Goal: Task Accomplishment & Management: Manage account settings

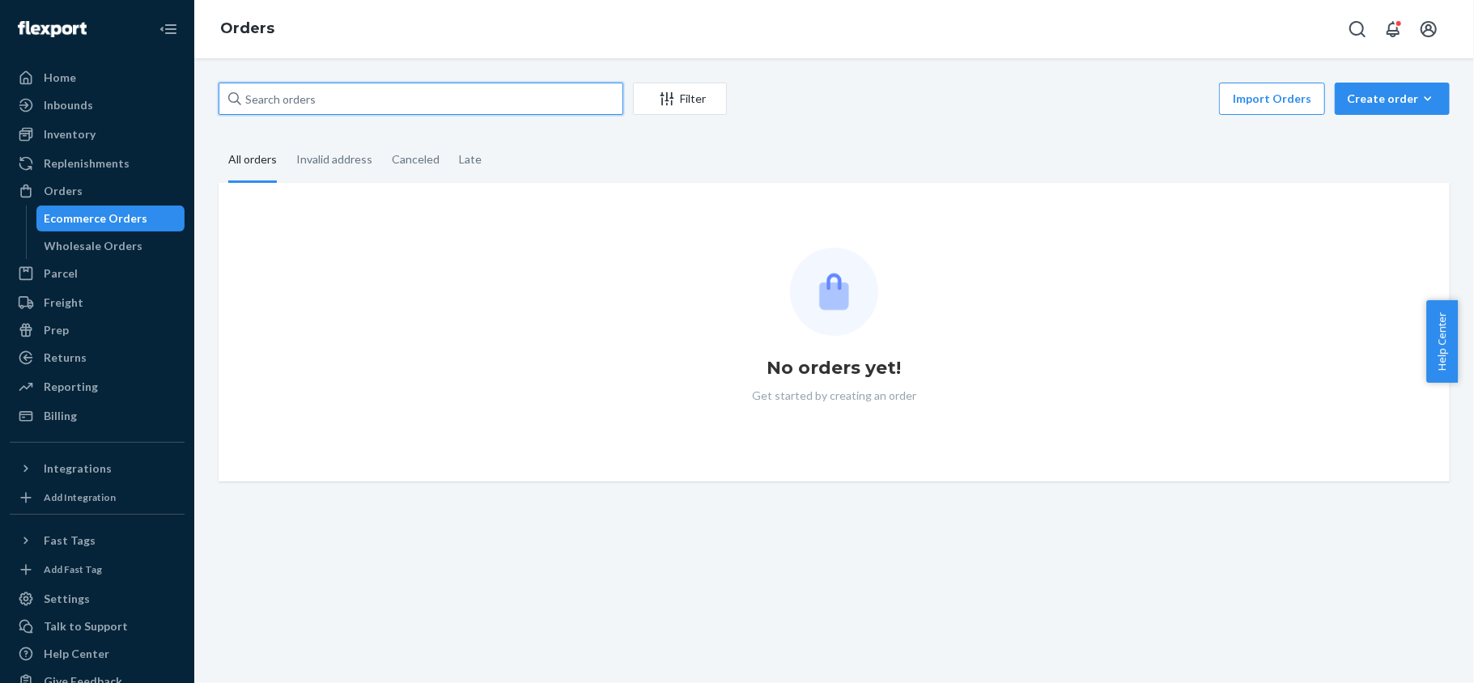
click at [325, 86] on input "text" at bounding box center [421, 99] width 405 height 32
paste input "US25340979"
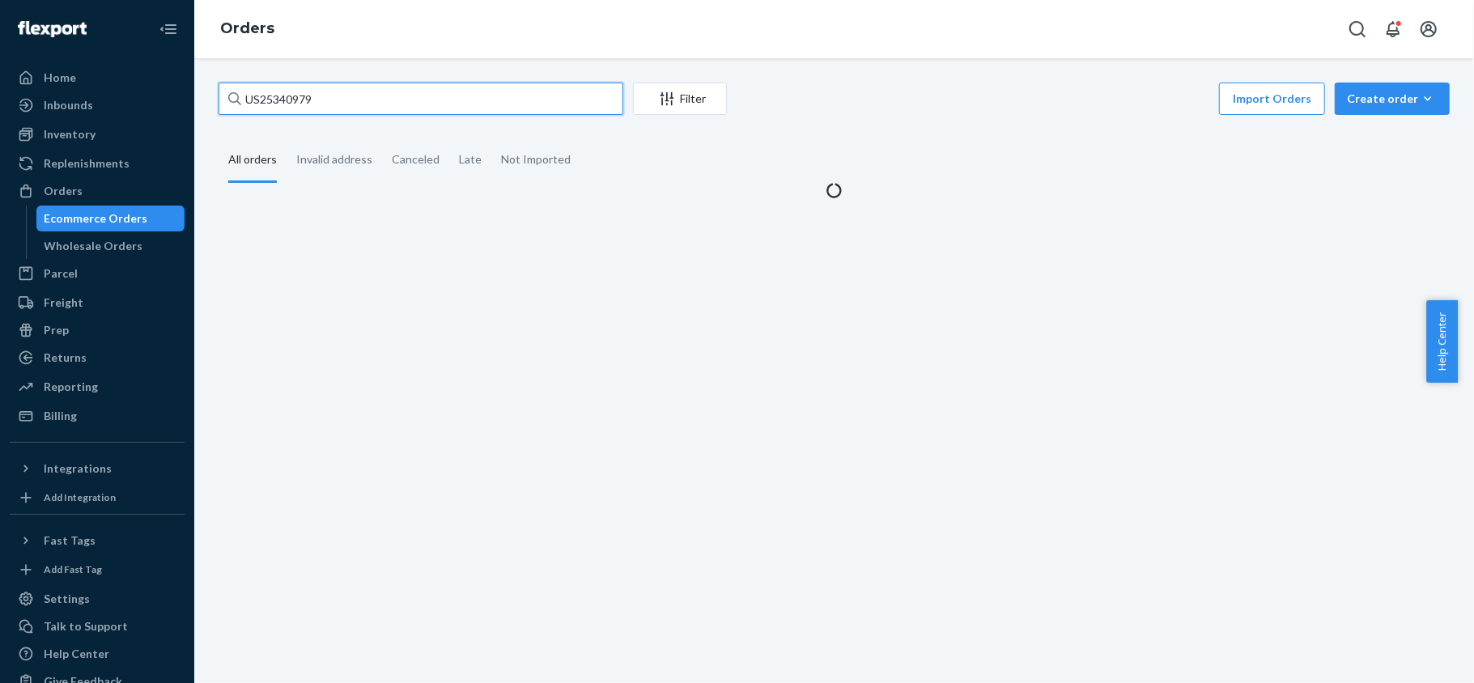
type input "US25340979"
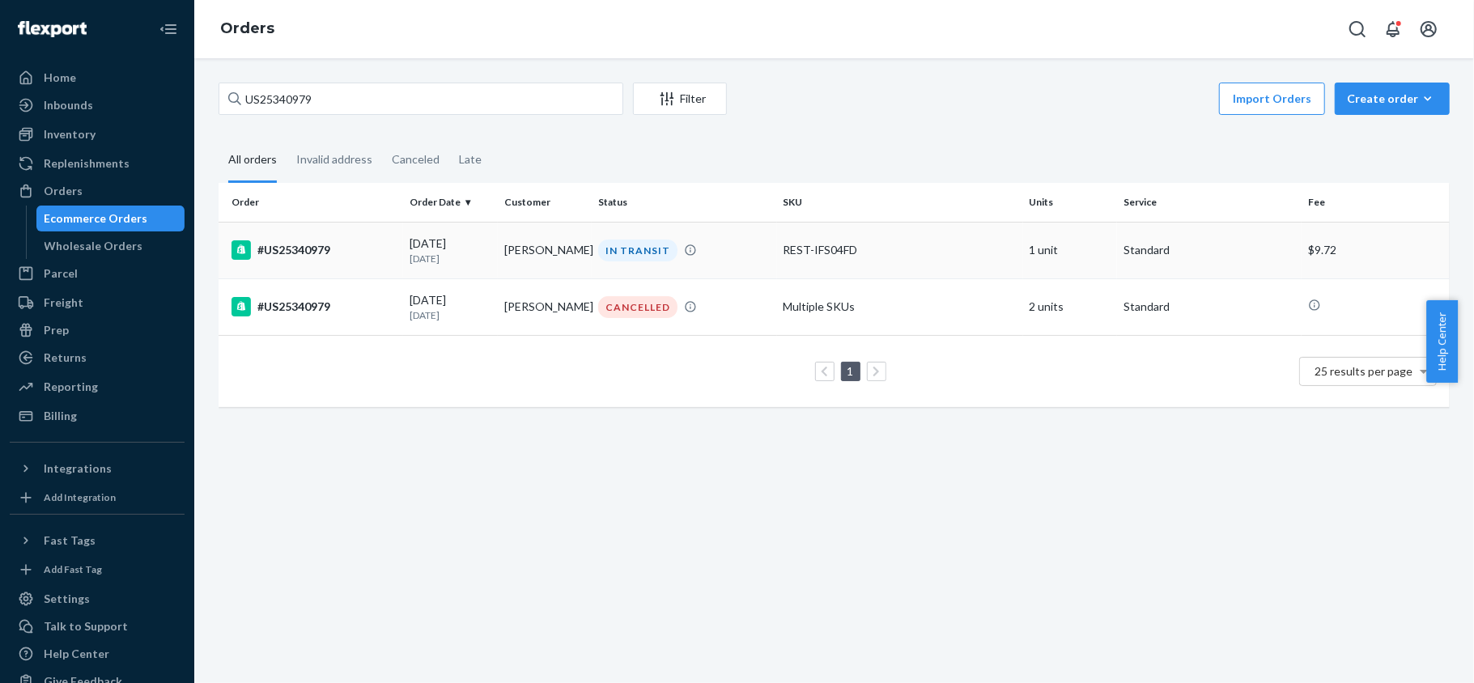
click at [321, 240] on div "#US25340979" at bounding box center [313, 249] width 165 height 19
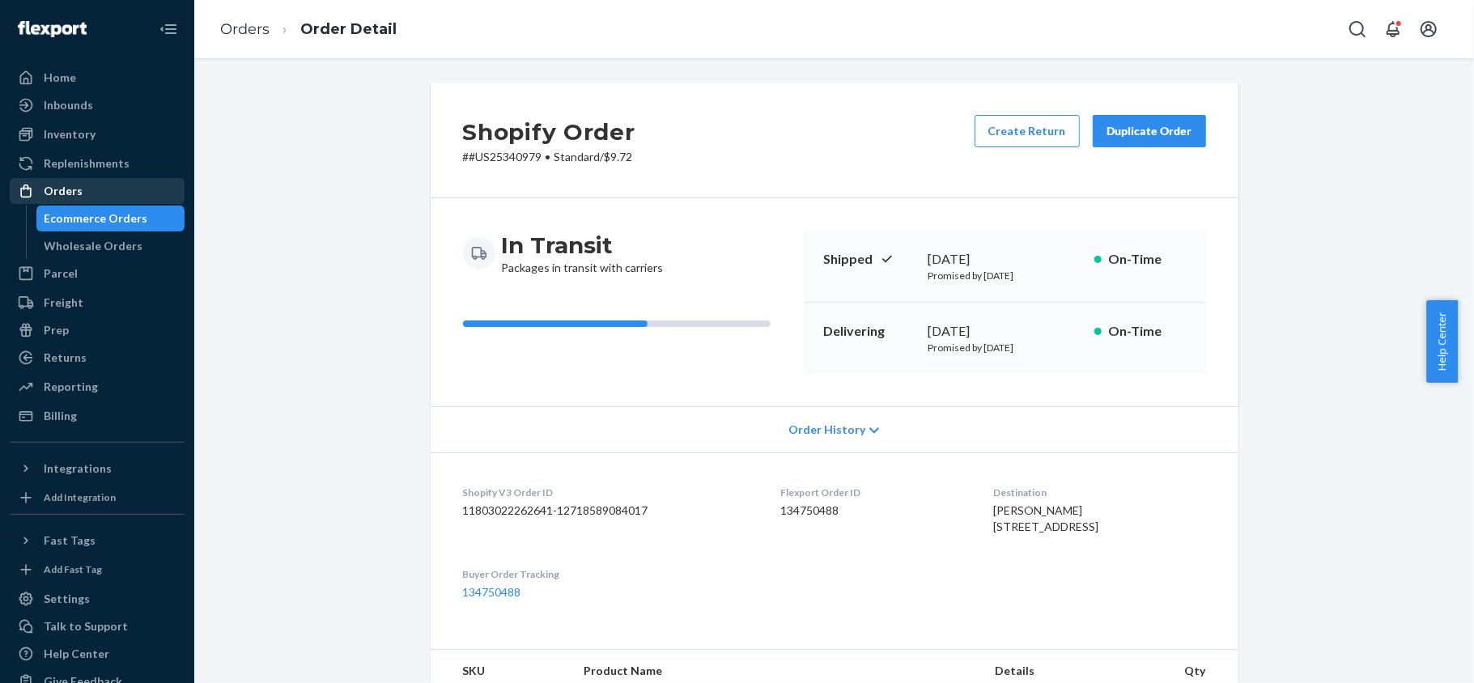
click at [134, 194] on div "Orders" at bounding box center [97, 191] width 172 height 23
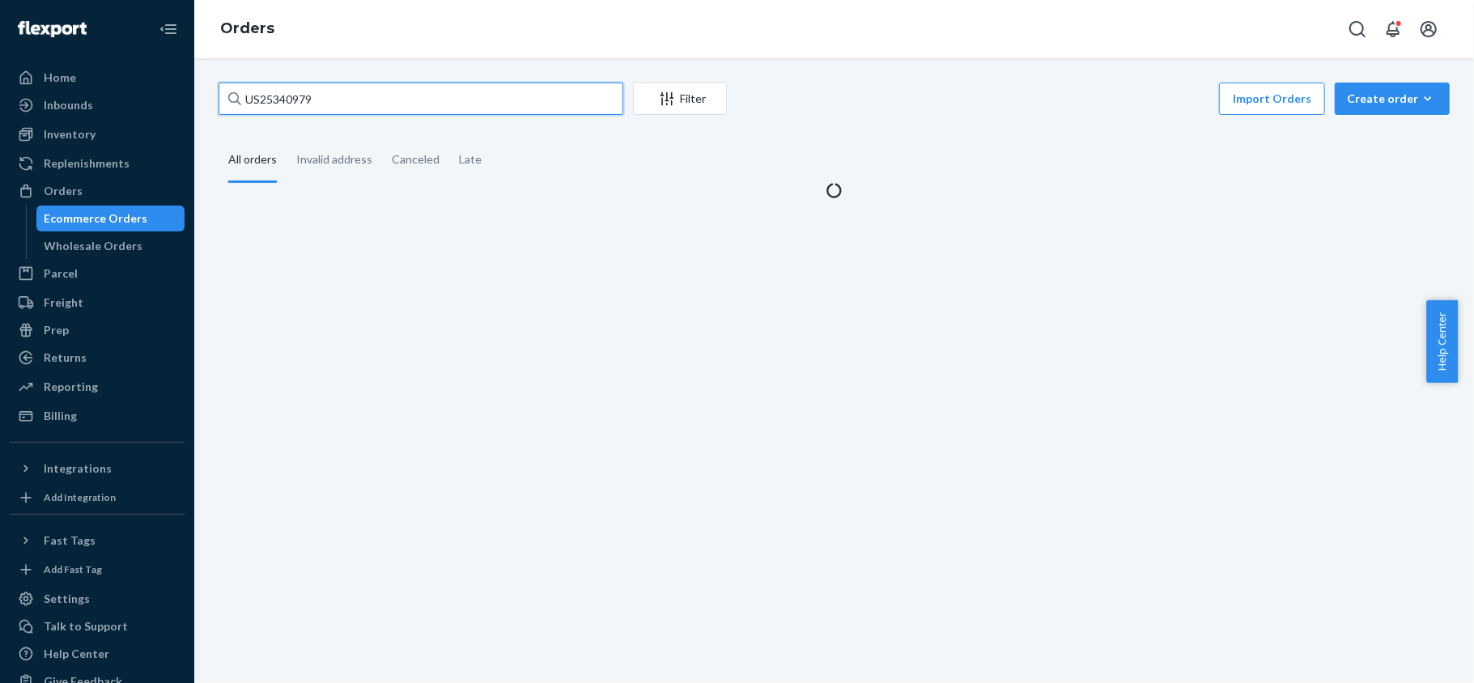
click at [364, 99] on input "US25340979" at bounding box center [421, 99] width 405 height 32
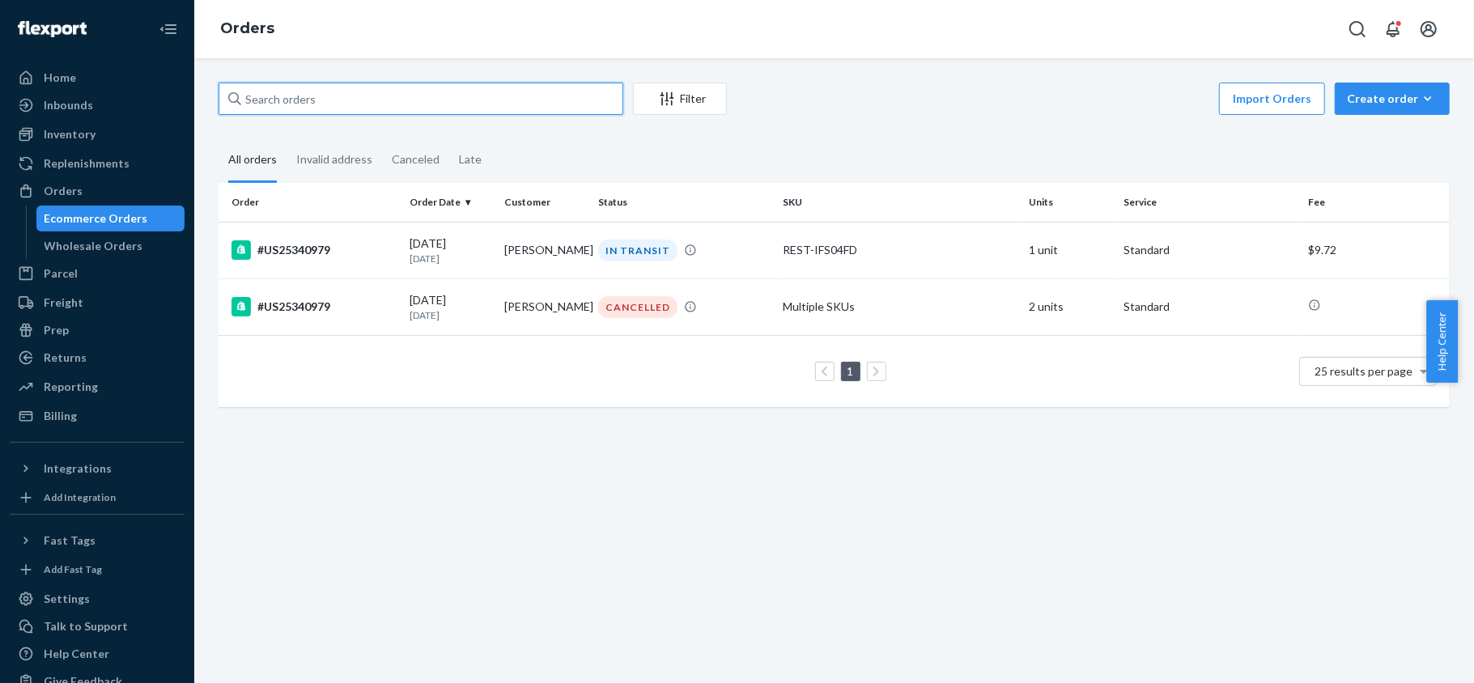
paste input "US25340219"
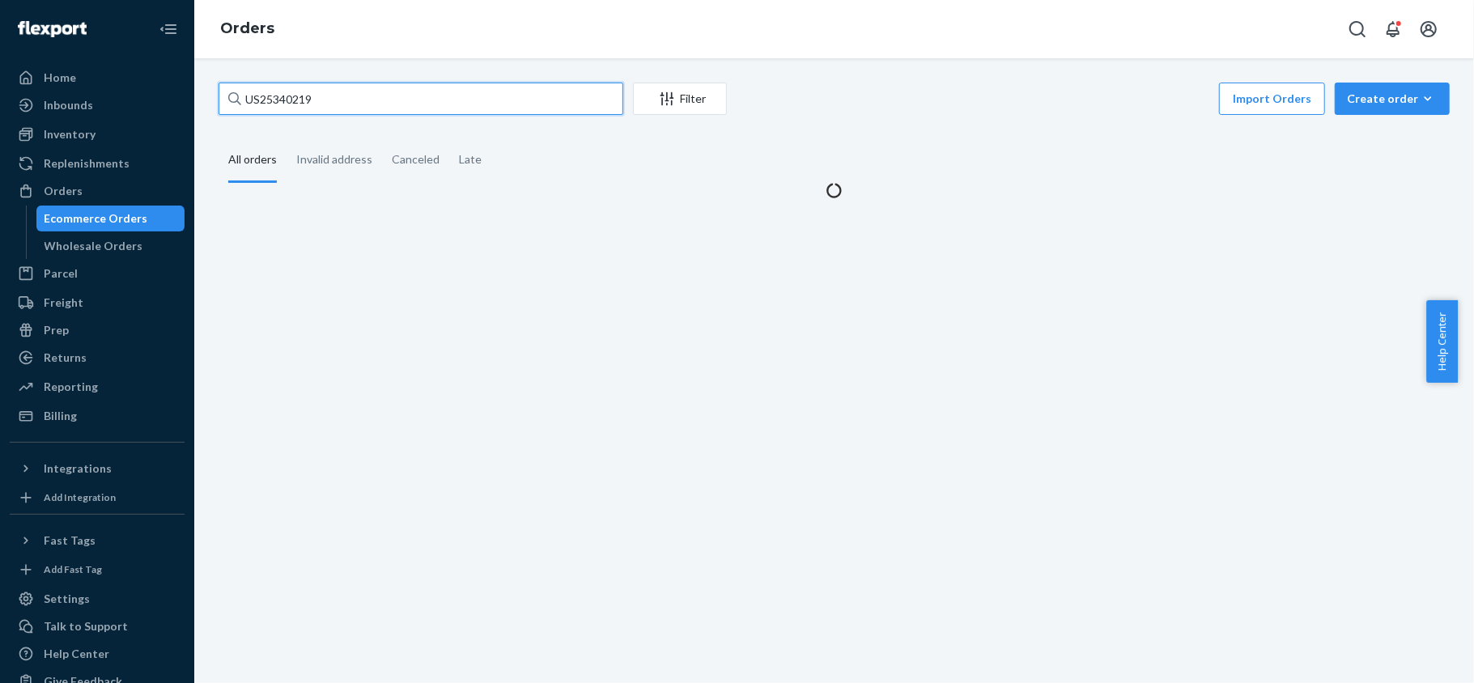
type input "US25340219"
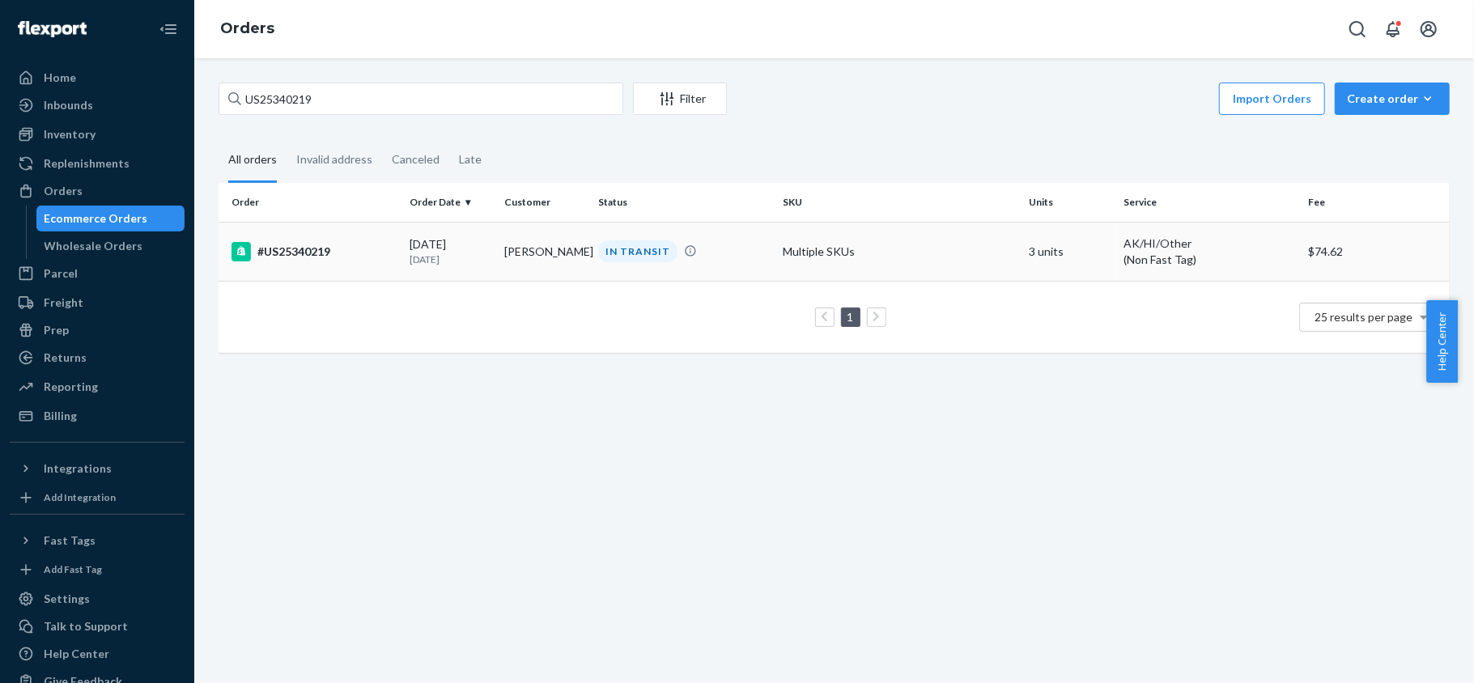
click at [359, 235] on td "#US25340219" at bounding box center [311, 251] width 185 height 59
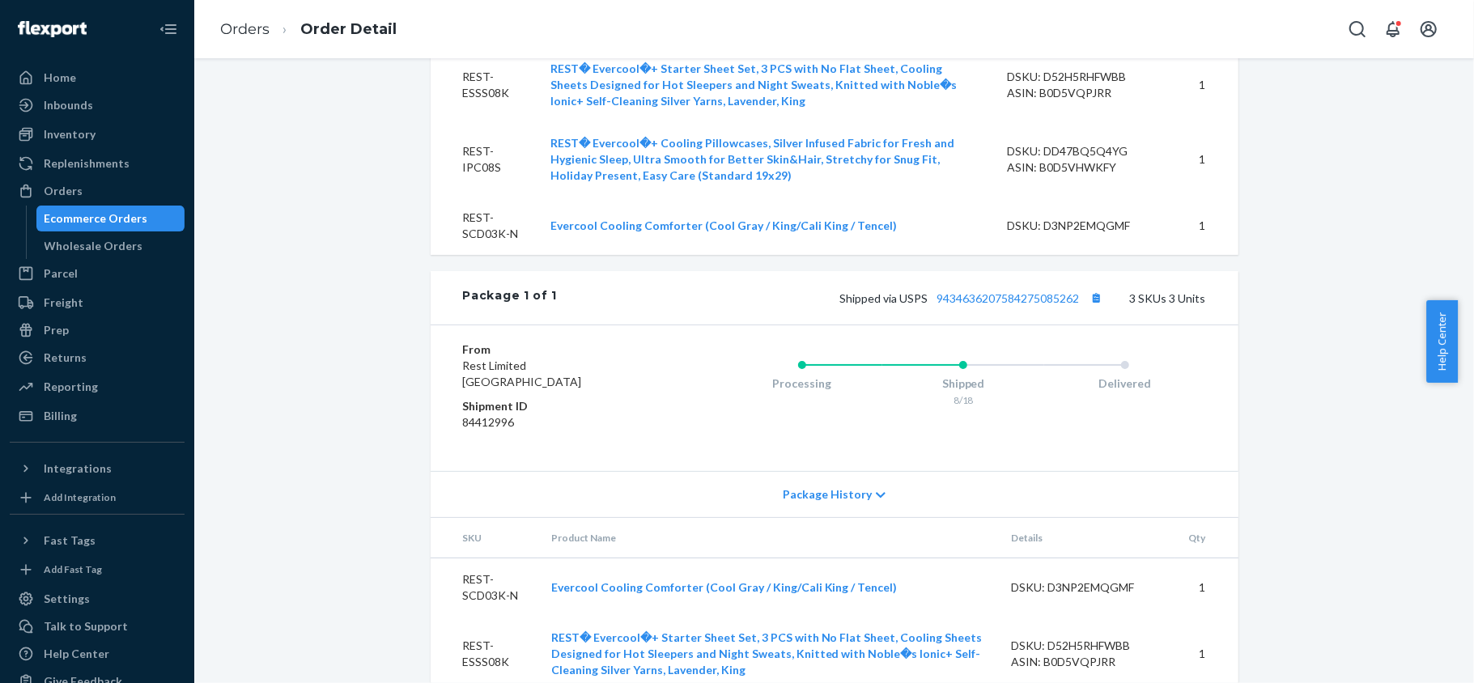
scroll to position [648, 0]
click at [999, 306] on div "Shipped via USPS 9434636207584275085262 3 SKUs 3 Units" at bounding box center [881, 295] width 648 height 21
drag, startPoint x: 998, startPoint y: 332, endPoint x: 992, endPoint y: 338, distance: 8.6
click at [998, 303] on link "9434636207584275085262" at bounding box center [1008, 296] width 142 height 14
click at [117, 192] on div "Orders" at bounding box center [97, 191] width 172 height 23
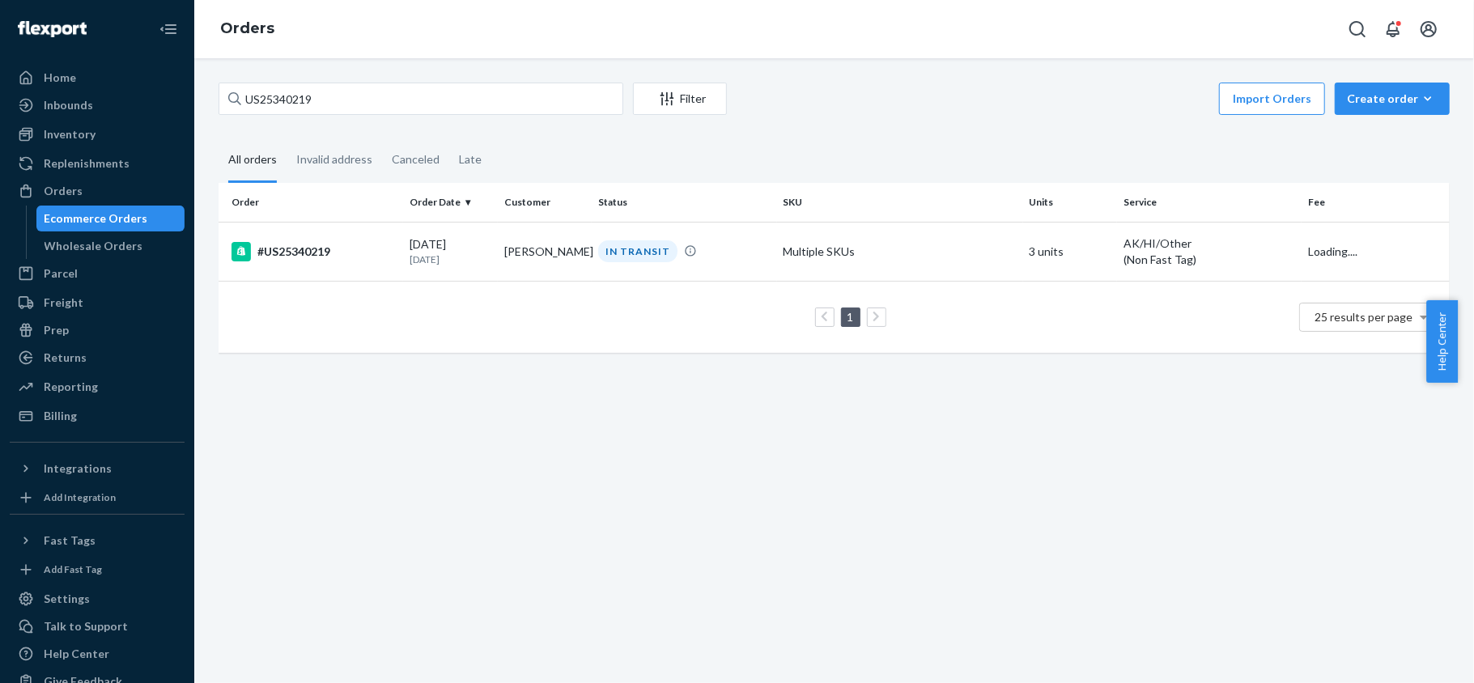
click at [303, 115] on div "US25340219 Filter Import Orders Create order Ecommerce order Removal order" at bounding box center [834, 101] width 1231 height 36
click at [314, 107] on input "US25340219" at bounding box center [421, 99] width 405 height 32
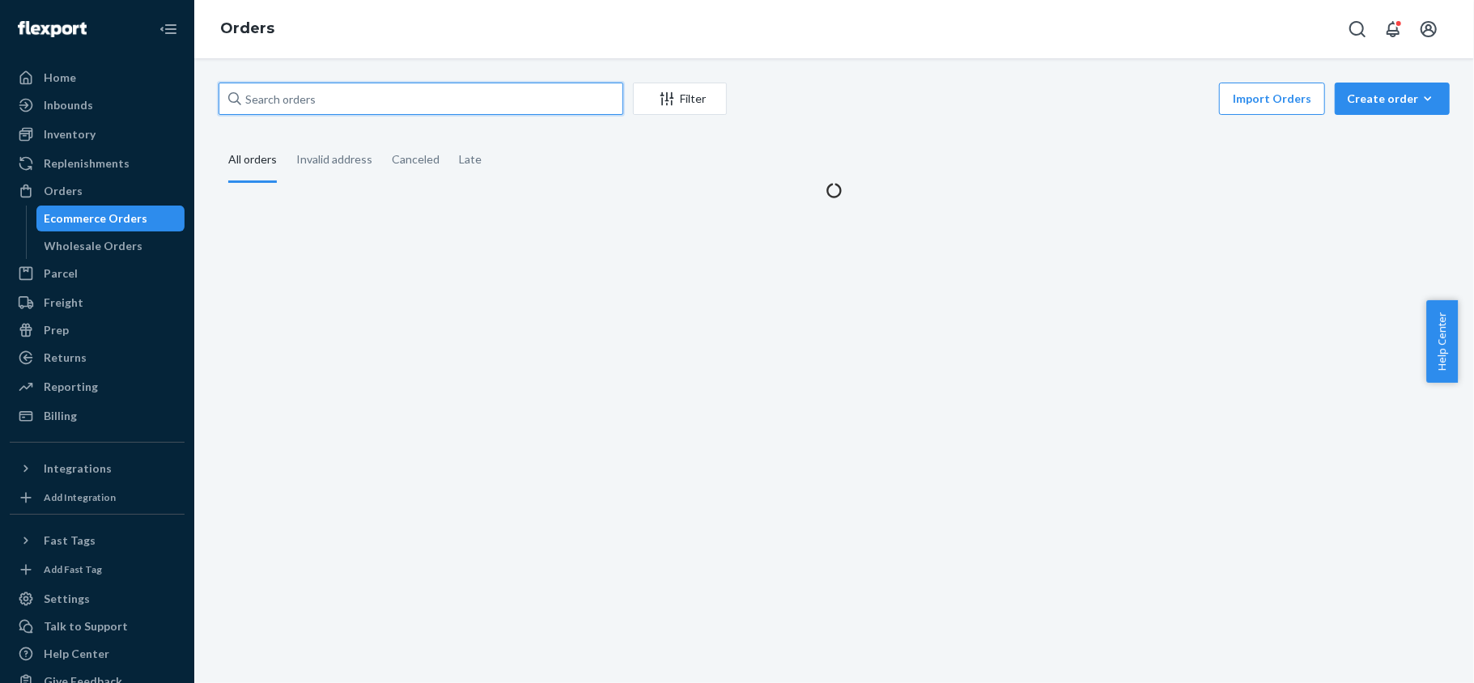
paste input "#PD1773977"
type input "#PD1773977"
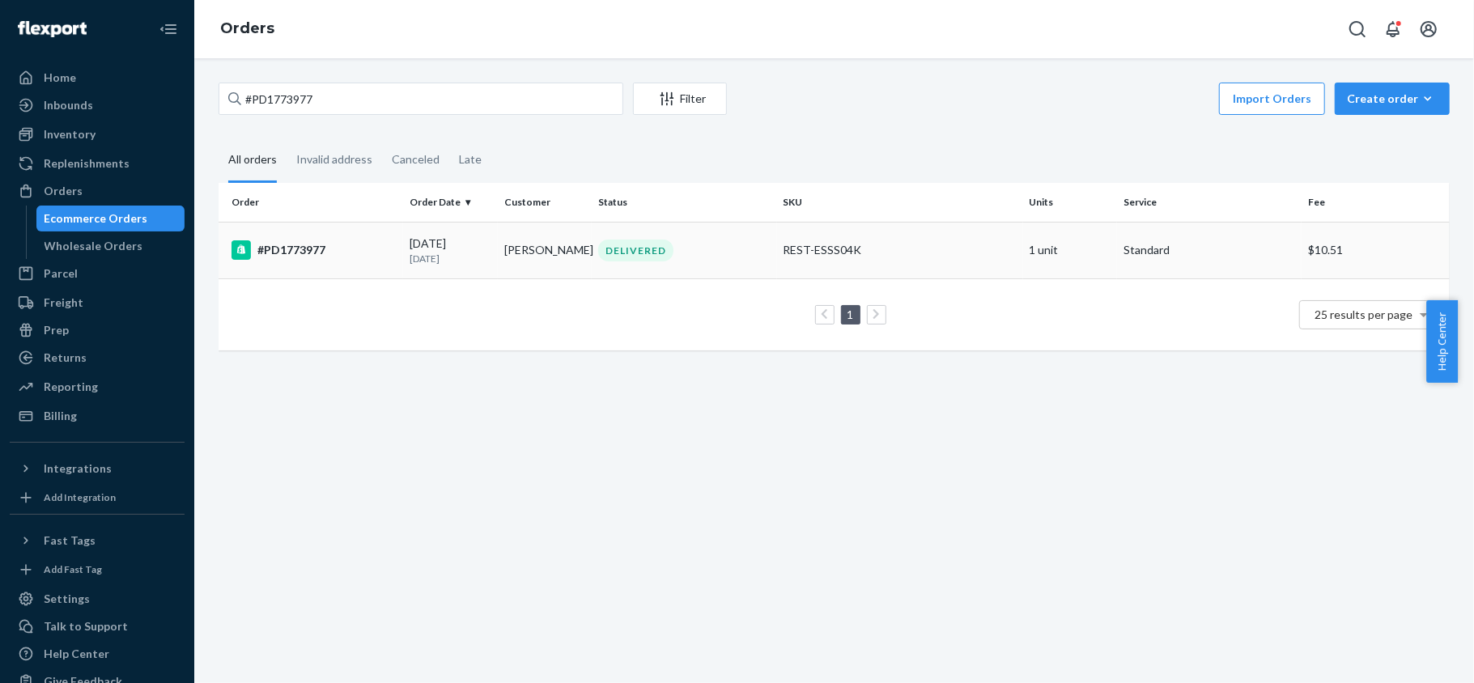
click at [356, 257] on div "#PD1773977" at bounding box center [313, 249] width 165 height 19
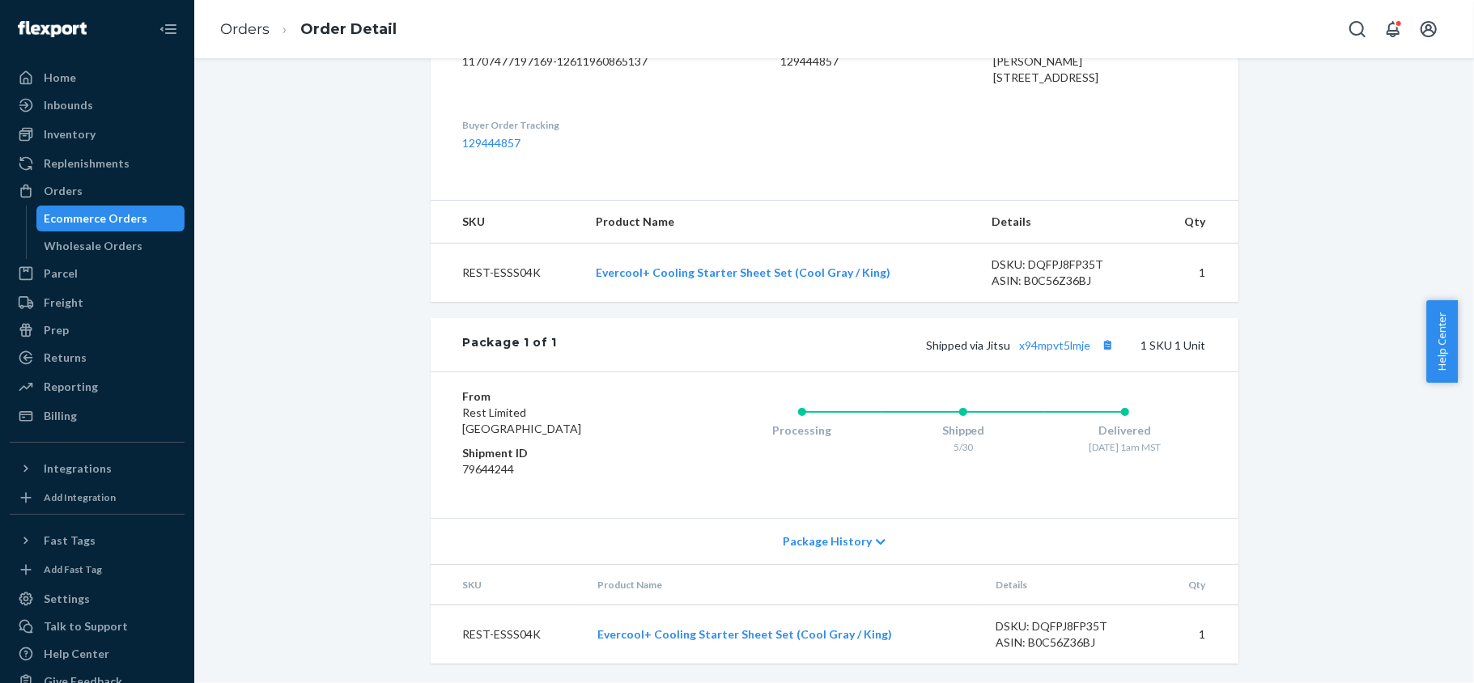
scroll to position [484, 0]
click at [1050, 341] on link "x94mpvt5lmje" at bounding box center [1055, 345] width 71 height 14
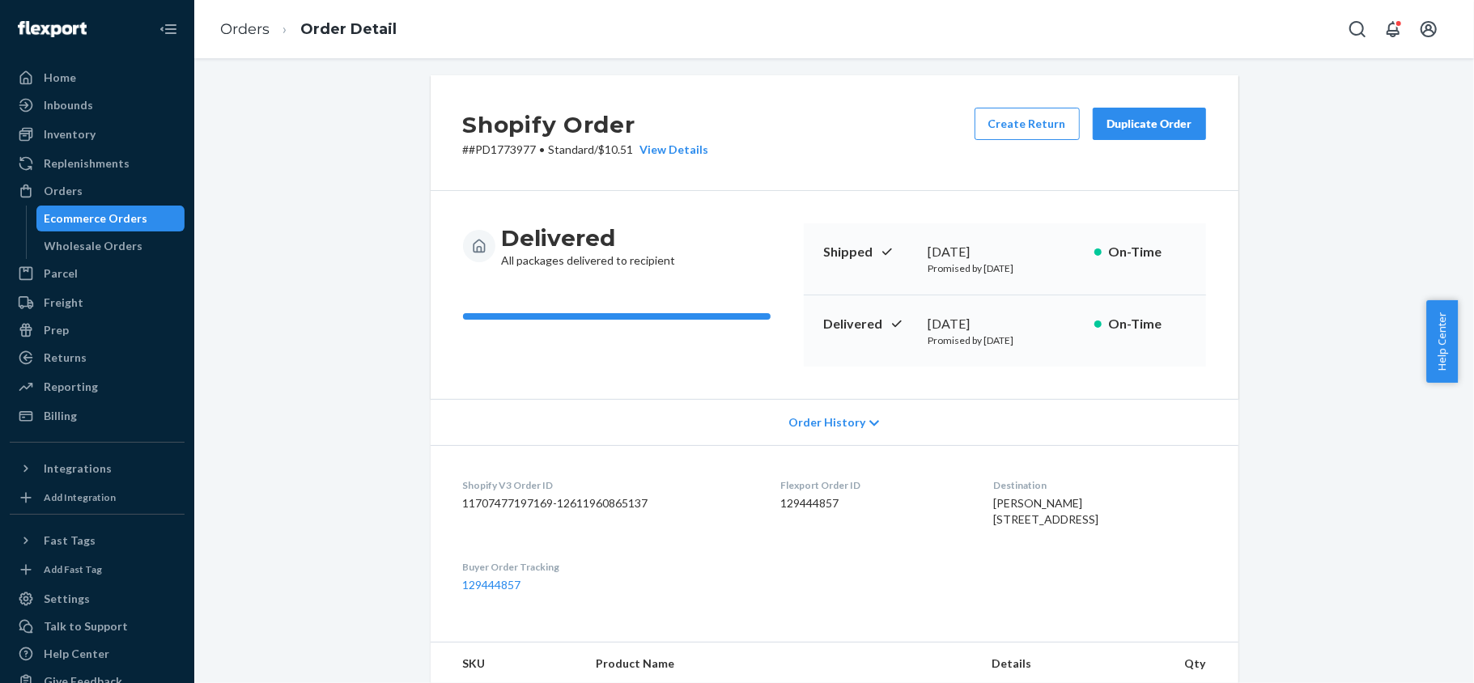
scroll to position [0, 0]
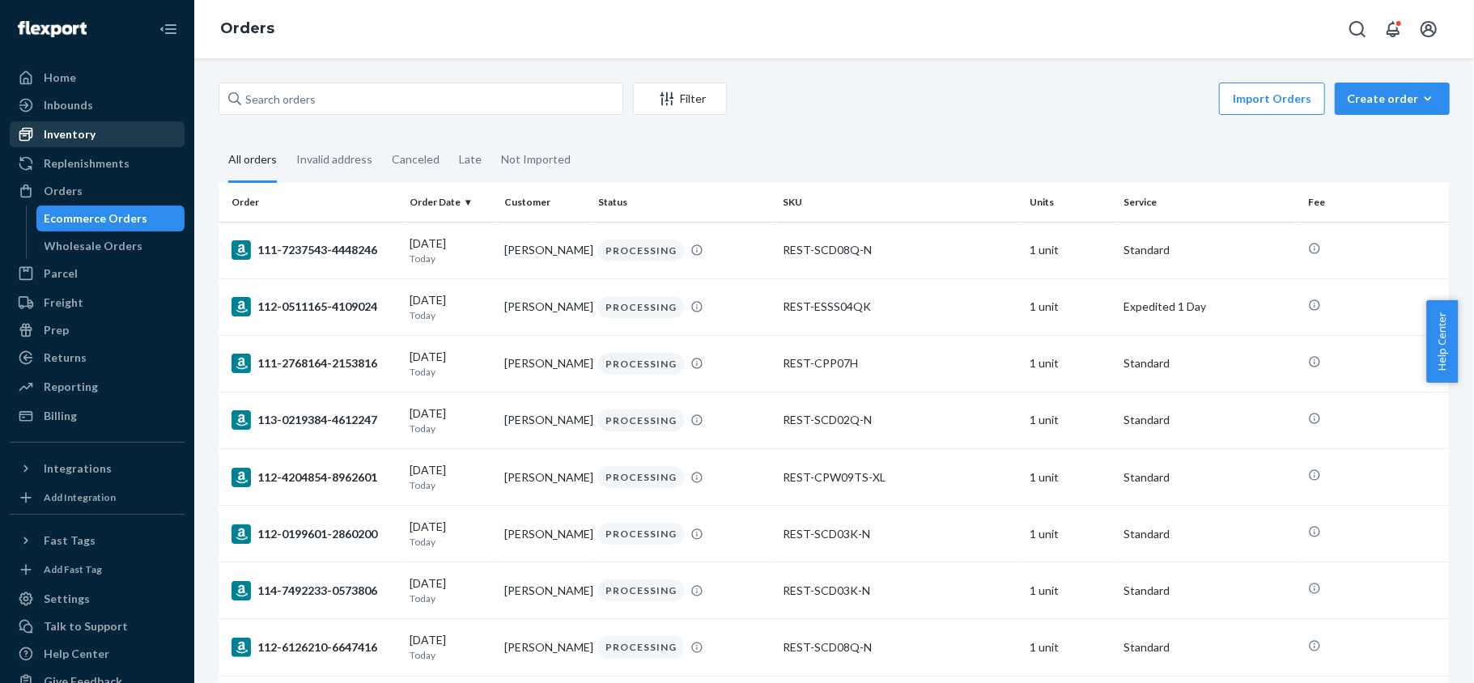
click at [102, 134] on div "Inventory" at bounding box center [97, 134] width 172 height 23
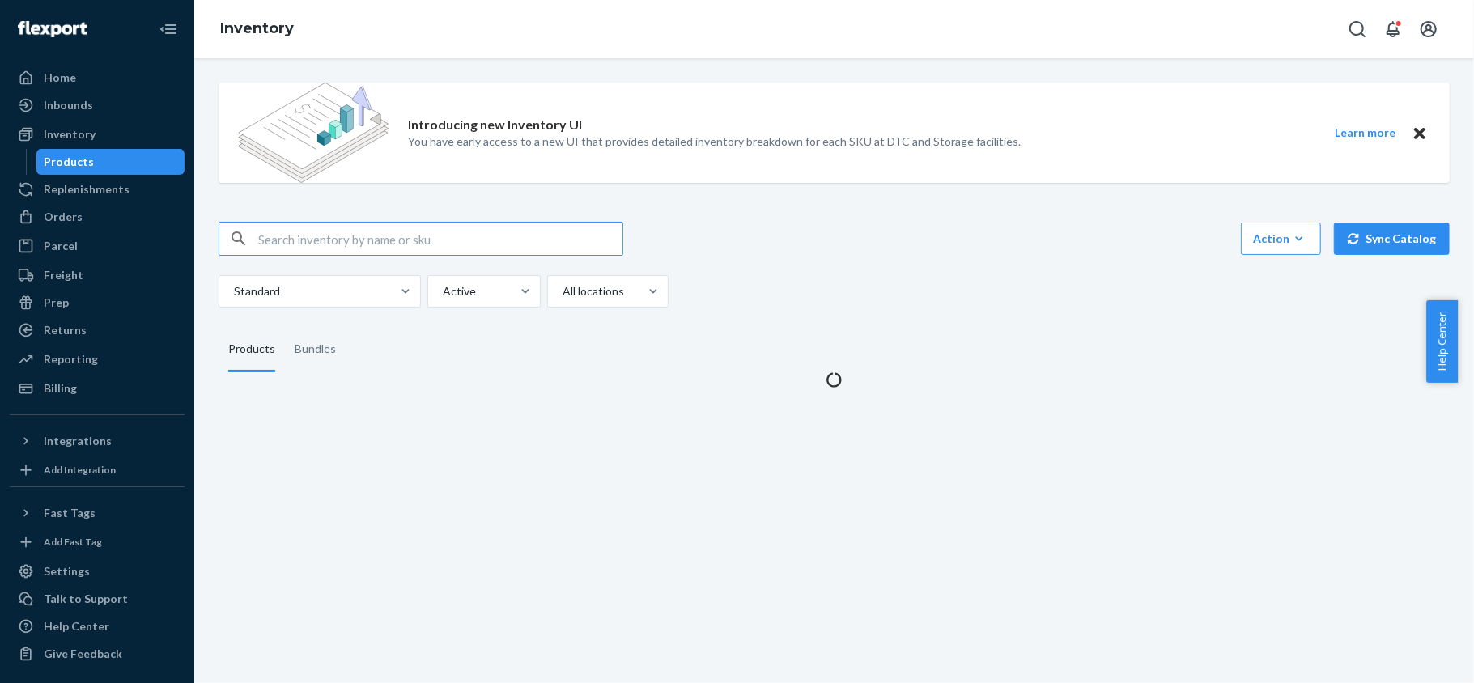
click at [351, 244] on input "text" at bounding box center [440, 239] width 364 height 32
type input "REST-ESSS01CK"
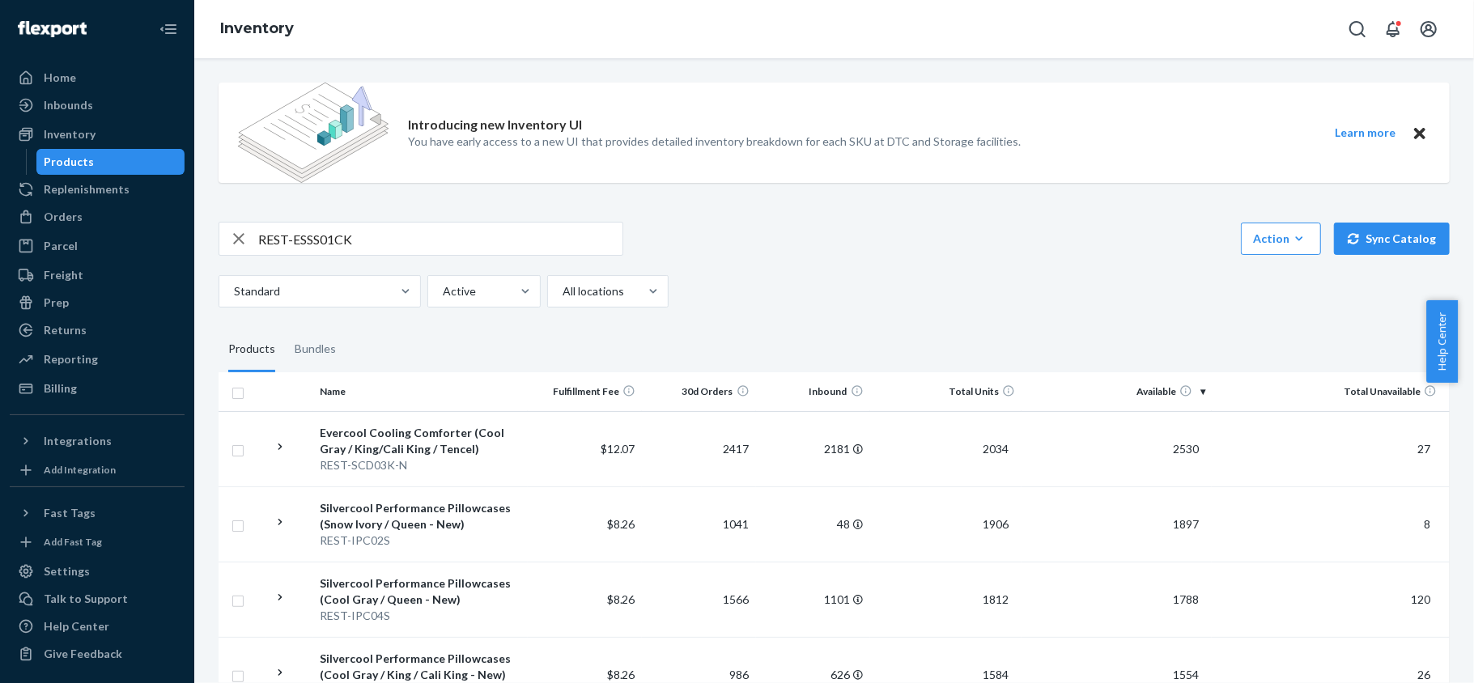
click at [401, 244] on input "REST-ESSS01CK" at bounding box center [440, 239] width 364 height 32
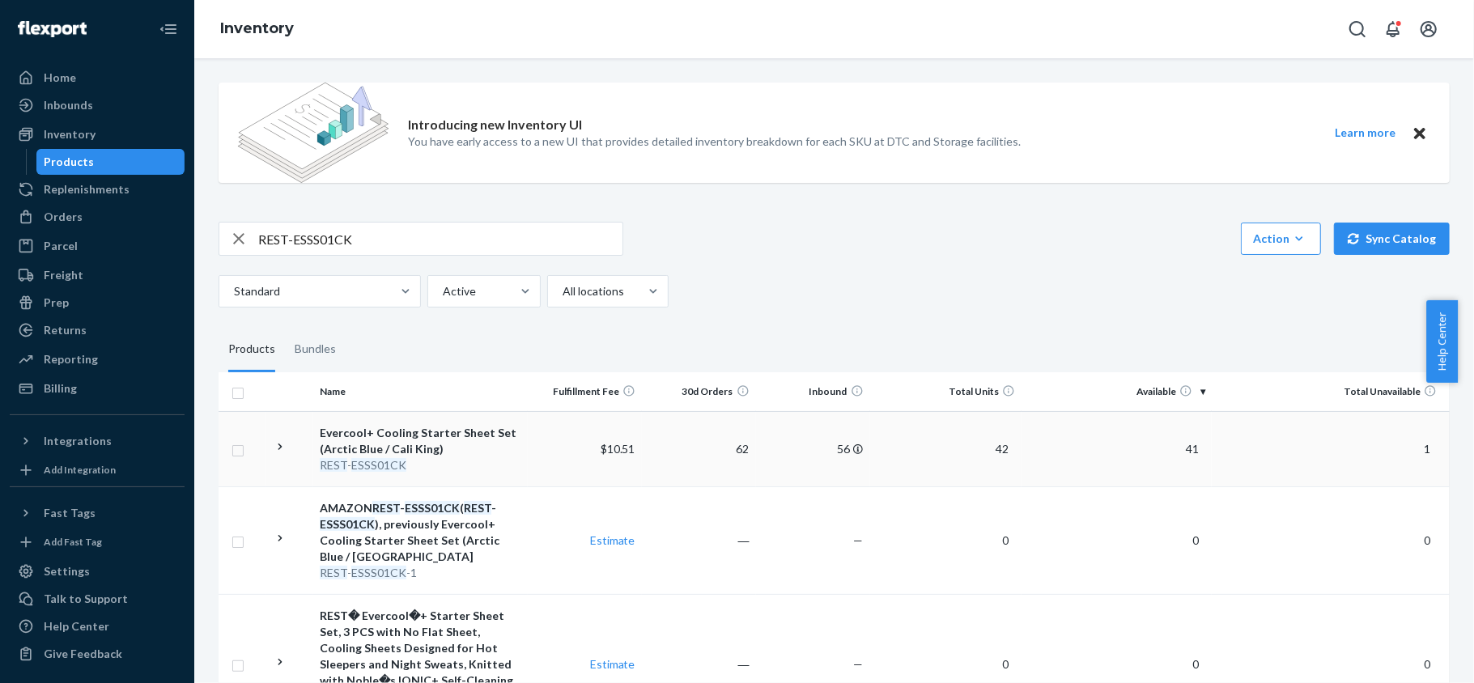
click at [1179, 442] on span "41" at bounding box center [1192, 449] width 26 height 14
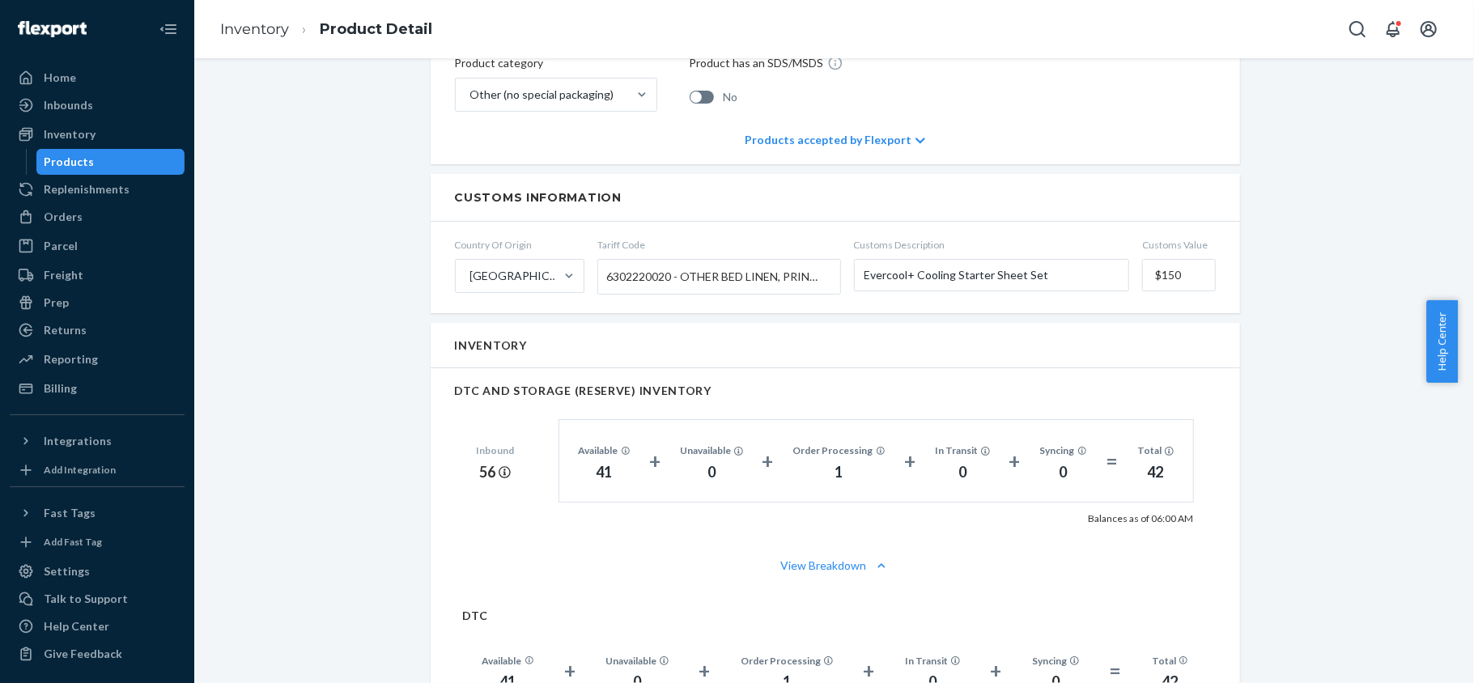
scroll to position [1079, 0]
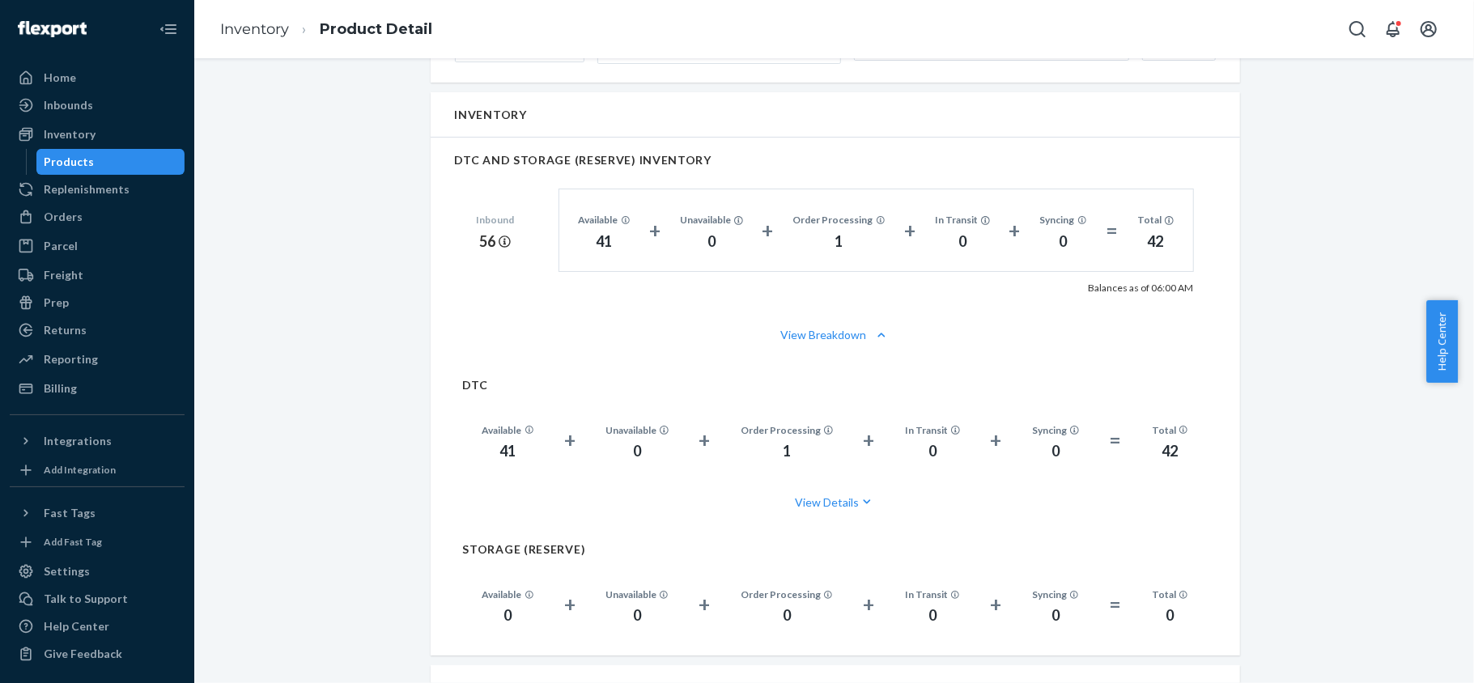
drag, startPoint x: 141, startPoint y: 163, endPoint x: 150, endPoint y: 165, distance: 9.0
click at [141, 163] on div "Products" at bounding box center [111, 162] width 146 height 23
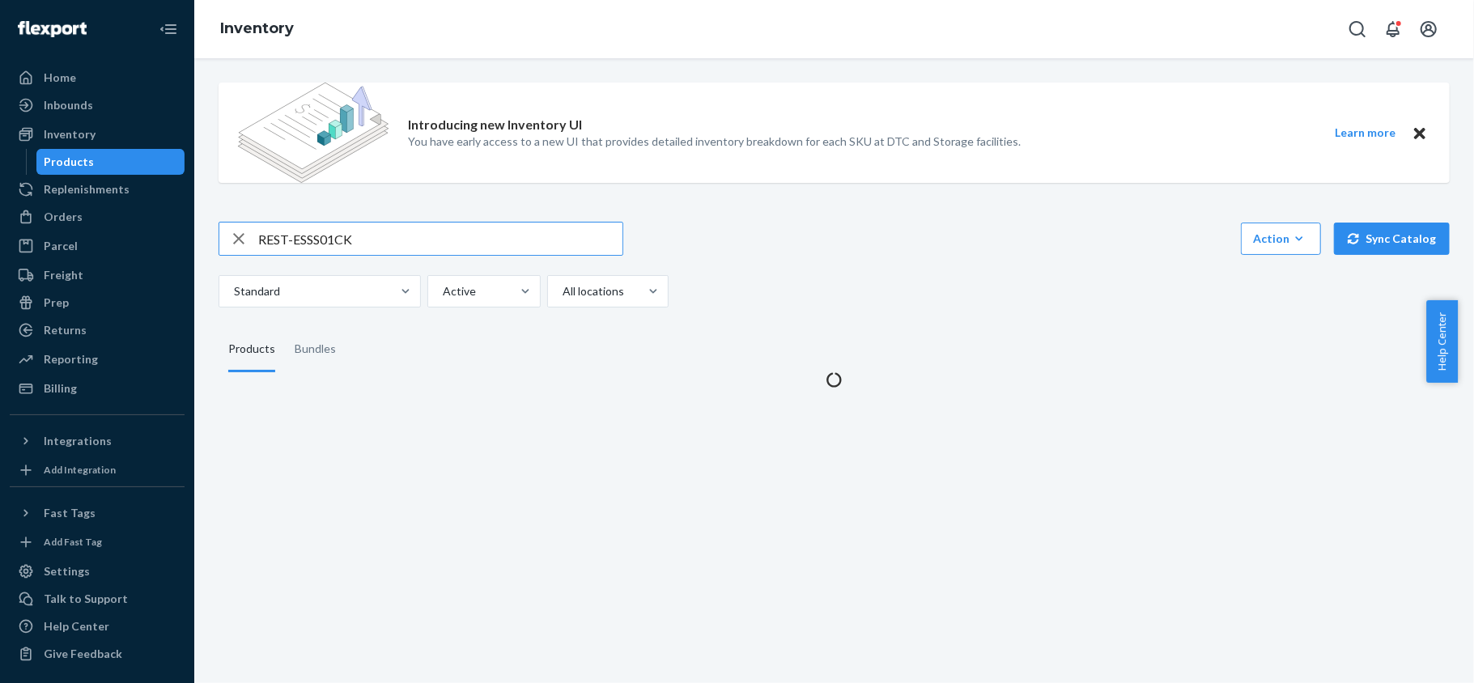
click at [380, 236] on input "REST-ESSS01CK" at bounding box center [440, 239] width 364 height 32
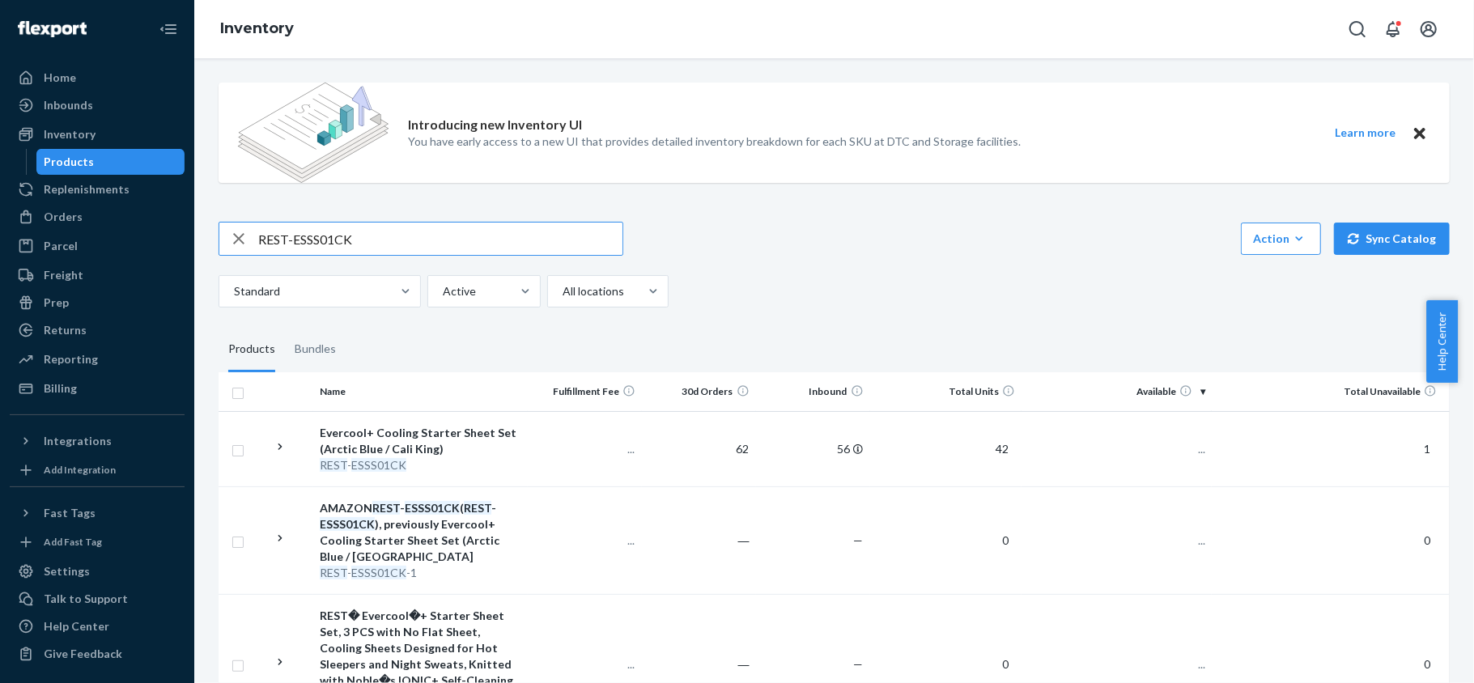
click at [380, 236] on input "REST-ESSS01CK" at bounding box center [440, 239] width 364 height 32
type input "REST-ESSS01FD"
click at [1169, 437] on td "28" at bounding box center [1116, 448] width 190 height 75
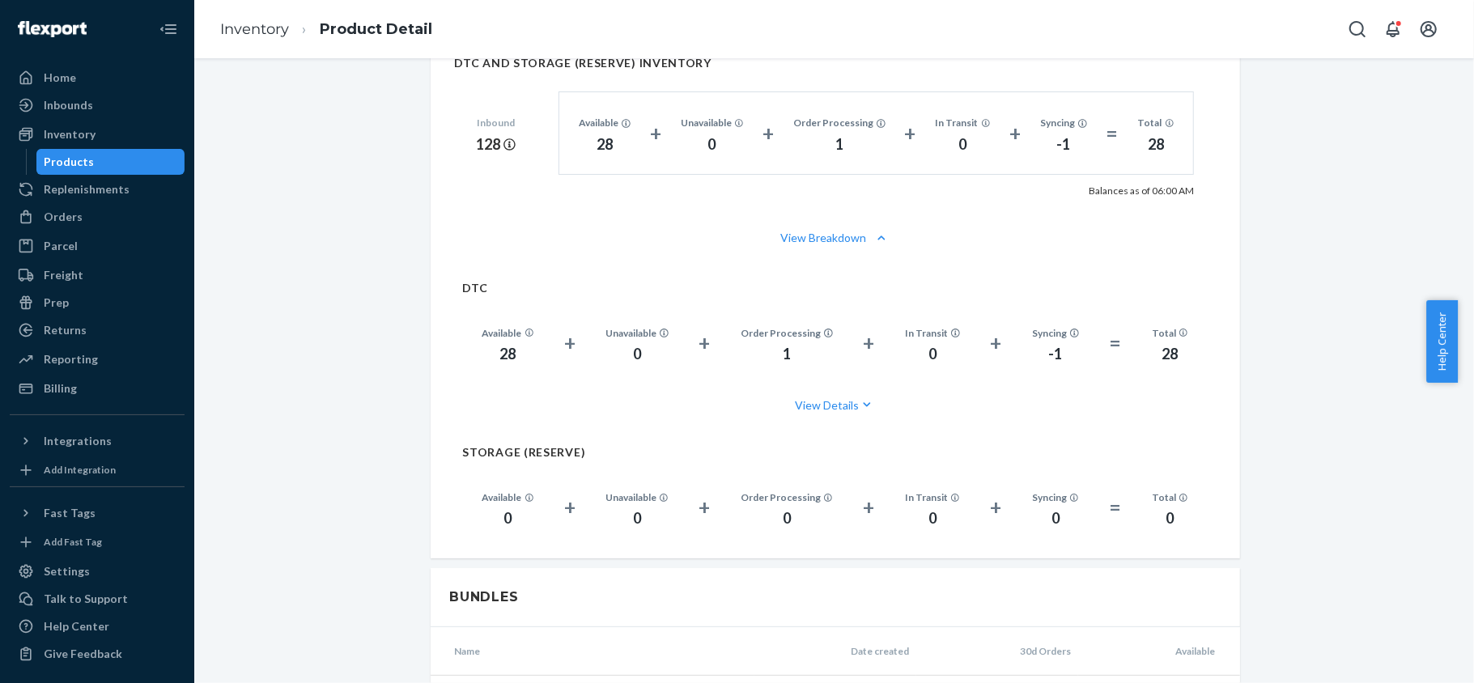
scroll to position [971, 0]
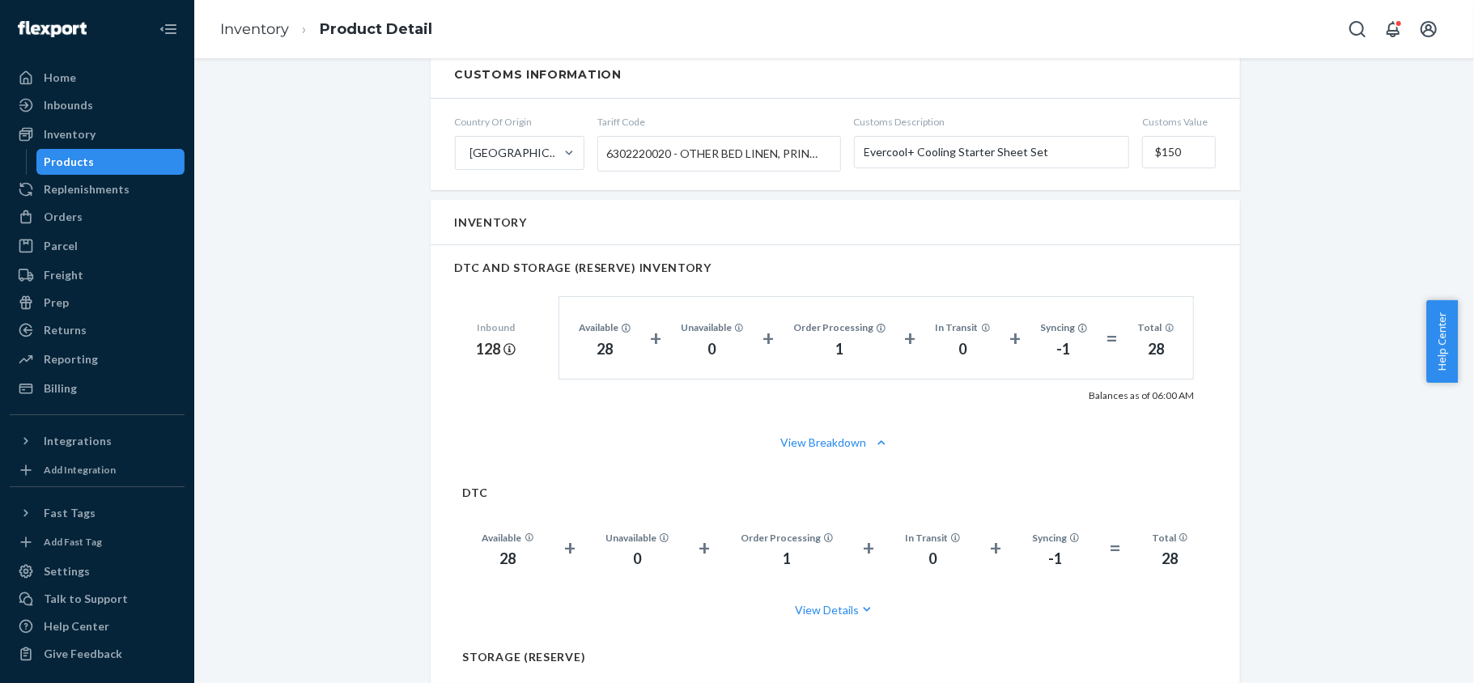
click at [91, 163] on div "Products" at bounding box center [111, 162] width 146 height 23
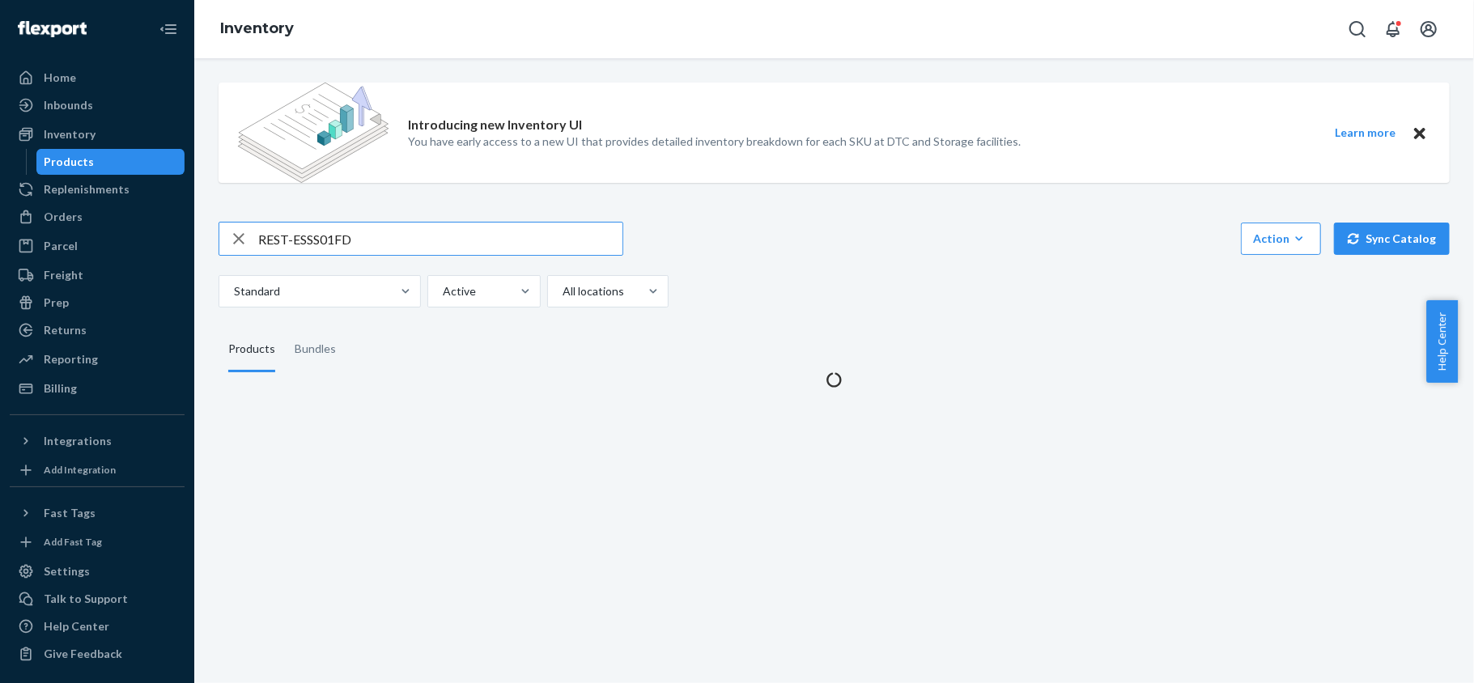
click at [345, 235] on input "REST-ESSS01FD" at bounding box center [440, 239] width 364 height 32
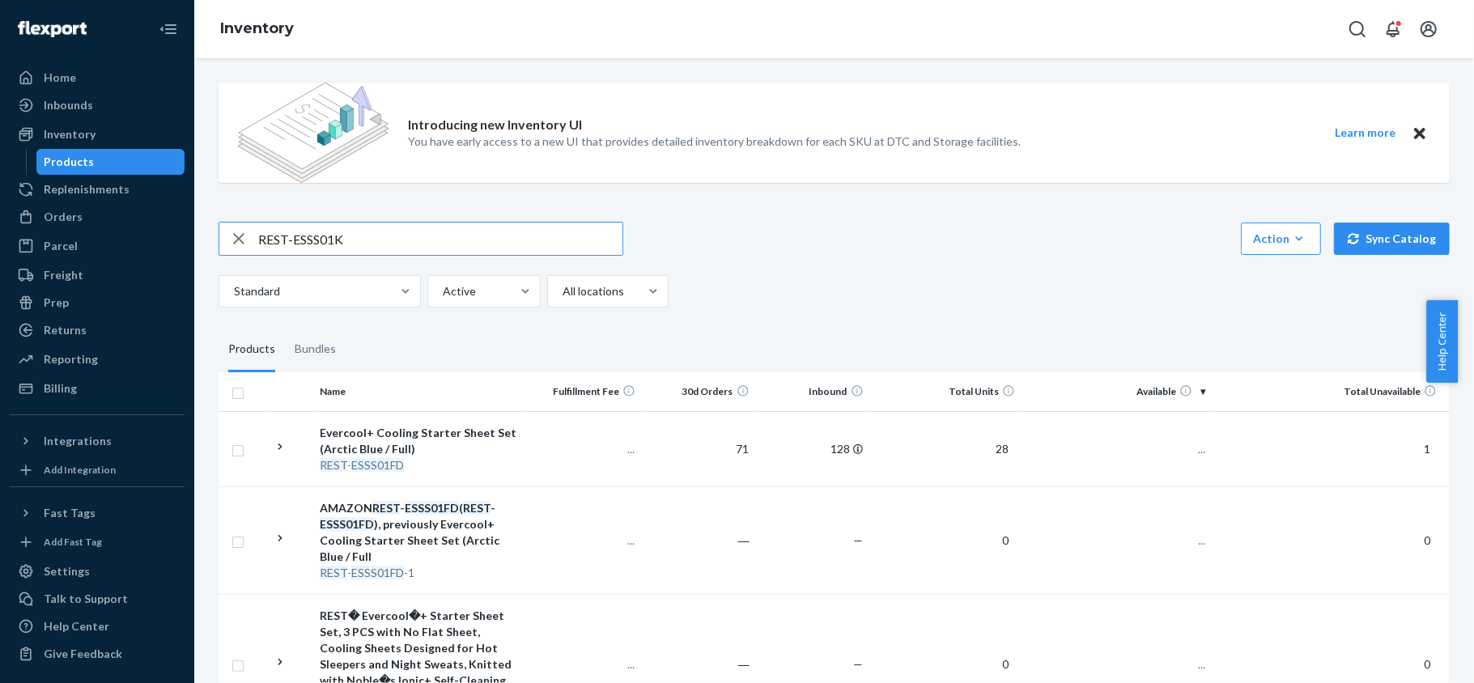
type input "REST-ESSS01K"
click at [431, 234] on input "REST-ESSS01K" at bounding box center [440, 239] width 364 height 32
paste input "REST-ESSS01K"
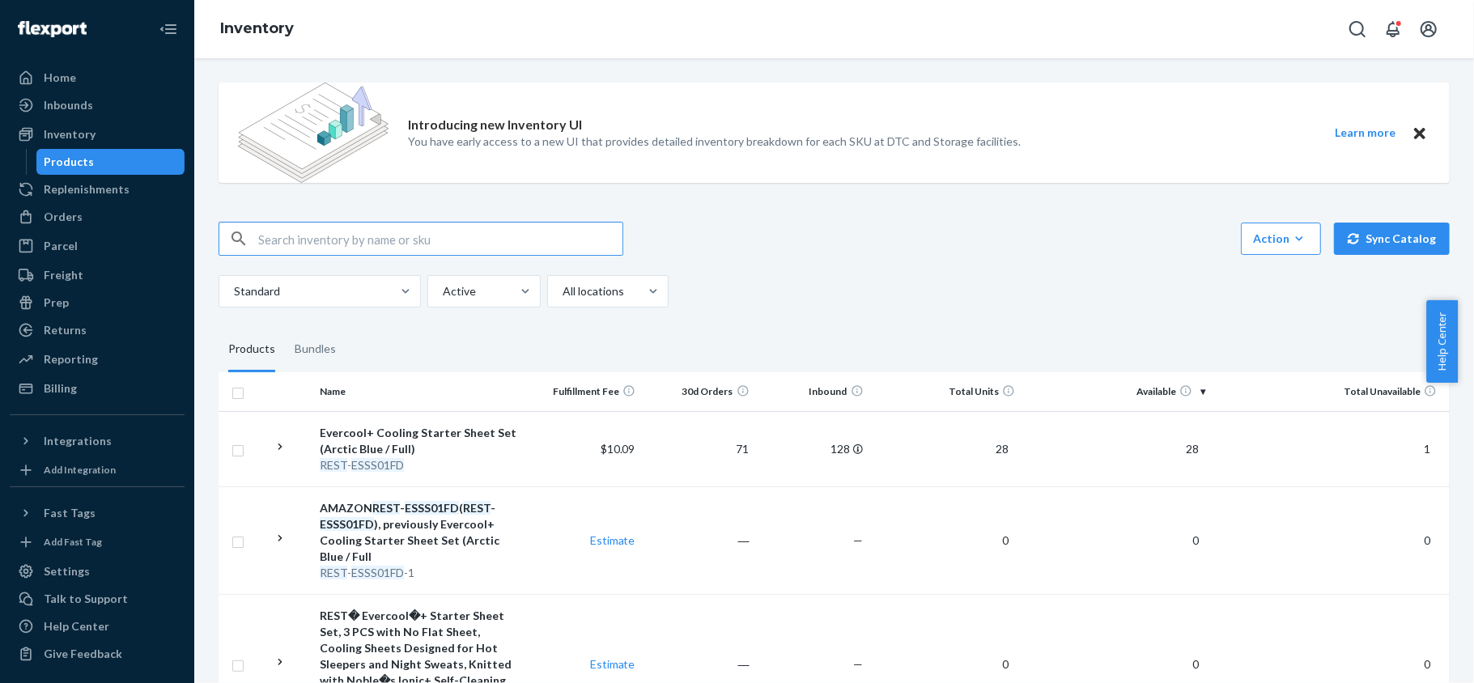
type input "REST-ESSS01K"
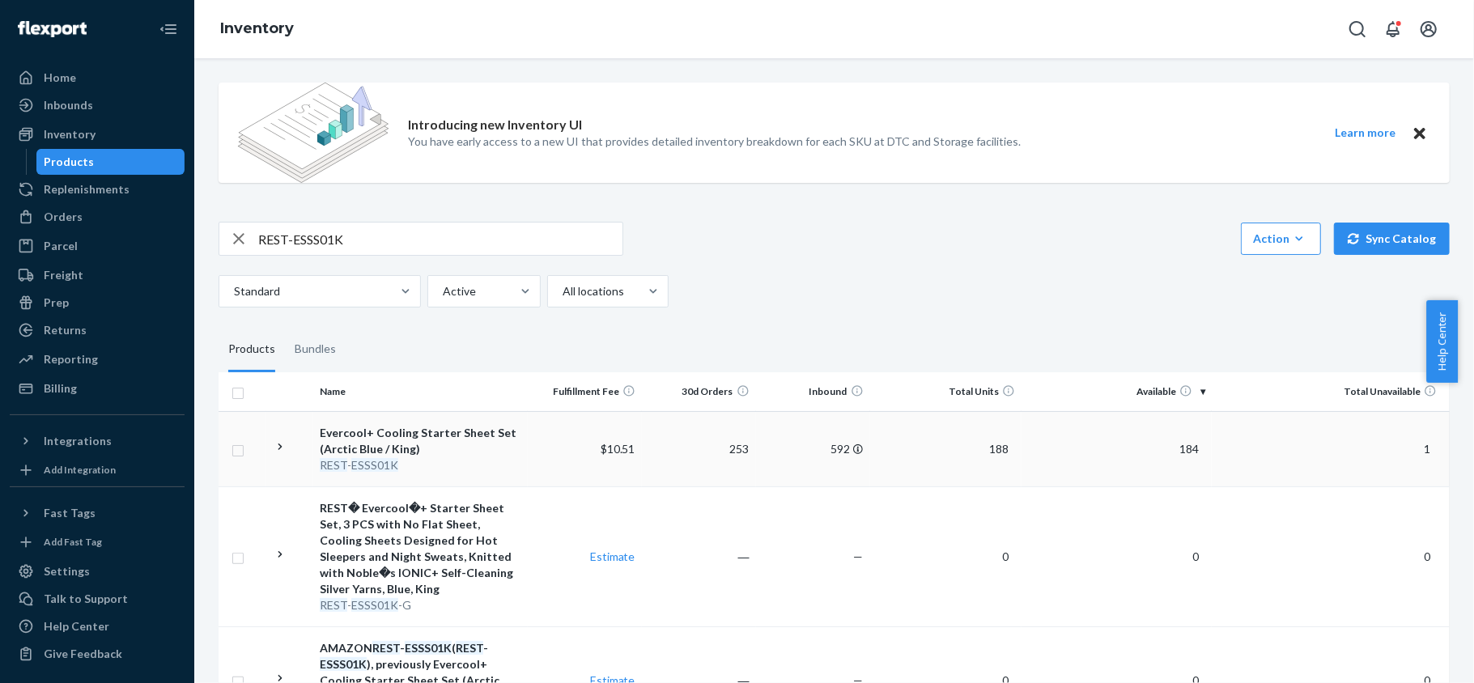
click at [1173, 445] on span "184" at bounding box center [1189, 449] width 32 height 14
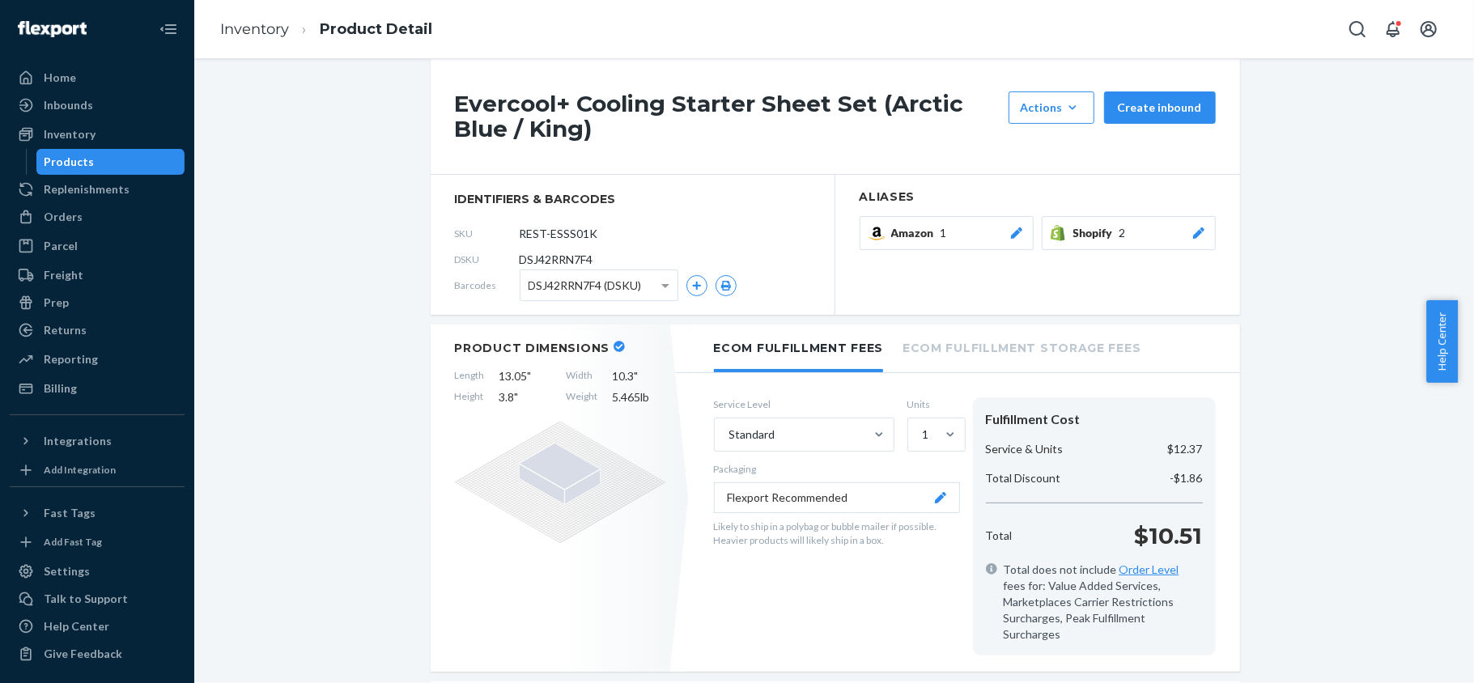
scroll to position [108, 0]
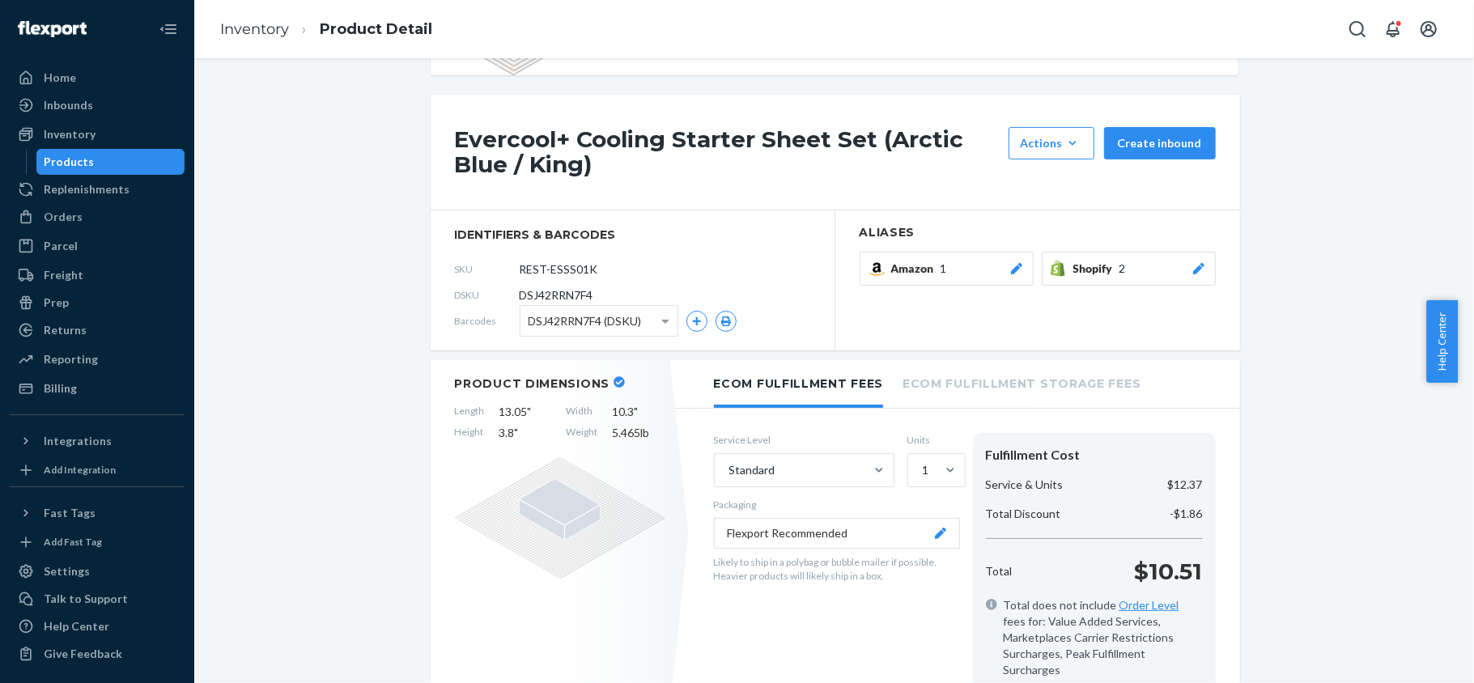
click at [137, 159] on div "Products" at bounding box center [111, 162] width 146 height 23
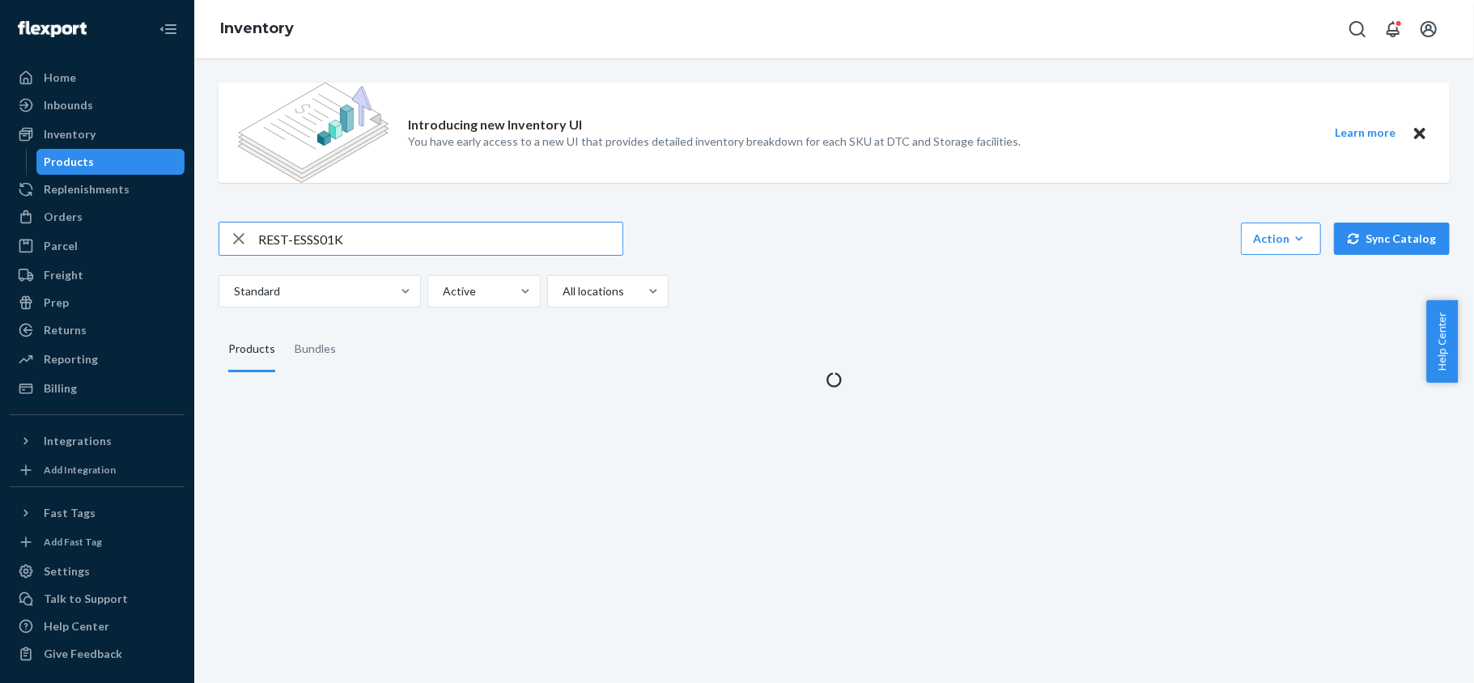
click at [335, 231] on input "REST-ESSS01K" at bounding box center [440, 239] width 364 height 32
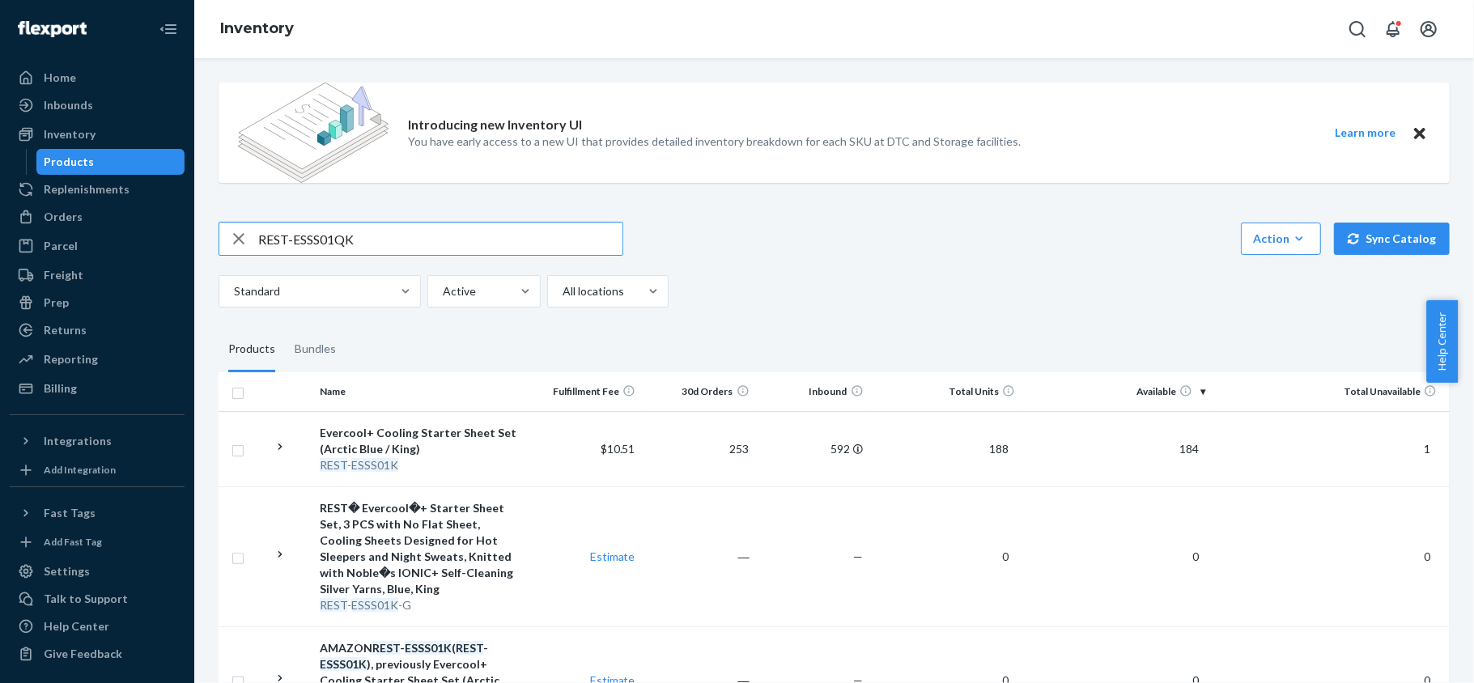
type input "REST-ESSS01QK"
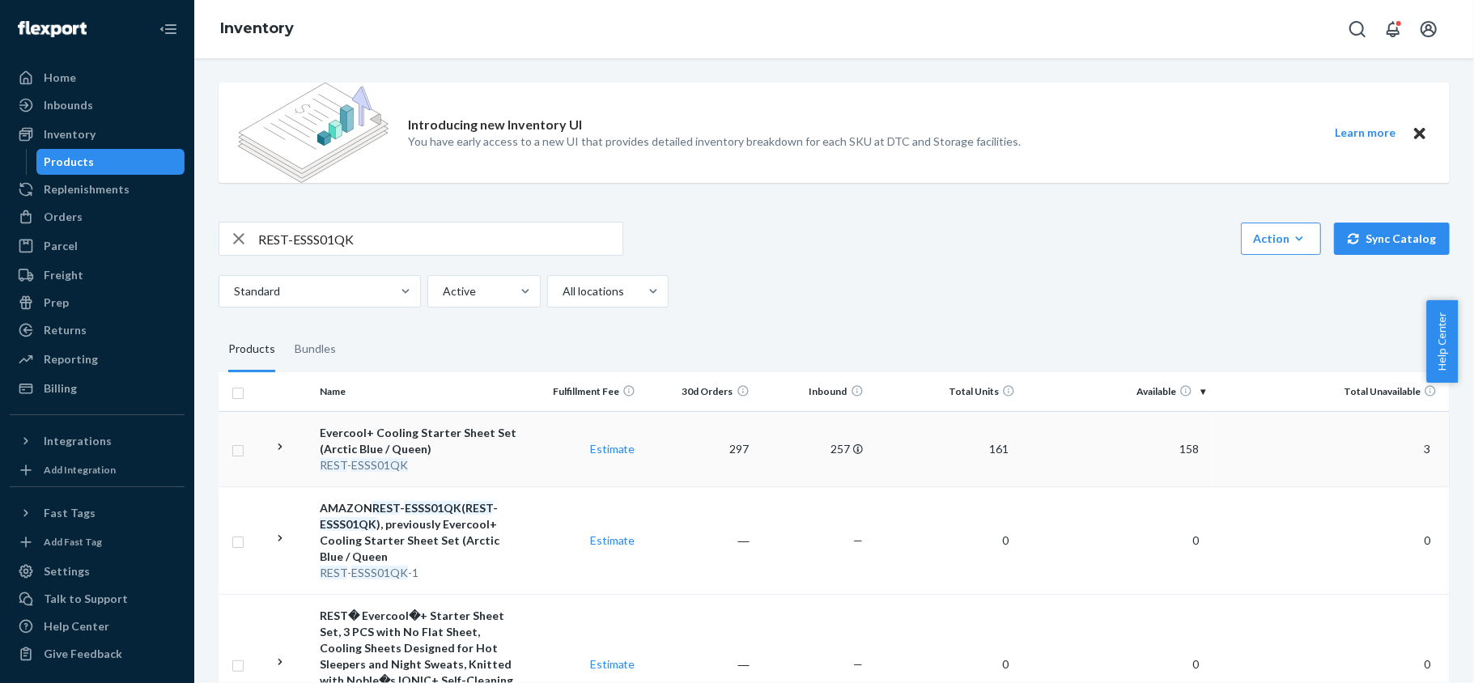
click at [1173, 445] on span "158" at bounding box center [1189, 449] width 32 height 14
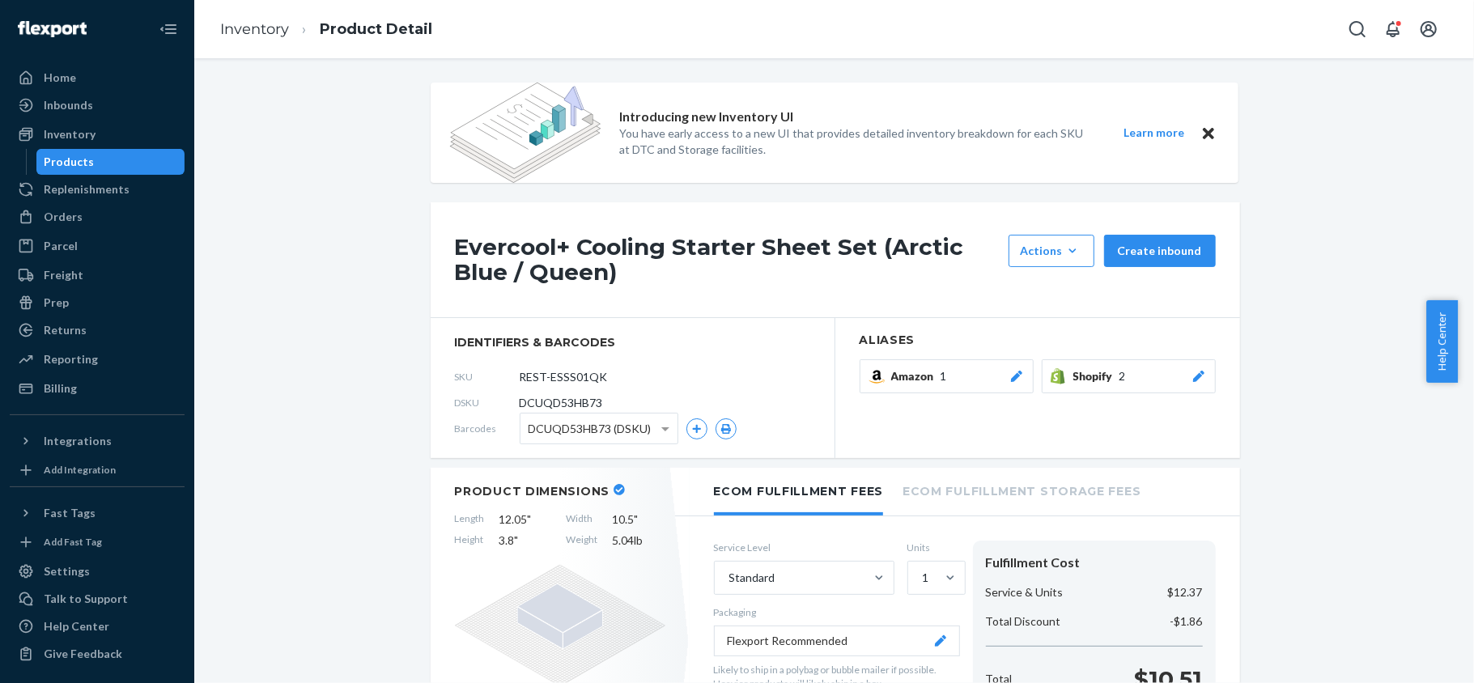
click at [156, 168] on div "Products" at bounding box center [111, 162] width 146 height 23
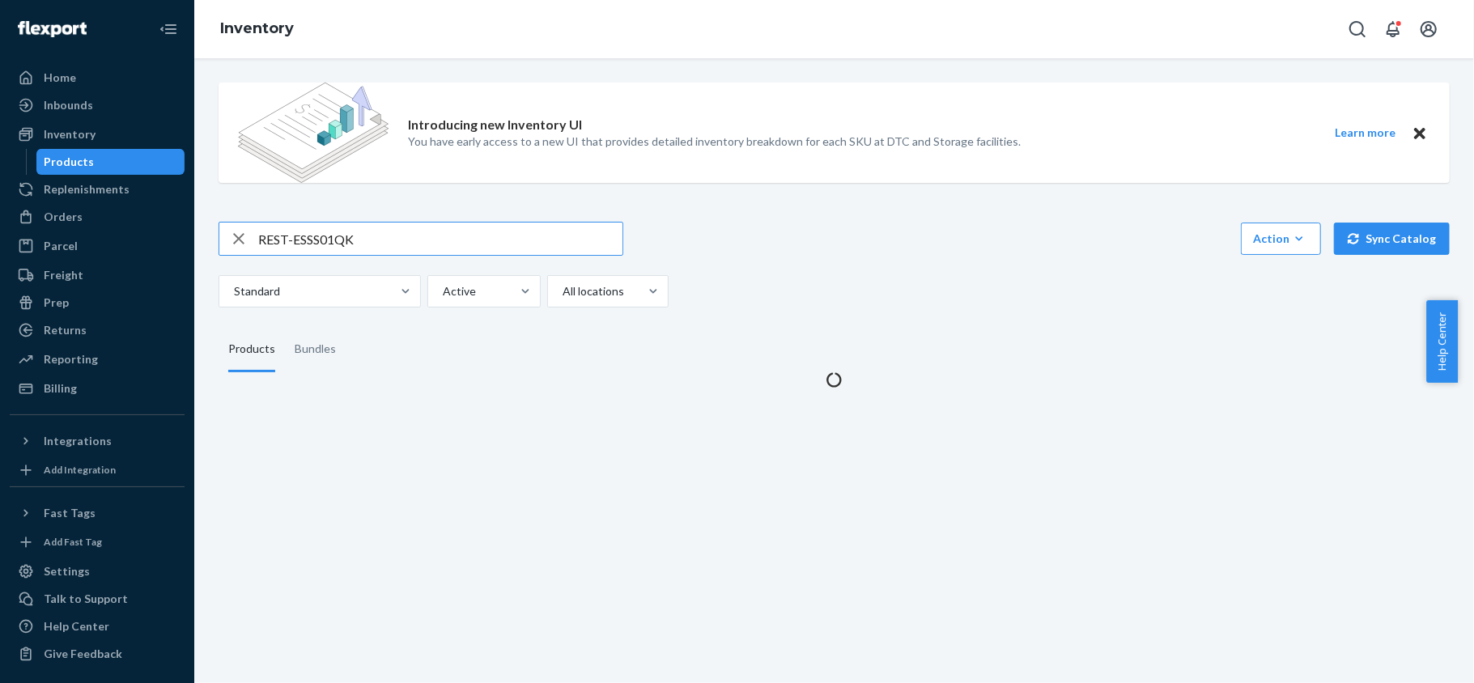
click at [347, 253] on input "REST-ESSS01QK" at bounding box center [440, 239] width 364 height 32
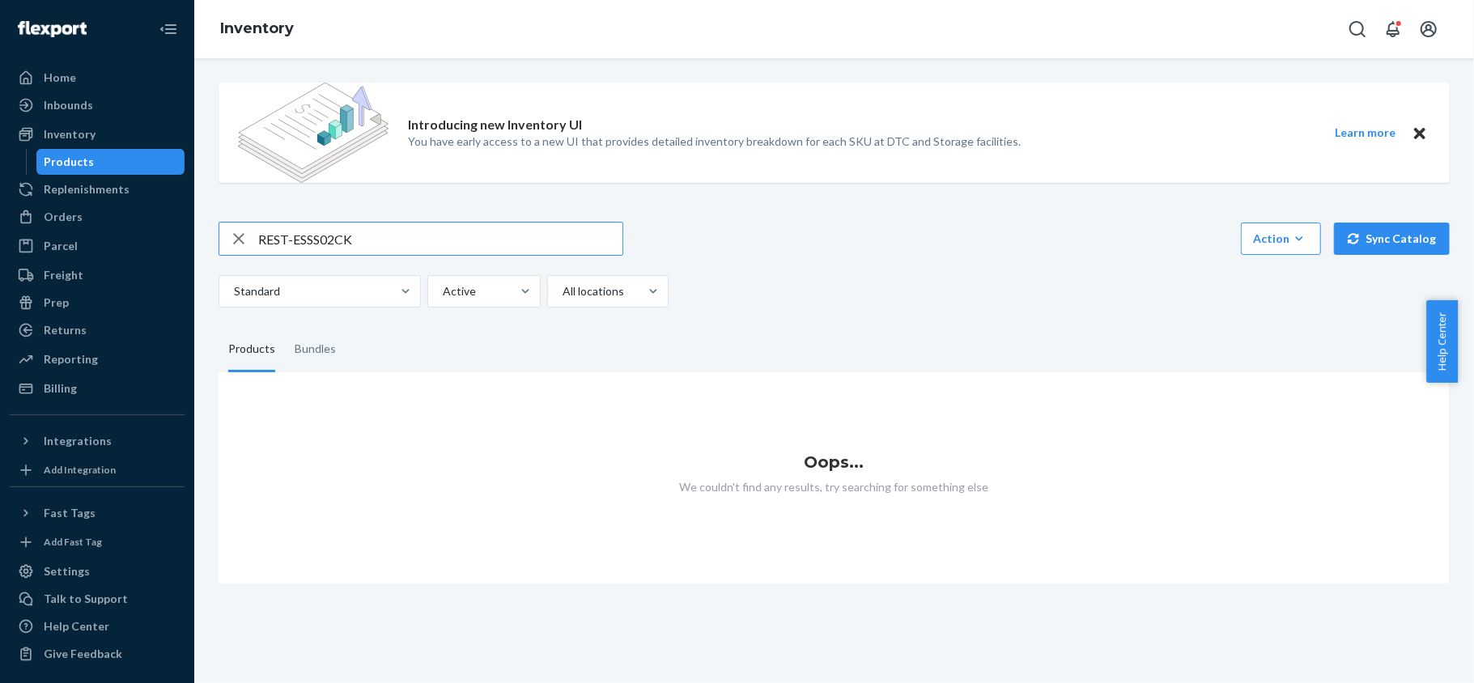
type input "REST-ESSS02CK"
click at [367, 231] on input "REST-ESSS02CK" at bounding box center [440, 239] width 364 height 32
paste input "REST-ESSS02CK"
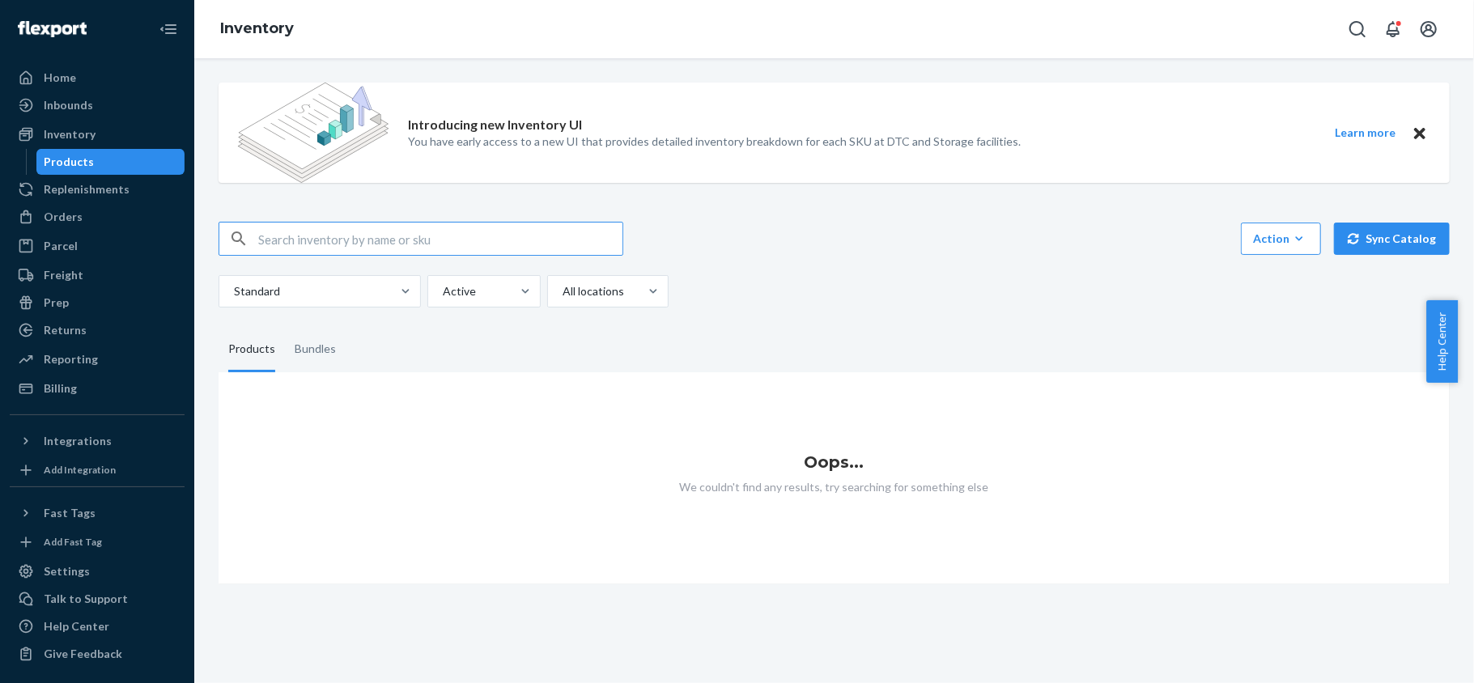
type input "REST-ESSS02CK"
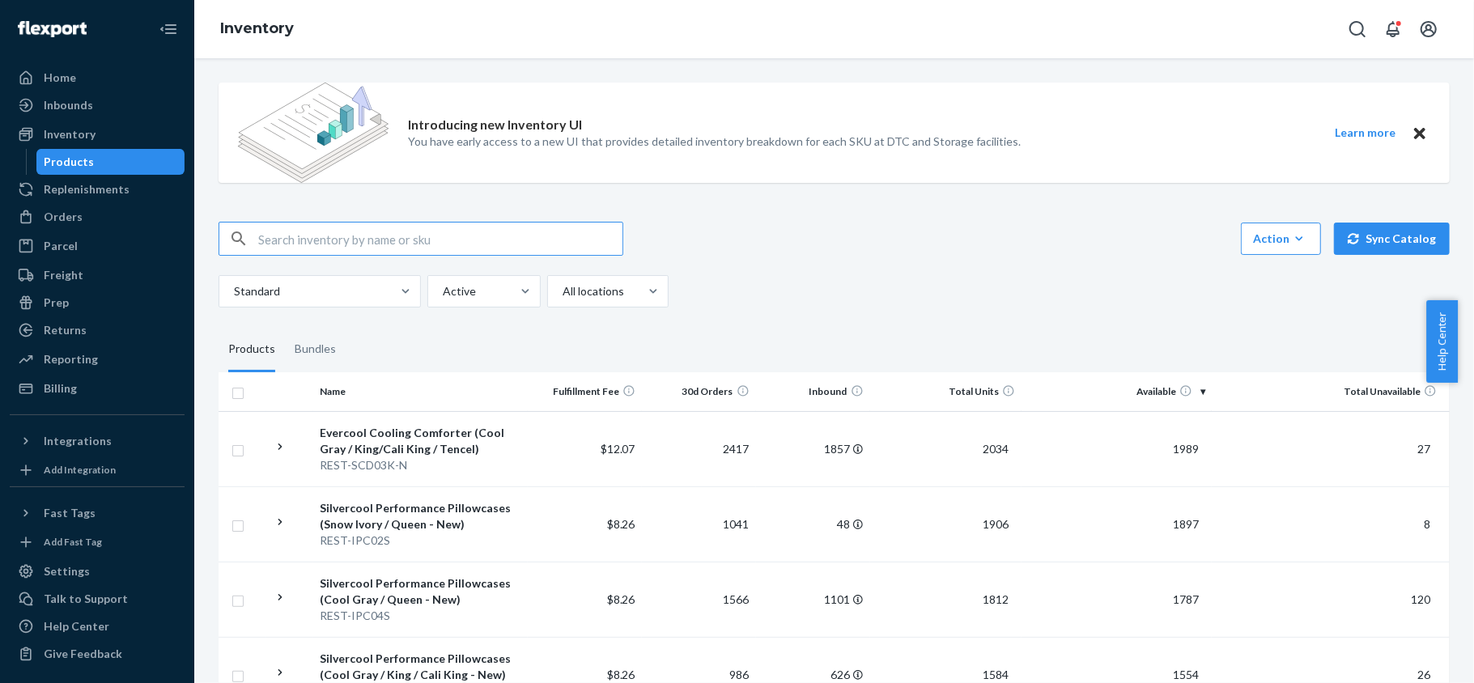
click at [412, 227] on input "text" at bounding box center [440, 239] width 364 height 32
type input "REST-ESSS02CK"
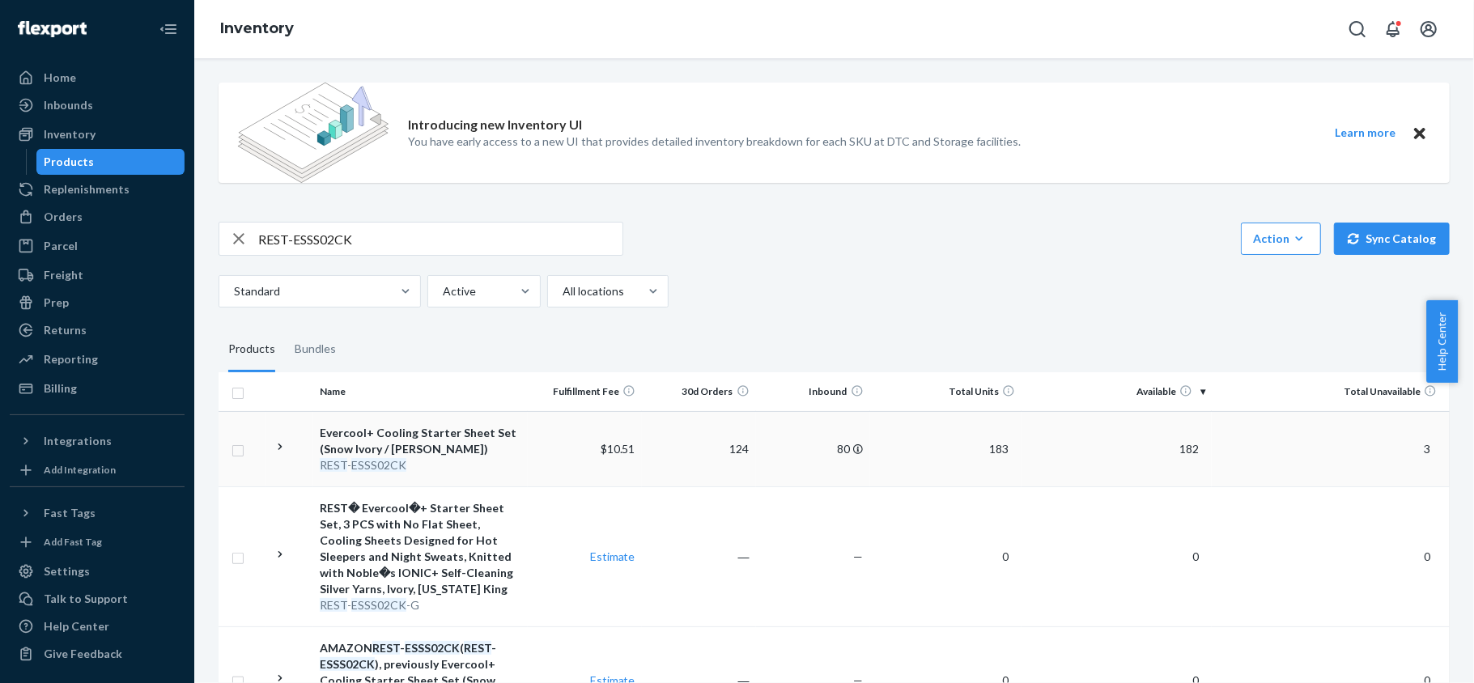
click at [1180, 451] on span "182" at bounding box center [1189, 449] width 32 height 14
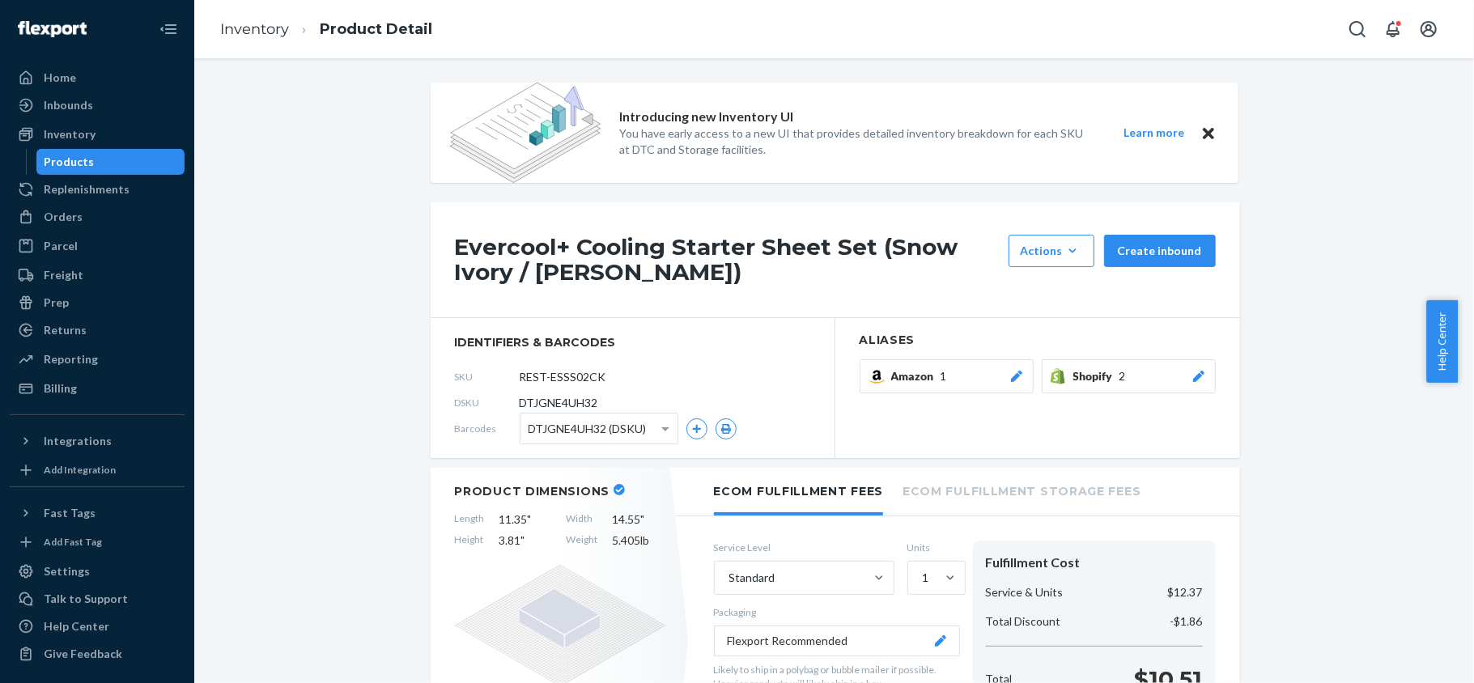
drag, startPoint x: 150, startPoint y: 157, endPoint x: 185, endPoint y: 180, distance: 42.2
click at [150, 157] on div "Products" at bounding box center [111, 162] width 146 height 23
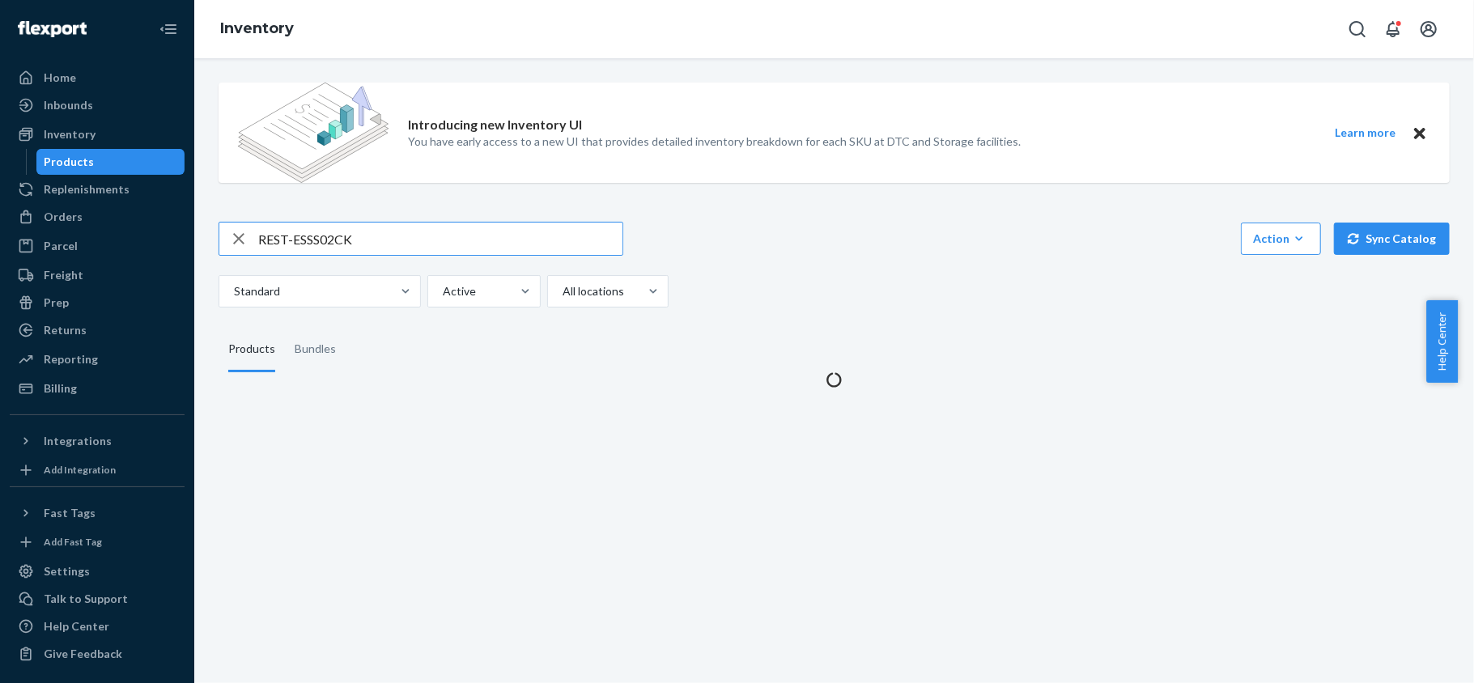
click at [356, 243] on input "REST-ESSS02CK" at bounding box center [440, 239] width 364 height 32
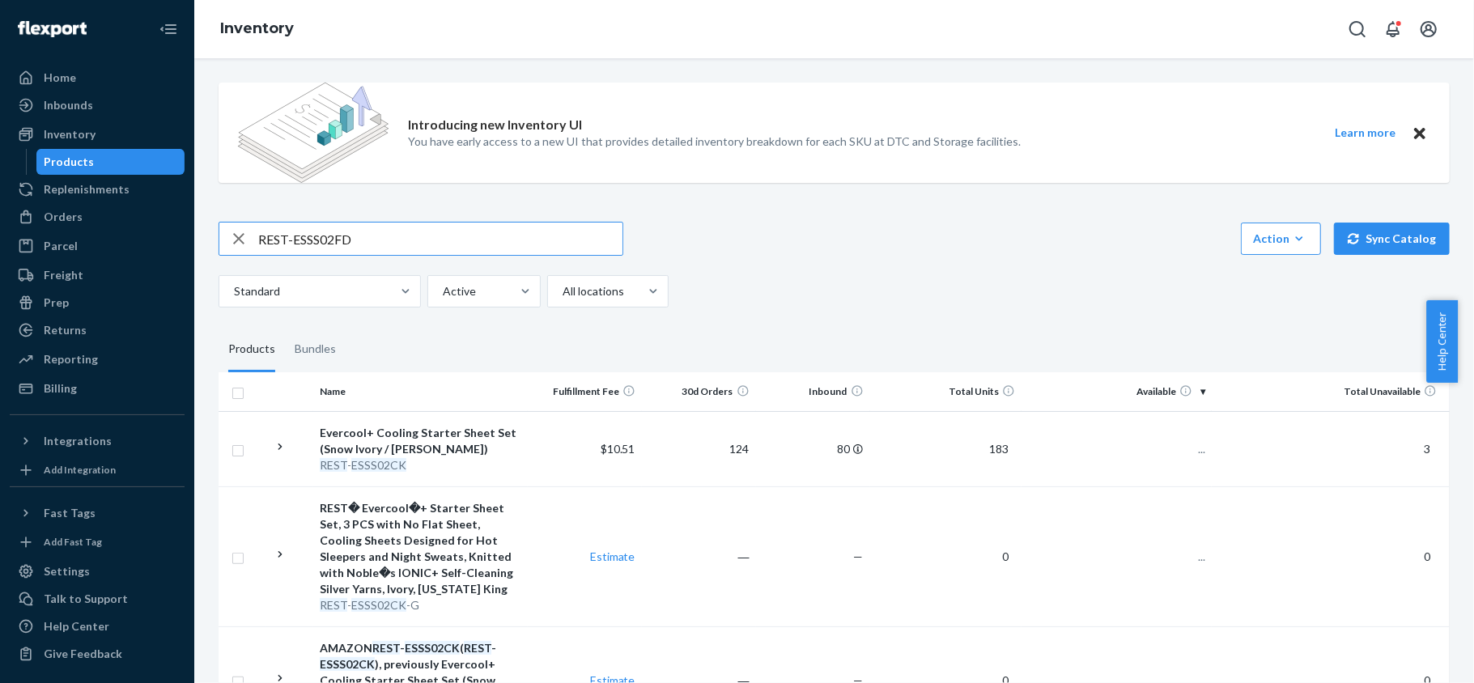
type input "REST-ESSS02FD"
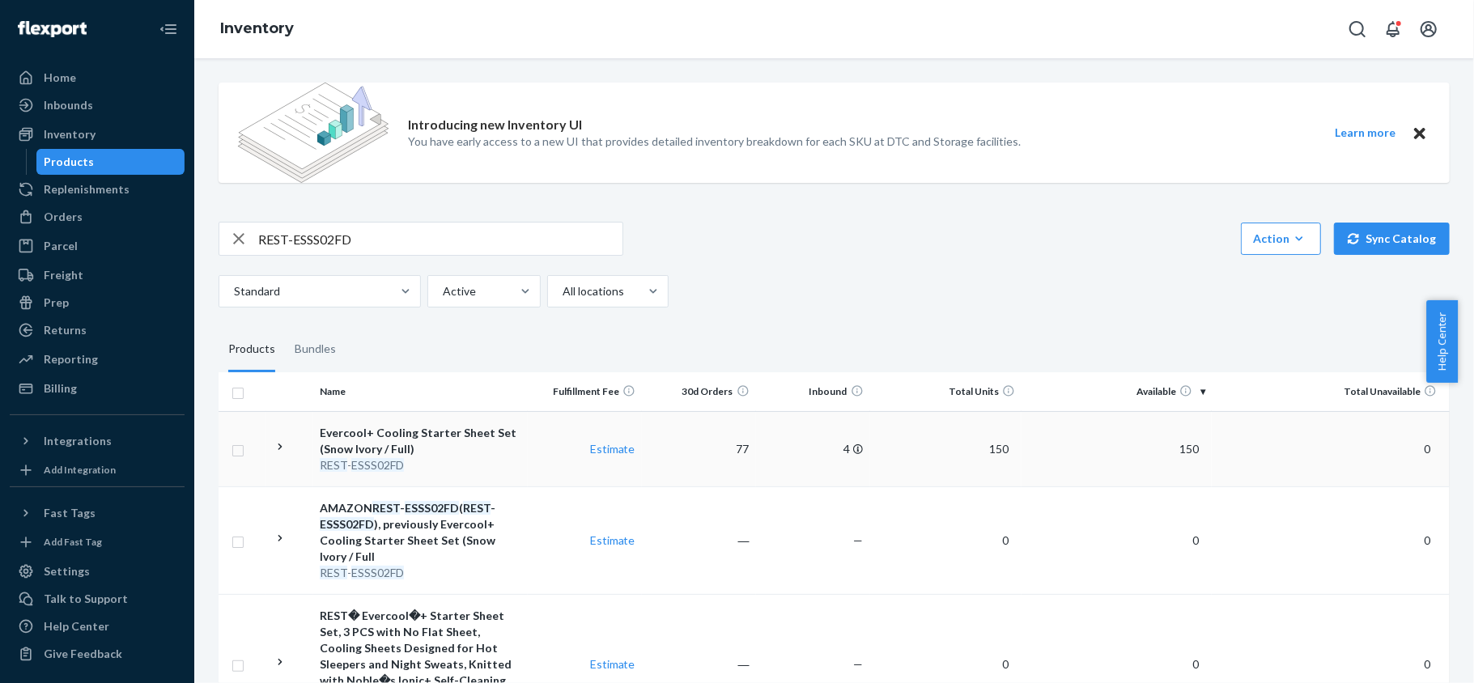
click at [1179, 445] on span "150" at bounding box center [1189, 449] width 32 height 14
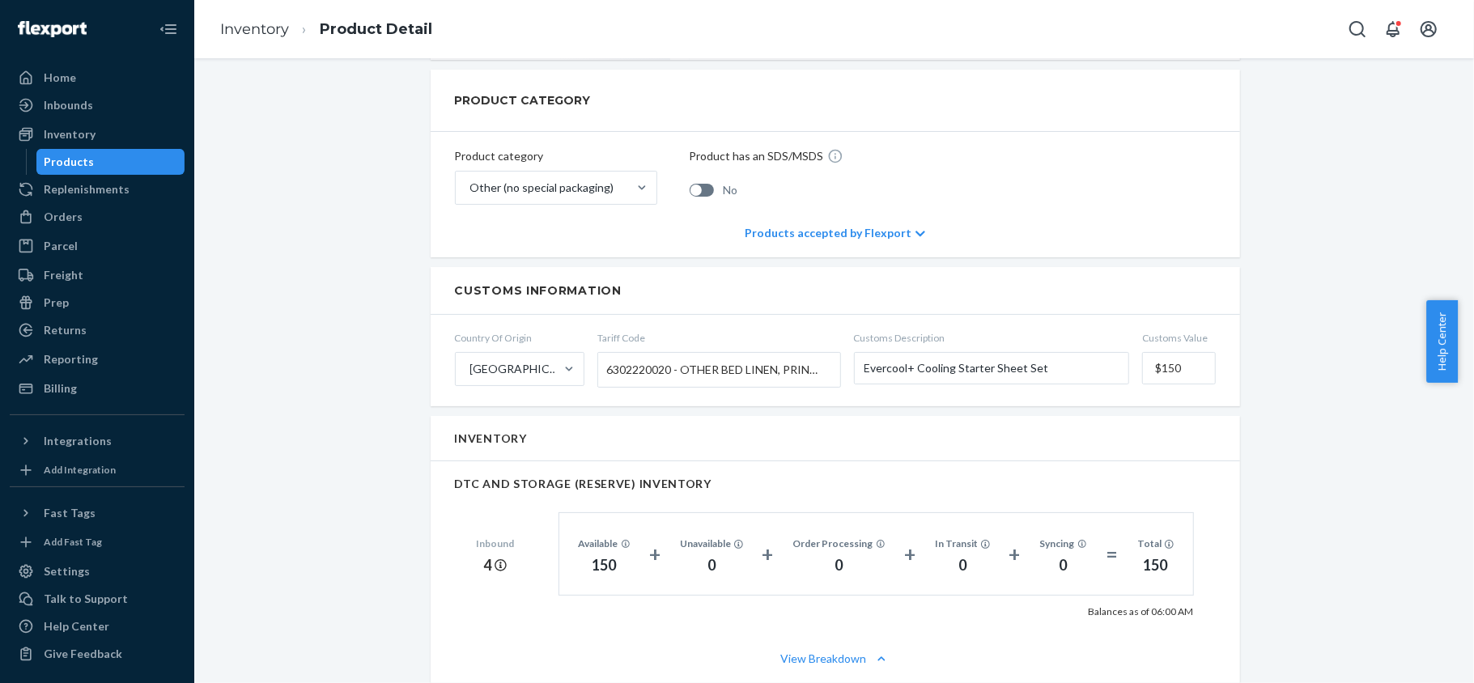
scroll to position [971, 0]
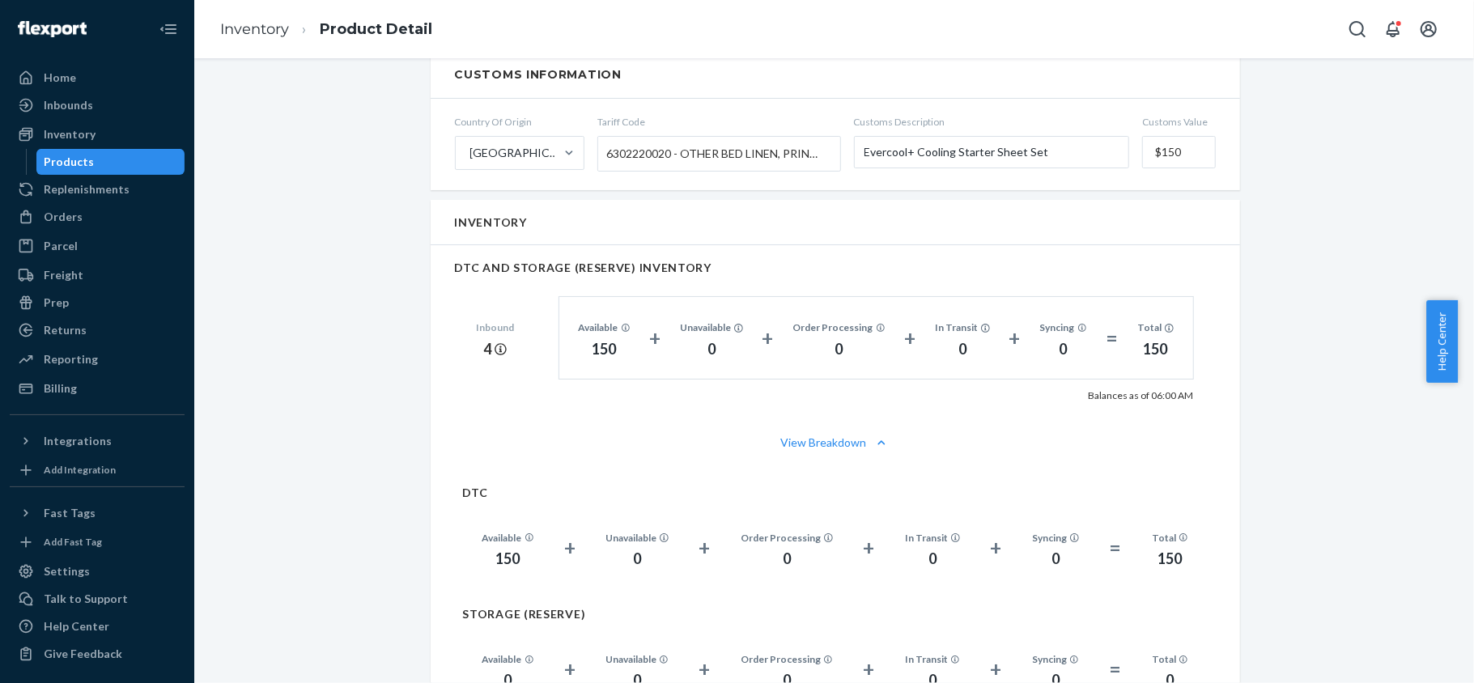
click at [118, 163] on div "Products" at bounding box center [111, 162] width 146 height 23
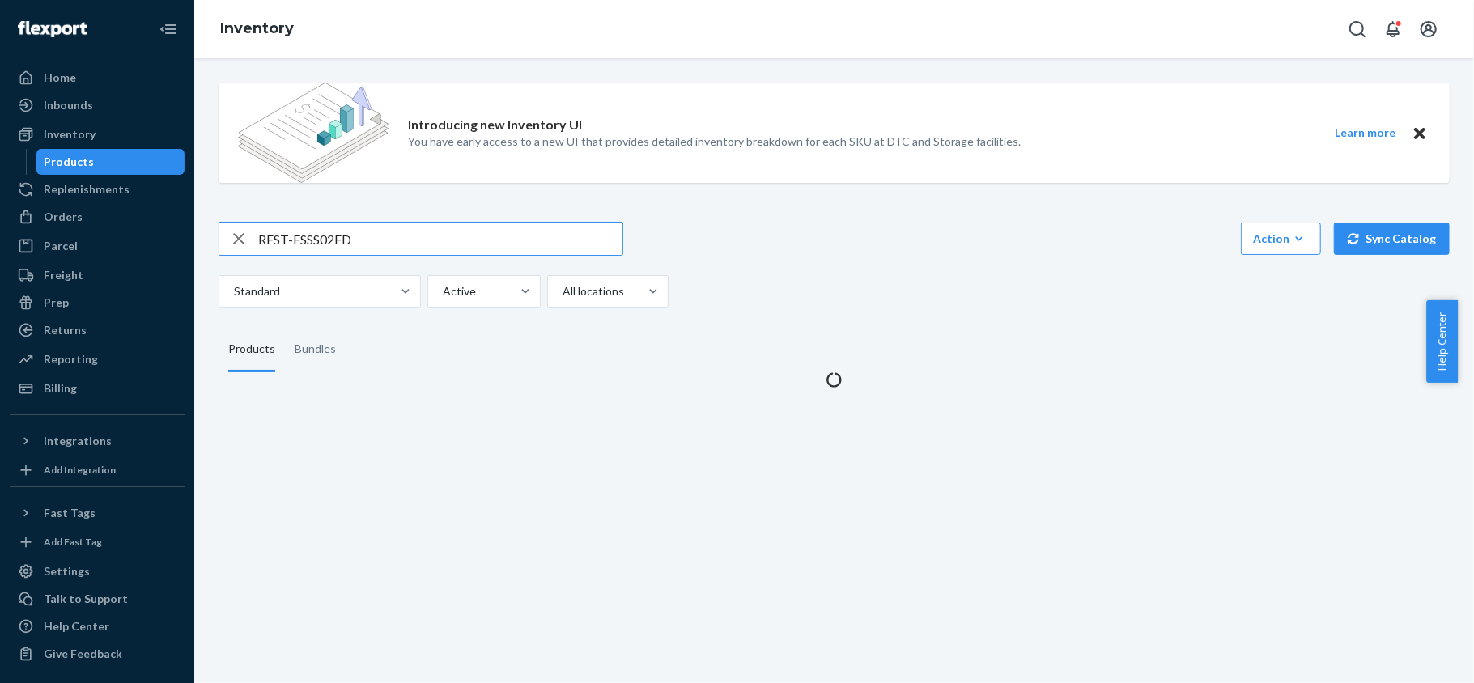
click at [350, 228] on input "REST-ESSS02FD" at bounding box center [440, 239] width 364 height 32
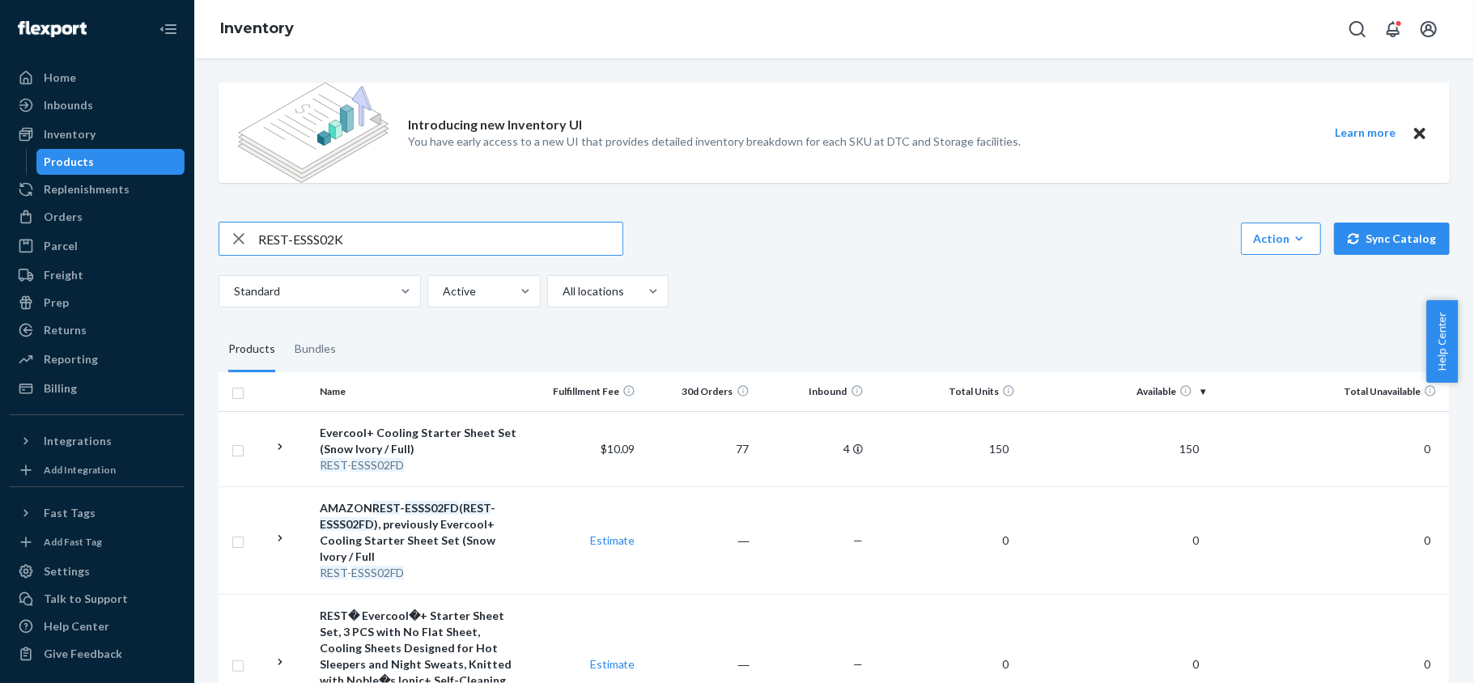
type input "REST-ESSS02K"
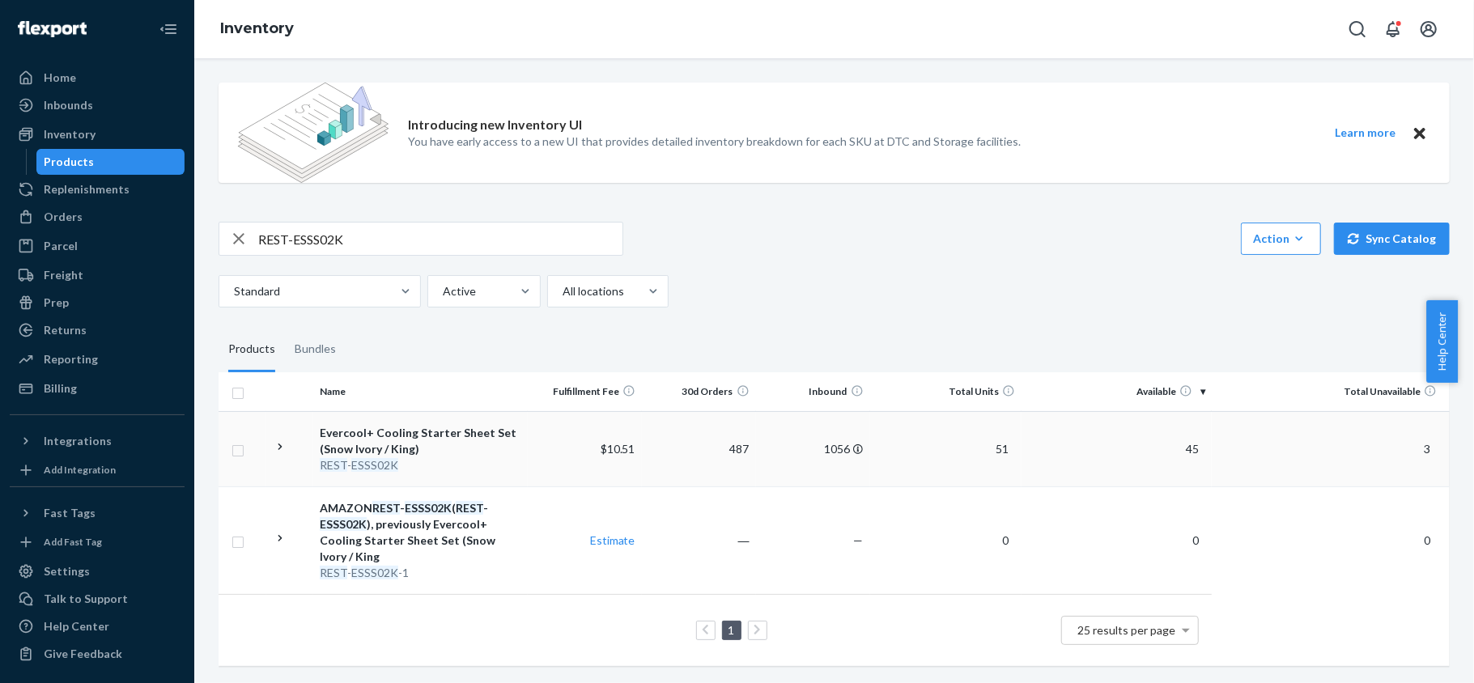
click at [1182, 447] on span "45" at bounding box center [1192, 449] width 26 height 14
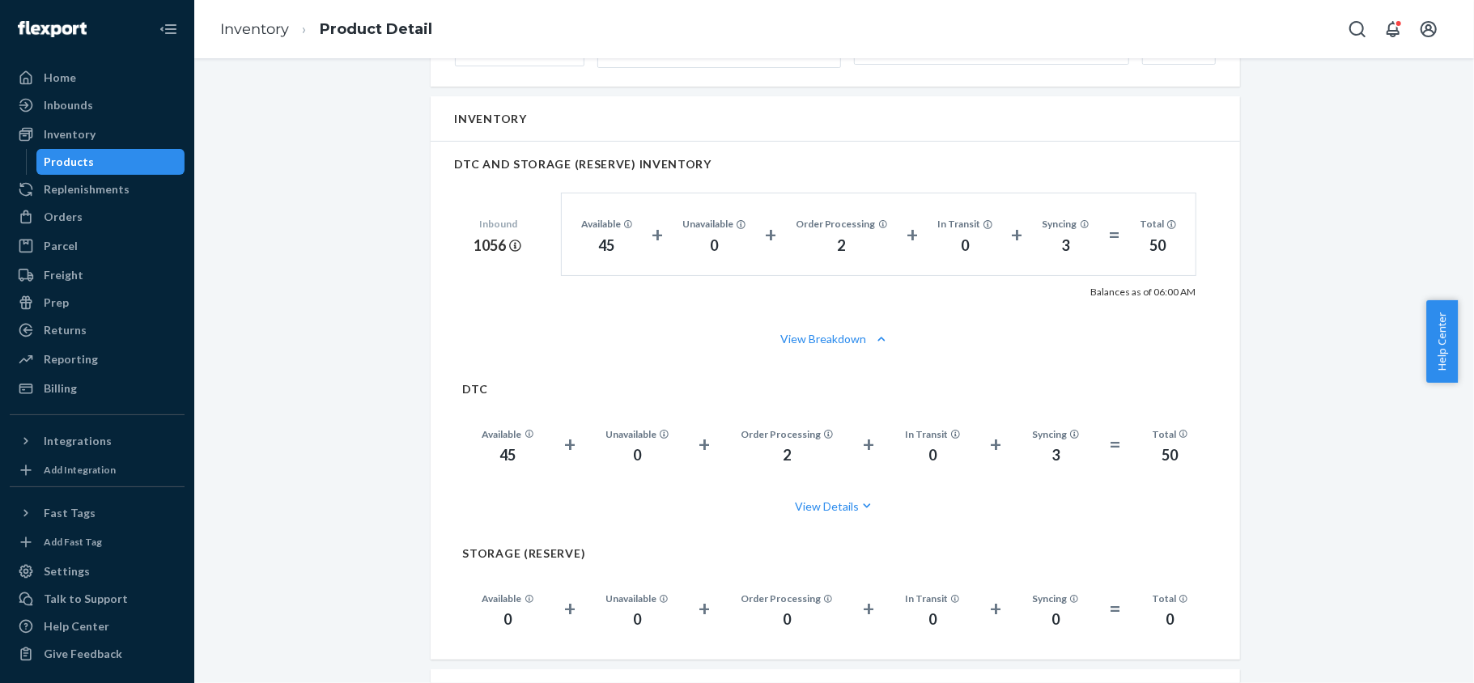
scroll to position [1079, 0]
click at [128, 154] on div "Products" at bounding box center [111, 162] width 146 height 23
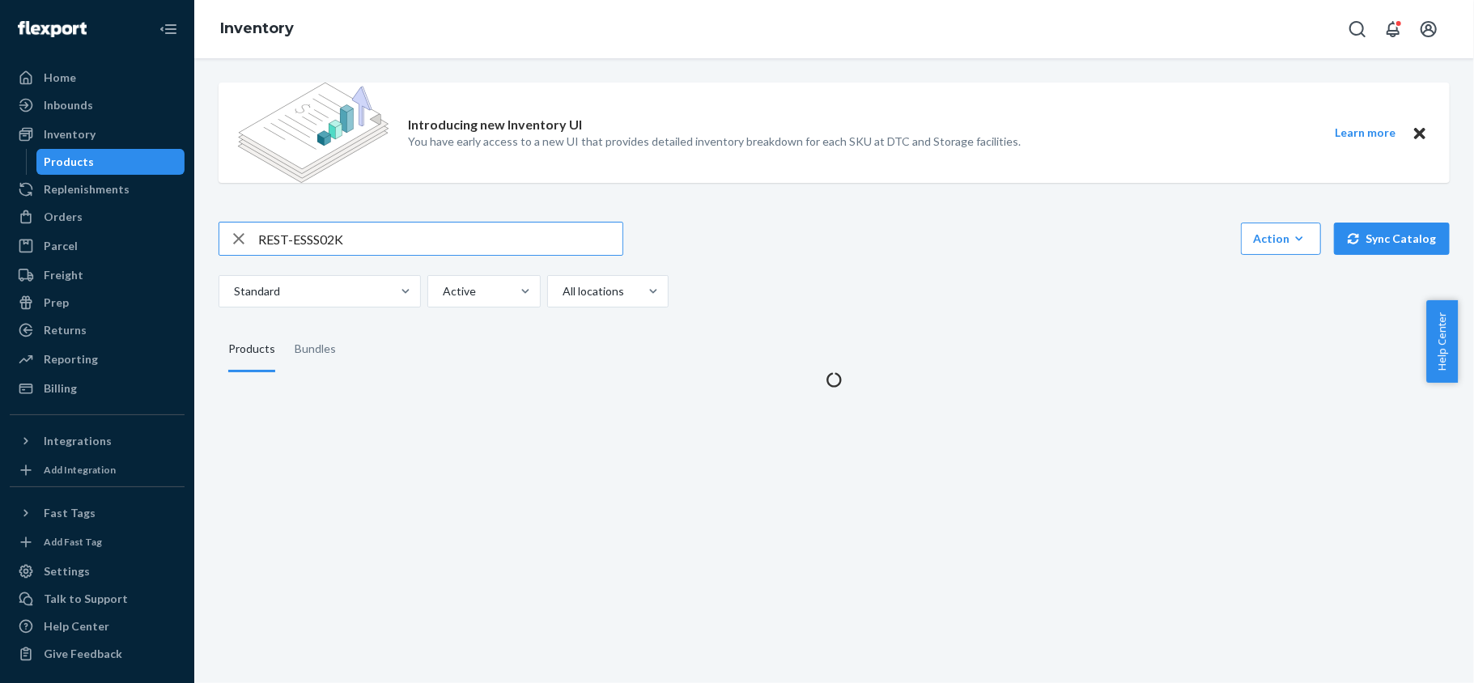
click at [363, 225] on input "REST-ESSS02K" at bounding box center [440, 239] width 364 height 32
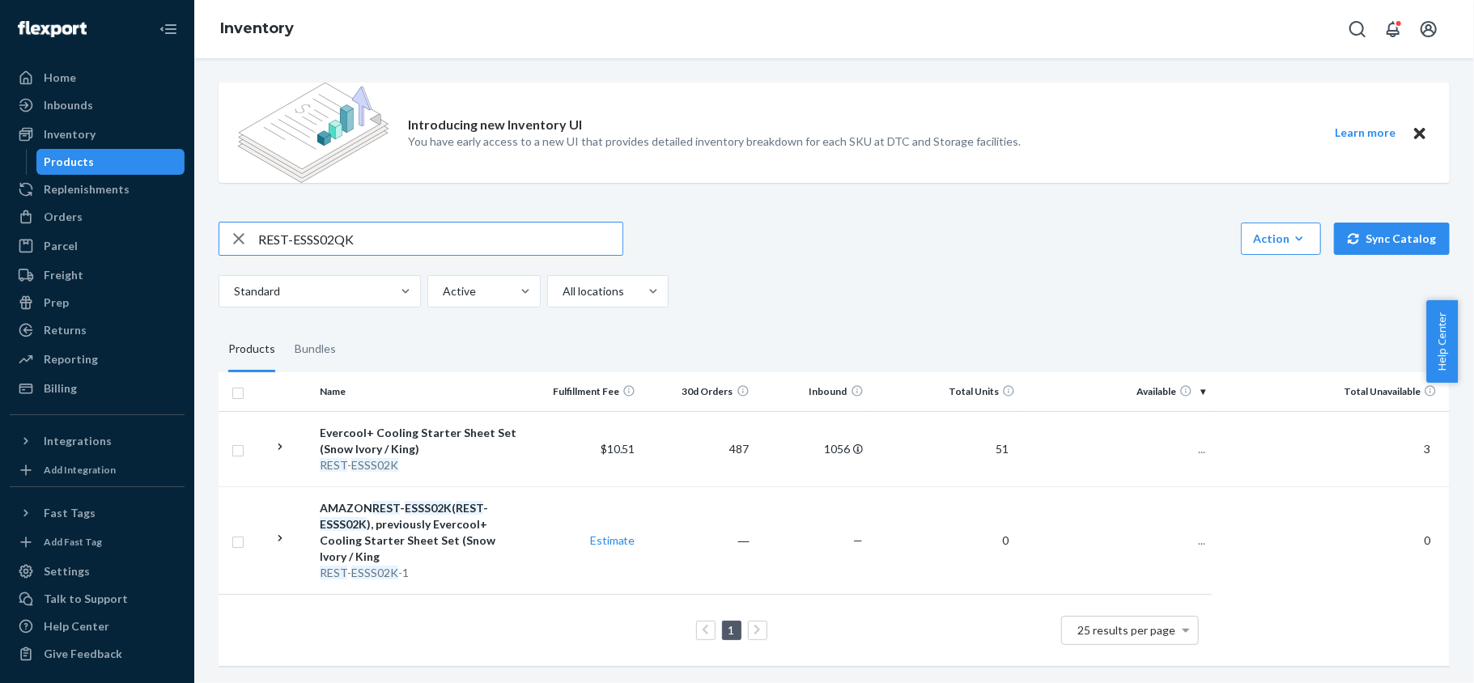
type input "REST-ESSS02QK"
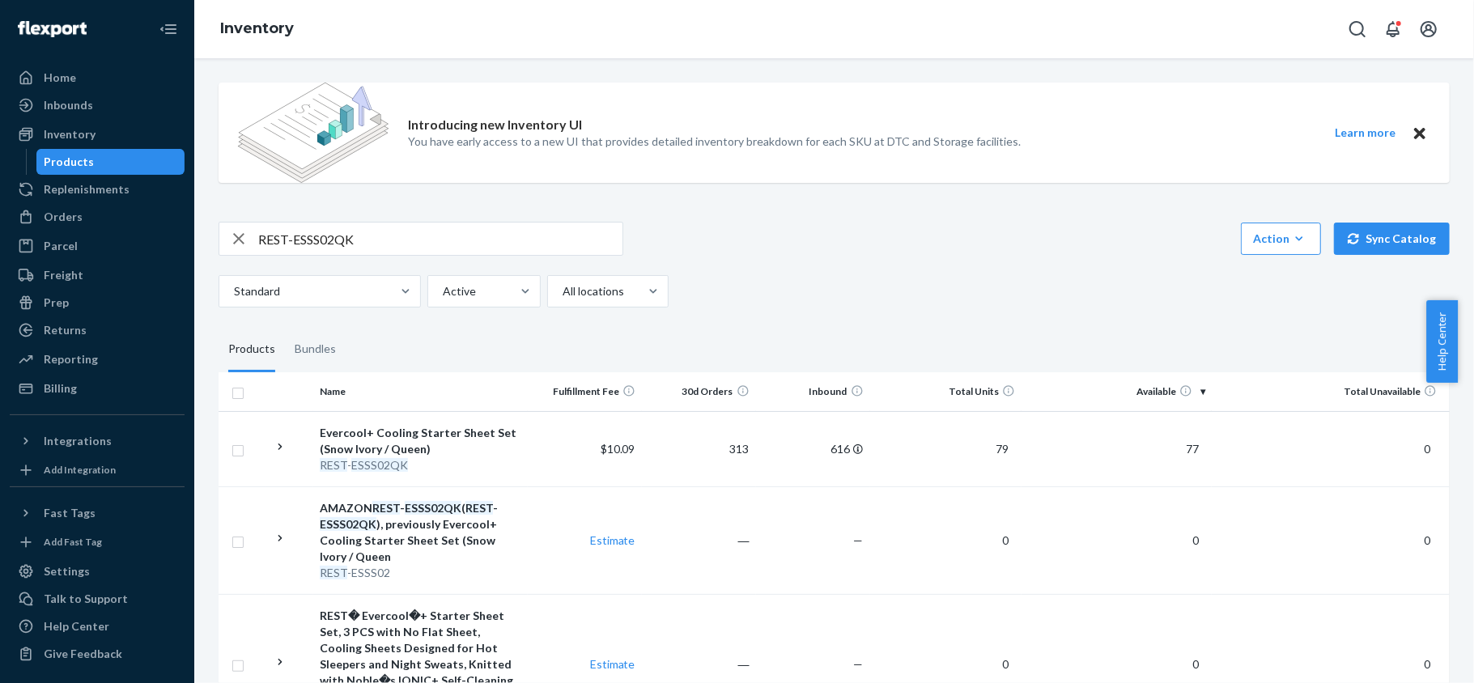
click at [1179, 451] on span "77" at bounding box center [1192, 449] width 26 height 14
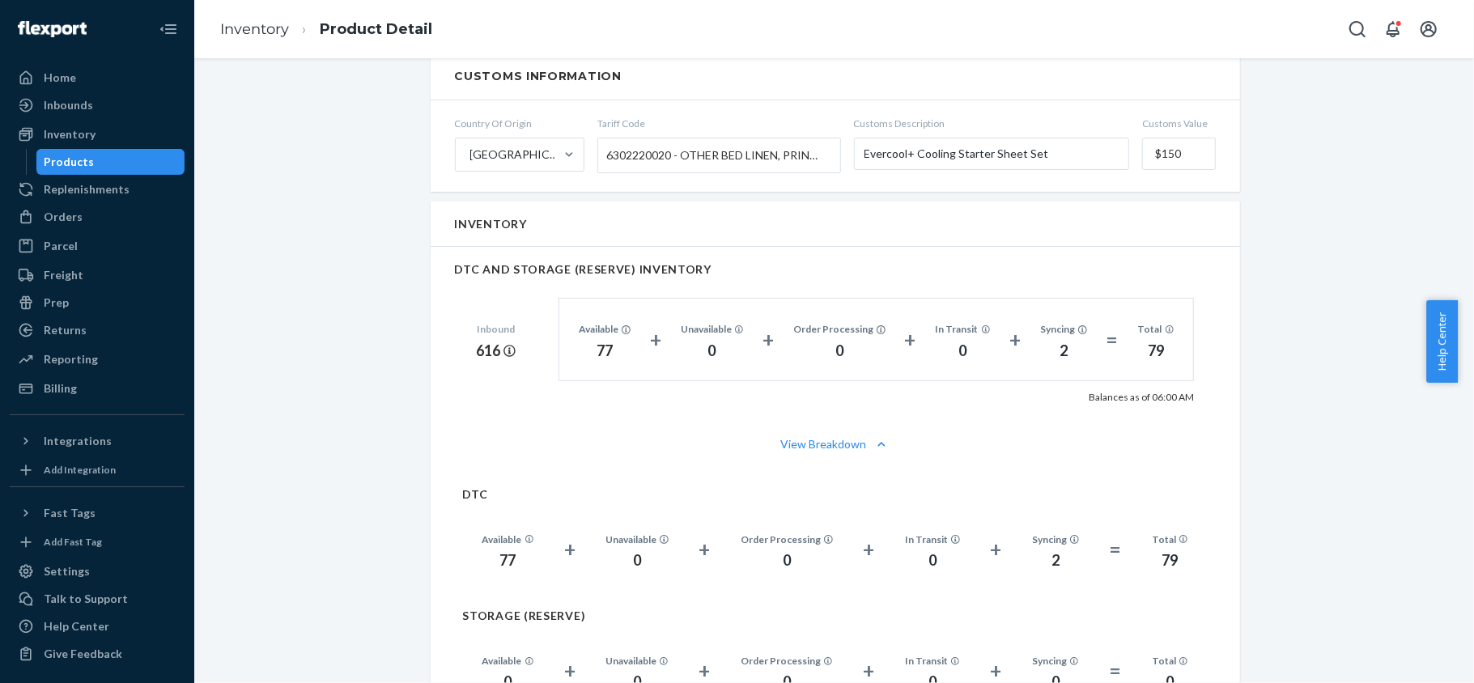
scroll to position [971, 0]
click at [154, 159] on div "Products" at bounding box center [111, 162] width 146 height 23
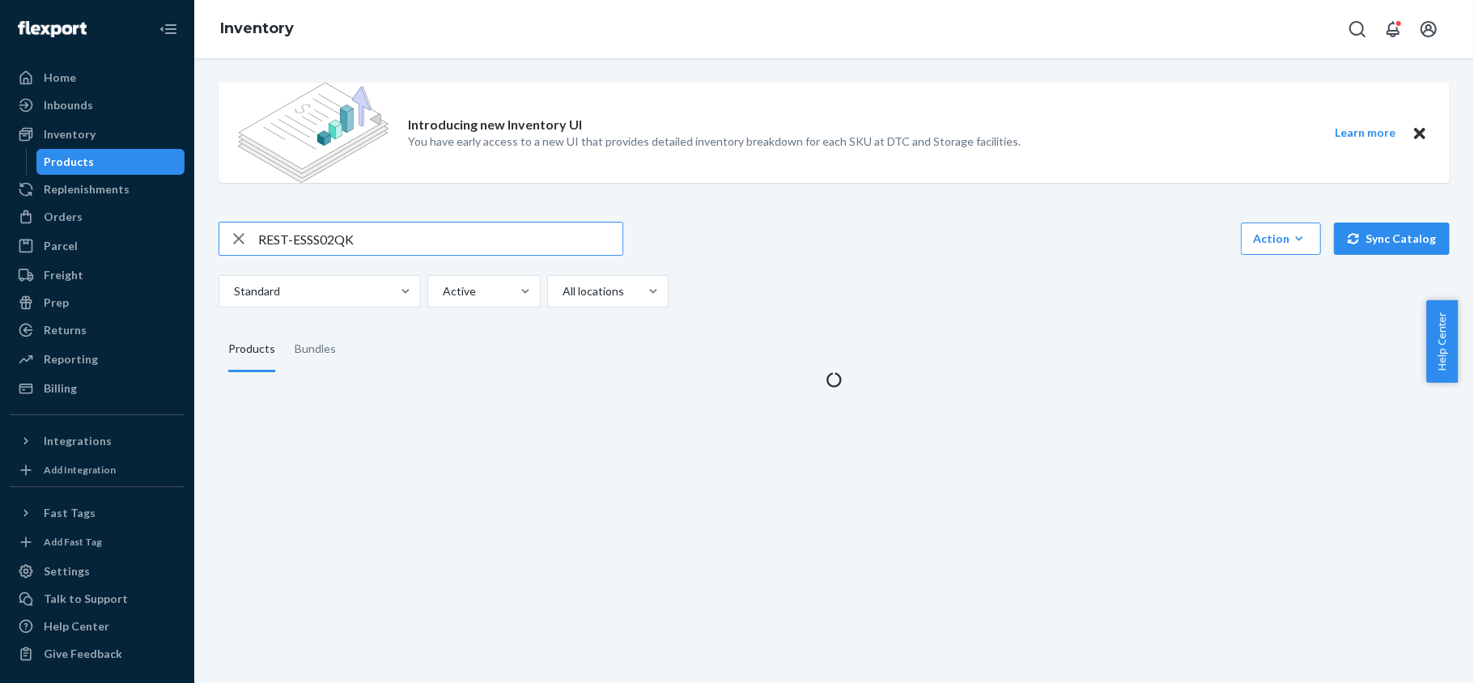
click at [389, 248] on input "REST-ESSS02QK" at bounding box center [440, 239] width 364 height 32
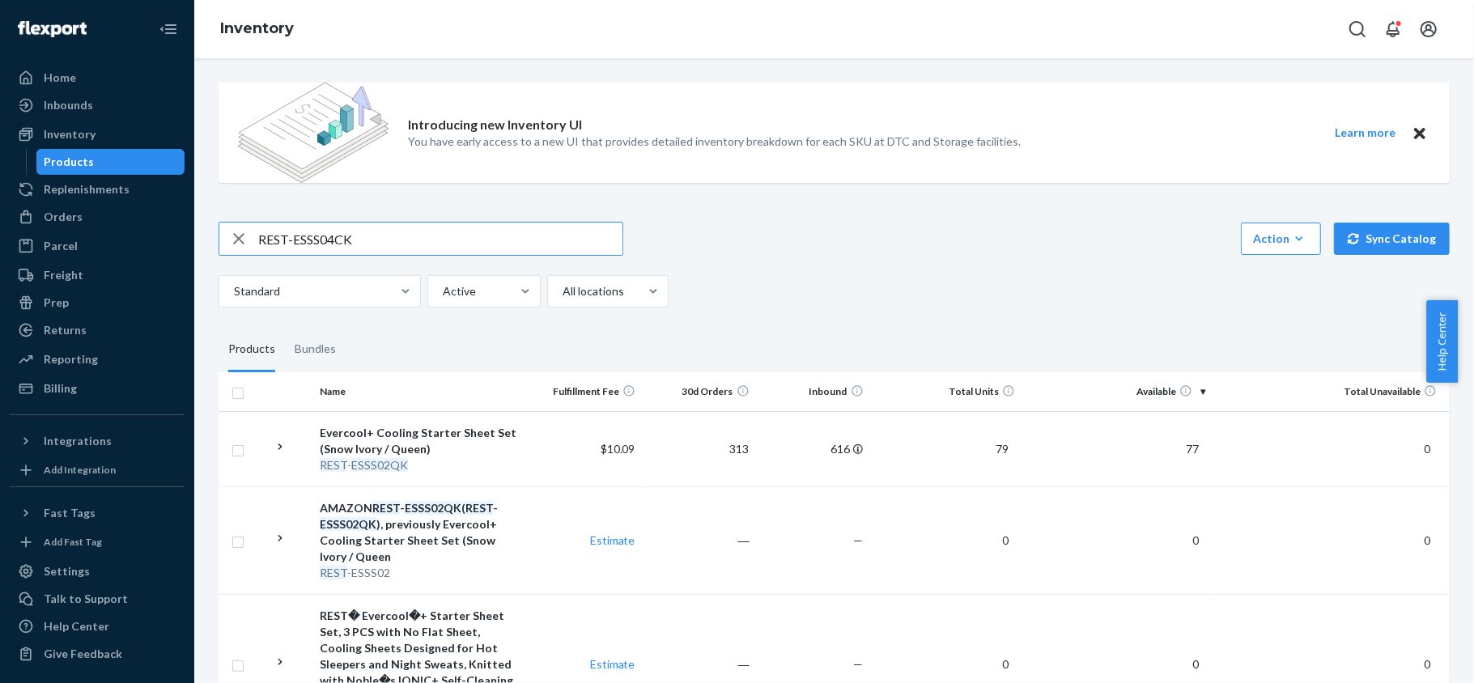
type input "REST-ESSS04CK"
click at [1176, 450] on span "227" at bounding box center [1189, 449] width 32 height 14
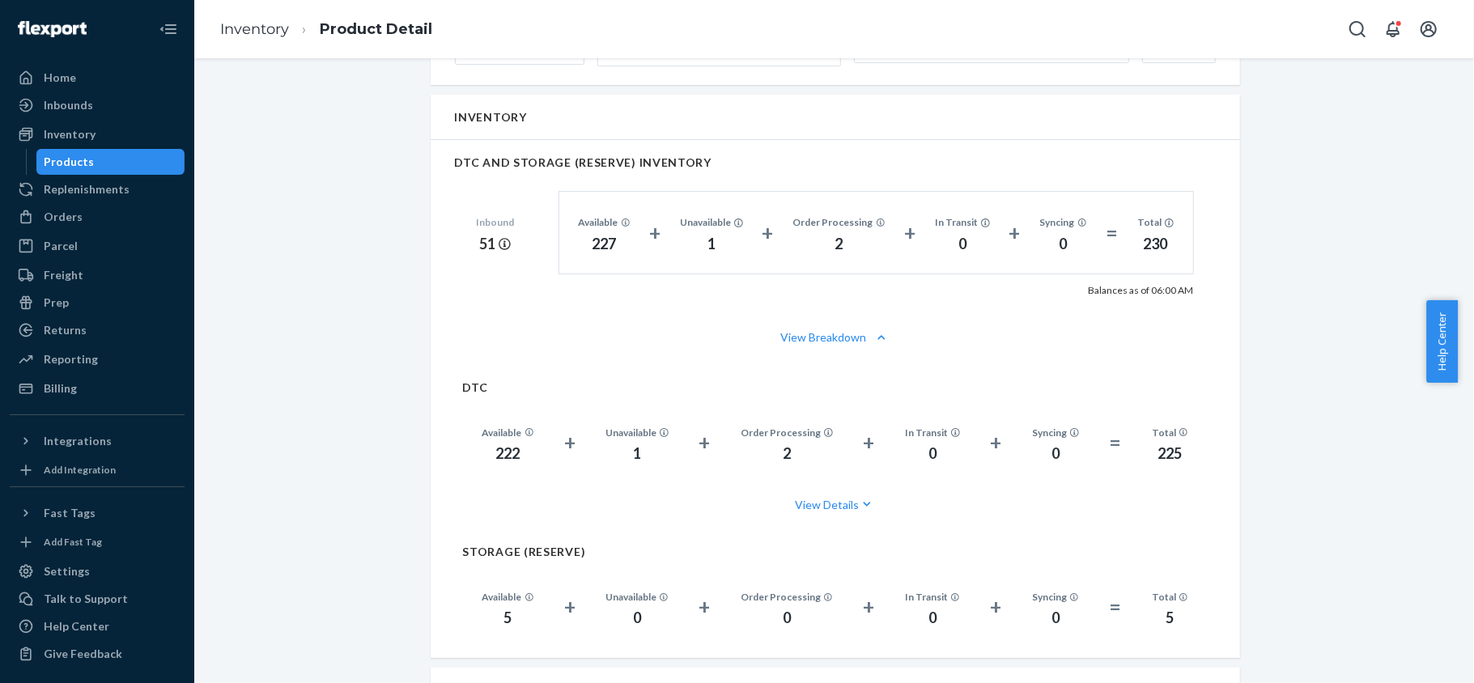
scroll to position [1079, 0]
drag, startPoint x: 127, startPoint y: 162, endPoint x: 179, endPoint y: 207, distance: 68.8
click at [127, 162] on div "Products" at bounding box center [111, 162] width 146 height 23
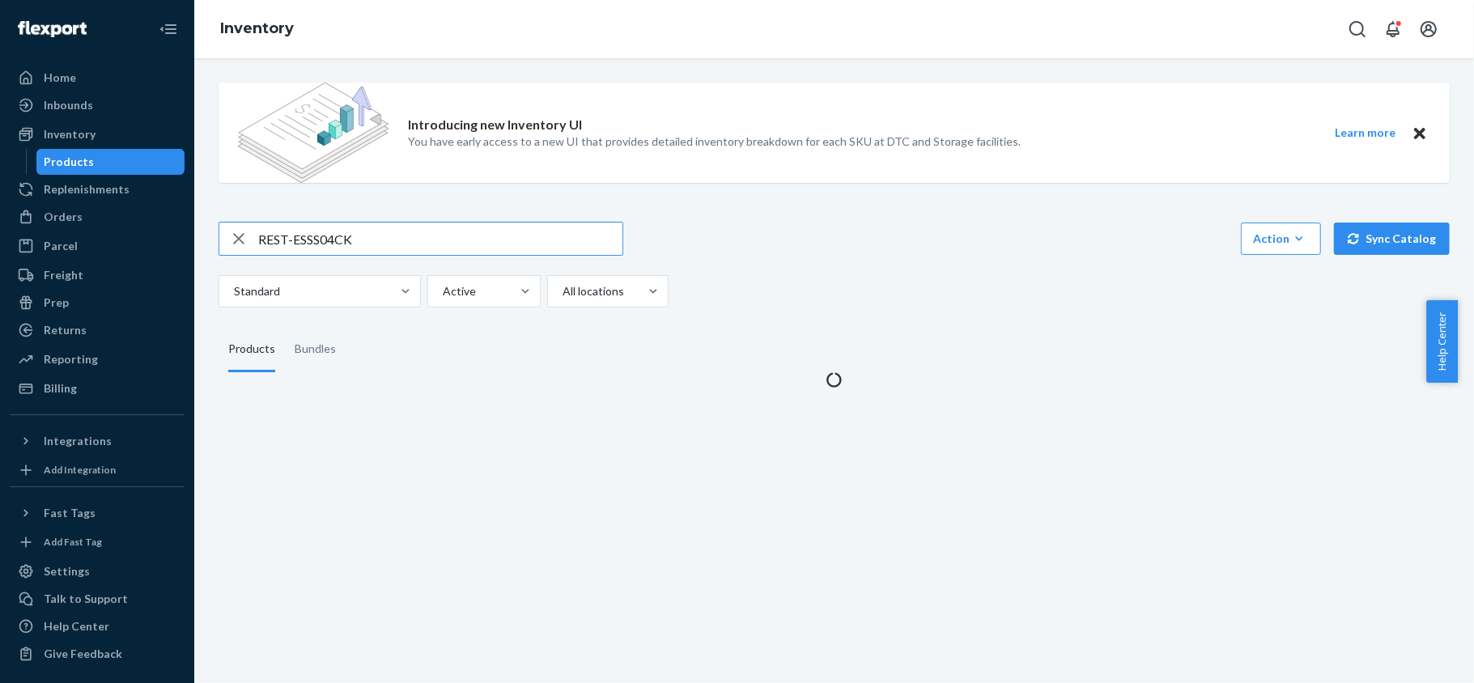
click at [353, 238] on input "REST-ESSS04CK" at bounding box center [440, 239] width 364 height 32
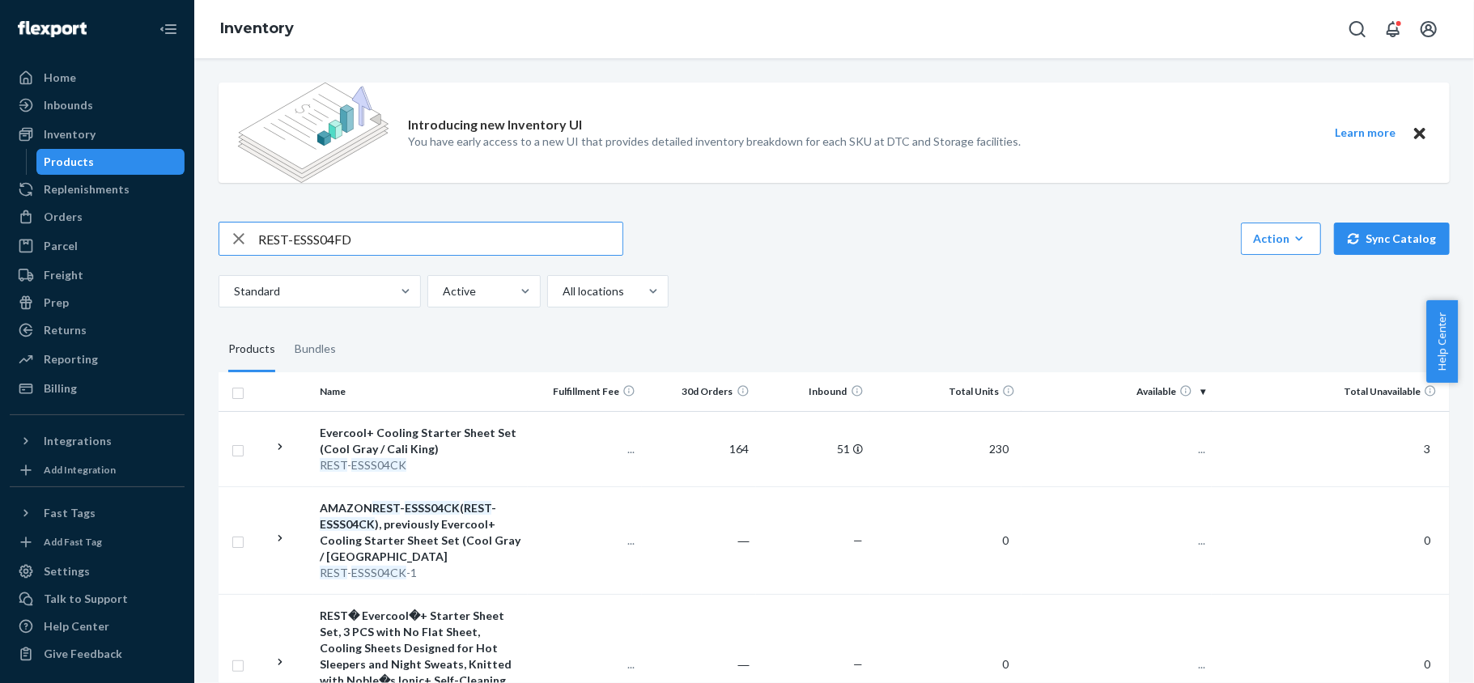
type input "REST-ESSS04FD"
click at [1187, 444] on span "81" at bounding box center [1192, 449] width 26 height 14
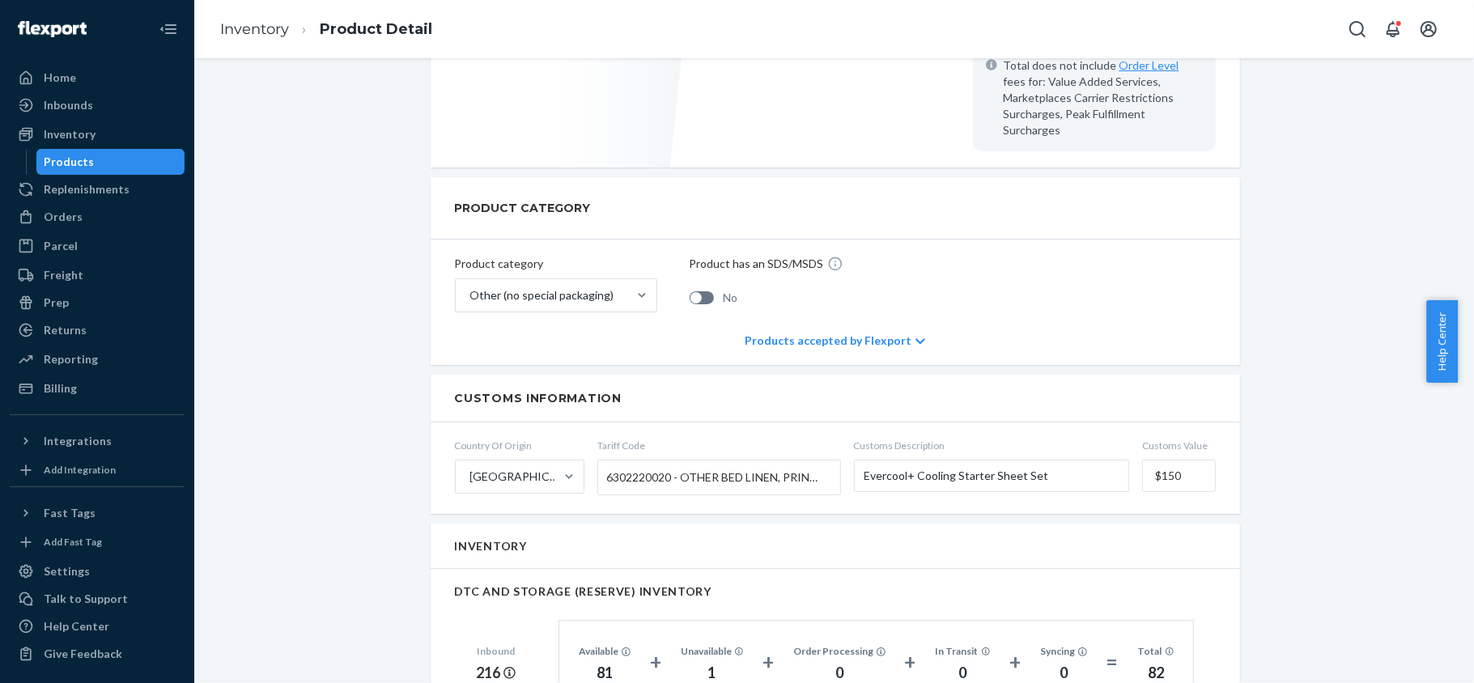
scroll to position [971, 0]
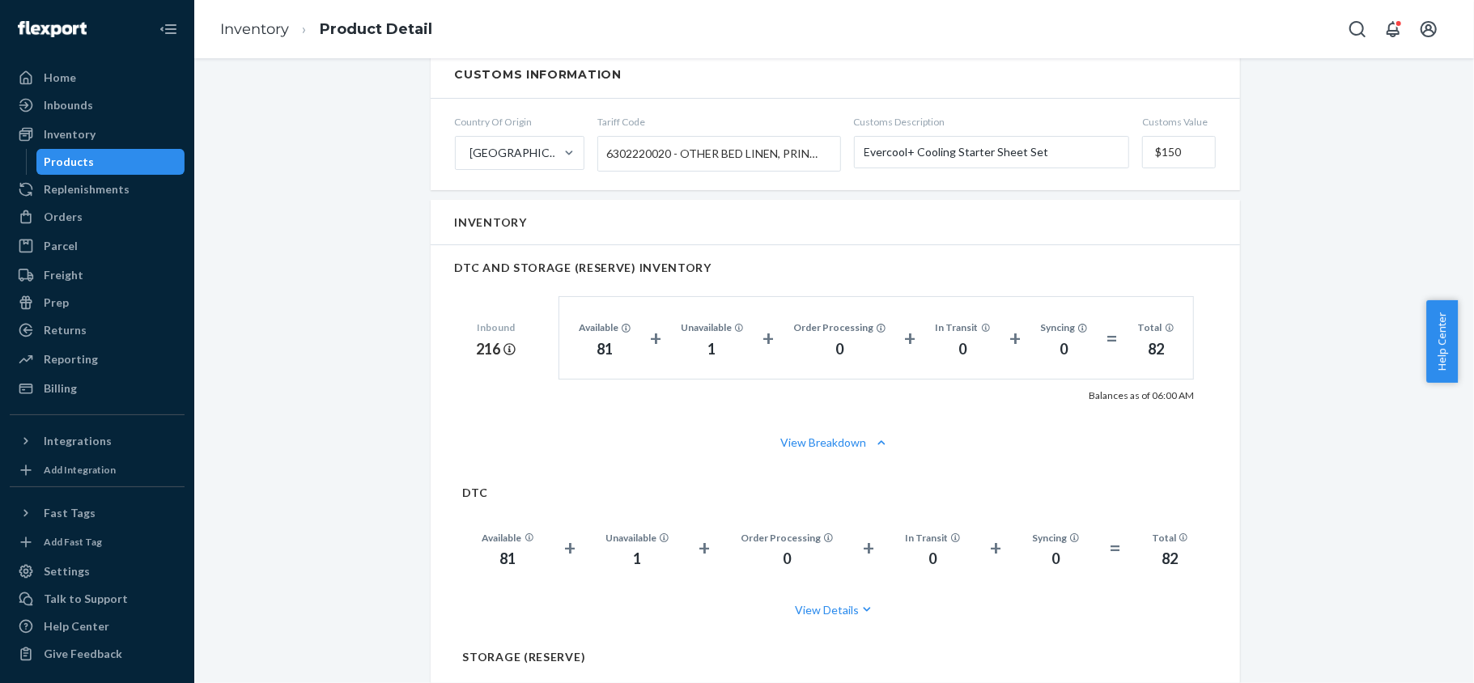
click at [113, 166] on div "Products" at bounding box center [111, 162] width 146 height 23
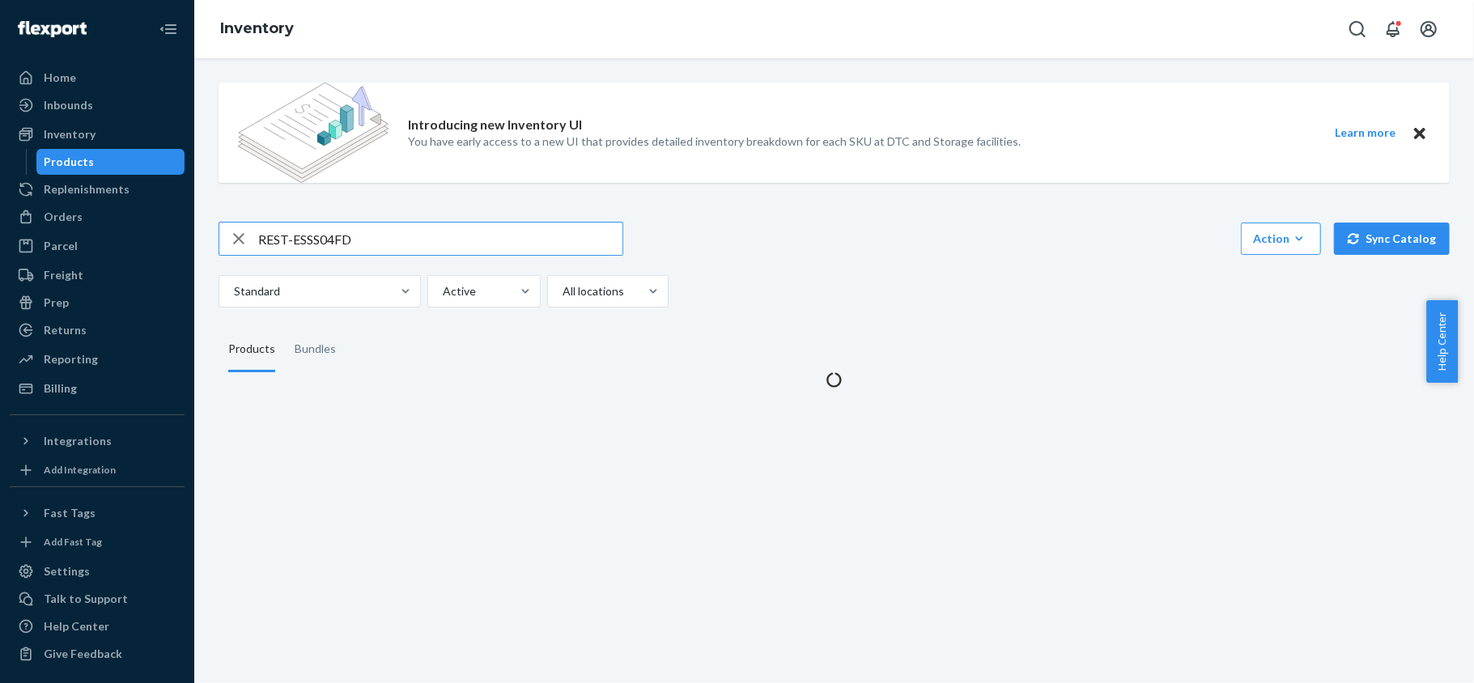
click at [411, 230] on input "REST-ESSS04FD" at bounding box center [440, 239] width 364 height 32
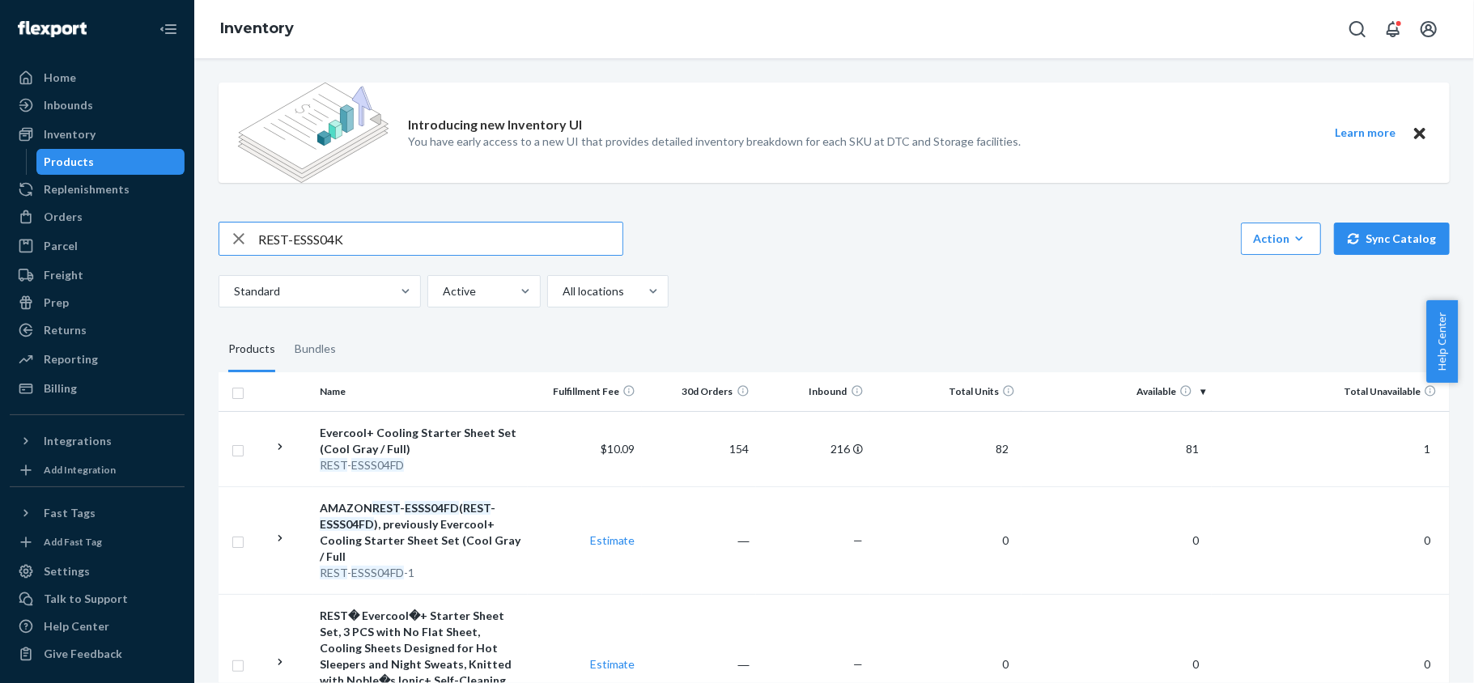
type input "REST-ESSS04K"
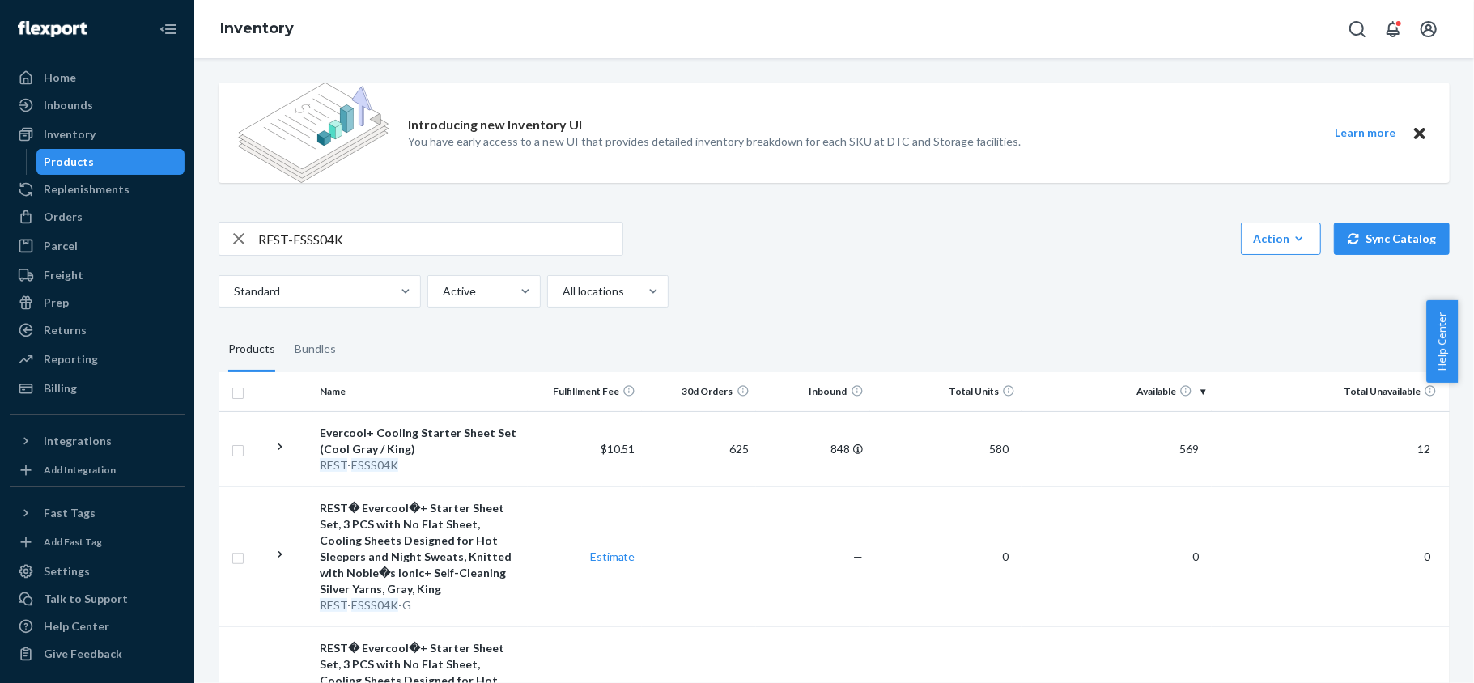
click at [1185, 448] on span "569" at bounding box center [1189, 449] width 32 height 14
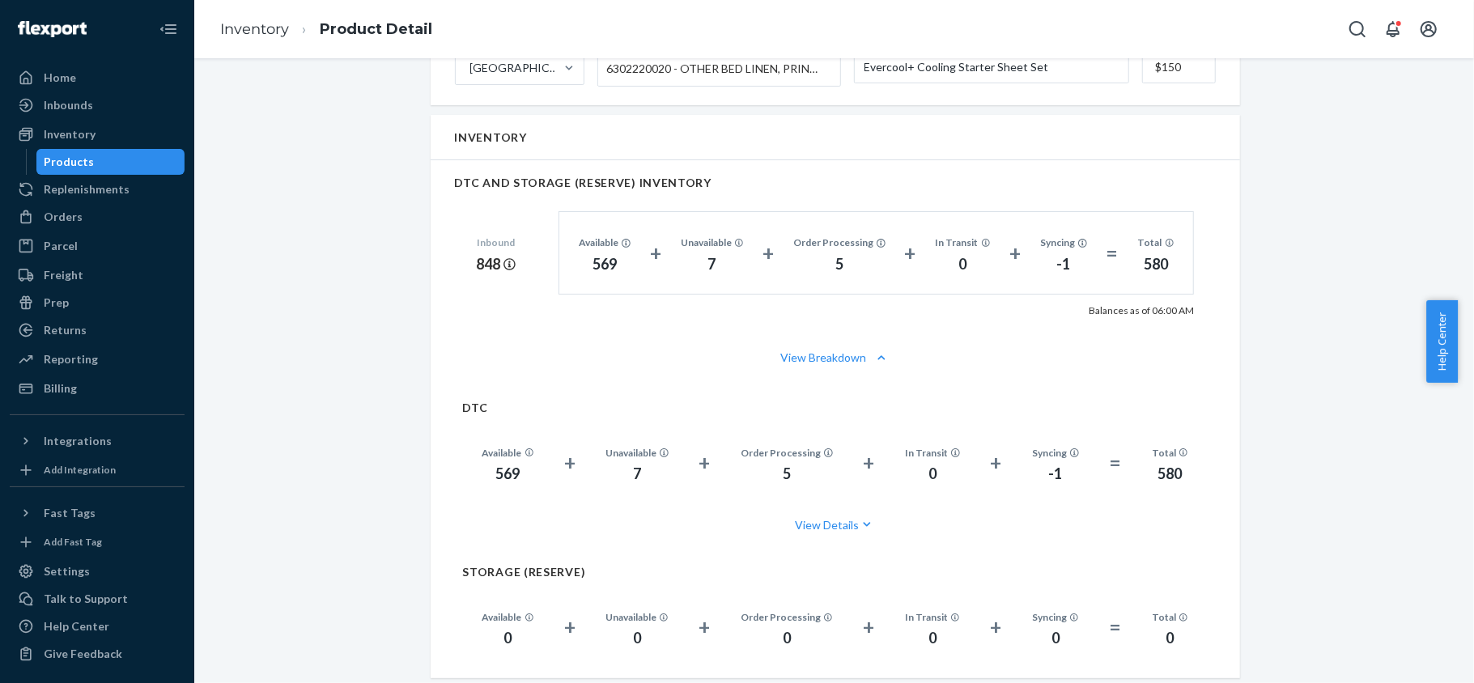
scroll to position [1079, 0]
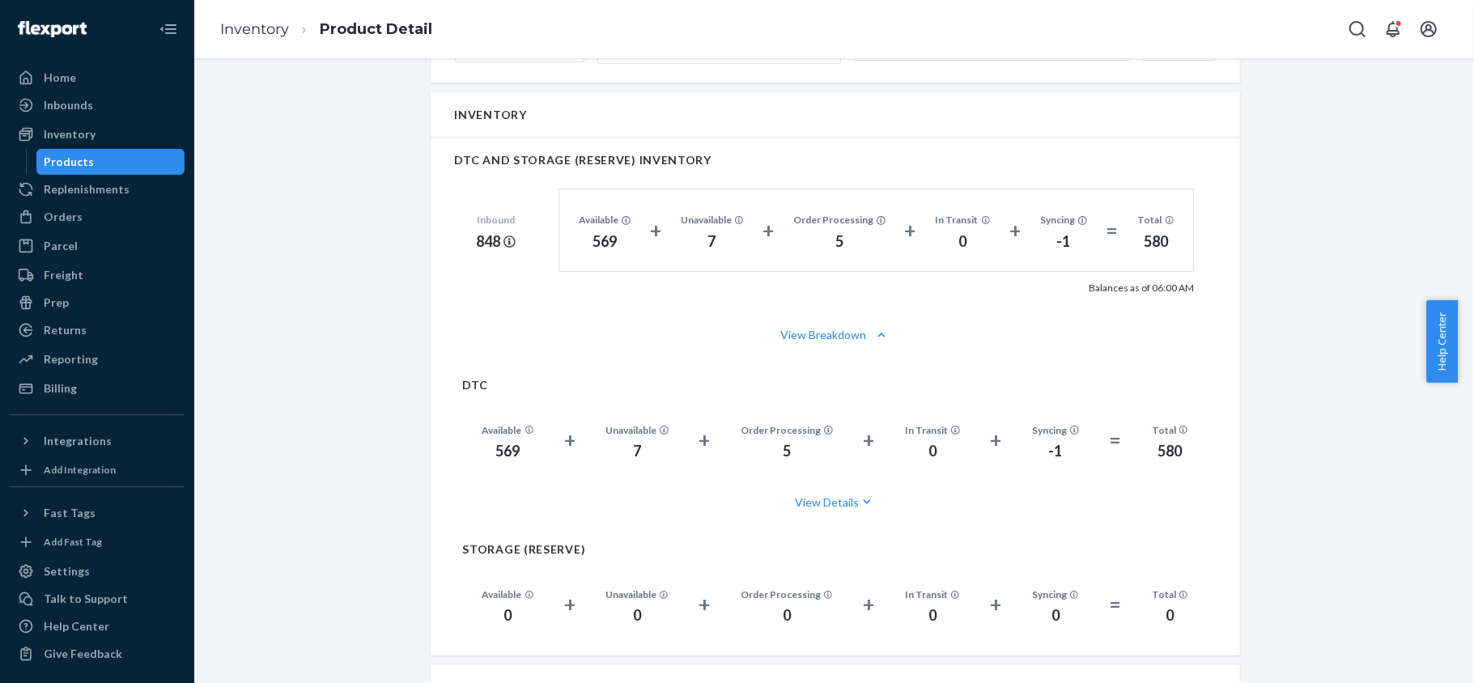
click at [140, 157] on div "Products" at bounding box center [111, 162] width 146 height 23
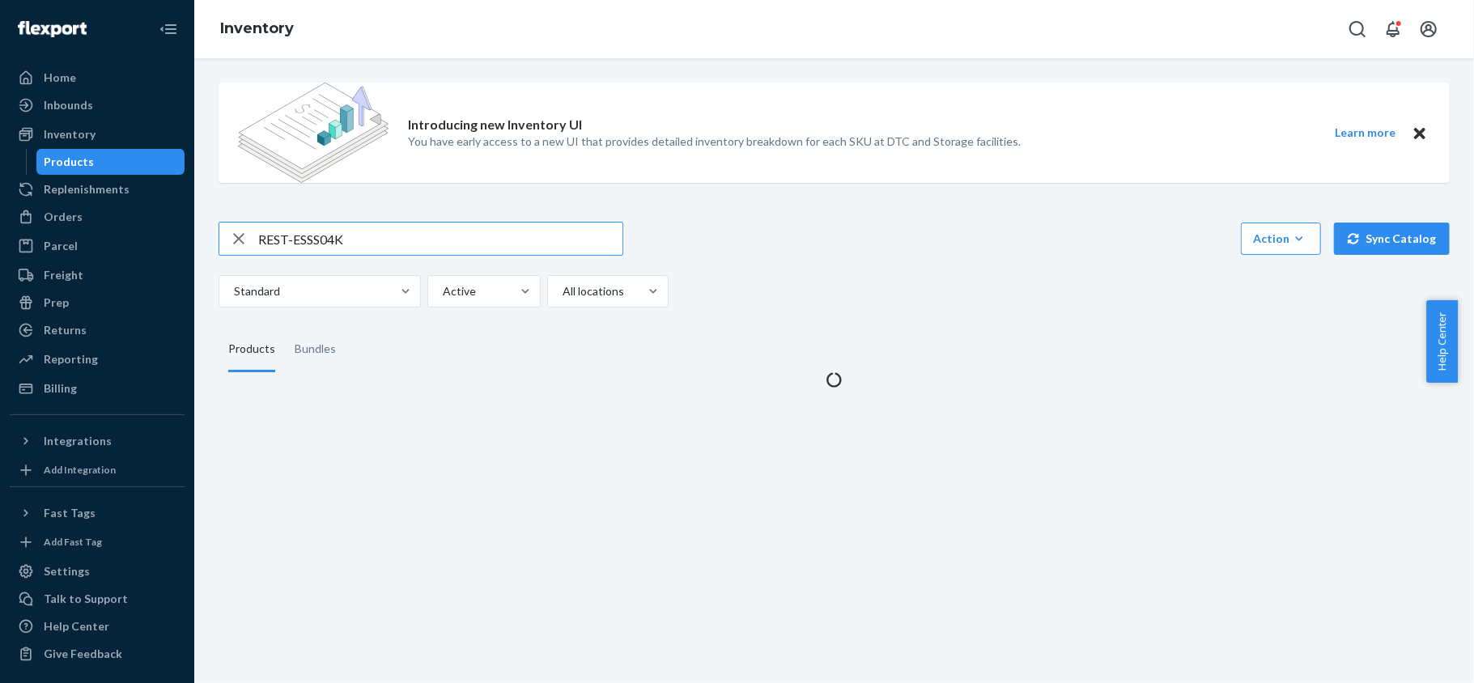
click at [415, 244] on input "REST-ESSS04K" at bounding box center [440, 239] width 364 height 32
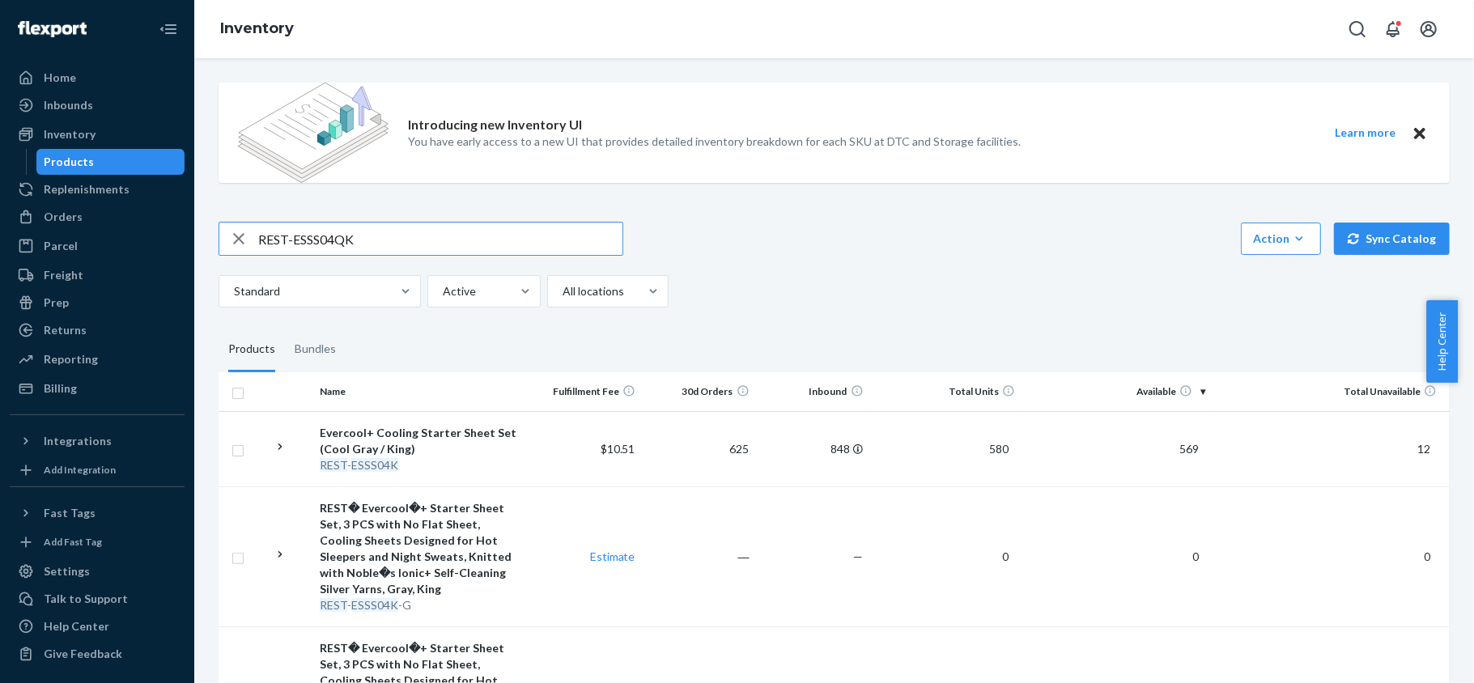
type input "REST-ESSS04QK"
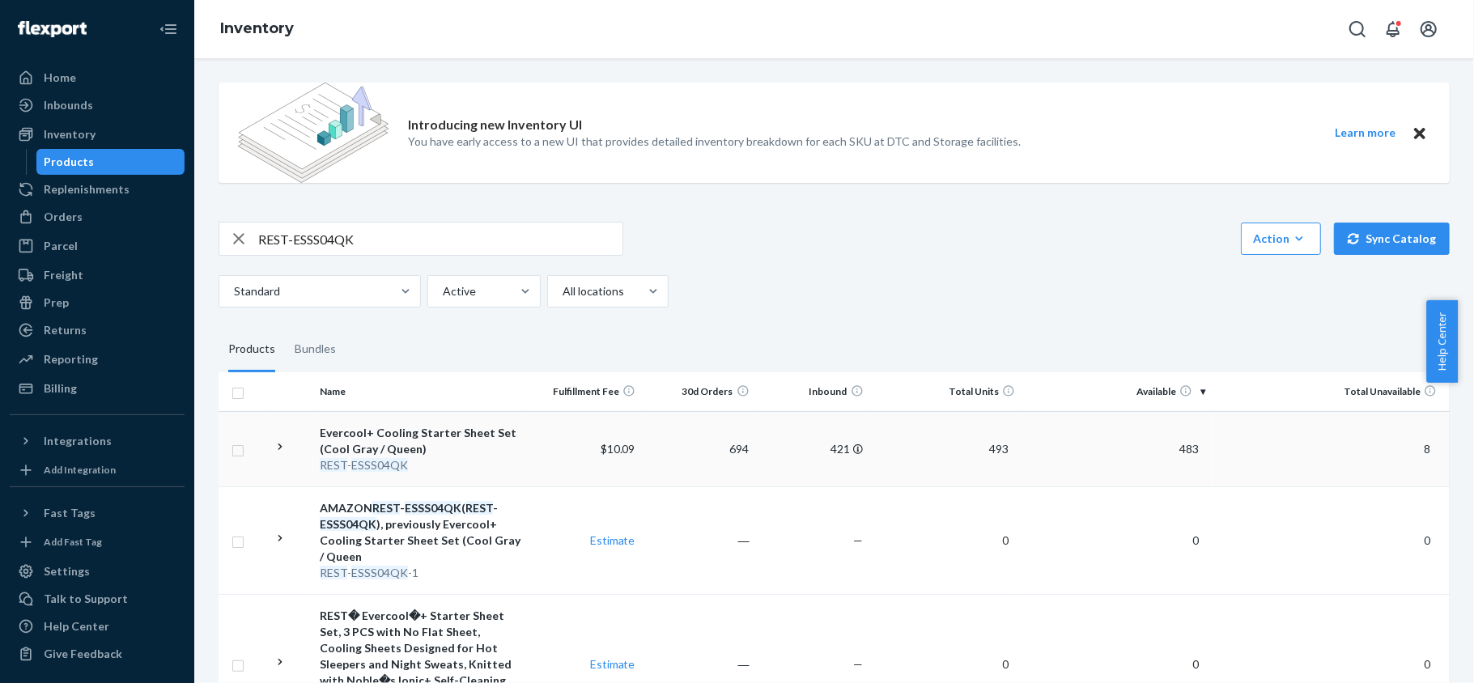
click at [1186, 451] on span "483" at bounding box center [1189, 449] width 32 height 14
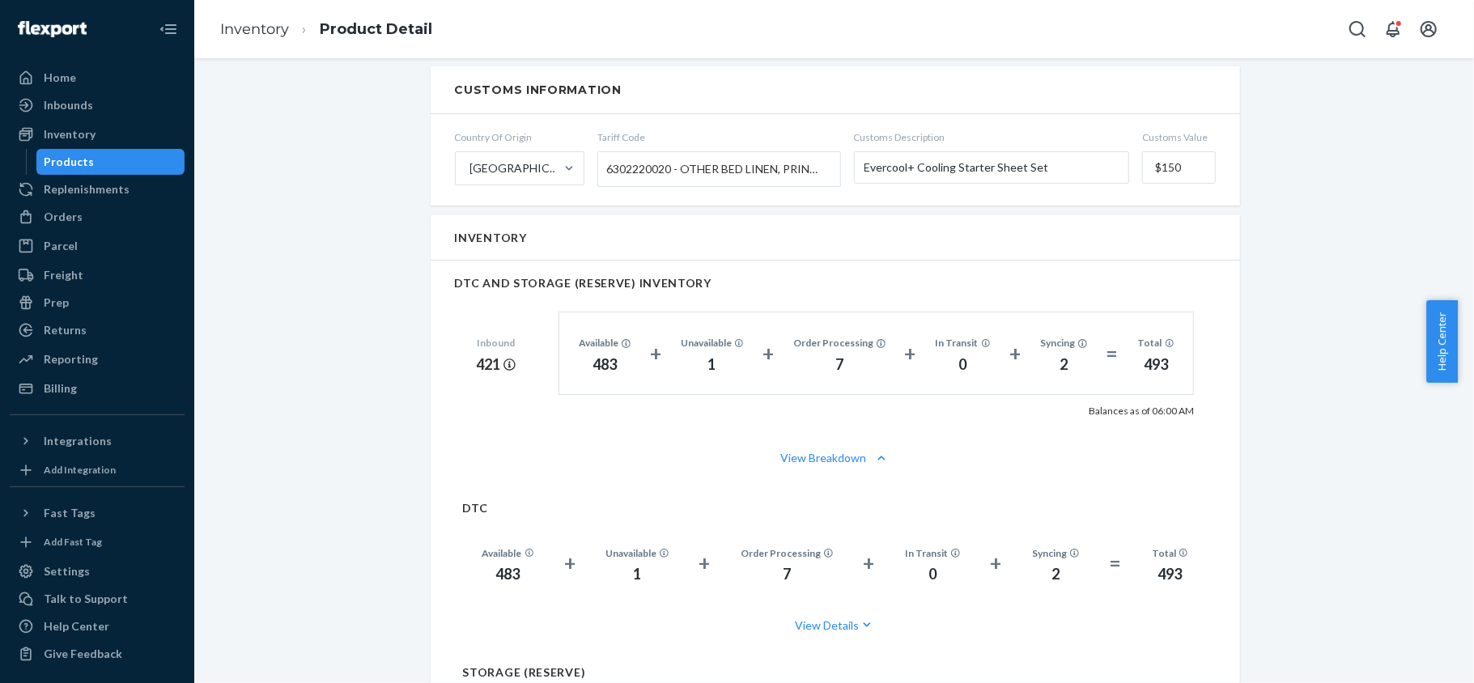
scroll to position [971, 0]
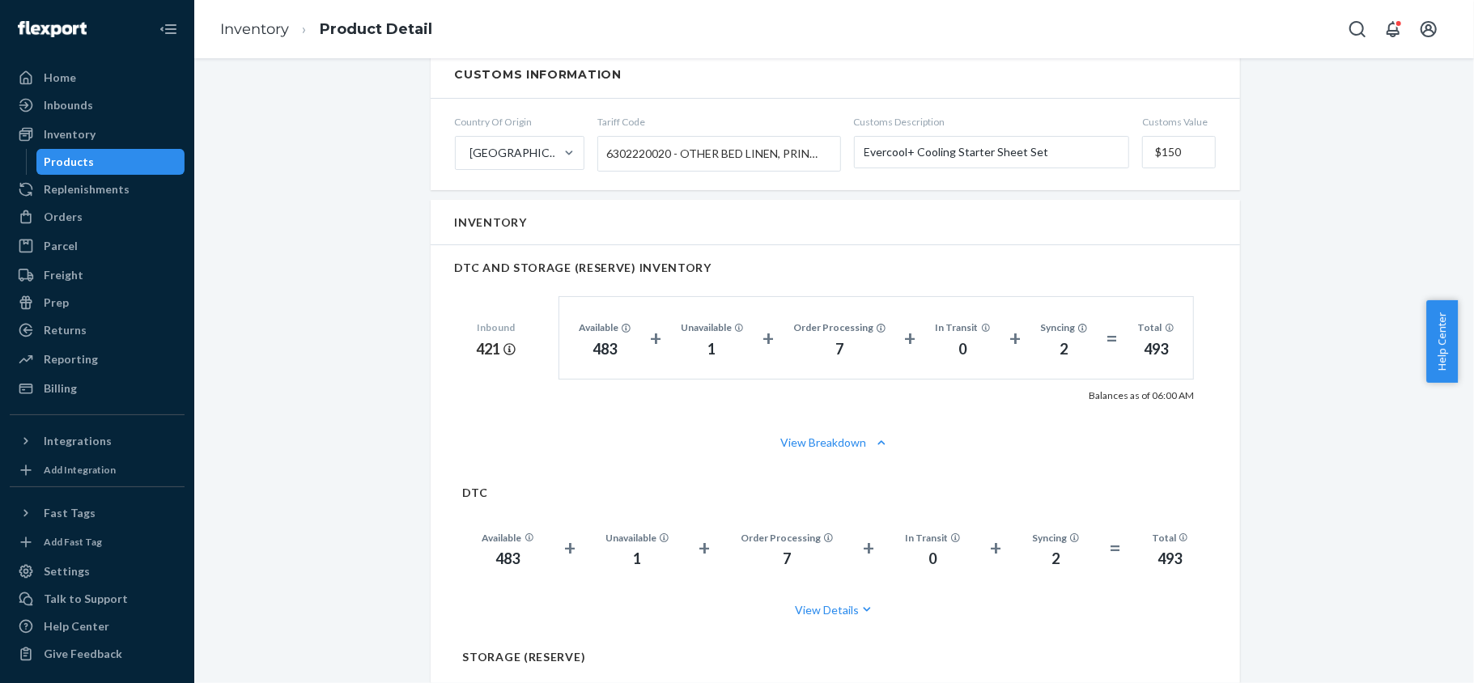
click at [147, 166] on div "Products" at bounding box center [111, 162] width 146 height 23
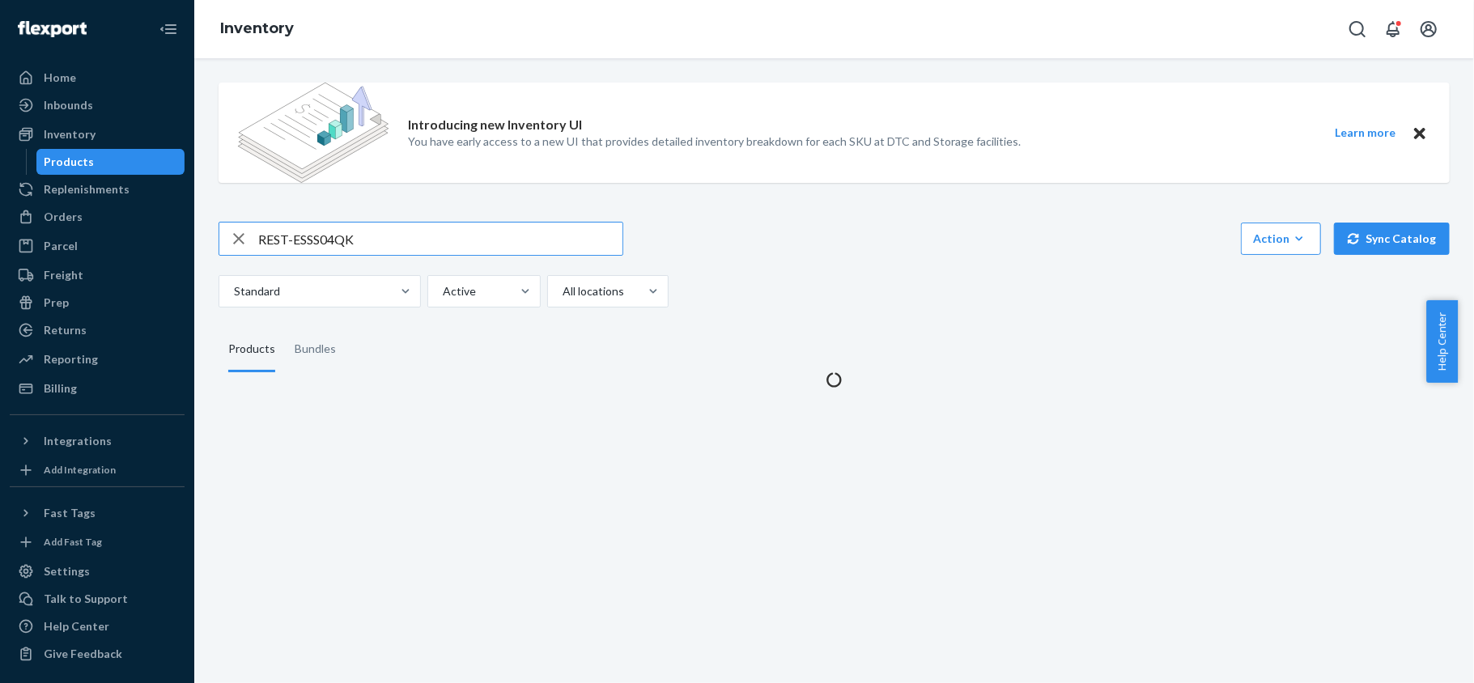
click at [409, 227] on input "REST-ESSS04QK" at bounding box center [440, 239] width 364 height 32
click at [410, 227] on input "REST-ESSS04QK" at bounding box center [440, 239] width 364 height 32
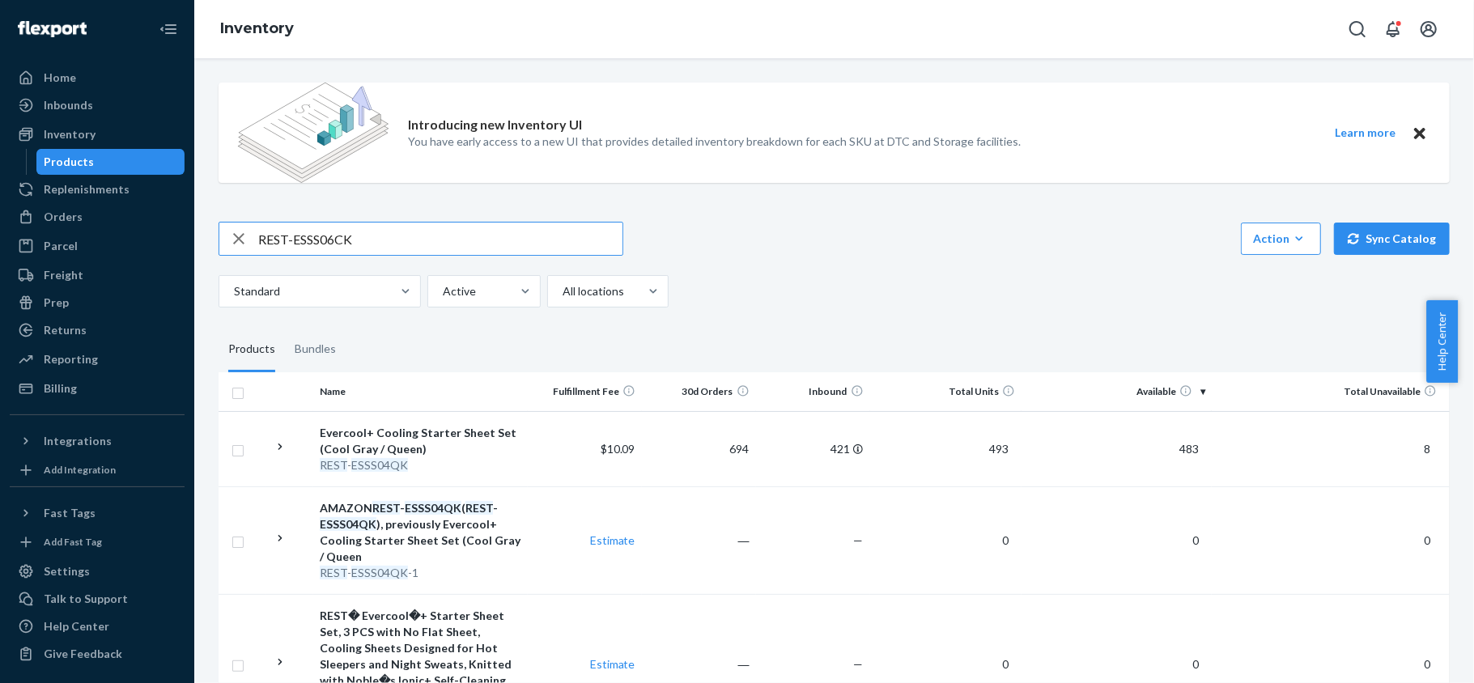
type input "REST-ESSS06CK"
click at [1179, 450] on span "241" at bounding box center [1189, 449] width 32 height 14
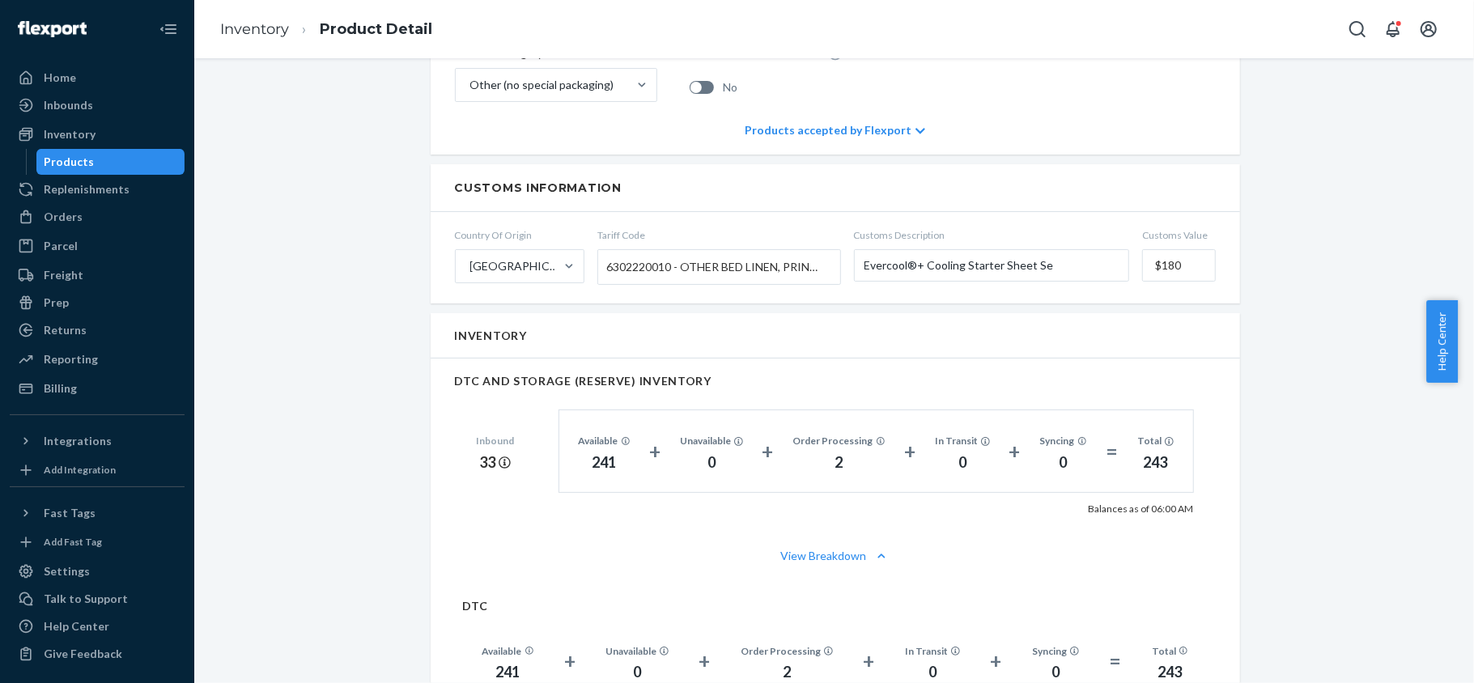
scroll to position [863, 0]
click at [134, 157] on div "Products" at bounding box center [111, 162] width 146 height 23
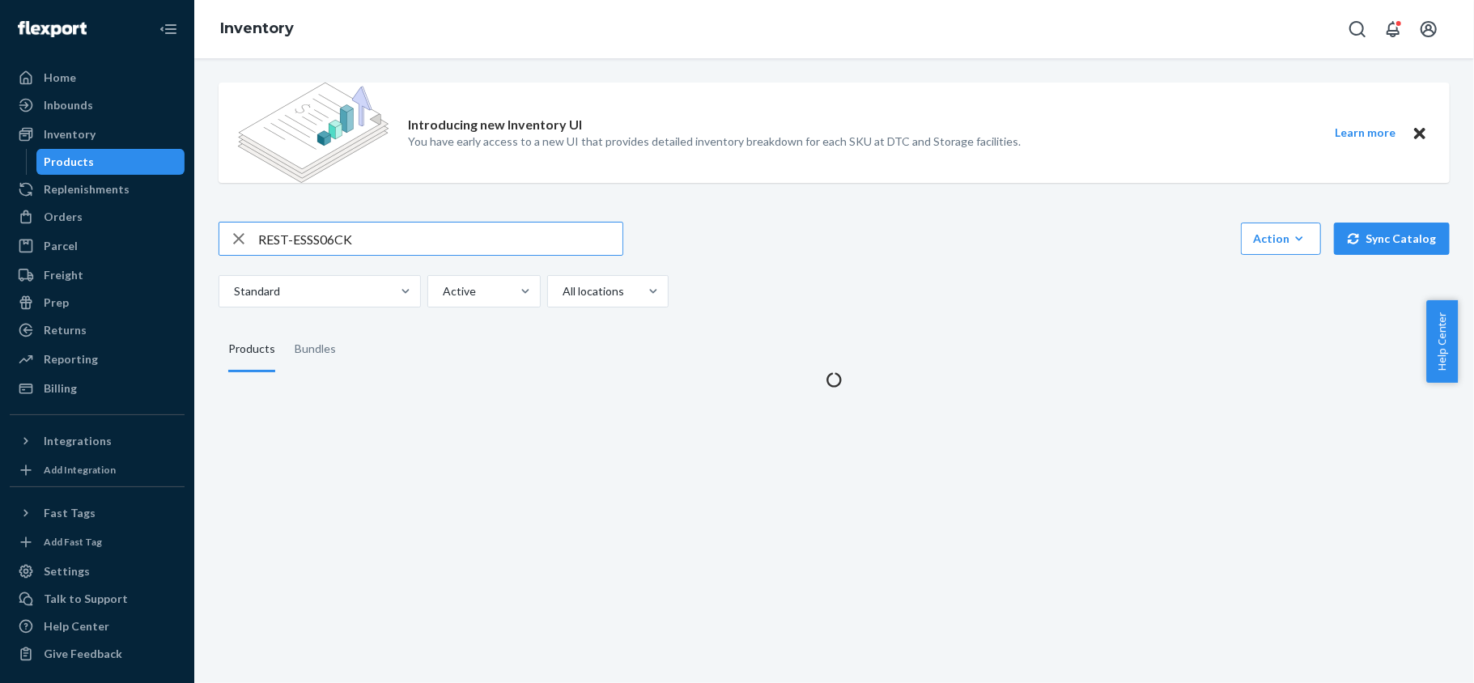
click at [355, 230] on input "REST-ESSS06CK" at bounding box center [440, 239] width 364 height 32
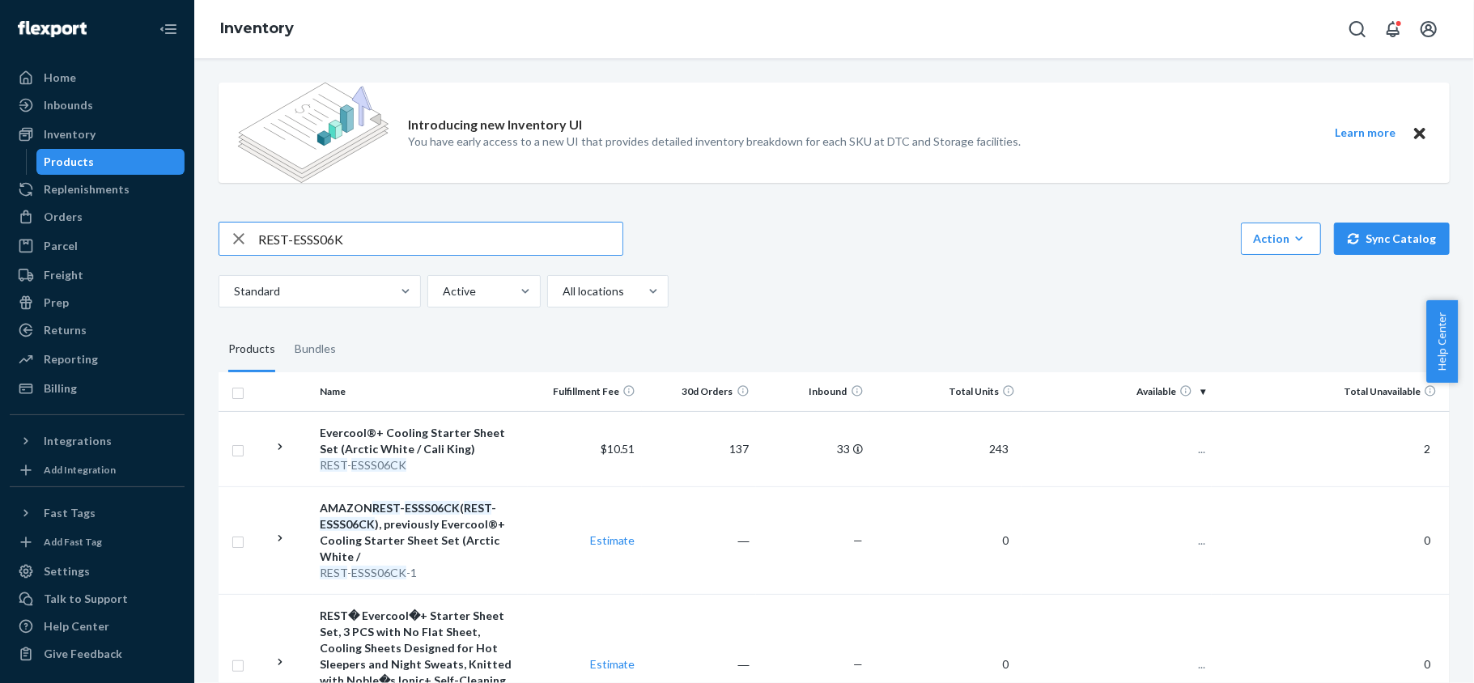
type input "REST-ESSS06K"
click at [1173, 439] on td "384" at bounding box center [1116, 448] width 190 height 75
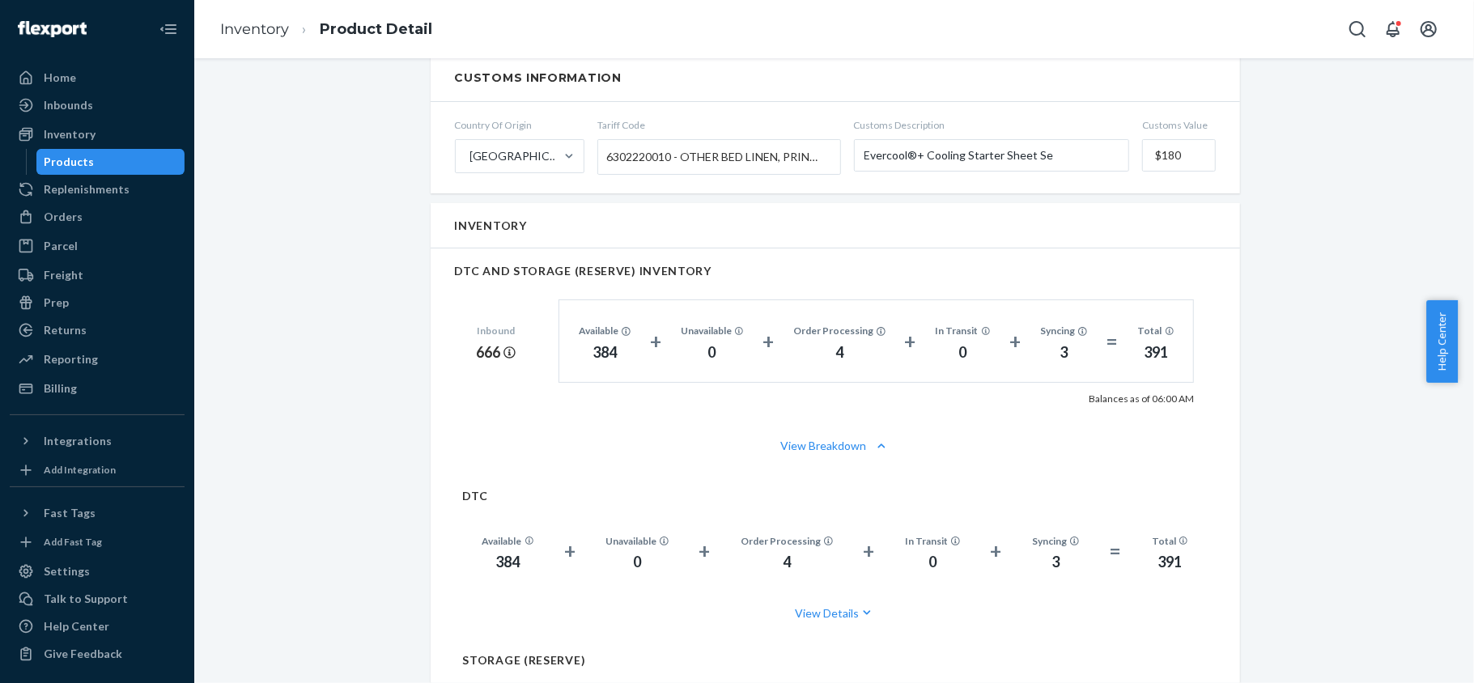
scroll to position [971, 0]
click at [102, 163] on div "Products" at bounding box center [111, 162] width 146 height 23
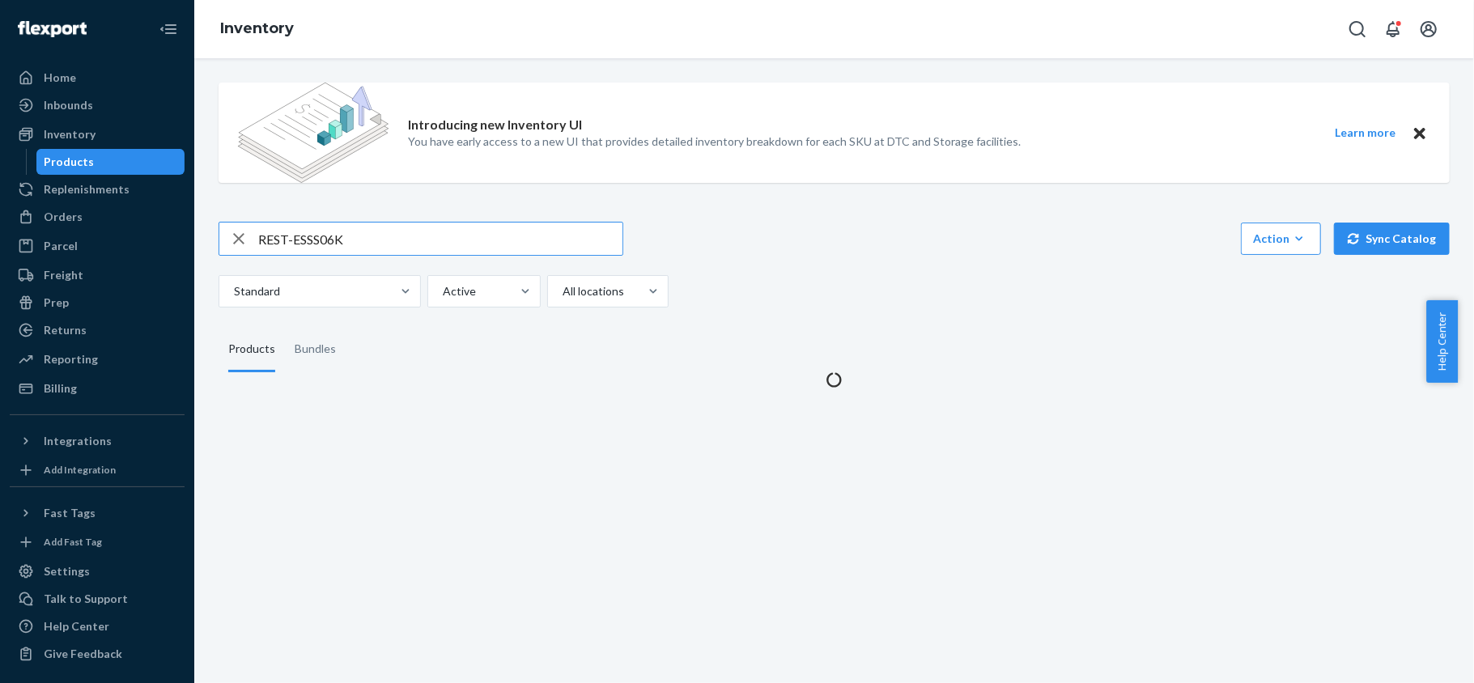
click at [370, 244] on input "REST-ESSS06K" at bounding box center [440, 239] width 364 height 32
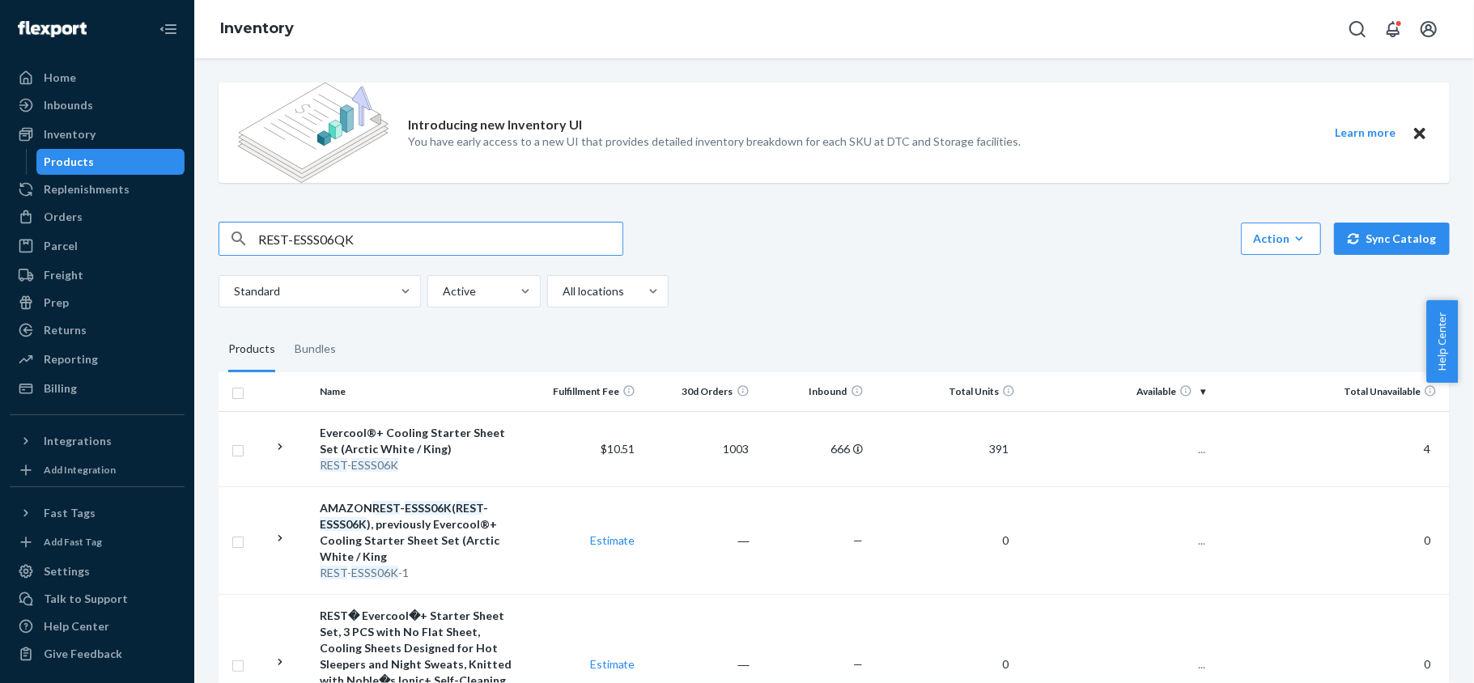
type input "REST-ESSS06QK"
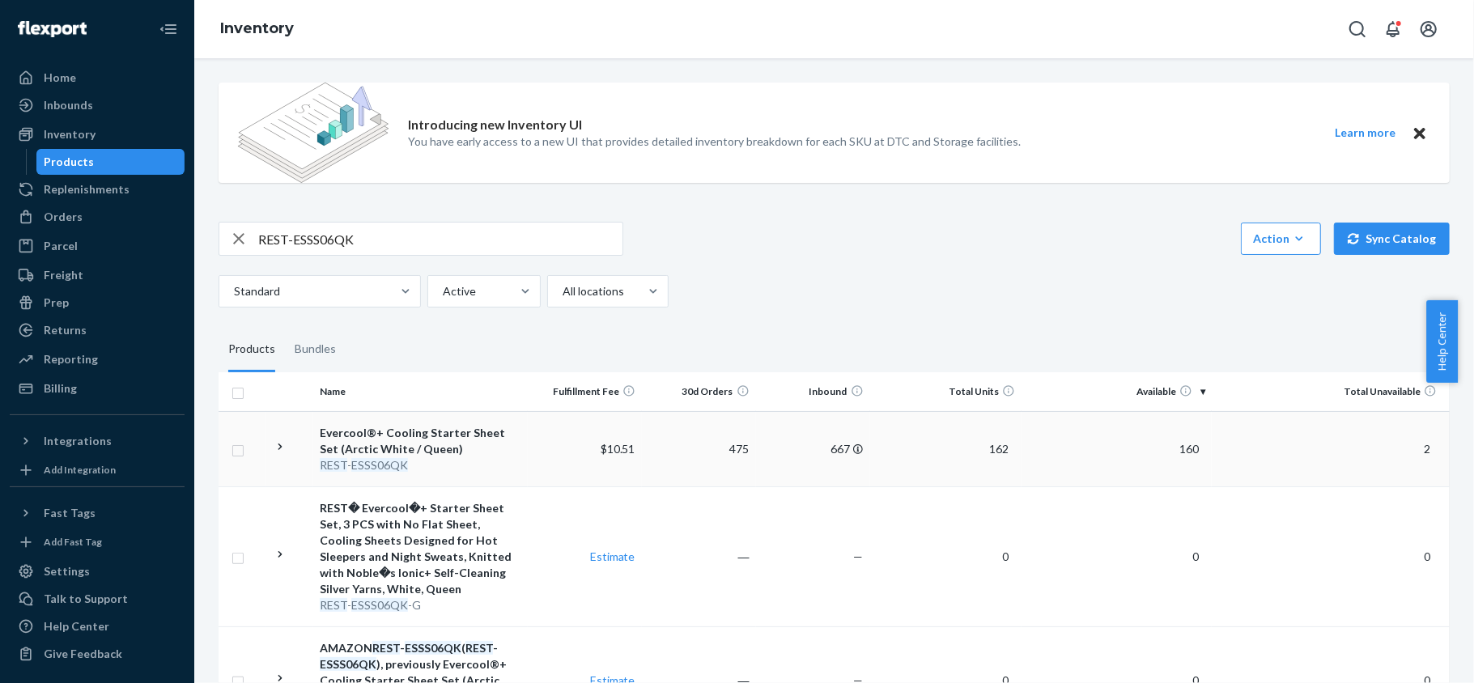
click at [1178, 440] on td "160" at bounding box center [1116, 448] width 190 height 75
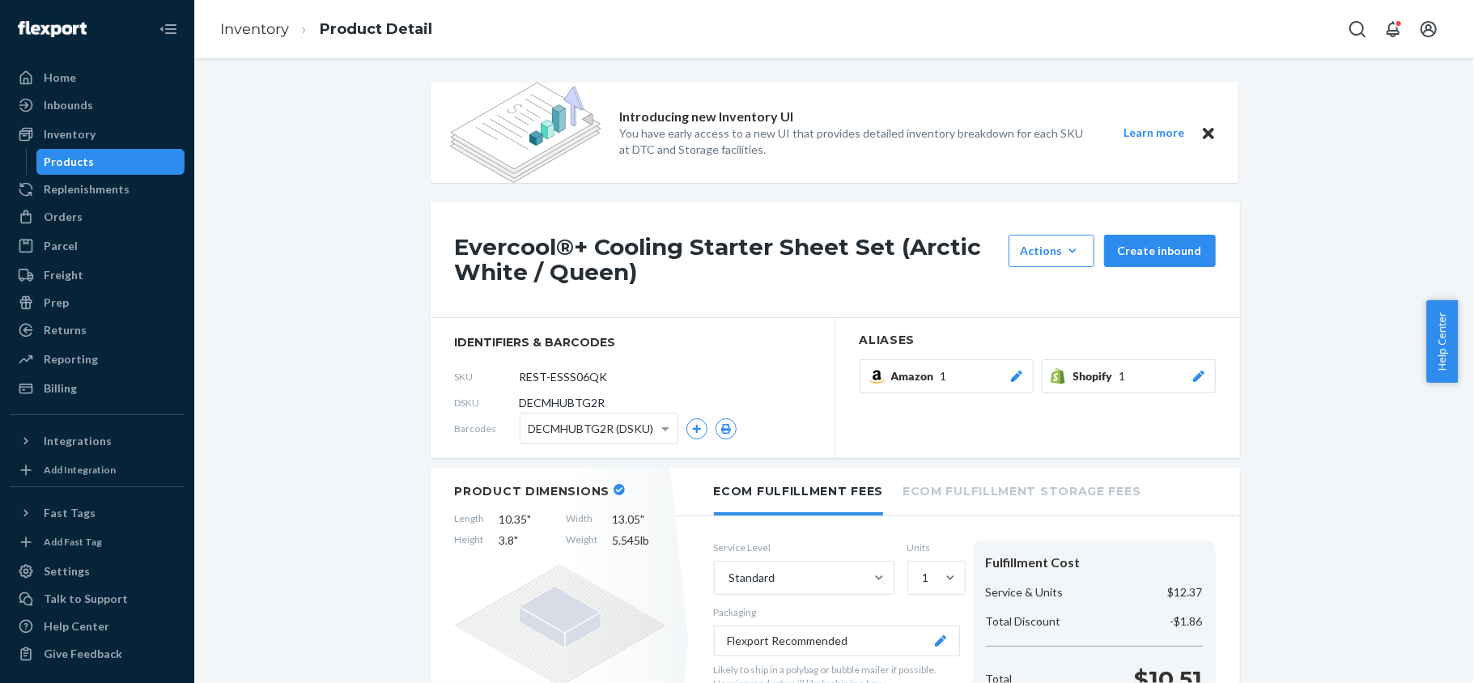
click at [146, 162] on div "Products" at bounding box center [111, 162] width 146 height 23
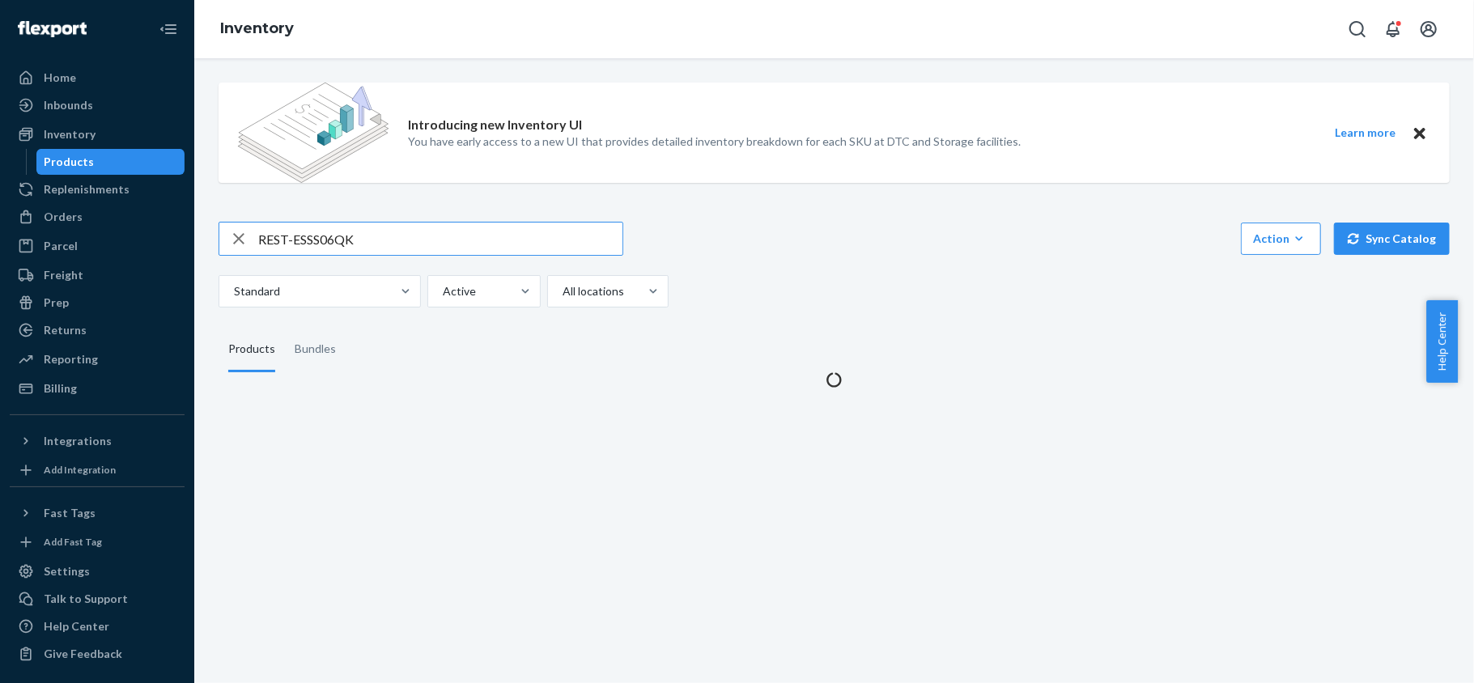
click at [437, 231] on input "REST-ESSS06QK" at bounding box center [440, 239] width 364 height 32
click at [438, 231] on input "REST-ESSS06QK" at bounding box center [440, 239] width 364 height 32
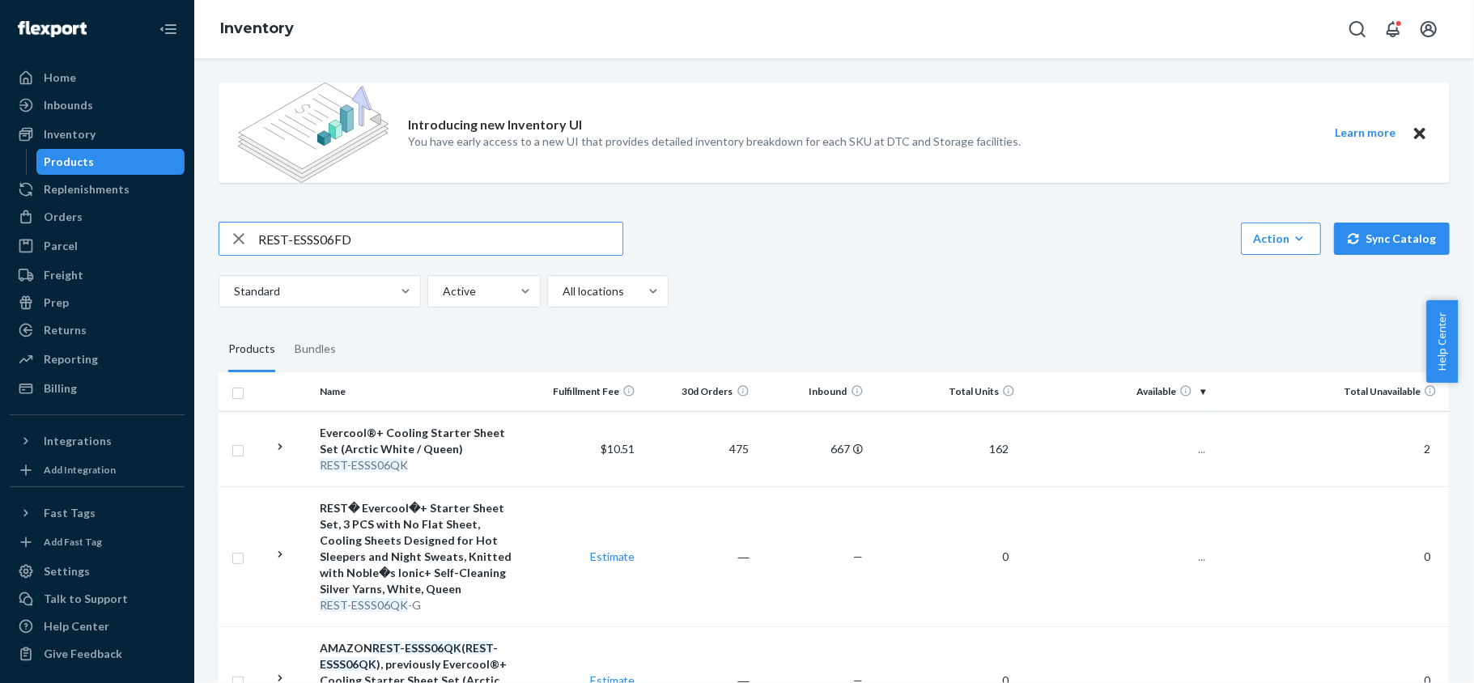
type input "REST-ESSS06FD"
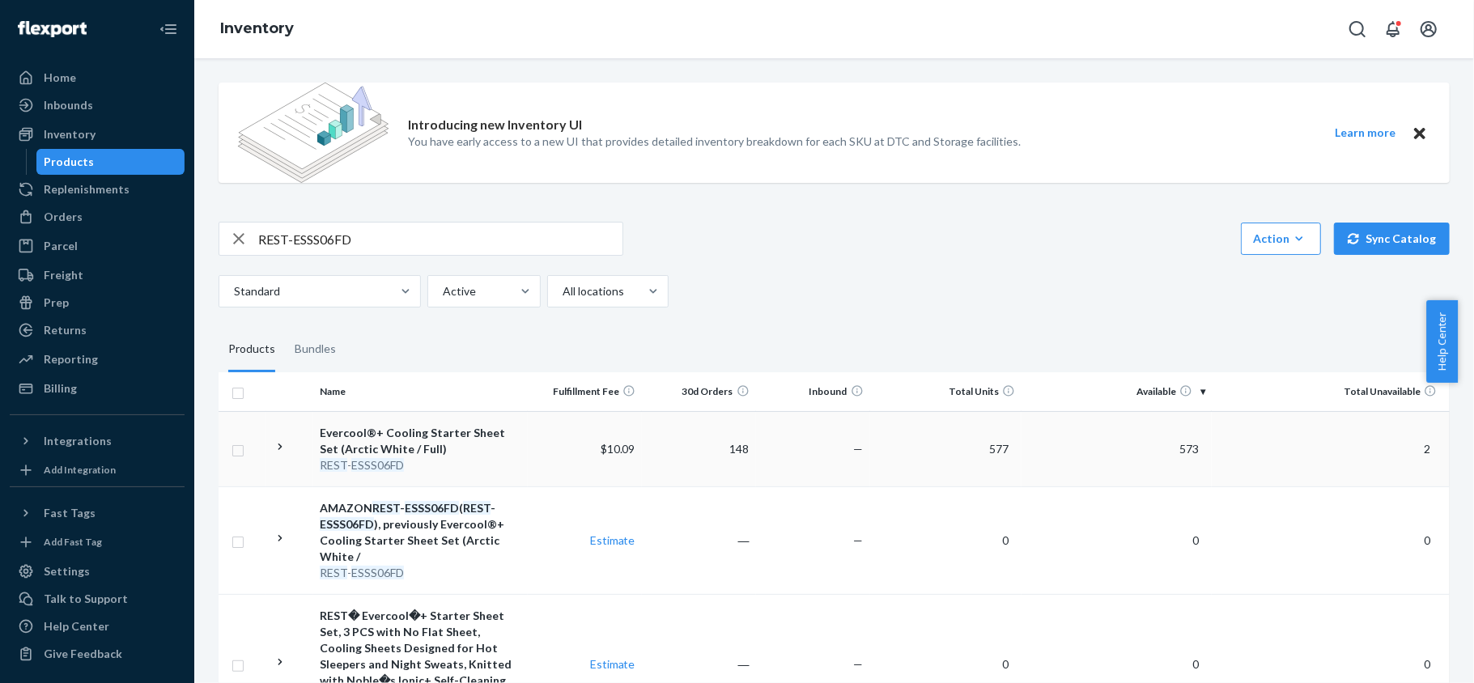
click at [1190, 451] on span "573" at bounding box center [1189, 449] width 32 height 14
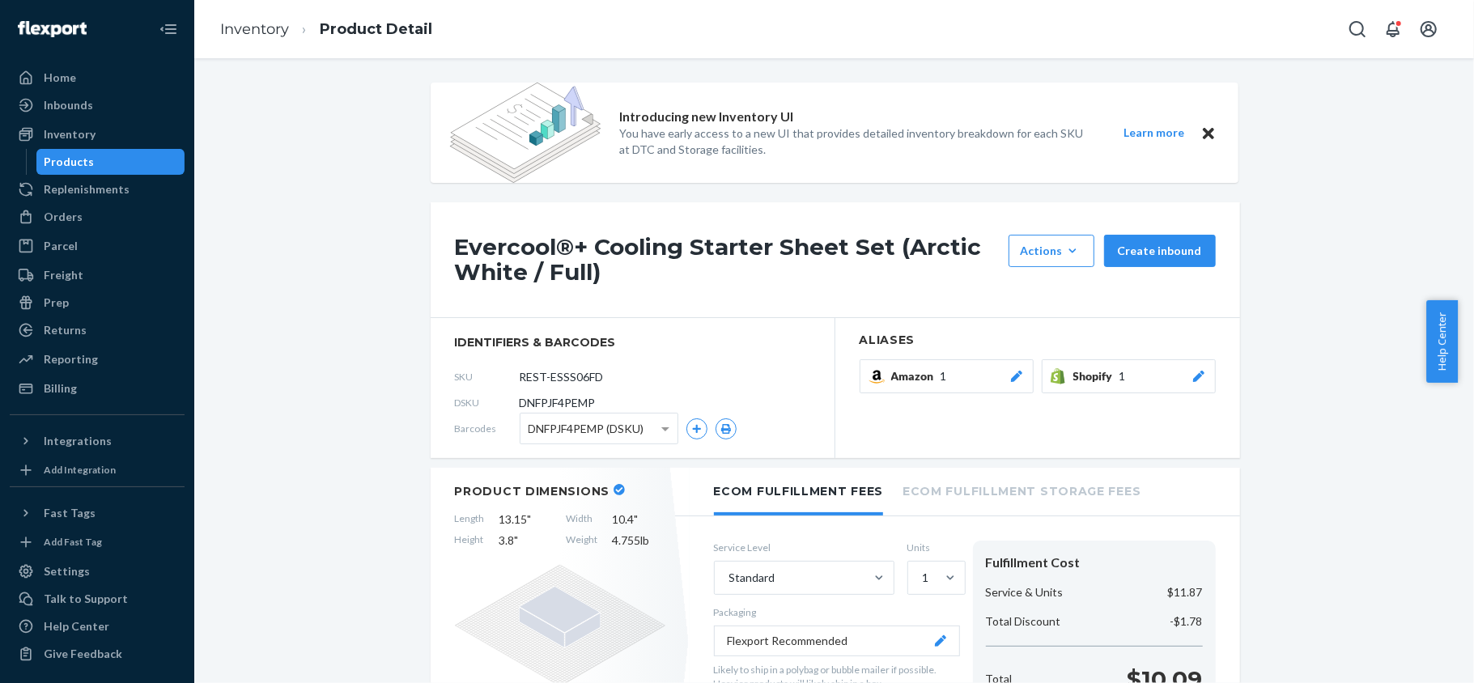
click at [113, 151] on div "Products" at bounding box center [111, 162] width 146 height 23
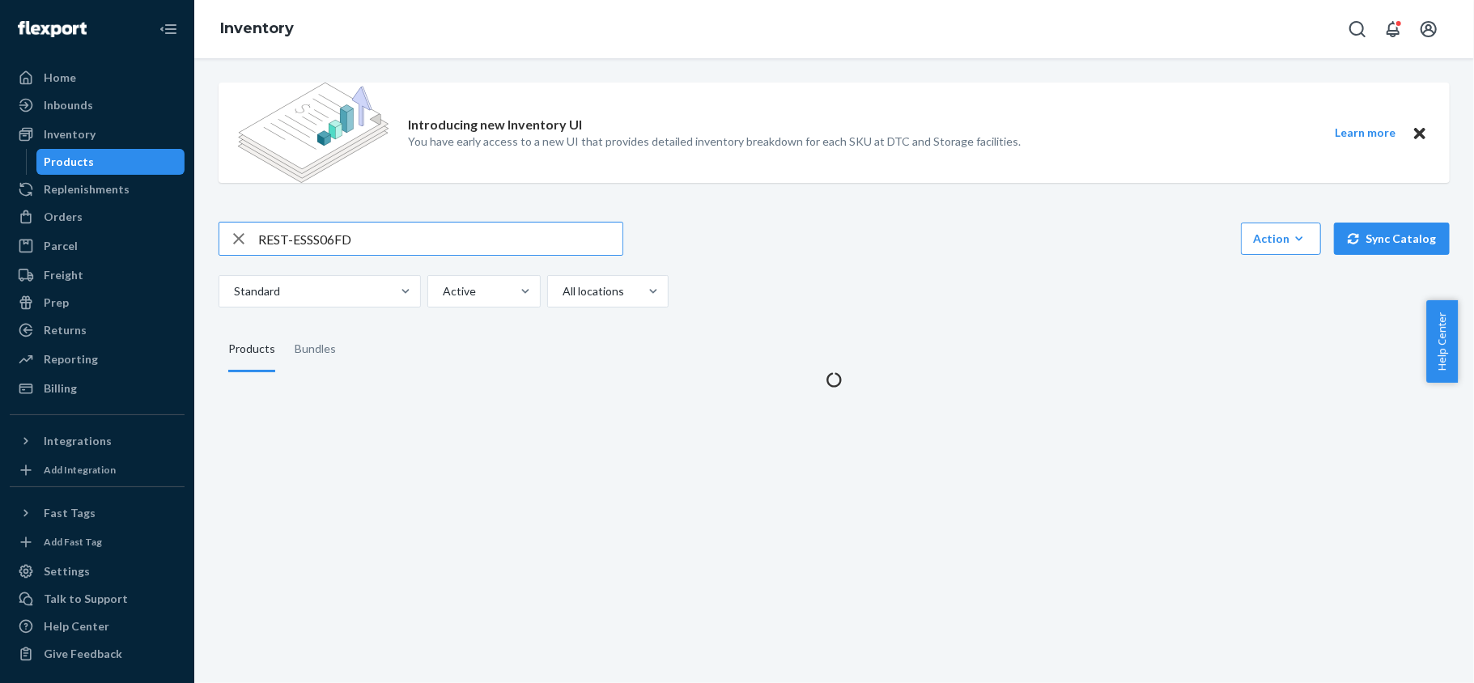
click at [377, 205] on div "Introducing new Inventory UI You have early access to a new UI that provides de…" at bounding box center [833, 229] width 1255 height 318
click at [379, 234] on input "REST-ESSS06FD" at bounding box center [440, 239] width 364 height 32
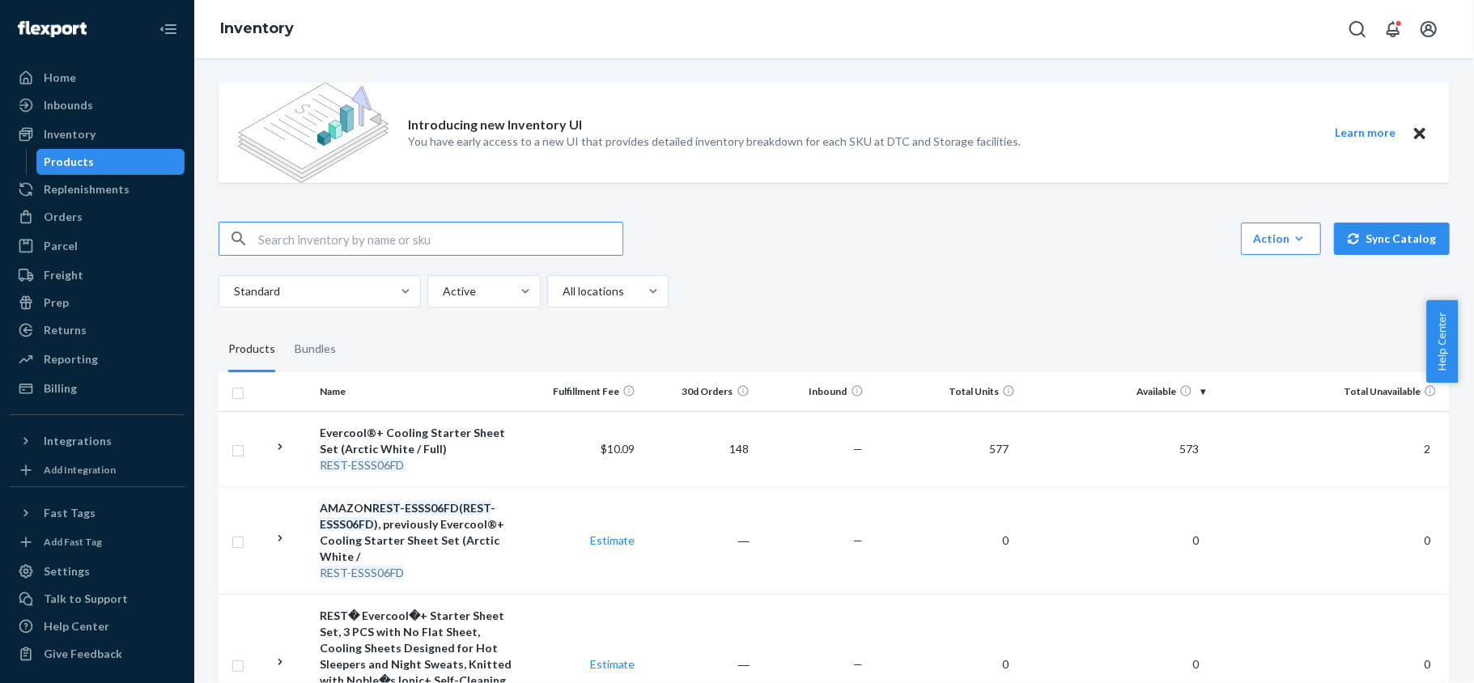
paste input "REST-ESSS07CK"
type input "REST-ESSS07CK"
click at [1186, 456] on td "95" at bounding box center [1116, 448] width 190 height 75
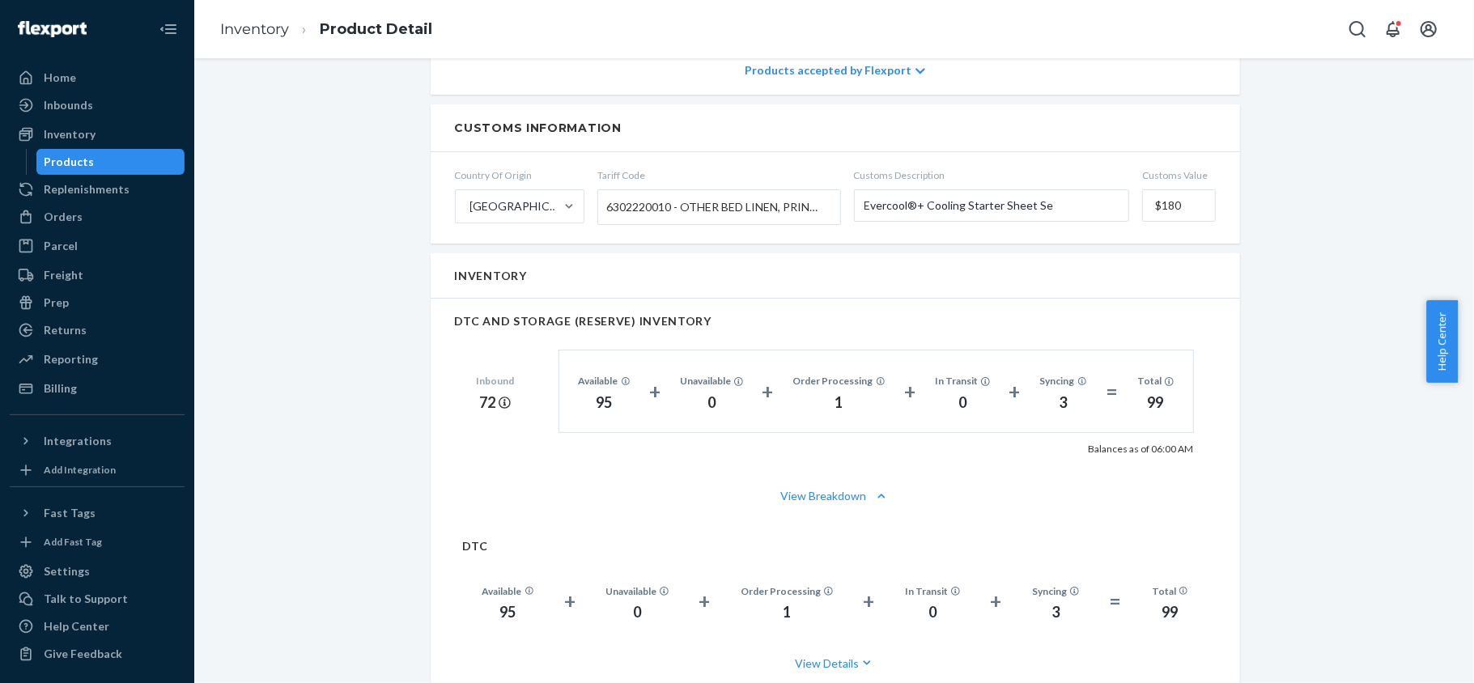
scroll to position [1079, 0]
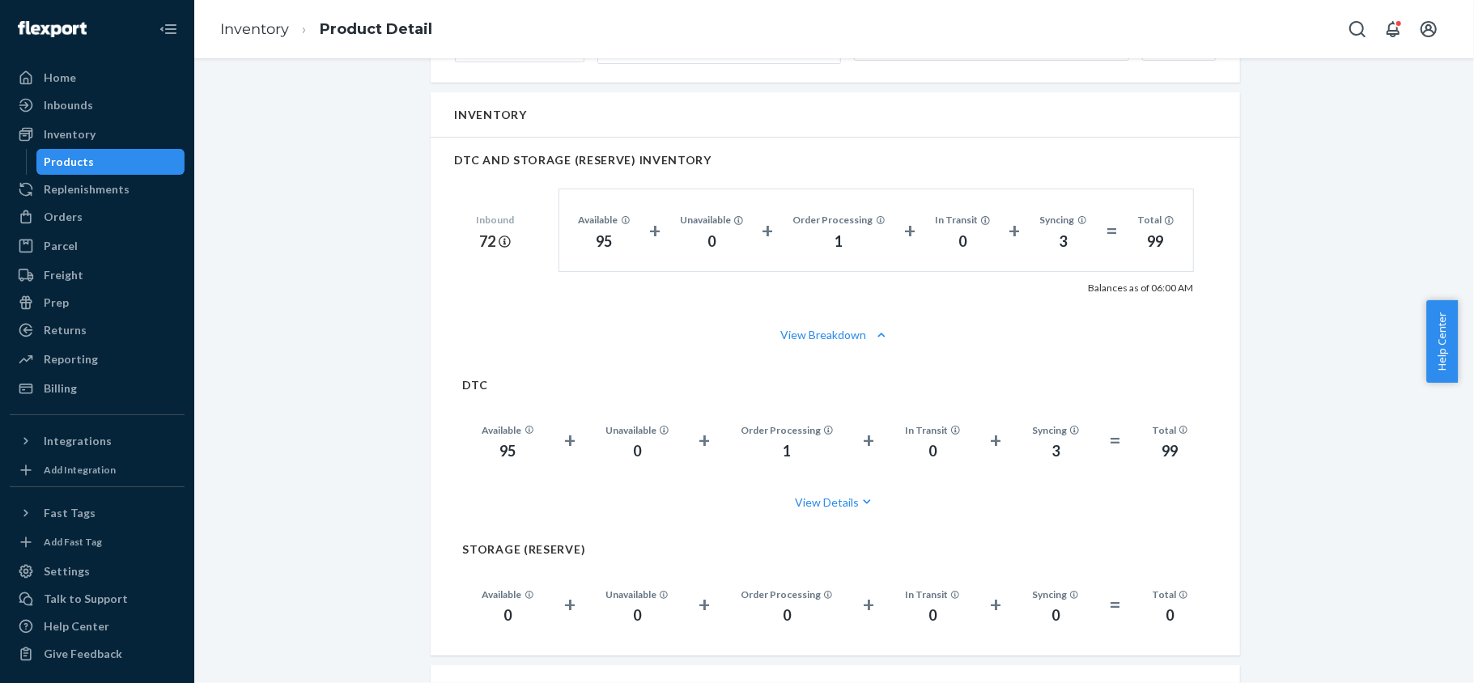
click at [115, 154] on div "Products" at bounding box center [111, 162] width 146 height 23
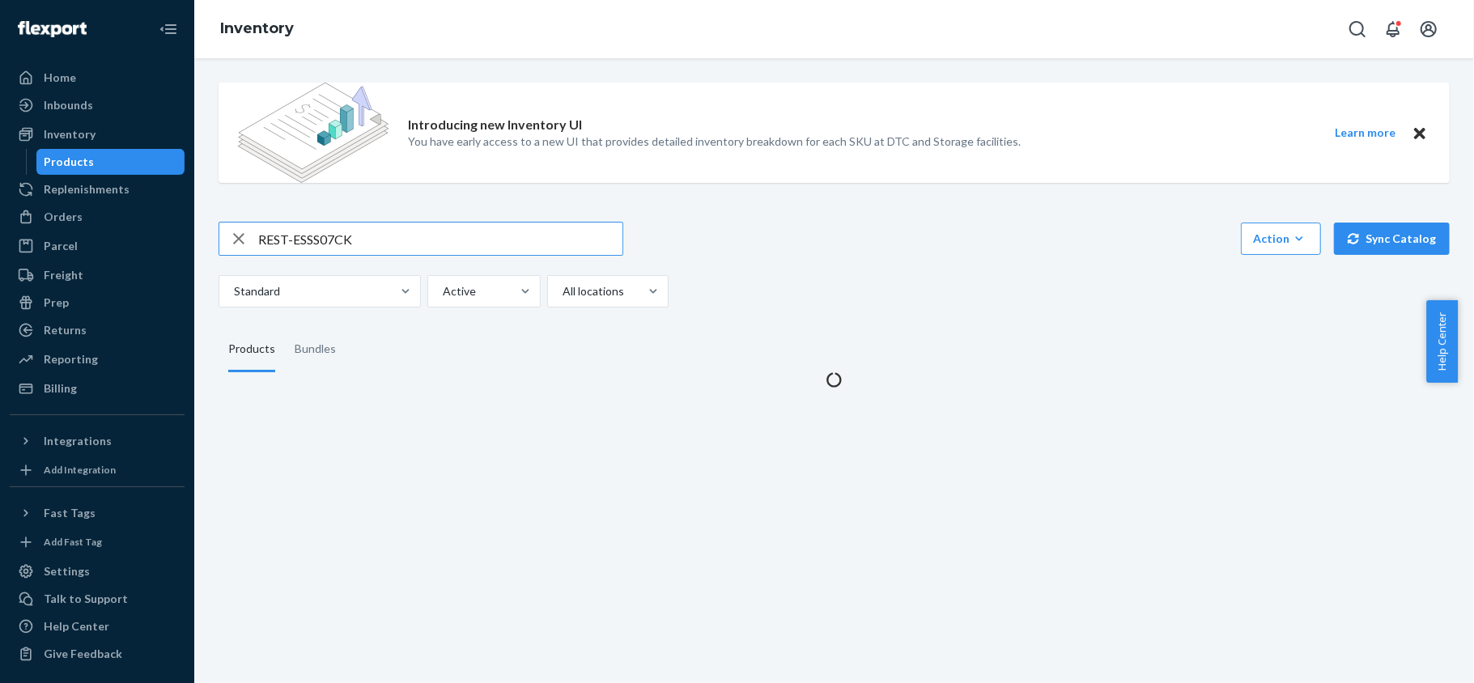
click at [373, 246] on input "REST-ESSS07CK" at bounding box center [440, 239] width 364 height 32
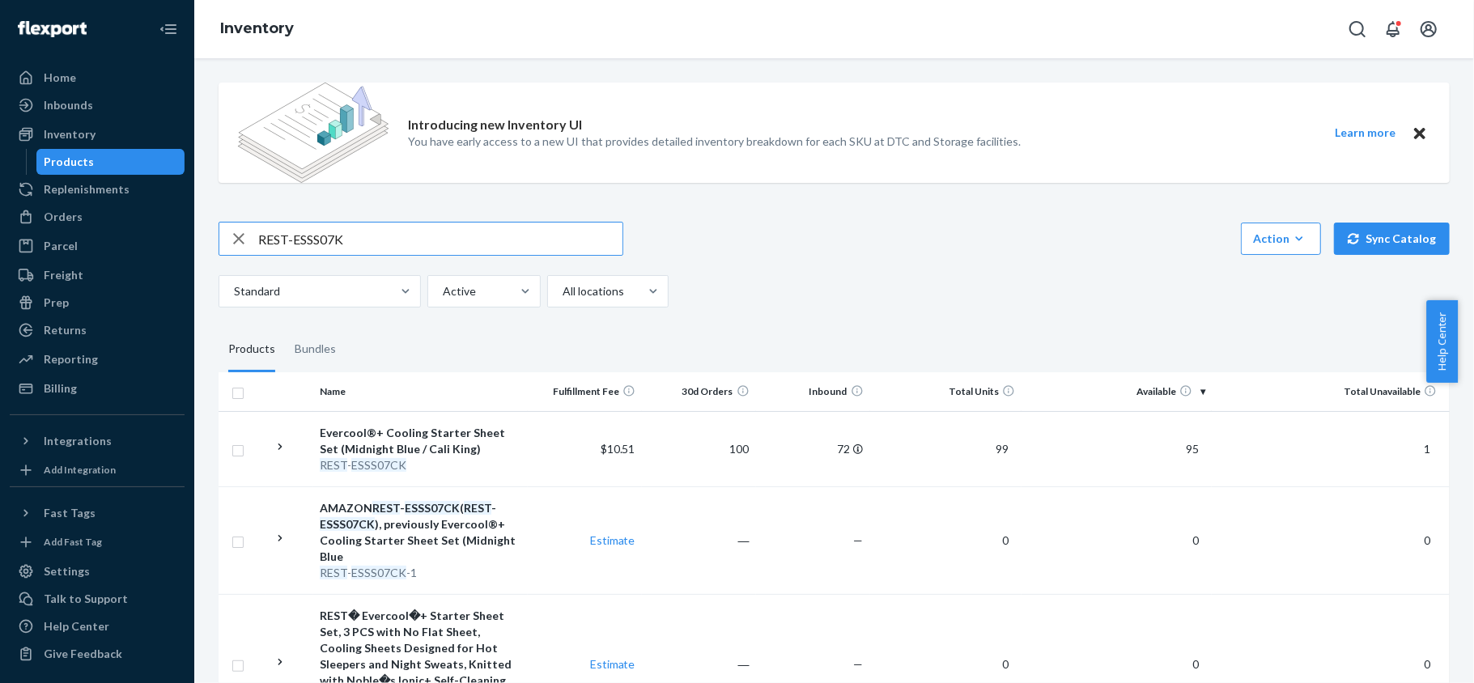
type input "REST-ESSS07K"
click at [389, 234] on input "REST-ESSS07K" at bounding box center [440, 239] width 364 height 32
paste input "REST-ESSS07QK"
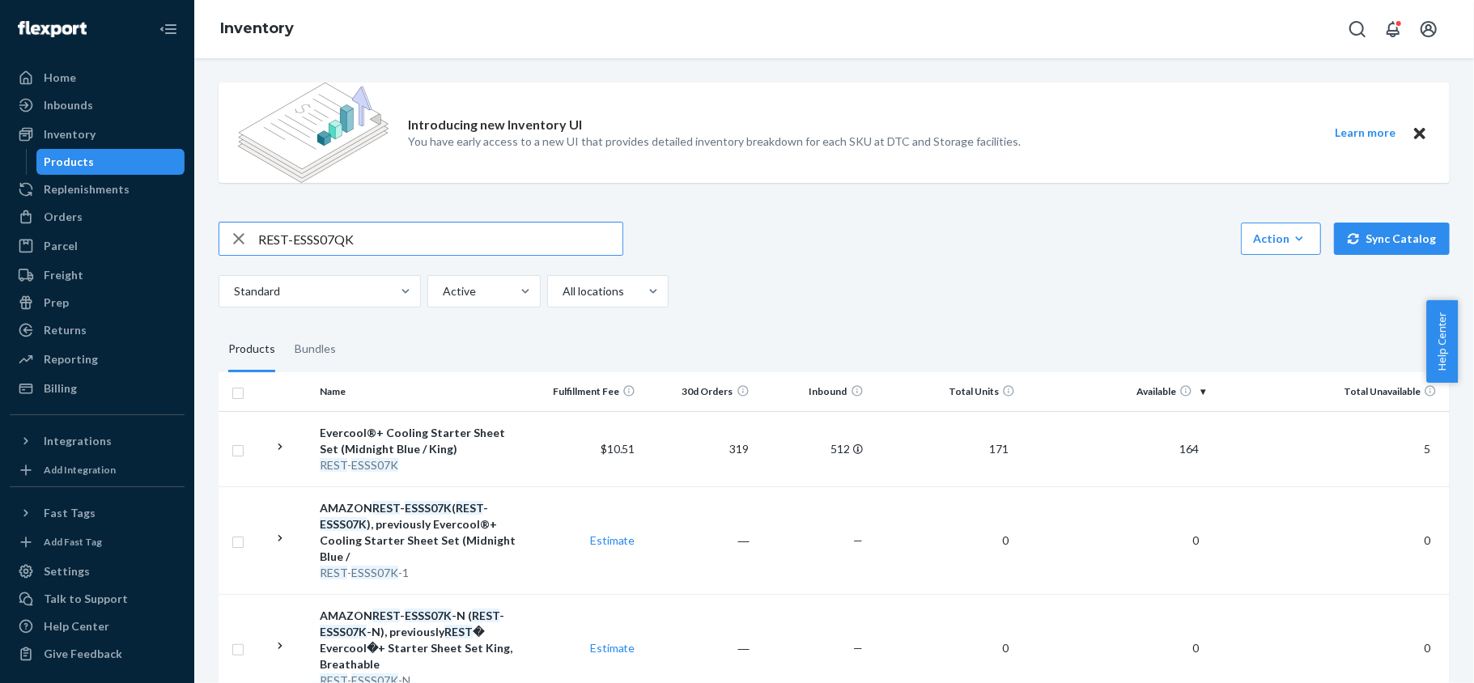
type input "REST-ESSS07QK"
click at [380, 223] on input "REST-ESSS07QK" at bounding box center [440, 239] width 364 height 32
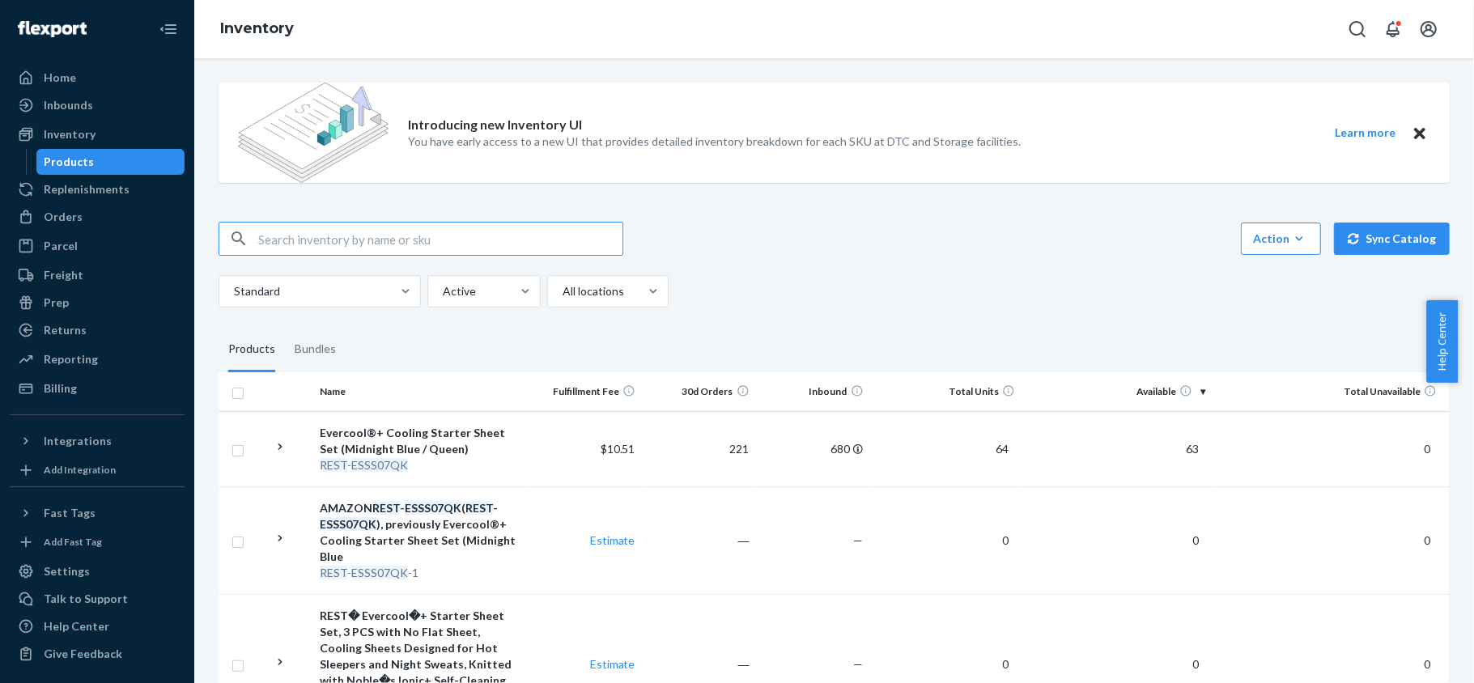
paste input "REST-ESSS07FD"
type input "REST-ESSS07FD"
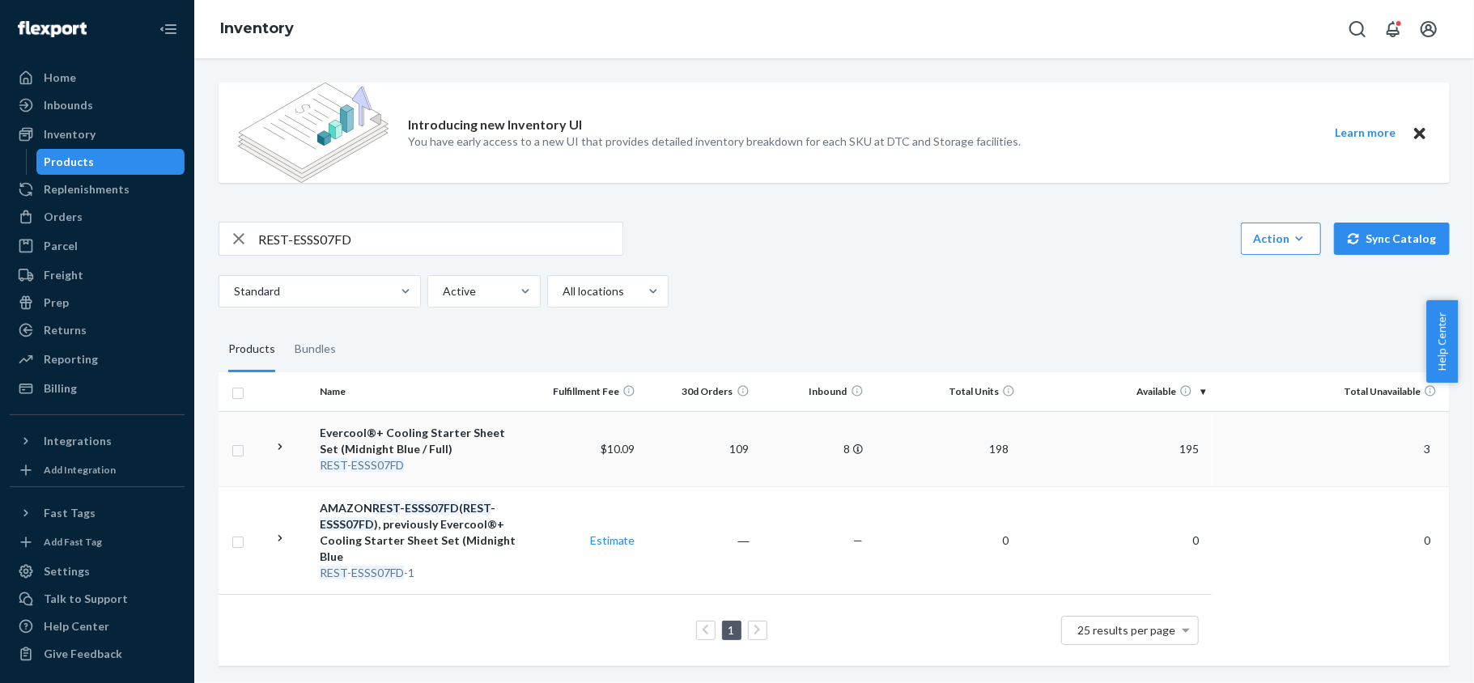
click at [1177, 451] on span "195" at bounding box center [1189, 449] width 32 height 14
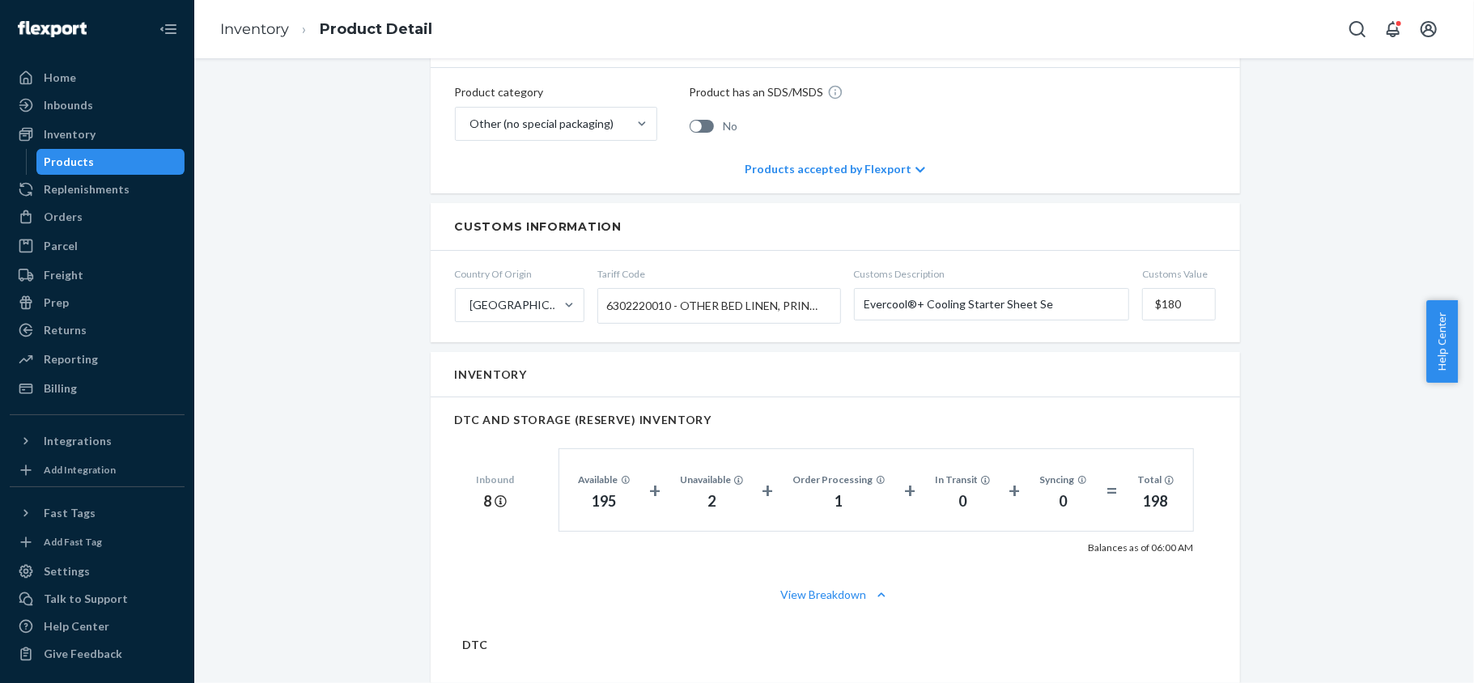
scroll to position [1079, 0]
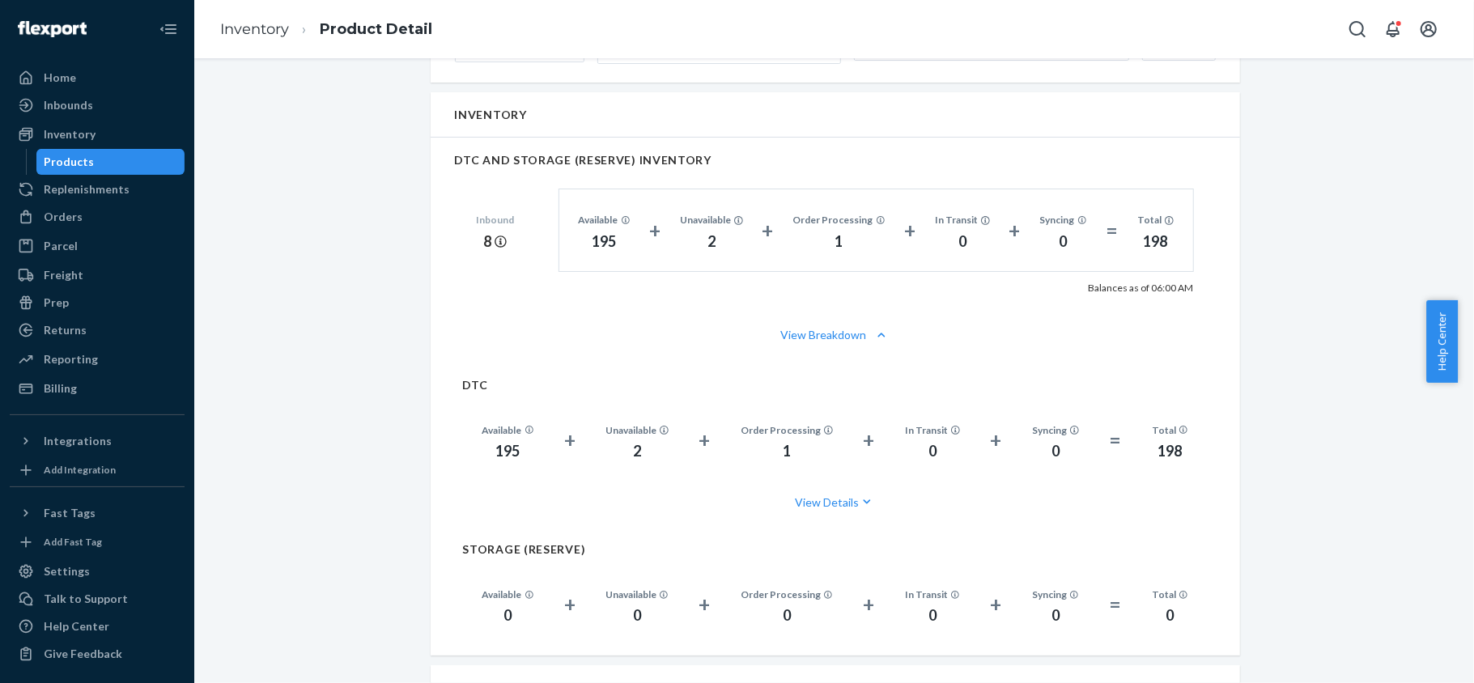
click at [120, 151] on div "Products" at bounding box center [111, 162] width 146 height 23
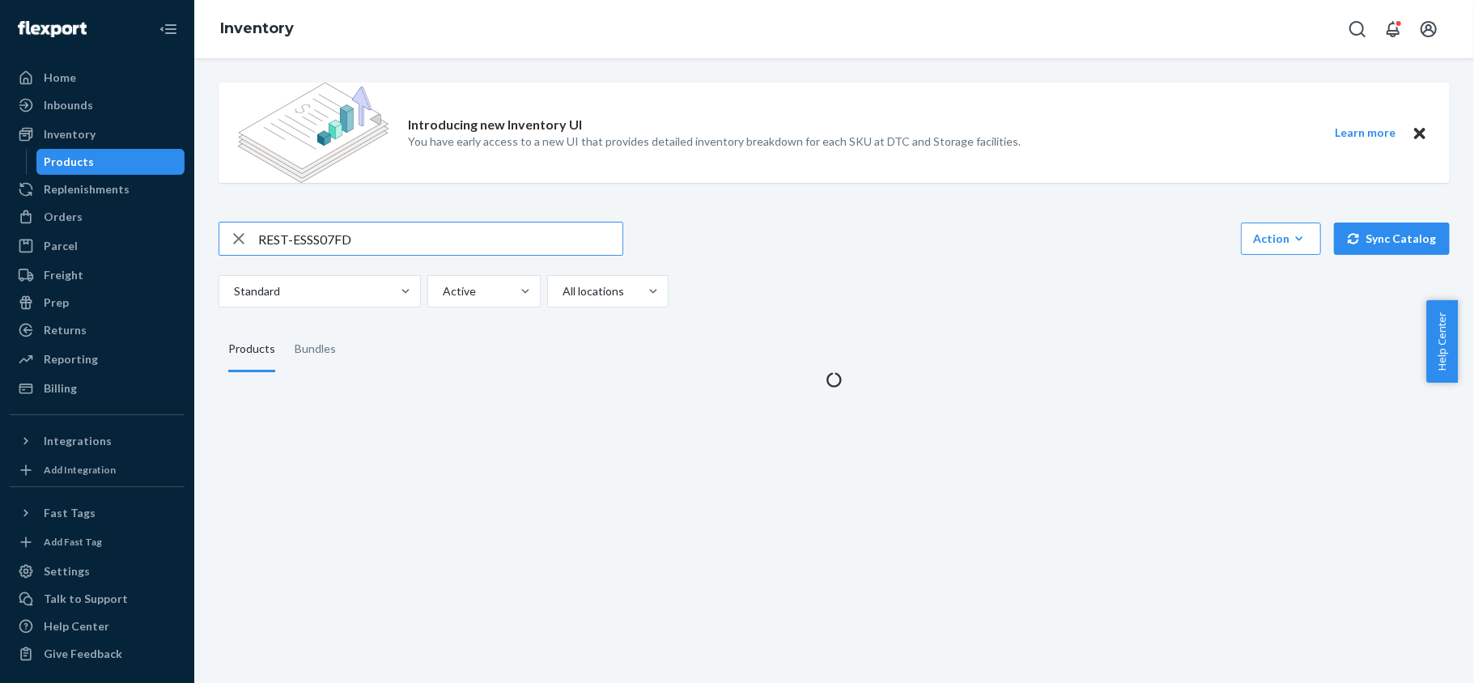
click at [369, 234] on input "REST-ESSS07FD" at bounding box center [440, 239] width 364 height 32
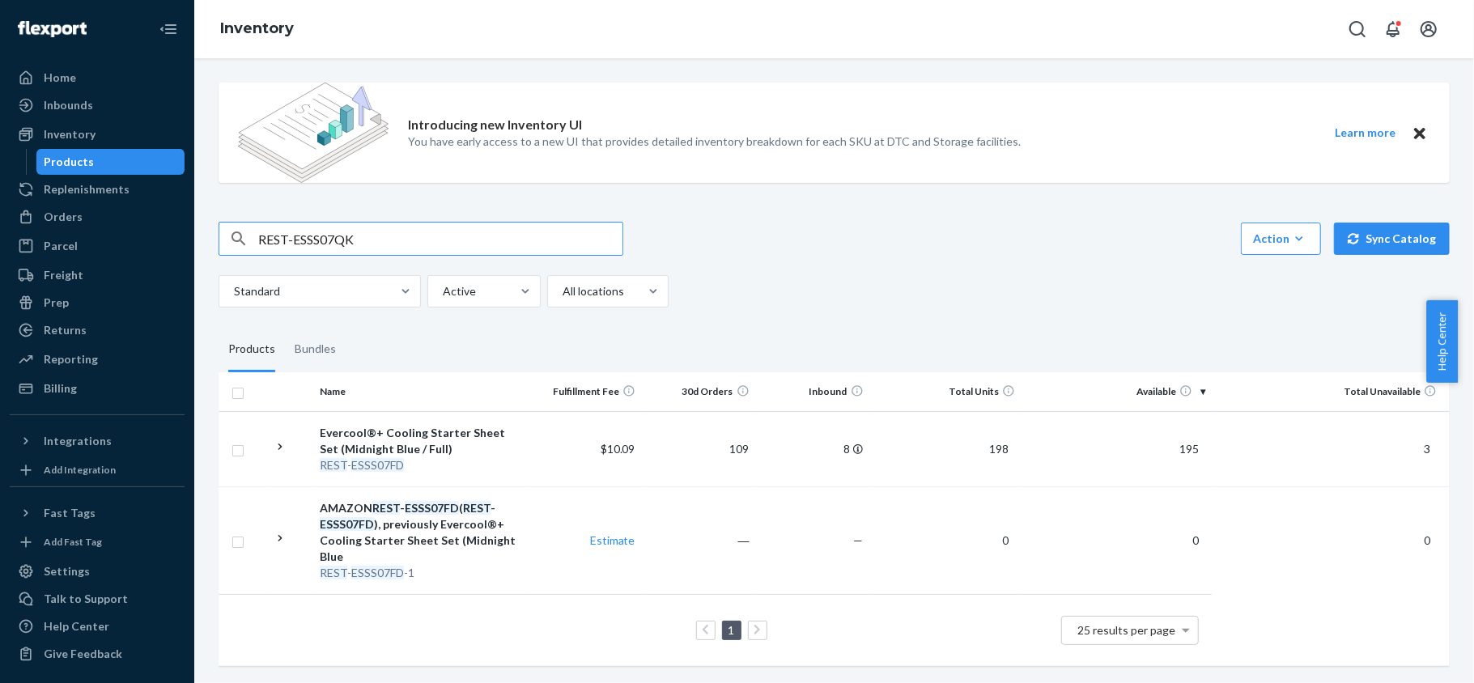
type input "REST-ESSS07QK"
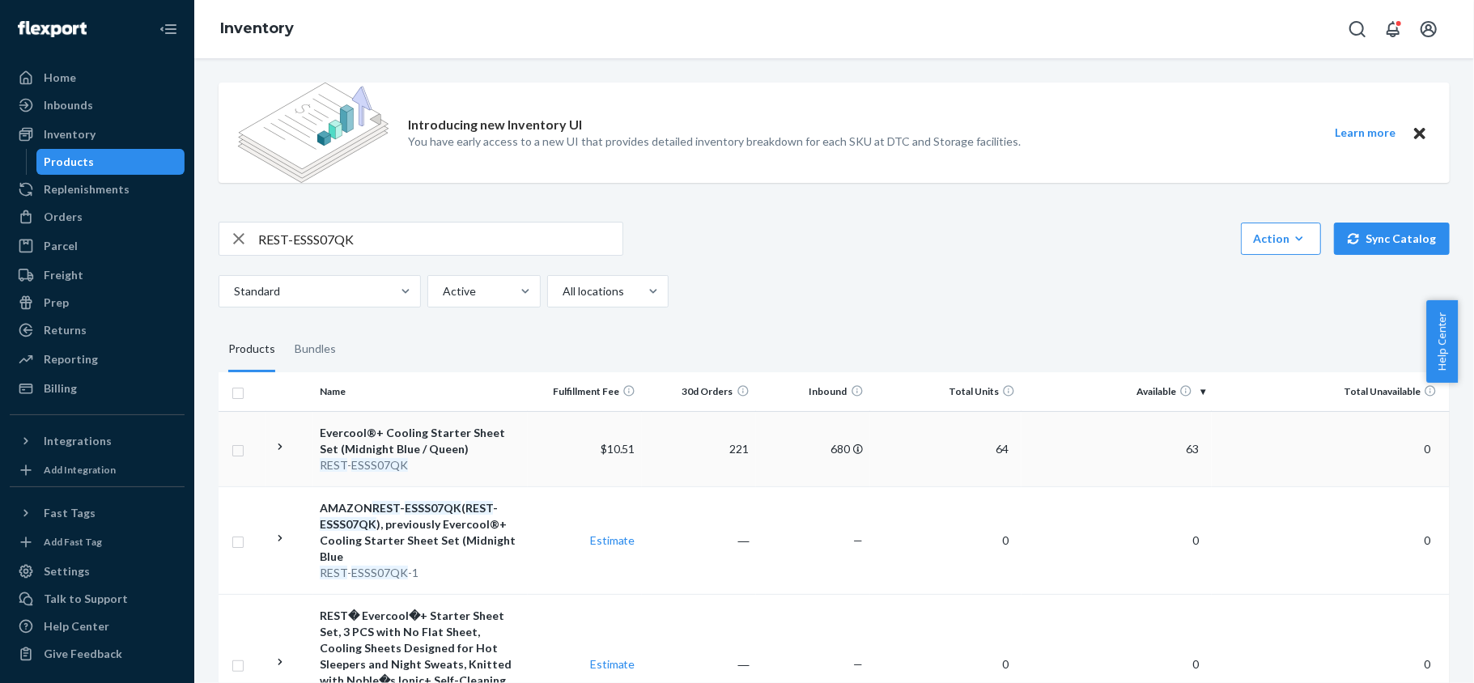
click at [1182, 461] on td "63" at bounding box center [1116, 448] width 190 height 75
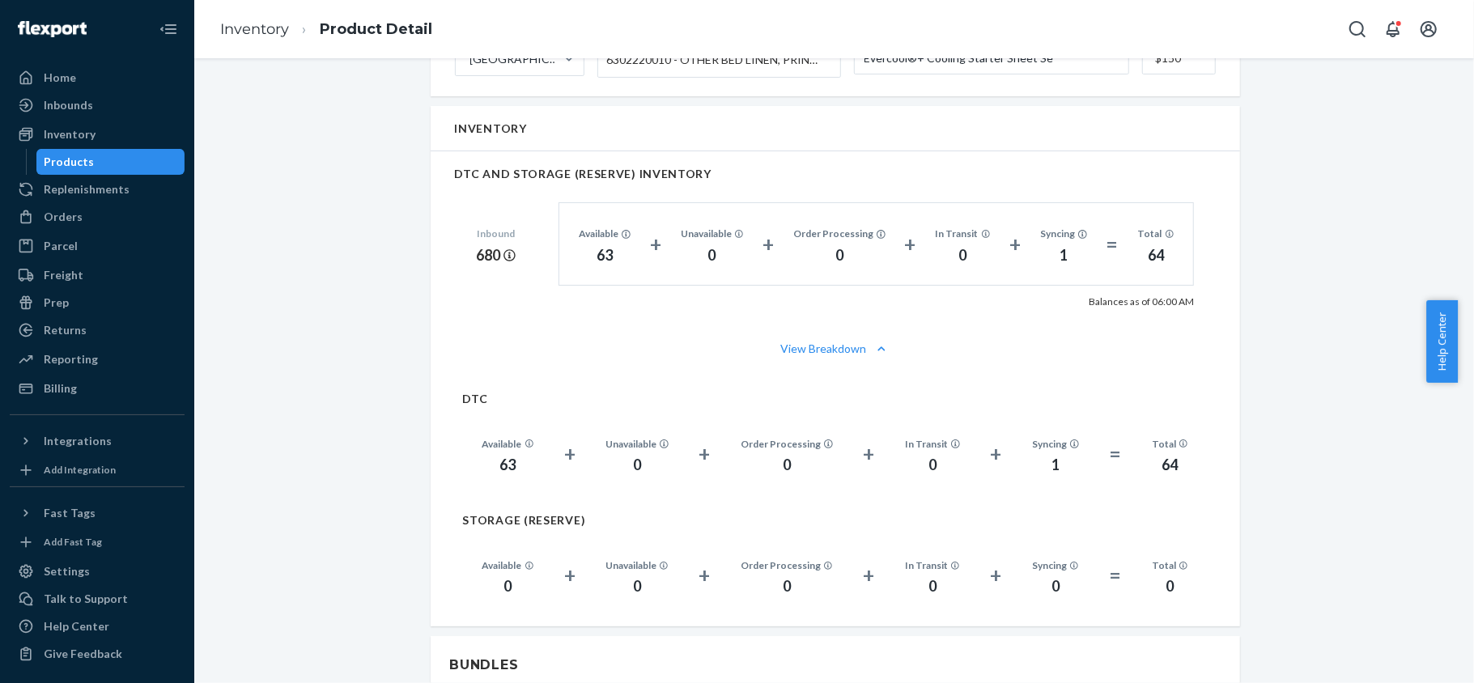
scroll to position [1187, 0]
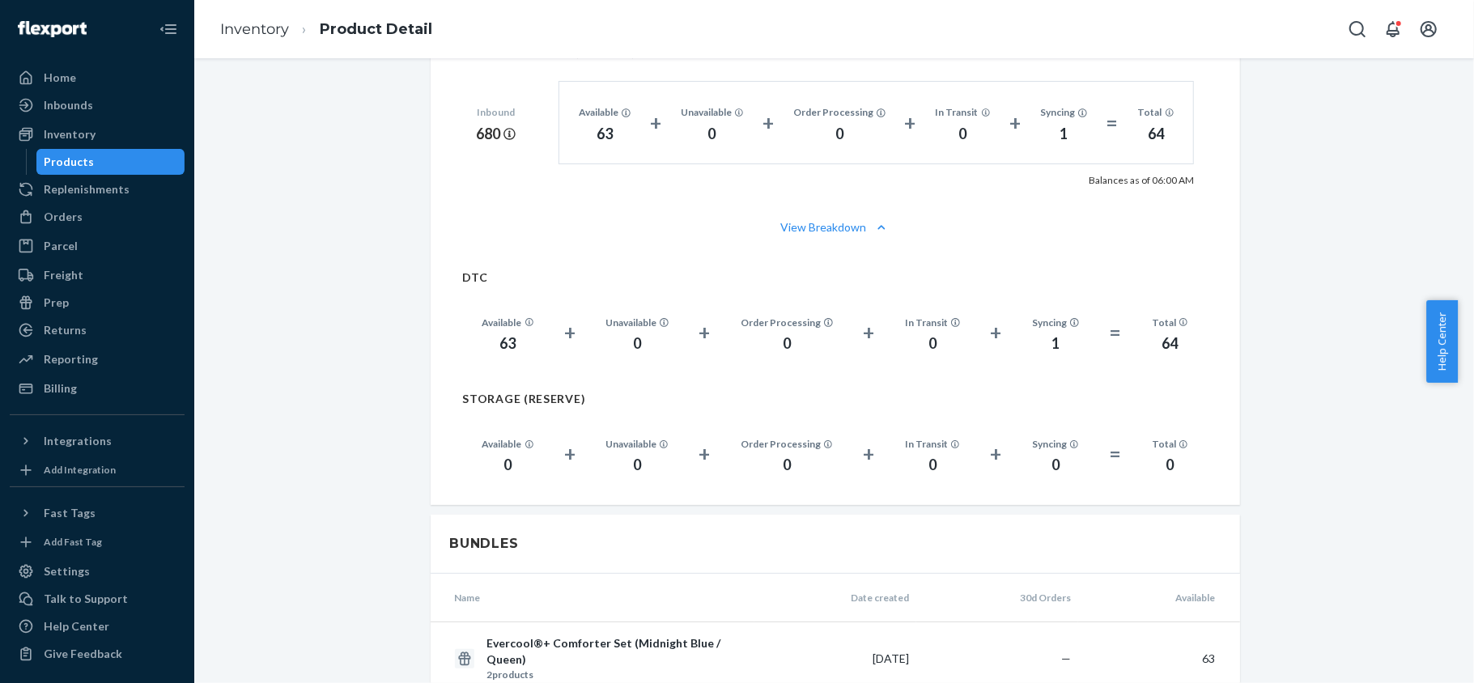
drag, startPoint x: 127, startPoint y: 150, endPoint x: 134, endPoint y: 159, distance: 11.5
click at [127, 151] on div "Products" at bounding box center [111, 162] width 146 height 23
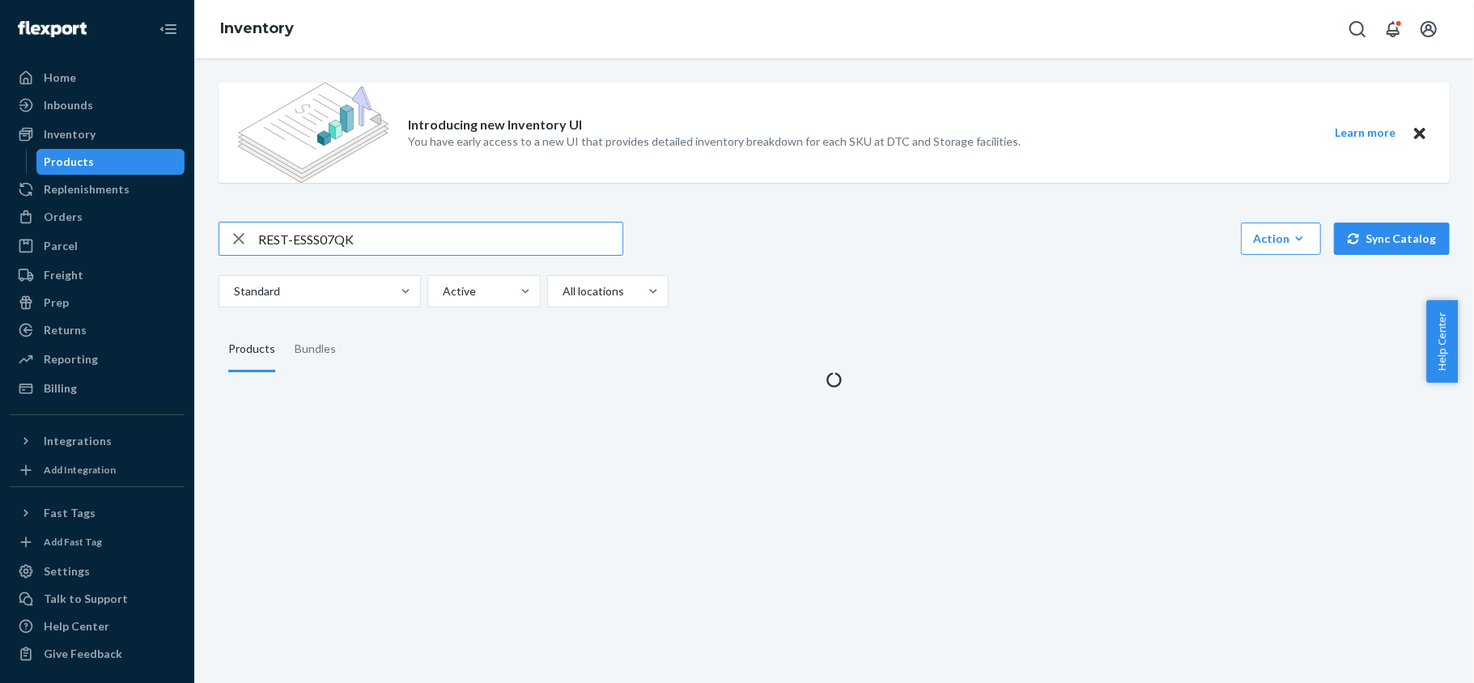
click at [360, 233] on input "REST-ESSS07QK" at bounding box center [440, 239] width 364 height 32
click at [360, 234] on input "REST-ESSS07QK" at bounding box center [440, 239] width 364 height 32
drag, startPoint x: 360, startPoint y: 234, endPoint x: 370, endPoint y: 221, distance: 16.2
click at [360, 231] on input "REST-ESSS07QK" at bounding box center [440, 239] width 364 height 32
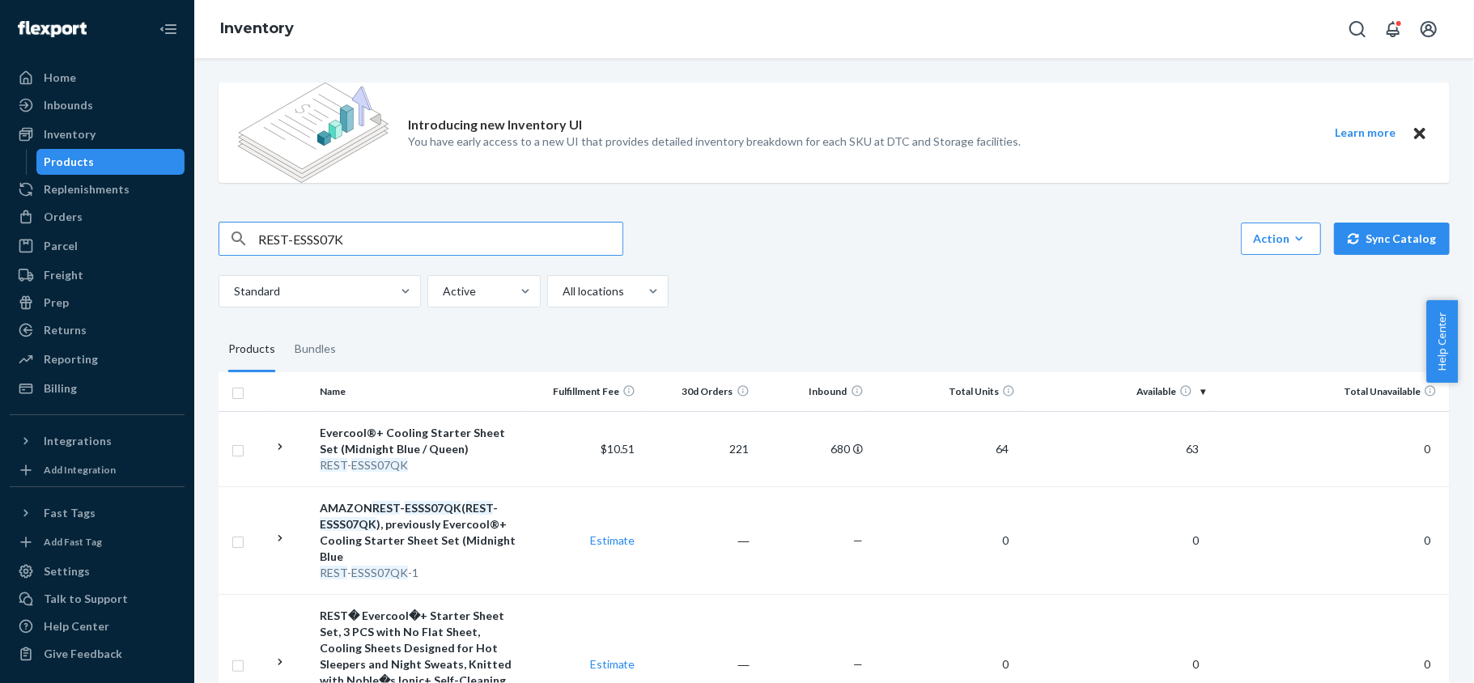
type input "REST-ESSS07K"
click at [1157, 447] on td "164" at bounding box center [1116, 448] width 190 height 75
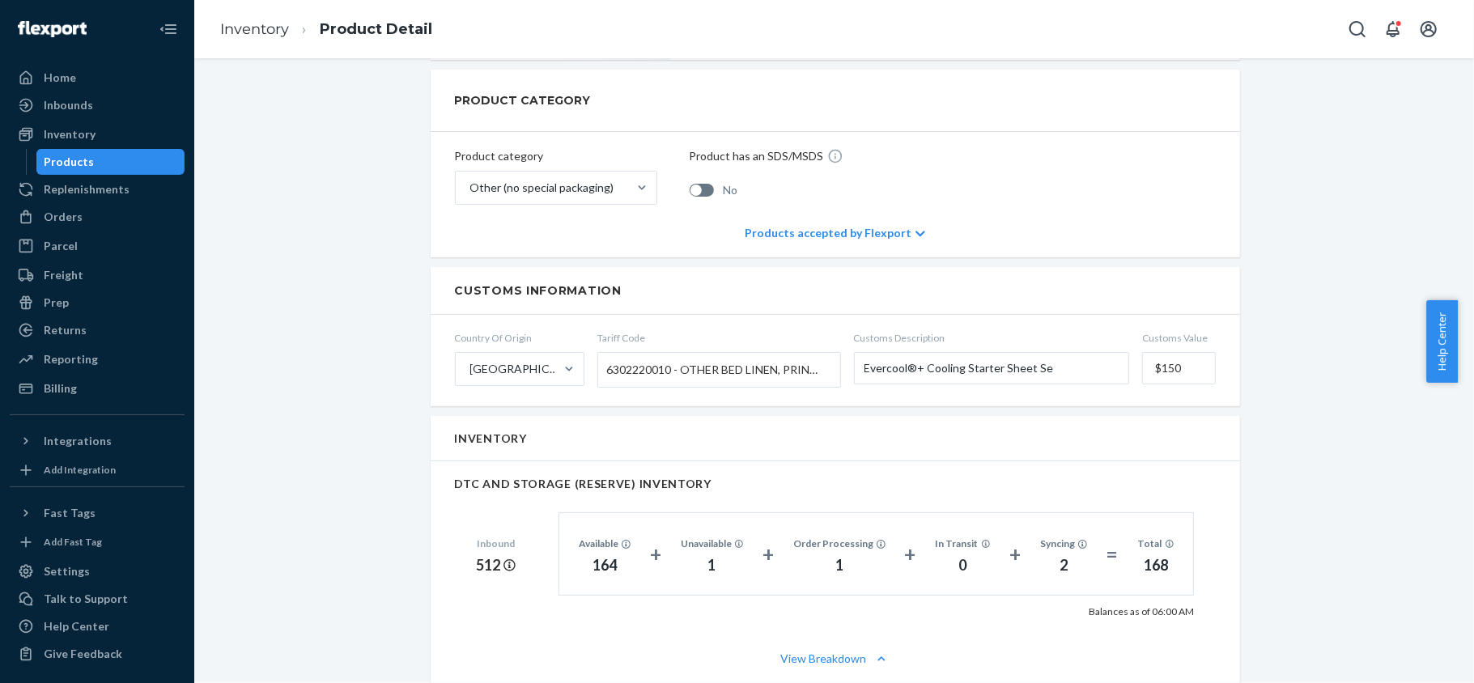
scroll to position [1187, 0]
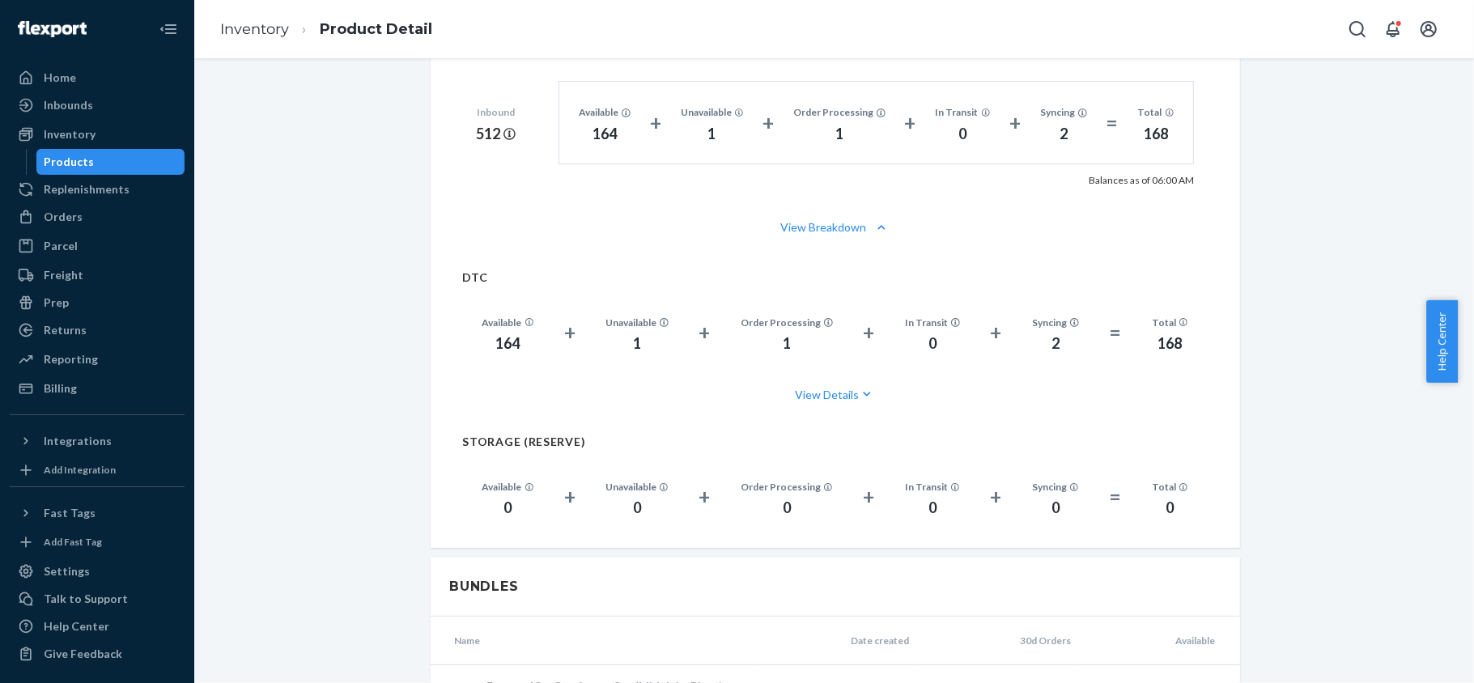
click at [113, 160] on div "Products" at bounding box center [111, 162] width 146 height 23
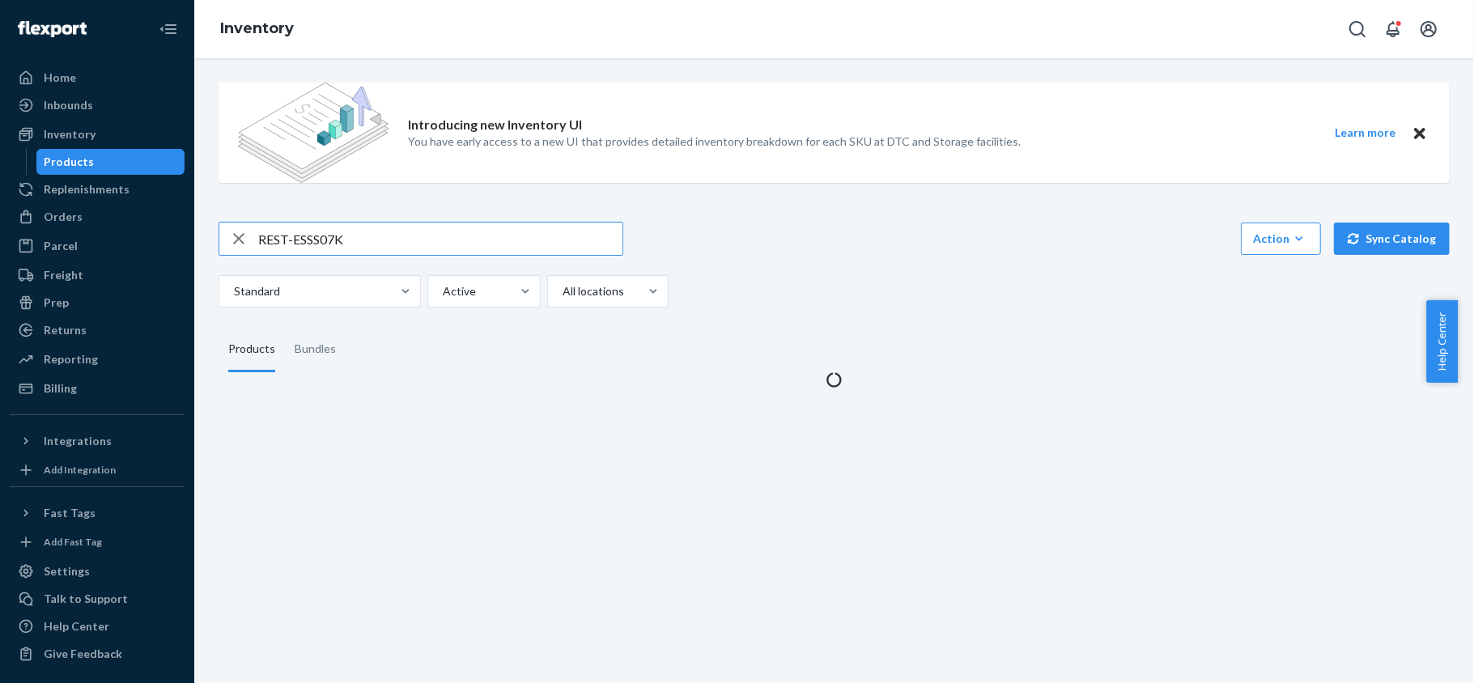
click at [405, 247] on input "REST-ESSS07K" at bounding box center [440, 239] width 364 height 32
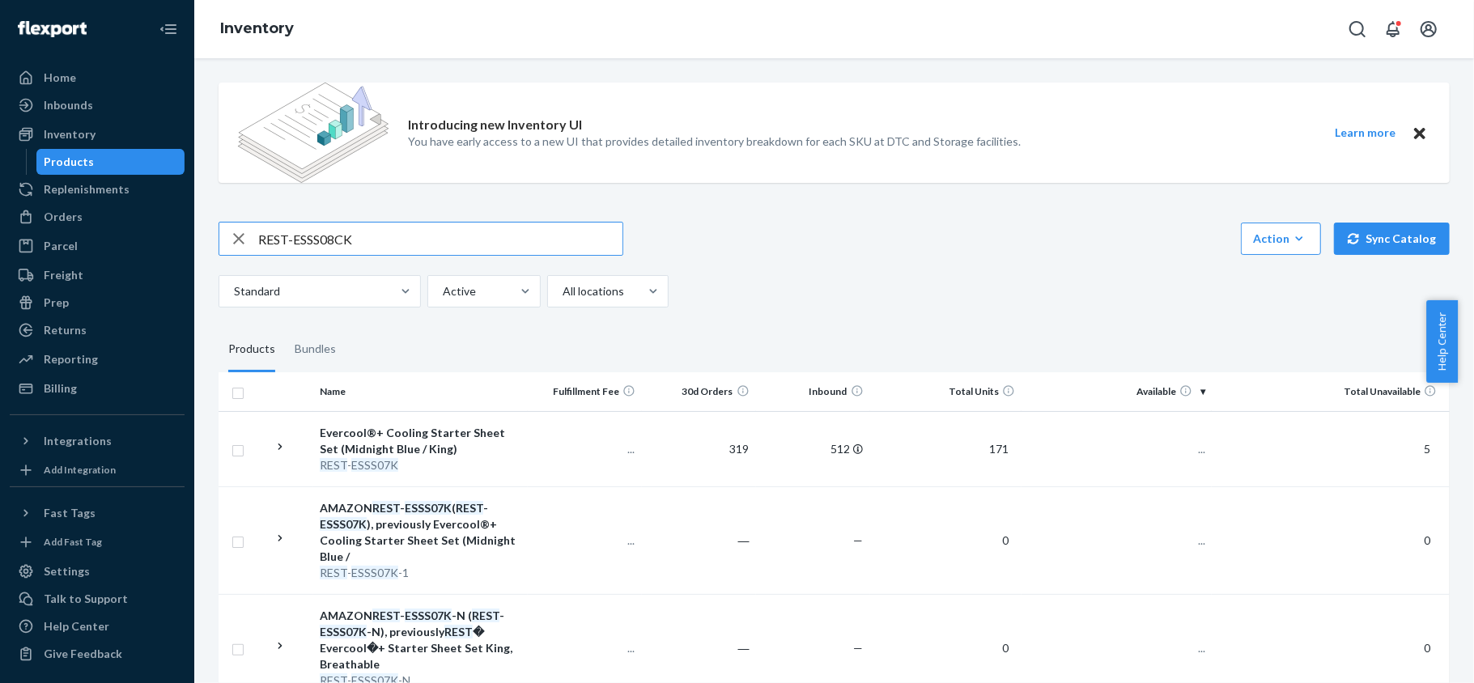
type input "REST-ESSS08CK"
click at [406, 244] on input "REST-ESSS08CK" at bounding box center [440, 239] width 364 height 32
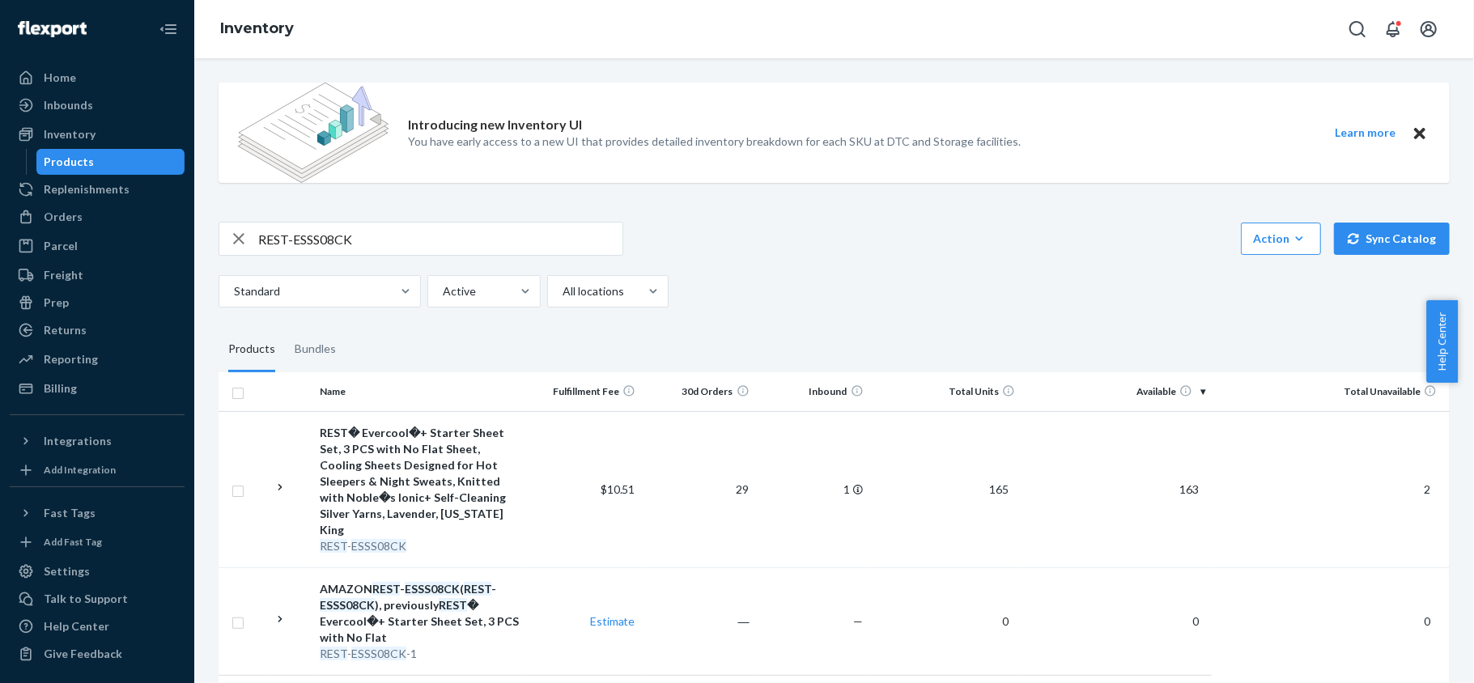
click at [1173, 482] on span "163" at bounding box center [1189, 489] width 32 height 14
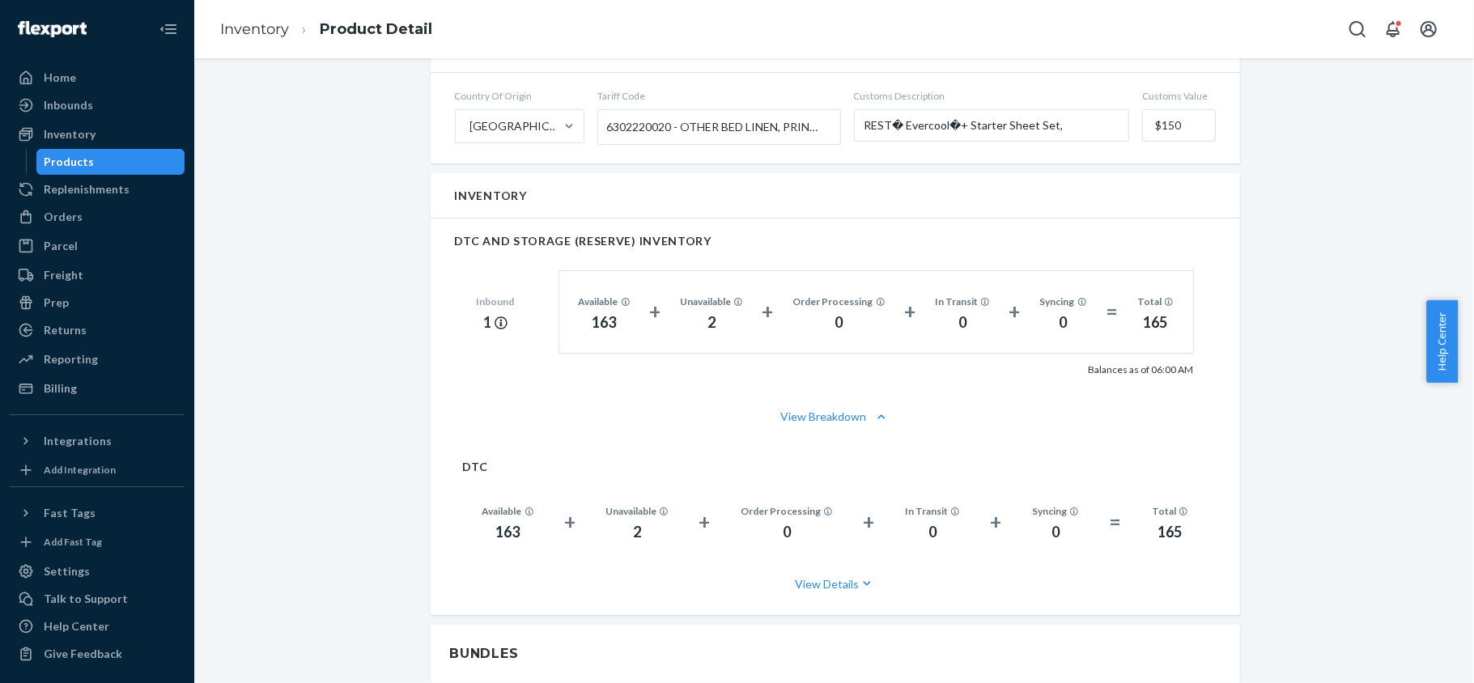
scroll to position [1079, 0]
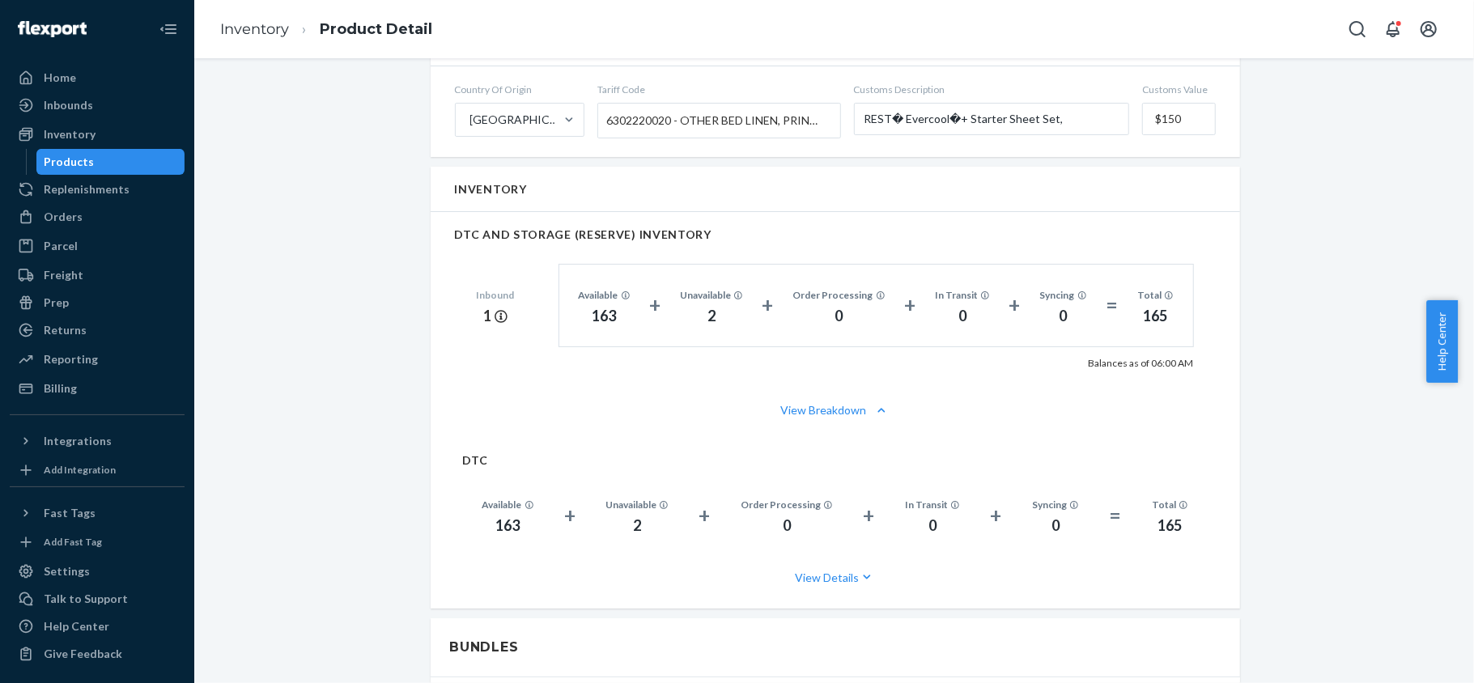
click at [155, 167] on div "Products" at bounding box center [111, 162] width 146 height 23
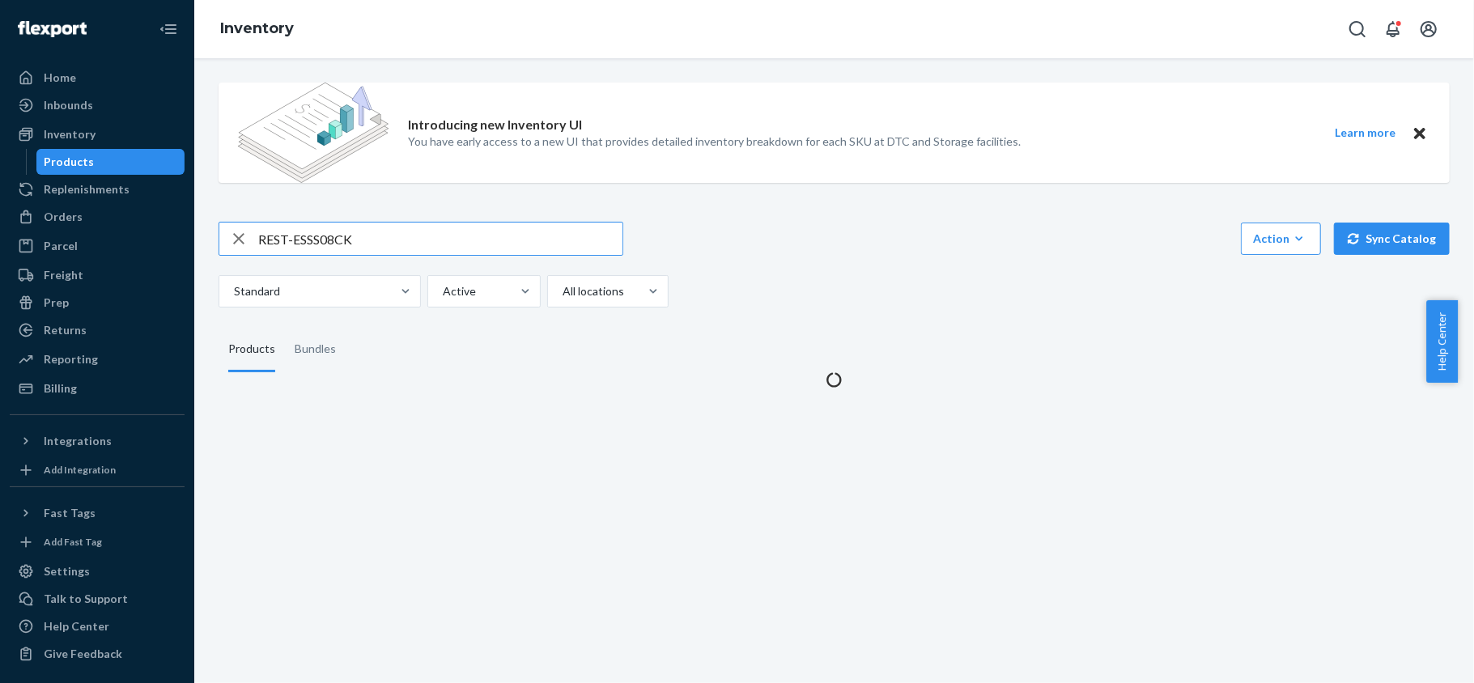
click at [406, 246] on input "REST-ESSS08CK" at bounding box center [440, 239] width 364 height 32
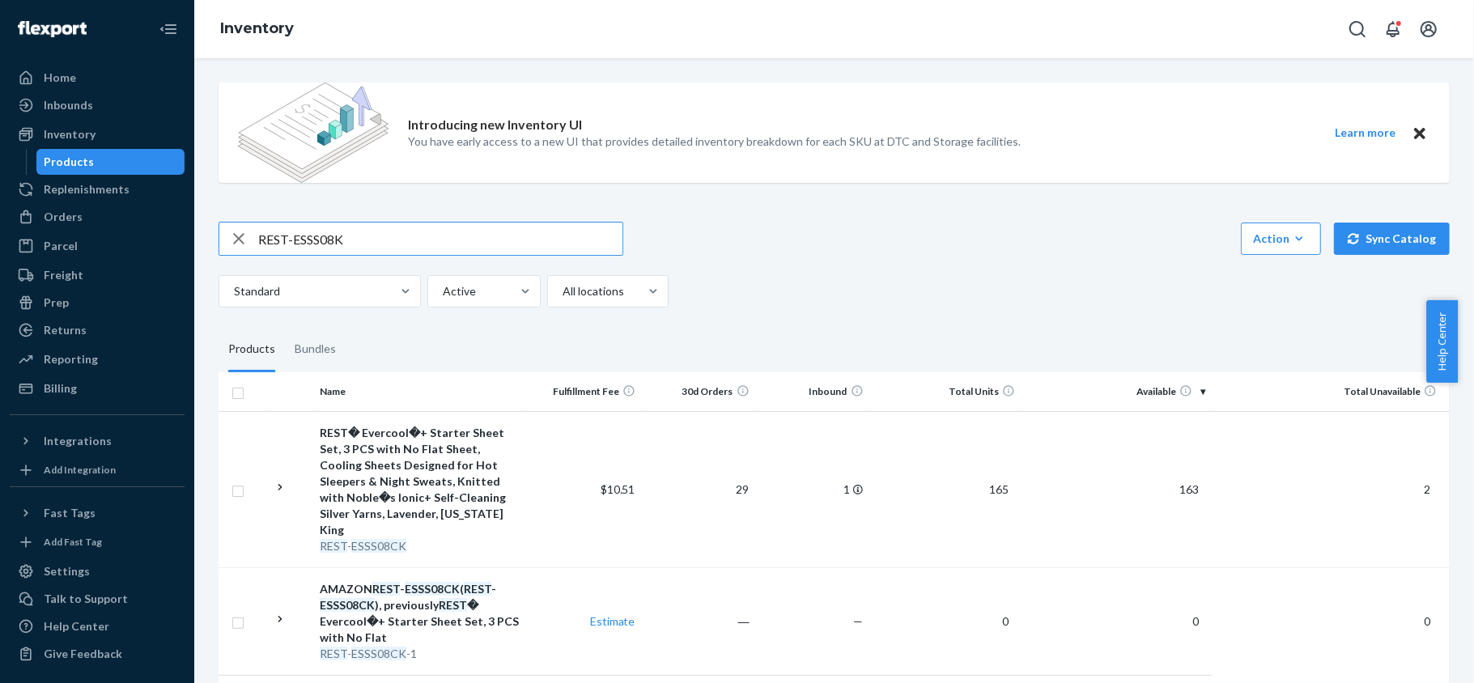
type input "REST-ESSS08K"
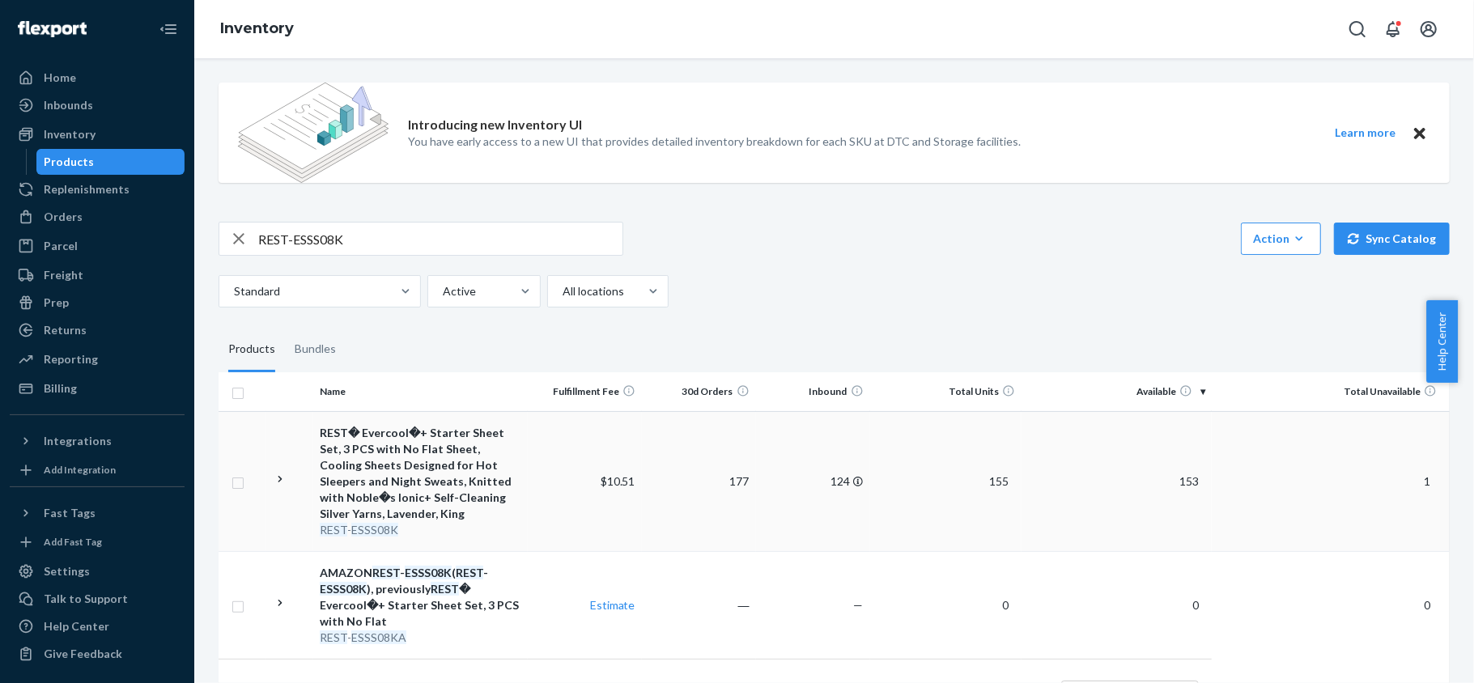
click at [1166, 473] on td "153" at bounding box center [1116, 481] width 190 height 140
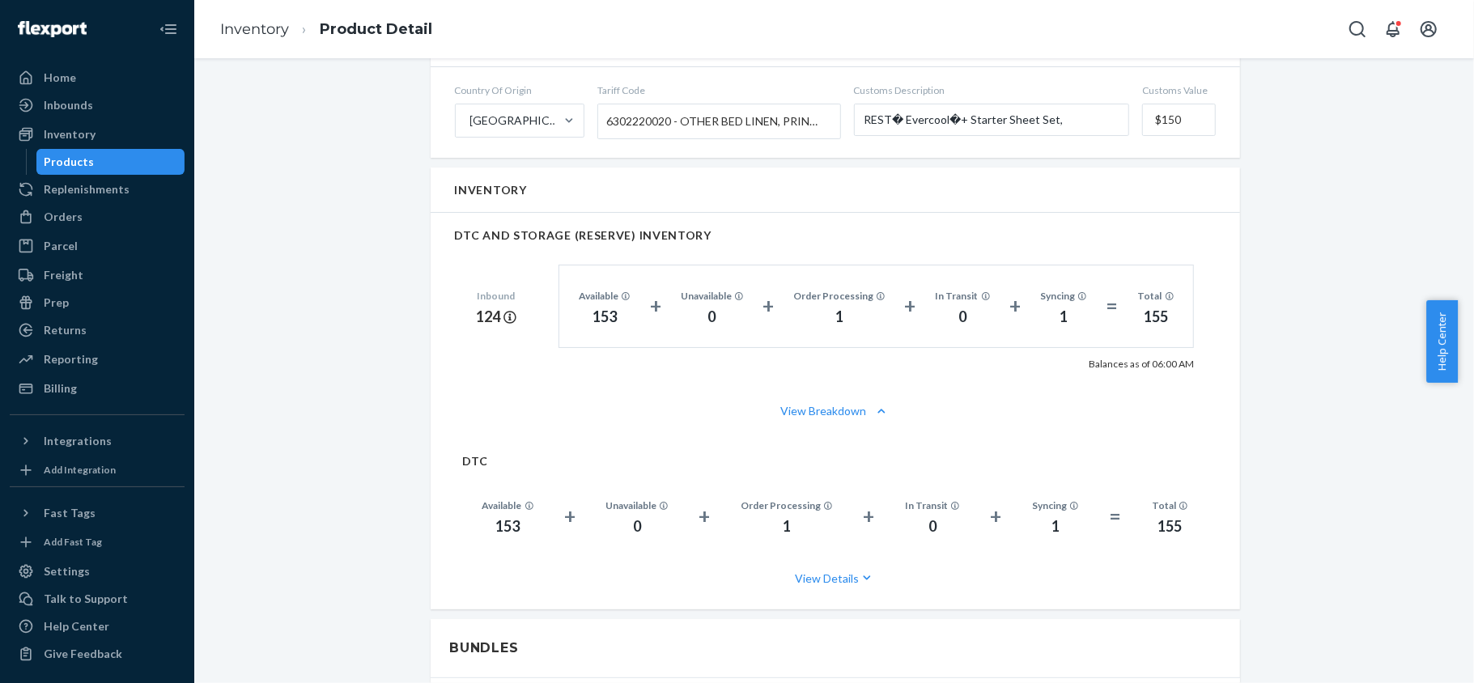
scroll to position [1187, 0]
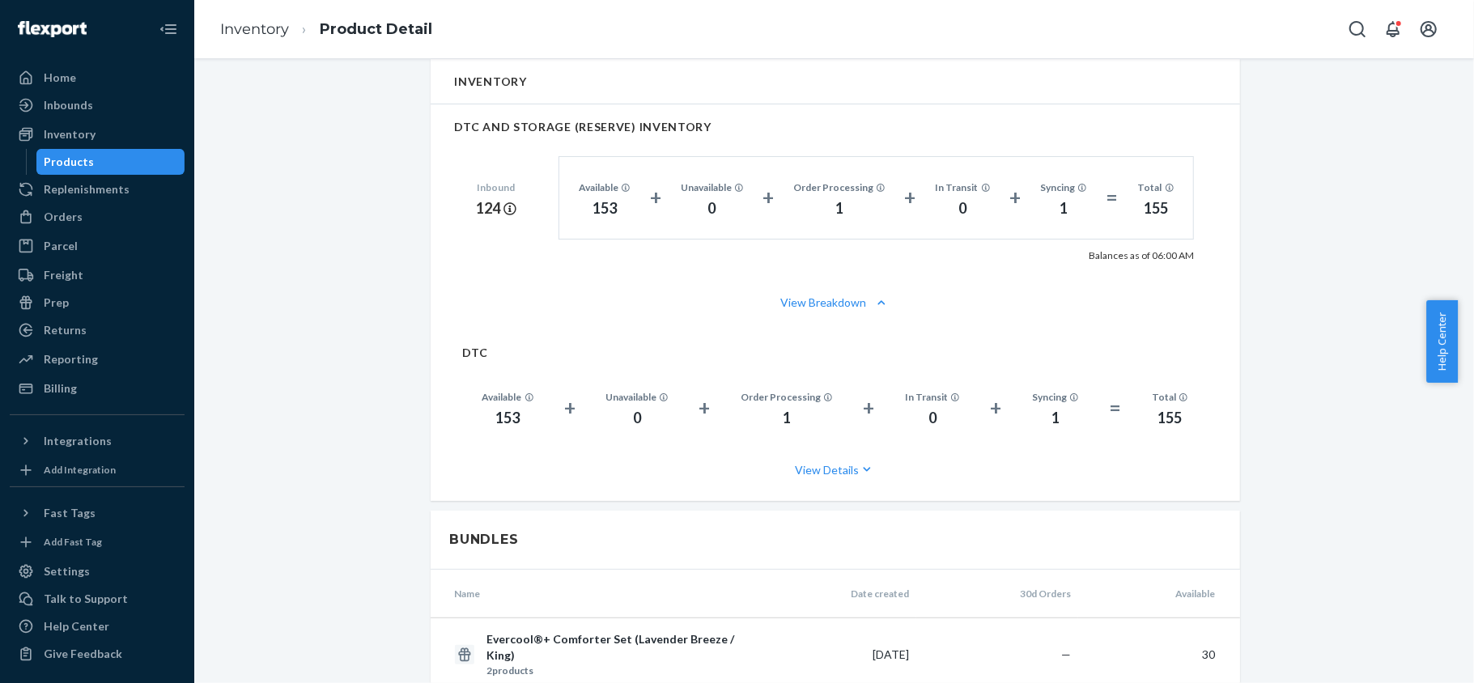
click at [140, 175] on ul "Home Inbounds Shipping Plans Problems Inventory Products Replenishments Orders …" at bounding box center [97, 233] width 175 height 337
click at [138, 169] on div "Products" at bounding box center [111, 162] width 146 height 23
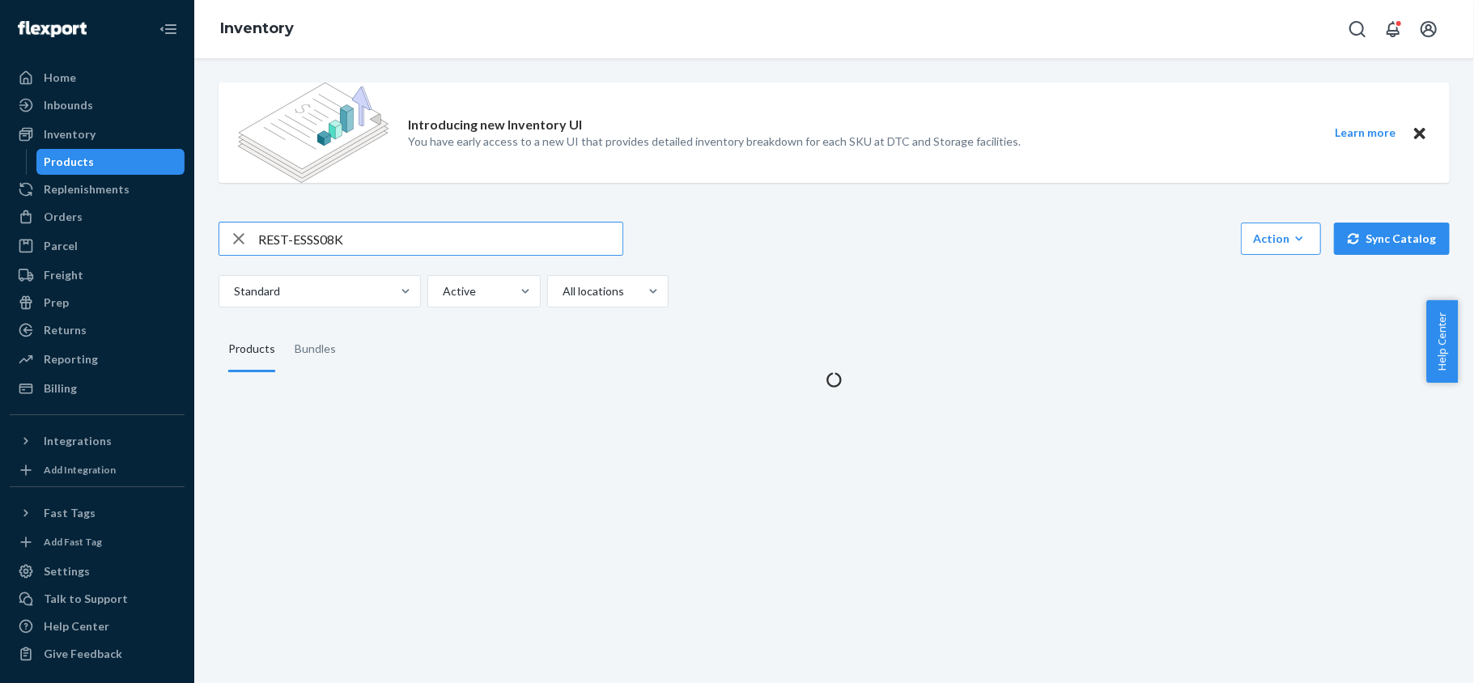
click at [370, 247] on input "REST-ESSS08K" at bounding box center [440, 239] width 364 height 32
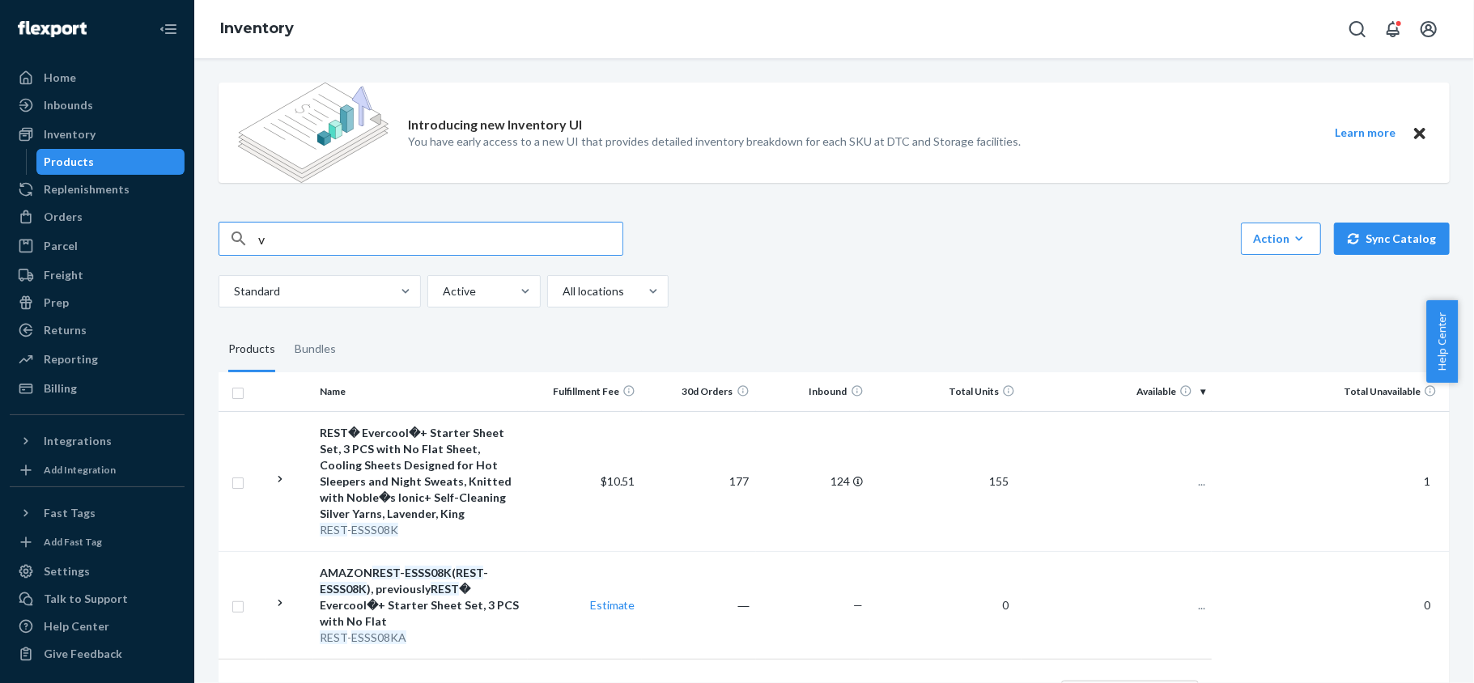
type input "v"
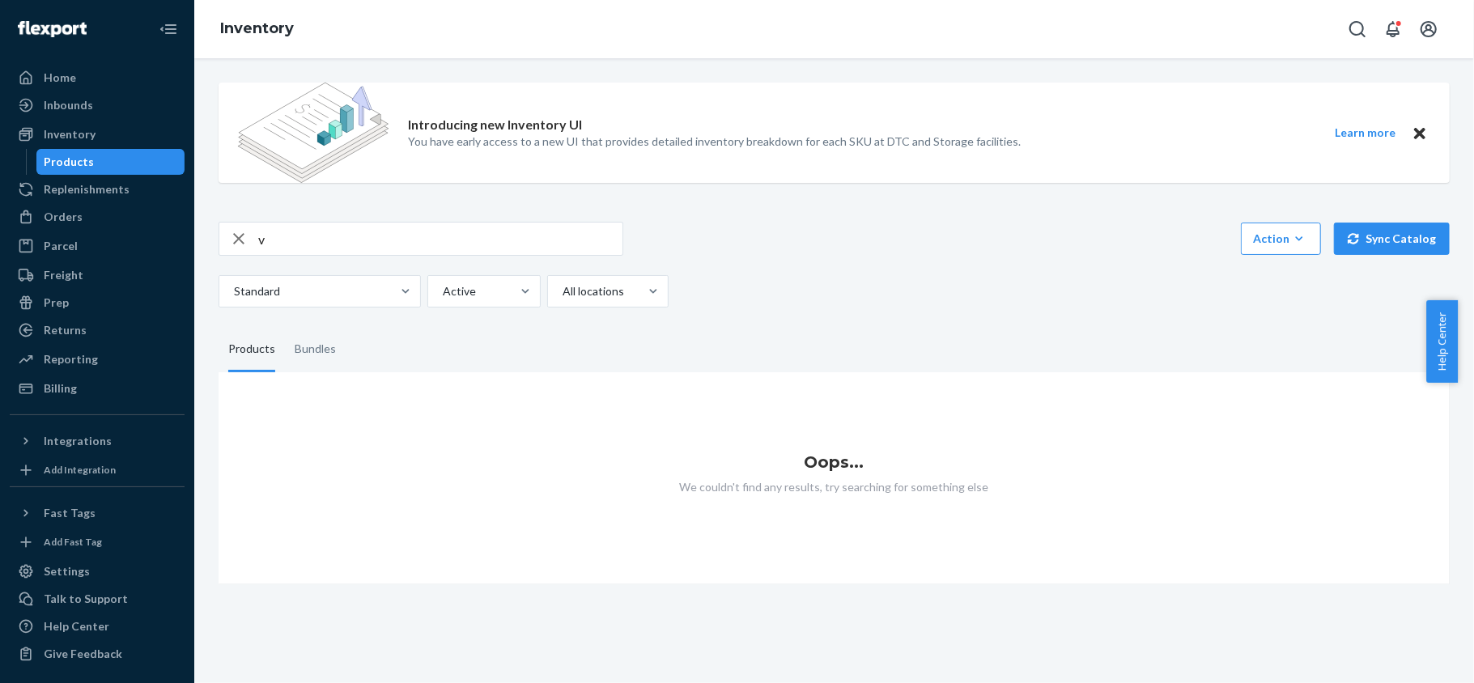
click at [316, 227] on input "v" at bounding box center [440, 239] width 364 height 32
paste input "REST-ESSS08QK"
type input "REST-ESSS08QK"
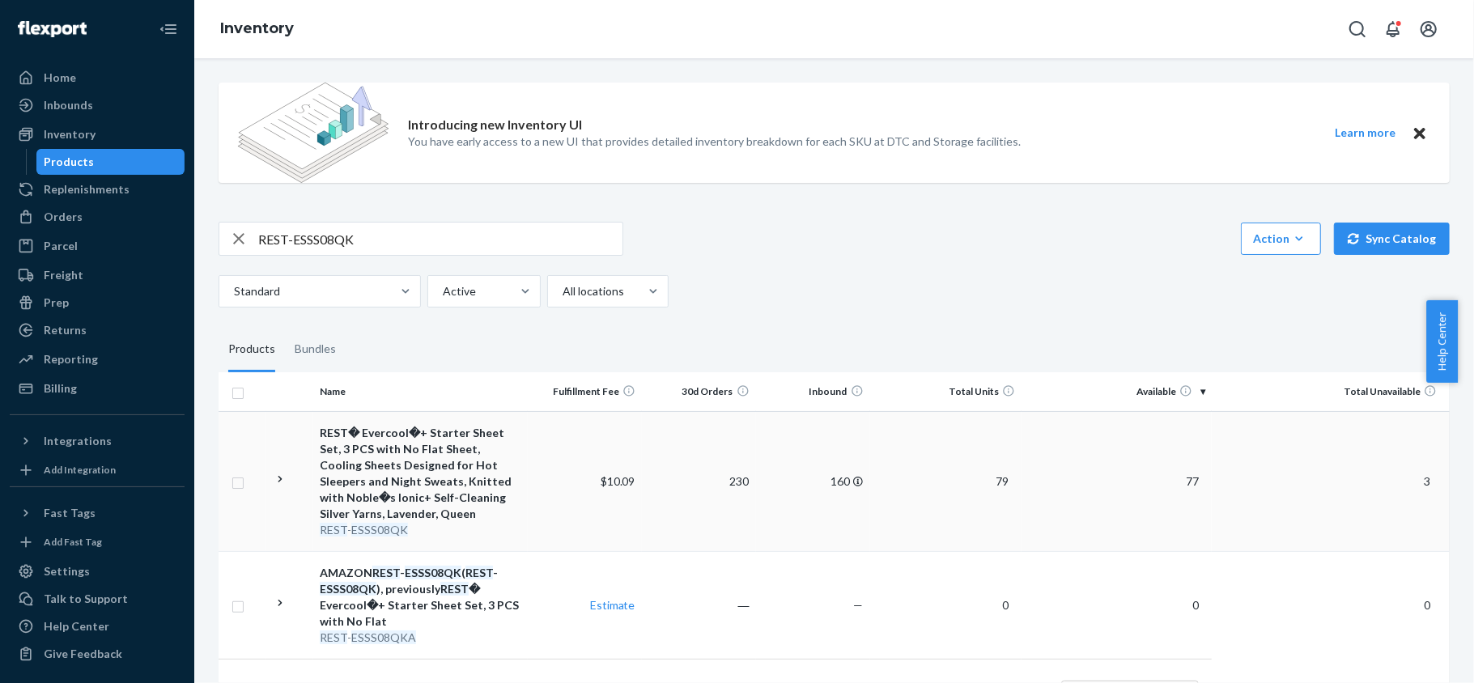
click at [1179, 482] on span "77" at bounding box center [1192, 481] width 26 height 14
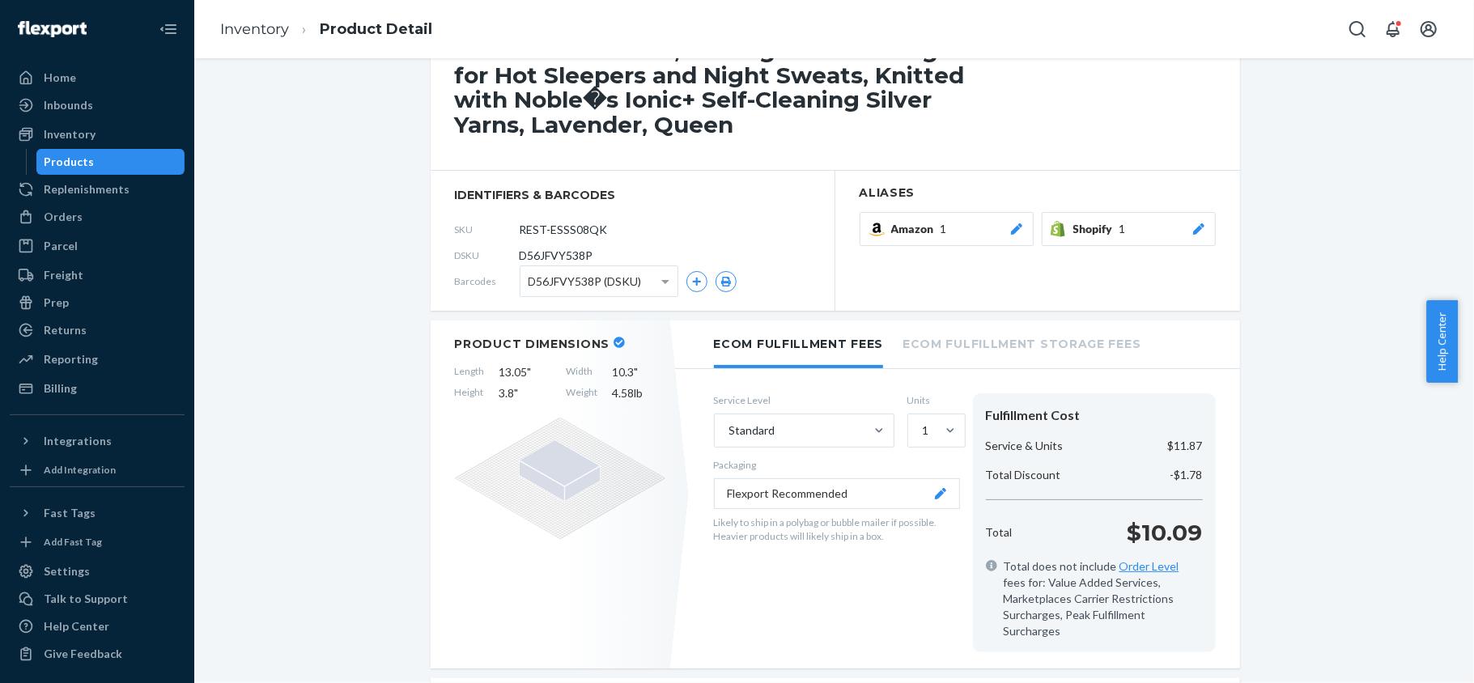
scroll to position [215, 0]
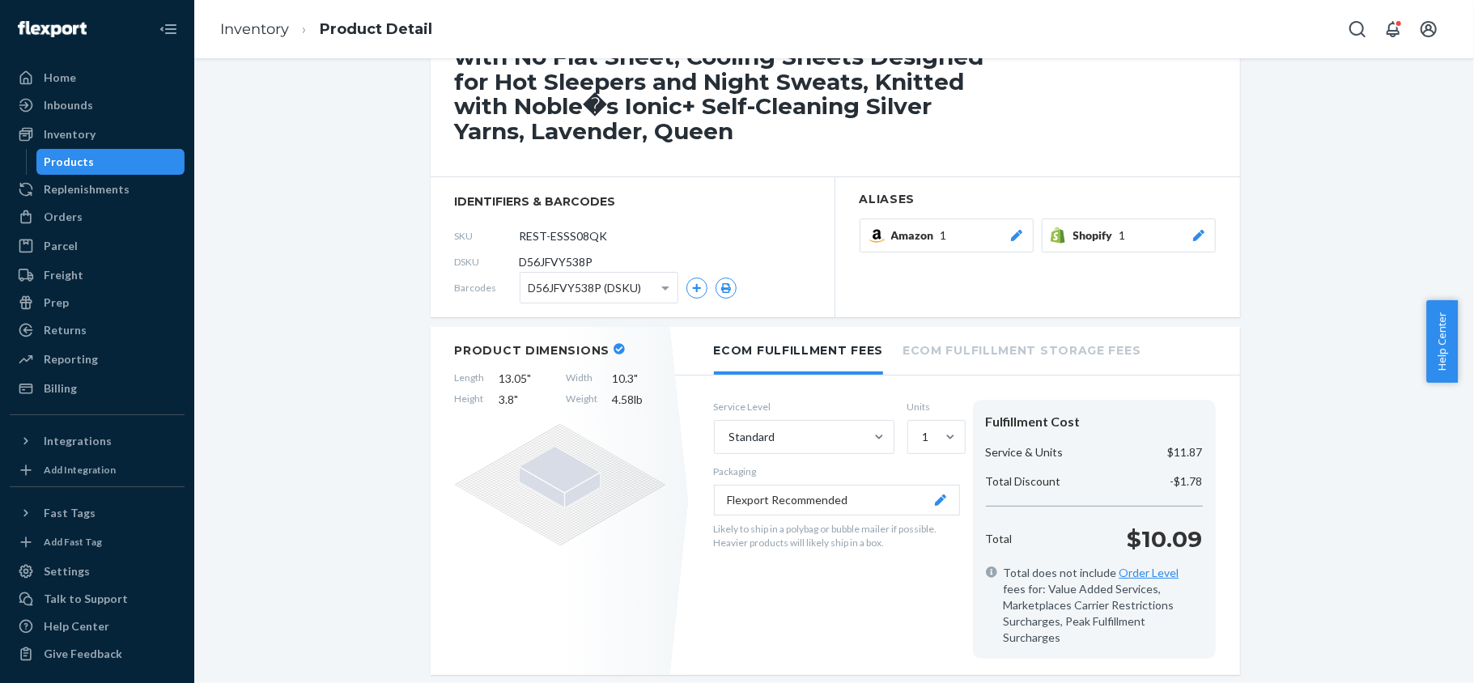
click at [147, 157] on div "Products" at bounding box center [111, 162] width 146 height 23
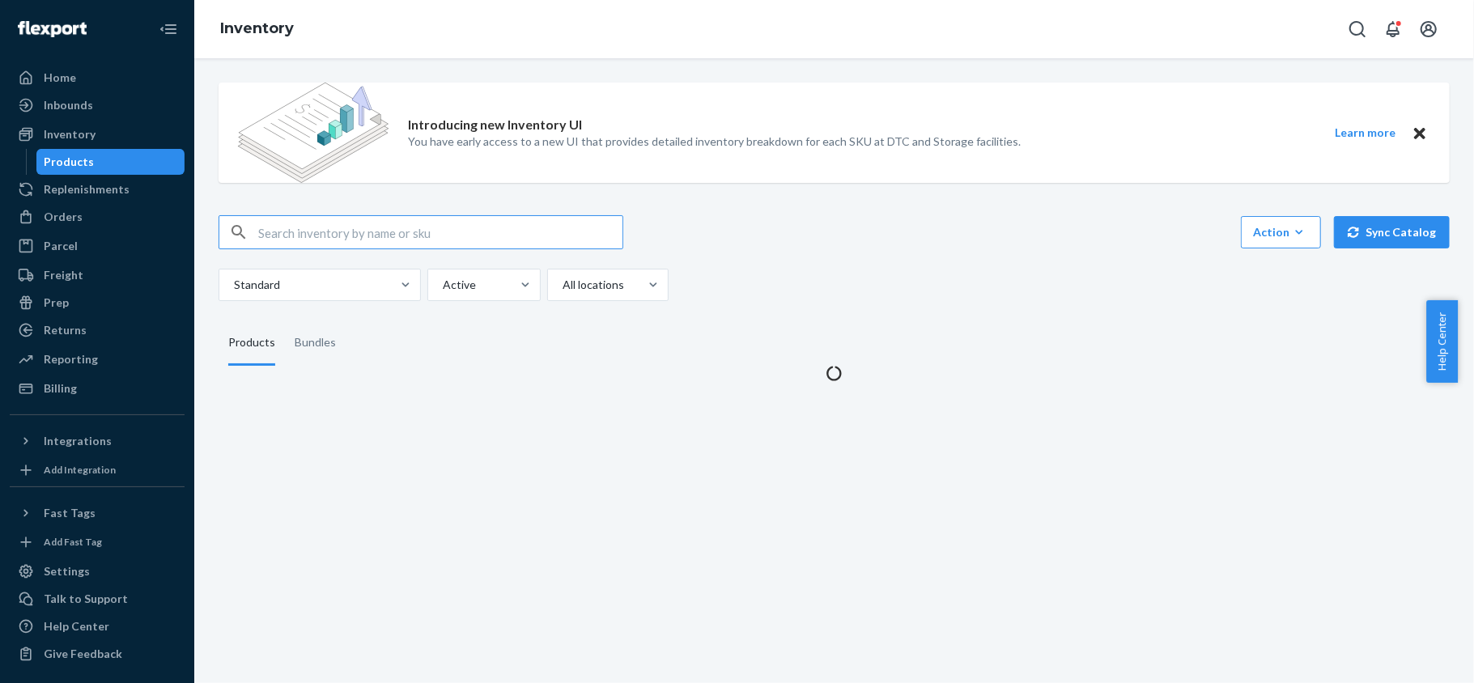
click at [389, 227] on input "text" at bounding box center [440, 232] width 364 height 32
type input "REST-ESSS08FD"
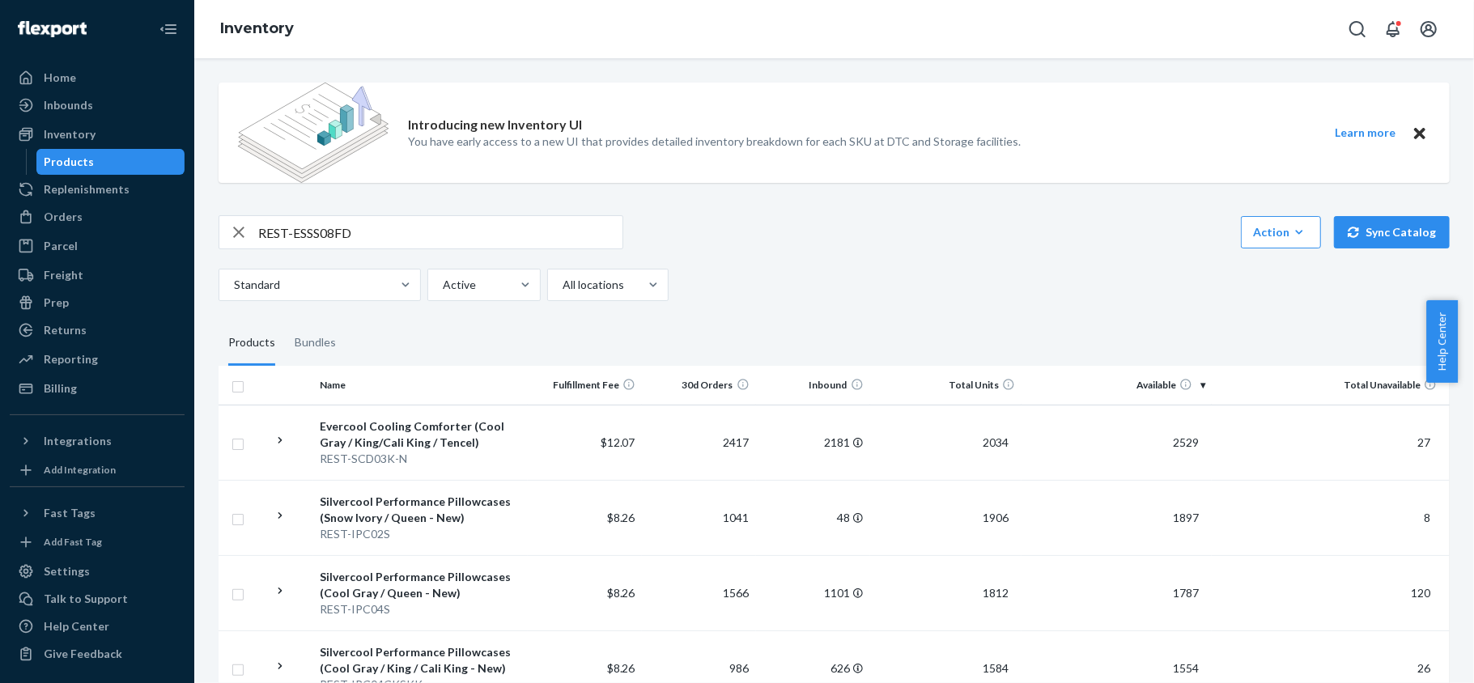
click at [393, 224] on input "REST-ESSS08FD" at bounding box center [440, 232] width 364 height 32
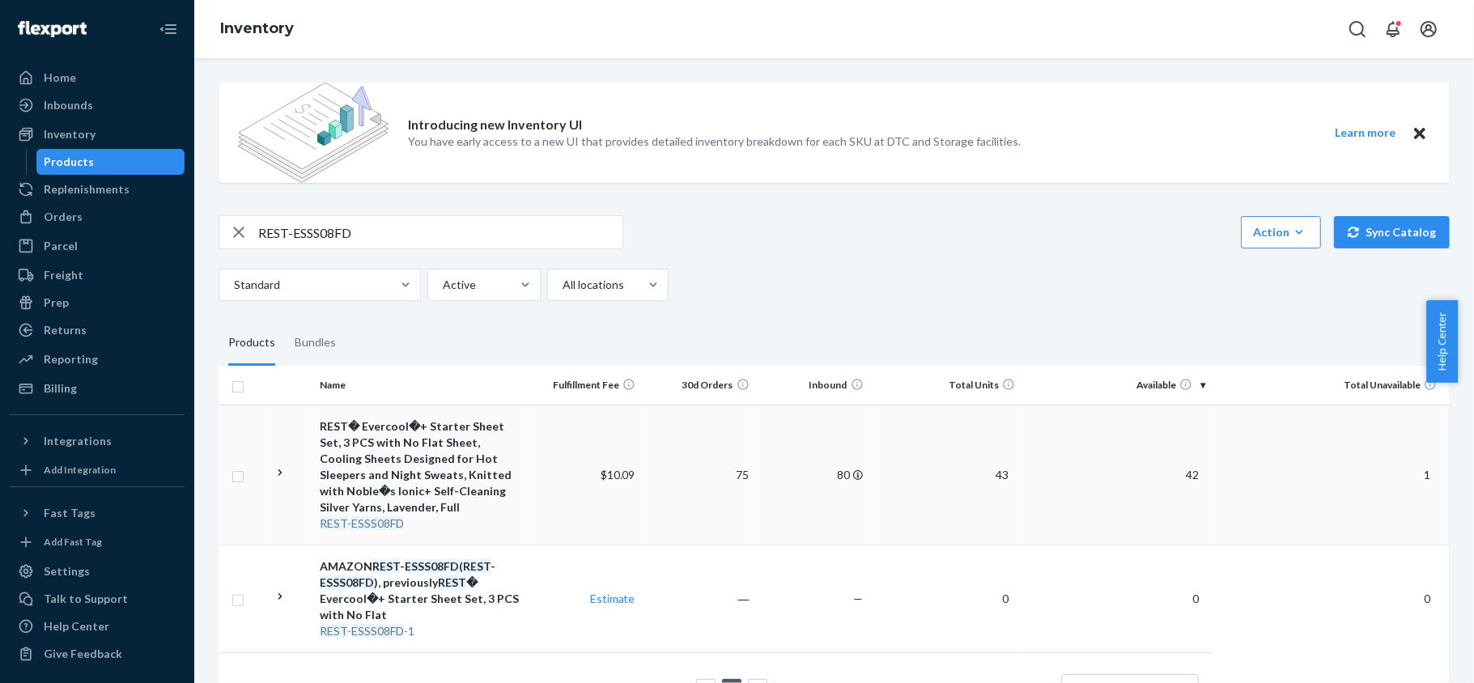
click at [1193, 473] on td "42" at bounding box center [1116, 475] width 190 height 140
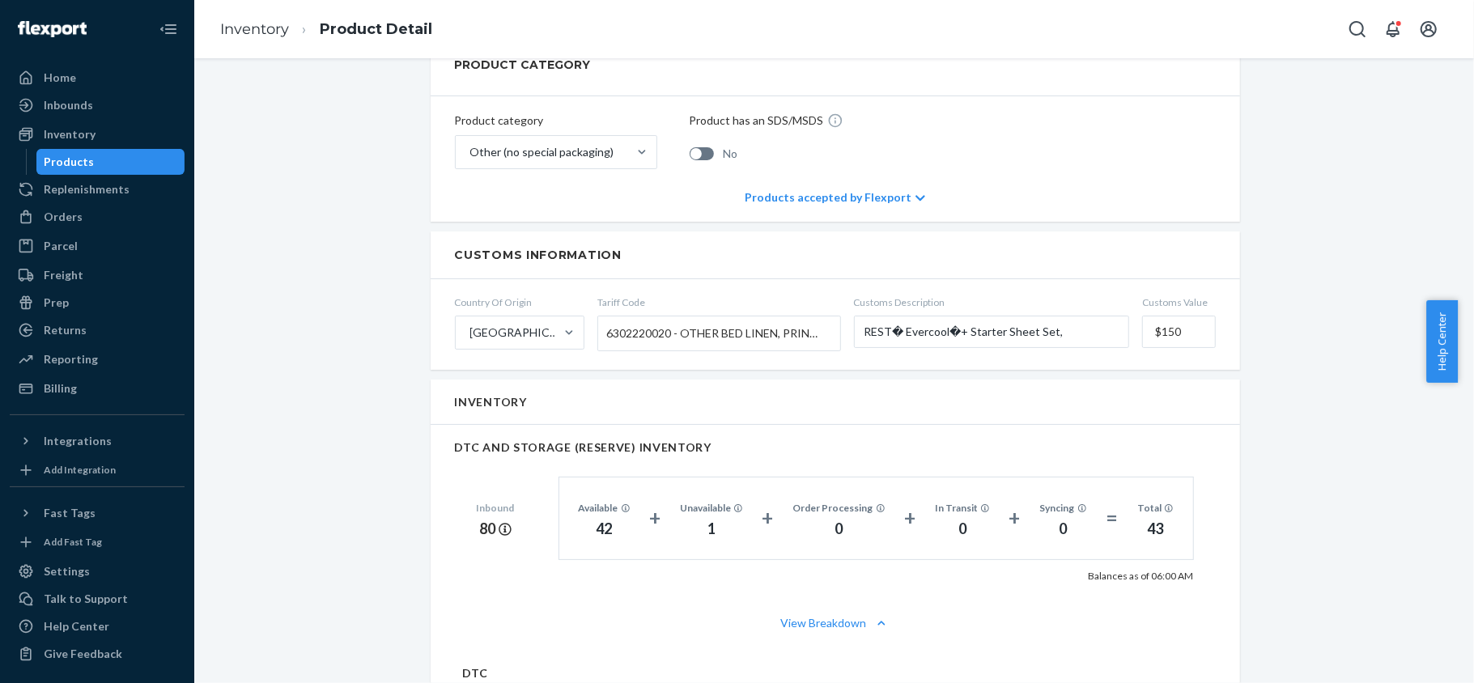
scroll to position [971, 0]
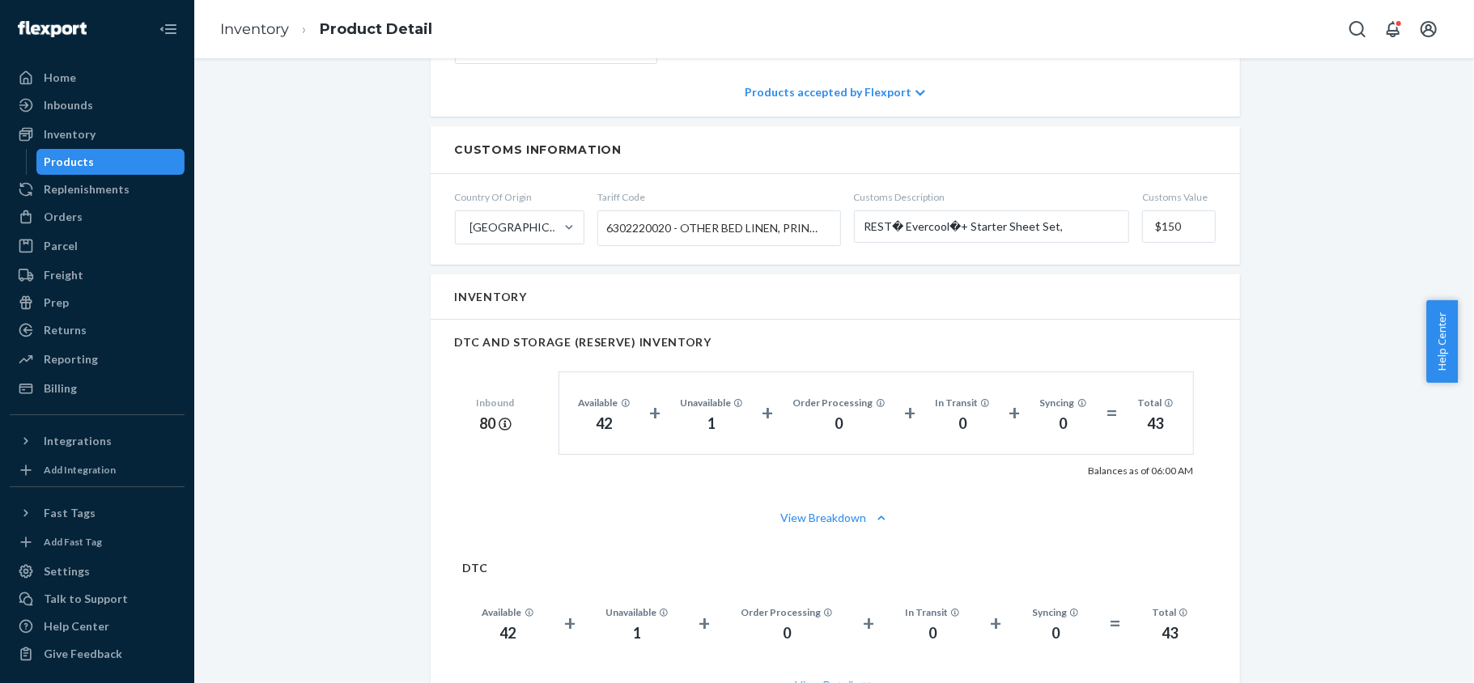
click at [140, 156] on div "Products" at bounding box center [111, 162] width 146 height 23
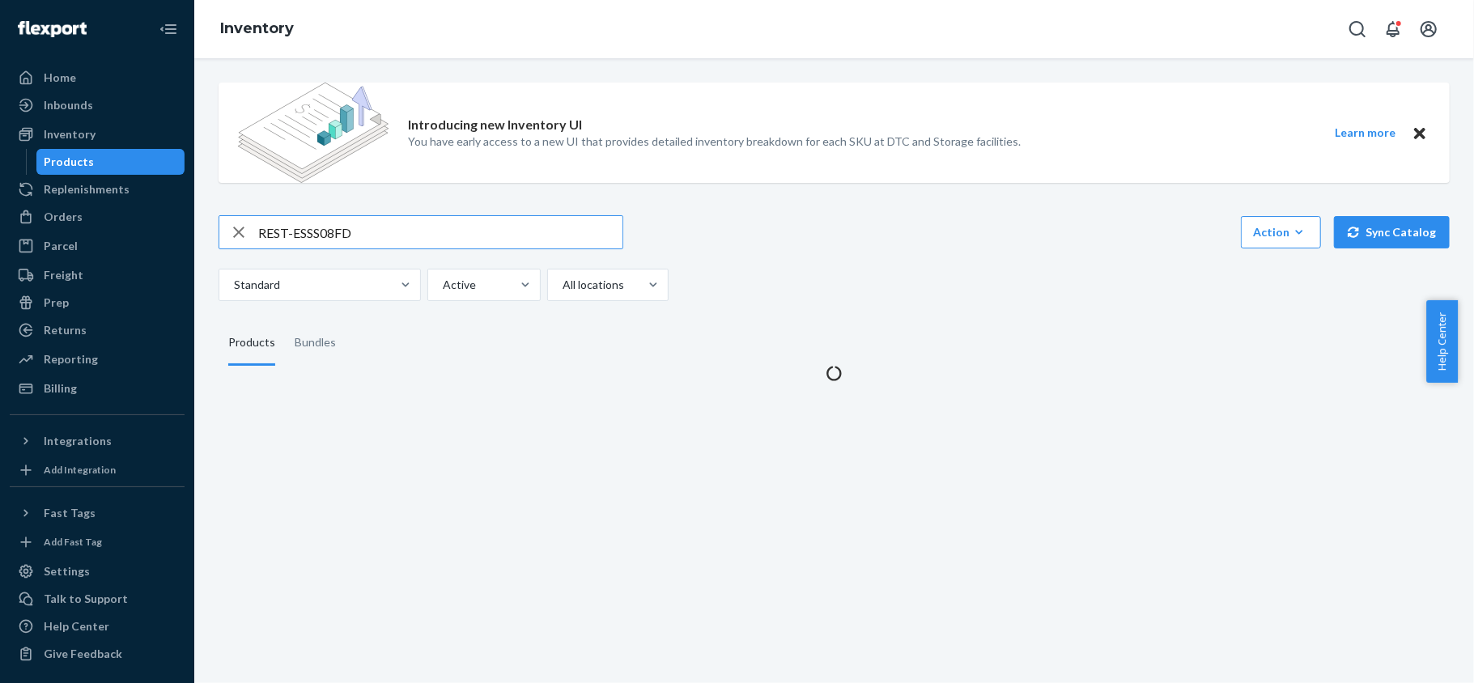
click at [403, 223] on input "REST-ESSS08FD" at bounding box center [440, 232] width 364 height 32
click at [397, 230] on input "REST-ESSS08FD" at bounding box center [440, 232] width 364 height 32
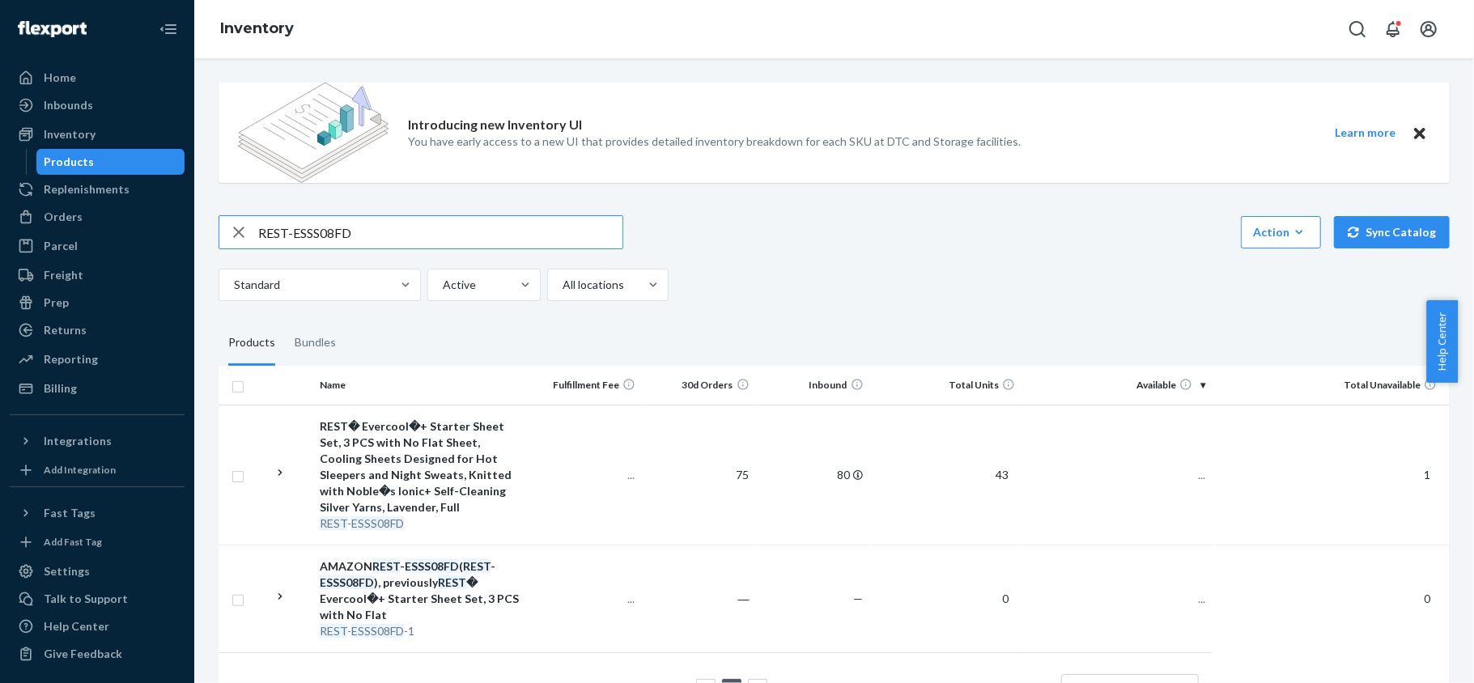
click at [397, 230] on input "REST-ESSS08FD" at bounding box center [440, 232] width 364 height 32
type input "REST-IFS01CK"
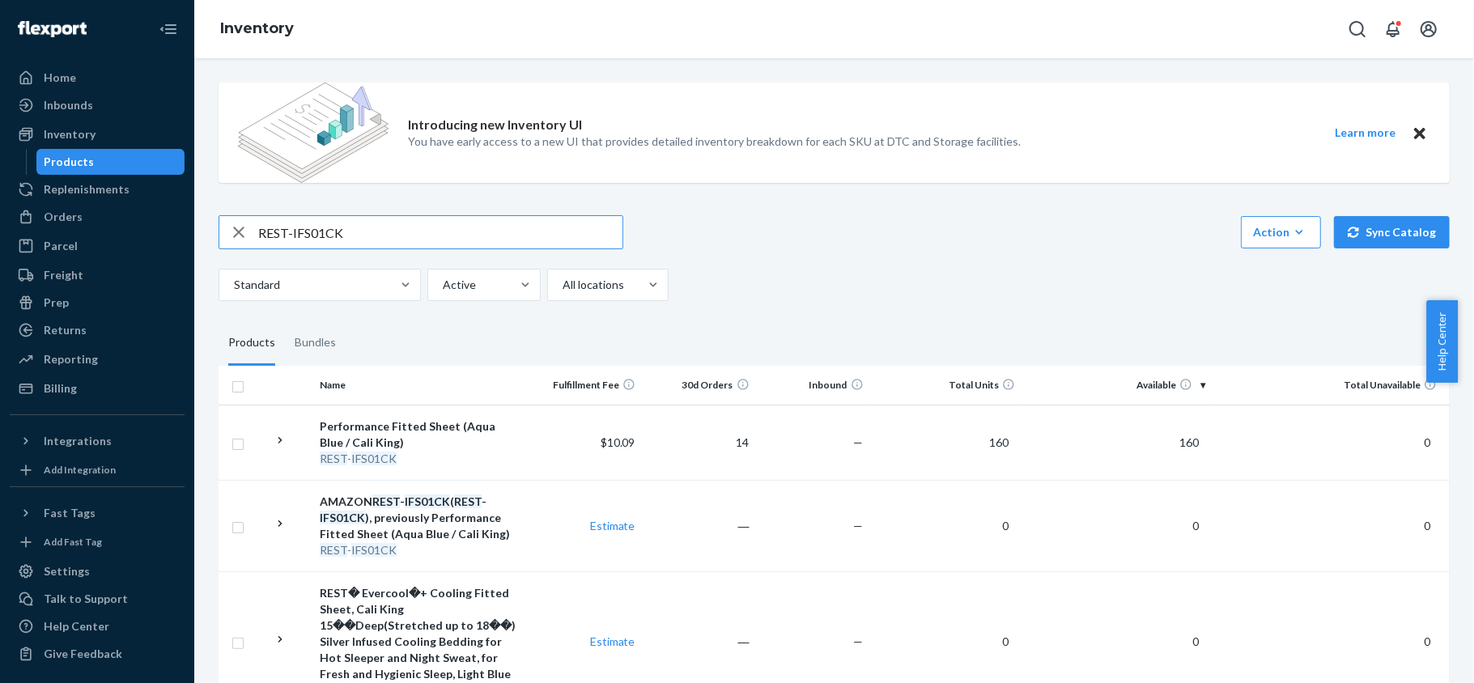
click at [347, 230] on input "REST-IFS01CK" at bounding box center [440, 232] width 364 height 32
paste input "REST-IFS01FD"
type input "REST-IFS01FD"
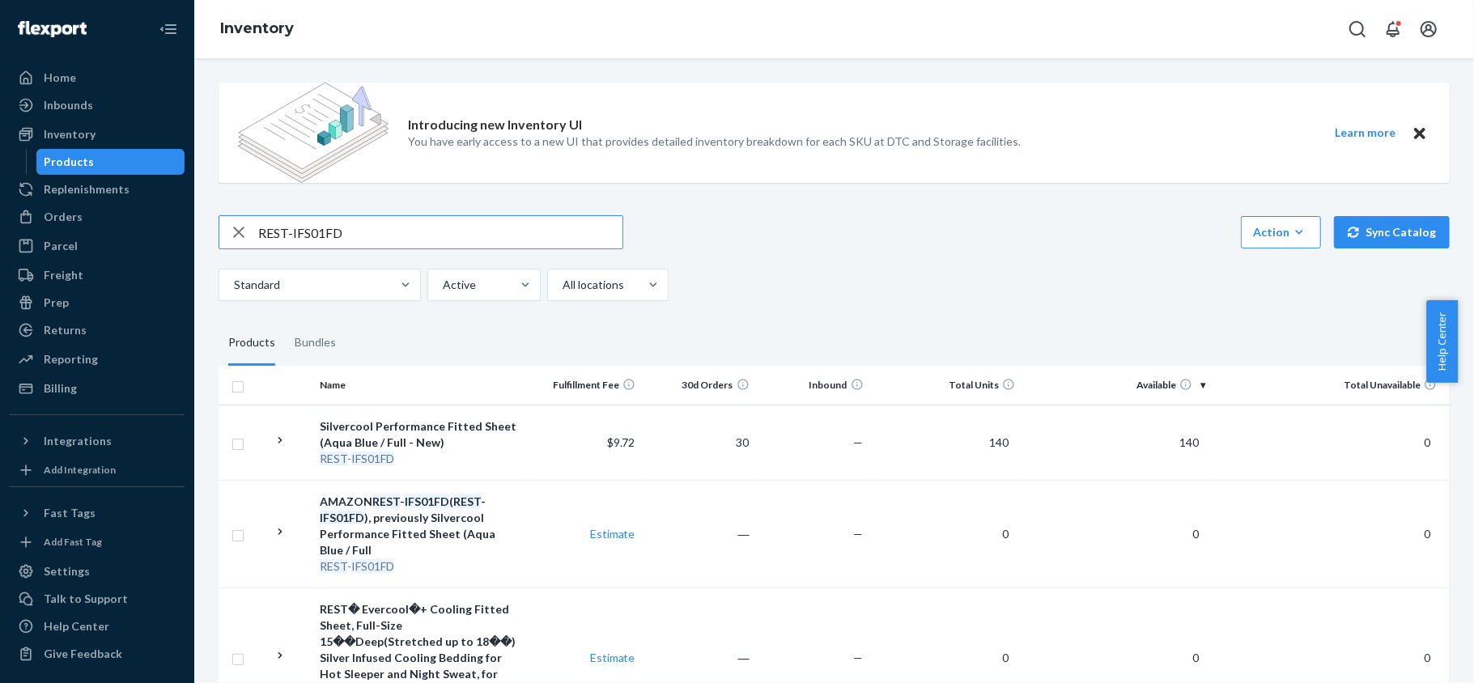
click at [361, 231] on input "REST-IFS01FD" at bounding box center [440, 232] width 364 height 32
paste input "REST-IFS01K"
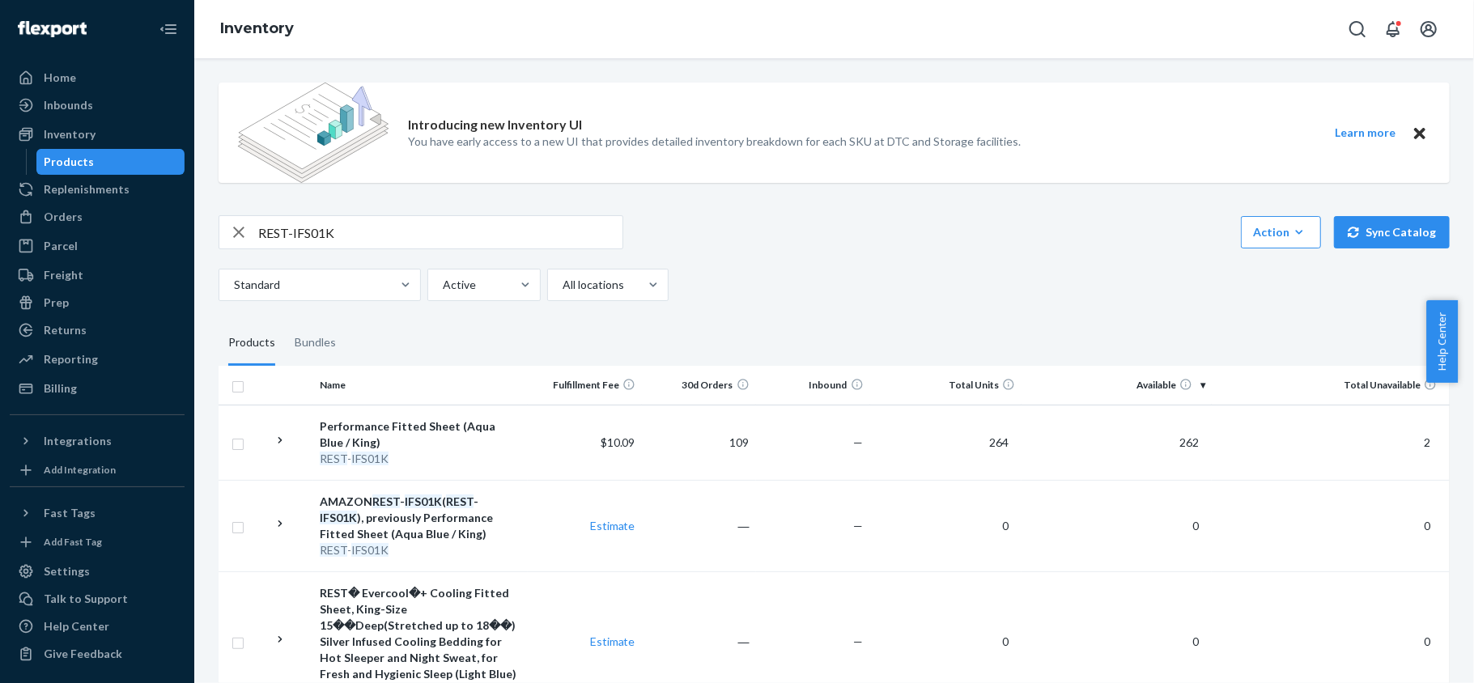
click at [358, 237] on input "REST-IFS01K" at bounding box center [440, 232] width 364 height 32
paste input "Q"
type input "REST-IFS01QK"
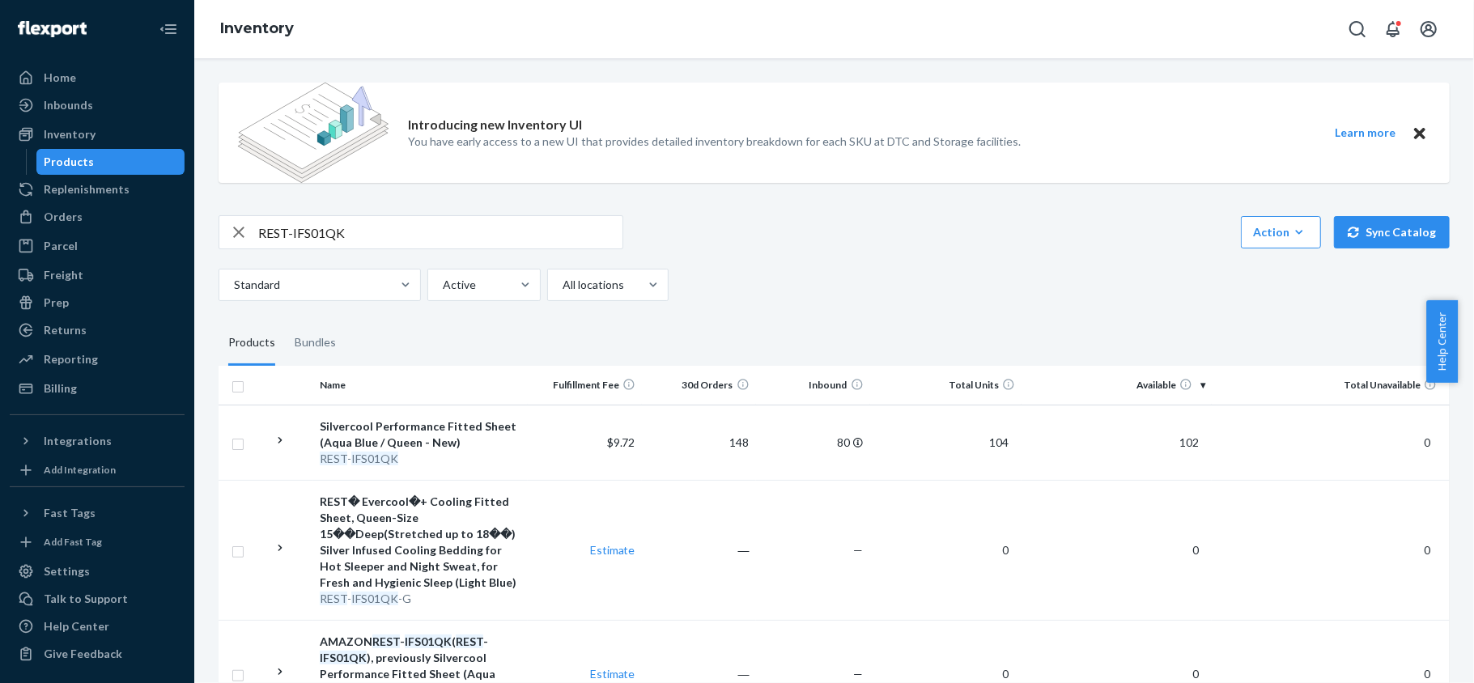
click at [367, 228] on input "REST-IFS01QK" at bounding box center [440, 232] width 364 height 32
paste input "REST-IFS01T"
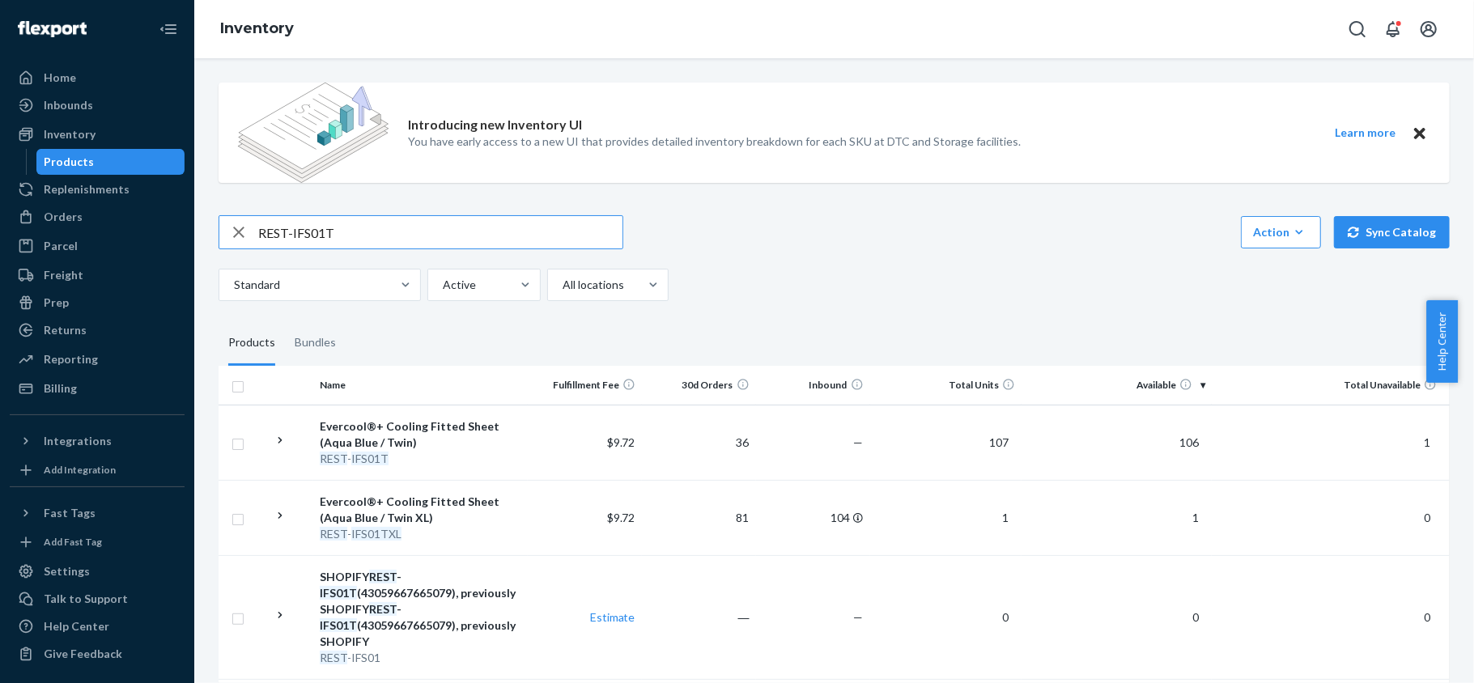
click at [410, 230] on input "REST-IFS01T" at bounding box center [440, 232] width 364 height 32
paste input "XL"
type input "REST-IFS01TXL"
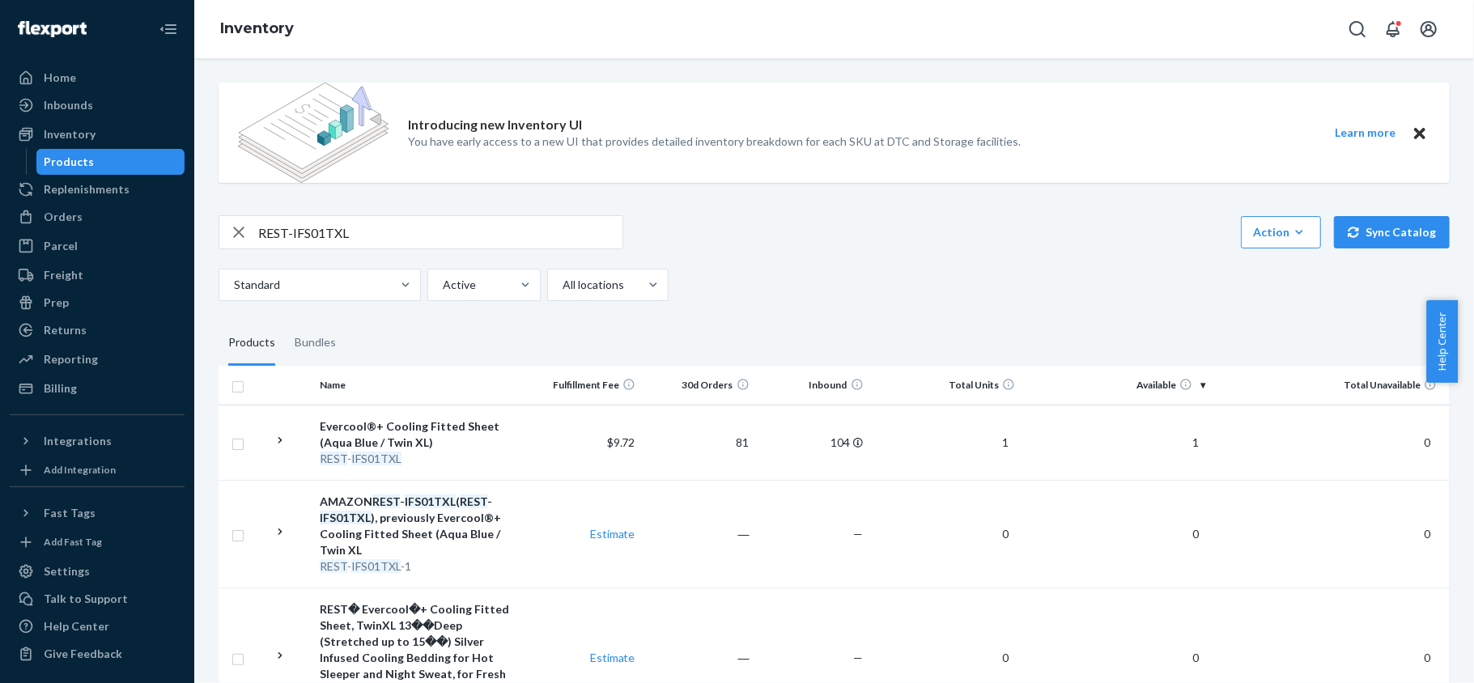
click at [376, 233] on input "REST-IFS01TXL" at bounding box center [440, 232] width 364 height 32
paste input "REST-IFS02CK"
type input "REST-IFS02CK"
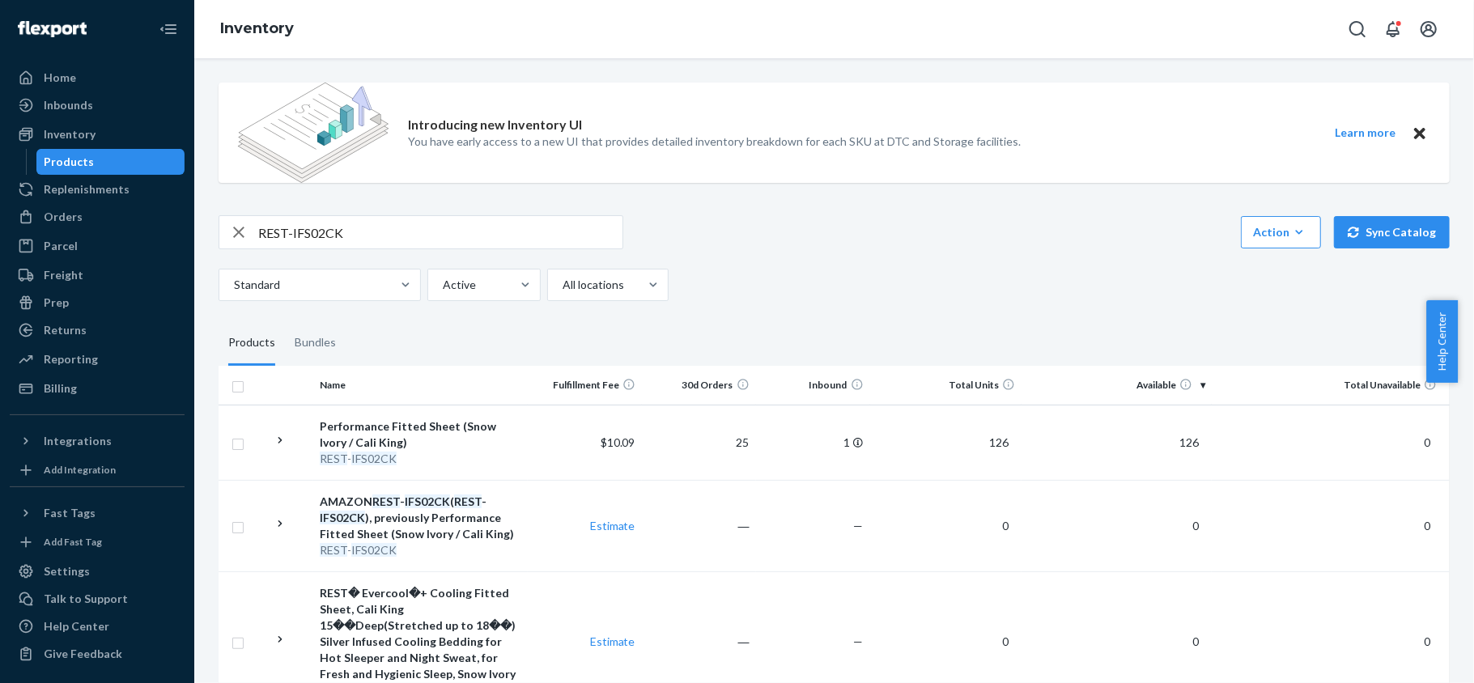
click at [338, 230] on input "REST-IFS02CK" at bounding box center [440, 232] width 364 height 32
paste input "REST-IFS02FD"
type input "REST-IFS02FD"
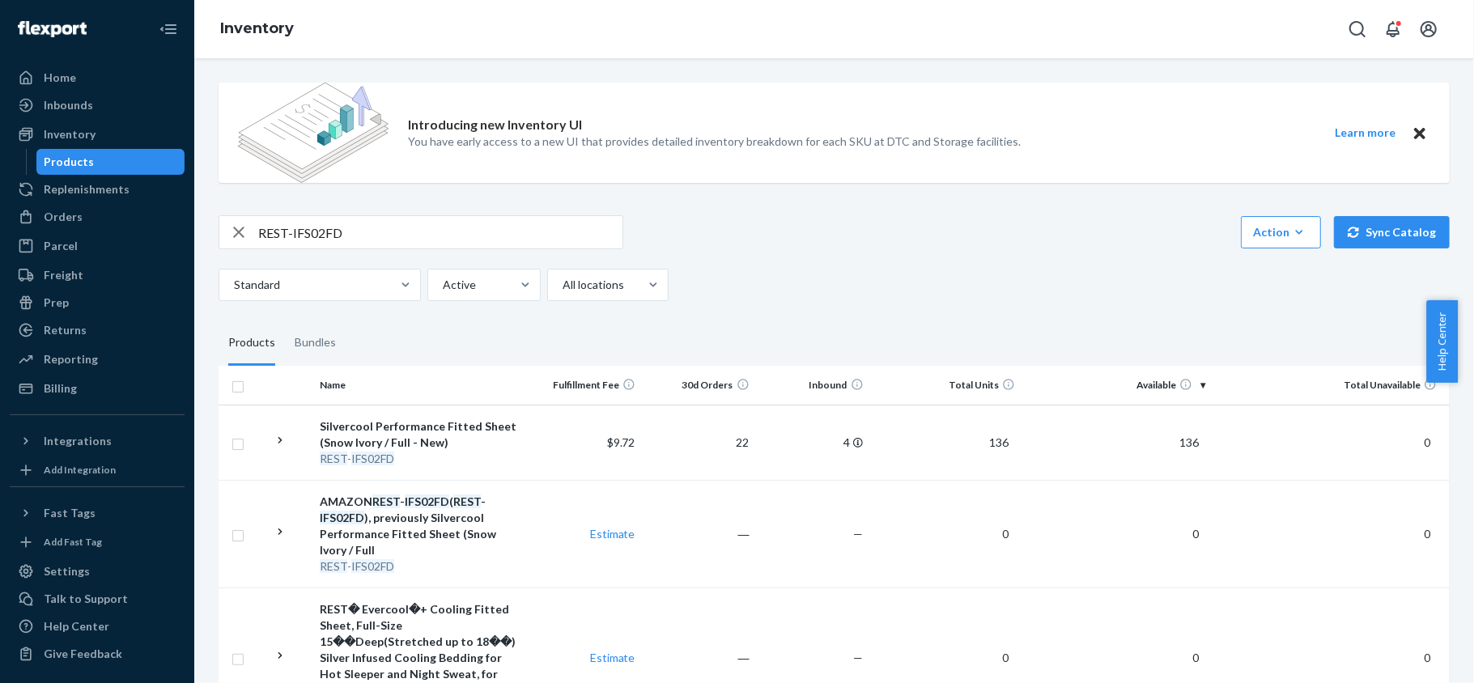
click at [416, 207] on div "Introducing new Inventory UI You have early access to a new UI that provides de…" at bounding box center [833, 443] width 1255 height 746
click at [410, 230] on input "REST-IFS02FD" at bounding box center [440, 232] width 364 height 32
paste input "REST-IFS02K"
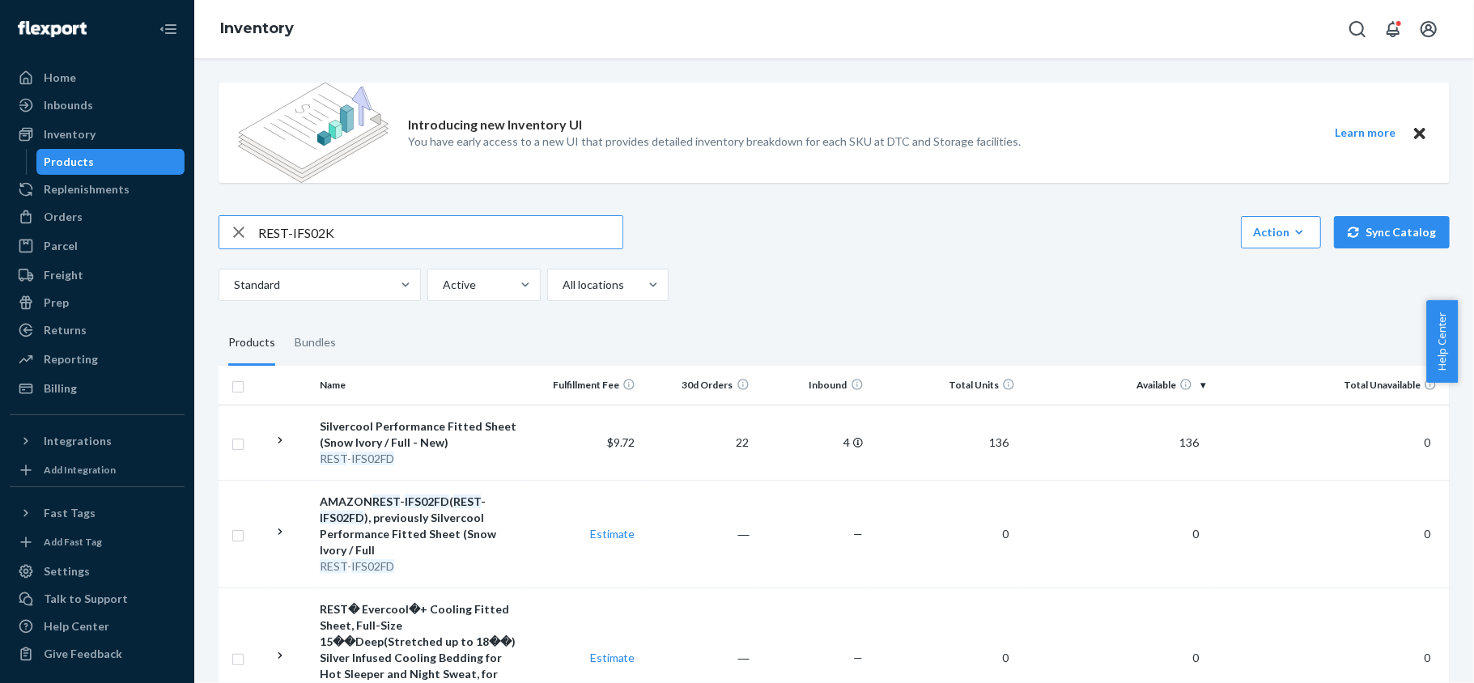
type input "REST-IFS02K"
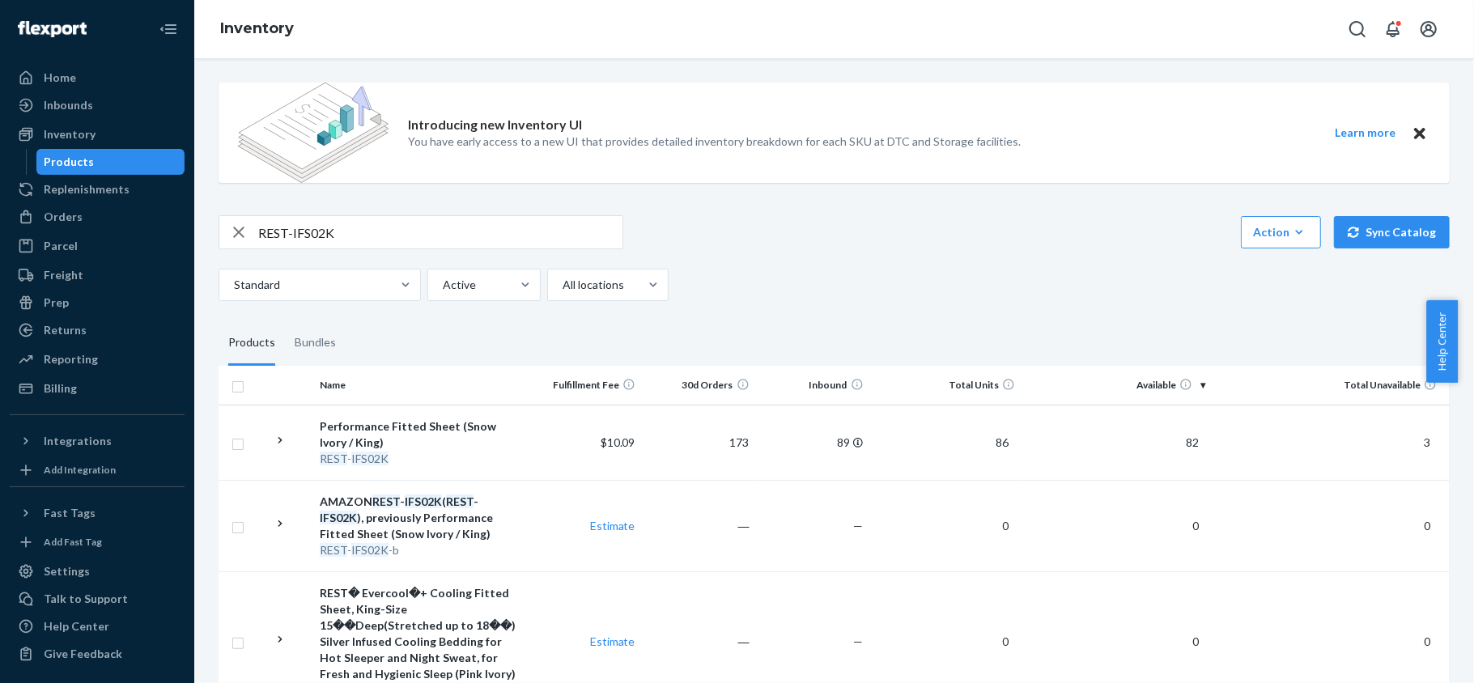
click at [363, 238] on input "REST-IFS02K" at bounding box center [440, 232] width 364 height 32
paste input "REST-IFS02QK"
type input "REST-IFS02QK"
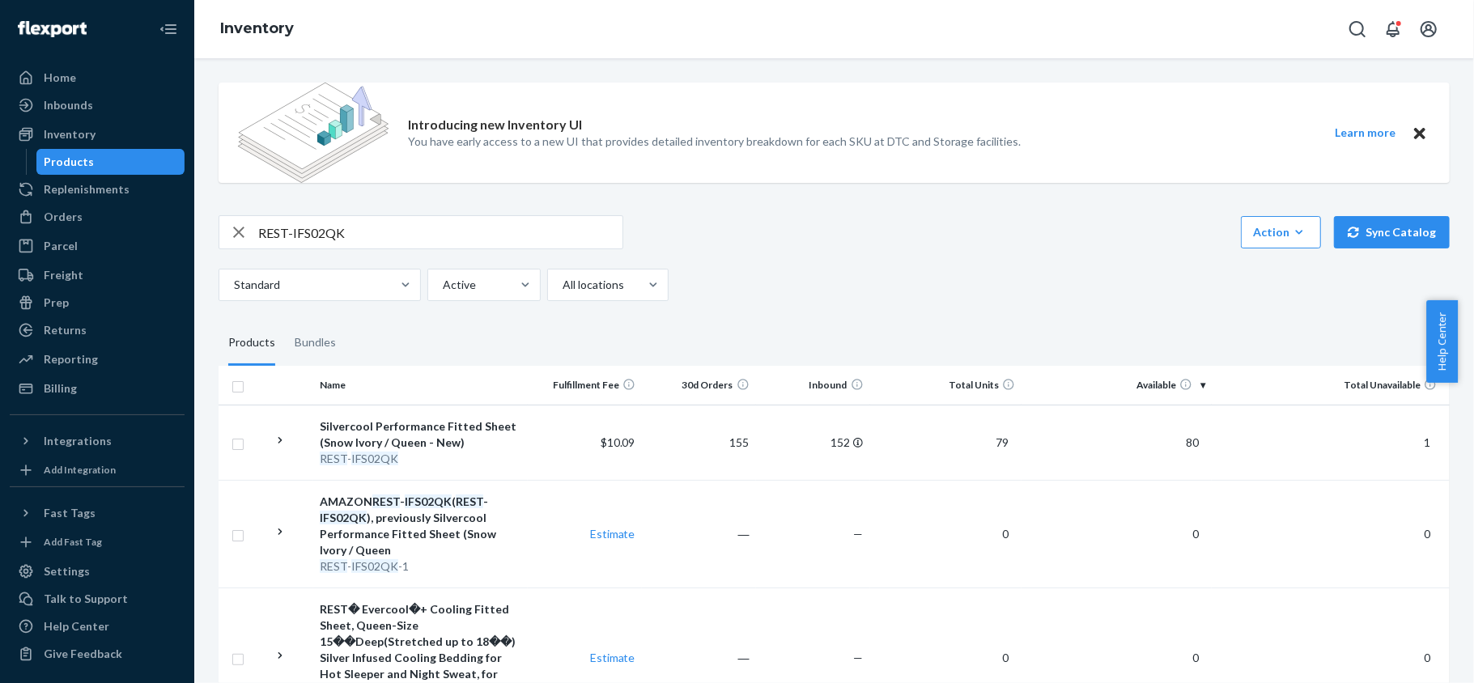
click at [425, 215] on div "REST-IFS02QK" at bounding box center [421, 232] width 405 height 34
click at [411, 228] on input "REST-IFS02QK" at bounding box center [440, 232] width 364 height 32
paste input "REST-IFS02T"
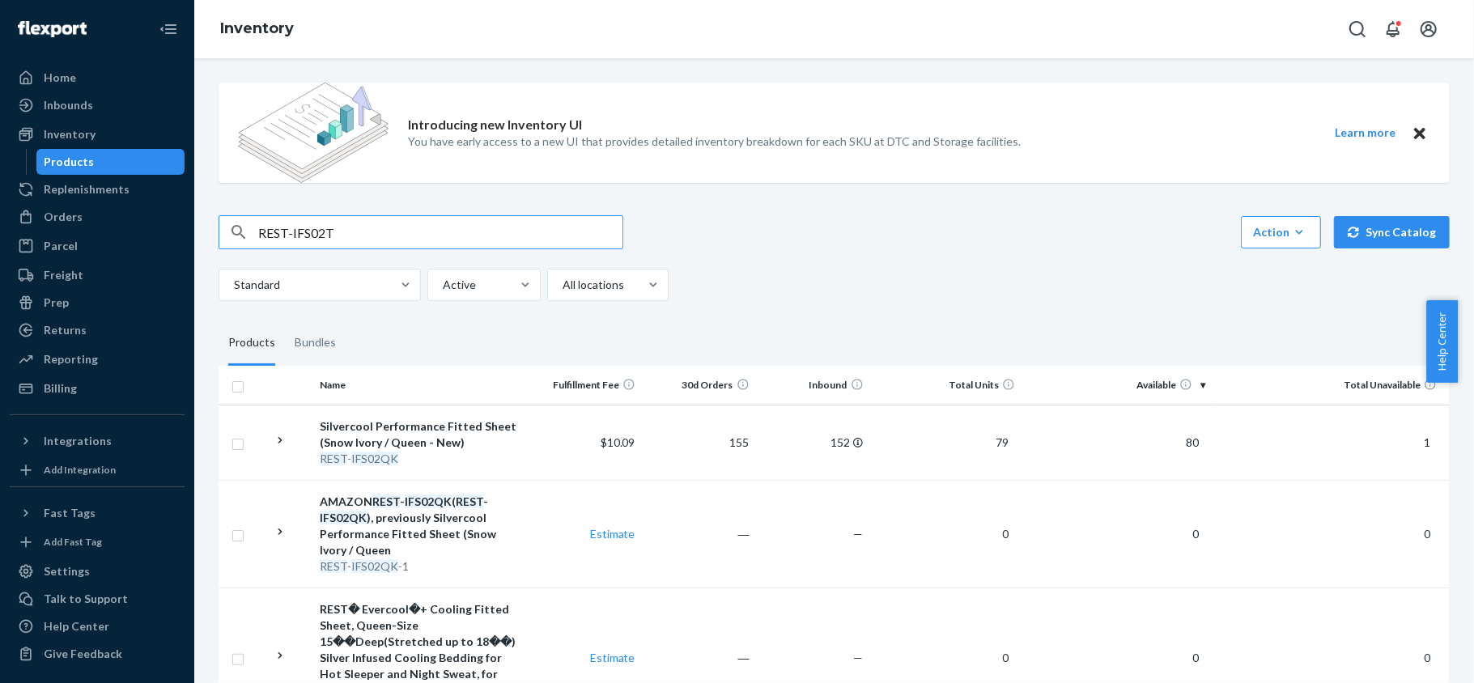
type input "REST-IFS02T"
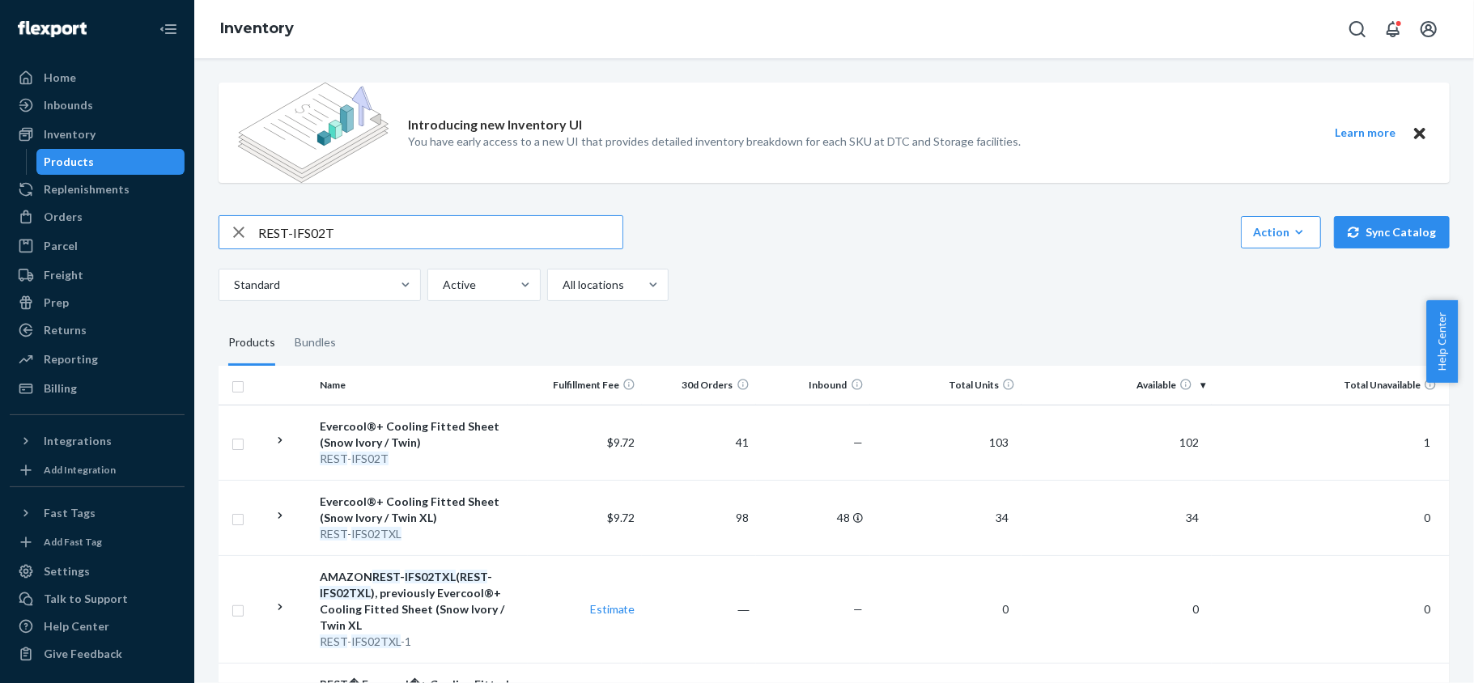
click at [346, 217] on input "REST-IFS02T" at bounding box center [440, 232] width 364 height 32
paste input "REST-IFS02TXL"
type input "REST-IFS02TXL"
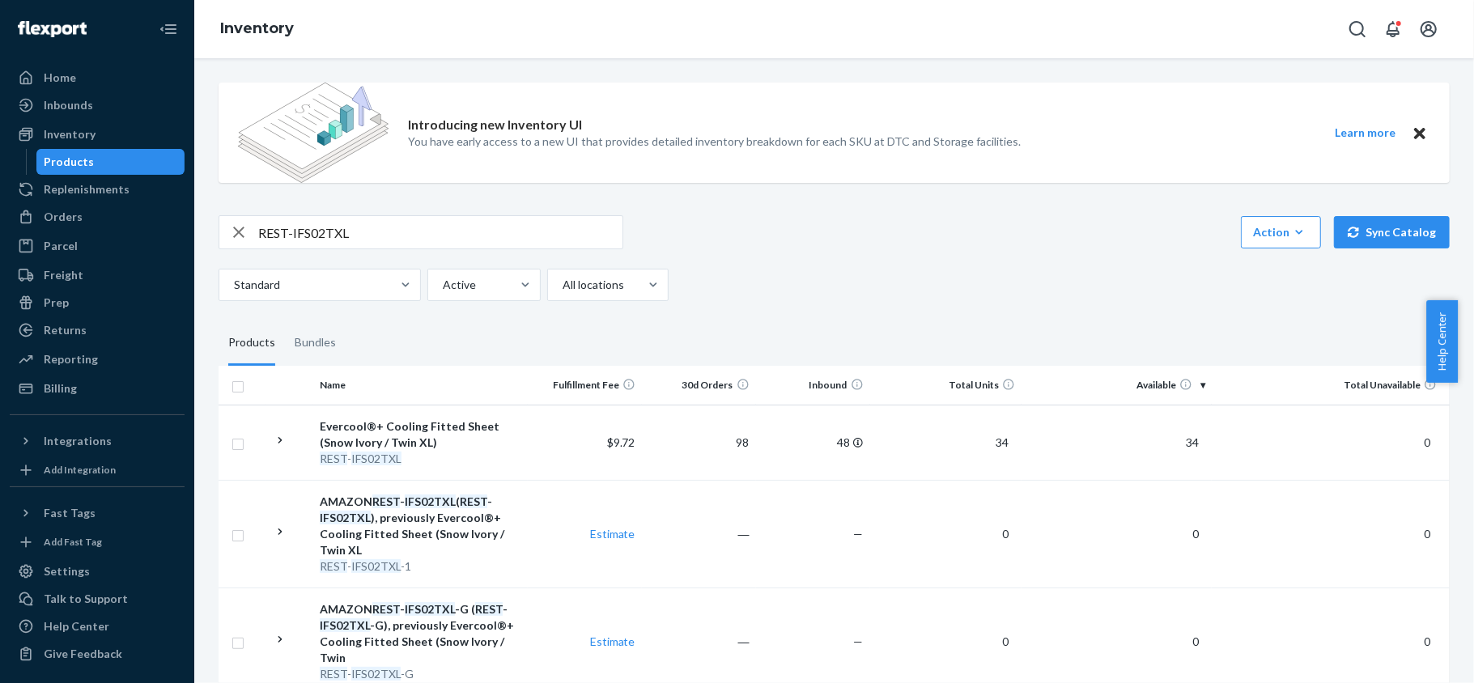
click at [363, 235] on input "REST-IFS02TXL" at bounding box center [440, 232] width 364 height 32
paste input "REST-IFS04CK"
type input "REST-IFS04CK"
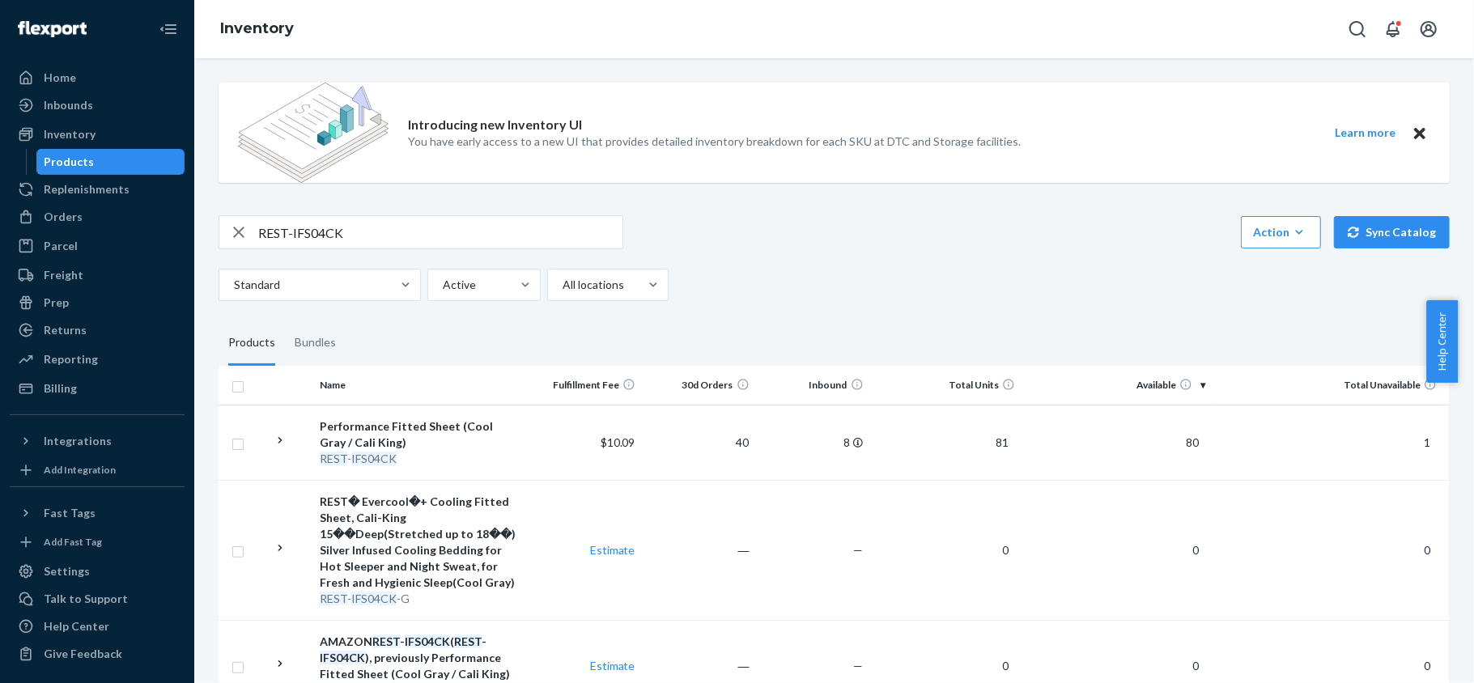
click at [399, 219] on input "REST-IFS04CK" at bounding box center [440, 232] width 364 height 32
paste input "REST-IFS04FD"
type input "REST-IFS04FD"
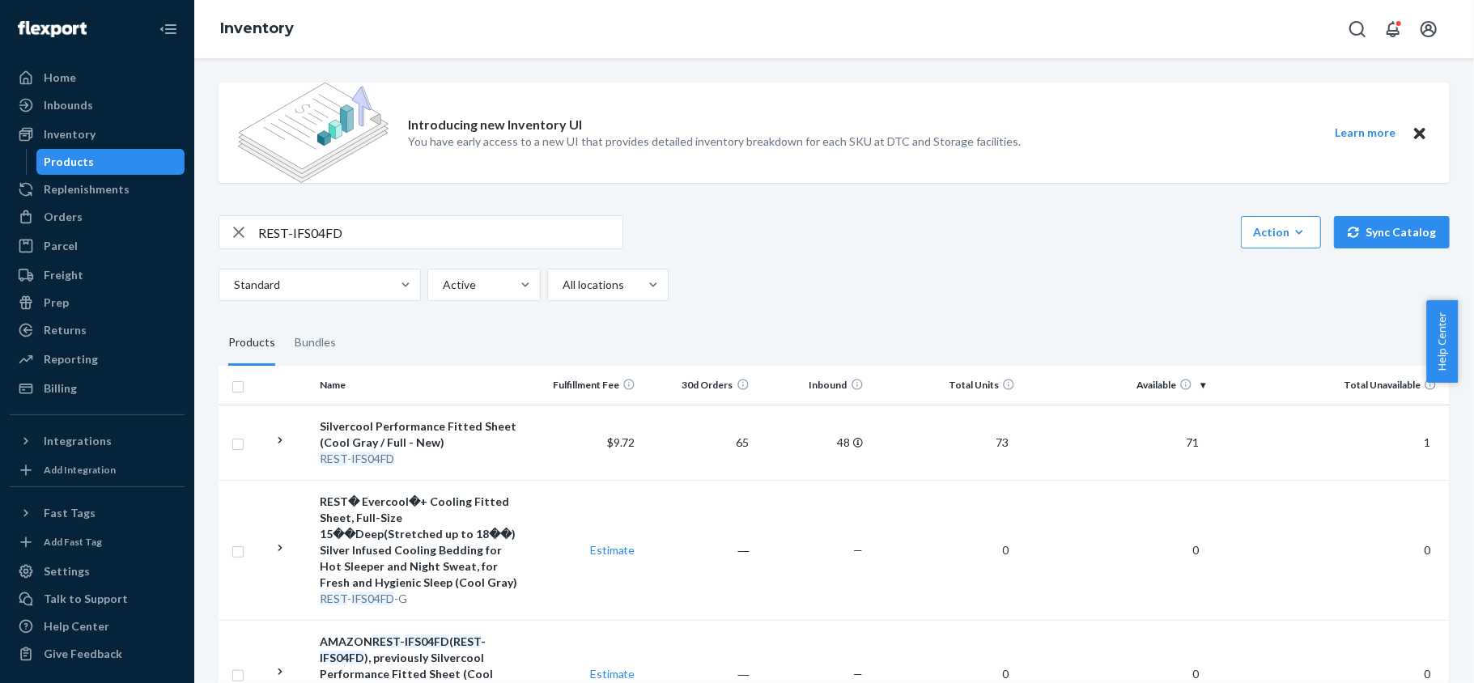
click at [325, 231] on input "REST-IFS04FD" at bounding box center [440, 232] width 364 height 32
click at [324, 231] on input "REST-IFS04FD" at bounding box center [440, 232] width 364 height 32
paste input "REST-IFS04K"
type input "REST-IFS04K"
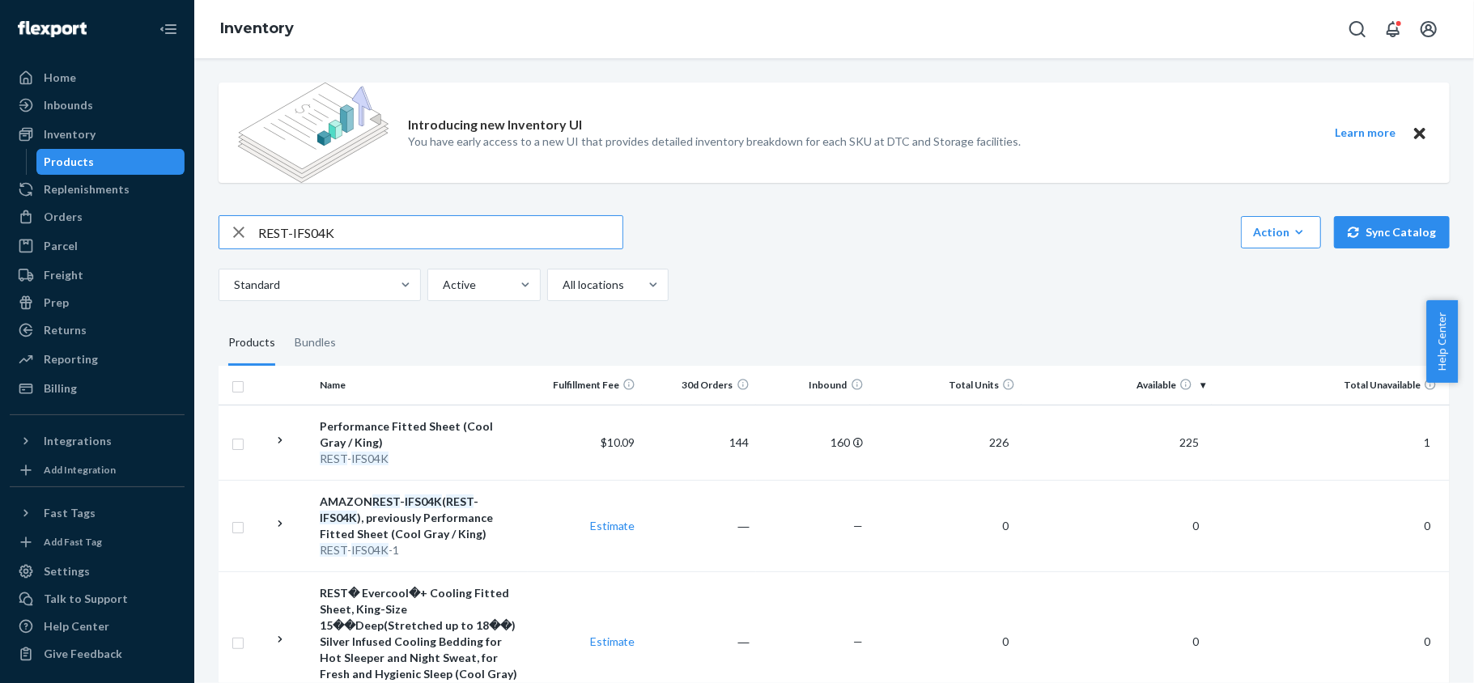
click at [406, 246] on input "REST-IFS04K" at bounding box center [440, 232] width 364 height 32
paste input "REST-IFS04QK"
type input "REST-IFS04QK"
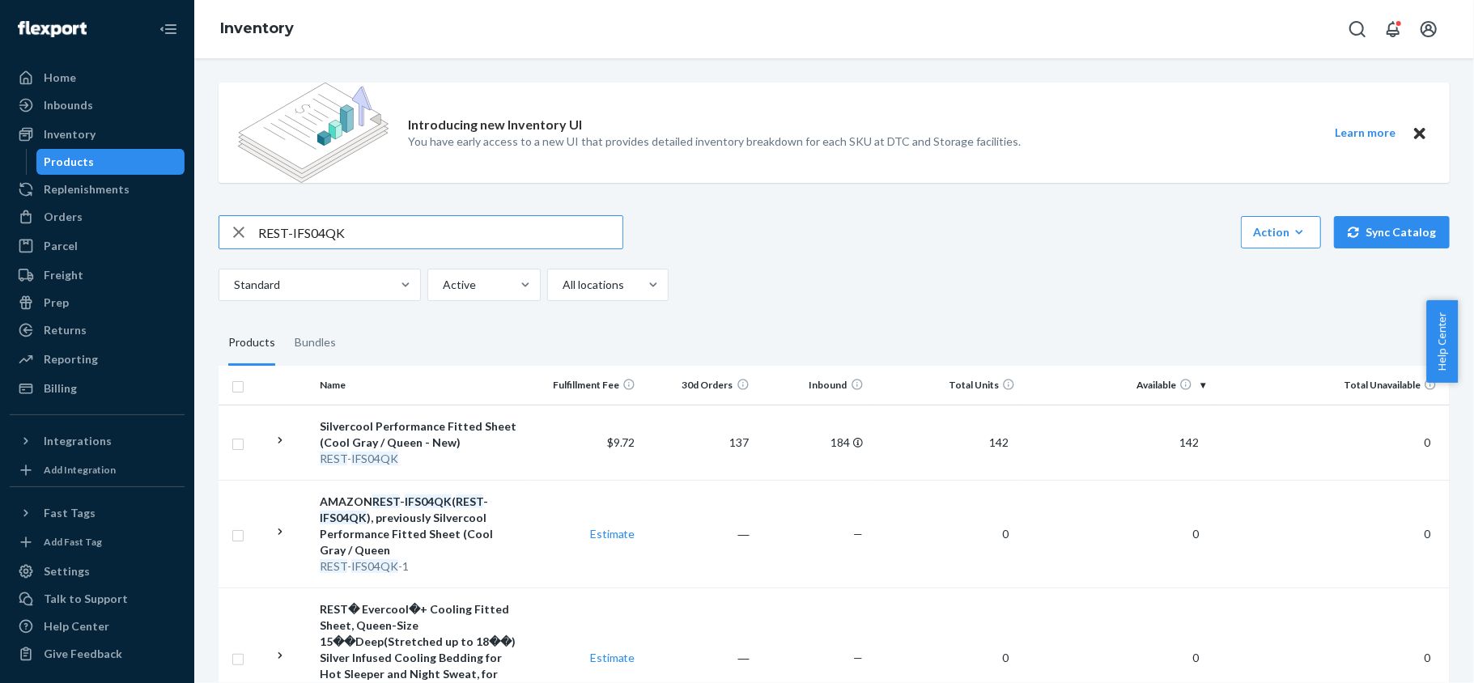
click at [479, 221] on input "REST-IFS04QK" at bounding box center [440, 232] width 364 height 32
paste input "REST-IFS04T"
type input "REST-IFS04T"
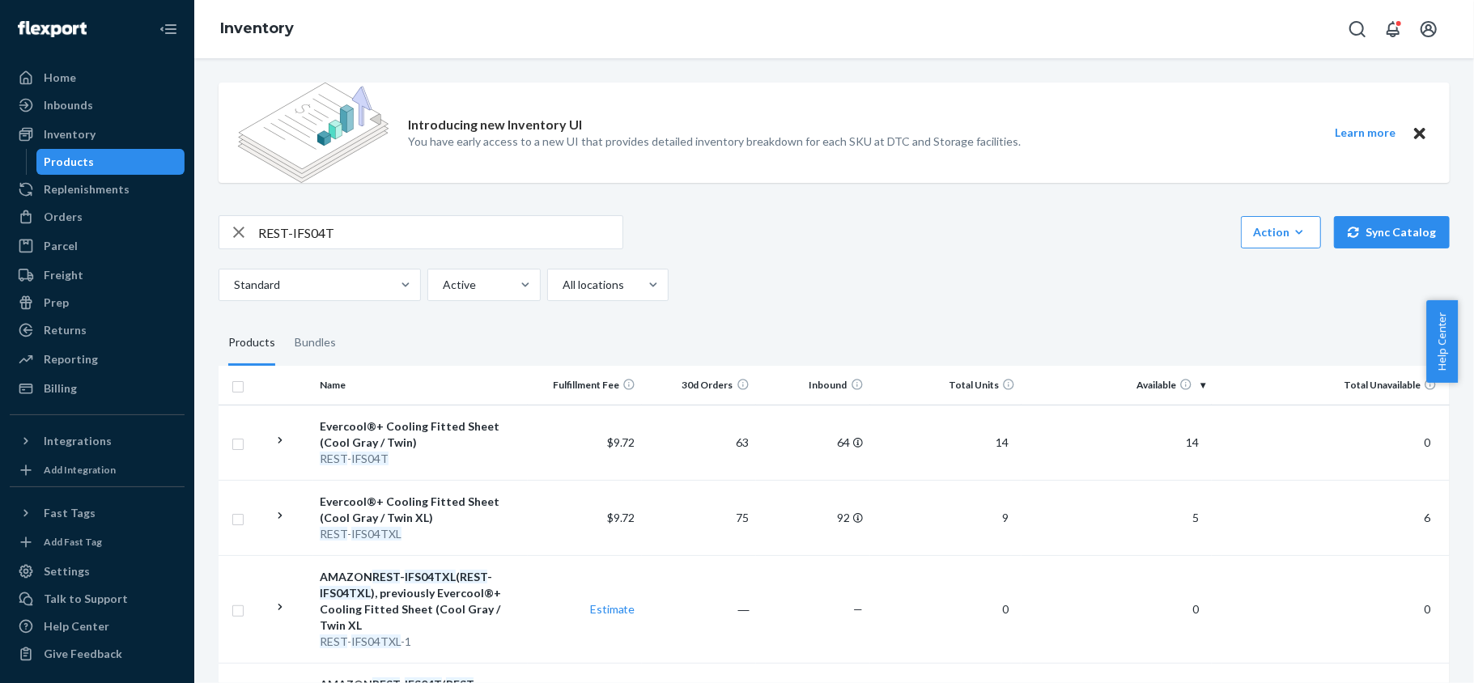
click at [379, 224] on input "REST-IFS04T" at bounding box center [440, 232] width 364 height 32
paste input "REST-IFS04TXL"
type input "REST-IFS04TXL"
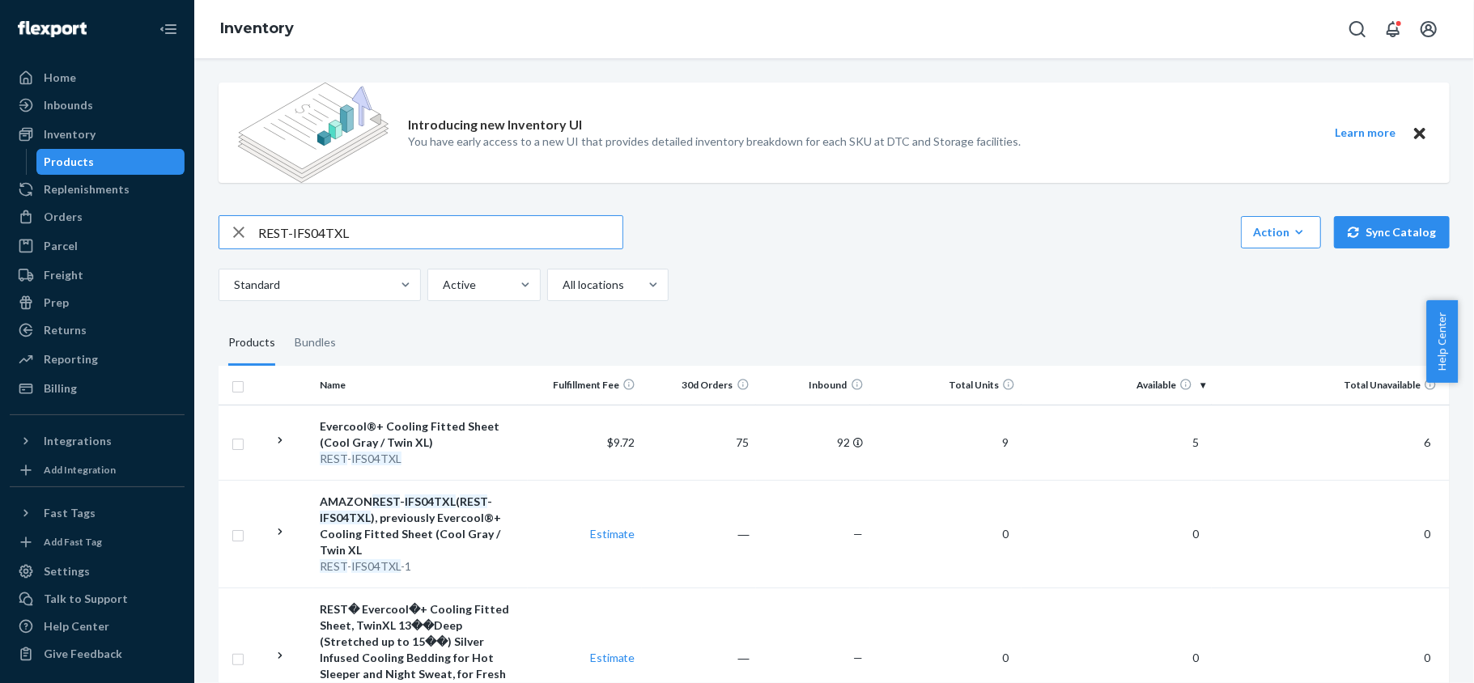
click at [445, 223] on input "REST-IFS04TXL" at bounding box center [440, 232] width 364 height 32
paste input "REST-IFS06CK"
type input "REST-IFS06CK"
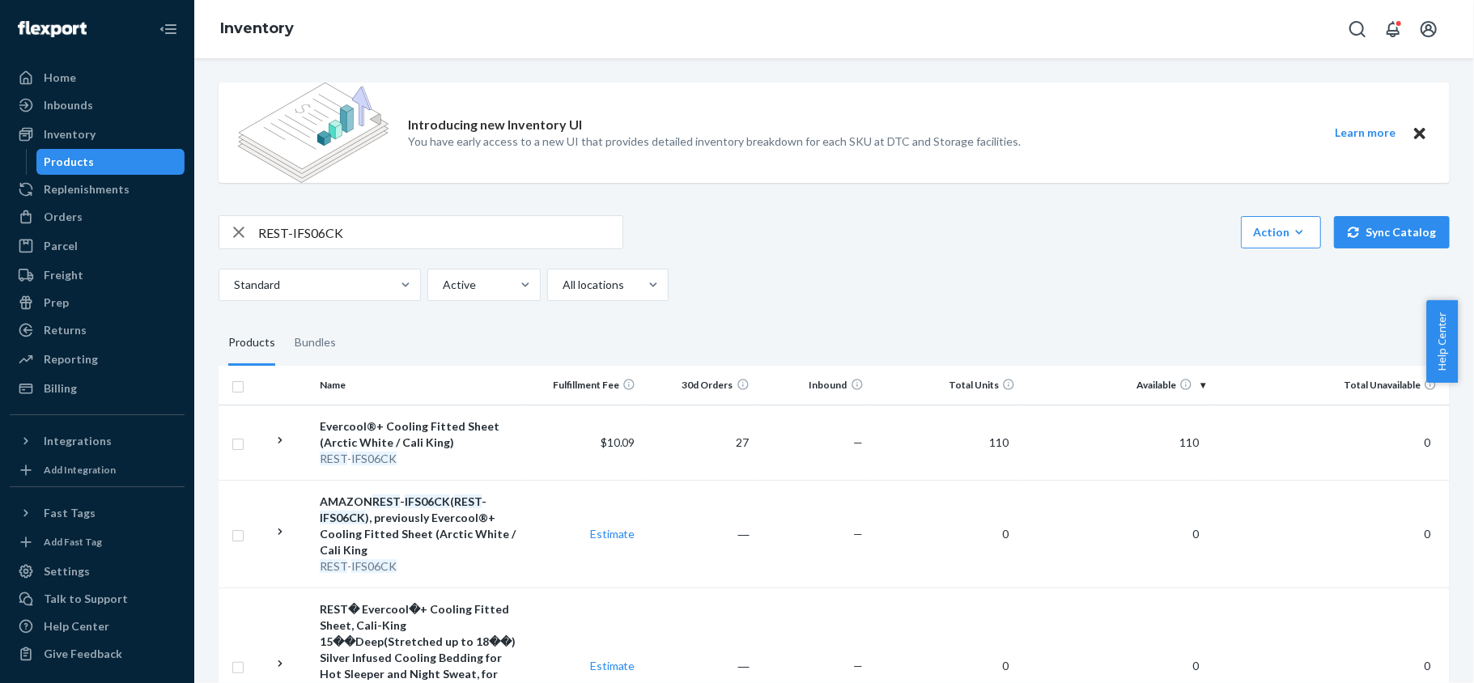
click at [434, 217] on input "REST-IFS06CK" at bounding box center [440, 232] width 364 height 32
paste input "REST-IFS06FD"
type input "REST-IFS06FD"
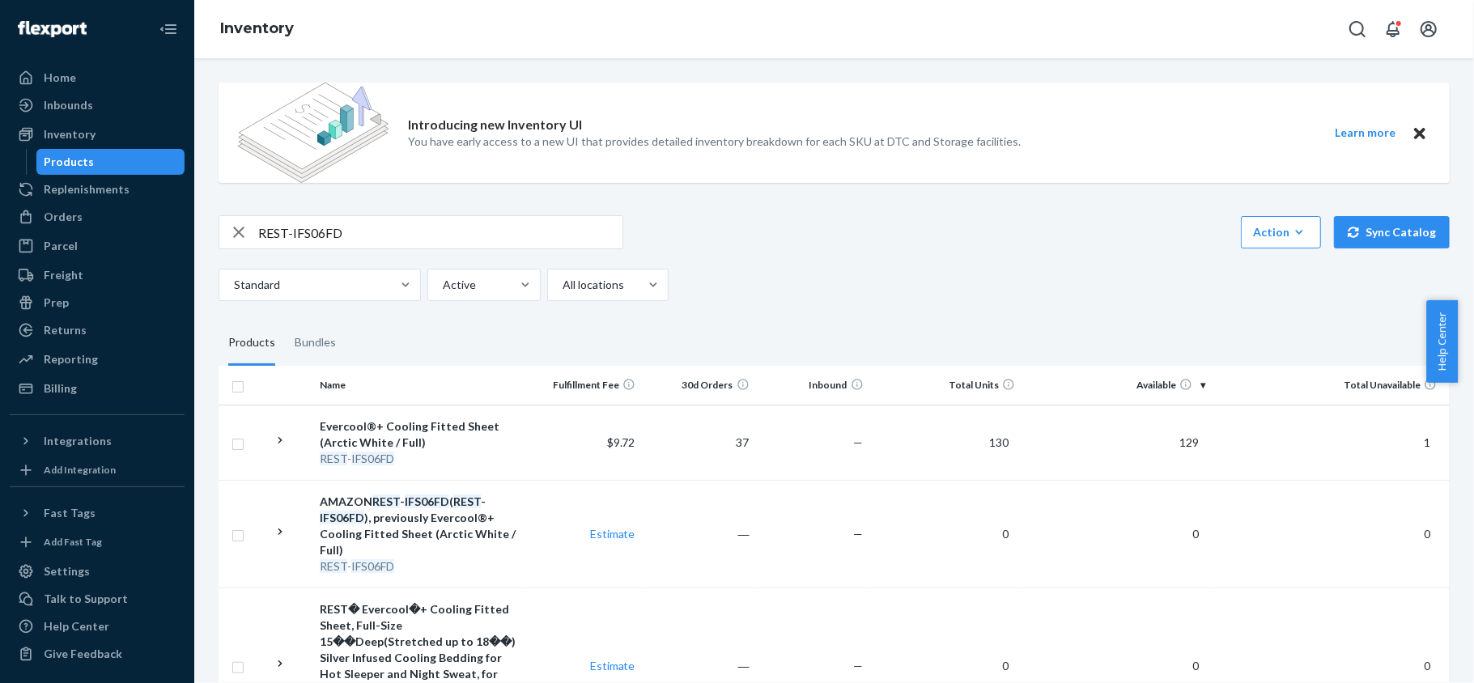
click at [405, 256] on div "REST-IFS06FD Action Create product Create bundle Bulk create products Bulk upda…" at bounding box center [834, 258] width 1231 height 86
click at [413, 237] on input "REST-IFS06FD" at bounding box center [440, 232] width 364 height 32
paste input "REST-IFS06K"
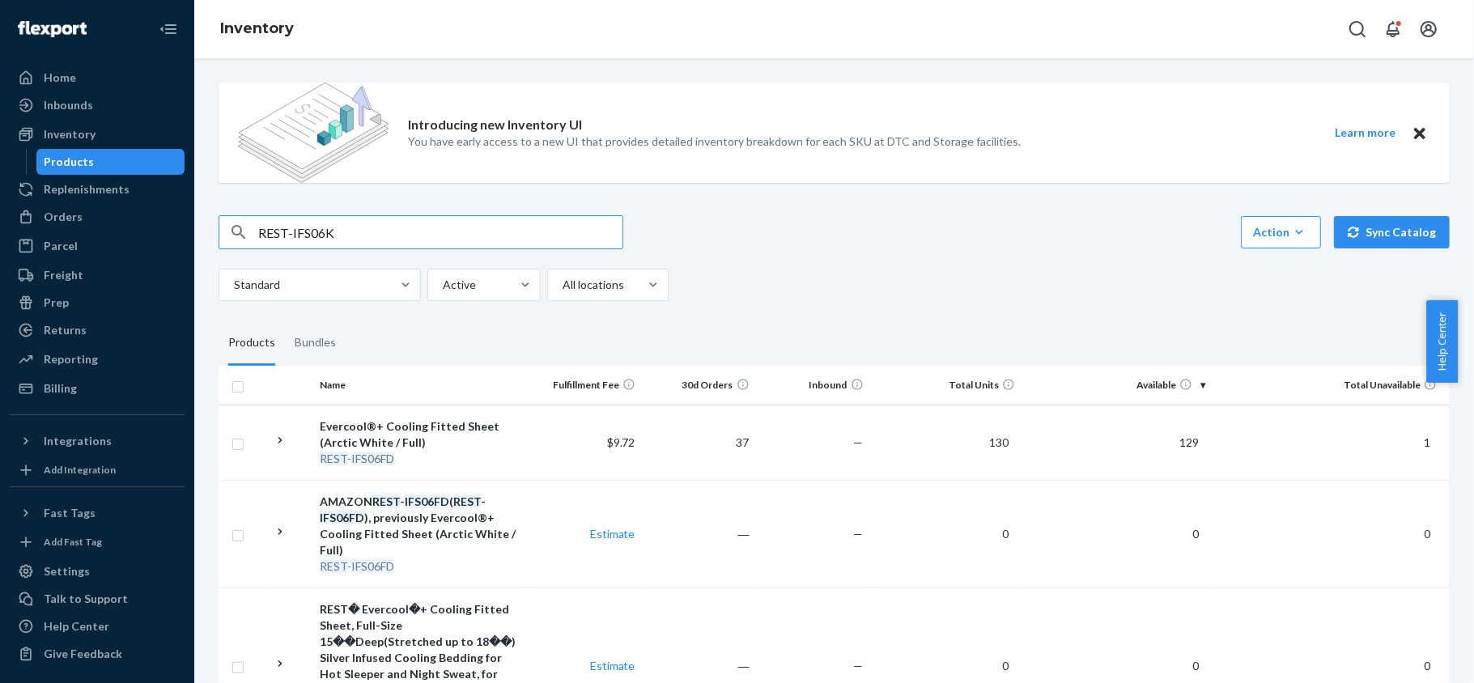
type input "REST-IFS06K"
click at [393, 234] on input "REST-IFS06K" at bounding box center [440, 232] width 364 height 32
paste input "REST-IFS06QK"
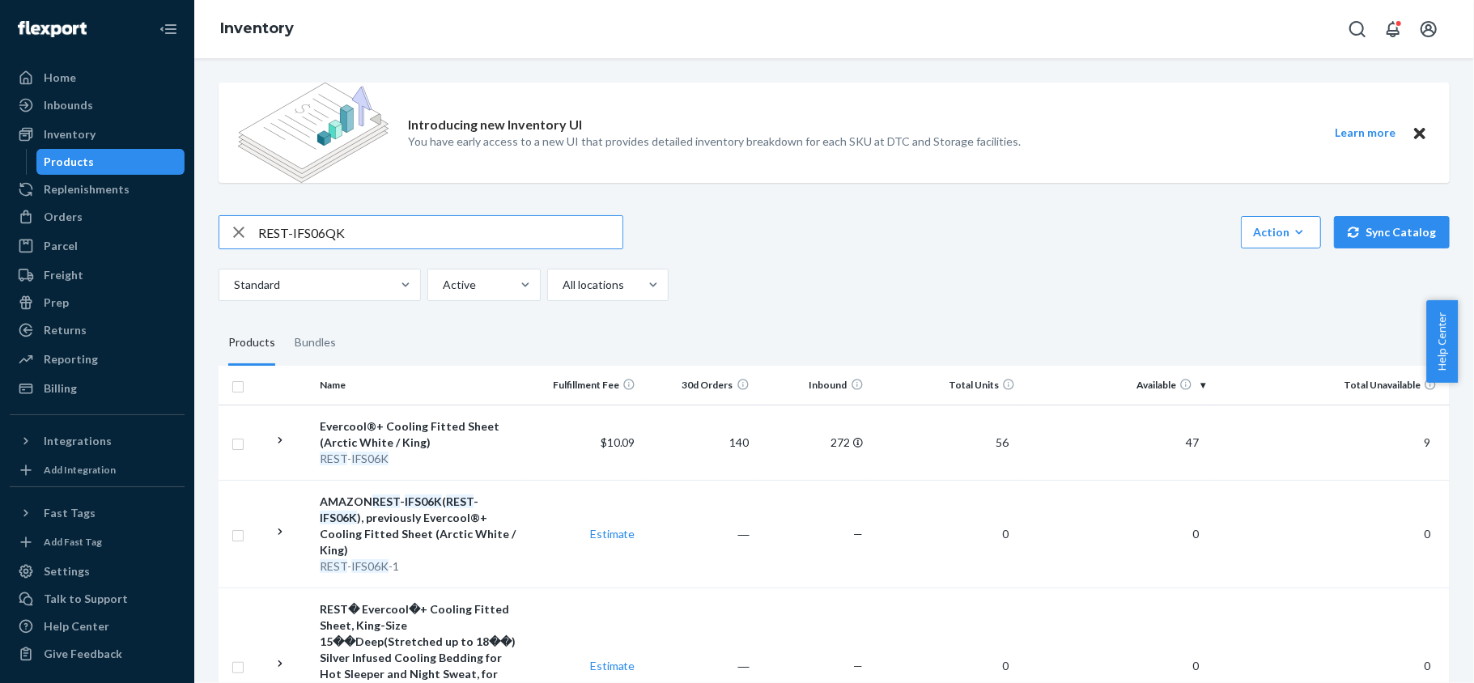
type input "REST-IFS06QK"
click at [400, 236] on input "REST-IFS06QK" at bounding box center [440, 232] width 364 height 32
paste input "REST-IFS06T"
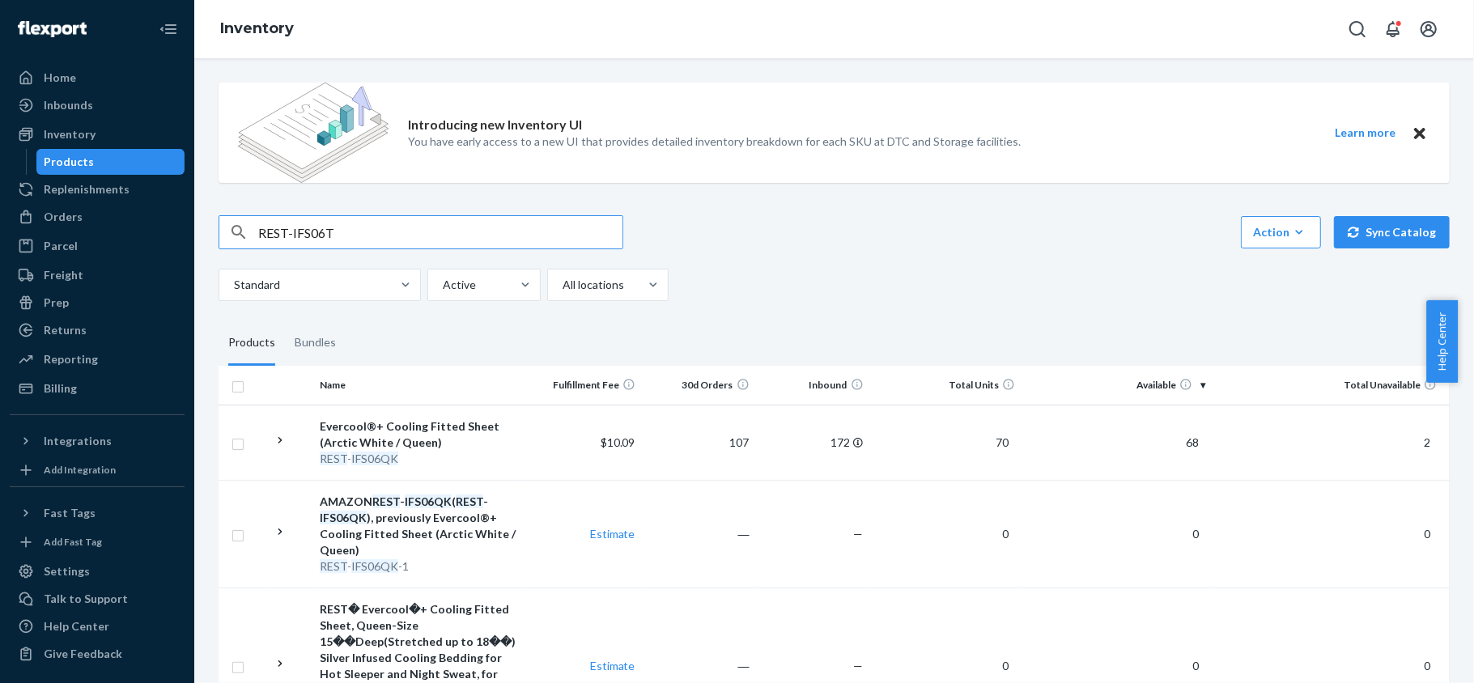
type input "REST-IFS06T"
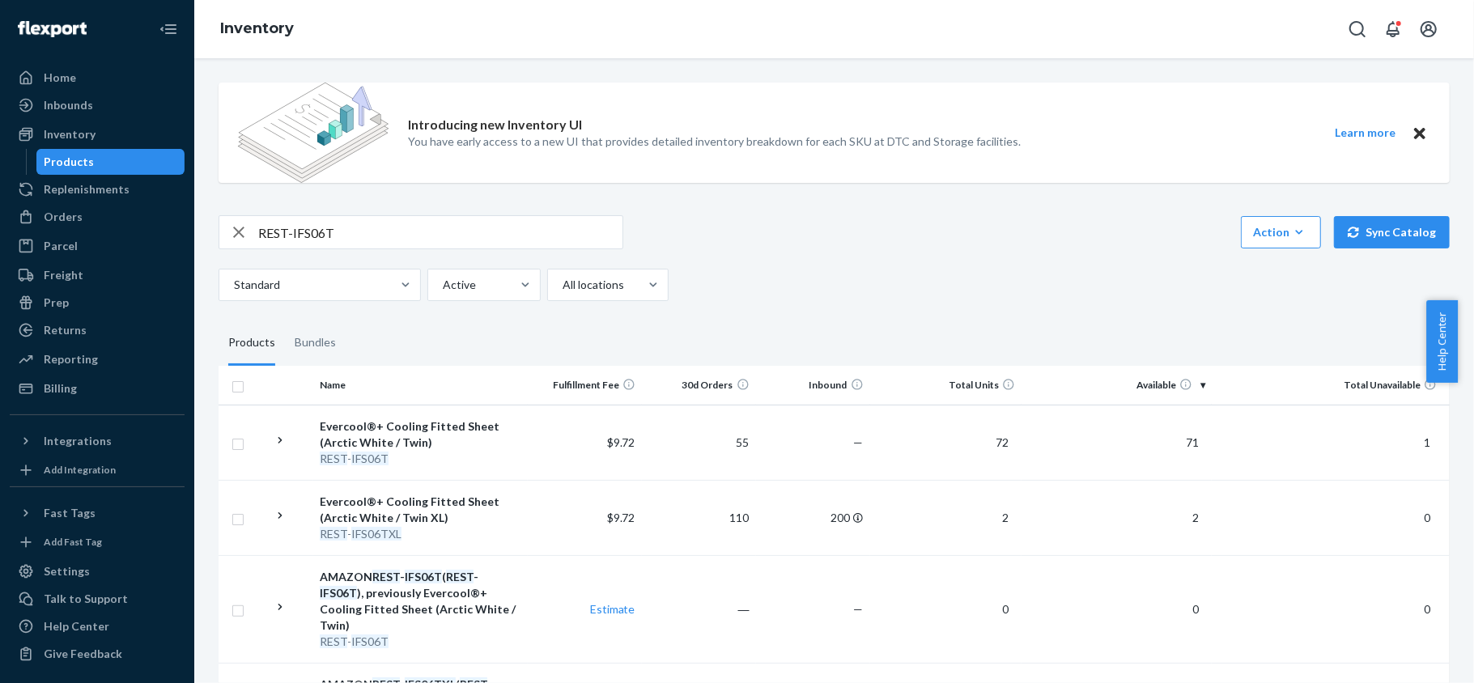
click at [400, 219] on input "REST-IFS06T" at bounding box center [440, 232] width 364 height 32
paste input "REST-IFS06TXL"
type input "REST-IFS06TXL"
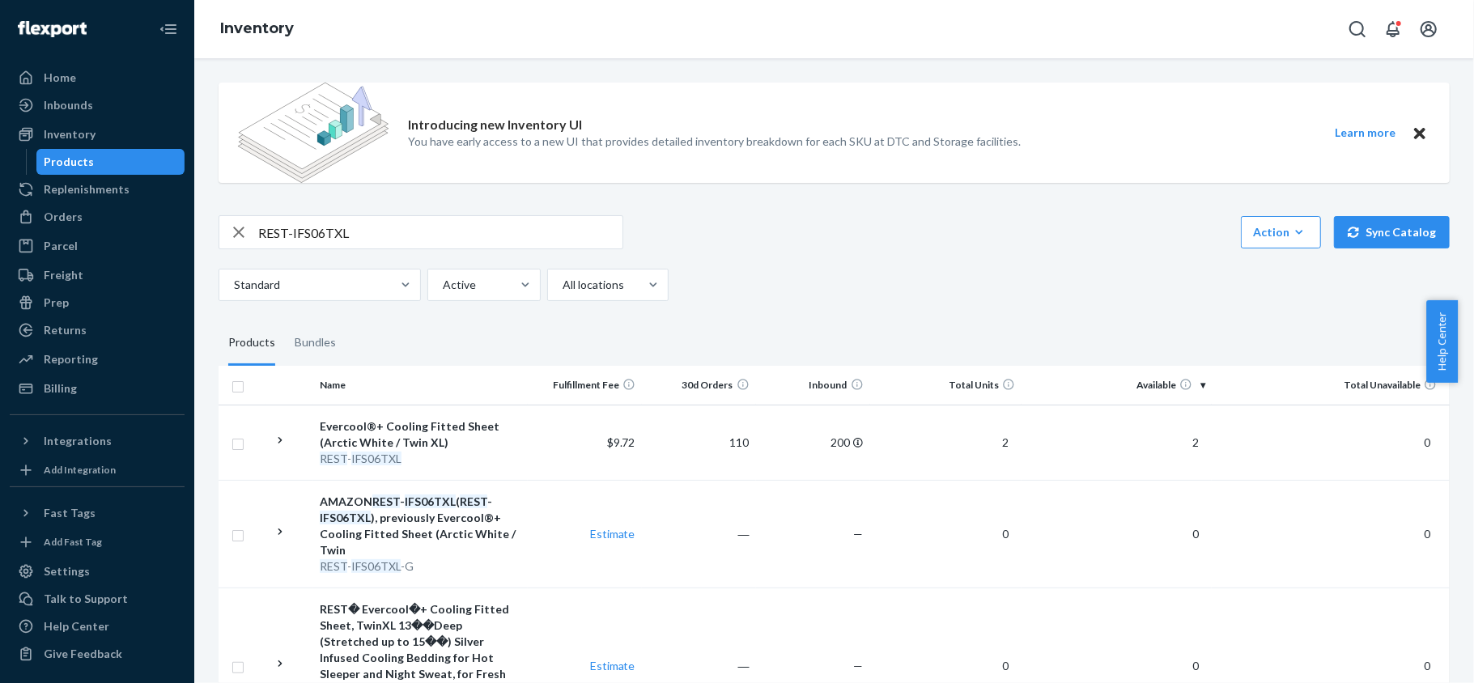
click at [354, 219] on input "REST-IFS06TXL" at bounding box center [440, 232] width 364 height 32
paste input "REST-IFS07CK"
type input "REST-IFS07CK"
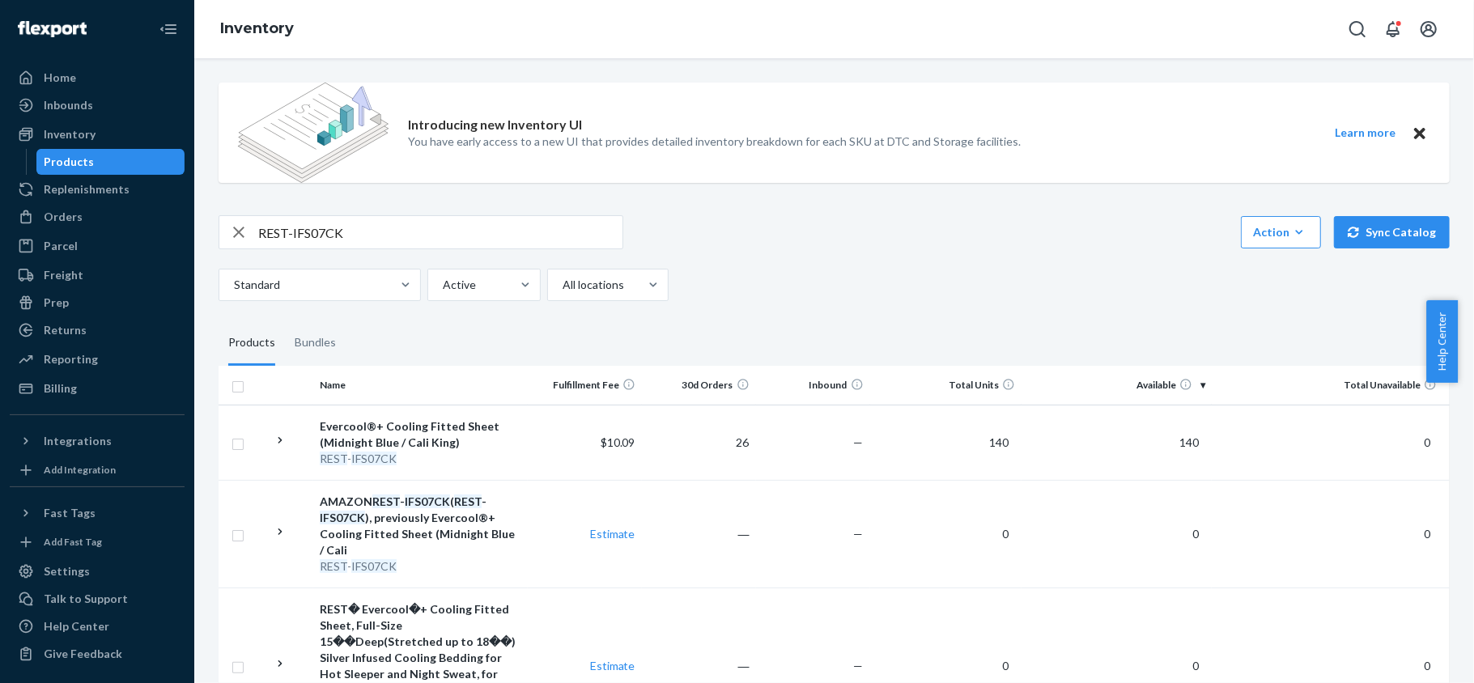
click at [376, 214] on div "Introducing new Inventory UI You have early access to a new UI that provides de…" at bounding box center [833, 451] width 1255 height 762
click at [374, 238] on input "REST-IFS07CK" at bounding box center [440, 232] width 364 height 32
paste input "REST-IFS07FD"
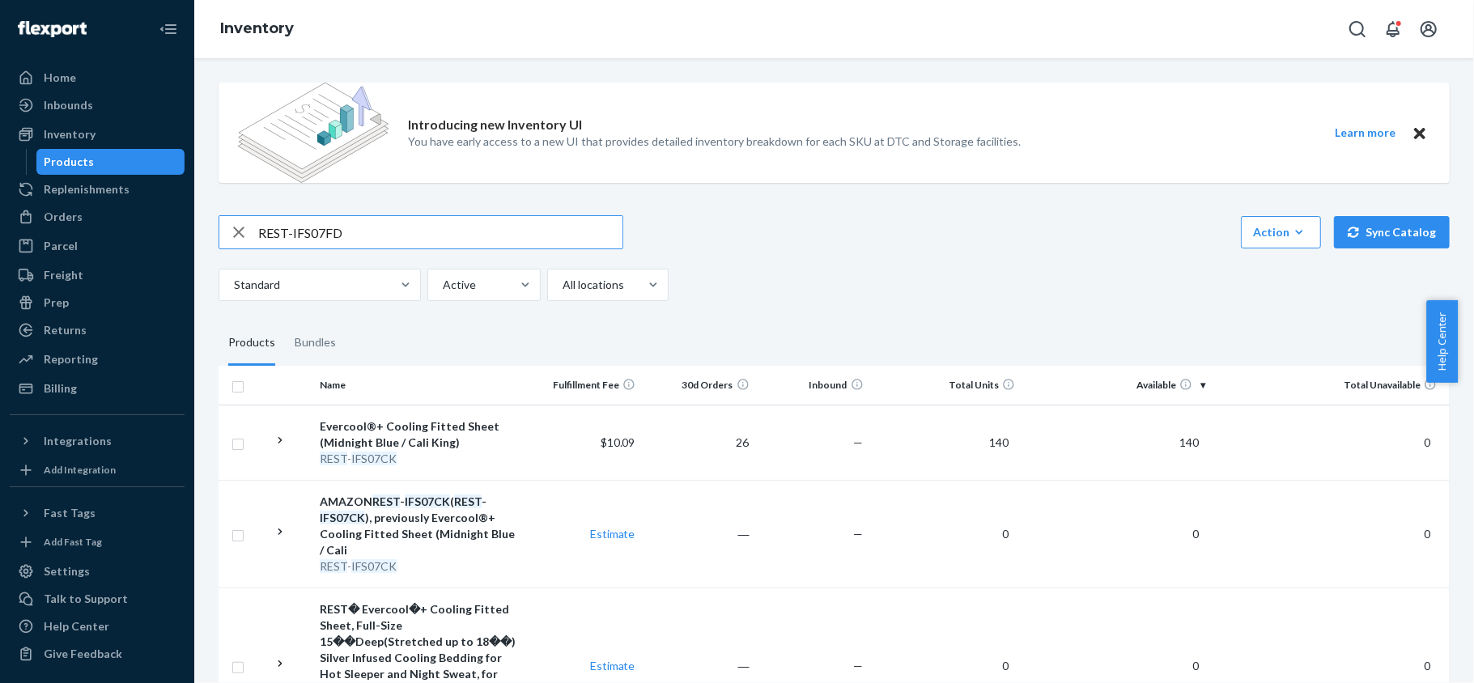
type input "REST-IFS07FD"
click at [367, 240] on input "REST-IFS07FD" at bounding box center [440, 232] width 364 height 32
paste input "REST-IFS07K"
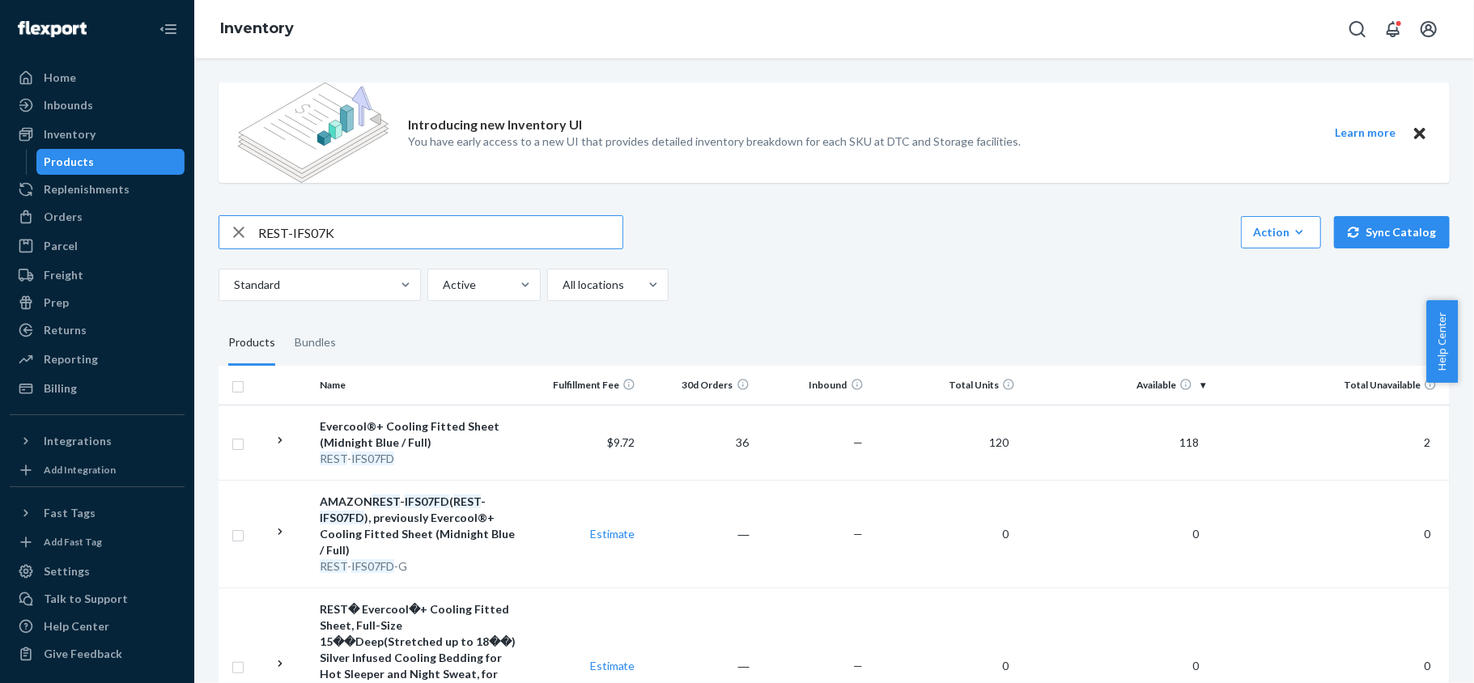
type input "REST-IFS07K"
click at [387, 231] on input "REST-IFS07K" at bounding box center [440, 232] width 364 height 32
paste input "REST-IFS07QK"
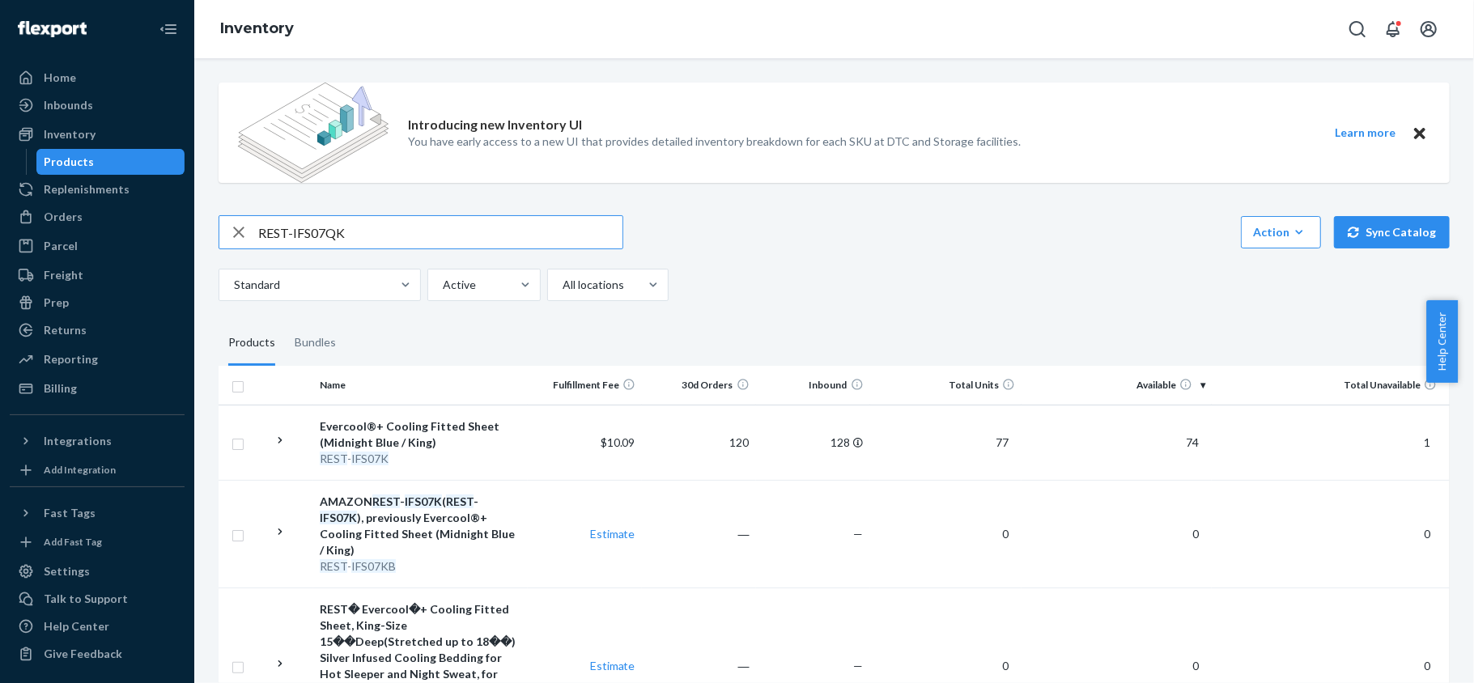
type input "REST-IFS07QK"
click at [389, 222] on input "REST-IFS07QK" at bounding box center [440, 232] width 364 height 32
paste input "REST-IFS07T"
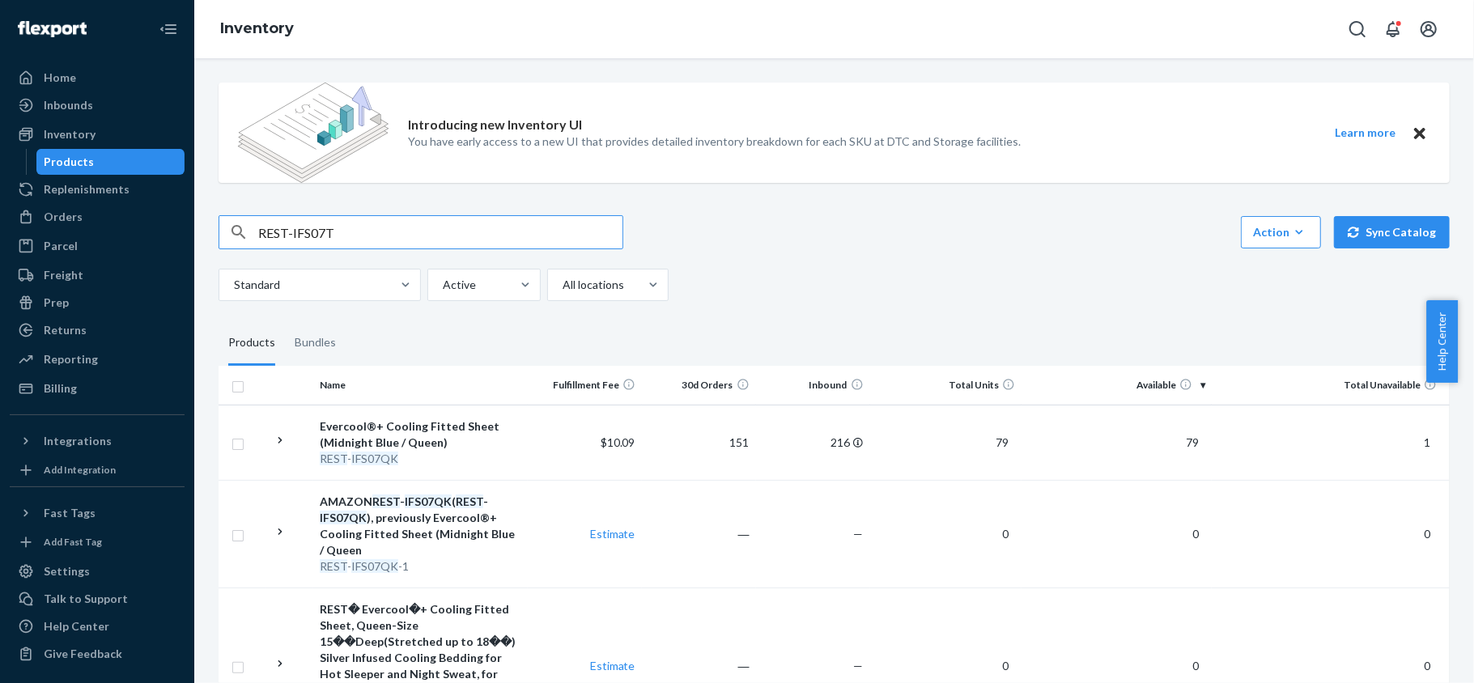
type input "REST-IFS07T"
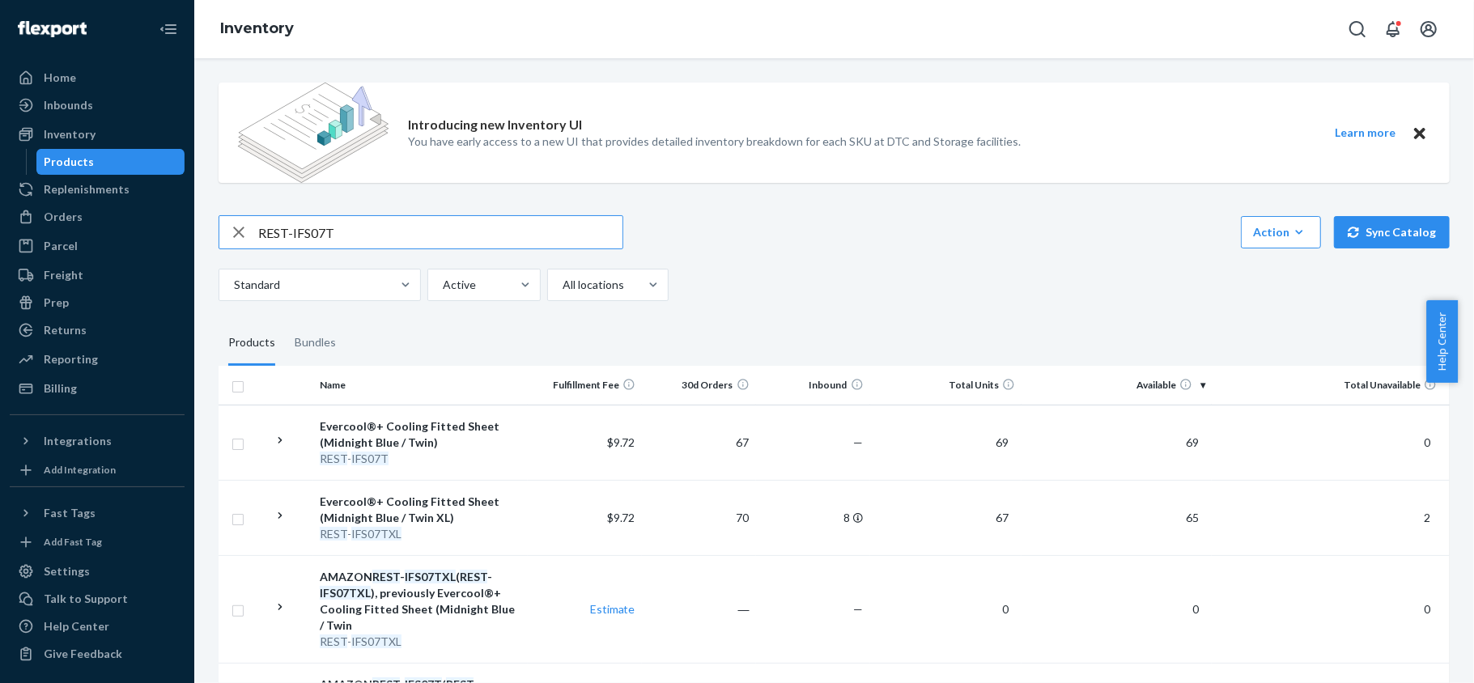
click at [403, 218] on input "REST-IFS07T" at bounding box center [440, 232] width 364 height 32
paste input "REST-IFS07TXL"
type input "REST-IFS07TXL"
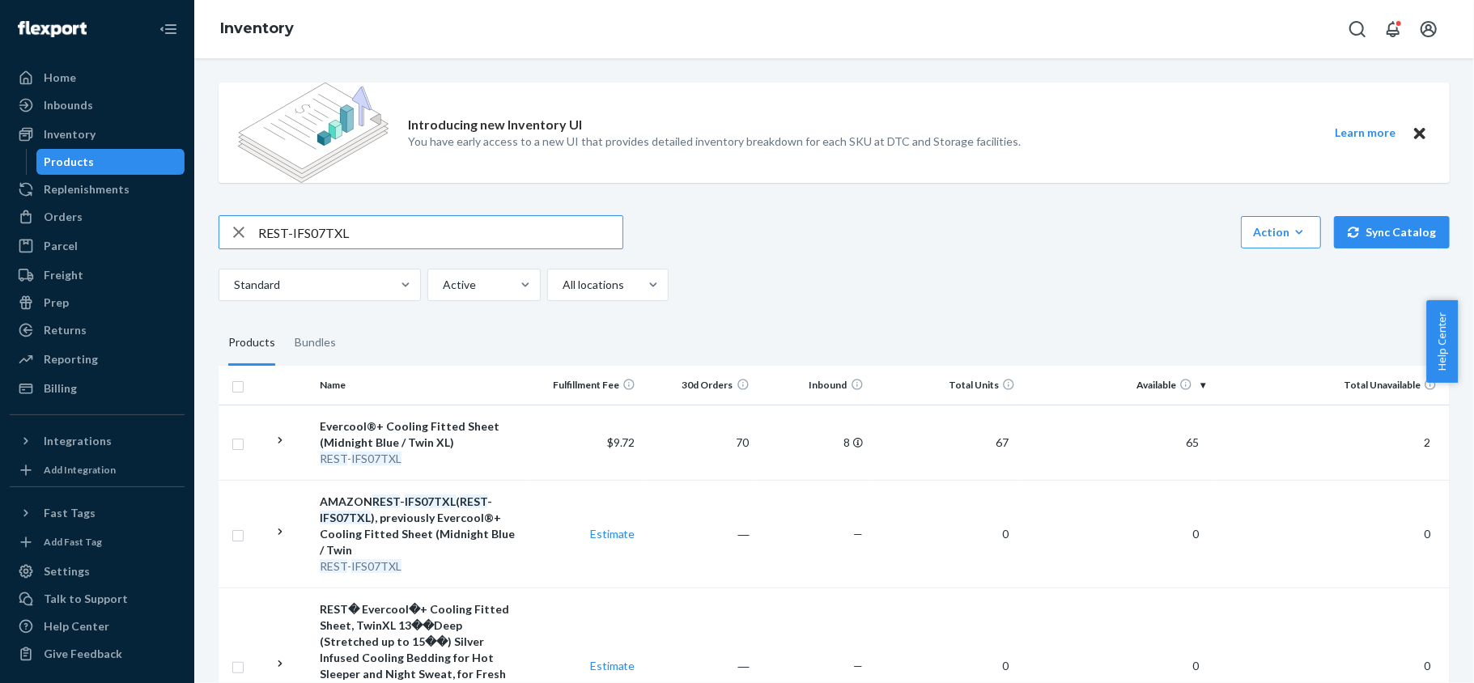
click at [374, 223] on input "REST-IFS07TXL" at bounding box center [440, 232] width 364 height 32
paste input "REST-IFS08CK"
type input "REST-IFS08CK"
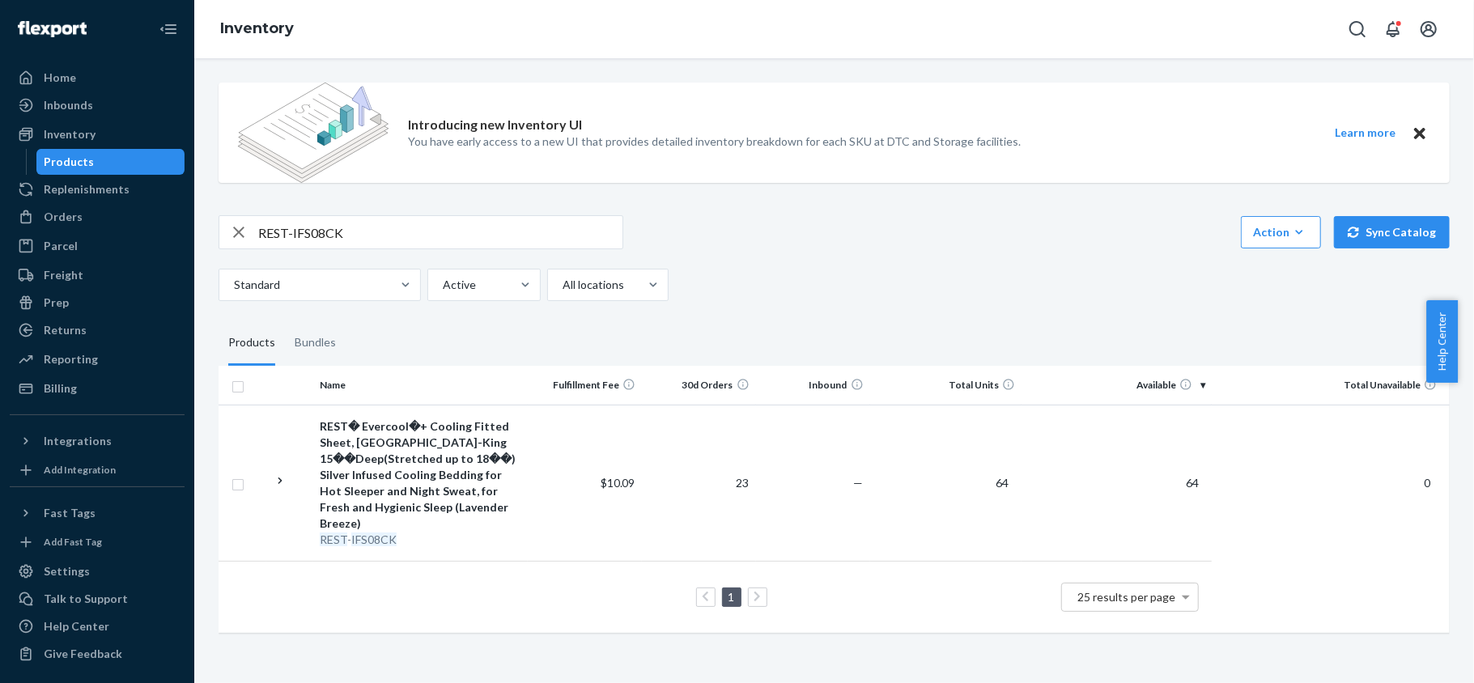
click at [363, 227] on input "REST-IFS08CK" at bounding box center [440, 232] width 364 height 32
click at [364, 227] on input "REST-IFS08CK" at bounding box center [440, 232] width 364 height 32
paste input "REST-IFS08FD"
type input "REST-IFS08FD"
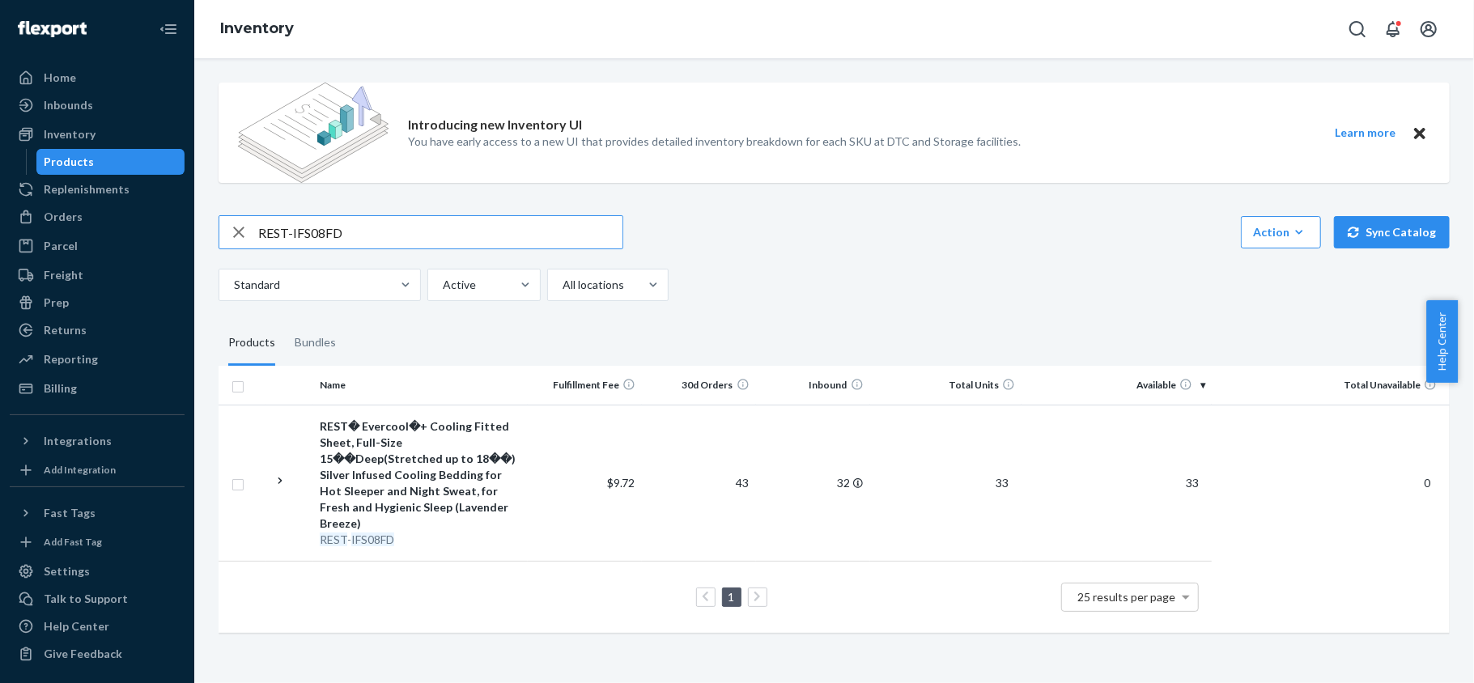
click at [359, 230] on input "REST-IFS08FD" at bounding box center [440, 232] width 364 height 32
paste input "REST-IFS08K"
type input "REST-IFS08K"
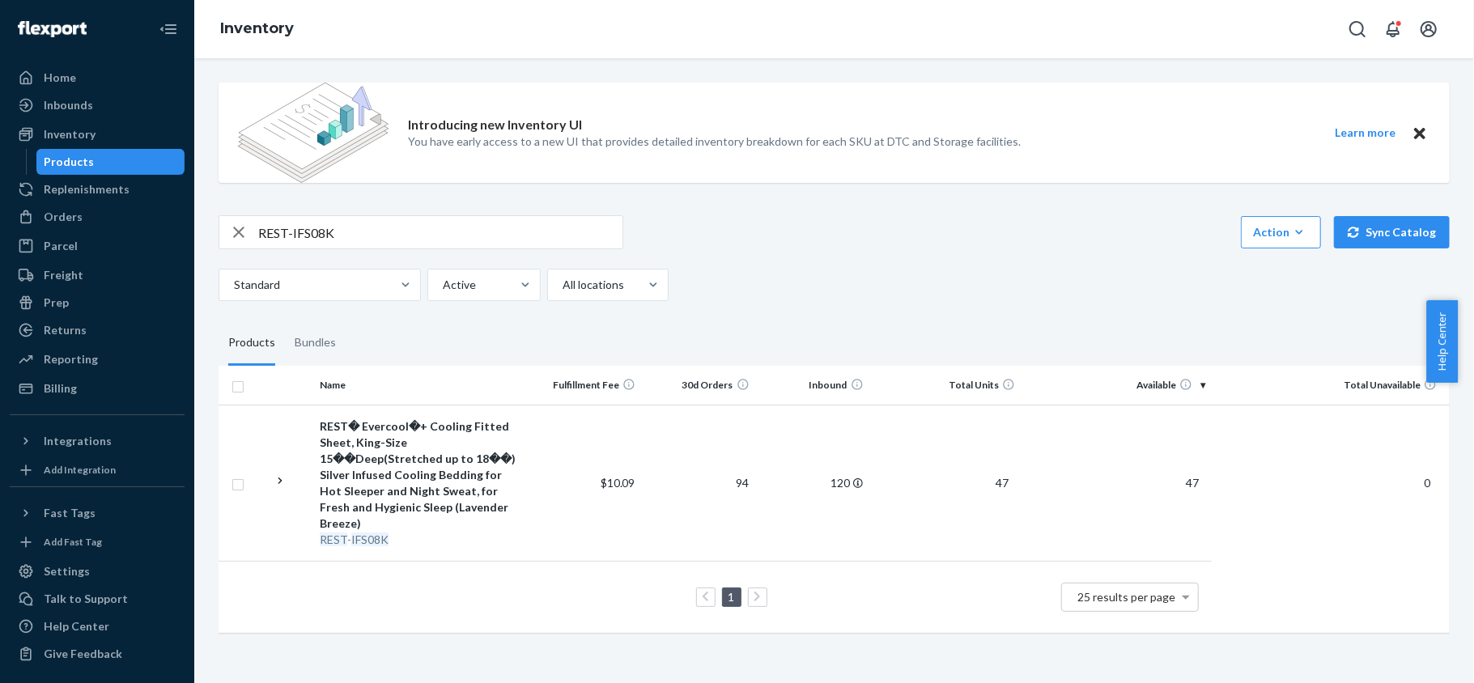
click at [359, 254] on div "REST-IFS08K Action Create product Create bundle Bulk create products Bulk updat…" at bounding box center [834, 258] width 1231 height 86
click at [367, 233] on input "REST-IFS08K" at bounding box center [440, 232] width 364 height 32
paste input "REST-IFS08QK"
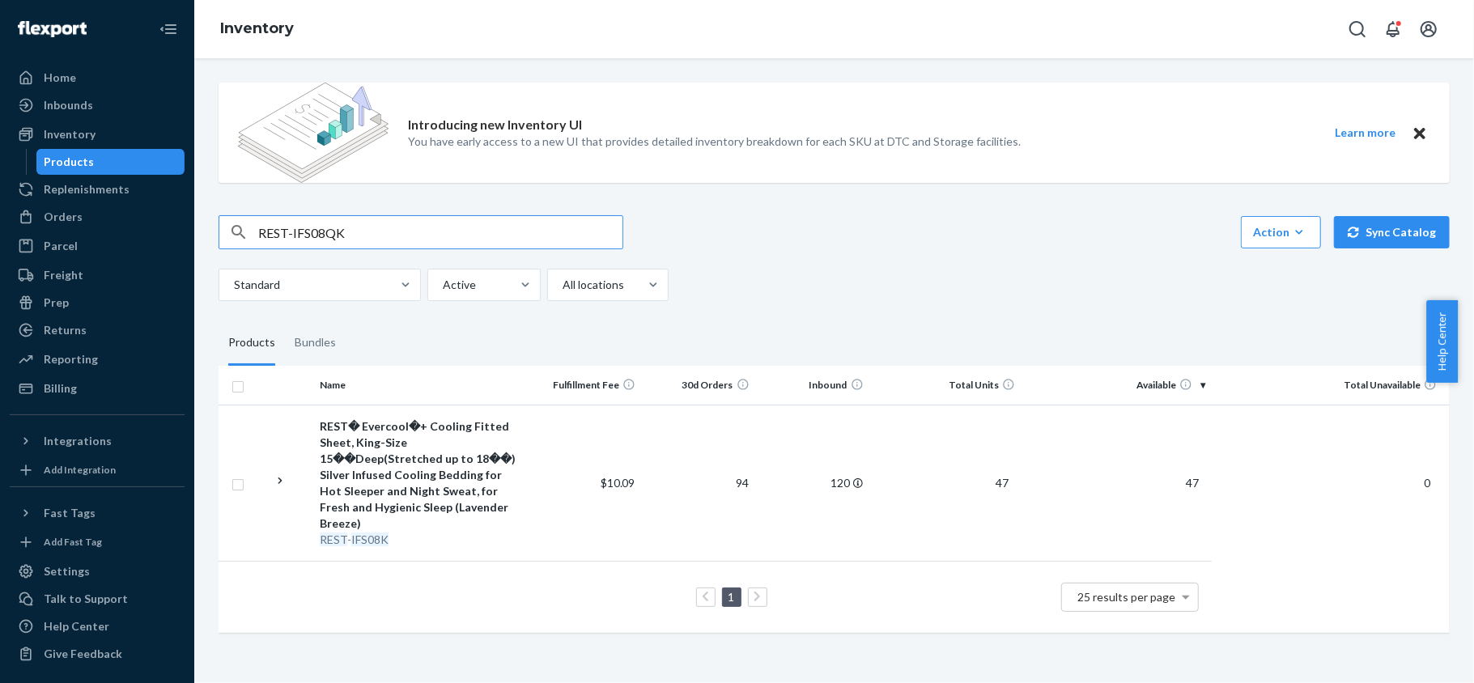
type input "REST-IFS08QK"
click at [370, 236] on input "REST-IFS08QK" at bounding box center [440, 232] width 364 height 32
paste input "REST-IFS08T"
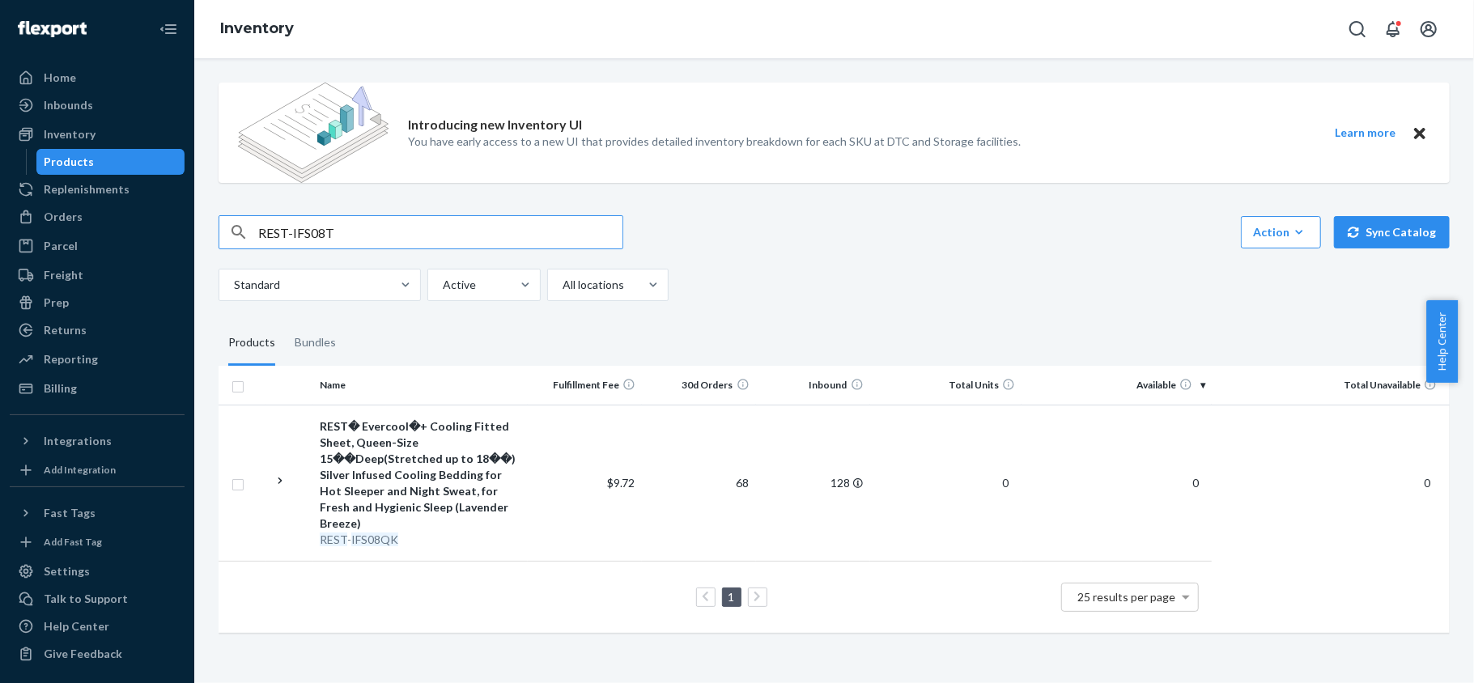
type input "REST-IFS08T"
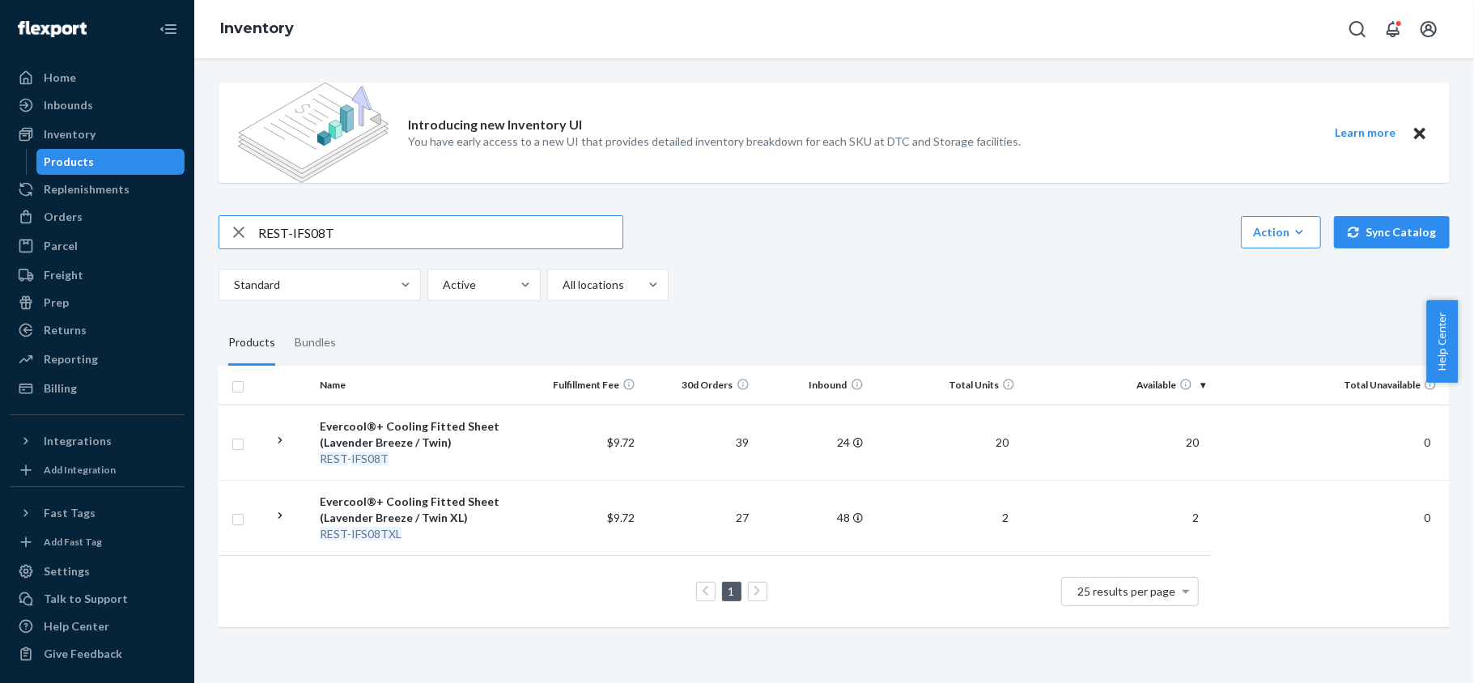
click at [350, 222] on input "REST-IFS08T" at bounding box center [440, 232] width 364 height 32
paste input "REST-IFS08TXL"
type input "REST-IFS08TXL"
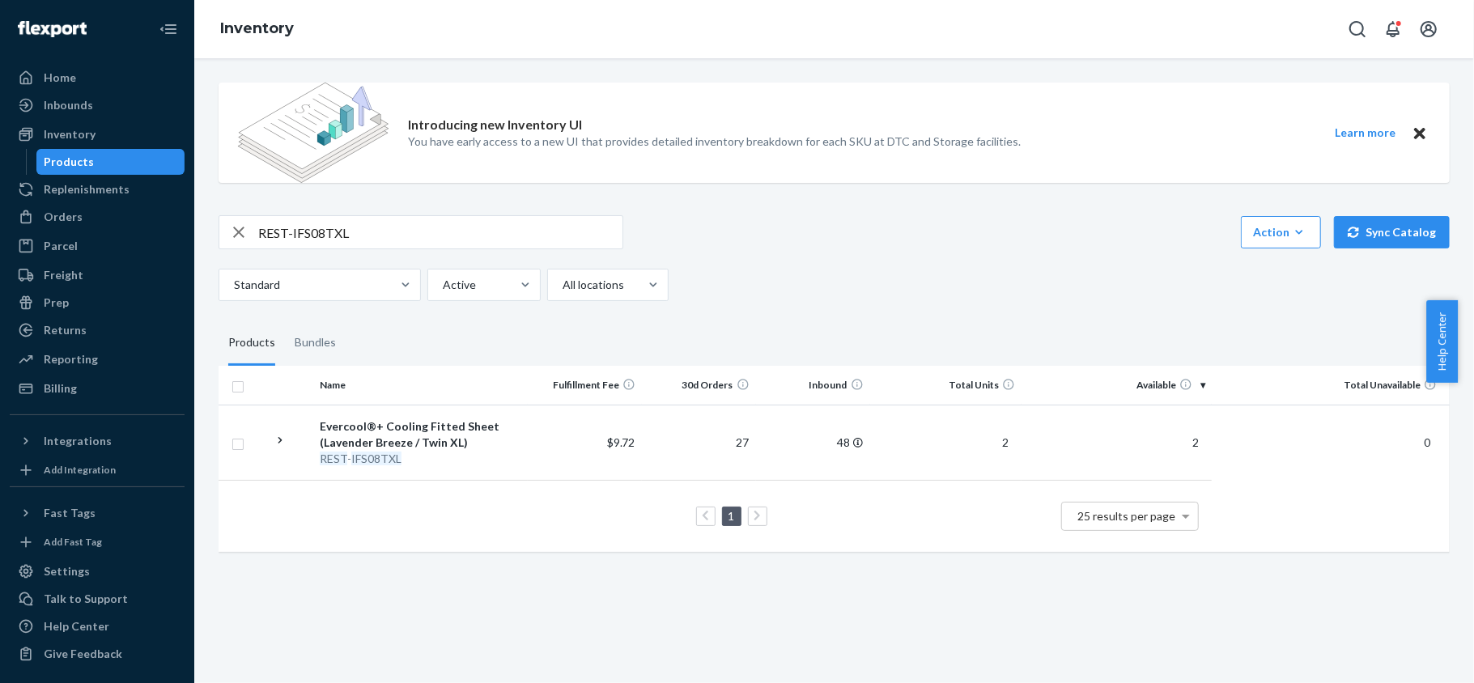
click at [350, 225] on input "REST-IFS08TXL" at bounding box center [440, 232] width 364 height 32
paste input "REST-ITS01CKK"
type input "REST-ITS01CKK"
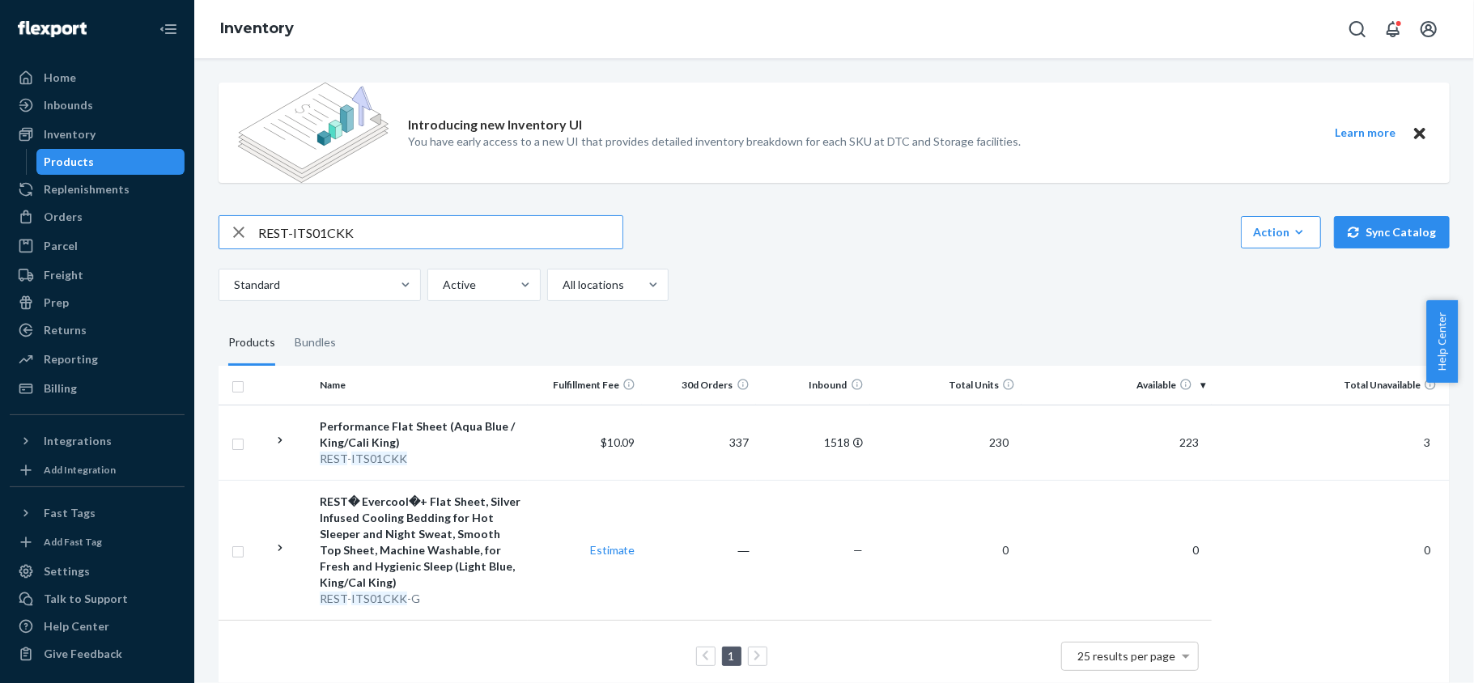
click at [390, 227] on input "REST-ITS01CKK" at bounding box center [440, 232] width 364 height 32
click at [389, 227] on input "REST-ITS01CKK" at bounding box center [440, 232] width 364 height 32
paste input "REST-ITS01FQD"
type input "REST-ITS01FQD"
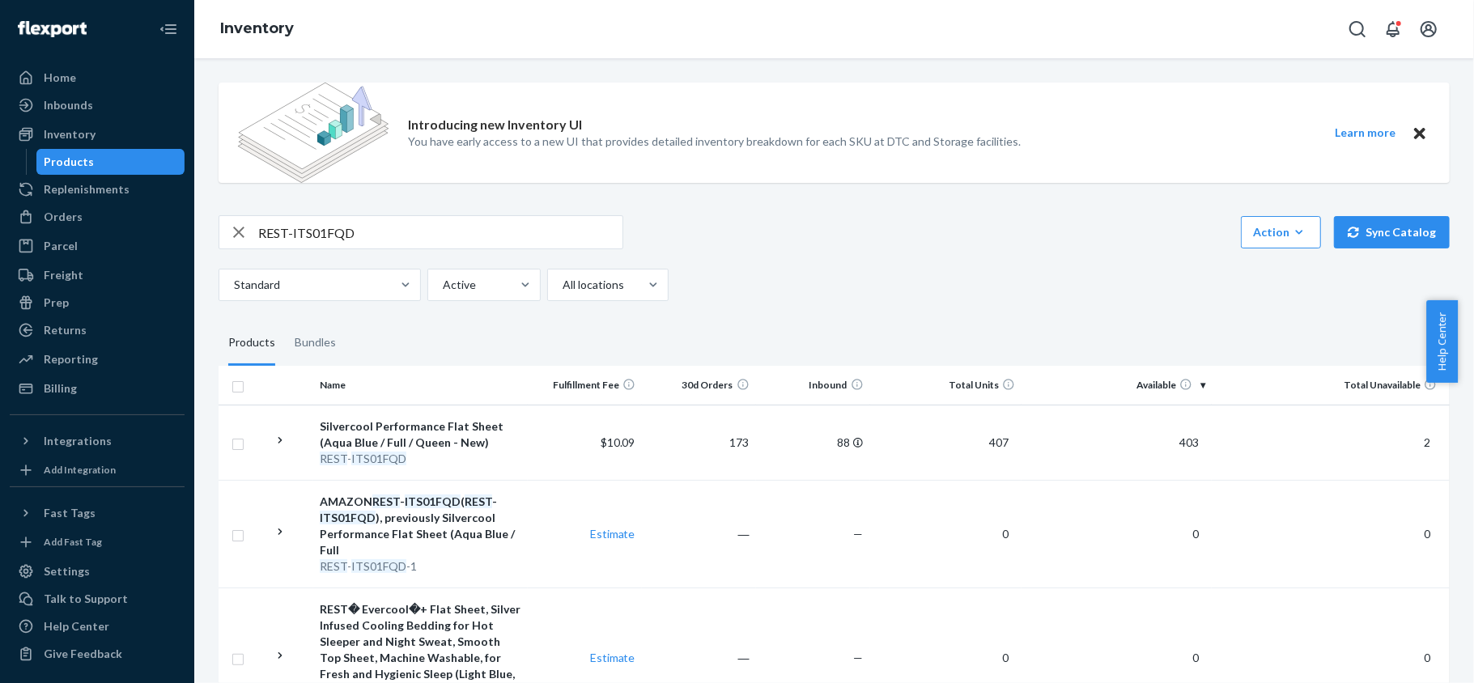
click at [416, 241] on input "REST-ITS01FQD" at bounding box center [440, 232] width 364 height 32
paste input "REST-ITS02CKK"
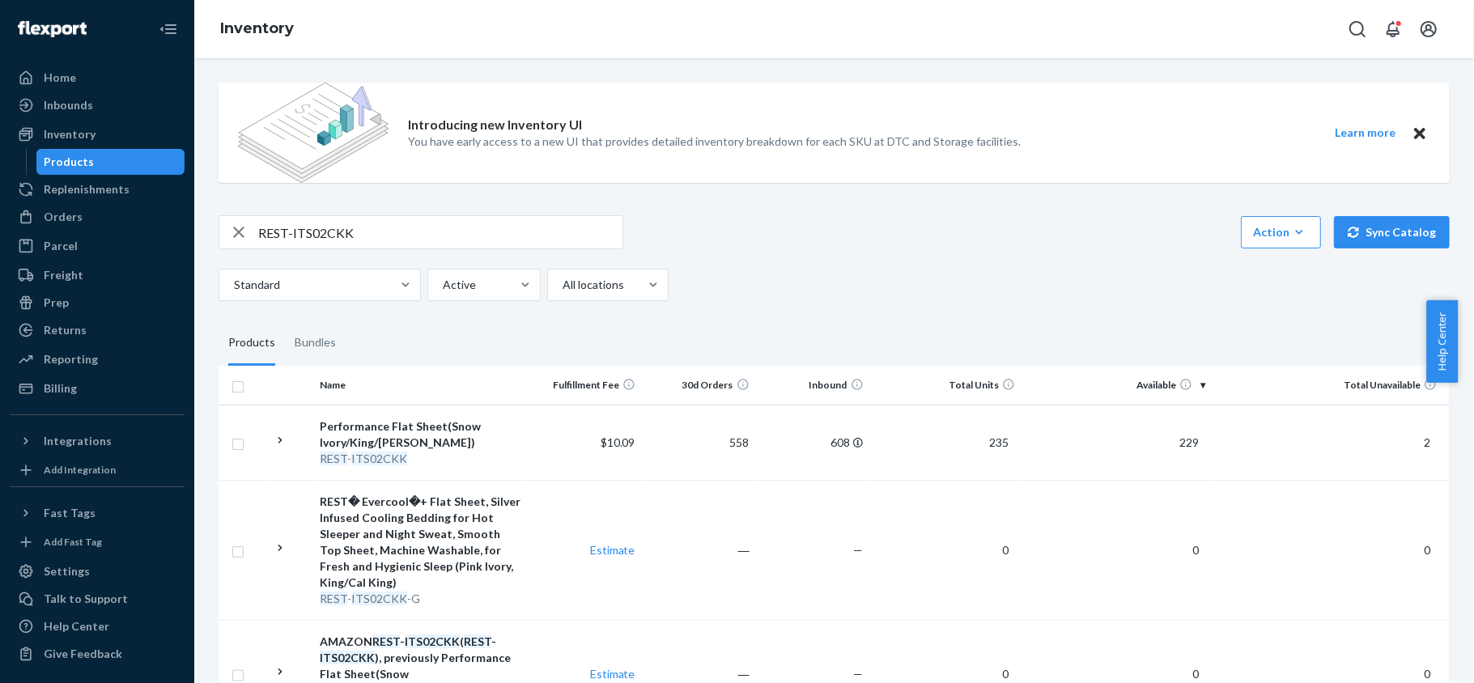
click at [374, 227] on input "REST-ITS02CKK" at bounding box center [440, 232] width 364 height 32
paste input "FQD"
type input "REST-ITS02FQD"
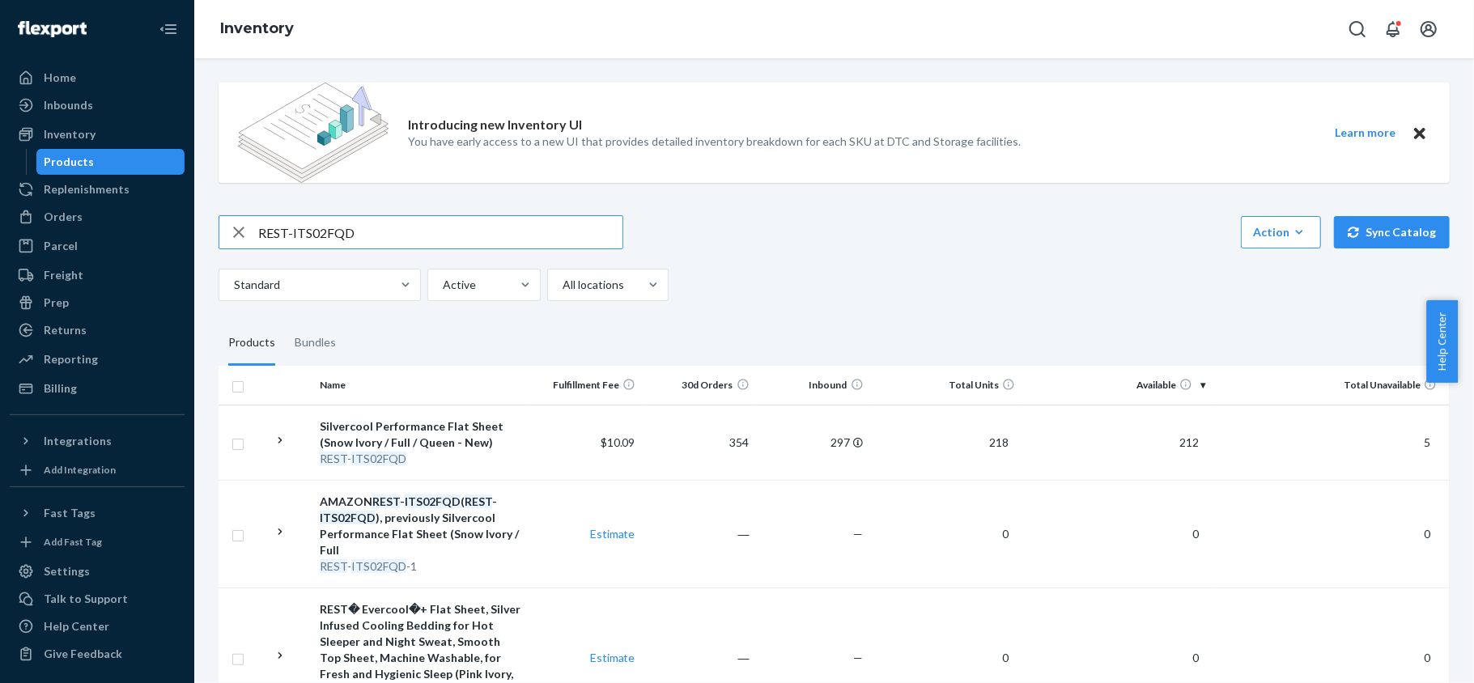
click at [431, 238] on input "REST-ITS02FQD" at bounding box center [440, 232] width 364 height 32
paste input "REST-ITS04CKK"
type input "REST-ITS04CKK"
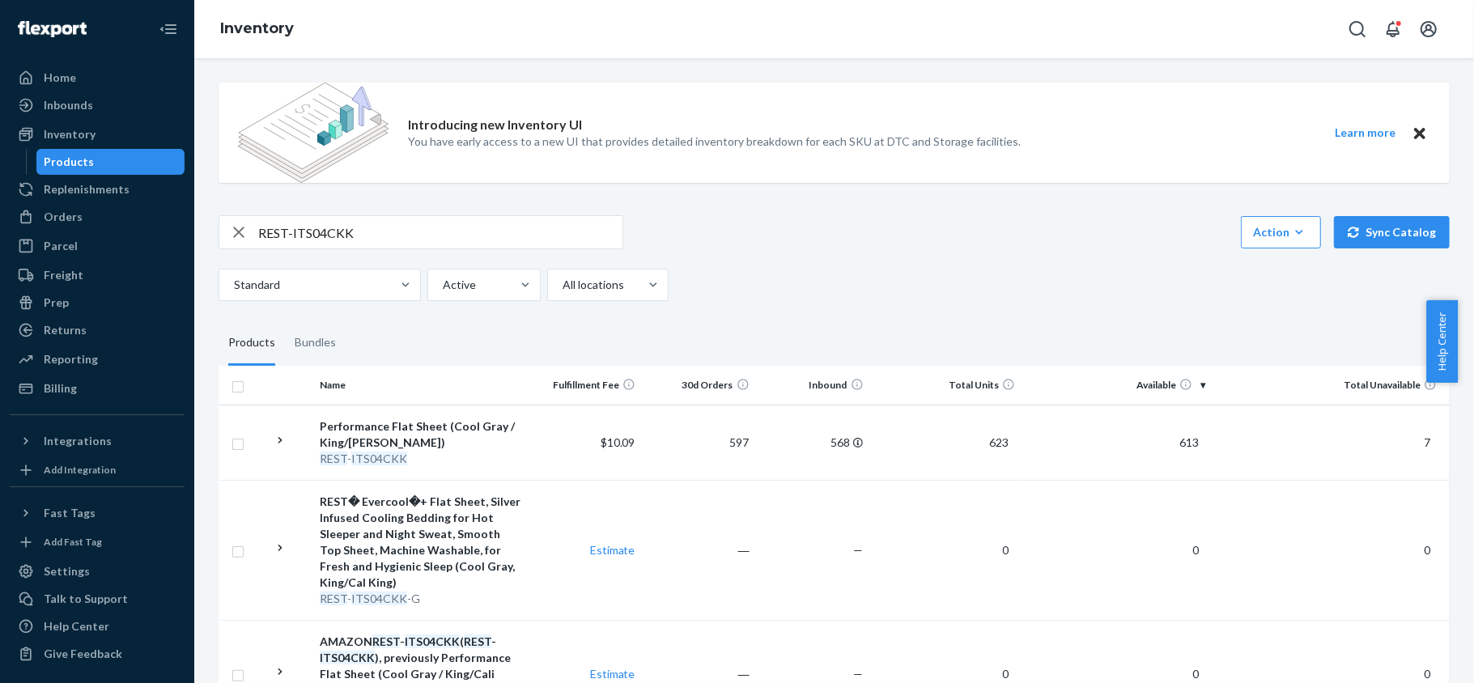
click at [415, 235] on input "REST-ITS04CKK" at bounding box center [440, 232] width 364 height 32
paste input "REST-ITS04FQD"
type input "REST-ITS04FQD"
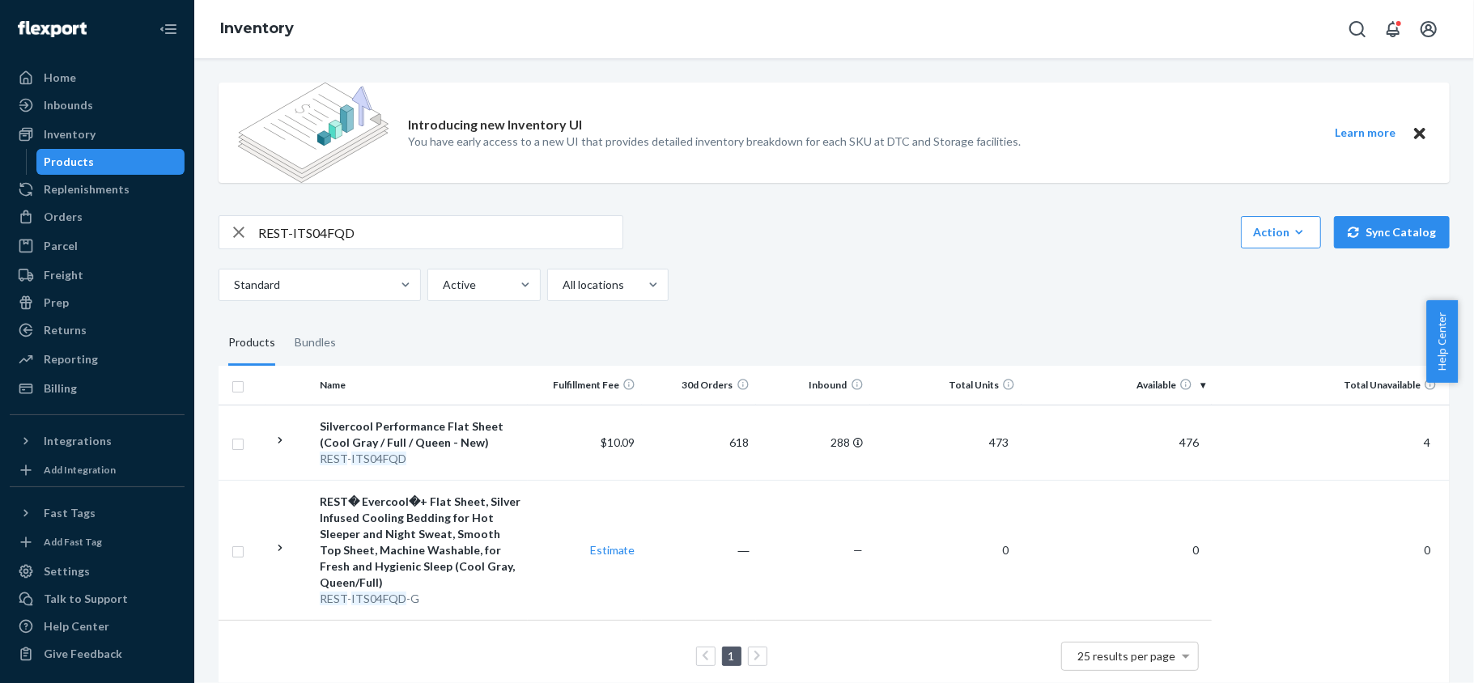
click at [379, 241] on input "REST-ITS04FQD" at bounding box center [440, 232] width 364 height 32
paste input "REST-ITS06CKK"
type input "REST-ITS06CKK"
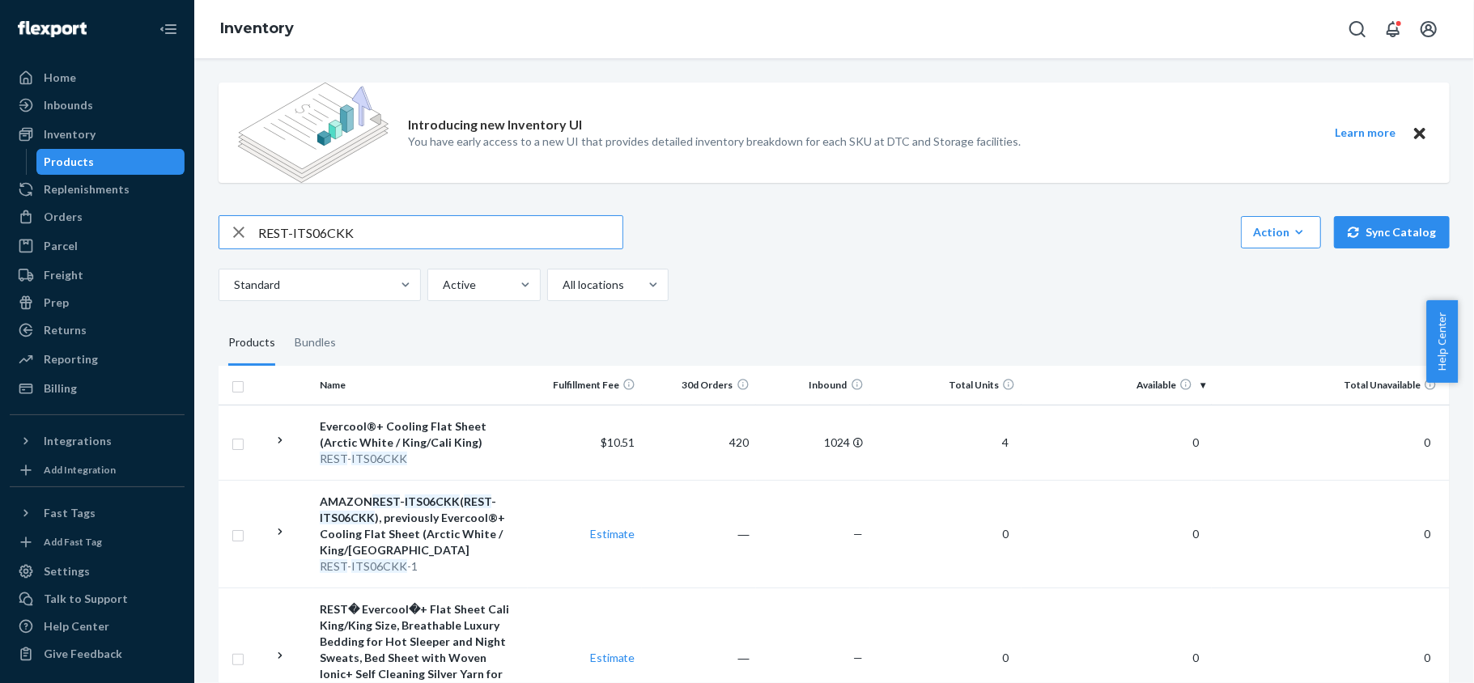
click at [432, 222] on input "REST-ITS06CKK" at bounding box center [440, 232] width 364 height 32
paste input "REST-ITS06FQD"
type input "REST-ITS06FQD"
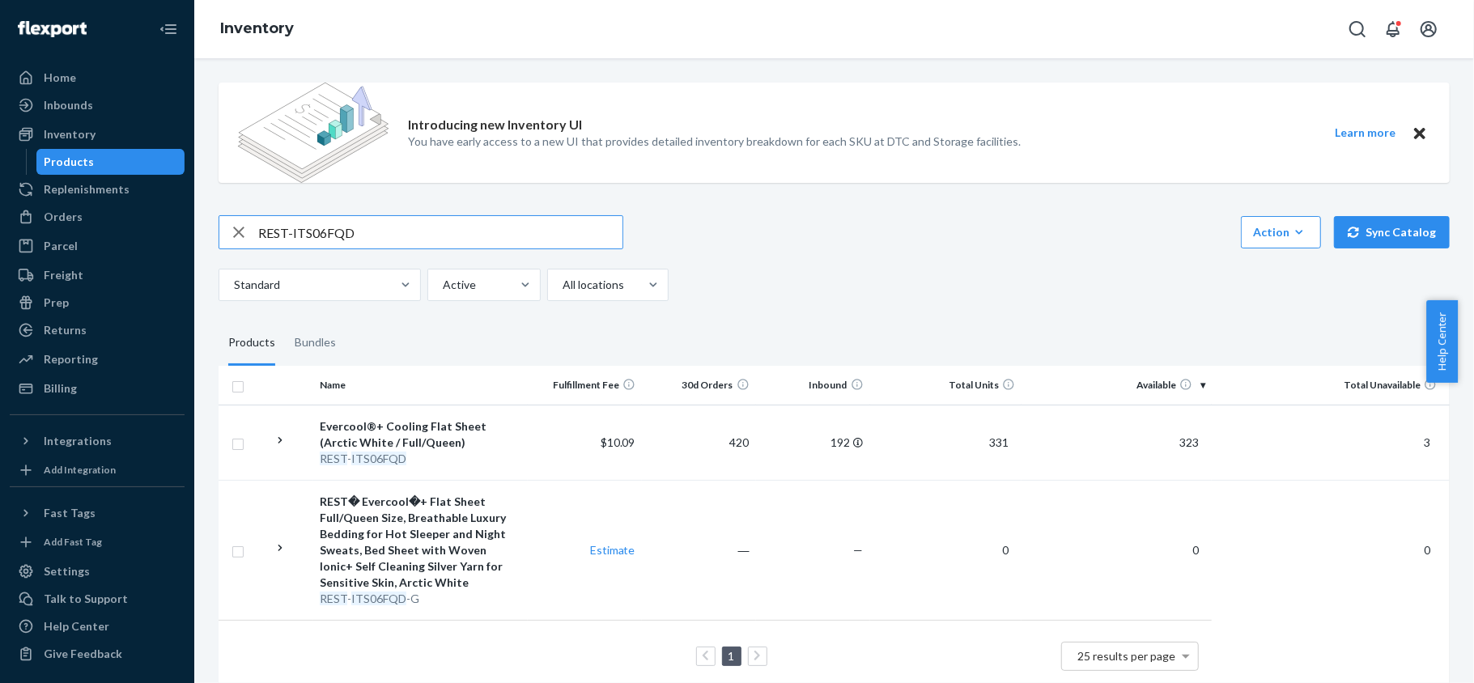
click at [358, 231] on input "REST-ITS06FQD" at bounding box center [440, 232] width 364 height 32
paste input "REST-ITS07CKK"
type input "REST-ITS07CKK"
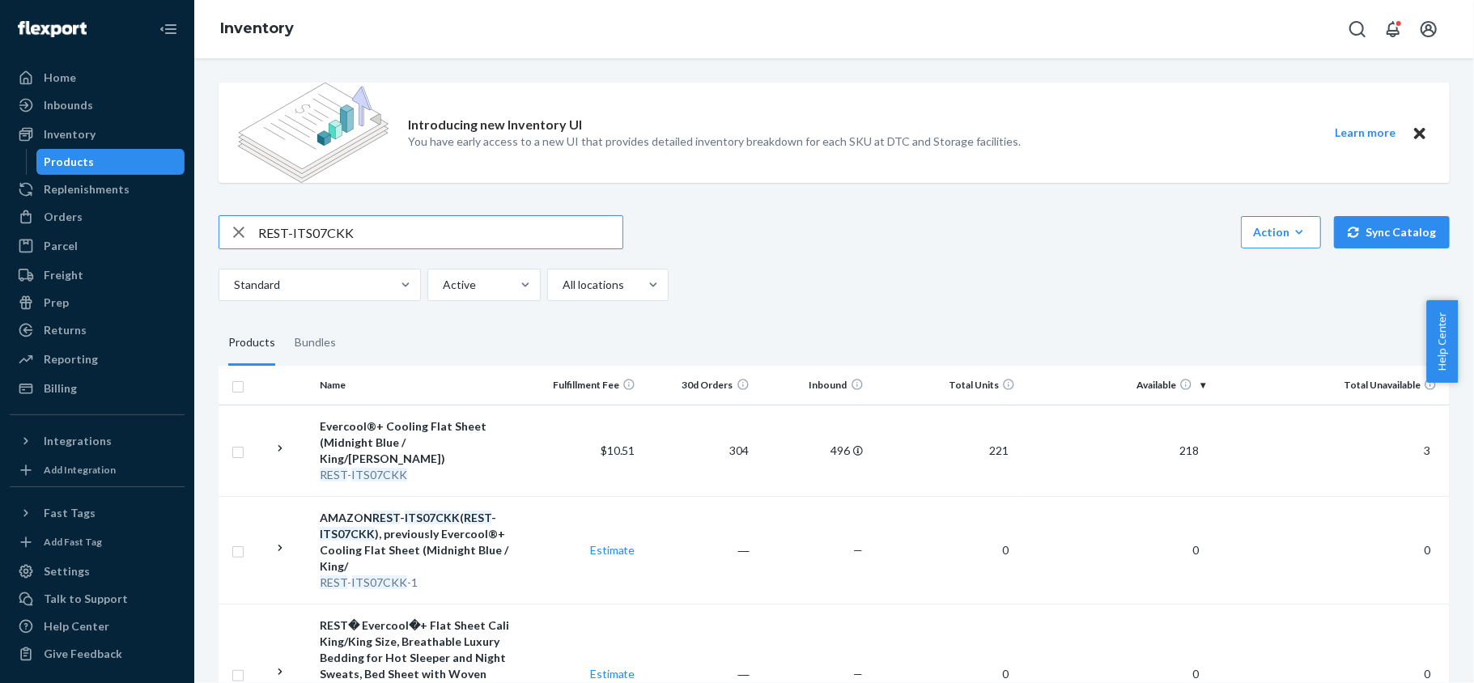
click at [350, 225] on input "REST-ITS07CKK" at bounding box center [440, 232] width 364 height 32
paste input "REST-ITS07FQD"
type input "REST-ITS07FQD"
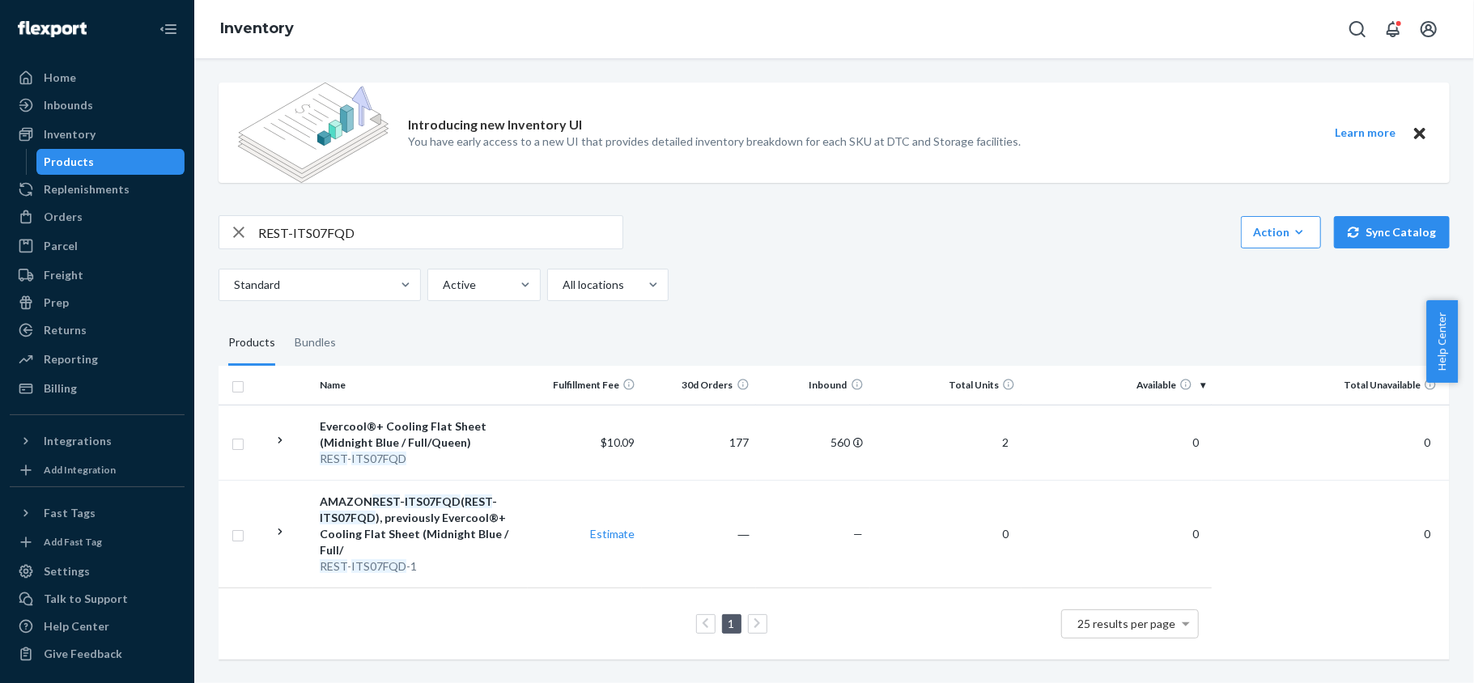
click at [413, 218] on input "REST-ITS07FQD" at bounding box center [440, 232] width 364 height 32
paste input "REST-ITS08CKK"
type input "REST-ITS08CKK"
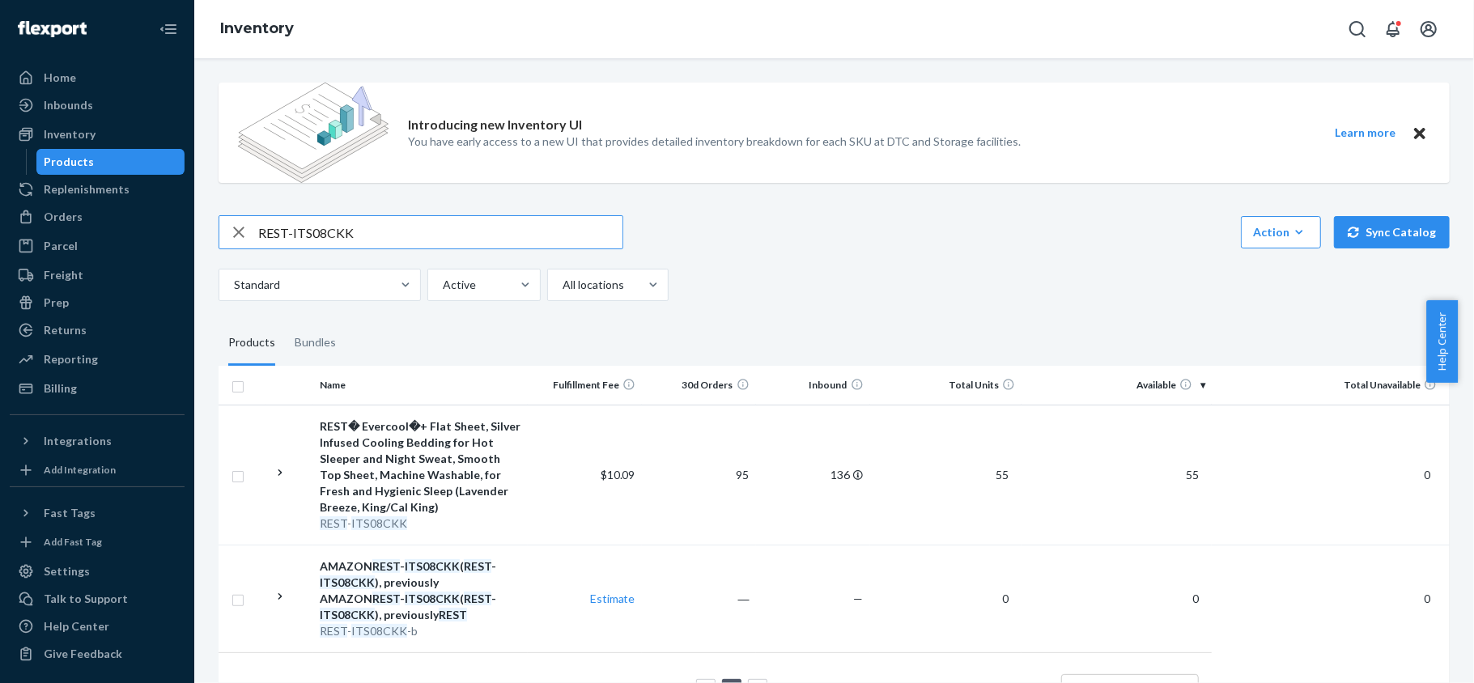
click at [389, 240] on input "REST-ITS08CKK" at bounding box center [440, 232] width 364 height 32
paste input "REST-ITS08FQD"
click at [398, 225] on input "REST-ITS08FQD" at bounding box center [440, 232] width 364 height 32
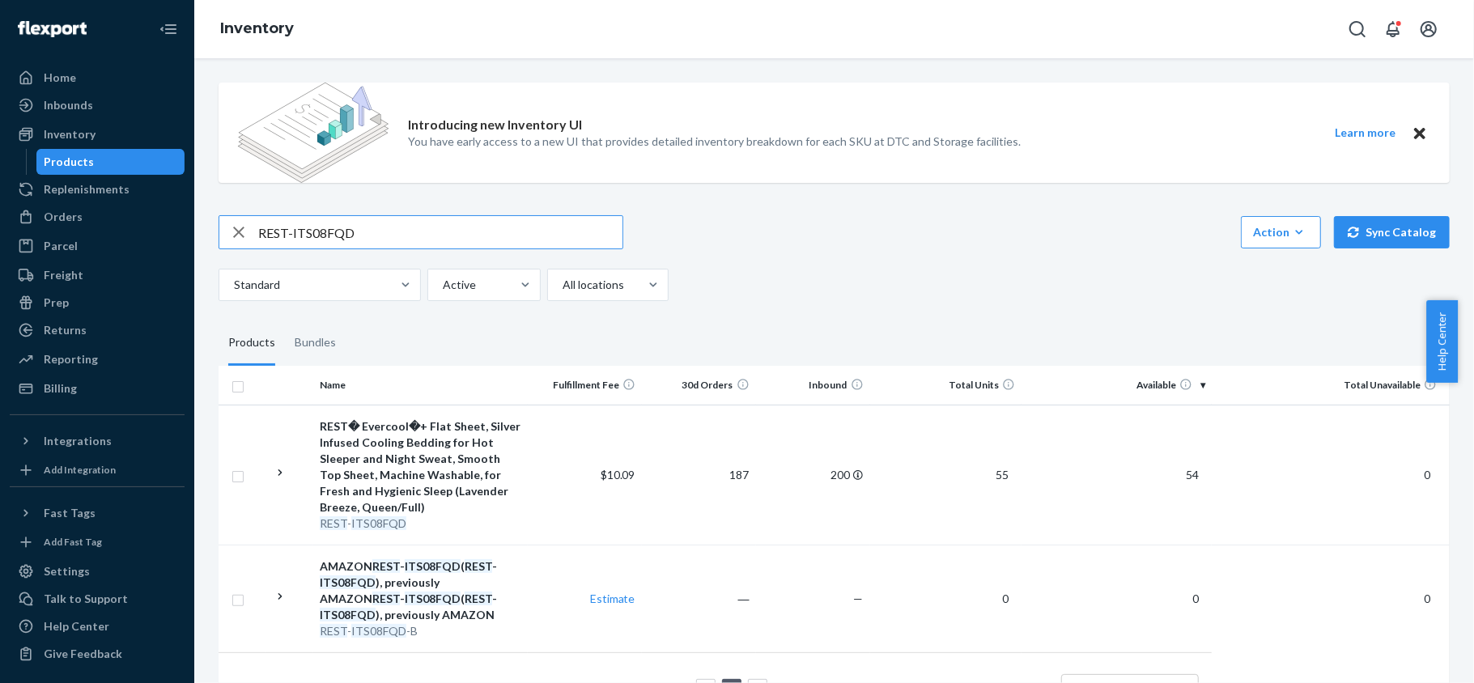
click at [398, 225] on input "REST-ITS08FQD" at bounding box center [440, 232] width 364 height 32
paste input "PC01CKSKK"
type input "REST-IPC01CKSKK"
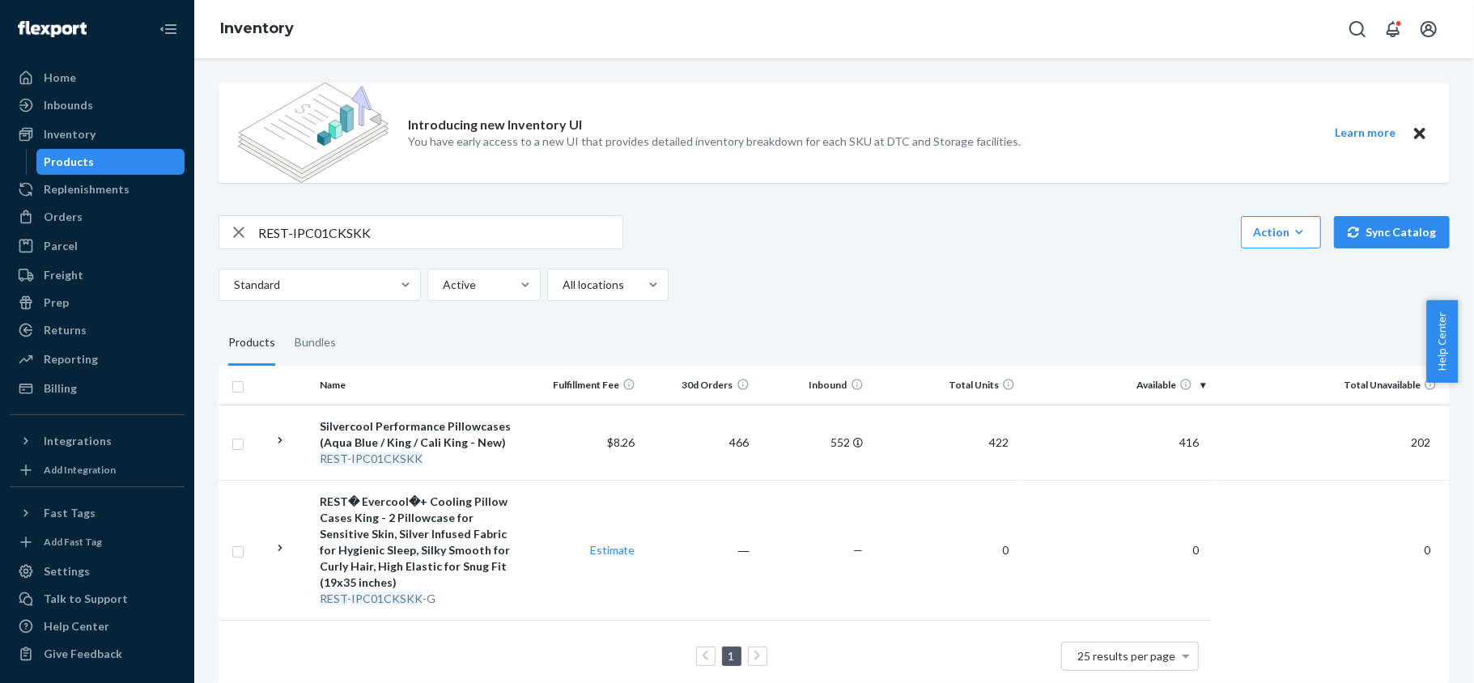
click at [385, 208] on div "Introducing new Inventory UI You have early access to a new UI that provides de…" at bounding box center [833, 389] width 1255 height 639
click at [393, 223] on input "REST-IPC01CKSKK" at bounding box center [440, 232] width 364 height 32
paste input "REST-IPC01S"
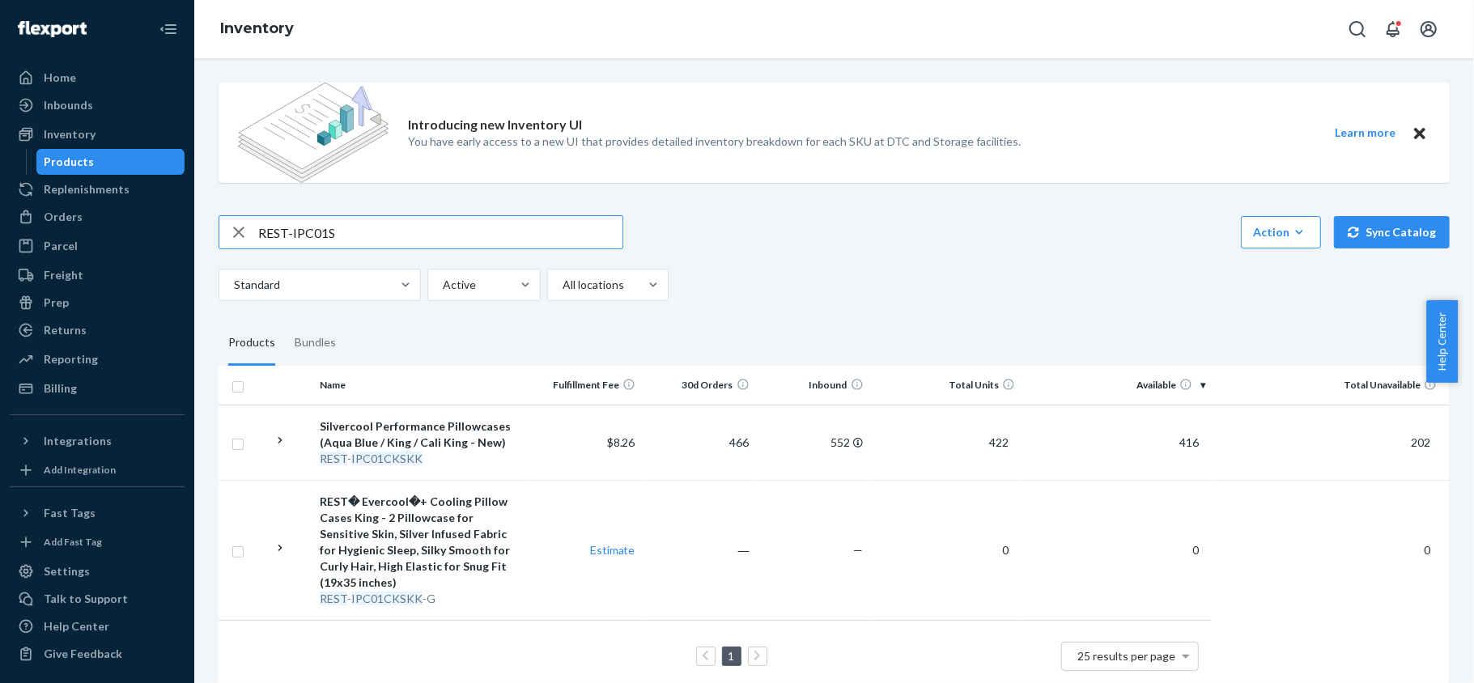
type input "REST-IPC01S"
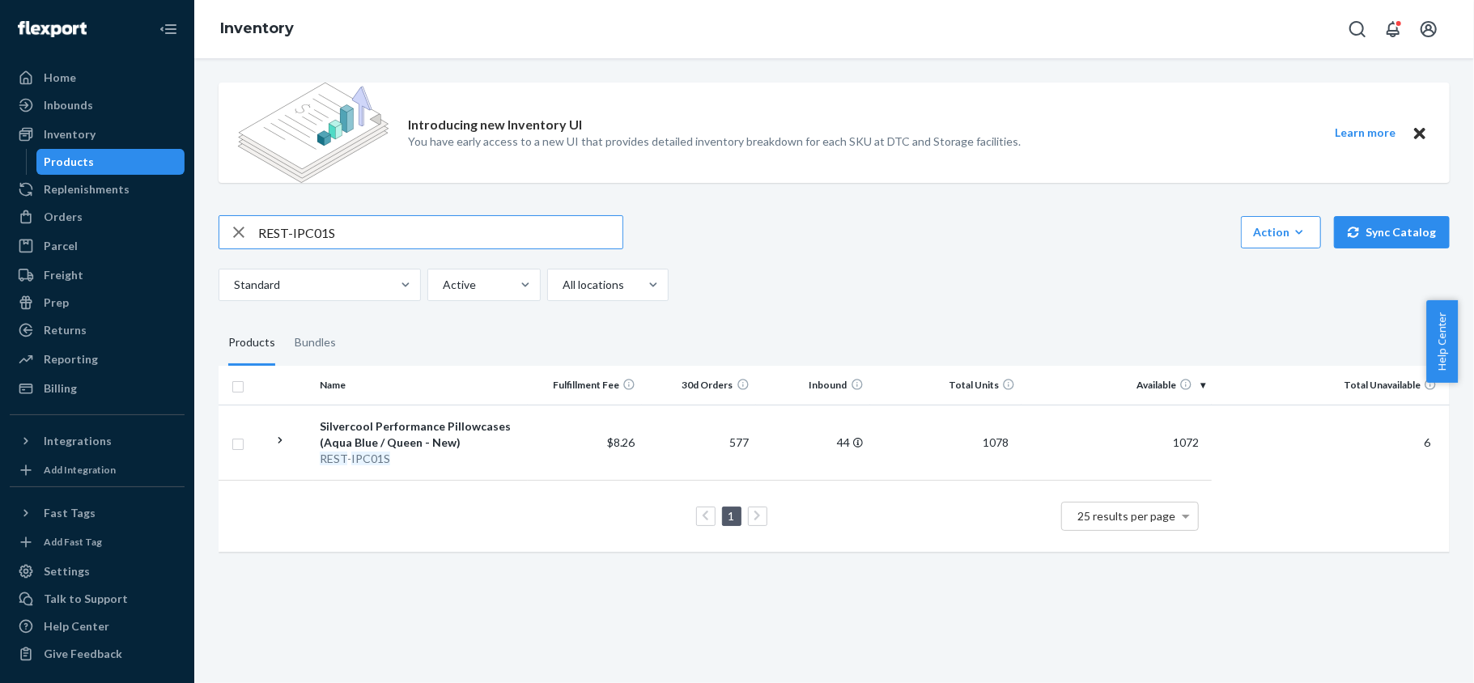
click at [364, 225] on input "REST-IPC01S" at bounding box center [440, 232] width 364 height 32
paste input "REST-IPC02CKSKK"
type input "REST-IPC02CKSKK"
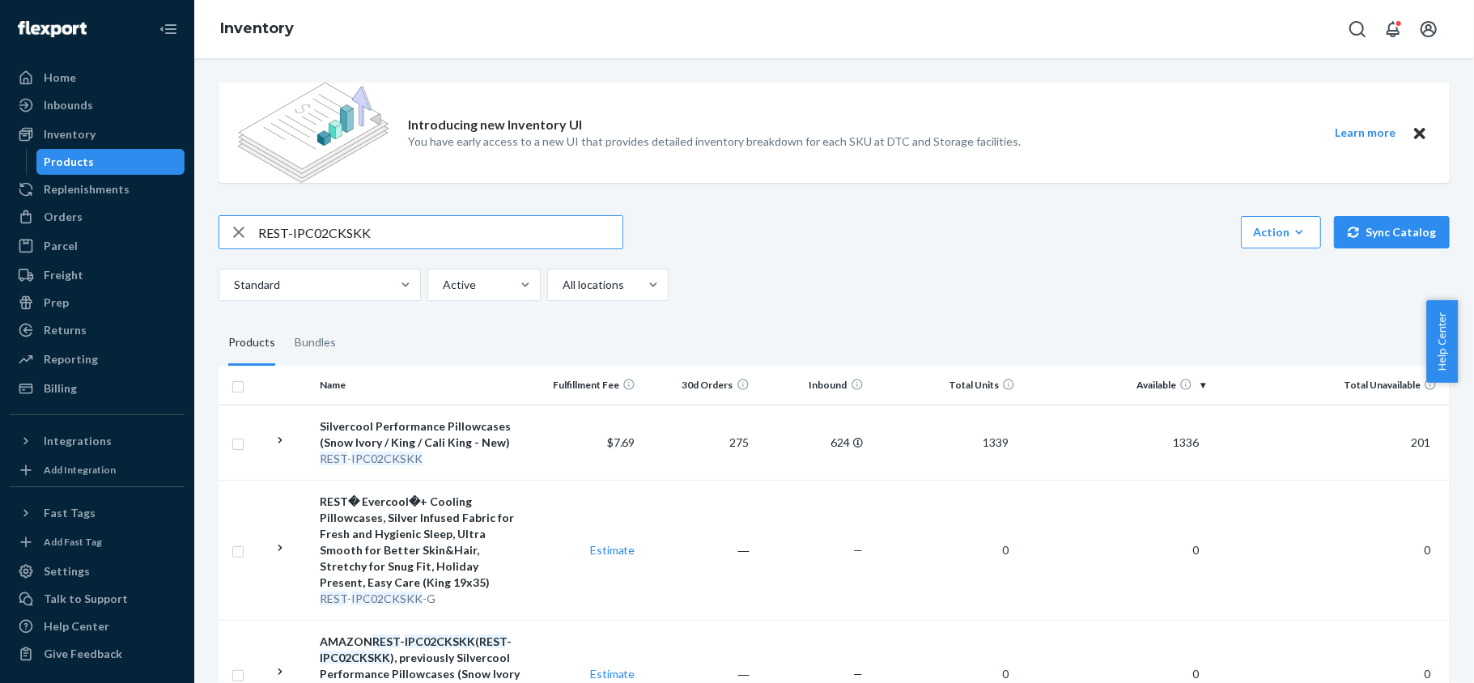
click at [412, 233] on input "REST-IPC02CKSKK" at bounding box center [440, 232] width 364 height 32
paste input "REST-IPC02S"
type input "REST-IPC02S"
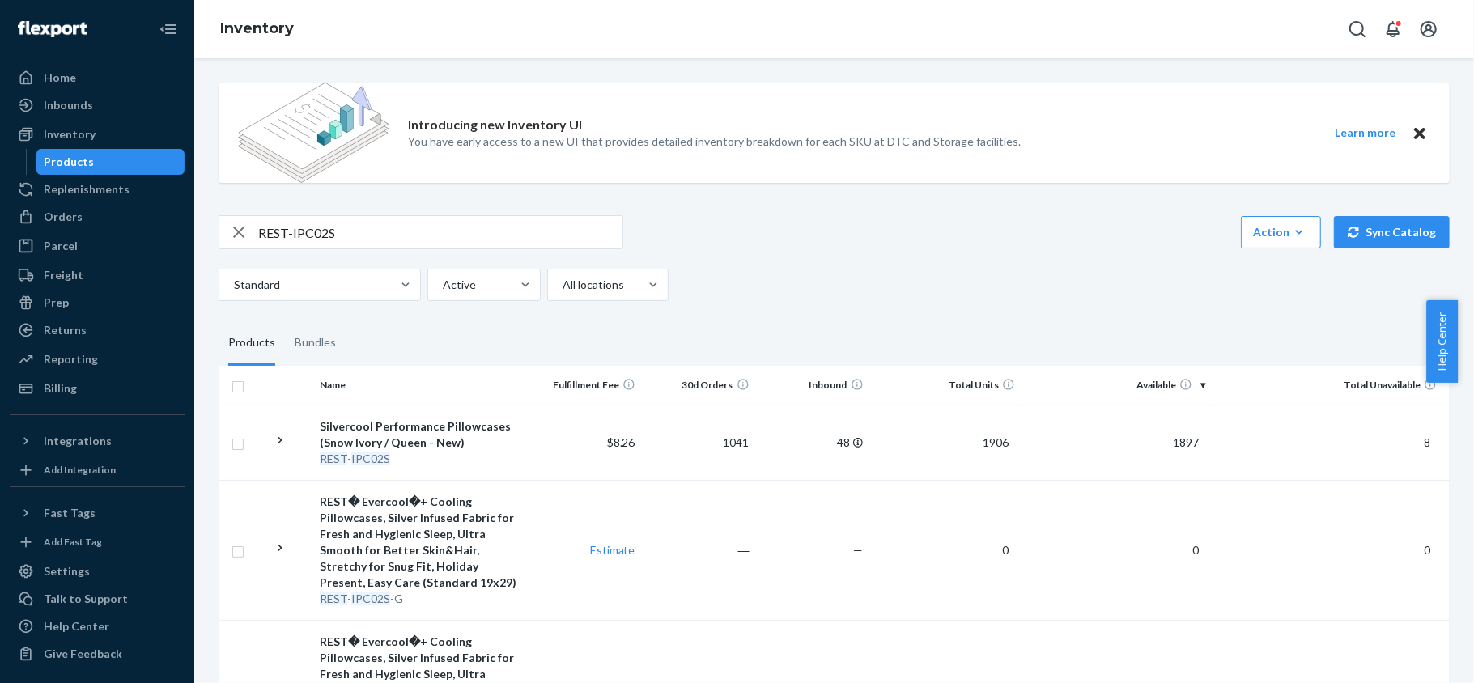
click at [435, 231] on input "REST-IPC02S" at bounding box center [440, 232] width 364 height 32
paste input "REST-IPC04CKSKK"
type input "REST-IPC04CKSKK"
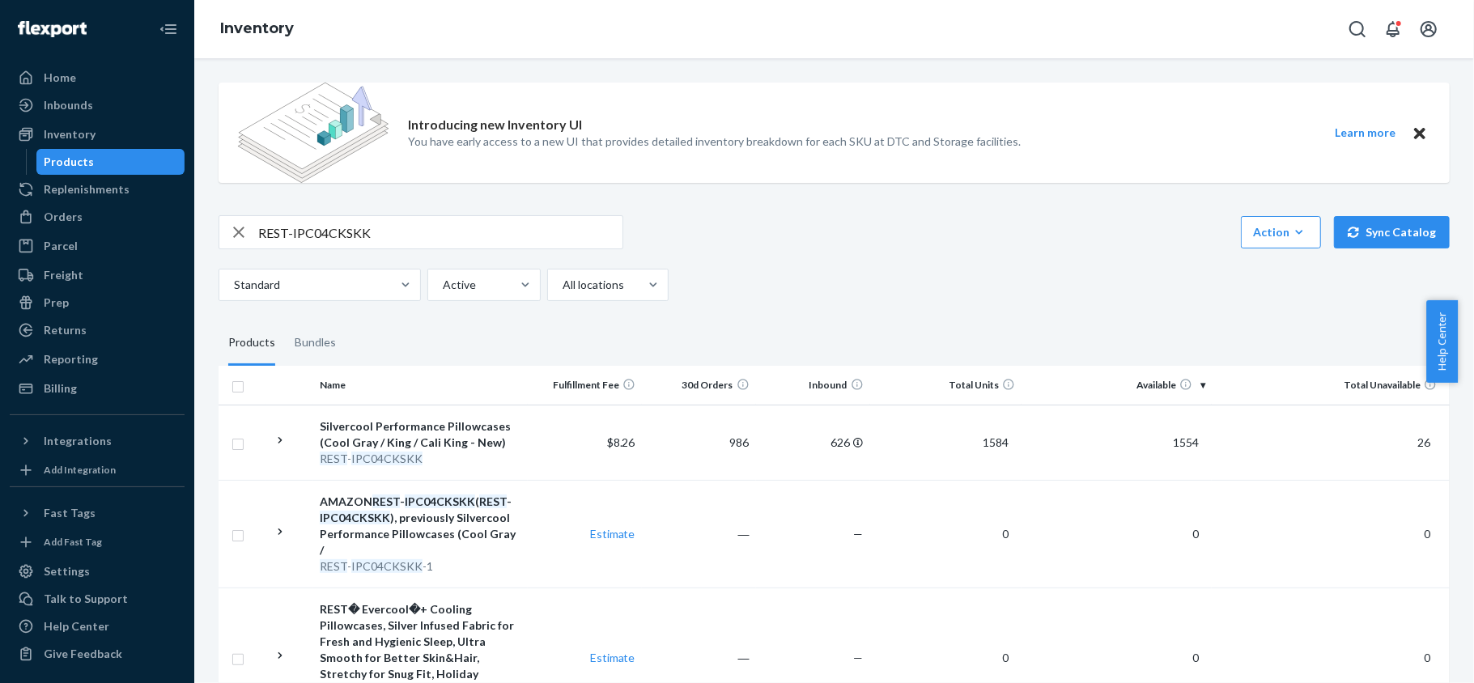
click at [435, 224] on input "REST-IPC04CKSKK" at bounding box center [440, 232] width 364 height 32
paste input "REST-IPC04S"
type input "REST-IPC04S"
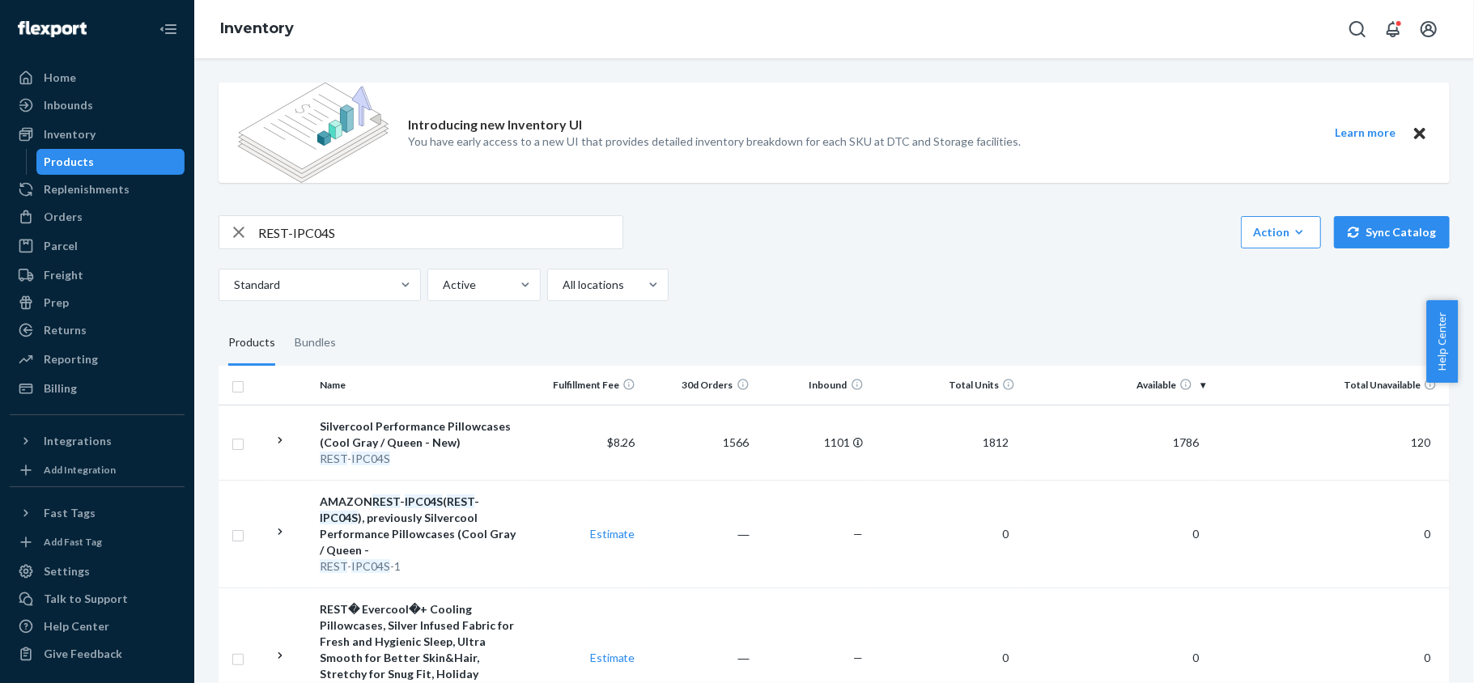
click at [486, 227] on input "REST-IPC04S" at bounding box center [440, 232] width 364 height 32
drag, startPoint x: 486, startPoint y: 227, endPoint x: 486, endPoint y: 218, distance: 8.9
click at [486, 220] on input "REST-IPC04S" at bounding box center [440, 232] width 364 height 32
paste input "REST-IPC06CKSKK"
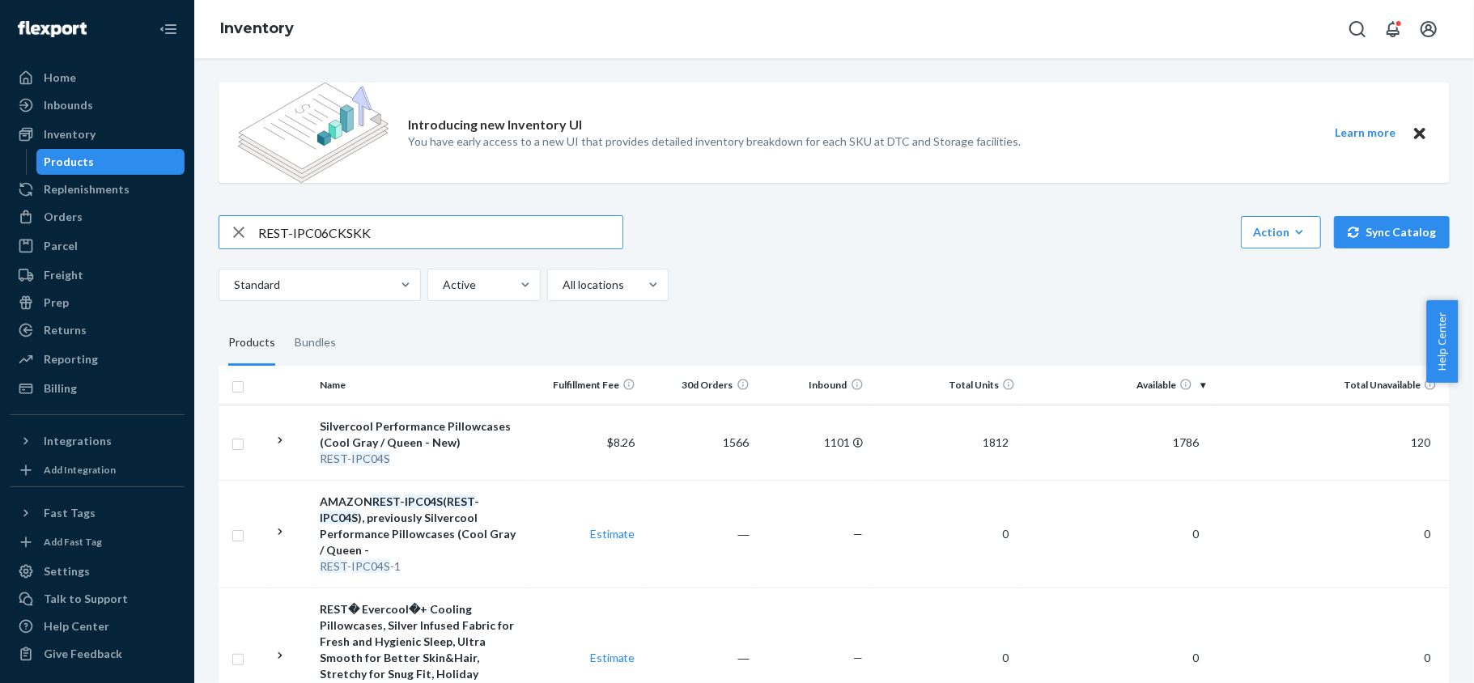
type input "REST-IPC06CKSKK"
click at [410, 231] on input "REST-IPC06CKSKK" at bounding box center [440, 232] width 364 height 32
paste input "REST-IPC06S"
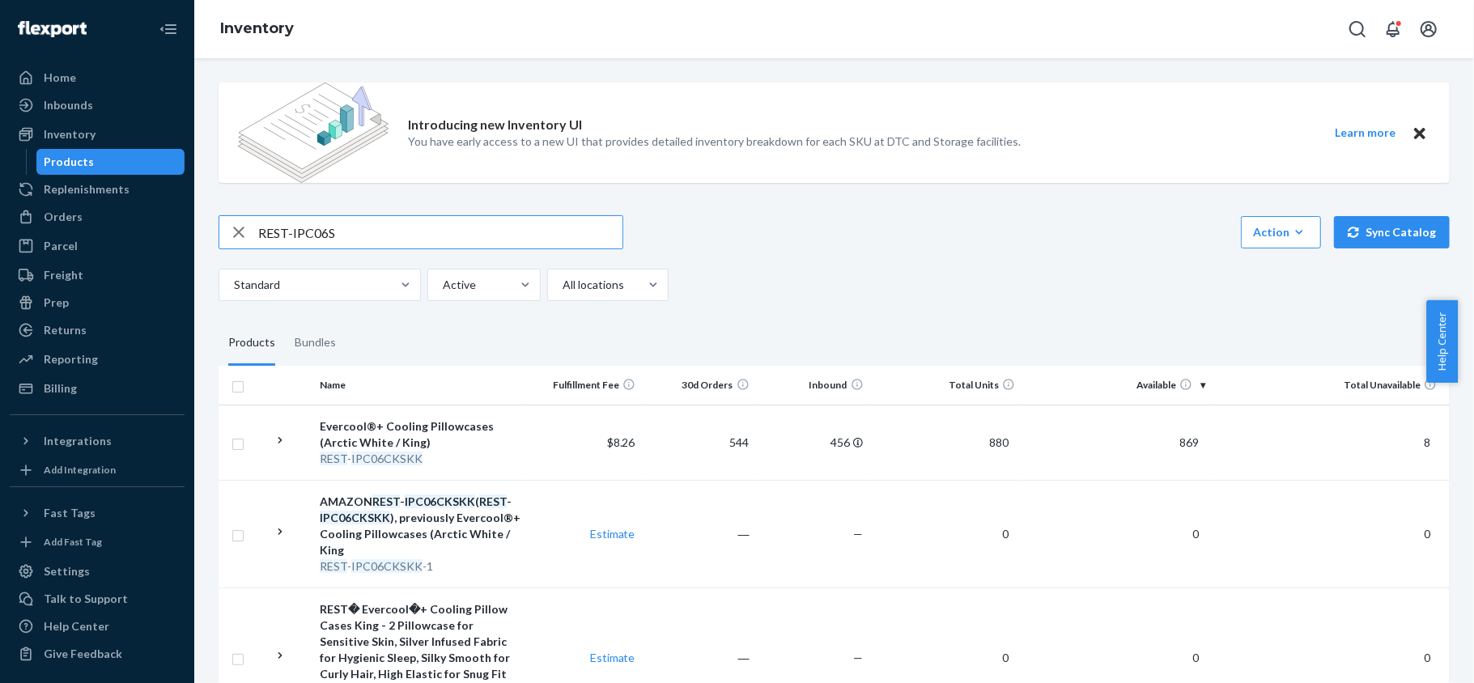
type input "REST-IPC06S"
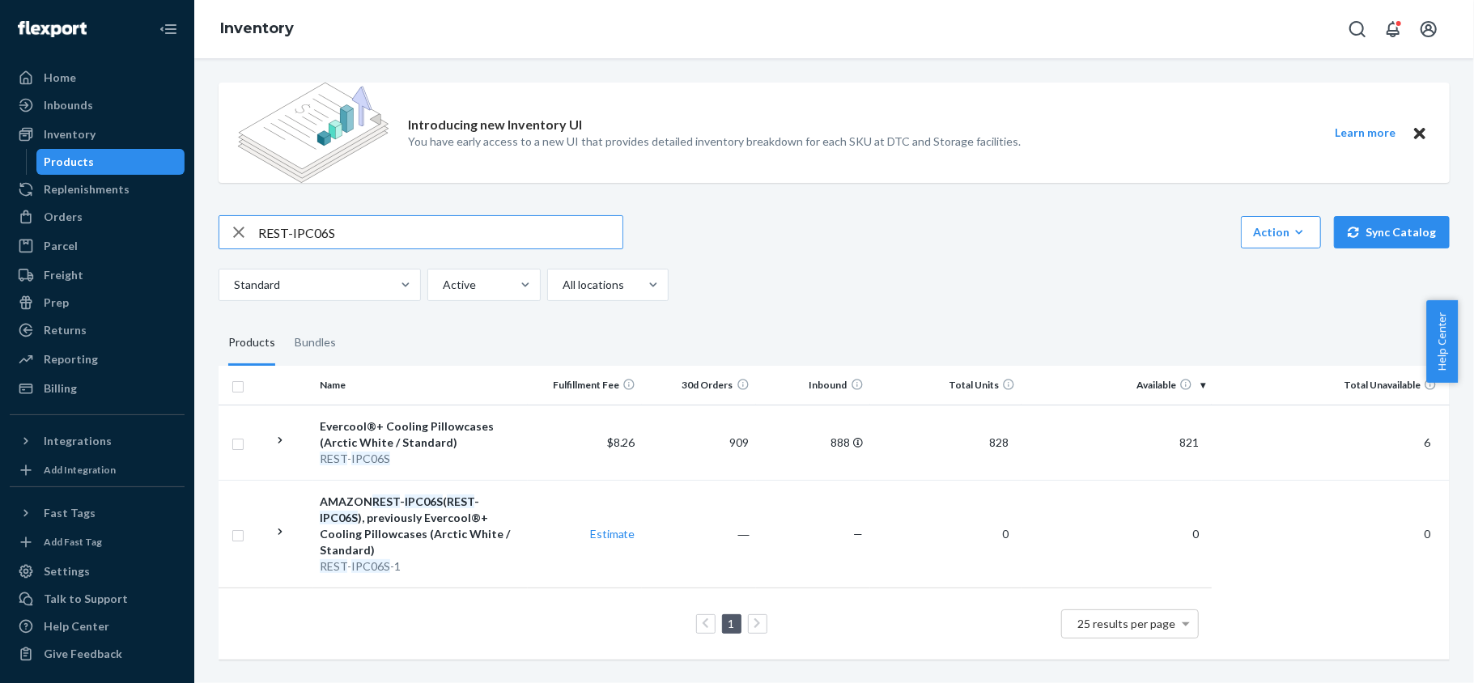
click at [464, 228] on input "REST-IPC06S" at bounding box center [440, 232] width 364 height 32
paste input "REST-IPC07CKSKK"
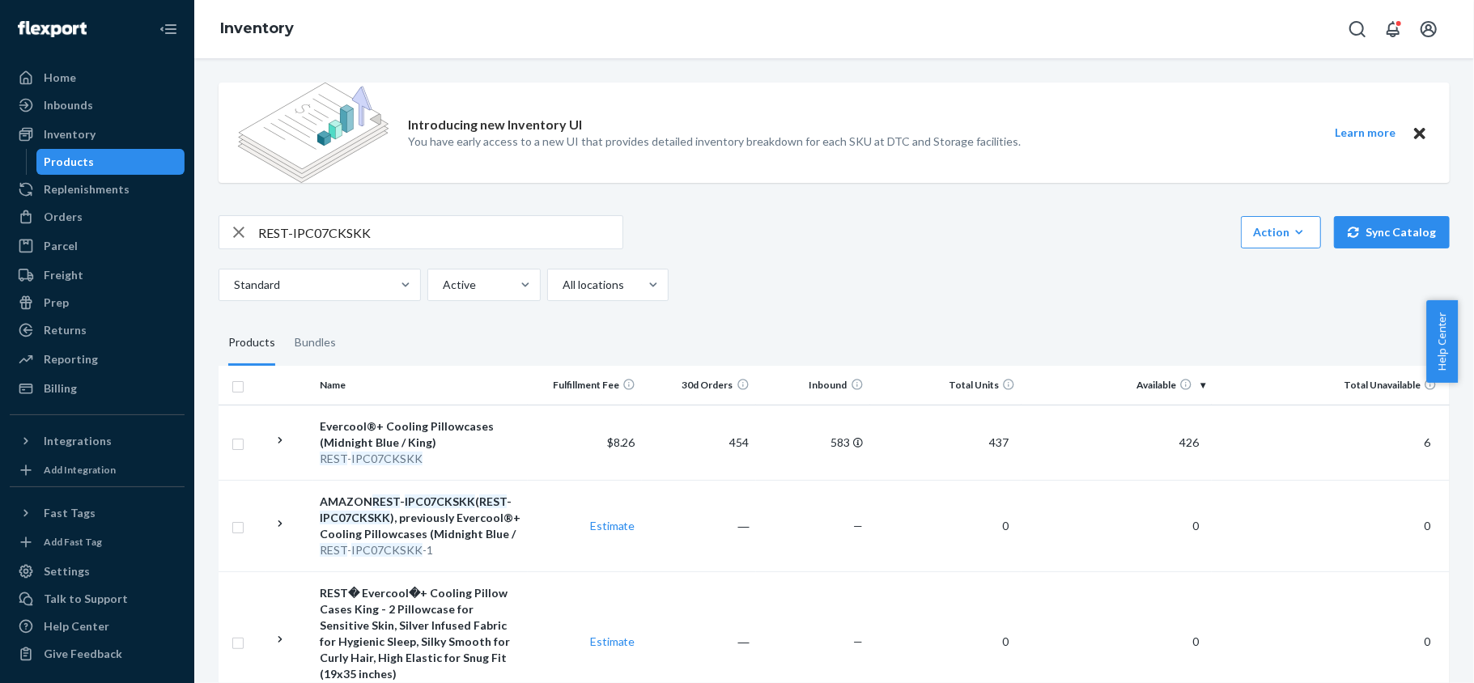
click at [467, 227] on input "REST-IPC07CKSKK" at bounding box center [440, 232] width 364 height 32
paste input "S"
type input "REST-IPC07S"
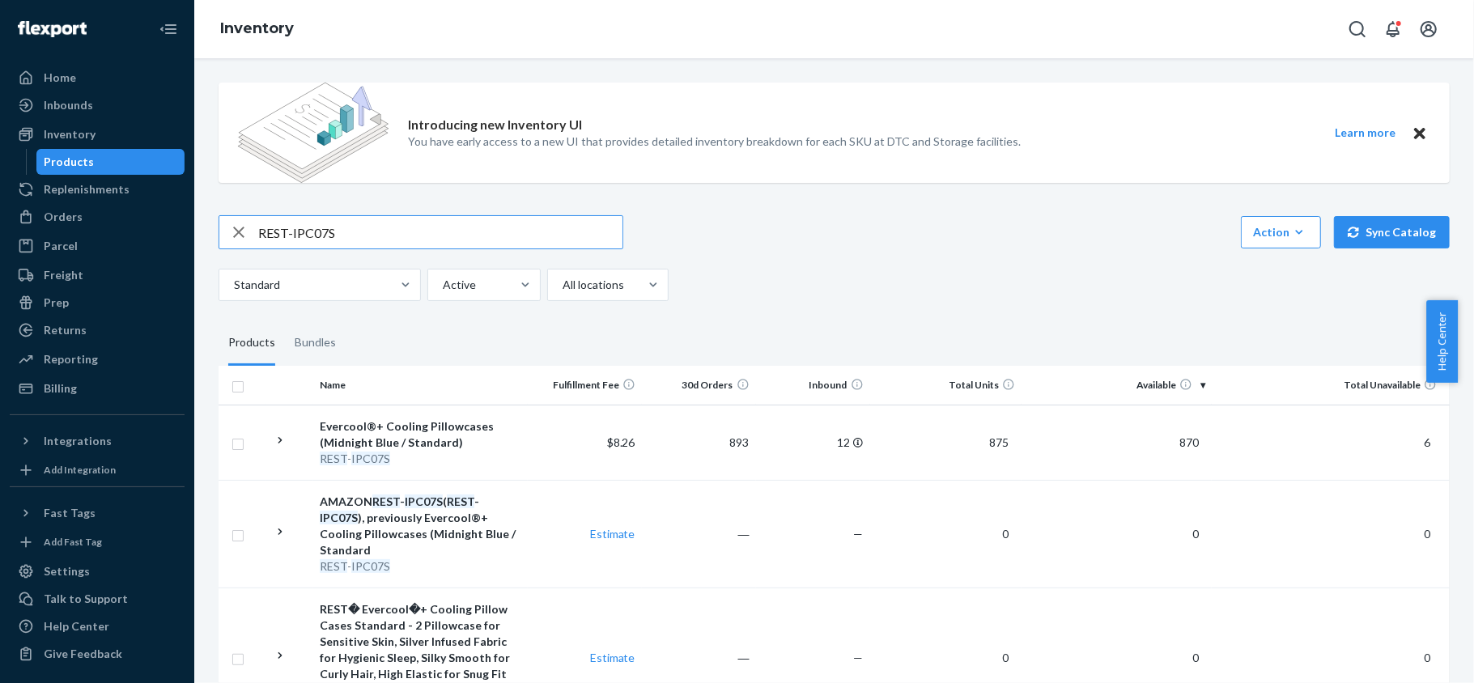
click at [427, 238] on input "REST-IPC07S" at bounding box center [440, 232] width 364 height 32
click at [426, 240] on input "REST-IPC07S" at bounding box center [440, 232] width 364 height 32
paste input "REST-IPC08CKSKK"
type input "REST-IPC08CKSKK"
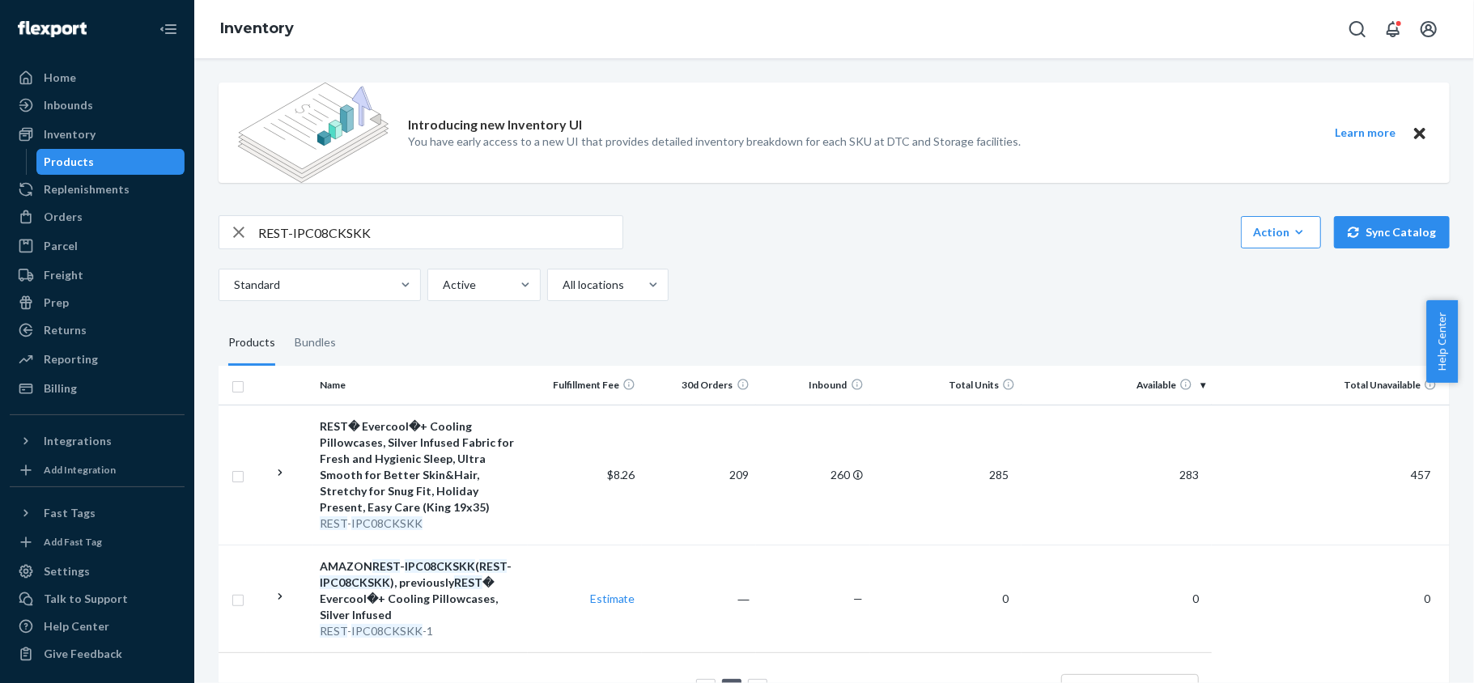
click at [440, 225] on input "REST-IPC08CKSKK" at bounding box center [440, 232] width 364 height 32
paste input "REST-IPC08S"
type input "REST-IPC08S"
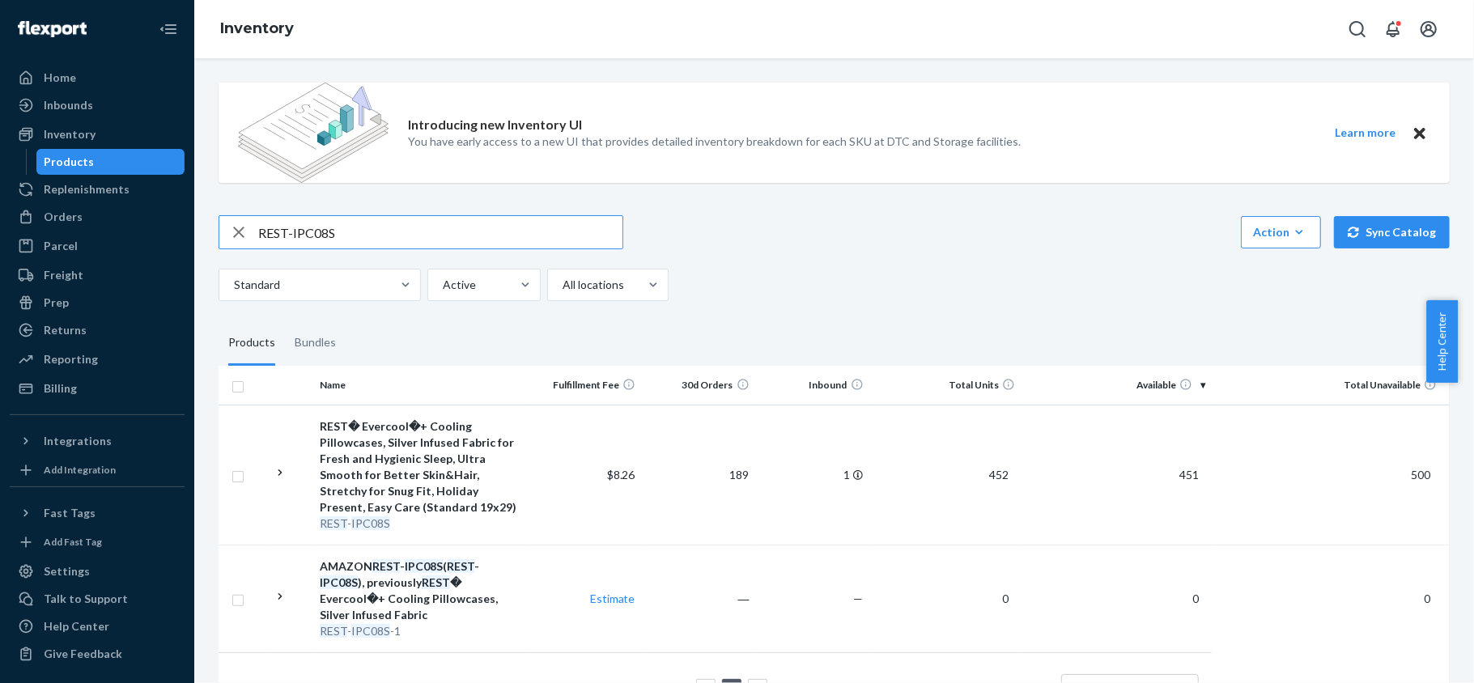
click at [344, 241] on input "REST-IPC08S" at bounding box center [440, 232] width 364 height 32
paste input "REST-SCD00K"
type input "REST-SCD00K"
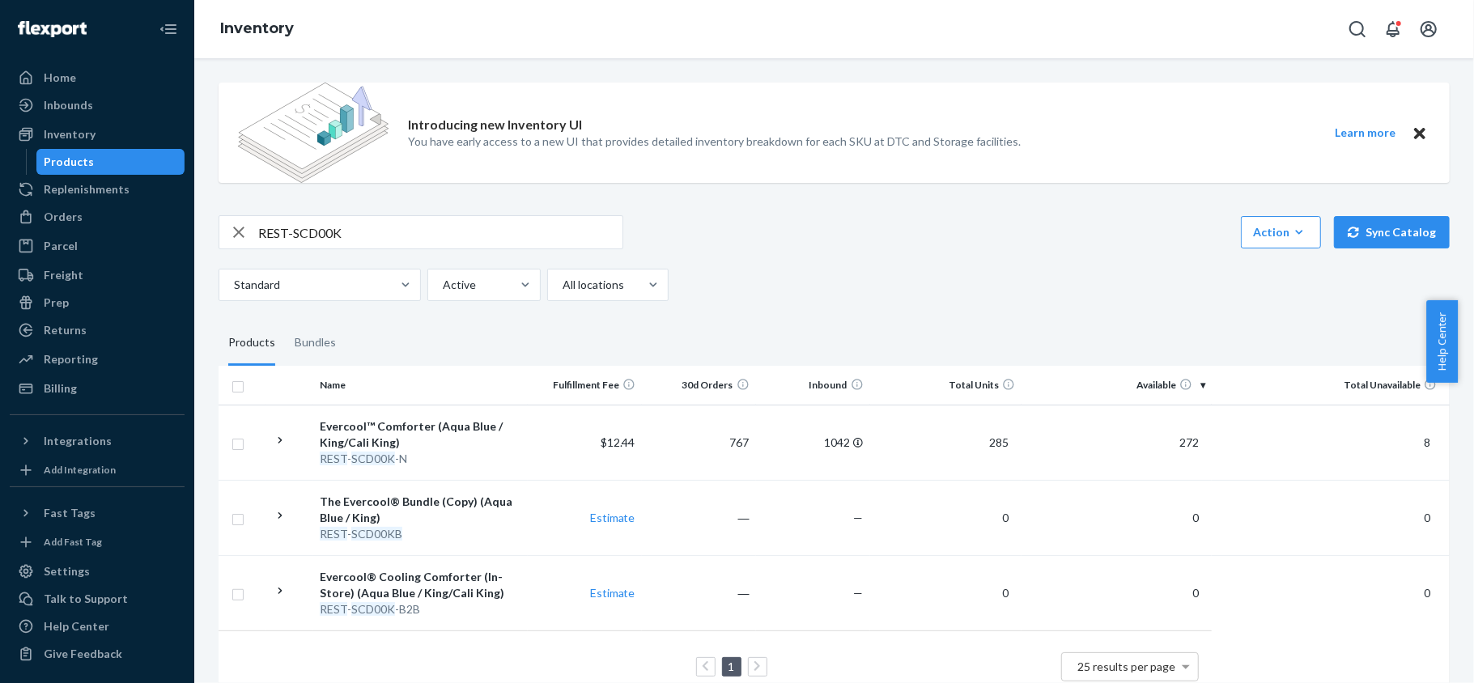
click at [1177, 444] on span "272" at bounding box center [1189, 442] width 32 height 14
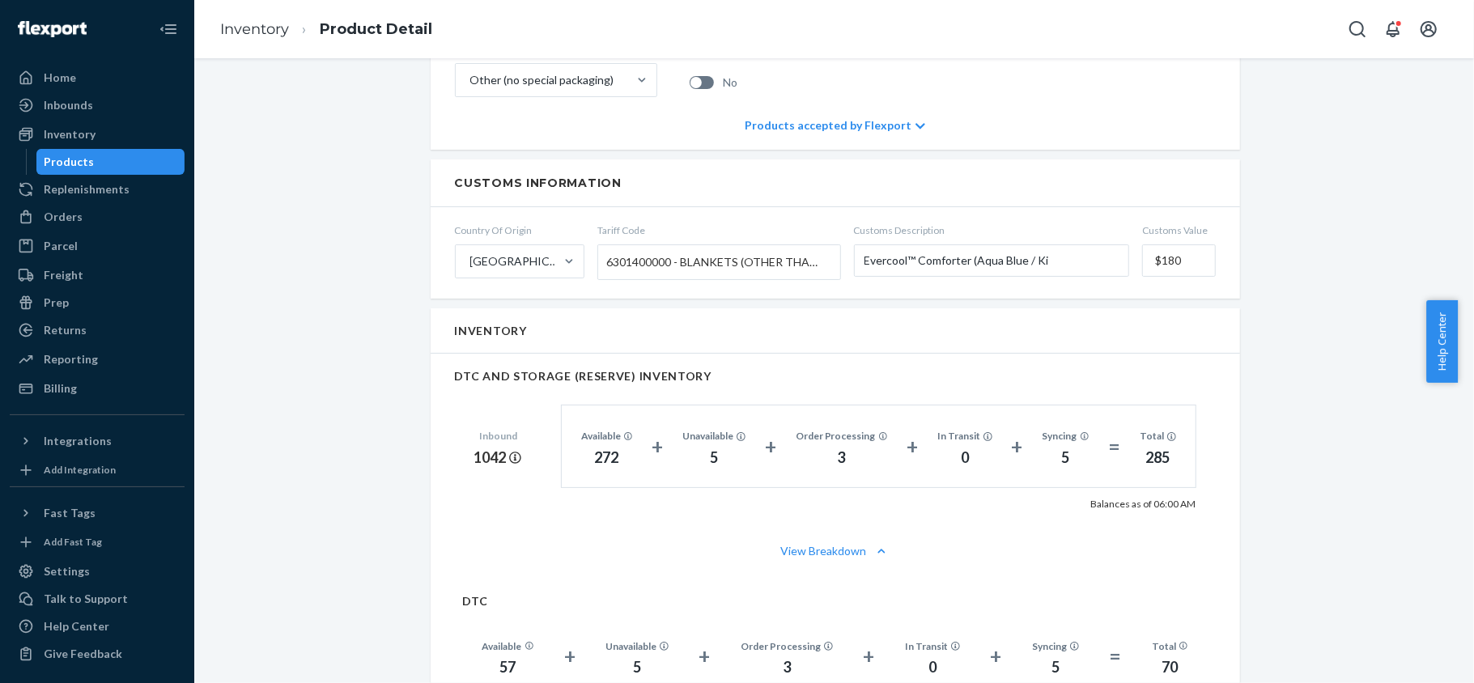
scroll to position [971, 0]
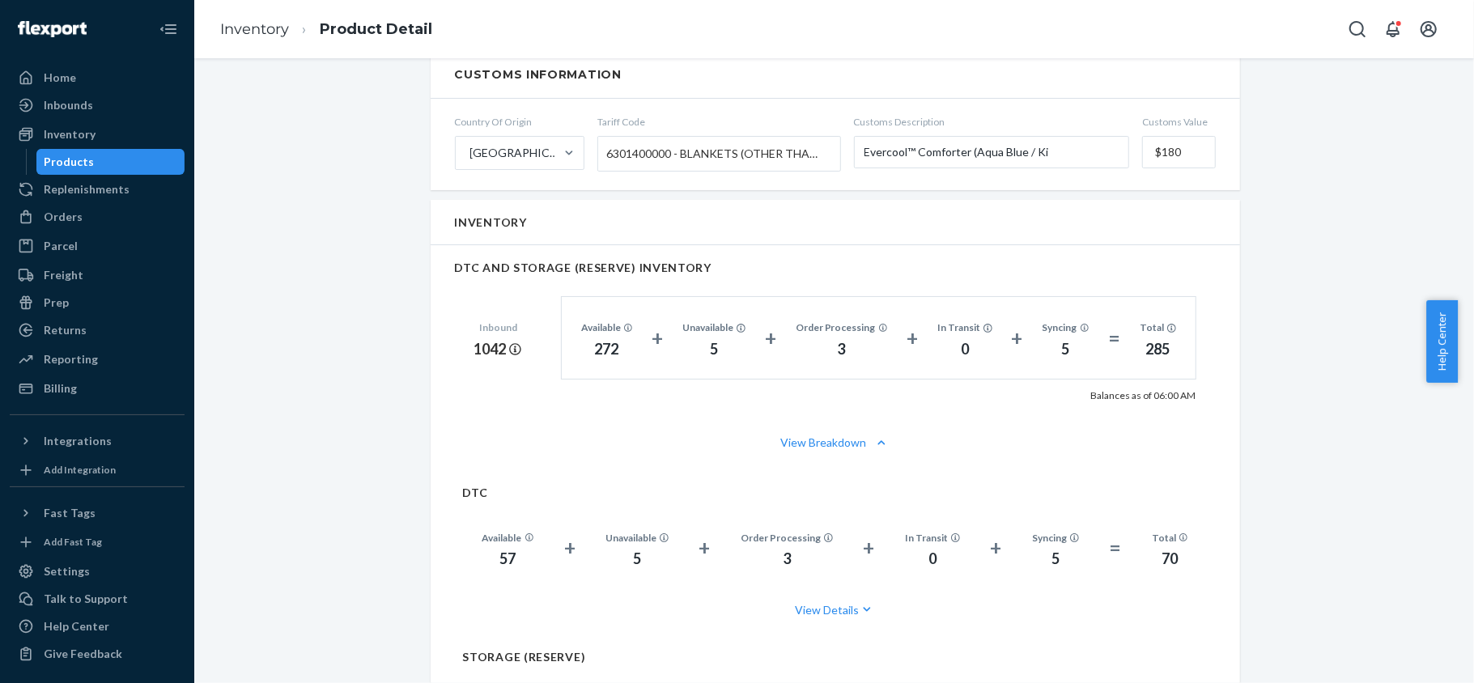
click at [137, 154] on div "Products" at bounding box center [111, 162] width 146 height 23
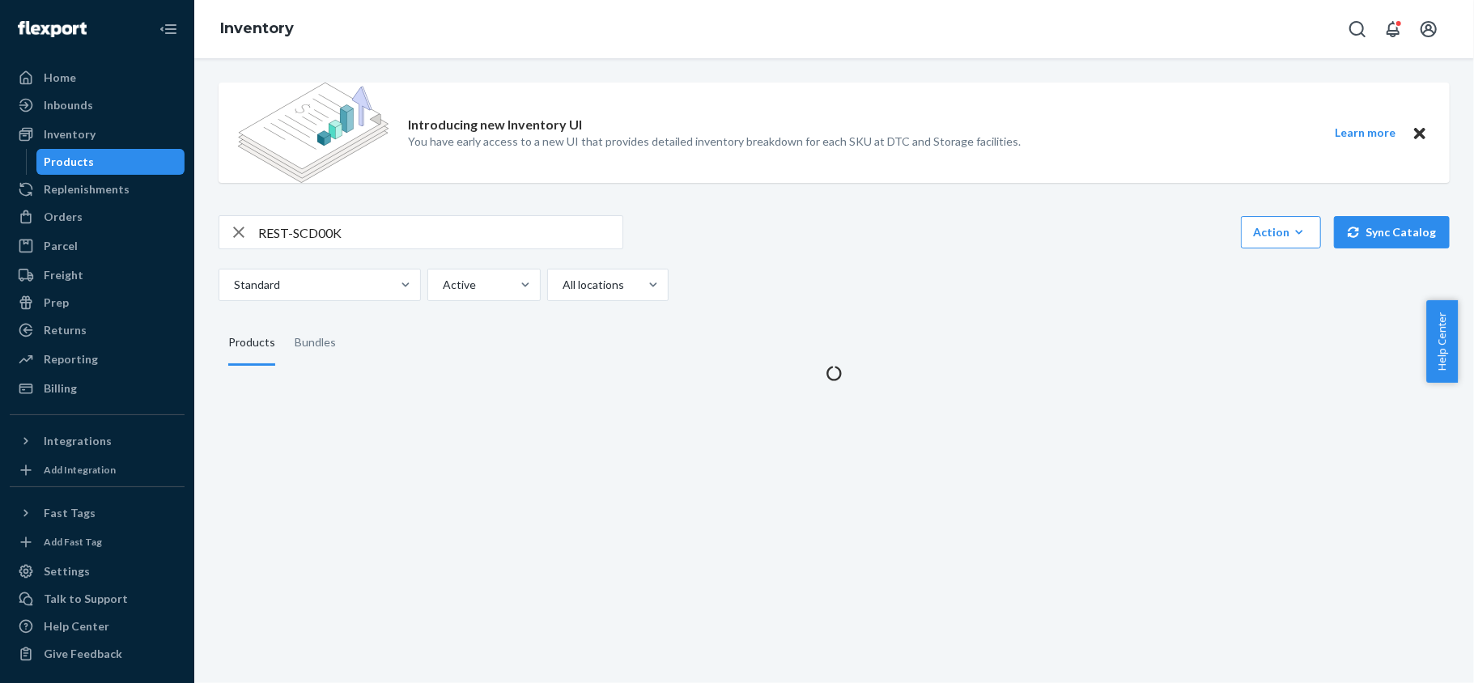
click at [298, 214] on div "Introducing new Inventory UI You have early access to a new UI that provides de…" at bounding box center [833, 226] width 1255 height 312
click at [295, 227] on input "REST-SCD00K" at bounding box center [440, 232] width 364 height 32
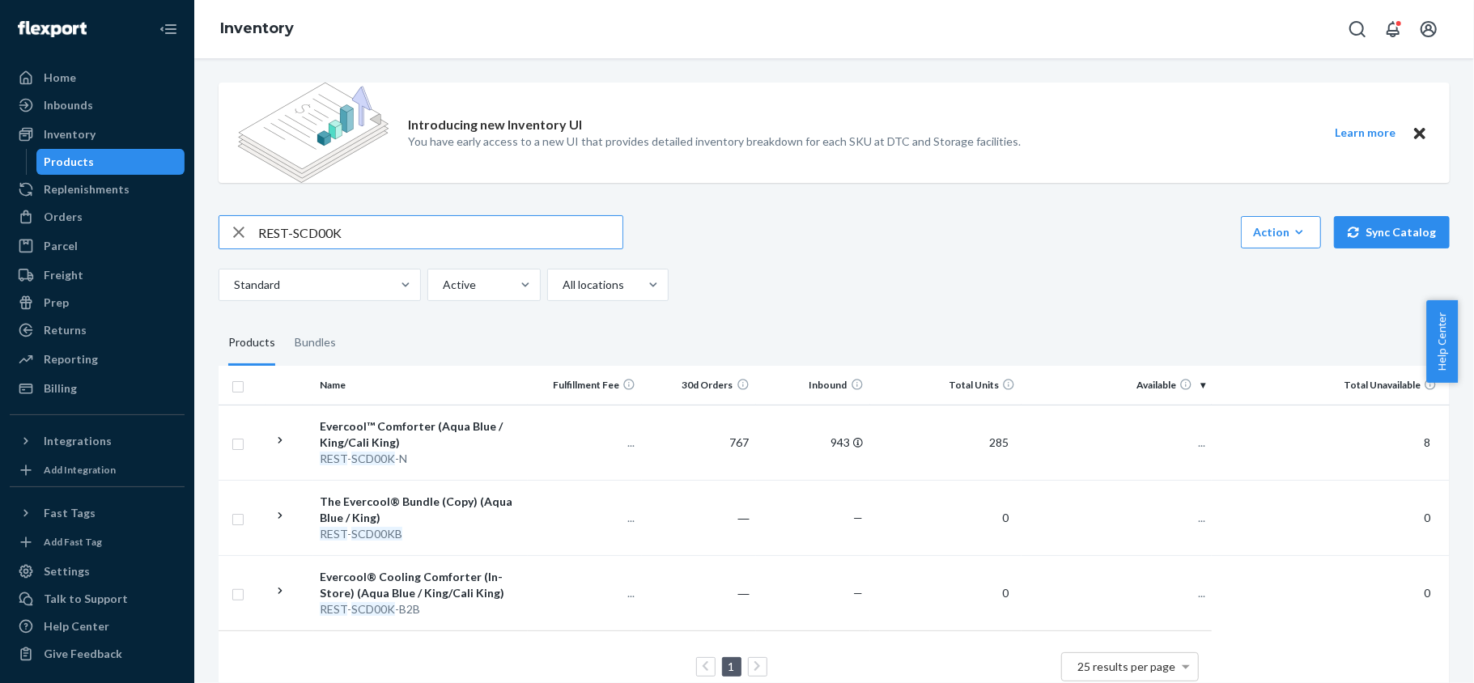
click at [295, 227] on input "REST-SCD00K" at bounding box center [440, 232] width 364 height 32
paste input "REST-SCD00Q"
type input "REST-SCD00Q"
click at [1173, 444] on span "496" at bounding box center [1189, 442] width 32 height 14
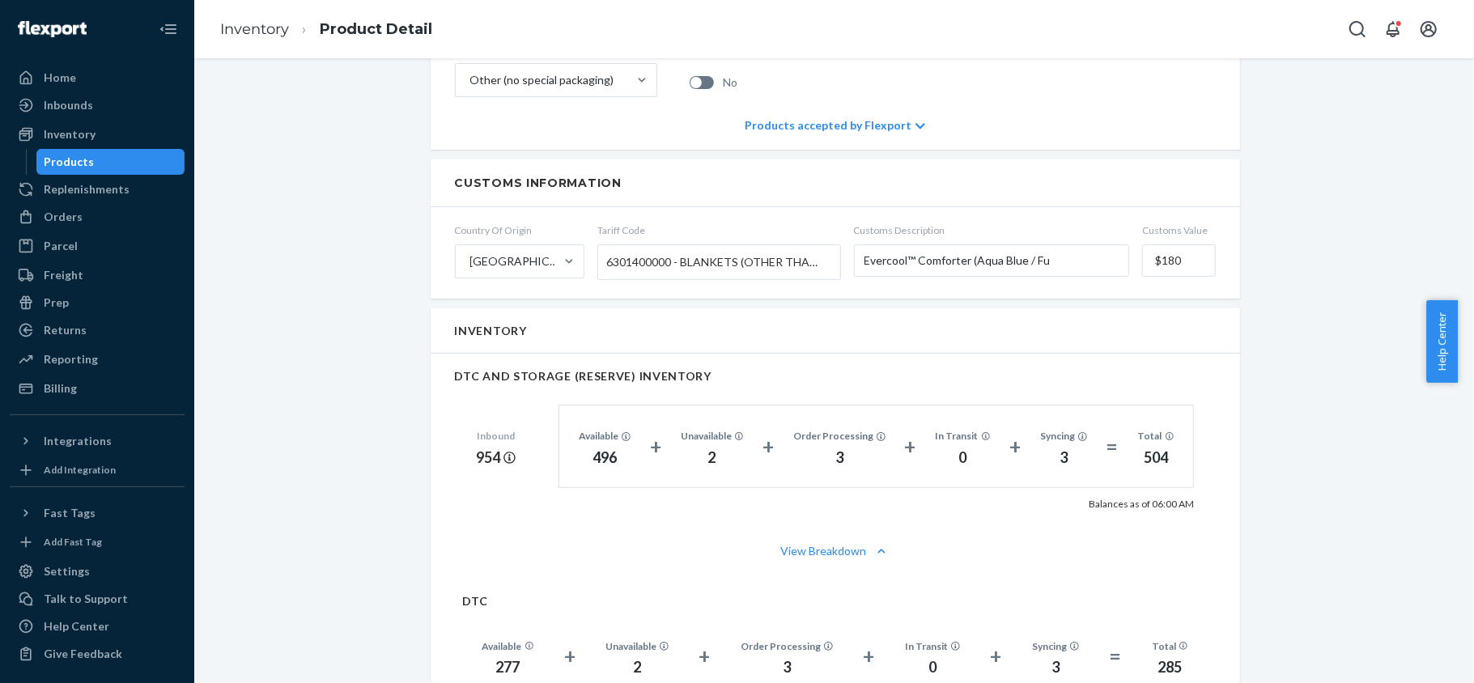
scroll to position [971, 0]
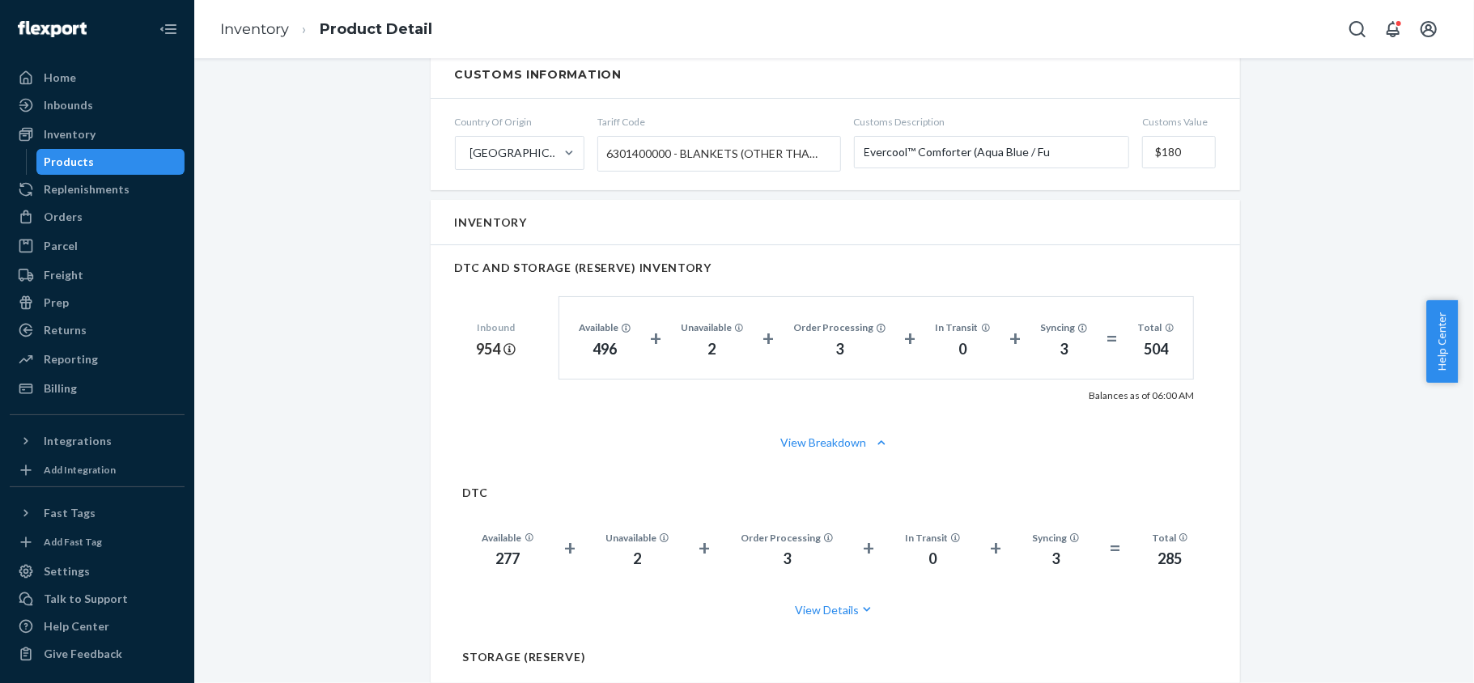
click at [154, 166] on div "Products" at bounding box center [111, 162] width 146 height 23
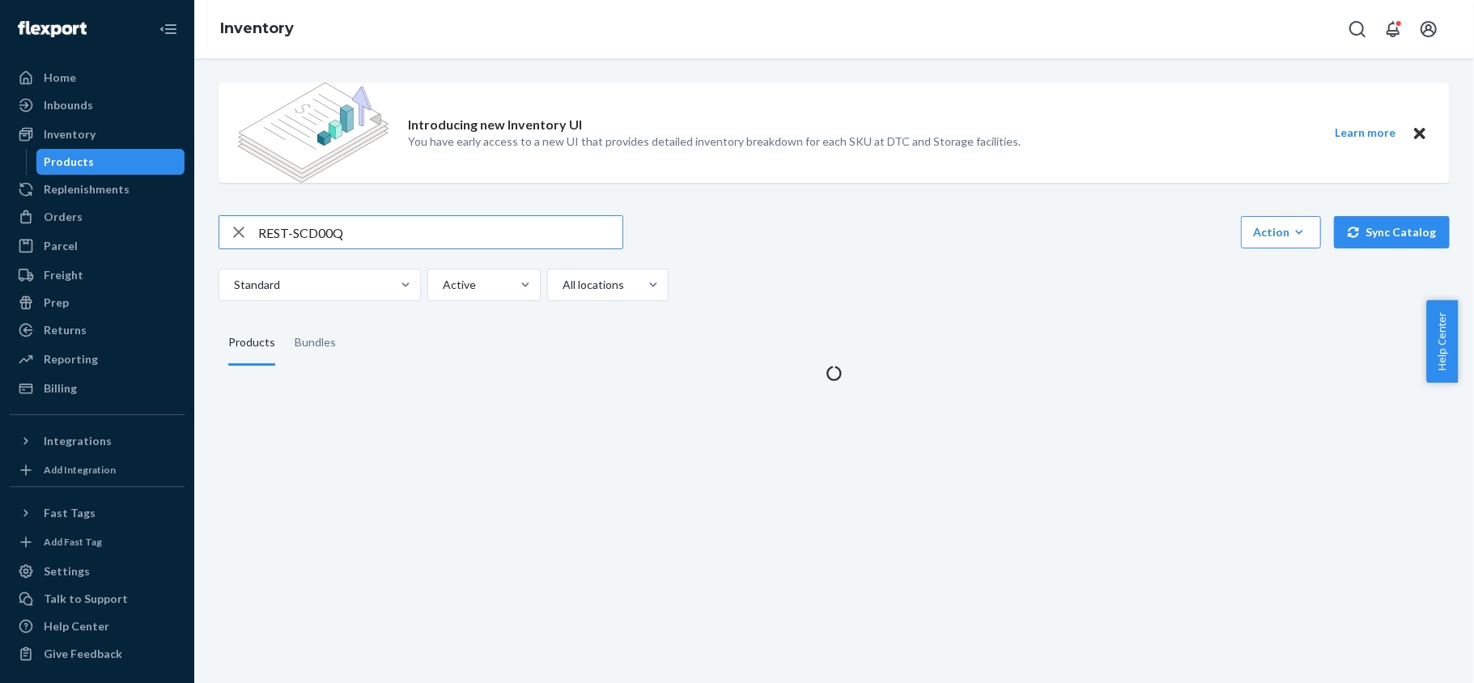
click at [371, 221] on input "REST-SCD00Q" at bounding box center [440, 232] width 364 height 32
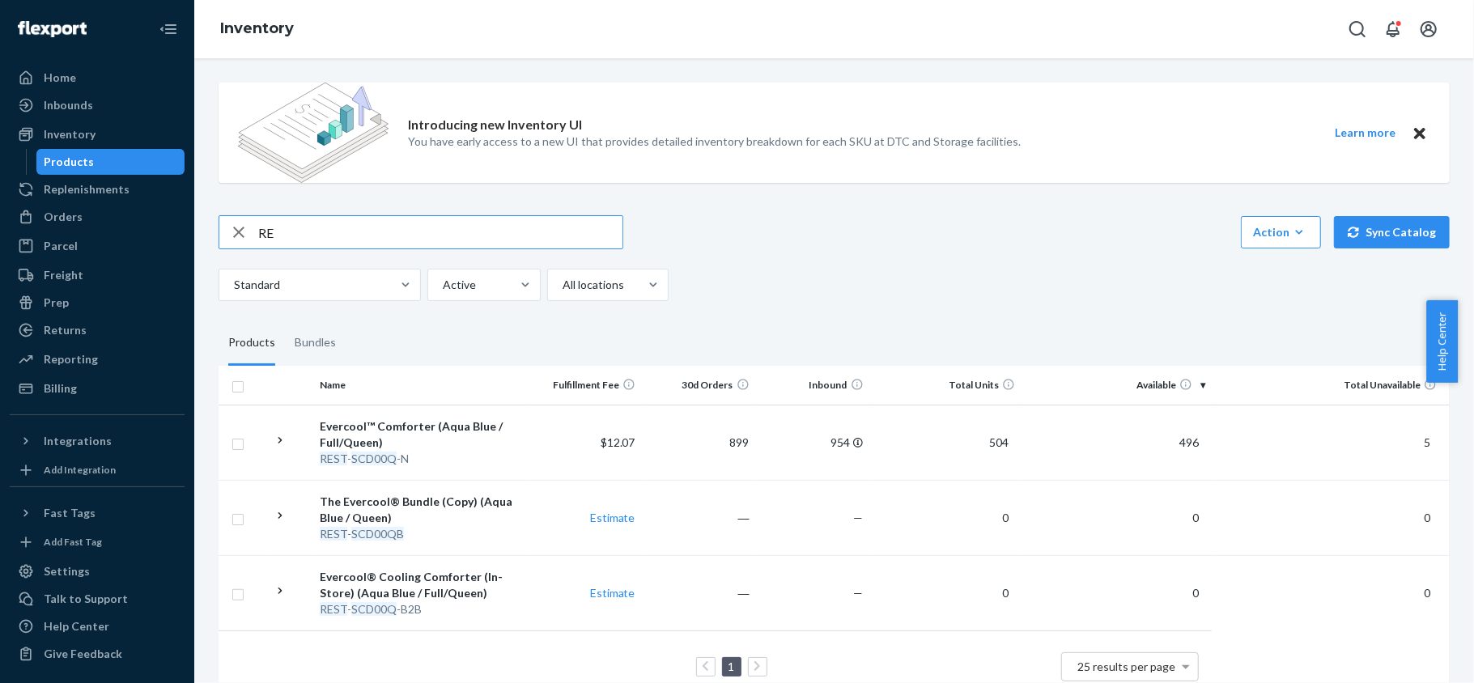
type input "R"
type input "REST-SCD00T"
click at [1173, 441] on span "104" at bounding box center [1189, 442] width 32 height 14
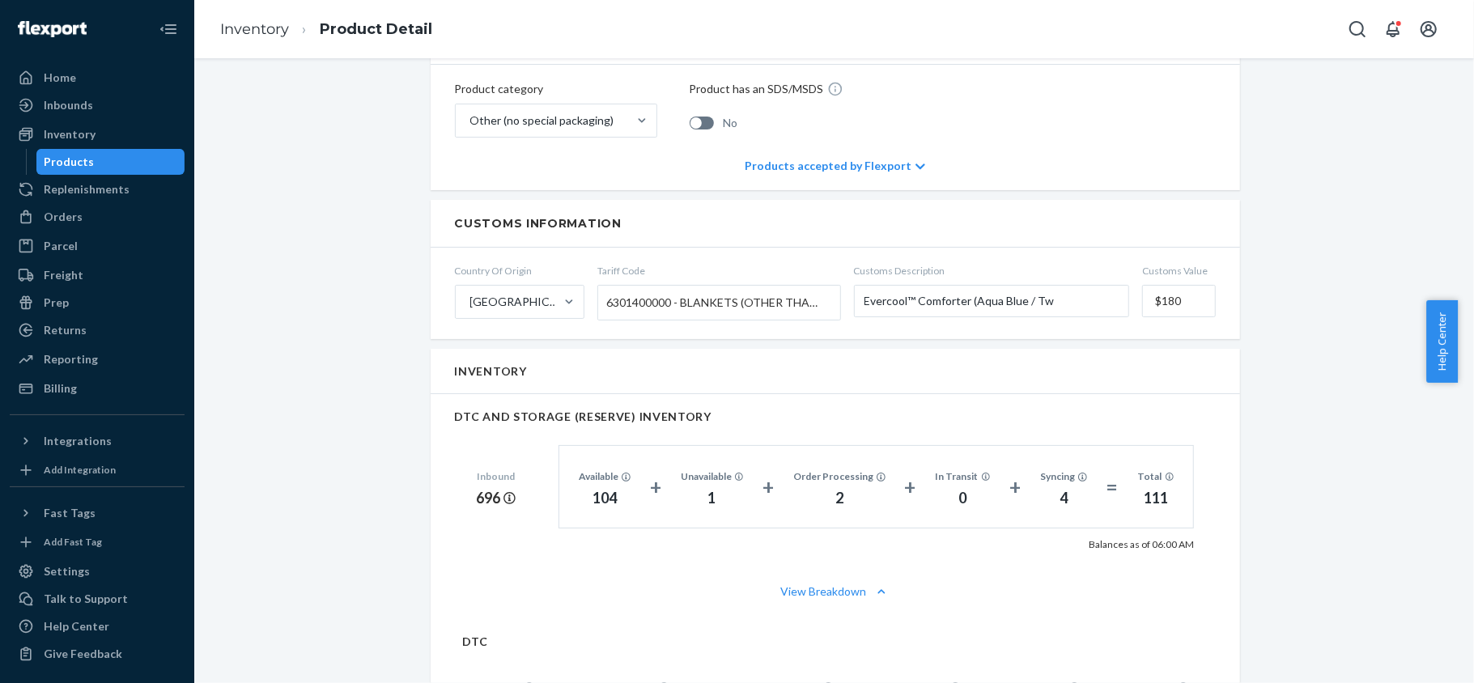
scroll to position [971, 0]
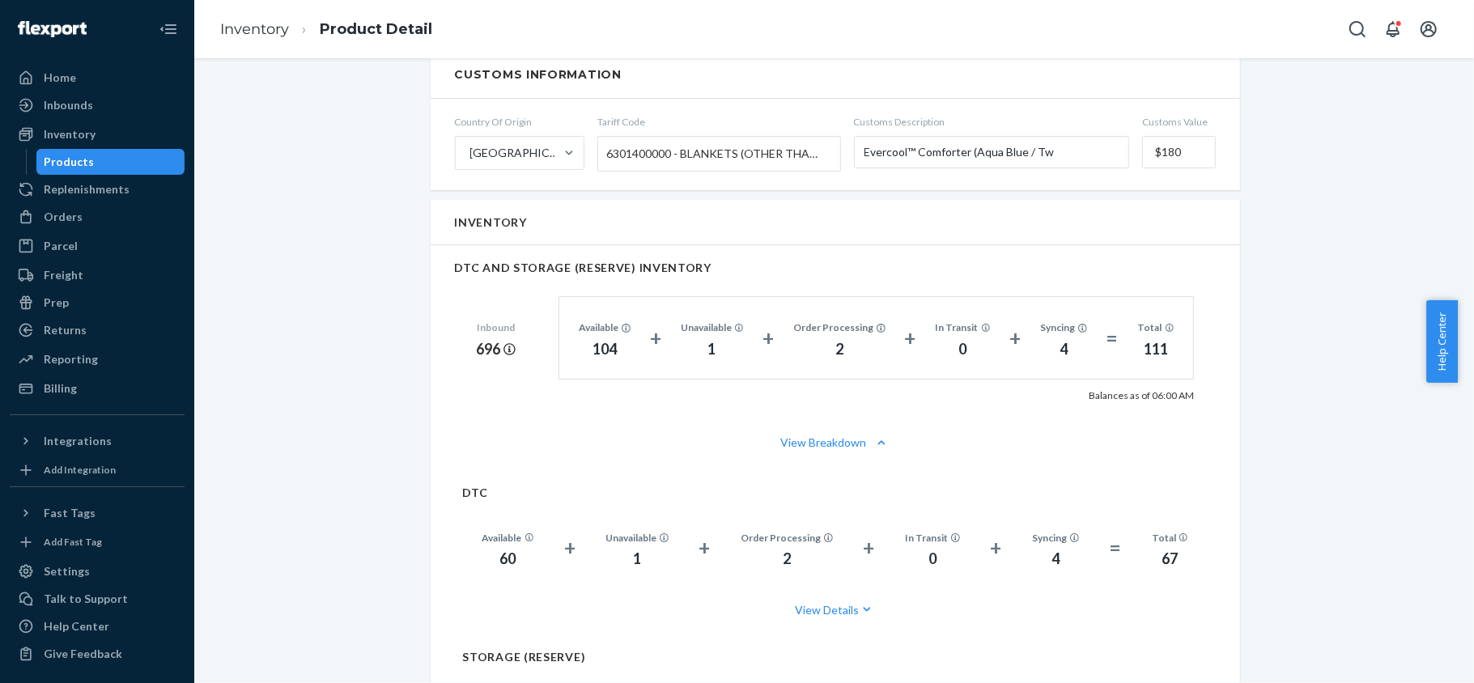
click at [123, 159] on div "Products" at bounding box center [111, 162] width 146 height 23
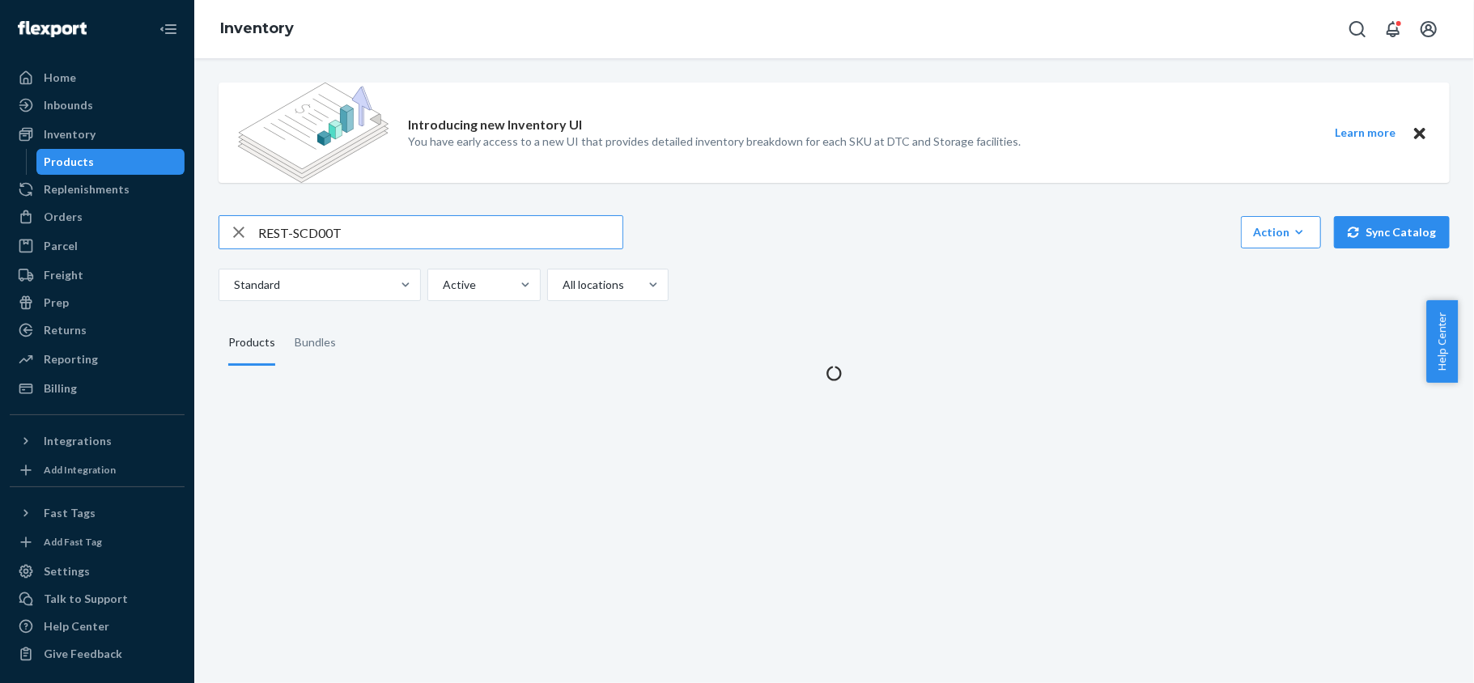
click at [315, 236] on input "REST-SCD00T" at bounding box center [440, 232] width 364 height 32
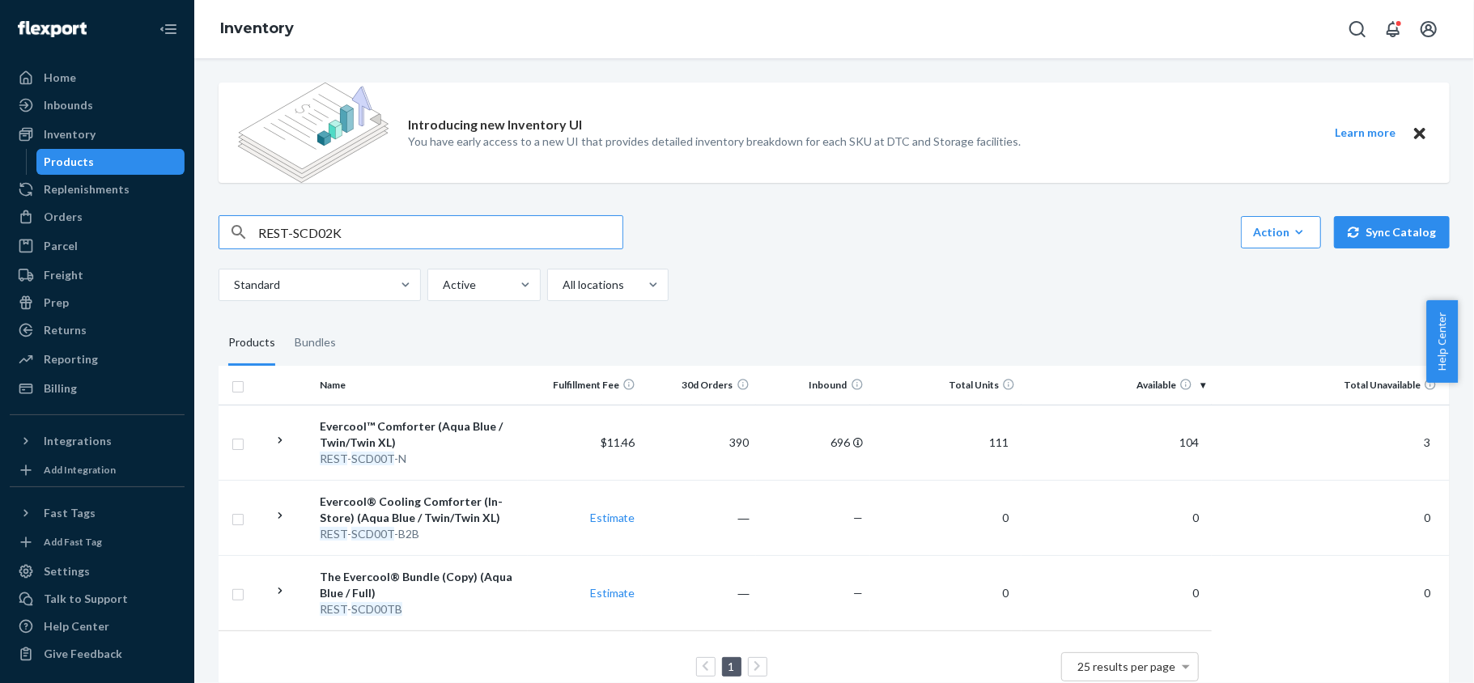
type input "REST-SCD02K"
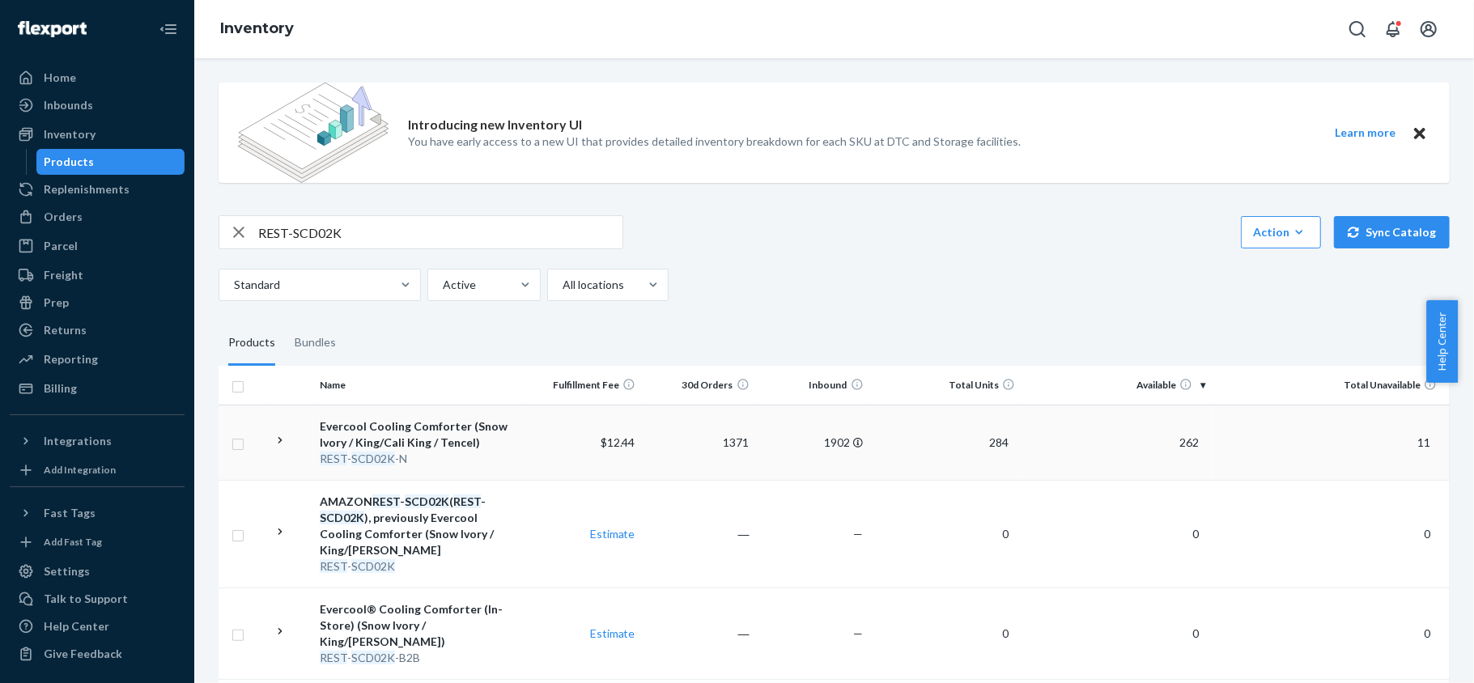
click at [1173, 439] on span "262" at bounding box center [1189, 442] width 32 height 14
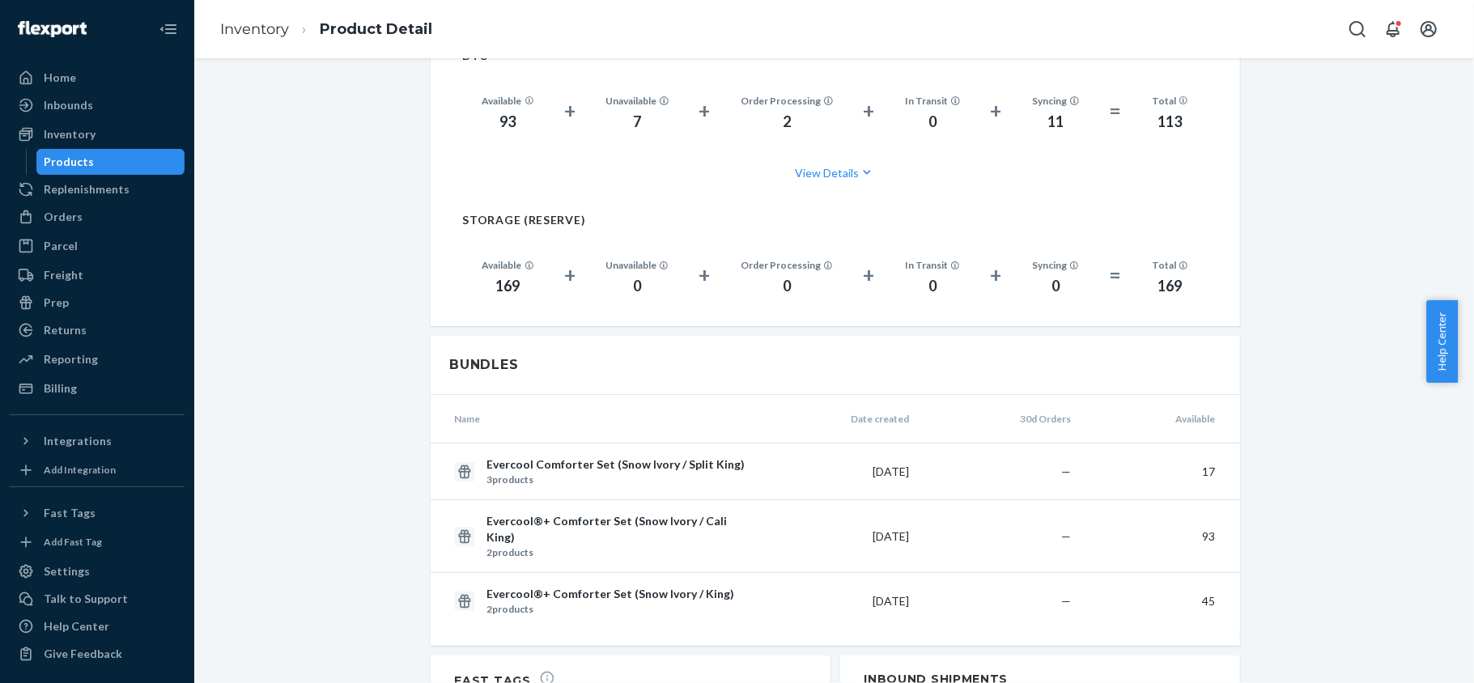
scroll to position [1192, 0]
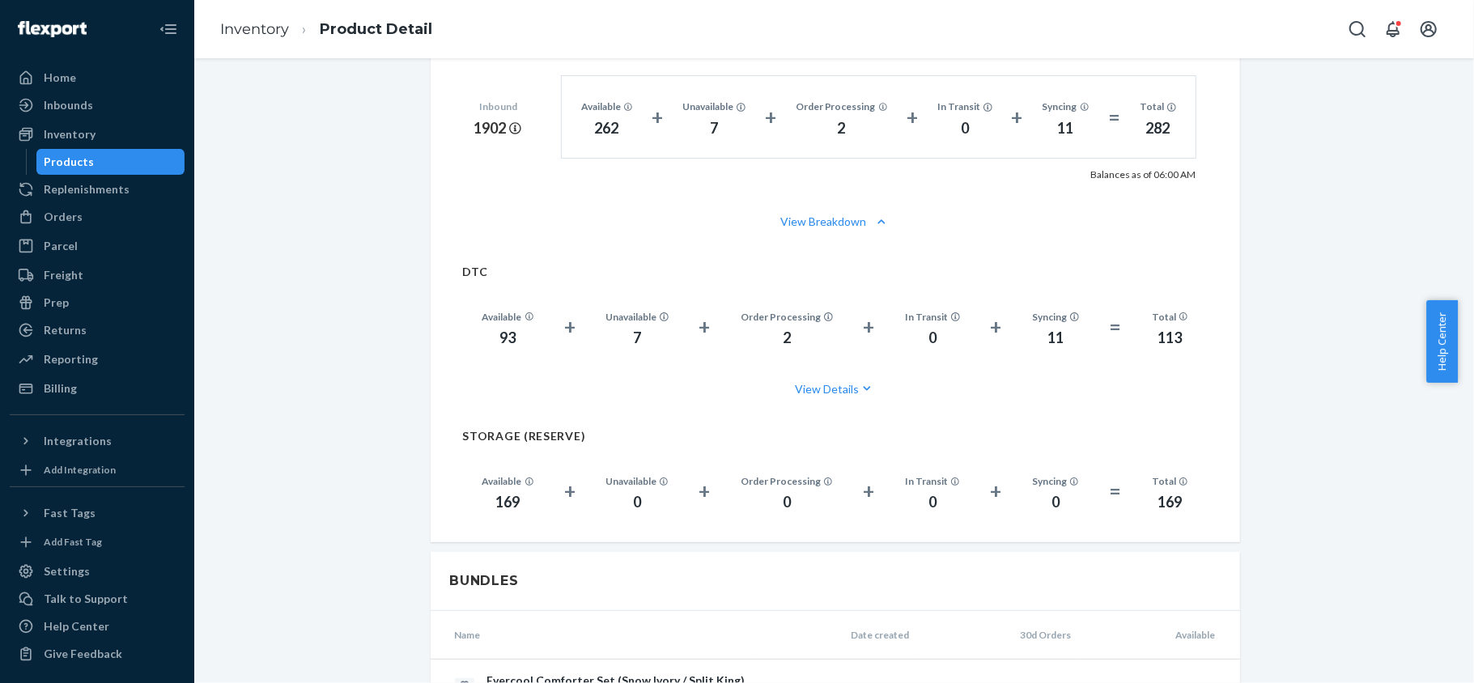
click at [155, 165] on div "Products" at bounding box center [111, 162] width 146 height 23
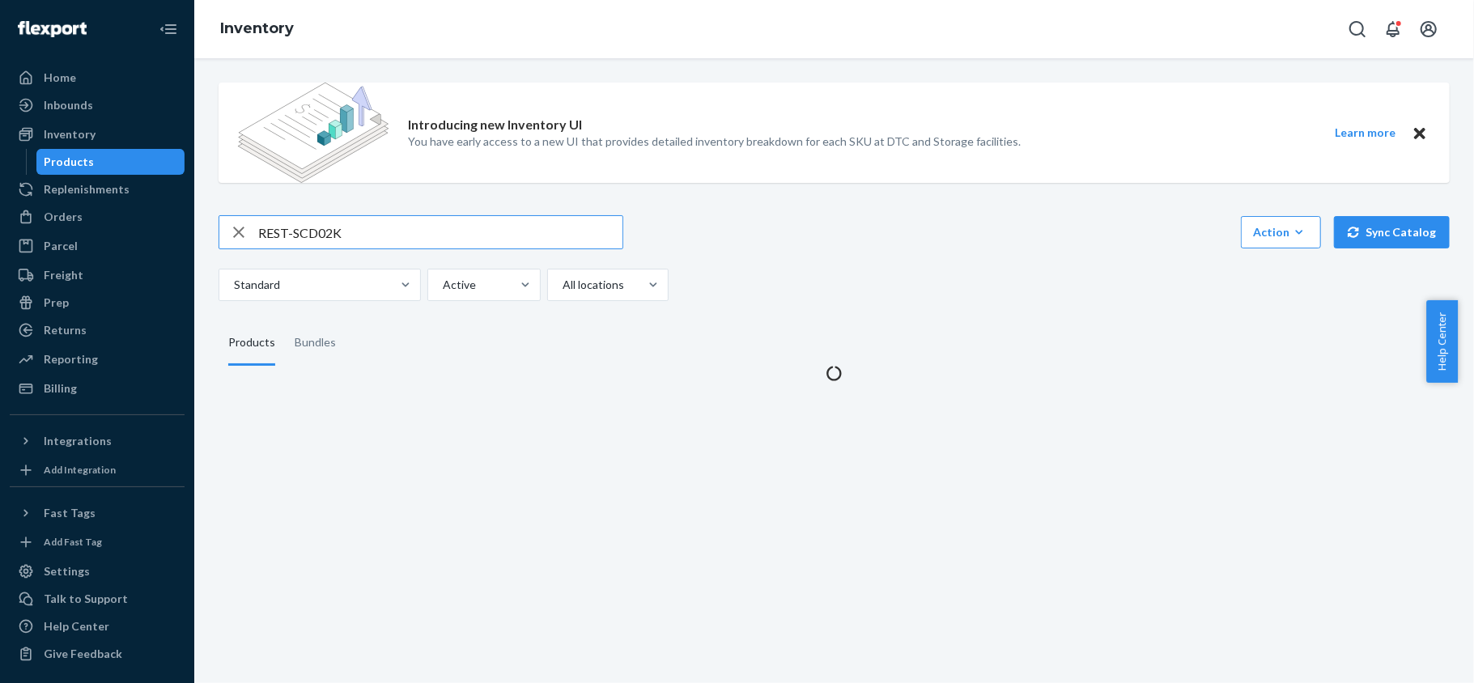
click at [354, 234] on input "REST-SCD02K" at bounding box center [440, 232] width 364 height 32
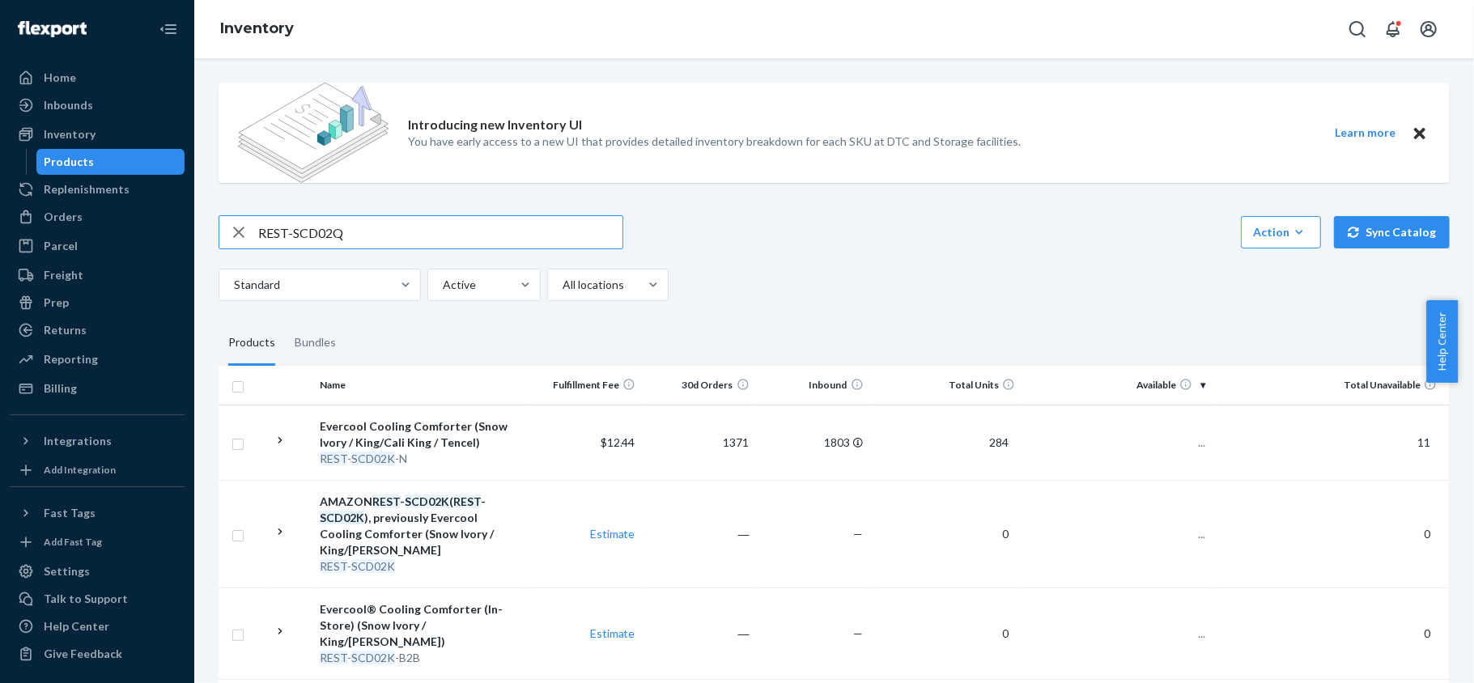
type input "REST-SCD02Q"
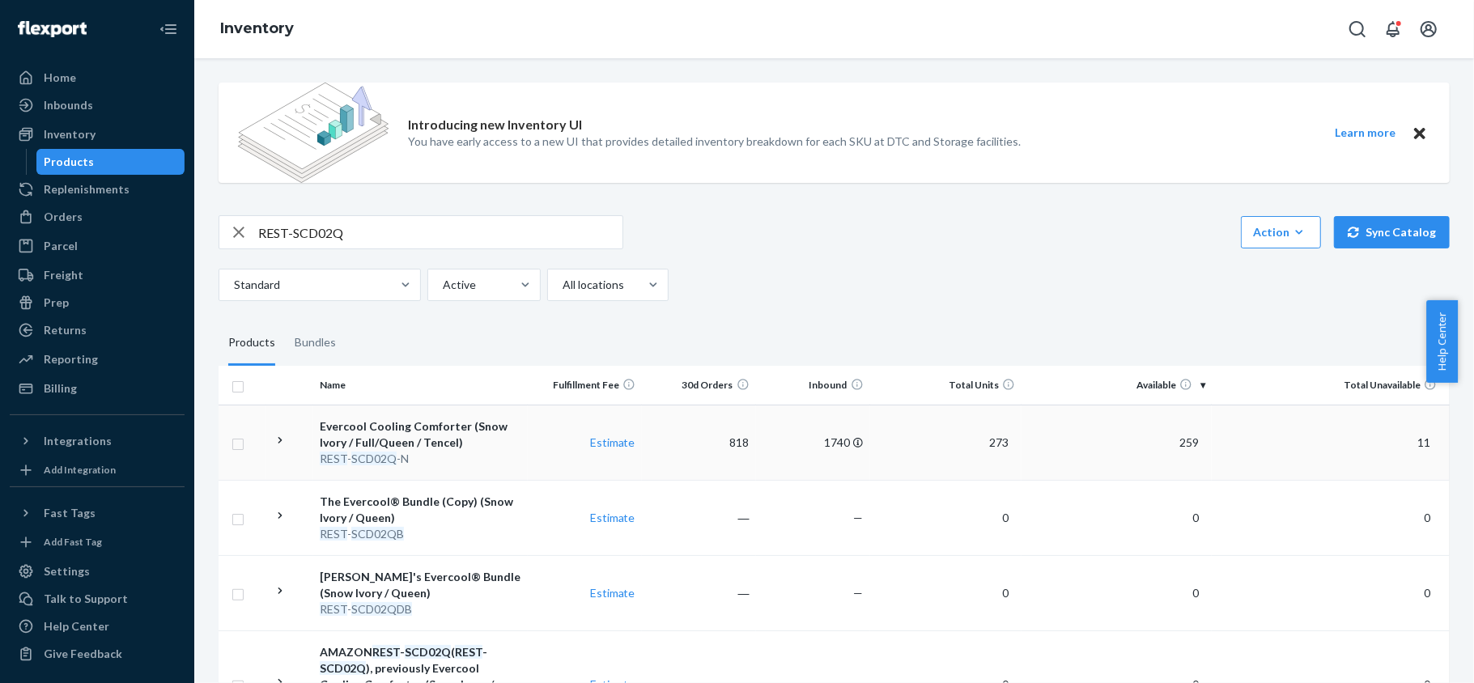
click at [1191, 445] on span "259" at bounding box center [1189, 442] width 32 height 14
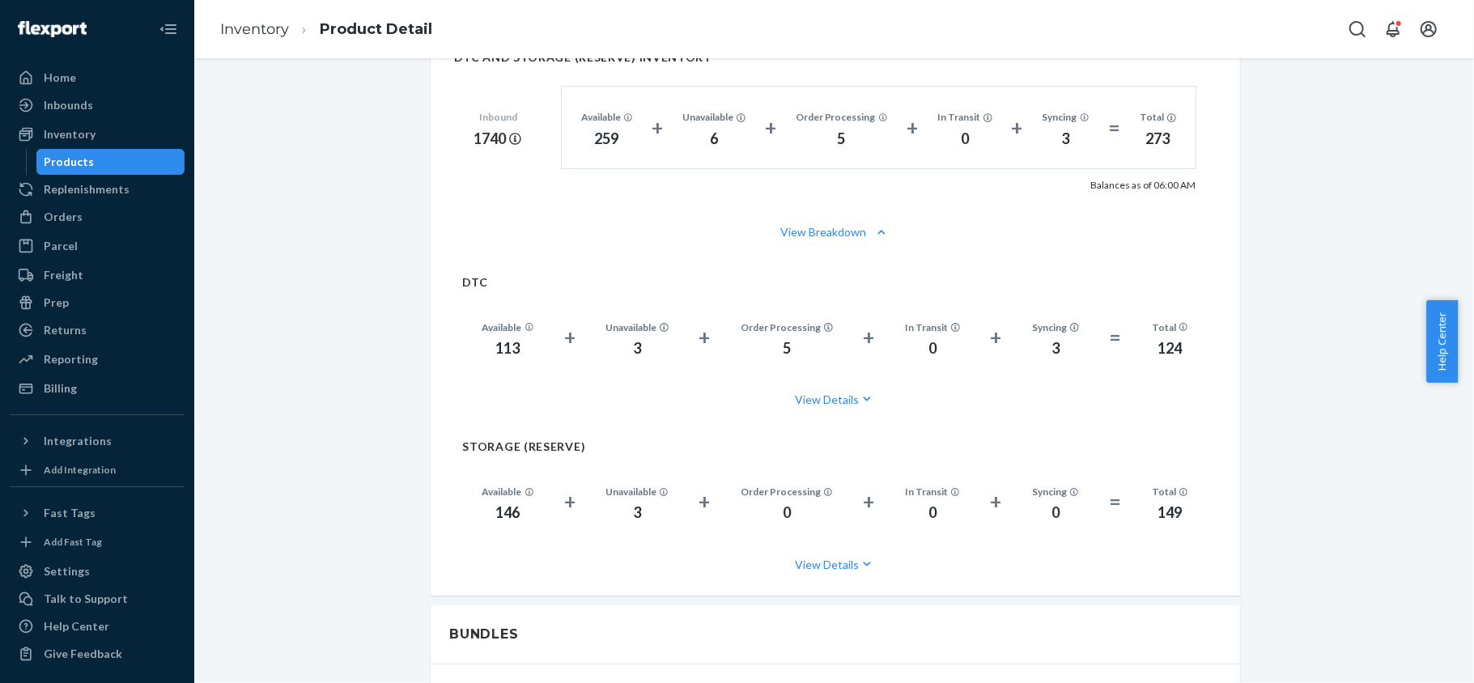
scroll to position [1187, 0]
click at [147, 159] on div "Products" at bounding box center [111, 162] width 146 height 23
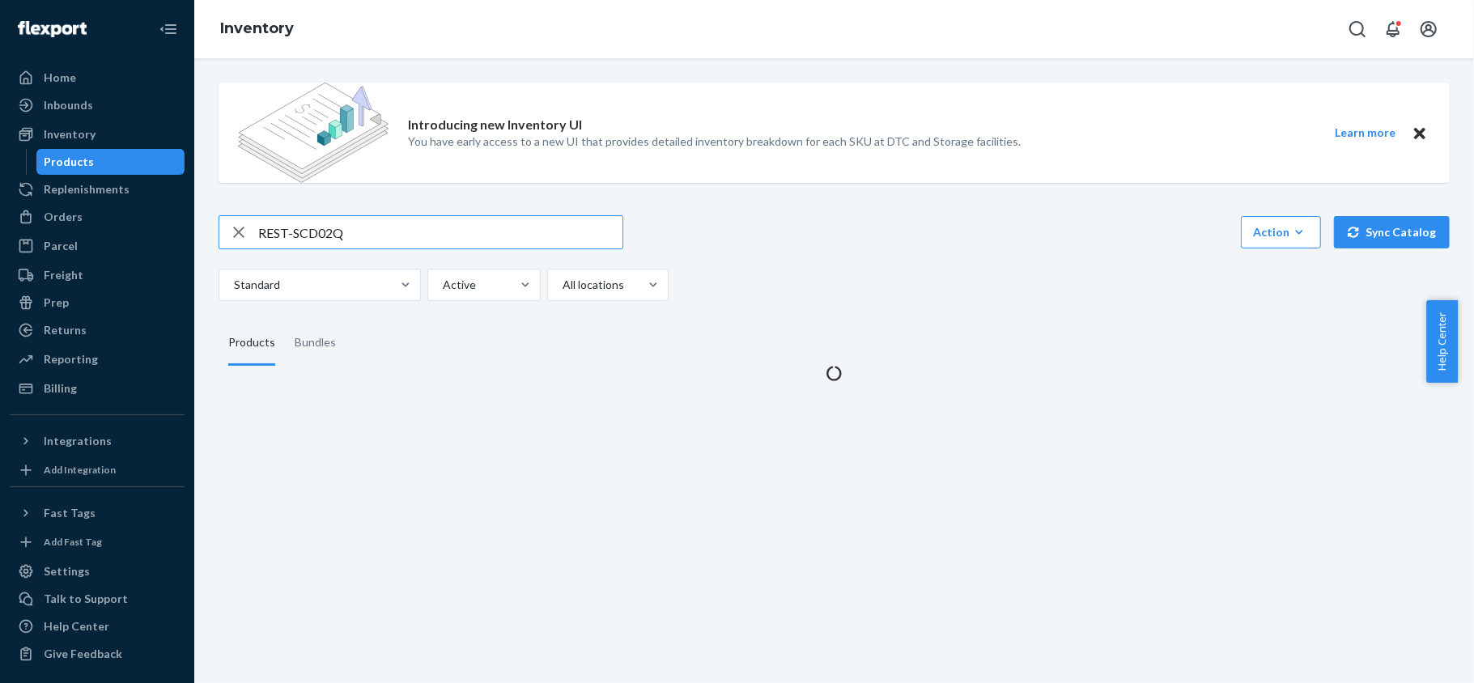
click at [363, 237] on input "REST-SCD02Q" at bounding box center [440, 232] width 364 height 32
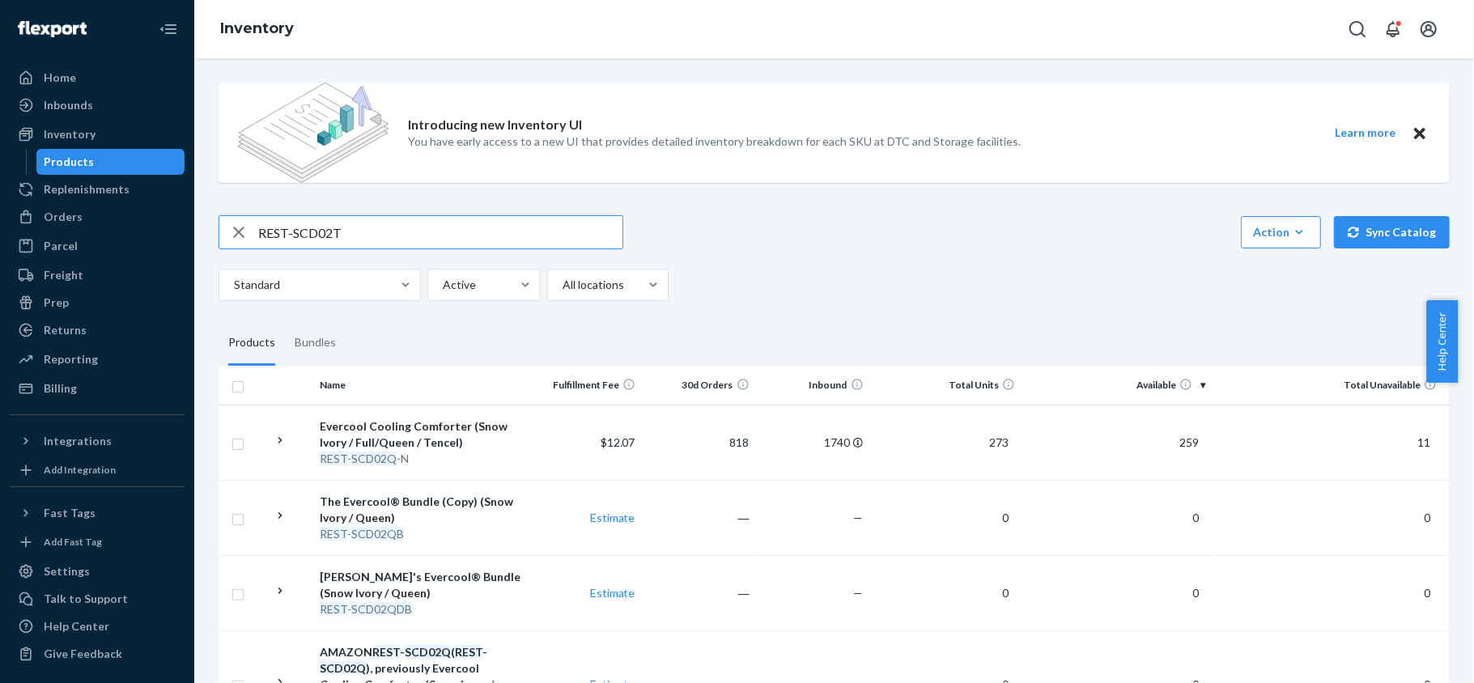
type input "REST-SCD02T"
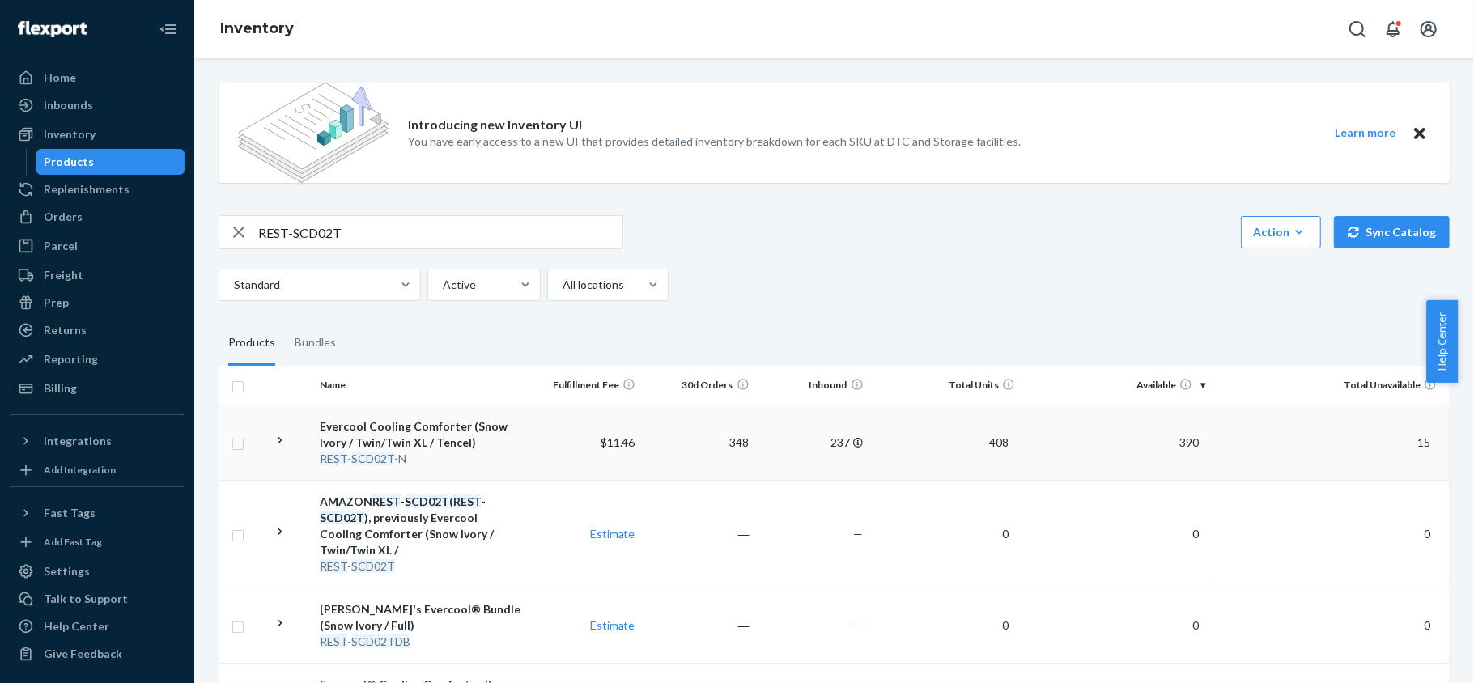
click at [1151, 447] on td "390" at bounding box center [1116, 442] width 190 height 75
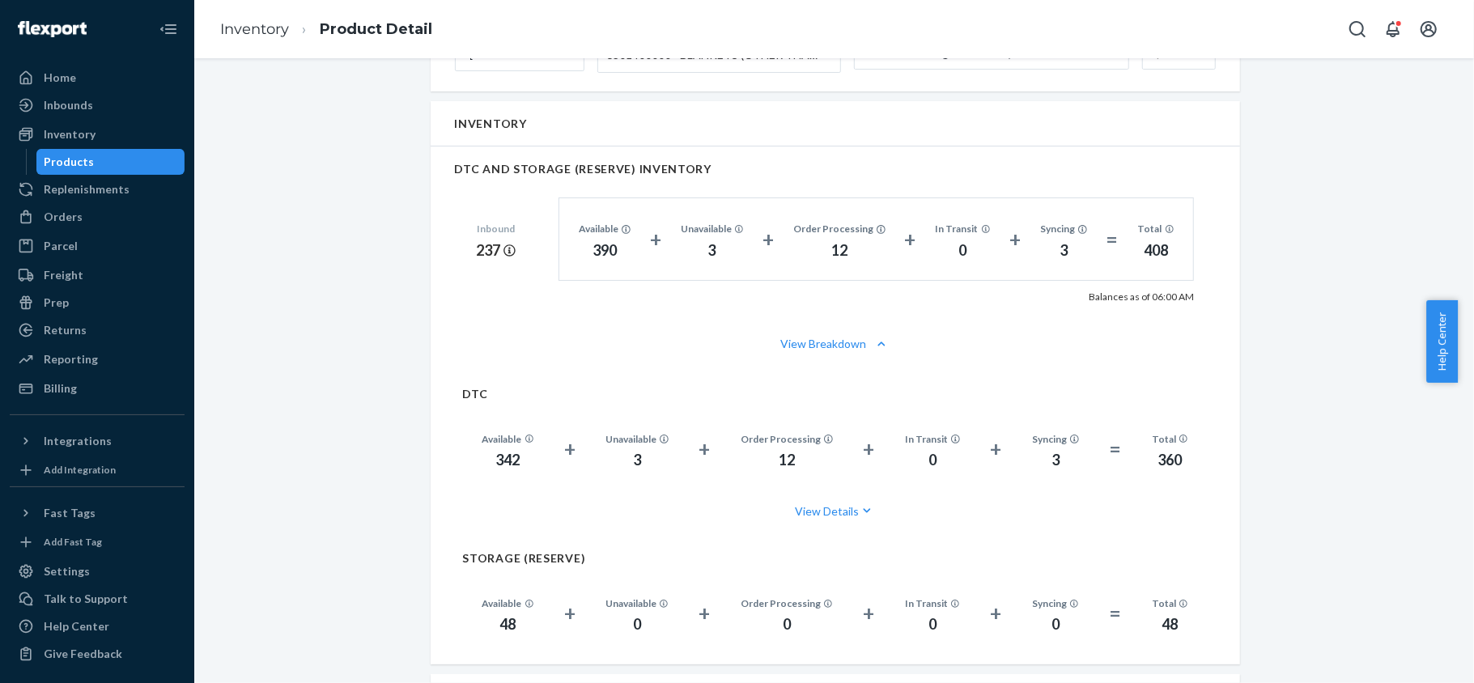
scroll to position [1079, 0]
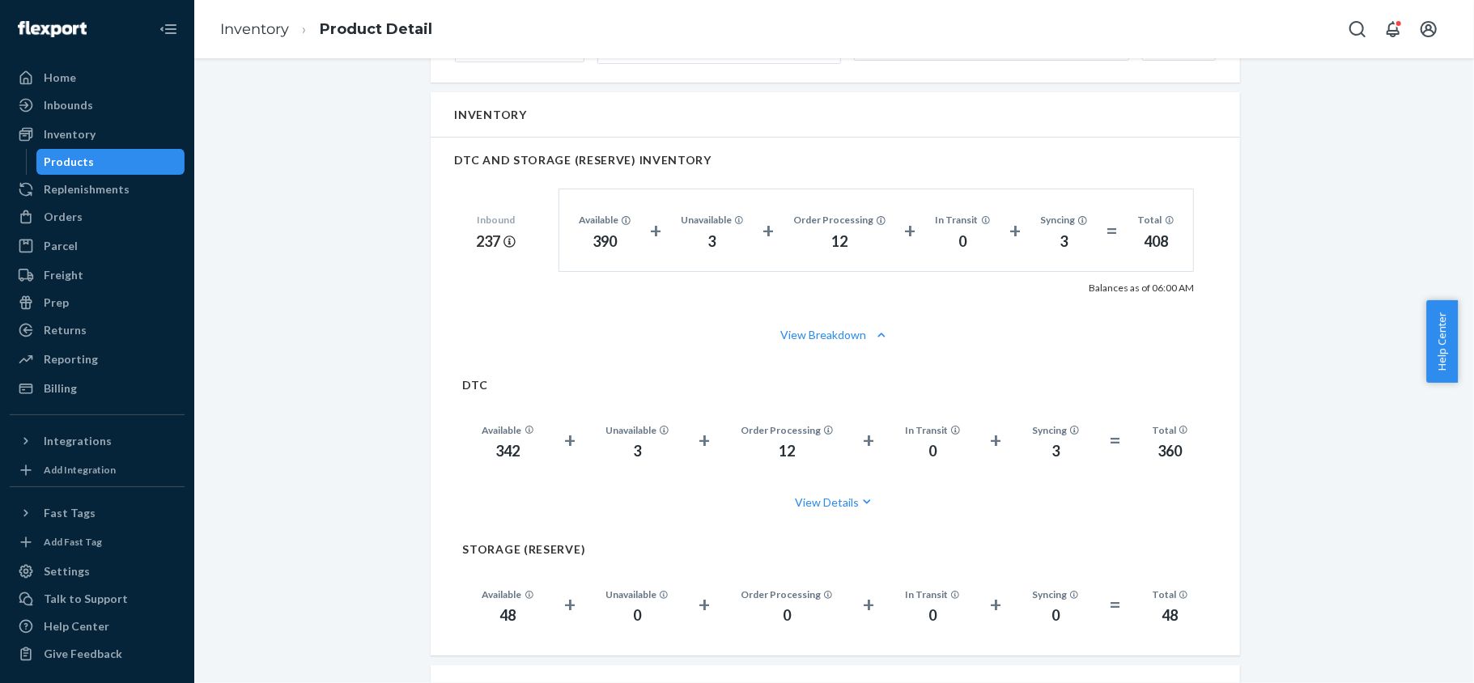
drag, startPoint x: 114, startPoint y: 159, endPoint x: 128, endPoint y: 170, distance: 17.8
click at [114, 159] on div "Products" at bounding box center [111, 162] width 146 height 23
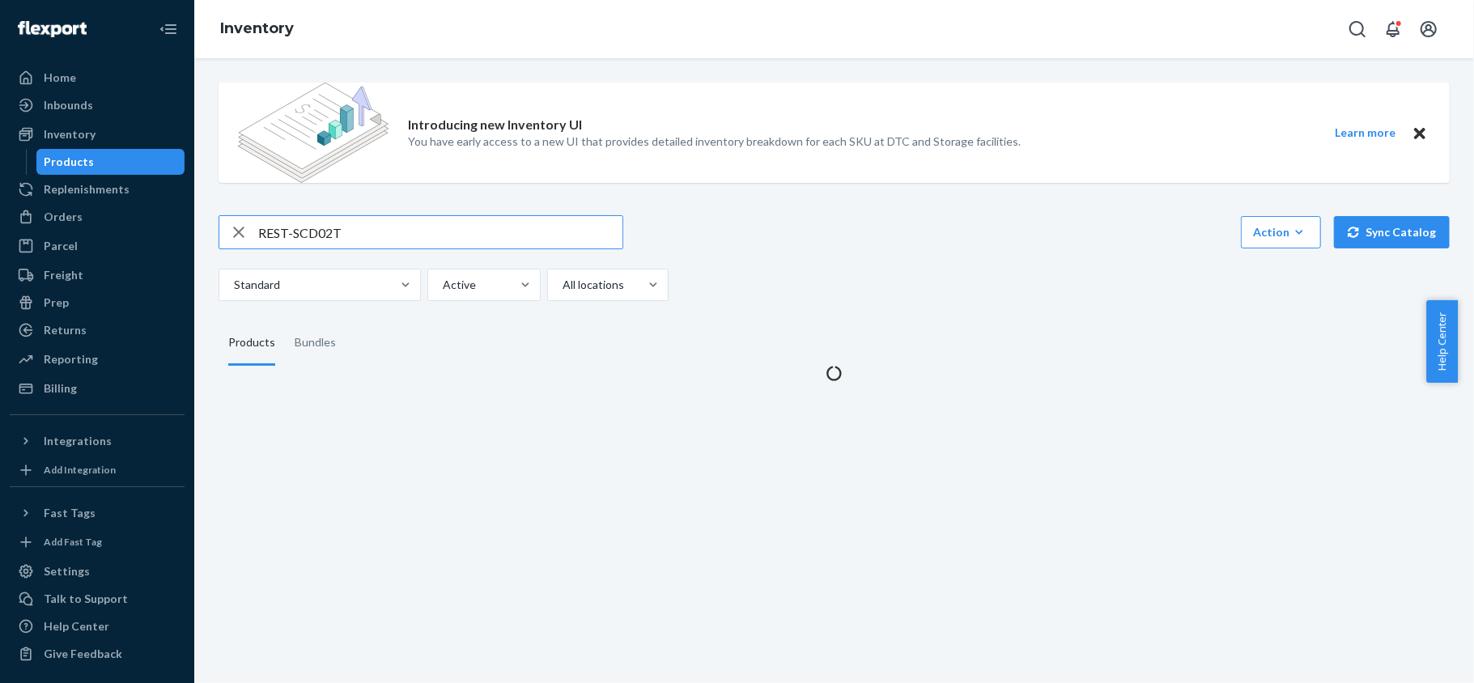
click at [373, 236] on input "REST-SCD02T" at bounding box center [440, 232] width 364 height 32
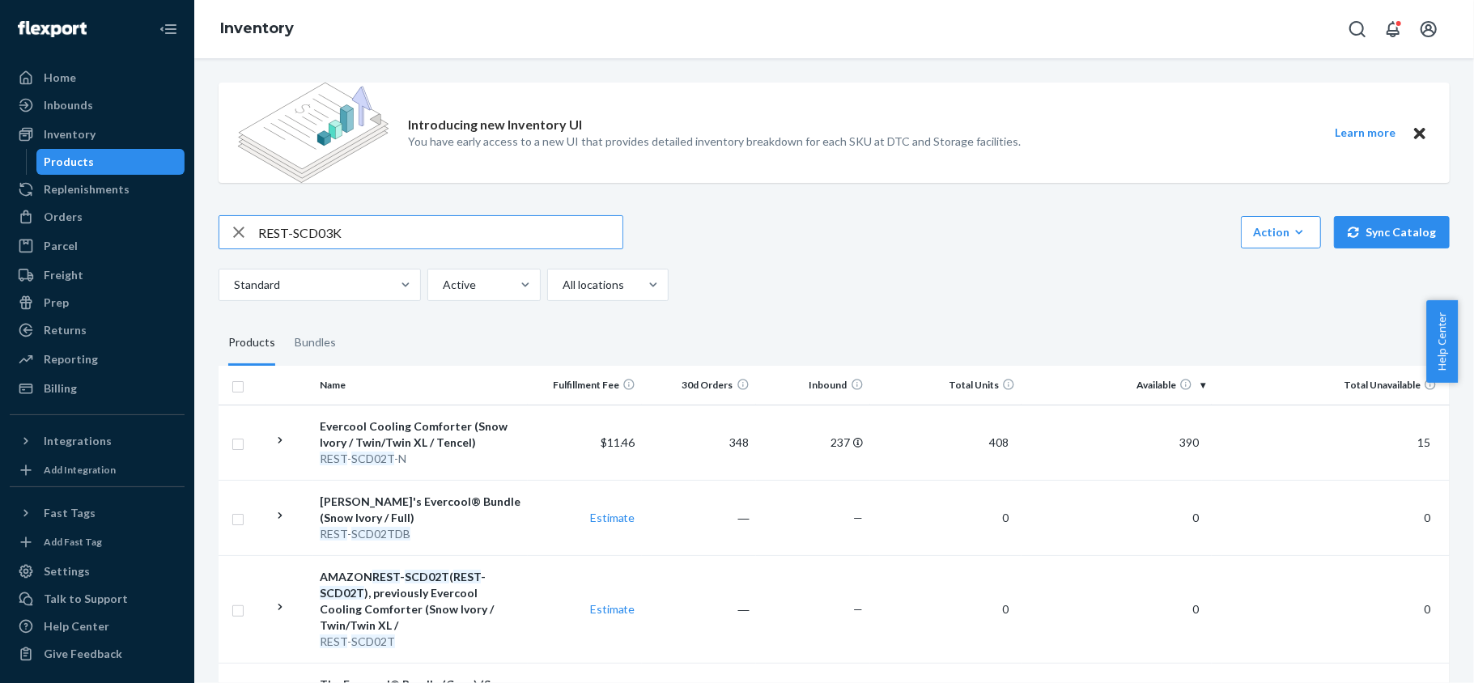
type input "REST-SCD03K"
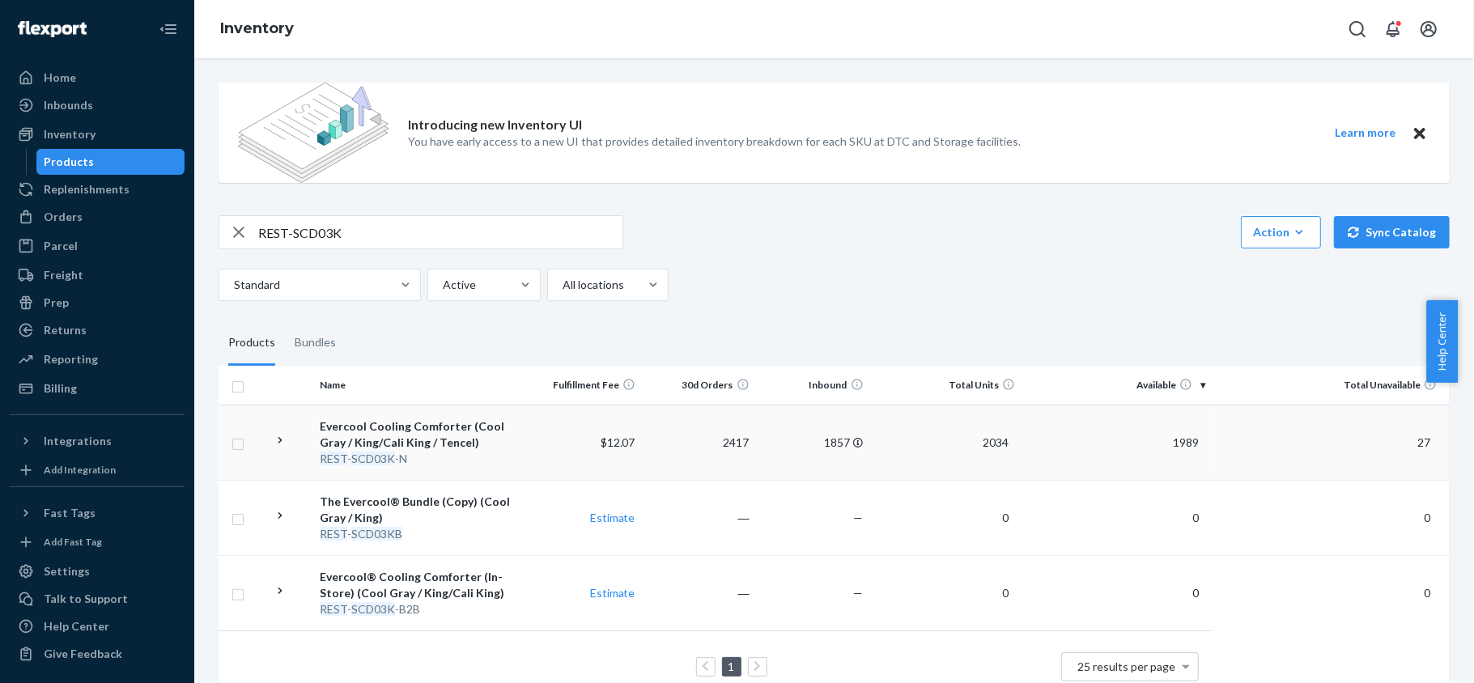
click at [1169, 435] on span "1989" at bounding box center [1185, 442] width 39 height 14
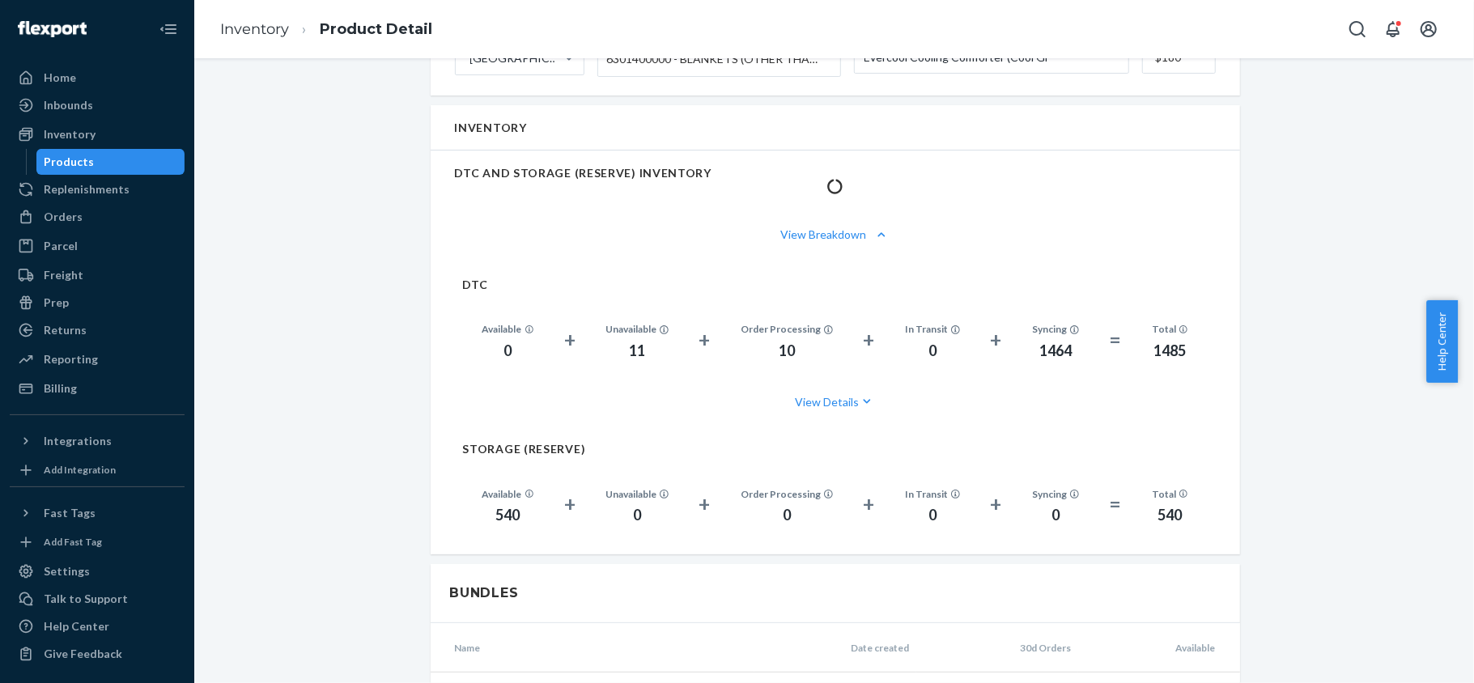
scroll to position [1079, 0]
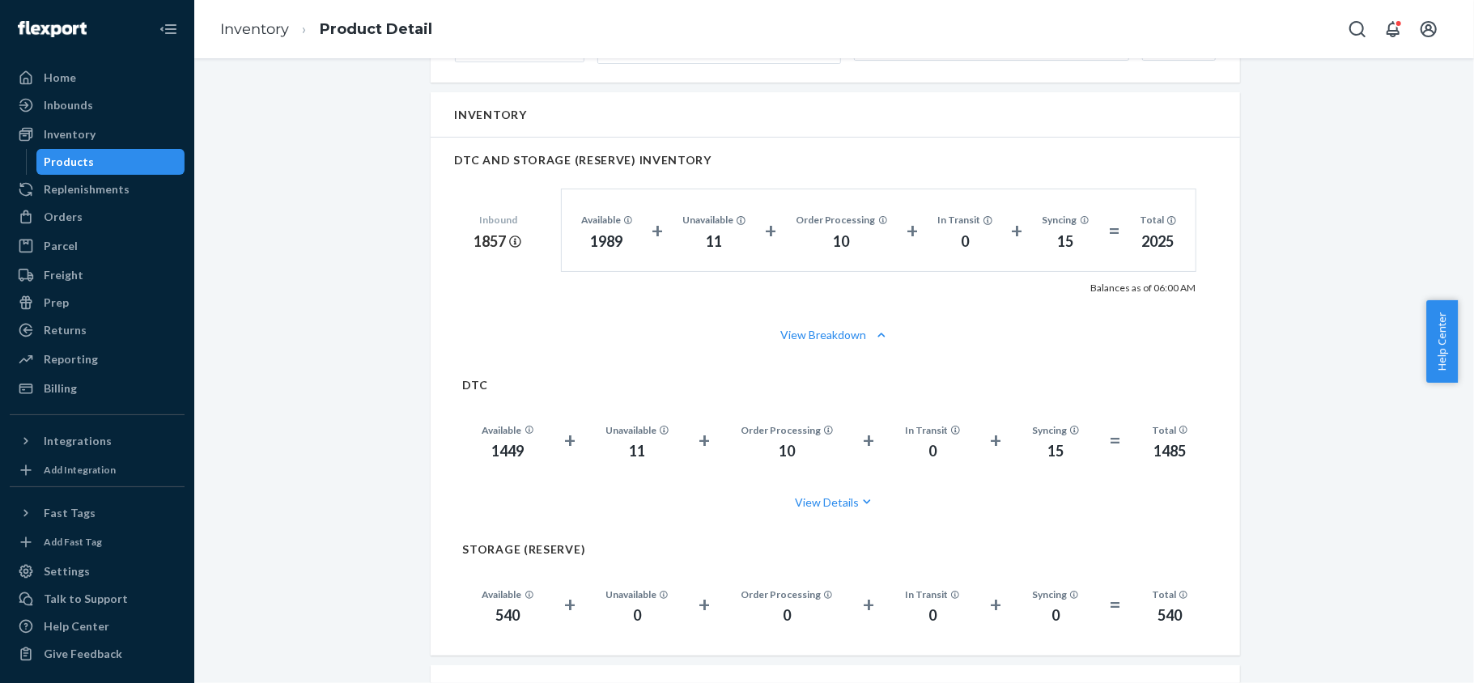
click at [108, 159] on div "Products" at bounding box center [111, 162] width 146 height 23
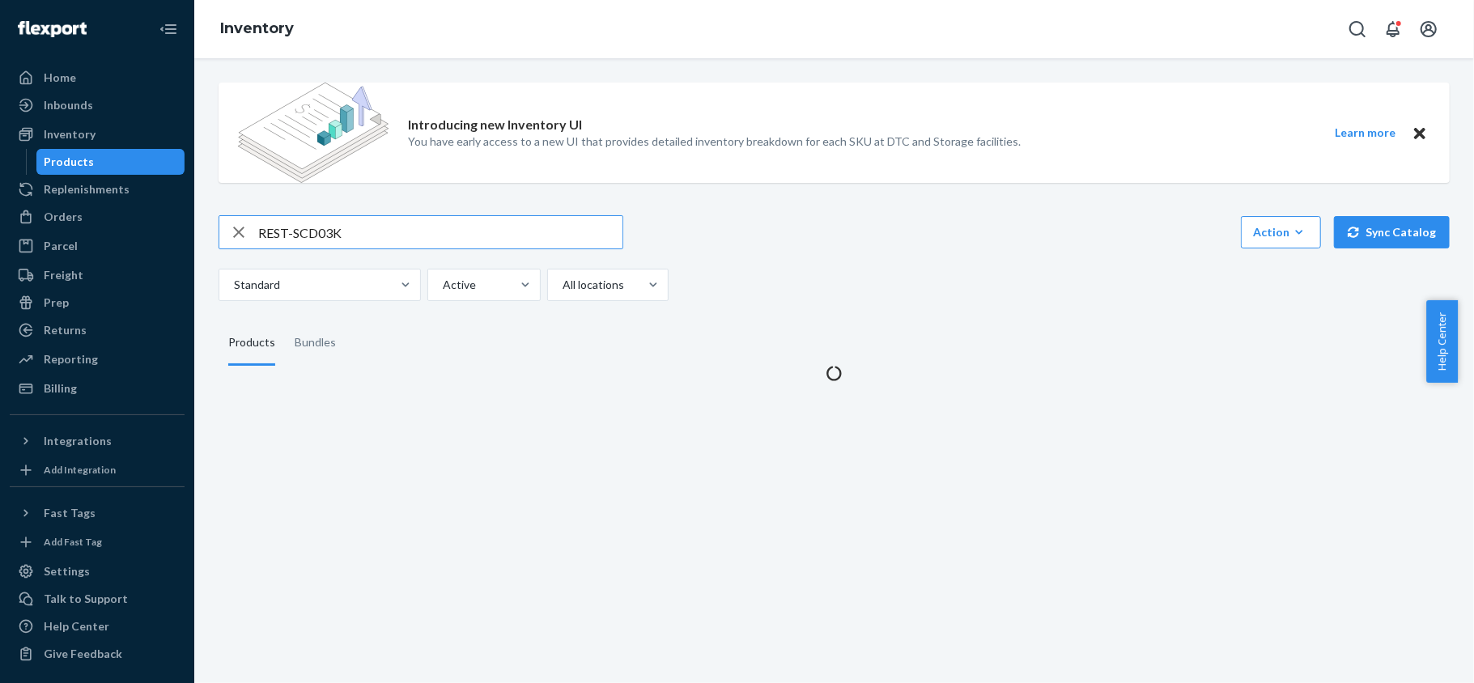
click at [387, 240] on input "REST-SCD03K" at bounding box center [440, 232] width 364 height 32
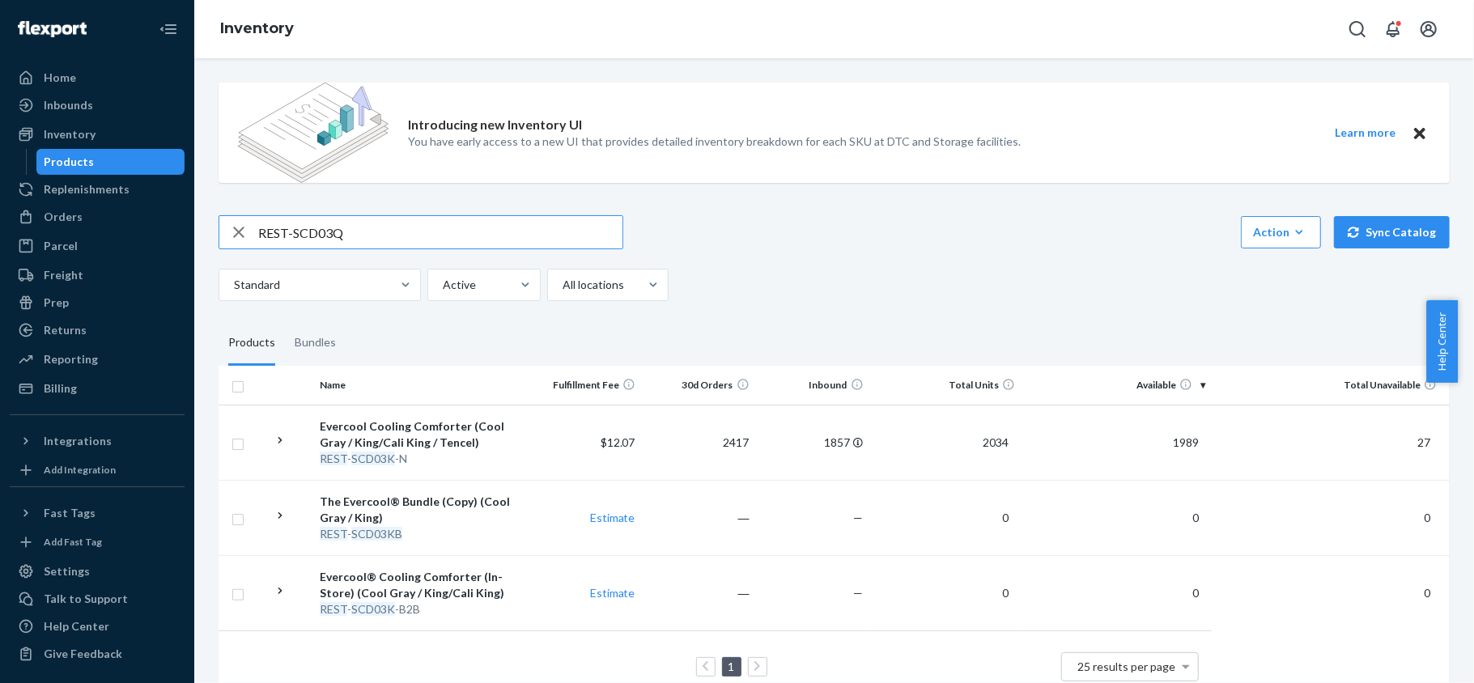
type input "REST-SCD03Q"
drag, startPoint x: 1166, startPoint y: 447, endPoint x: 1144, endPoint y: 450, distance: 22.1
click at [1173, 448] on span "343" at bounding box center [1189, 442] width 32 height 14
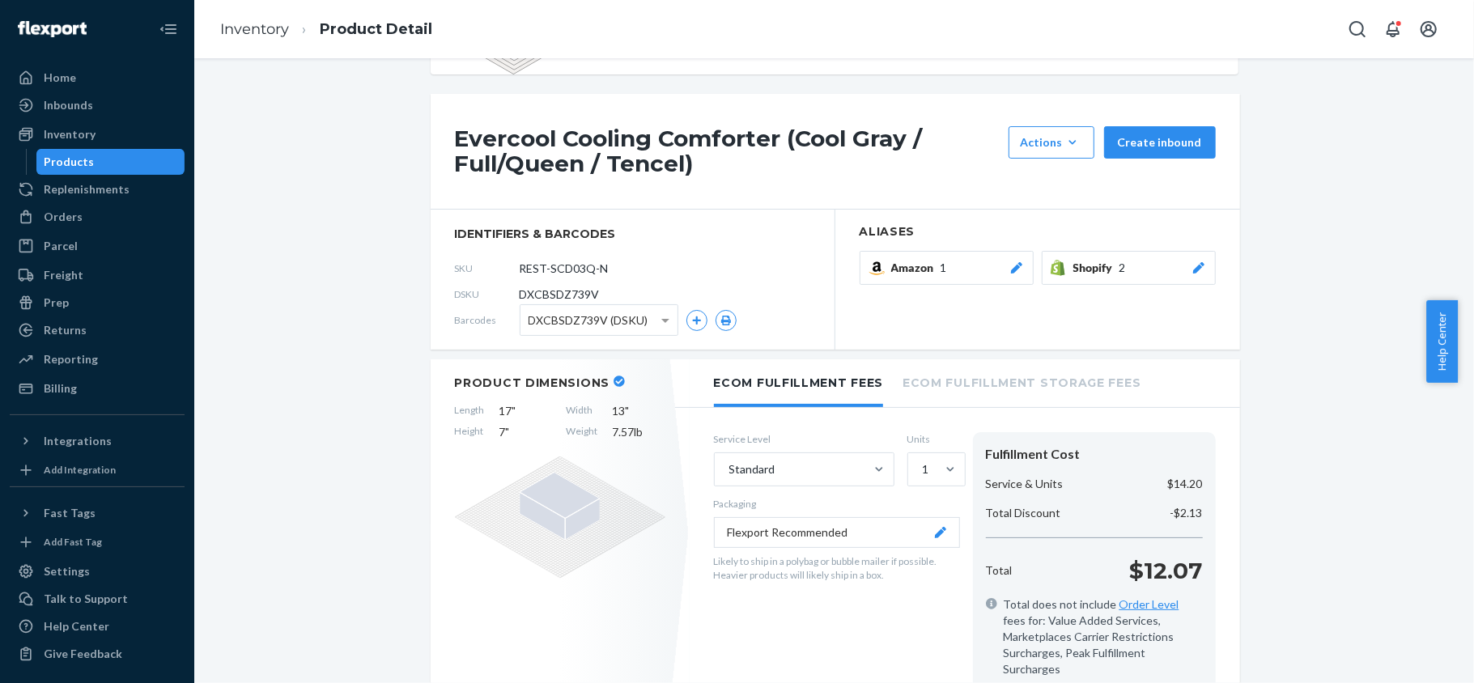
scroll to position [108, 0]
click at [127, 162] on div "Products" at bounding box center [111, 162] width 146 height 23
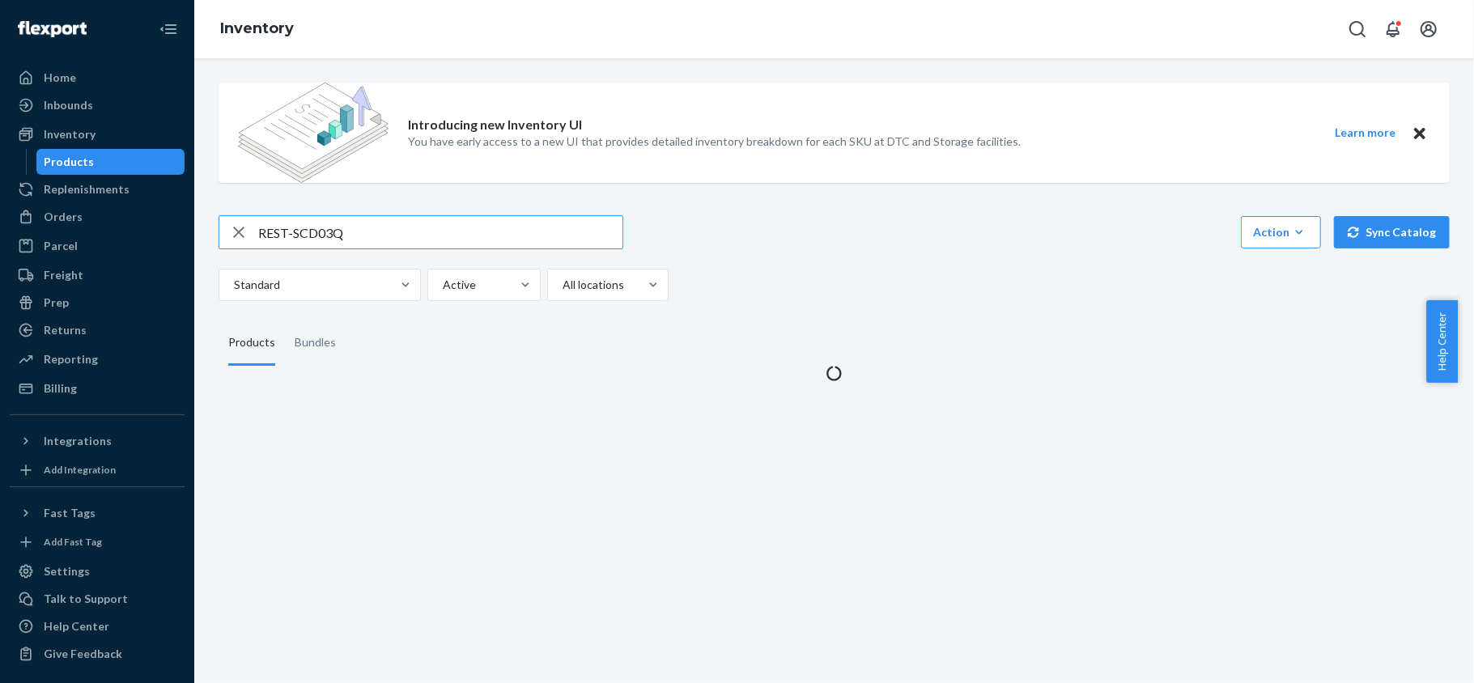
click at [350, 227] on input "REST-SCD03Q" at bounding box center [440, 232] width 364 height 32
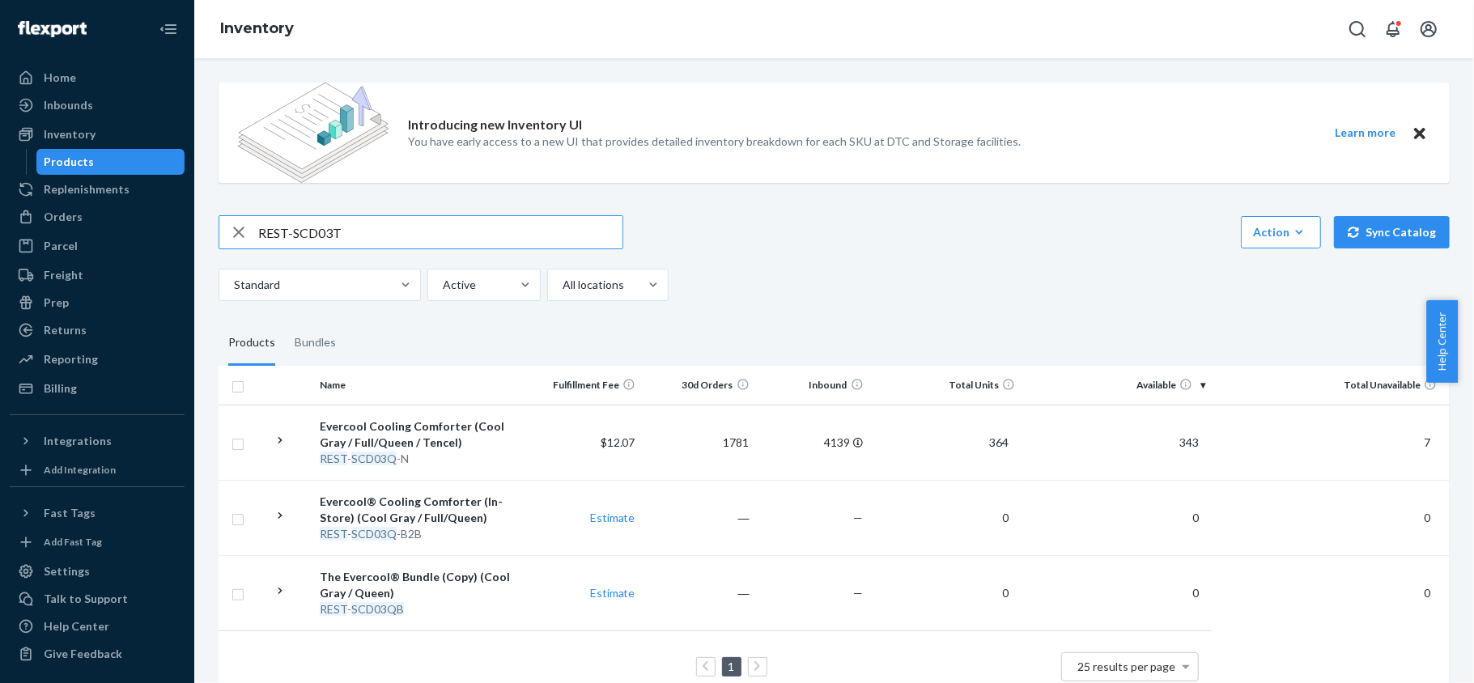
type input "REST-SCD03T"
click at [1166, 435] on td "70" at bounding box center [1116, 442] width 190 height 75
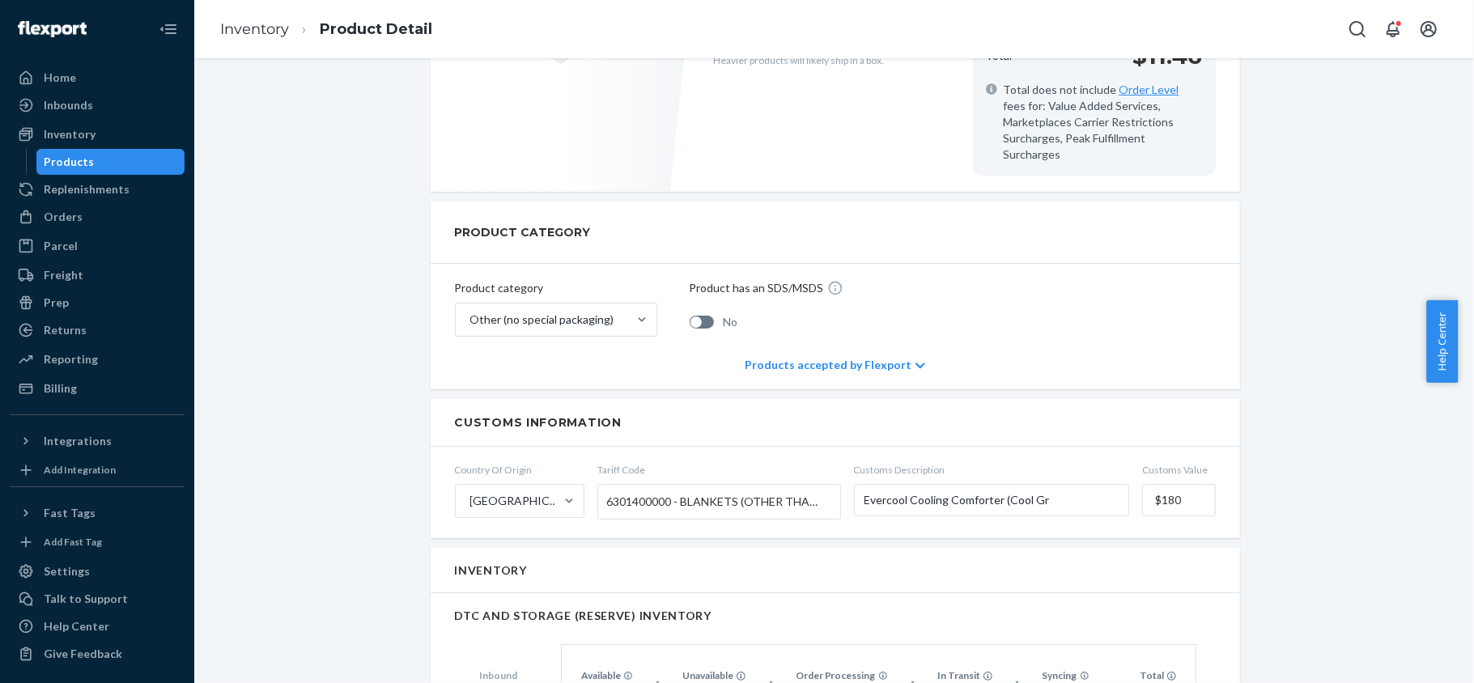
scroll to position [863, 0]
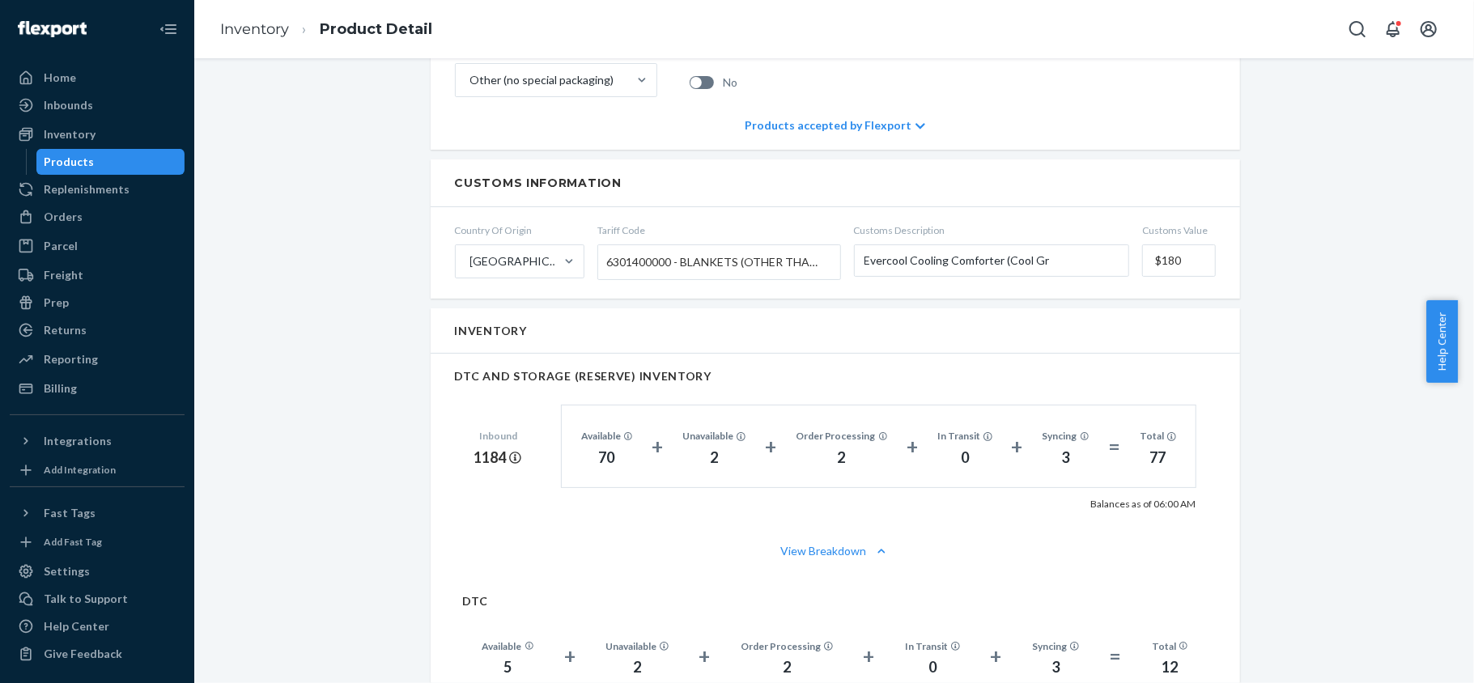
click at [140, 166] on div "Products" at bounding box center [111, 162] width 146 height 23
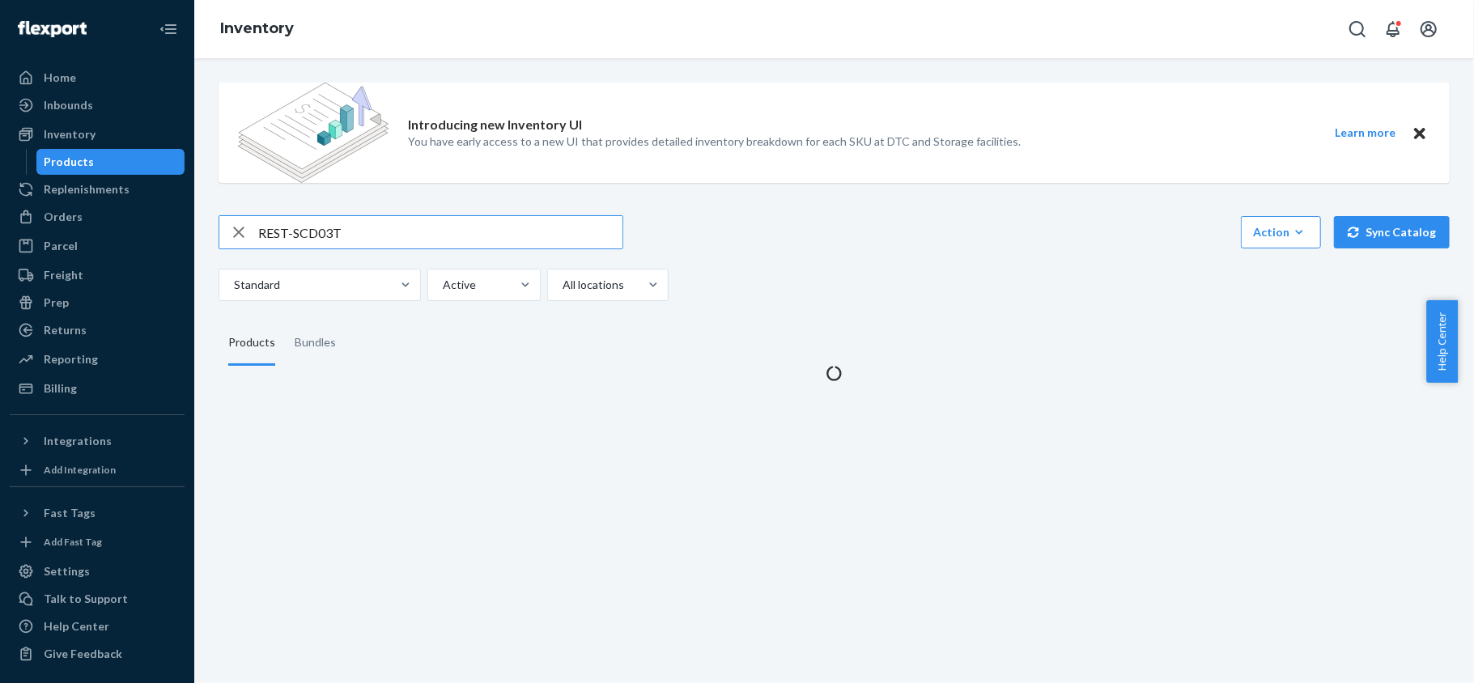
click at [343, 222] on input "REST-SCD03T" at bounding box center [440, 232] width 364 height 32
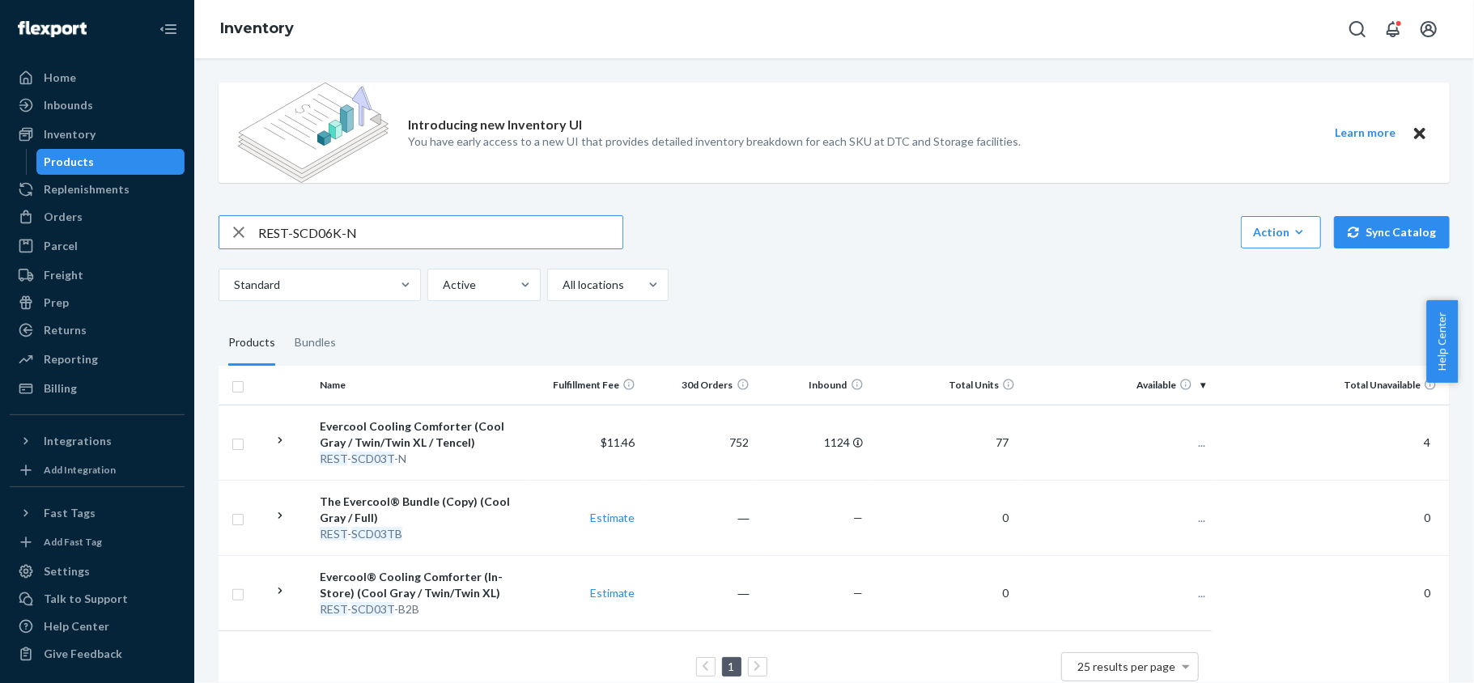
type input "REST-SCD06K-N"
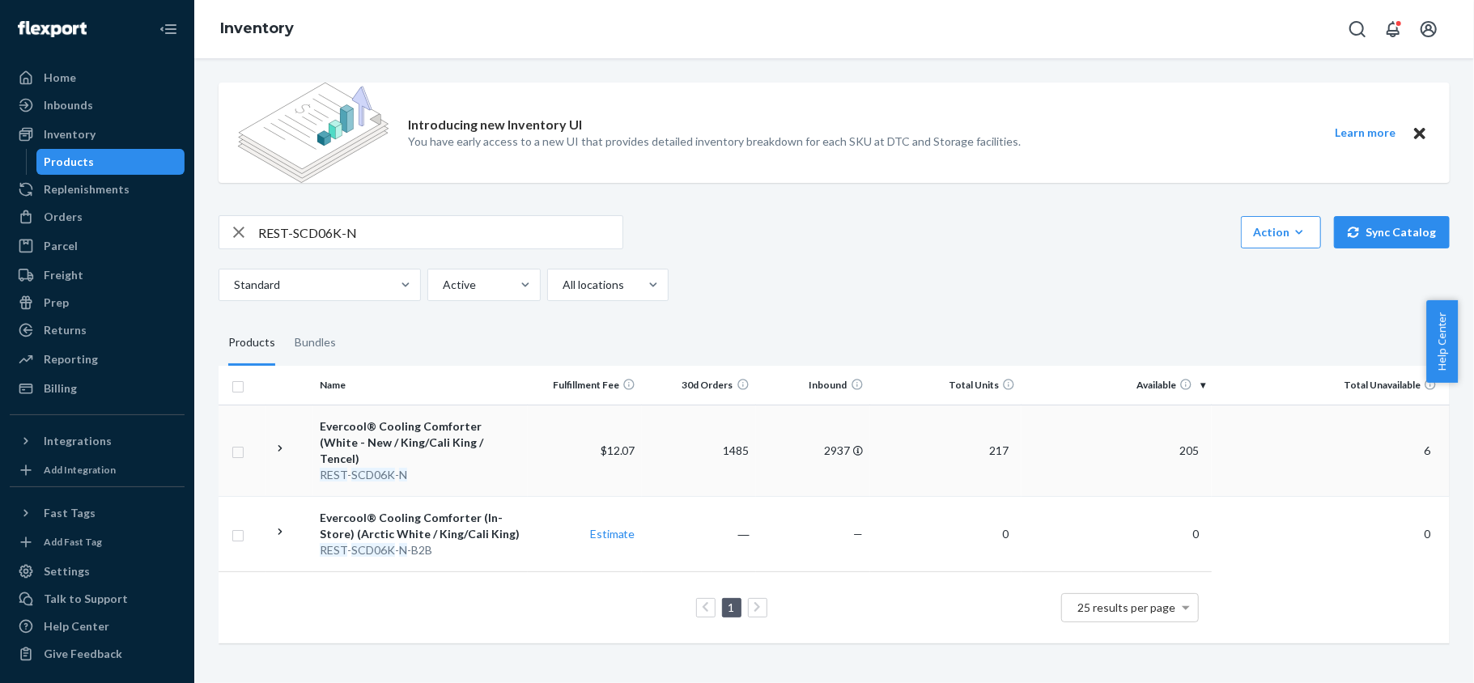
click at [1175, 448] on td "205" at bounding box center [1116, 450] width 190 height 91
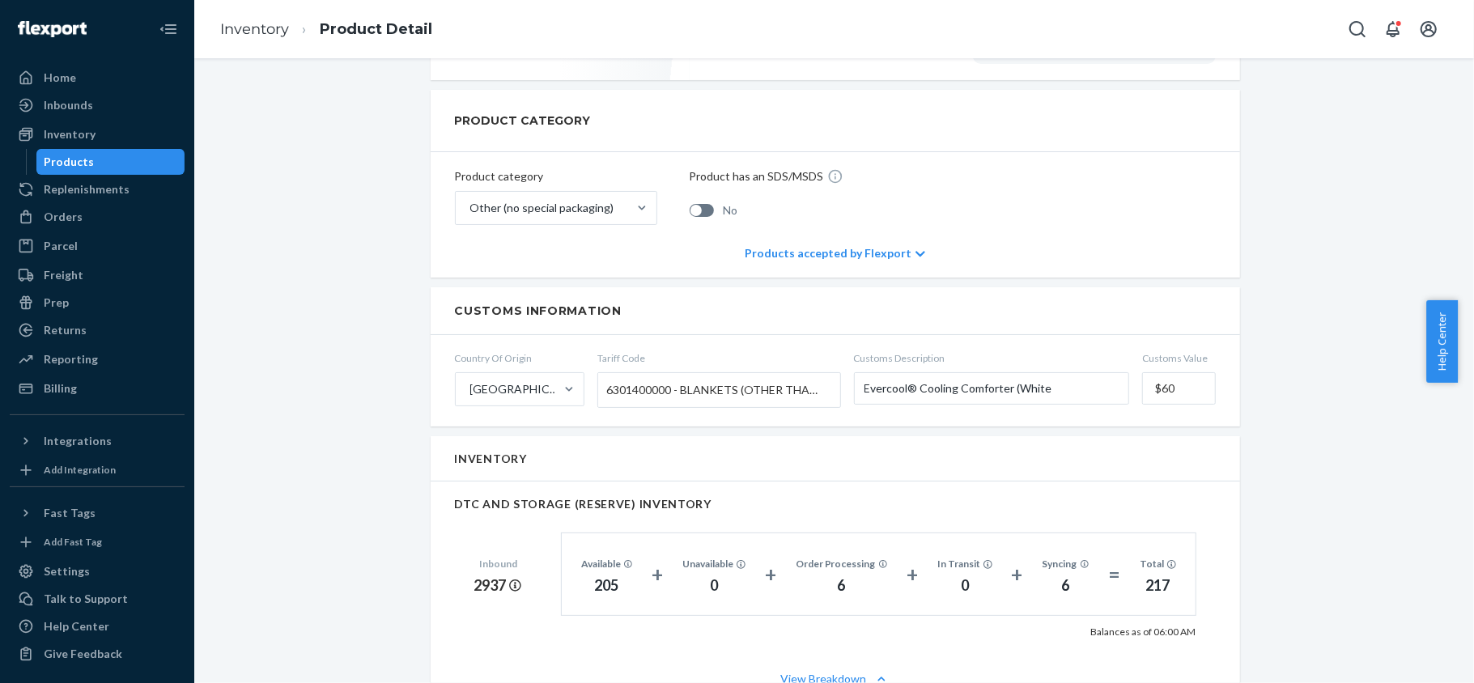
scroll to position [971, 0]
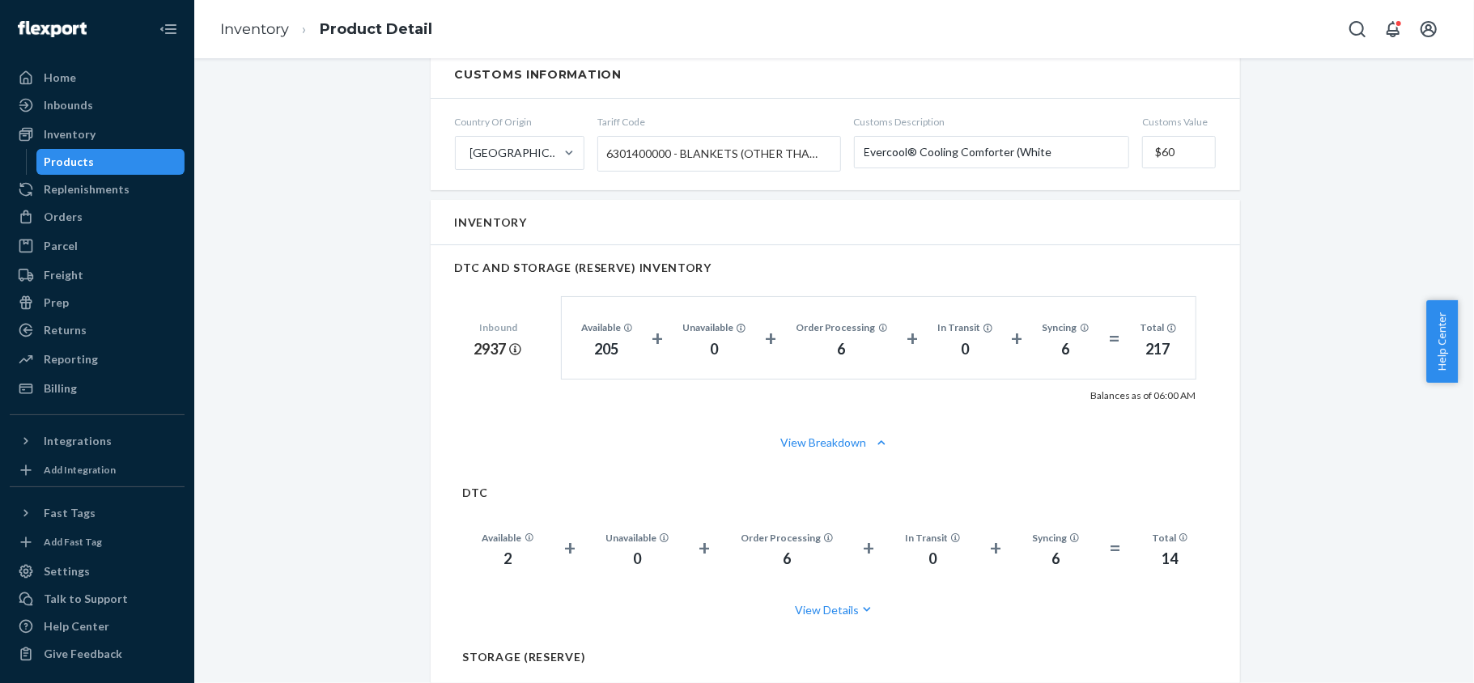
click at [139, 168] on div "Products" at bounding box center [111, 162] width 146 height 23
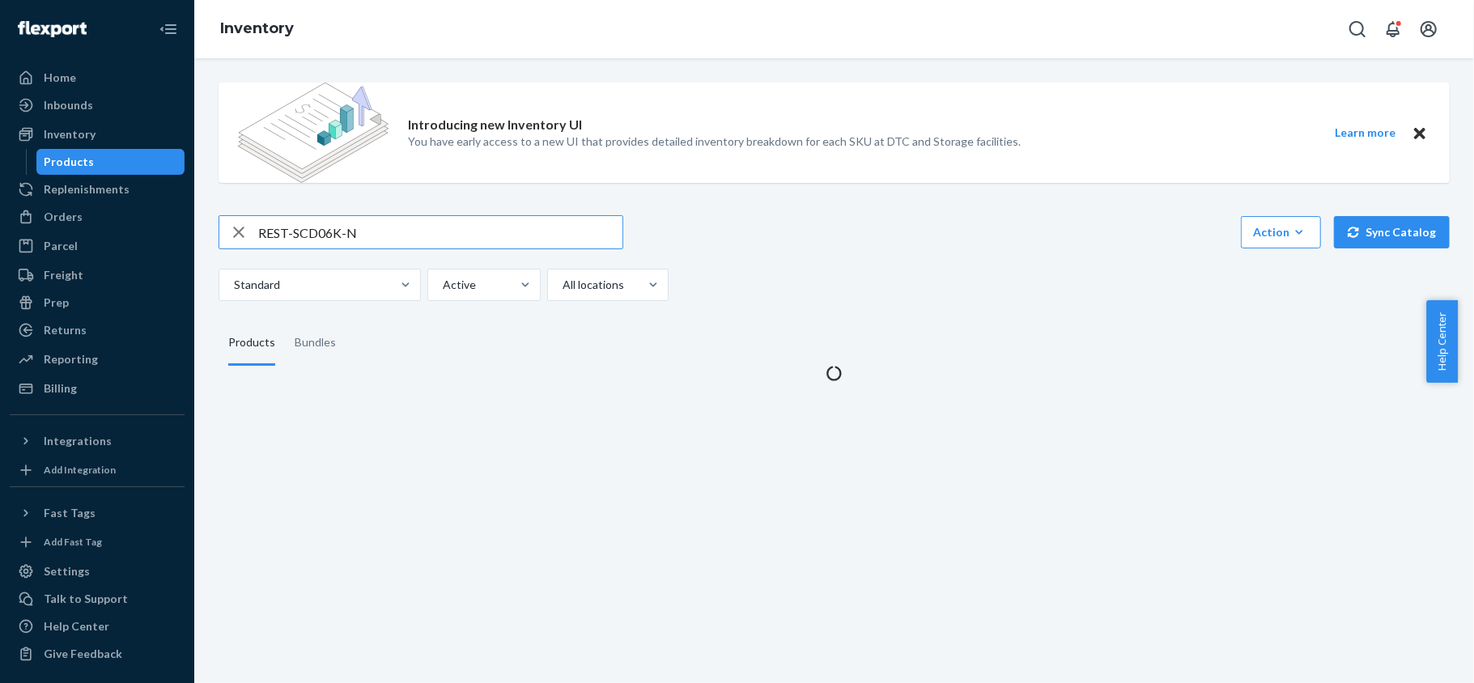
click at [345, 231] on input "REST-SCD06K-N" at bounding box center [440, 232] width 364 height 32
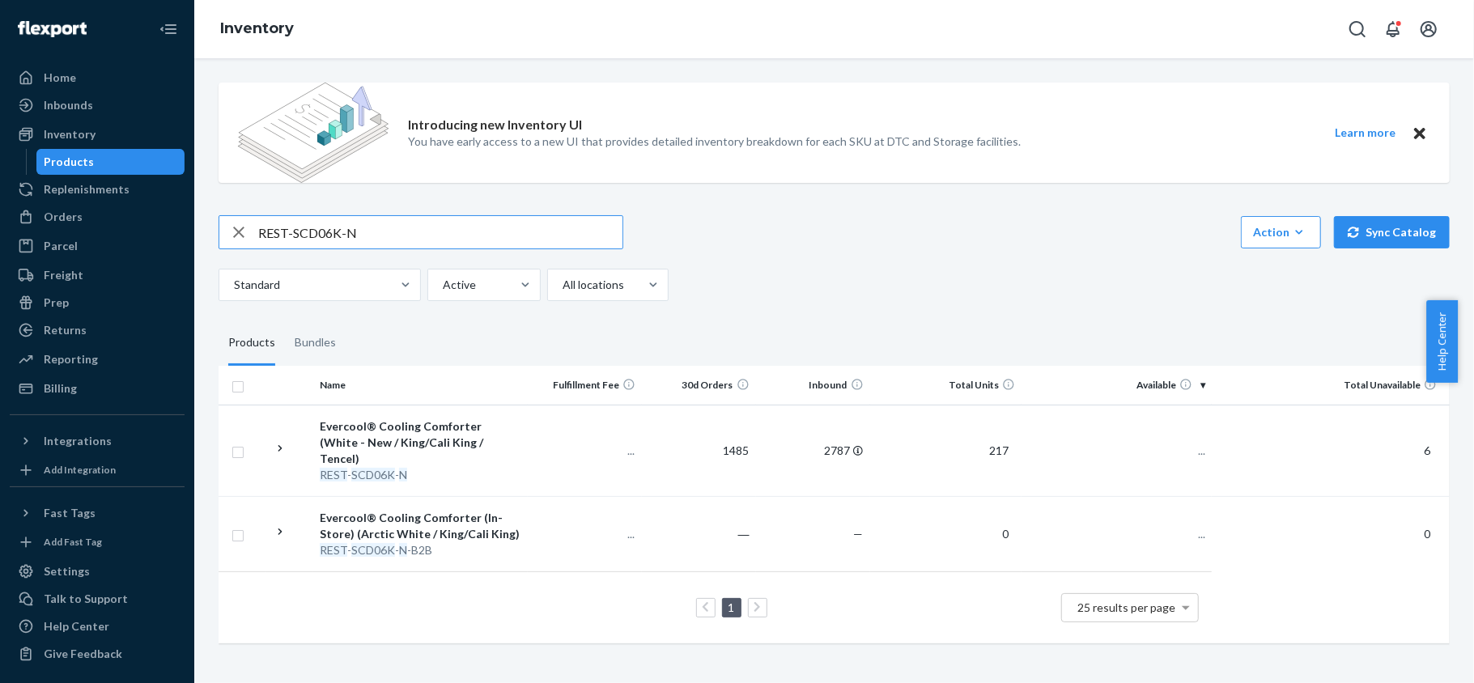
click at [345, 231] on input "REST-SCD06K-N" at bounding box center [440, 232] width 364 height 32
type input "REST-SCD06Q-N"
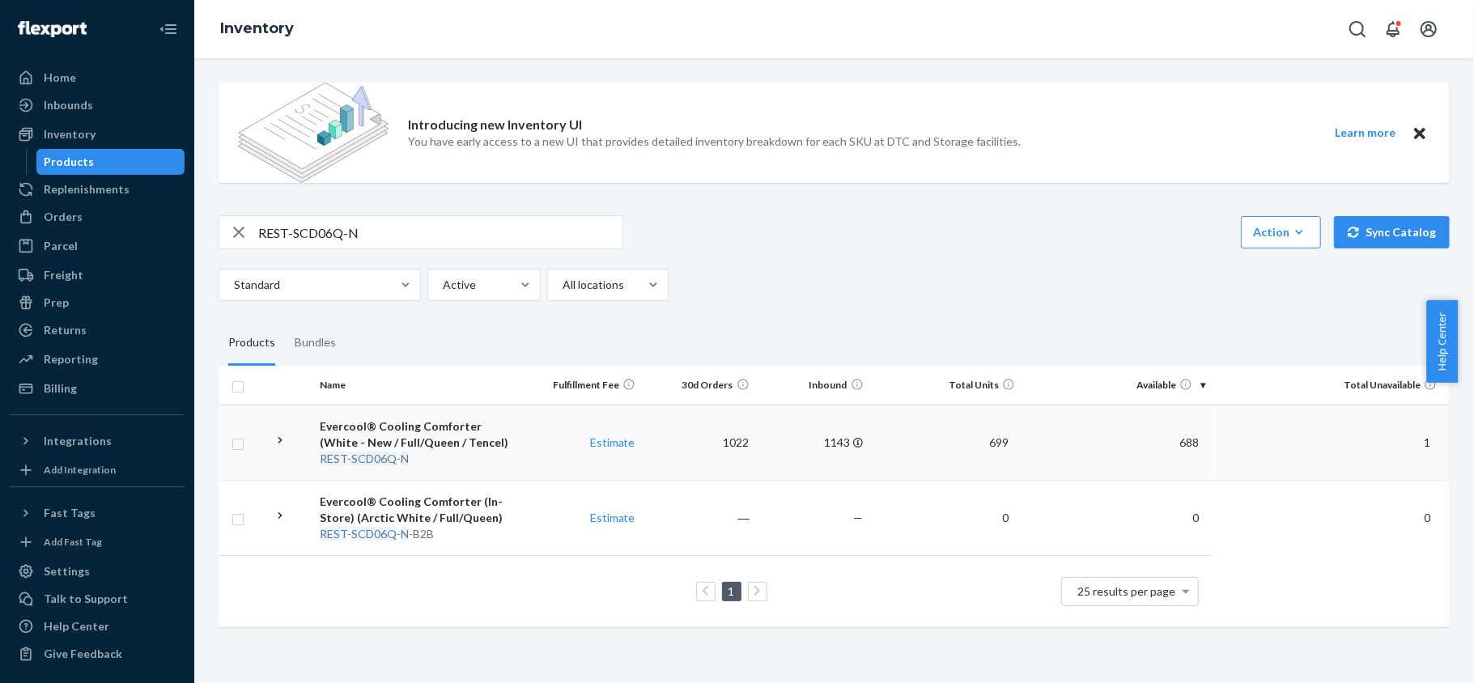
click at [1180, 440] on span "688" at bounding box center [1189, 442] width 32 height 14
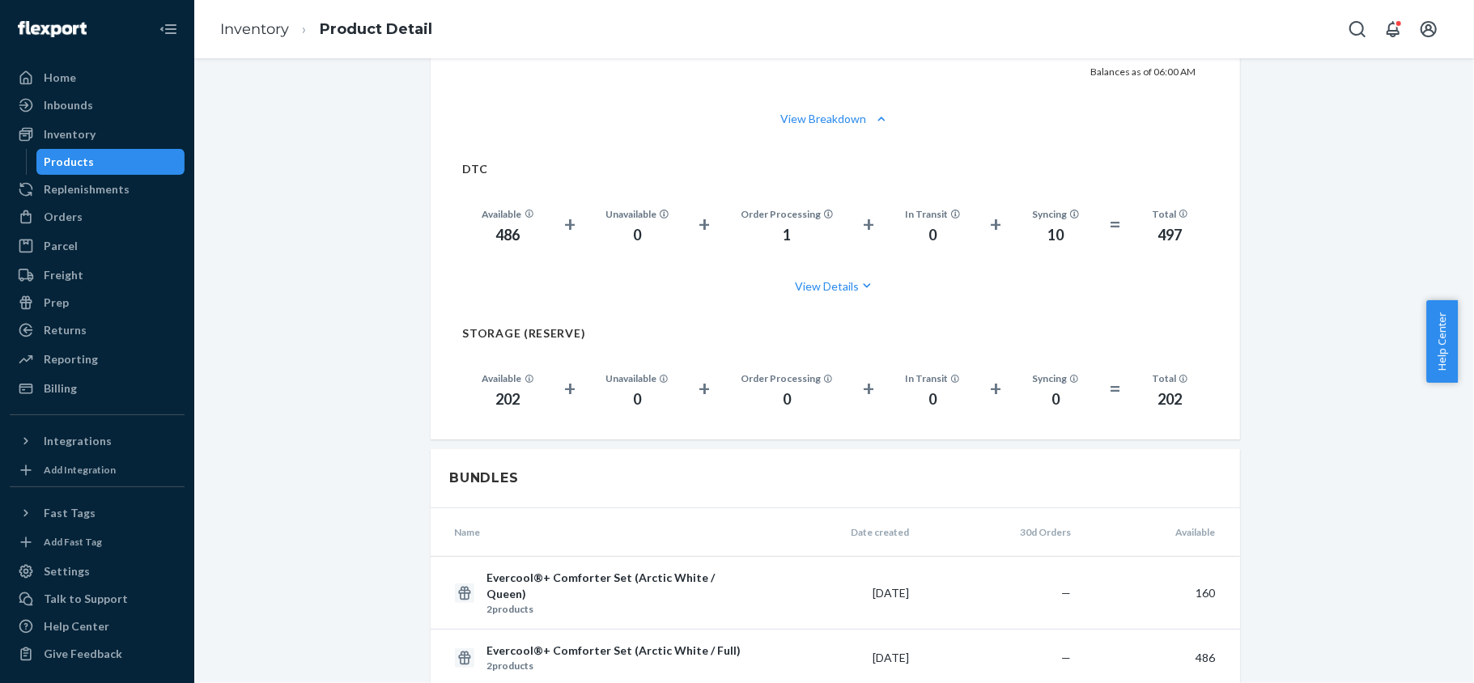
scroll to position [1079, 0]
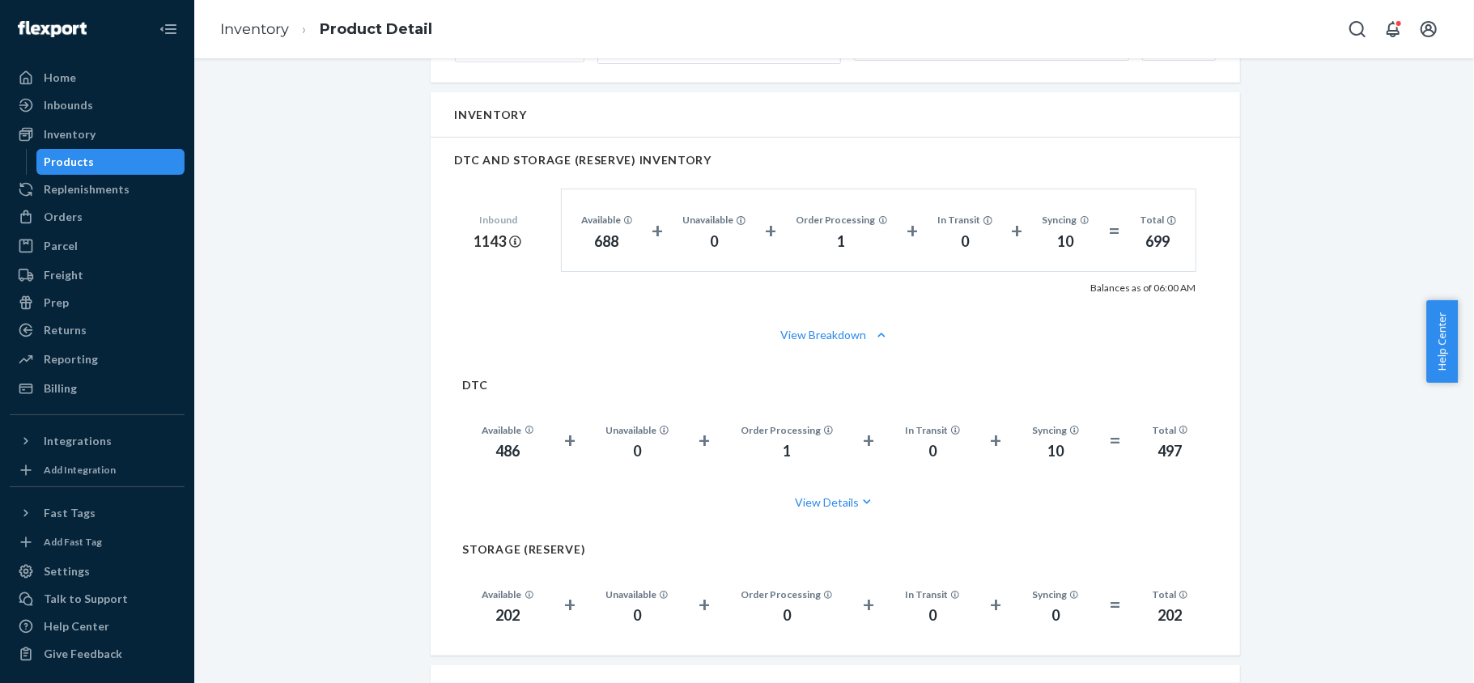
click at [136, 165] on div "Products" at bounding box center [111, 162] width 146 height 23
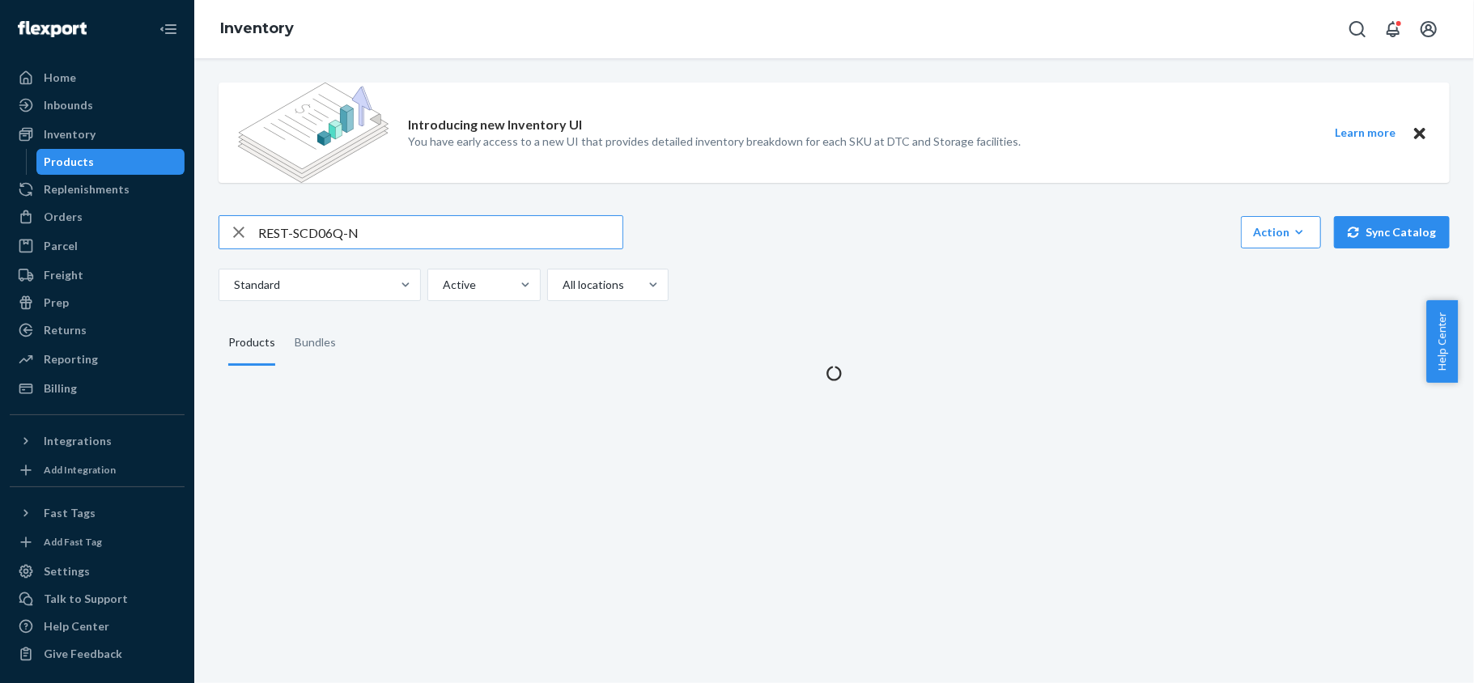
click at [348, 230] on input "REST-SCD06Q-N" at bounding box center [440, 232] width 364 height 32
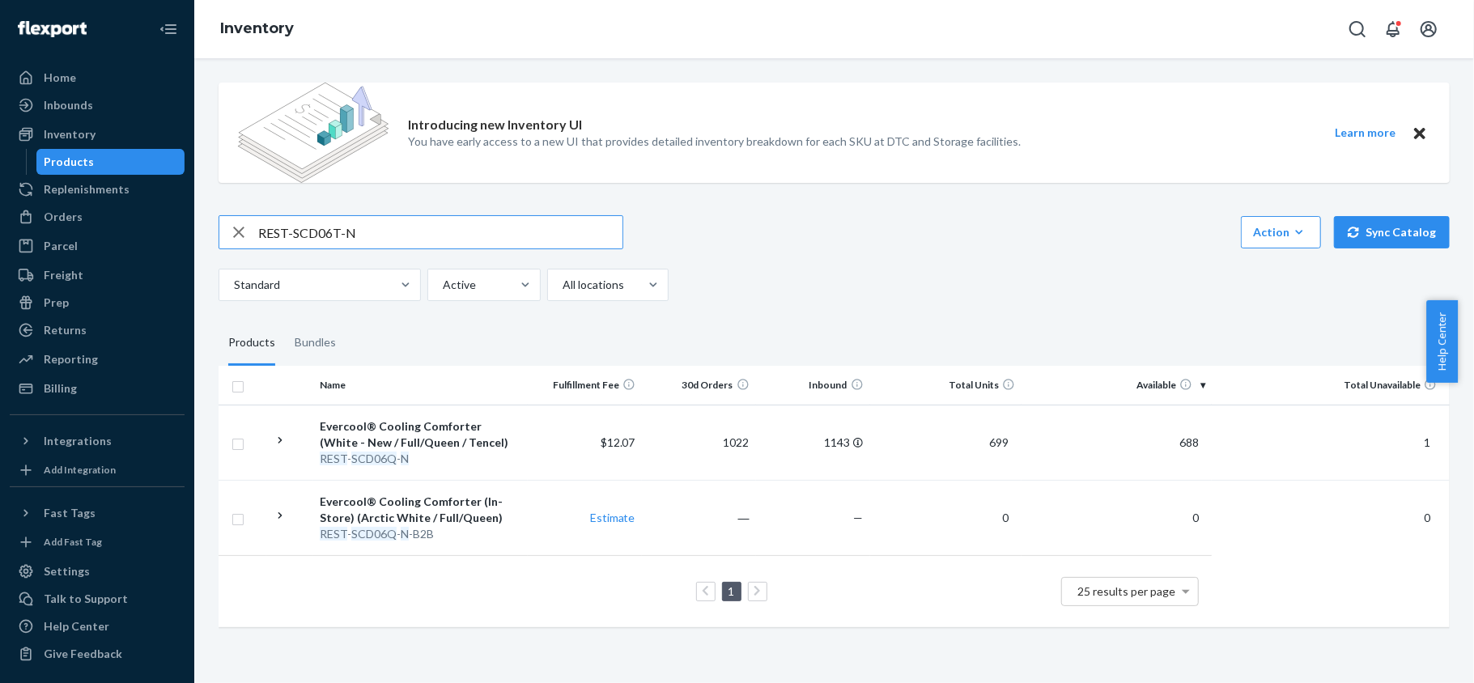
type input "REST-SCD06T-N"
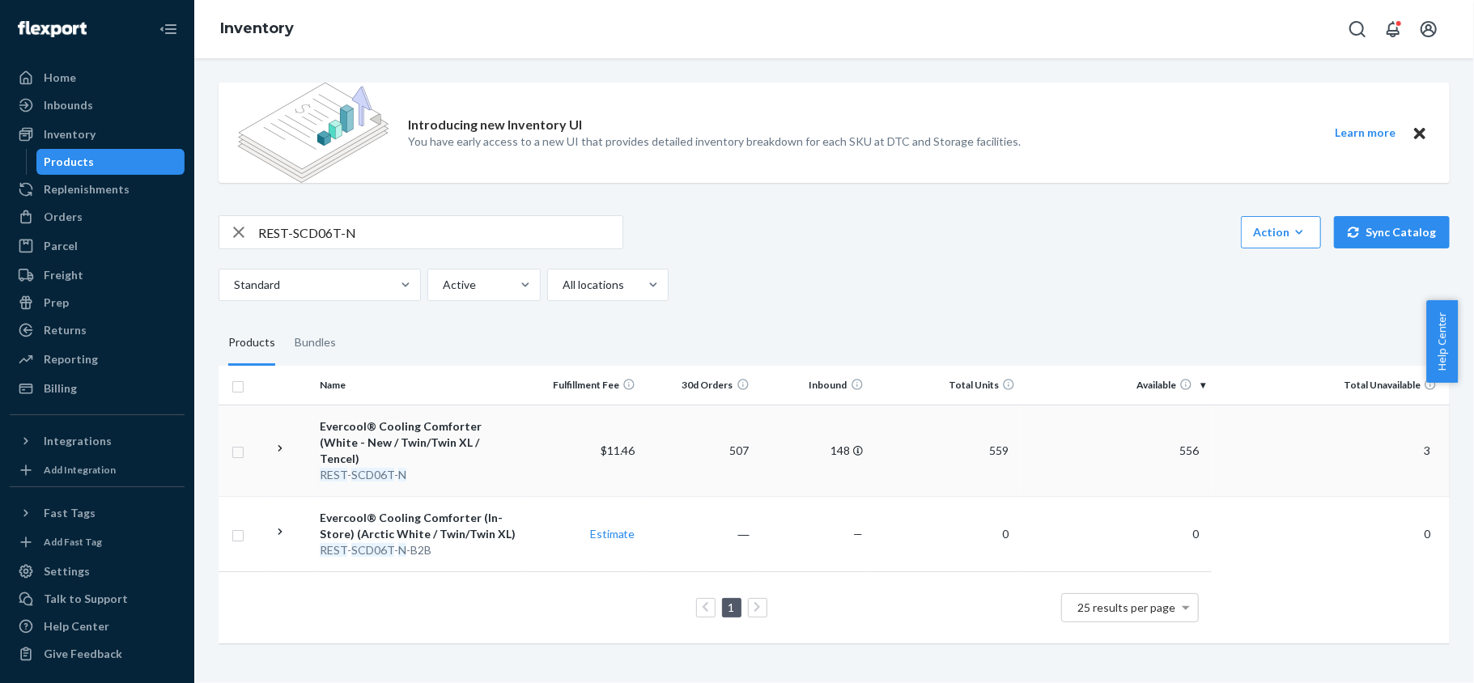
click at [1183, 444] on span "556" at bounding box center [1189, 451] width 32 height 14
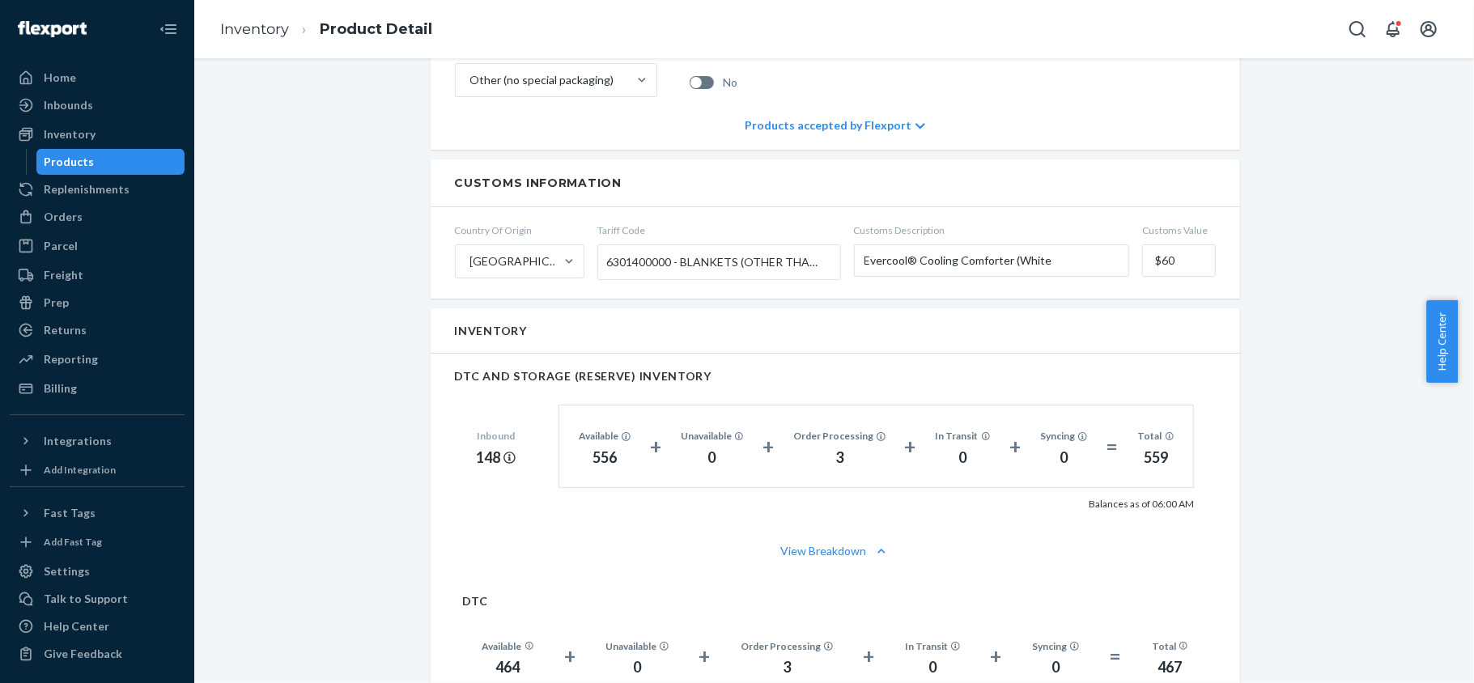
scroll to position [1079, 0]
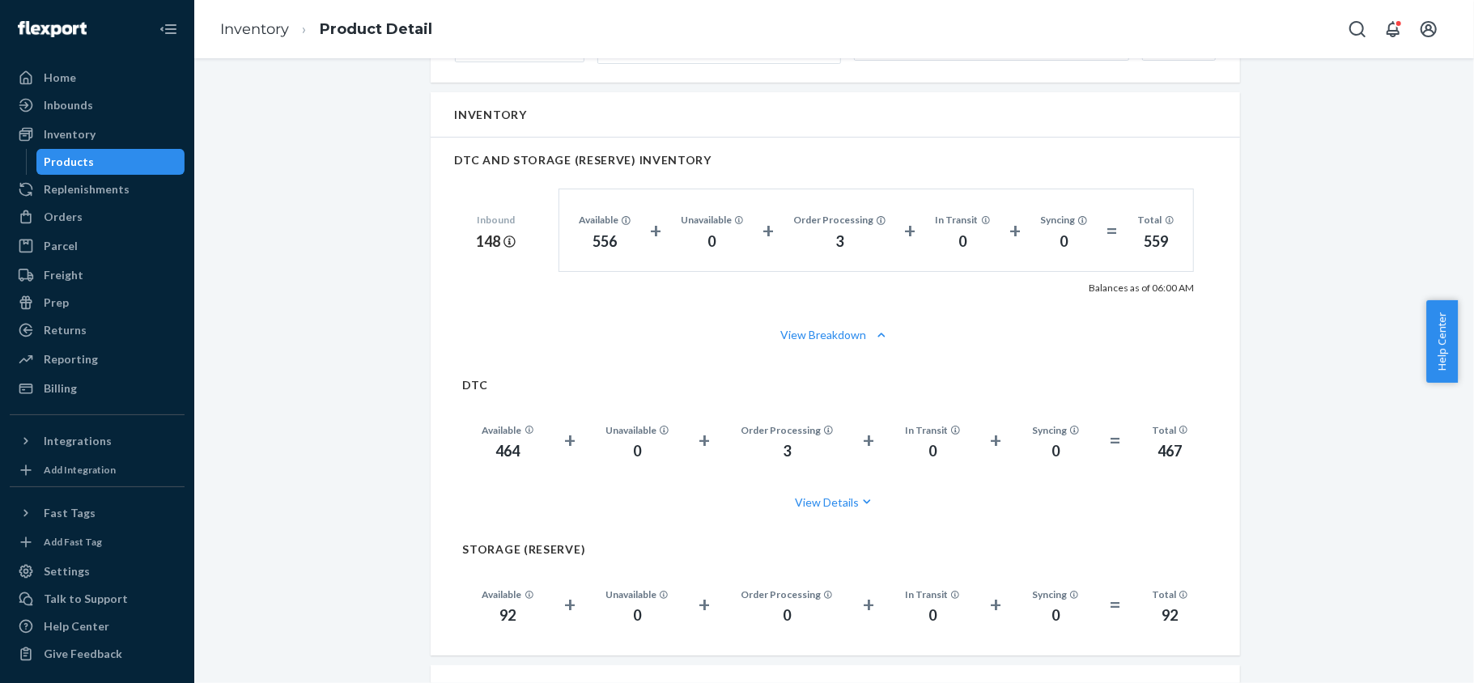
click at [141, 152] on div "Products" at bounding box center [111, 162] width 146 height 23
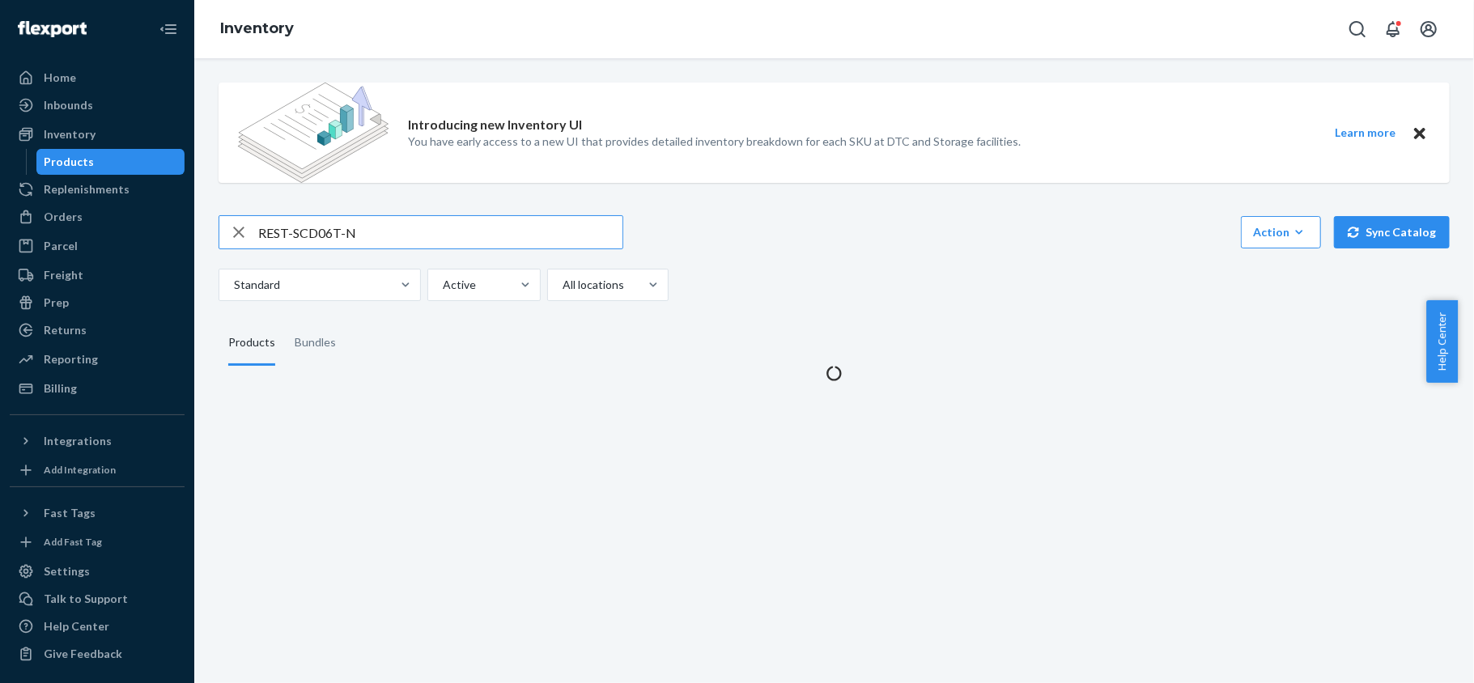
click at [338, 244] on input "REST-SCD06T-N" at bounding box center [440, 232] width 364 height 32
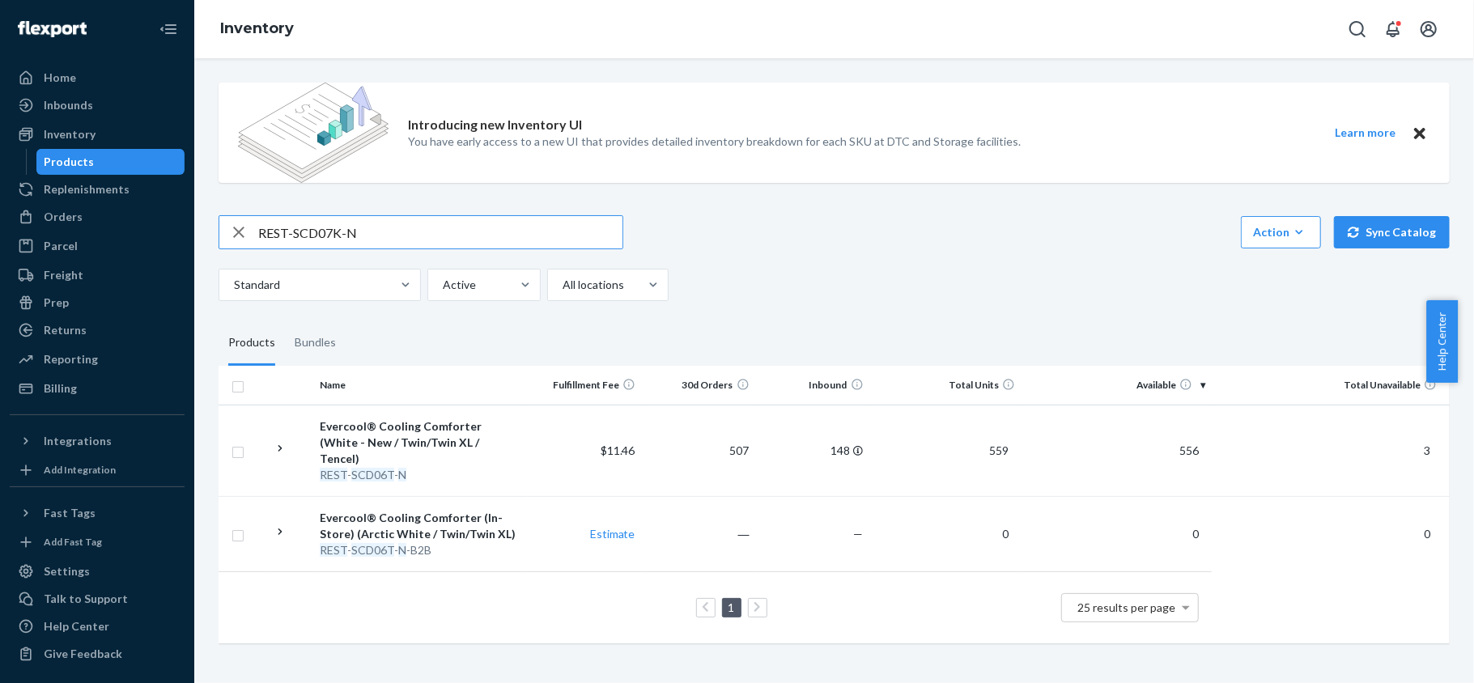
type input "REST-SCD07K-N"
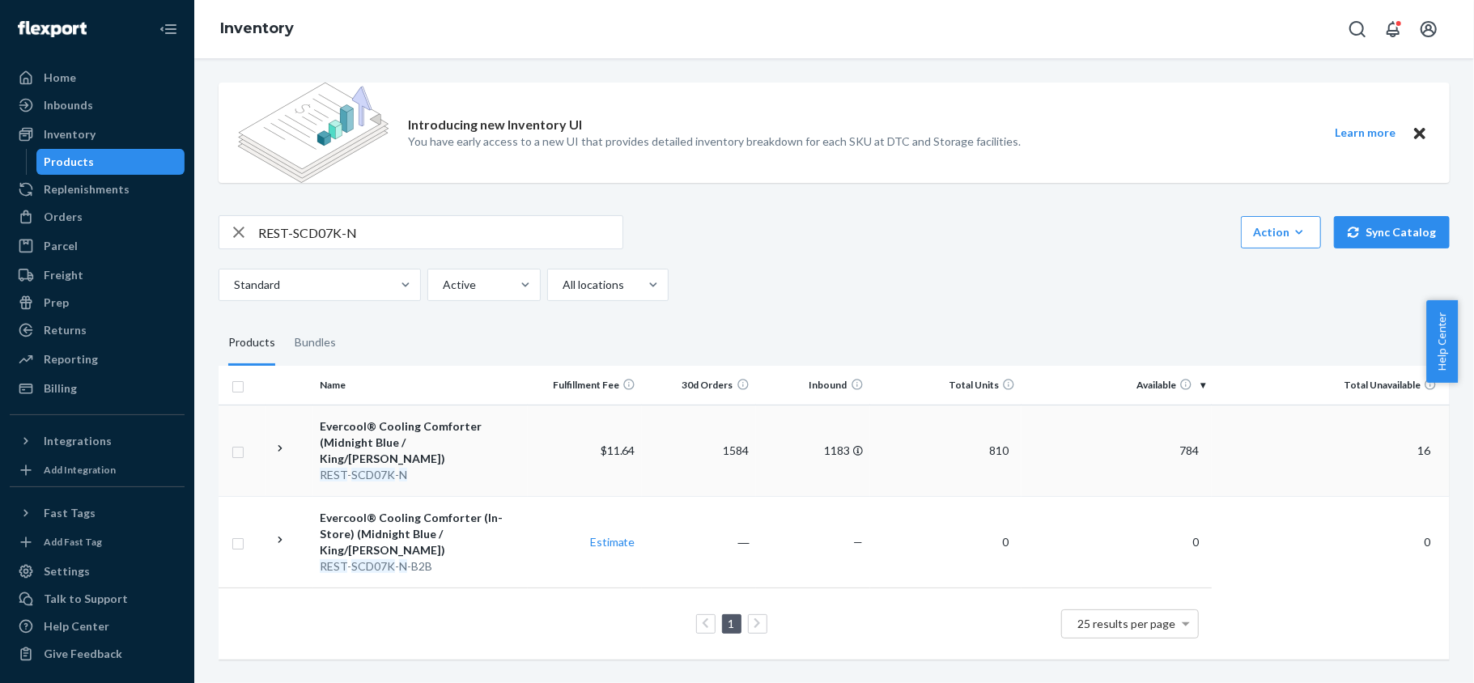
click at [1178, 444] on span "784" at bounding box center [1189, 451] width 32 height 14
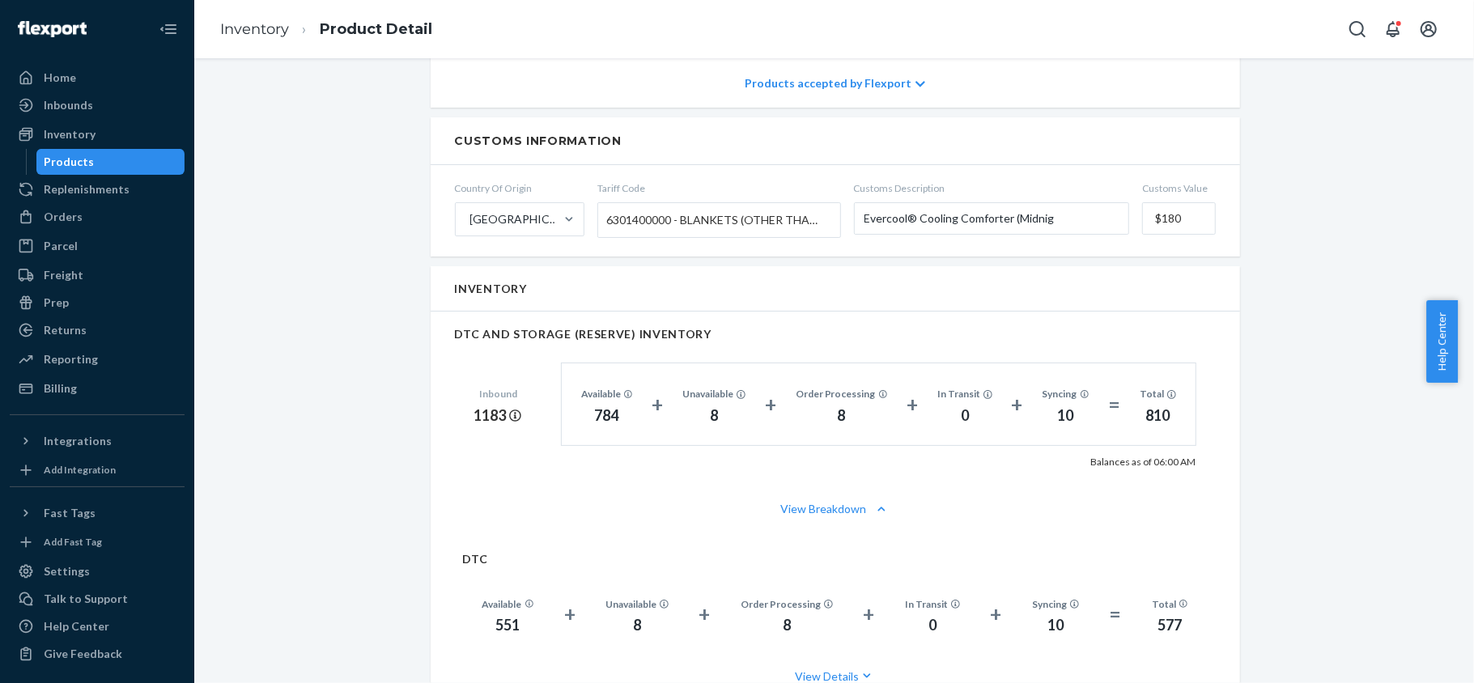
scroll to position [1079, 0]
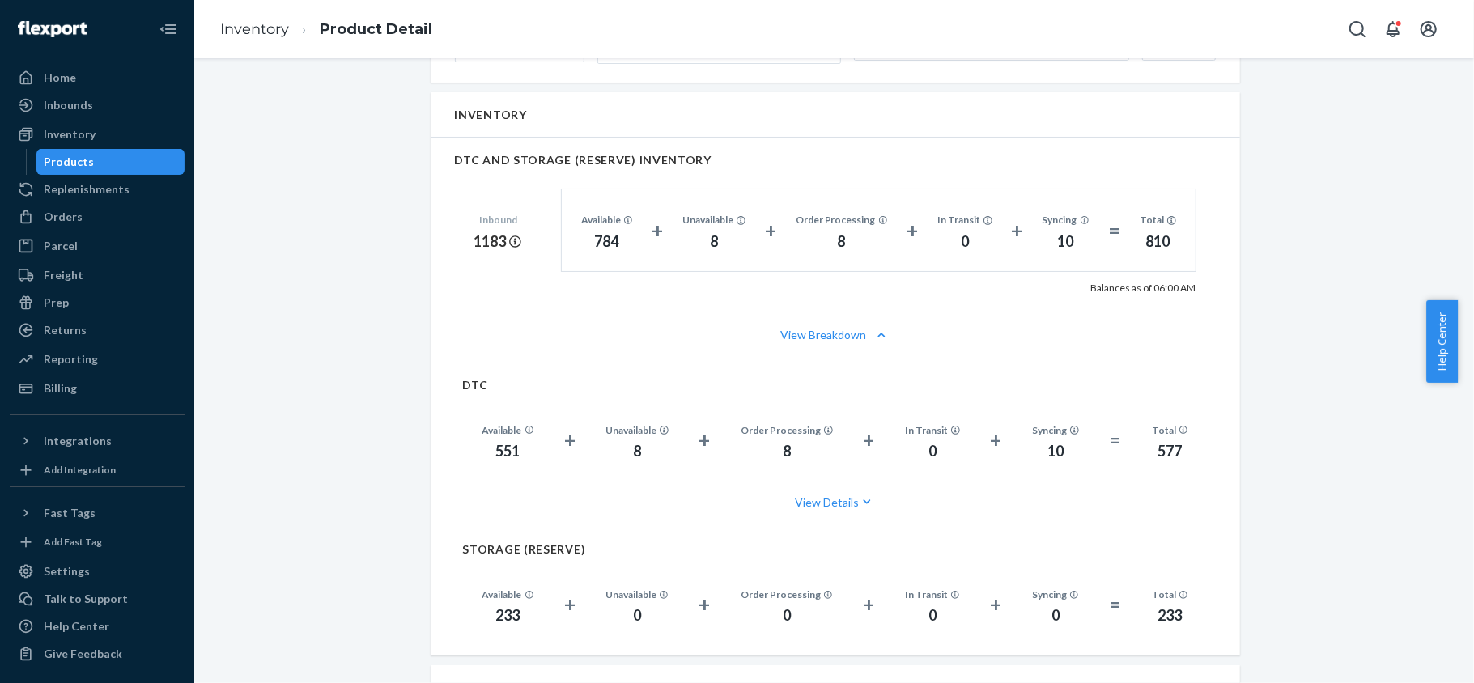
click at [100, 159] on div "Products" at bounding box center [111, 162] width 146 height 23
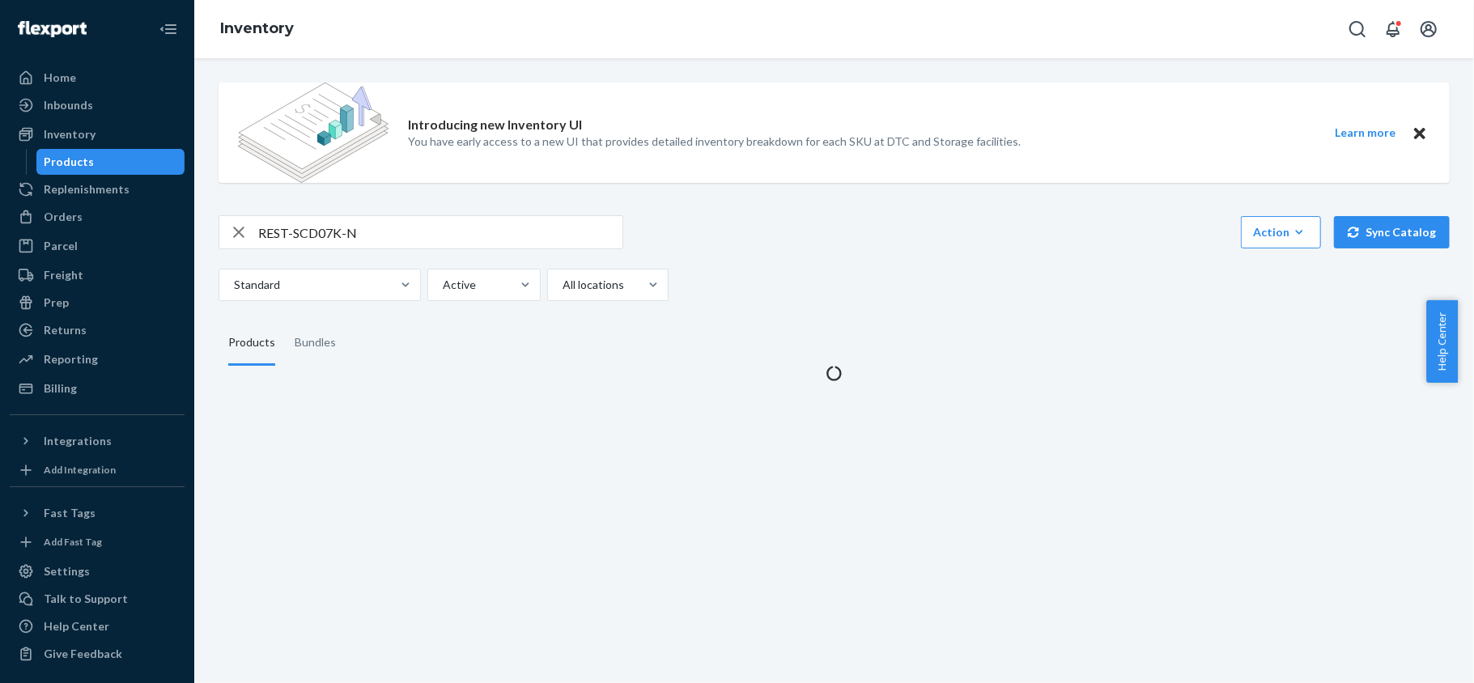
click at [329, 205] on div "Introducing new Inventory UI You have early access to a new UI that provides de…" at bounding box center [833, 226] width 1255 height 312
click at [329, 224] on input "REST-SCD07K-N" at bounding box center [440, 232] width 364 height 32
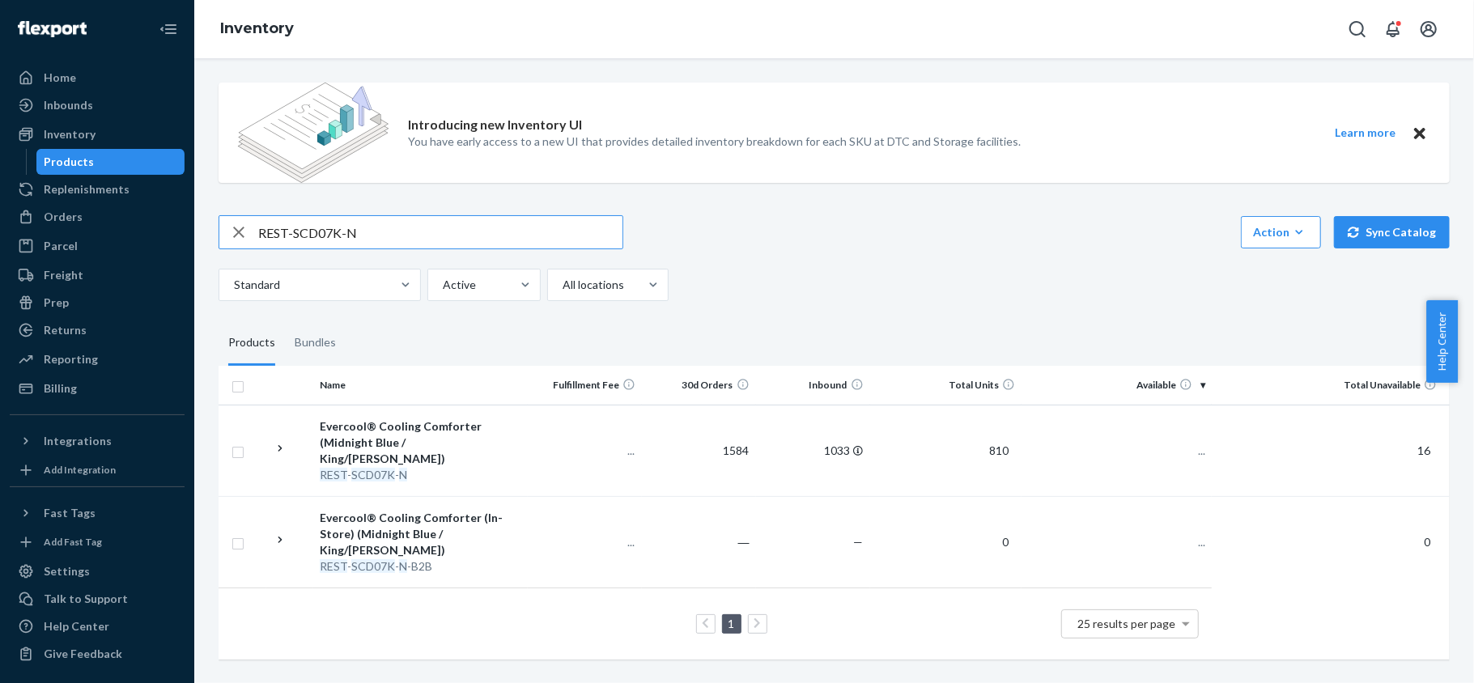
click at [329, 224] on input "REST-SCD07K-N" at bounding box center [440, 232] width 364 height 32
paste input "REST-SCD07Q-N"
type input "REST-SCD07Q-N"
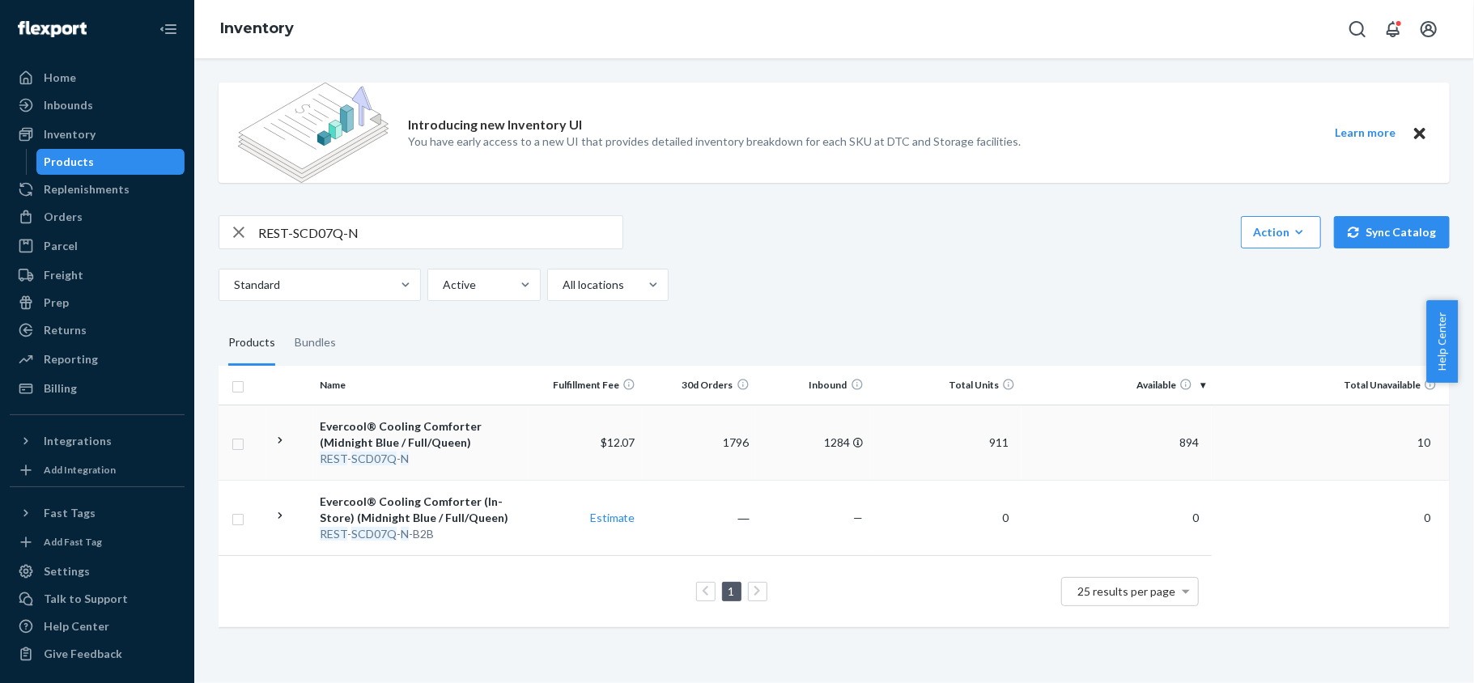
click at [1183, 435] on span "894" at bounding box center [1189, 442] width 32 height 14
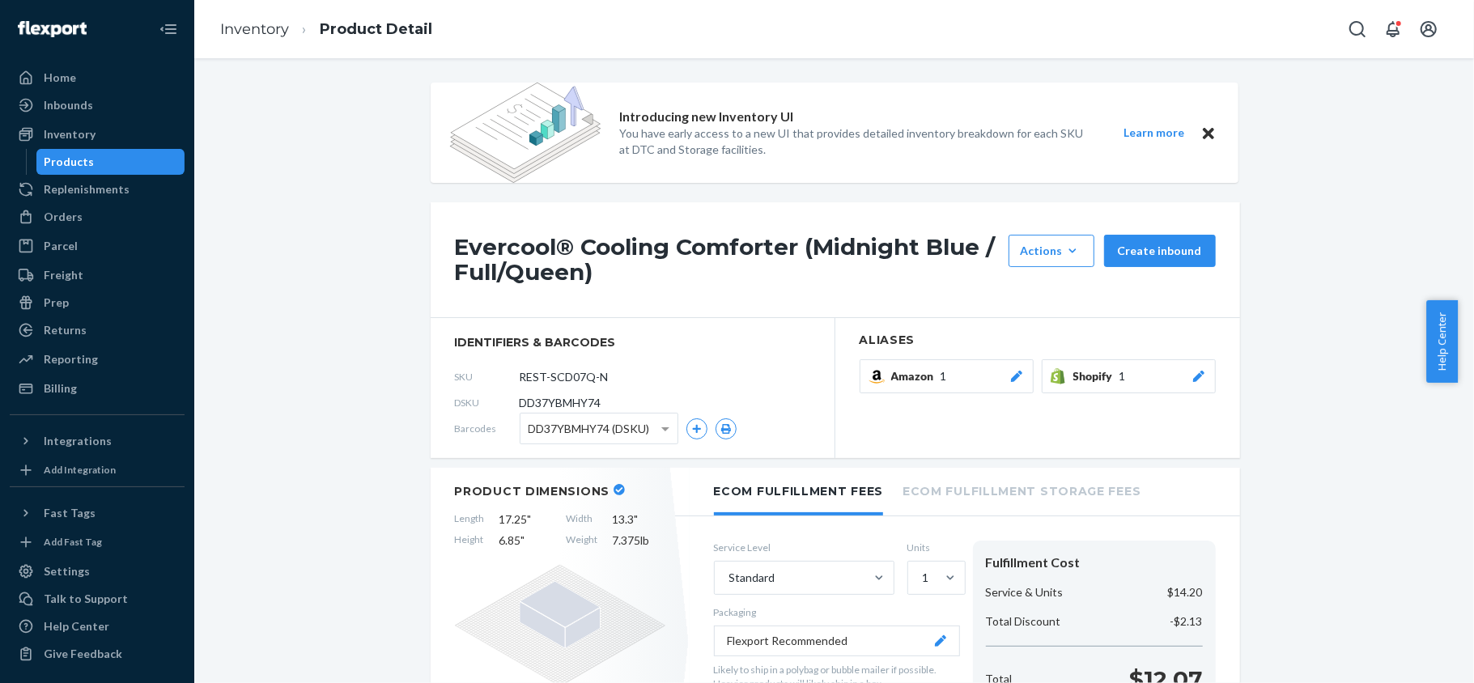
click at [120, 168] on div "Products" at bounding box center [111, 162] width 146 height 23
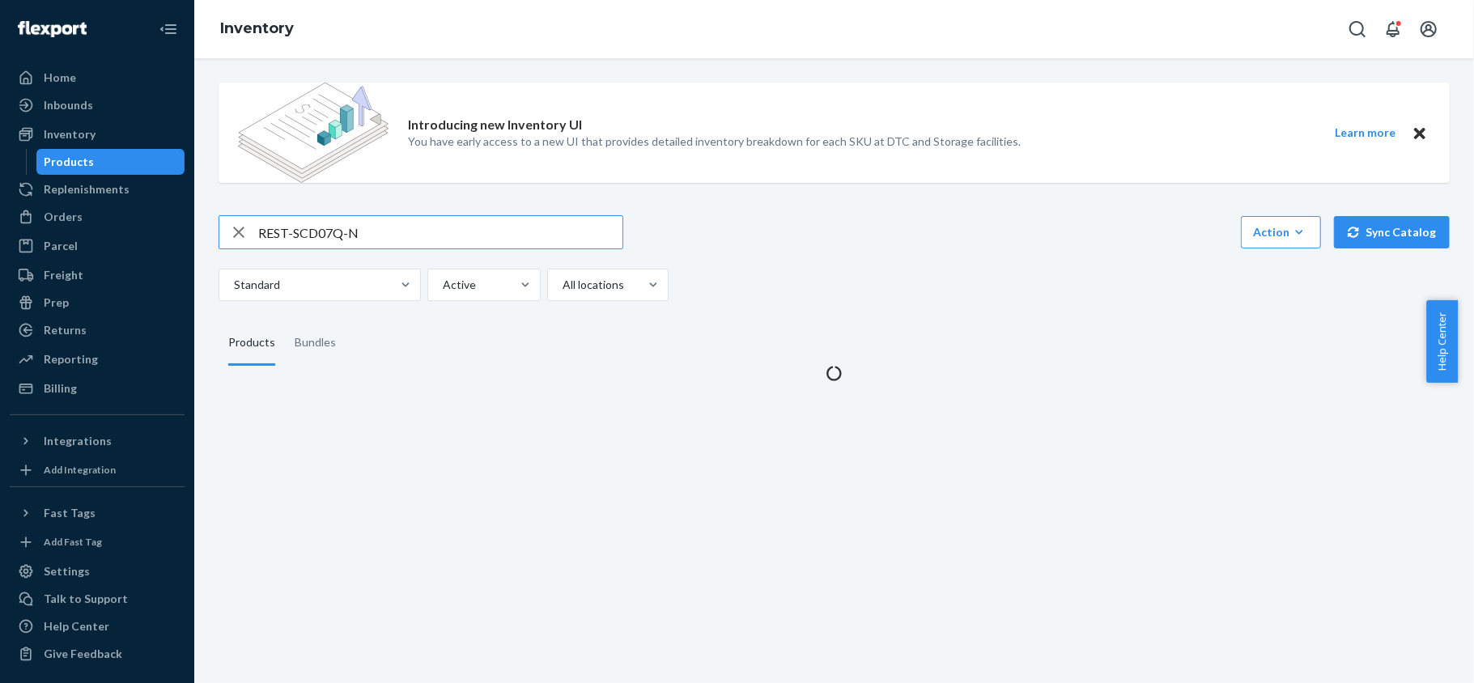
click at [312, 223] on input "REST-SCD07Q-N" at bounding box center [440, 232] width 364 height 32
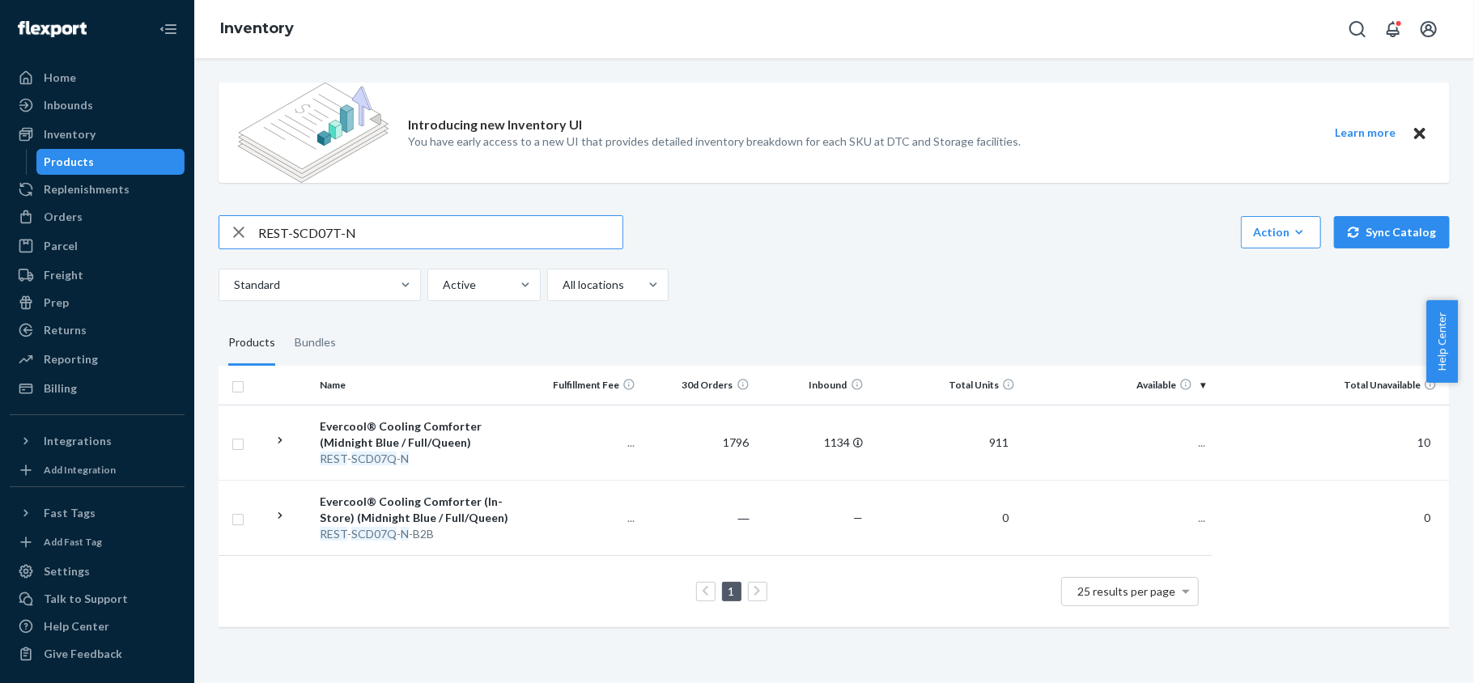
type input "REST-SCD07T-N"
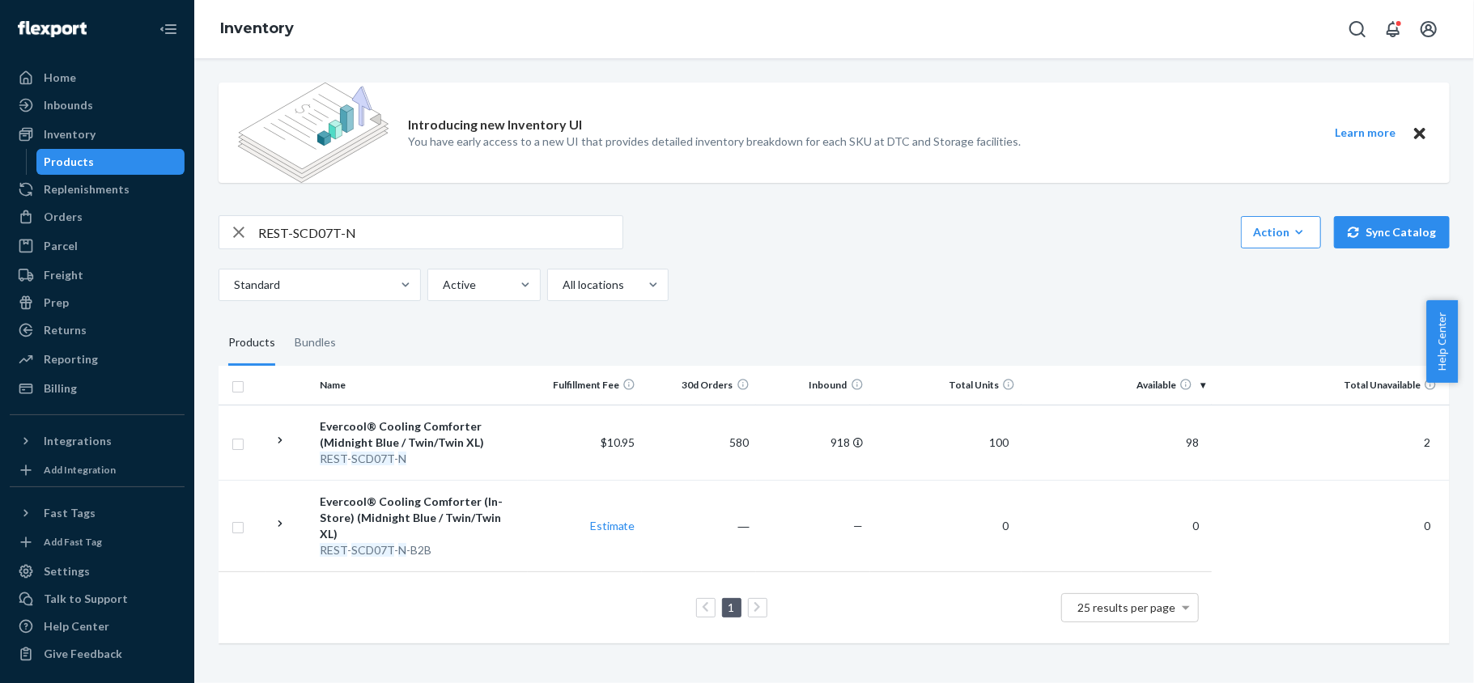
click at [1187, 447] on span "98" at bounding box center [1192, 442] width 26 height 14
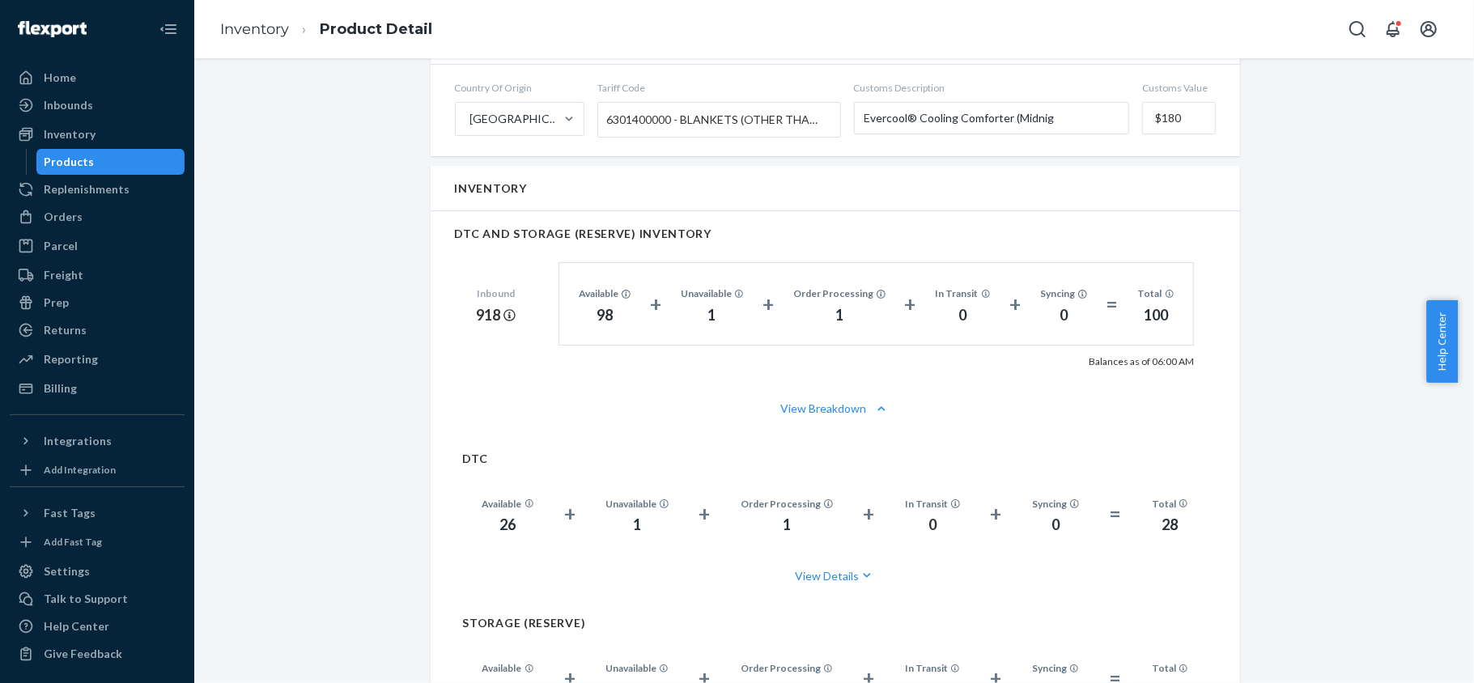
scroll to position [1079, 0]
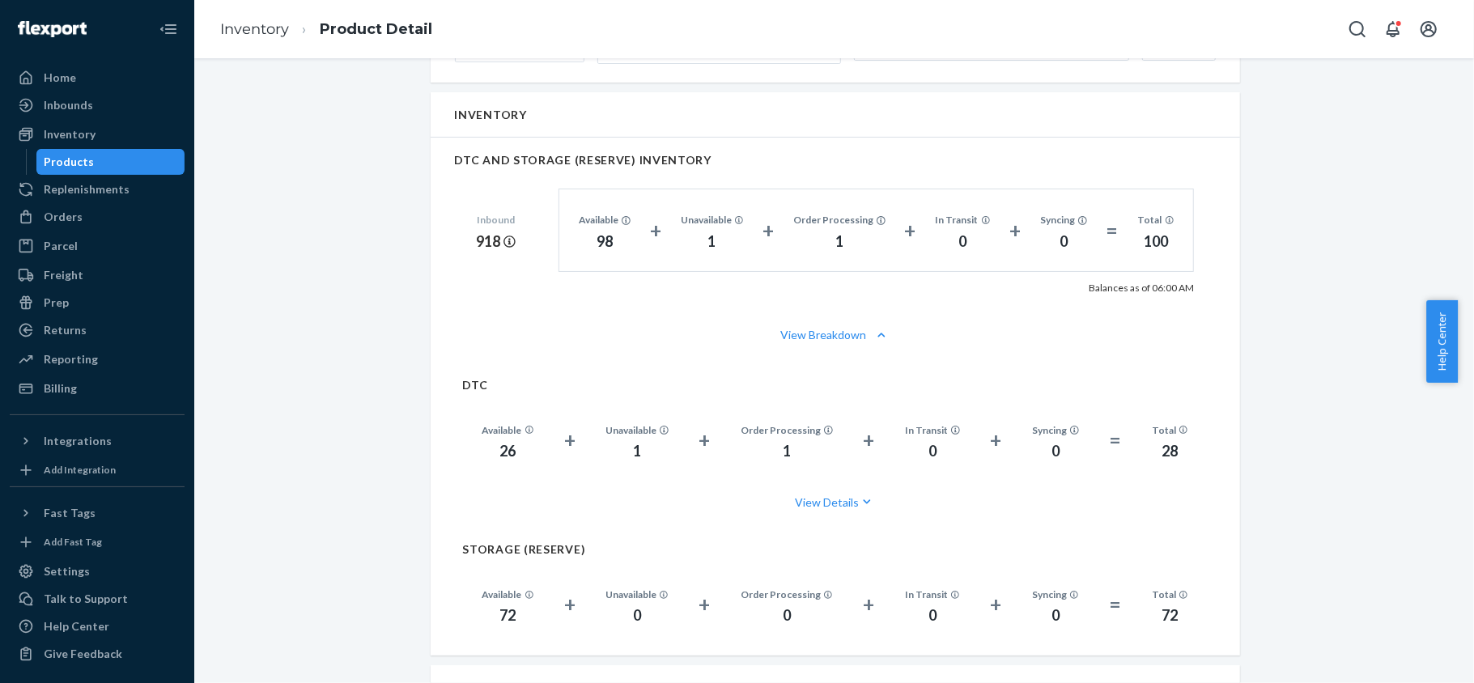
click at [143, 160] on div "Products" at bounding box center [111, 162] width 146 height 23
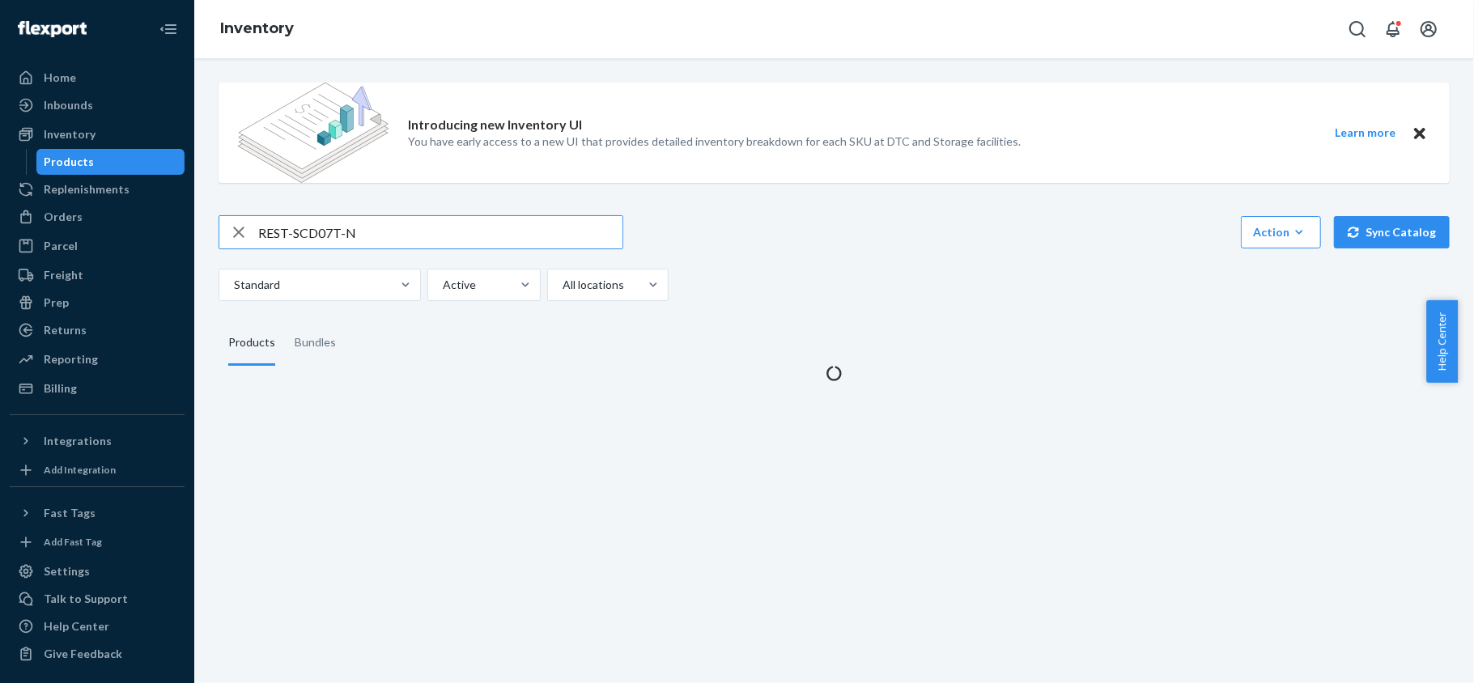
click at [376, 241] on input "REST-SCD07T-N" at bounding box center [440, 232] width 364 height 32
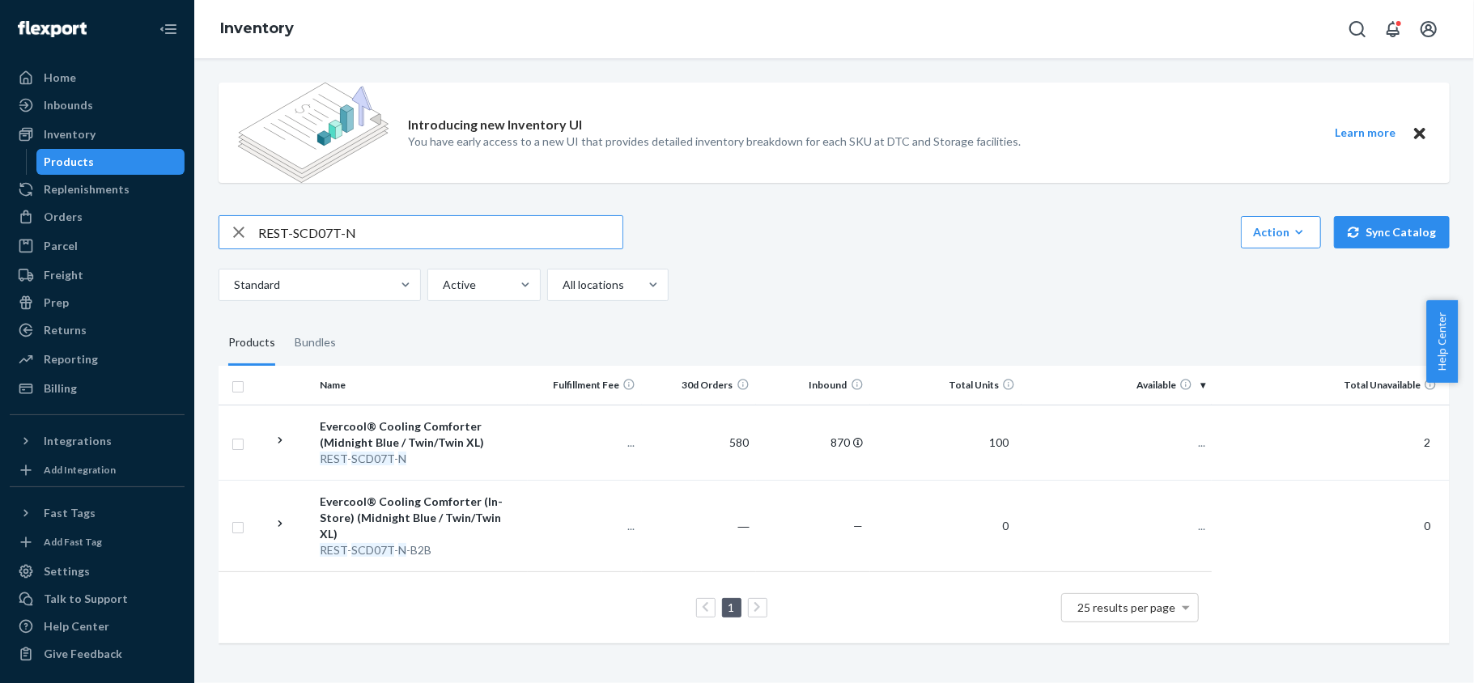
click at [376, 241] on input "REST-SCD07T-N" at bounding box center [440, 232] width 364 height 32
type input "REST-SCD08K-N"
click at [1186, 442] on span "78" at bounding box center [1192, 442] width 26 height 14
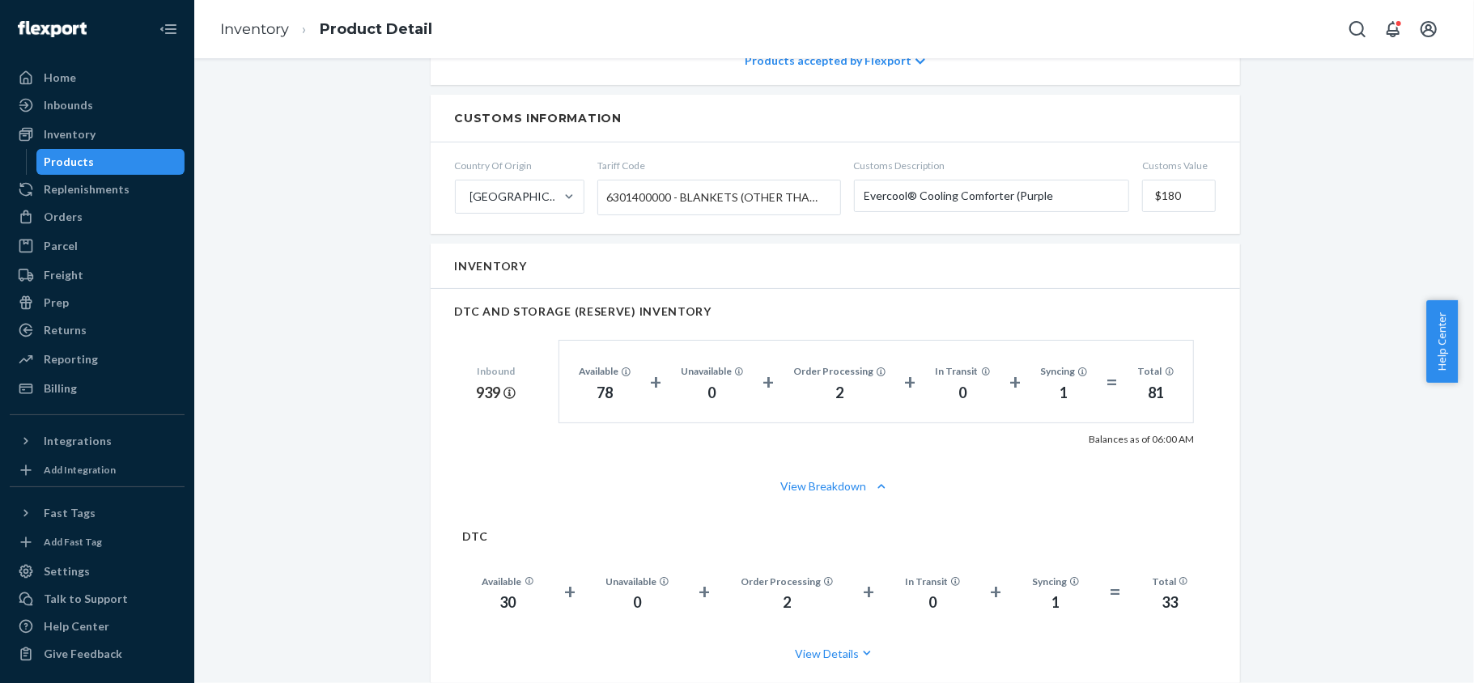
scroll to position [1079, 0]
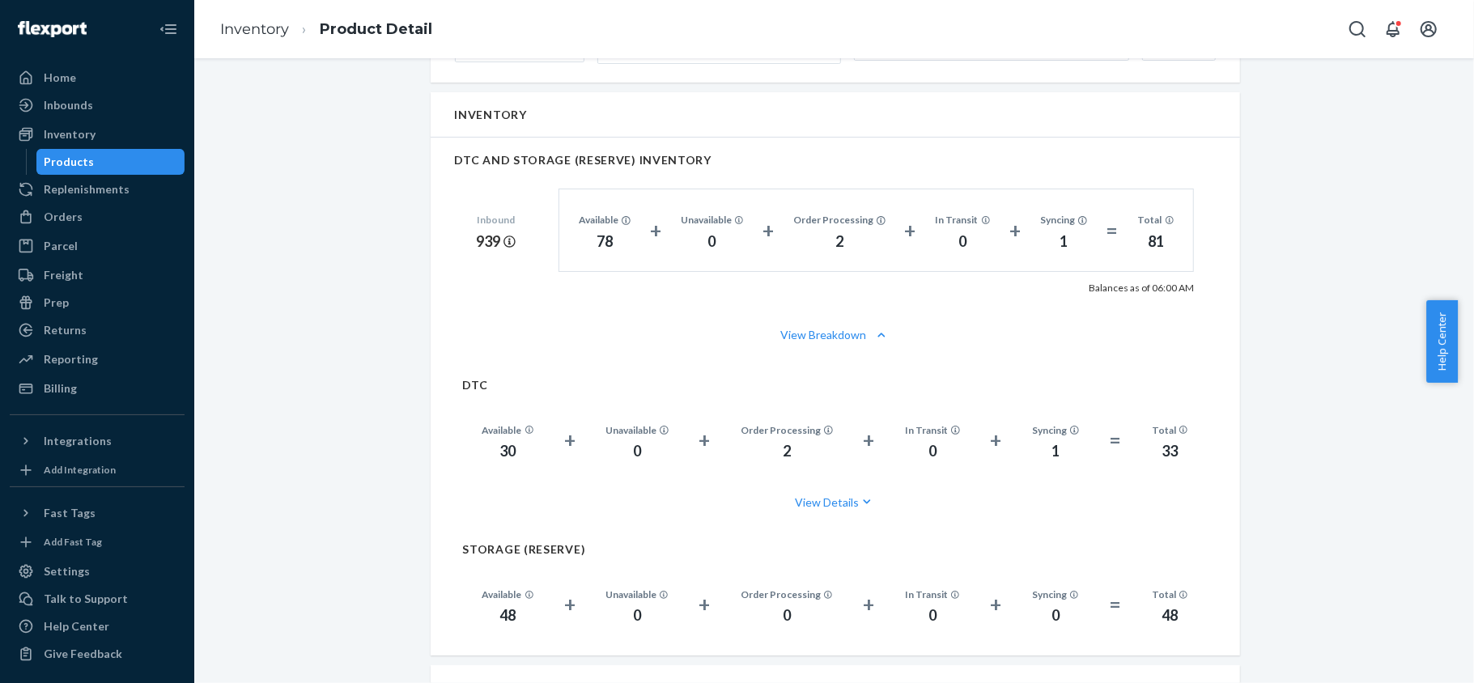
click at [138, 163] on div "Products" at bounding box center [111, 162] width 146 height 23
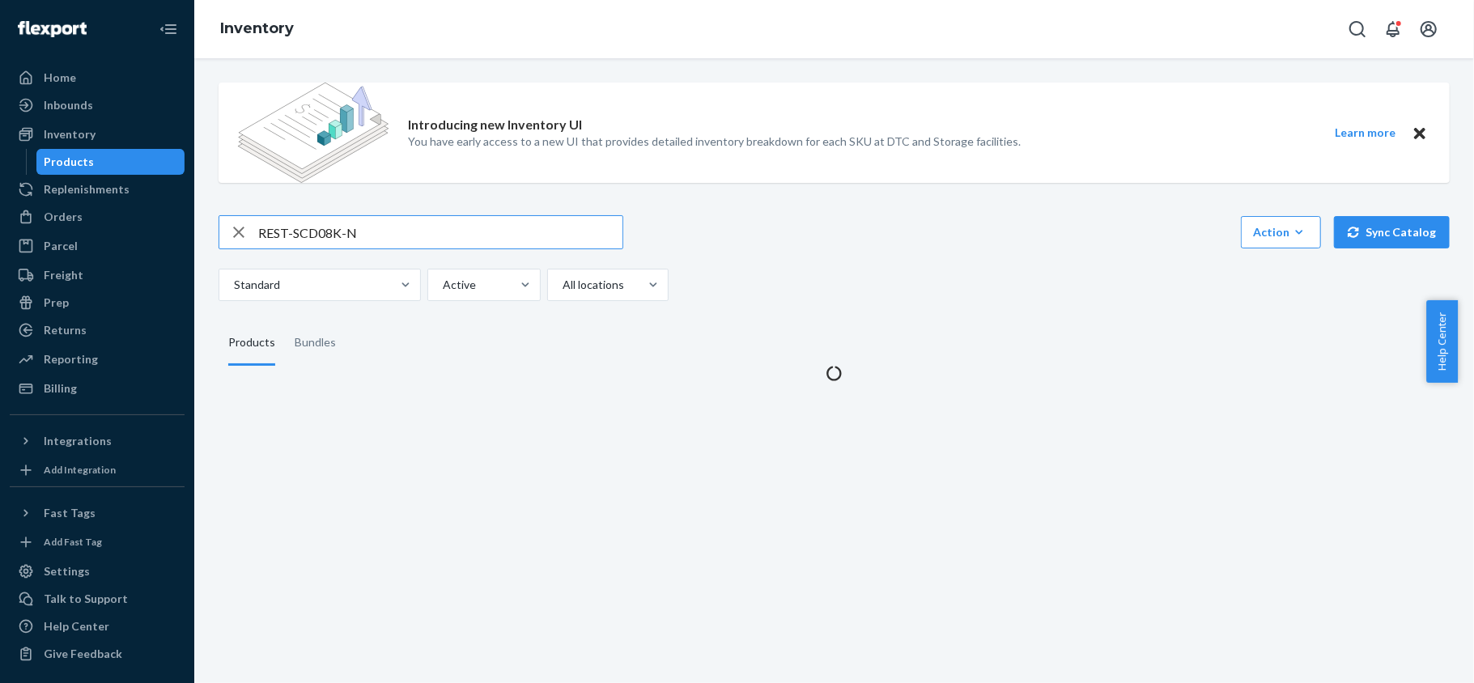
click at [364, 231] on input "REST-SCD08K-N" at bounding box center [440, 232] width 364 height 32
click at [367, 231] on input "REST-SCD08K-N" at bounding box center [440, 232] width 364 height 32
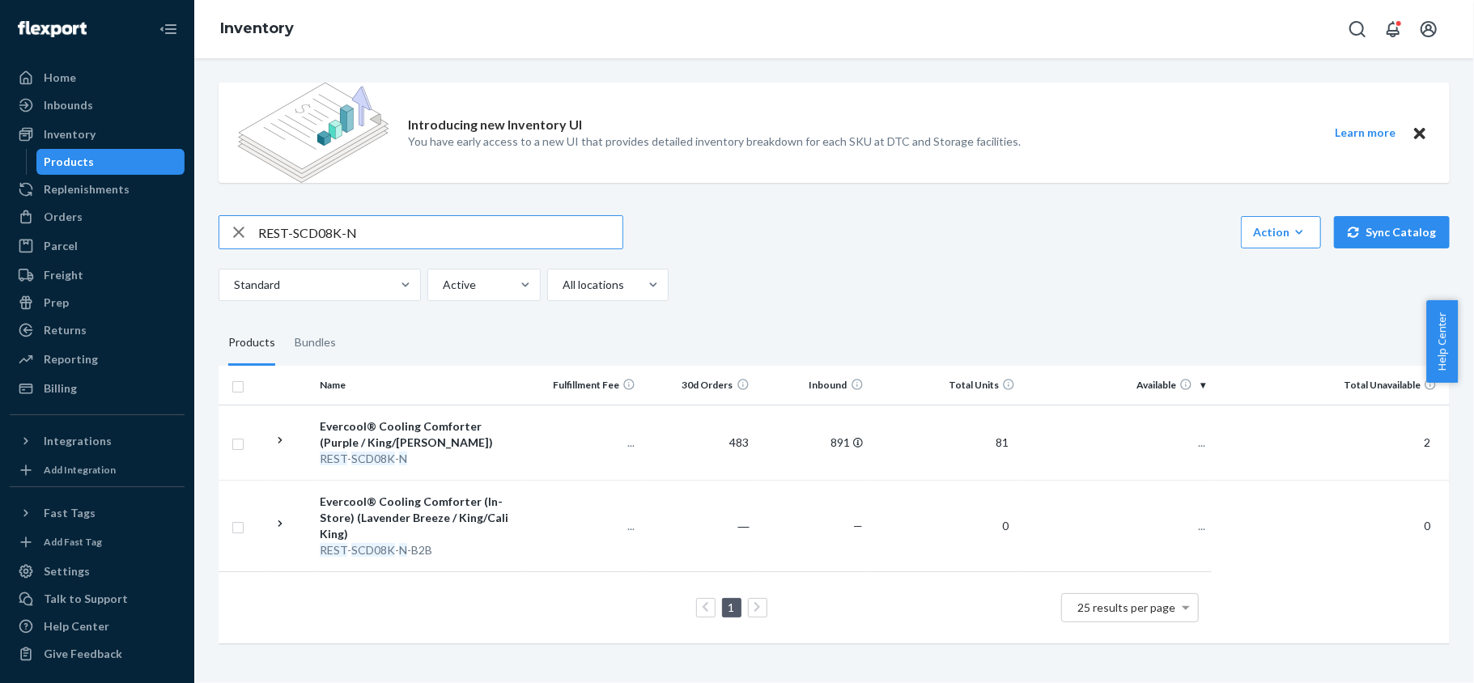
click at [367, 231] on input "REST-SCD08K-N" at bounding box center [440, 232] width 364 height 32
type input "REST-SCD08Q-N"
click at [1162, 419] on td "337" at bounding box center [1116, 442] width 190 height 75
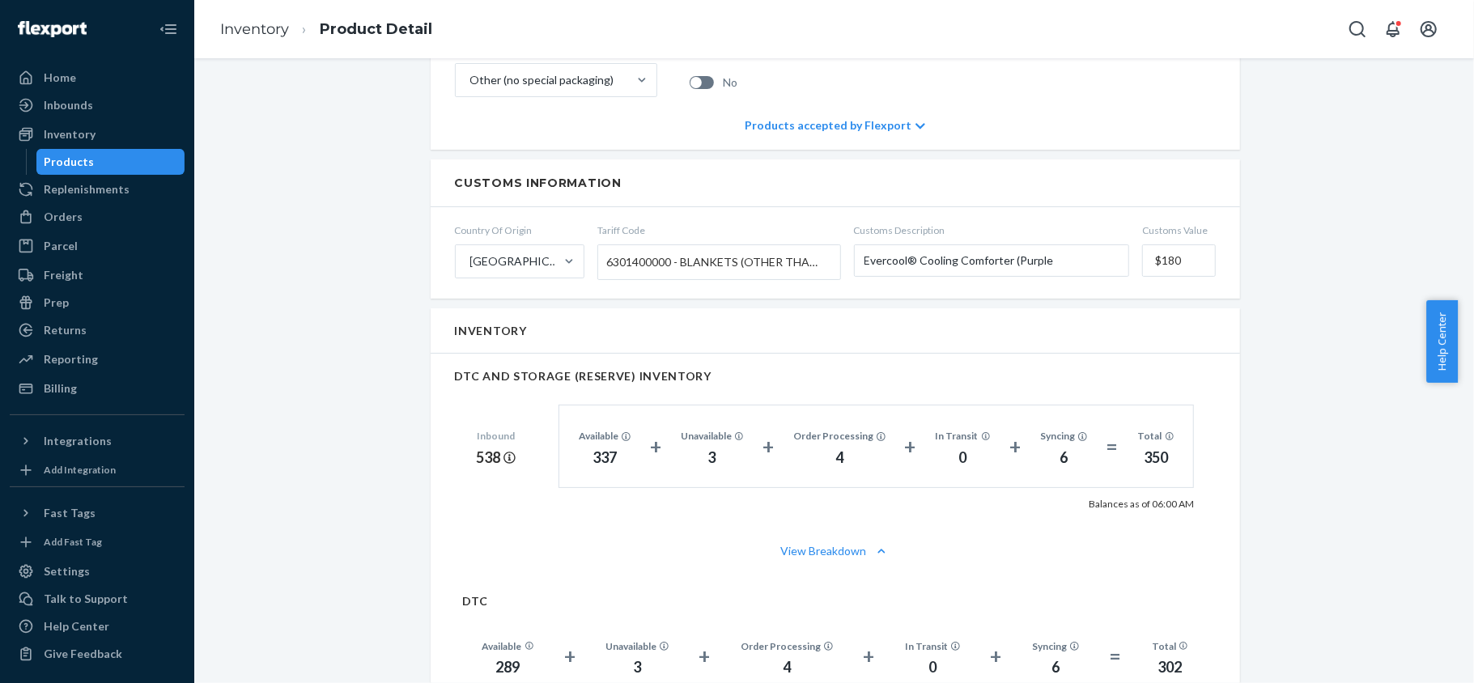
scroll to position [1079, 0]
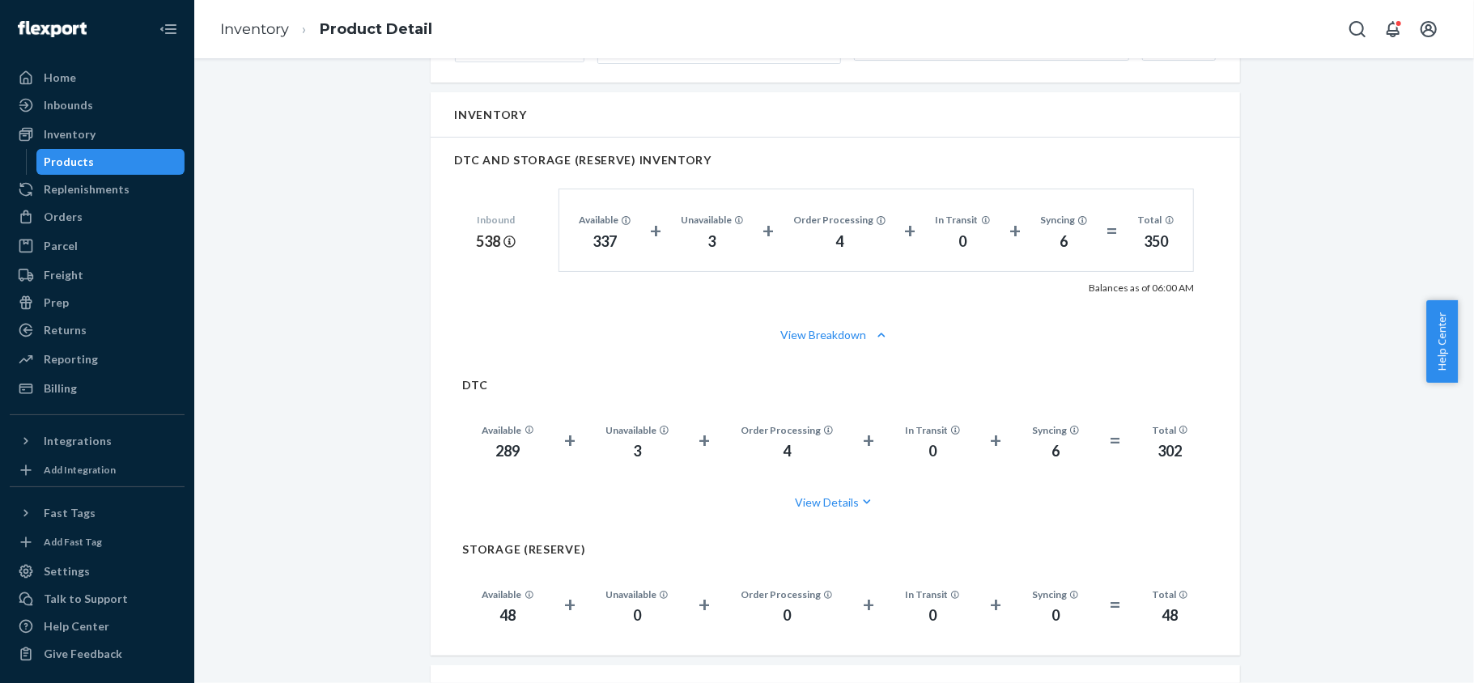
click at [140, 168] on div "Products" at bounding box center [111, 162] width 146 height 23
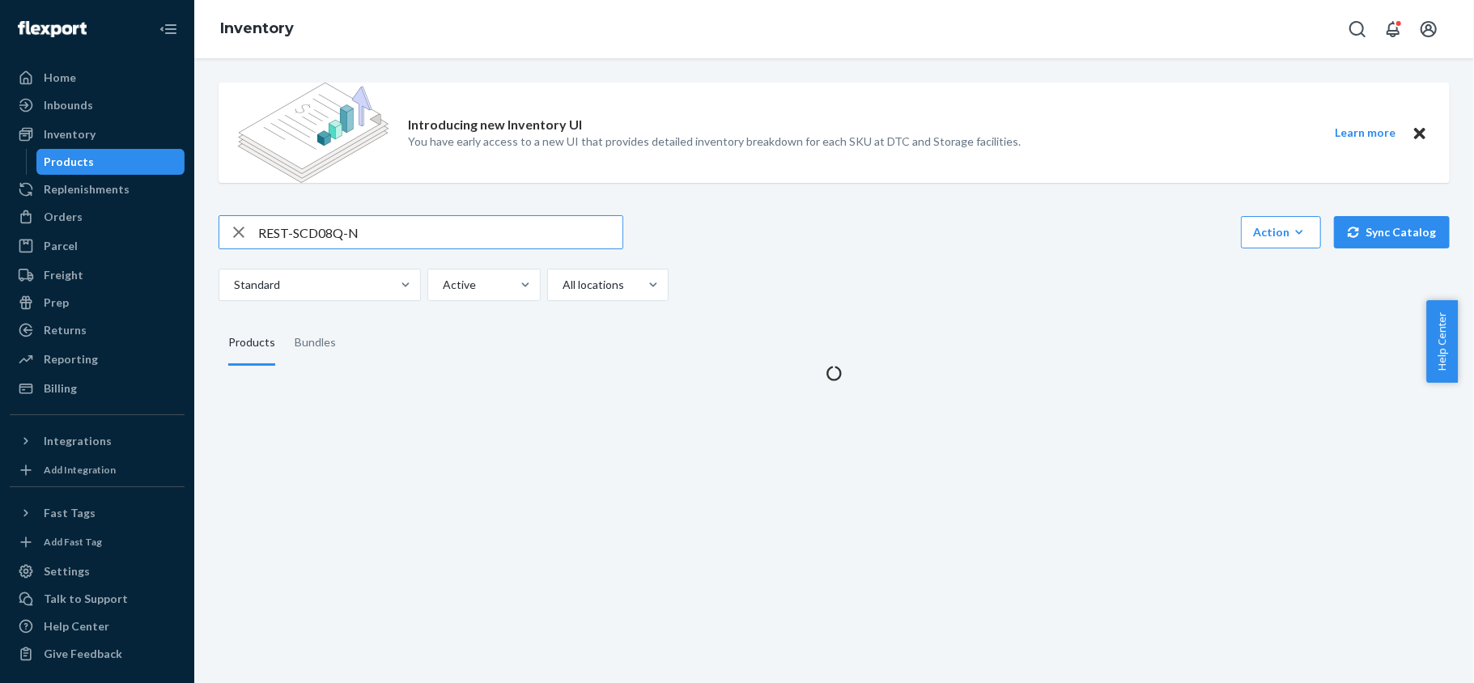
click at [322, 222] on input "REST-SCD08Q-N" at bounding box center [440, 232] width 364 height 32
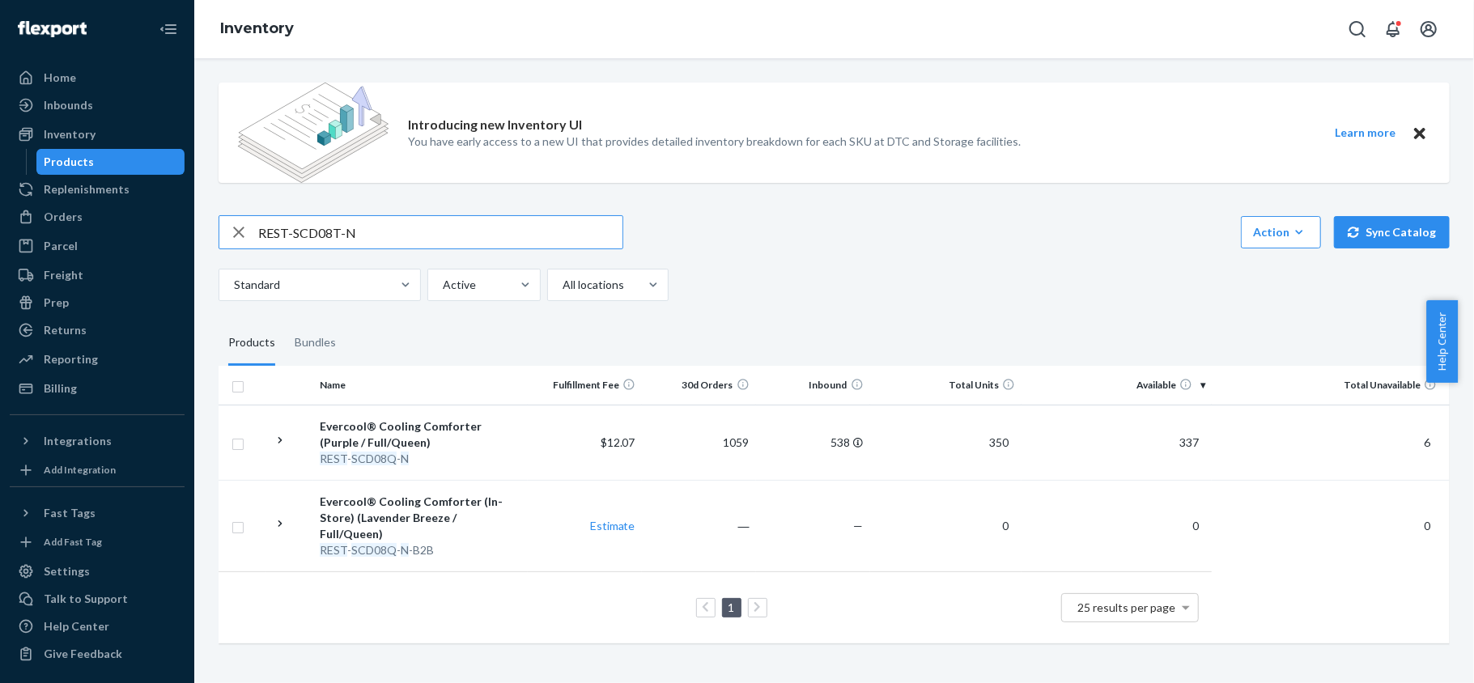
type input "REST-SCD08T-N"
click at [1187, 444] on span "313" at bounding box center [1189, 442] width 32 height 14
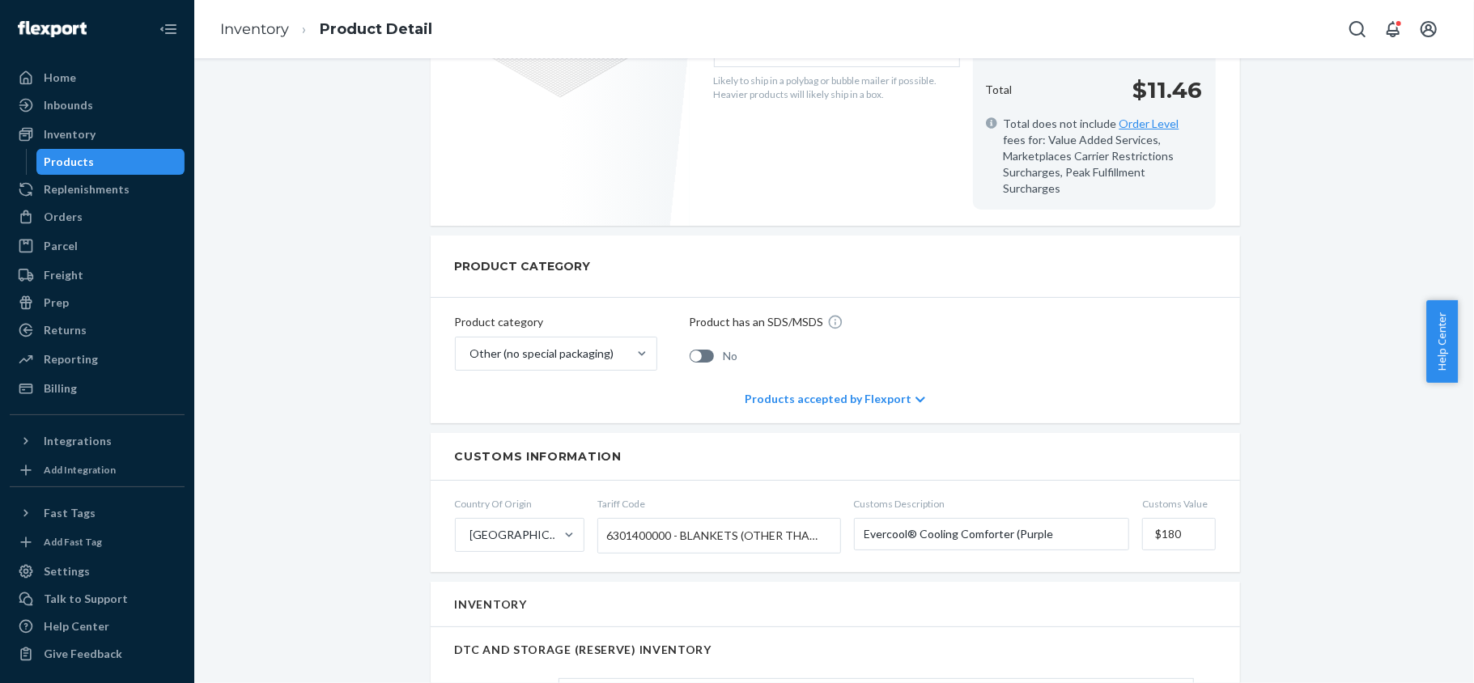
scroll to position [863, 0]
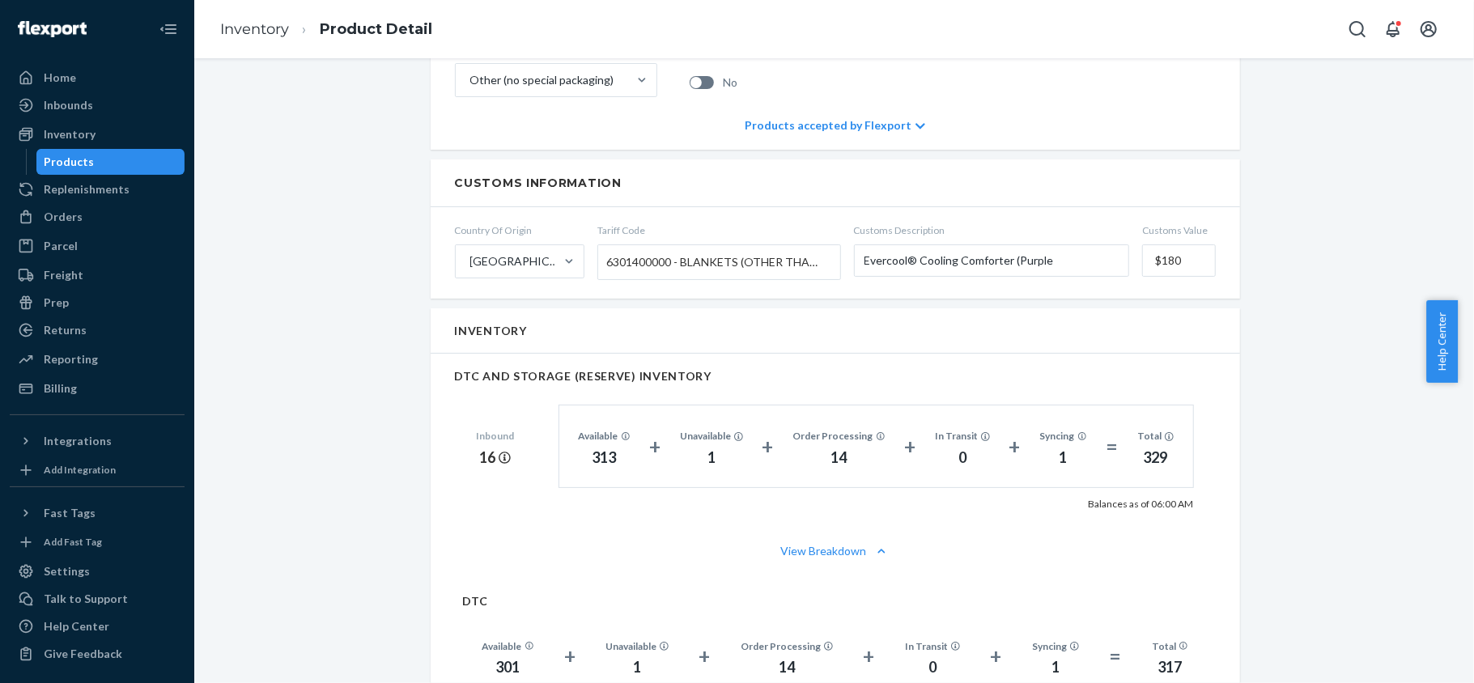
click at [153, 167] on div "Products" at bounding box center [111, 162] width 146 height 23
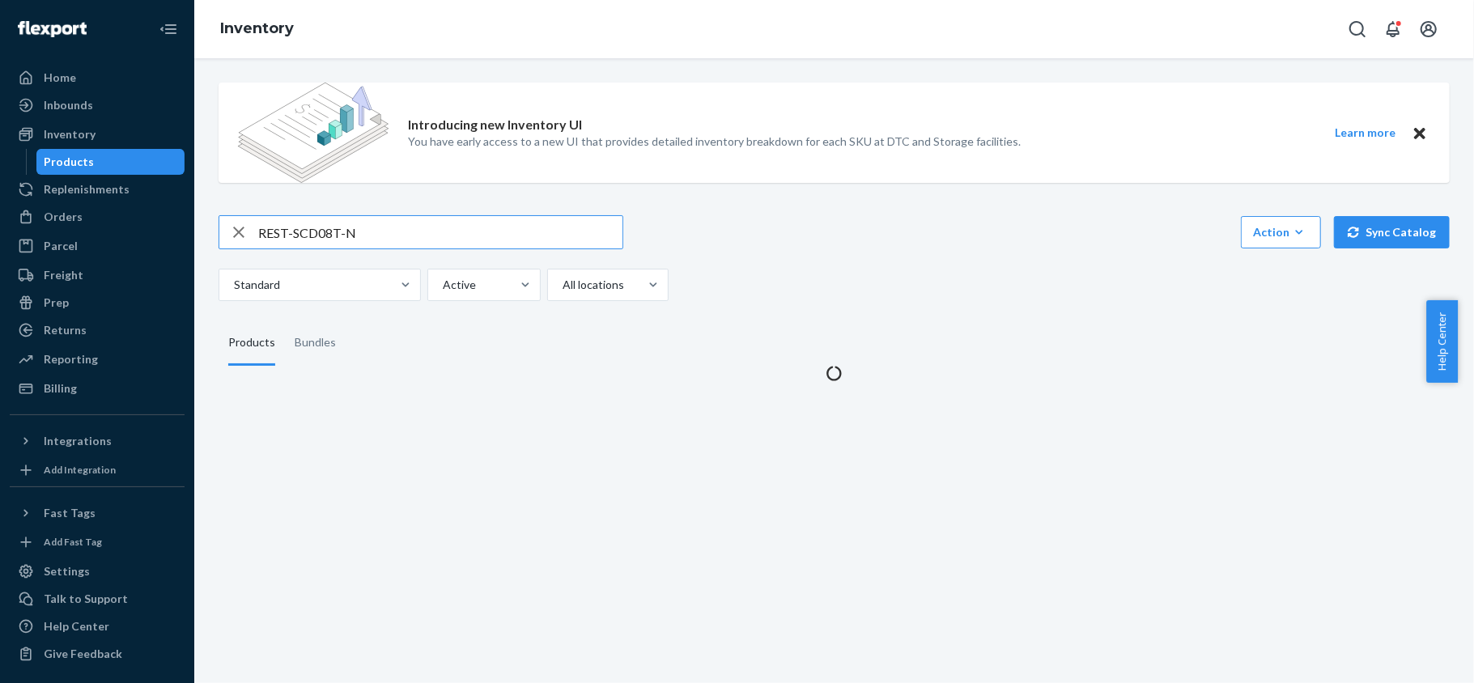
click at [346, 227] on input "REST-SCD08T-N" at bounding box center [440, 232] width 364 height 32
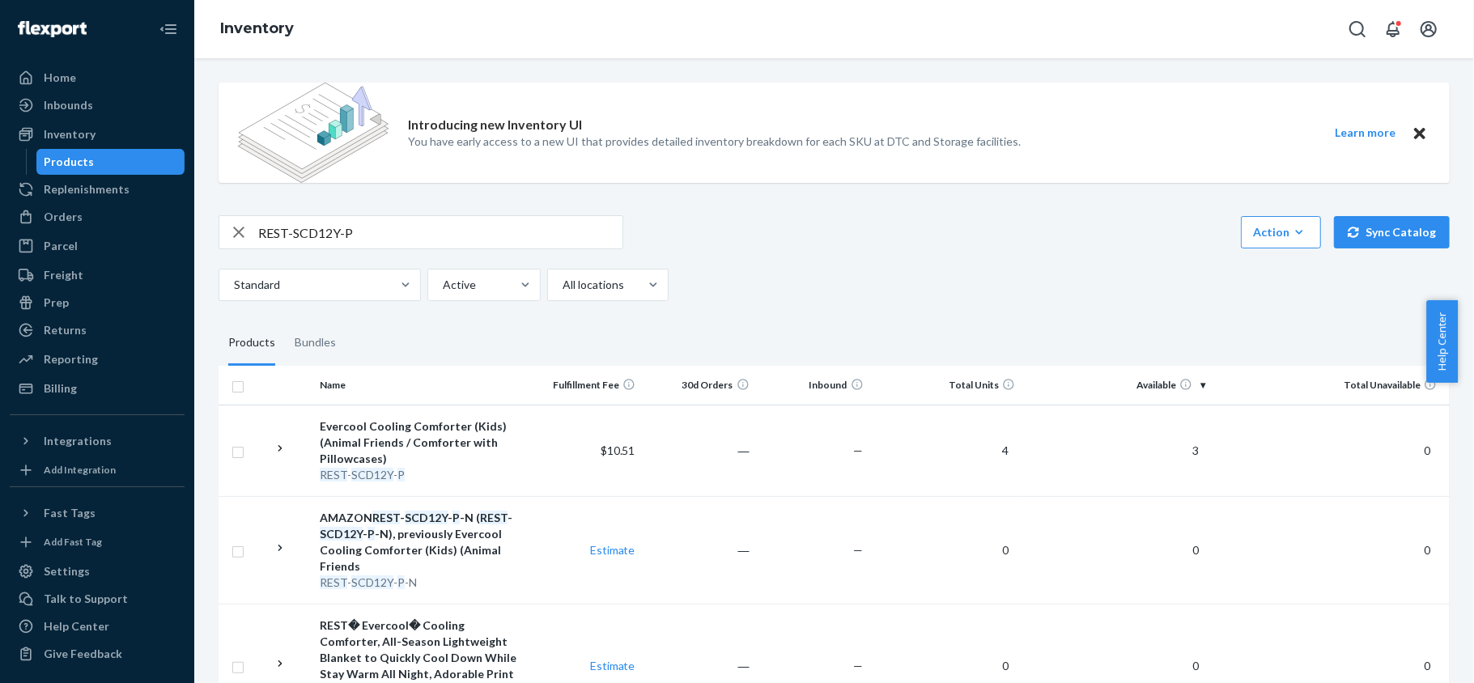
click at [345, 221] on input "REST-SCD12Y-P" at bounding box center [440, 232] width 364 height 32
click at [345, 222] on input "REST-SCD12Y-P" at bounding box center [440, 232] width 364 height 32
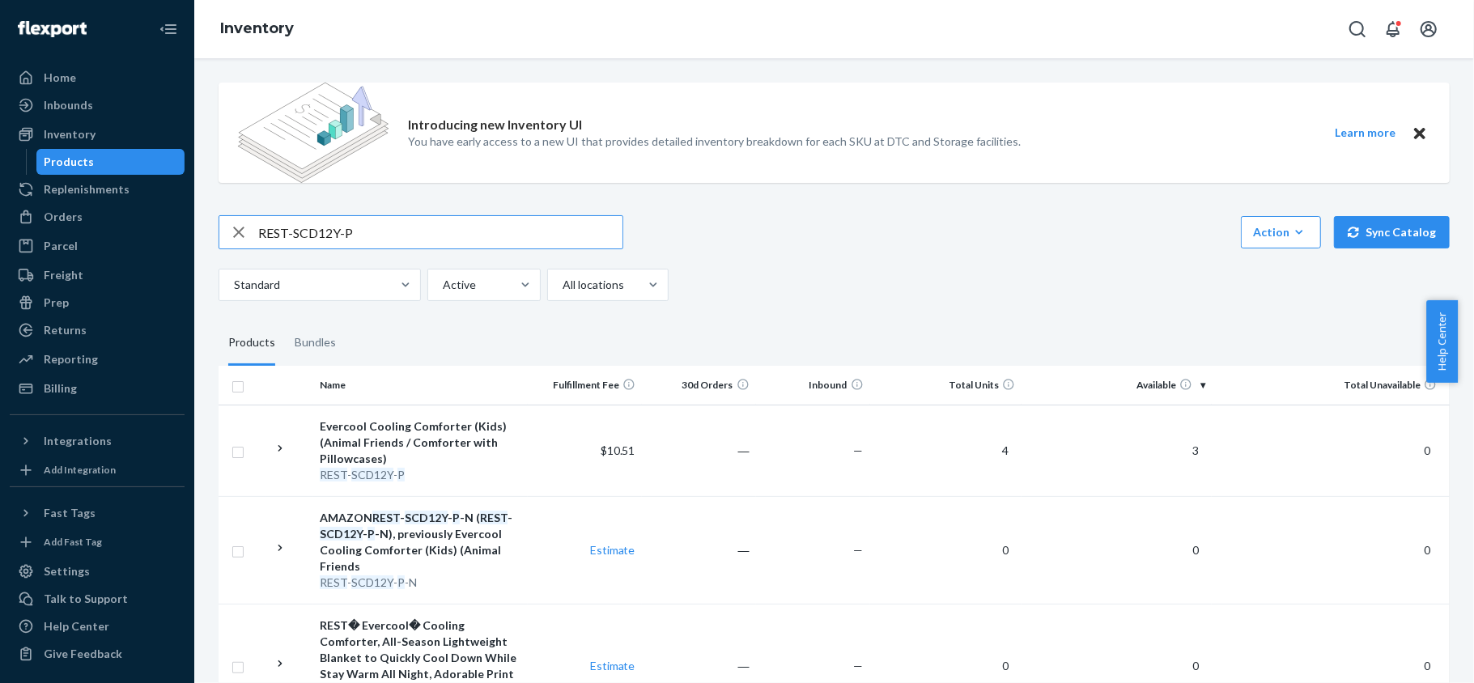
click at [345, 222] on input "REST-SCD12Y-P" at bounding box center [440, 232] width 364 height 32
paste input "21"
type input "REST-SCD21Y-P"
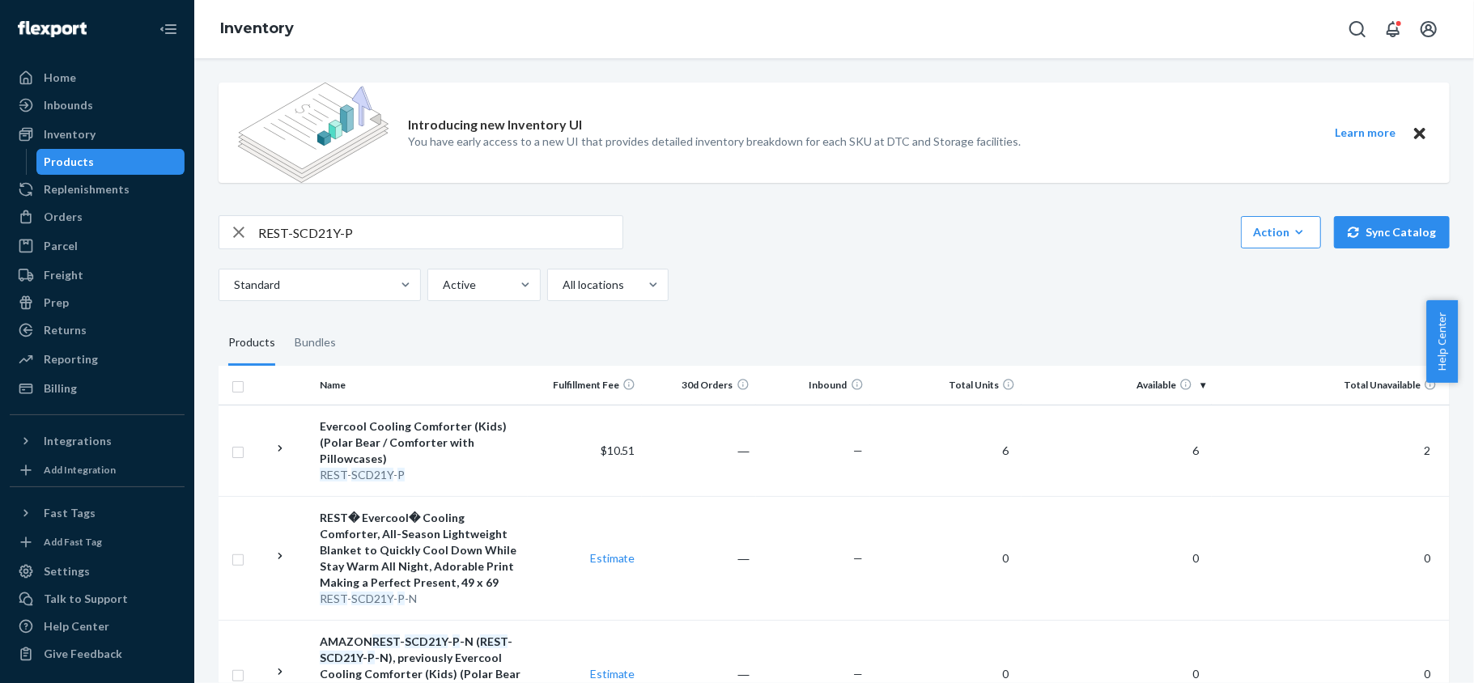
click at [350, 221] on input "REST-SCD21Y-P" at bounding box center [440, 232] width 364 height 32
paste input "REST-CEM07M"
type input "REST-CEM07M"
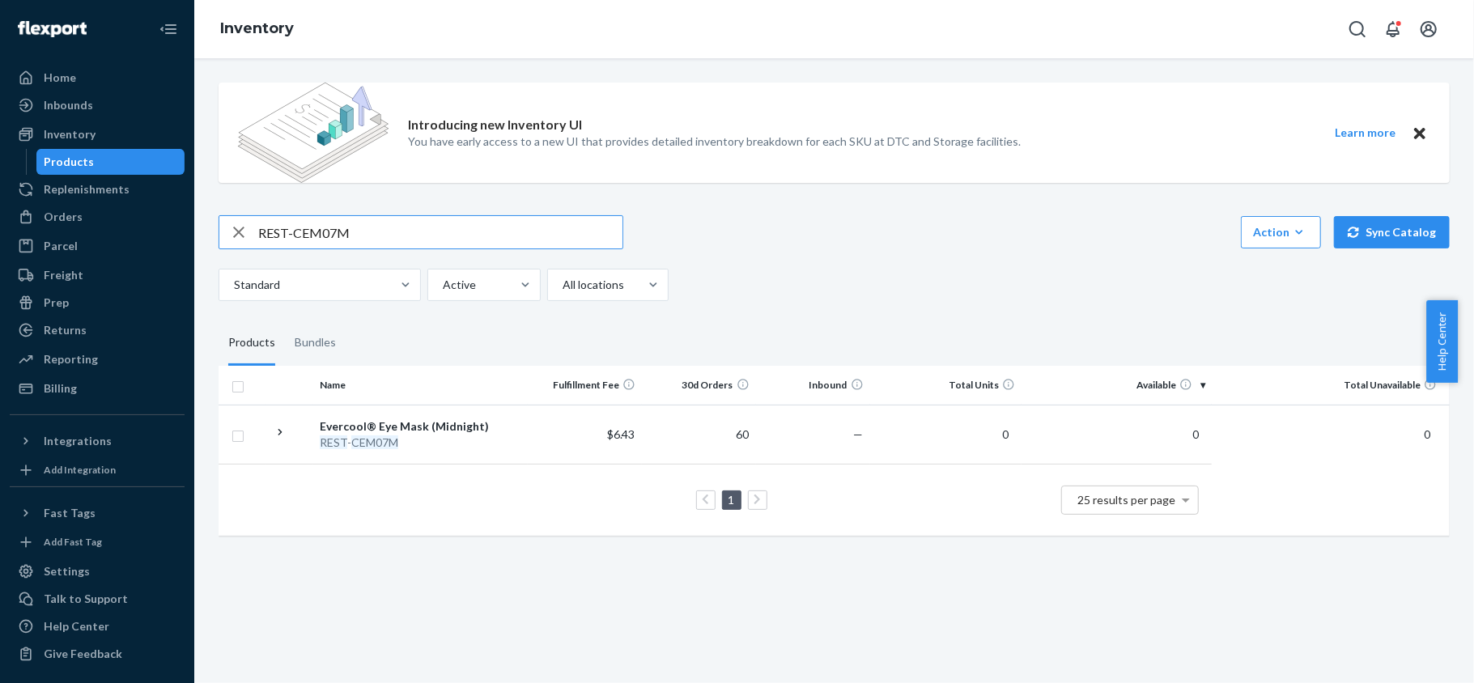
click at [334, 240] on input "REST-CEM07M" at bounding box center [440, 232] width 364 height 32
paste input "REST-CPP01H"
type input "REST-CPP01H"
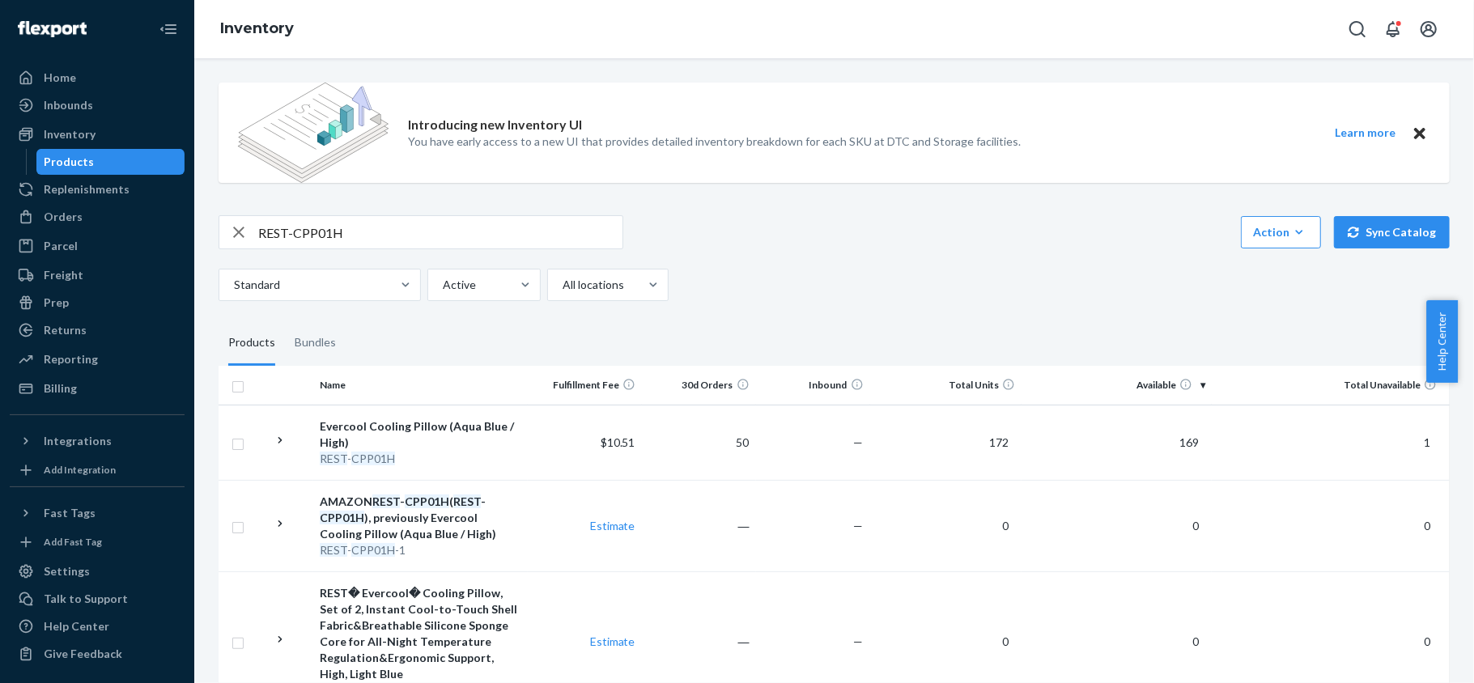
click at [353, 235] on input "REST-CPP01H" at bounding box center [440, 232] width 364 height 32
paste input "REST-CPP01M"
type input "REST-CPP01M"
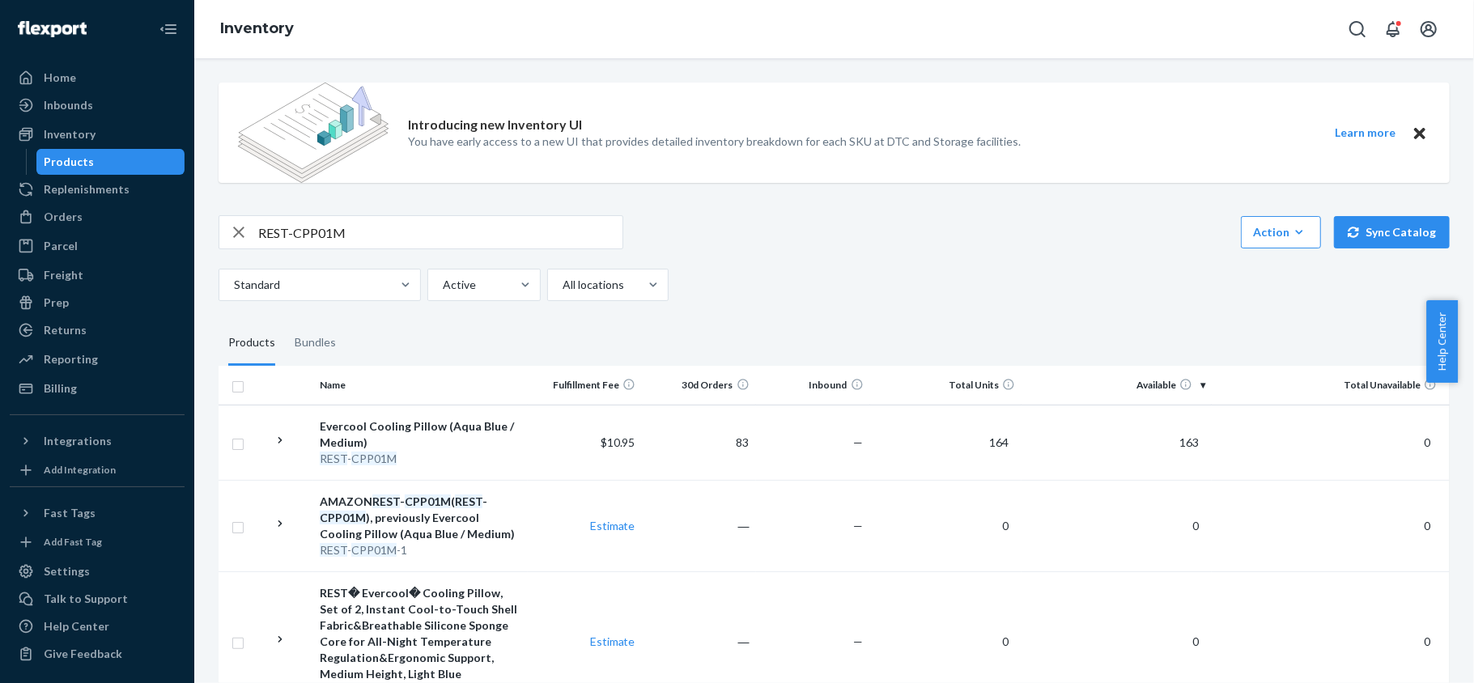
click at [392, 224] on input "REST-CPP01M" at bounding box center [440, 232] width 364 height 32
paste input "REST-CPP01L"
type input "REST-CPP01L"
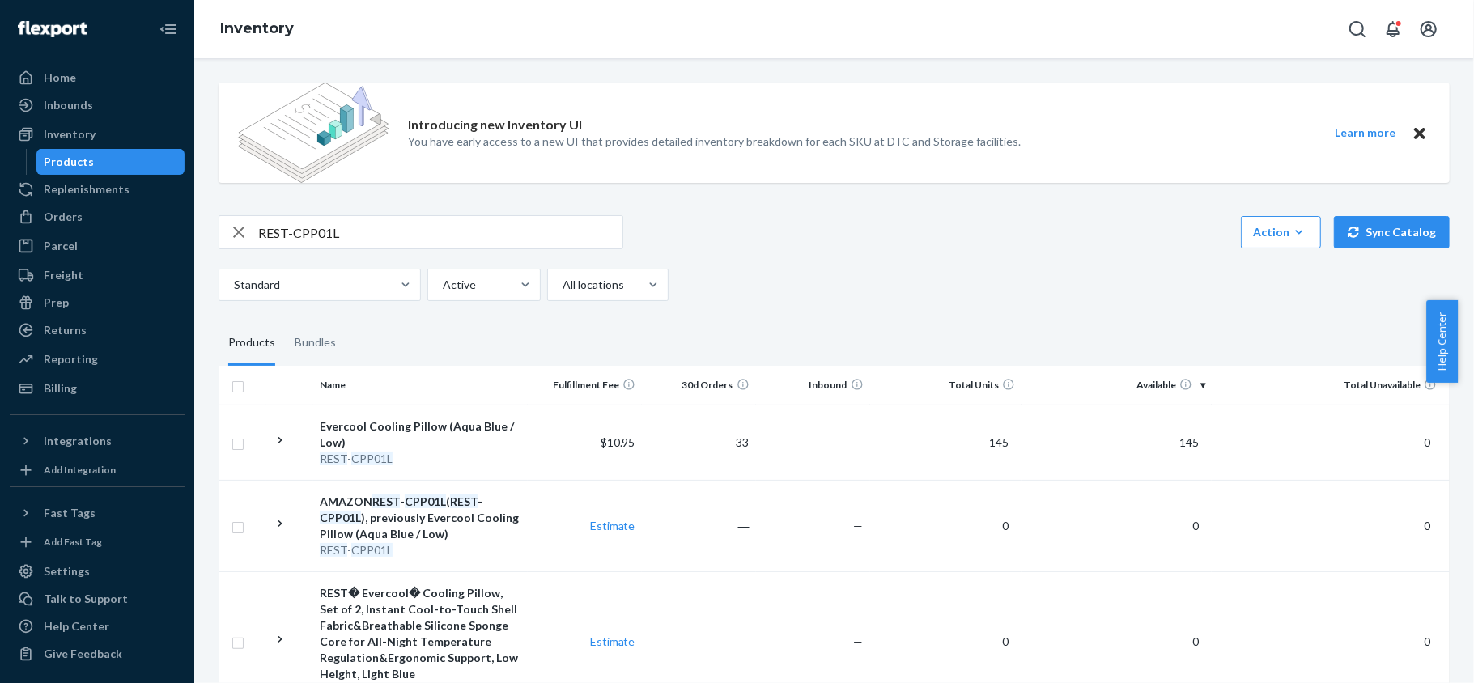
click at [411, 231] on input "REST-CPP01L" at bounding box center [440, 232] width 364 height 32
paste input "REST-CPP04H"
type input "REST-CPP04H"
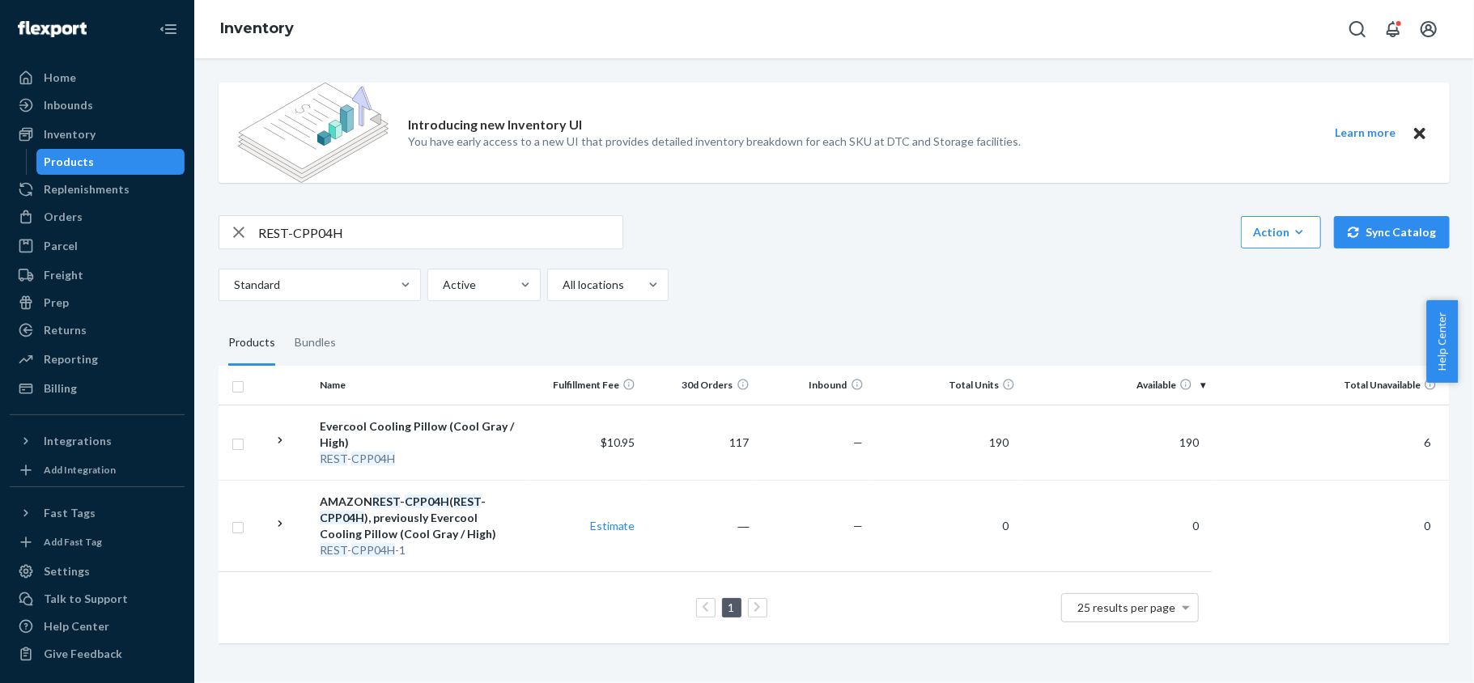
click at [456, 253] on div "REST-CPP04H Action Create product Create bundle Bulk create products Bulk updat…" at bounding box center [834, 258] width 1231 height 86
click at [453, 223] on input "REST-CPP04H" at bounding box center [440, 232] width 364 height 32
paste input "REST-CPP04M"
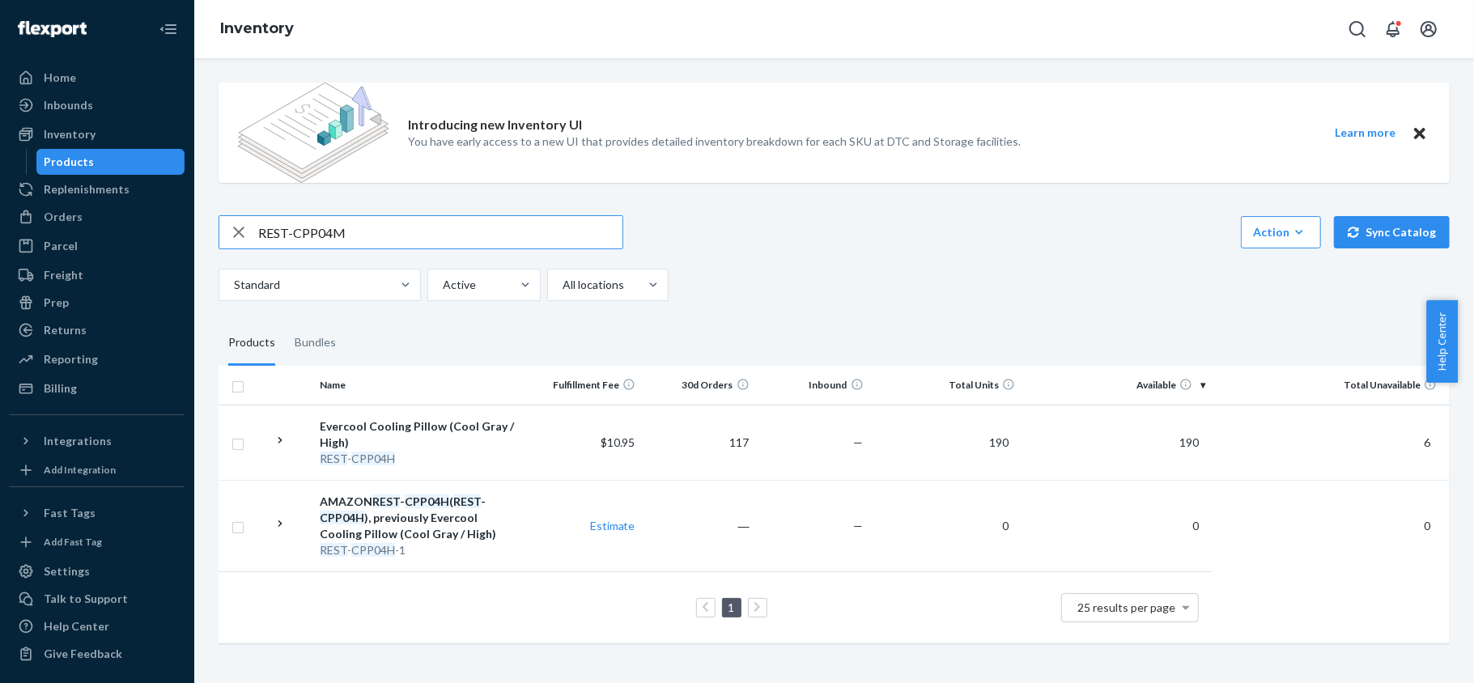
type input "REST-CPP04M"
click at [453, 241] on input "REST-CPP04M" at bounding box center [440, 232] width 364 height 32
paste input "REST-CPP04L"
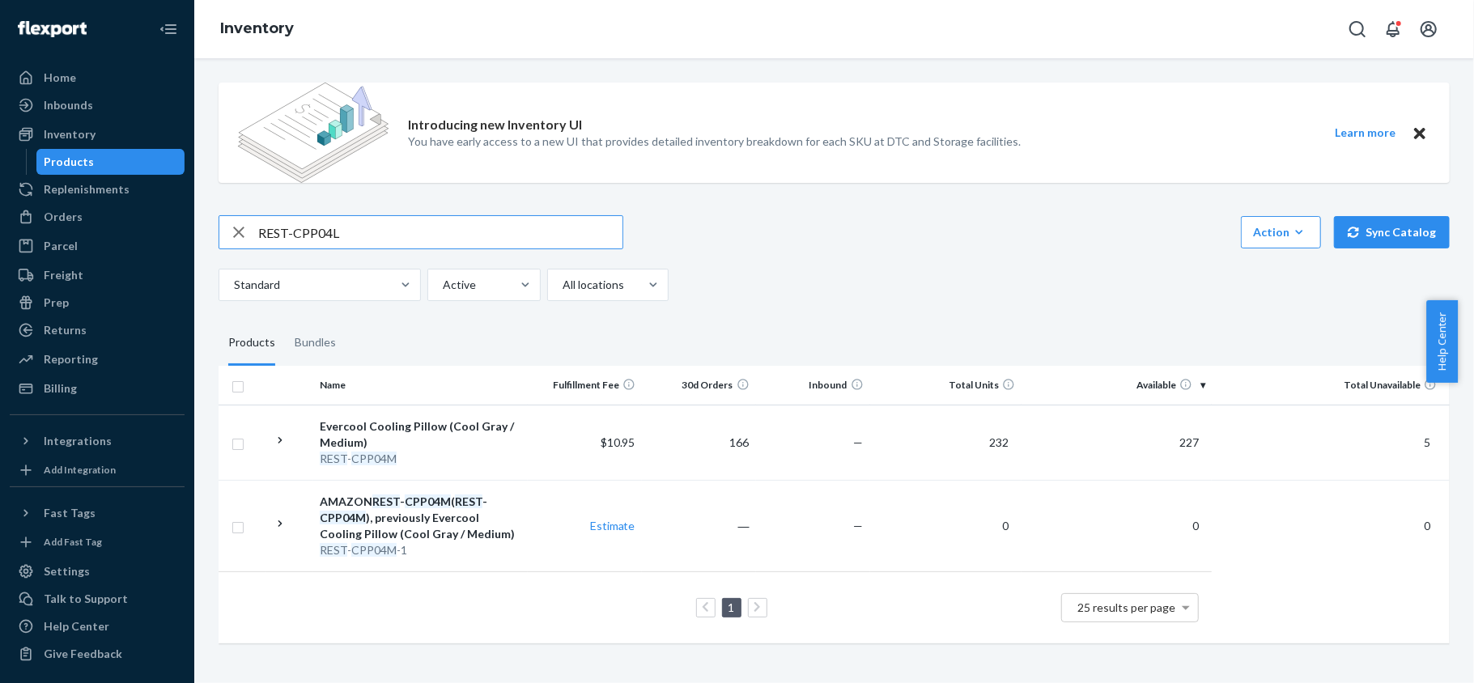
type input "REST-CPP04L"
click at [1173, 439] on span "280" at bounding box center [1189, 442] width 32 height 14
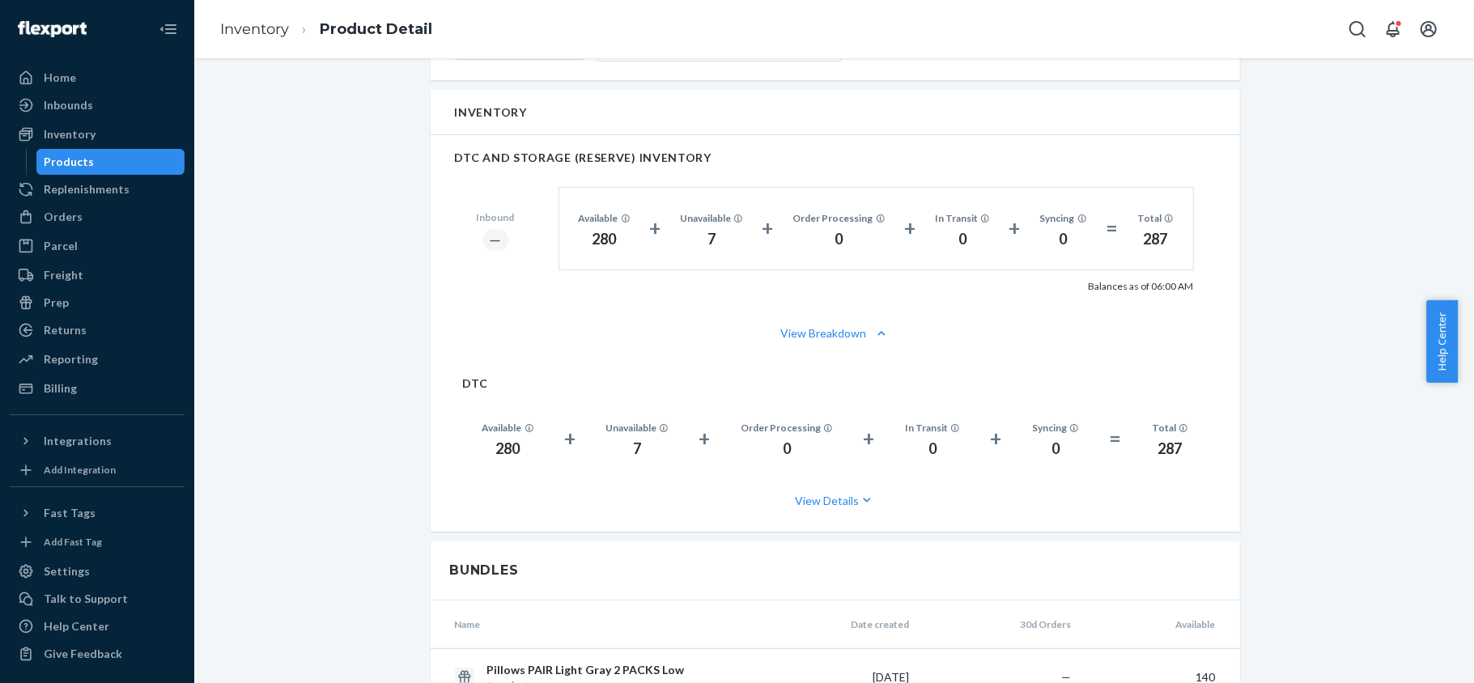
scroll to position [1079, 0]
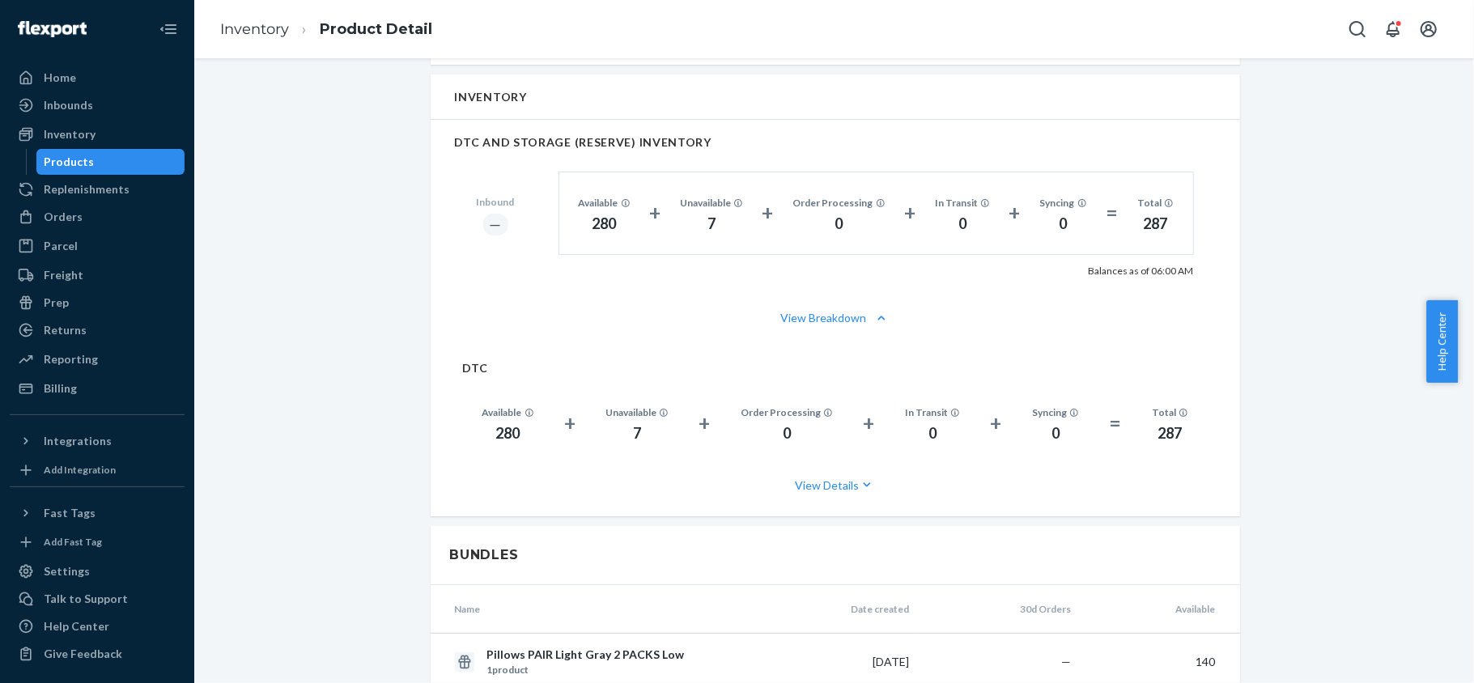
click at [108, 163] on div "Products" at bounding box center [111, 162] width 146 height 23
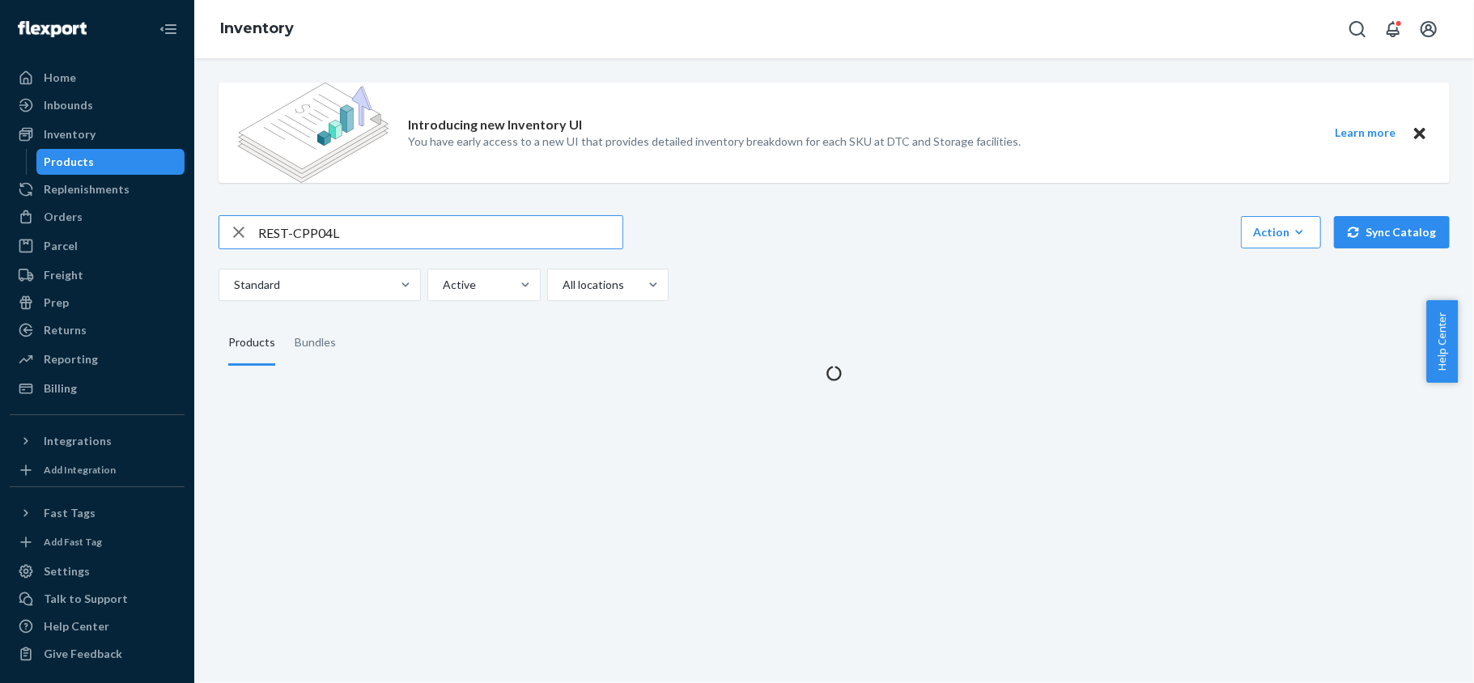
click at [328, 234] on input "REST-CPP04L" at bounding box center [440, 232] width 364 height 32
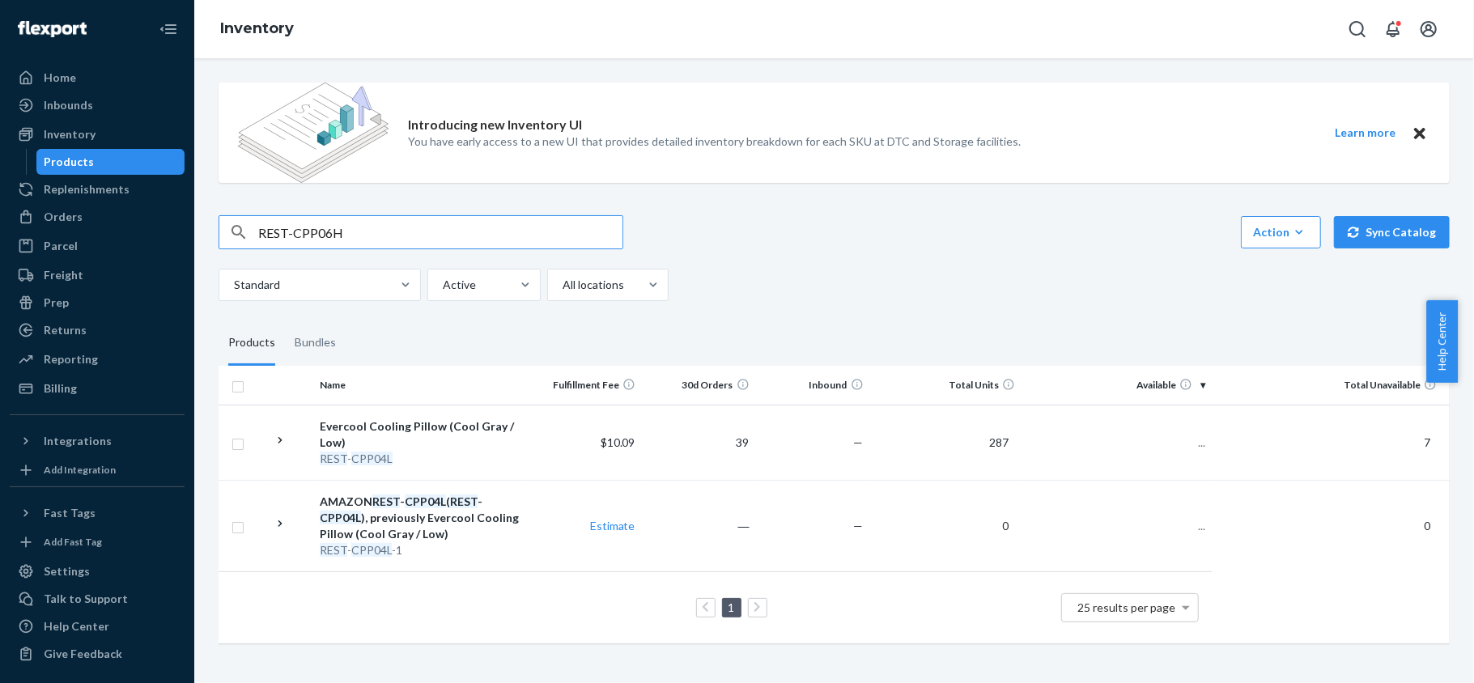
type input "REST-CPP06H"
click at [1179, 437] on span "109" at bounding box center [1189, 442] width 32 height 14
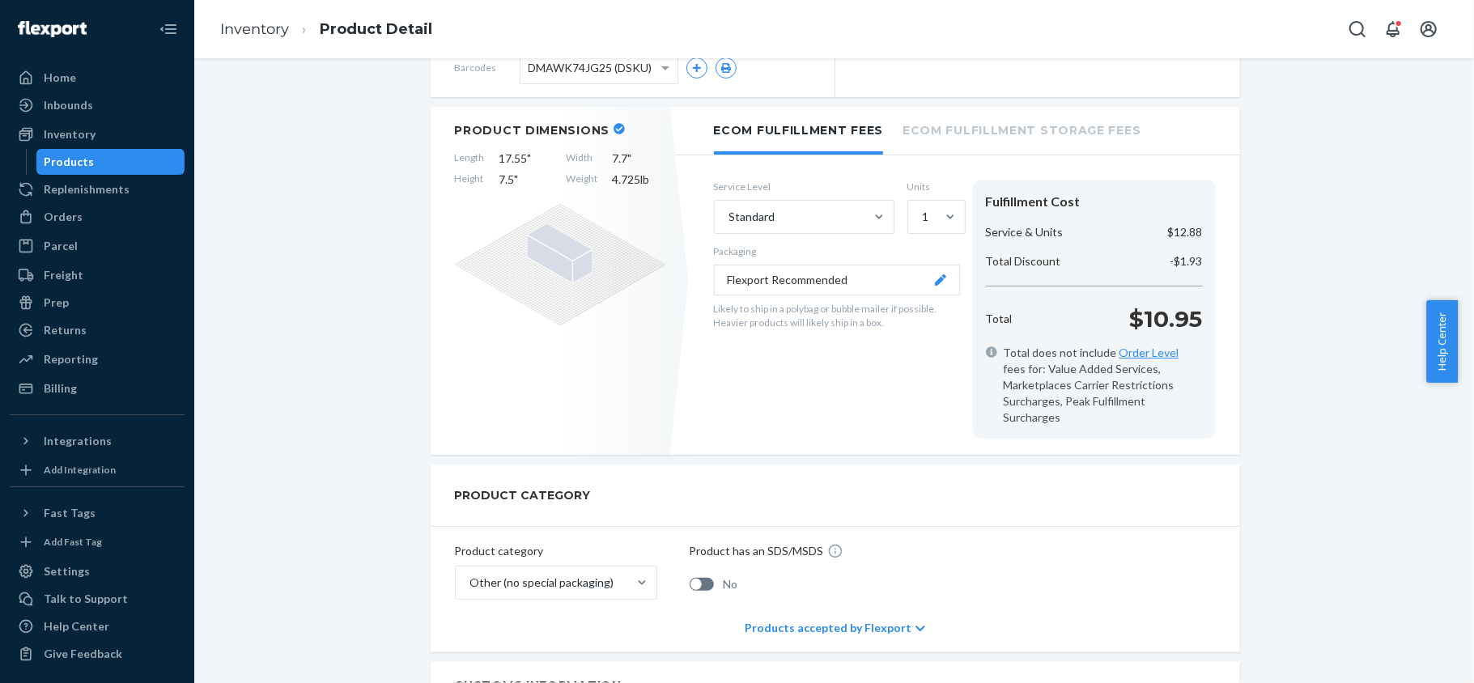
scroll to position [108, 0]
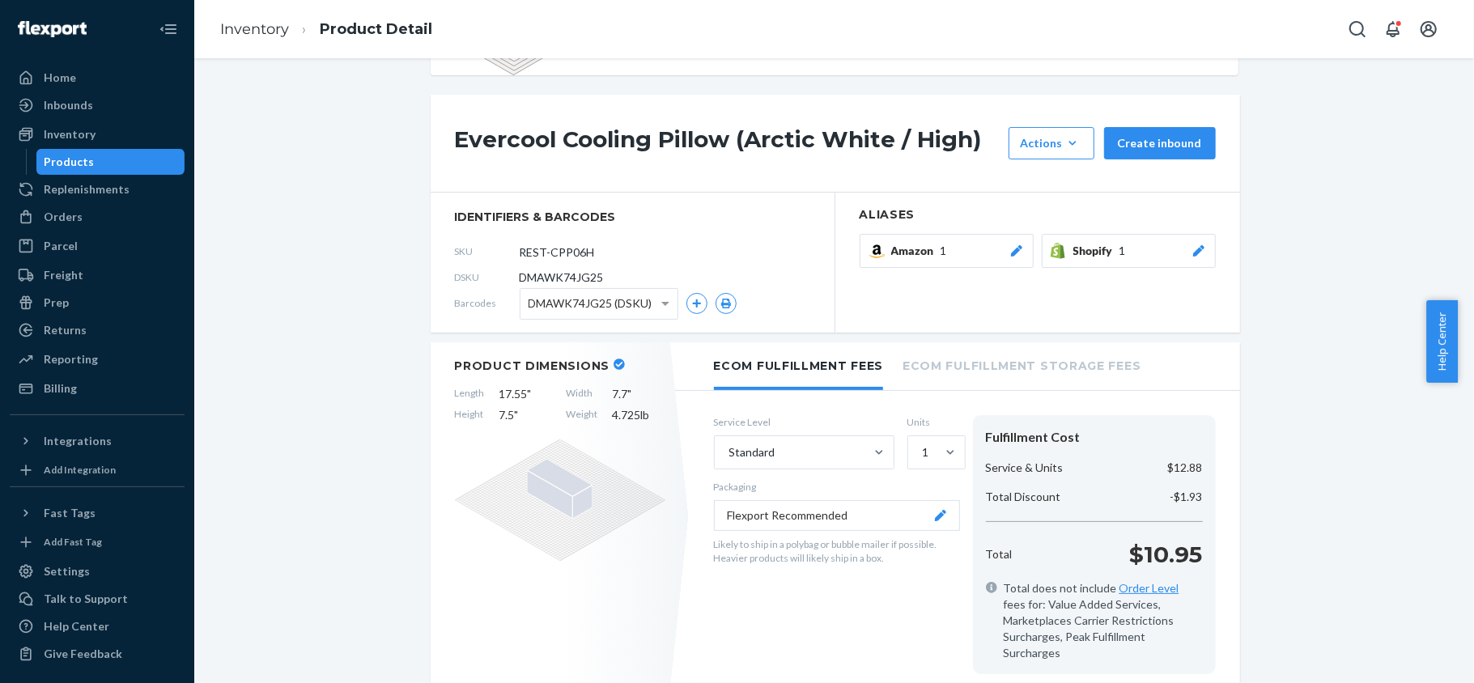
click at [113, 165] on div "Products" at bounding box center [111, 162] width 146 height 23
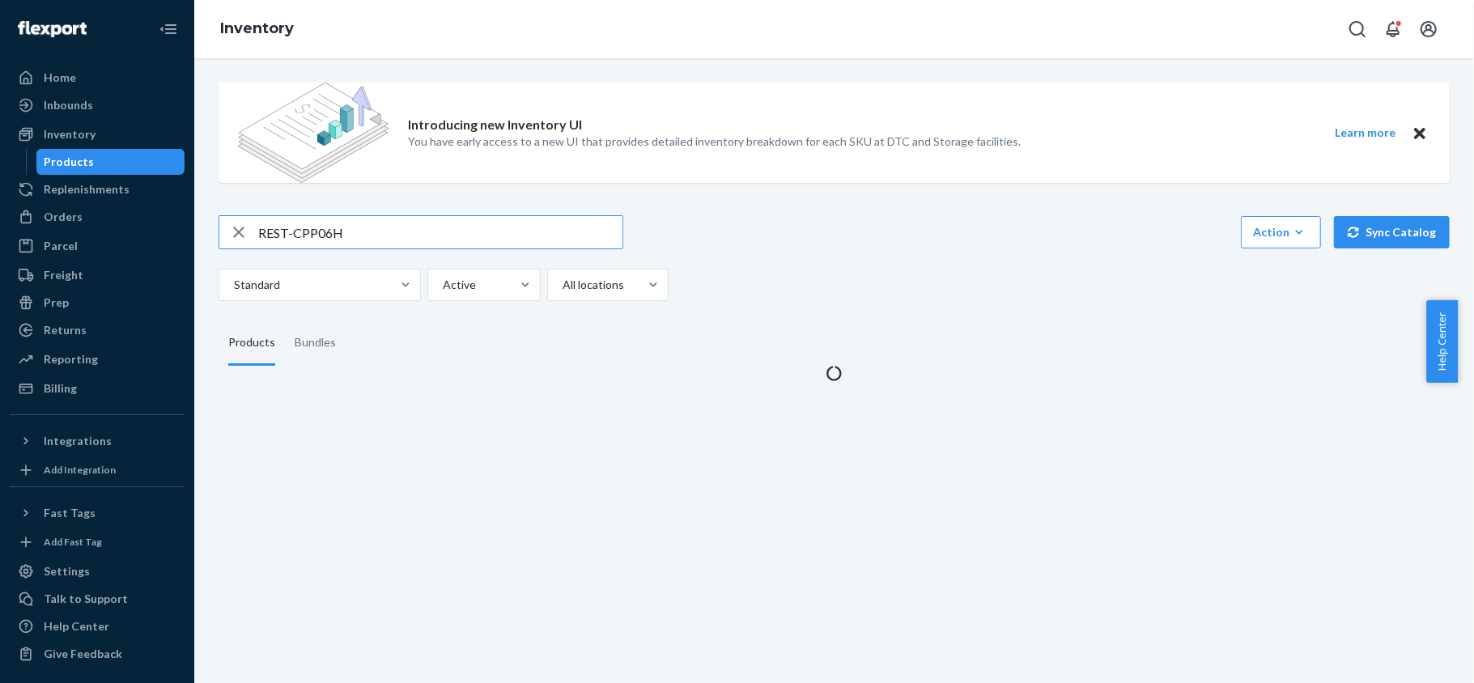
click at [328, 227] on input "REST-CPP06H" at bounding box center [440, 232] width 364 height 32
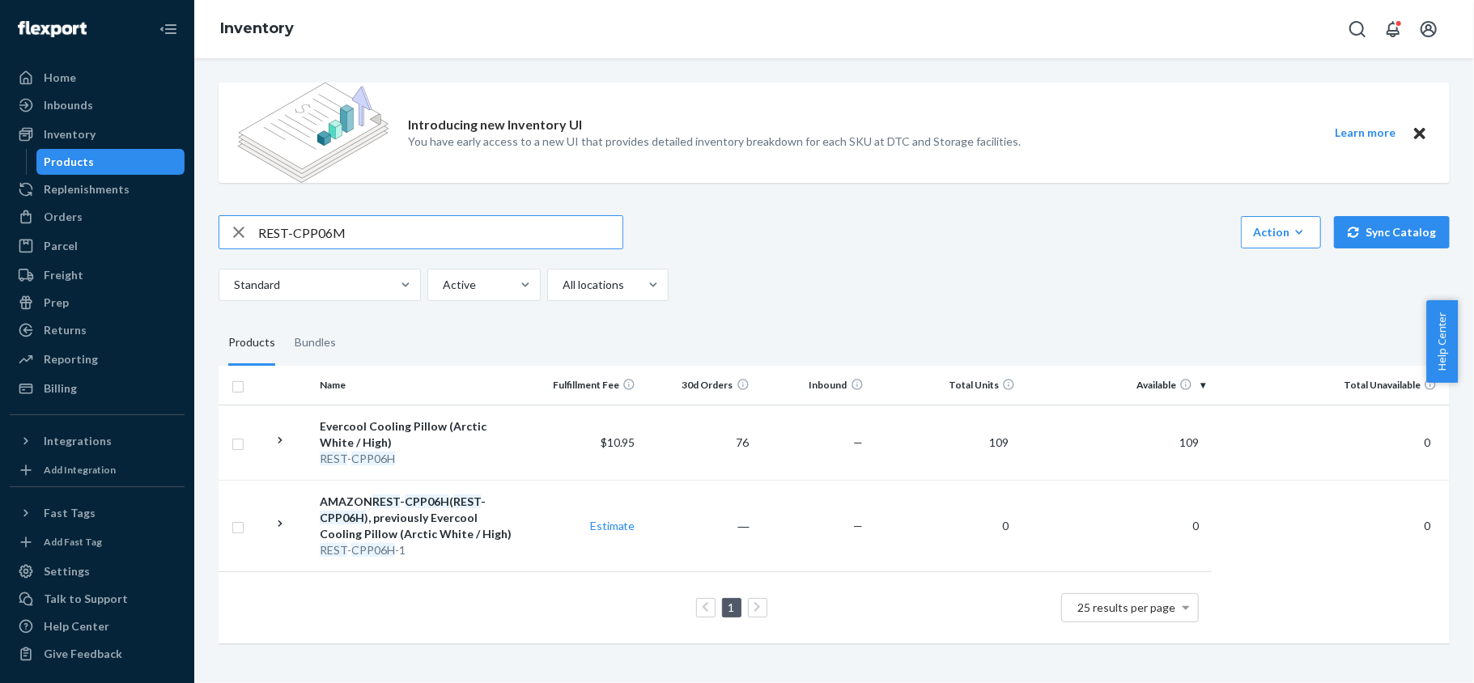
type input "REST-CPP06M"
click at [396, 227] on input "REST-CPP06M" at bounding box center [440, 232] width 364 height 32
paste input "REST-CPP06L"
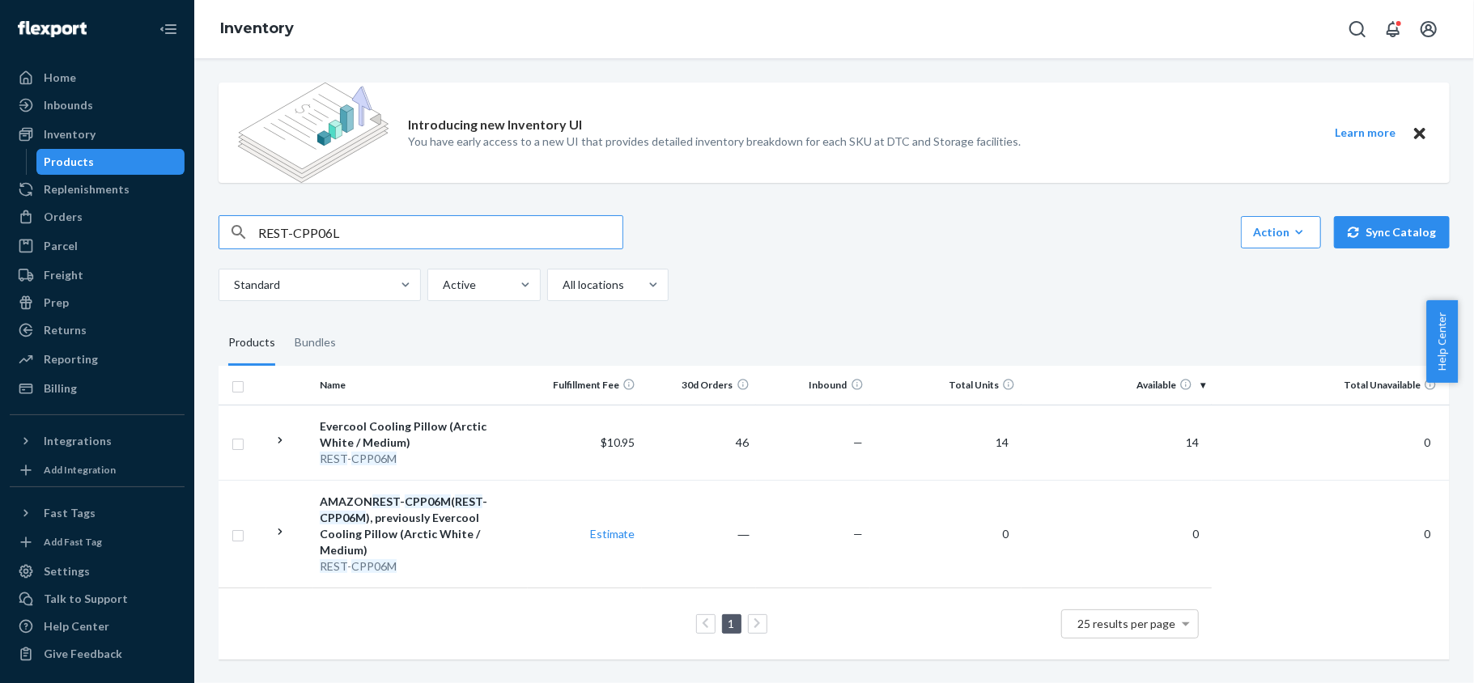
type input "REST-CPP06L"
click at [350, 240] on input "REST-CPP06L" at bounding box center [440, 232] width 364 height 32
paste input "REST-CPP07H"
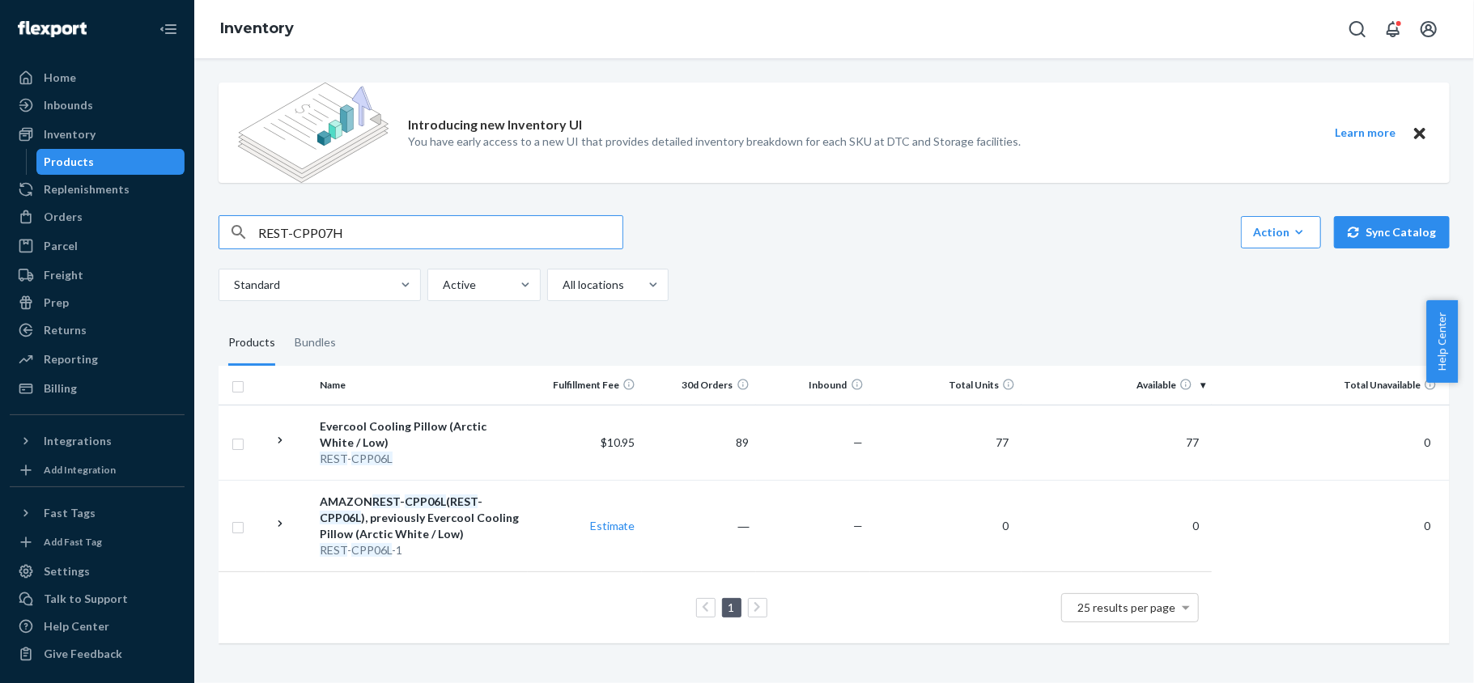
type input "REST-CPP07H"
click at [387, 214] on div "Introducing new Inventory UI You have early access to a new UI that provides de…" at bounding box center [833, 365] width 1255 height 590
click at [387, 215] on div "REST-CPP07H" at bounding box center [421, 232] width 405 height 34
click at [385, 223] on input "REST-CPP07H" at bounding box center [440, 232] width 364 height 32
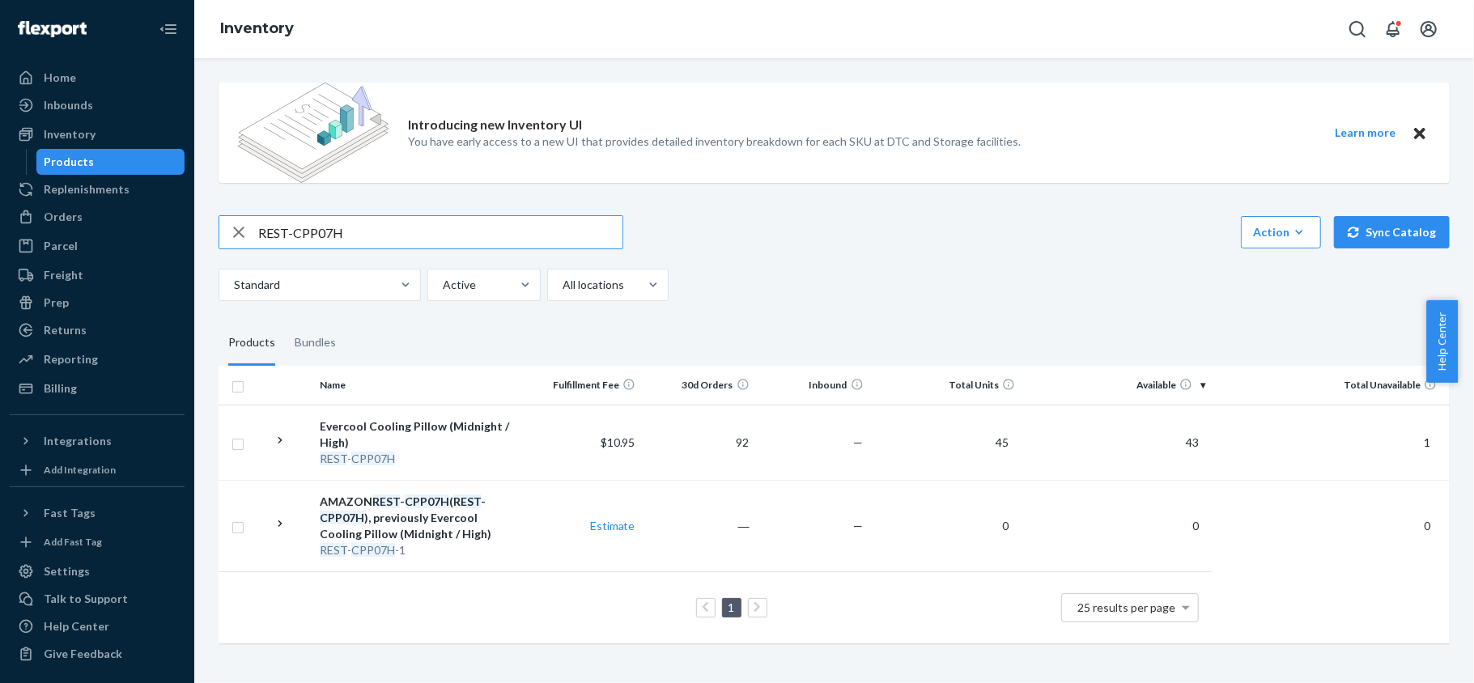
click at [385, 223] on input "REST-CPP07H" at bounding box center [440, 232] width 364 height 32
paste input "REST-CPP07M"
type input "REST-CPP07M"
click at [379, 225] on input "REST-CPP07M" at bounding box center [440, 232] width 364 height 32
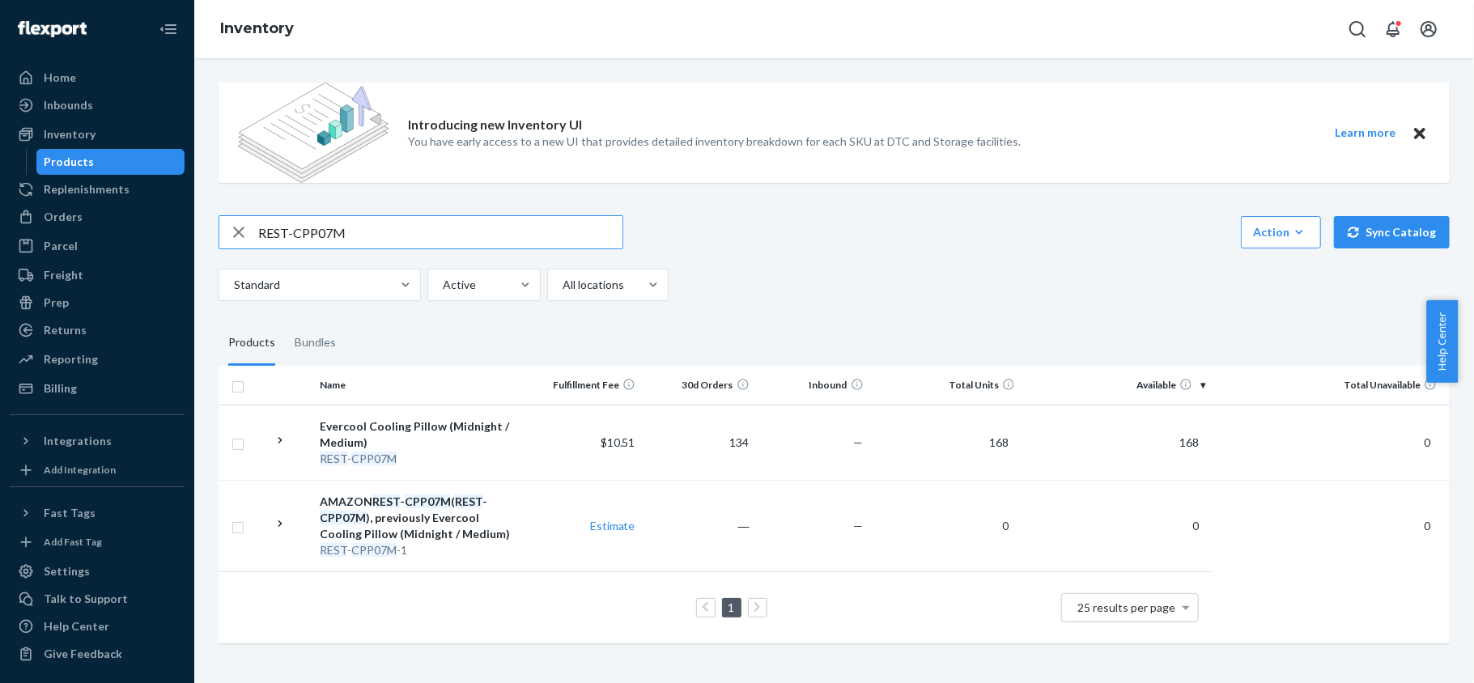
click at [379, 225] on input "REST-CPP07M" at bounding box center [440, 232] width 364 height 32
paste input "REST-CPP07L"
type input "REST-CPP07L"
click at [383, 227] on input "REST-CPP07L" at bounding box center [440, 232] width 364 height 32
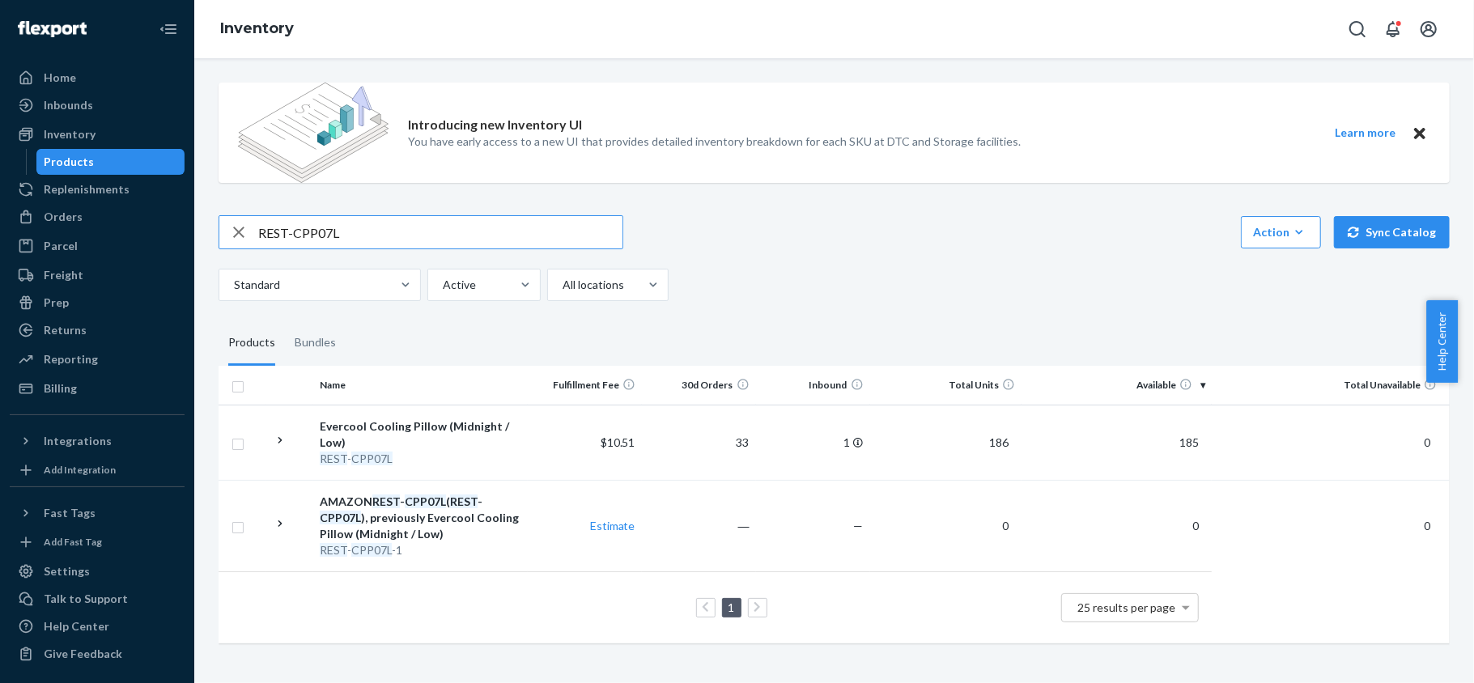
click at [383, 227] on input "REST-CPP07L" at bounding box center [440, 232] width 364 height 32
paste input "REST-CPW07TS-S"
type input "REST-CPW07TS-S"
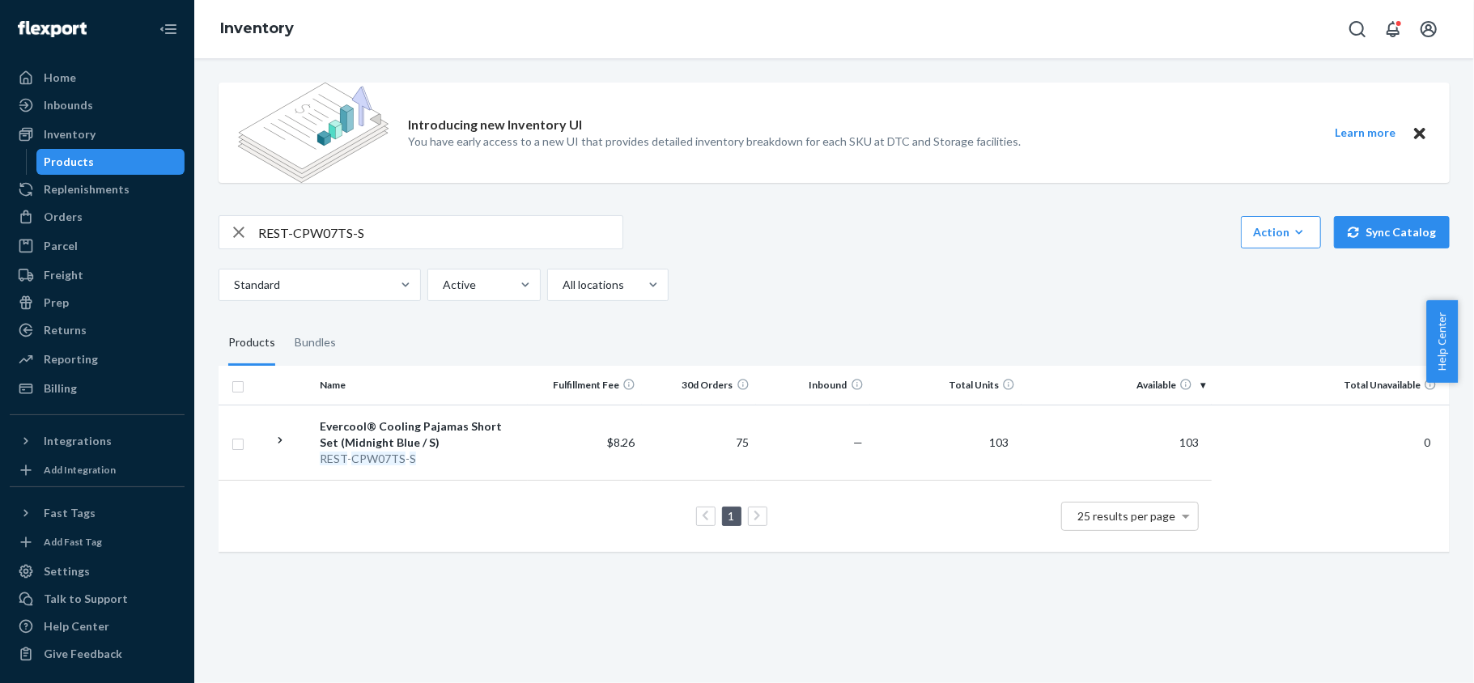
click at [429, 211] on div "Introducing new Inventory UI You have early access to a new UI that provides de…" at bounding box center [833, 319] width 1255 height 499
click at [413, 236] on input "REST-CPW07TS-S" at bounding box center [440, 232] width 364 height 32
paste input "REST-CPW07TS-M"
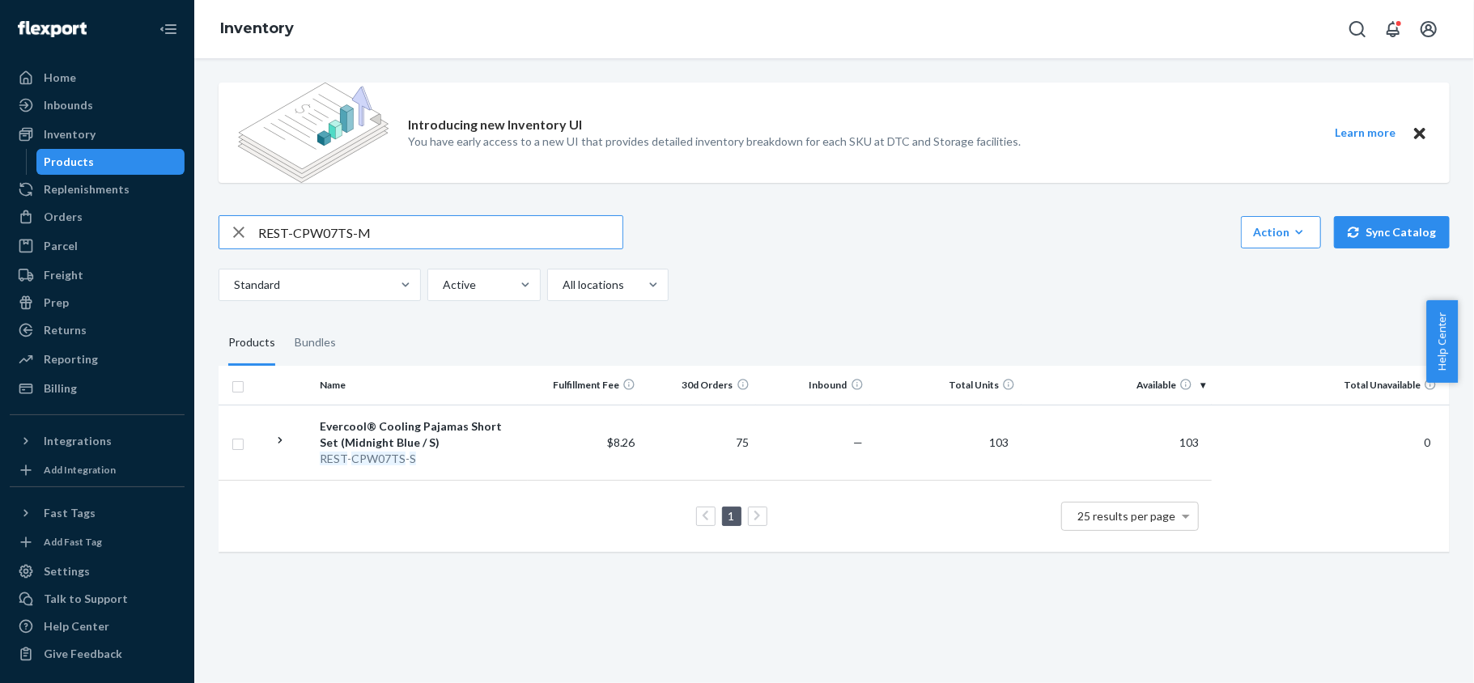
type input "REST-CPW07TS-M"
click at [366, 235] on input "REST-CPW07TS-M" at bounding box center [440, 232] width 364 height 32
click at [364, 235] on input "REST-CPW07TS-M" at bounding box center [440, 232] width 364 height 32
paste input "REST-CPW07TS-L"
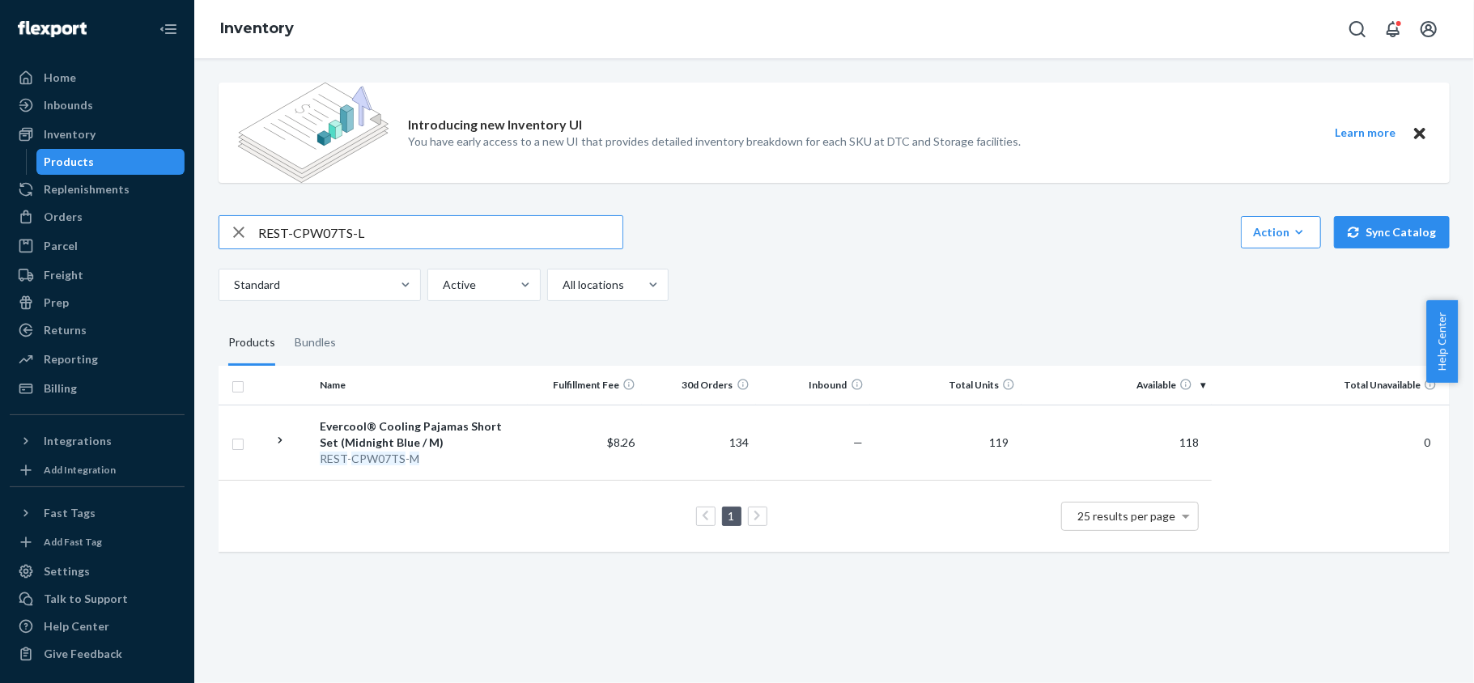
type input "REST-CPW07TS-L"
click at [458, 222] on input "REST-CPW07TS-L" at bounding box center [440, 232] width 364 height 32
paste input "REST-CPW07TS-XL"
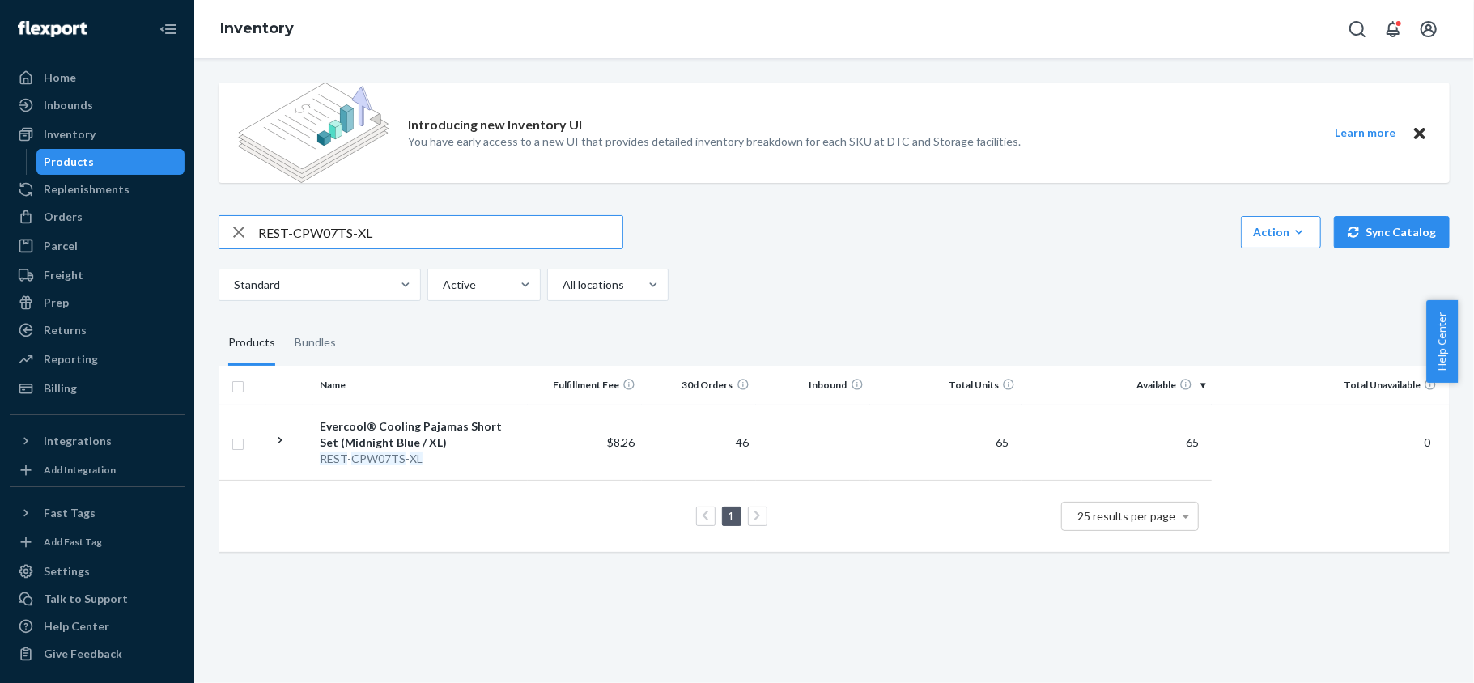
click at [421, 221] on input "REST-CPW07TS-XL" at bounding box center [440, 232] width 364 height 32
paste input "X"
type input "REST-CPW07TS-XXL"
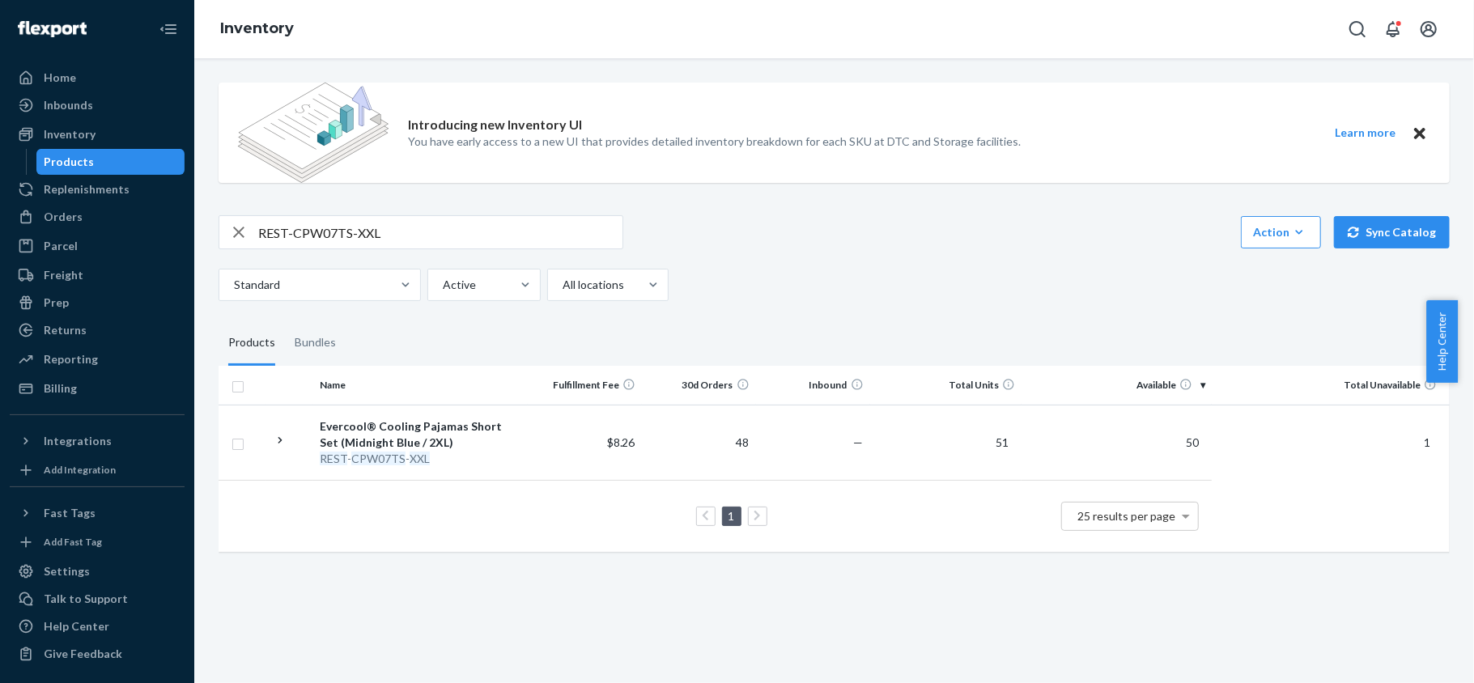
click at [478, 236] on input "REST-CPW07TS-XXL" at bounding box center [440, 232] width 364 height 32
paste input "REST-CPW07TP-S"
type input "REST-CPW07TP-S"
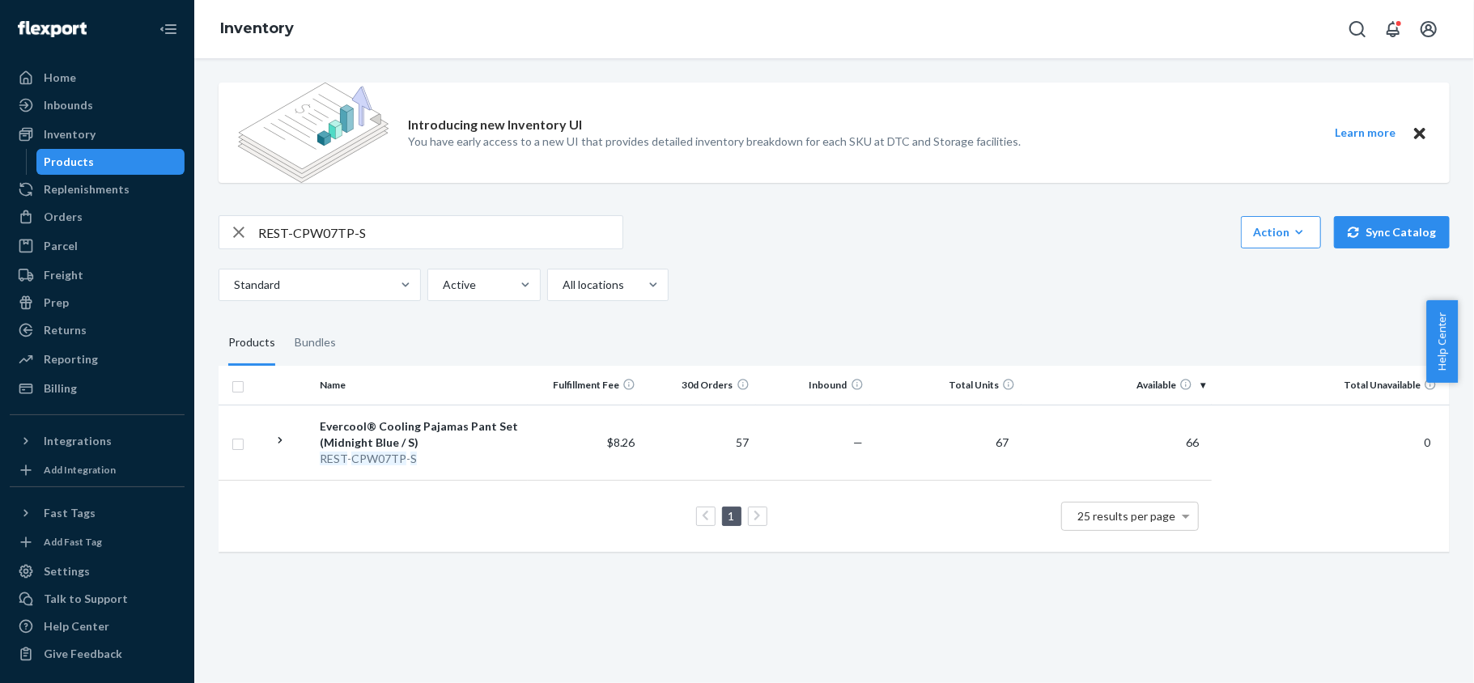
click at [474, 231] on input "REST-CPW07TP-S" at bounding box center [440, 232] width 364 height 32
paste input "REST-CPW07TP-M"
type input "REST-CPW07TP-M"
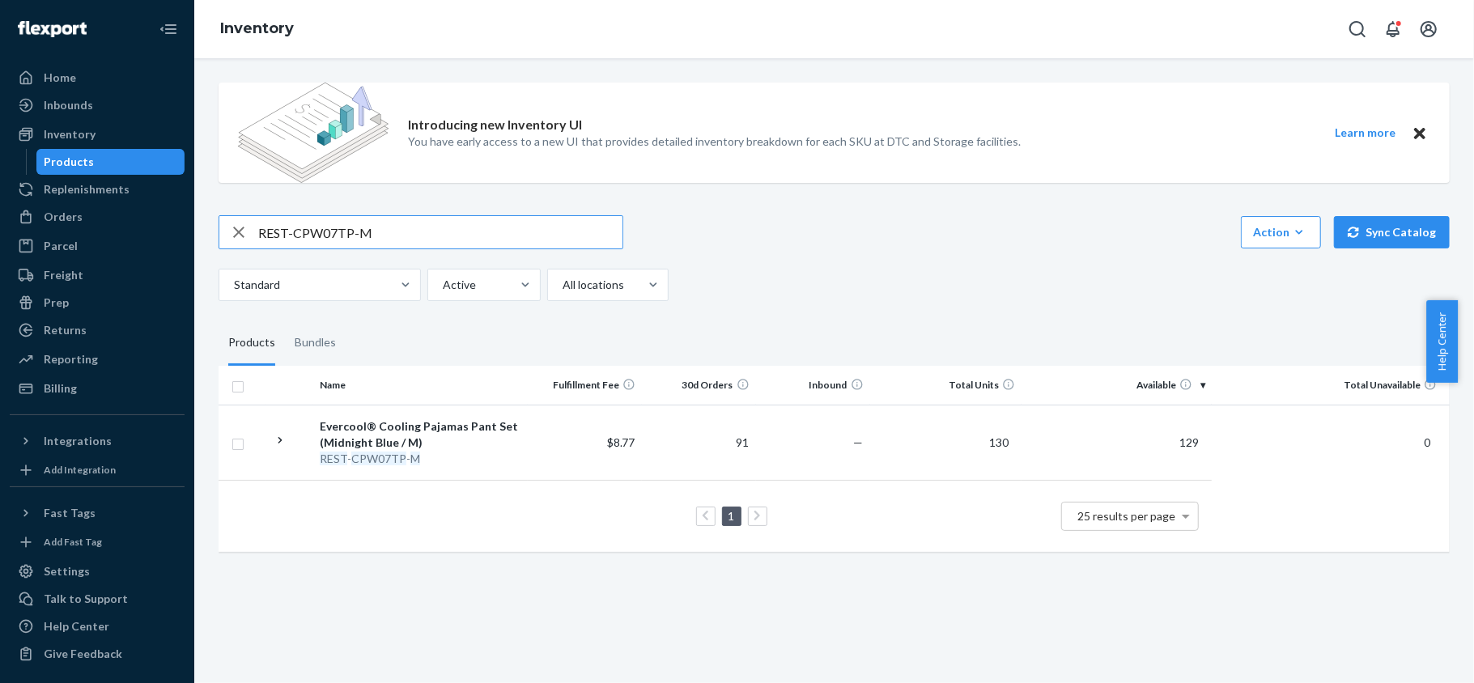
click at [379, 236] on input "REST-CPW07TP-M" at bounding box center [440, 232] width 364 height 32
paste input "REST-CPW07TP-L"
type input "REST-CPW07TP-L"
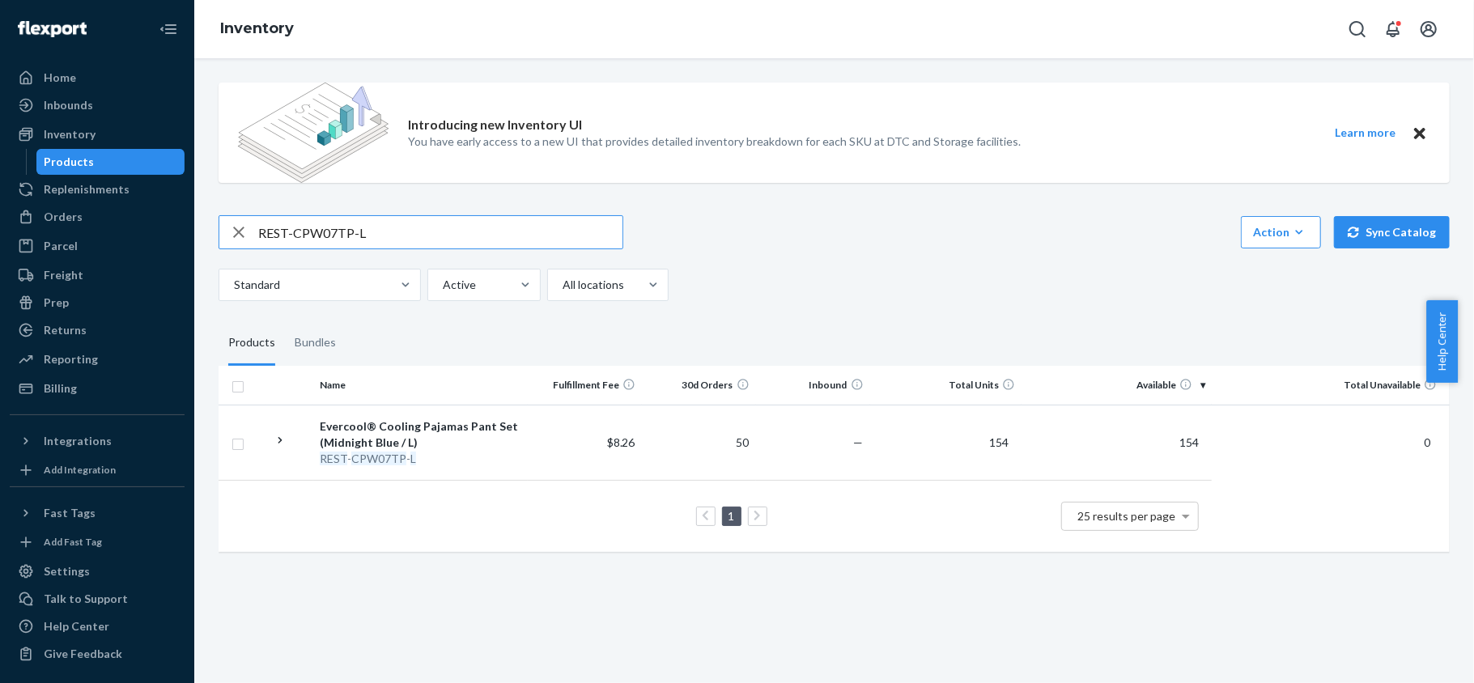
click at [392, 240] on input "REST-CPW07TP-L" at bounding box center [440, 232] width 364 height 32
paste input "REST-CPW07TP-XL"
type input "REST-CPW07TP-XL"
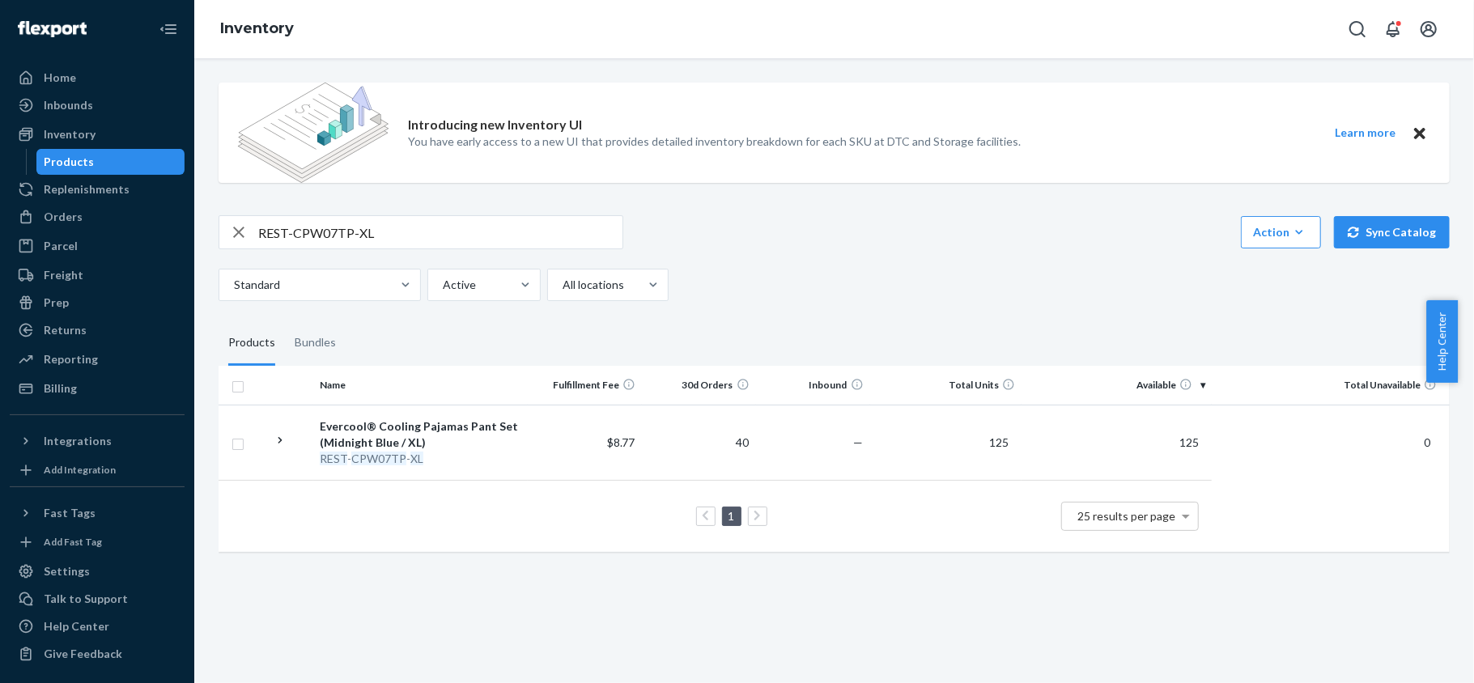
click at [369, 236] on input "REST-CPW07TP-XL" at bounding box center [440, 232] width 364 height 32
paste input "REST-CPW07TP-XXL"
type input "REST-CPW07TP-XXL"
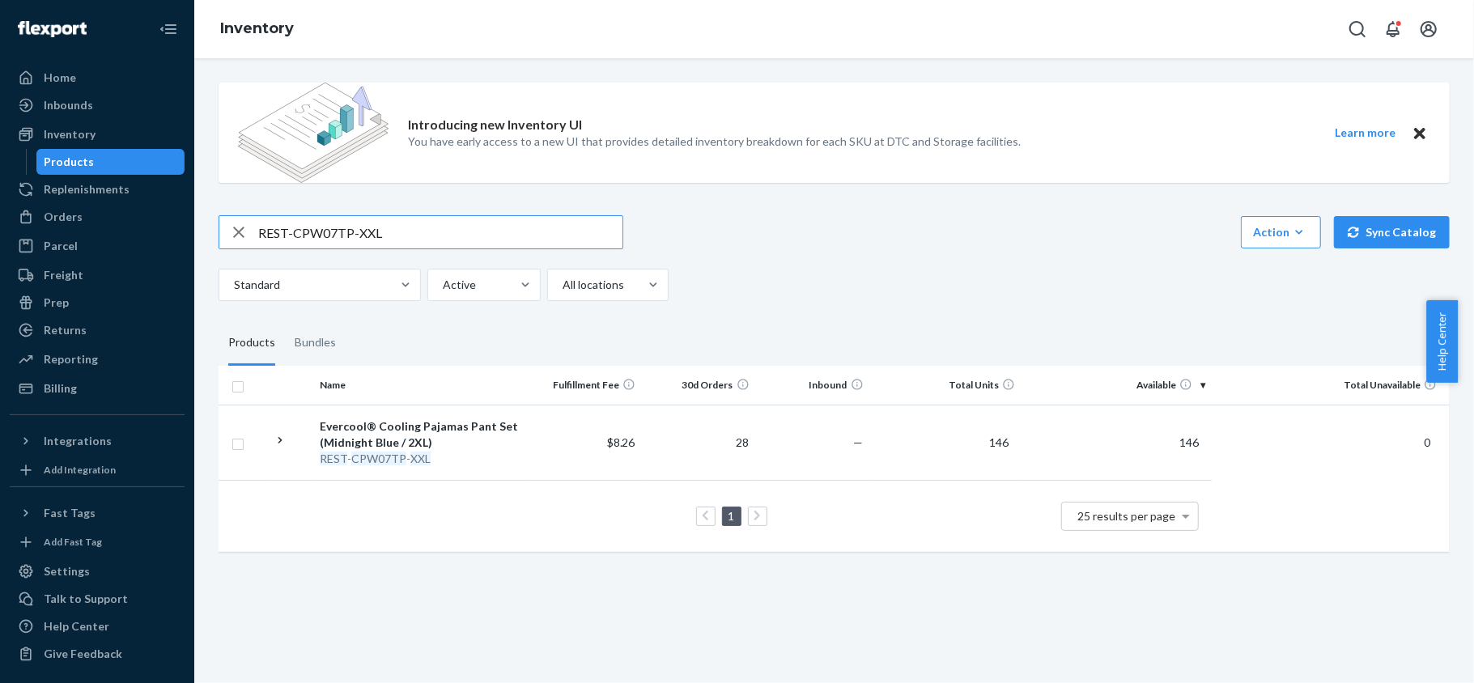
click at [434, 218] on input "REST-CPW07TP-XXL" at bounding box center [440, 232] width 364 height 32
paste input "REST-CPW09TS-S"
type input "REST-CPW09TS-S"
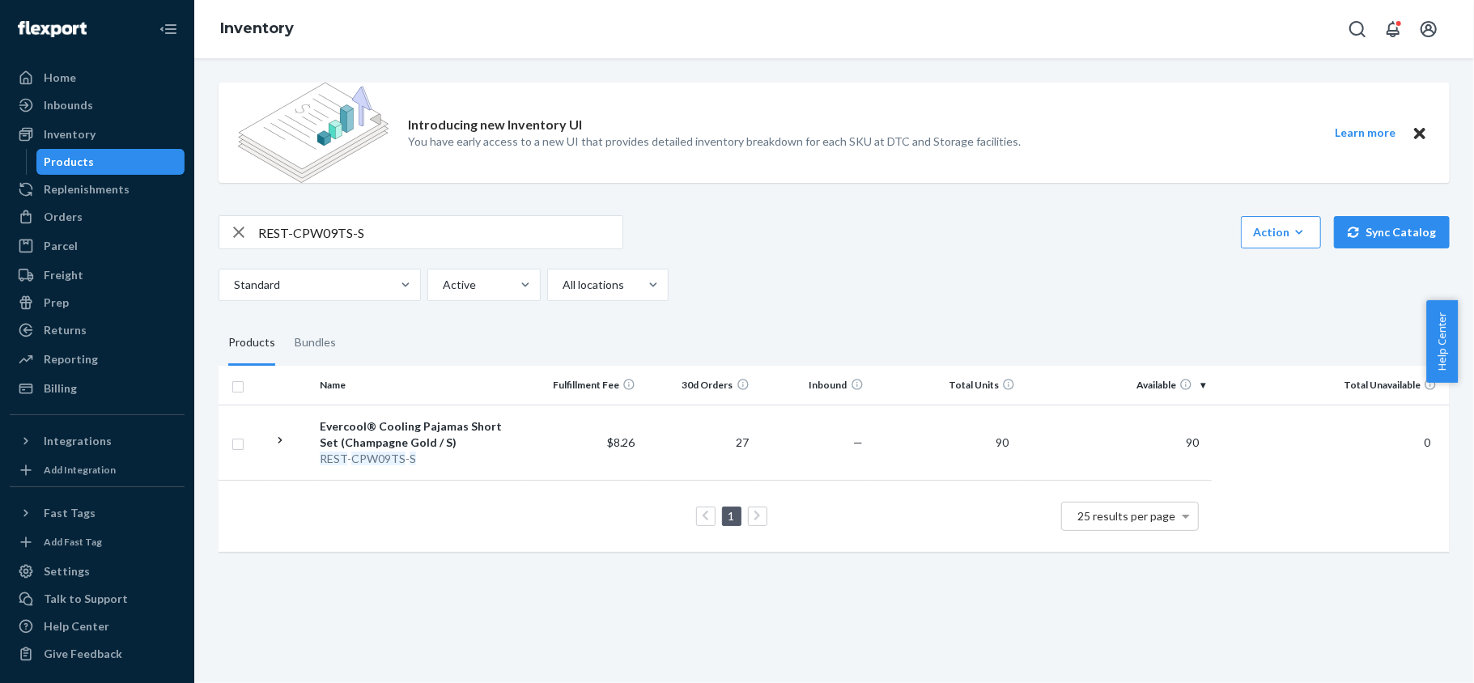
click at [387, 223] on input "REST-CPW09TS-S" at bounding box center [440, 232] width 364 height 32
paste input "REST-CPW09TS-M"
type input "REST-CPW09TS-M"
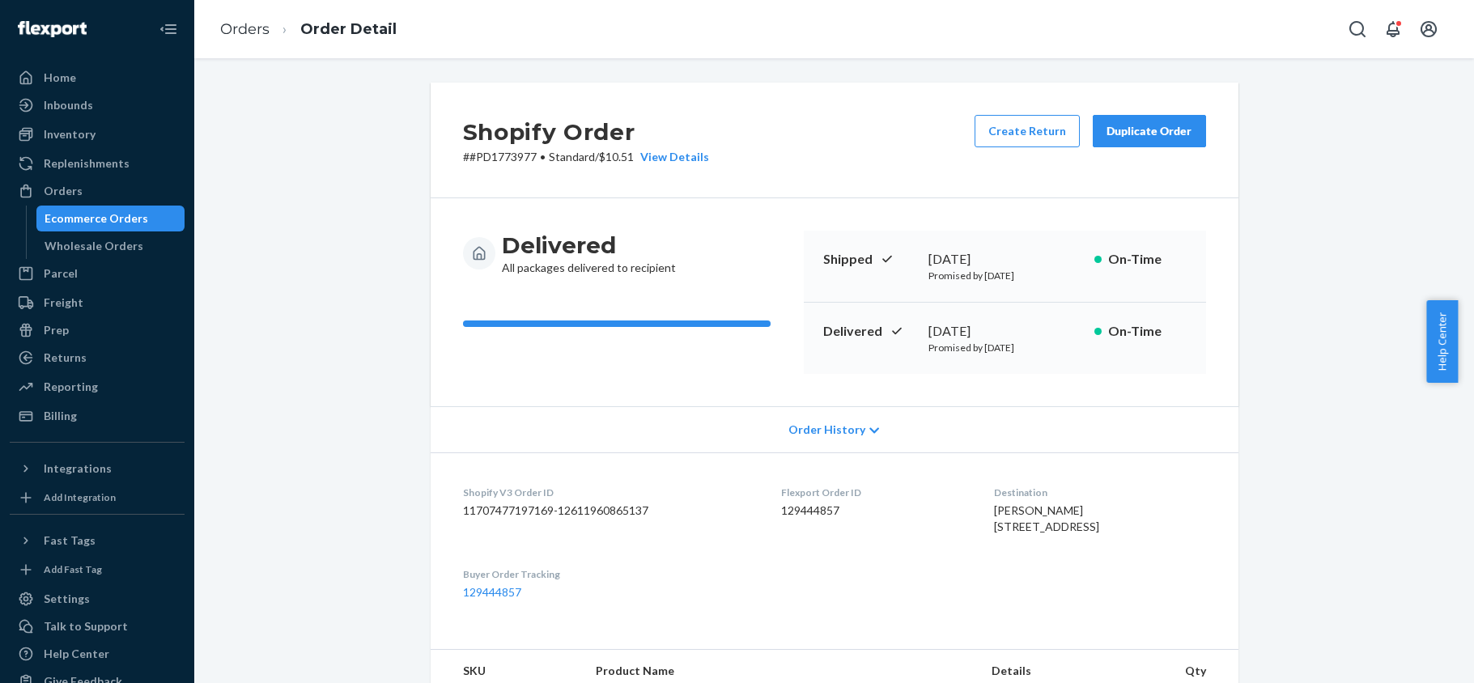
click at [71, 186] on div "Orders" at bounding box center [63, 191] width 39 height 16
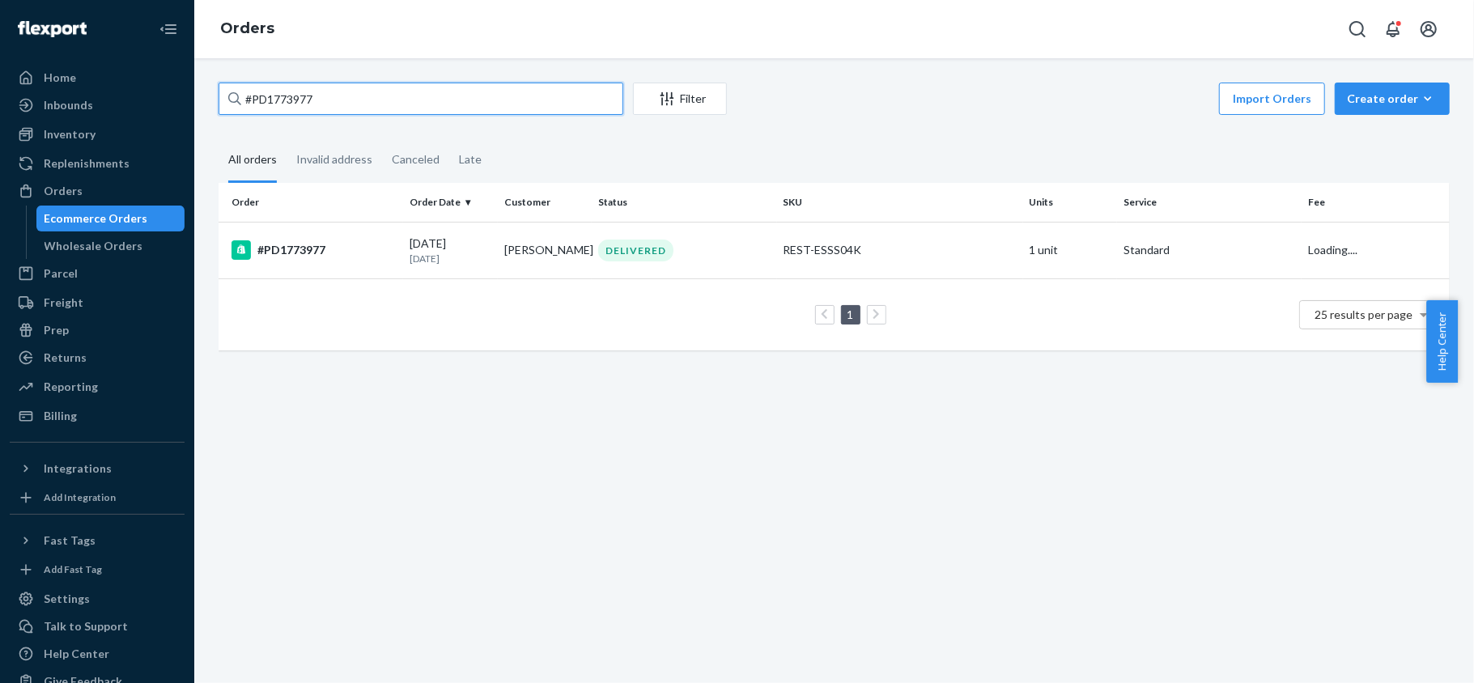
click at [338, 101] on input "#PD1773977" at bounding box center [421, 99] width 405 height 32
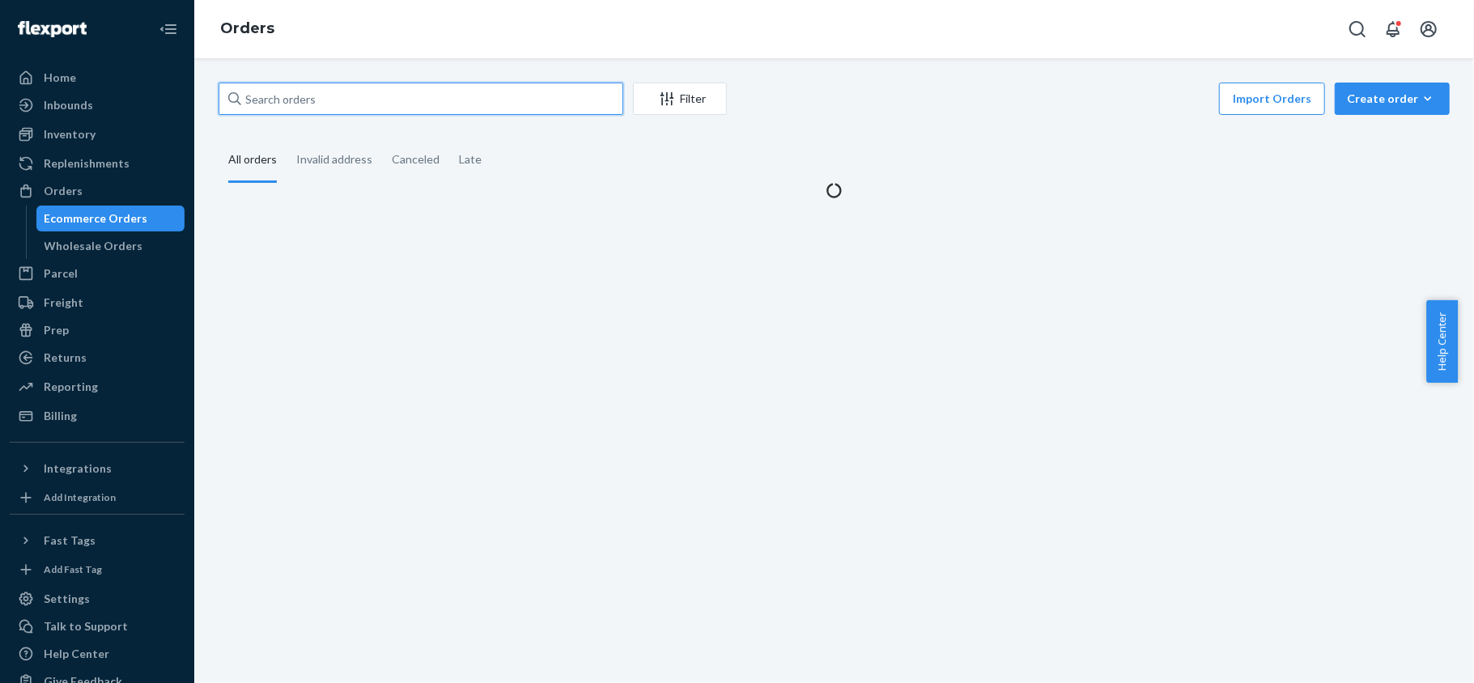
paste input "US25341652"
type input "US25341652"
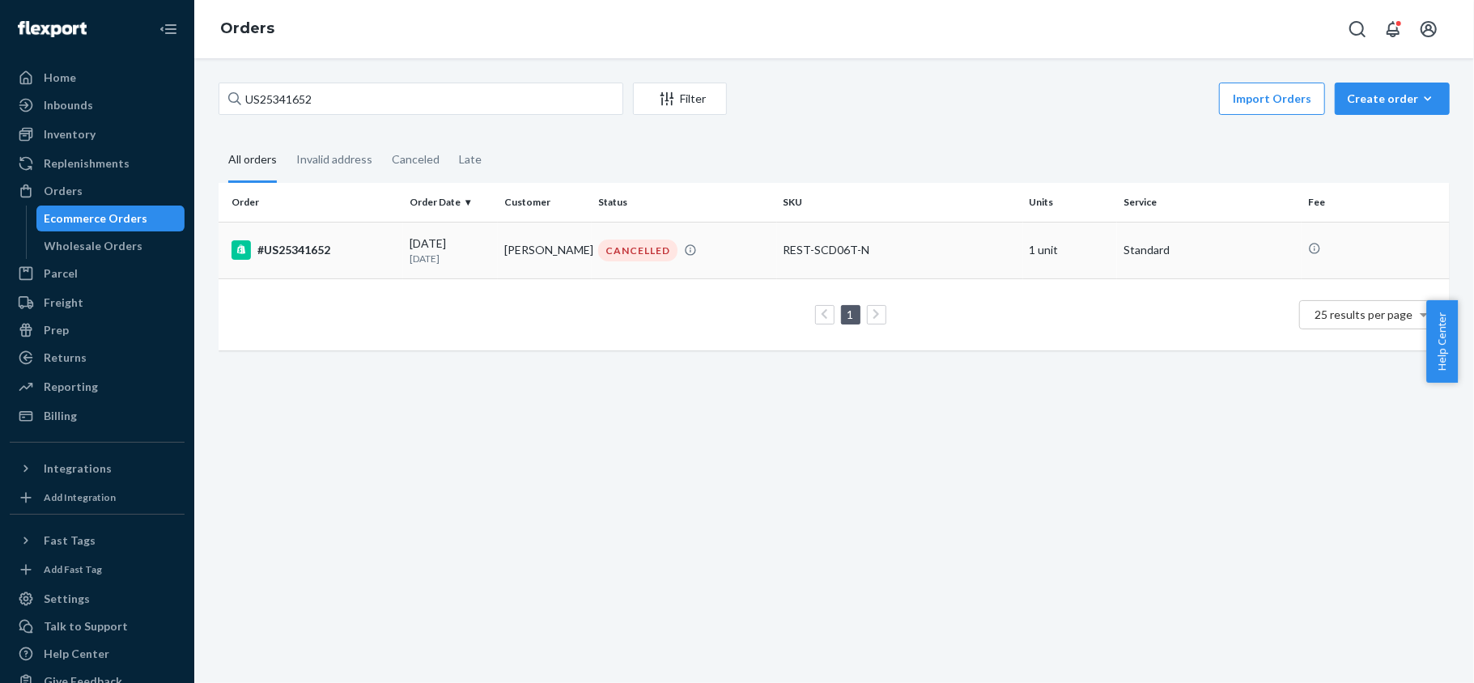
click at [431, 256] on p "[DATE]" at bounding box center [451, 259] width 82 height 14
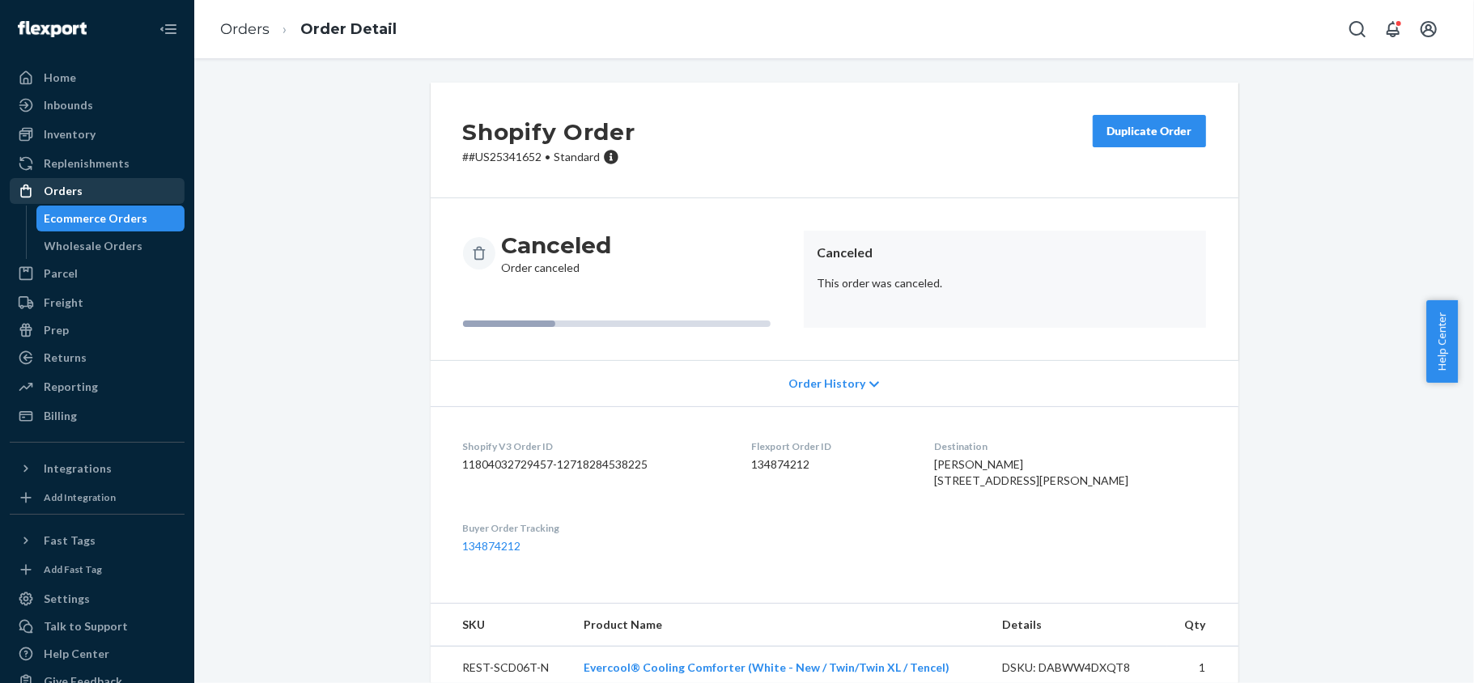
click at [59, 180] on div "Orders" at bounding box center [97, 191] width 172 height 23
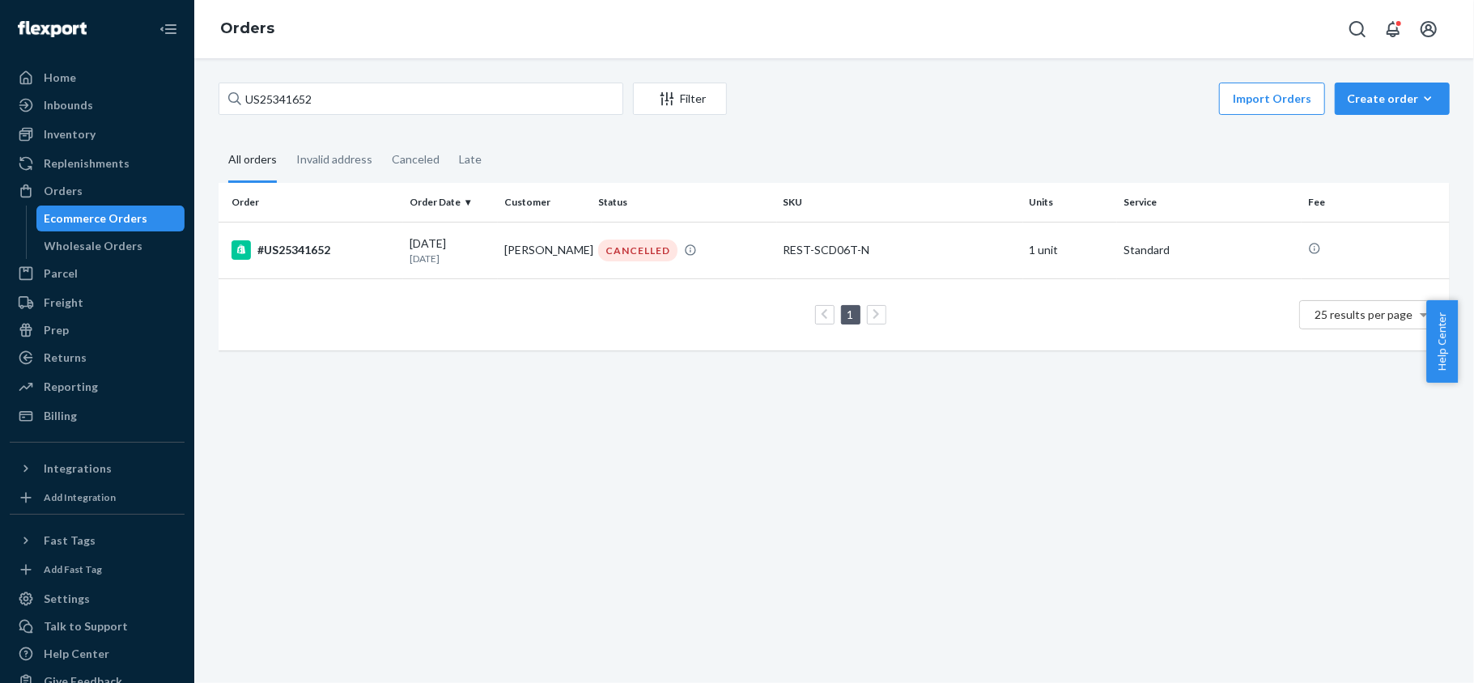
click at [393, 118] on div "US25341652 Filter Import Orders Create order Ecommerce order Removal order" at bounding box center [834, 101] width 1231 height 36
click at [380, 100] on input "US25341652" at bounding box center [421, 99] width 405 height 32
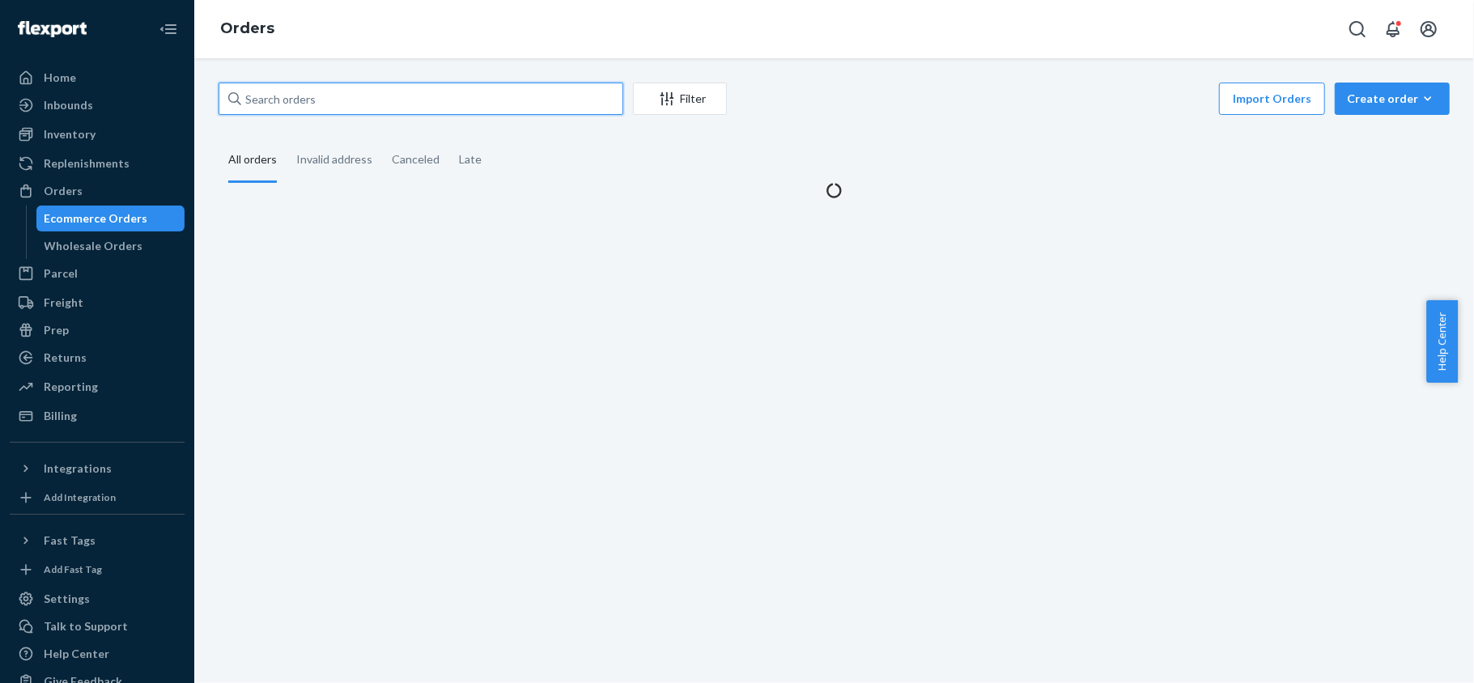
paste input "US25341652"
type input "US25341652"
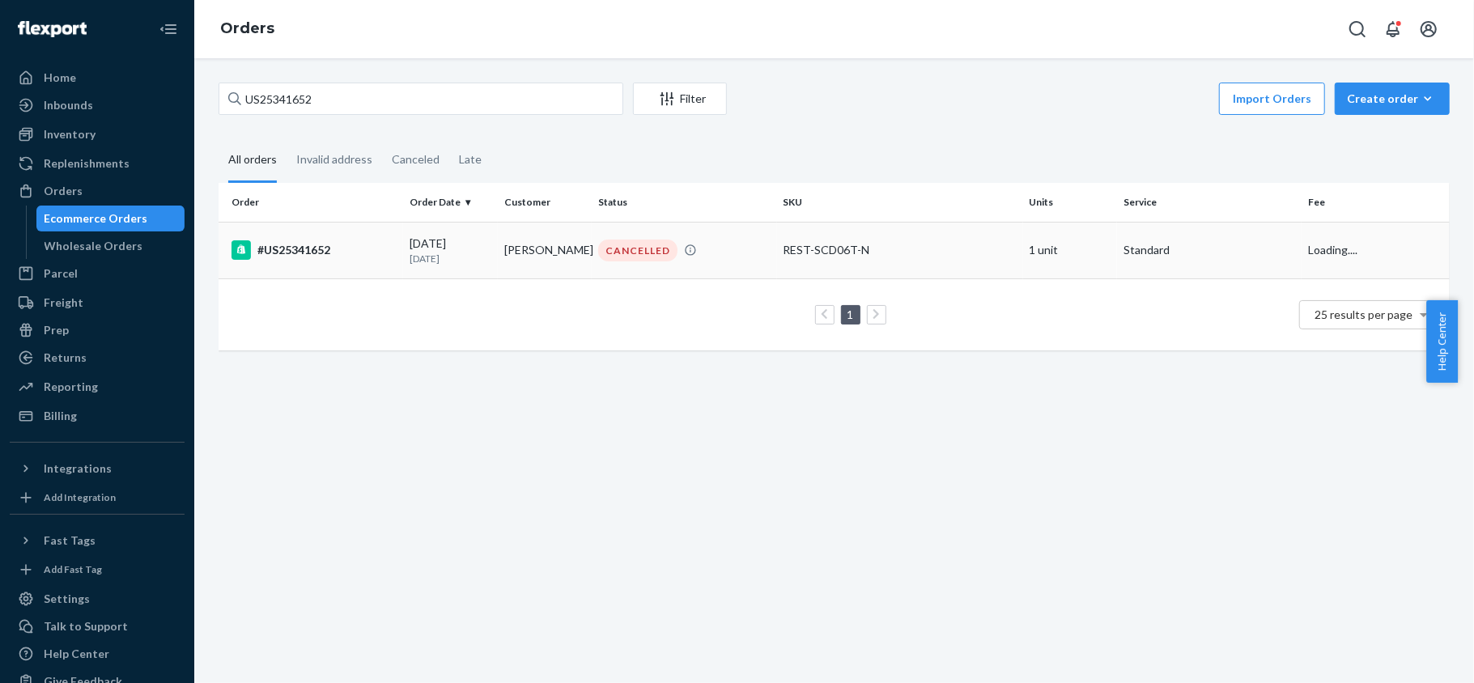
click at [370, 264] on td "#US25341652" at bounding box center [311, 250] width 185 height 57
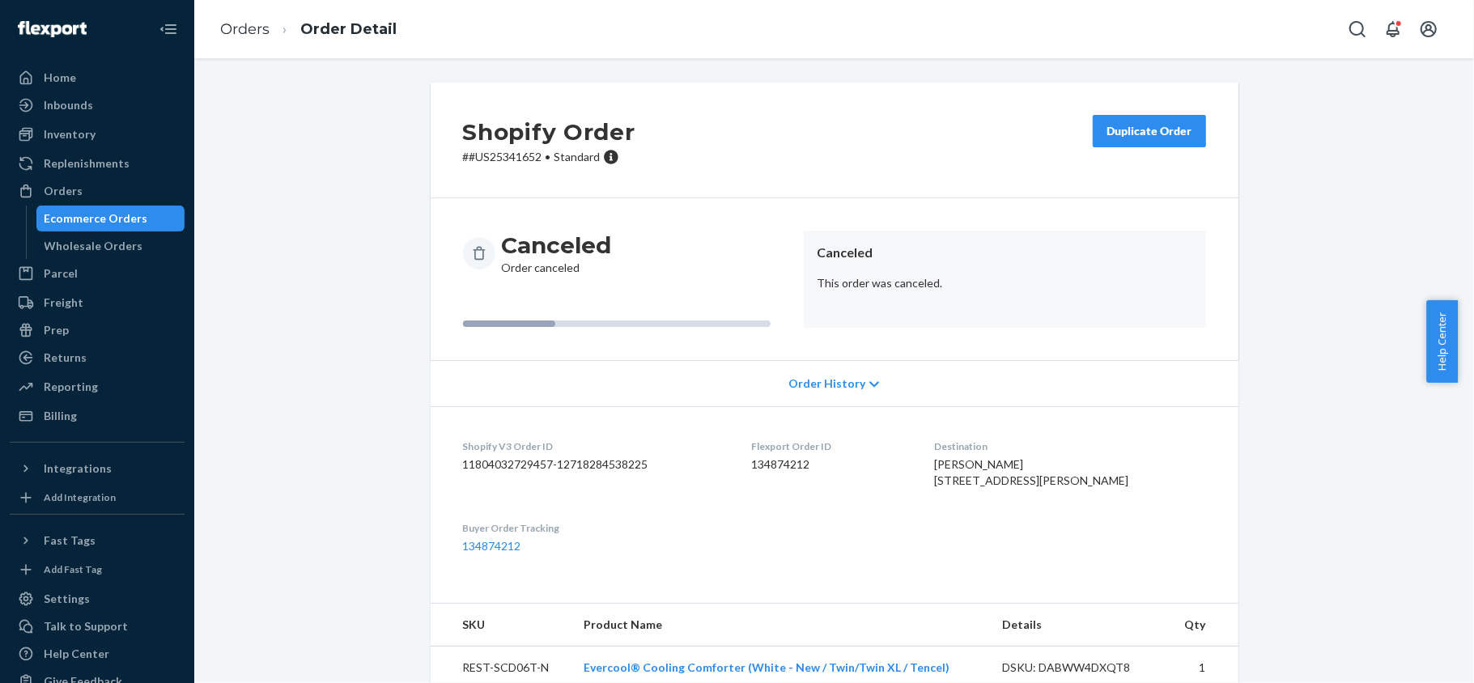
click at [792, 468] on dd "134874212" at bounding box center [829, 464] width 157 height 16
click at [130, 192] on div "Orders" at bounding box center [97, 191] width 172 height 23
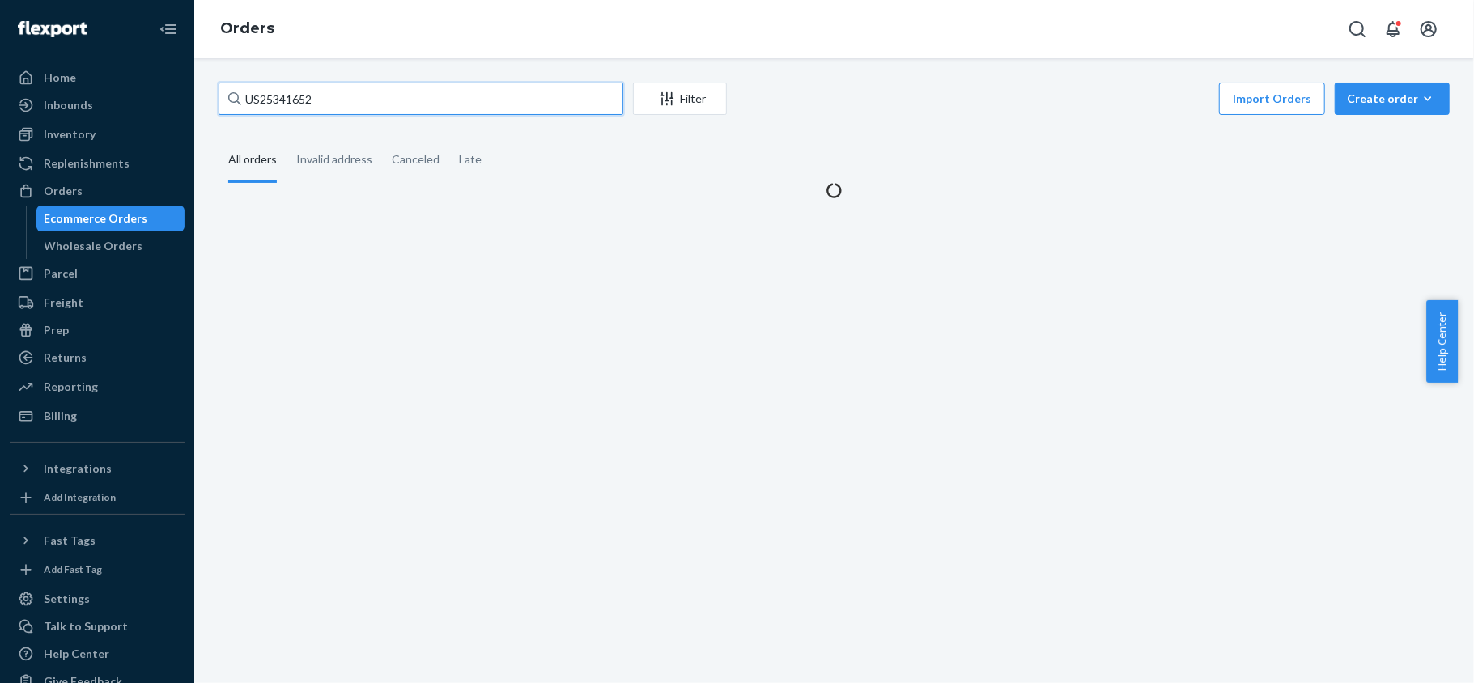
click at [338, 114] on input "US25341652" at bounding box center [421, 99] width 405 height 32
click at [338, 111] on input "US25341652" at bounding box center [421, 99] width 405 height 32
paste input "#PD3149734"
type input "#PD3149734"
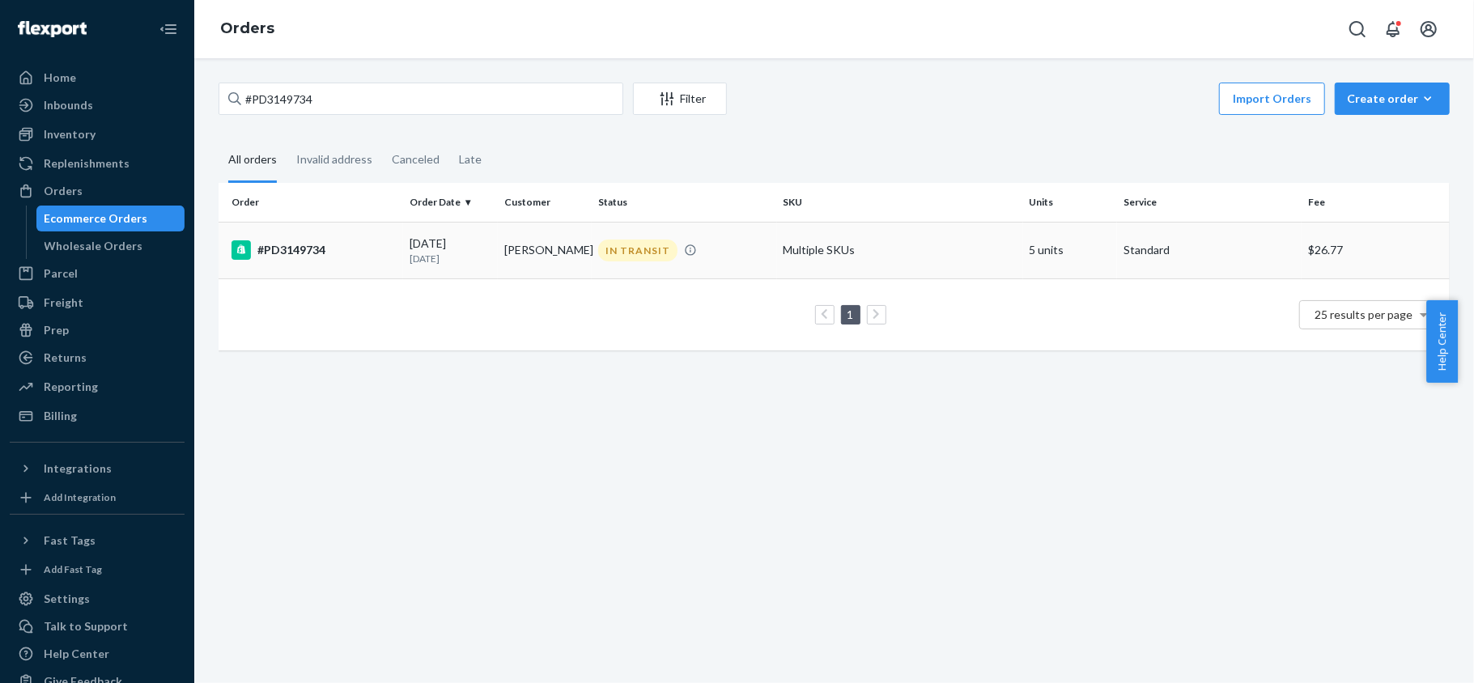
click at [374, 240] on td "#PD3149734" at bounding box center [311, 250] width 185 height 57
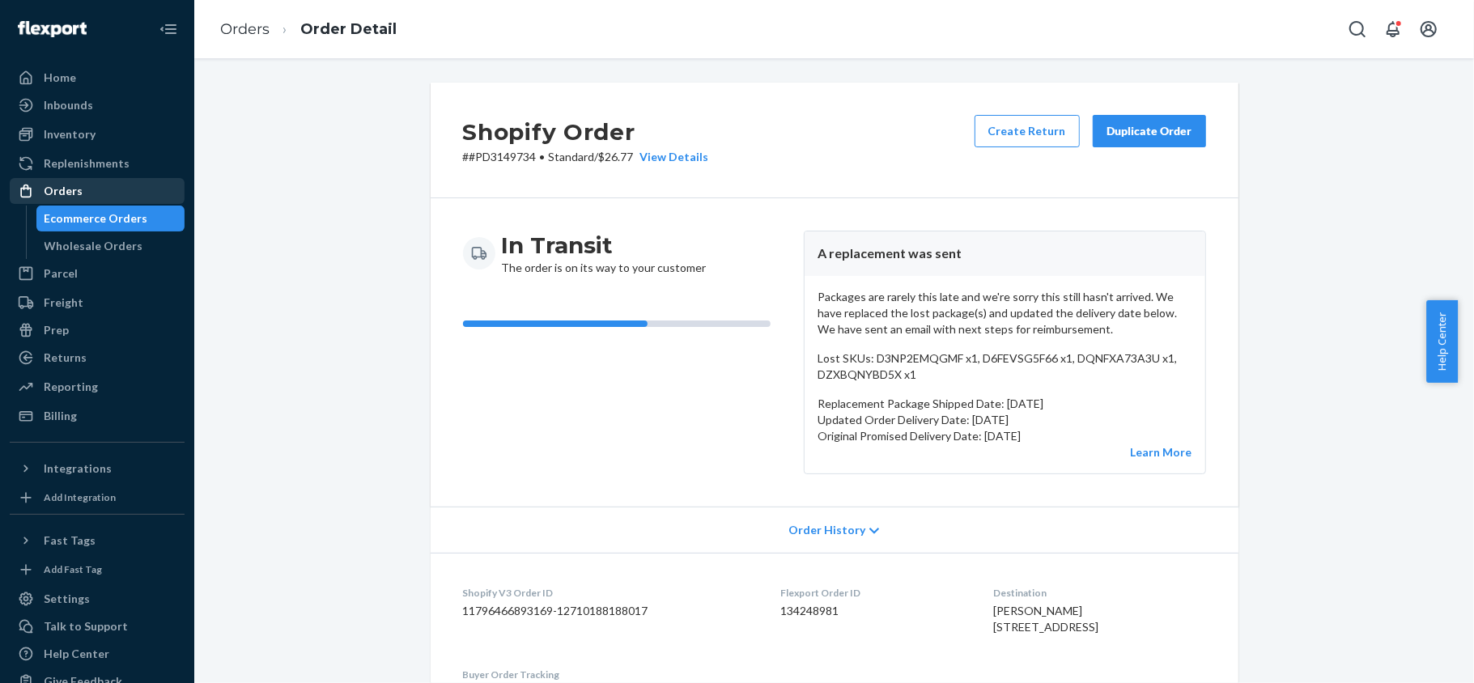
click at [87, 182] on div "Orders" at bounding box center [97, 191] width 172 height 23
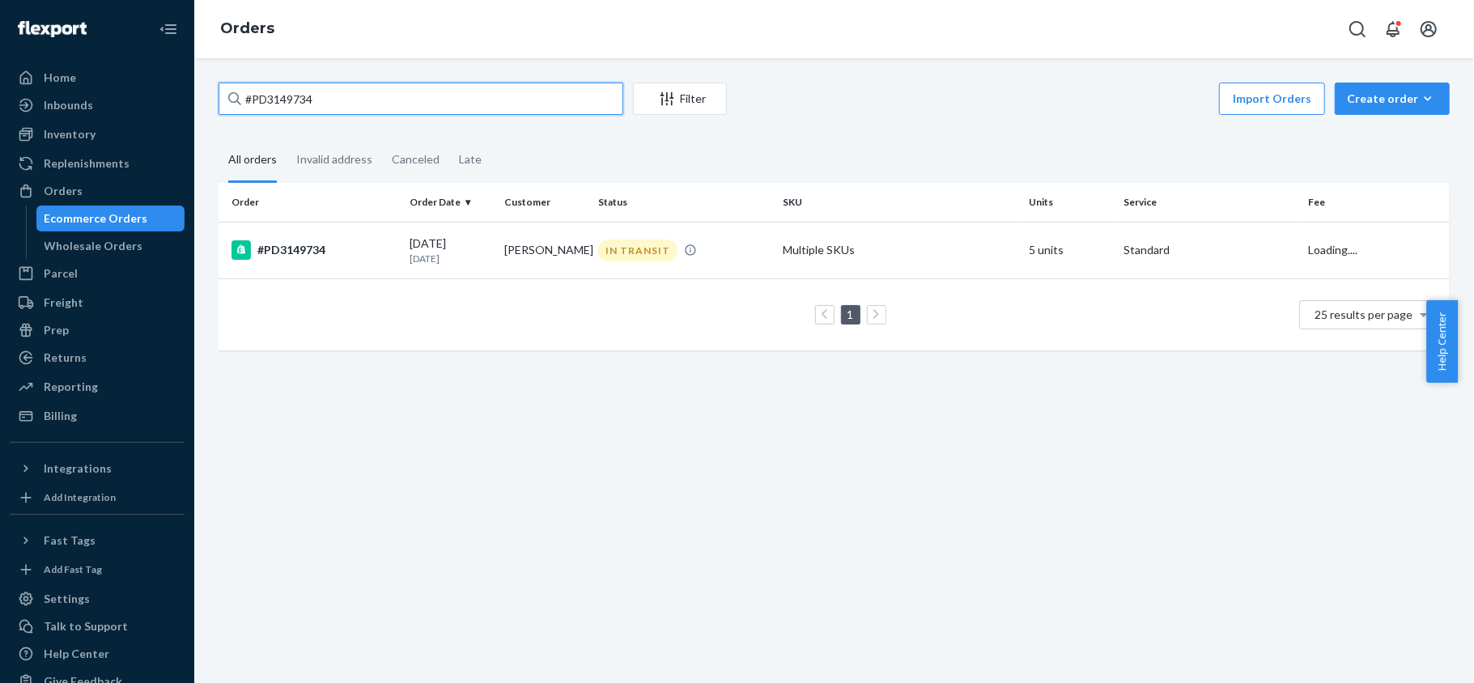
click at [316, 98] on input "#PD3149734" at bounding box center [421, 99] width 405 height 32
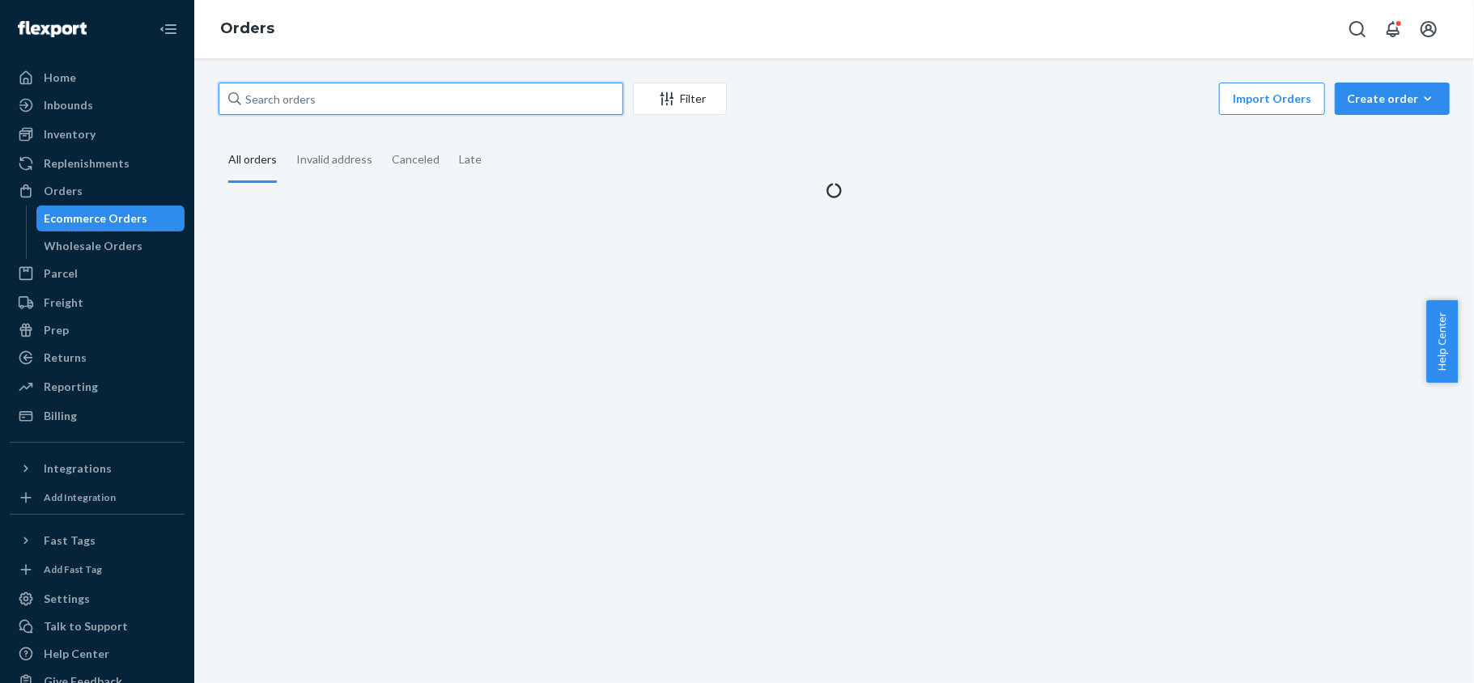
paste input "#US25326756"
type input "#US25326756"
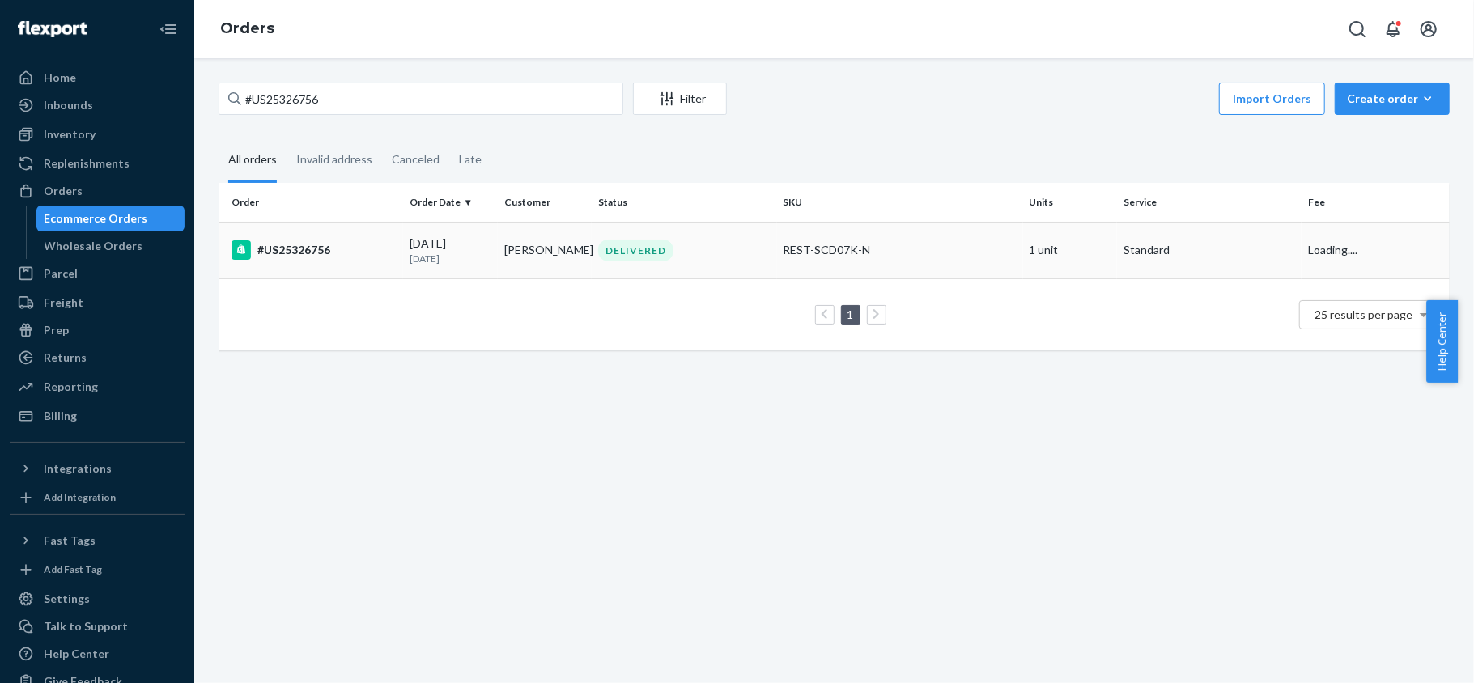
click at [422, 243] on div "07/27/2025 25 days ago" at bounding box center [451, 251] width 82 height 30
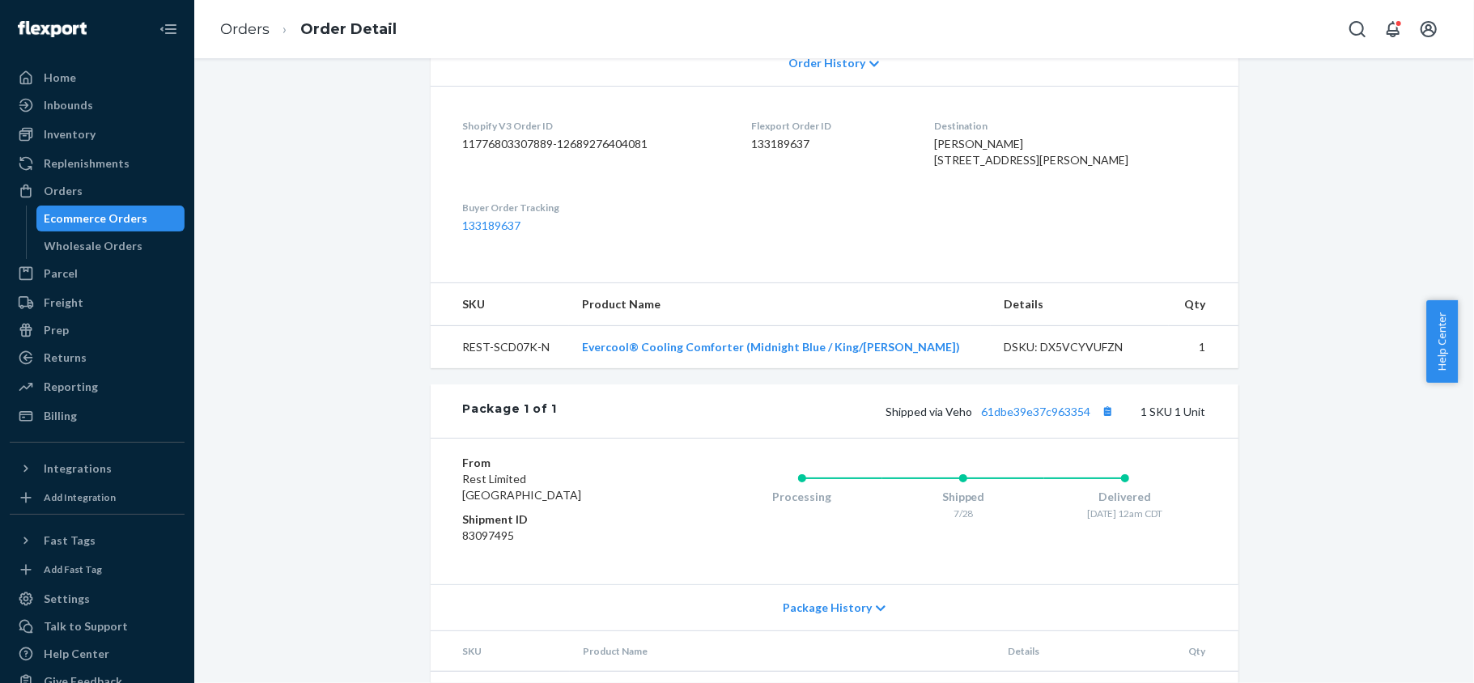
scroll to position [516, 0]
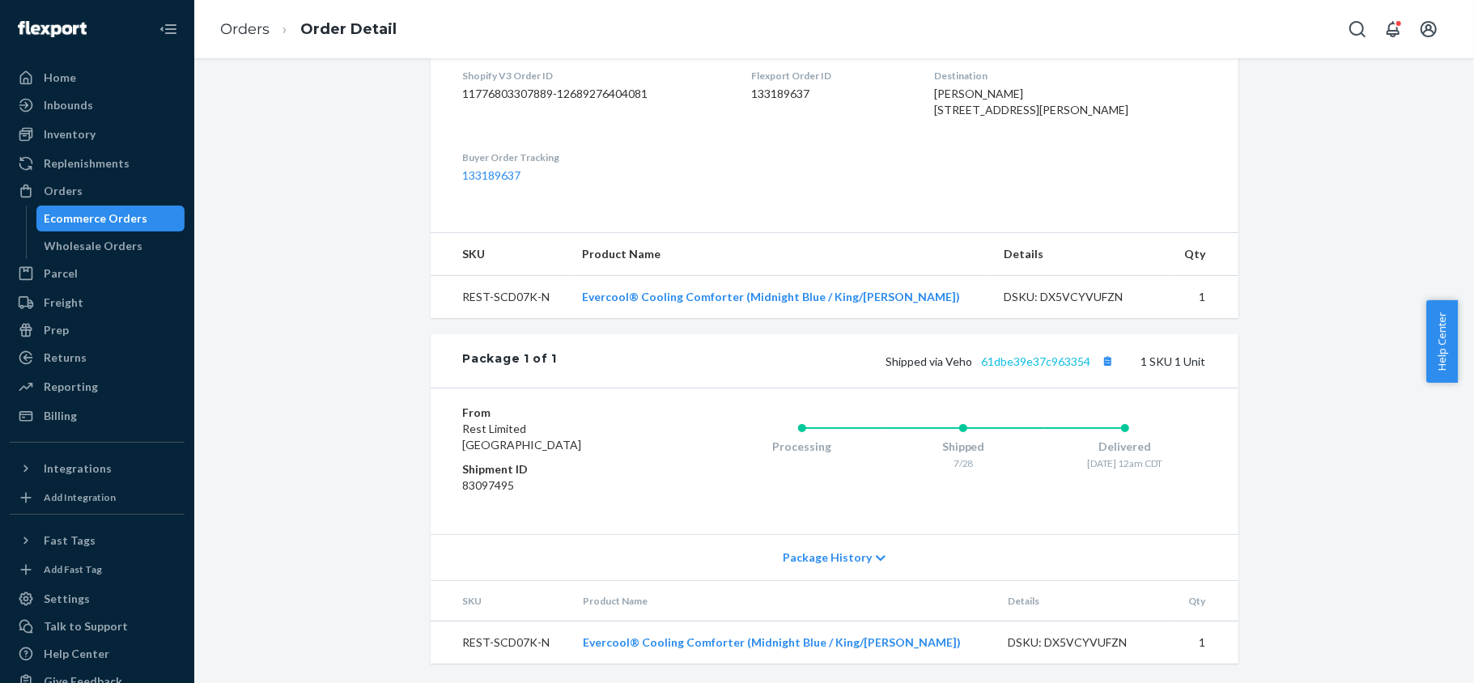
click at [1024, 354] on div "Shipped via Veho 61dbe39e37c963354 1 SKU 1 Unit" at bounding box center [881, 360] width 648 height 21
click at [1024, 360] on link "61dbe39e37c963354" at bounding box center [1036, 362] width 109 height 14
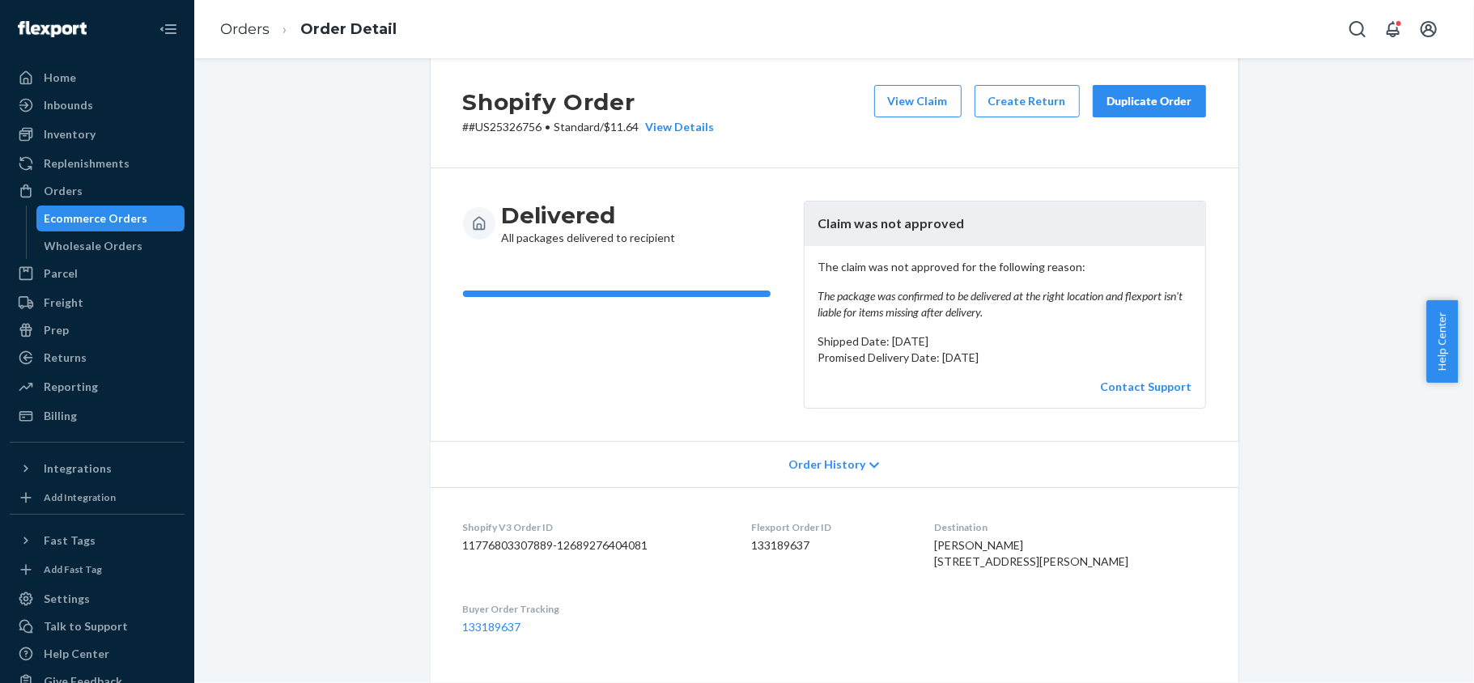
scroll to position [0, 0]
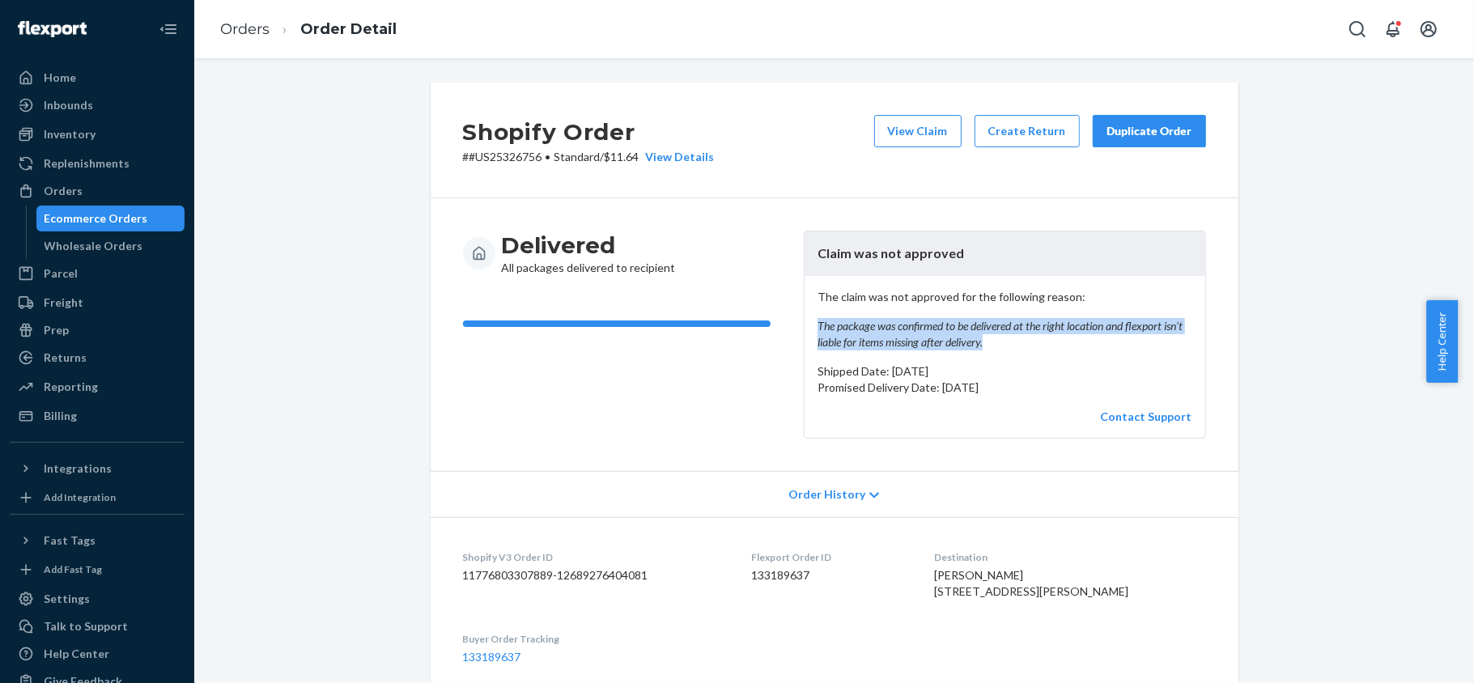
copy em "The package was confirmed to be delivered at the right location and flexport is…"
drag, startPoint x: 811, startPoint y: 324, endPoint x: 991, endPoint y: 341, distance: 180.5
click at [991, 341] on em "The package was confirmed to be delivered at the right location and flexport is…" at bounding box center [1004, 334] width 375 height 32
click at [104, 185] on div "Orders" at bounding box center [97, 191] width 172 height 23
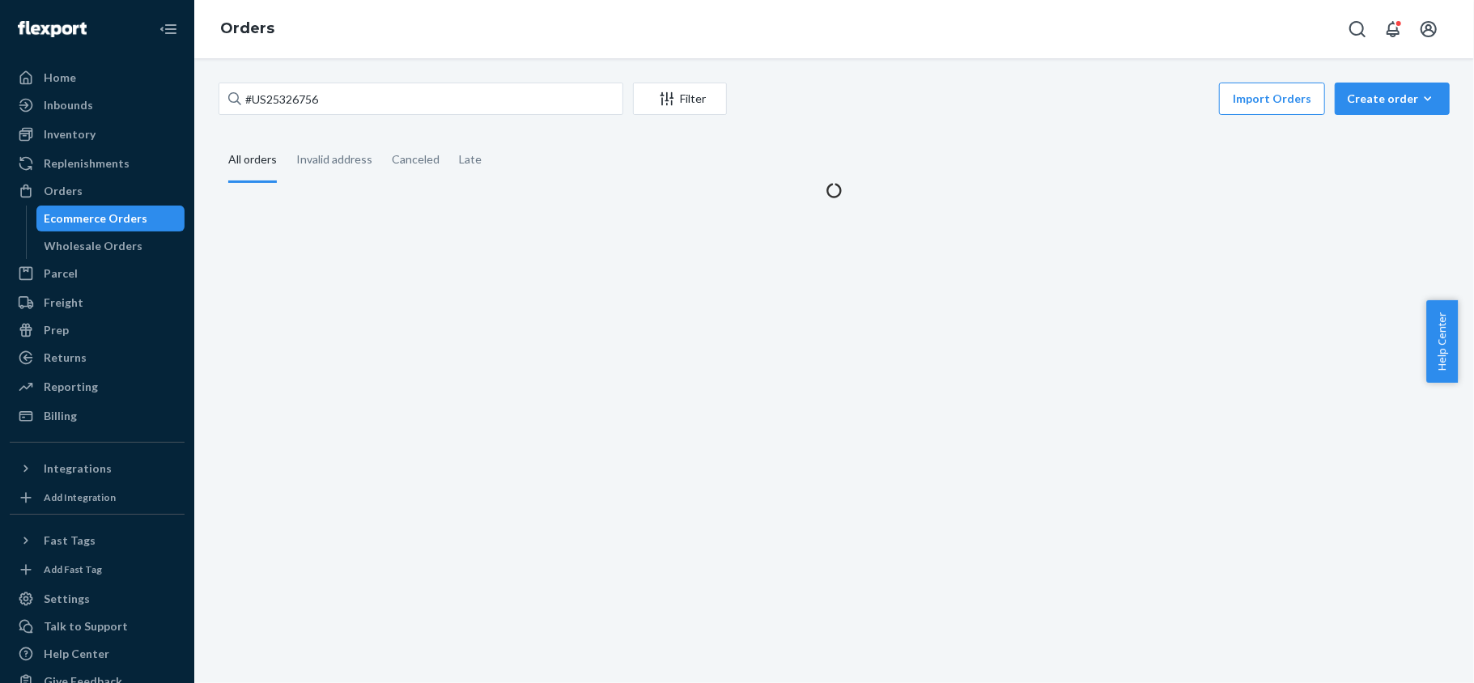
click at [329, 74] on div "#US25326756 Filter Import Orders Create order Ecommerce order Removal order All…" at bounding box center [834, 370] width 1280 height 625
click at [329, 91] on input "#US25326756" at bounding box center [421, 99] width 405 height 32
paste input "#US25337720"
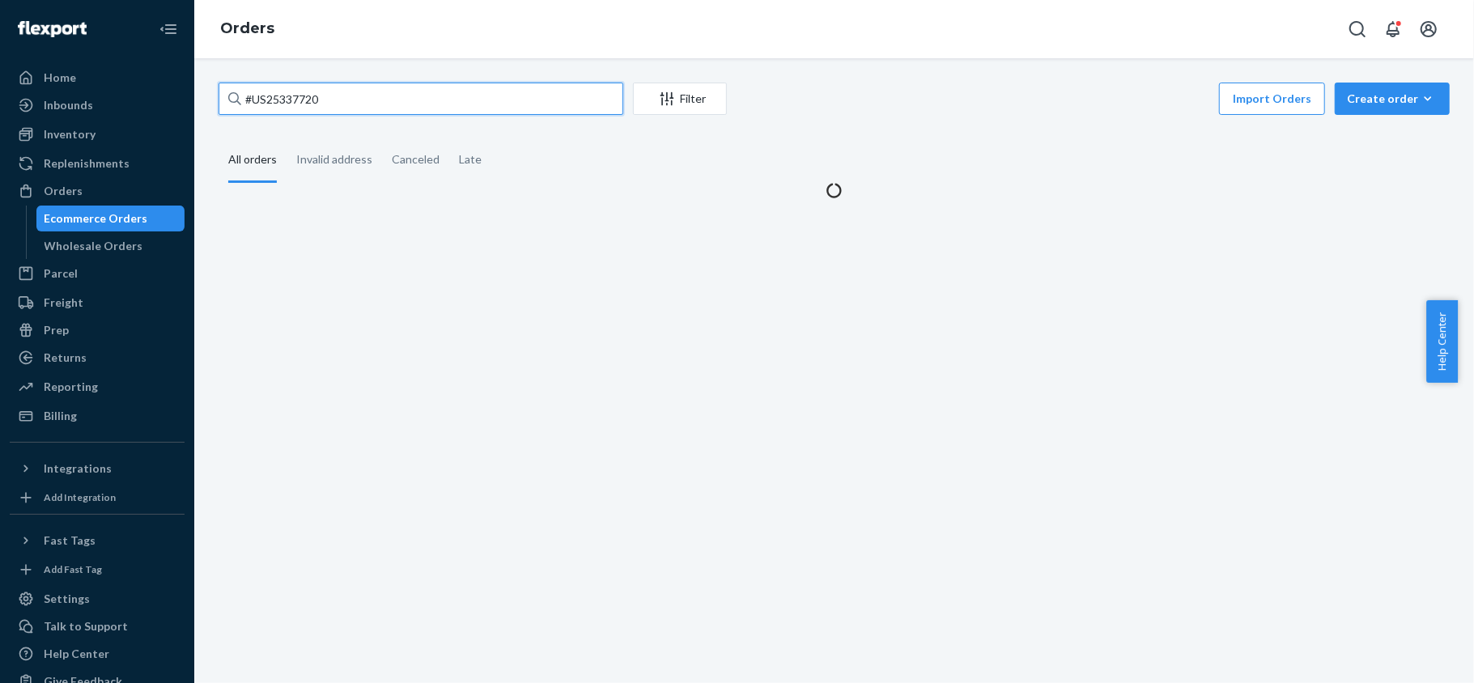
type input "#US25337720"
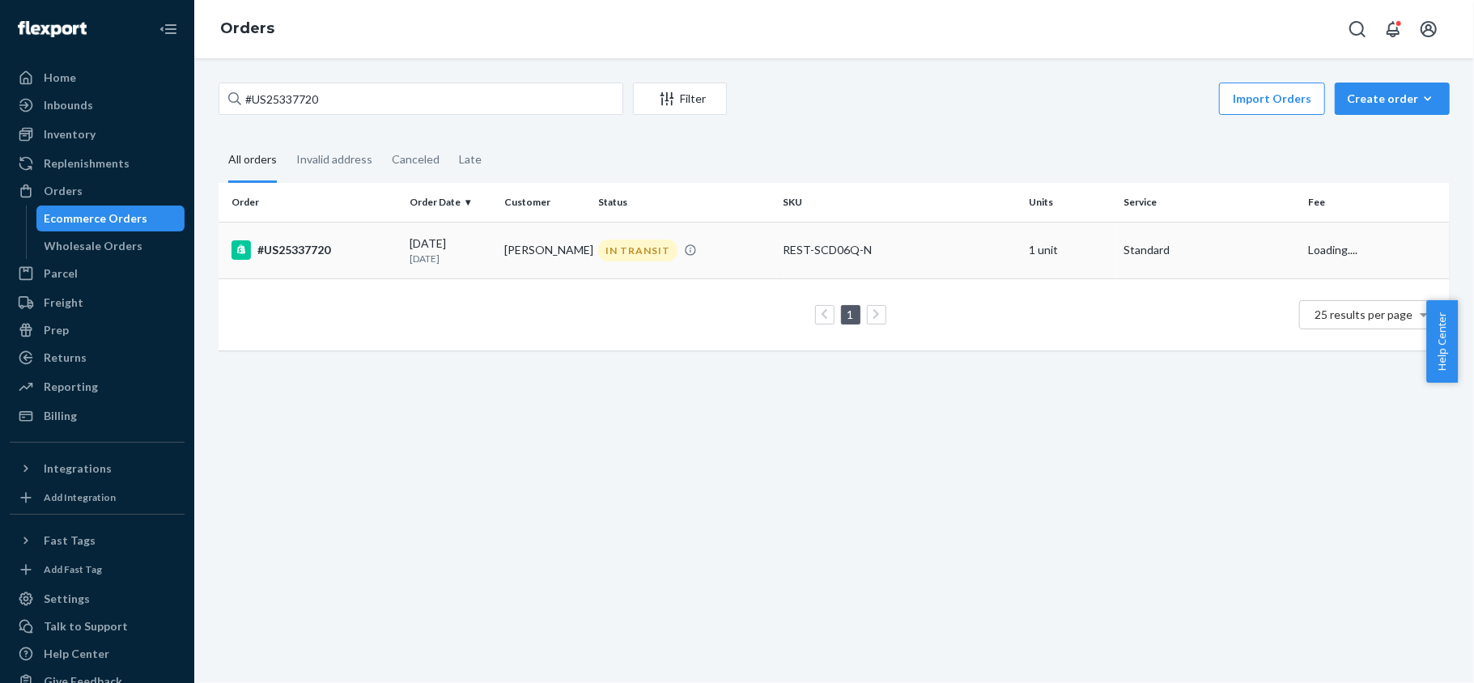
click at [376, 272] on td "#US25337720" at bounding box center [311, 250] width 185 height 57
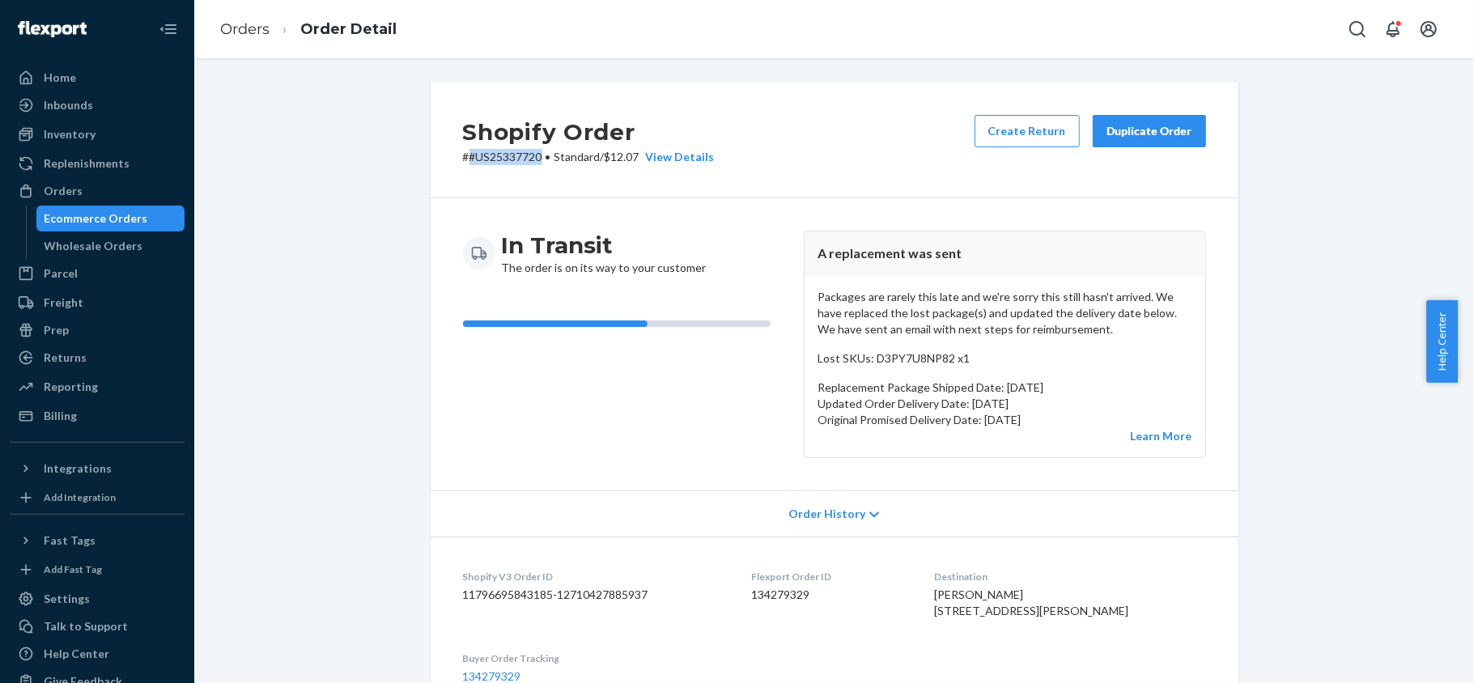
drag, startPoint x: 535, startPoint y: 155, endPoint x: 461, endPoint y: 166, distance: 74.4
click at [461, 166] on div "Shopify Order # #US25337720 • Standard / $12.07 View Details Create Return Dupl…" at bounding box center [835, 141] width 808 height 116
copy p "#US25337720"
click at [602, 421] on div "In Transit The order is on its way to your customer" at bounding box center [627, 344] width 328 height 227
click at [775, 586] on div "Flexport Order ID 134279329" at bounding box center [829, 598] width 157 height 56
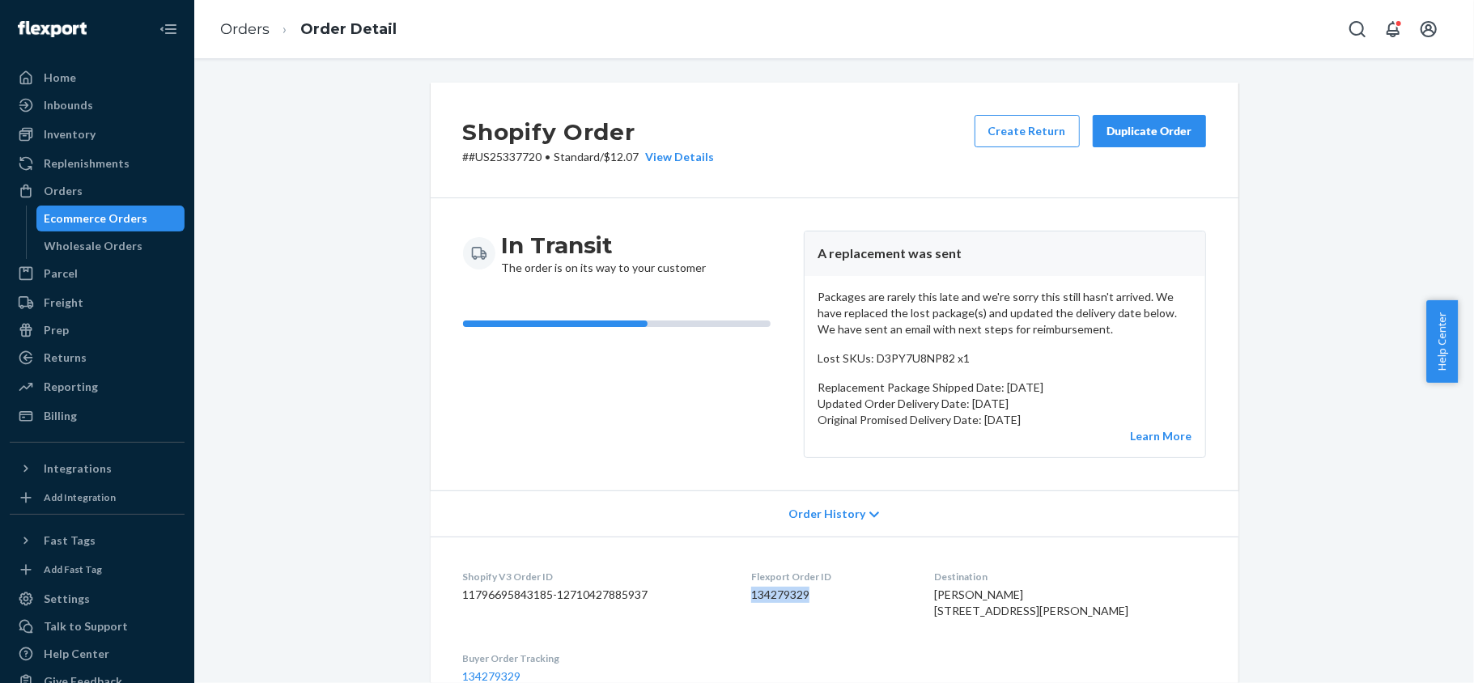
click at [775, 586] on div "Flexport Order ID 134279329" at bounding box center [829, 598] width 157 height 56
copy dd "134279329"
copy p "#US25337720"
drag, startPoint x: 536, startPoint y: 160, endPoint x: 464, endPoint y: 169, distance: 72.6
click at [464, 169] on div "Shopify Order # #US25337720 • Standard / $12.07 View Details Create Return Dupl…" at bounding box center [835, 141] width 808 height 116
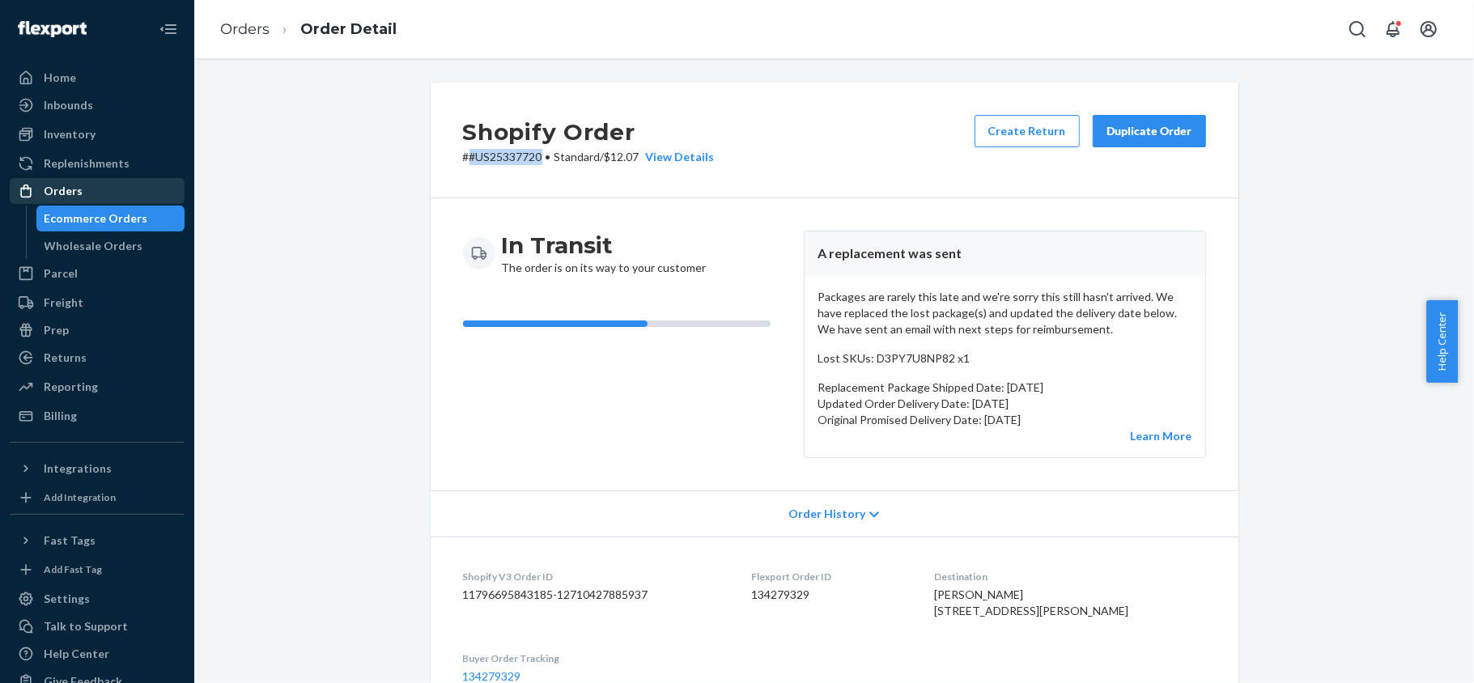
click at [91, 178] on link "Orders" at bounding box center [97, 191] width 175 height 26
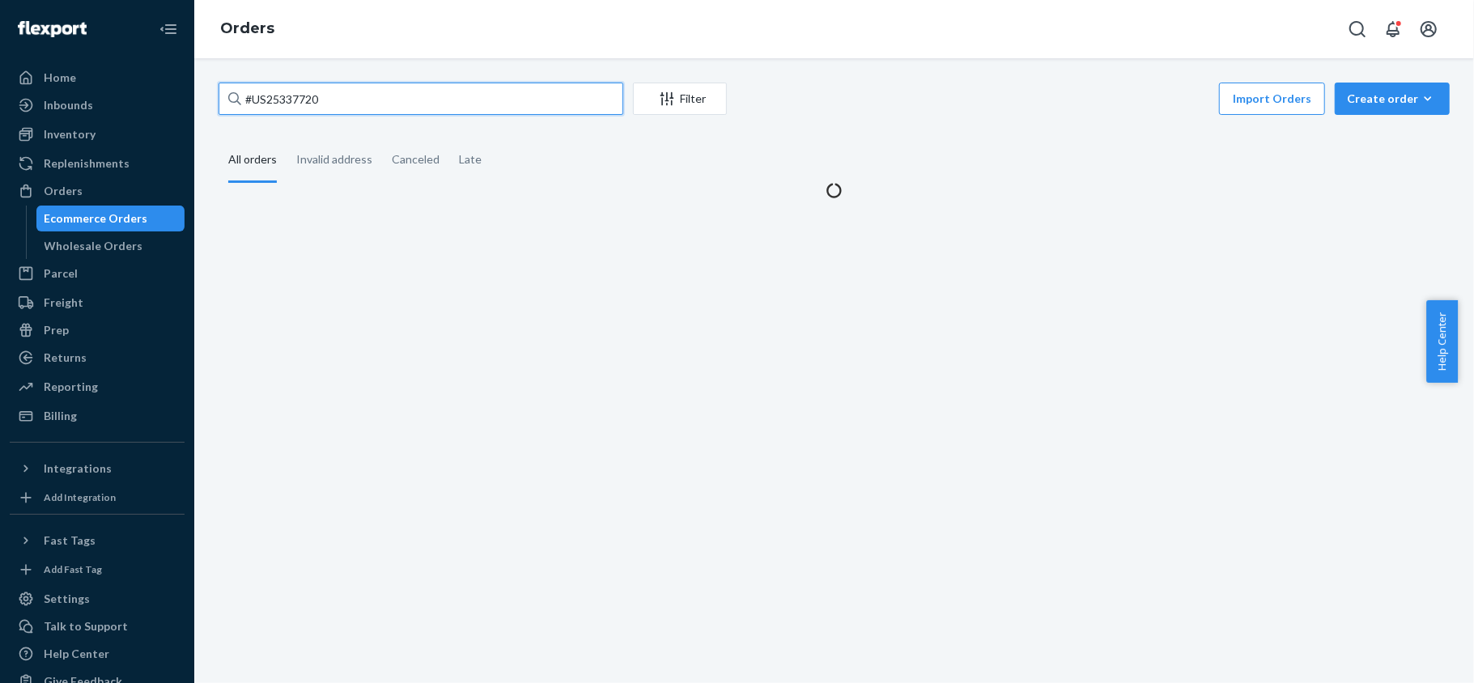
click at [389, 104] on input "#US25337720" at bounding box center [421, 99] width 405 height 32
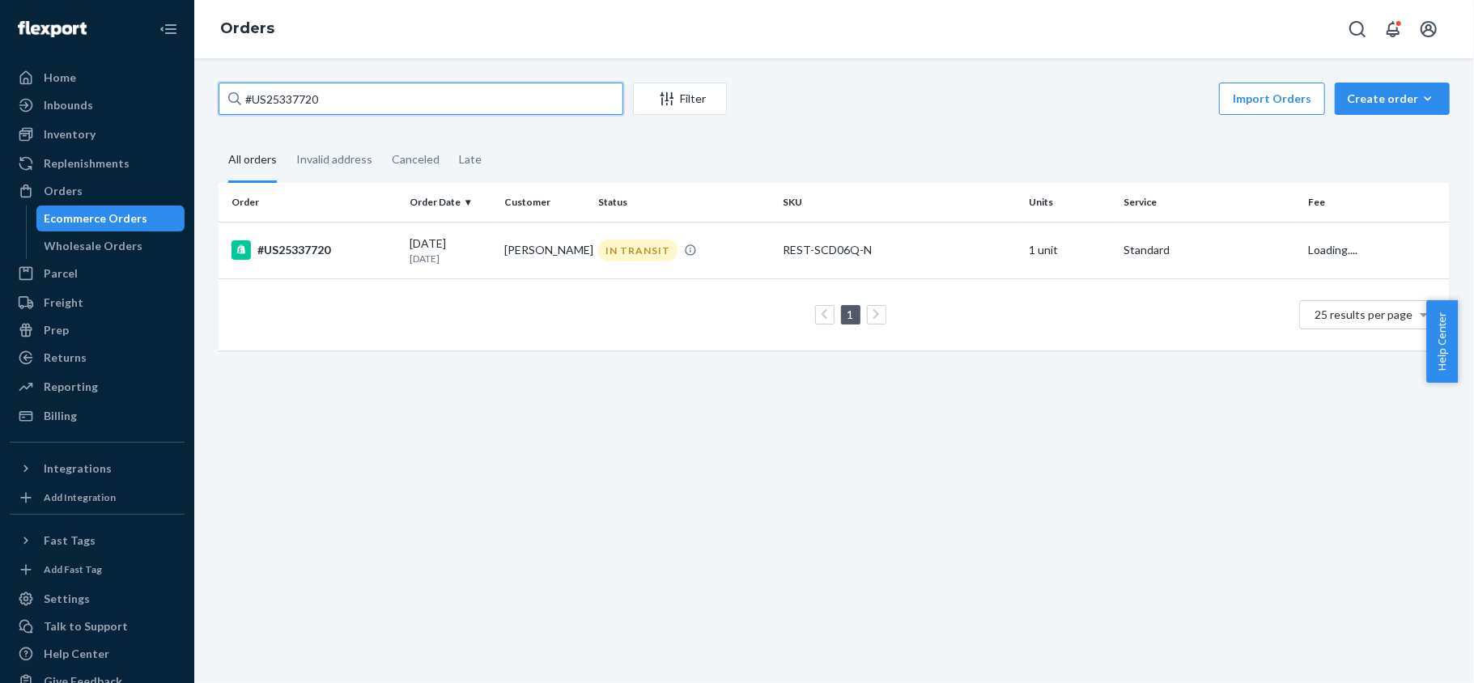
click at [389, 104] on input "#US25337720" at bounding box center [421, 99] width 405 height 32
paste input "132377370"
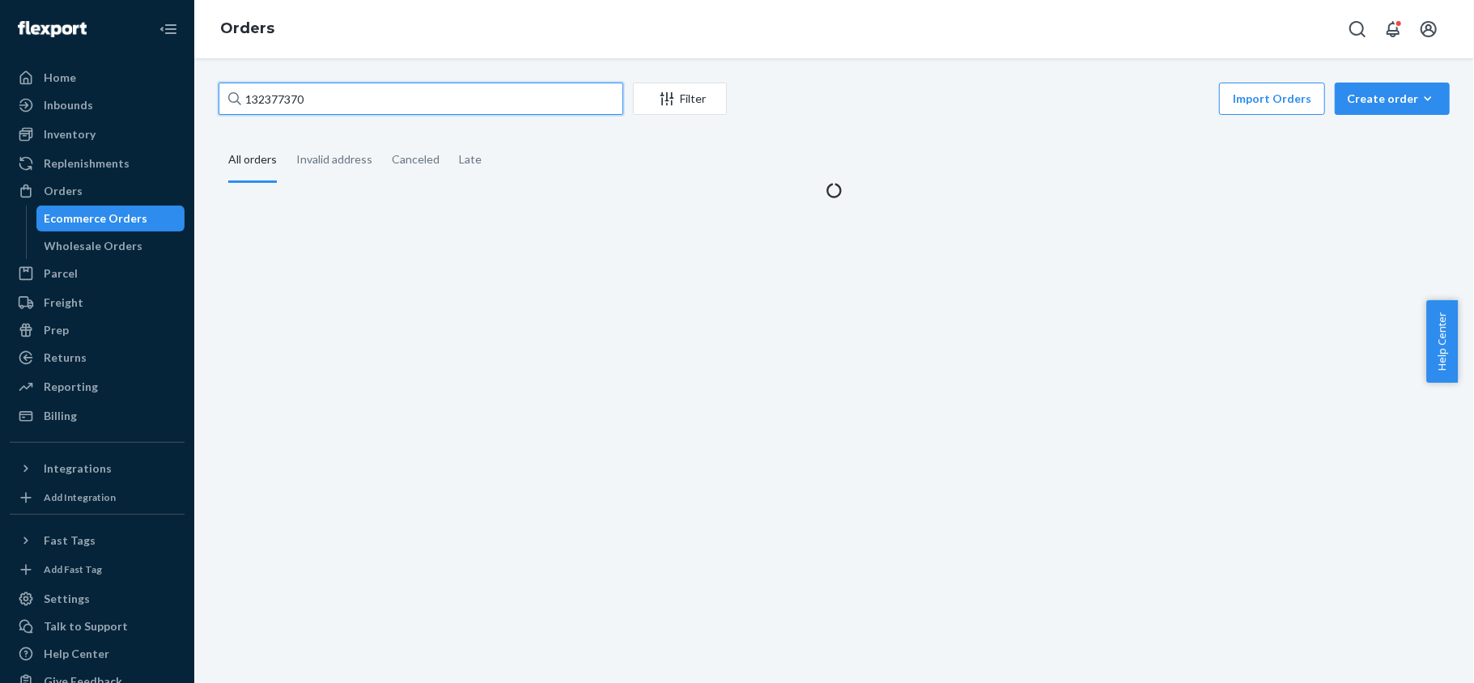
type input "132377370"
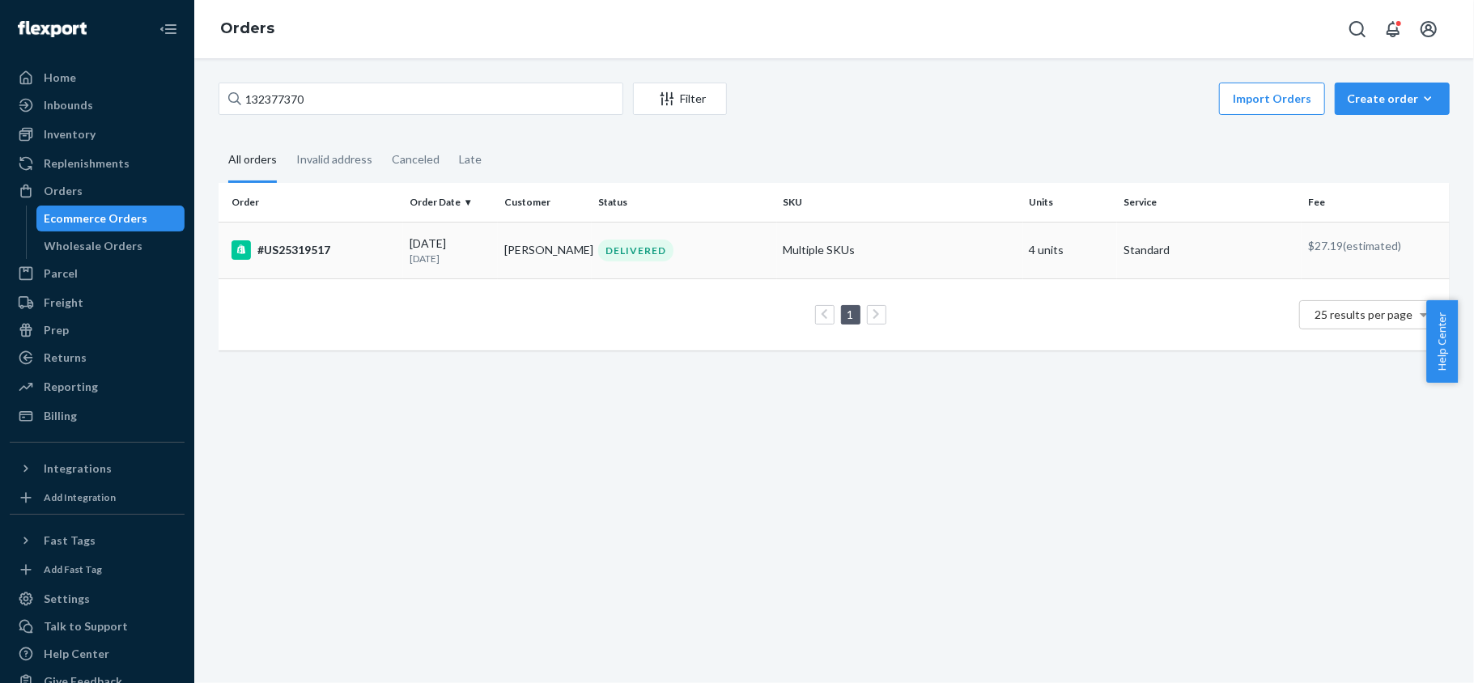
click at [358, 256] on div "#US25319517" at bounding box center [313, 249] width 165 height 19
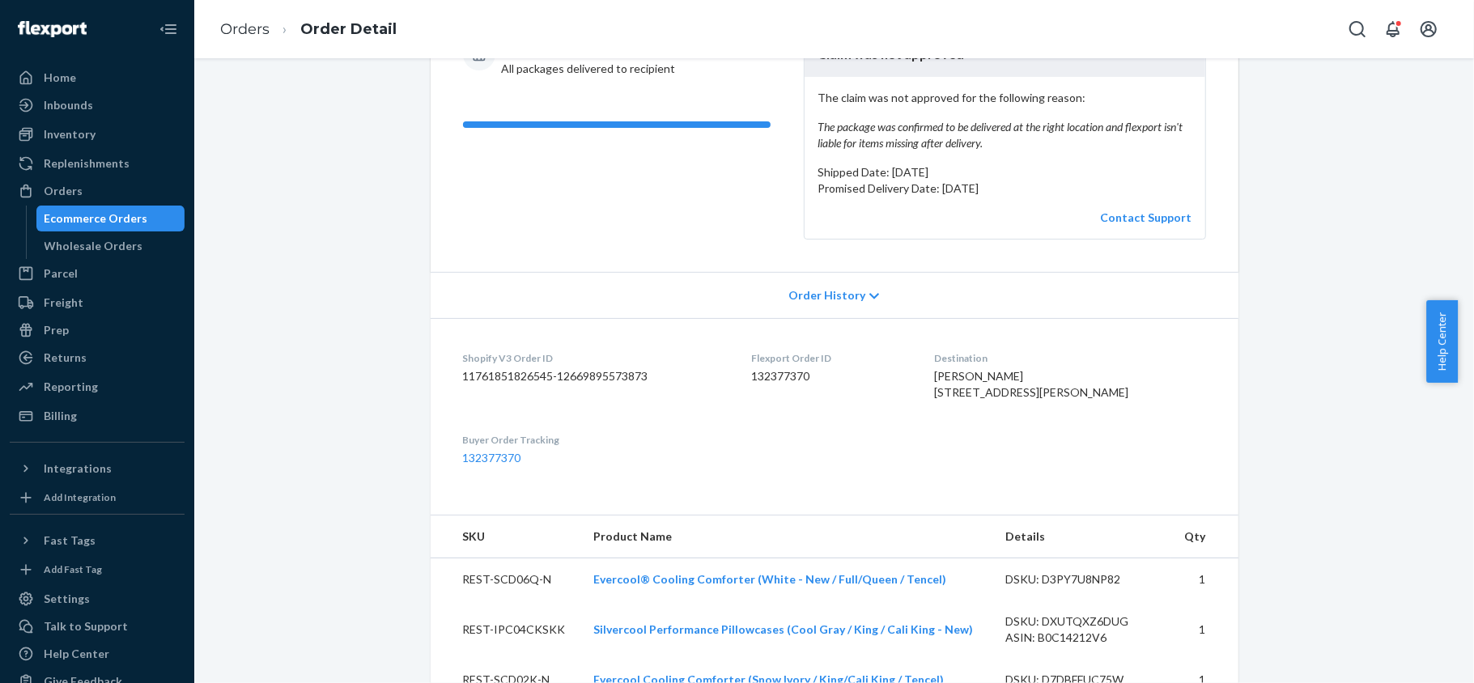
scroll to position [32, 0]
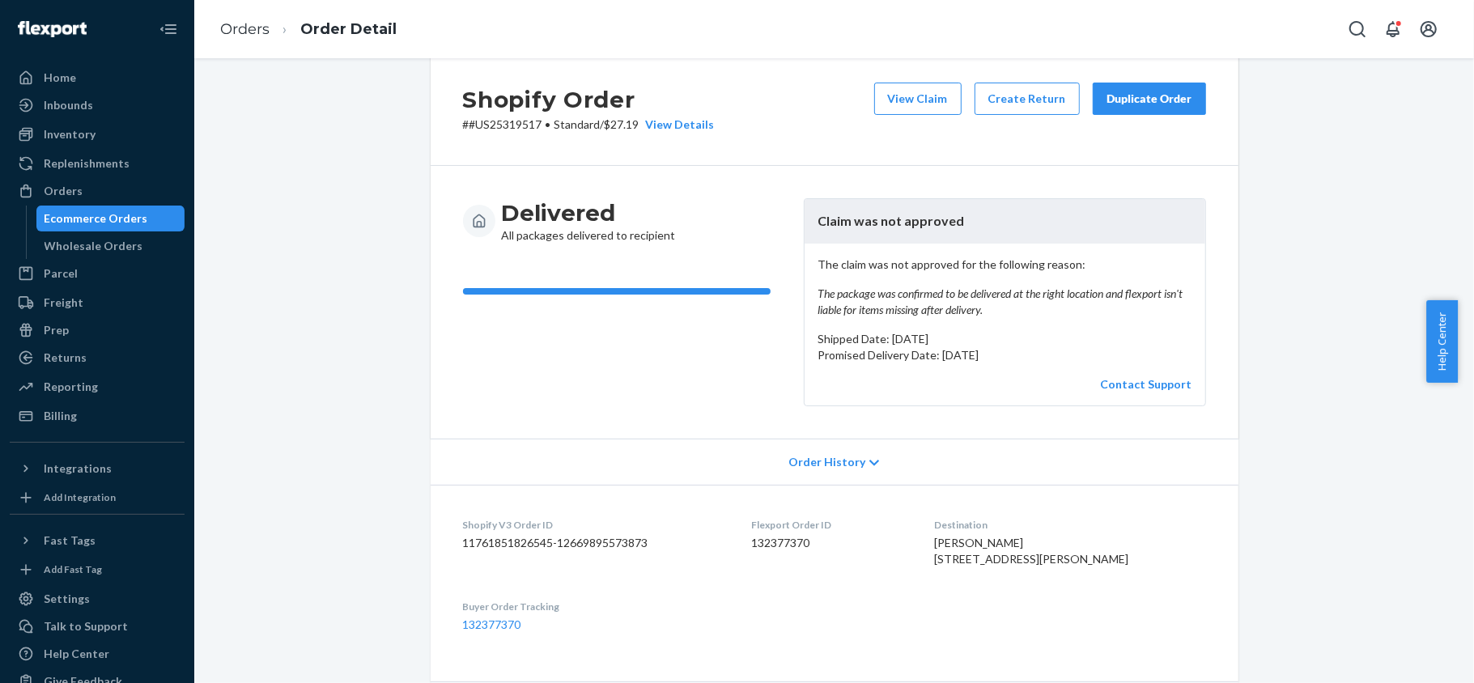
click at [529, 131] on p "# #US25319517 • Standard / $27.19 View Details" at bounding box center [589, 125] width 252 height 16
copy p "US25319517"
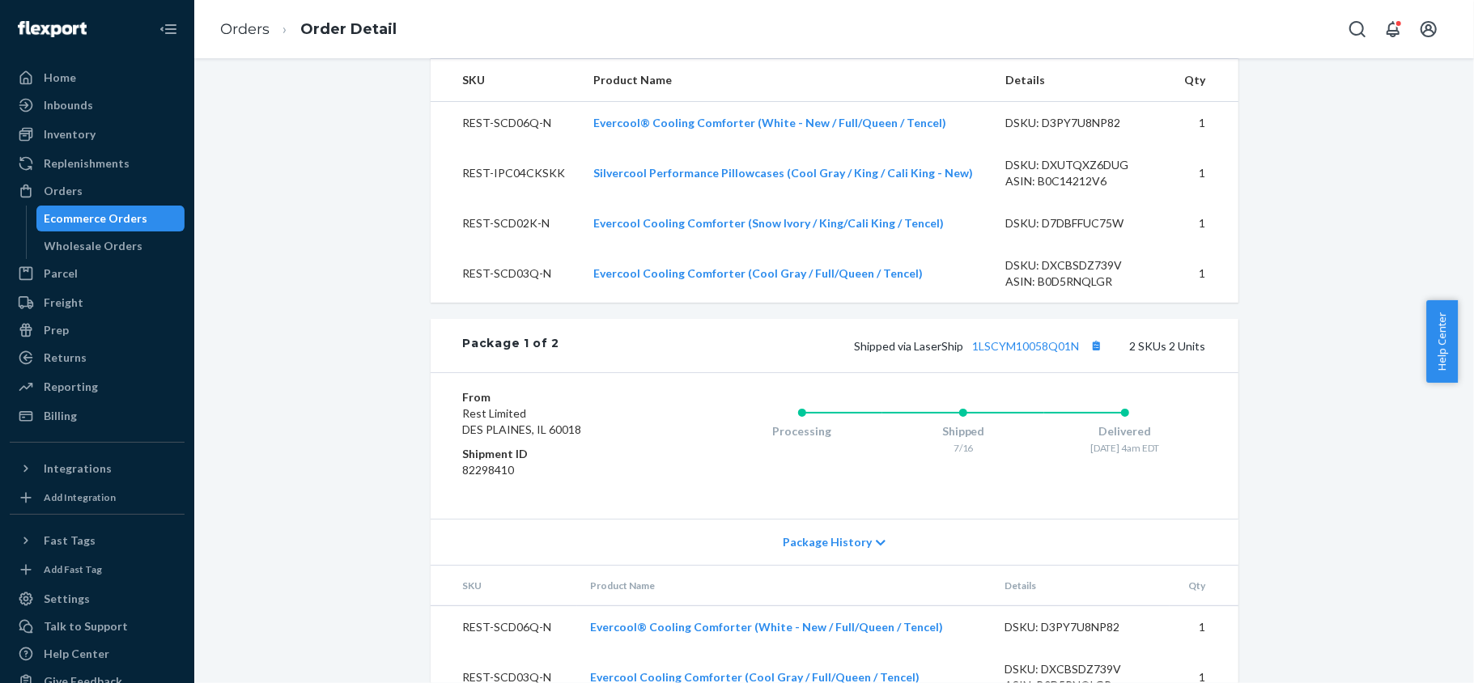
scroll to position [464, 0]
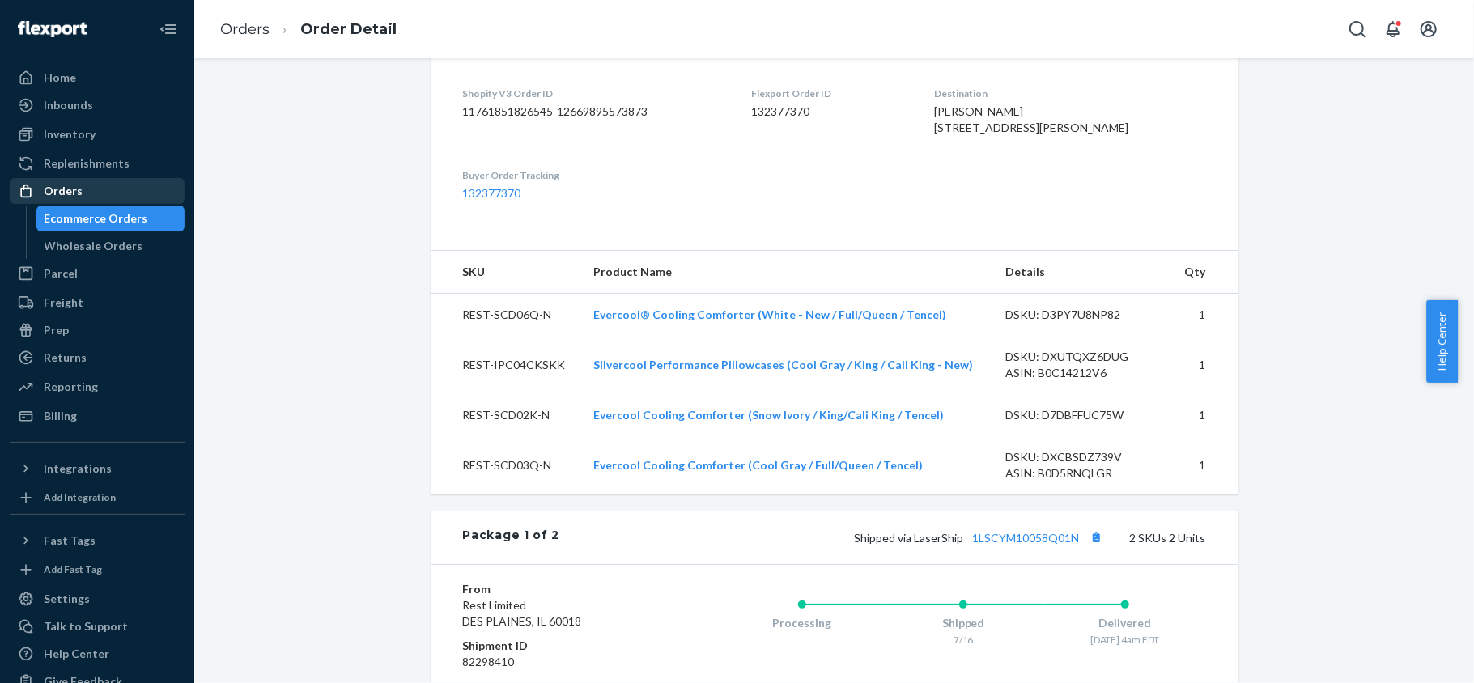
click at [97, 194] on div "Orders" at bounding box center [97, 191] width 172 height 23
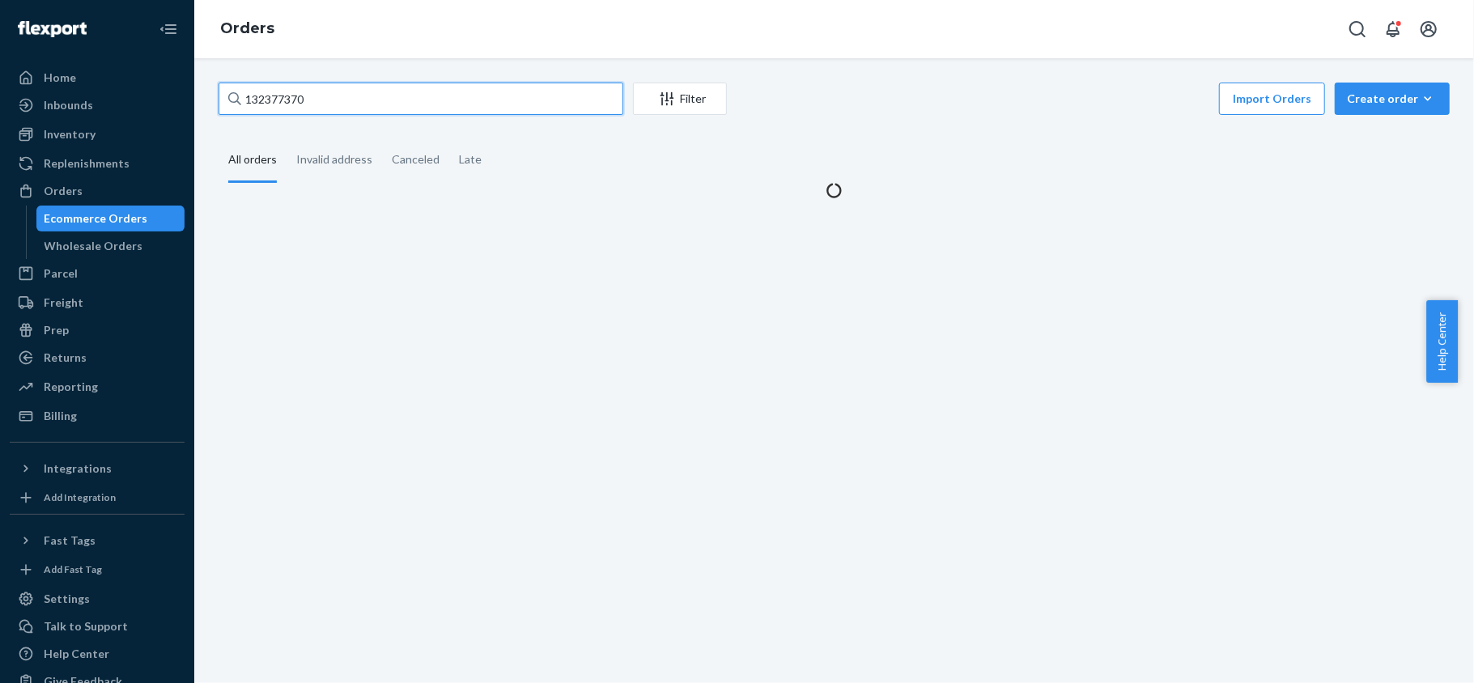
click at [348, 101] on input "132377370" at bounding box center [421, 99] width 405 height 32
paste input "132160635"
type input "132160635"
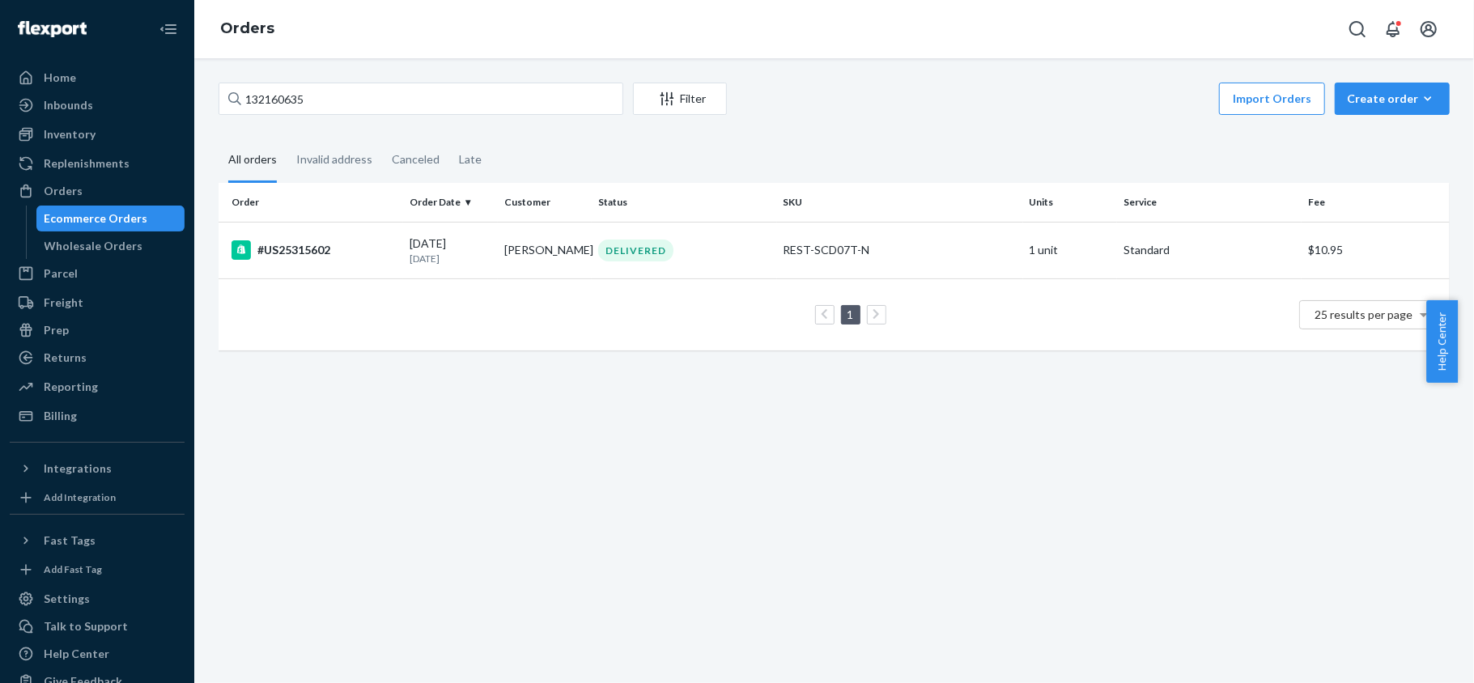
click at [497, 278] on td "1 25 results per page" at bounding box center [834, 314] width 1231 height 72
click at [498, 247] on td "Ali Honey" at bounding box center [545, 250] width 95 height 57
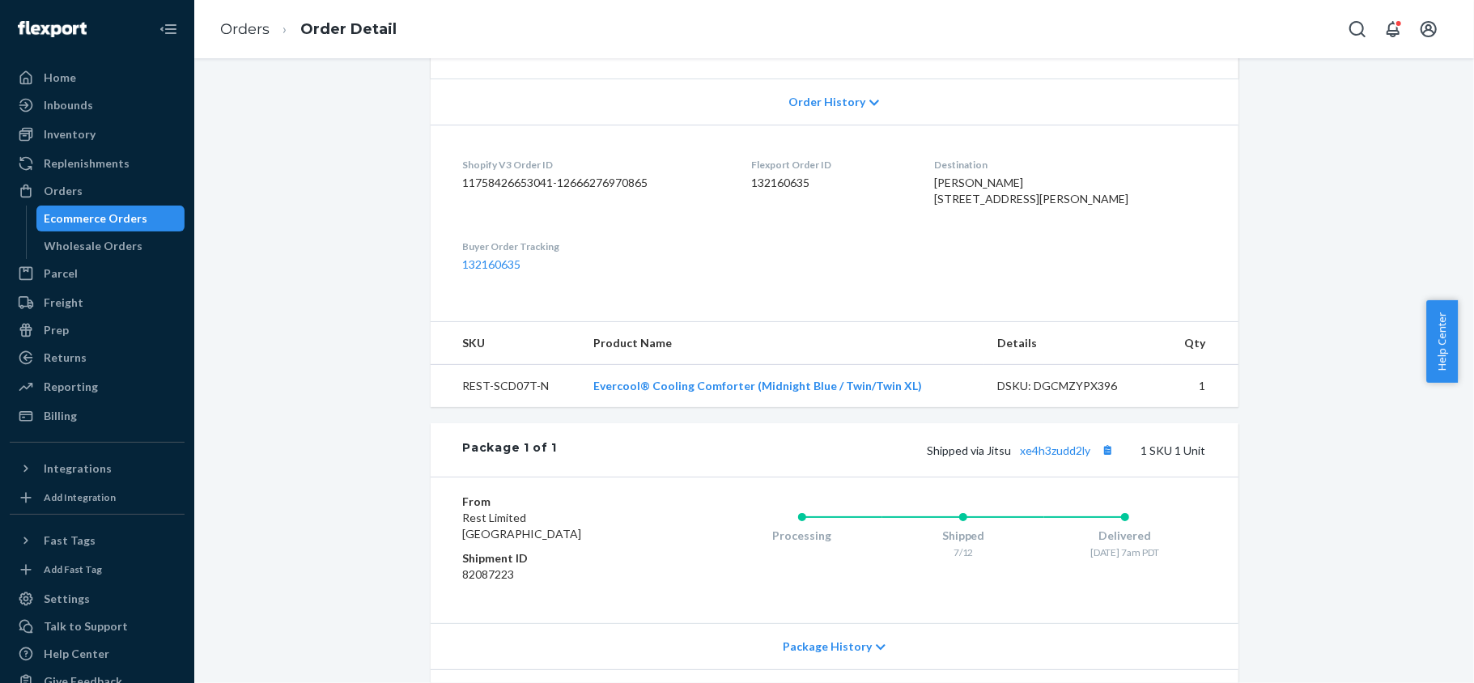
scroll to position [516, 0]
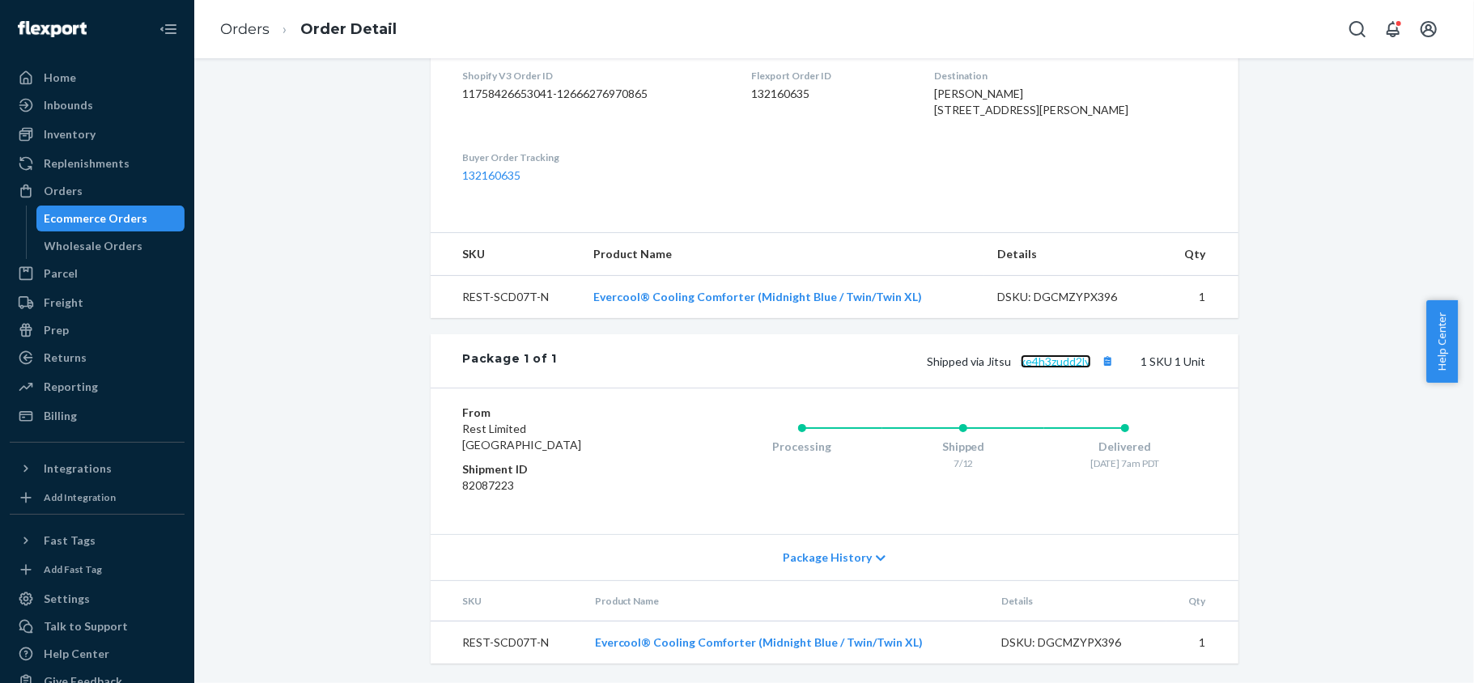
click at [1053, 359] on link "xe4h3zudd2ly" at bounding box center [1056, 362] width 70 height 14
click at [134, 188] on div "Orders" at bounding box center [97, 191] width 172 height 23
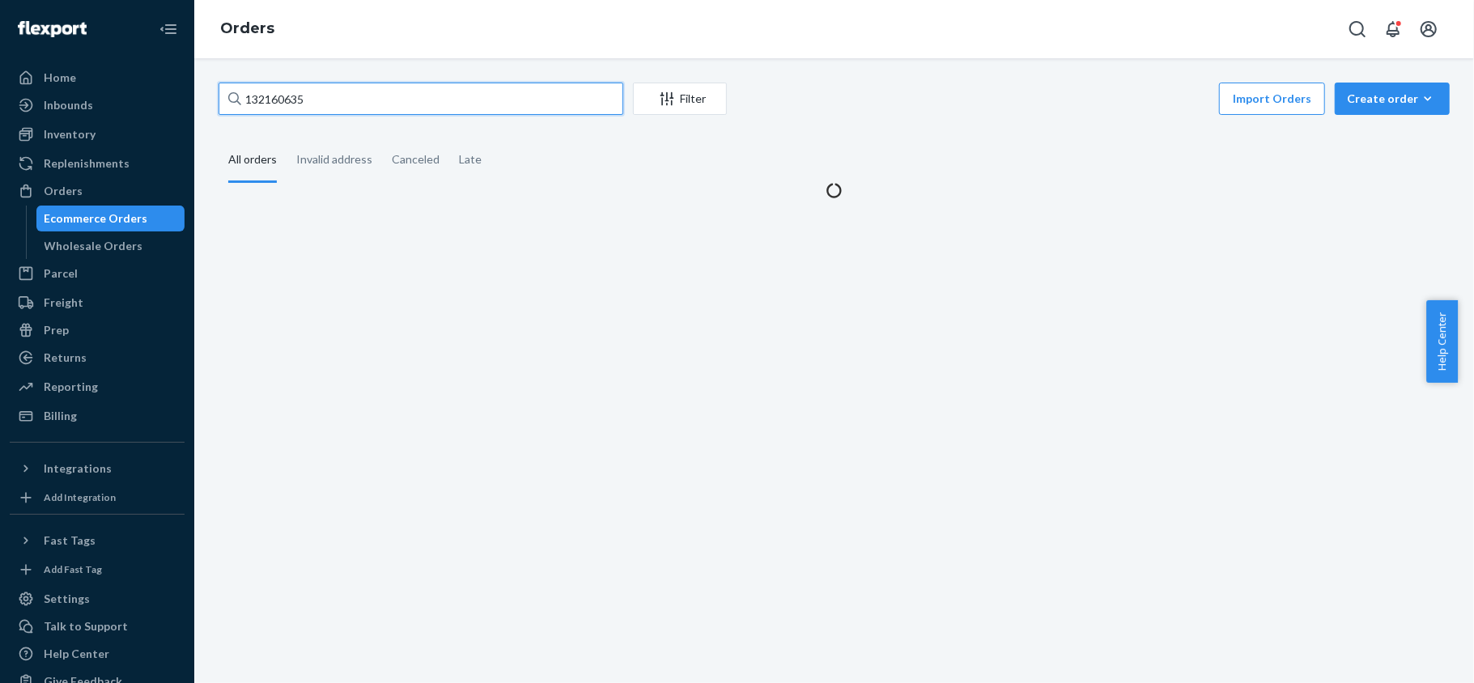
click at [384, 100] on input "132160635" at bounding box center [421, 99] width 405 height 32
paste input "US25312499"
type input "US25312499"
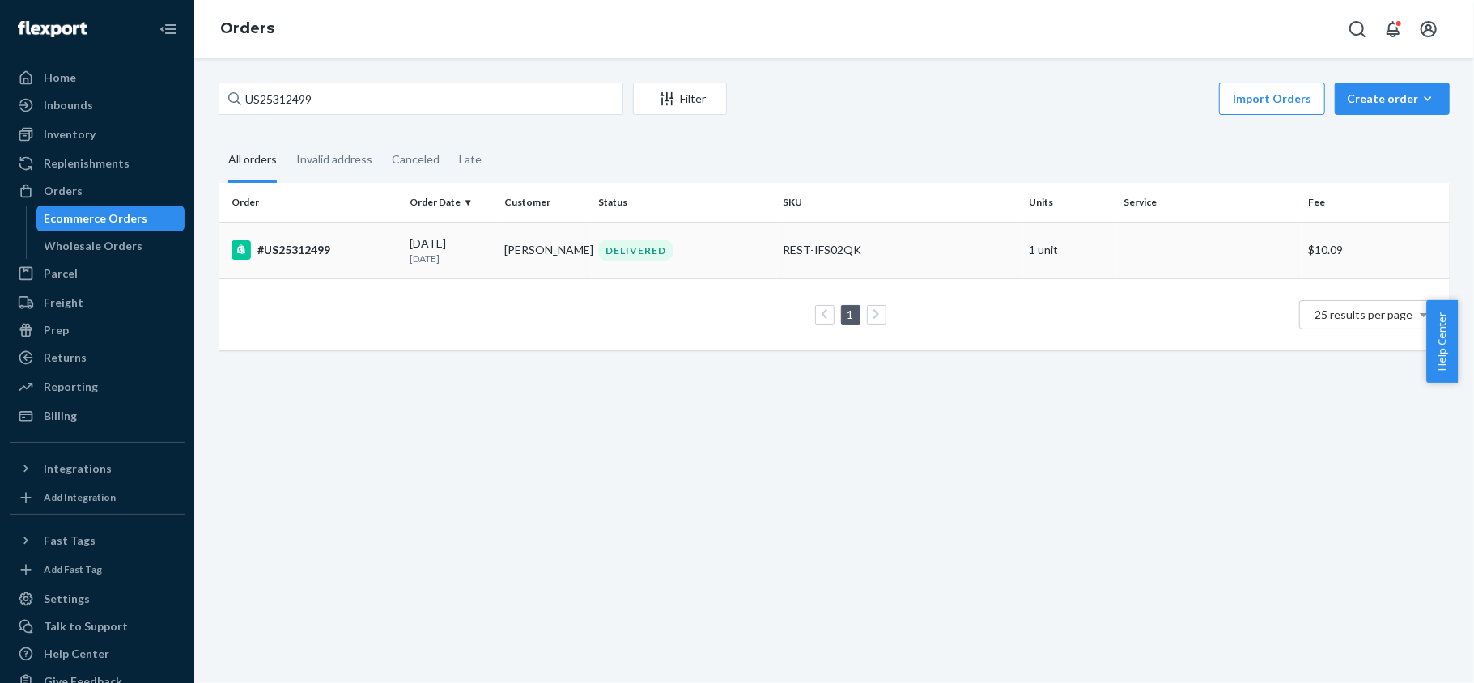
click at [503, 240] on td "chris ngo" at bounding box center [545, 250] width 95 height 57
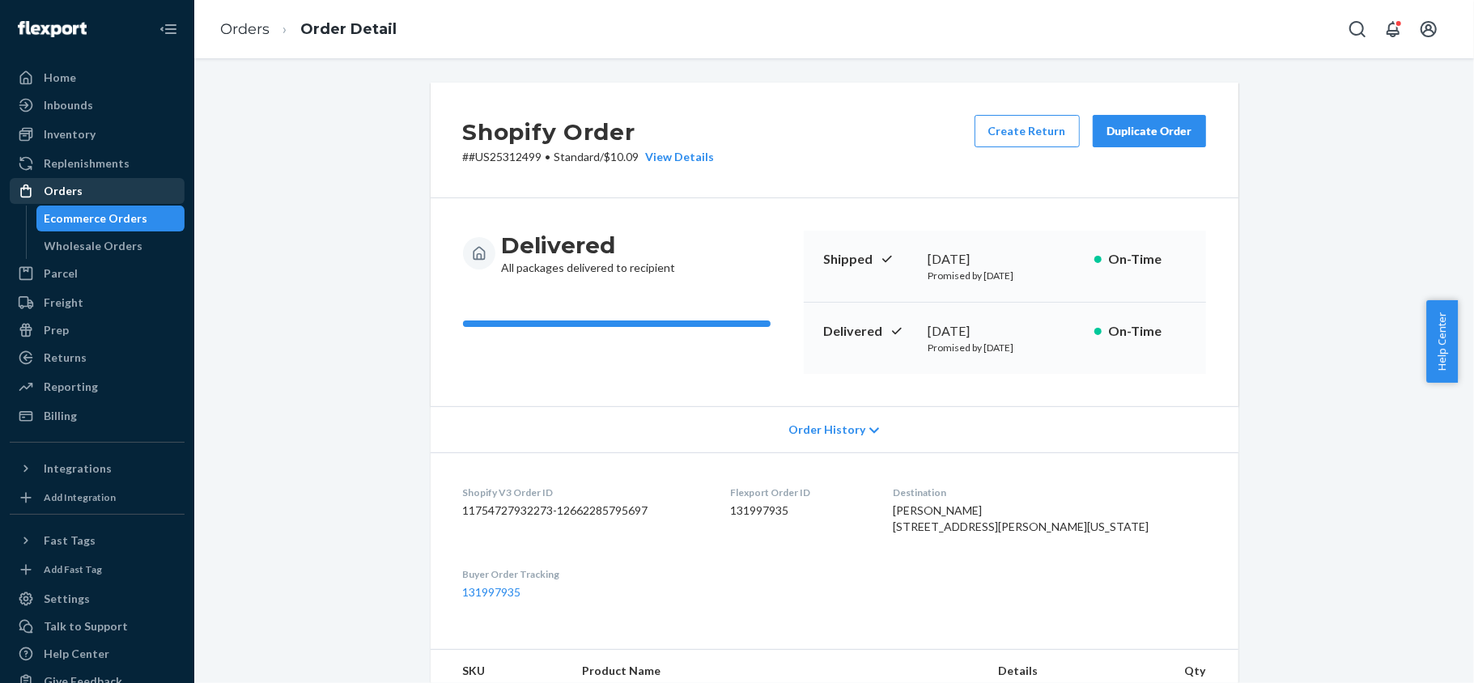
click at [72, 189] on div "Orders" at bounding box center [63, 191] width 39 height 16
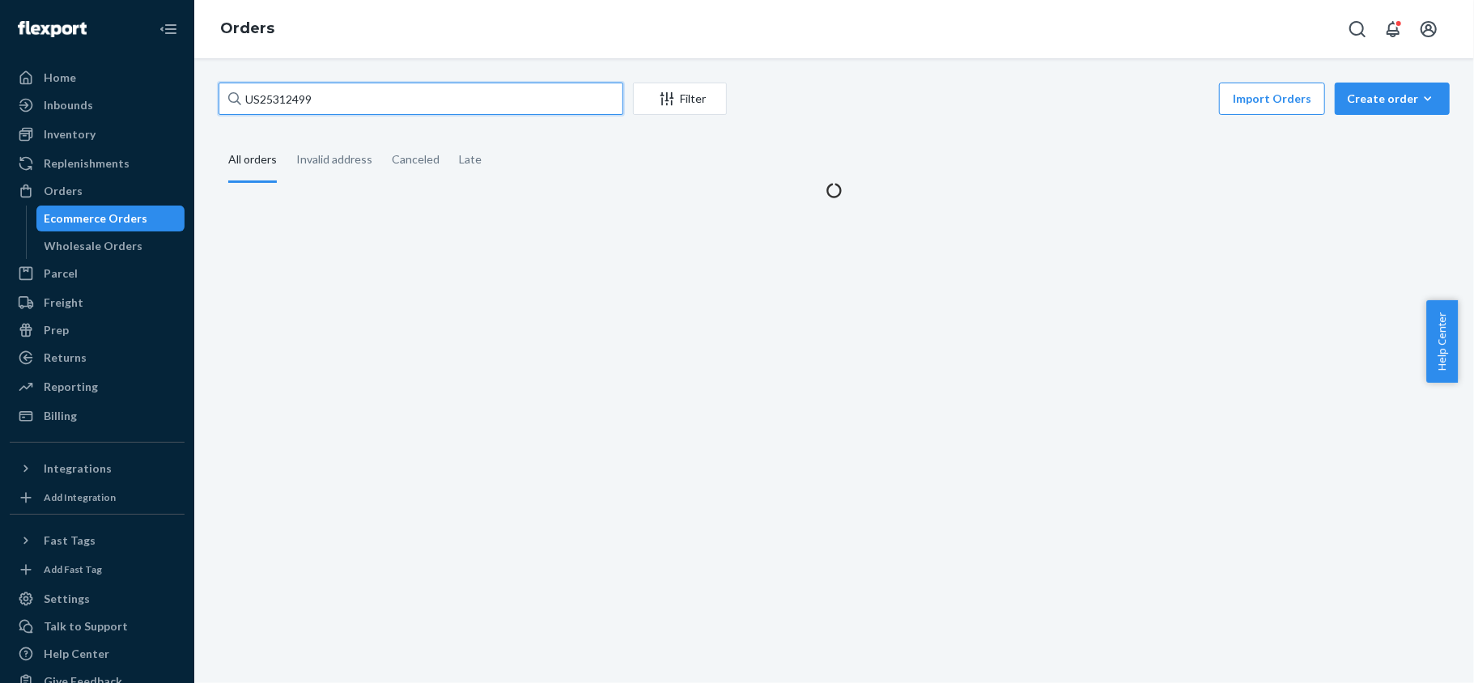
click at [383, 91] on input "US25312499" at bounding box center [421, 99] width 405 height 32
paste input "US25329968"
type input "US25329968"
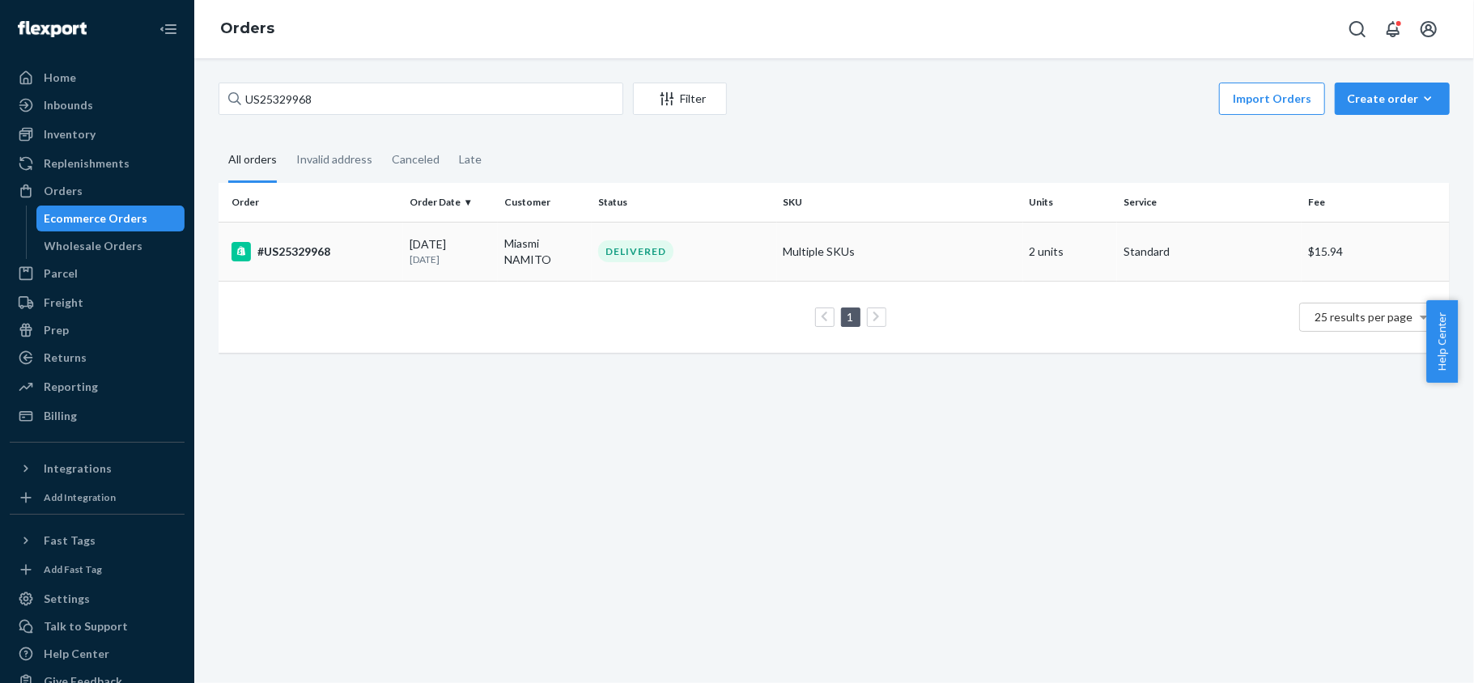
click at [382, 248] on div "#US25329968" at bounding box center [313, 251] width 165 height 19
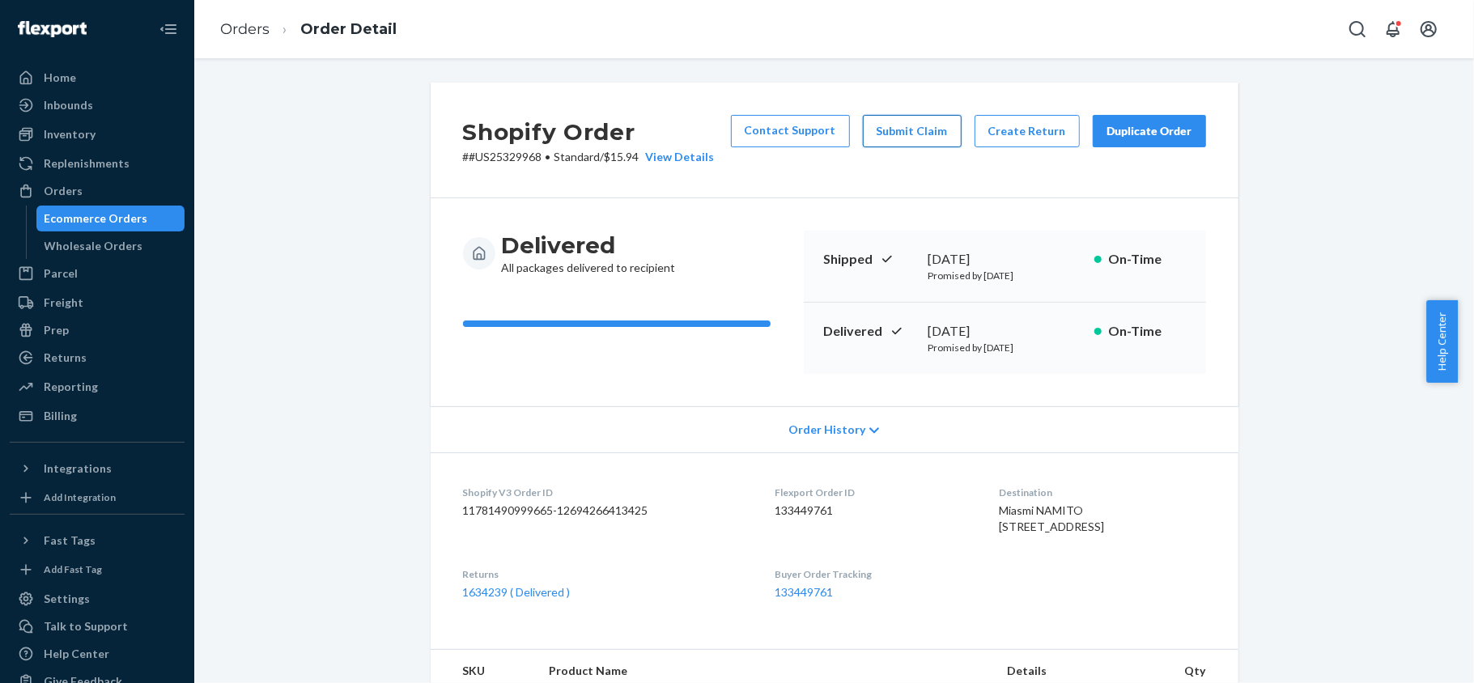
click at [917, 134] on button "Submit Claim" at bounding box center [912, 131] width 99 height 32
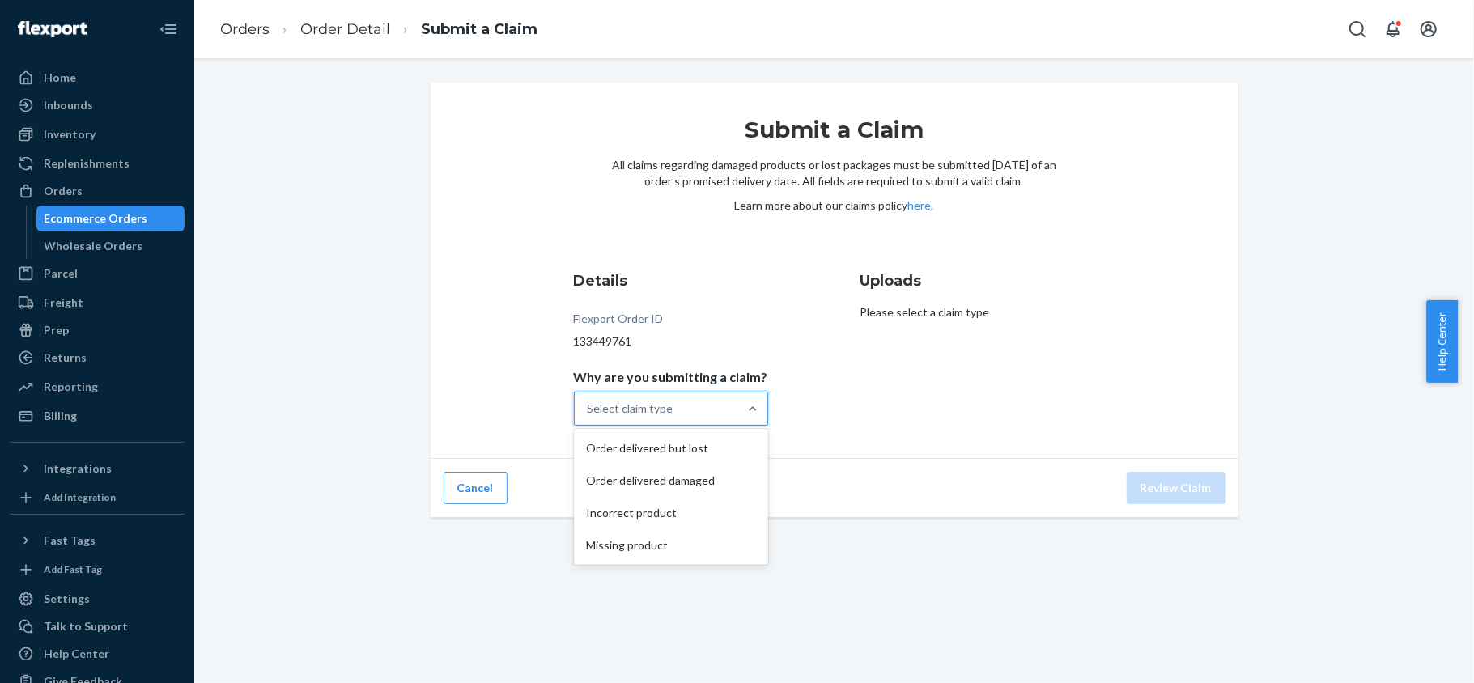
click at [728, 415] on div "Select claim type" at bounding box center [656, 409] width 163 height 32
click at [589, 415] on input "Why are you submitting a claim? option Order delivered but lost focused, 1 of 4…" at bounding box center [589, 409] width 2 height 16
click at [719, 546] on div "Missing product" at bounding box center [671, 545] width 188 height 32
click at [589, 417] on input "Why are you submitting a claim? option Missing product focused, 0 of 4. 4 resul…" at bounding box center [589, 409] width 2 height 16
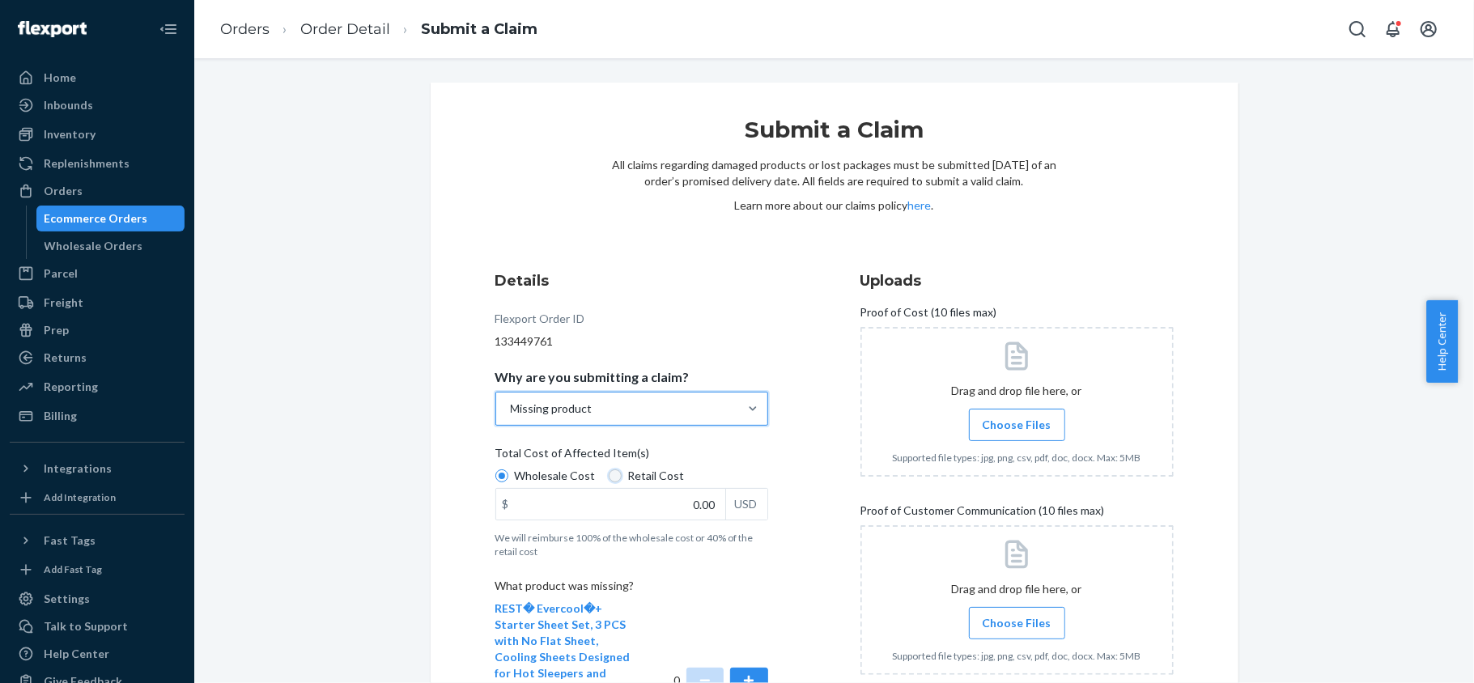
click at [609, 473] on input "Retail Cost" at bounding box center [615, 475] width 13 height 13
radio input "true"
drag, startPoint x: 671, startPoint y: 520, endPoint x: 788, endPoint y: 522, distance: 117.4
click at [788, 522] on div "Details Flexport Order ID 133449761 Why are you submitting a claim? Missing pro…" at bounding box center [651, 560] width 313 height 599
click at [697, 502] on input "0.00" at bounding box center [610, 504] width 229 height 31
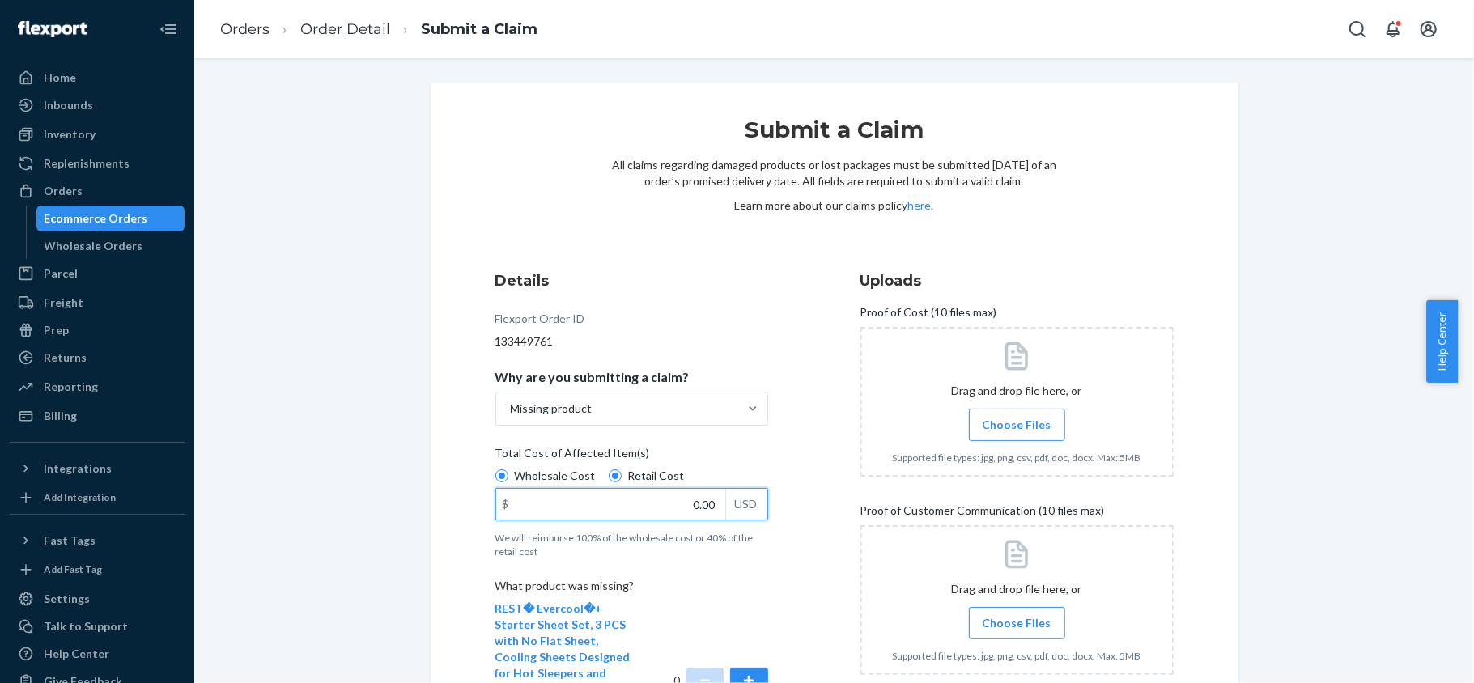
click at [696, 503] on input "0.00" at bounding box center [610, 504] width 229 height 31
paste input "175"
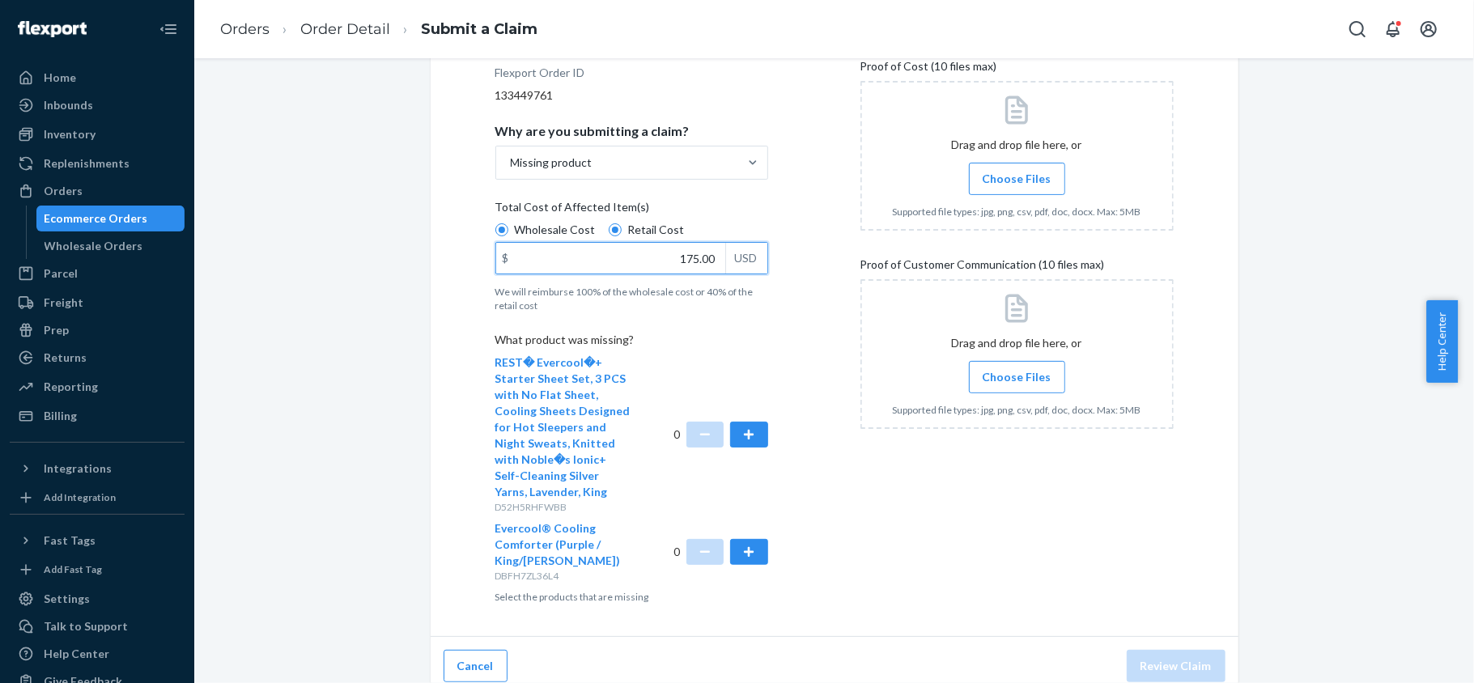
scroll to position [260, 0]
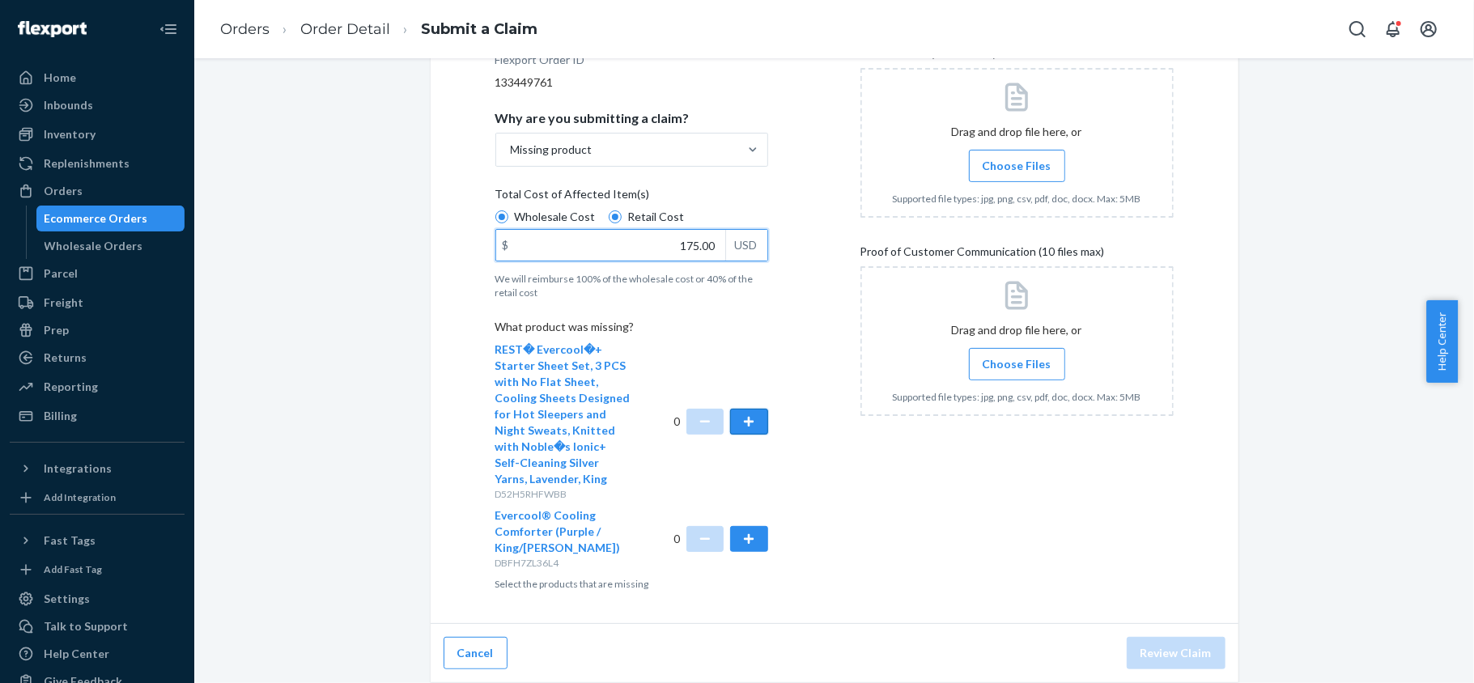
type input "175.00"
click at [746, 421] on button "button" at bounding box center [748, 422] width 37 height 26
click at [1024, 170] on span "Choose Files" at bounding box center [1017, 166] width 69 height 16
click at [1017, 170] on input "Choose Files" at bounding box center [1017, 166] width 1 height 18
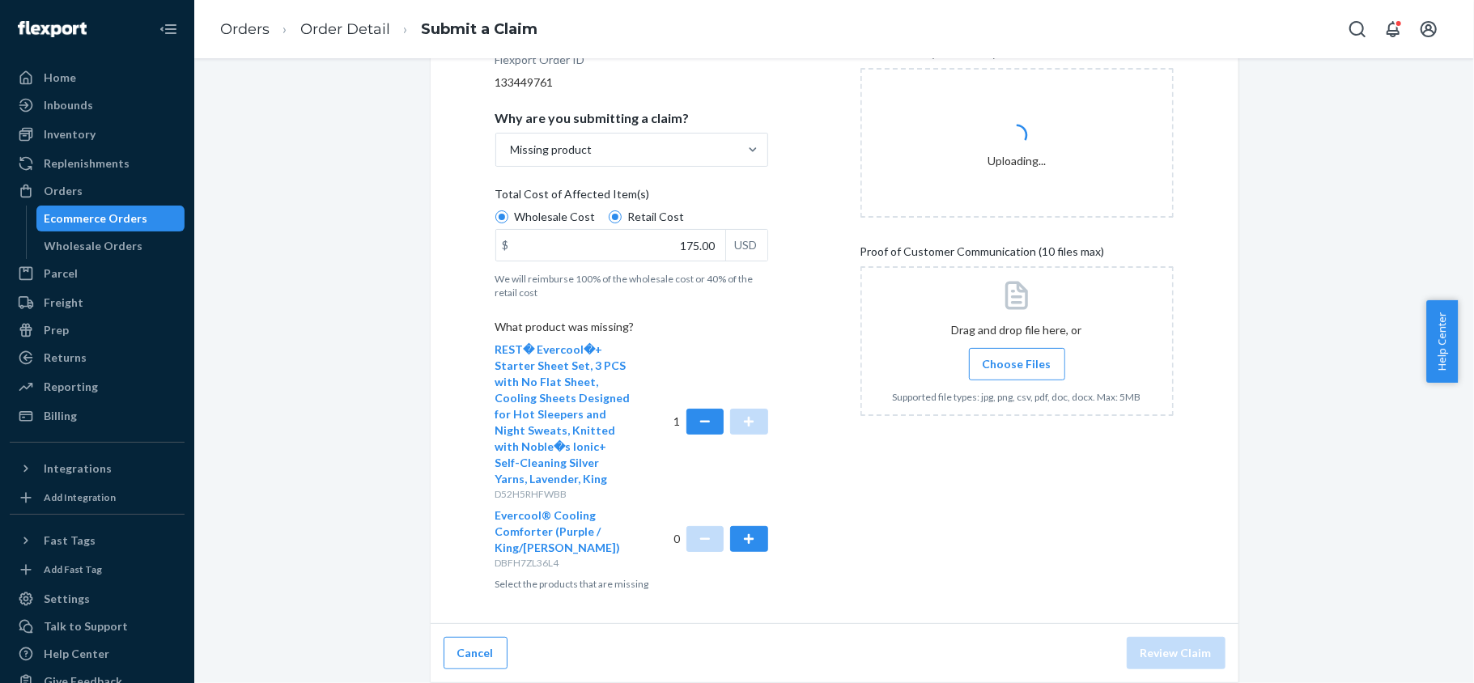
click at [972, 350] on label "Choose Files" at bounding box center [1017, 364] width 96 height 32
click at [1017, 355] on input "Choose Files" at bounding box center [1017, 364] width 1 height 18
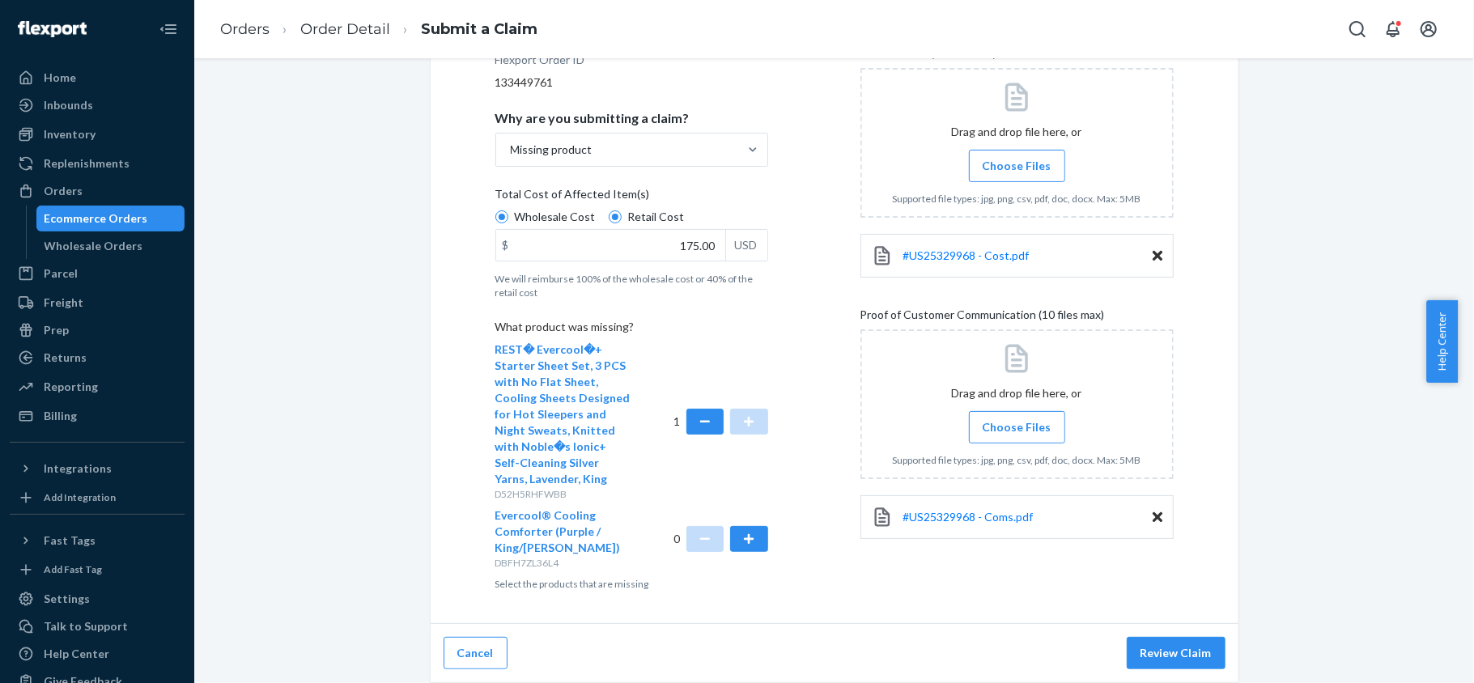
click at [981, 244] on div "#US25329968 - Cost.pdf" at bounding box center [1016, 256] width 313 height 44
click at [982, 256] on span "#US25329968 - Cost.pdf" at bounding box center [966, 255] width 126 height 14
click at [989, 515] on span "#US25329968 - Coms.pdf" at bounding box center [968, 517] width 130 height 14
click at [1157, 651] on button "Review Claim" at bounding box center [1176, 653] width 99 height 32
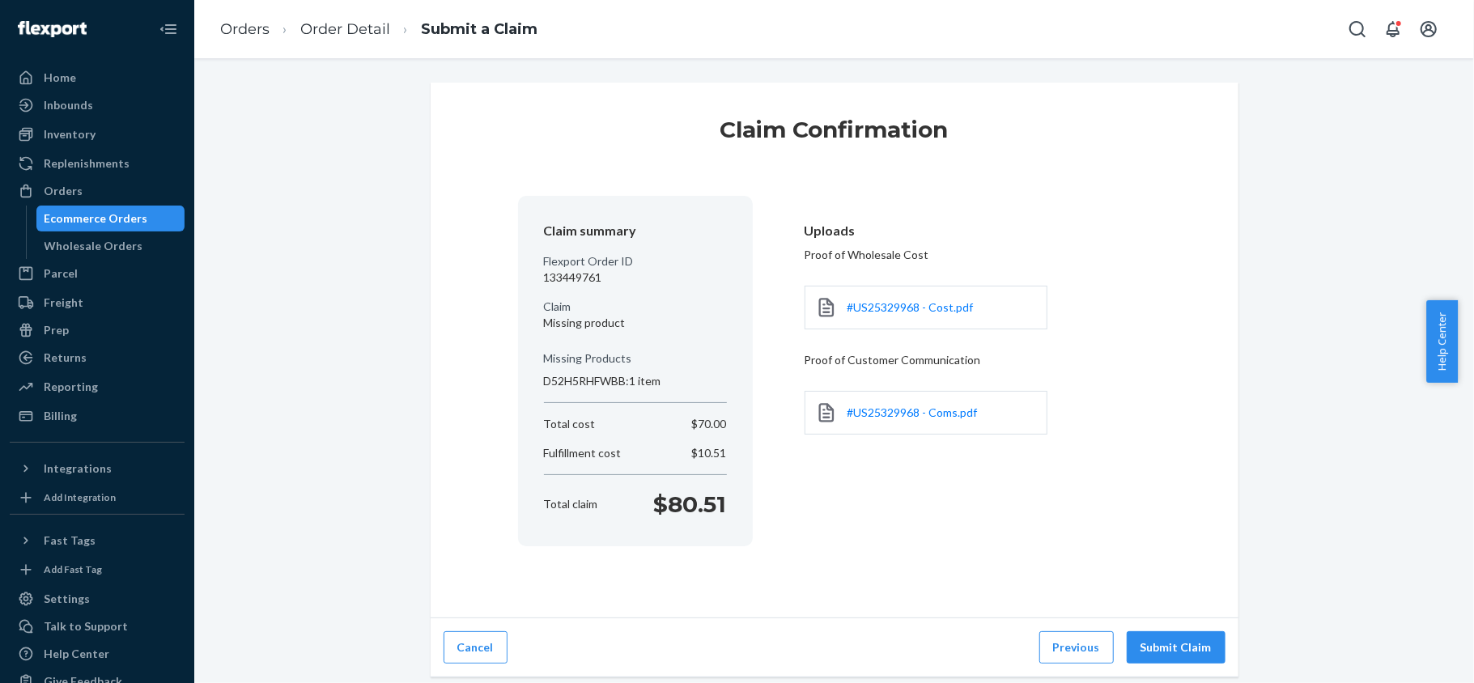
click at [1153, 645] on button "Submit Claim" at bounding box center [1176, 647] width 99 height 32
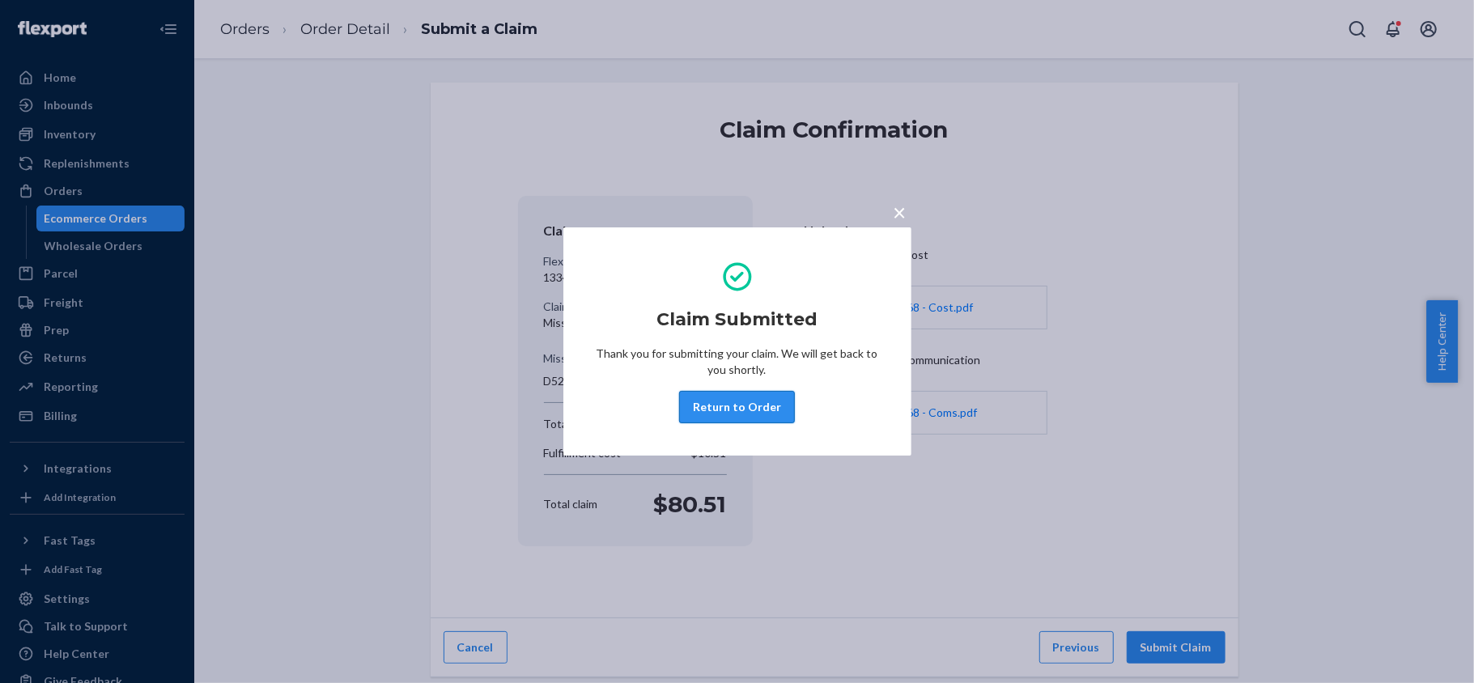
click at [736, 411] on button "Return to Order" at bounding box center [737, 407] width 116 height 32
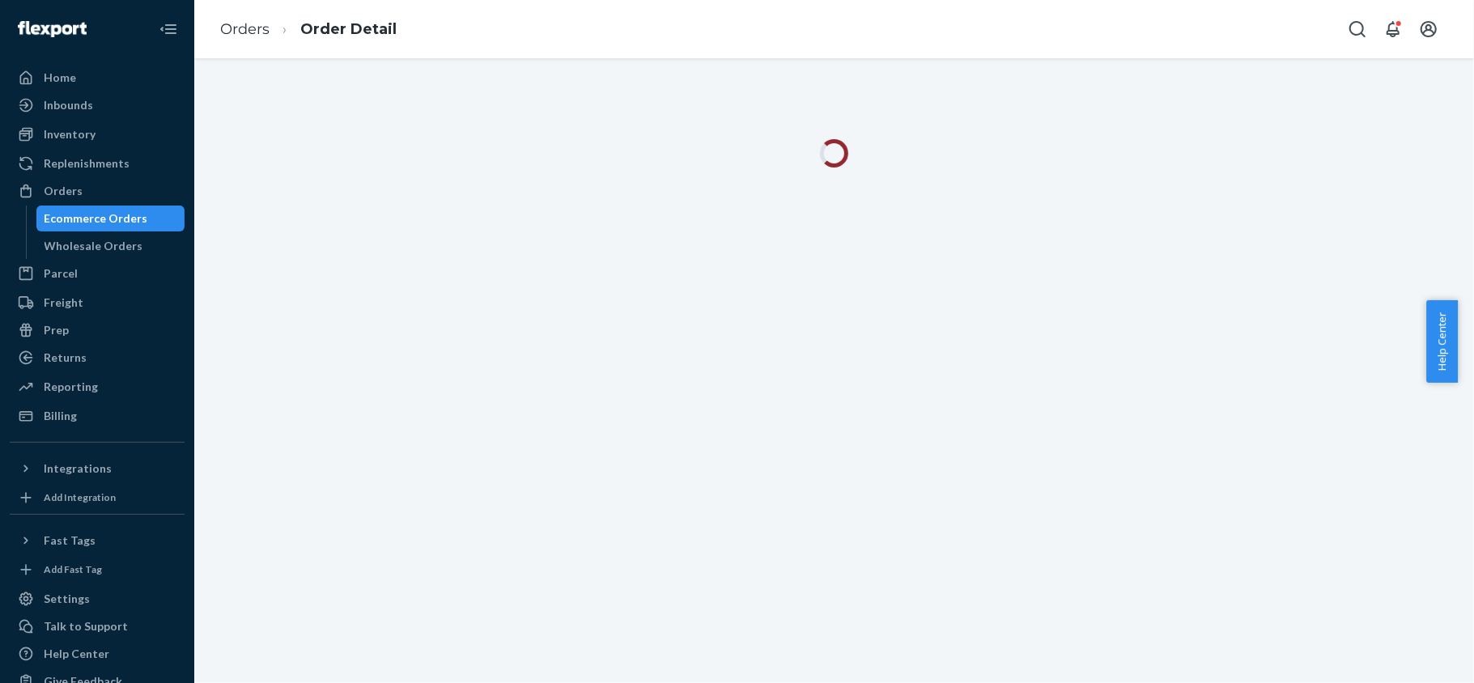
click at [480, 0] on div "Orders Order Detail" at bounding box center [834, 29] width 1280 height 58
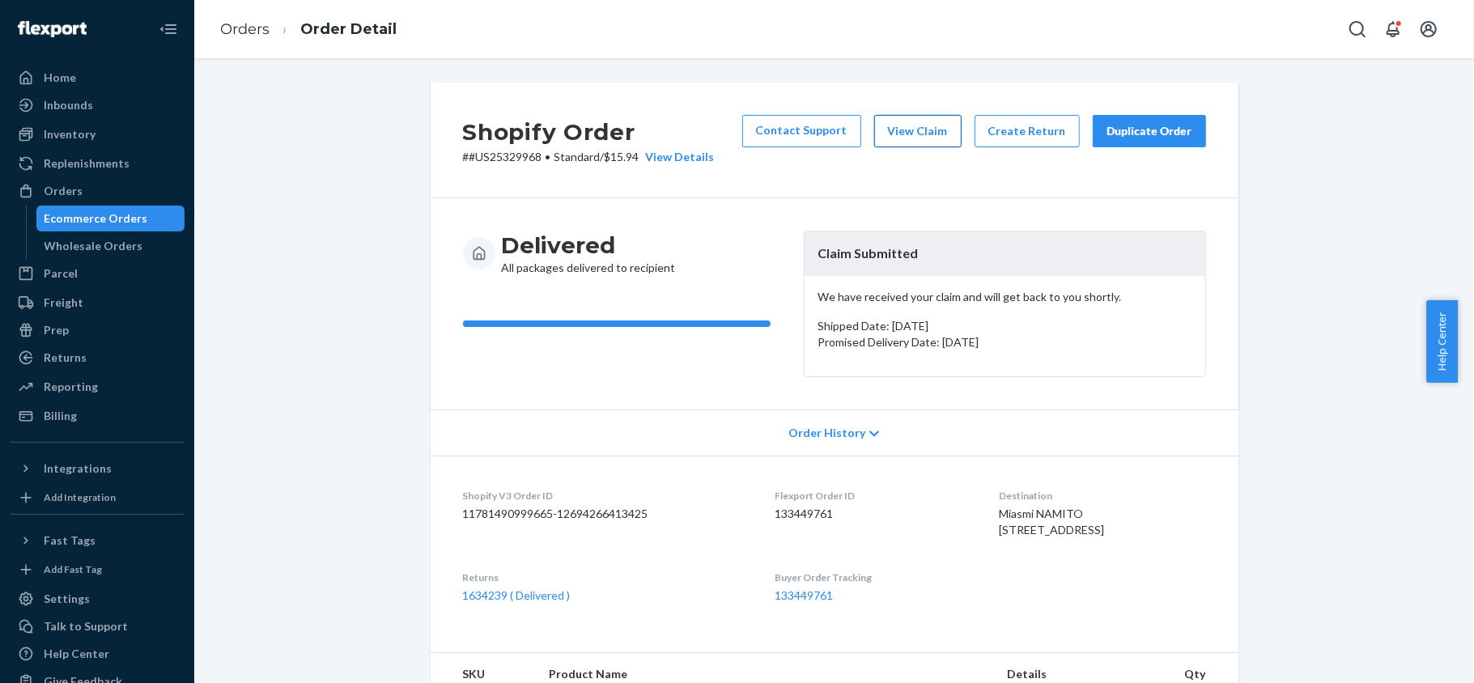
click at [917, 136] on button "View Claim" at bounding box center [917, 131] width 87 height 32
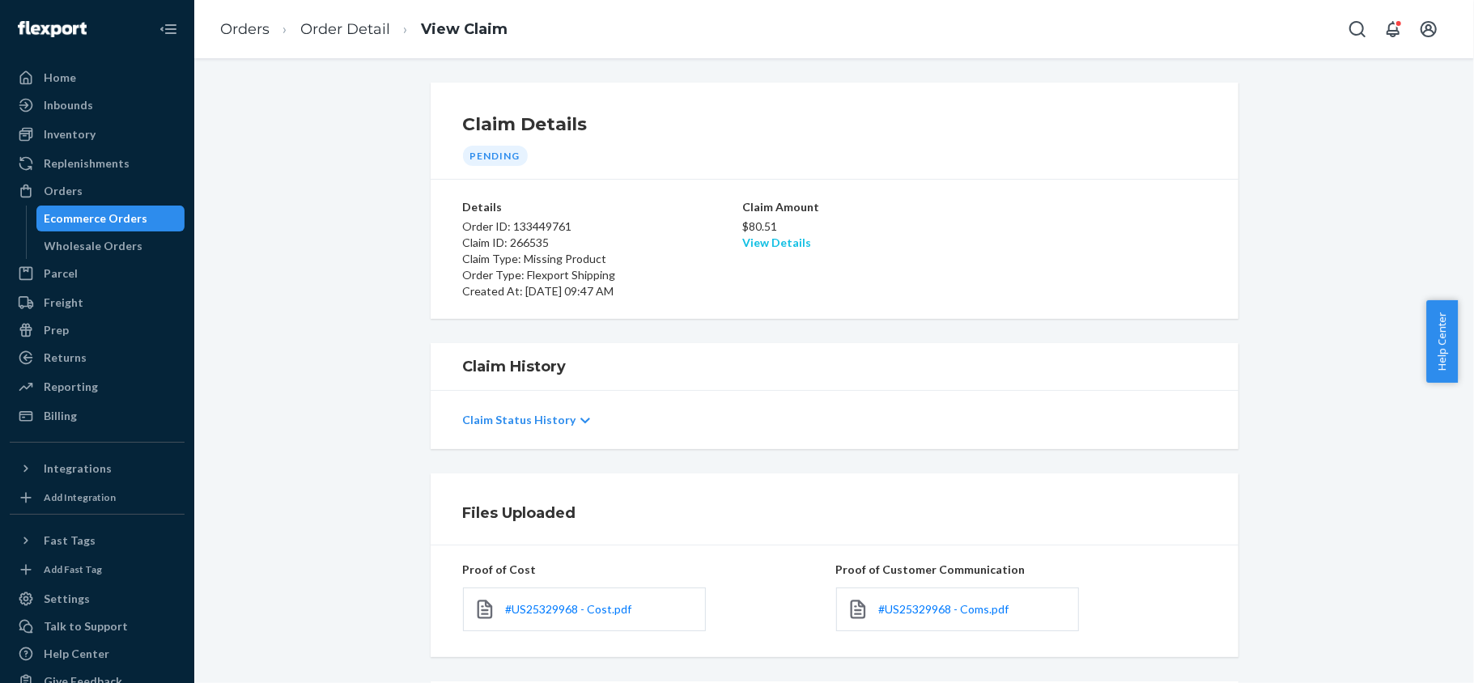
click at [767, 240] on link "View Details" at bounding box center [776, 243] width 69 height 14
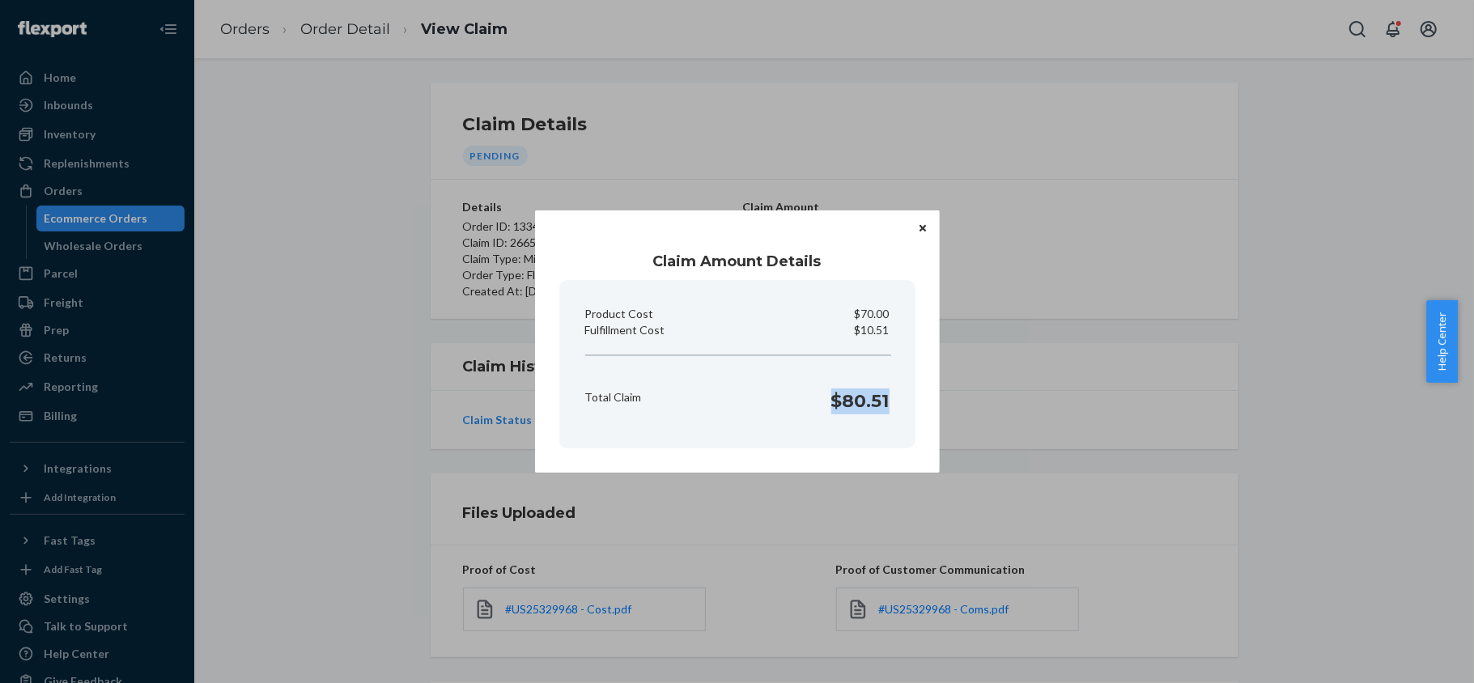
copy h1 "$80.51"
drag, startPoint x: 829, startPoint y: 406, endPoint x: 911, endPoint y: 416, distance: 83.1
click at [911, 416] on section "Product Cost $70.00 Fulfillment Cost $10.51 Total Claim $80.51" at bounding box center [737, 364] width 356 height 168
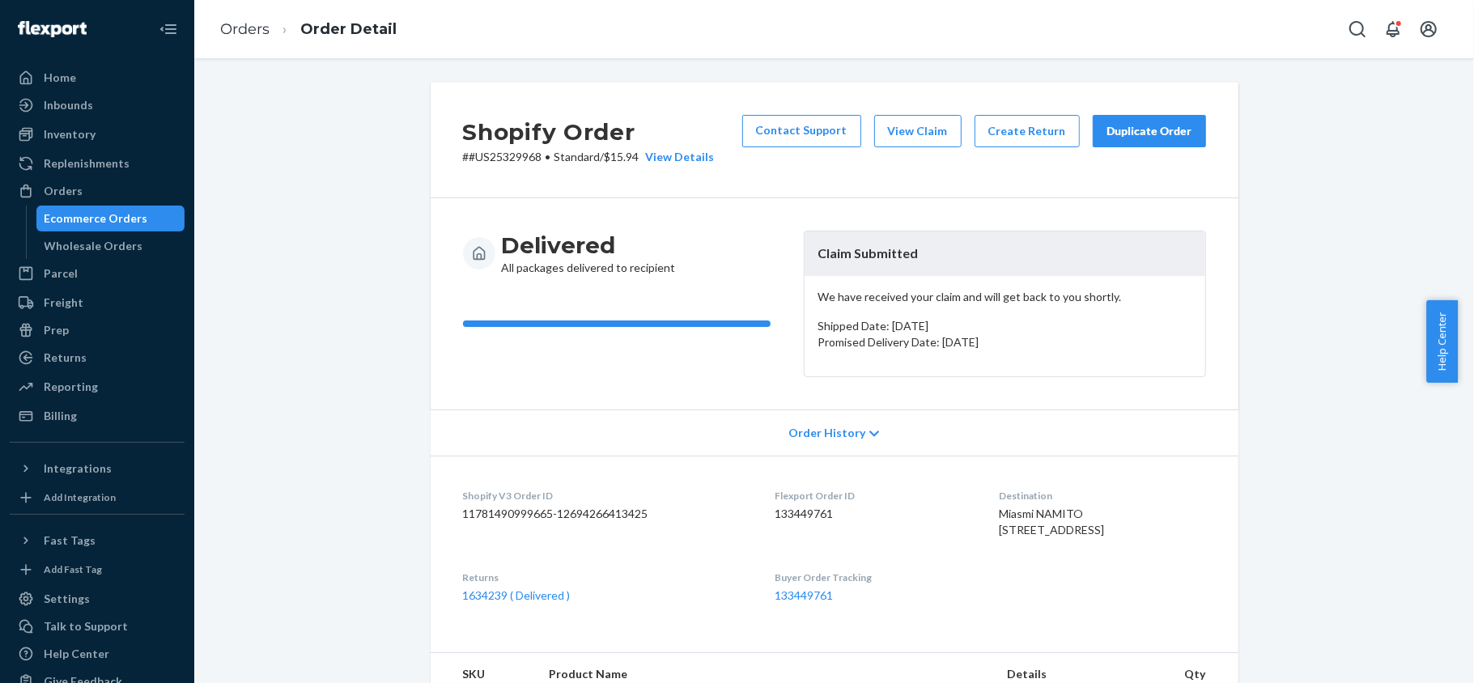
click at [794, 519] on dd "133449761" at bounding box center [874, 514] width 198 height 16
copy dd "133449761"
click at [534, 162] on p "# #US25329968 • Standard / $15.94 View Details" at bounding box center [589, 157] width 252 height 16
copy p "# #US25329968"
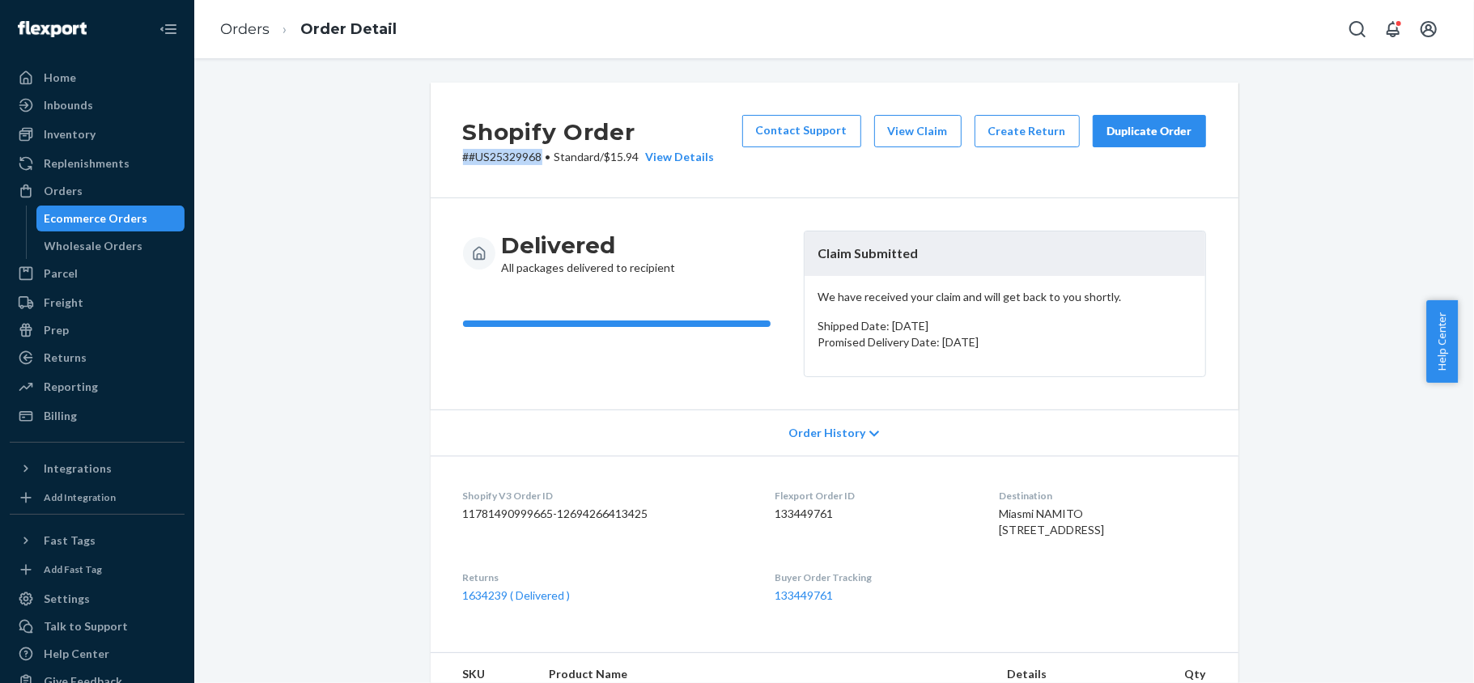
drag, startPoint x: 536, startPoint y: 156, endPoint x: 457, endPoint y: 168, distance: 79.4
click at [457, 168] on div "Shopify Order # #US25329968 • Standard / $15.94 View Details Contact Support Vi…" at bounding box center [835, 141] width 808 height 116
click at [89, 189] on div "Orders" at bounding box center [97, 191] width 172 height 23
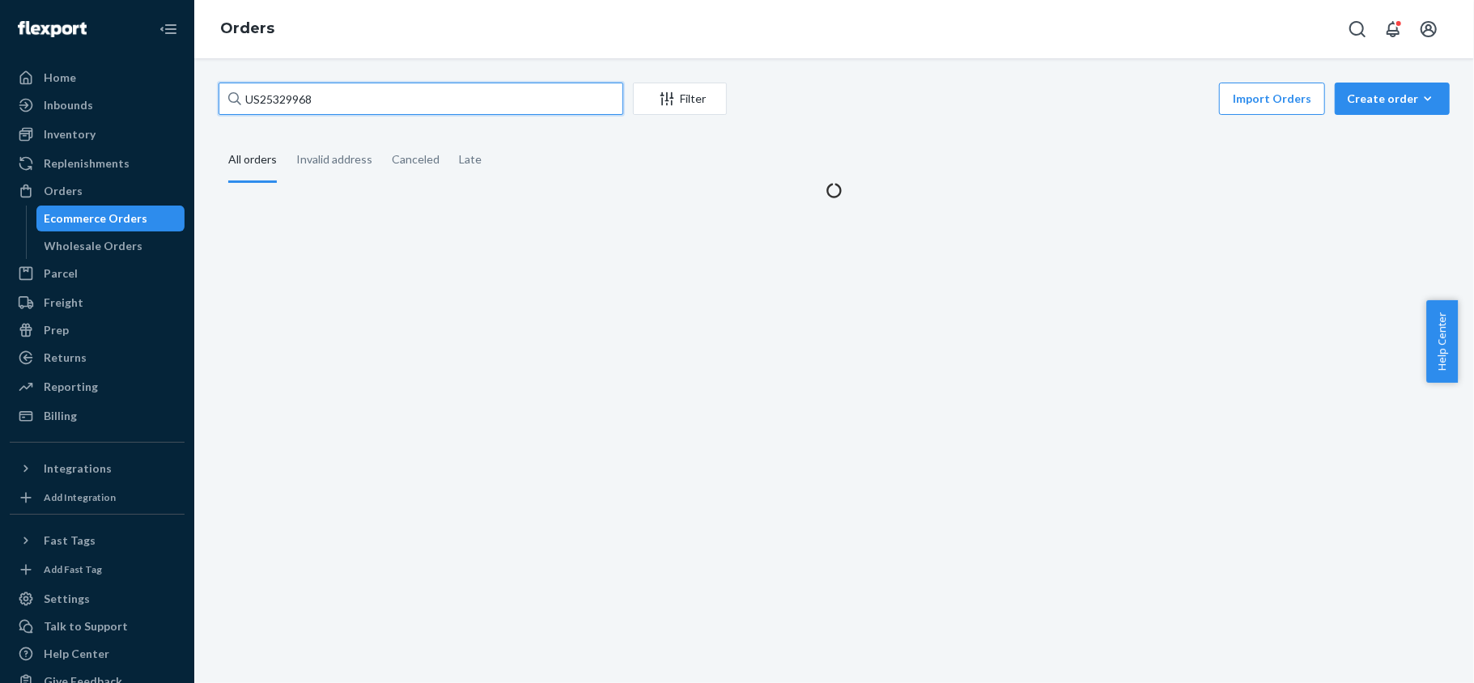
click at [354, 104] on input "US25329968" at bounding box center [421, 99] width 405 height 32
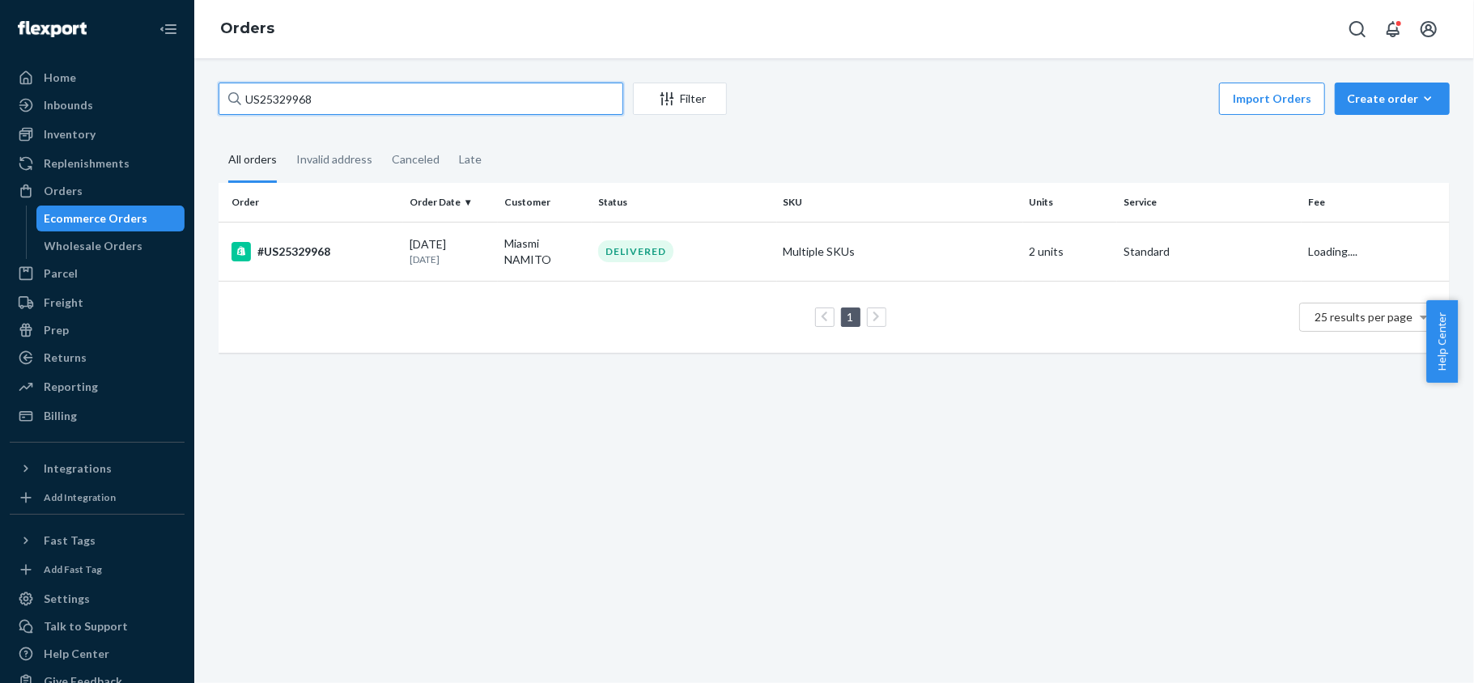
click at [354, 104] on input "US25329968" at bounding box center [421, 99] width 405 height 32
paste input "PD2045814"
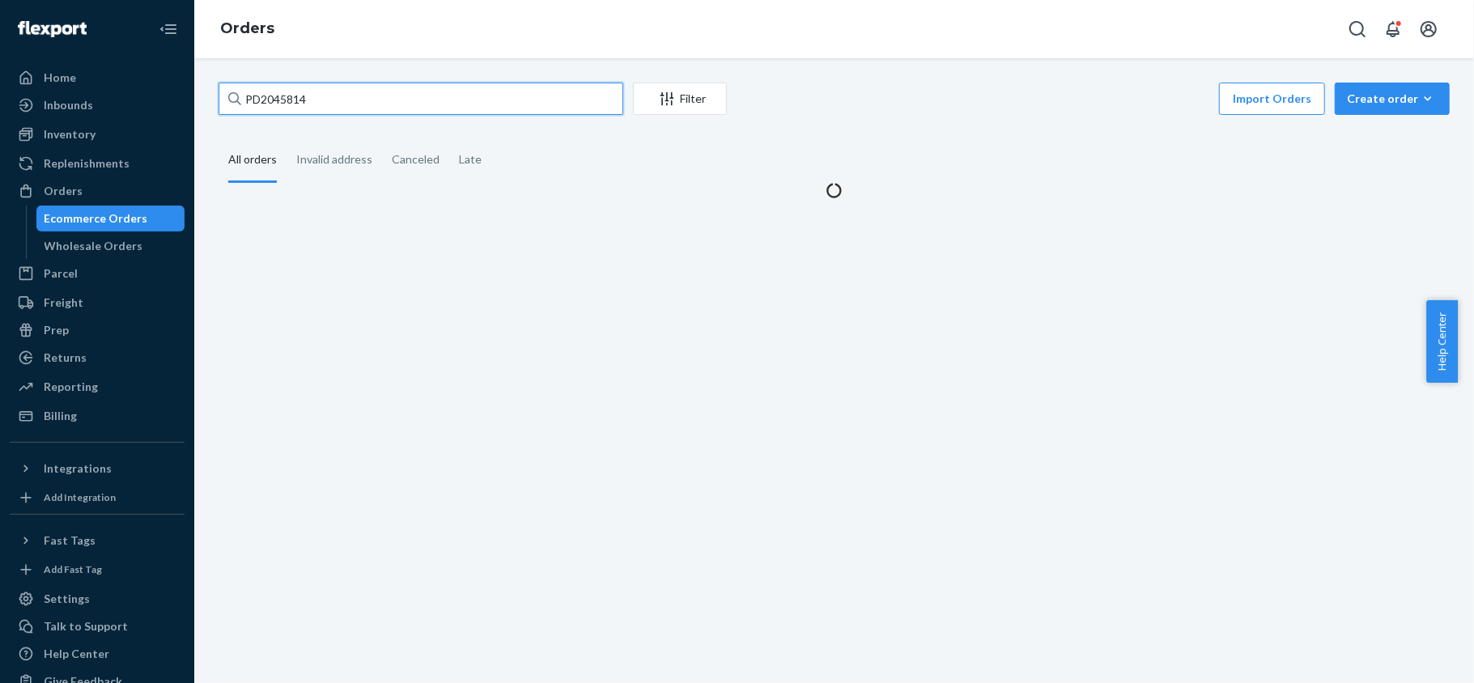
type input "PD2045814"
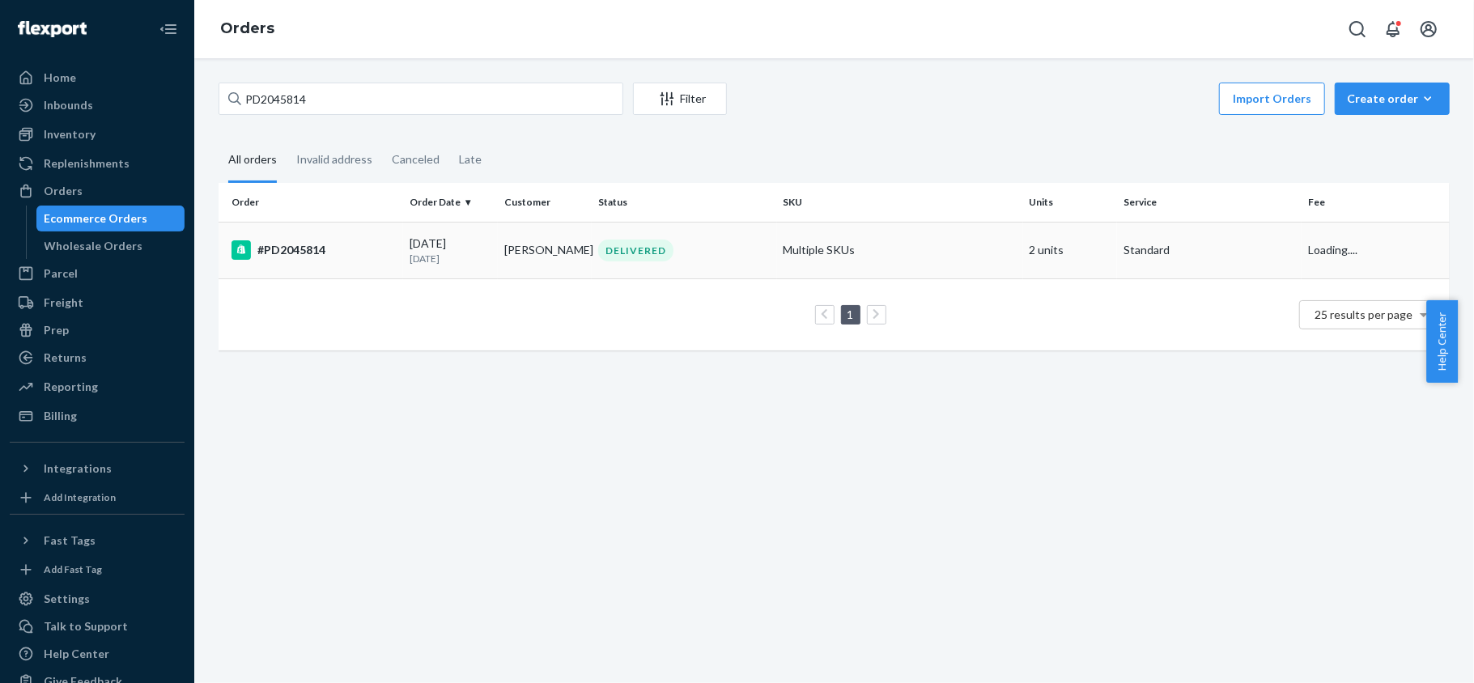
click at [370, 238] on td "#PD2045814" at bounding box center [311, 250] width 185 height 57
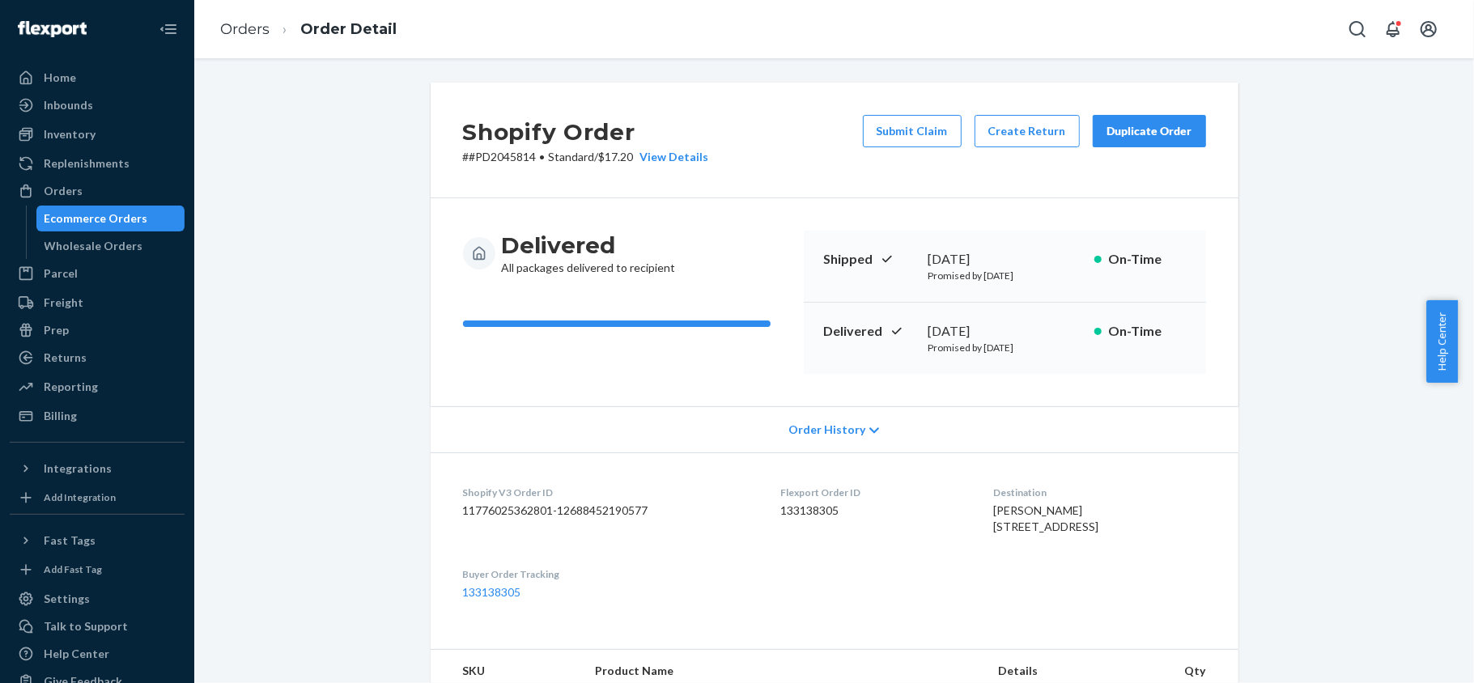
click at [911, 130] on button "Submit Claim" at bounding box center [912, 131] width 99 height 32
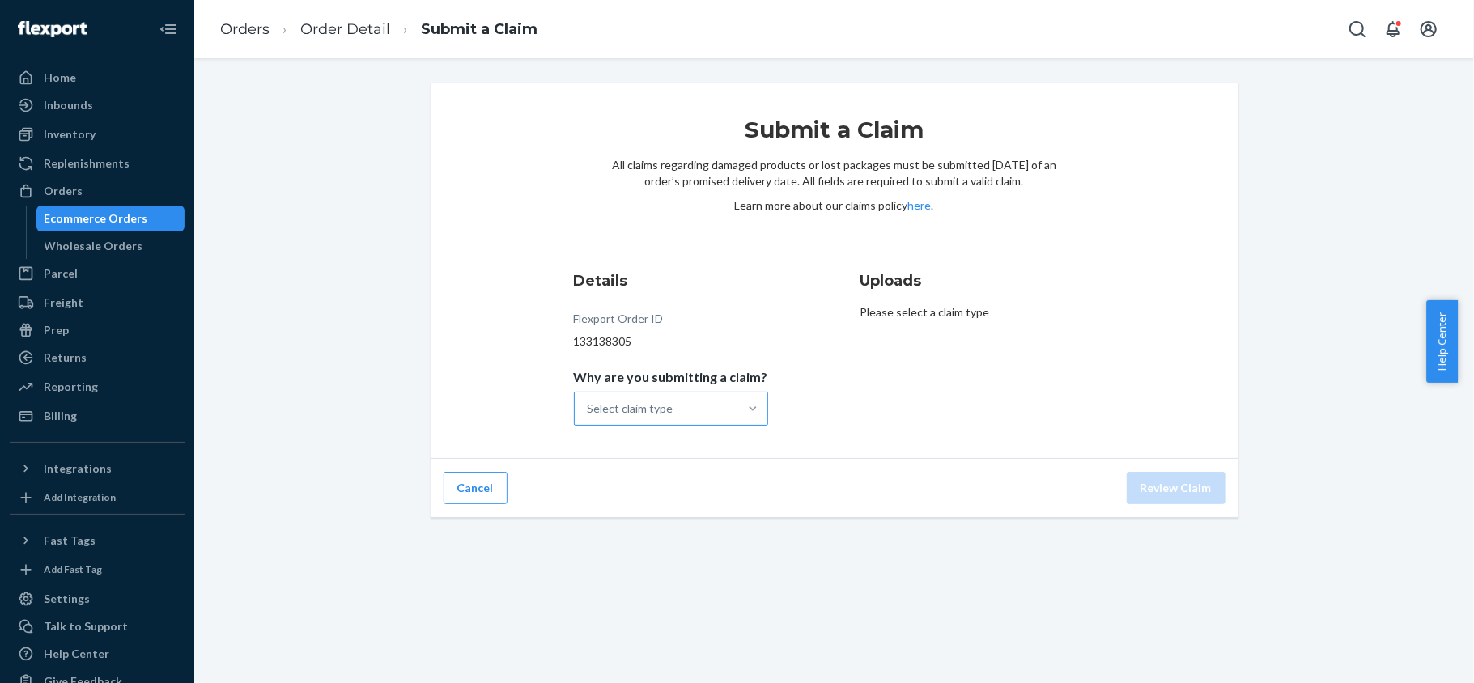
click at [752, 416] on div at bounding box center [752, 409] width 29 height 16
click at [589, 416] on input "Why are you submitting a claim? Select claim type" at bounding box center [589, 409] width 2 height 16
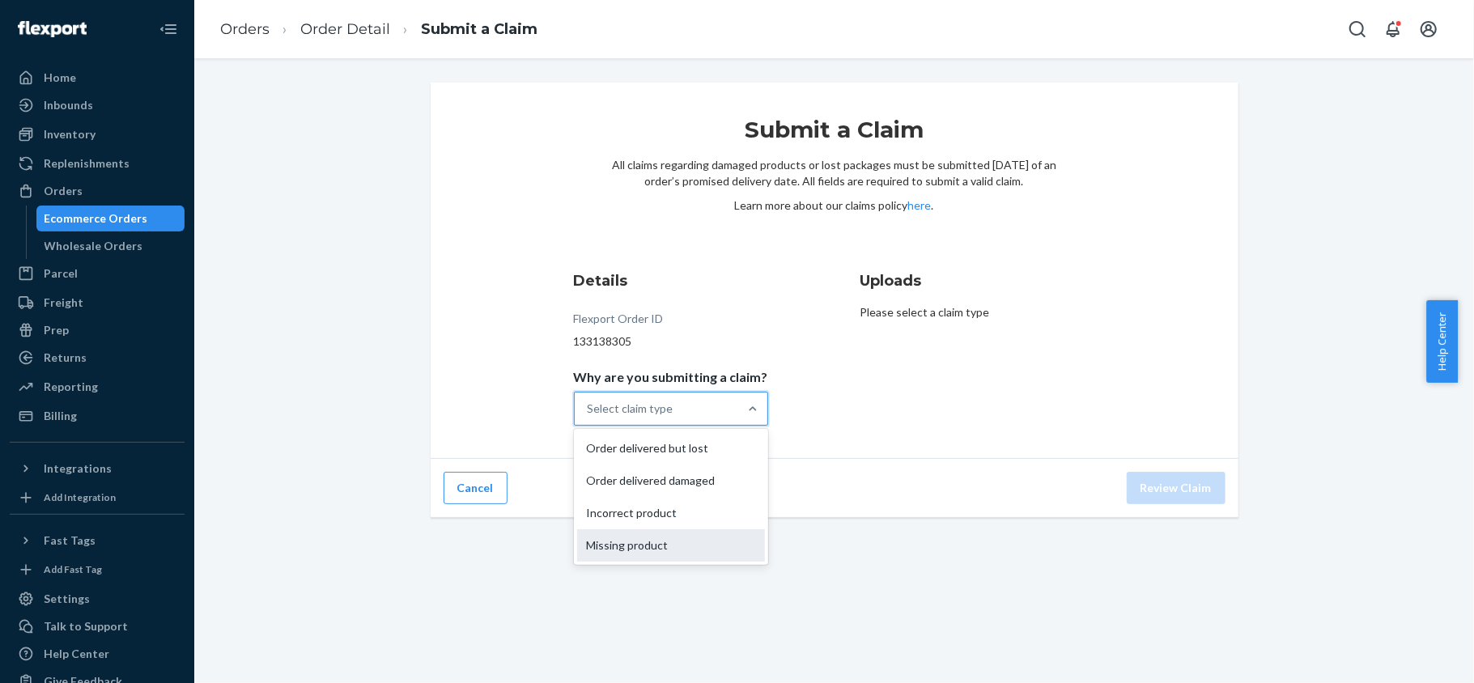
click at [678, 549] on div "Missing product" at bounding box center [671, 545] width 188 height 32
click at [589, 417] on input "Why are you submitting a claim? option Missing product focused, 0 of 4. 4 resul…" at bounding box center [589, 409] width 2 height 16
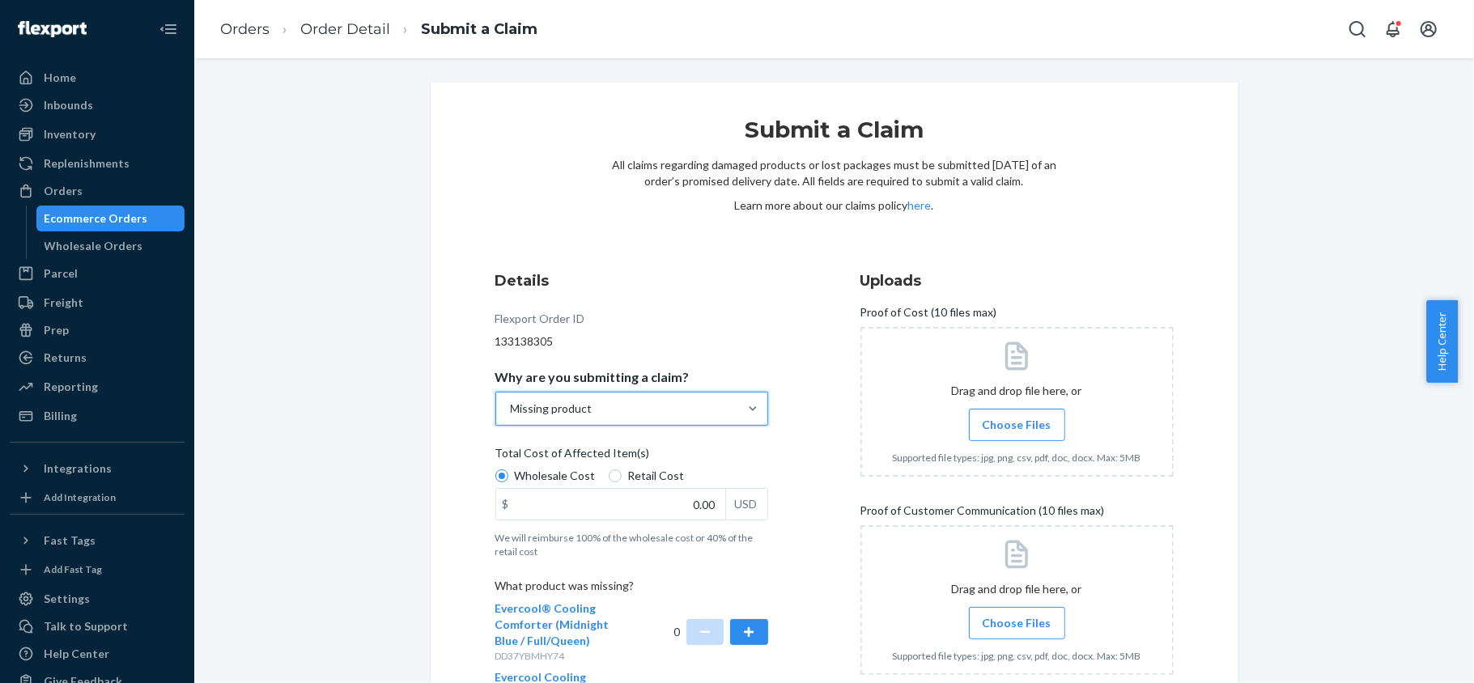
click at [628, 480] on span "Retail Cost" at bounding box center [656, 476] width 57 height 16
click at [622, 480] on input "Retail Cost" at bounding box center [615, 475] width 13 height 13
radio input "true"
drag, startPoint x: 671, startPoint y: 516, endPoint x: 756, endPoint y: 516, distance: 85.0
click at [756, 516] on div "$ 0.00 USD" at bounding box center [631, 504] width 273 height 32
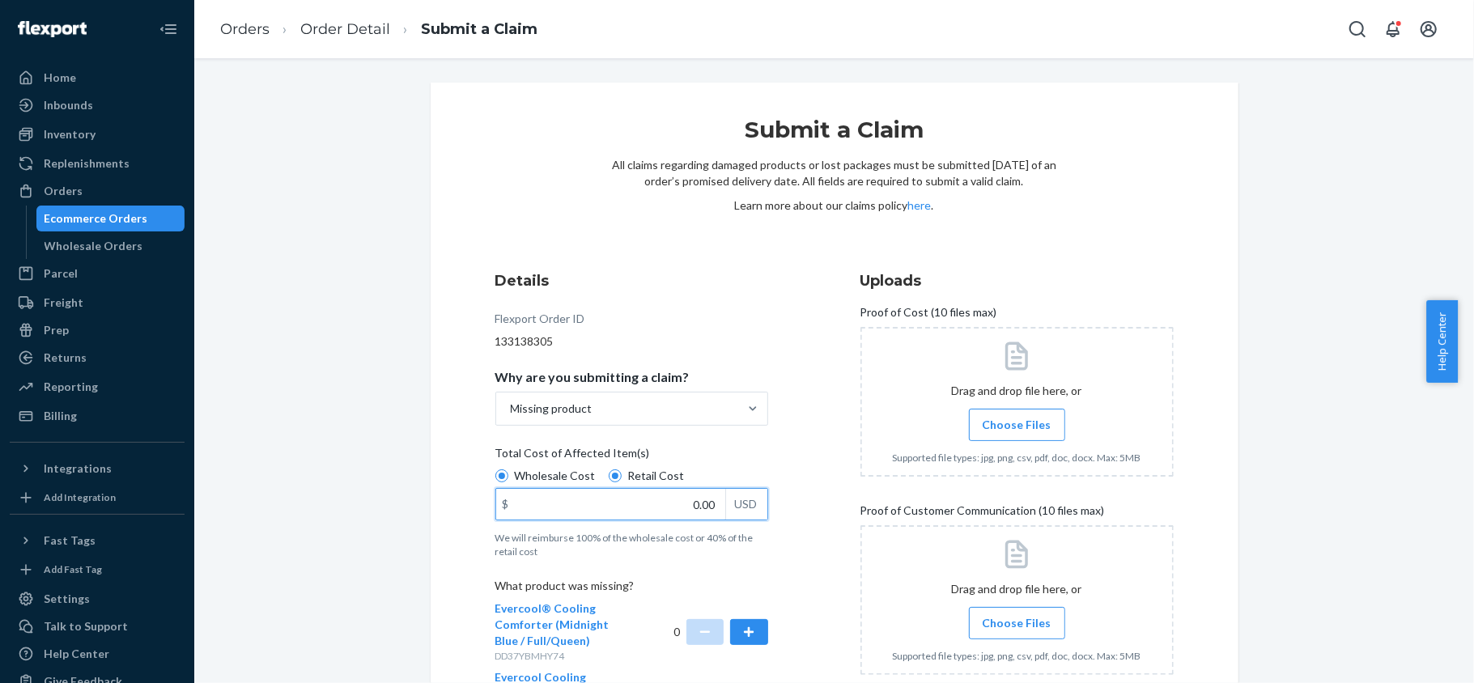
paste input "16"
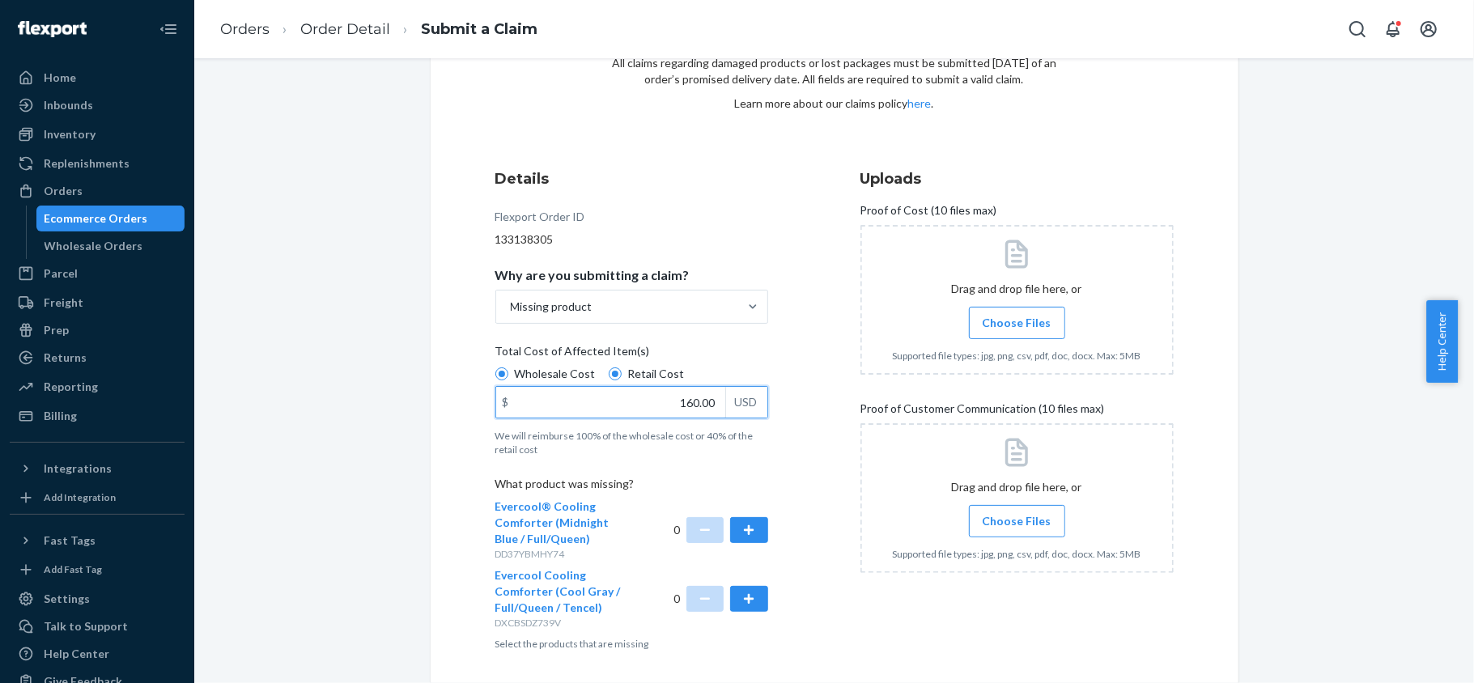
scroll to position [163, 0]
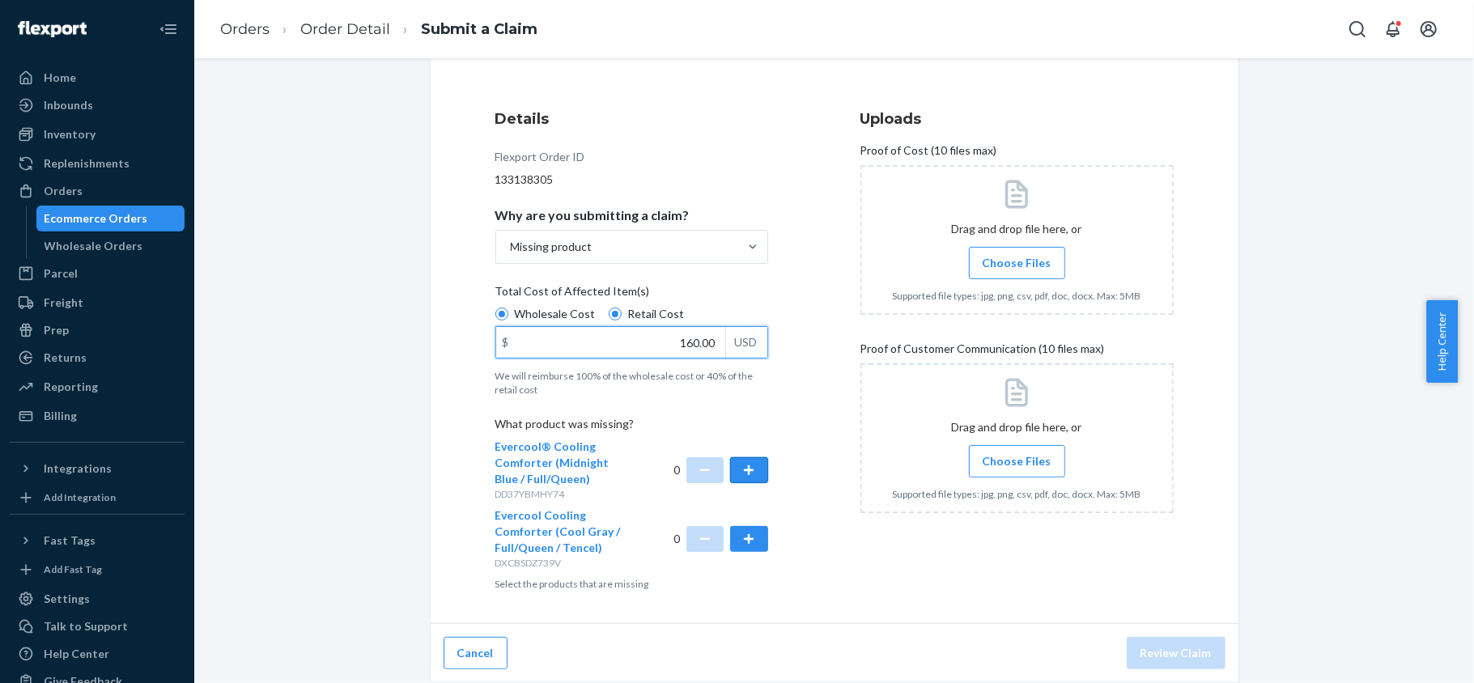
type input "160.00"
click at [739, 468] on button "button" at bounding box center [748, 470] width 37 height 26
click at [984, 267] on span "Choose Files" at bounding box center [1017, 263] width 69 height 16
click at [1017, 267] on input "Choose Files" at bounding box center [1017, 263] width 1 height 18
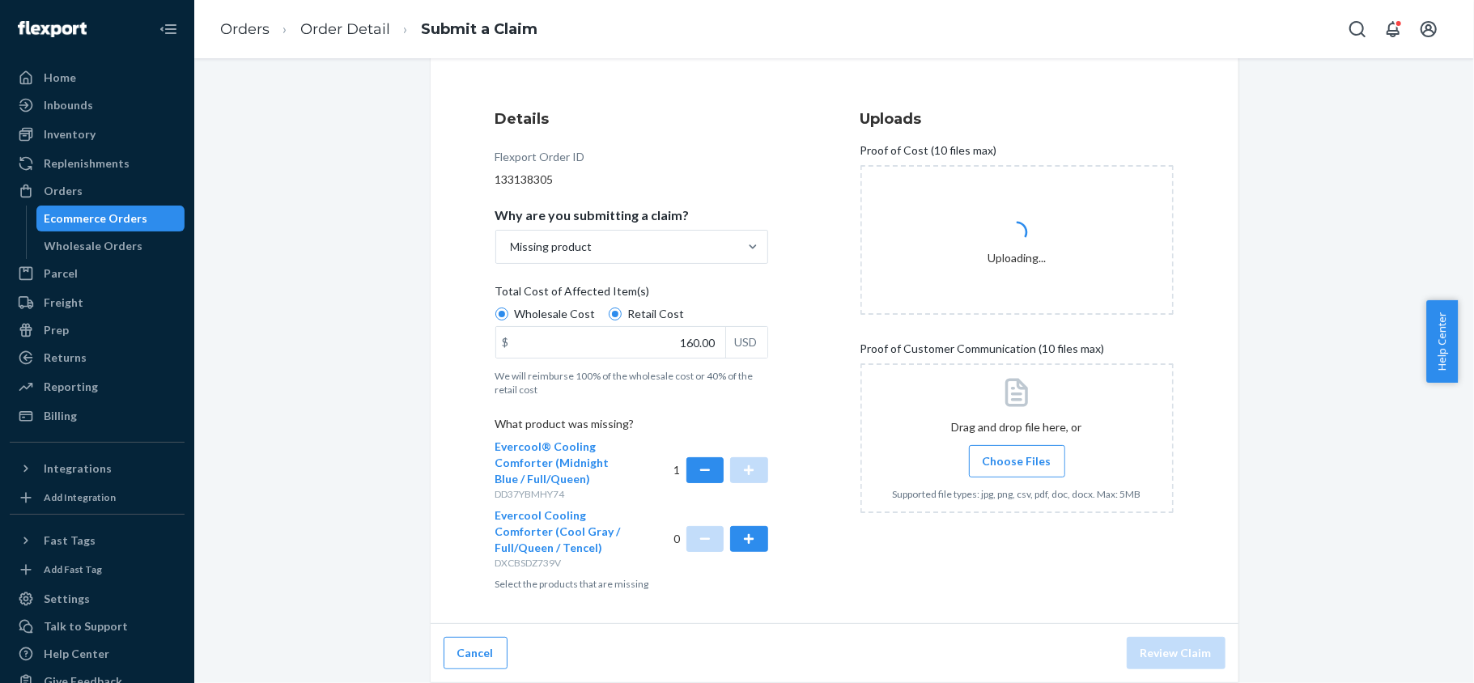
click at [983, 445] on label "Choose Files" at bounding box center [1017, 461] width 96 height 32
click at [1017, 452] on input "Choose Files" at bounding box center [1017, 461] width 1 height 18
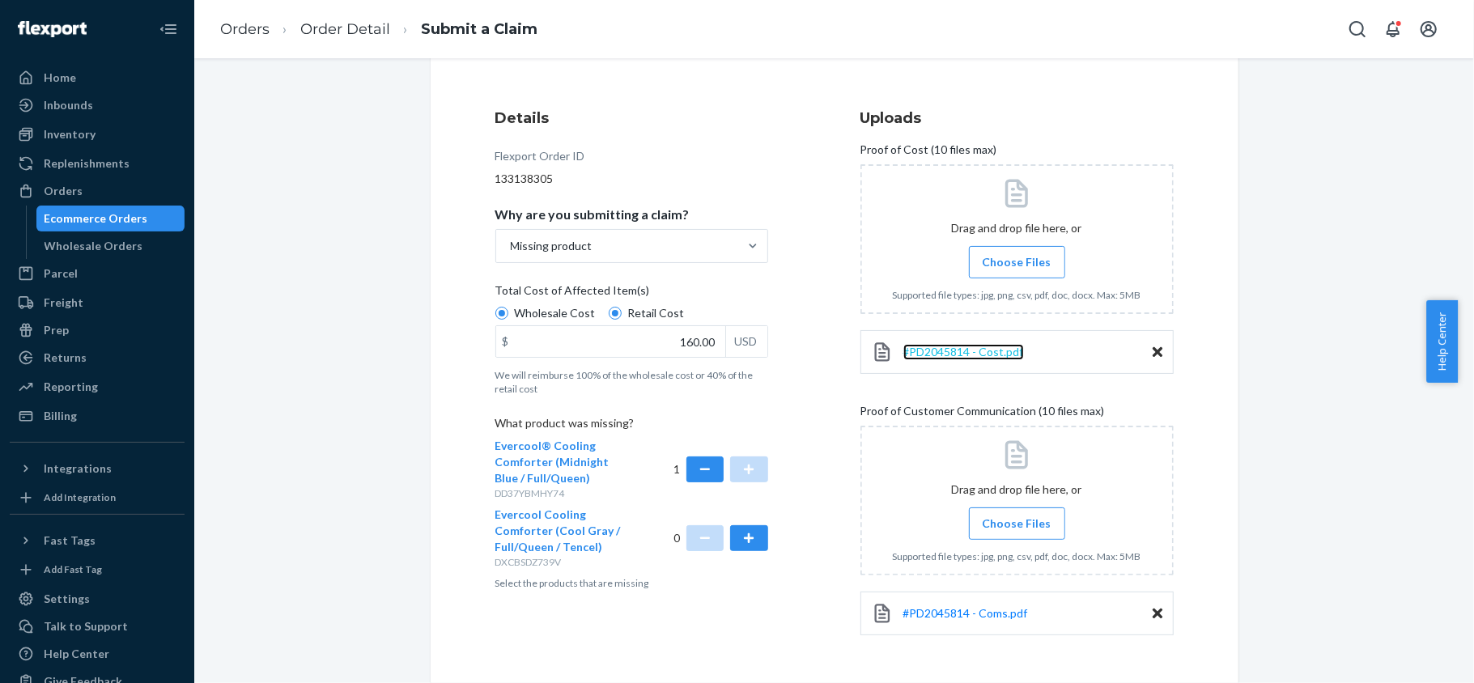
click at [986, 350] on span "#PD2045814 - Cost.pdf" at bounding box center [963, 352] width 121 height 14
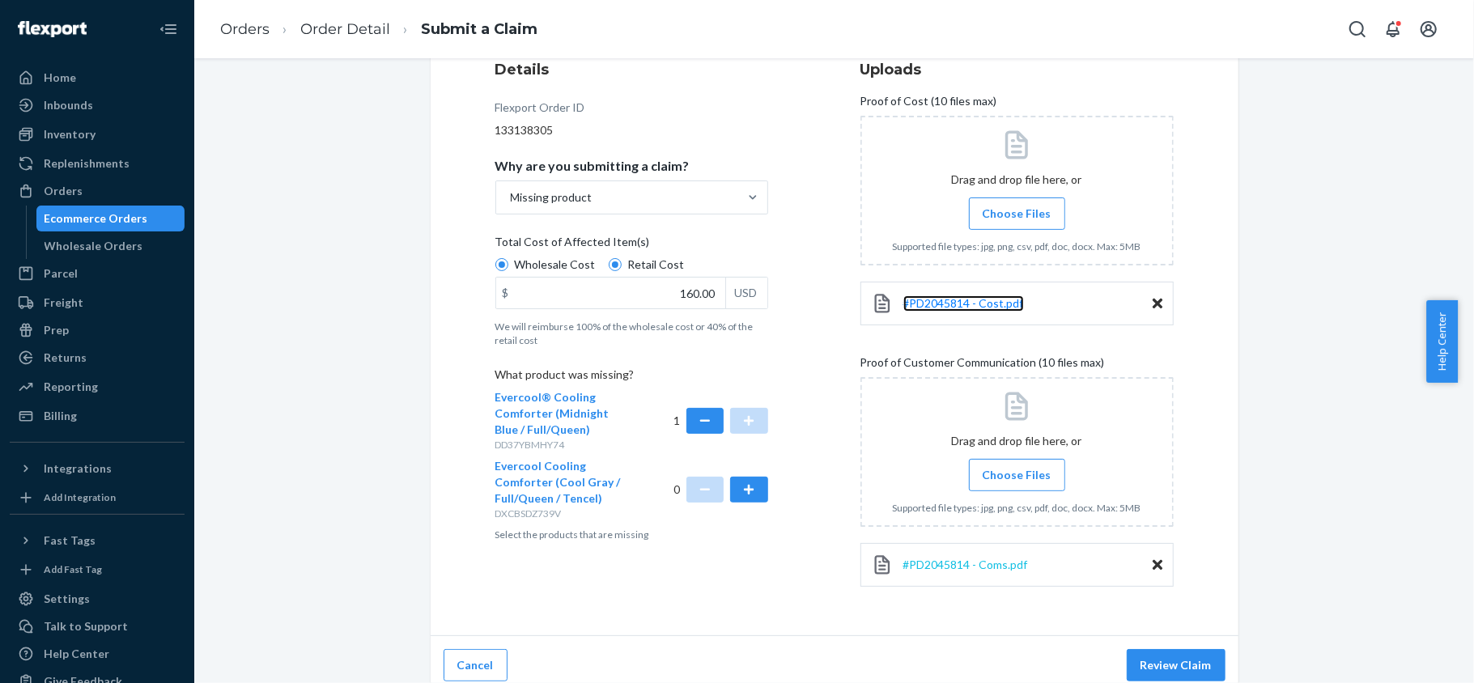
scroll to position [225, 0]
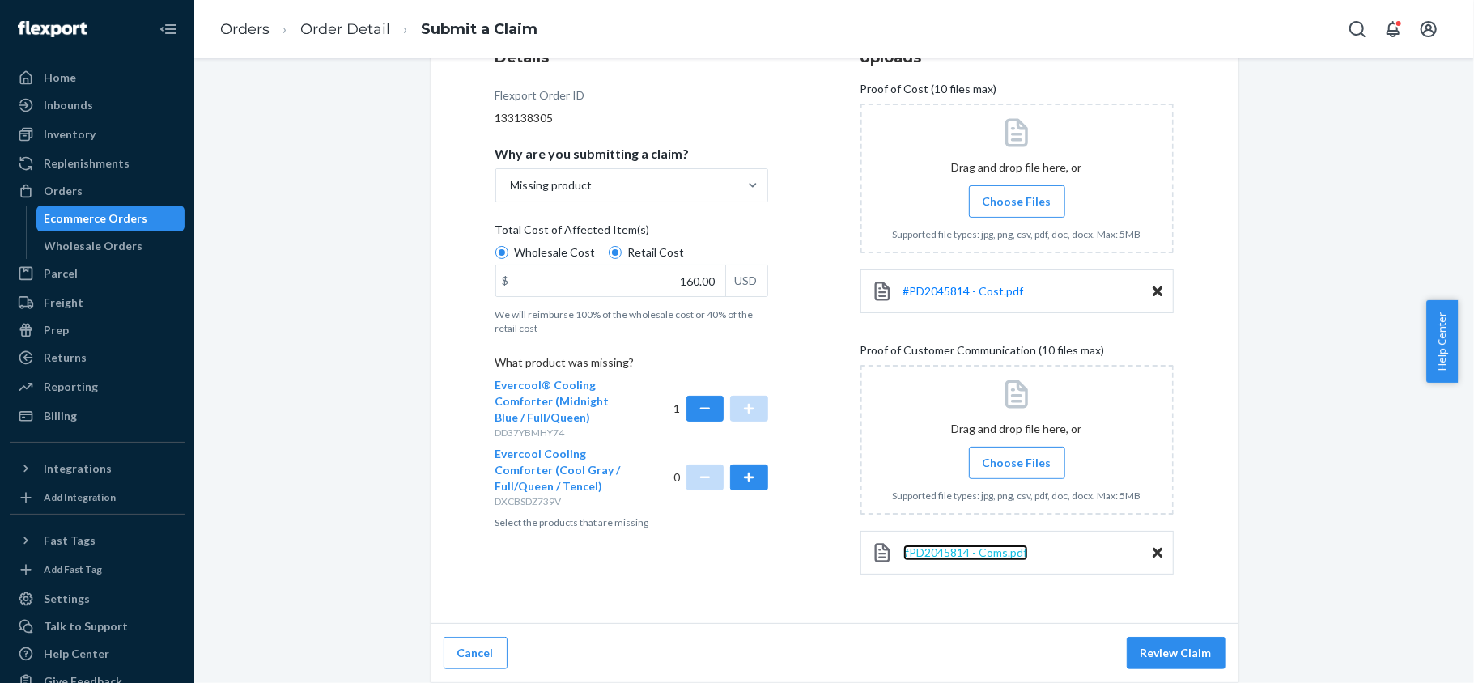
click at [950, 546] on span "#PD2045814 - Coms.pdf" at bounding box center [965, 553] width 125 height 14
click at [1193, 652] on button "Review Claim" at bounding box center [1176, 653] width 99 height 32
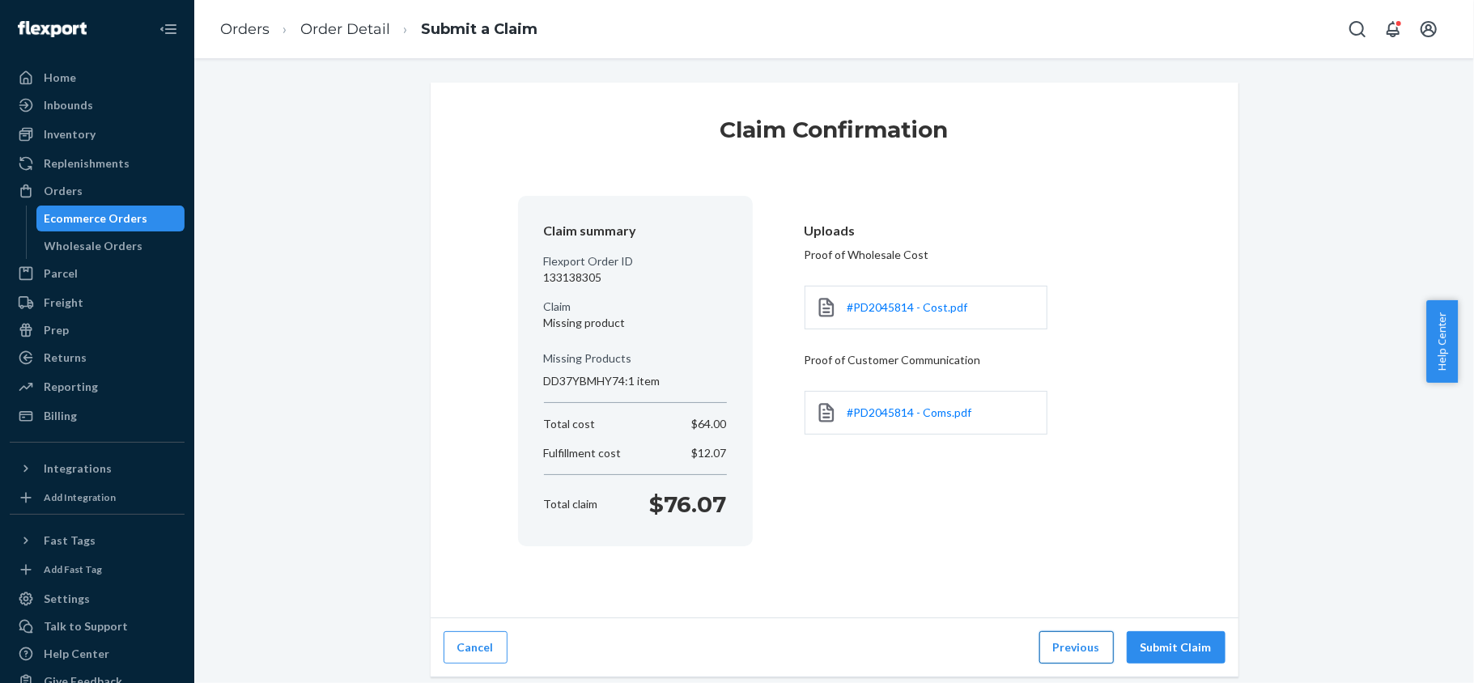
click at [1088, 648] on button "Previous" at bounding box center [1076, 647] width 74 height 32
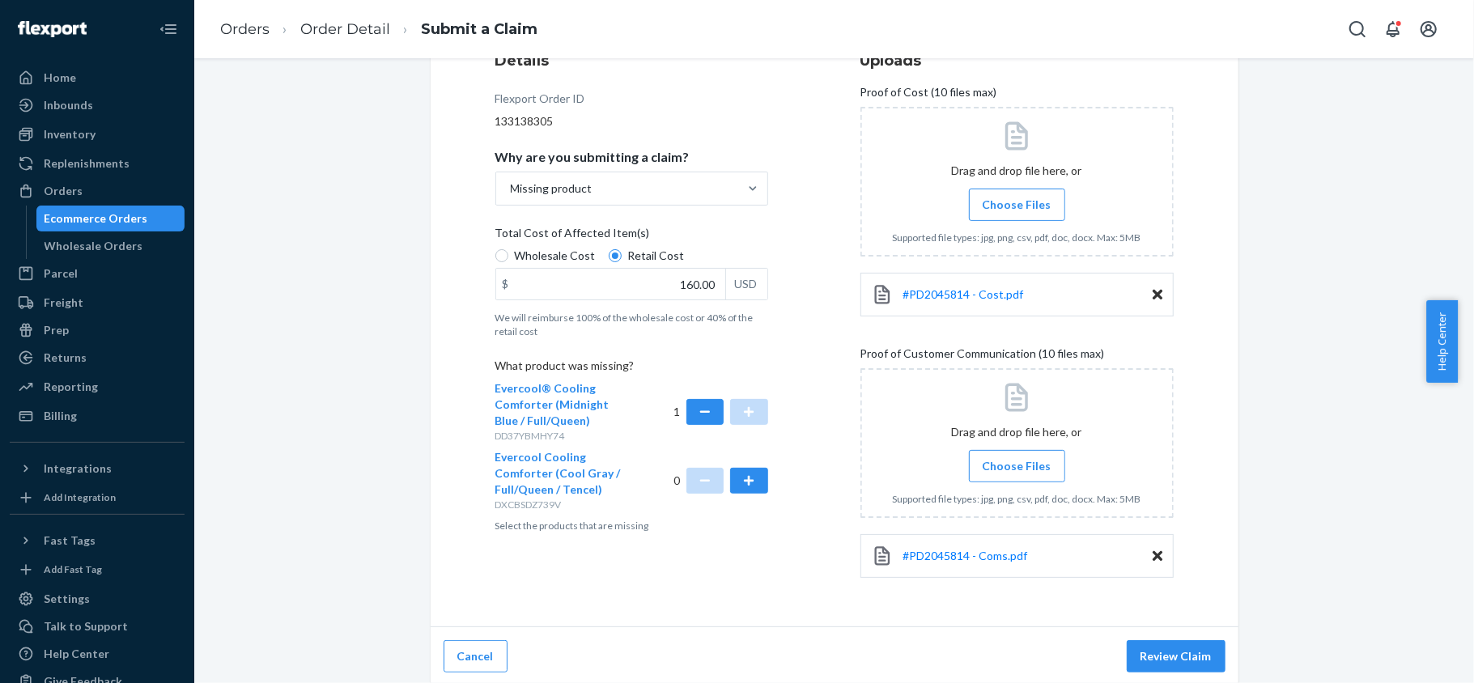
scroll to position [225, 0]
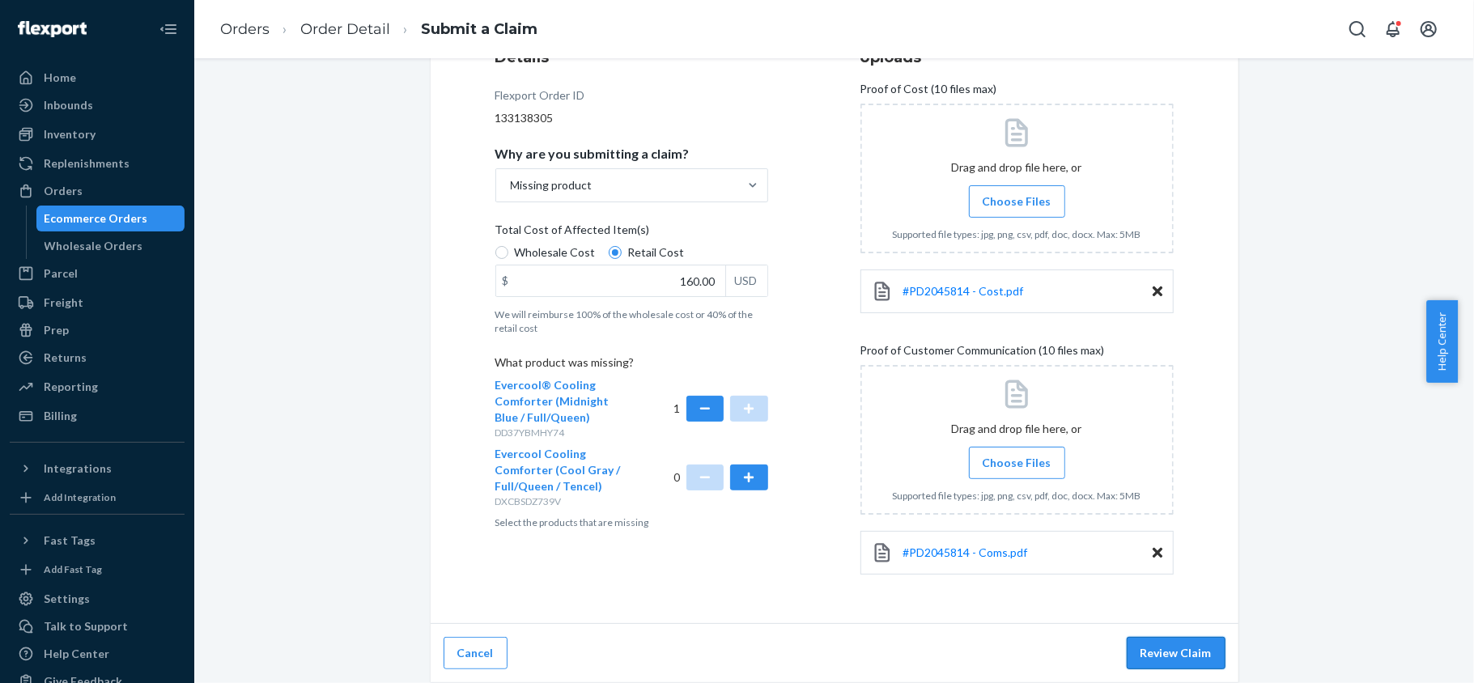
click at [1141, 652] on button "Review Claim" at bounding box center [1176, 653] width 99 height 32
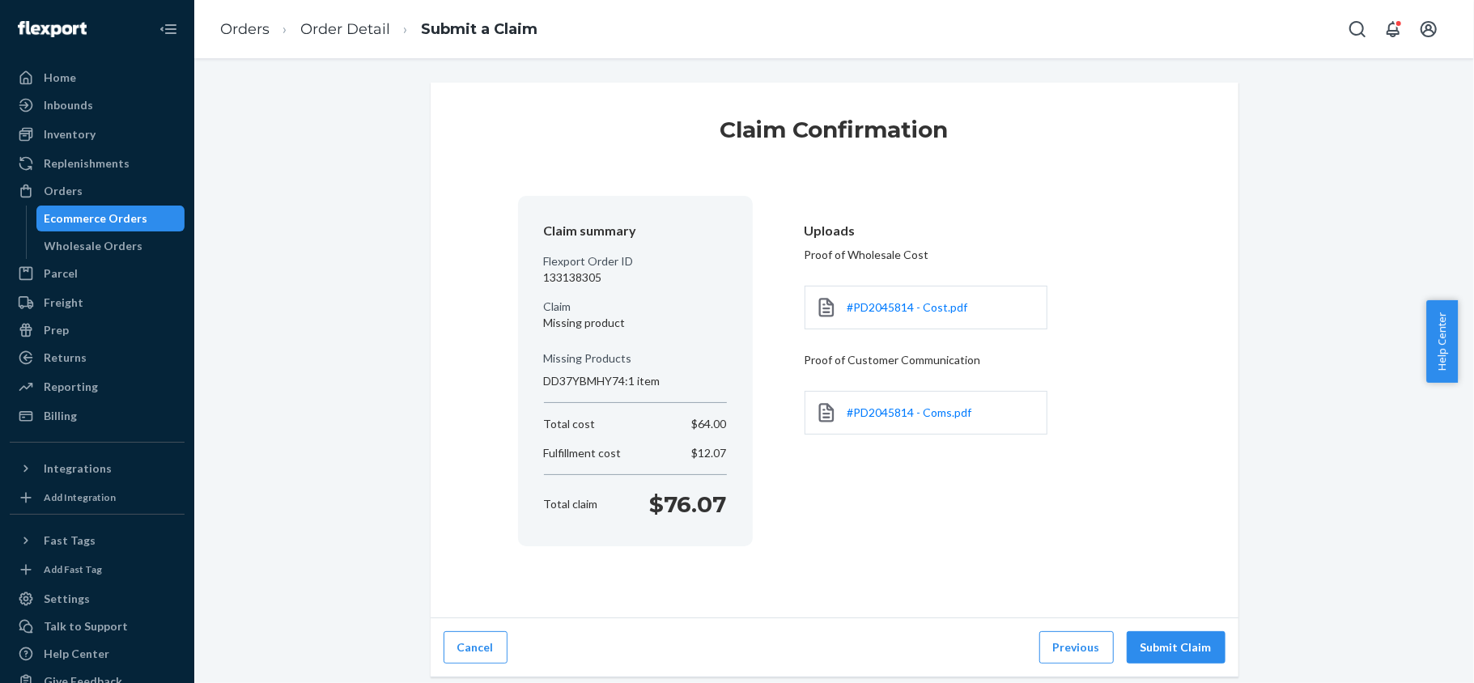
click at [1143, 655] on button "Submit Claim" at bounding box center [1176, 647] width 99 height 32
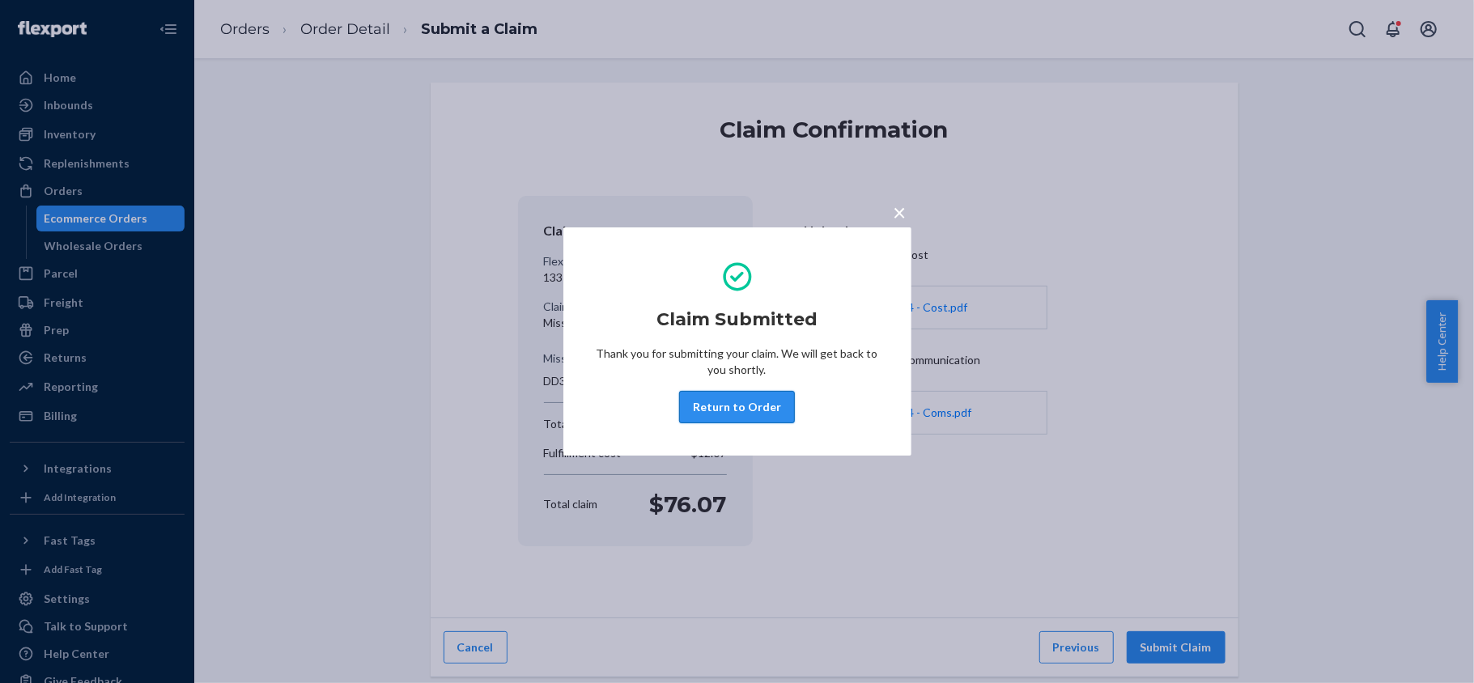
click at [742, 399] on button "Return to Order" at bounding box center [737, 407] width 116 height 32
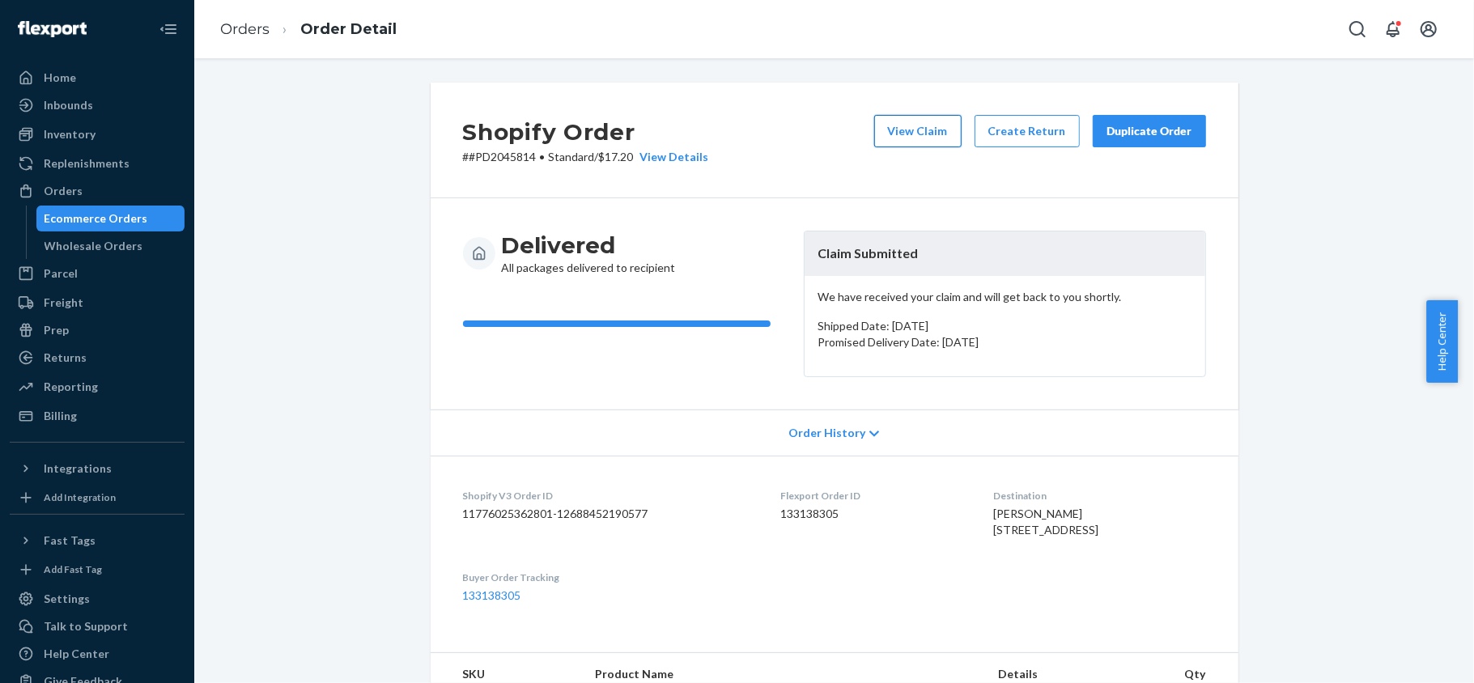
click at [911, 136] on button "View Claim" at bounding box center [917, 131] width 87 height 32
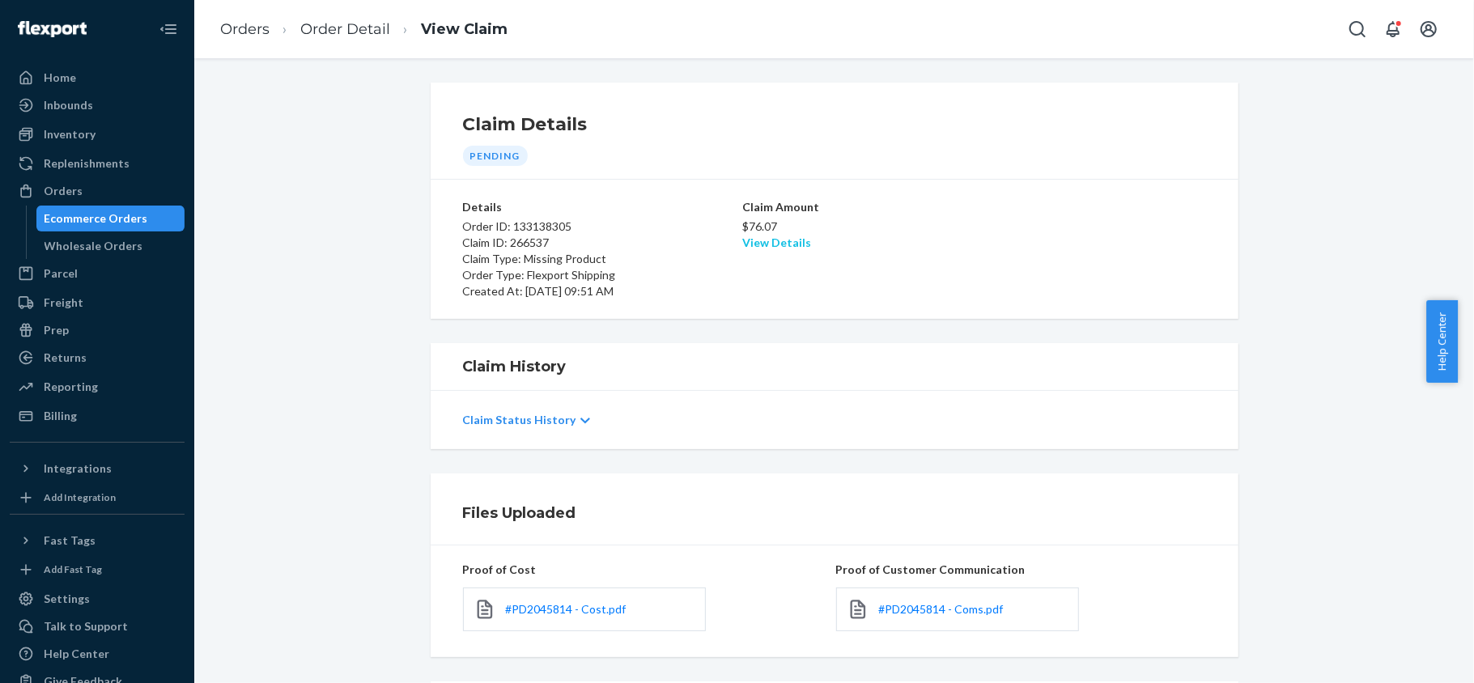
click at [753, 244] on link "View Details" at bounding box center [776, 243] width 69 height 14
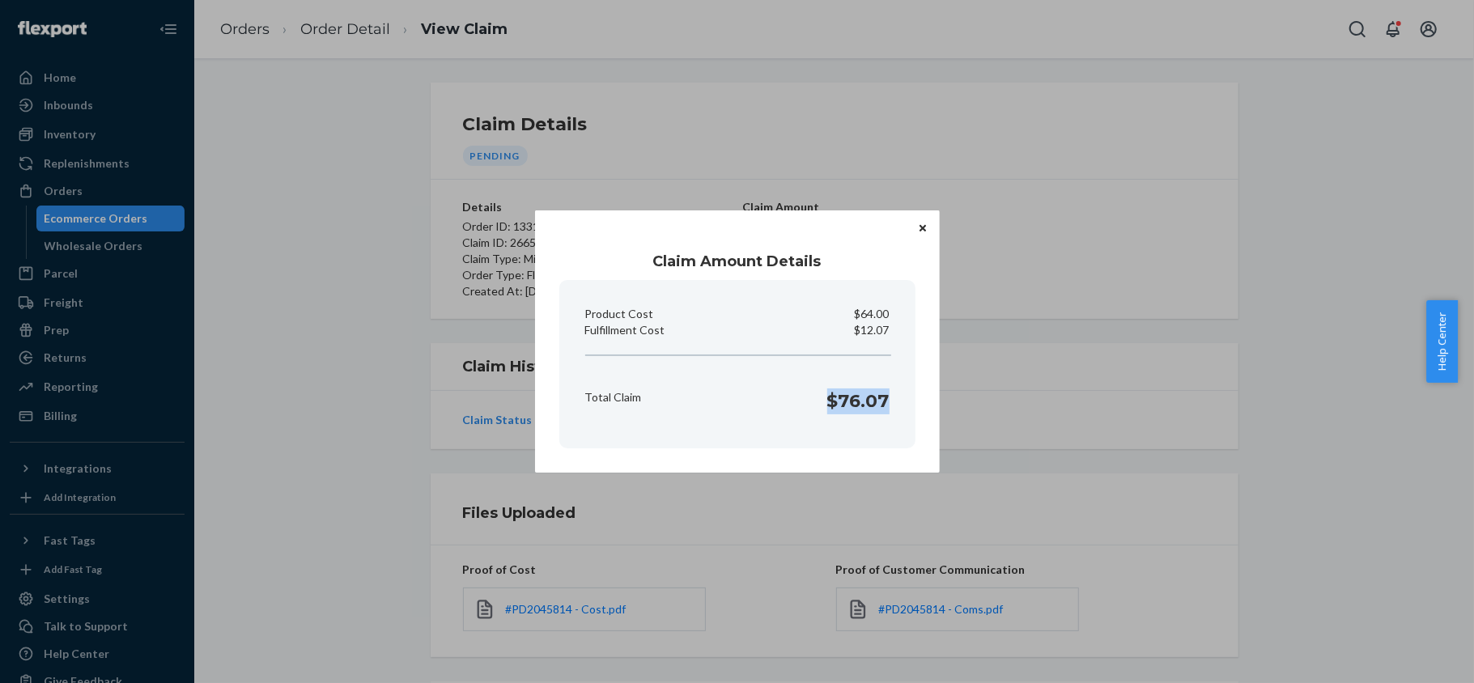
copy h1 "$76.07"
drag, startPoint x: 822, startPoint y: 415, endPoint x: 895, endPoint y: 418, distance: 72.9
click at [895, 418] on section "Product Cost $64.00 Fulfillment Cost $12.07 Total Claim $76.07" at bounding box center [737, 364] width 356 height 168
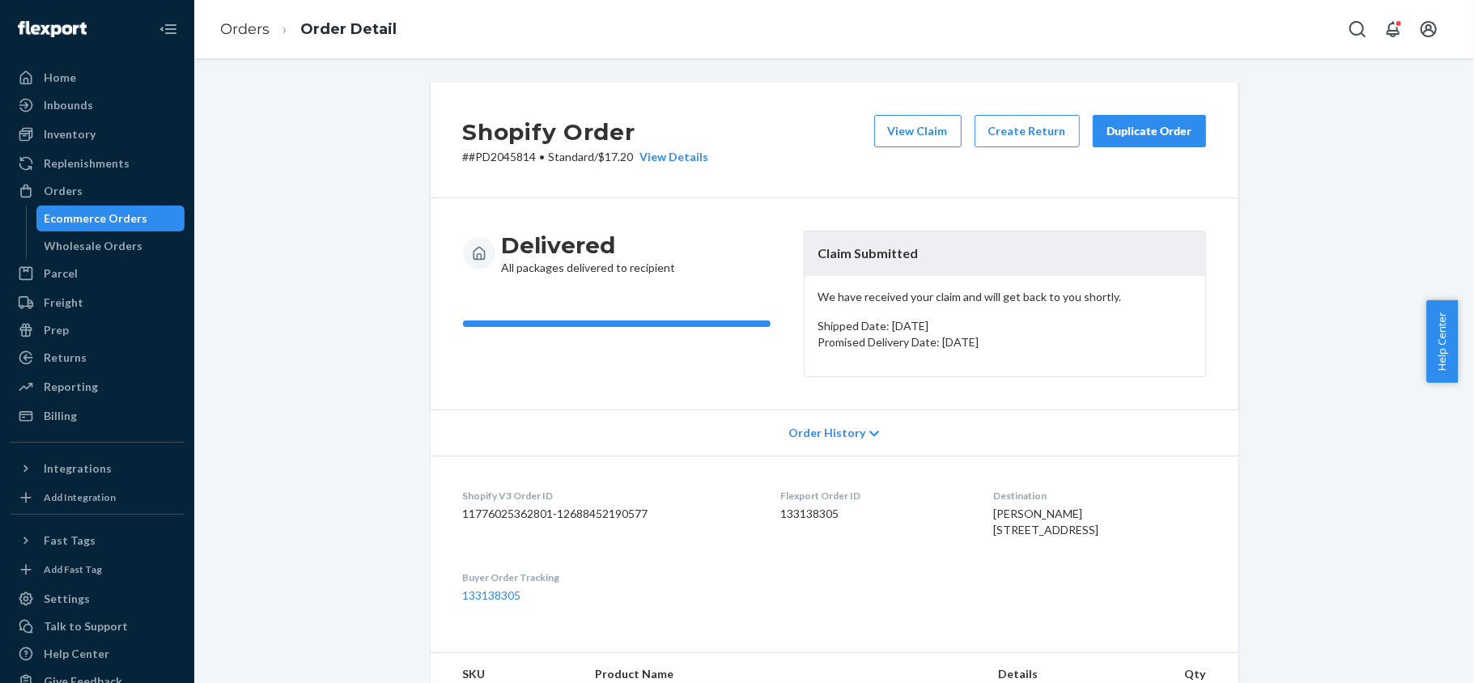
click at [807, 516] on dd "133138305" at bounding box center [874, 514] width 187 height 16
copy dd "133138305"
drag, startPoint x: 525, startPoint y: 159, endPoint x: 481, endPoint y: 166, distance: 45.0
click at [481, 166] on div "Shopify Order # #PD2045814 • Standard / $17.20 View Details View Claim Create R…" at bounding box center [835, 141] width 808 height 116
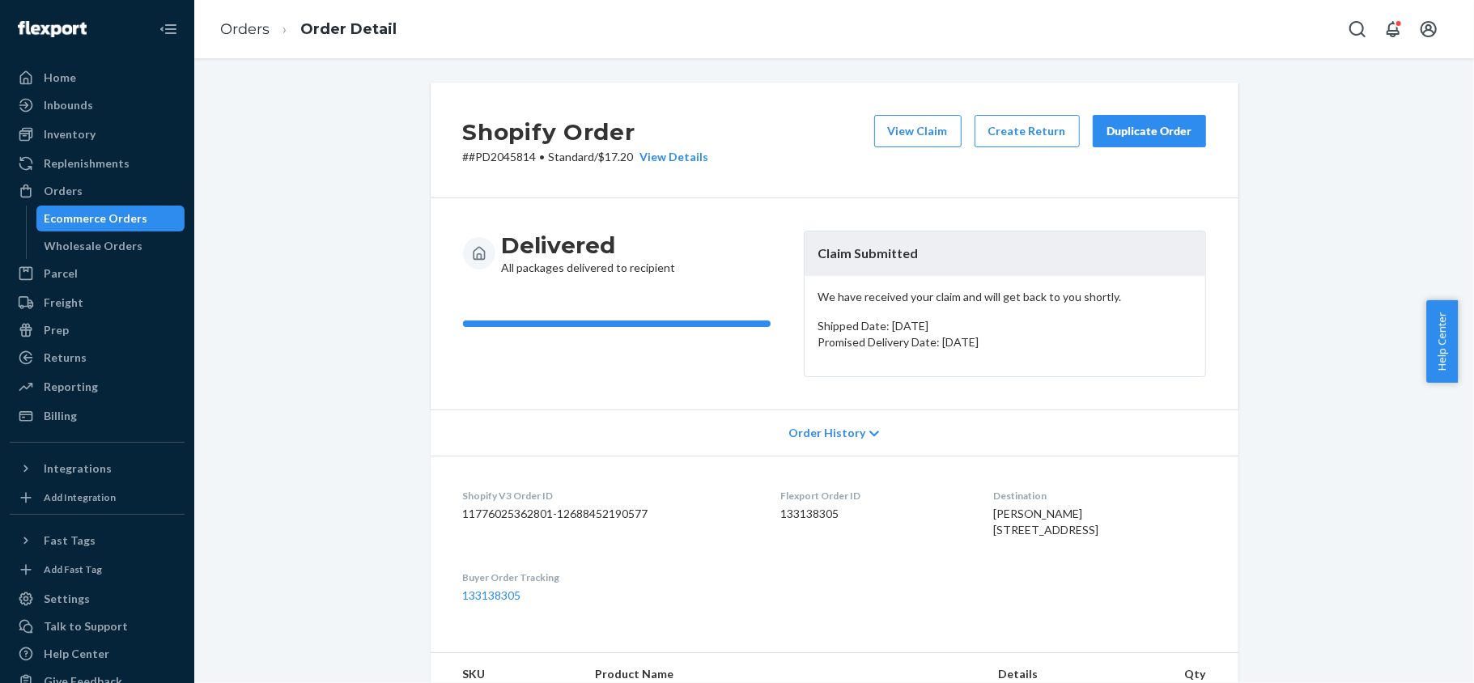
click at [526, 160] on p "# #PD2045814 • Standard / $17.20 View Details" at bounding box center [586, 157] width 246 height 16
drag, startPoint x: 526, startPoint y: 156, endPoint x: 464, endPoint y: 170, distance: 63.8
click at [464, 170] on div "Shopify Order # #PD2045814 • Standard / $17.20 View Details View Claim Create R…" at bounding box center [835, 141] width 808 height 116
click at [130, 194] on div "Orders" at bounding box center [97, 191] width 172 height 23
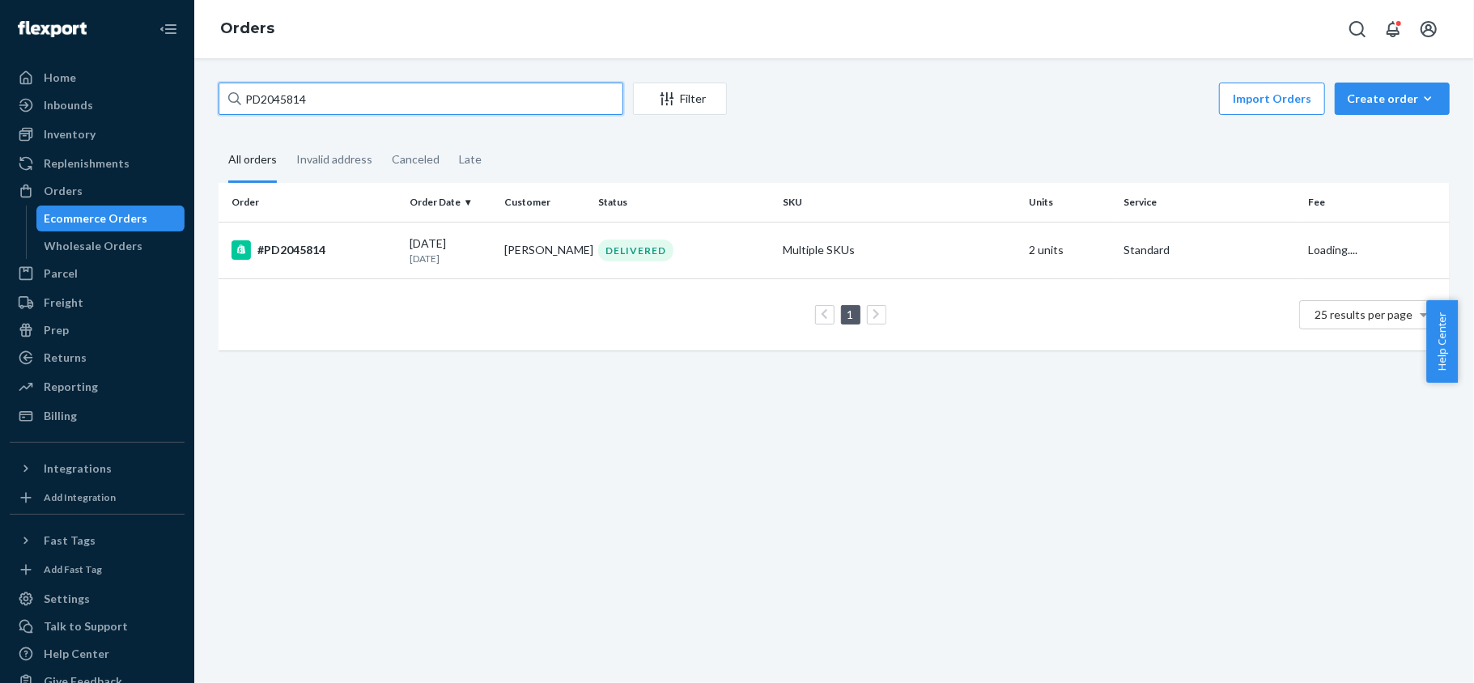
click at [342, 110] on input "PD2045814" at bounding box center [421, 99] width 405 height 32
click at [340, 110] on input "PD2045814" at bounding box center [421, 99] width 405 height 32
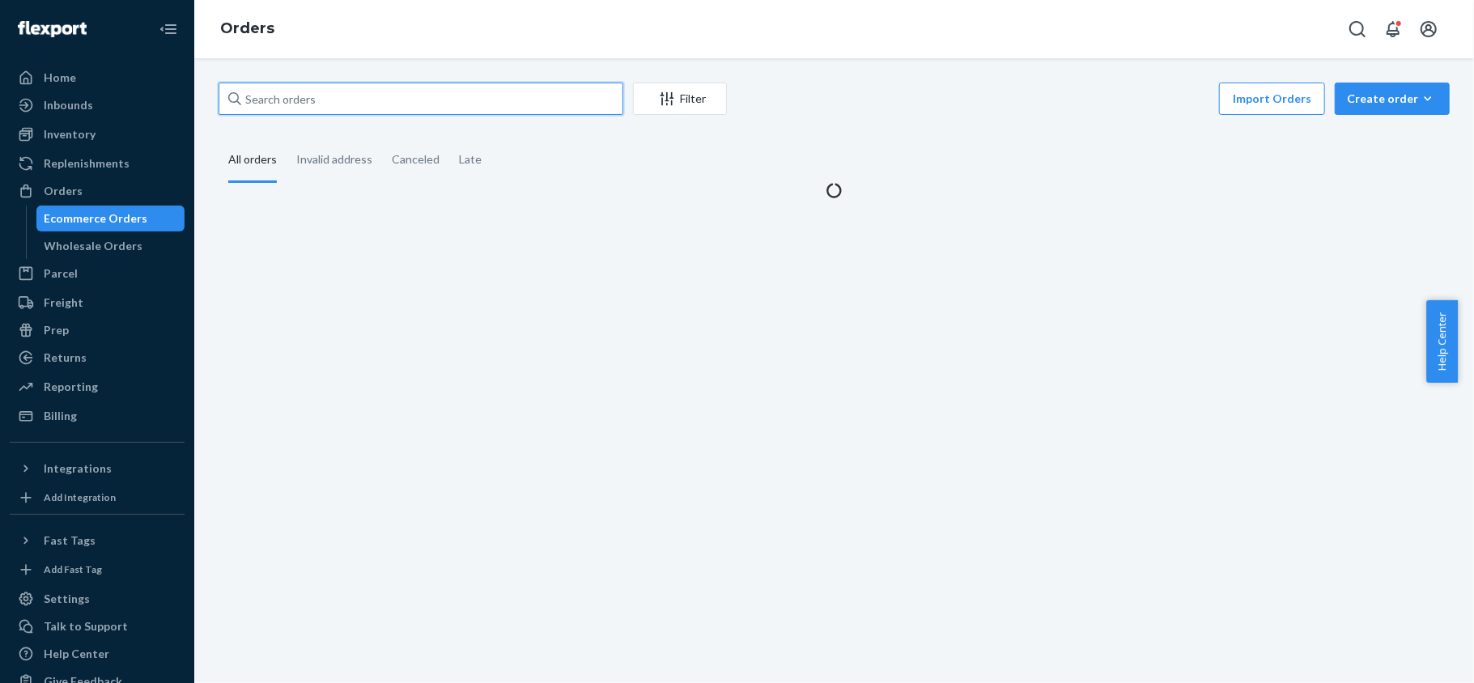
paste input "US25315589"
type input "US25315589"
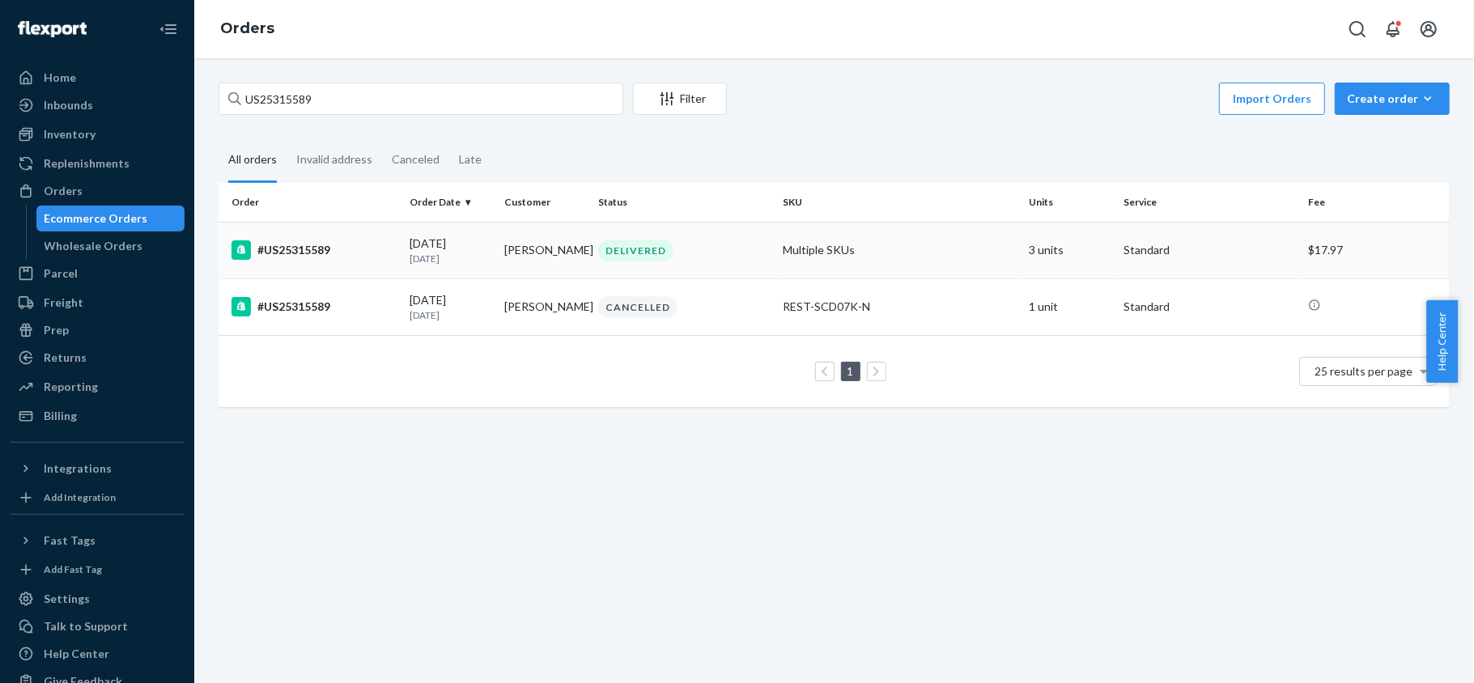
click at [333, 249] on div "#US25315589" at bounding box center [313, 249] width 165 height 19
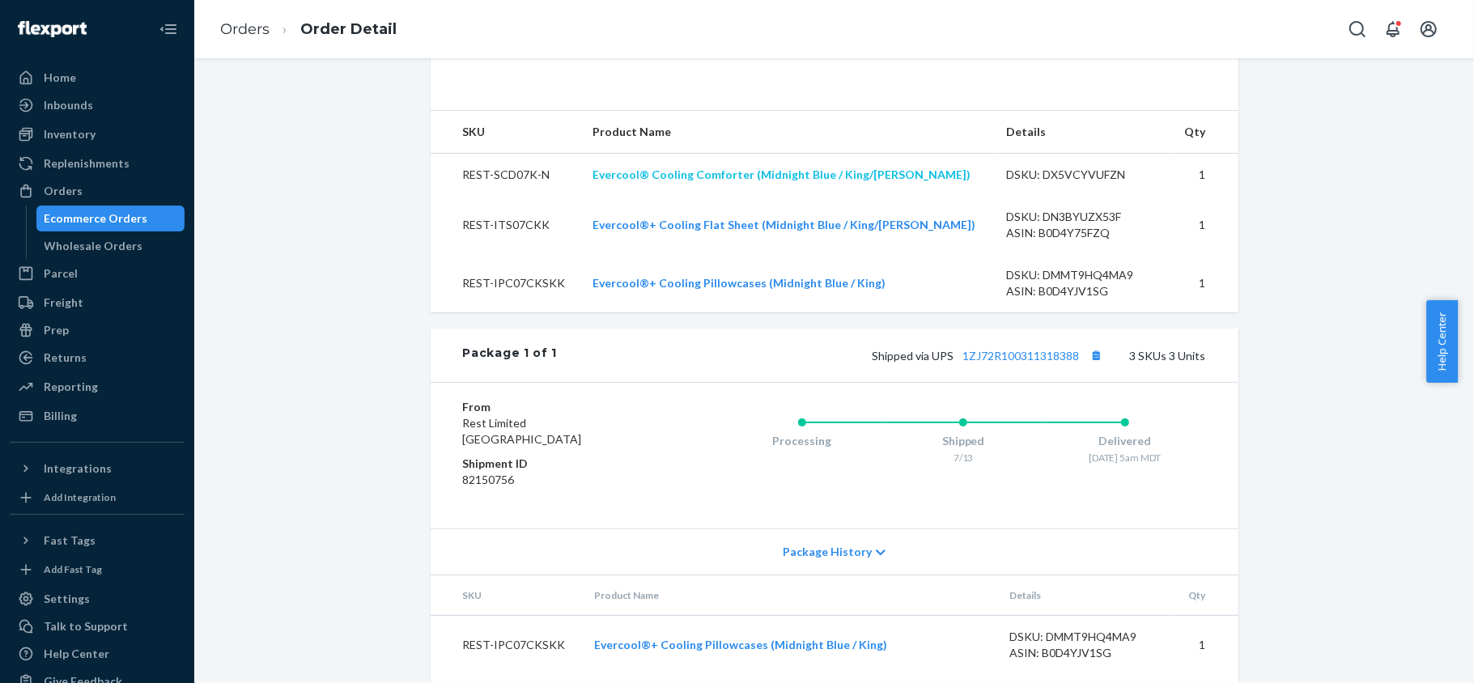
scroll to position [685, 0]
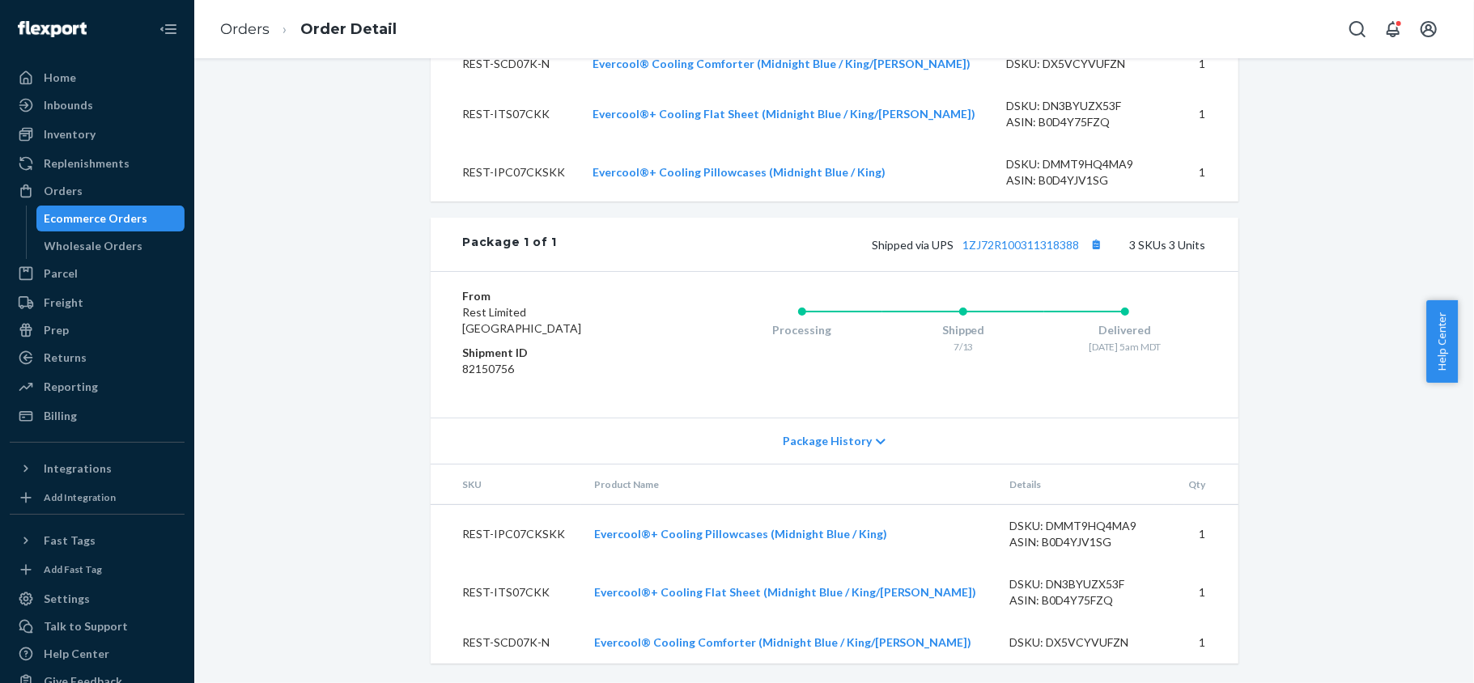
click at [1013, 234] on div "Shipped via UPS 1ZJ72R100311318388 3 SKUs 3 Units" at bounding box center [881, 244] width 648 height 21
click at [1015, 243] on link "1ZJ72R100311318388" at bounding box center [1021, 245] width 117 height 14
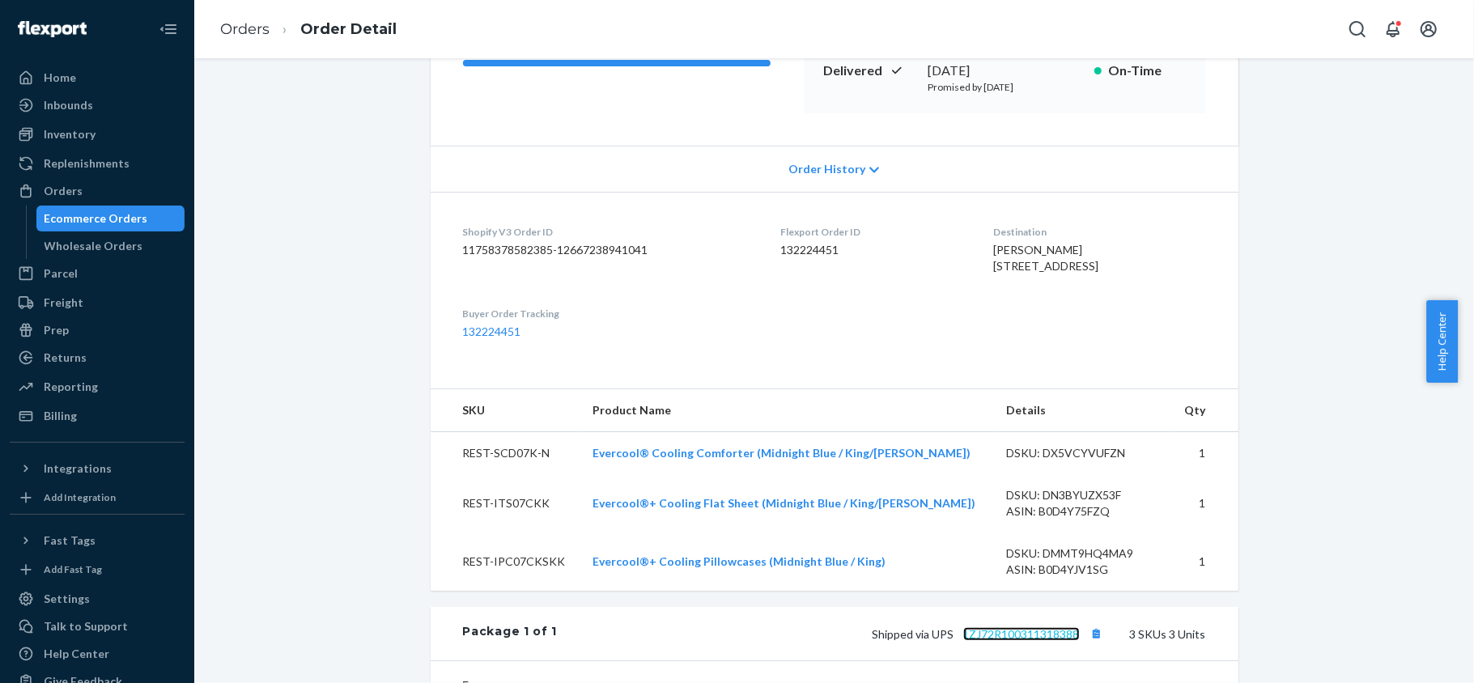
scroll to position [0, 0]
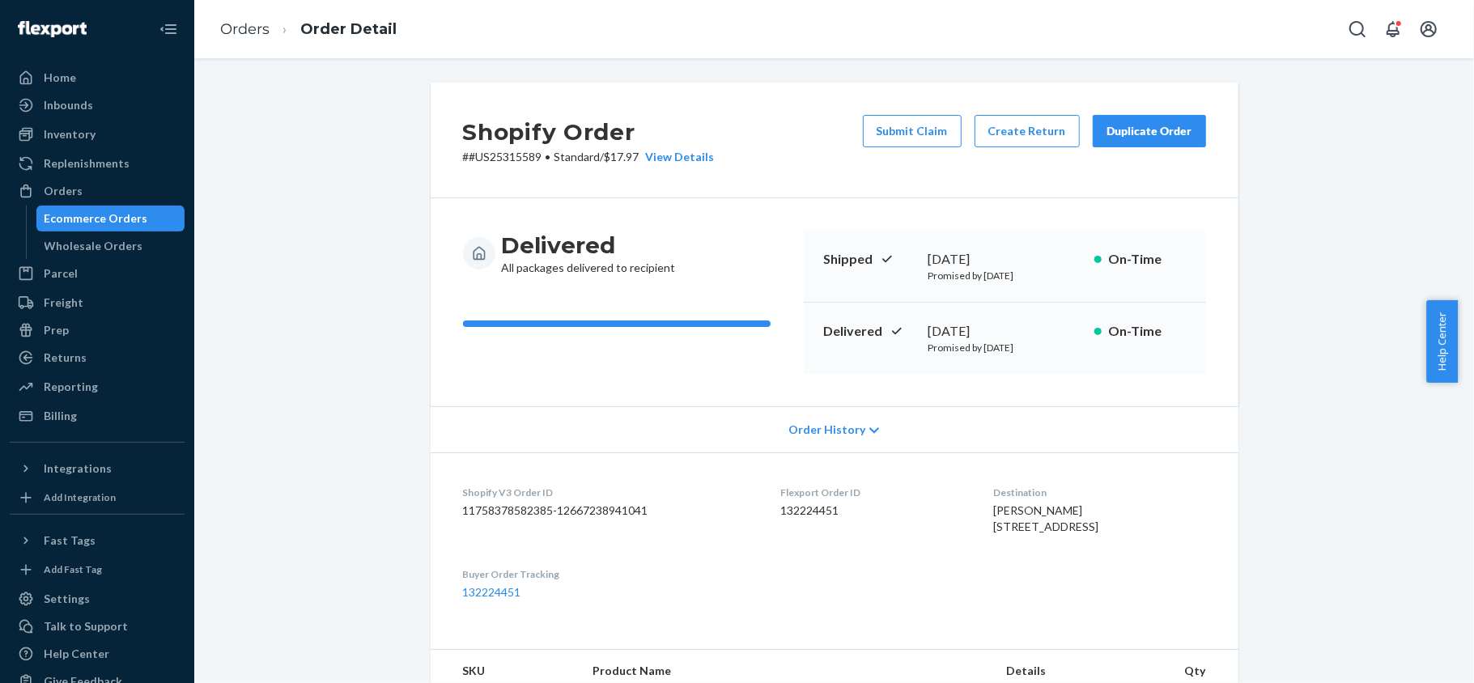
click at [913, 138] on button "Submit Claim" at bounding box center [912, 131] width 99 height 32
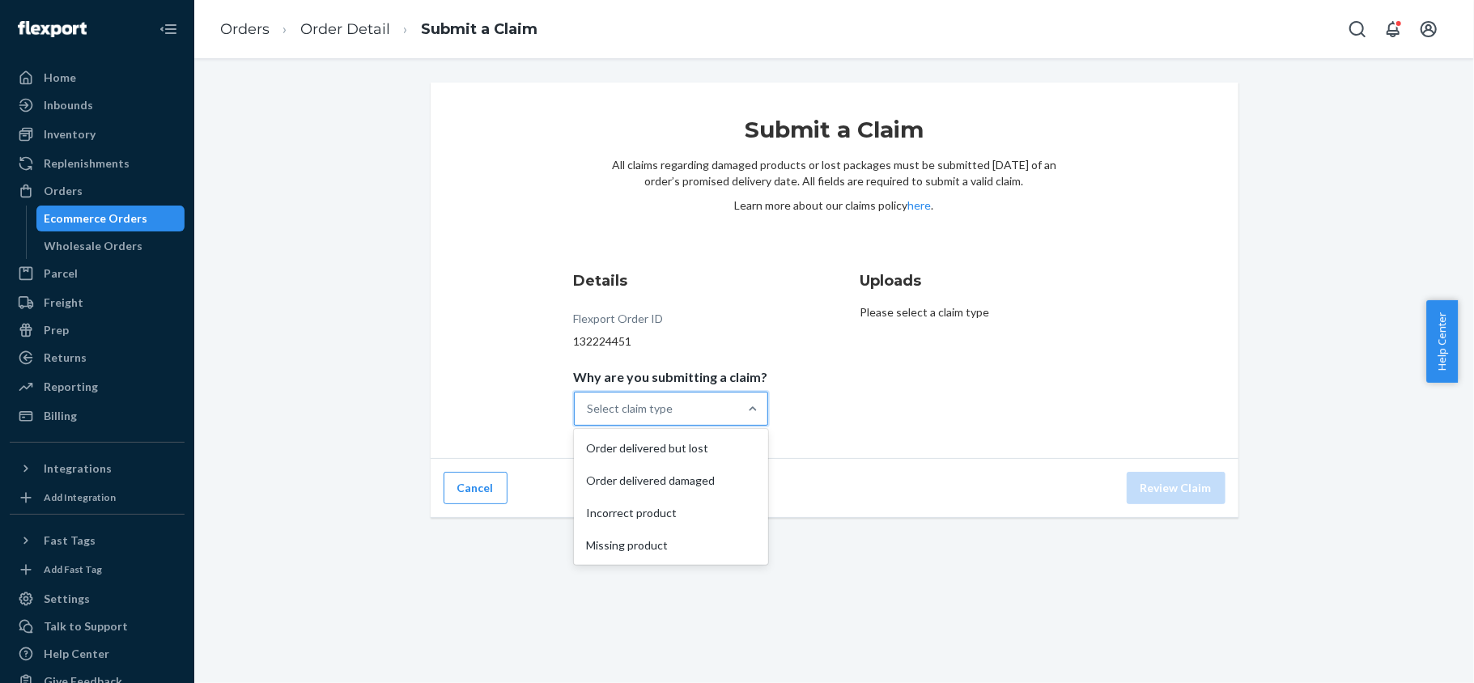
click at [684, 402] on div "Select claim type" at bounding box center [656, 409] width 163 height 32
click at [589, 402] on input "Why are you submitting a claim? option Order delivered but lost focused, 0 of 4…" at bounding box center [589, 409] width 2 height 16
drag, startPoint x: 697, startPoint y: 447, endPoint x: 706, endPoint y: 478, distance: 32.0
click at [706, 478] on div "Order delivered but lost Order delivered damaged Incorrect product Missing prod…" at bounding box center [671, 497] width 194 height 136
click at [589, 417] on input "Why are you submitting a claim? option Order delivered damaged focused, 0 of 4.…" at bounding box center [589, 409] width 2 height 16
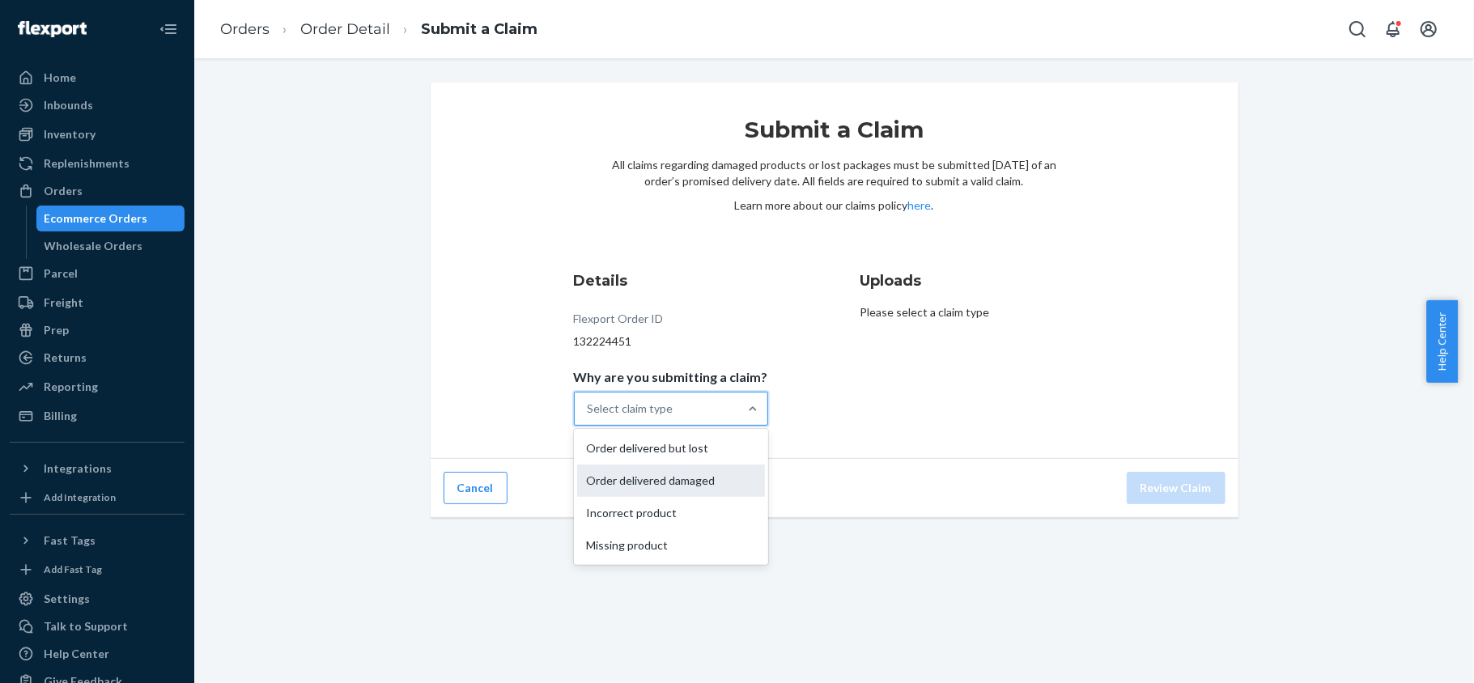
click at [706, 478] on div "Order delivered damaged" at bounding box center [671, 481] width 188 height 32
click at [589, 417] on input "Why are you submitting a claim? option Order delivered damaged focused, 0 of 4.…" at bounding box center [589, 409] width 2 height 16
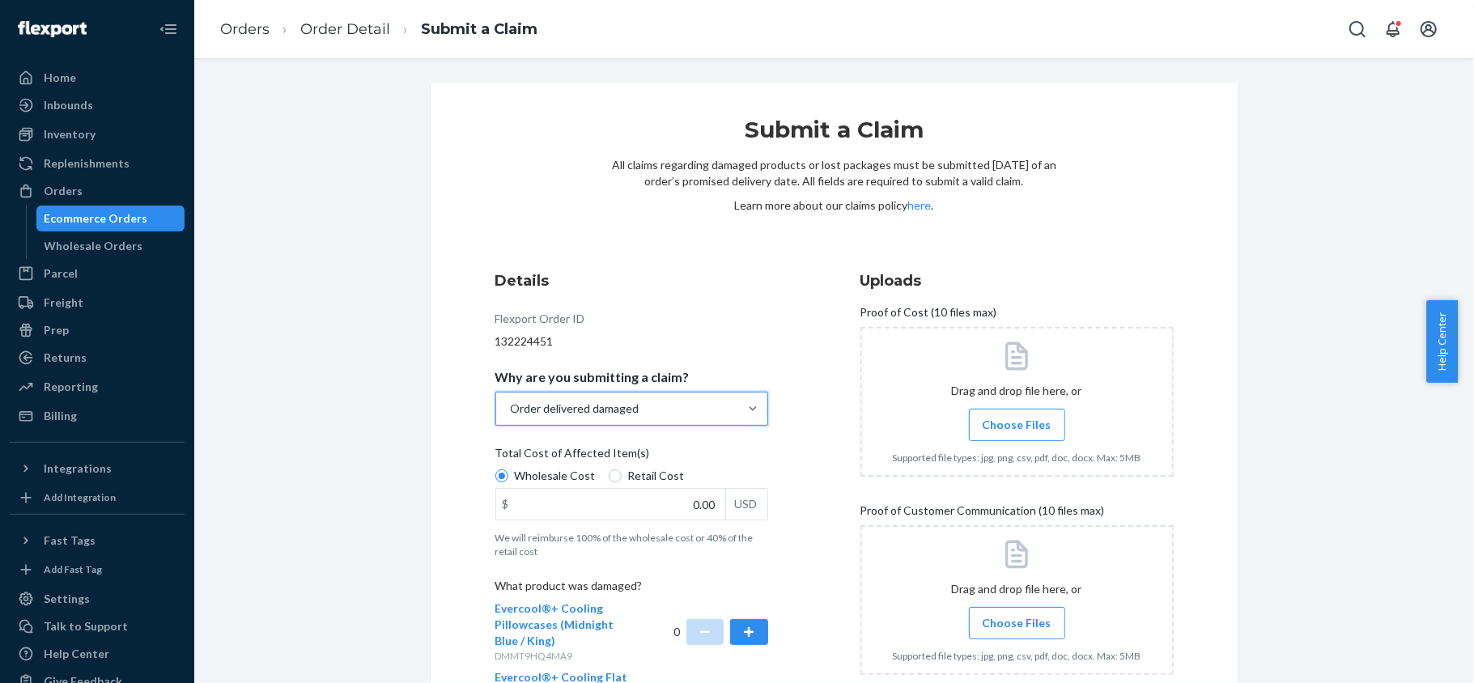
click at [646, 473] on span "Retail Cost" at bounding box center [656, 476] width 57 height 16
click at [622, 473] on input "Retail Cost" at bounding box center [615, 475] width 13 height 13
radio input "true"
drag, startPoint x: 669, startPoint y: 510, endPoint x: 793, endPoint y: 512, distance: 124.7
click at [785, 512] on div "Details Flexport Order ID 132224451 Why are you submitting a claim? Order deliv…" at bounding box center [651, 554] width 313 height 587
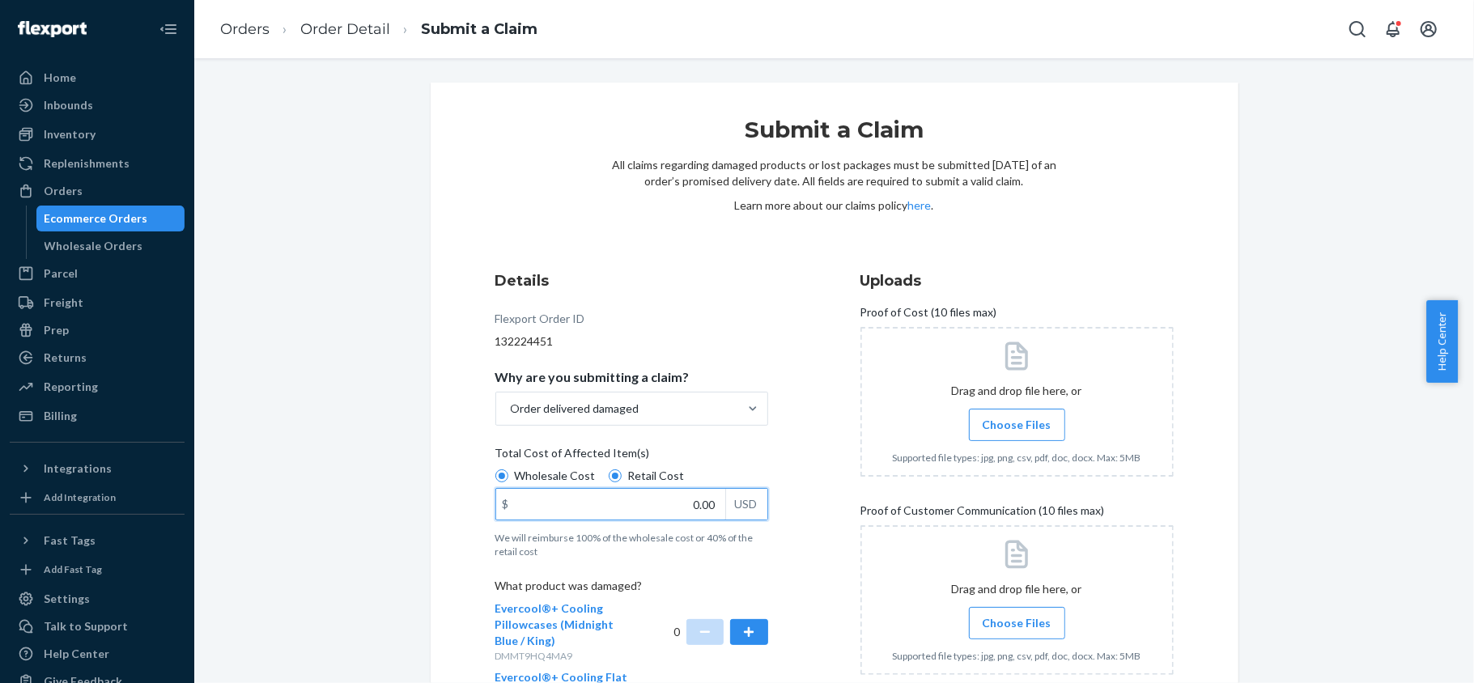
paste input "364"
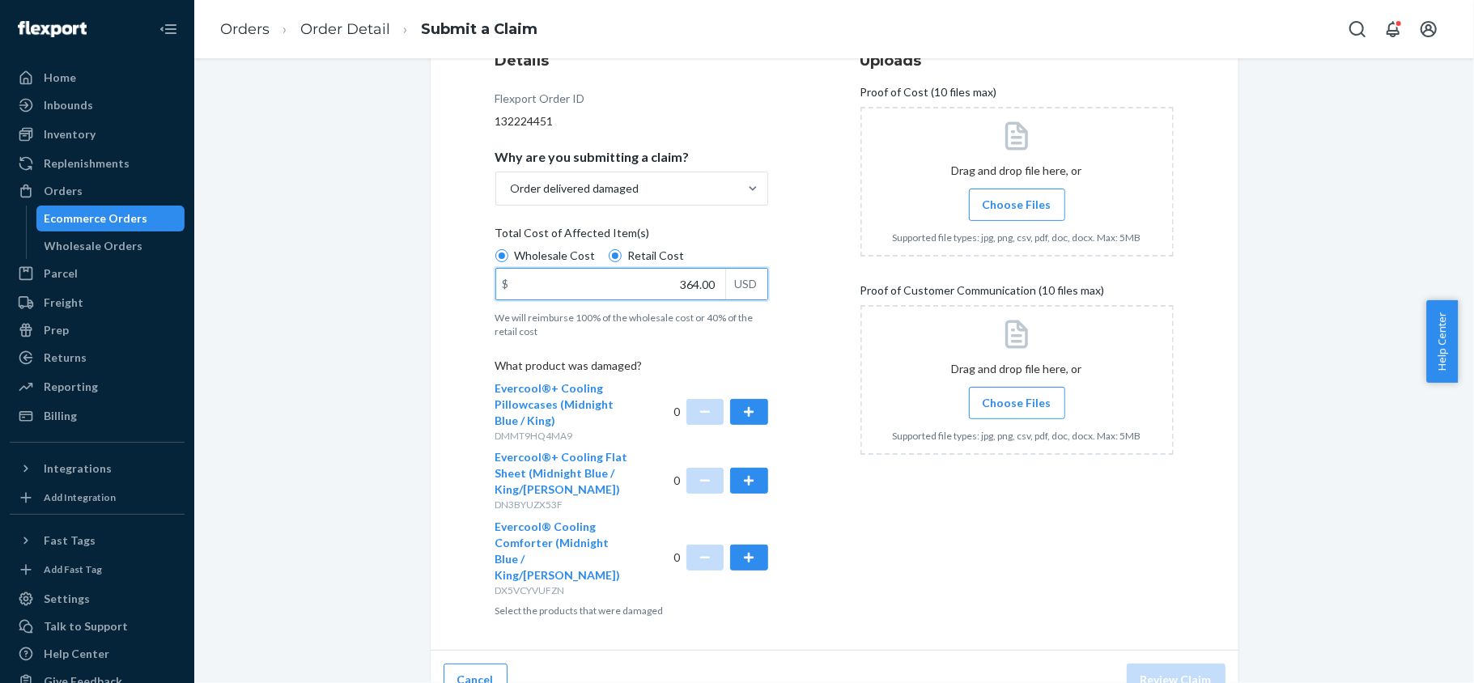
scroll to position [231, 0]
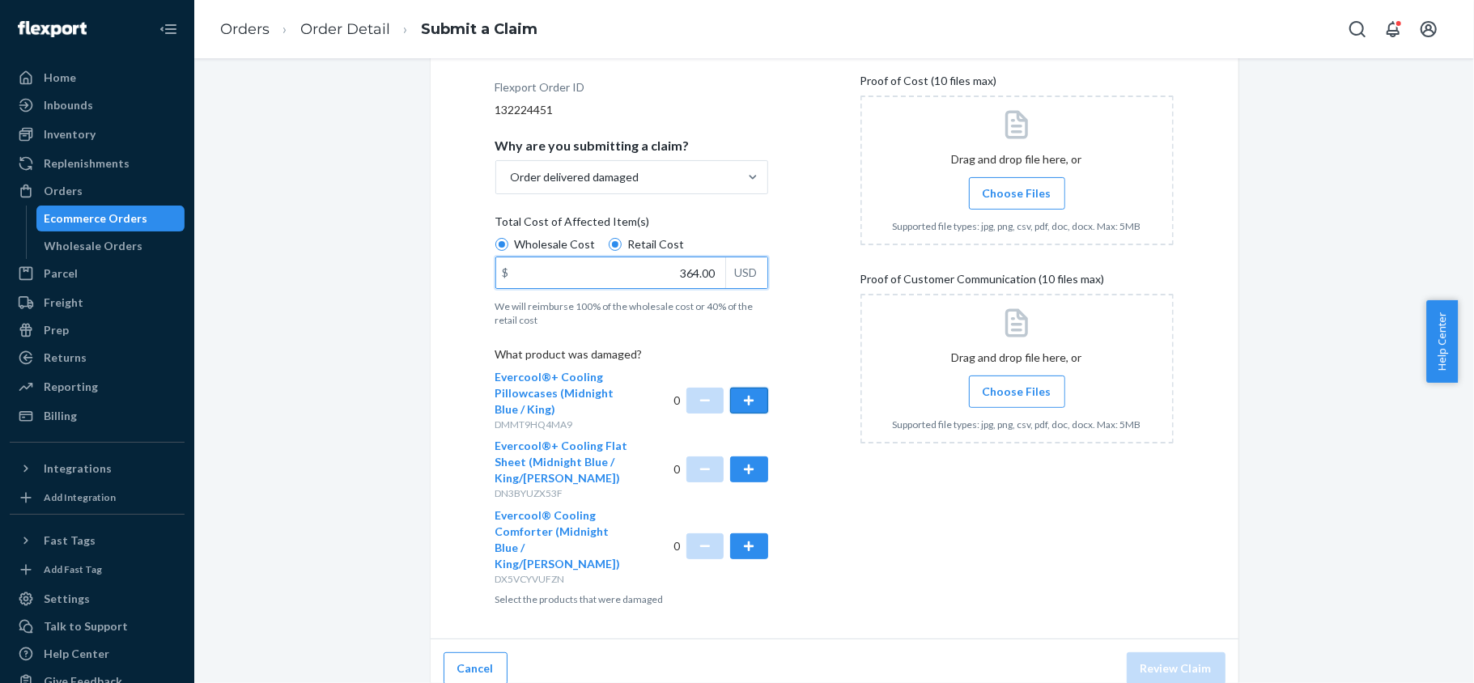
type input "364.00"
click at [737, 401] on button "button" at bounding box center [748, 401] width 37 height 26
click at [742, 465] on button "button" at bounding box center [748, 469] width 37 height 26
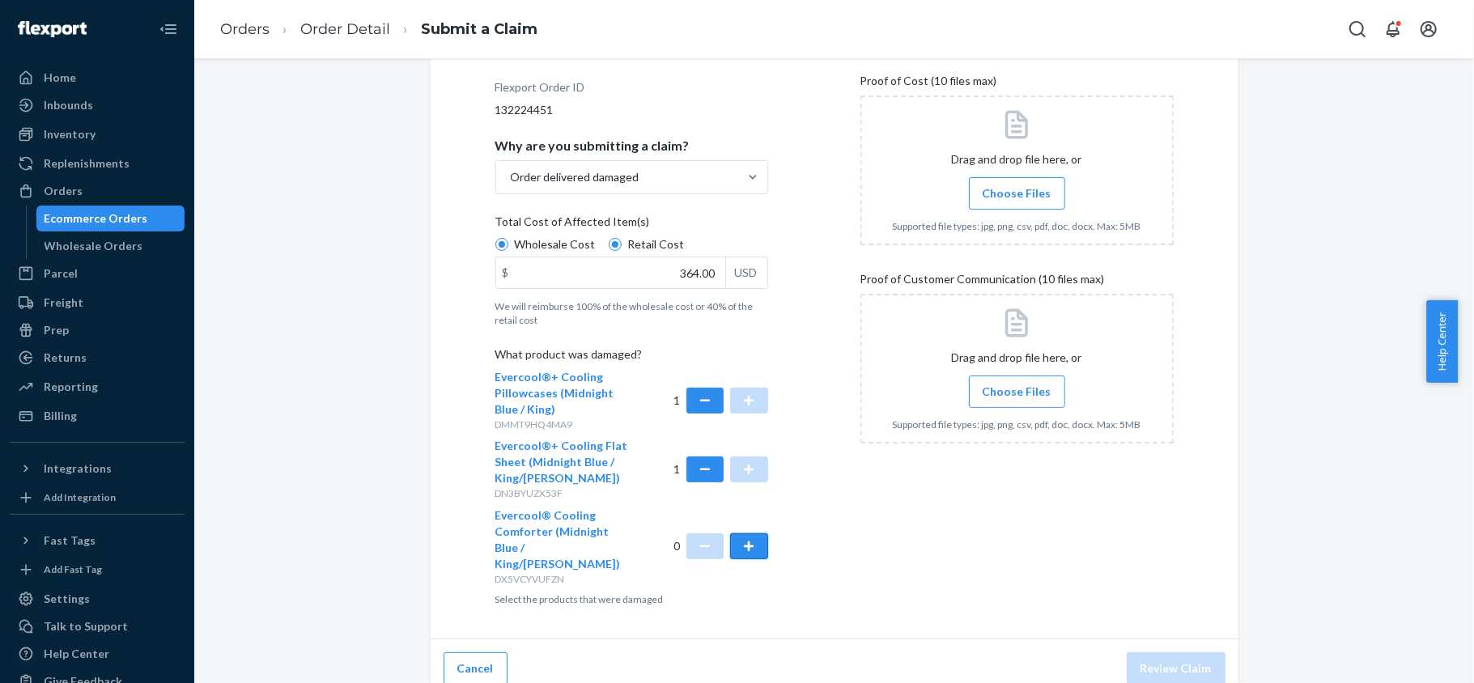
click at [741, 537] on button "button" at bounding box center [748, 546] width 37 height 26
click at [1017, 192] on span "Choose Files" at bounding box center [1017, 193] width 69 height 16
click at [1017, 192] on input "Choose Files" at bounding box center [1017, 194] width 1 height 18
click at [1020, 397] on span "Choose Files" at bounding box center [1017, 392] width 69 height 16
click at [1017, 397] on input "Choose Files" at bounding box center [1017, 392] width 1 height 18
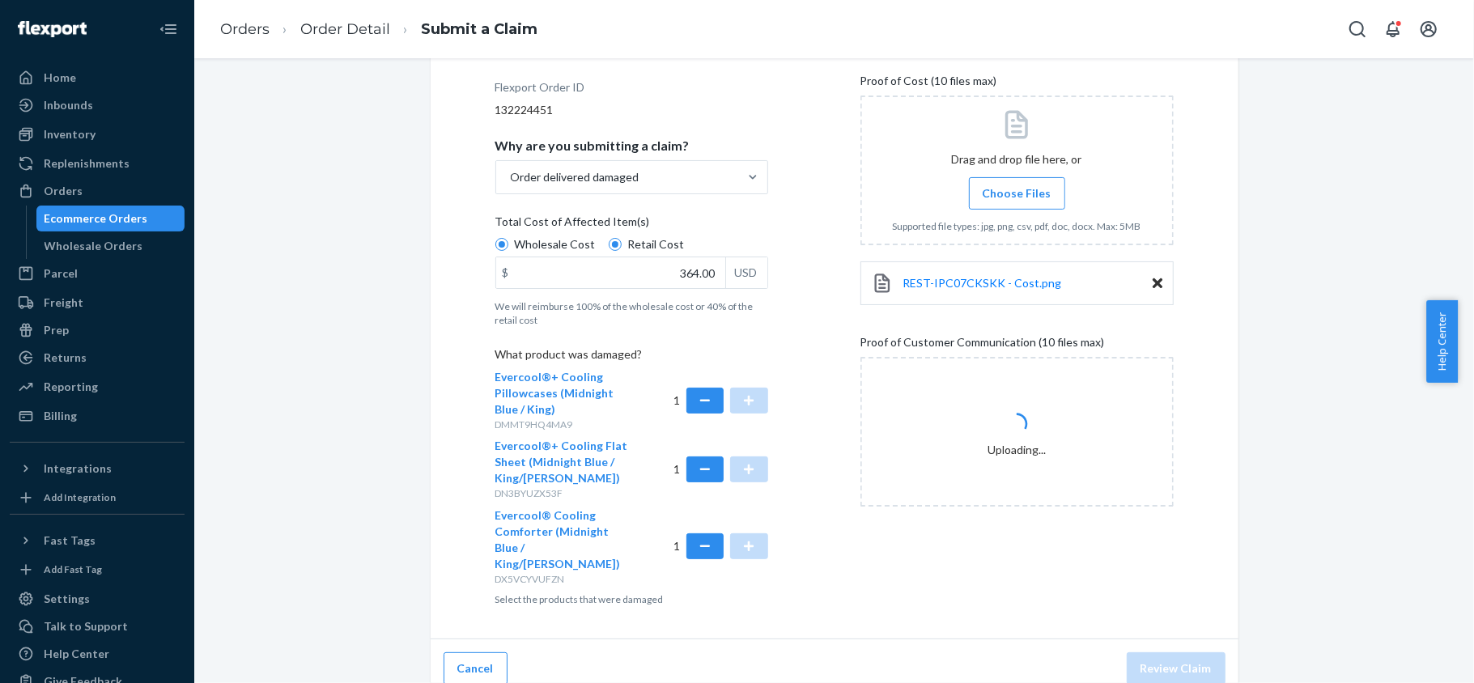
click at [995, 186] on span "Choose Files" at bounding box center [1017, 193] width 69 height 16
click at [1017, 186] on input "Choose Files" at bounding box center [1017, 194] width 1 height 18
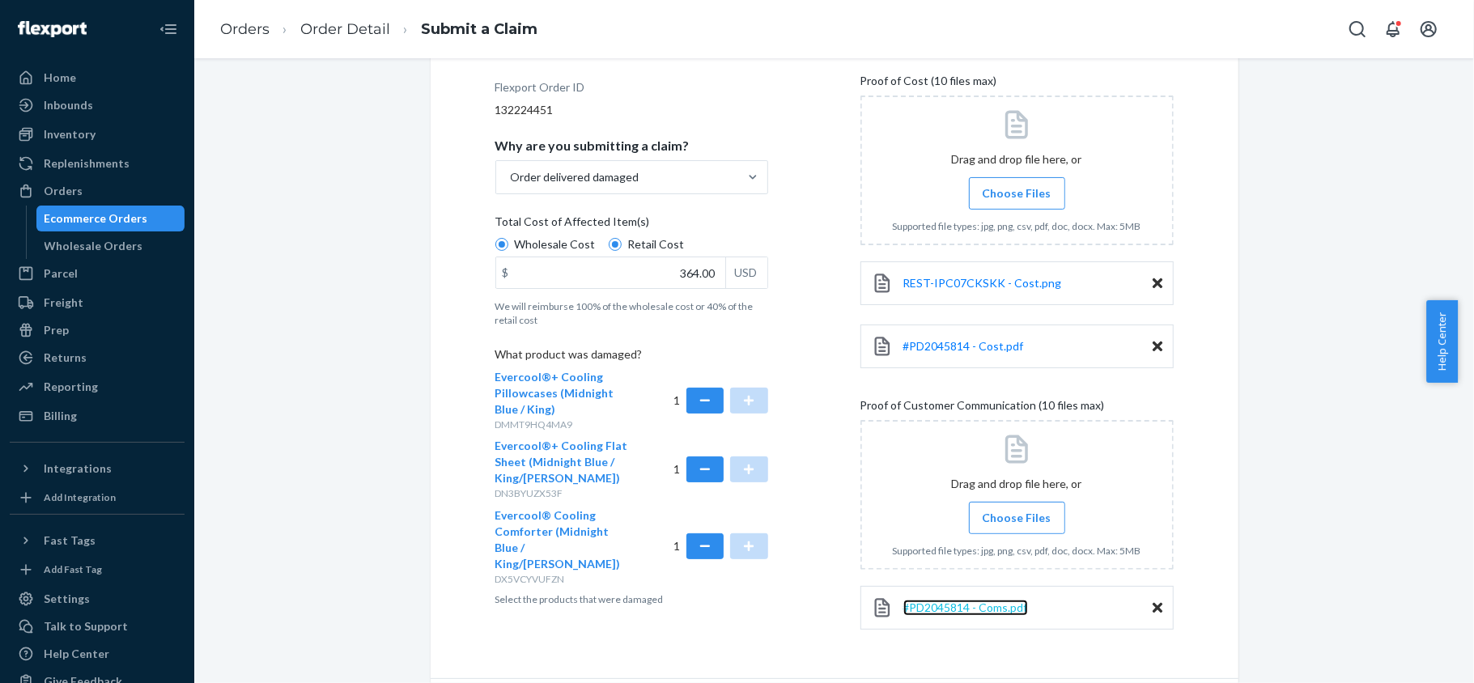
click at [970, 603] on span "#PD2045814 - Coms.pdf" at bounding box center [965, 608] width 125 height 14
click at [1153, 341] on icon at bounding box center [1158, 346] width 10 height 15
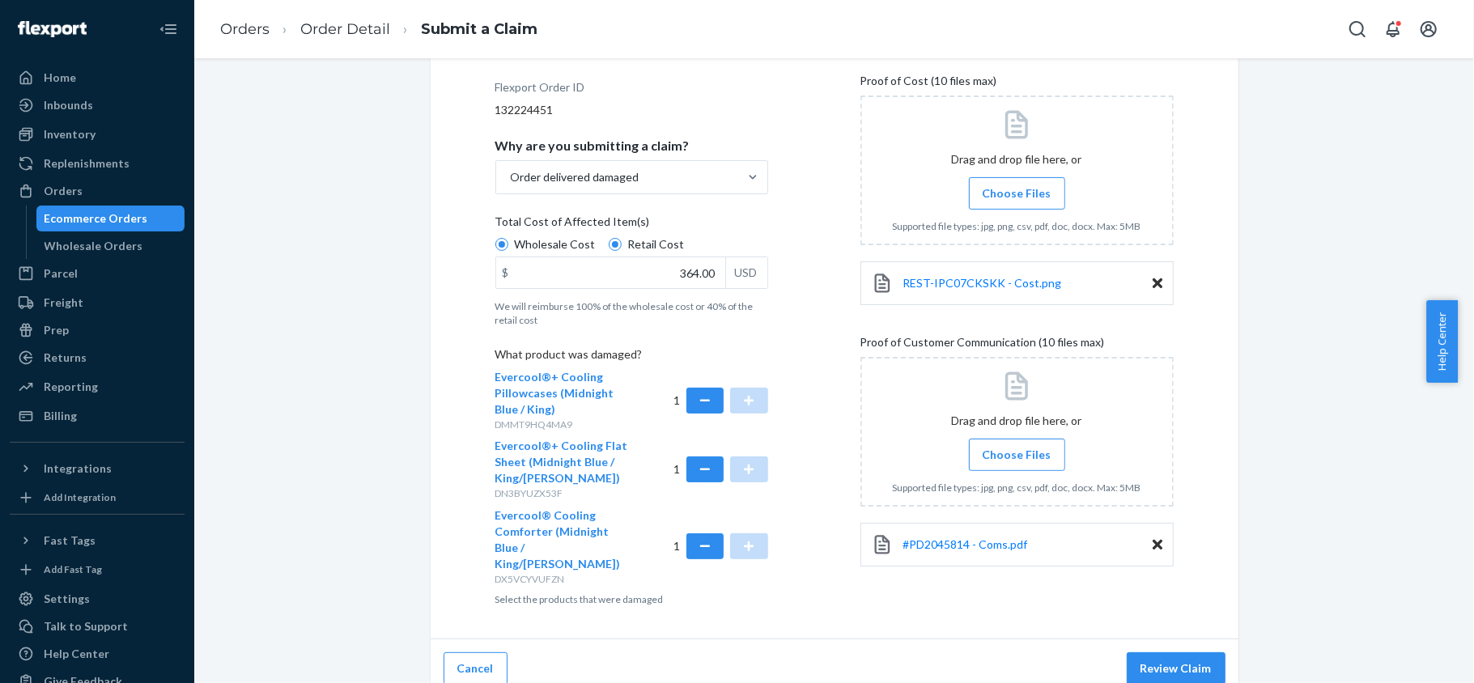
click at [1153, 548] on icon at bounding box center [1158, 544] width 10 height 15
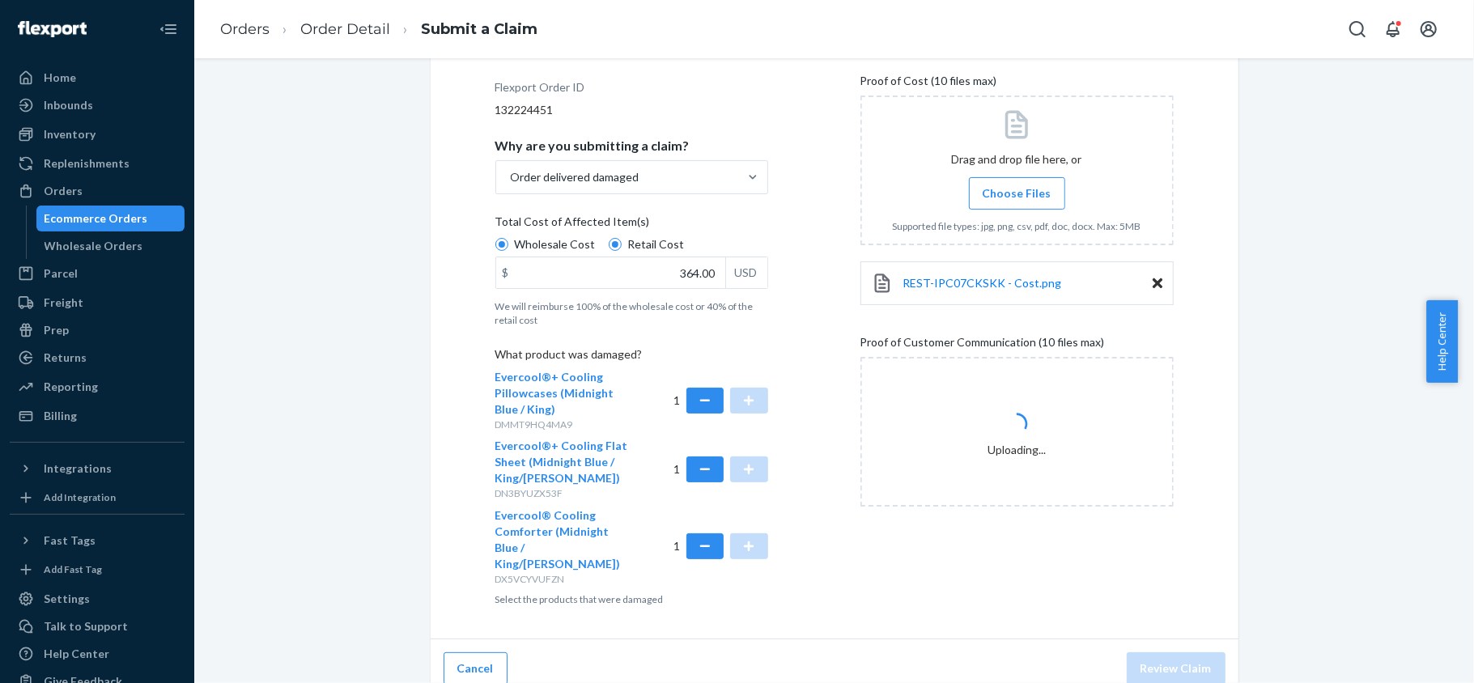
click at [994, 202] on label "Choose Files" at bounding box center [1017, 193] width 96 height 32
click at [1017, 202] on input "Choose Files" at bounding box center [1017, 194] width 1 height 18
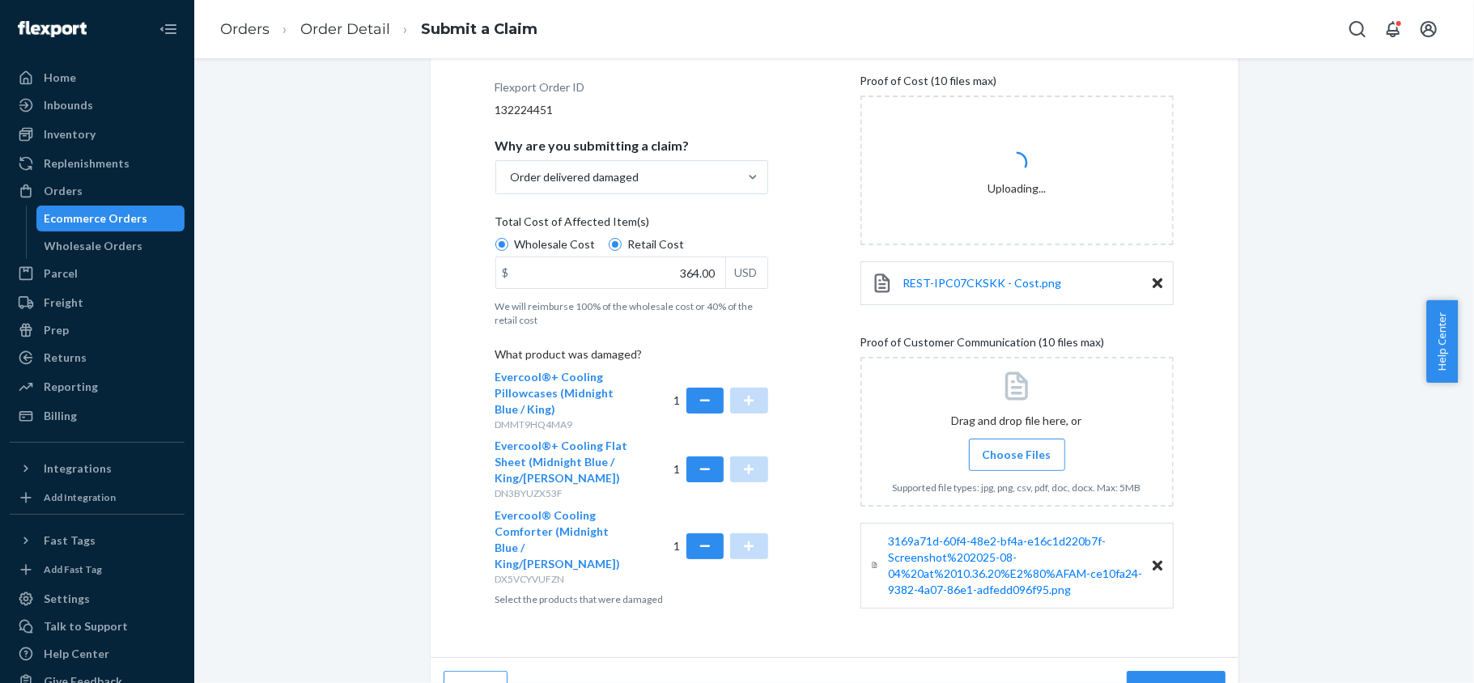
click at [969, 444] on label "Choose Files" at bounding box center [1017, 455] width 96 height 32
click at [1017, 446] on input "Choose Files" at bounding box center [1017, 455] width 1 height 18
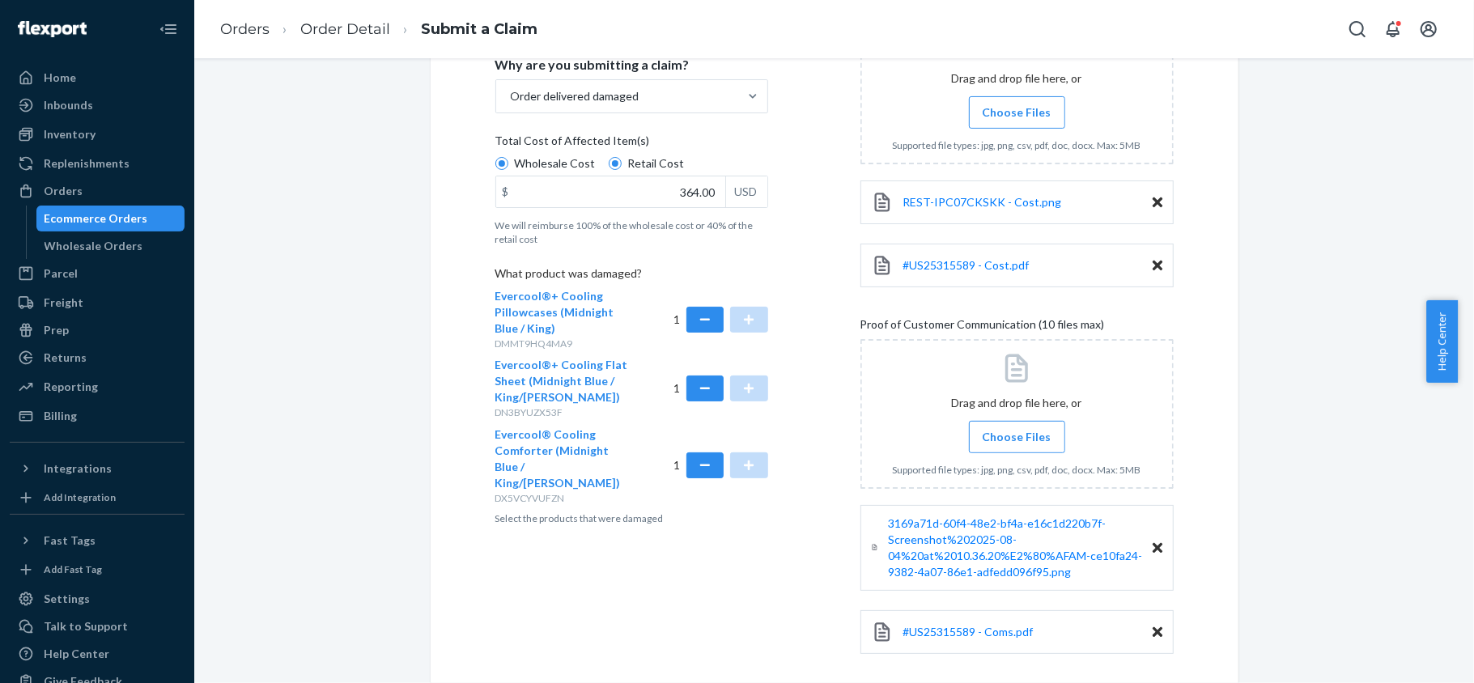
scroll to position [395, 0]
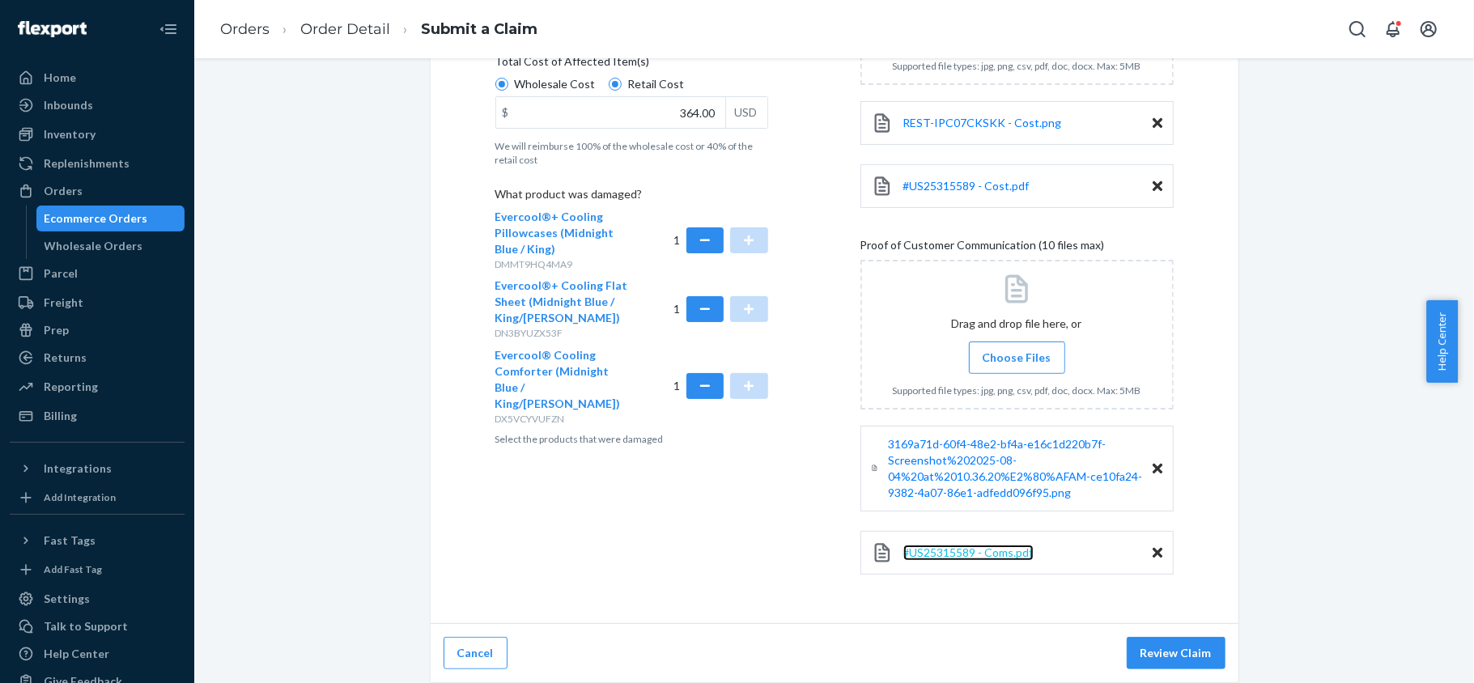
click at [959, 548] on span "#US25315589 - Coms.pdf" at bounding box center [968, 553] width 130 height 14
click at [966, 179] on span "#US25315589 - Cost.pdf" at bounding box center [966, 186] width 126 height 14
click at [1189, 657] on button "Review Claim" at bounding box center [1176, 653] width 99 height 32
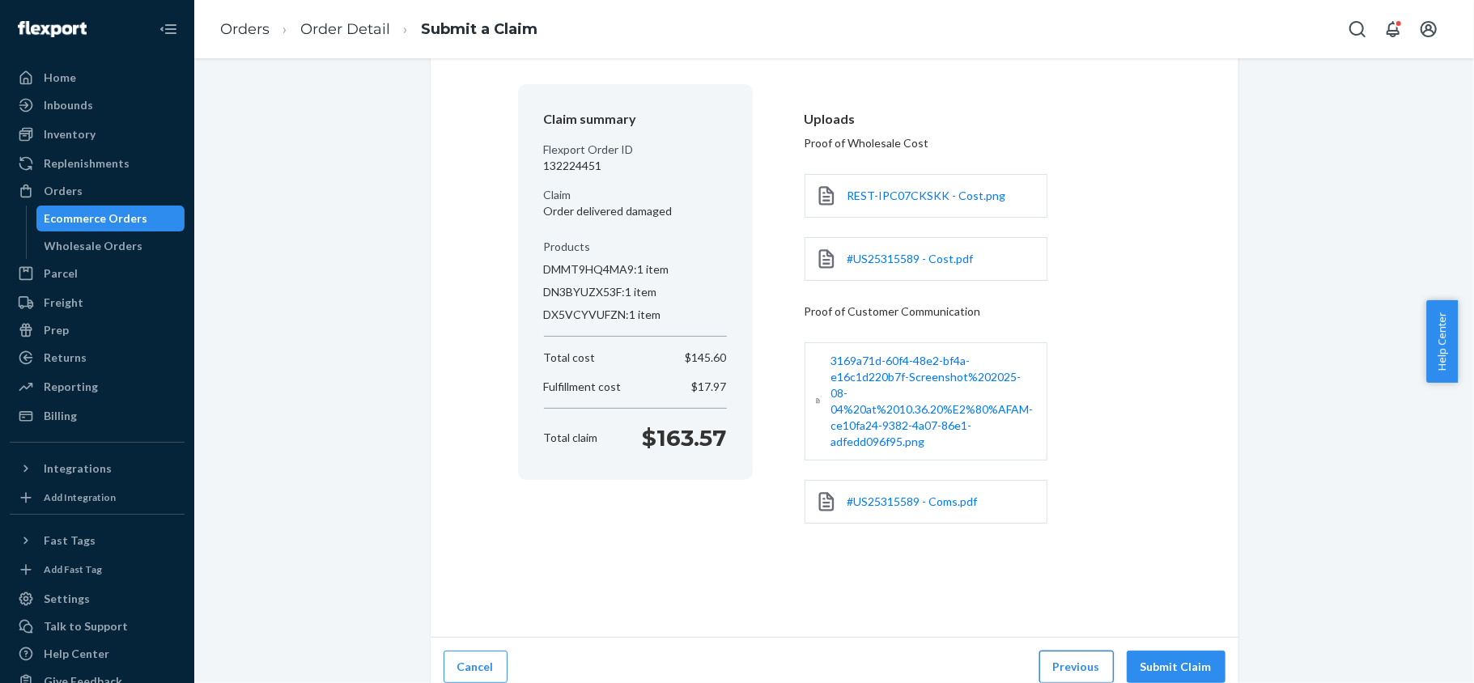
click at [1076, 651] on button "Previous" at bounding box center [1076, 667] width 74 height 32
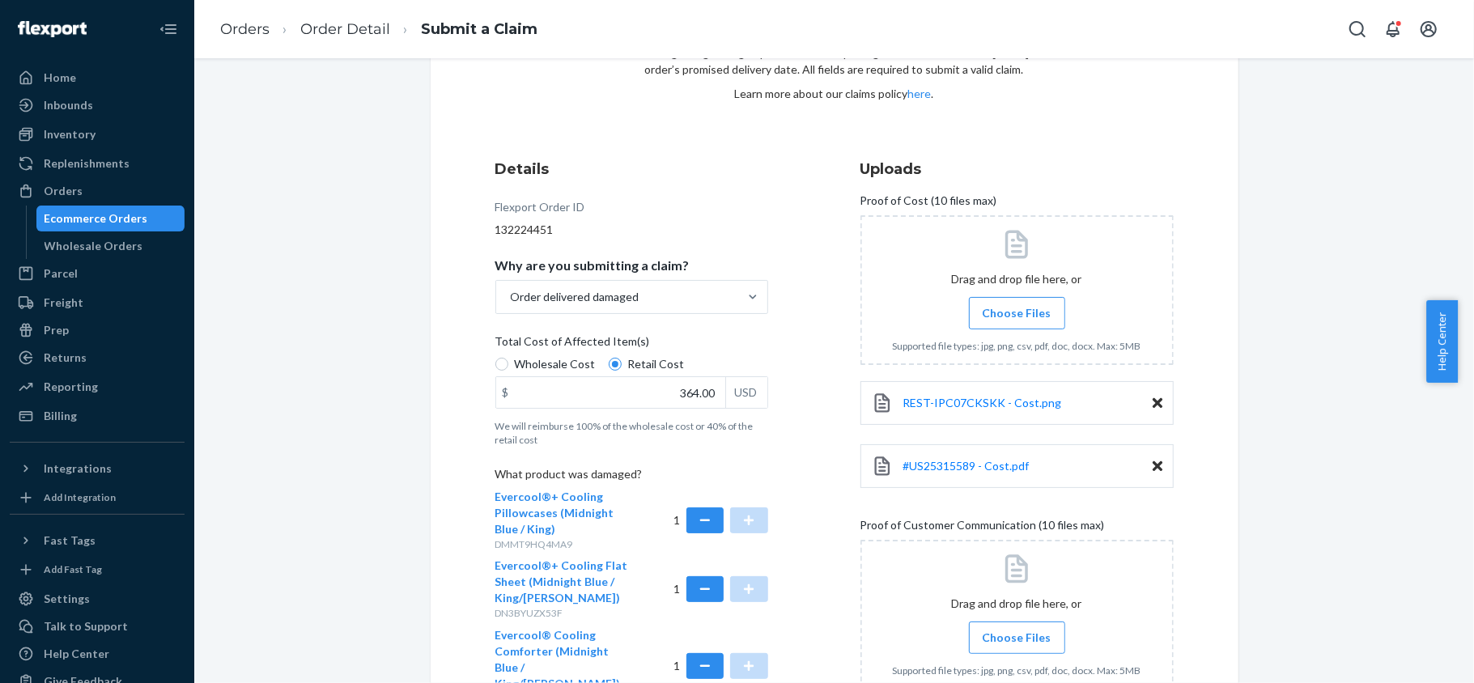
scroll to position [395, 0]
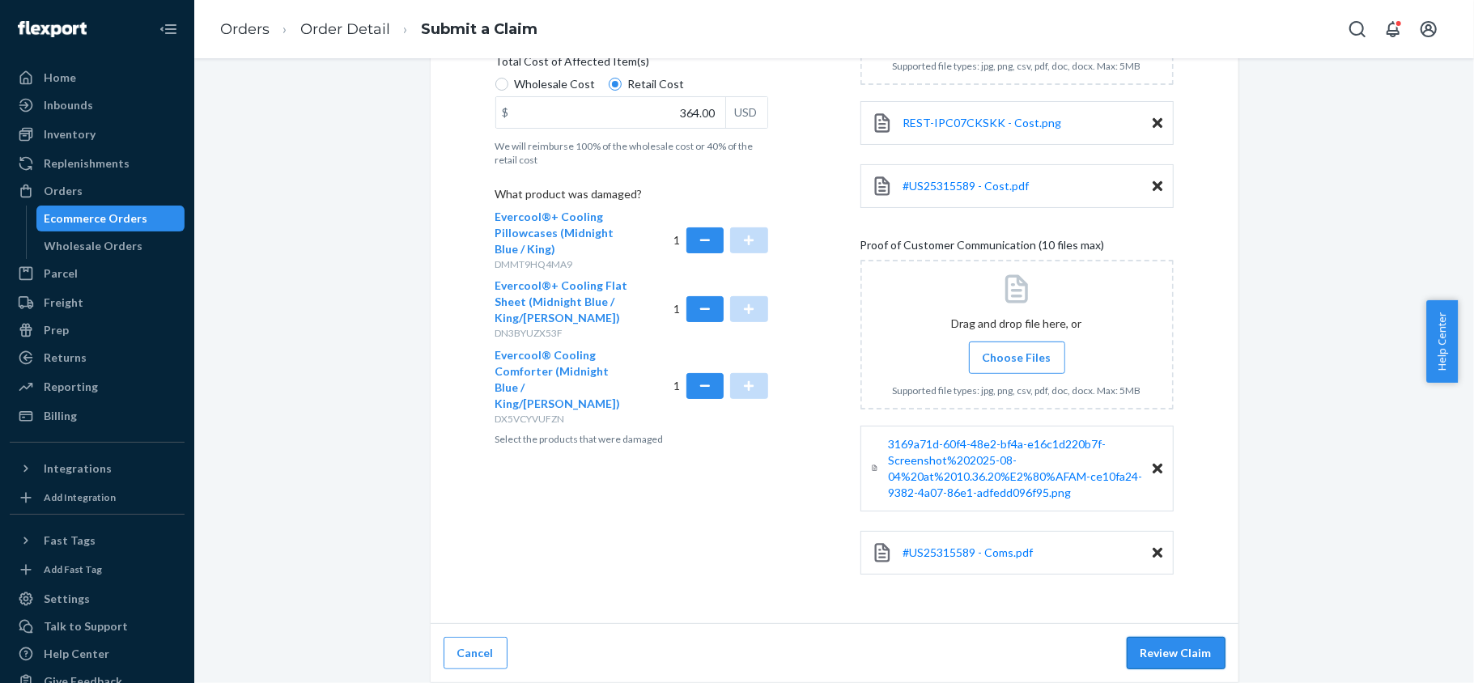
click at [1161, 639] on button "Review Claim" at bounding box center [1176, 653] width 99 height 32
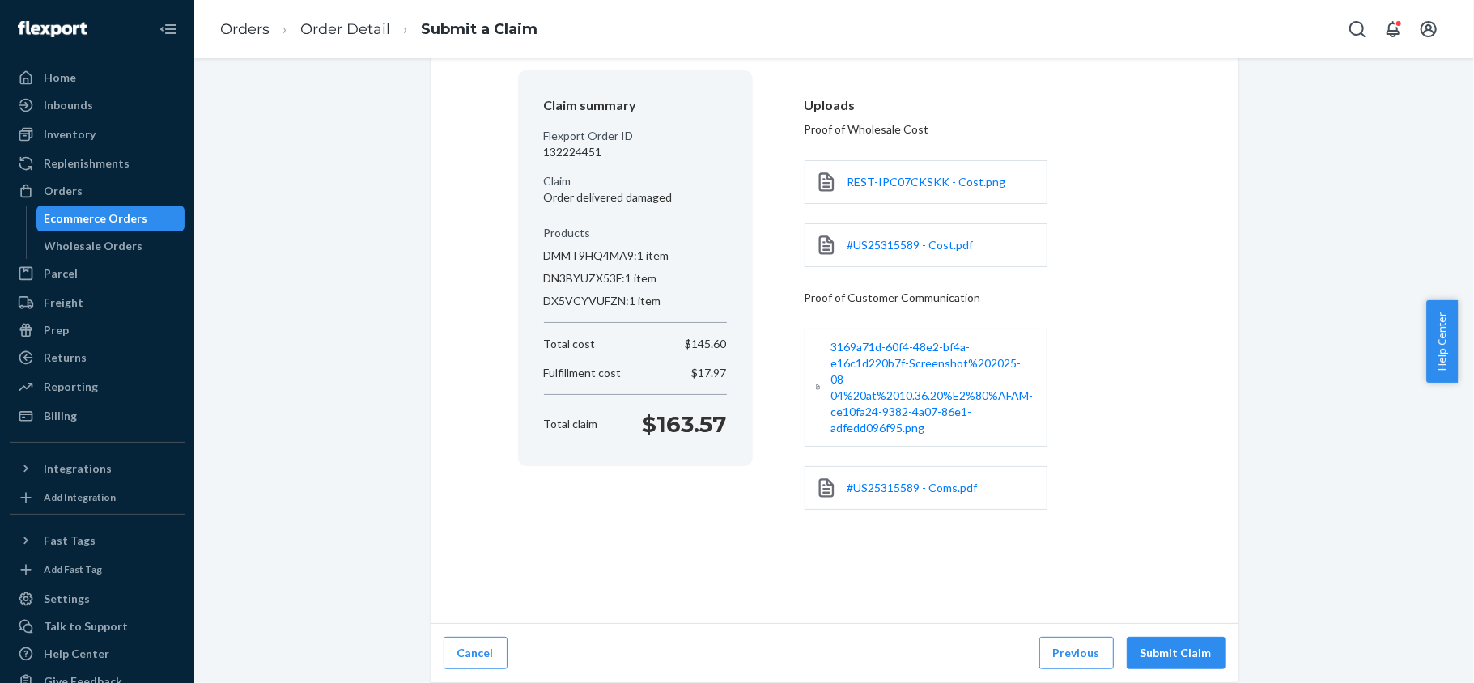
scroll to position [112, 0]
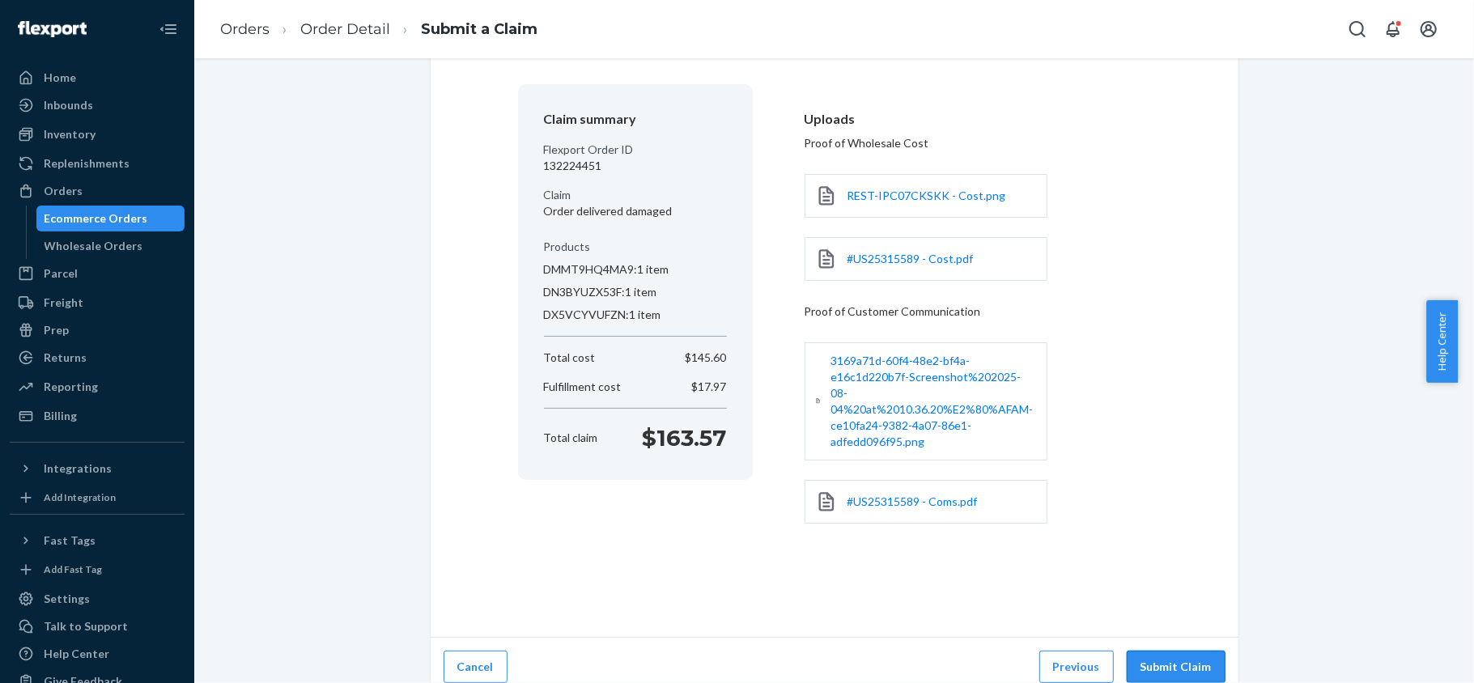
click at [1161, 651] on button "Submit Claim" at bounding box center [1176, 667] width 99 height 32
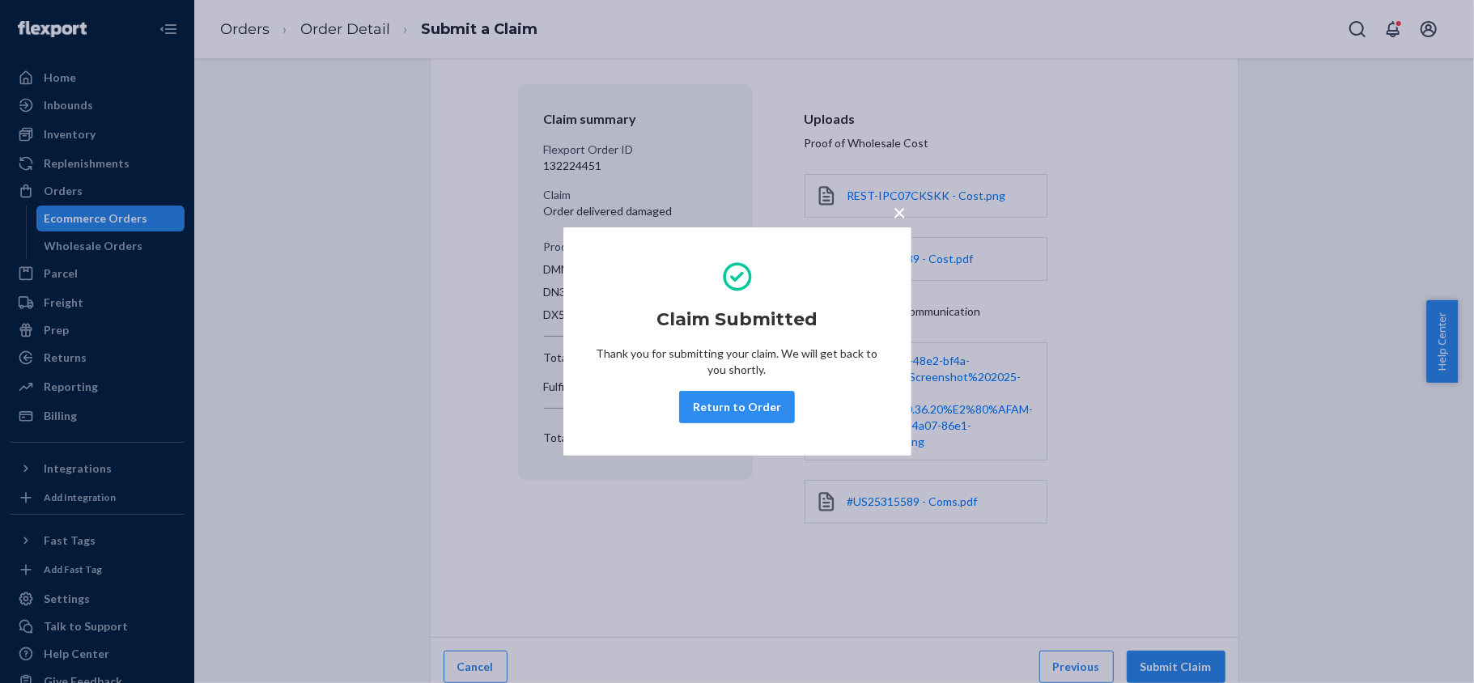
drag, startPoint x: 766, startPoint y: 395, endPoint x: 545, endPoint y: 91, distance: 376.1
click at [765, 396] on button "Return to Order" at bounding box center [737, 407] width 116 height 32
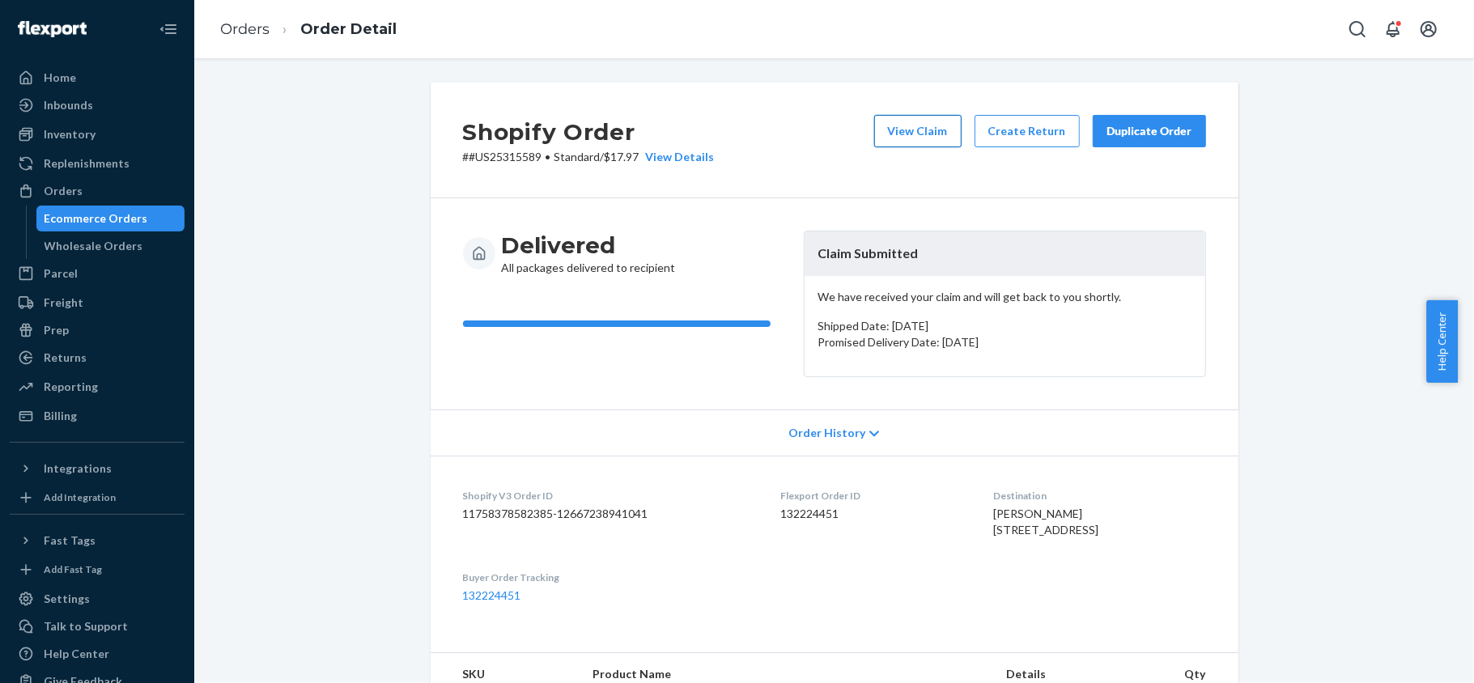
click at [910, 134] on button "View Claim" at bounding box center [917, 131] width 87 height 32
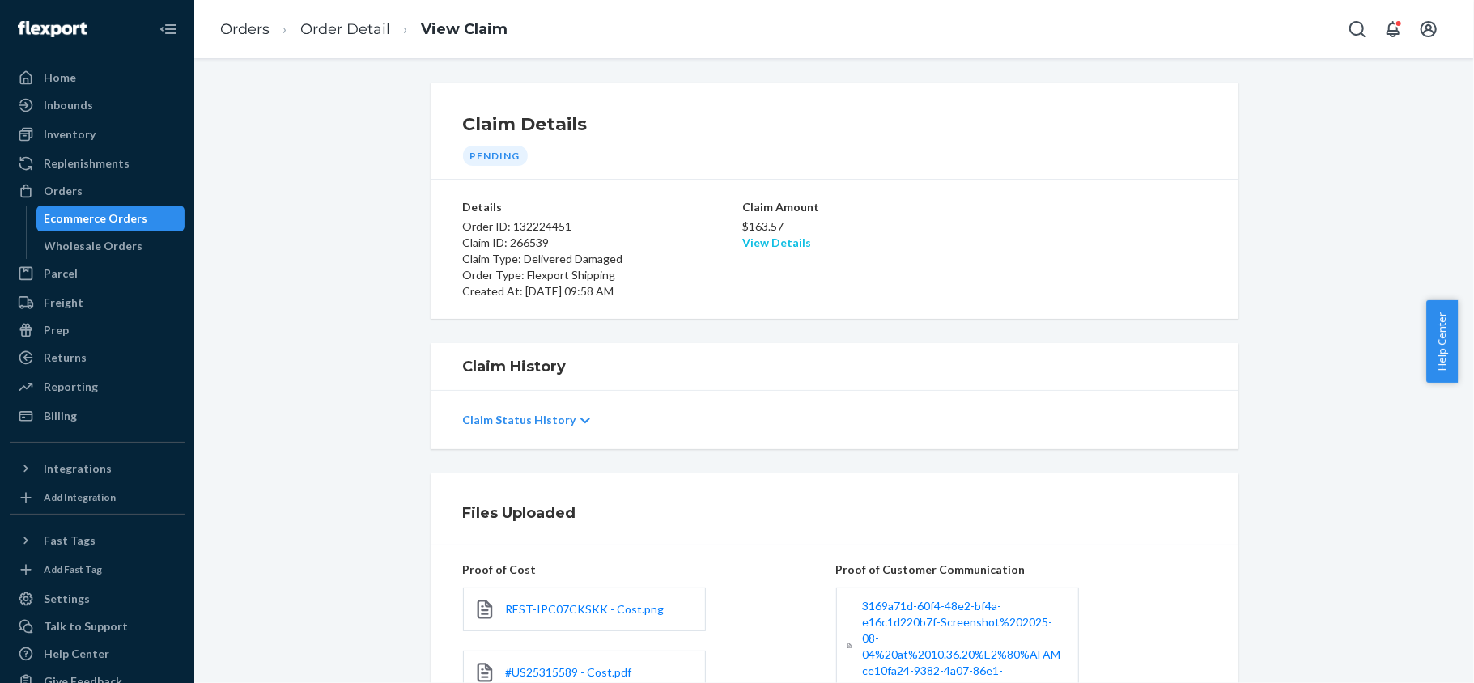
click at [764, 238] on link "View Details" at bounding box center [776, 243] width 69 height 14
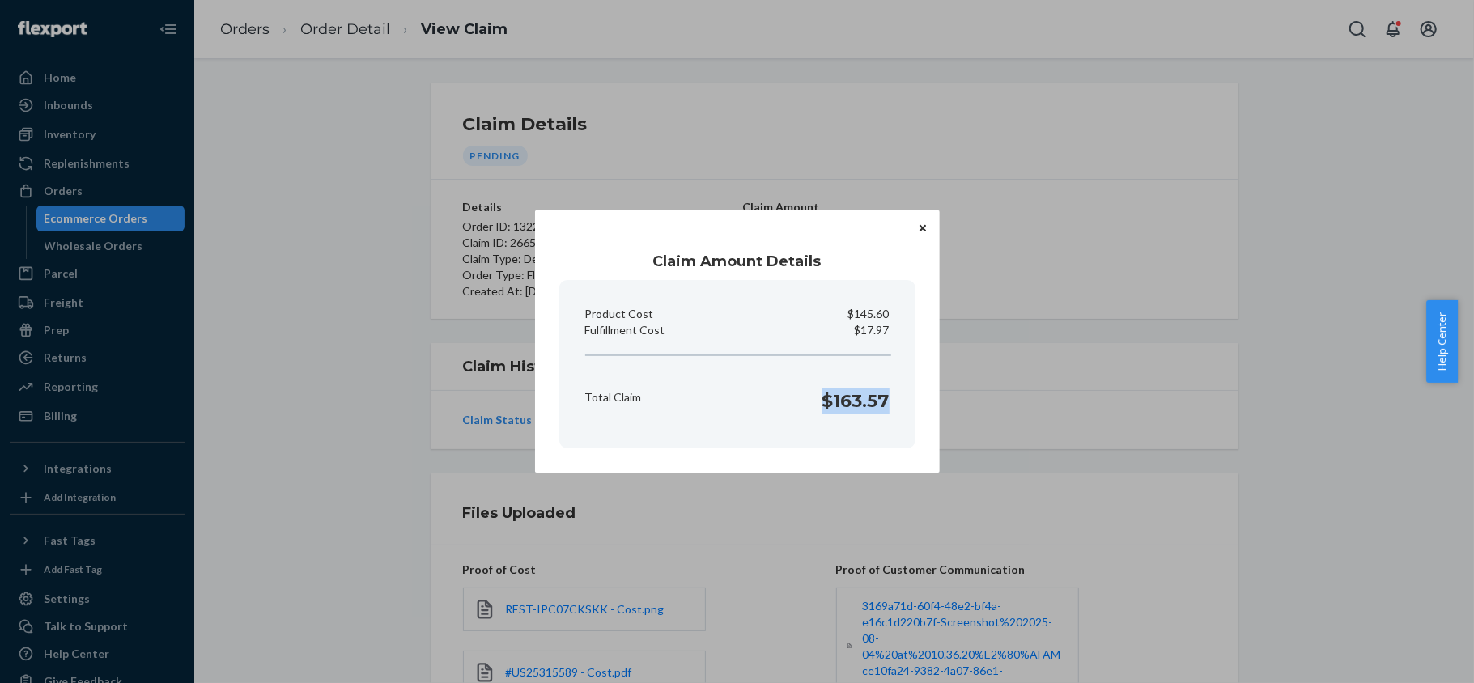
drag, startPoint x: 820, startPoint y: 401, endPoint x: 895, endPoint y: 409, distance: 75.6
click at [895, 409] on section "Product Cost $145.60 Fulfillment Cost $17.97 Total Claim $163.57" at bounding box center [737, 364] width 356 height 168
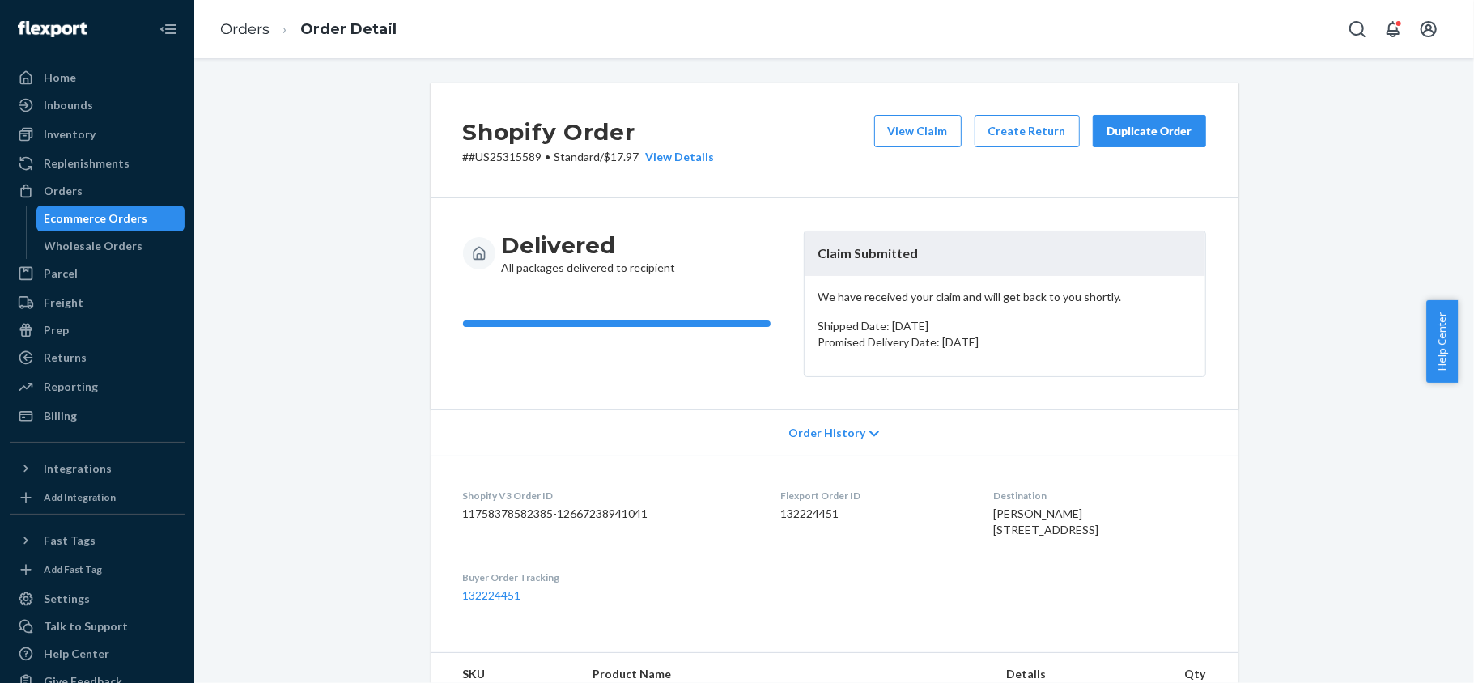
click at [806, 518] on dd "132224451" at bounding box center [874, 514] width 187 height 16
drag, startPoint x: 532, startPoint y: 159, endPoint x: 461, endPoint y: 169, distance: 71.2
click at [461, 169] on div "Shopify Order # #US25315589 • Standard / $17.97 View Details View Claim Create …" at bounding box center [835, 141] width 808 height 116
click at [142, 193] on div "Orders" at bounding box center [97, 191] width 172 height 23
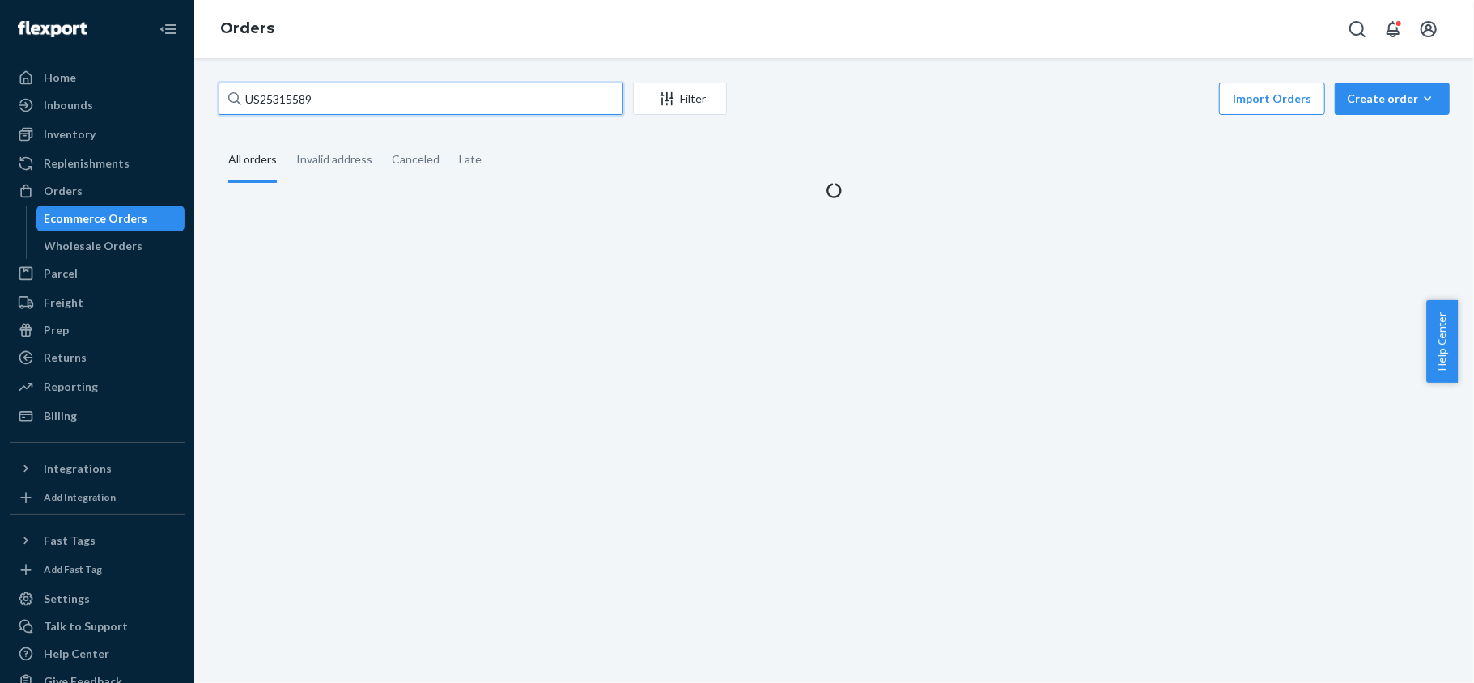
click at [317, 97] on input "US25315589" at bounding box center [421, 99] width 405 height 32
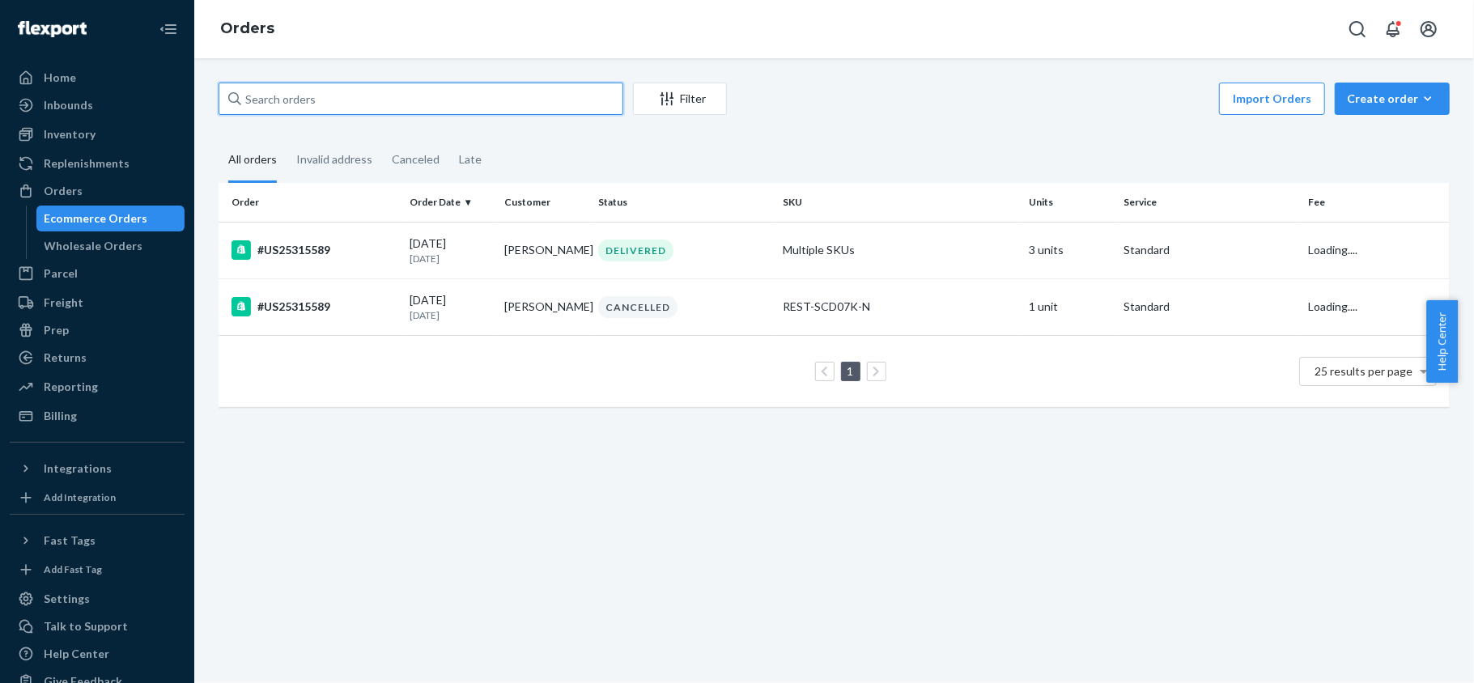
paste input "US25317243"
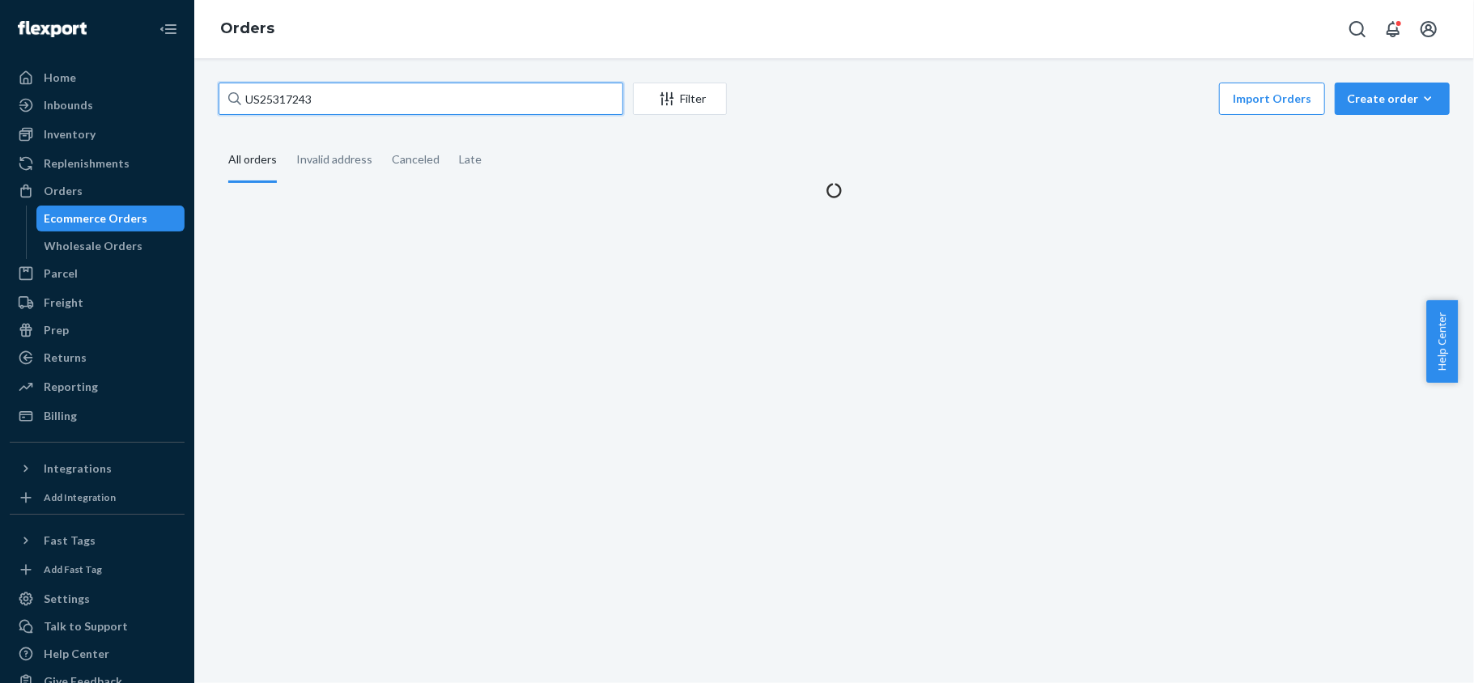
type input "US25317243"
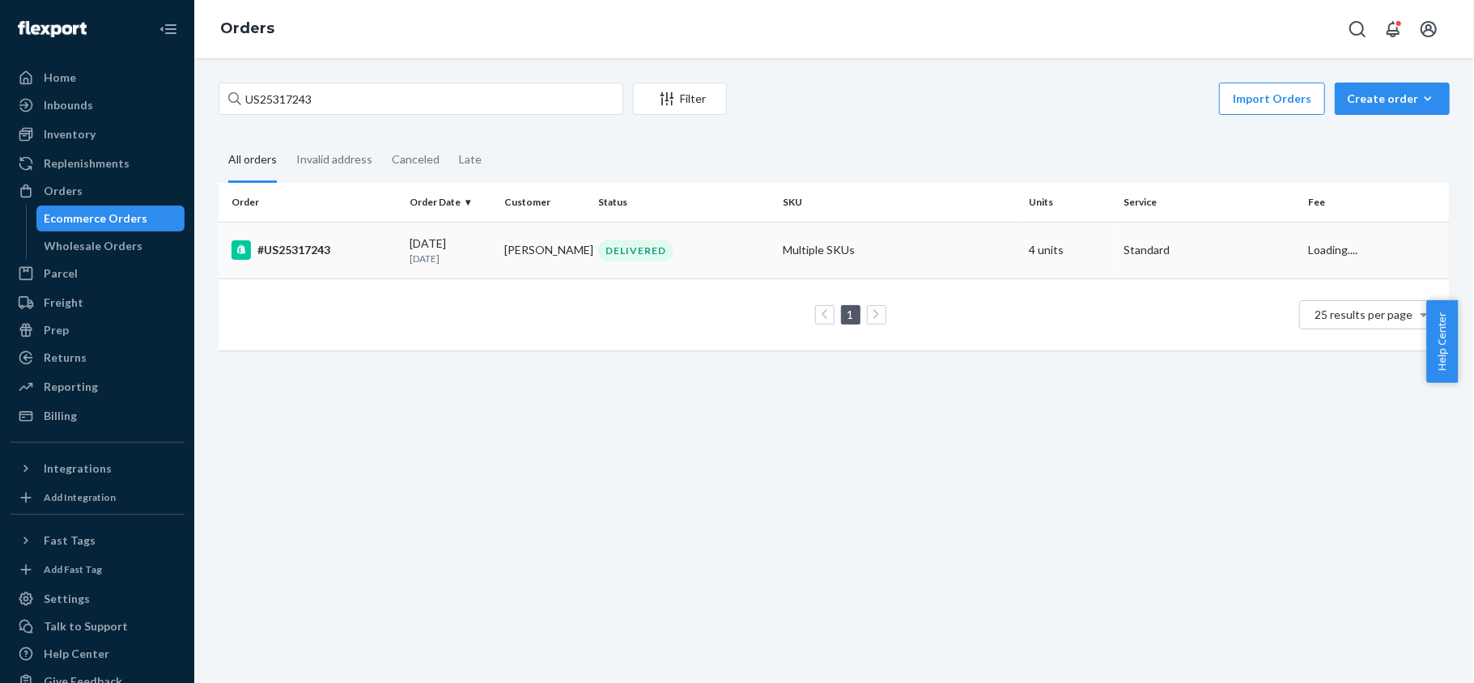
click at [347, 240] on td "#US25317243" at bounding box center [311, 250] width 185 height 57
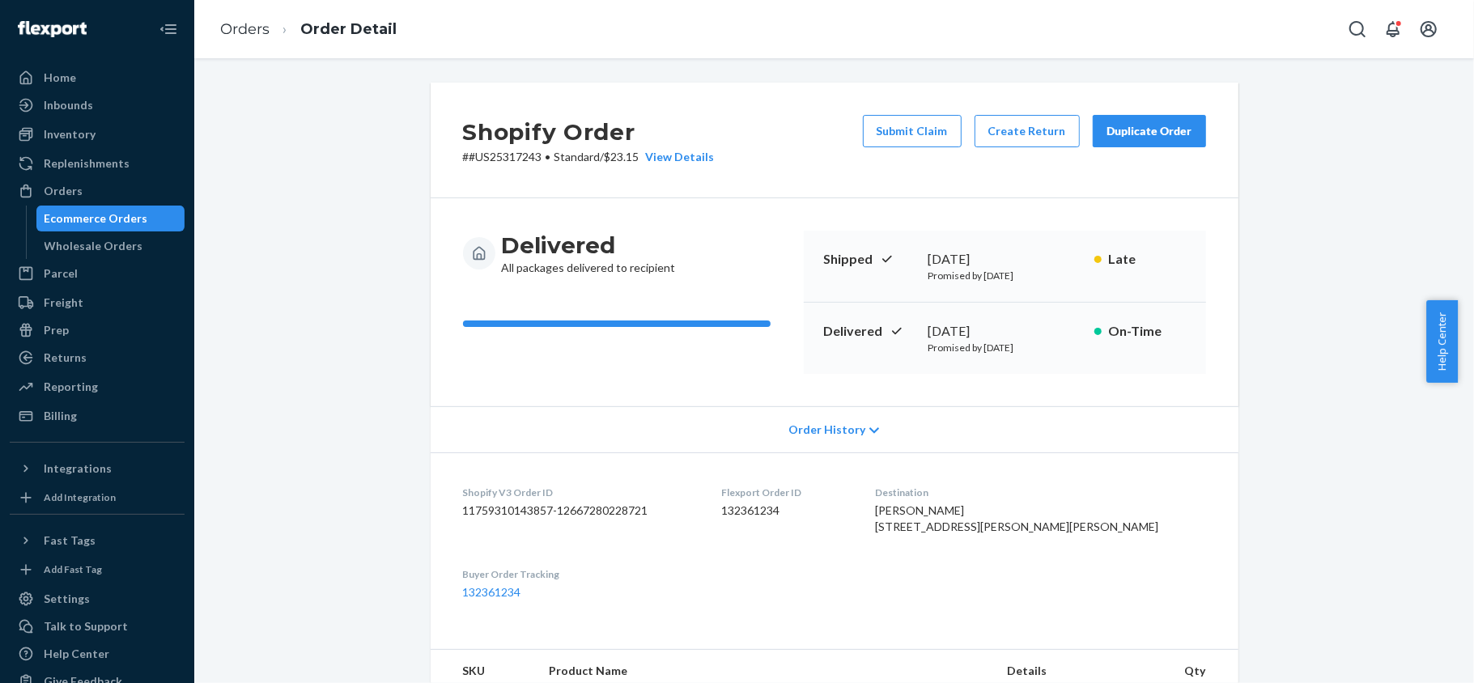
scroll to position [539, 0]
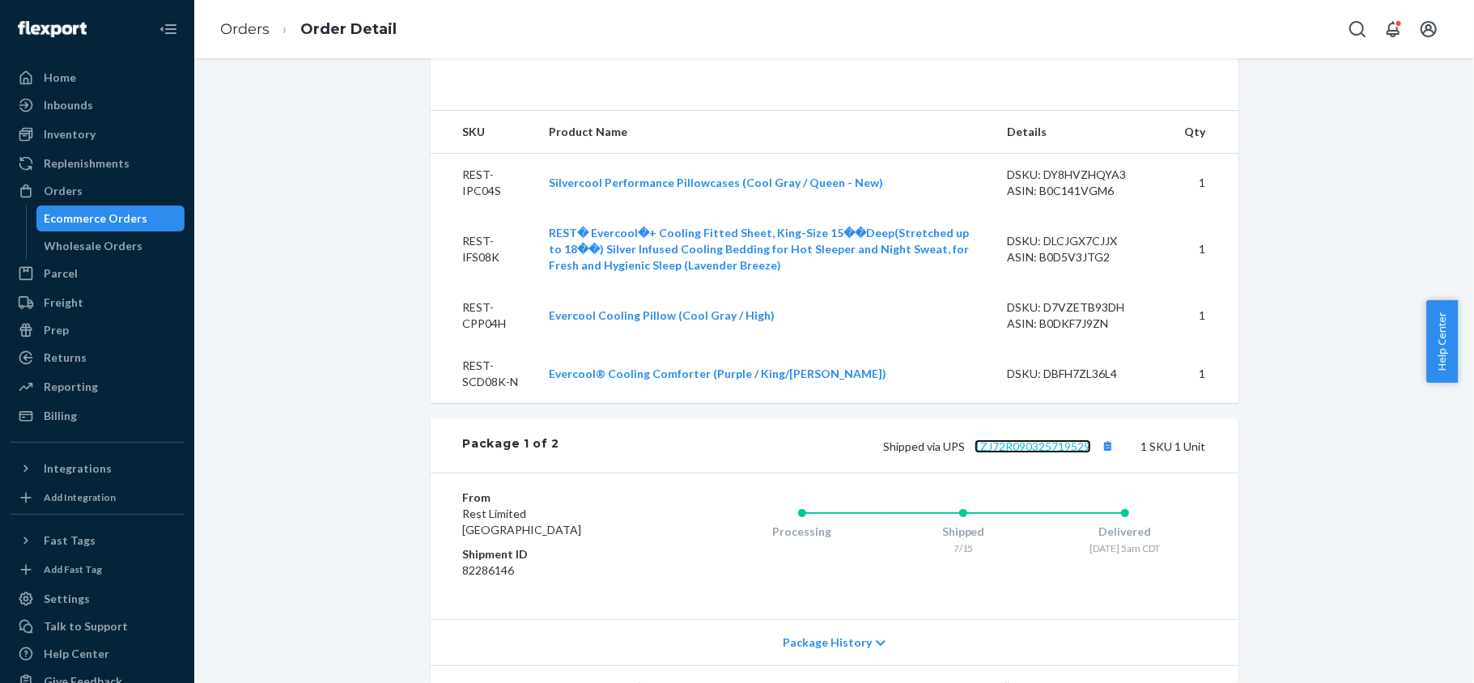
click at [1040, 453] on link "1ZJ72R090325719529" at bounding box center [1033, 447] width 117 height 14
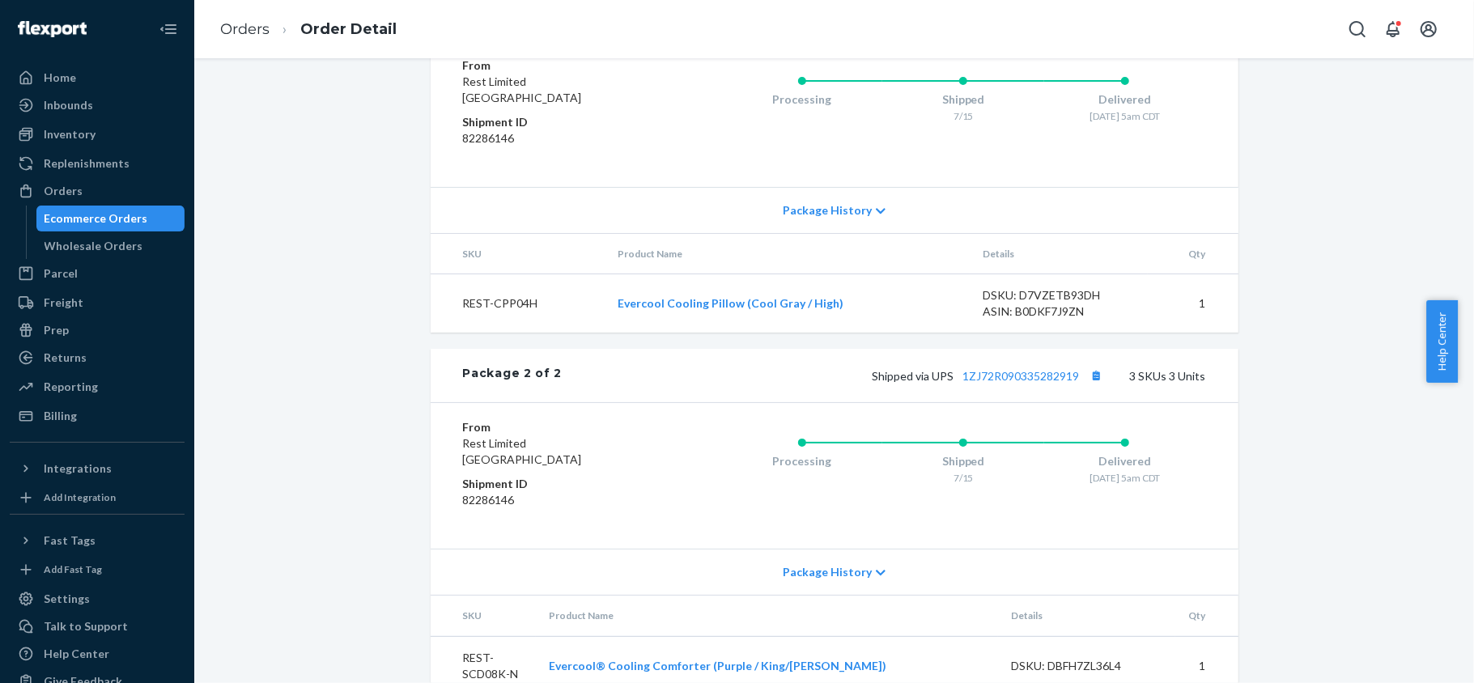
scroll to position [1170, 0]
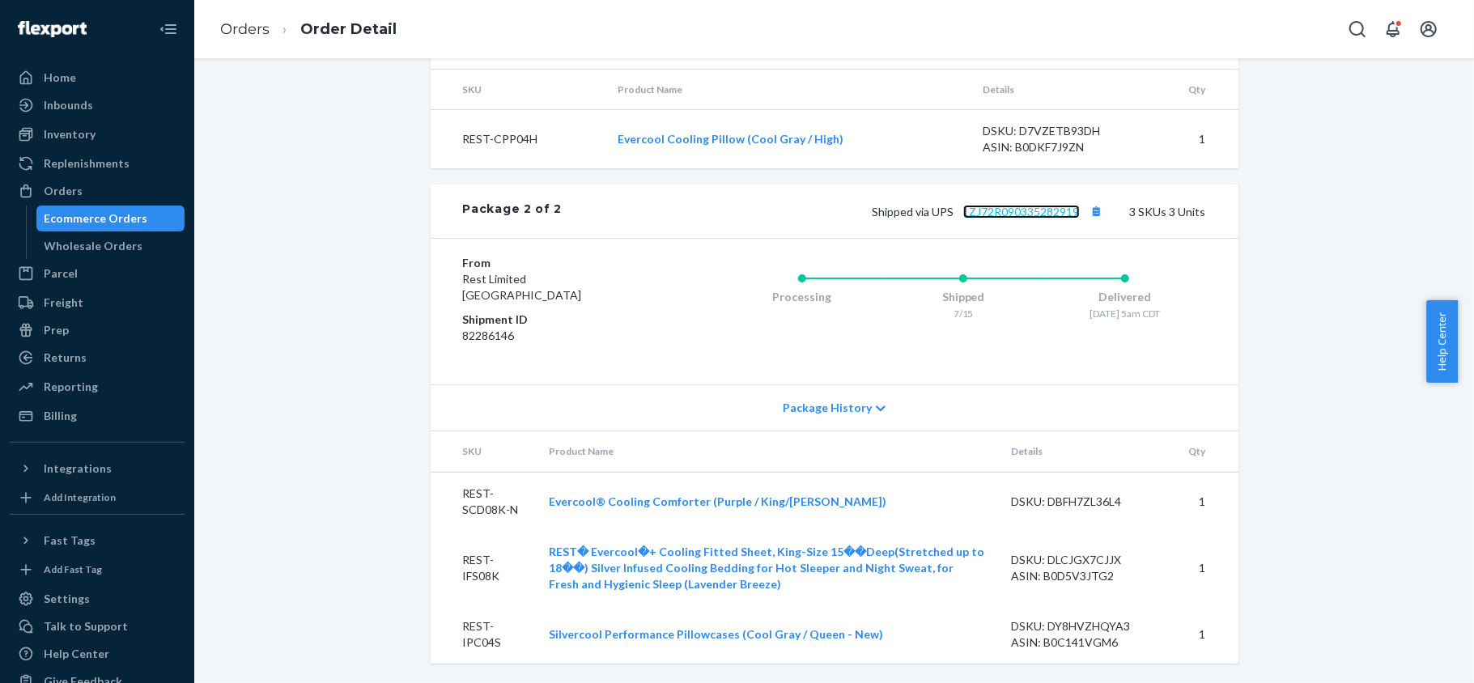
click at [1005, 211] on link "1ZJ72R090335282919" at bounding box center [1021, 212] width 117 height 14
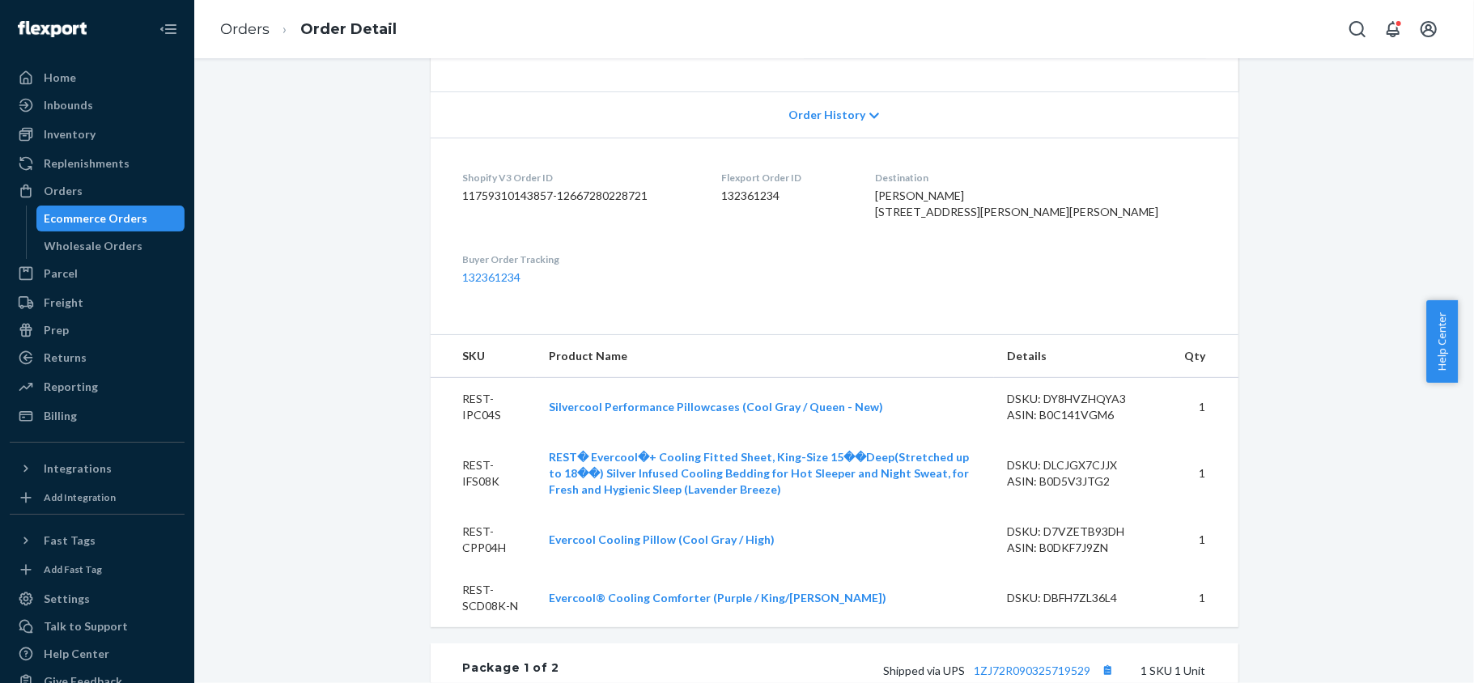
scroll to position [308, 0]
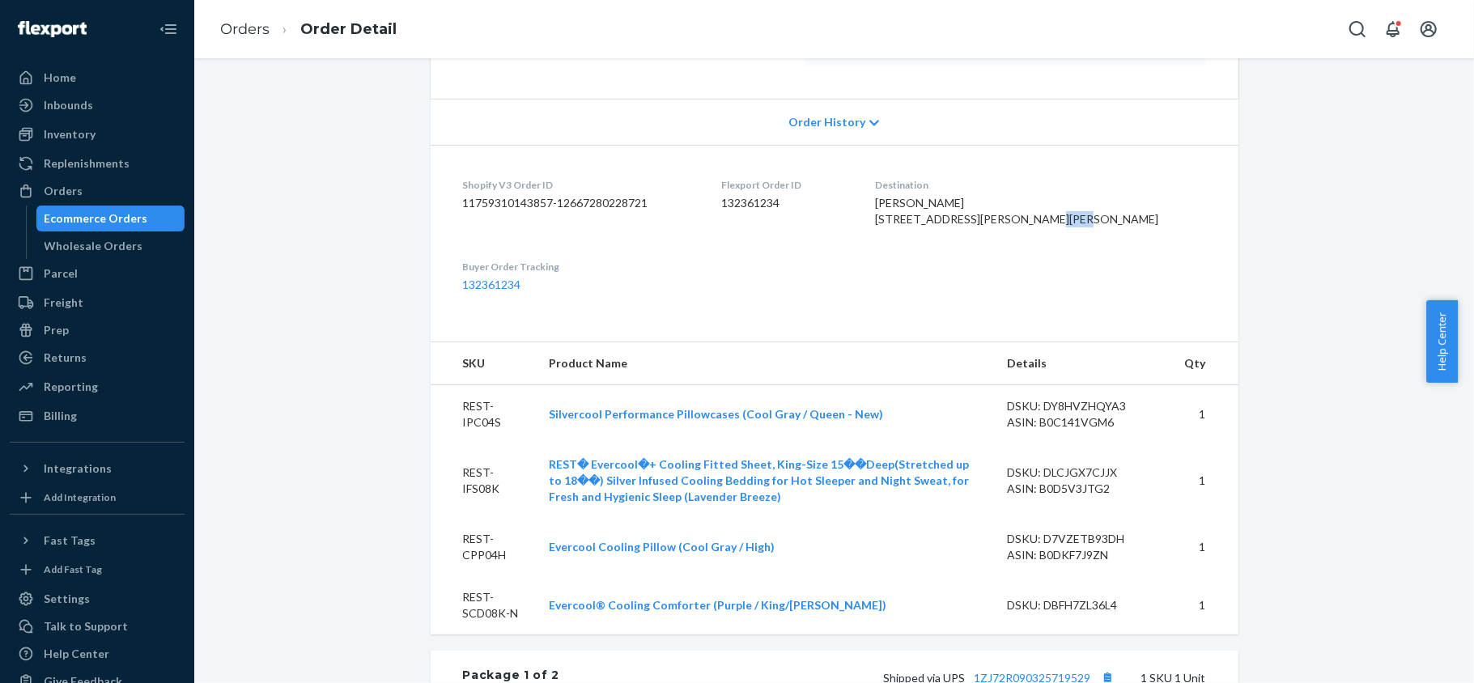
drag, startPoint x: 1034, startPoint y: 241, endPoint x: 1064, endPoint y: 243, distance: 30.0
click at [1064, 227] on div "Heather Williams 1418 Putman Dr Moody, AL 35004-3405 US" at bounding box center [1040, 211] width 331 height 32
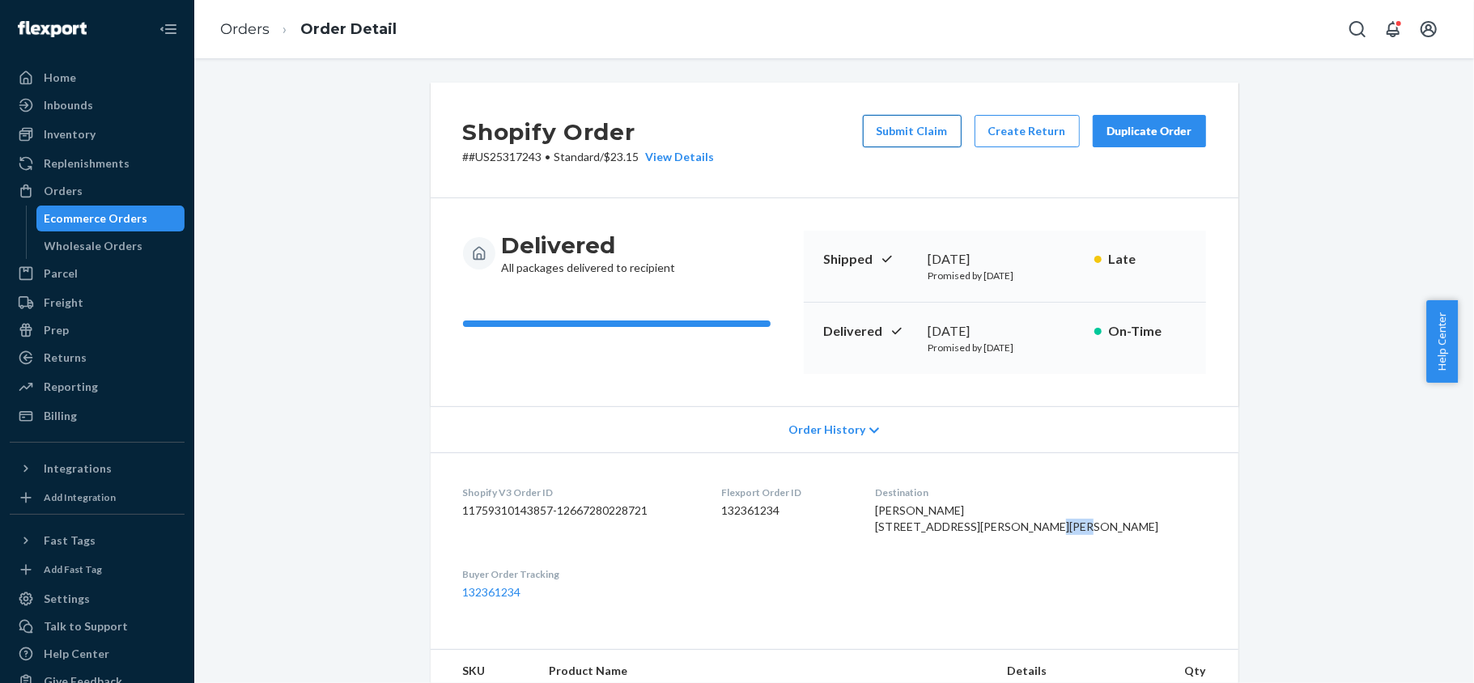
click at [907, 130] on button "Submit Claim" at bounding box center [912, 131] width 99 height 32
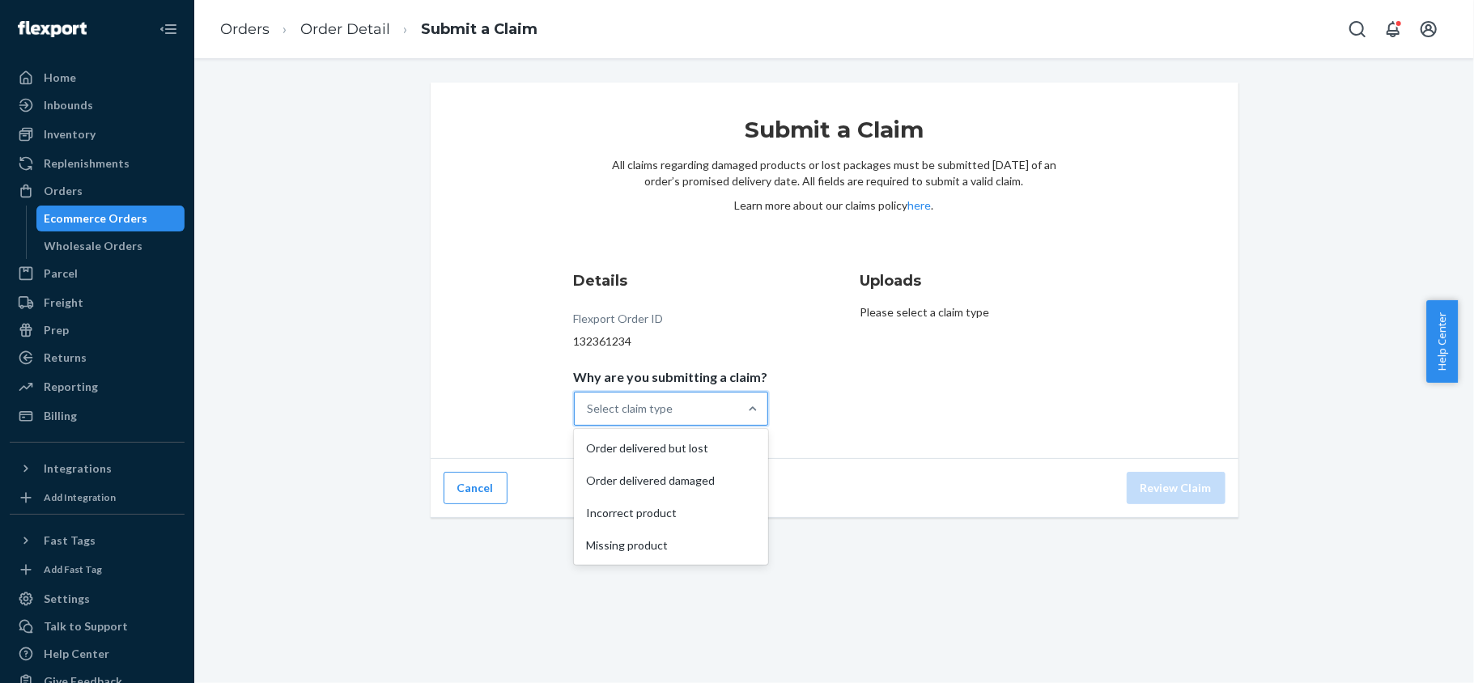
click at [723, 410] on div "Select claim type" at bounding box center [656, 409] width 163 height 32
click at [589, 410] on input "Why are you submitting a claim? option Order delivered but lost focused, 1 of 4…" at bounding box center [589, 409] width 2 height 16
click at [720, 444] on div "Order delivered but lost" at bounding box center [671, 448] width 188 height 32
click at [589, 417] on input "Why are you submitting a claim? option Order delivered but lost focused, 1 of 4…" at bounding box center [589, 409] width 2 height 16
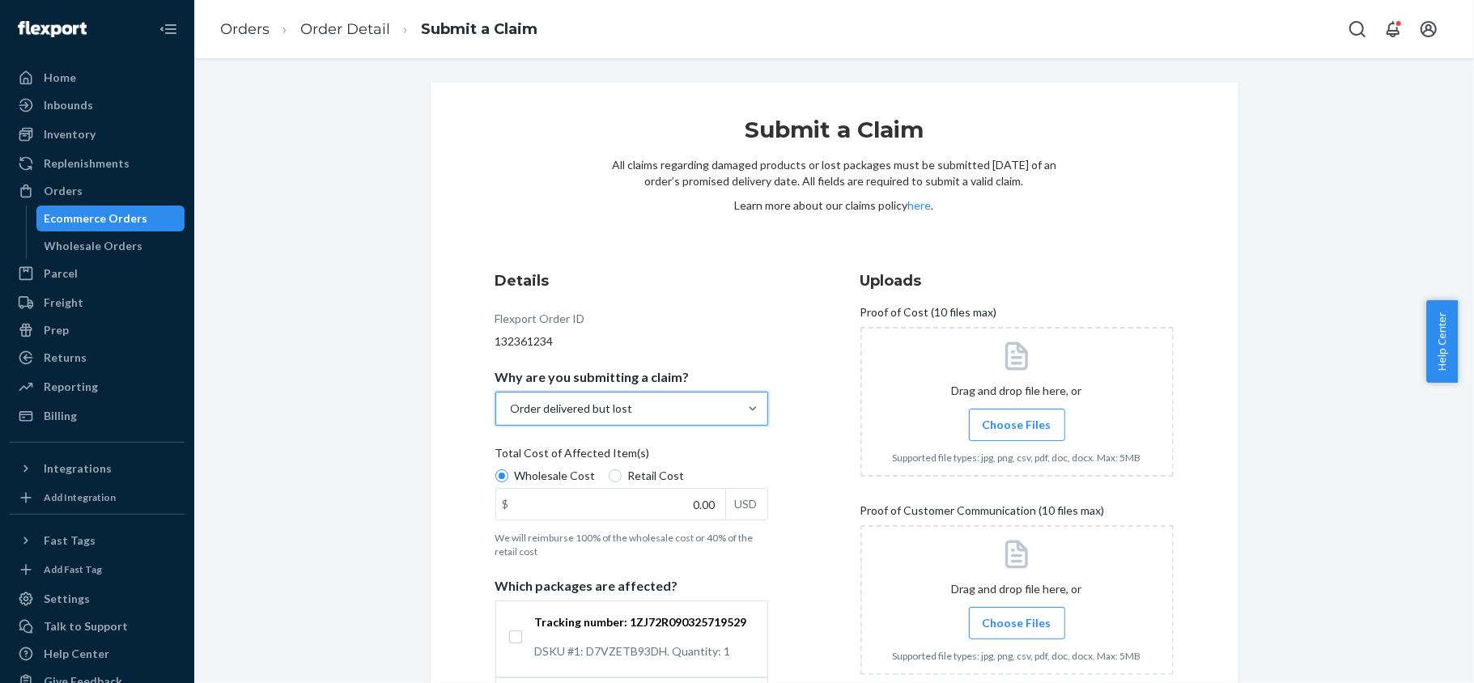
click at [632, 476] on span "Retail Cost" at bounding box center [656, 476] width 57 height 16
click at [622, 476] on input "Retail Cost" at bounding box center [615, 475] width 13 height 13
radio input "true"
drag, startPoint x: 665, startPoint y: 512, endPoint x: 761, endPoint y: 522, distance: 96.0
click at [761, 522] on div "Details Flexport Order ID 132361234 Why are you submitting a claim? Order deliv…" at bounding box center [651, 532] width 313 height 542
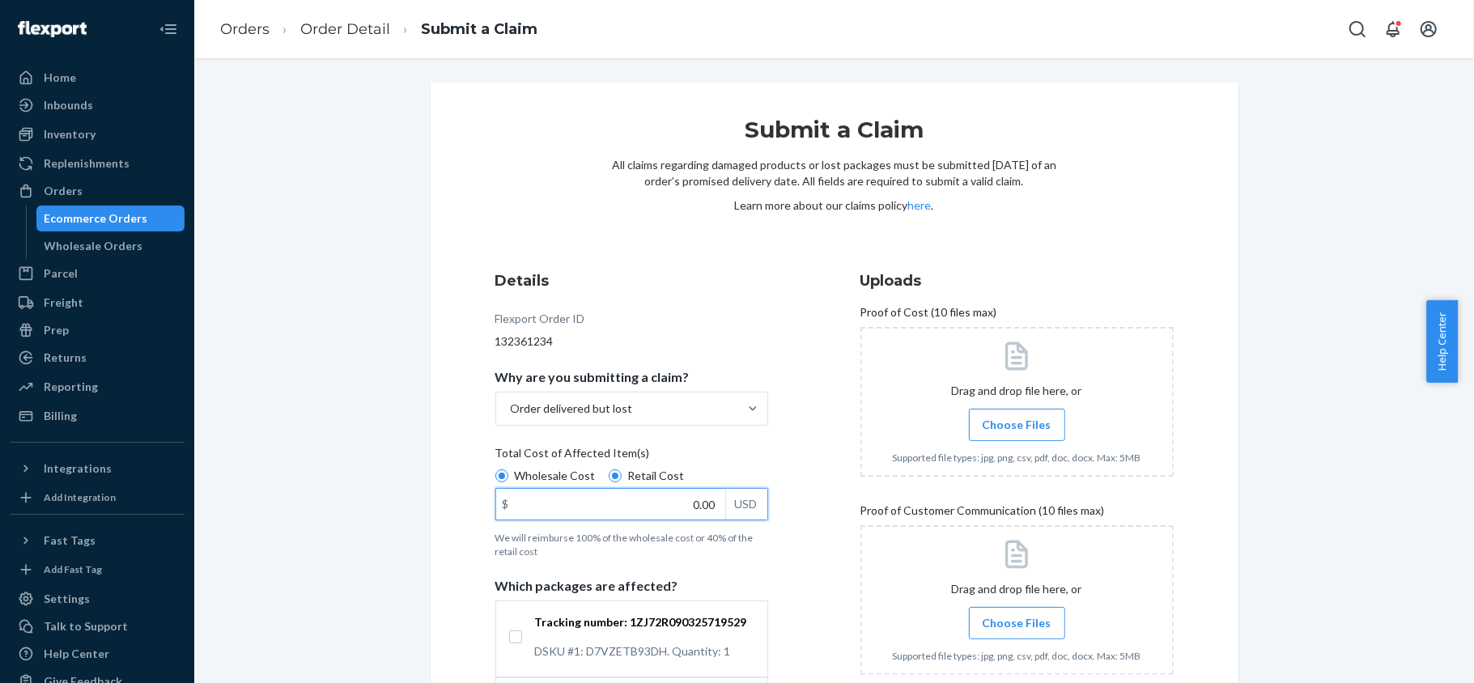
paste input "527"
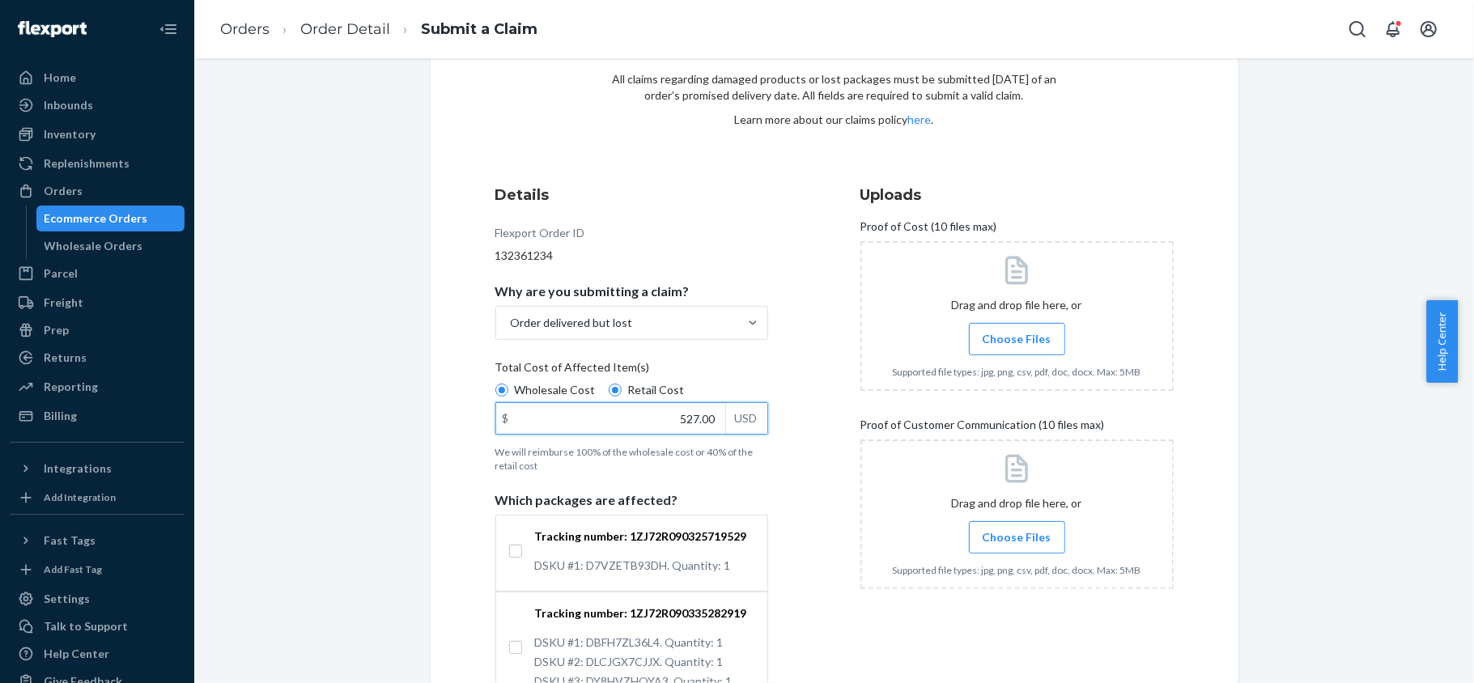
scroll to position [205, 0]
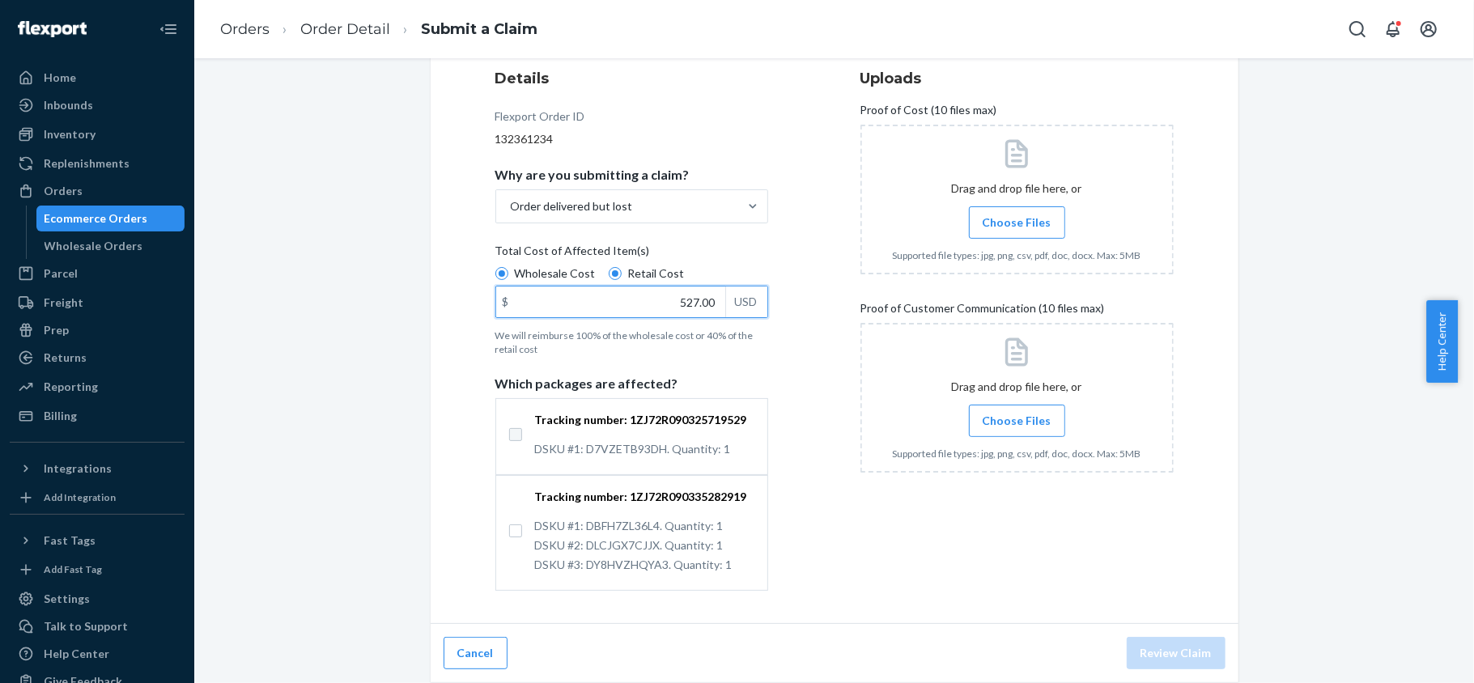
type input "527.00"
drag, startPoint x: 508, startPoint y: 432, endPoint x: 508, endPoint y: 499, distance: 66.4
click at [509, 434] on input "Tracking number: 1ZJ72R090325719529 DSKU #1: D7VZETB93DH. Quantity: 1" at bounding box center [515, 434] width 13 height 13
checkbox input "true"
click at [509, 531] on input "Tracking number: 1ZJ72R090335282919 DSKU #1: DBFH7ZL36L4. Quantity: 1 DSKU #2: …" at bounding box center [515, 530] width 13 height 13
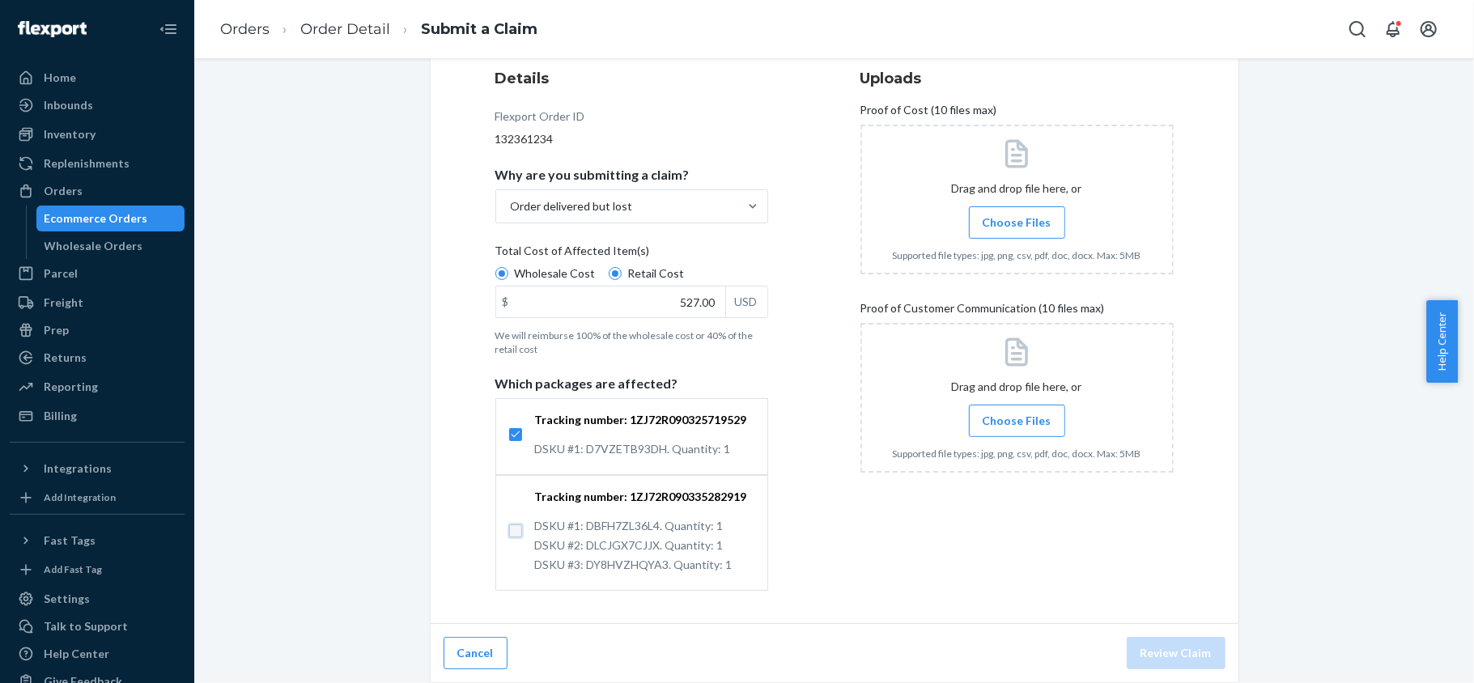
checkbox input "true"
click at [989, 221] on span "Choose Files" at bounding box center [1017, 222] width 69 height 16
click at [1017, 221] on input "Choose Files" at bounding box center [1017, 223] width 1 height 18
click at [1010, 415] on span "Choose Files" at bounding box center [1017, 421] width 69 height 16
click at [1017, 415] on input "Choose Files" at bounding box center [1017, 421] width 1 height 18
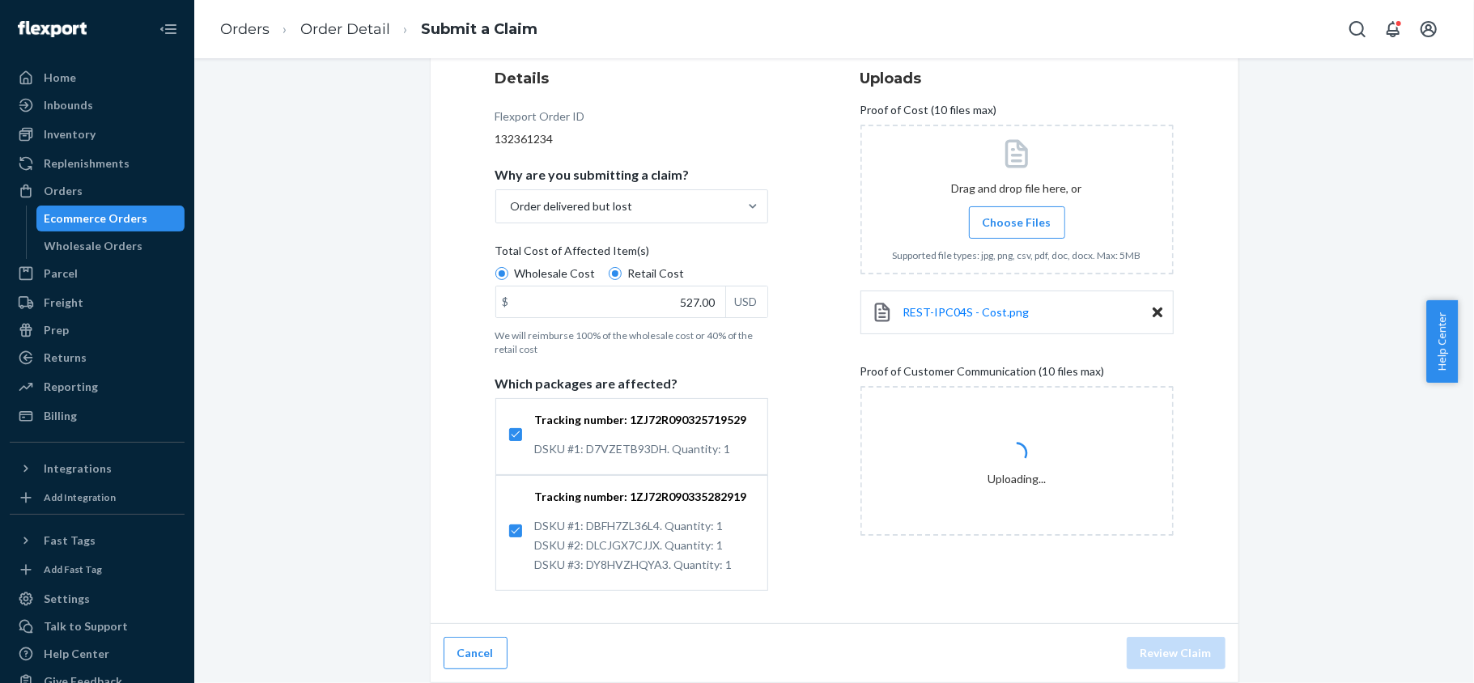
click at [982, 228] on label "Choose Files" at bounding box center [1017, 222] width 96 height 32
click at [1017, 228] on input "Choose Files" at bounding box center [1017, 223] width 1 height 18
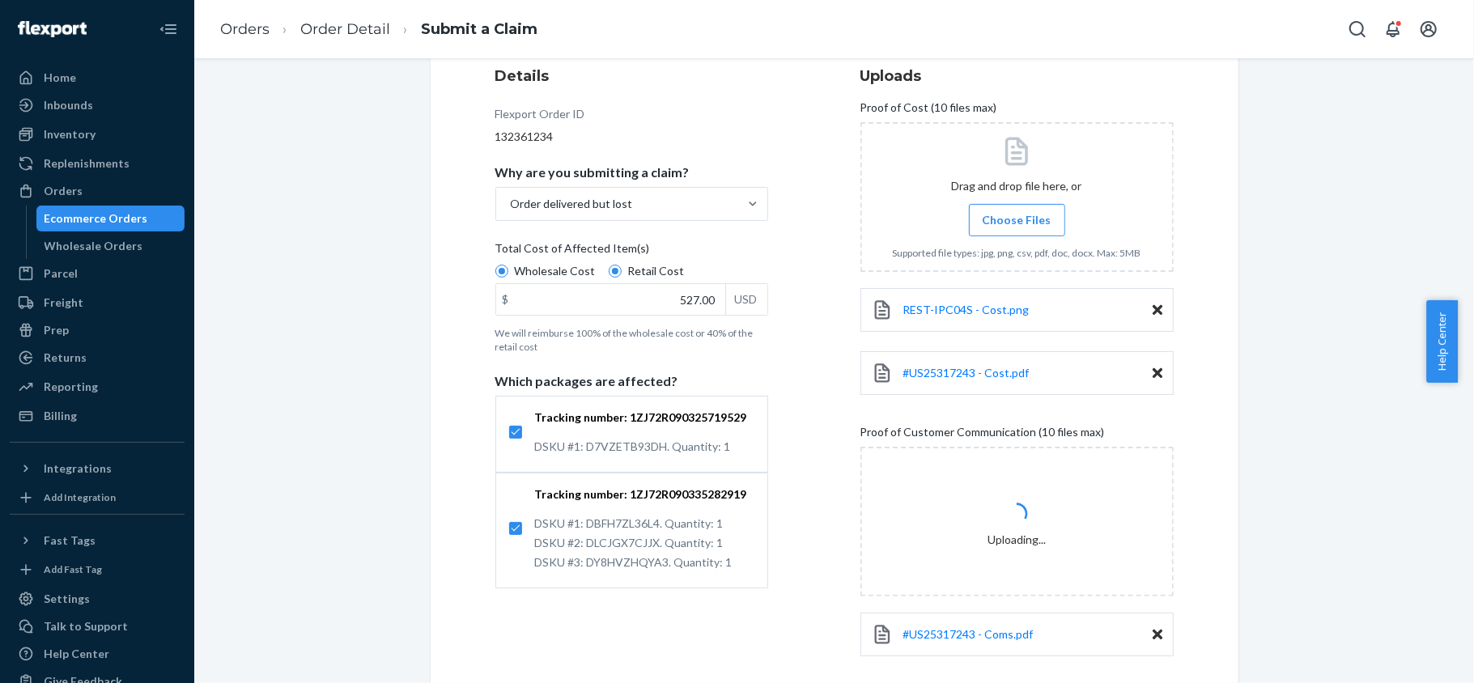
click at [962, 358] on div "#US25317243 - Cost.pdf" at bounding box center [1016, 373] width 313 height 44
click at [959, 380] on link "#US25317243 - Cost.pdf" at bounding box center [966, 373] width 126 height 16
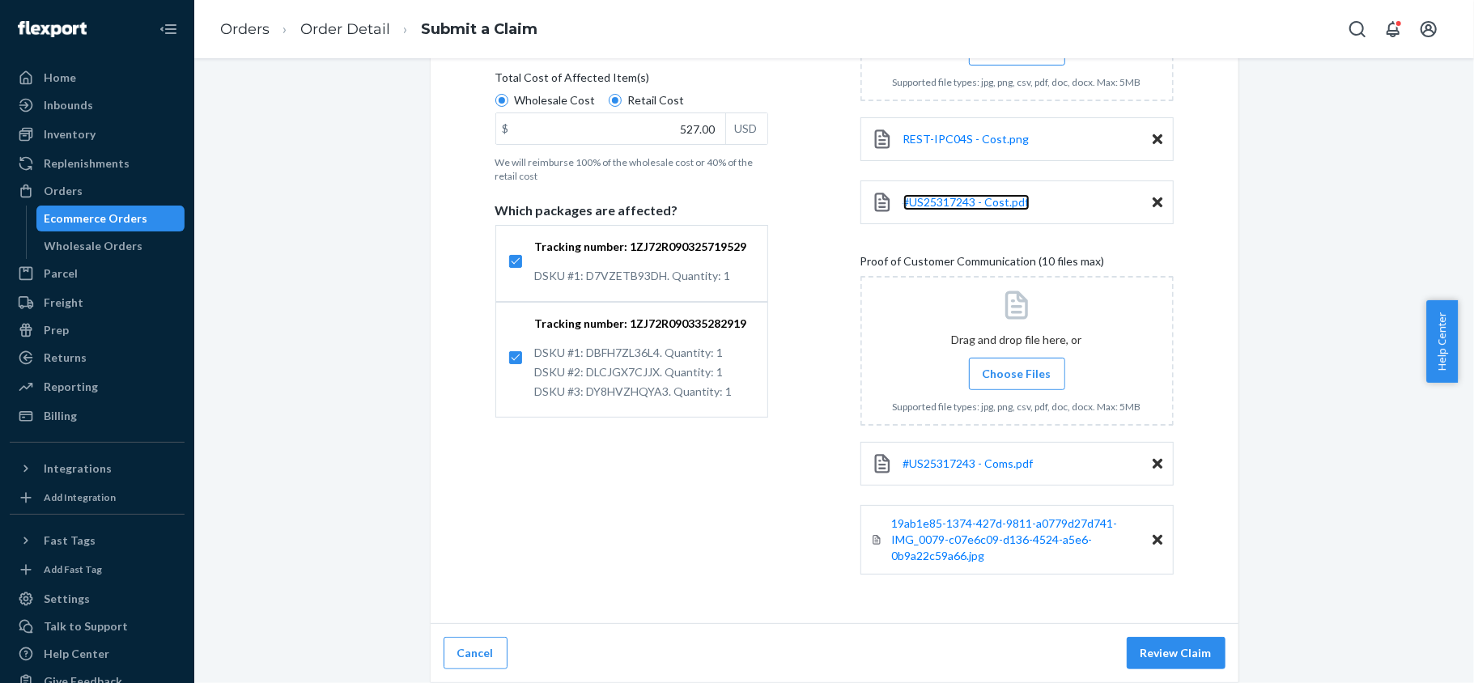
scroll to position [379, 0]
click at [958, 458] on span "#US25317243 - Coms.pdf" at bounding box center [968, 463] width 130 height 14
click at [966, 202] on span "#US25317243 - Cost.pdf" at bounding box center [966, 202] width 126 height 14
click at [1169, 651] on button "Review Claim" at bounding box center [1176, 653] width 99 height 32
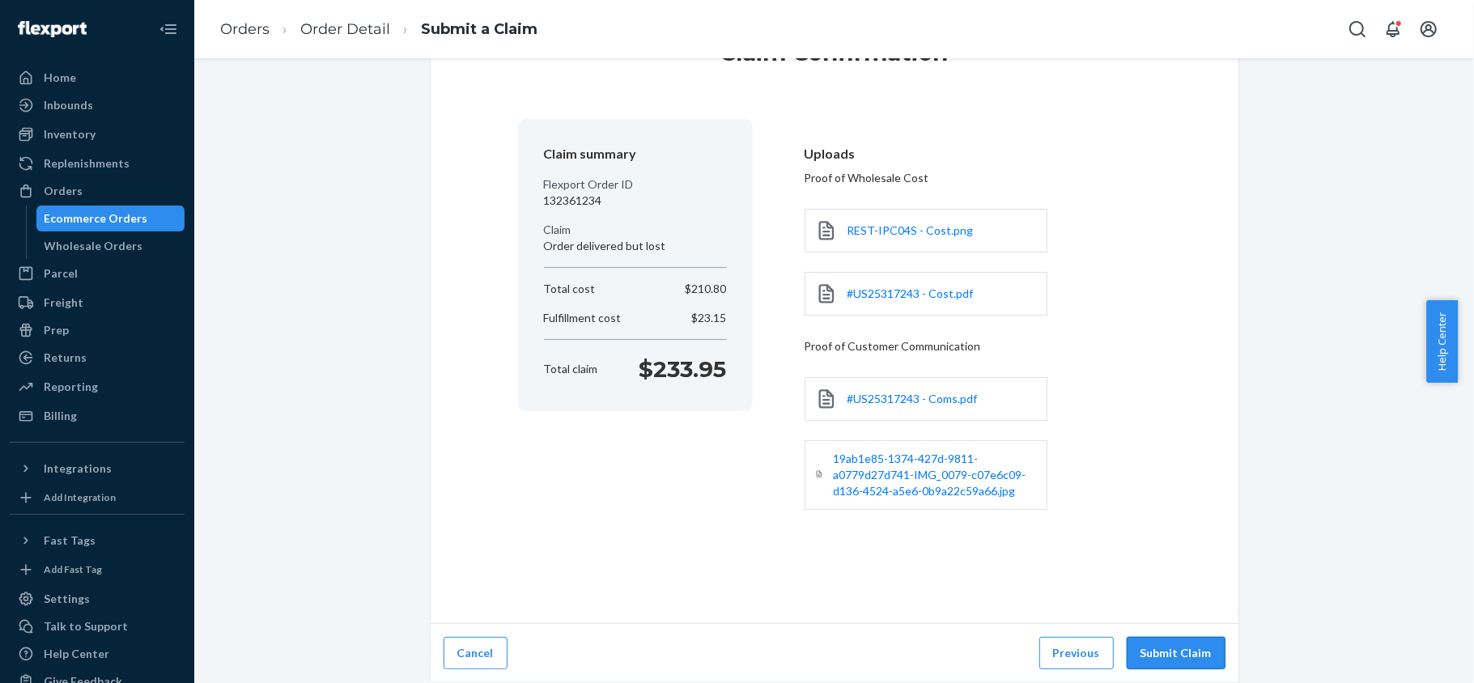
scroll to position [79, 0]
click at [1166, 644] on button "Submit Claim" at bounding box center [1176, 653] width 99 height 32
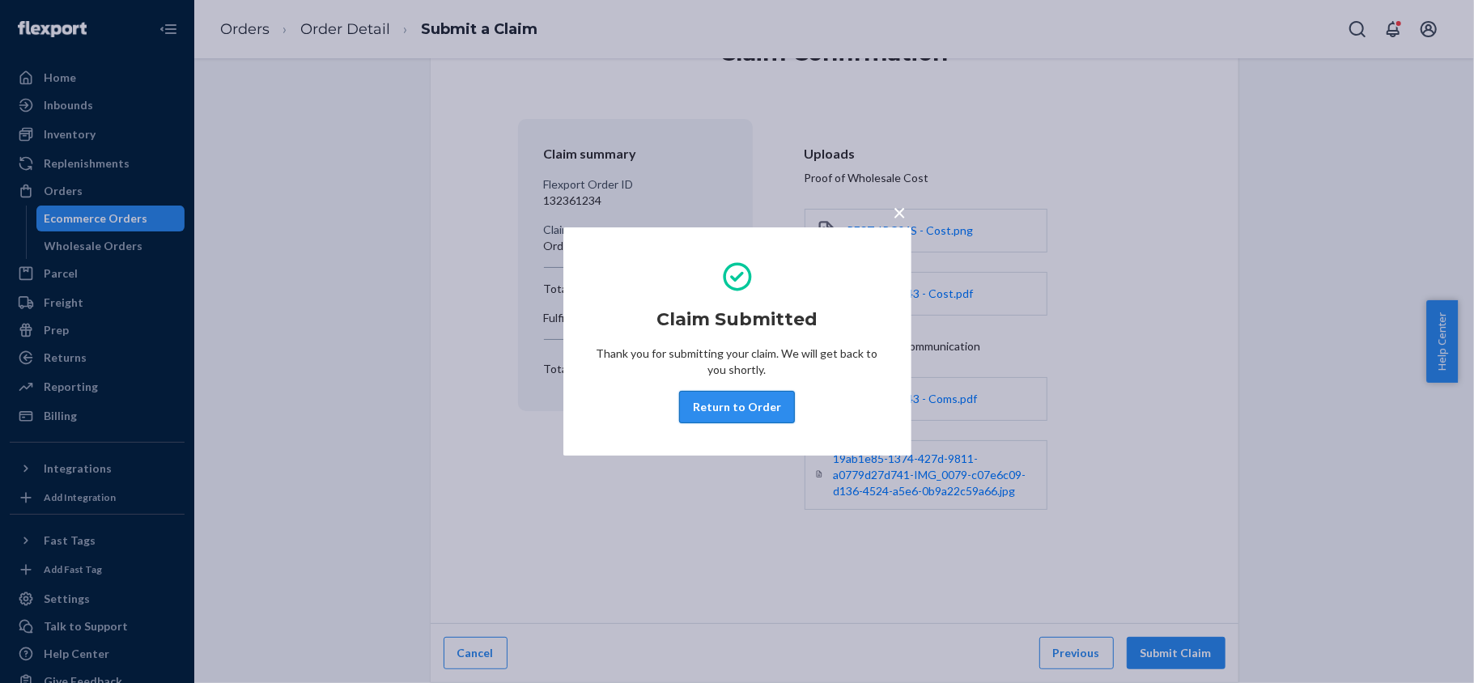
click at [729, 402] on button "Return to Order" at bounding box center [737, 407] width 116 height 32
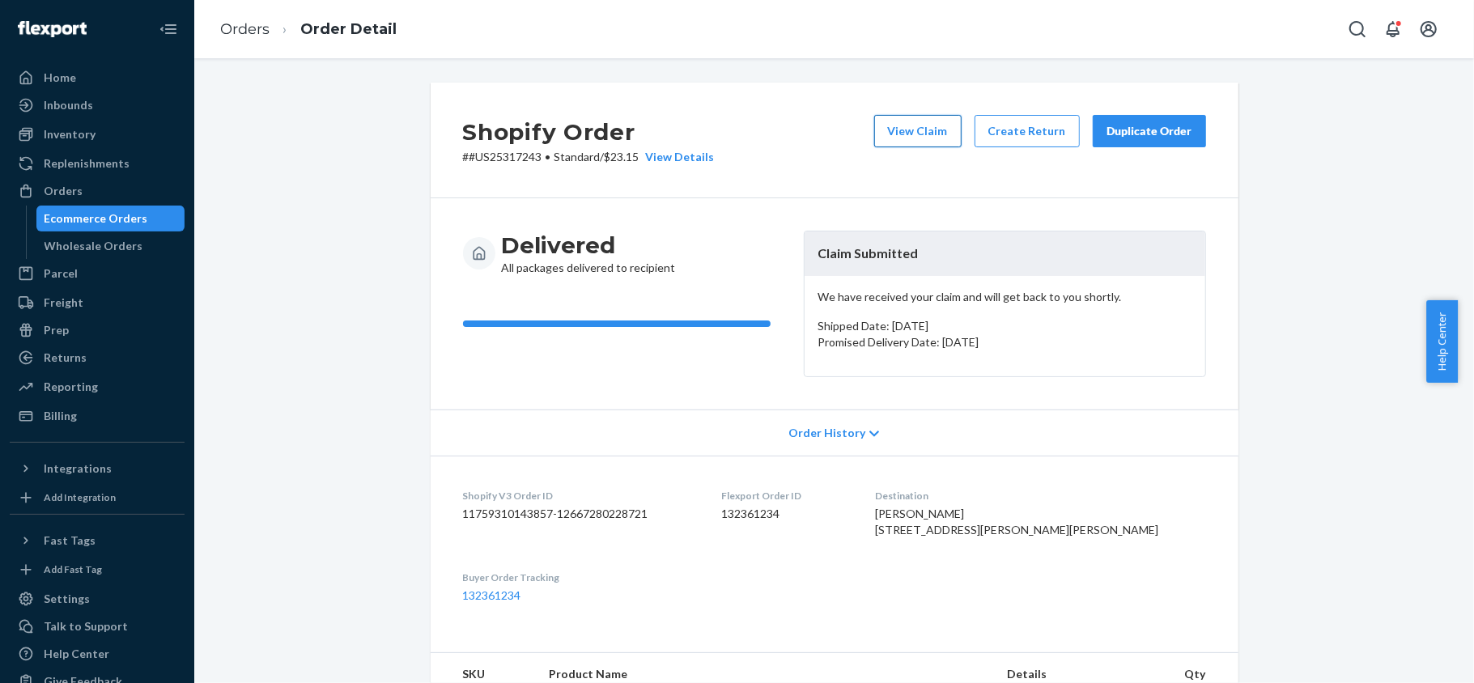
click at [911, 133] on button "View Claim" at bounding box center [917, 131] width 87 height 32
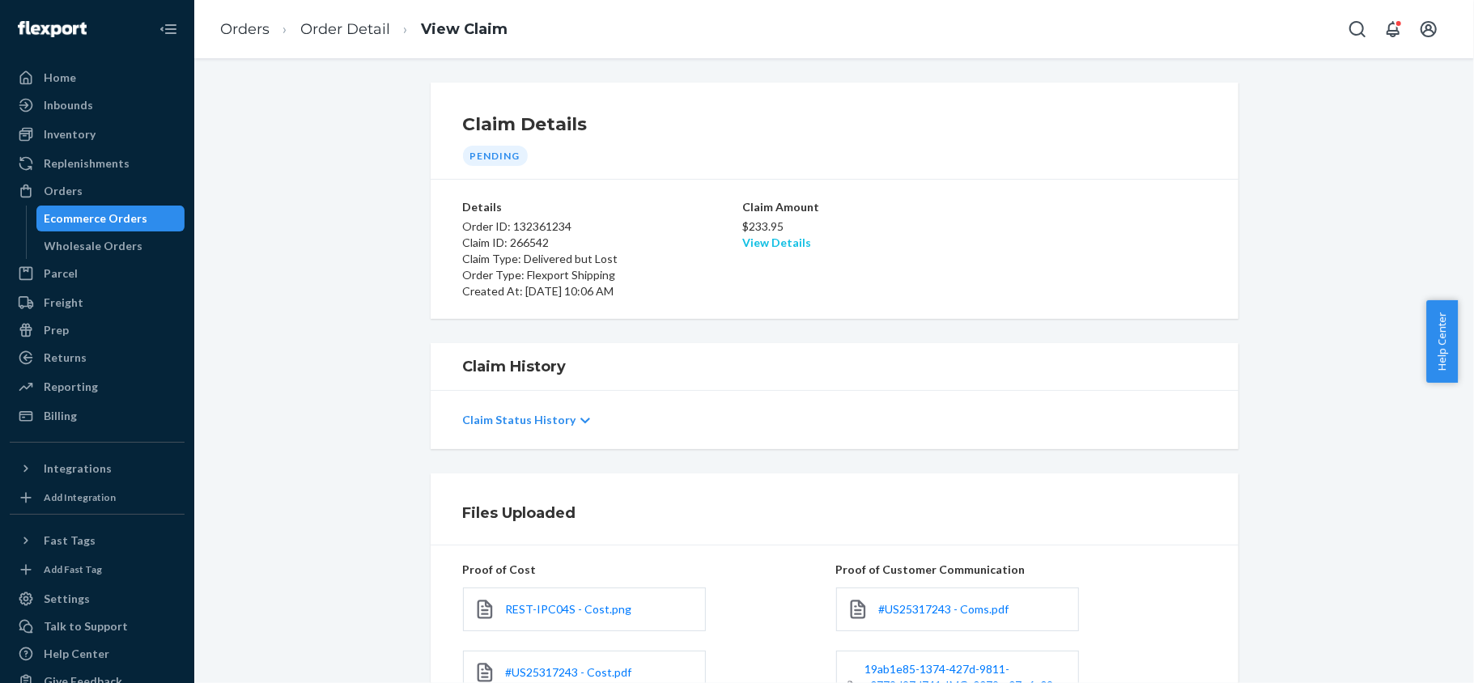
click at [767, 241] on link "View Details" at bounding box center [776, 243] width 69 height 14
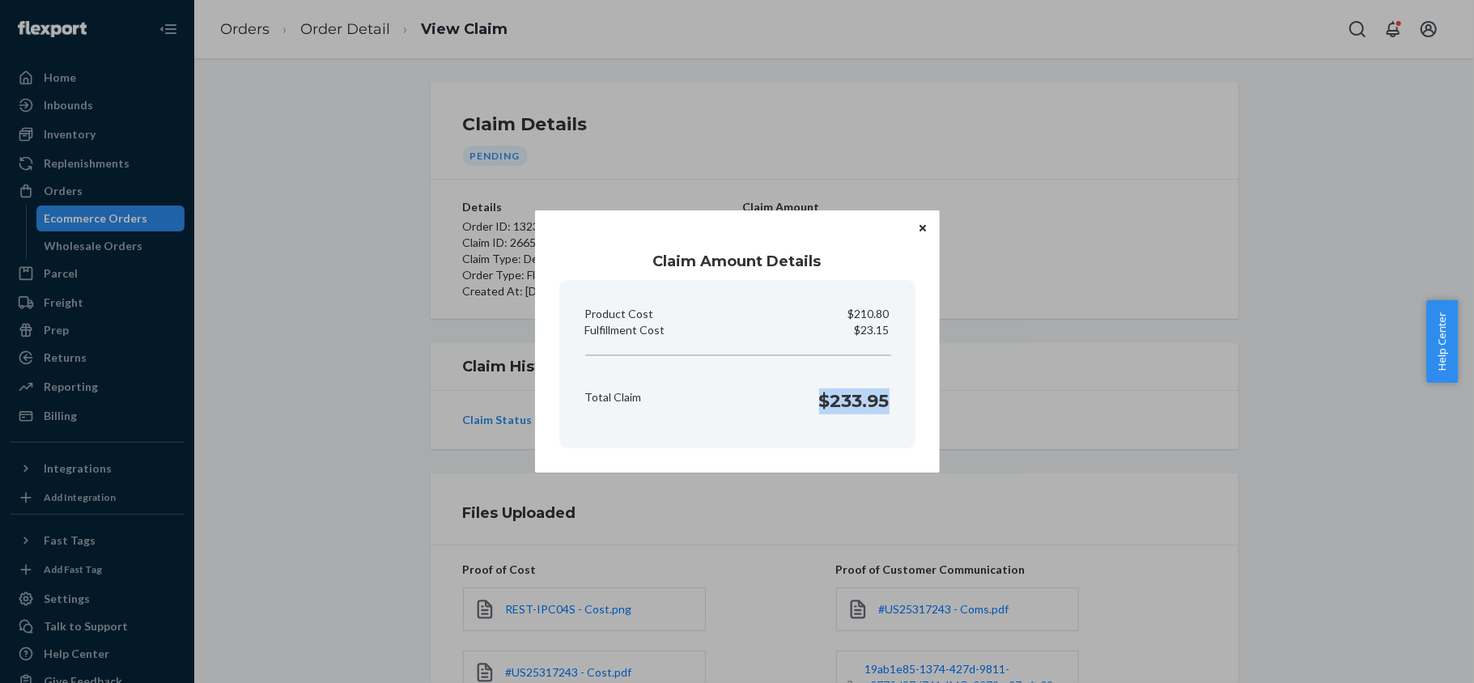
drag, startPoint x: 820, startPoint y: 408, endPoint x: 890, endPoint y: 415, distance: 70.8
click at [890, 415] on div "Total Claim $233.95" at bounding box center [737, 397] width 317 height 50
drag, startPoint x: 853, startPoint y: 333, endPoint x: 895, endPoint y: 338, distance: 42.3
click at [895, 338] on section "Product Cost $210.80 Fulfillment Cost $23.15 Total Claim $233.95" at bounding box center [737, 364] width 356 height 168
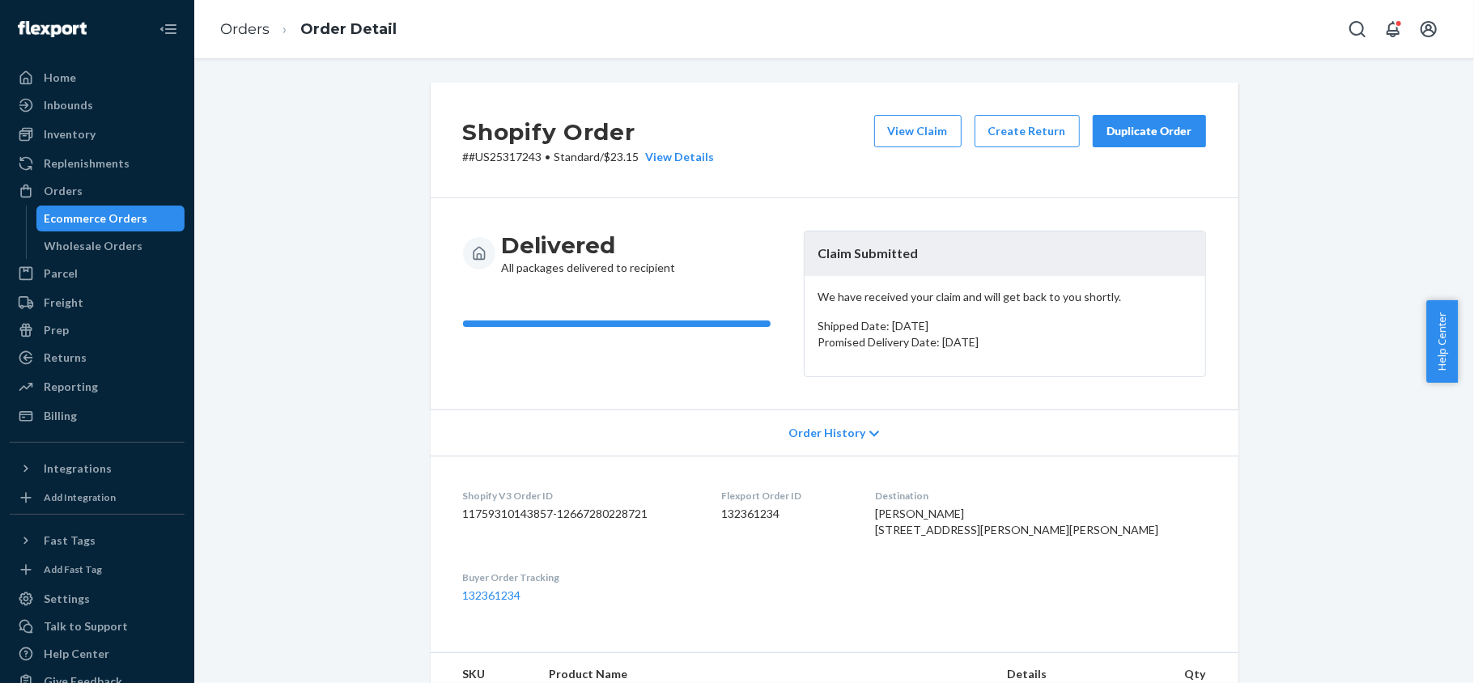
click at [808, 516] on dd "132361234" at bounding box center [785, 514] width 128 height 16
click at [807, 516] on dd "132361234" at bounding box center [785, 514] width 128 height 16
drag, startPoint x: 537, startPoint y: 154, endPoint x: 458, endPoint y: 160, distance: 79.6
click at [463, 160] on p "# #US25317243 • Standard / $23.15 View Details" at bounding box center [589, 157] width 252 height 16
click at [92, 193] on div "Orders" at bounding box center [97, 191] width 172 height 23
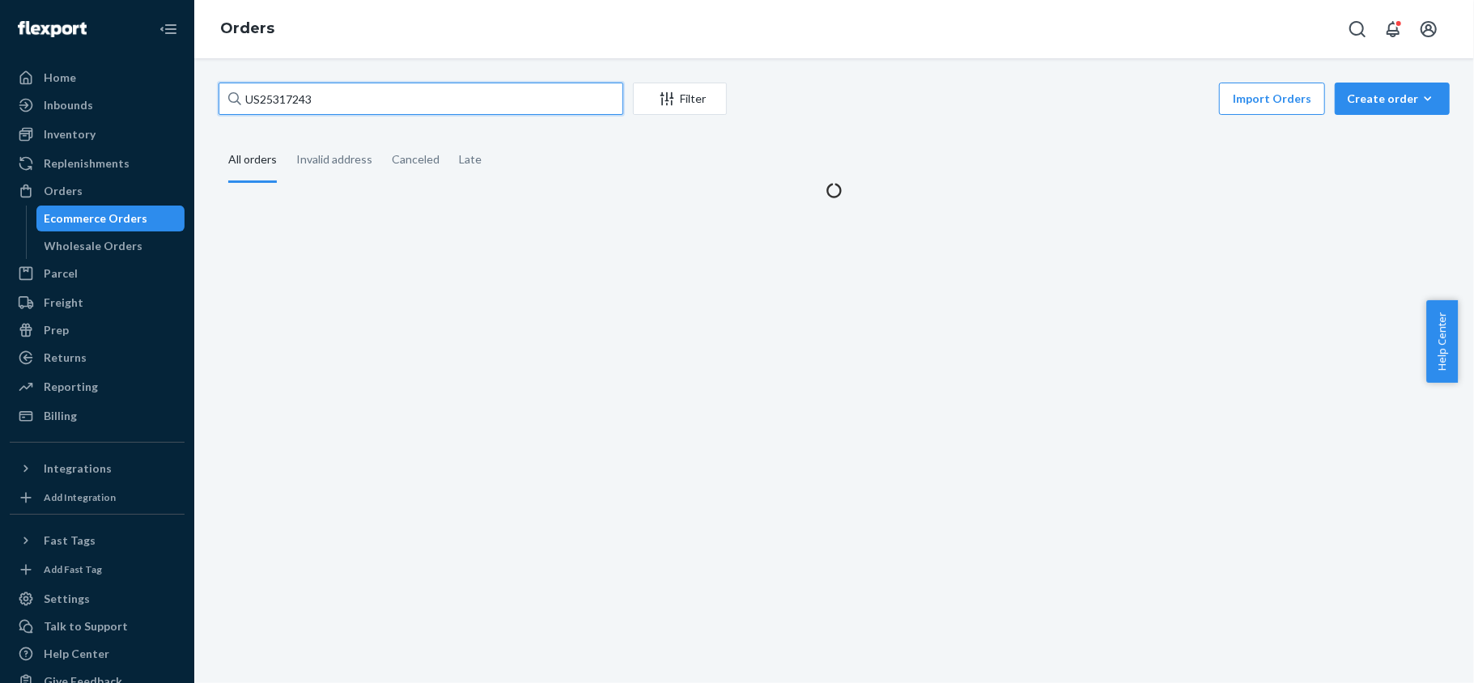
click at [344, 105] on input "US25317243" at bounding box center [421, 99] width 405 height 32
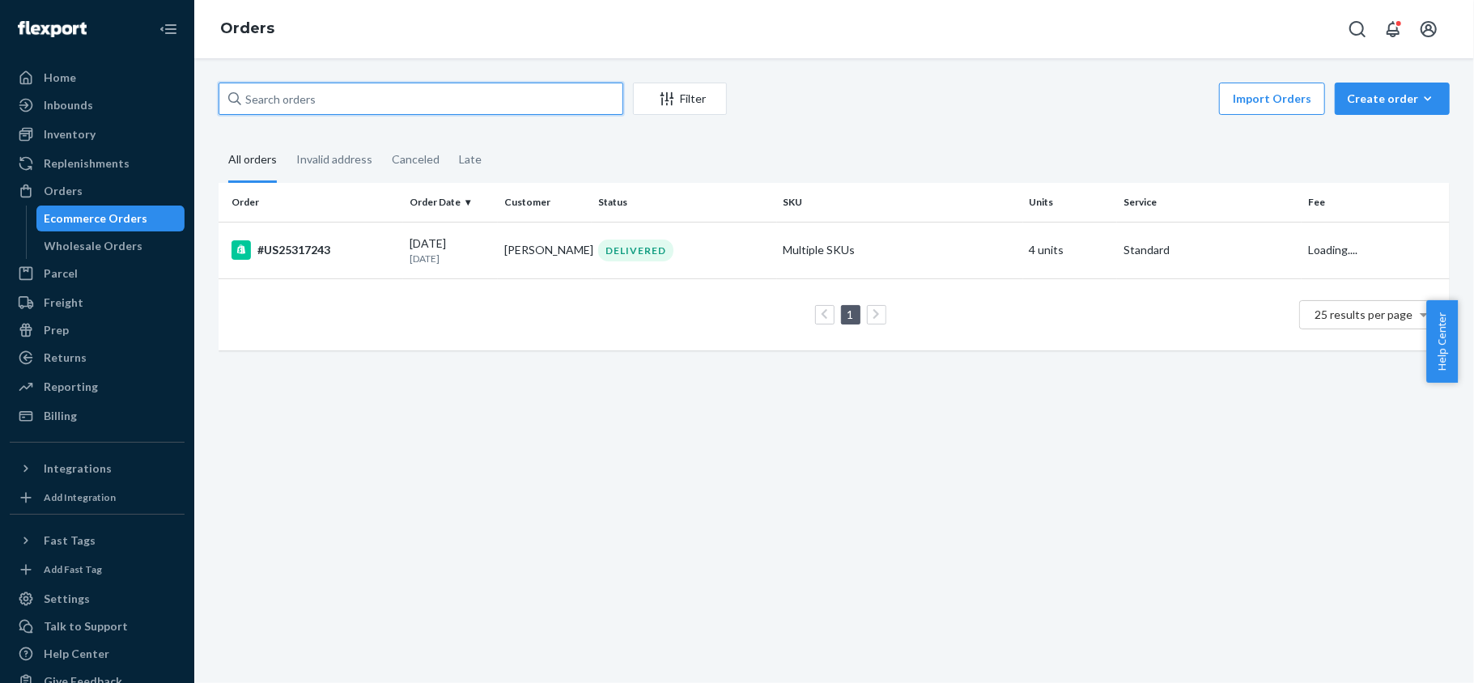
paste input "#US25331508"
type input "#US25331508"
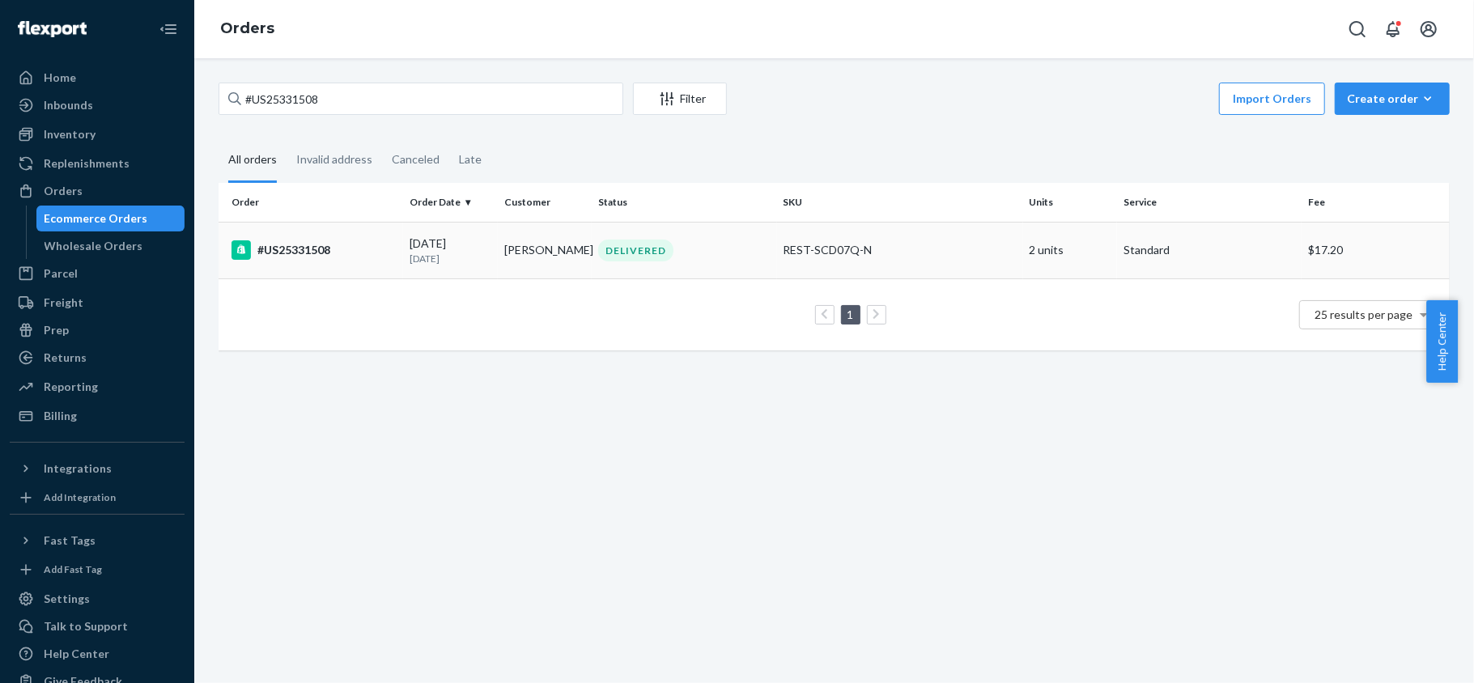
click at [348, 264] on td "#US25331508" at bounding box center [311, 250] width 185 height 57
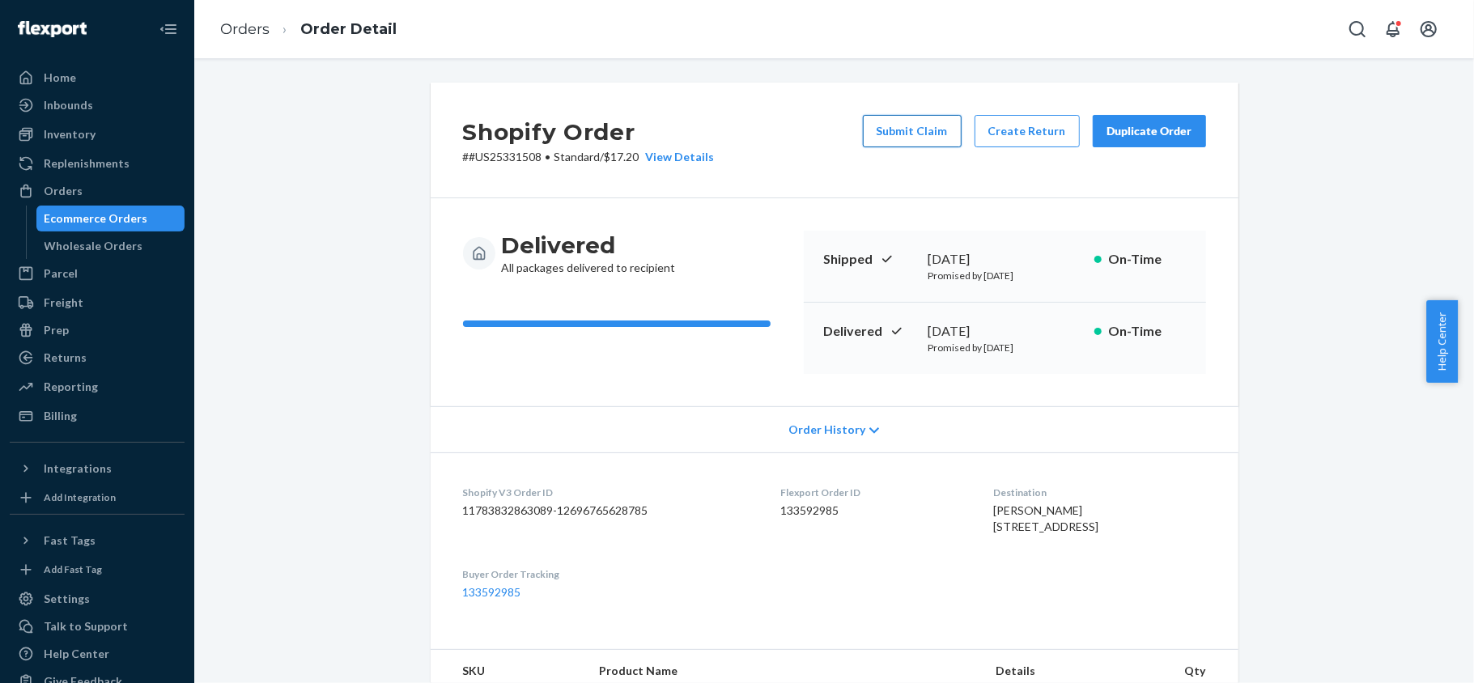
click at [894, 126] on button "Submit Claim" at bounding box center [912, 131] width 99 height 32
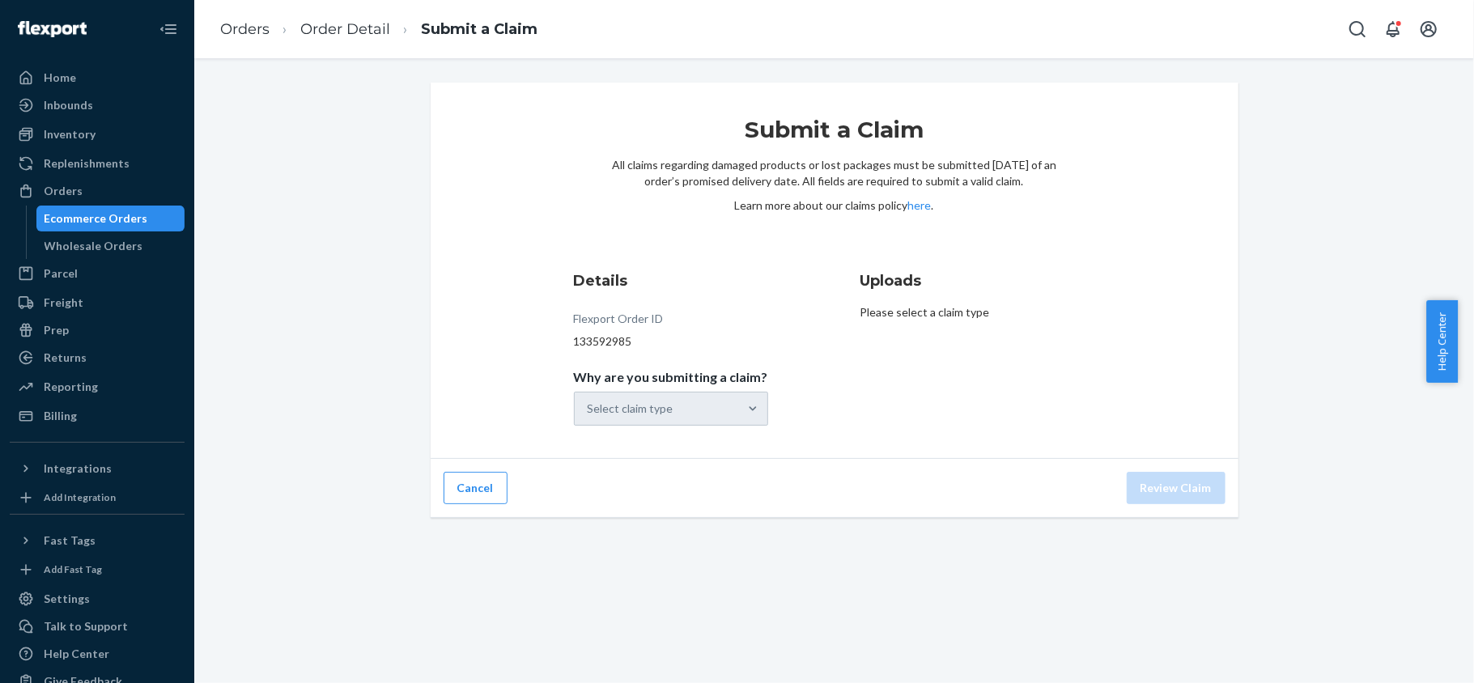
click at [733, 416] on div "Select claim type" at bounding box center [671, 409] width 194 height 34
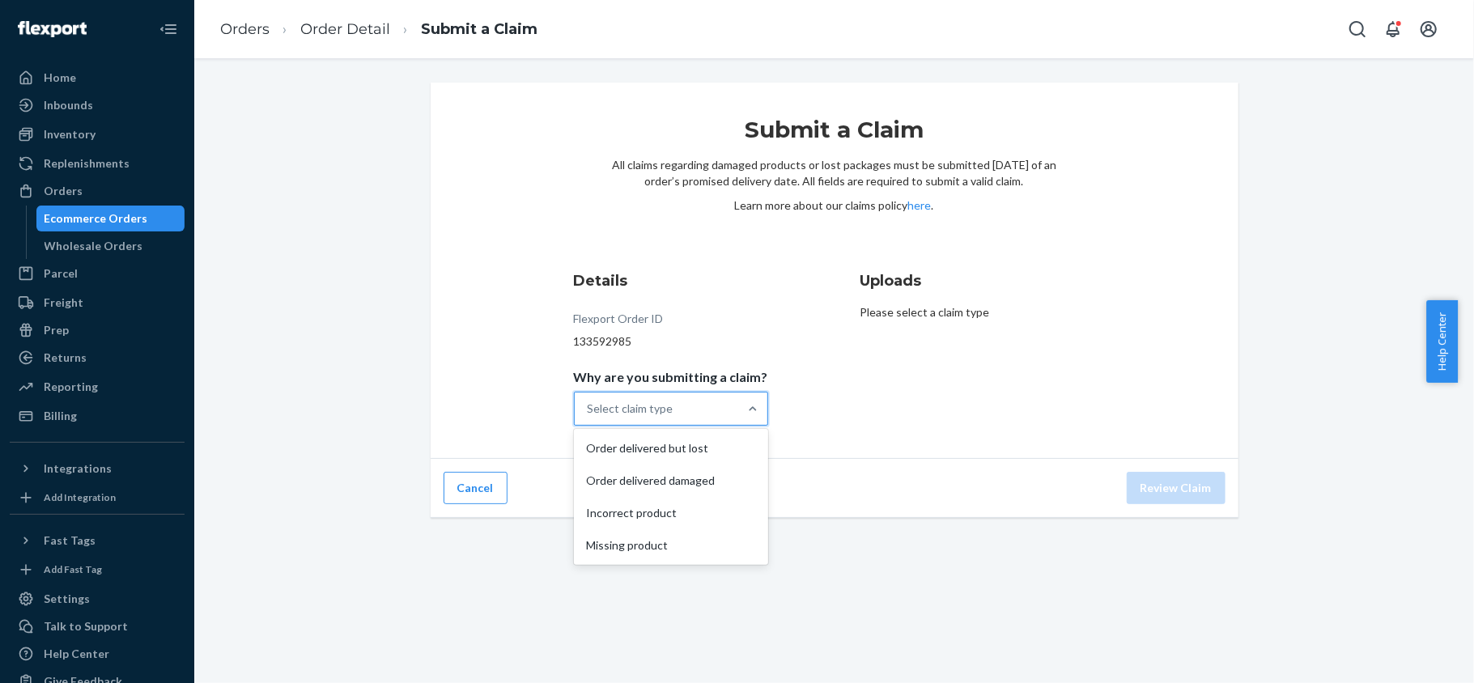
click at [738, 421] on div at bounding box center [752, 409] width 29 height 32
click at [589, 417] on input "Why are you submitting a claim? option Order delivered but lost focused, 1 of 4…" at bounding box center [589, 409] width 2 height 16
click at [713, 545] on div "Missing product" at bounding box center [671, 545] width 188 height 32
click at [589, 417] on input "Why are you submitting a claim? option Missing product focused, 4 of 4. 4 resul…" at bounding box center [589, 409] width 2 height 16
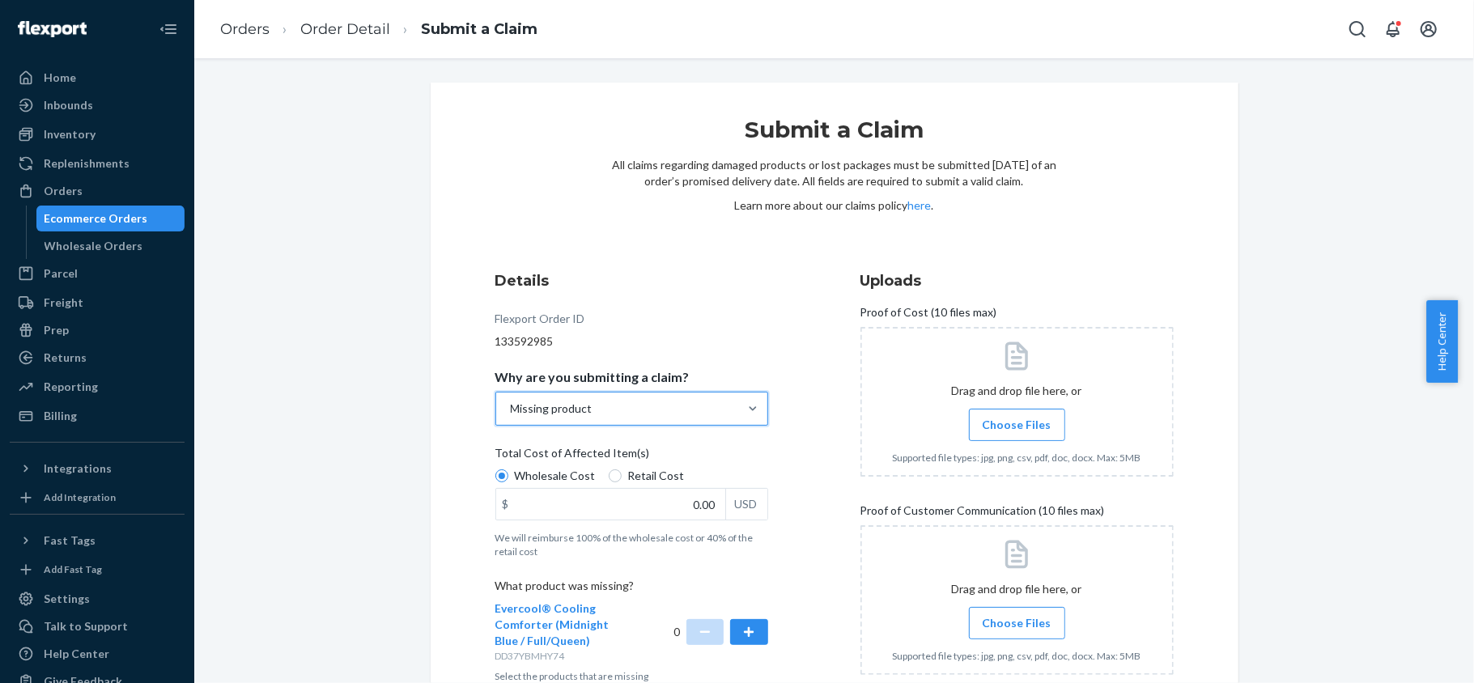
click at [661, 482] on span "Retail Cost" at bounding box center [656, 476] width 57 height 16
click at [622, 482] on input "Retail Cost" at bounding box center [615, 475] width 13 height 13
radio input "true"
drag, startPoint x: 668, startPoint y: 510, endPoint x: 726, endPoint y: 510, distance: 58.3
click at [726, 510] on div "$ 0.00 USD" at bounding box center [631, 504] width 273 height 32
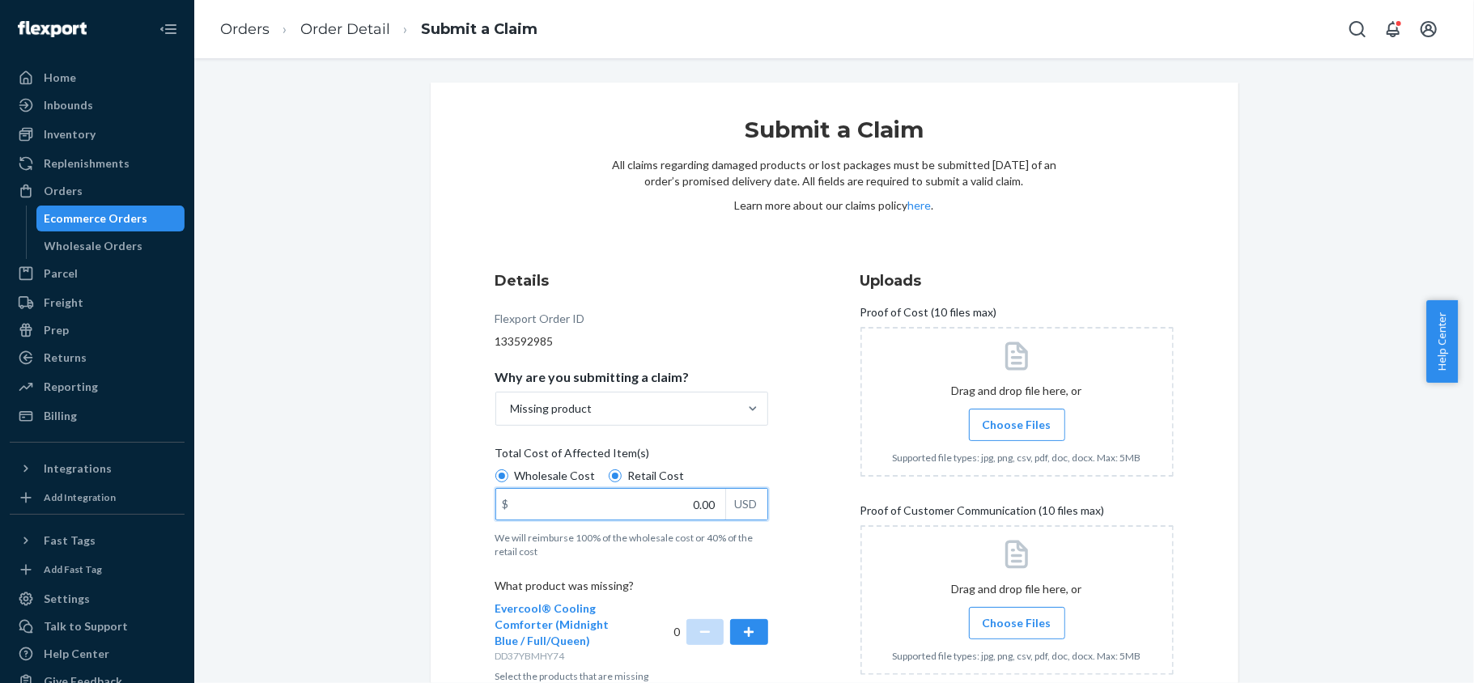
paste input "16"
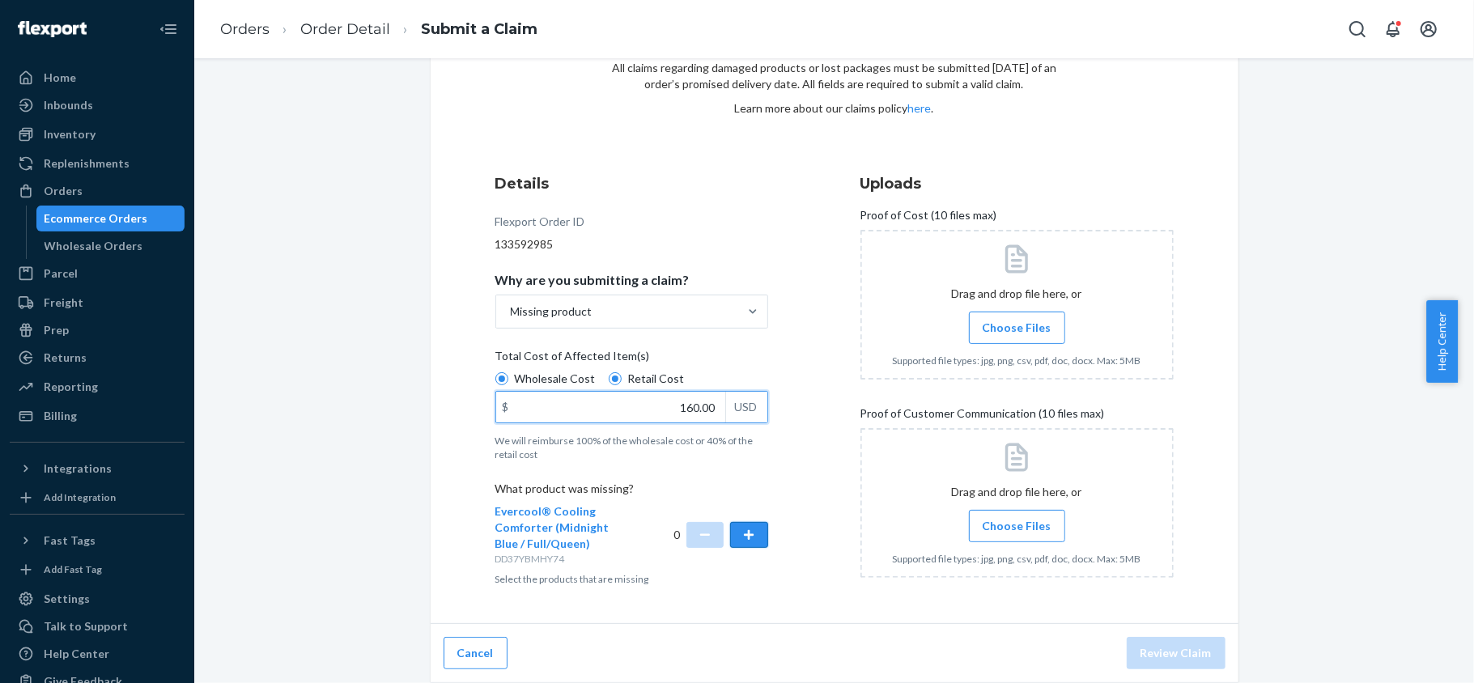
type input "160.00"
click at [746, 526] on button "button" at bounding box center [748, 535] width 37 height 26
click at [1023, 325] on span "Choose Files" at bounding box center [1017, 328] width 69 height 16
click at [1017, 325] on input "Choose Files" at bounding box center [1017, 328] width 1 height 18
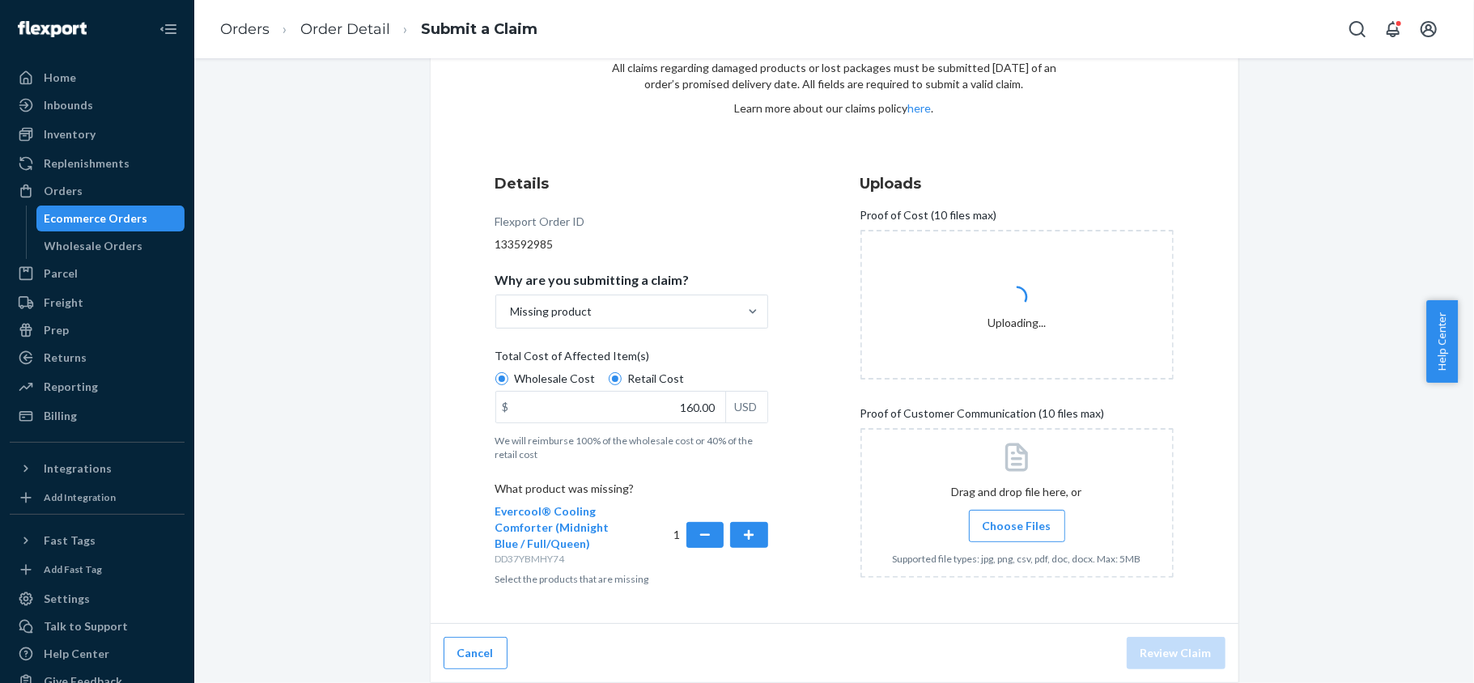
click at [976, 510] on label "Choose Files" at bounding box center [1017, 526] width 96 height 32
click at [1017, 517] on input "Choose Files" at bounding box center [1017, 526] width 1 height 18
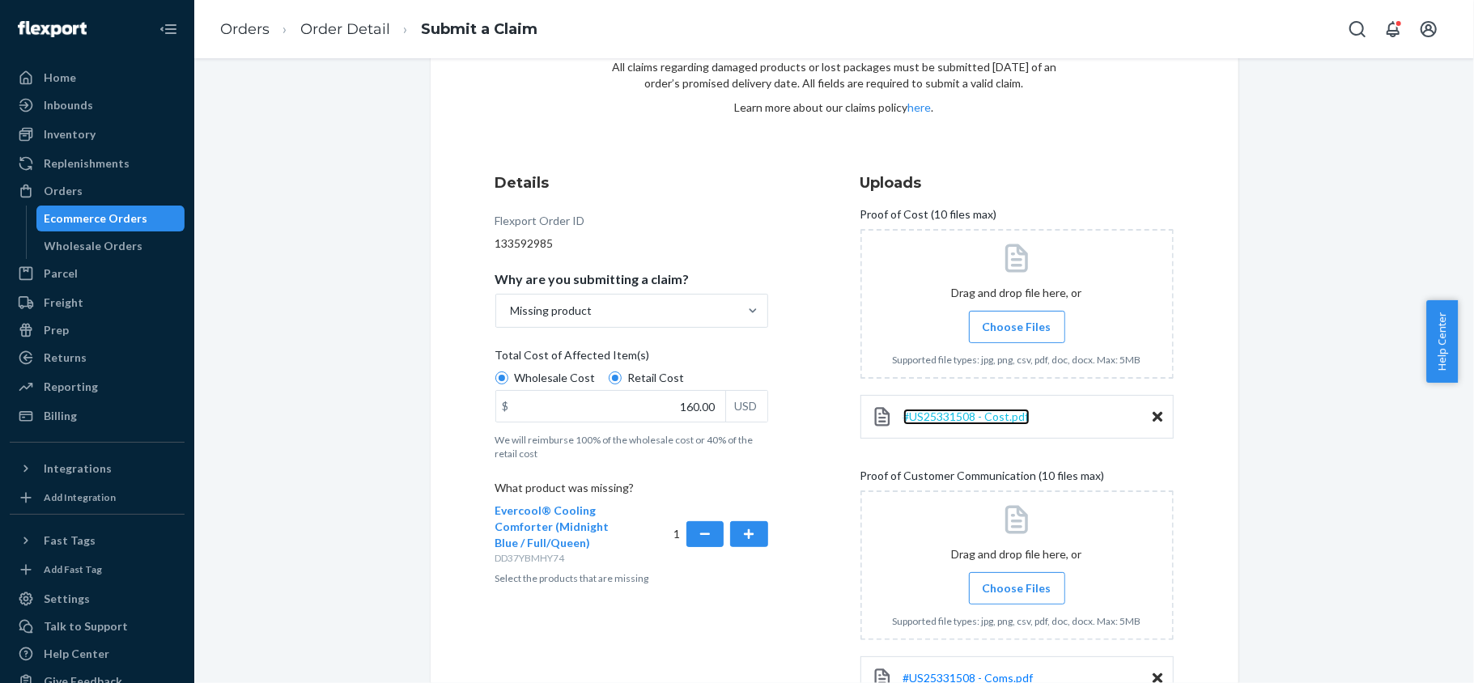
click at [942, 414] on span "#US25331508 - Cost.pdf" at bounding box center [966, 417] width 126 height 14
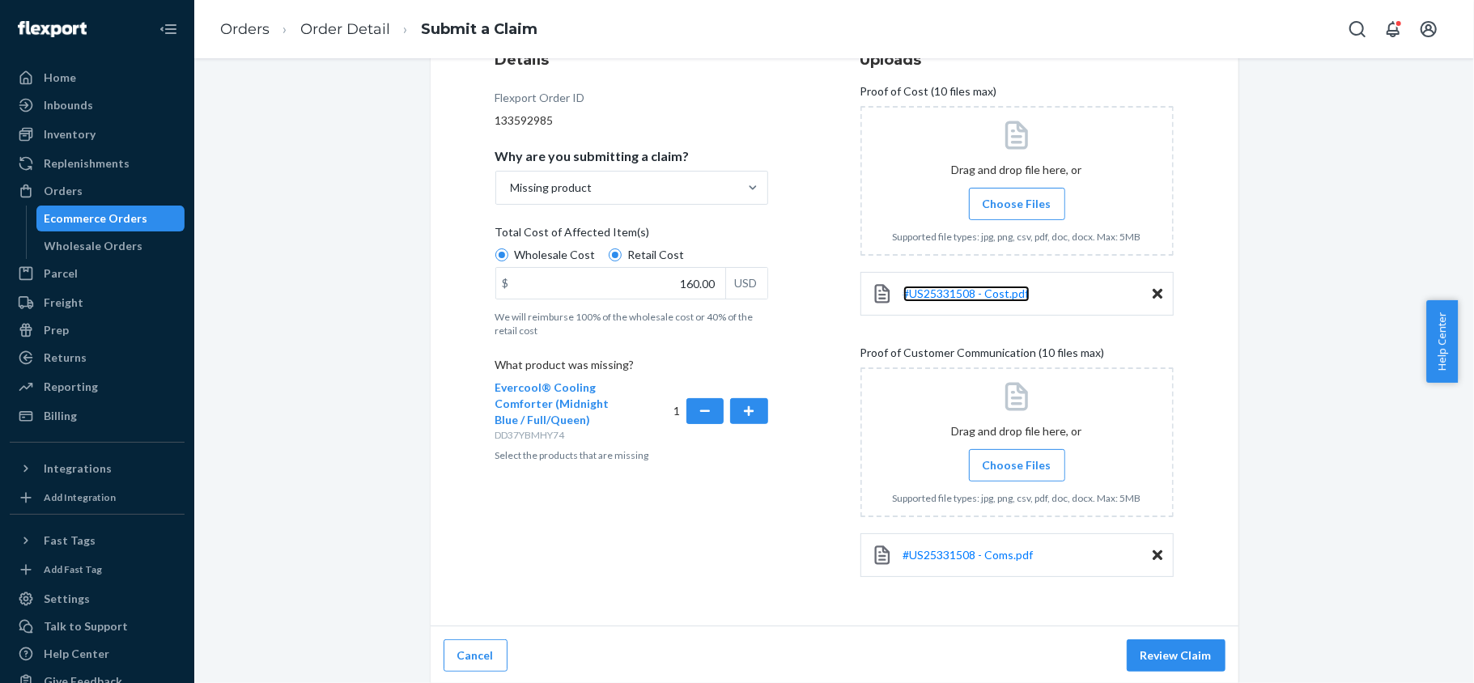
scroll to position [225, 0]
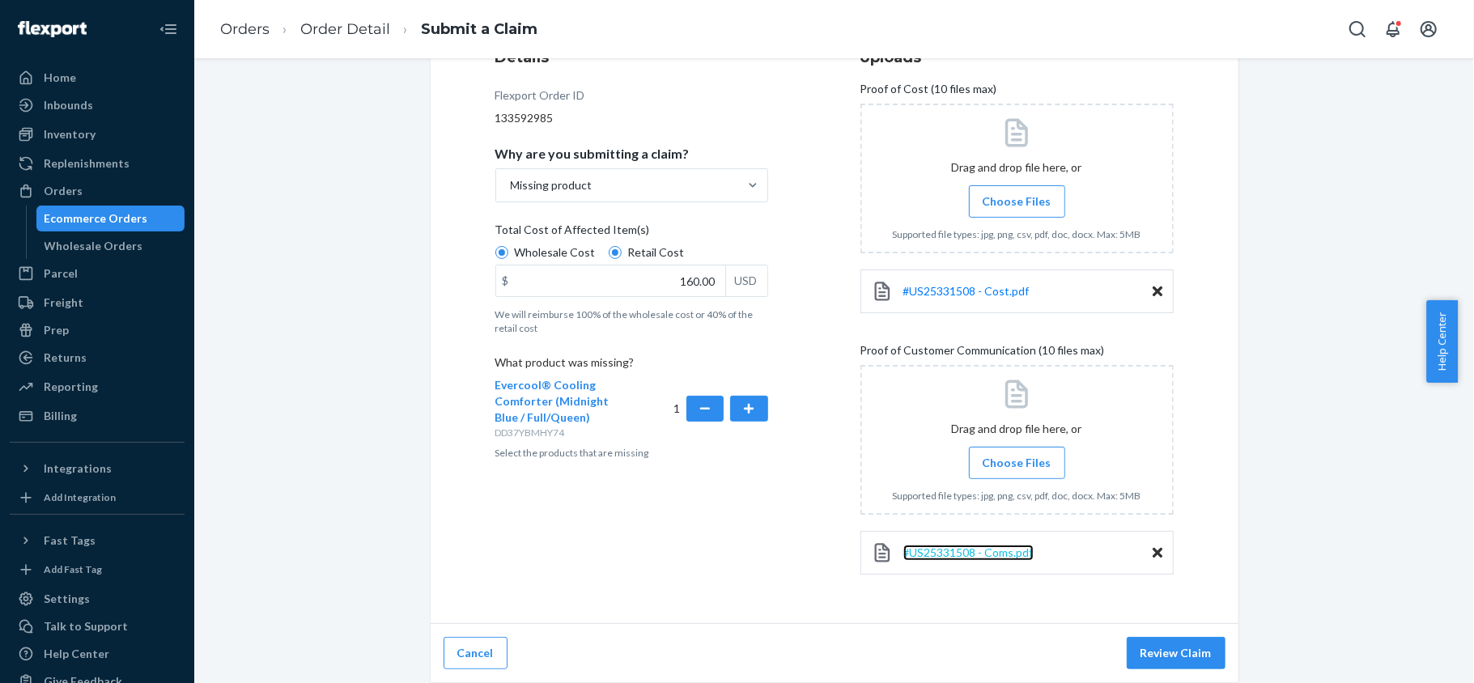
click at [983, 547] on span "#US25331508 - Coms.pdf" at bounding box center [968, 553] width 130 height 14
click at [1198, 659] on button "Review Claim" at bounding box center [1176, 653] width 99 height 32
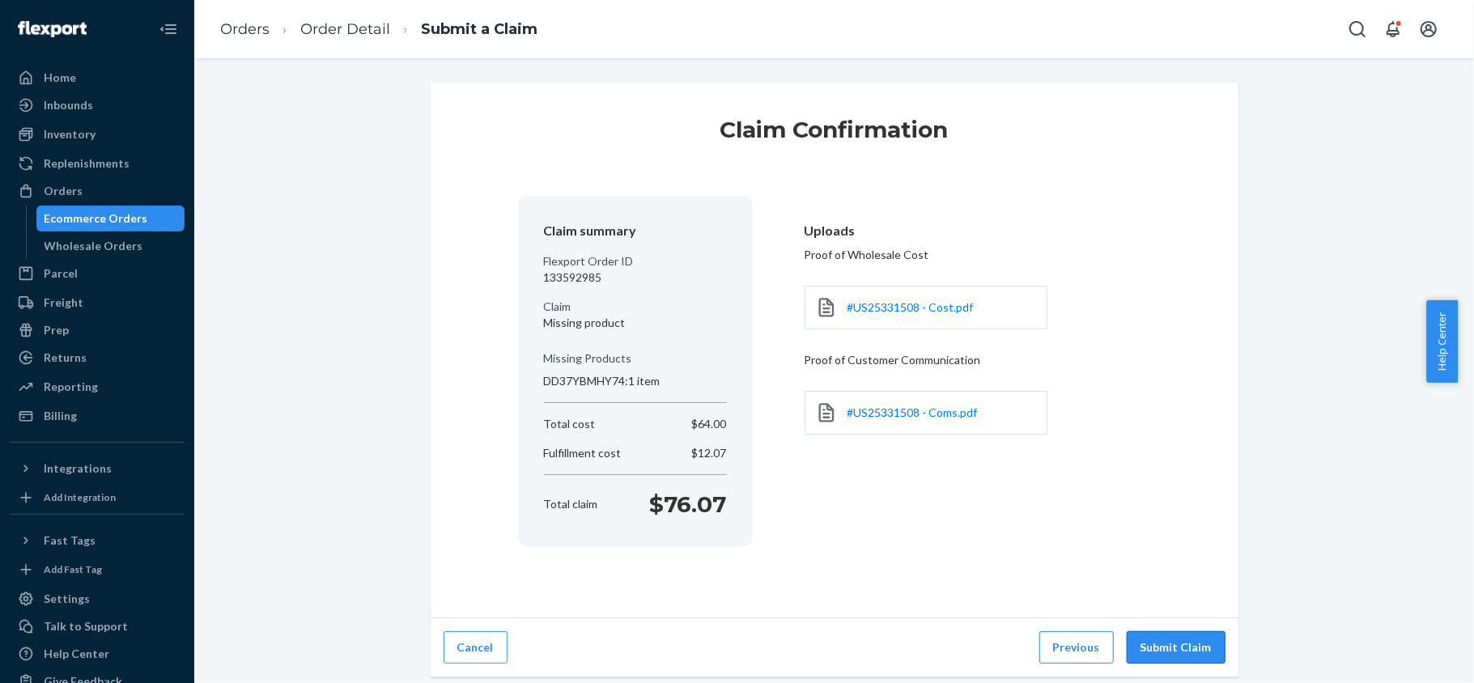
click at [1177, 658] on button "Submit Claim" at bounding box center [1176, 647] width 99 height 32
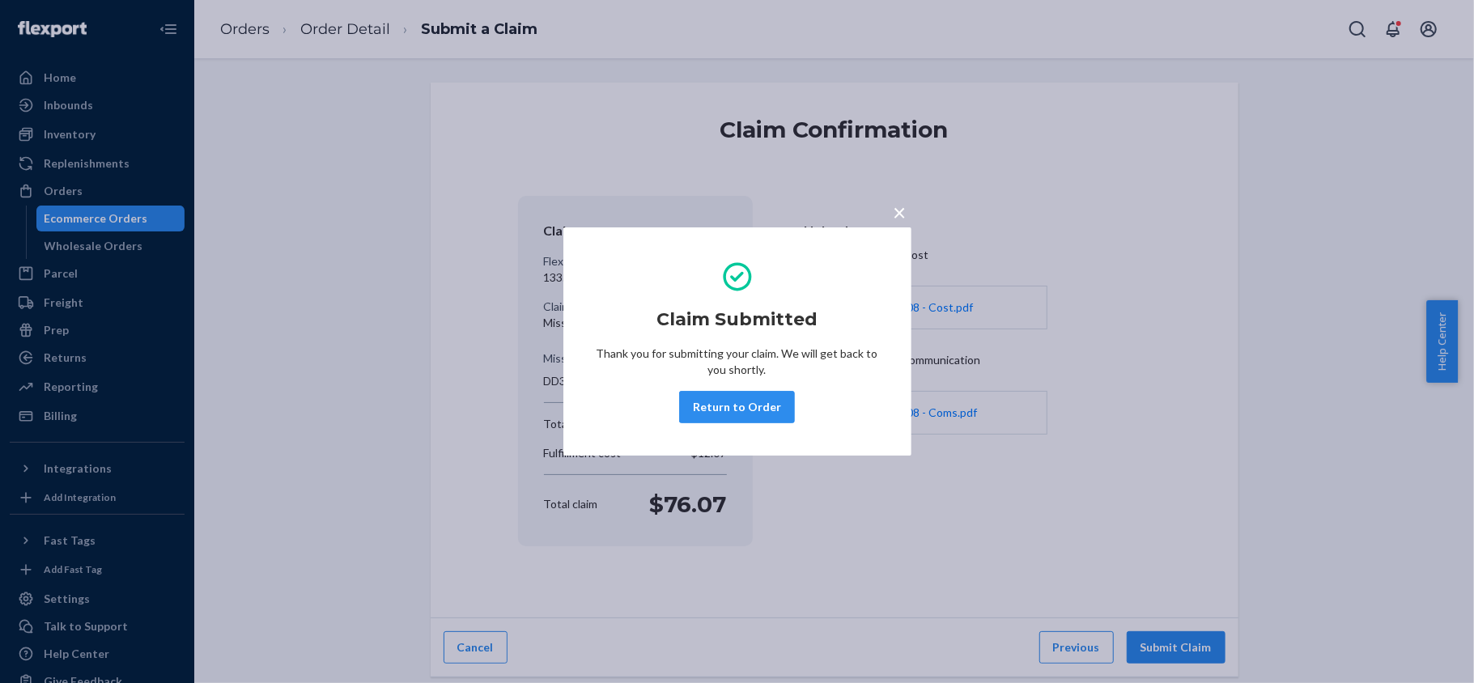
click at [727, 431] on div "× Claim Submitted Thank you for submitting your claim. We will get back to you …" at bounding box center [737, 341] width 348 height 228
click at [729, 419] on button "Return to Order" at bounding box center [737, 407] width 116 height 32
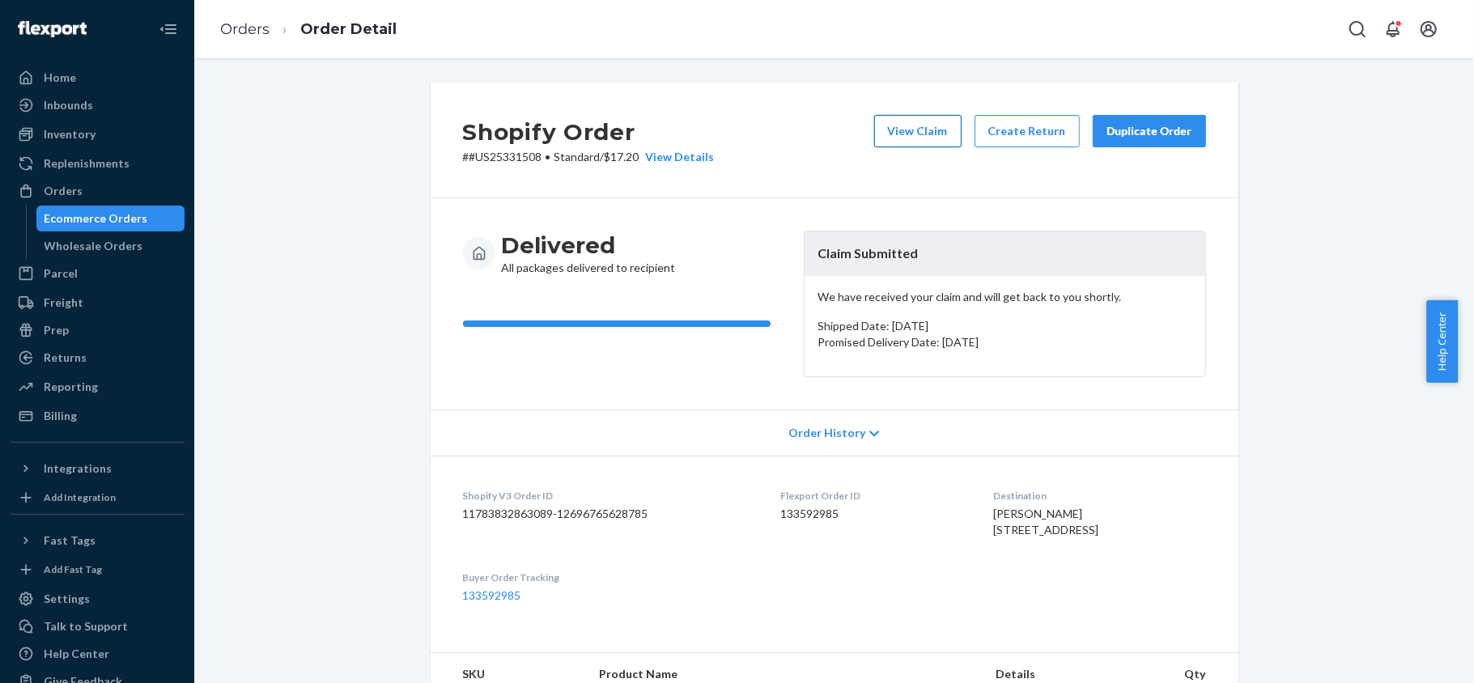
click at [903, 121] on button "View Claim" at bounding box center [917, 131] width 87 height 32
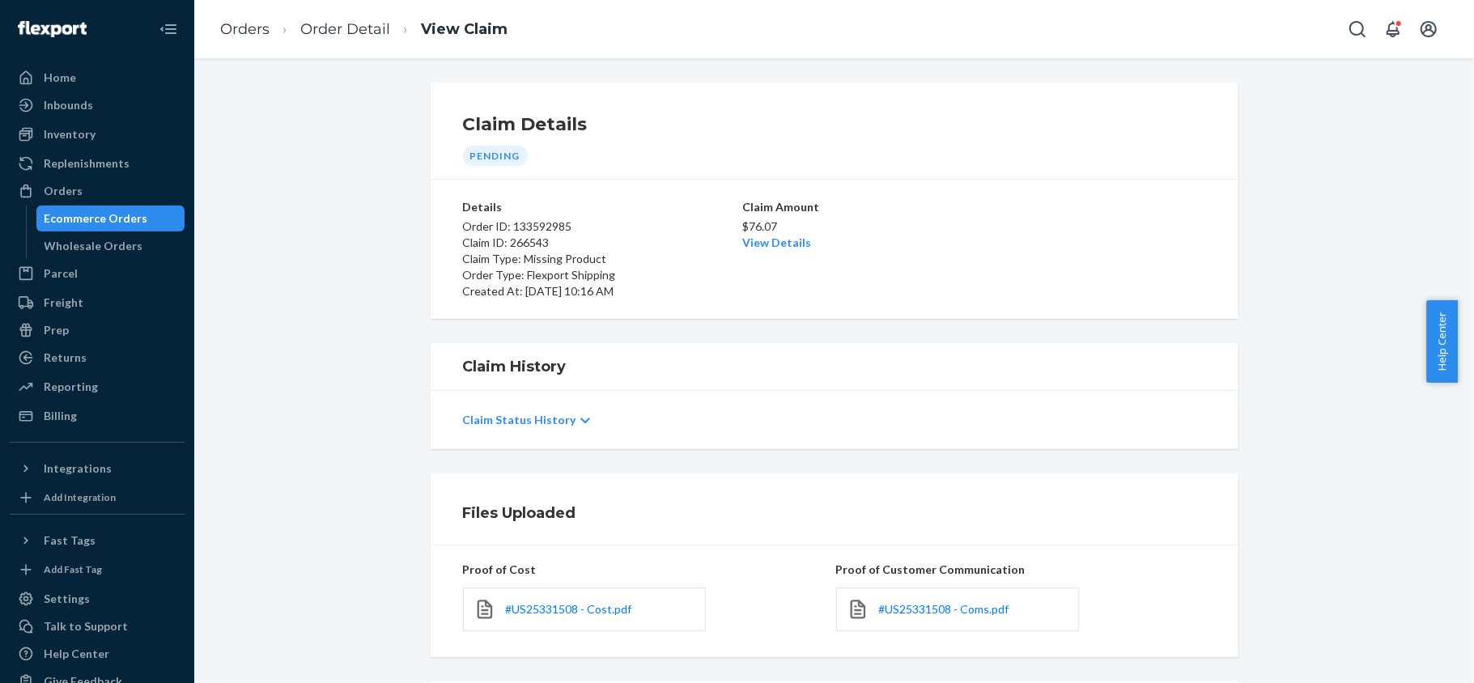
click at [745, 250] on div "$76.07 View Details" at bounding box center [834, 233] width 185 height 36
click at [748, 243] on link "View Details" at bounding box center [776, 243] width 69 height 14
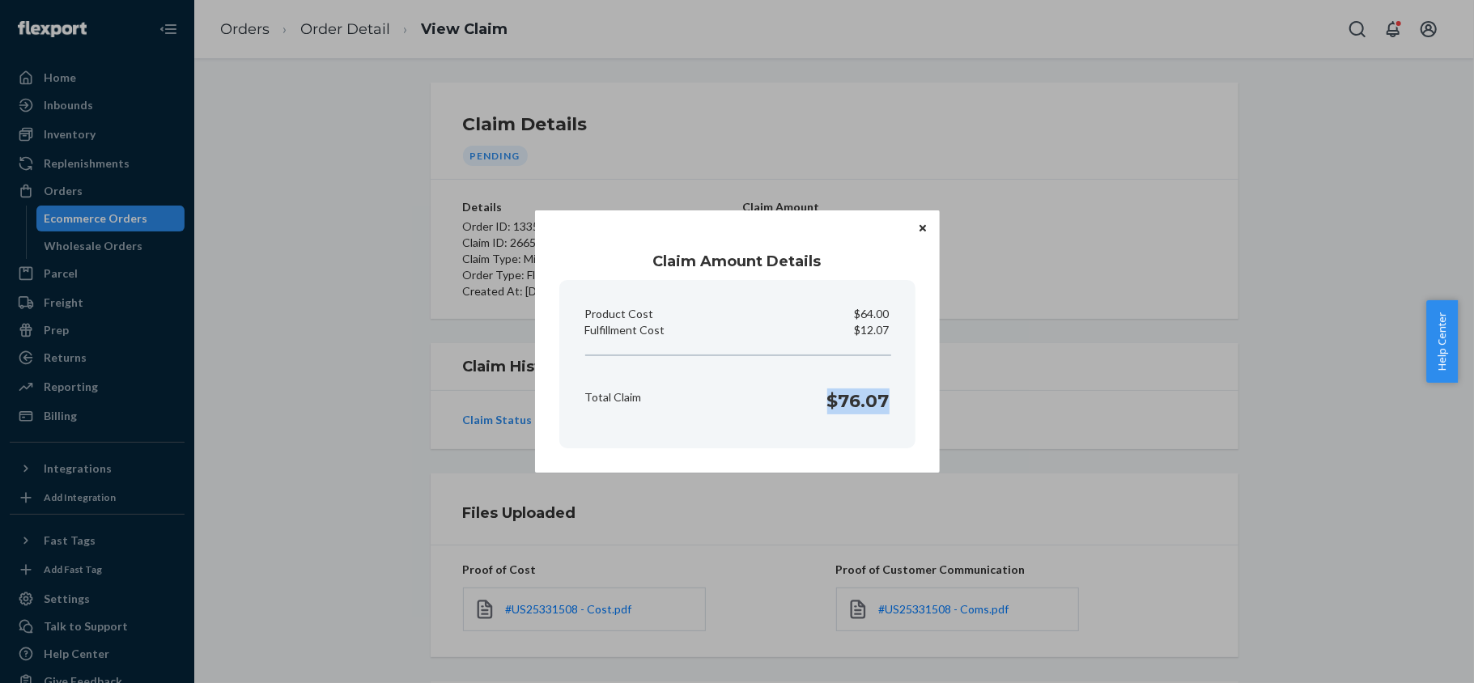
drag, startPoint x: 849, startPoint y: 400, endPoint x: 890, endPoint y: 410, distance: 42.4
click at [890, 410] on div "Total Claim $76.07" at bounding box center [737, 397] width 317 height 50
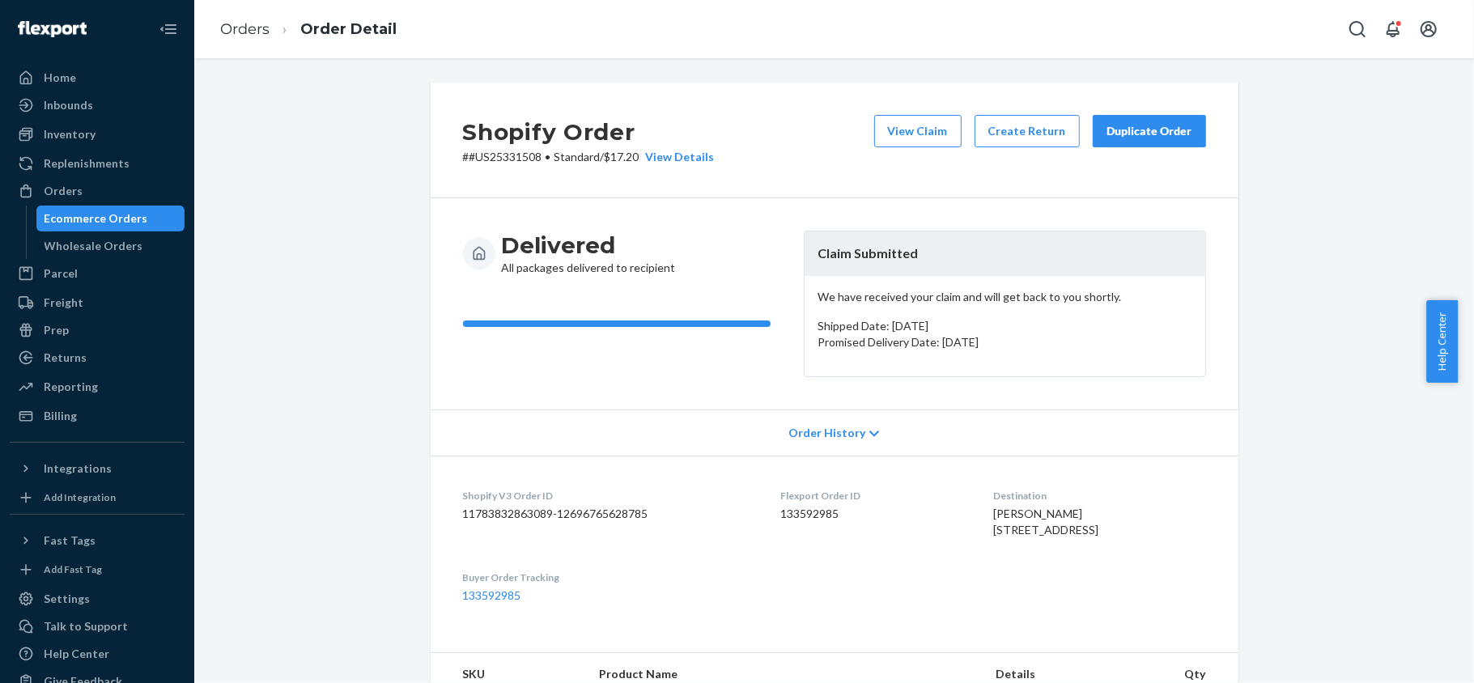
click at [783, 520] on dd "133592985" at bounding box center [874, 514] width 187 height 16
drag, startPoint x: 537, startPoint y: 153, endPoint x: 460, endPoint y: 165, distance: 78.6
click at [460, 165] on div "Shopify Order # #US25331508 • Standard / $17.20 View Details View Claim Create …" at bounding box center [835, 141] width 808 height 116
click at [794, 515] on dd "133592985" at bounding box center [874, 514] width 187 height 16
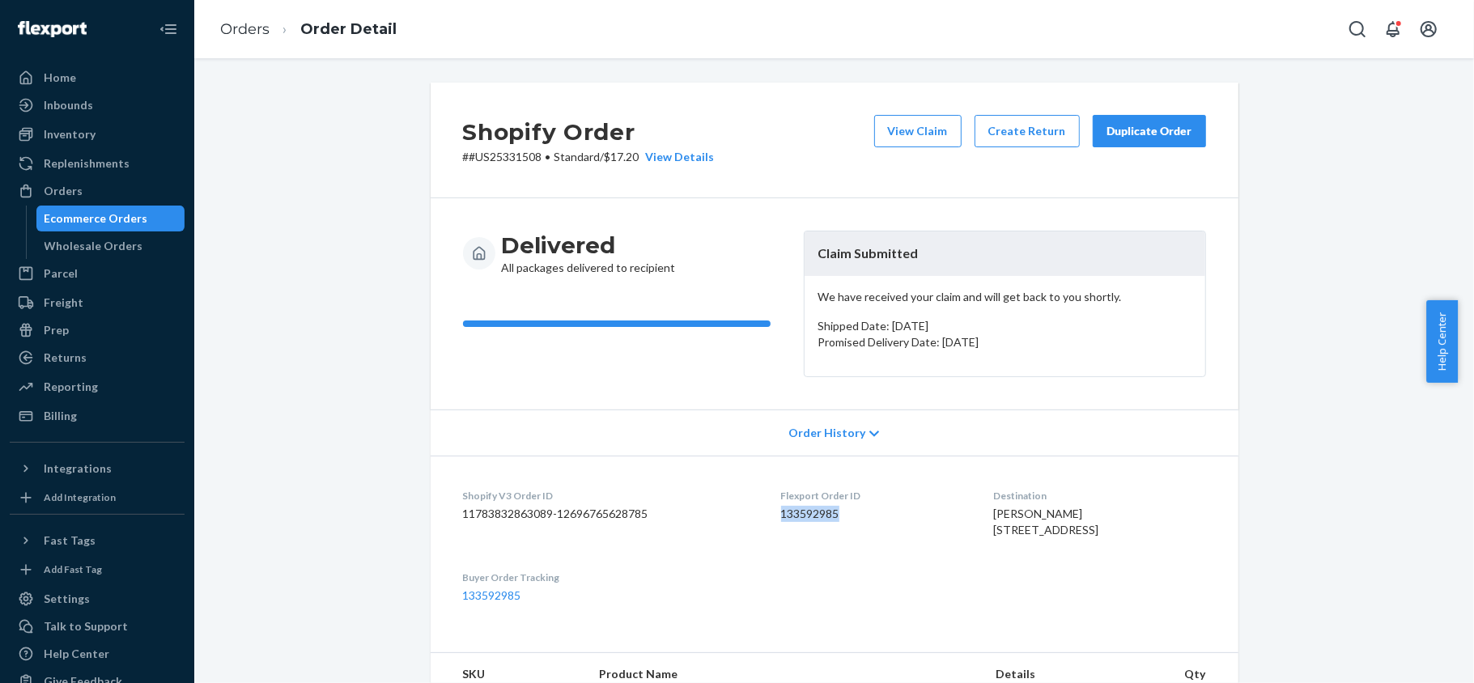
click at [794, 515] on dd "133592985" at bounding box center [874, 514] width 187 height 16
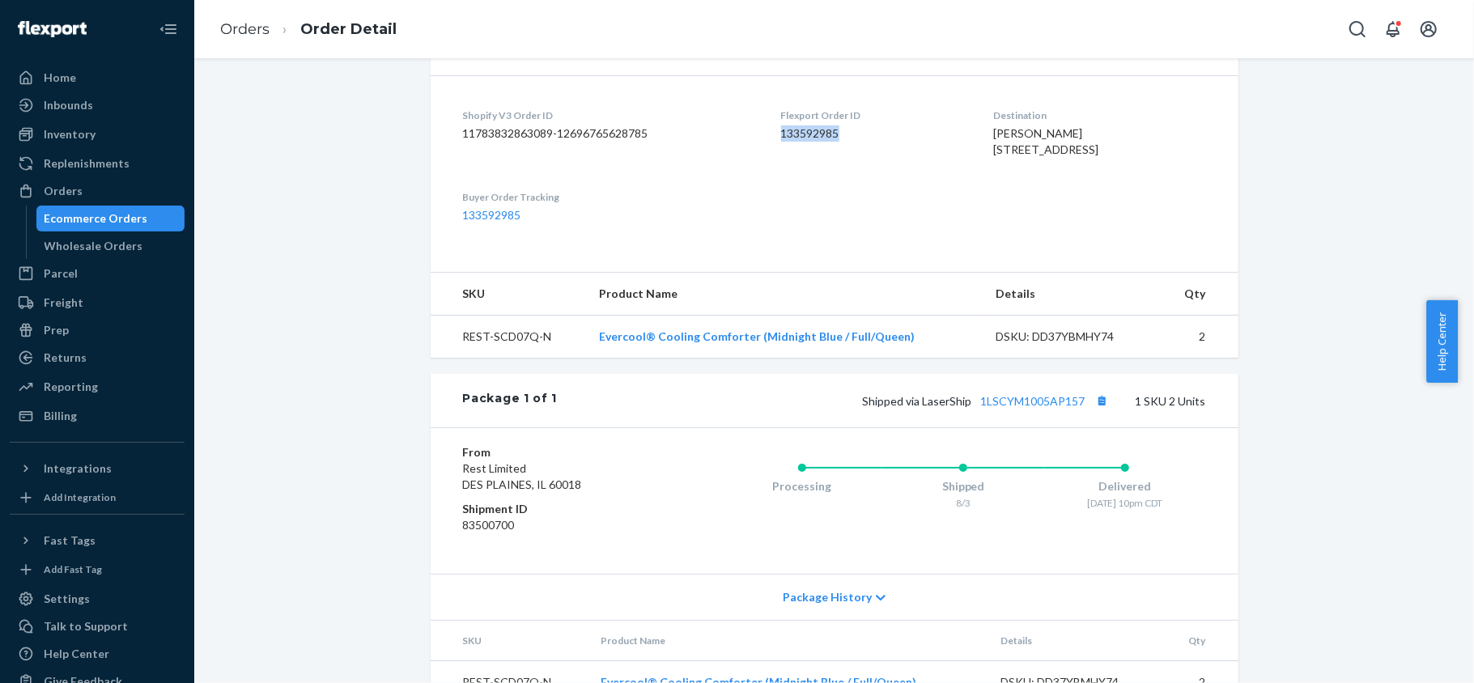
scroll to position [431, 0]
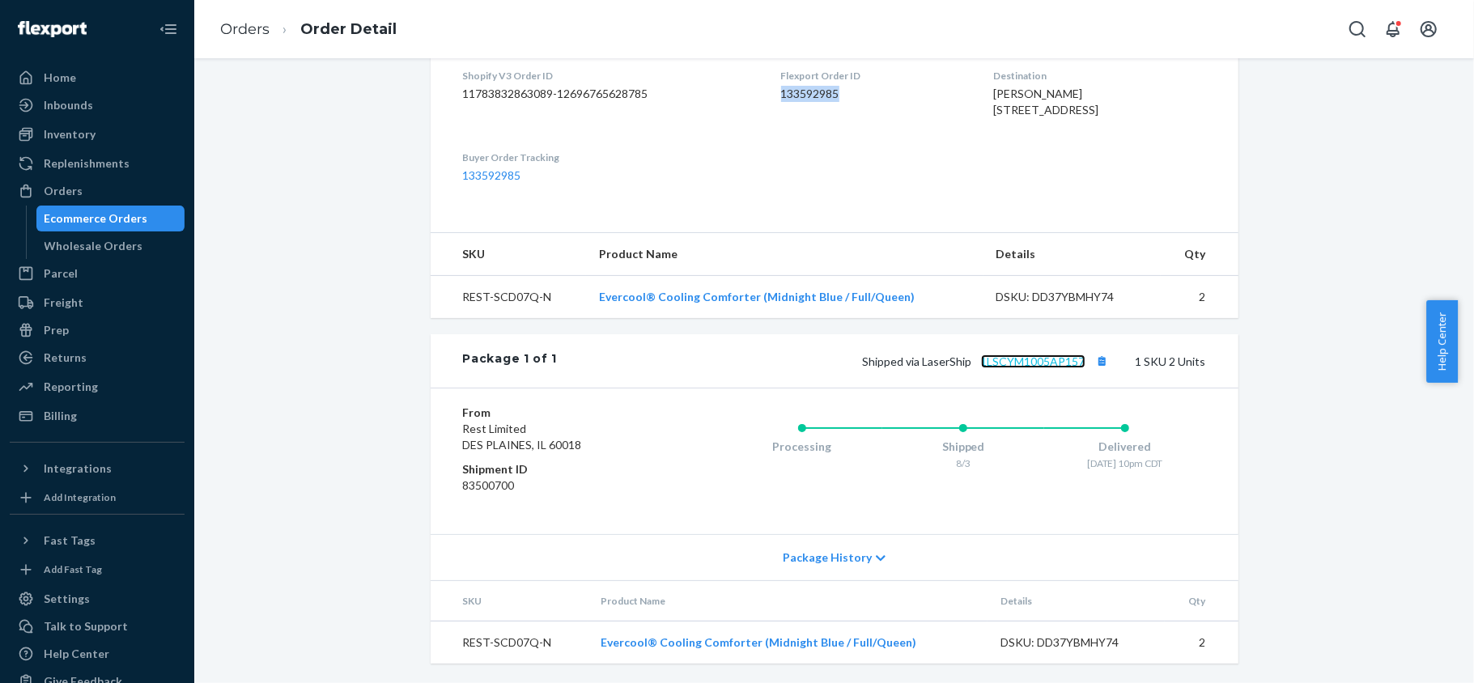
click at [1034, 368] on link "1LSCYM1005AP157" at bounding box center [1033, 362] width 104 height 14
click at [1093, 372] on button "Copy tracking number" at bounding box center [1102, 360] width 21 height 21
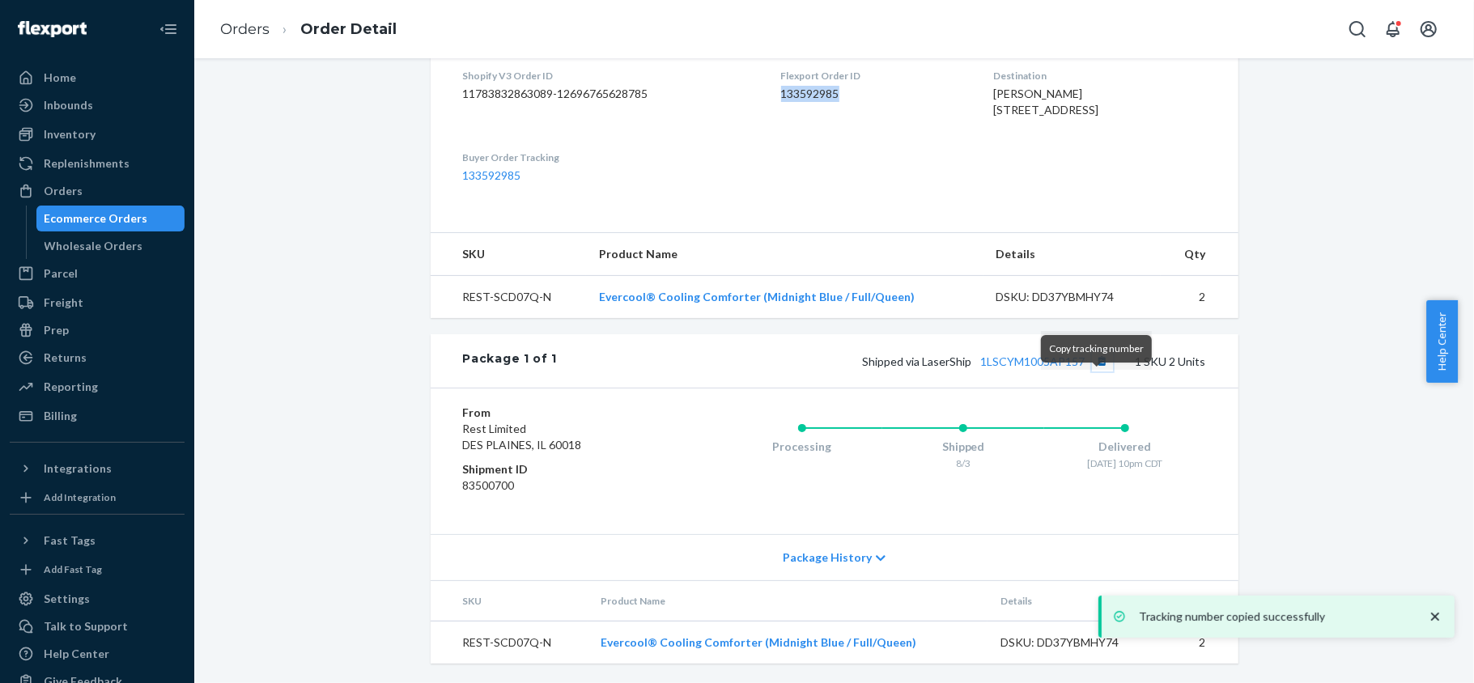
scroll to position [455, 0]
drag, startPoint x: 82, startPoint y: 193, endPoint x: 65, endPoint y: 201, distance: 18.8
click at [81, 194] on div "Orders" at bounding box center [97, 191] width 172 height 23
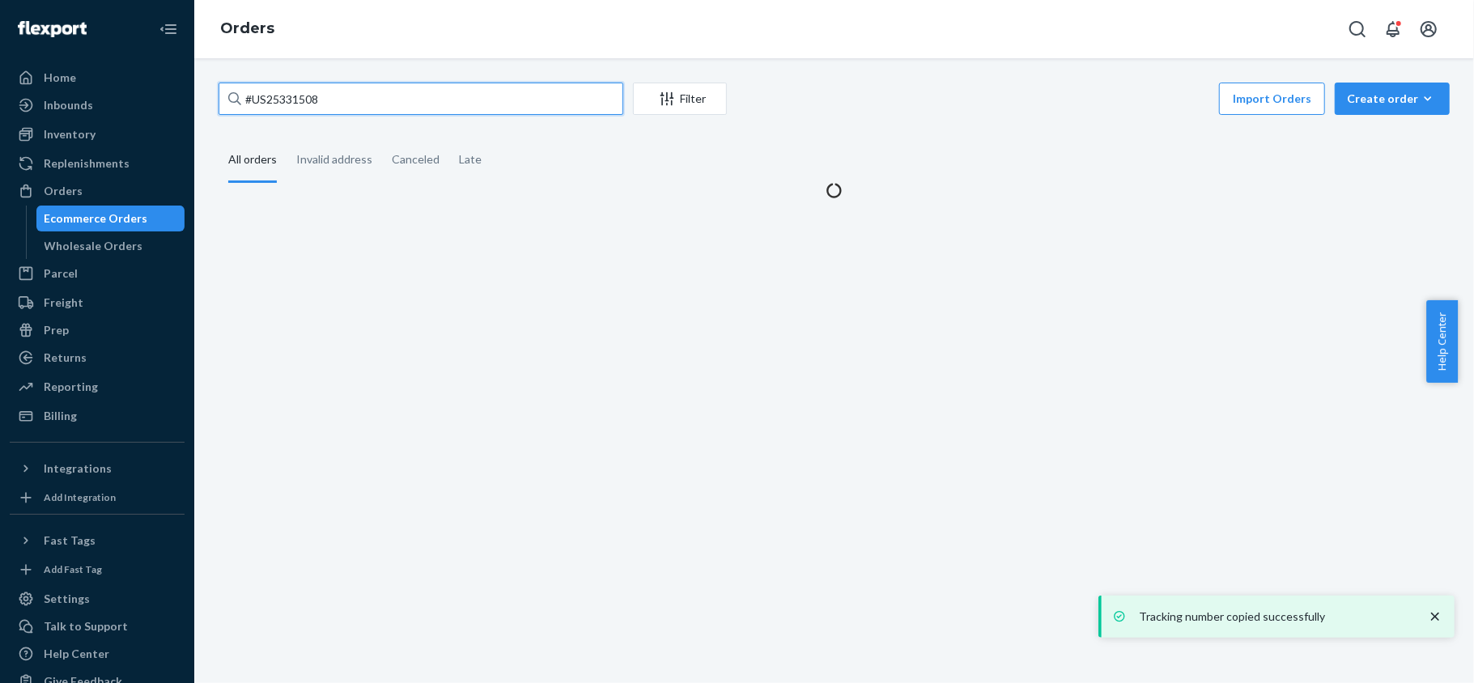
click at [333, 99] on input "#US25331508" at bounding box center [421, 99] width 405 height 32
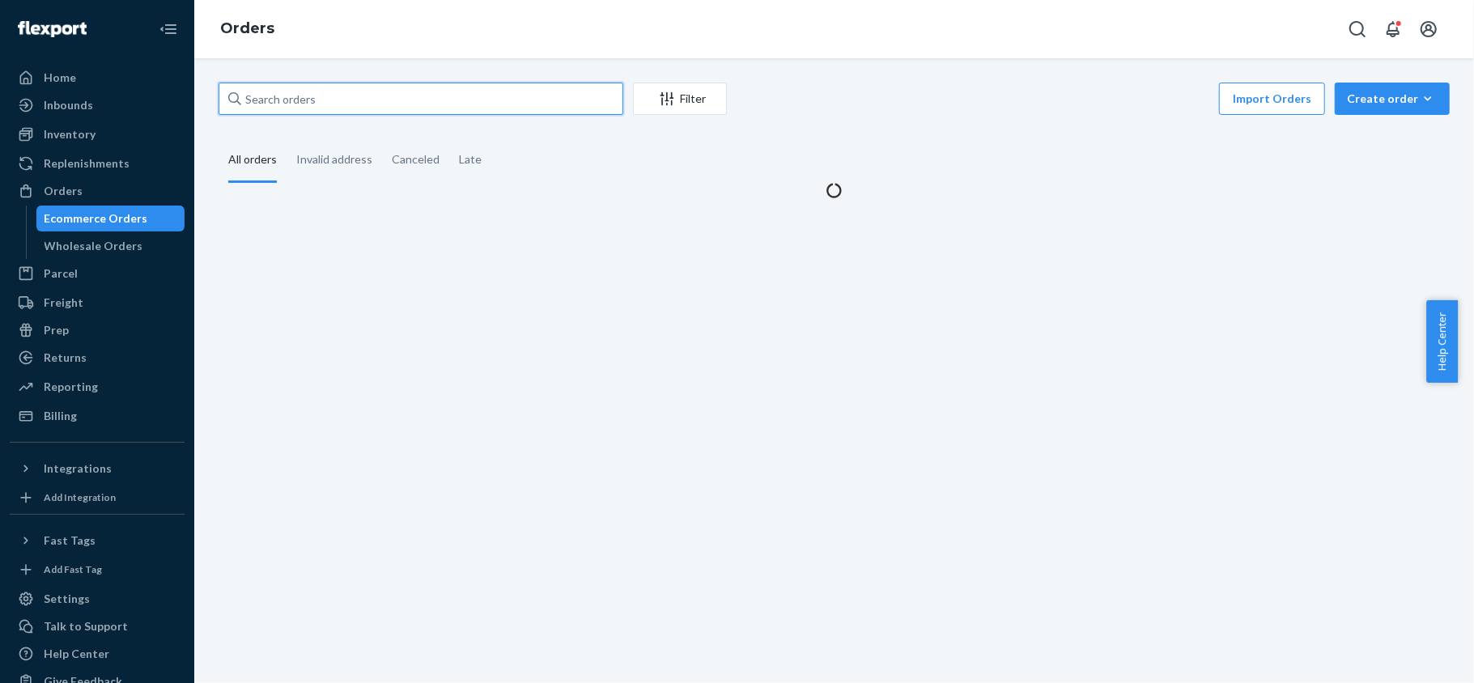
paste input "#US25325234"
type input "#US25325234"
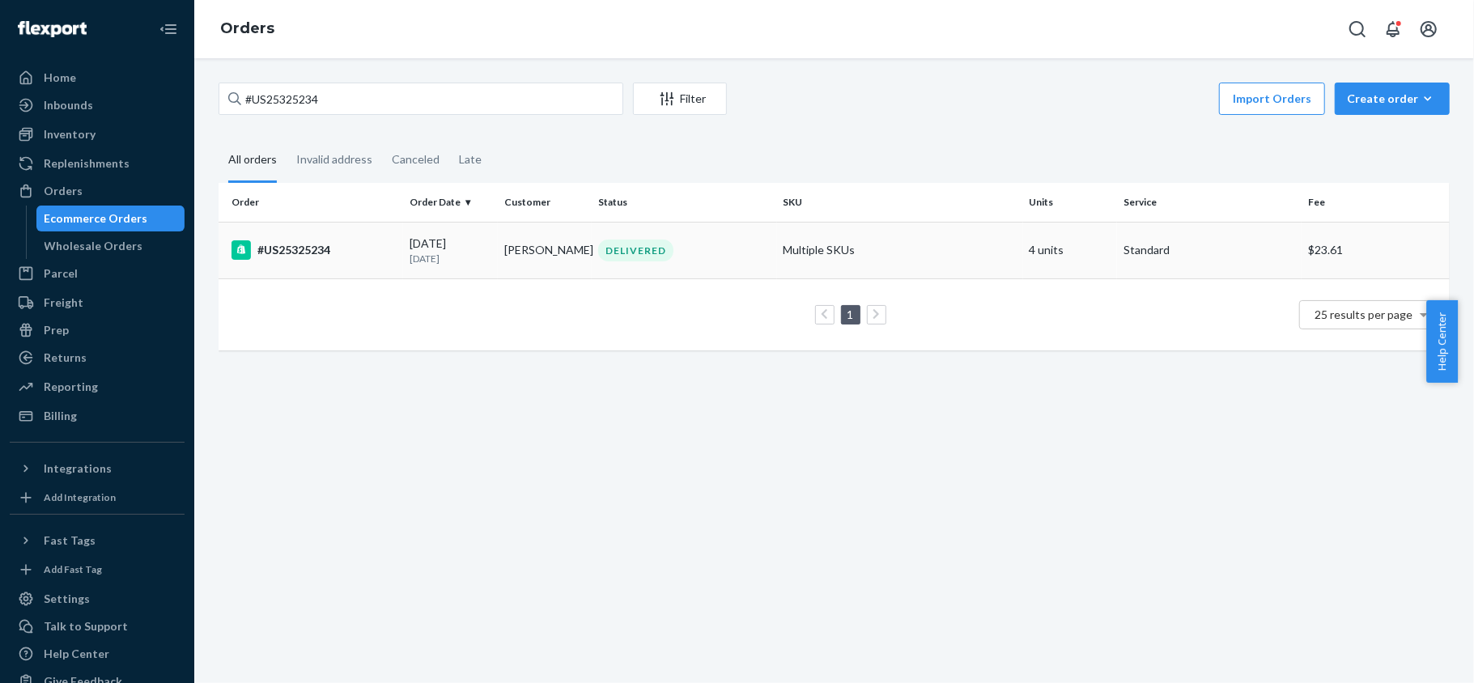
click at [565, 269] on td "Lillian Oh" at bounding box center [545, 250] width 95 height 57
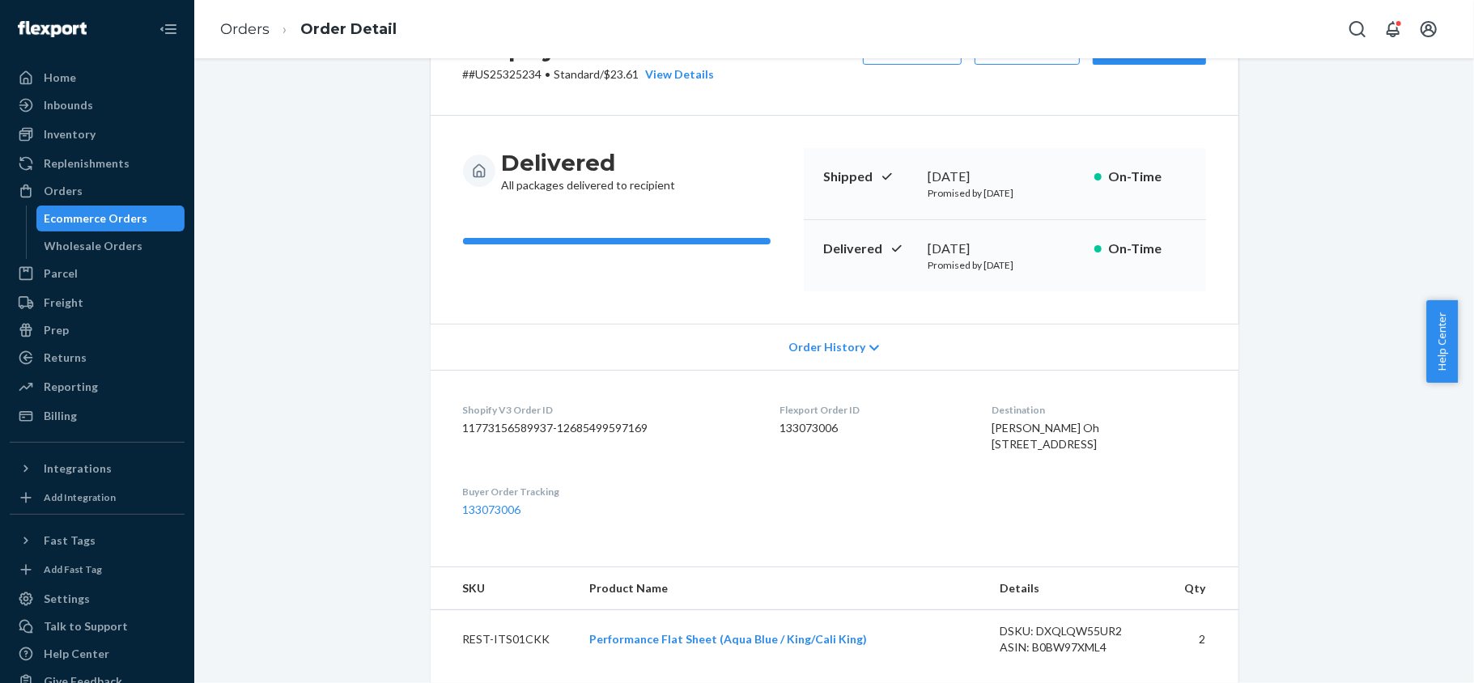
scroll to position [108, 0]
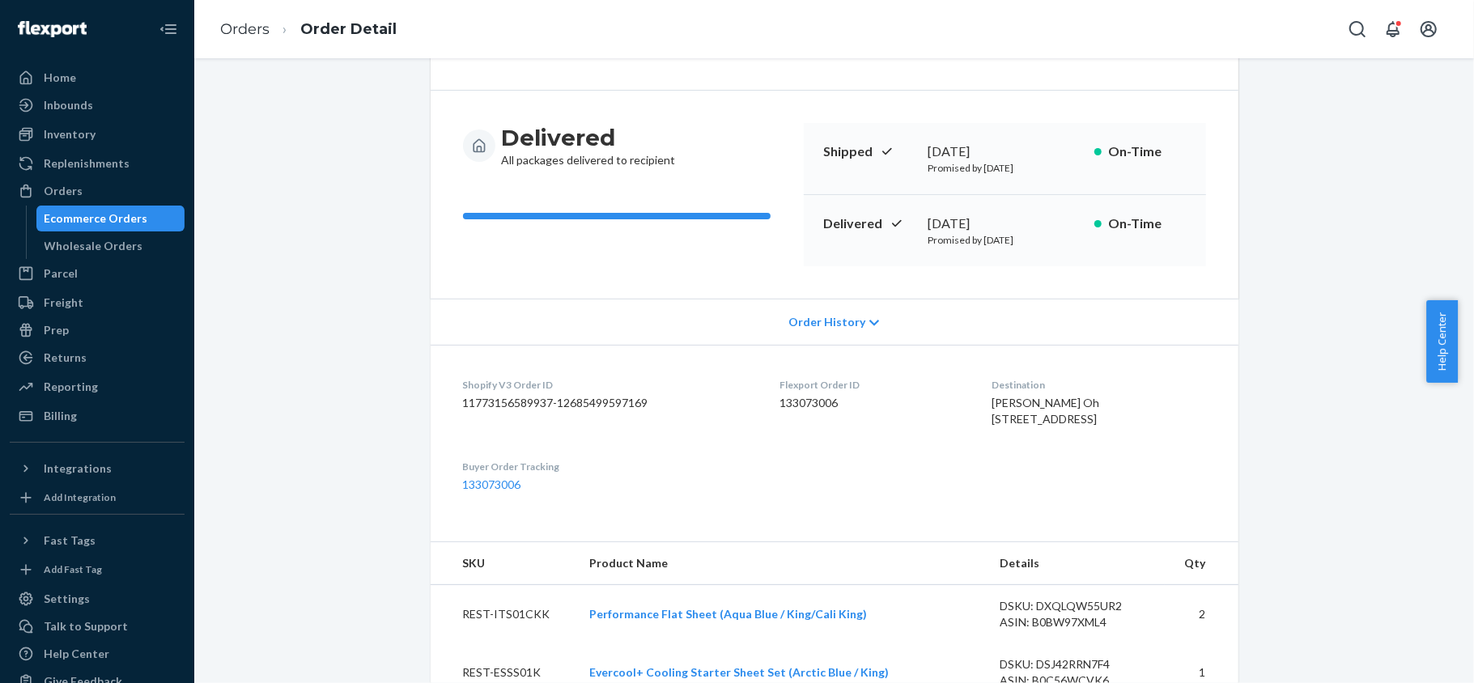
drag, startPoint x: 1021, startPoint y: 441, endPoint x: 1054, endPoint y: 441, distance: 32.4
click at [1054, 426] on span "Lillian Oh 7329 S Addison Ct Unit 112 Aurora, CO 80016-5552 US" at bounding box center [1046, 411] width 108 height 30
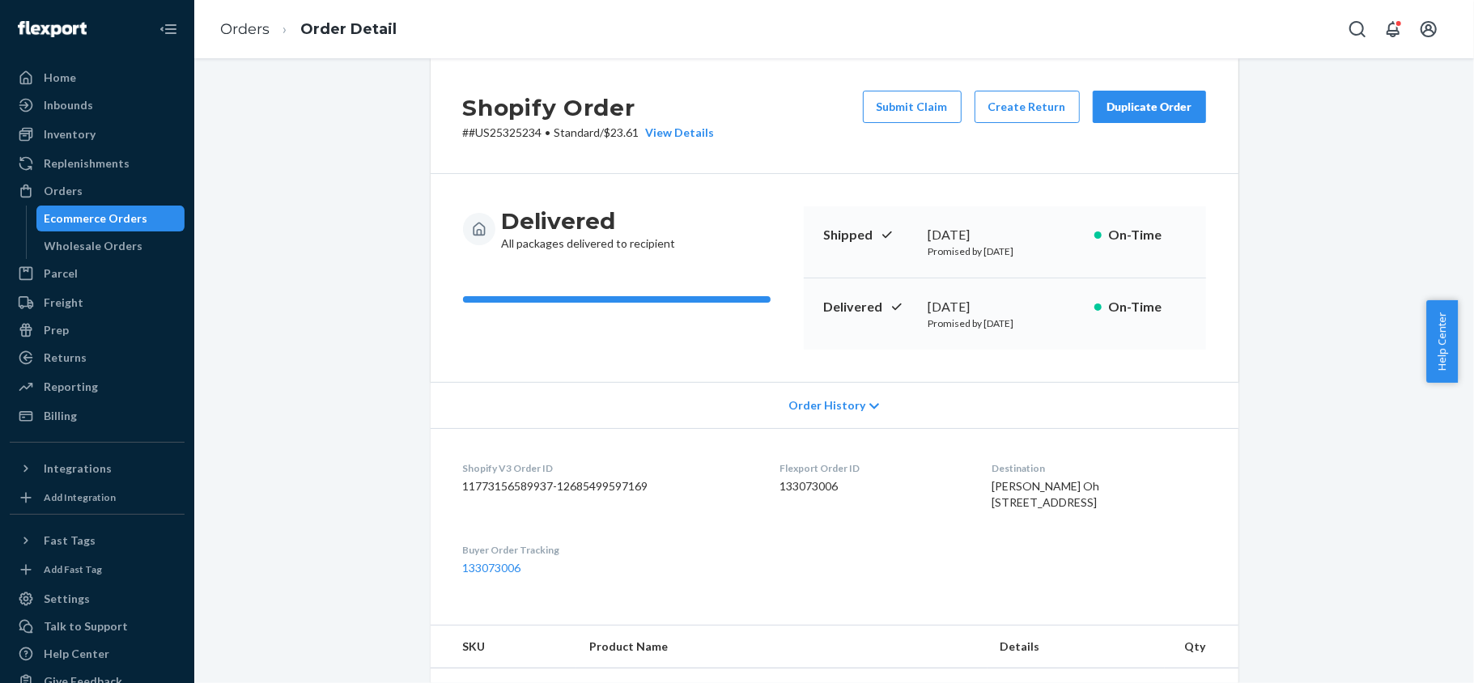
scroll to position [0, 0]
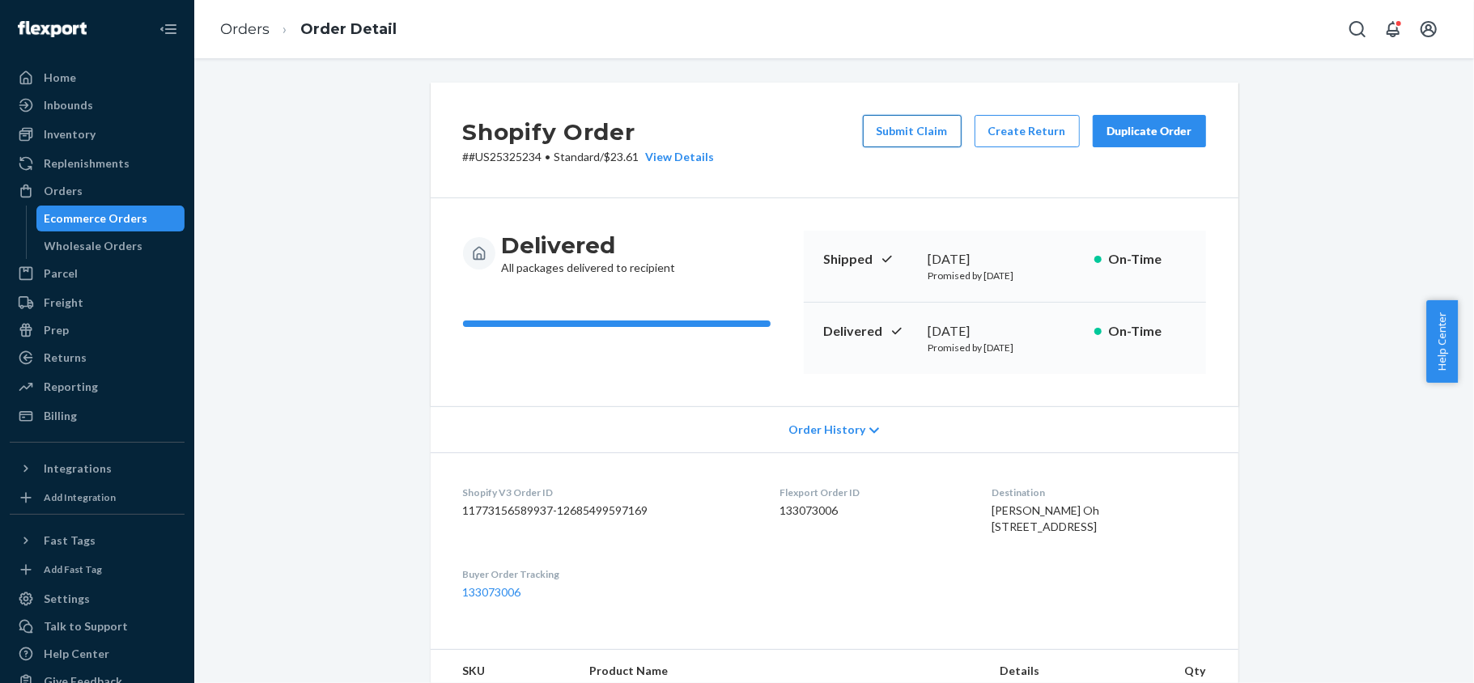
click at [914, 137] on button "Submit Claim" at bounding box center [912, 131] width 99 height 32
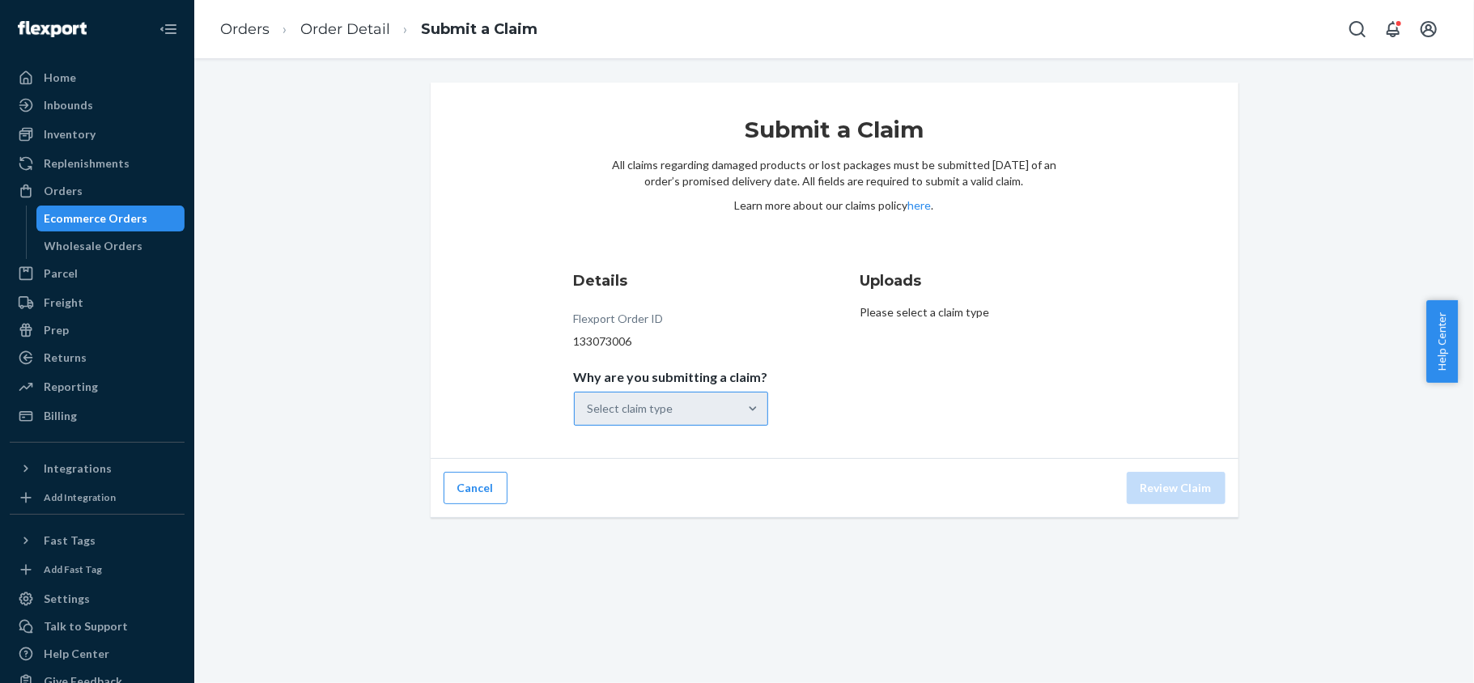
click at [709, 422] on div "Select claim type" at bounding box center [671, 409] width 194 height 34
click at [589, 417] on input "Why are you submitting a claim? Select claim type" at bounding box center [589, 409] width 2 height 16
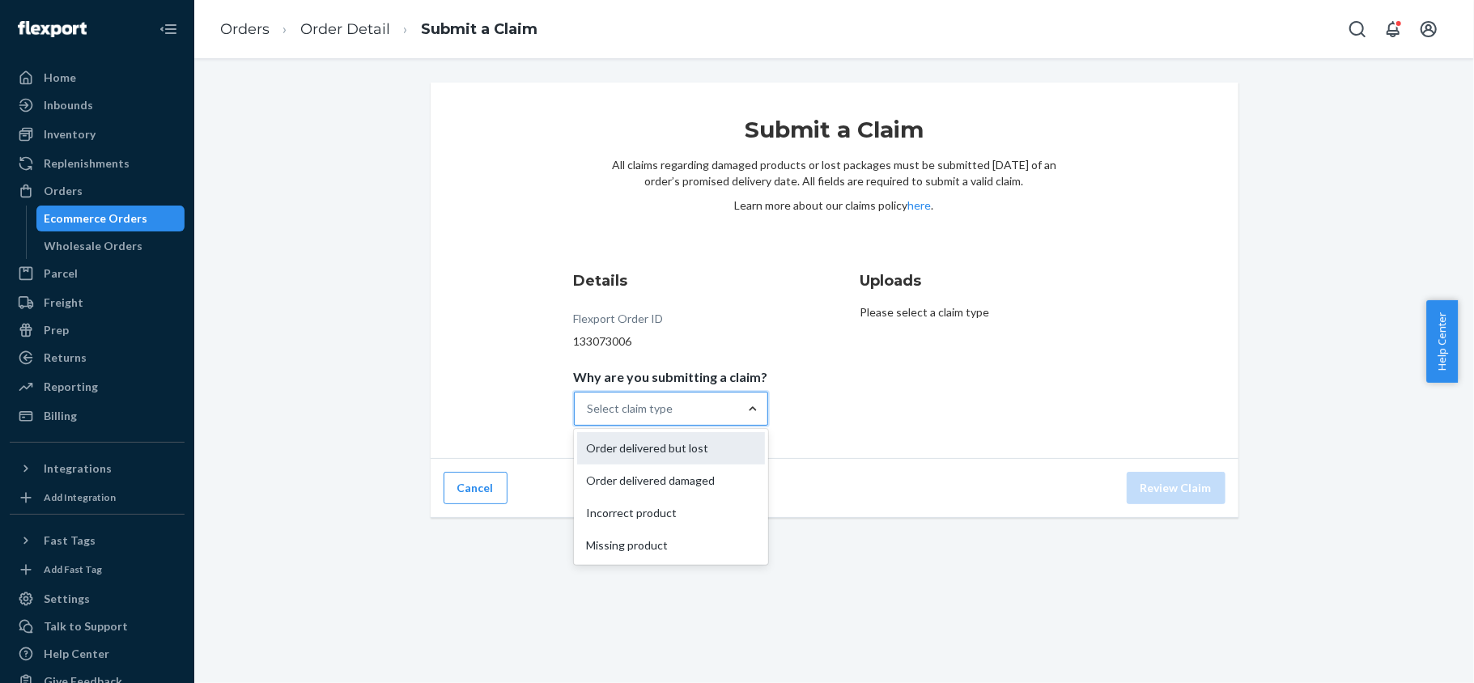
click at [729, 454] on div "Order delivered but lost" at bounding box center [671, 448] width 188 height 32
click at [589, 417] on input "Why are you submitting a claim? option Order delivered but lost focused, 1 of 4…" at bounding box center [589, 409] width 2 height 16
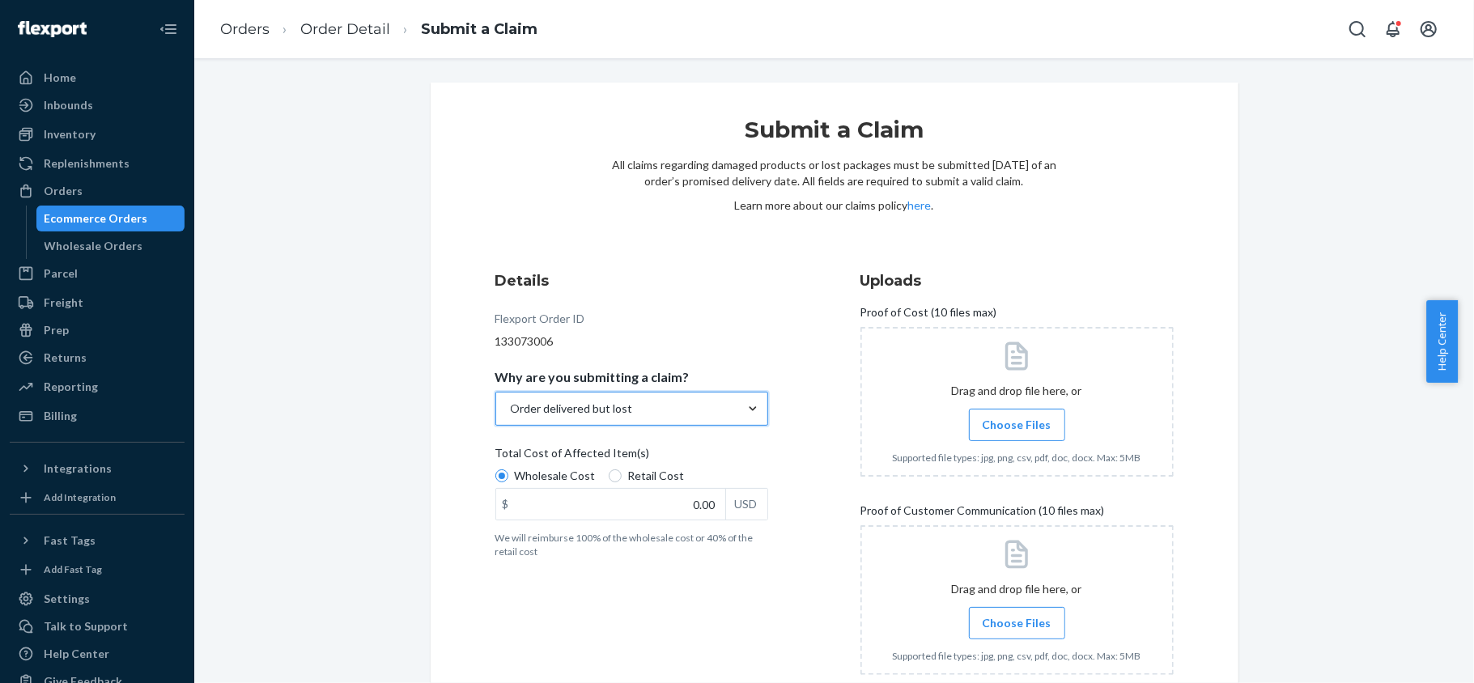
click at [648, 466] on div "Total Cost of Affected Item(s)" at bounding box center [631, 456] width 273 height 23
click at [508, 469] on input "Wholesale Cost" at bounding box center [501, 475] width 13 height 13
click at [665, 473] on span "Retail Cost" at bounding box center [656, 476] width 57 height 16
click at [622, 473] on input "Retail Cost" at bounding box center [615, 475] width 13 height 13
radio input "true"
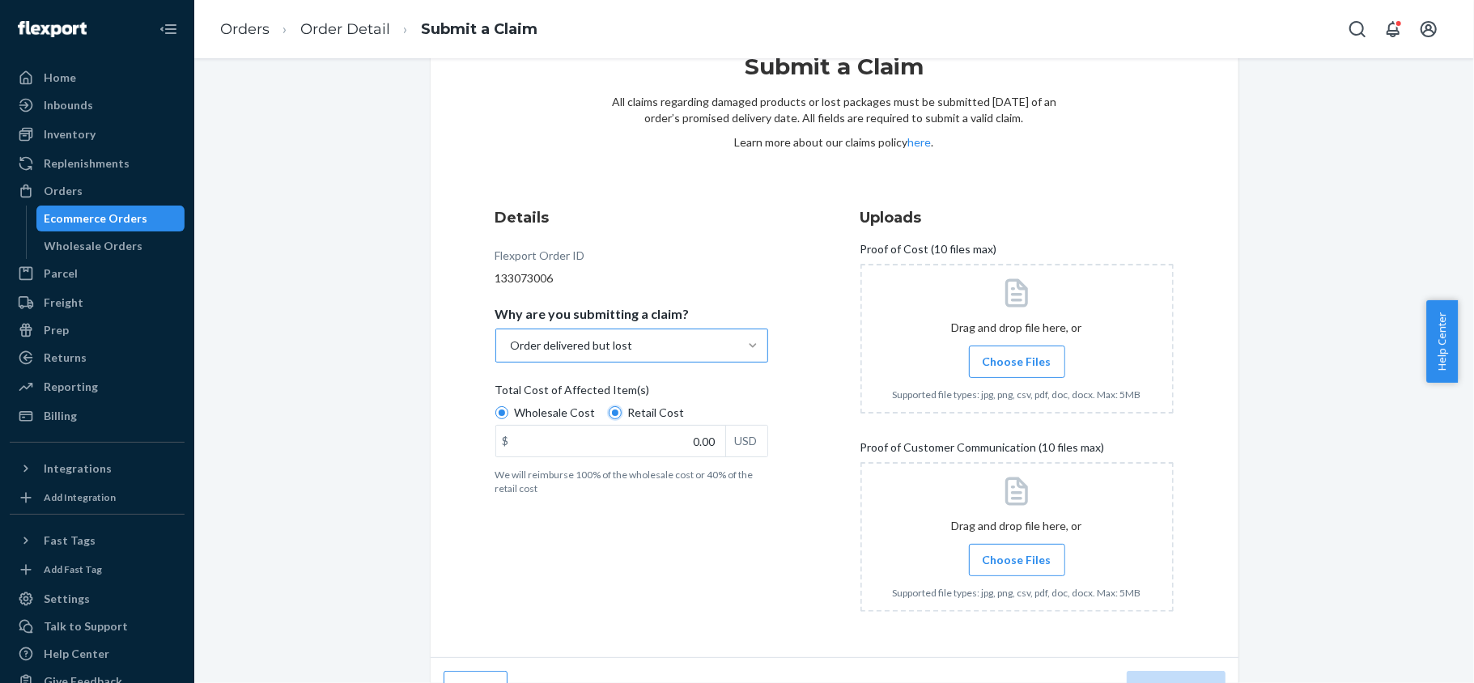
scroll to position [98, 0]
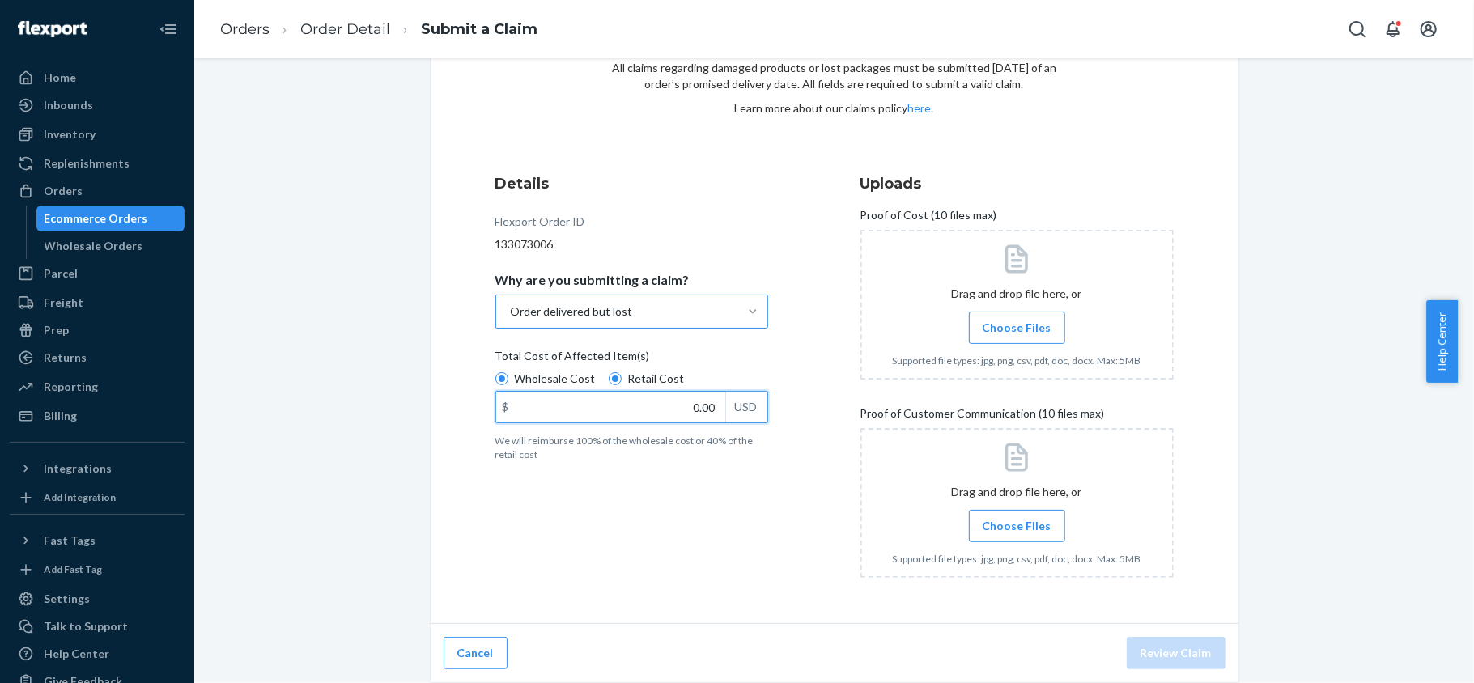
drag, startPoint x: 664, startPoint y: 403, endPoint x: 785, endPoint y: 408, distance: 121.5
click at [785, 408] on div "Details Flexport Order ID 133073006 Why are you submitting a claim? Order deliv…" at bounding box center [651, 381] width 313 height 437
paste input "572"
type input "572.00"
click at [1004, 312] on label "Choose Files" at bounding box center [1017, 328] width 96 height 32
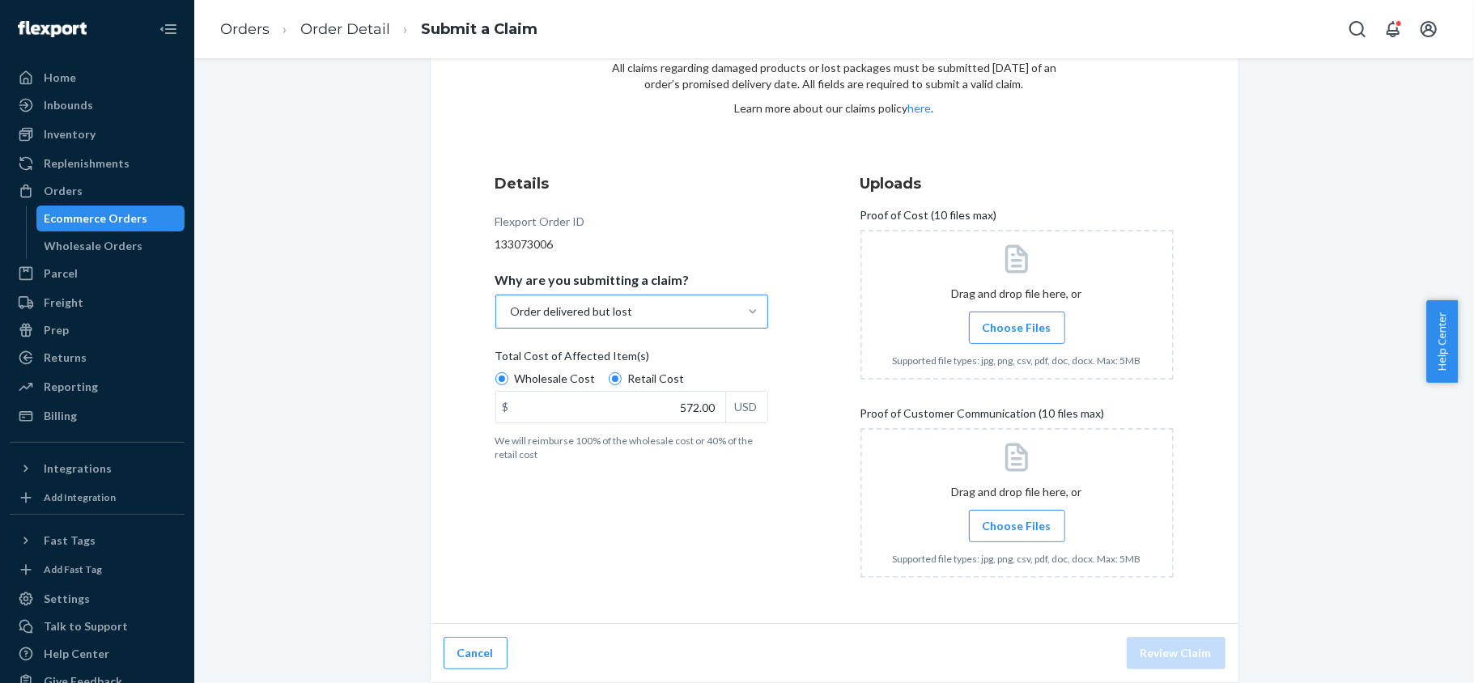
click at [1017, 319] on input "Choose Files" at bounding box center [1017, 328] width 1 height 18
click at [1009, 541] on div at bounding box center [1016, 503] width 313 height 150
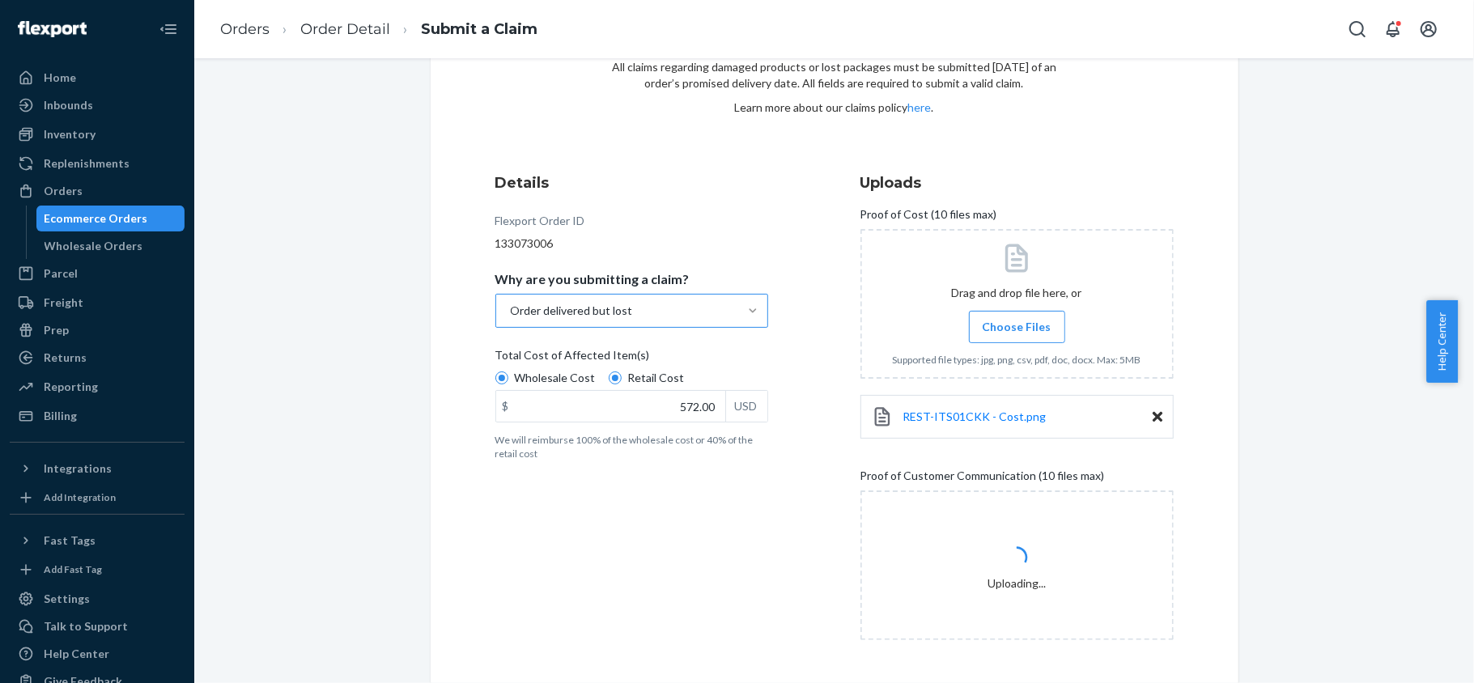
click at [987, 317] on label "Choose Files" at bounding box center [1017, 327] width 96 height 32
click at [1017, 318] on input "Choose Files" at bounding box center [1017, 327] width 1 height 18
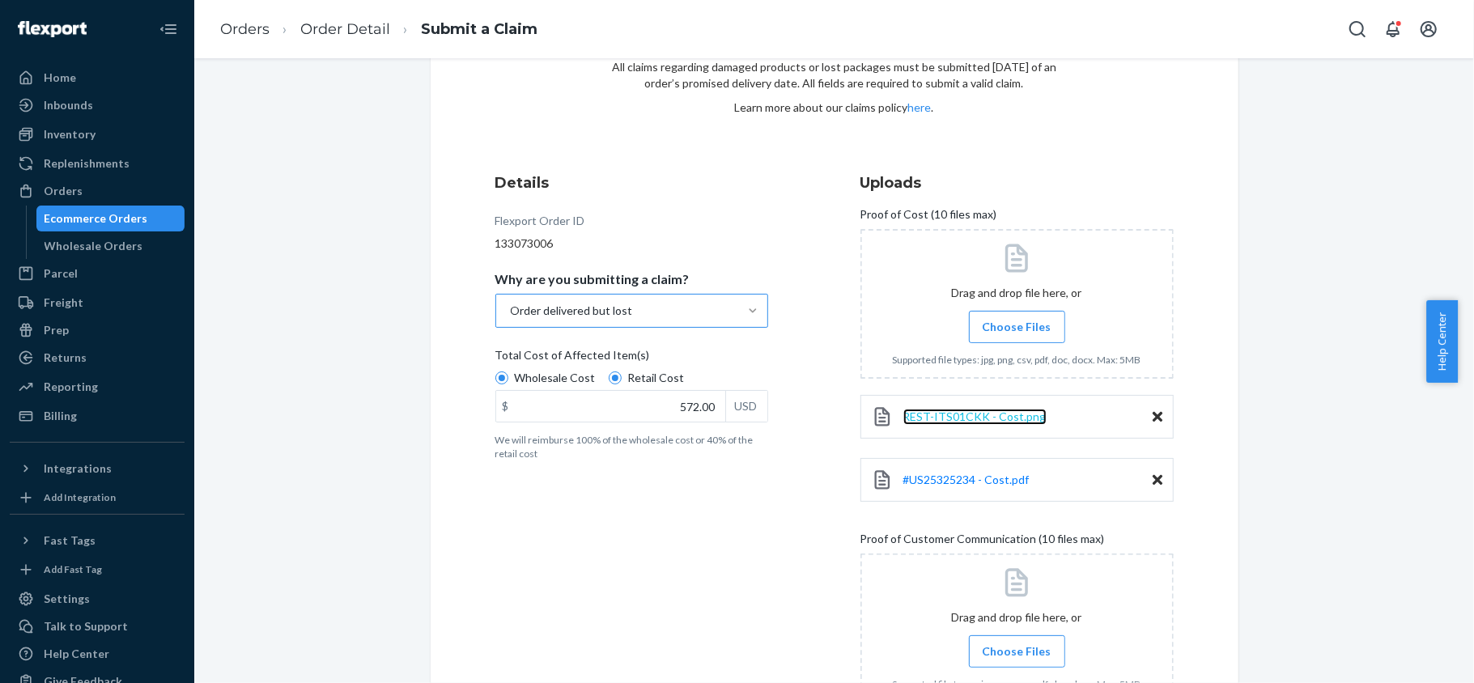
click at [953, 411] on span "REST-ITS01CKK - Cost.png" at bounding box center [974, 417] width 143 height 14
click at [989, 476] on span "#US25325234 - Cost.pdf" at bounding box center [966, 480] width 126 height 14
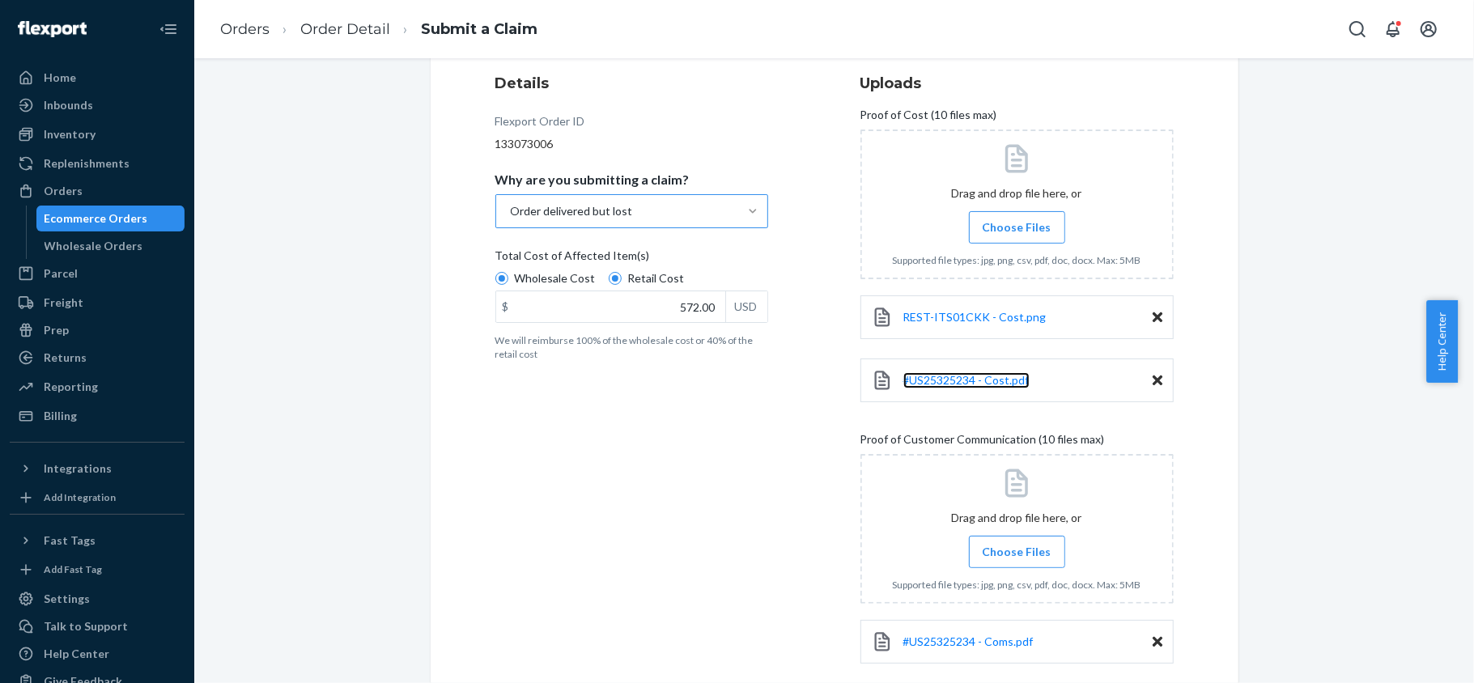
scroll to position [289, 0]
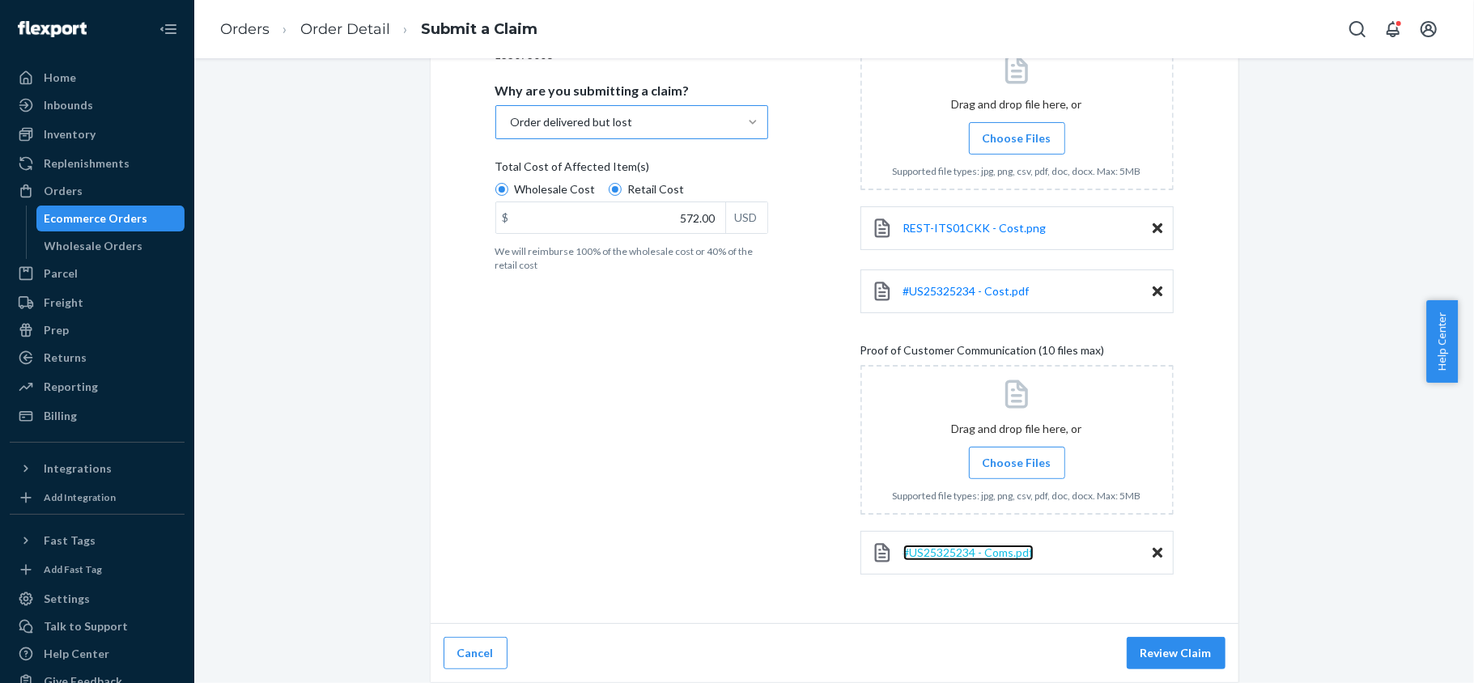
click at [958, 554] on span "#US25325234 - Coms.pdf" at bounding box center [968, 553] width 130 height 14
click at [1144, 649] on button "Review Claim" at bounding box center [1176, 653] width 99 height 32
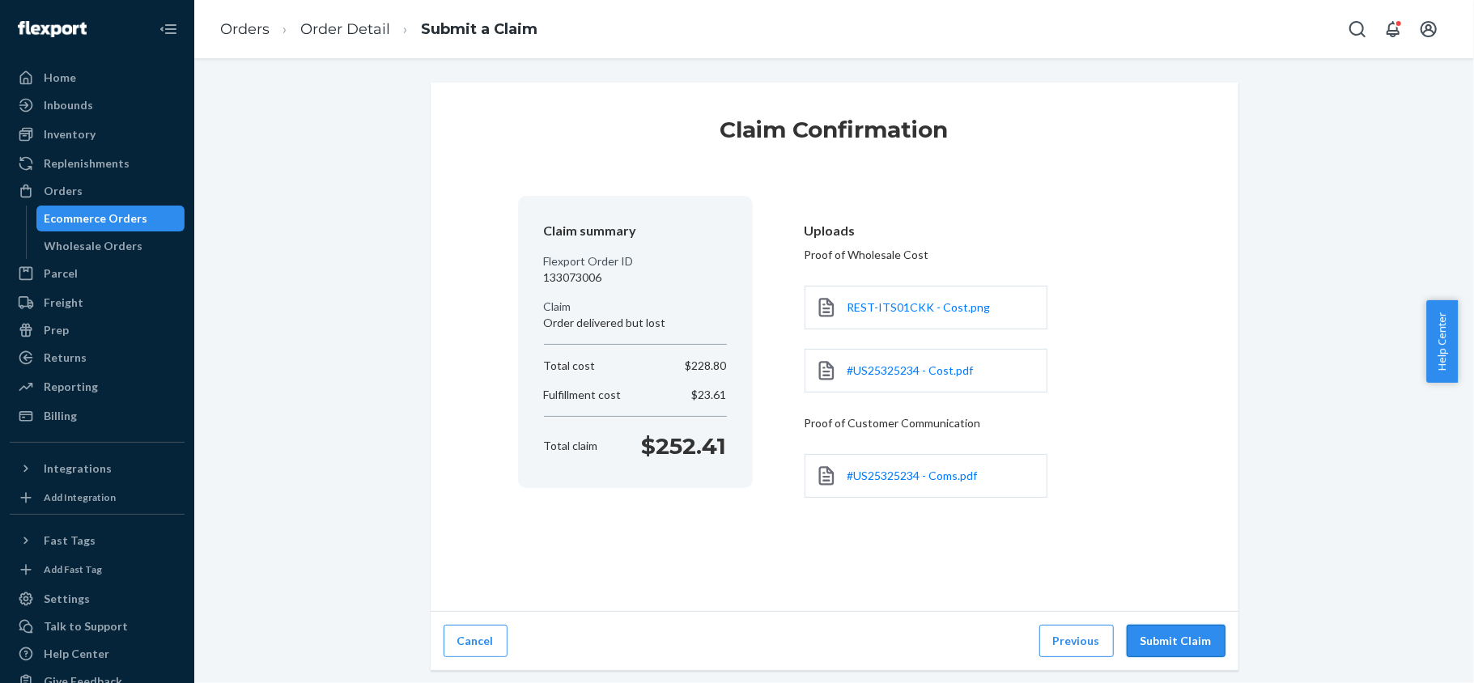
click at [1157, 648] on button "Submit Claim" at bounding box center [1176, 641] width 99 height 32
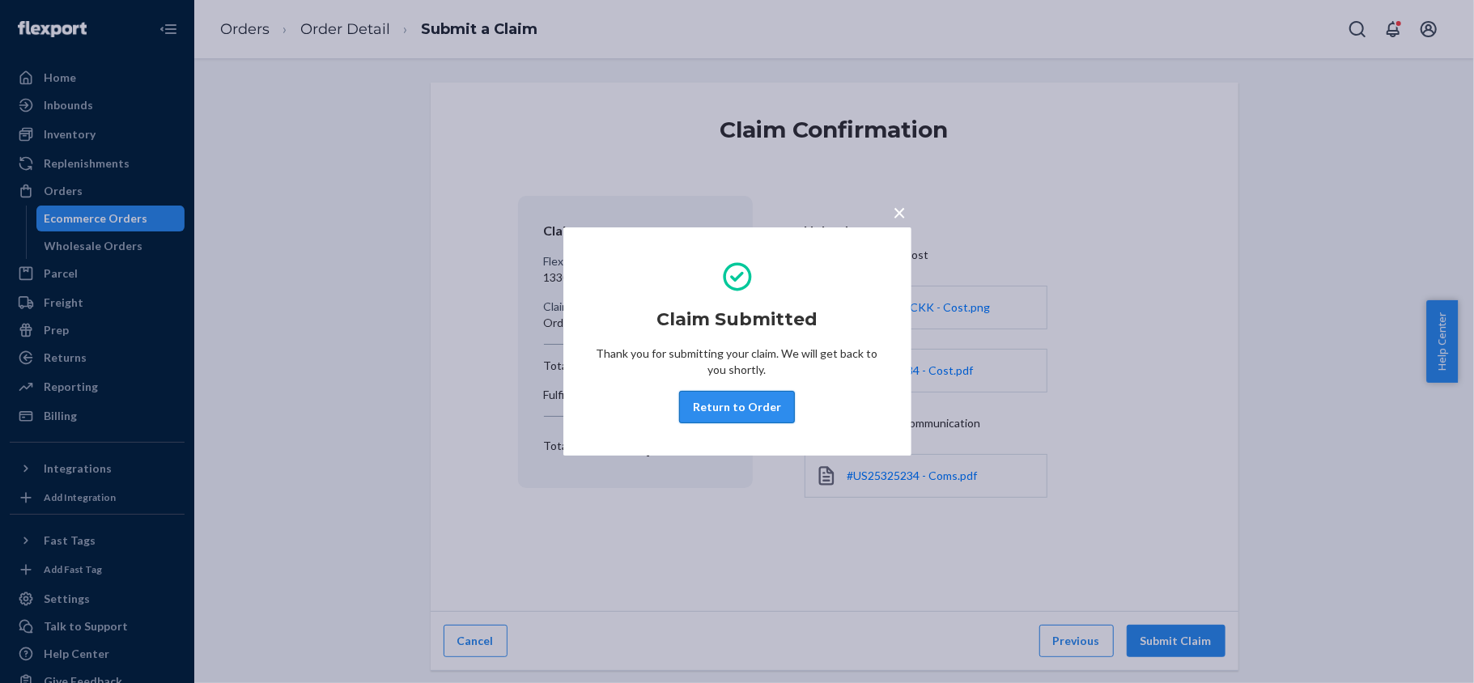
click at [755, 405] on button "Return to Order" at bounding box center [737, 407] width 116 height 32
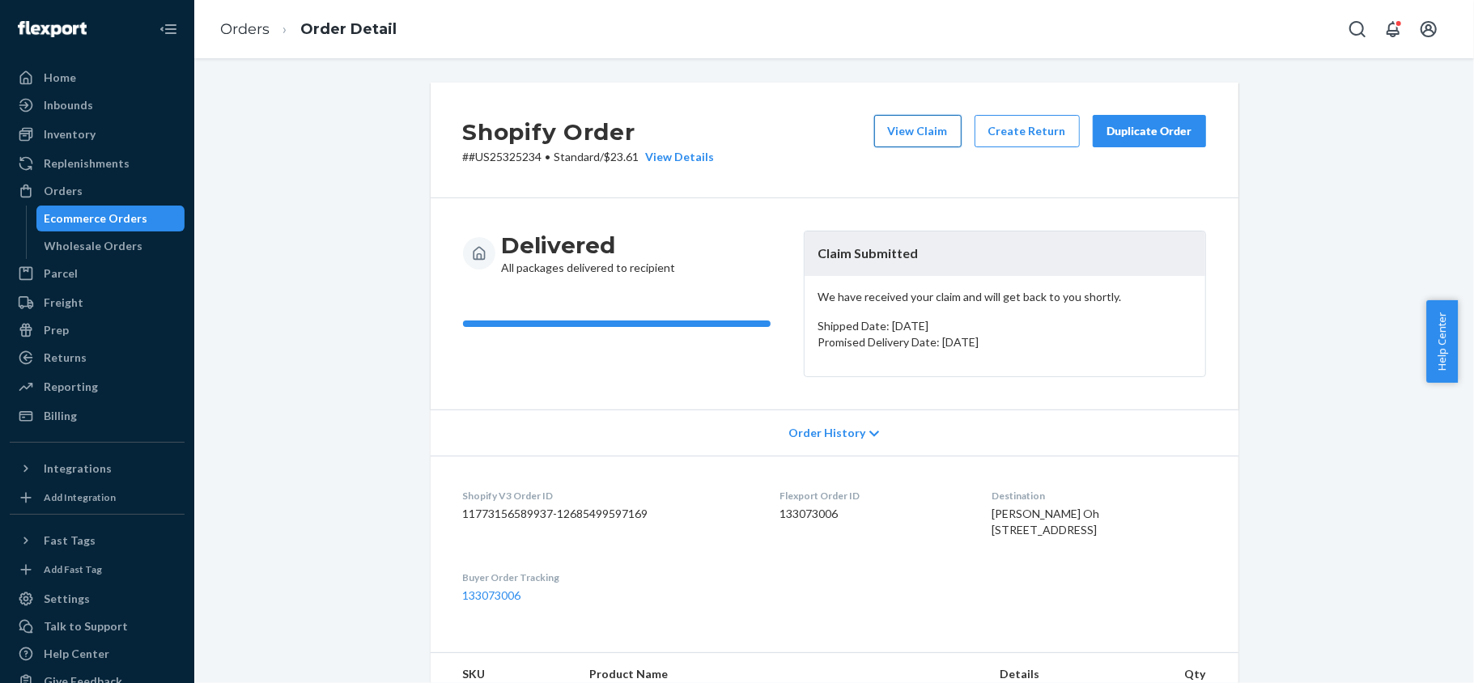
click at [913, 133] on button "View Claim" at bounding box center [917, 131] width 87 height 32
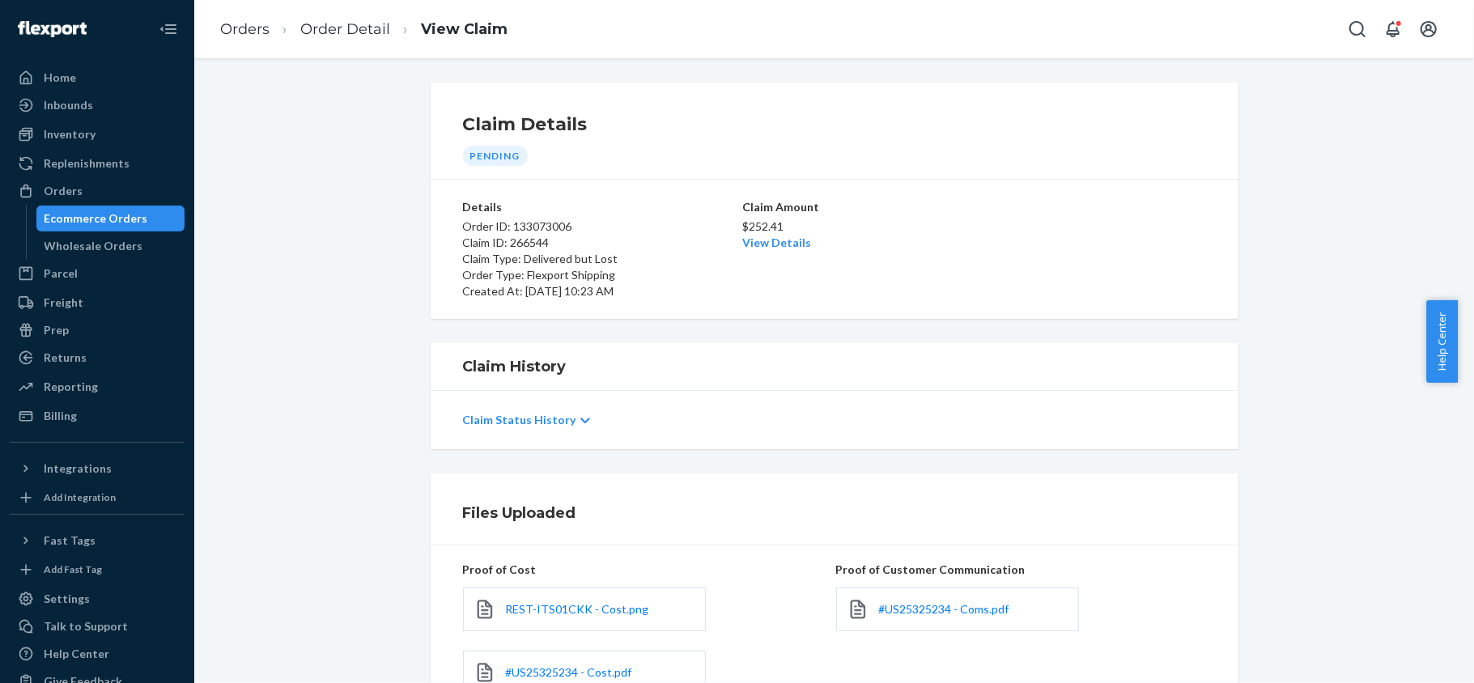
click at [769, 235] on div "$252.41 View Details" at bounding box center [834, 233] width 185 height 36
click at [774, 236] on link "View Details" at bounding box center [776, 243] width 69 height 14
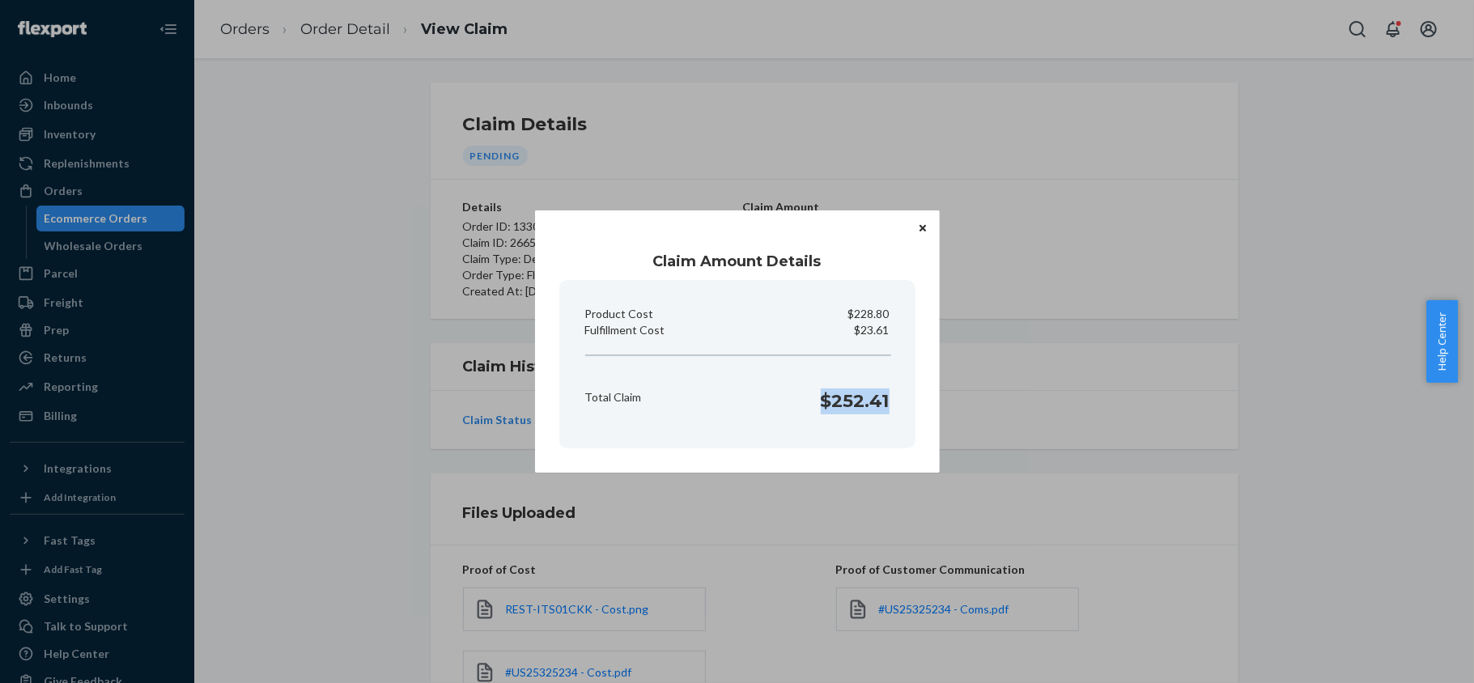
drag, startPoint x: 820, startPoint y: 406, endPoint x: 889, endPoint y: 418, distance: 69.9
click at [889, 418] on div "Total Claim $252.41" at bounding box center [737, 397] width 317 height 50
drag, startPoint x: 858, startPoint y: 334, endPoint x: 888, endPoint y: 334, distance: 29.9
click at [888, 334] on p "$23.61" at bounding box center [872, 330] width 35 height 16
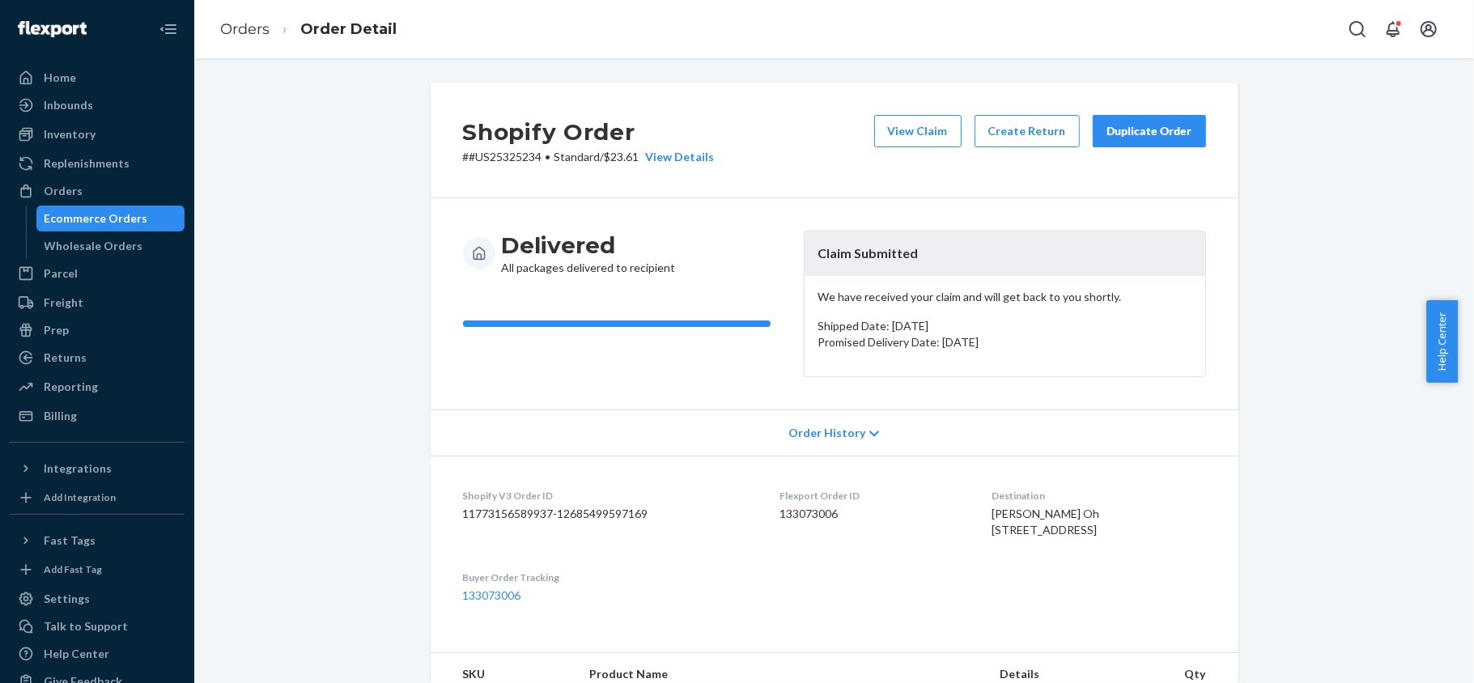
click at [780, 510] on dd "133073006" at bounding box center [873, 514] width 186 height 16
drag, startPoint x: 535, startPoint y: 157, endPoint x: 458, endPoint y: 167, distance: 77.5
click at [458, 168] on div "Shopify Order # #US25325234 • Standard / $23.61 View Details View Claim Create …" at bounding box center [835, 141] width 808 height 116
drag, startPoint x: 81, startPoint y: 194, endPoint x: 183, endPoint y: 168, distance: 105.2
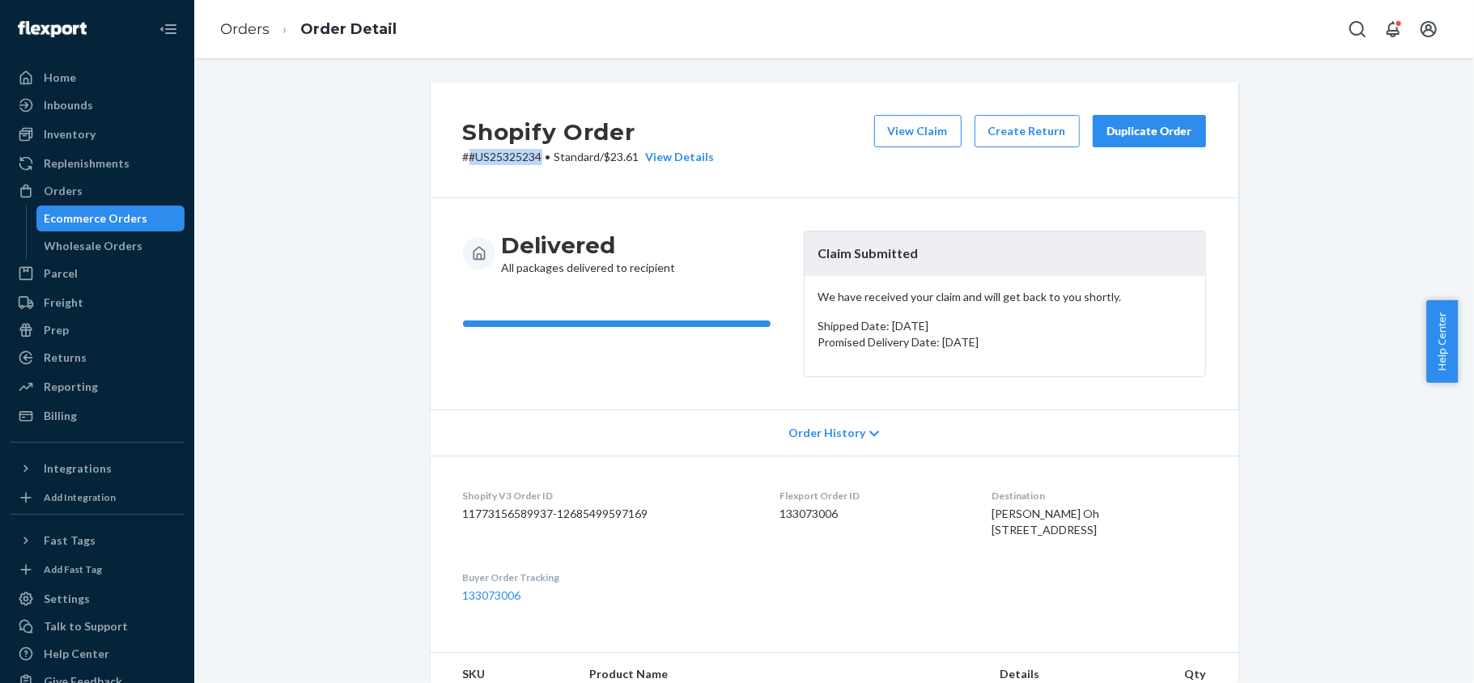
click at [81, 194] on div "Orders" at bounding box center [97, 191] width 172 height 23
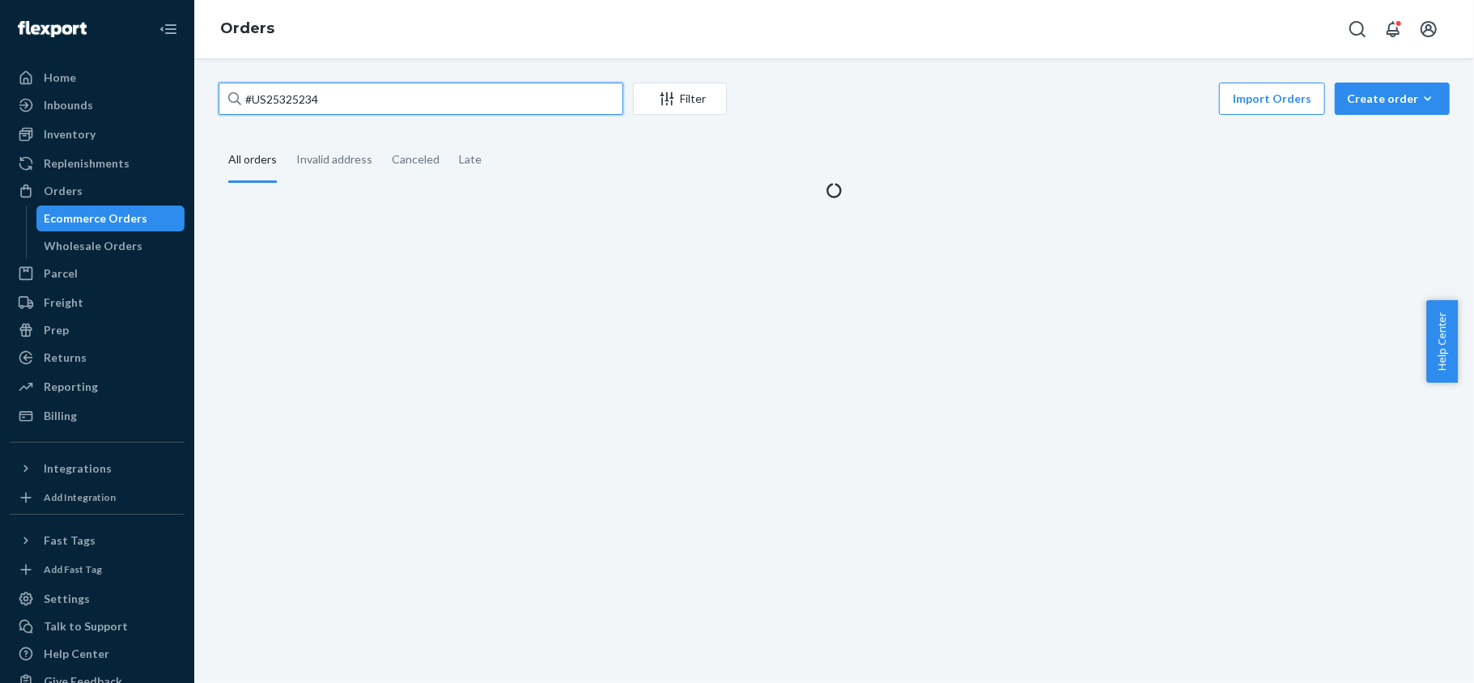
click at [329, 107] on input "#US25325234" at bounding box center [421, 99] width 405 height 32
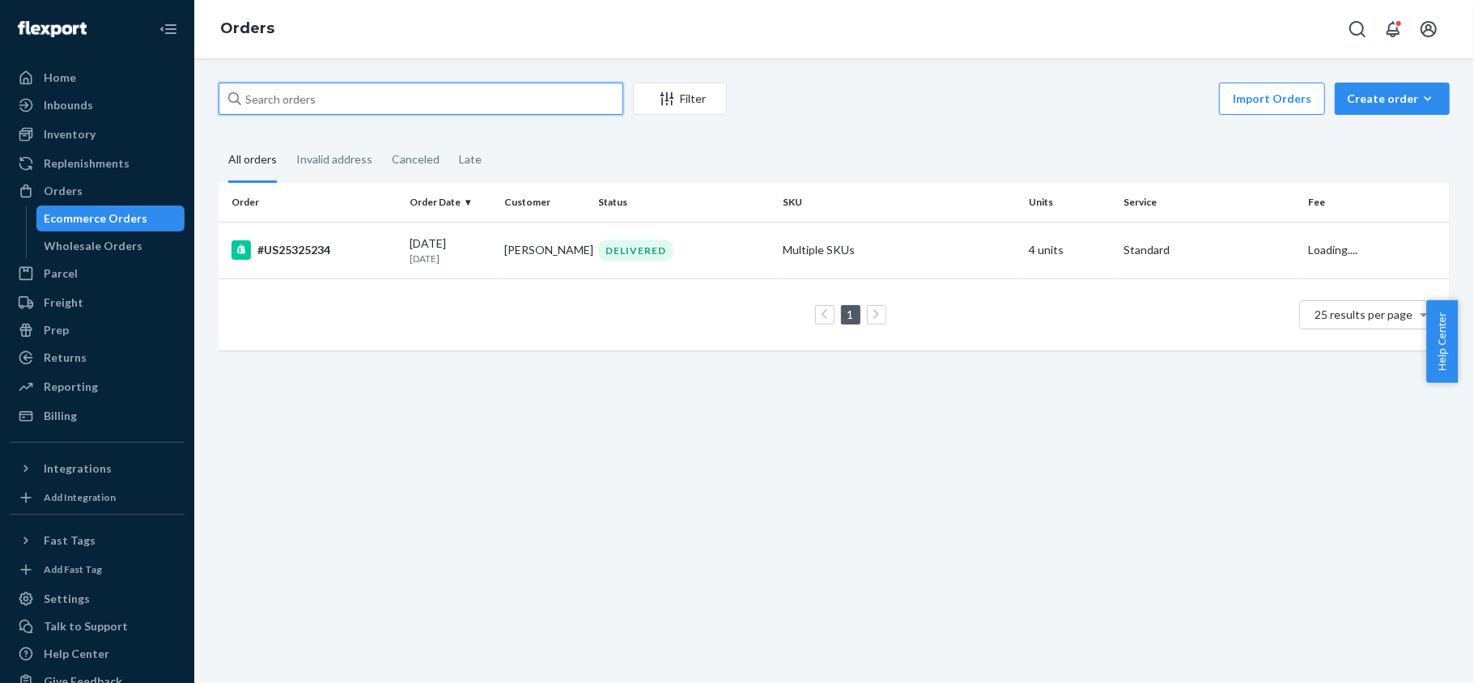
paste input "US25331263"
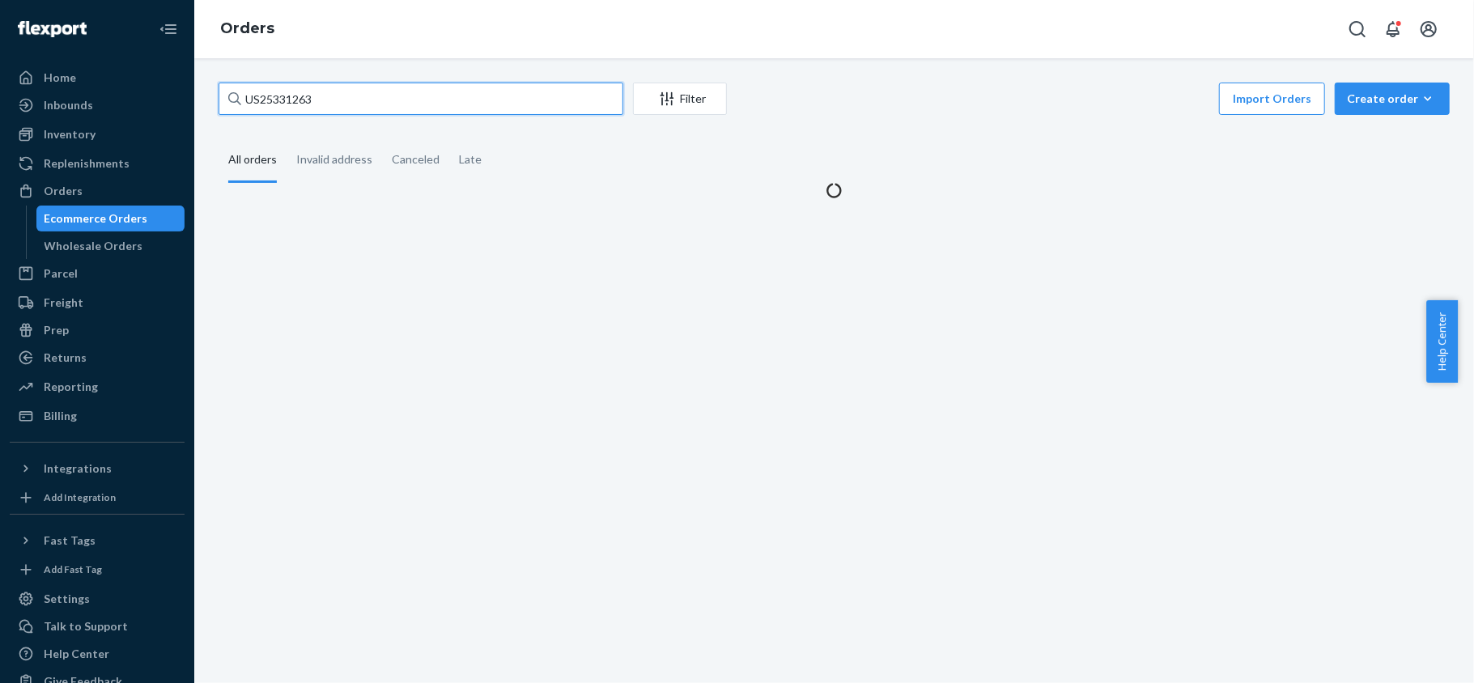
type input "US25331263"
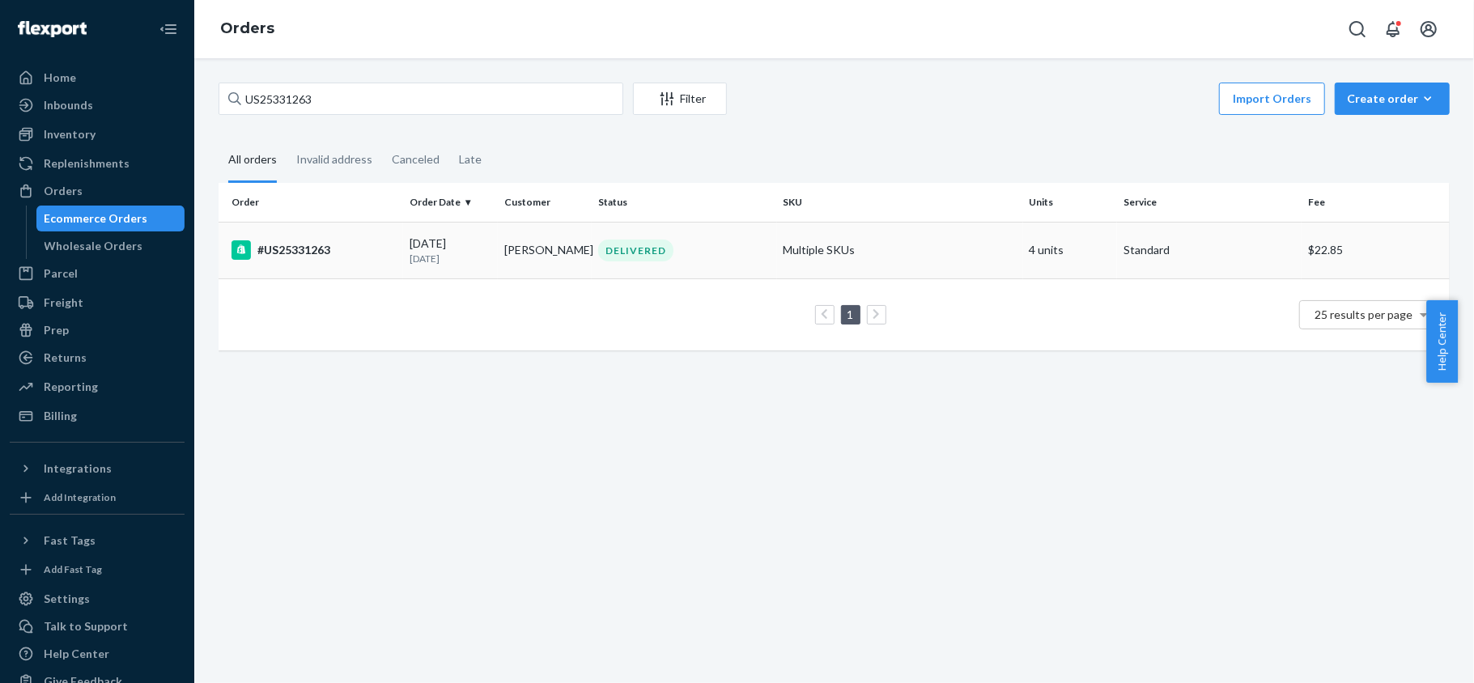
click at [469, 244] on div "08/02/2025 19 days ago" at bounding box center [451, 251] width 82 height 30
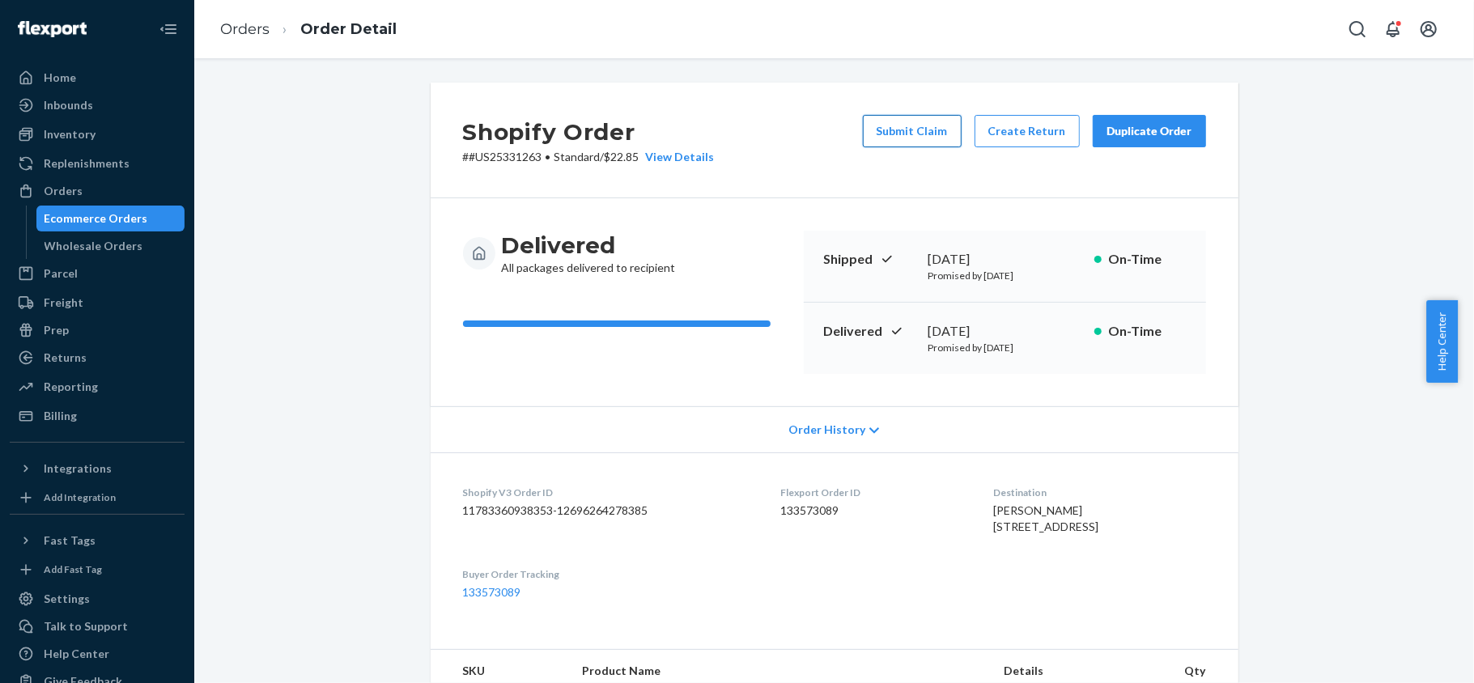
click at [917, 134] on button "Submit Claim" at bounding box center [912, 131] width 99 height 32
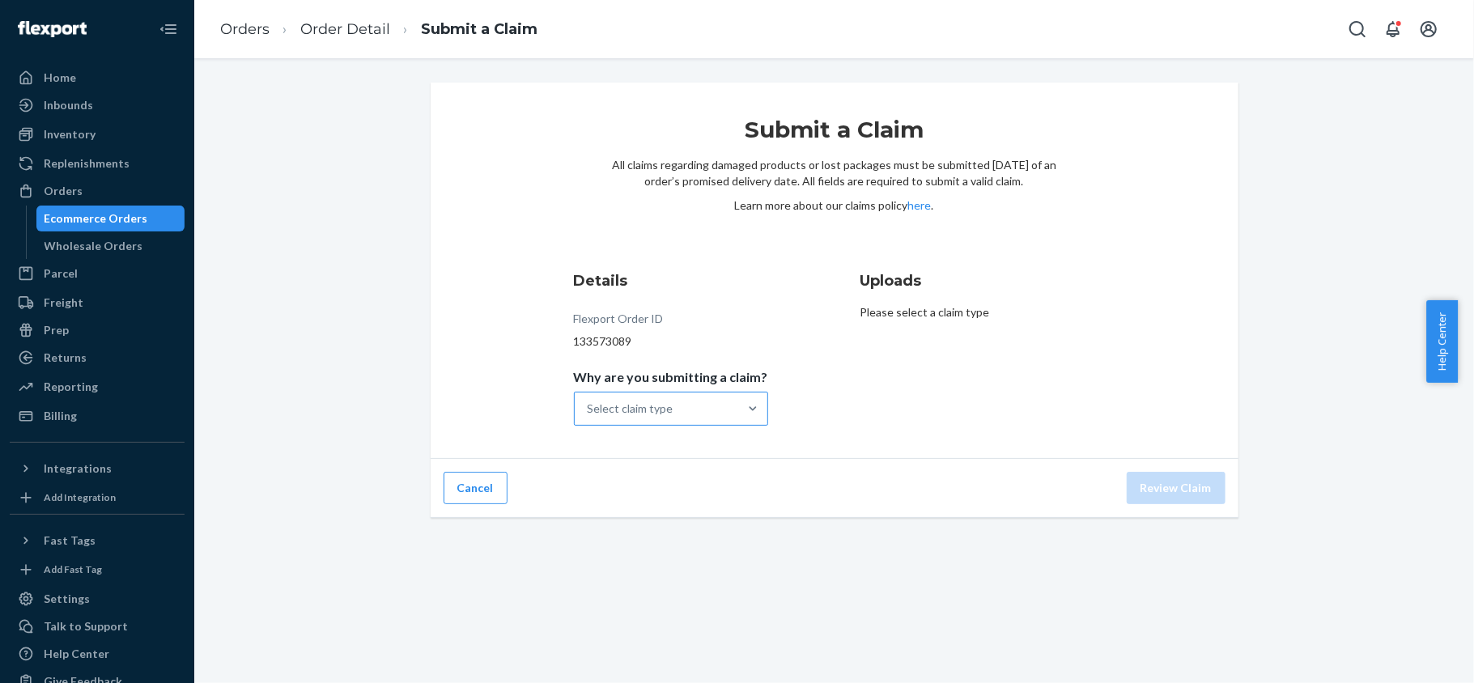
click at [738, 398] on div at bounding box center [752, 409] width 29 height 32
click at [589, 401] on input "Why are you submitting a claim? Select claim type" at bounding box center [589, 409] width 2 height 16
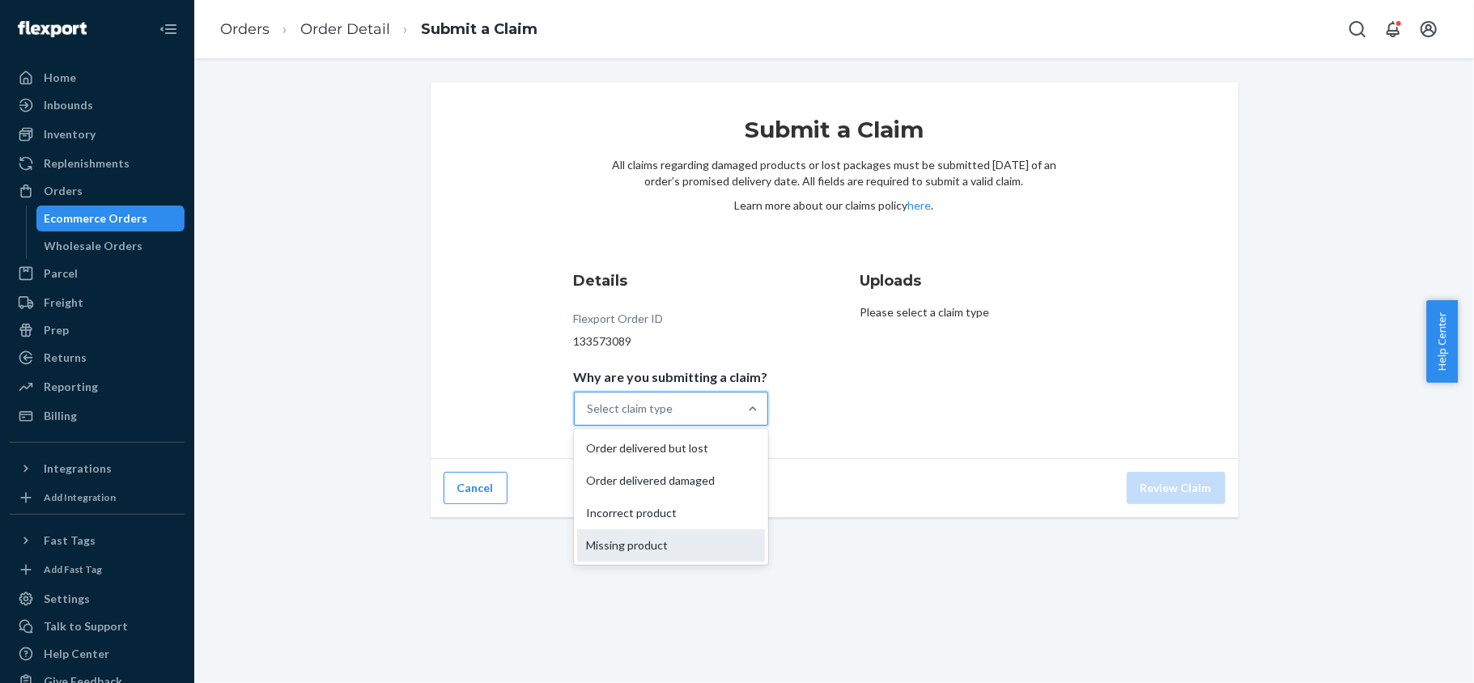
click at [716, 532] on div "Missing product" at bounding box center [671, 545] width 188 height 32
click at [589, 417] on input "Why are you submitting a claim? option Missing product focused, 4 of 4. 4 resul…" at bounding box center [589, 409] width 2 height 16
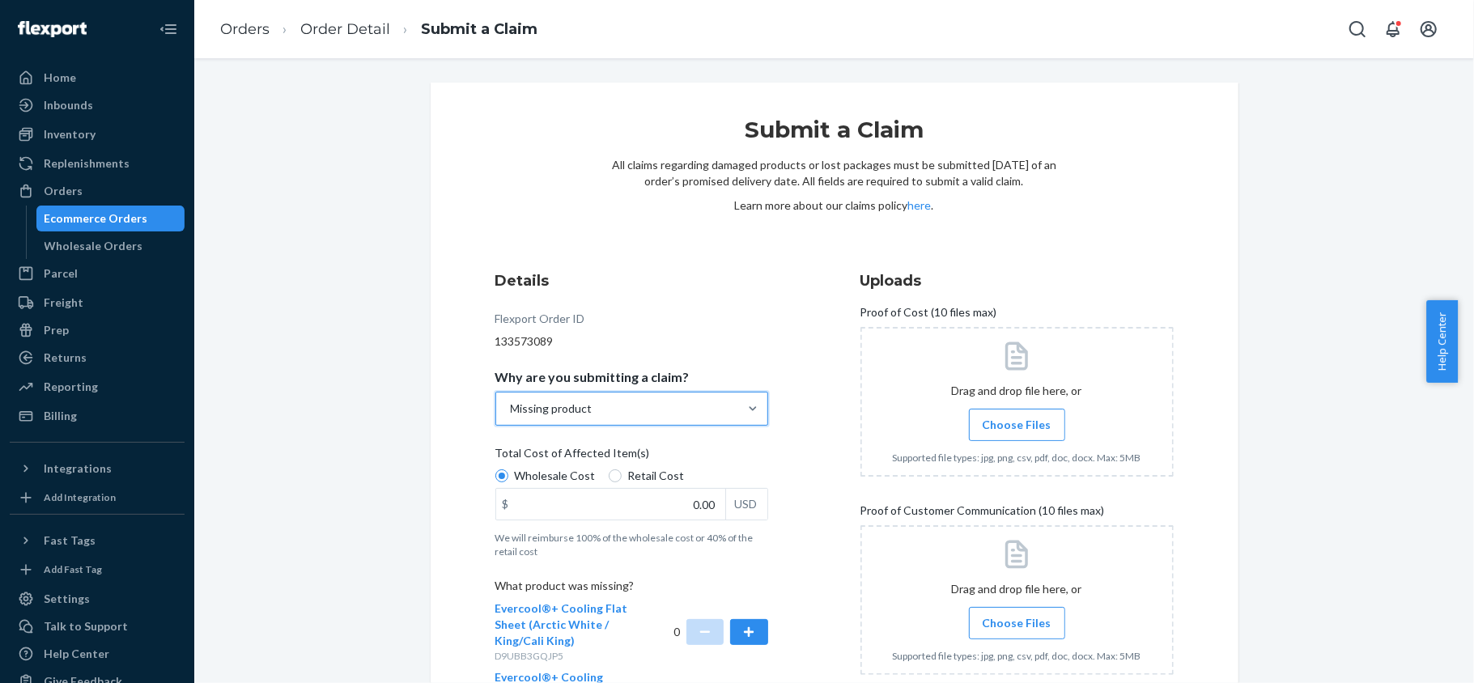
click at [615, 474] on label "Retail Cost" at bounding box center [647, 476] width 76 height 16
click at [615, 474] on input "Retail Cost" at bounding box center [615, 475] width 13 height 13
radio input "true"
drag, startPoint x: 672, startPoint y: 508, endPoint x: 791, endPoint y: 512, distance: 119.0
click at [788, 512] on div "Details Flexport Order ID 133573089 Why are you submitting a claim? Missing pro…" at bounding box center [651, 589] width 313 height 656
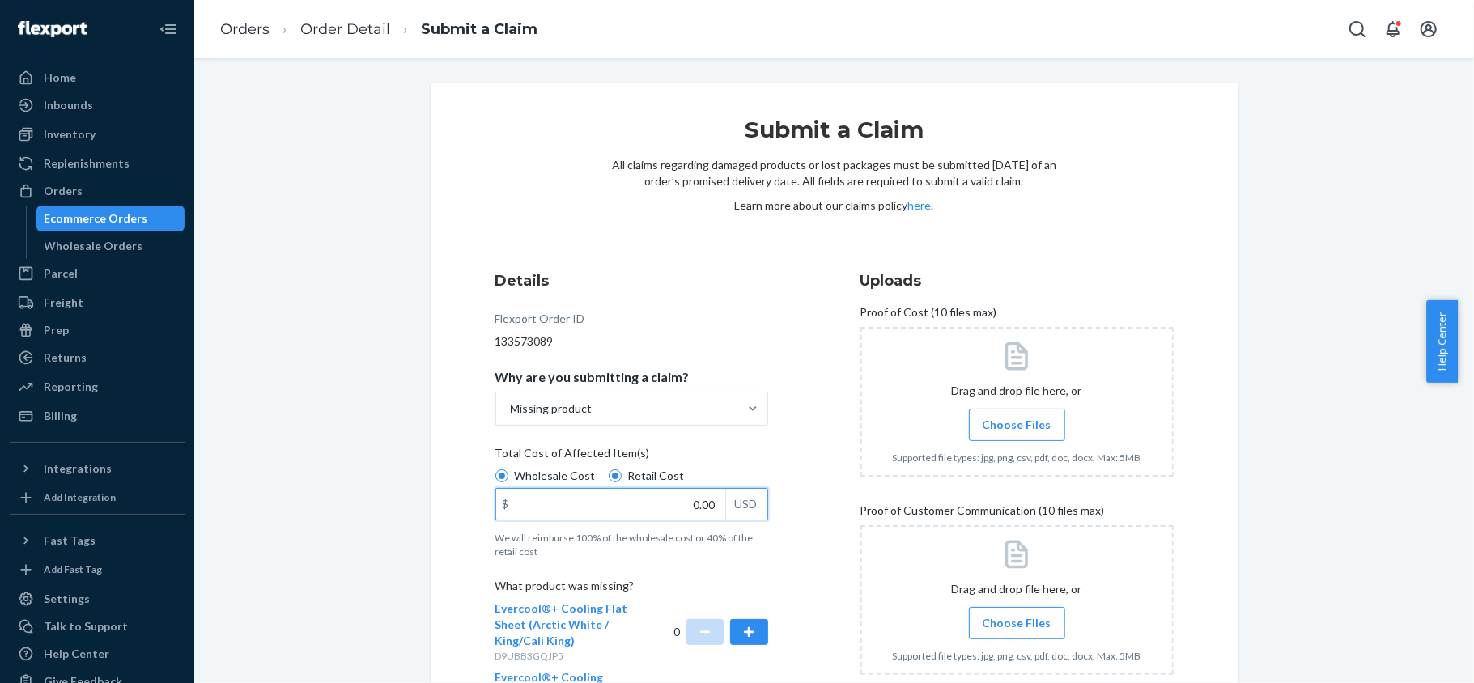
paste input "453"
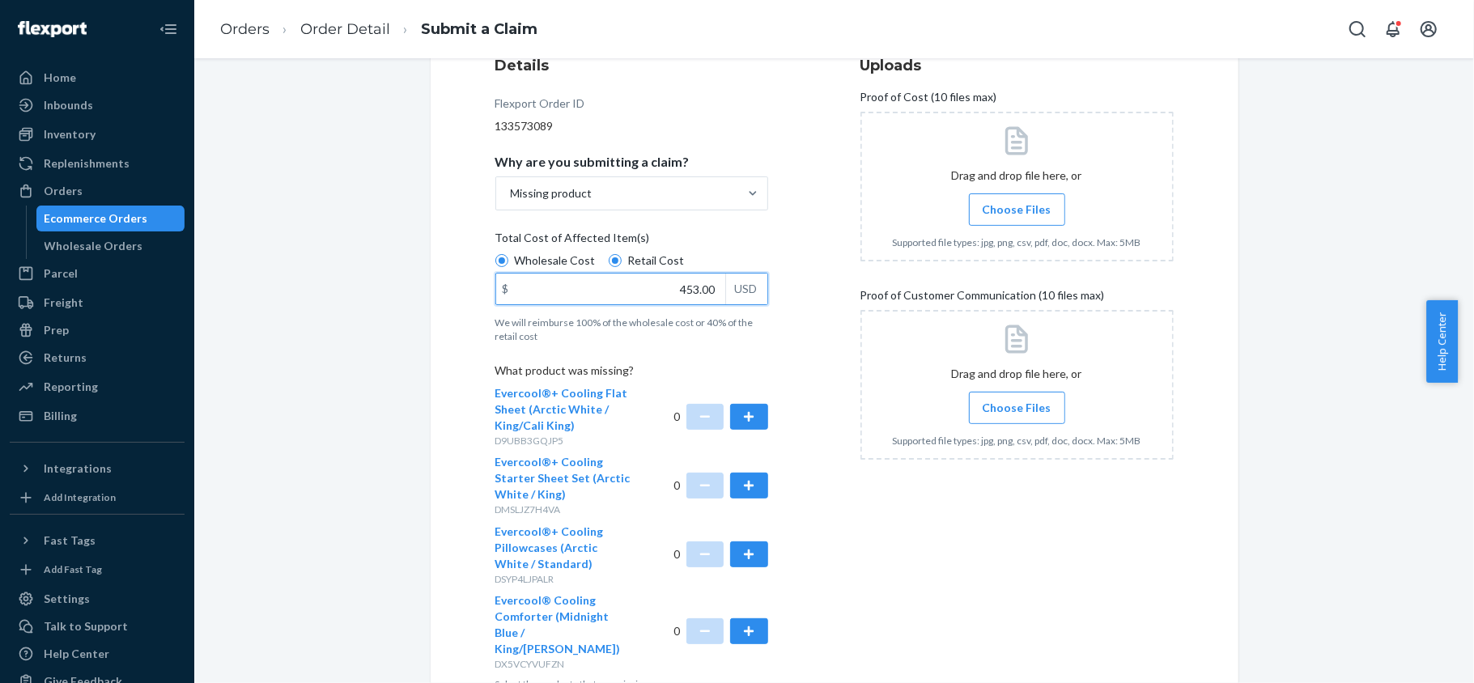
scroll to position [299, 0]
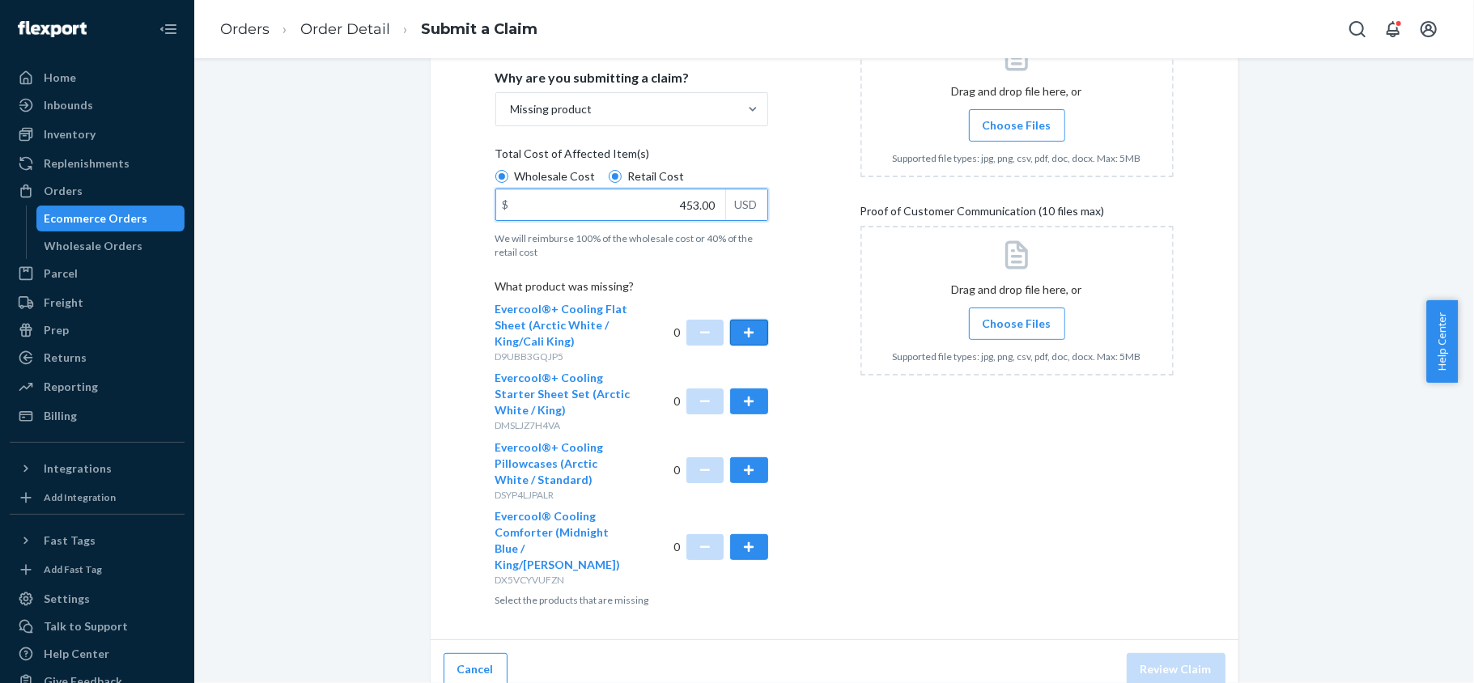
type input "453.00"
click at [737, 331] on button "button" at bounding box center [748, 333] width 37 height 26
click at [742, 409] on button "button" at bounding box center [748, 402] width 37 height 26
click at [745, 534] on button "button" at bounding box center [748, 547] width 37 height 26
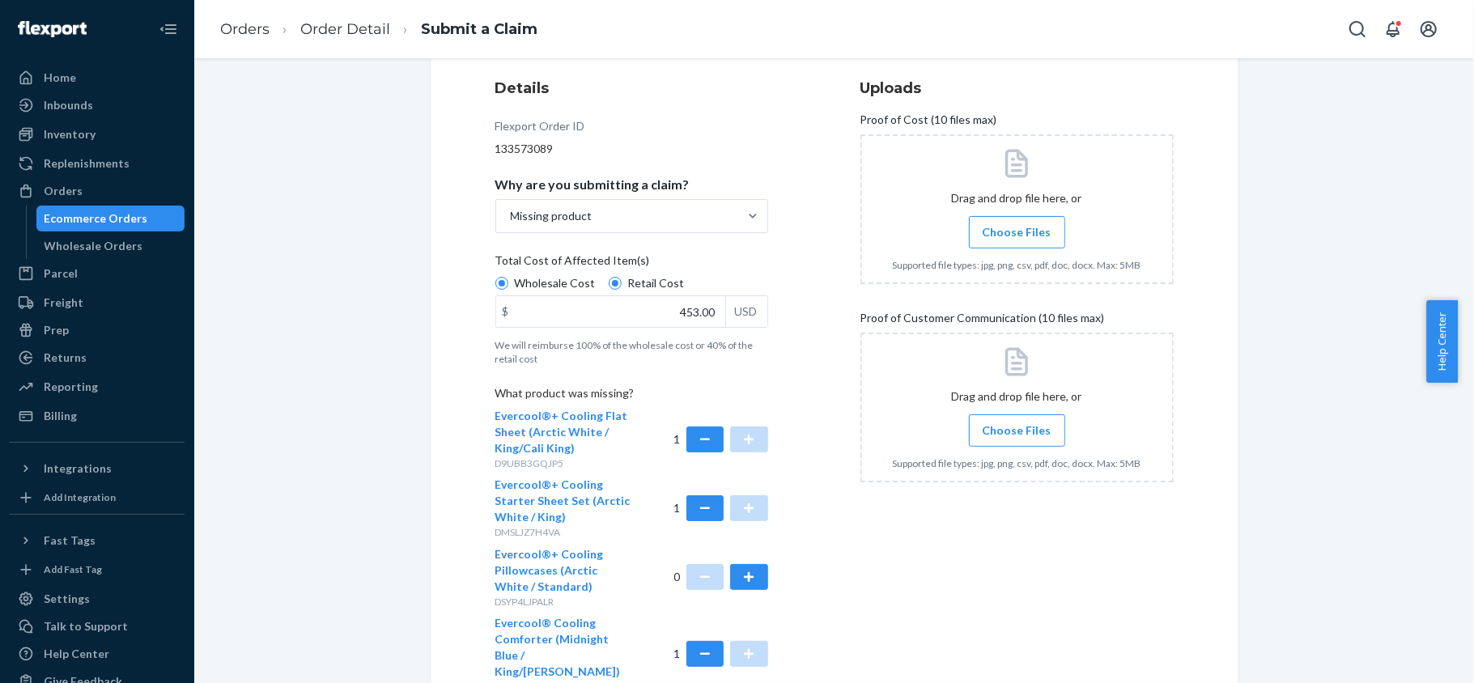
scroll to position [192, 0]
click at [1018, 227] on span "Choose Files" at bounding box center [1017, 233] width 69 height 16
click at [1017, 227] on input "Choose Files" at bounding box center [1017, 233] width 1 height 18
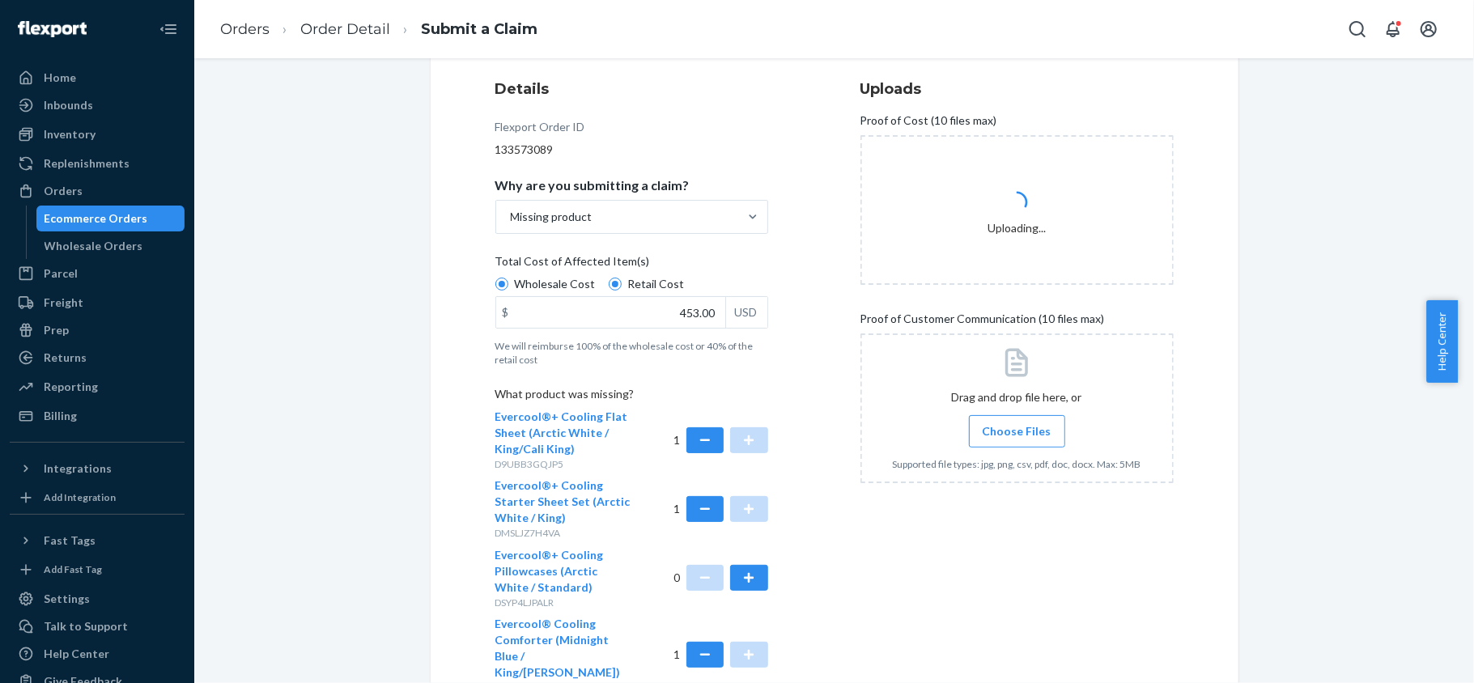
click at [988, 421] on label "Choose Files" at bounding box center [1017, 431] width 96 height 32
click at [1017, 423] on input "Choose Files" at bounding box center [1017, 432] width 1 height 18
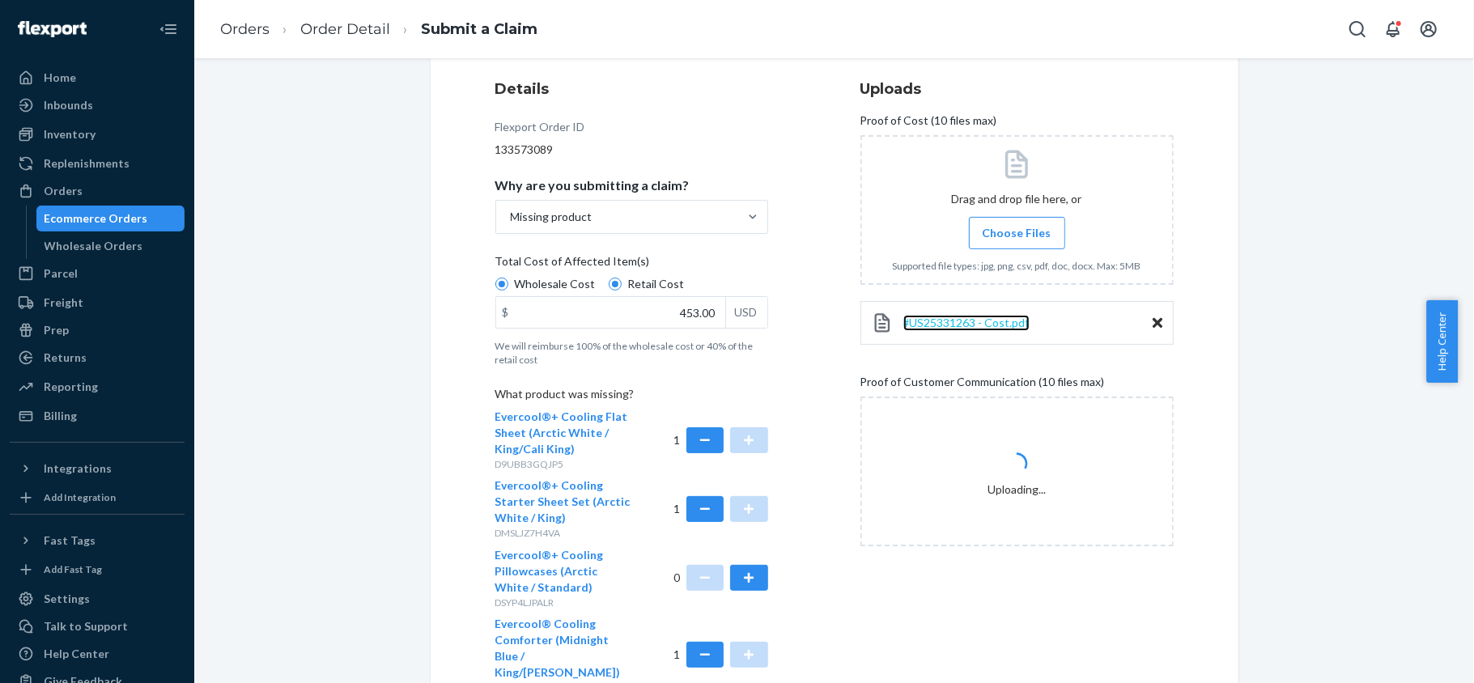
click at [1008, 325] on span "#US25331263 - Cost.pdf" at bounding box center [966, 323] width 126 height 14
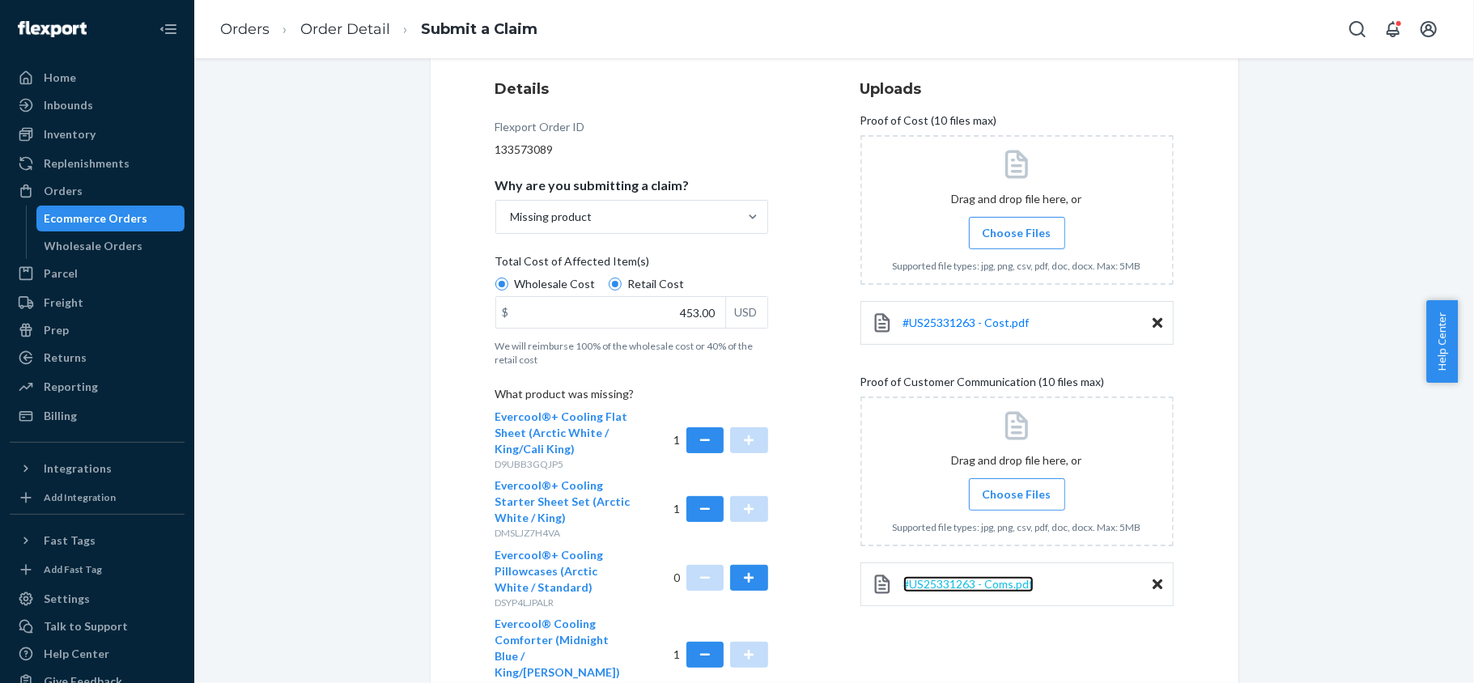
click at [998, 586] on span "#US25331263 - Coms.pdf" at bounding box center [968, 584] width 130 height 14
click at [944, 321] on span "#US25331263 - Cost.pdf" at bounding box center [966, 323] width 126 height 14
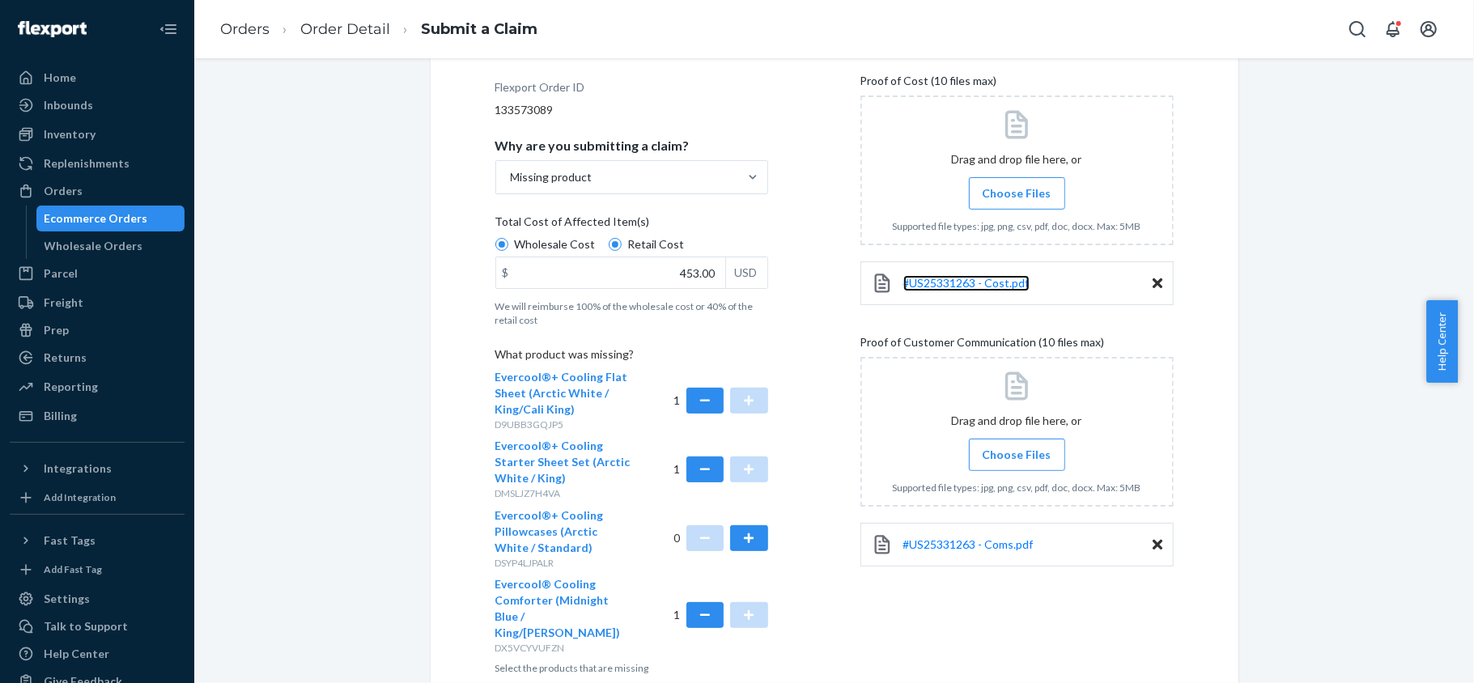
scroll to position [299, 0]
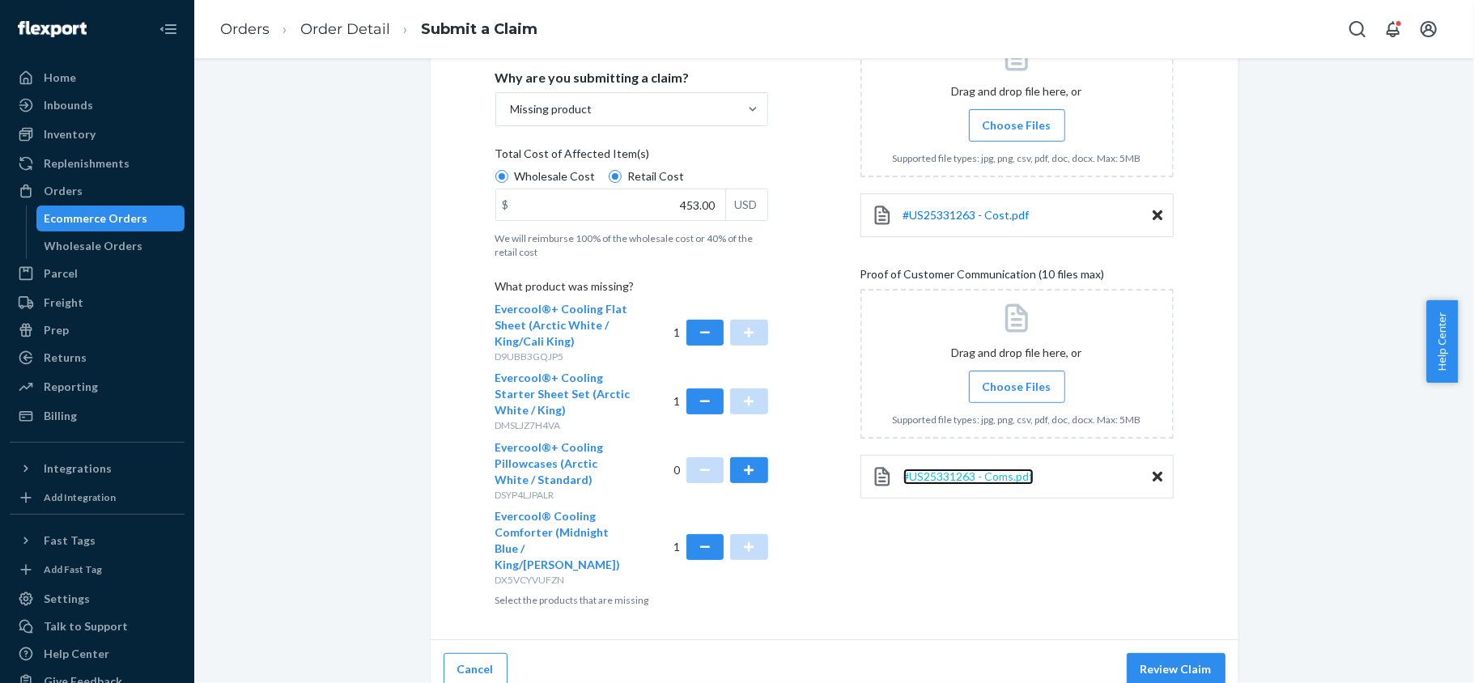
click at [939, 478] on span "#US25331263 - Coms.pdf" at bounding box center [968, 476] width 130 height 14
click at [1198, 653] on button "Review Claim" at bounding box center [1176, 669] width 99 height 32
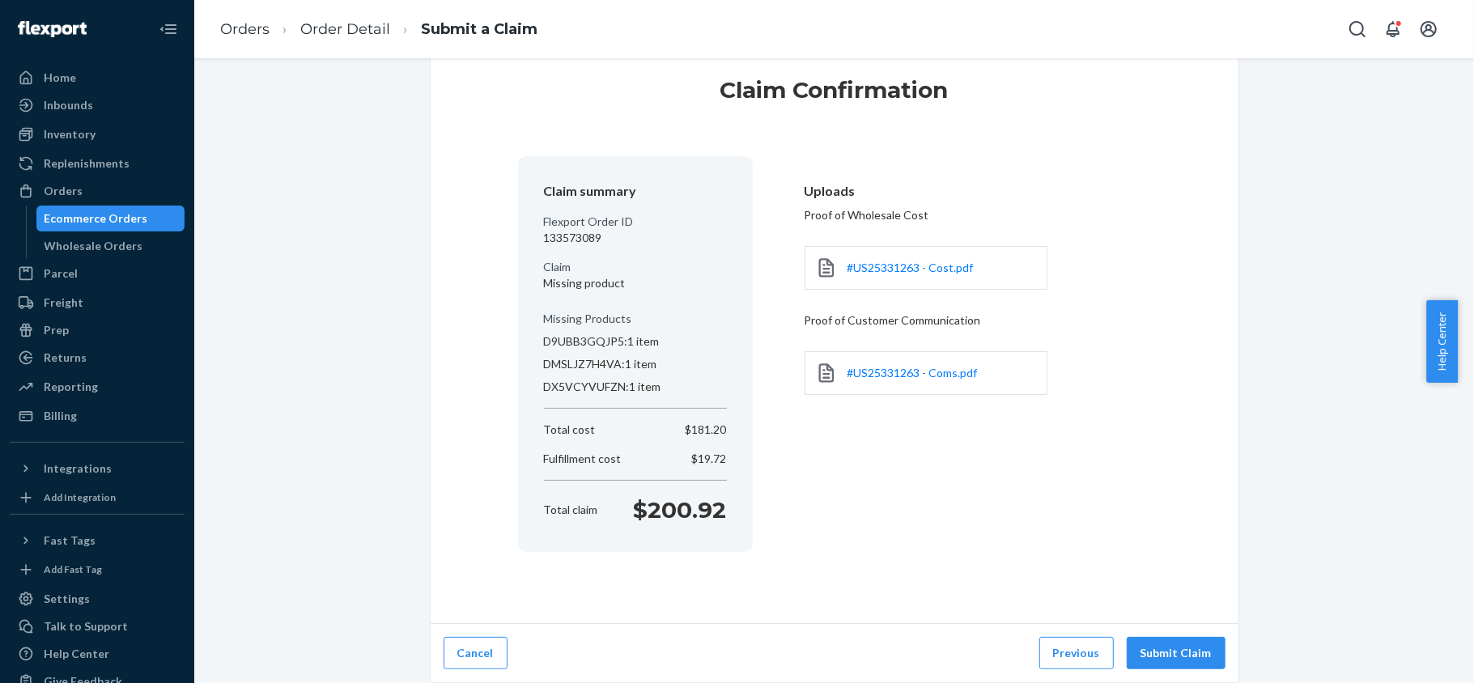
scroll to position [40, 0]
click at [1089, 643] on button "Previous" at bounding box center [1076, 653] width 74 height 32
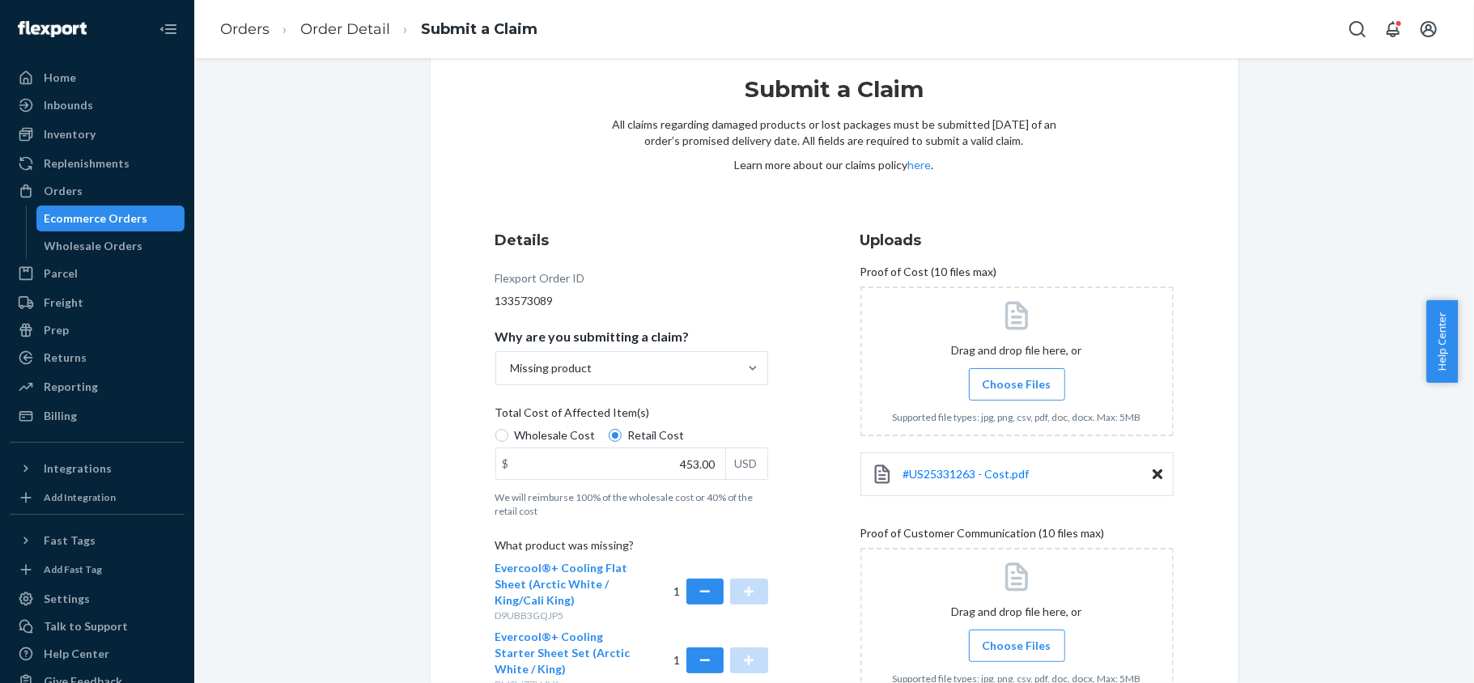
scroll to position [299, 0]
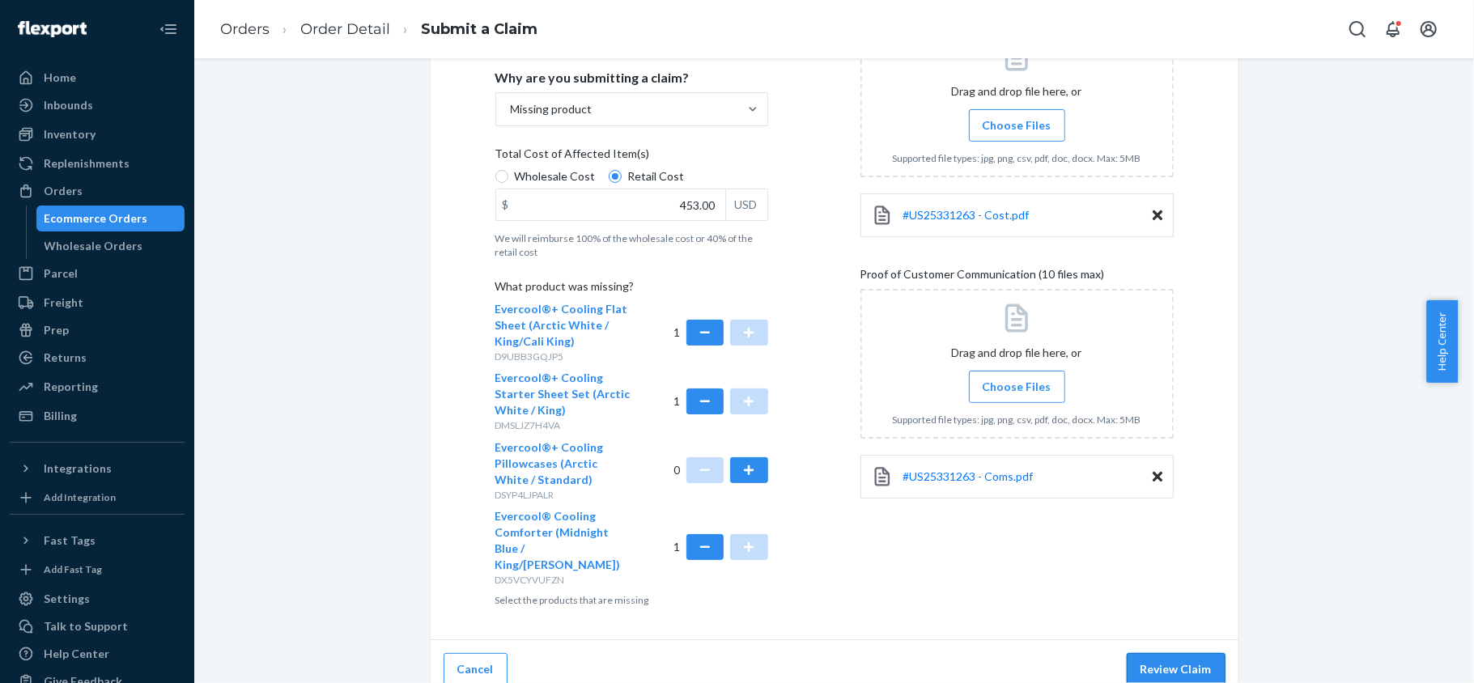
click at [1174, 654] on button "Review Claim" at bounding box center [1176, 669] width 99 height 32
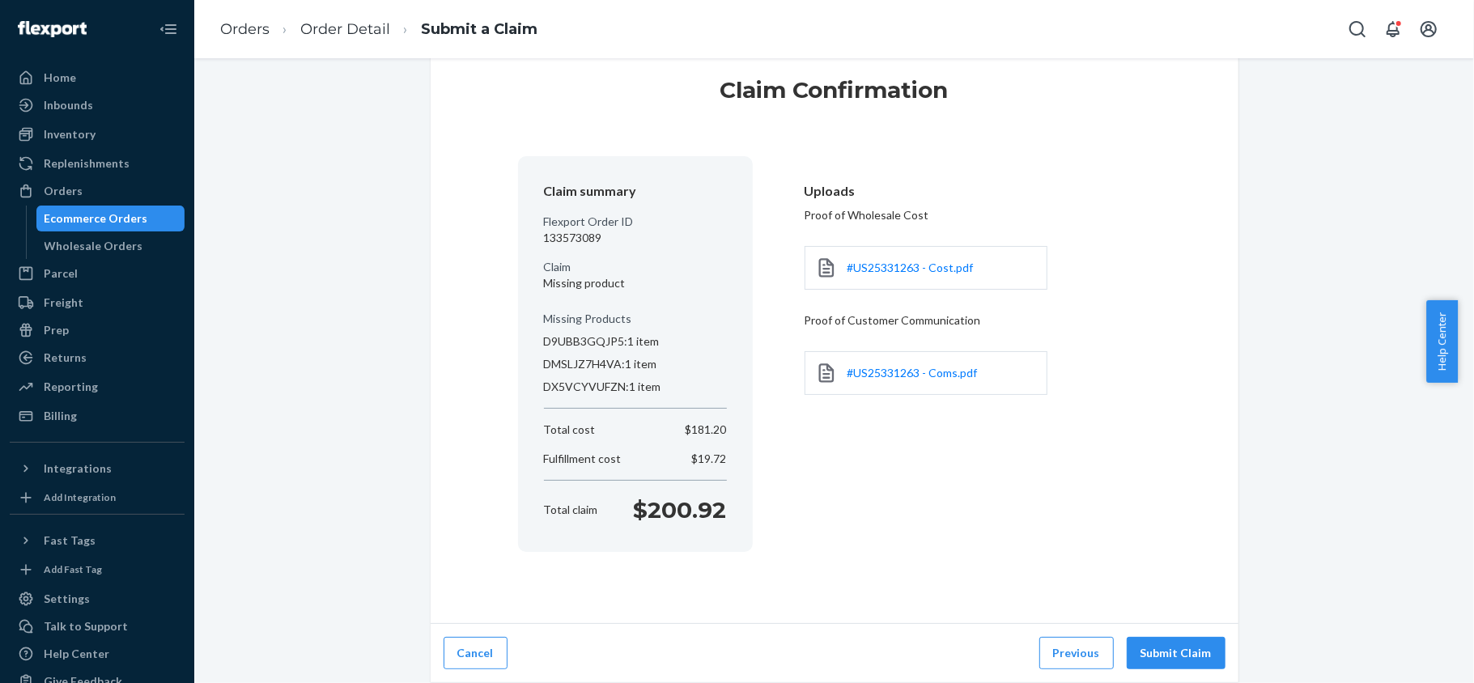
click at [1174, 654] on button "Submit Claim" at bounding box center [1176, 653] width 99 height 32
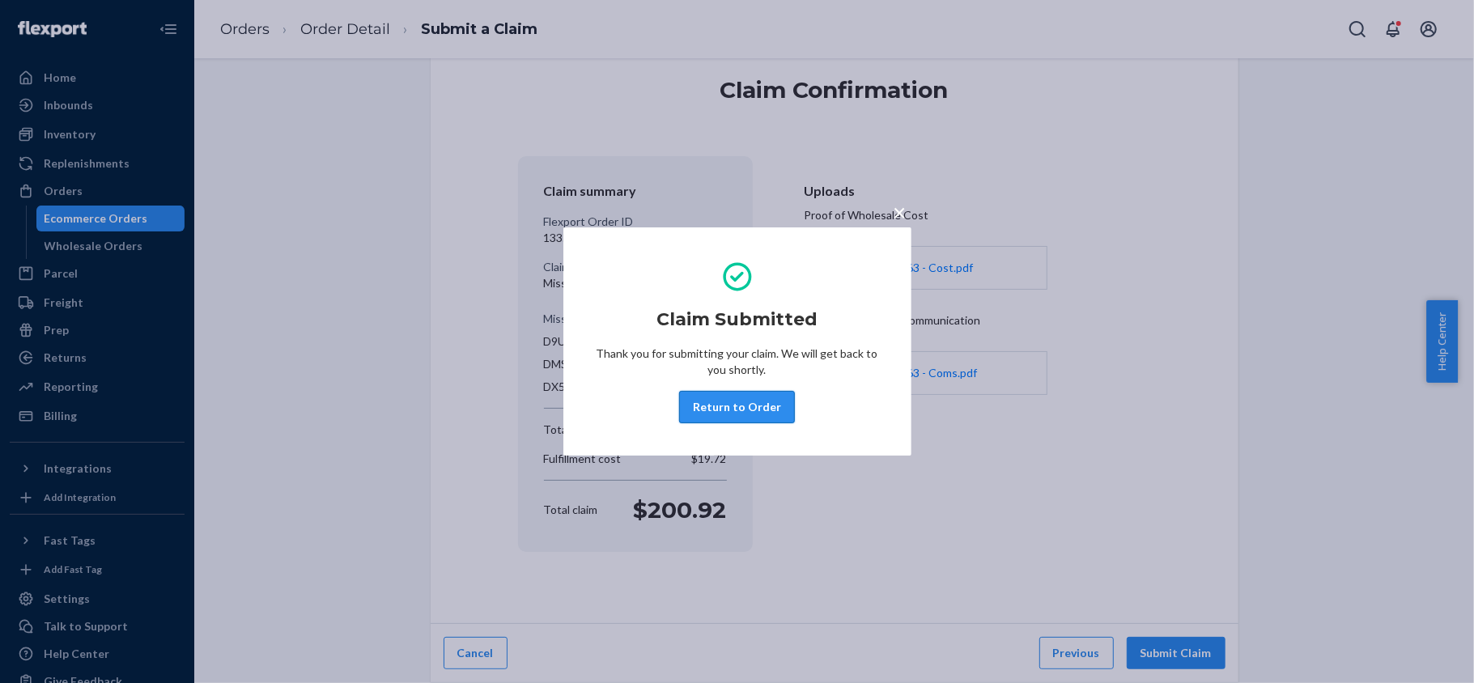
click at [741, 406] on button "Return to Order" at bounding box center [737, 407] width 116 height 32
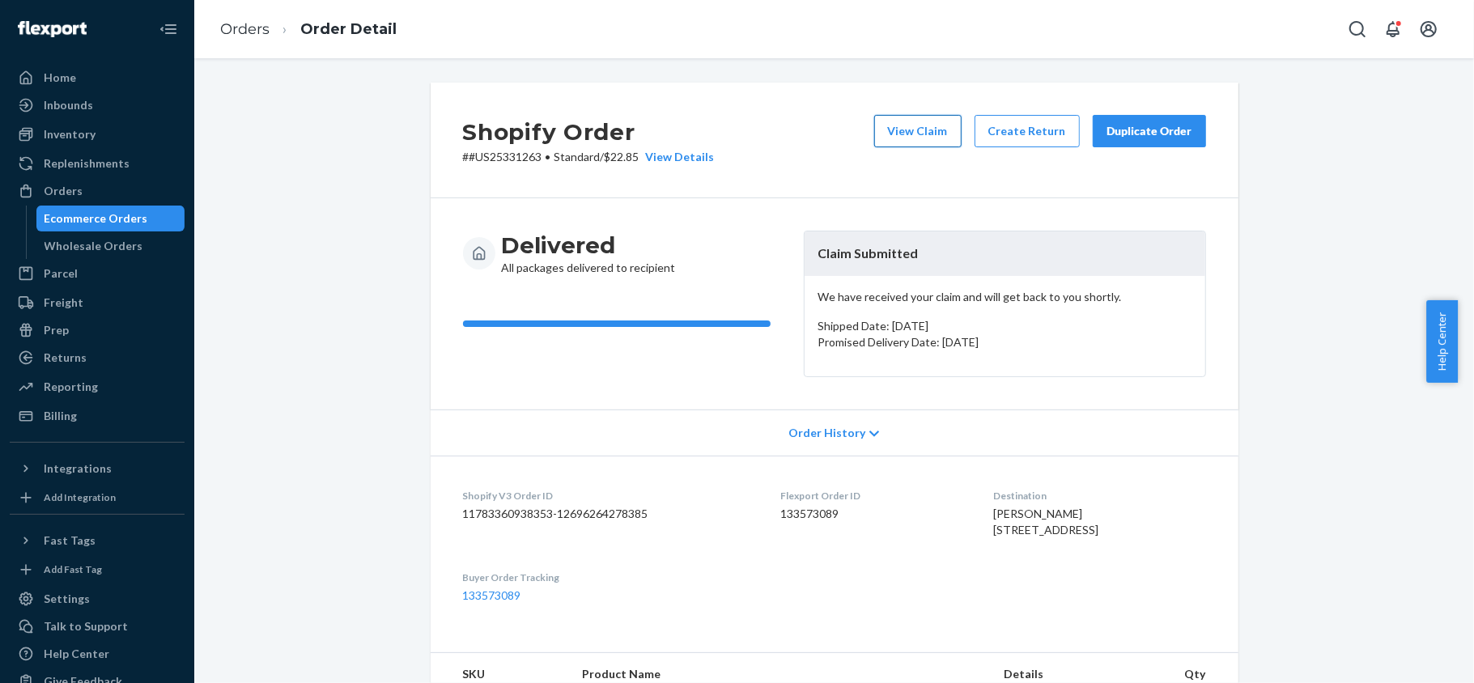
click at [889, 131] on button "View Claim" at bounding box center [917, 131] width 87 height 32
click at [924, 144] on button "View Claim" at bounding box center [917, 131] width 87 height 32
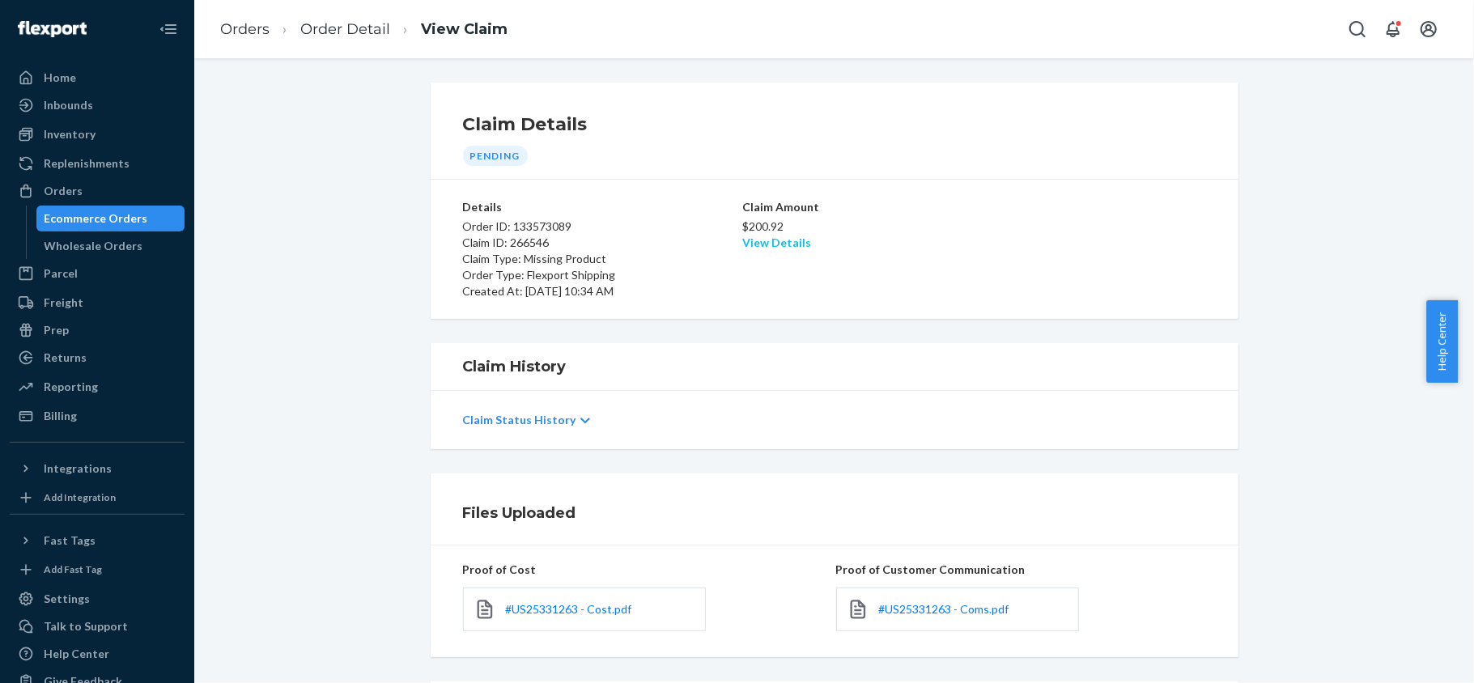
click at [755, 240] on link "View Details" at bounding box center [776, 243] width 69 height 14
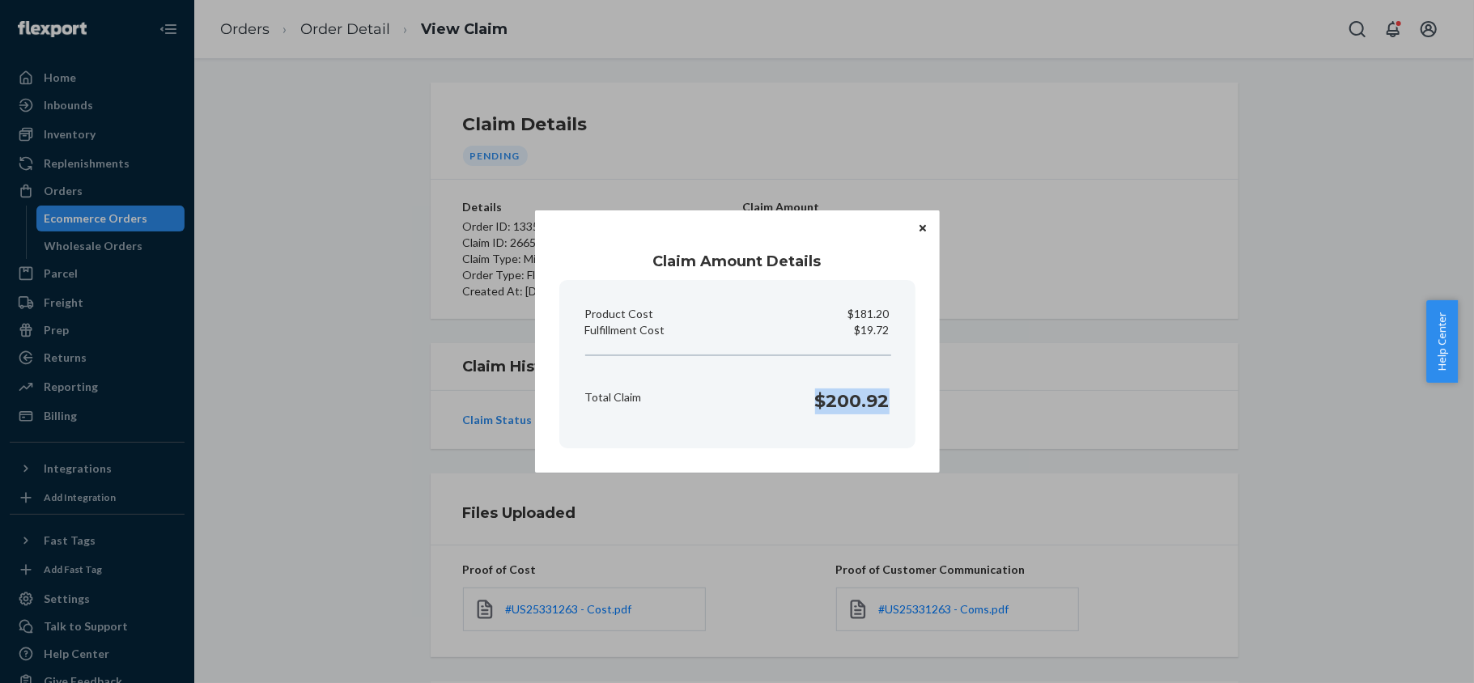
drag, startPoint x: 817, startPoint y: 413, endPoint x: 917, endPoint y: 421, distance: 100.7
click at [917, 421] on div "Claim Amount Details Product Cost $181.20 Fulfillment Cost $19.72 Total Claim $…" at bounding box center [737, 341] width 405 height 262
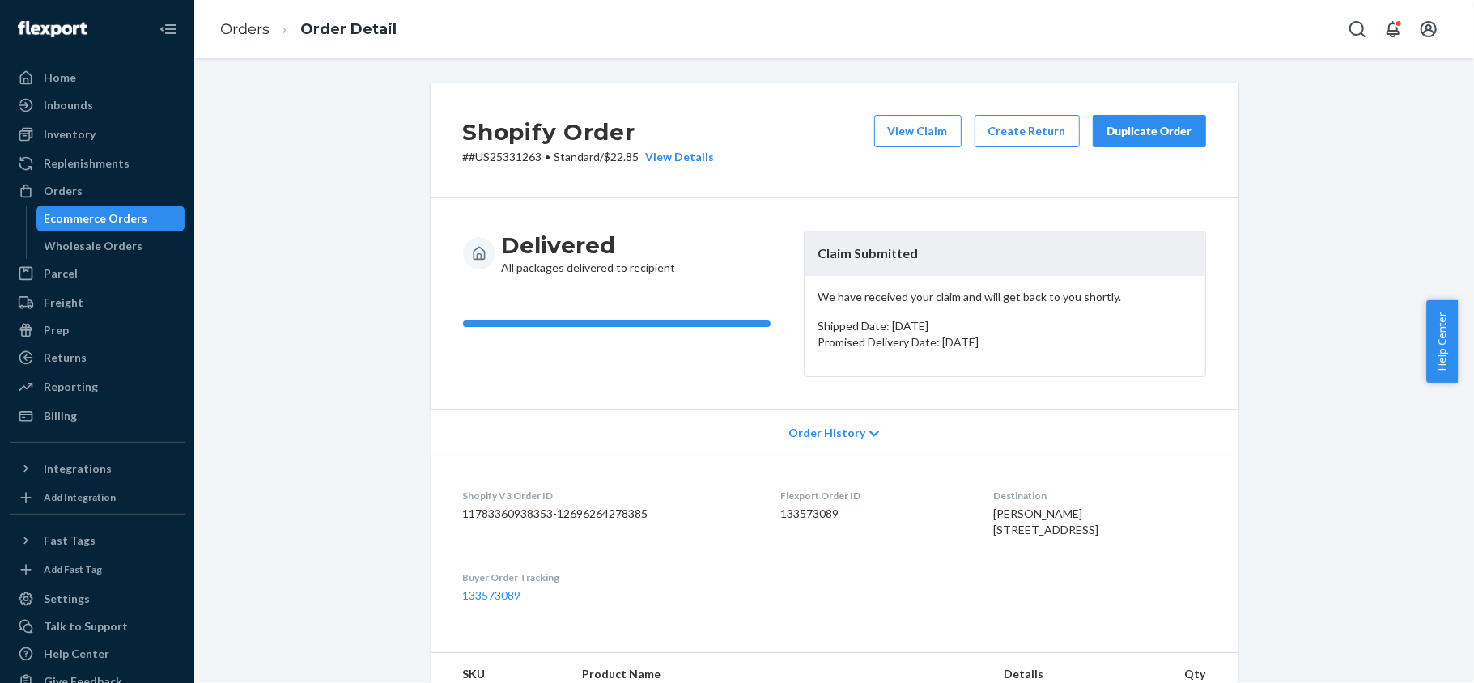
click at [810, 519] on dd "133573089" at bounding box center [874, 514] width 187 height 16
drag, startPoint x: 536, startPoint y: 159, endPoint x: 460, endPoint y: 163, distance: 76.2
click at [463, 163] on p "# #US25331263 • Standard / $22.85 View Details" at bounding box center [589, 157] width 252 height 16
drag, startPoint x: 356, startPoint y: 130, endPoint x: 358, endPoint y: 144, distance: 14.7
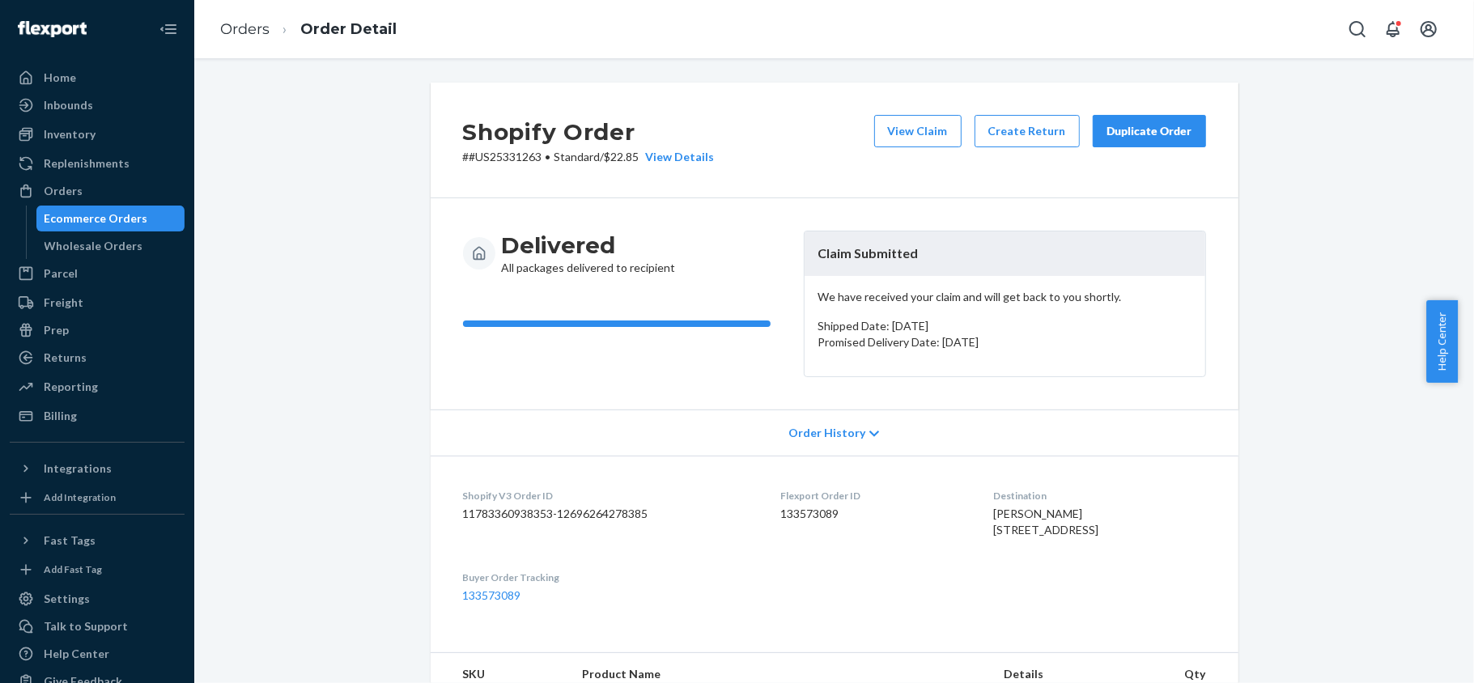
click at [800, 516] on dd "133573089" at bounding box center [874, 514] width 187 height 16
click at [800, 518] on dd "133573089" at bounding box center [874, 514] width 187 height 16
drag, startPoint x: 535, startPoint y: 155, endPoint x: 465, endPoint y: 175, distance: 73.0
click at [465, 175] on div "Shopify Order # #US25331263 • Standard / $22.85 View Details View Claim Create …" at bounding box center [835, 141] width 808 height 116
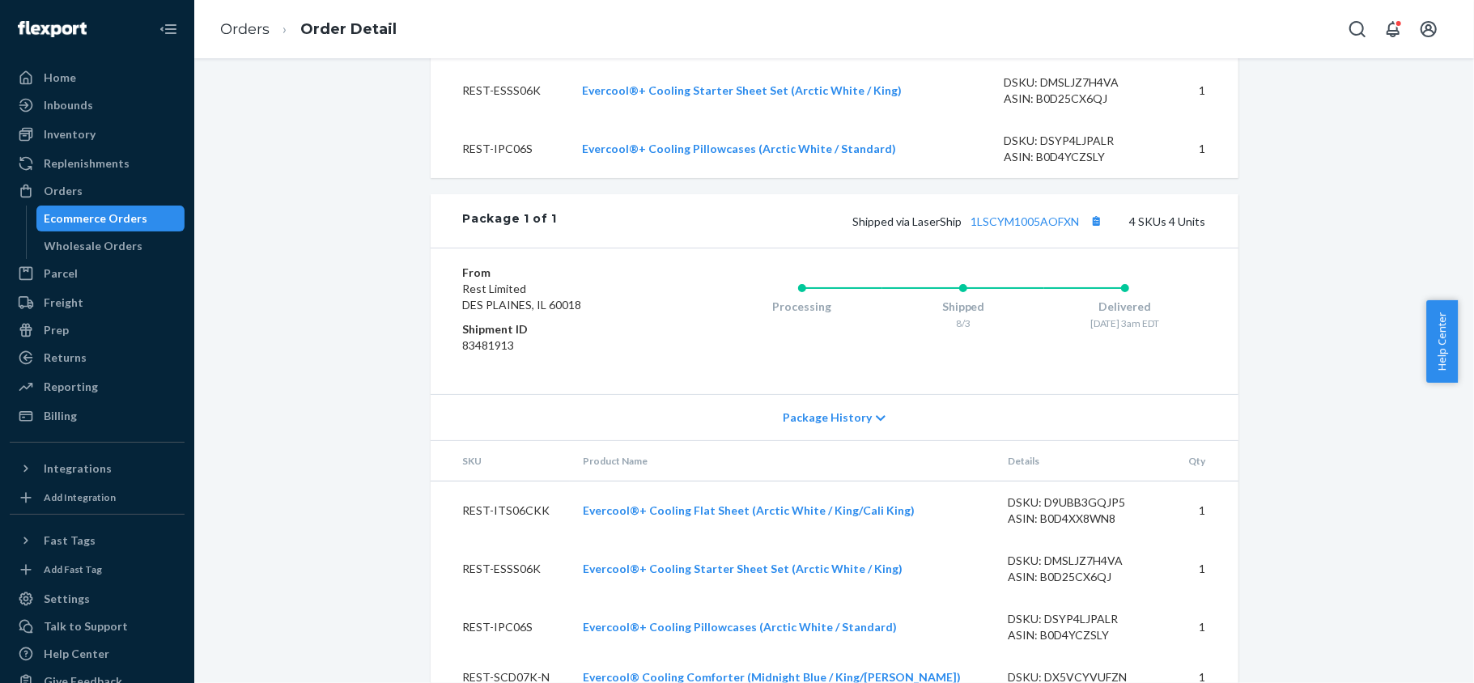
scroll to position [755, 0]
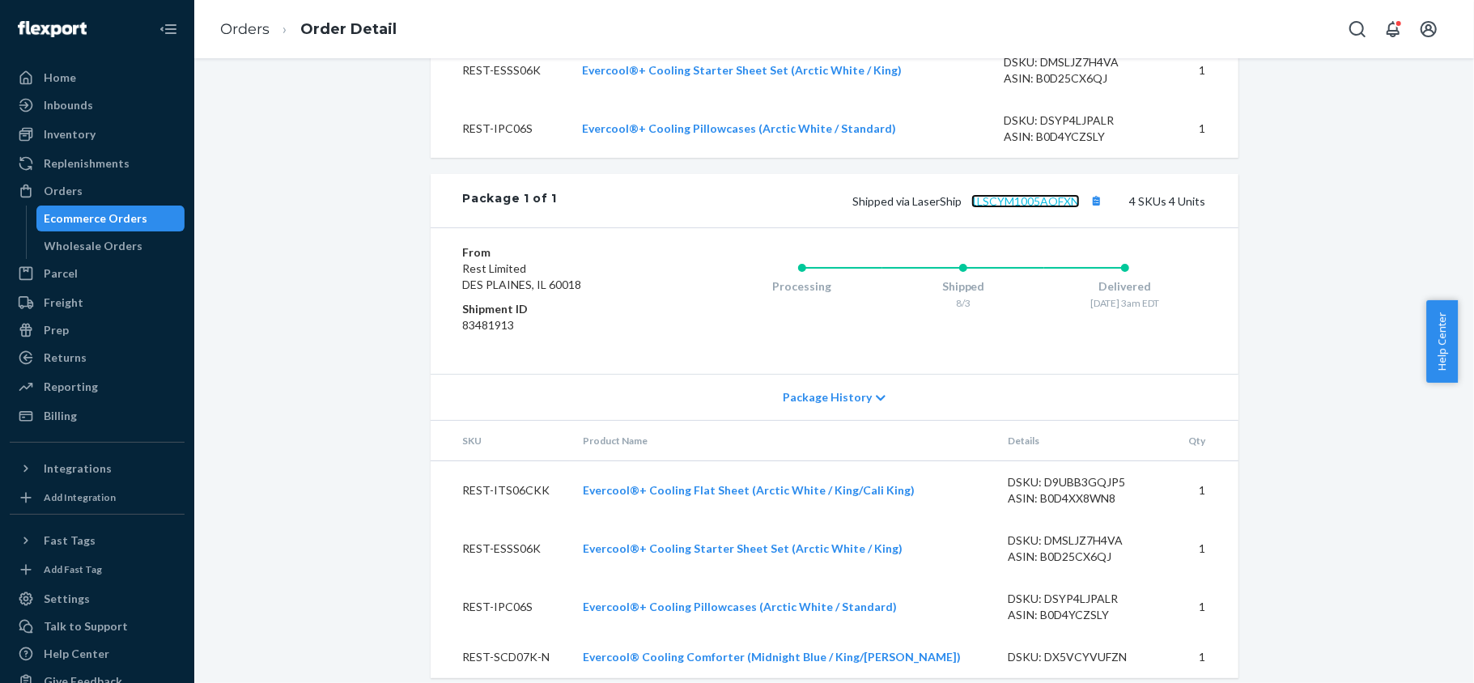
click at [1049, 208] on link "1LSCYM1005AOFXN" at bounding box center [1025, 201] width 108 height 14
click at [1086, 211] on button "Copy tracking number" at bounding box center [1096, 200] width 21 height 21
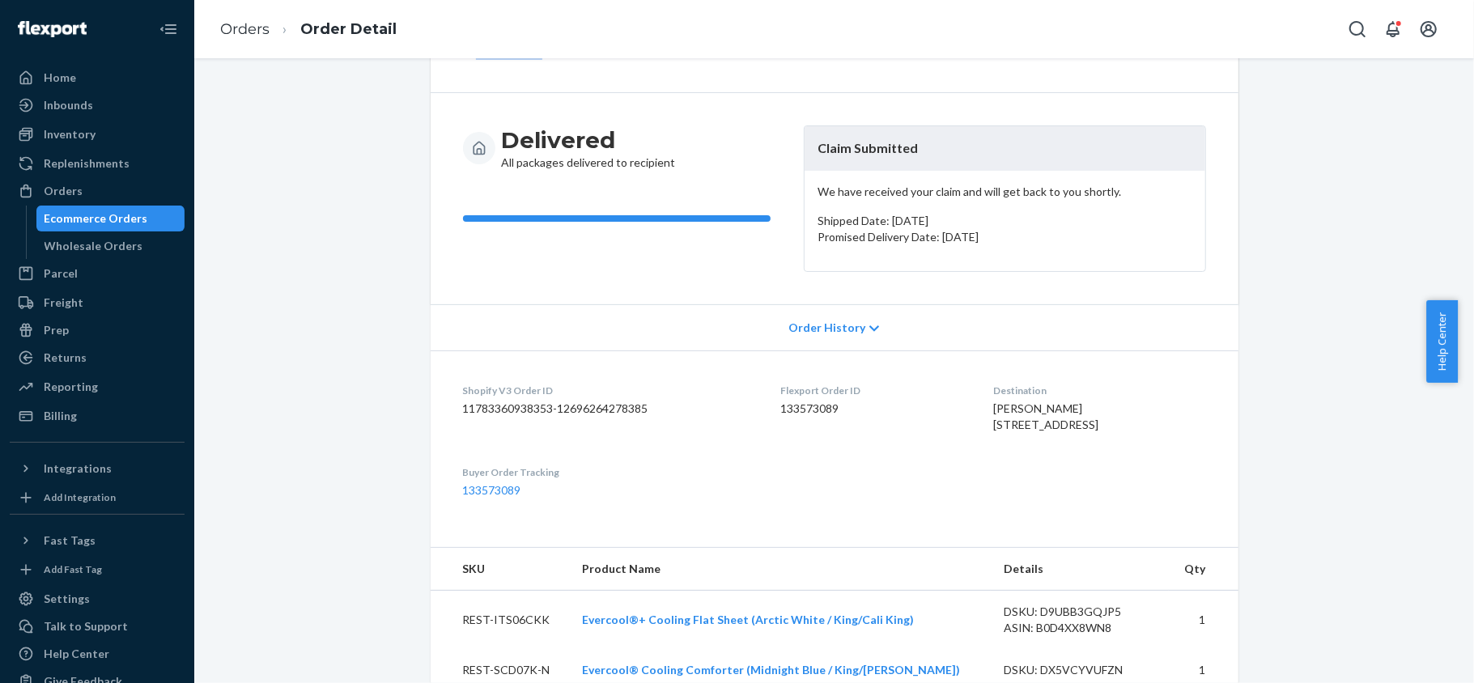
scroll to position [0, 0]
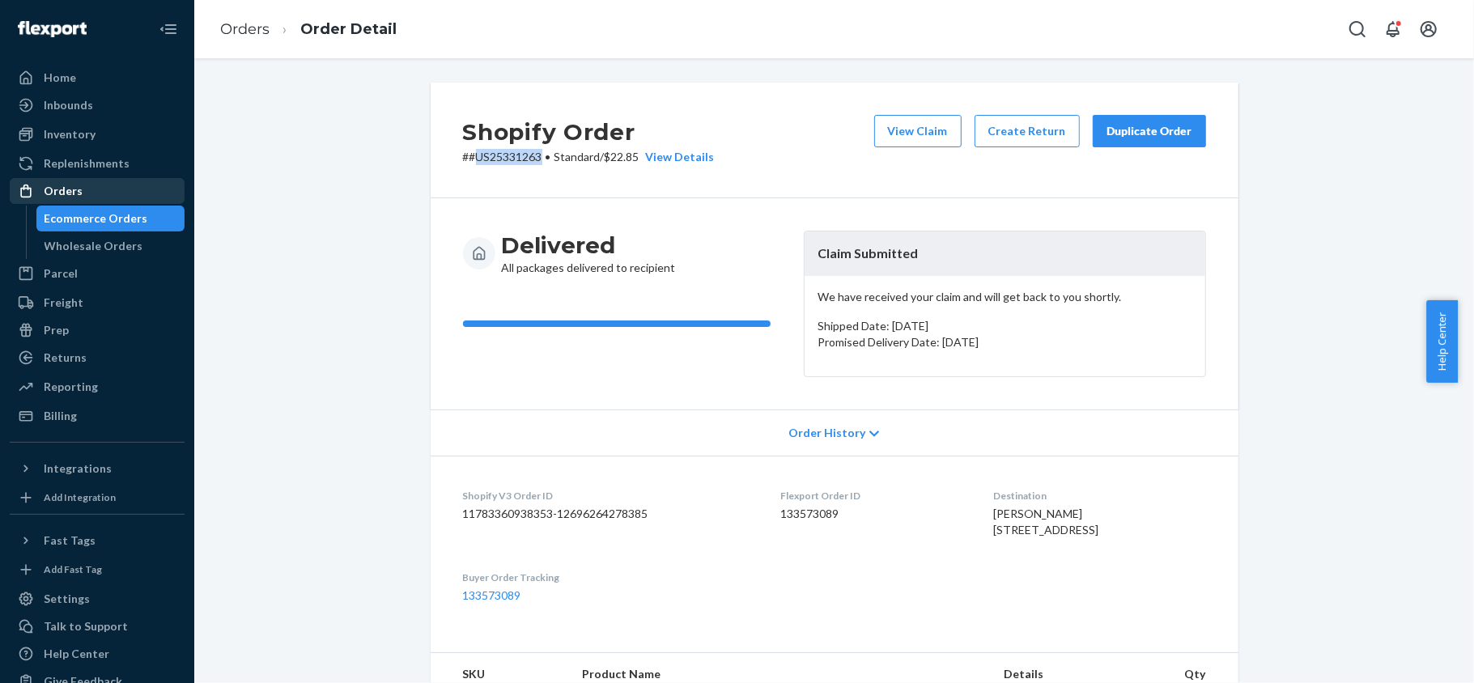
click at [92, 191] on div "Orders" at bounding box center [97, 191] width 172 height 23
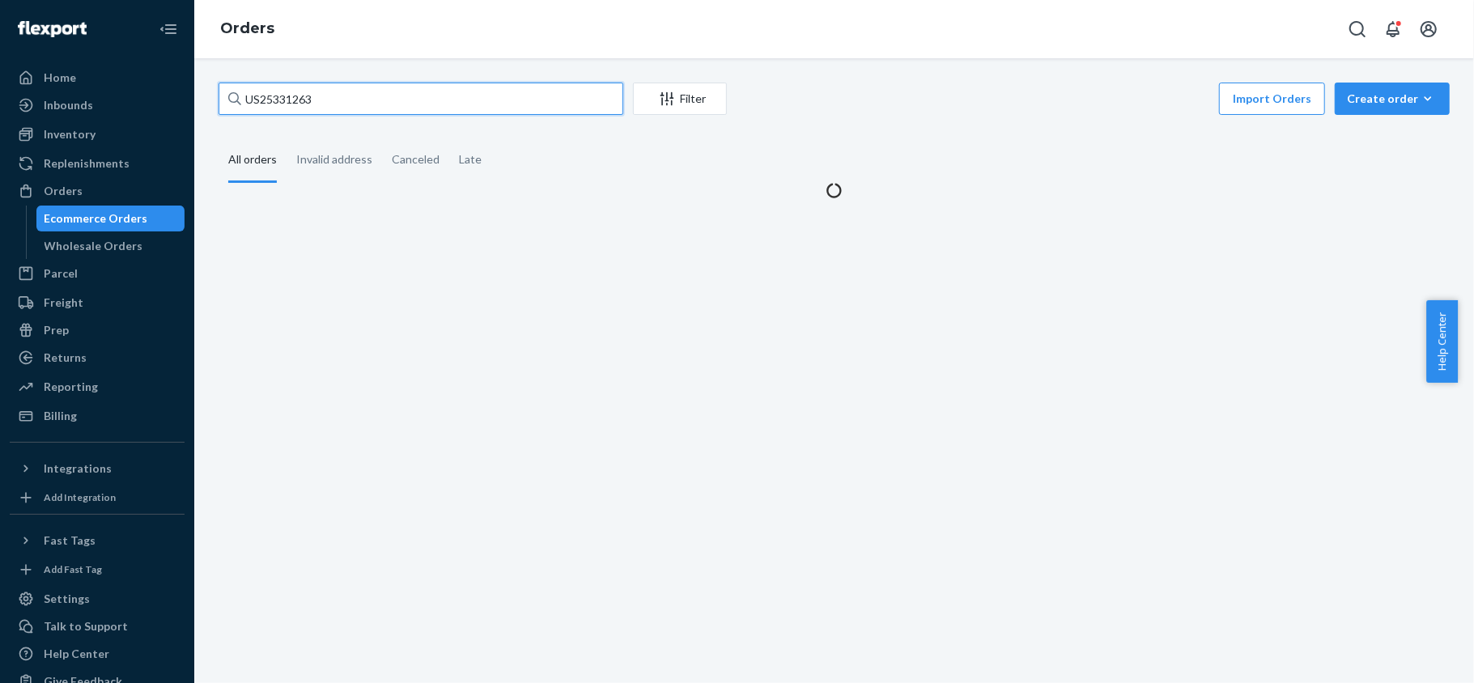
click at [370, 100] on input "US25331263" at bounding box center [421, 99] width 405 height 32
paste input "US25329011"
type input "US25329011"
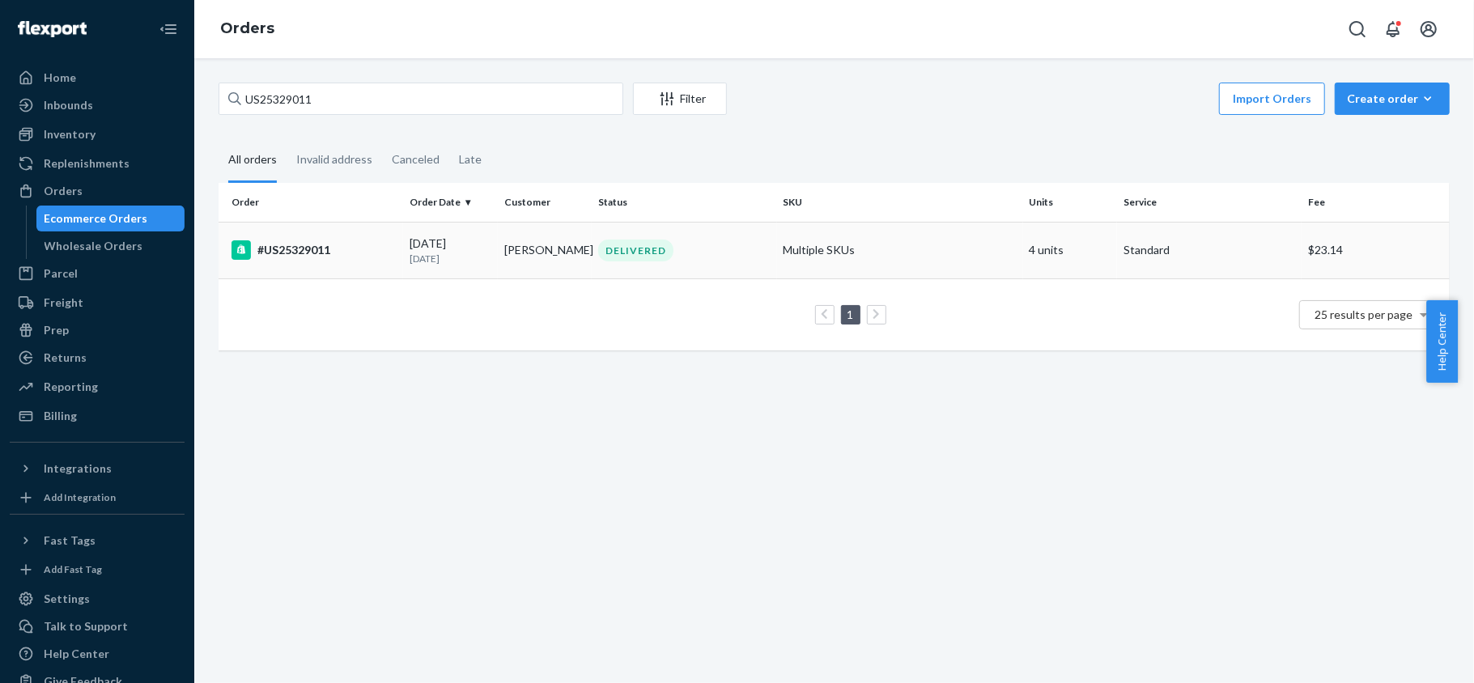
click at [418, 252] on p "22 days ago" at bounding box center [451, 259] width 82 height 14
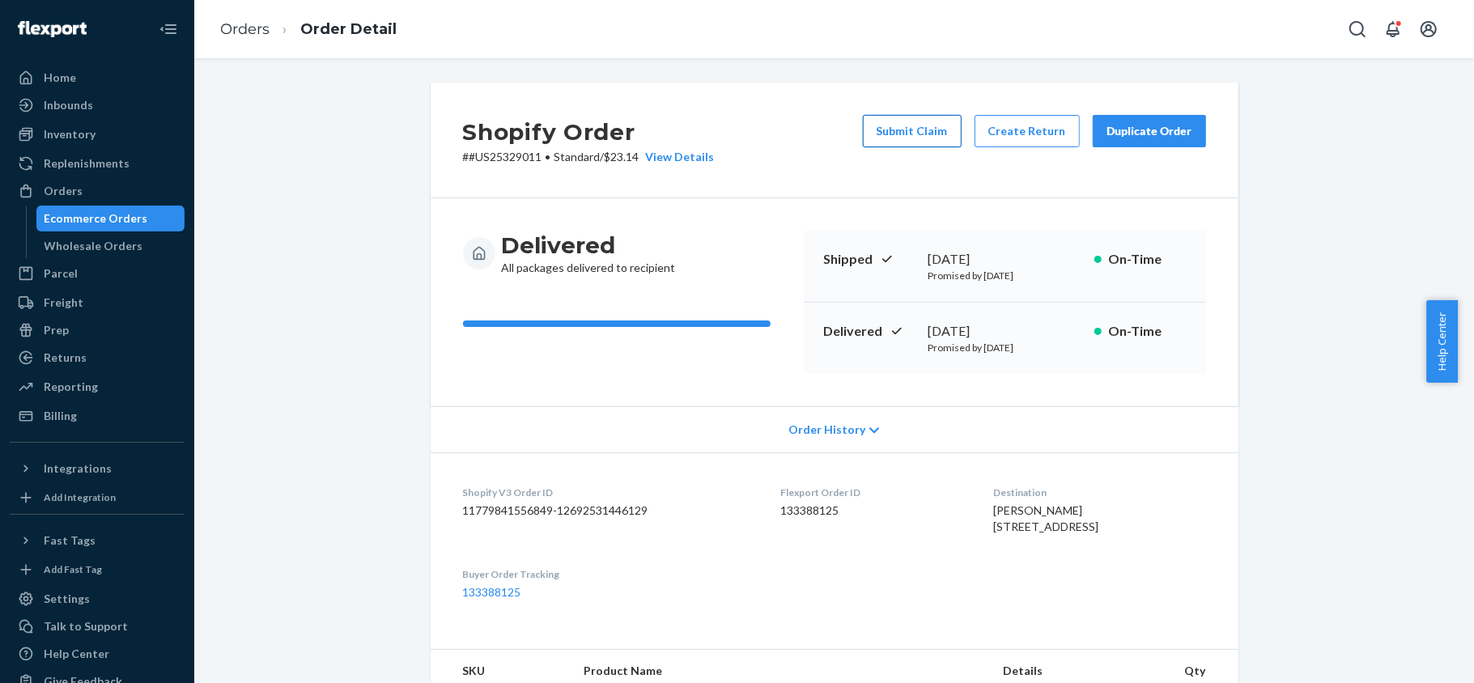
click at [895, 124] on button "Submit Claim" at bounding box center [912, 131] width 99 height 32
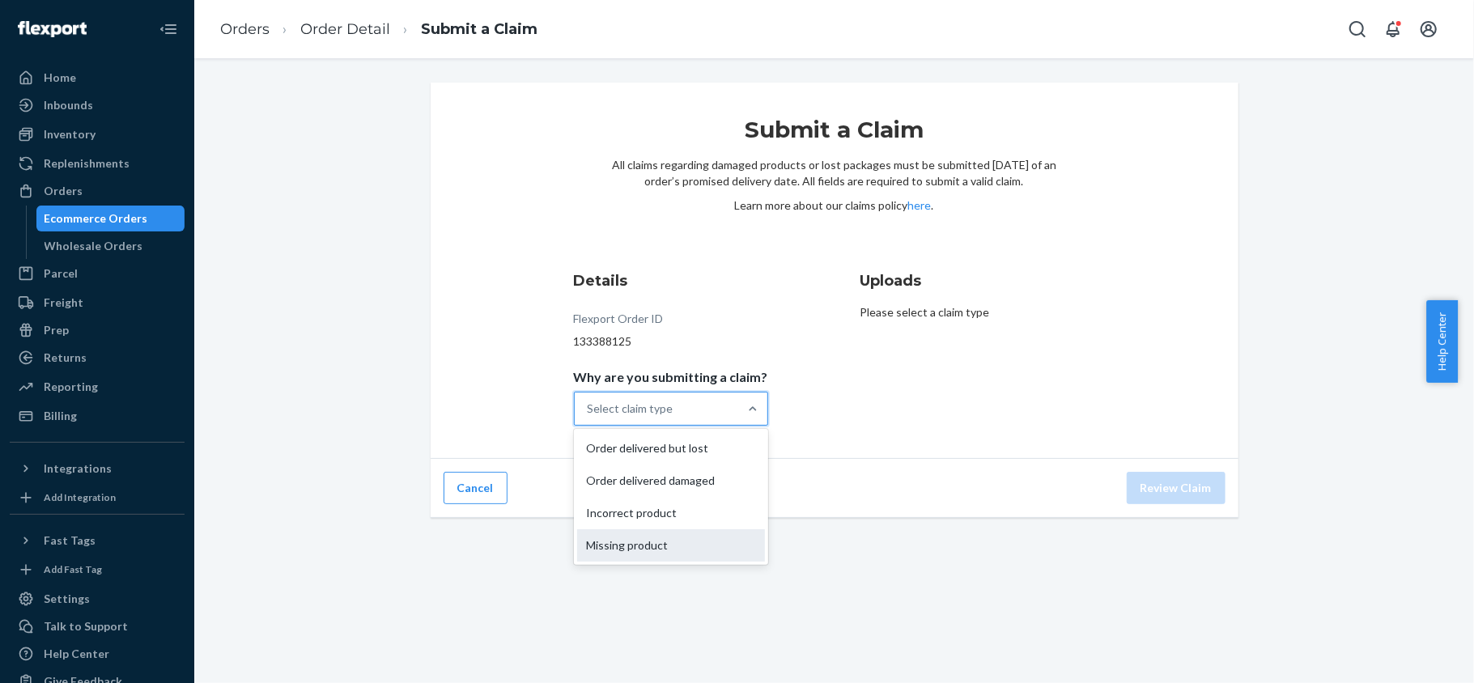
click at [703, 545] on div "Missing product" at bounding box center [671, 545] width 188 height 32
click at [589, 417] on input "Why are you submitting a claim? option Missing product focused, 0 of 4. 4 resul…" at bounding box center [589, 409] width 2 height 16
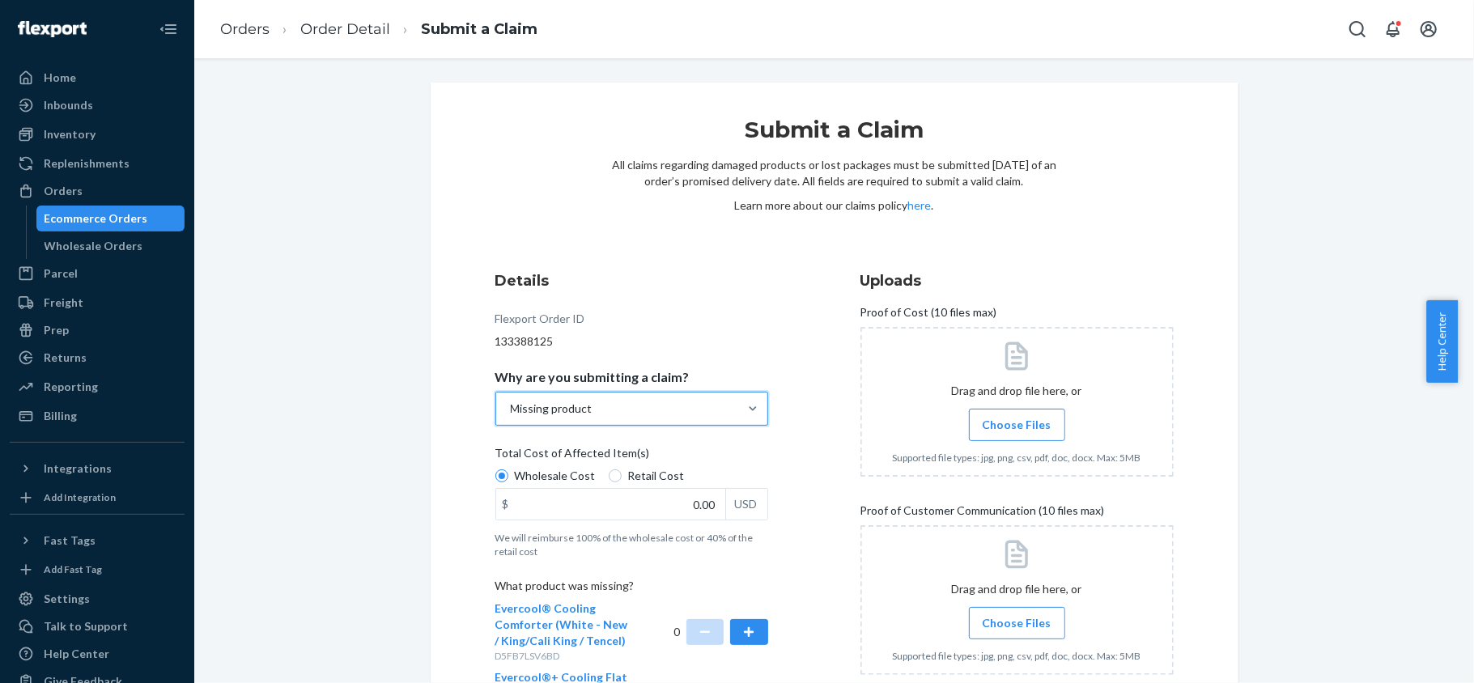
click at [649, 474] on span "Retail Cost" at bounding box center [656, 476] width 57 height 16
click at [622, 474] on input "Retail Cost" at bounding box center [615, 475] width 13 height 13
radio input "true"
drag, startPoint x: 677, startPoint y: 500, endPoint x: 762, endPoint y: 509, distance: 85.5
click at [762, 509] on div "Details Flexport Order ID 133388125 Why are you submitting a claim? Missing pro…" at bounding box center [651, 580] width 313 height 639
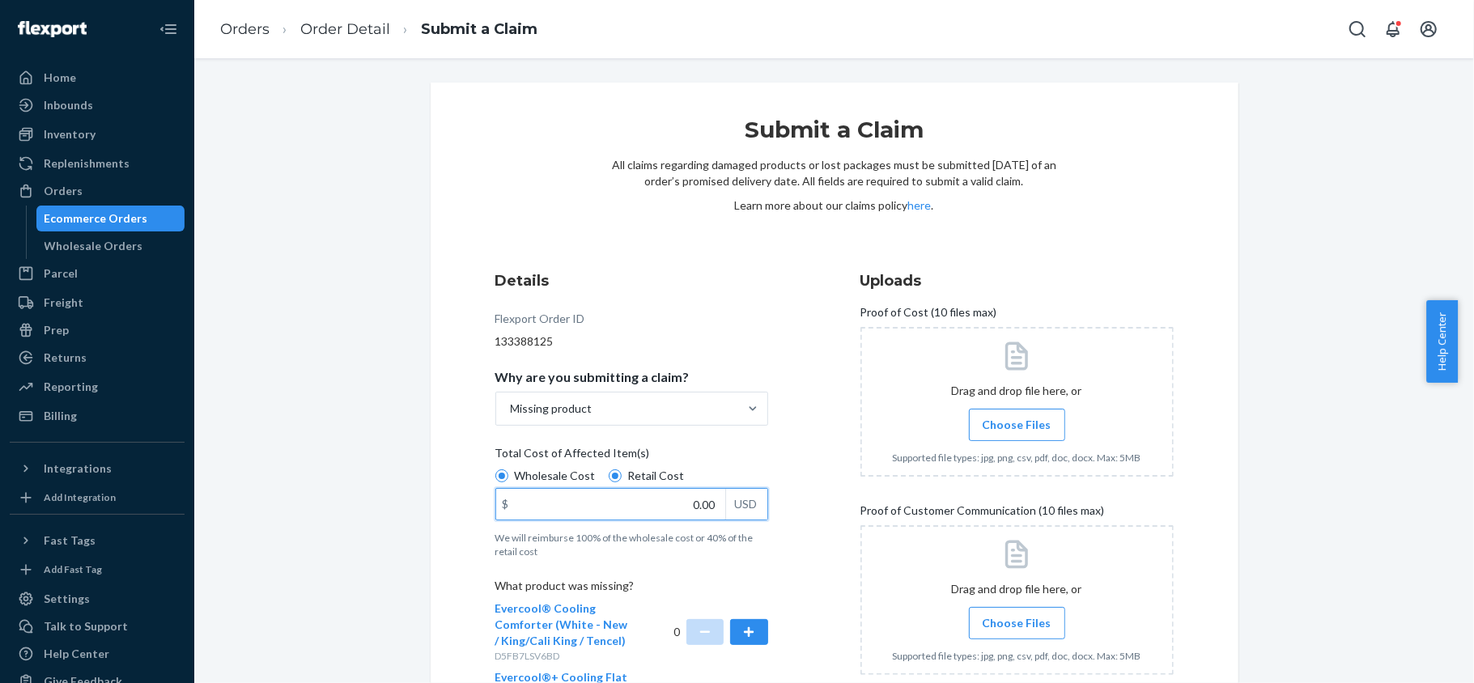
paste input "63"
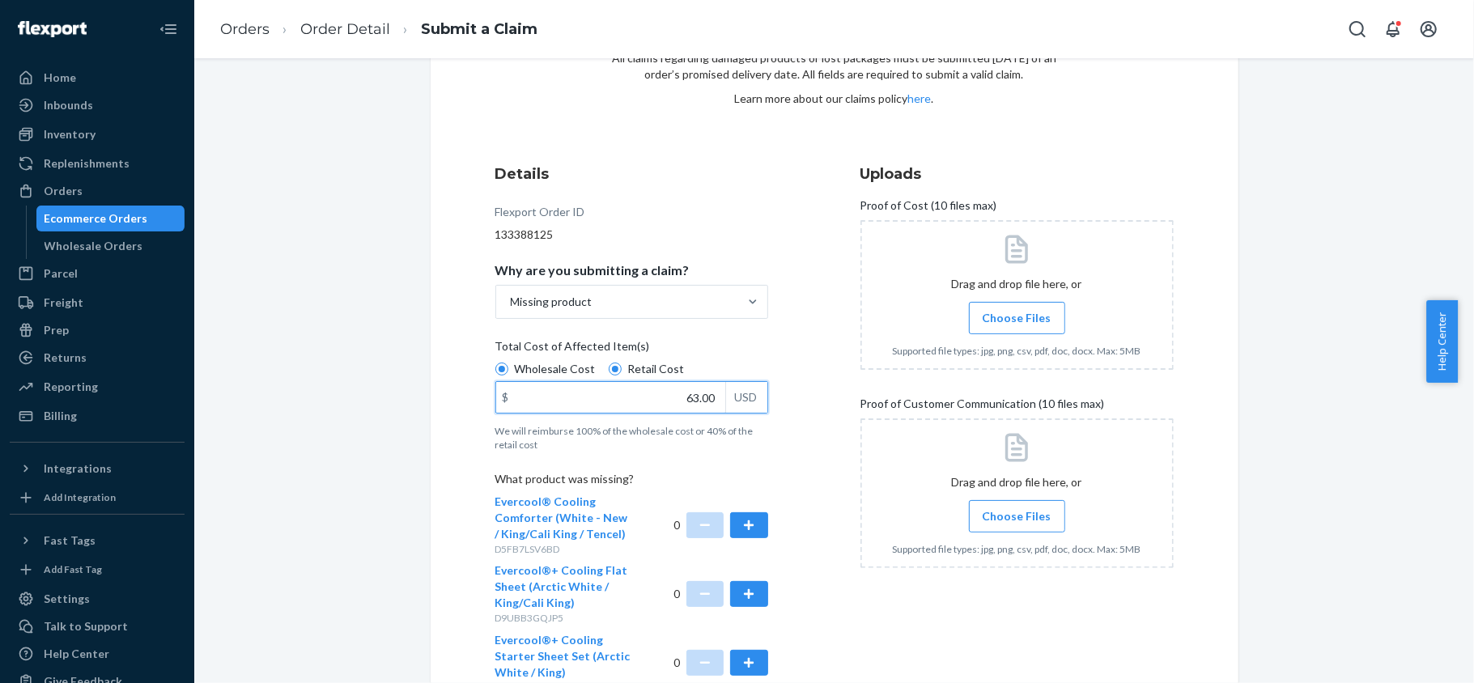
scroll to position [299, 0]
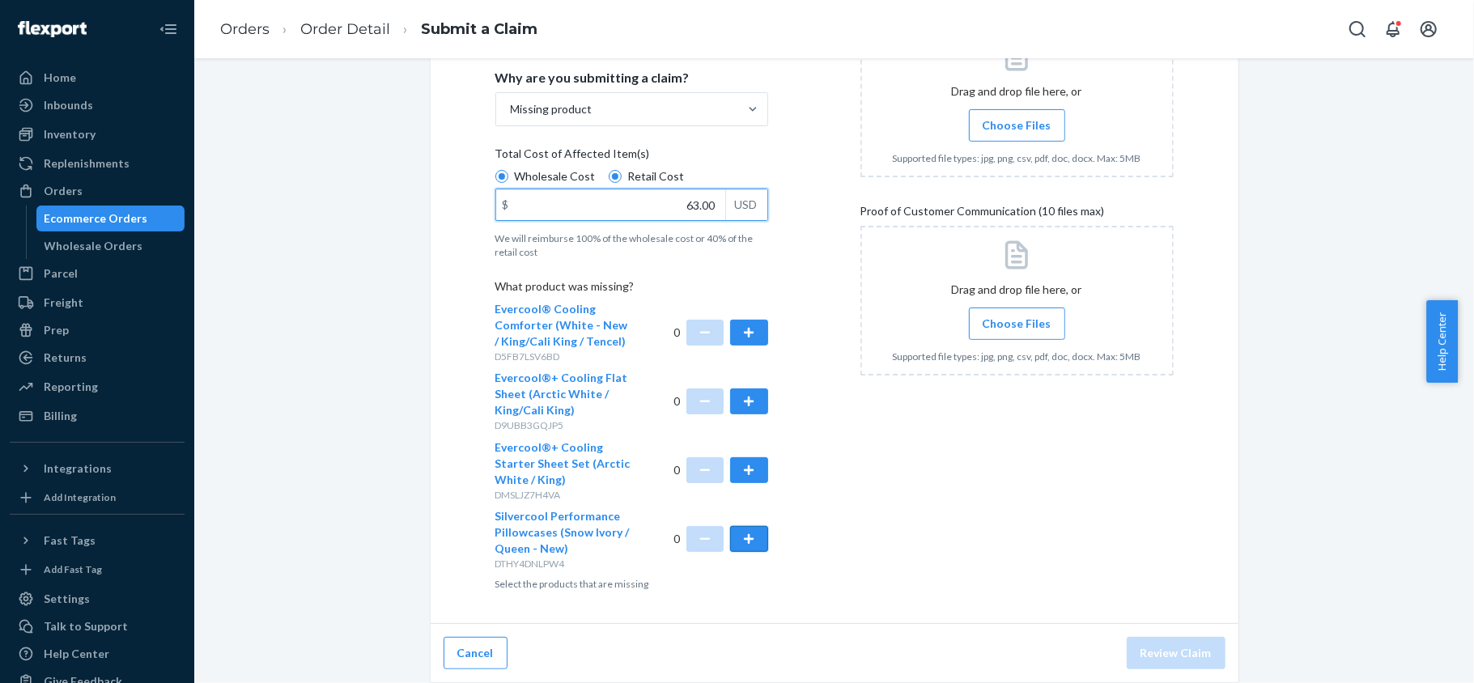
type input "63.00"
click at [749, 546] on button "button" at bounding box center [748, 539] width 37 height 26
click at [1004, 130] on span "Choose Files" at bounding box center [1017, 125] width 69 height 16
click at [1017, 130] on input "Choose Files" at bounding box center [1017, 126] width 1 height 18
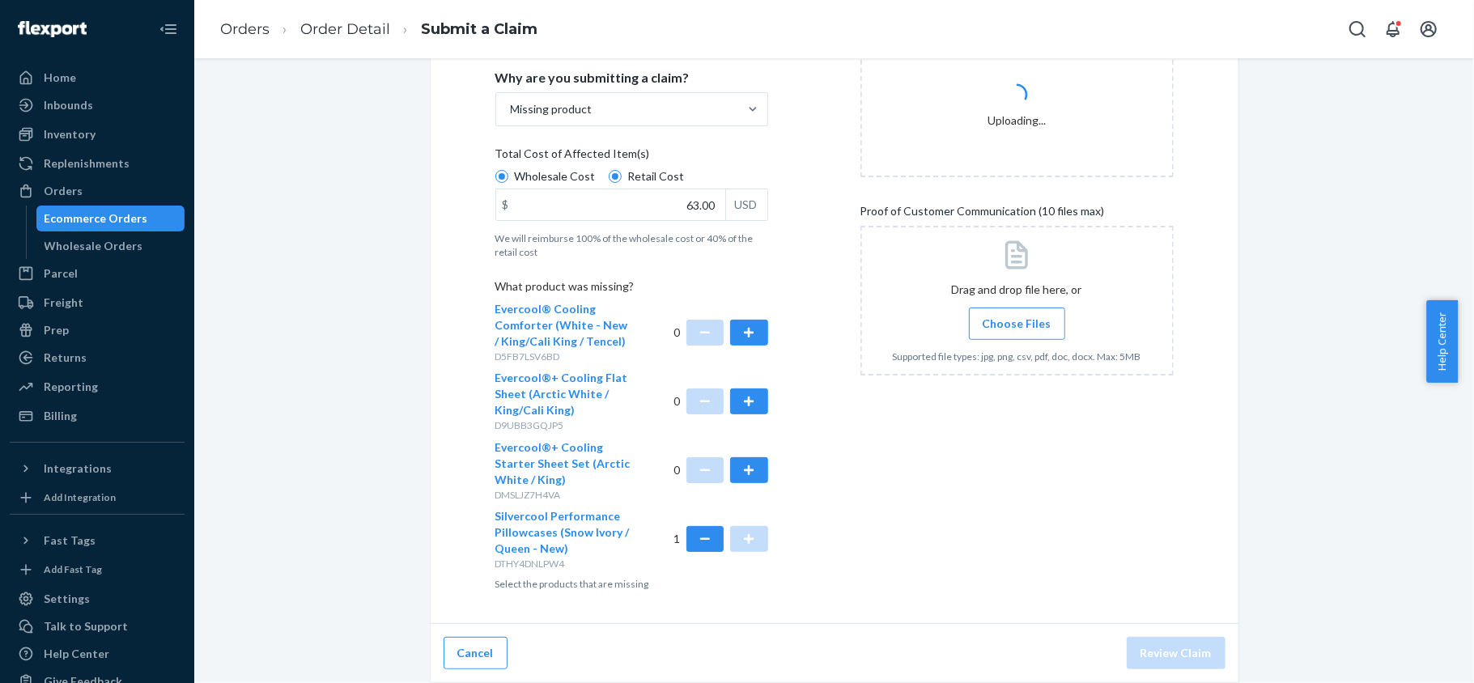
click at [1033, 322] on span "Choose Files" at bounding box center [1017, 324] width 69 height 16
click at [1017, 322] on input "Choose Files" at bounding box center [1017, 324] width 1 height 18
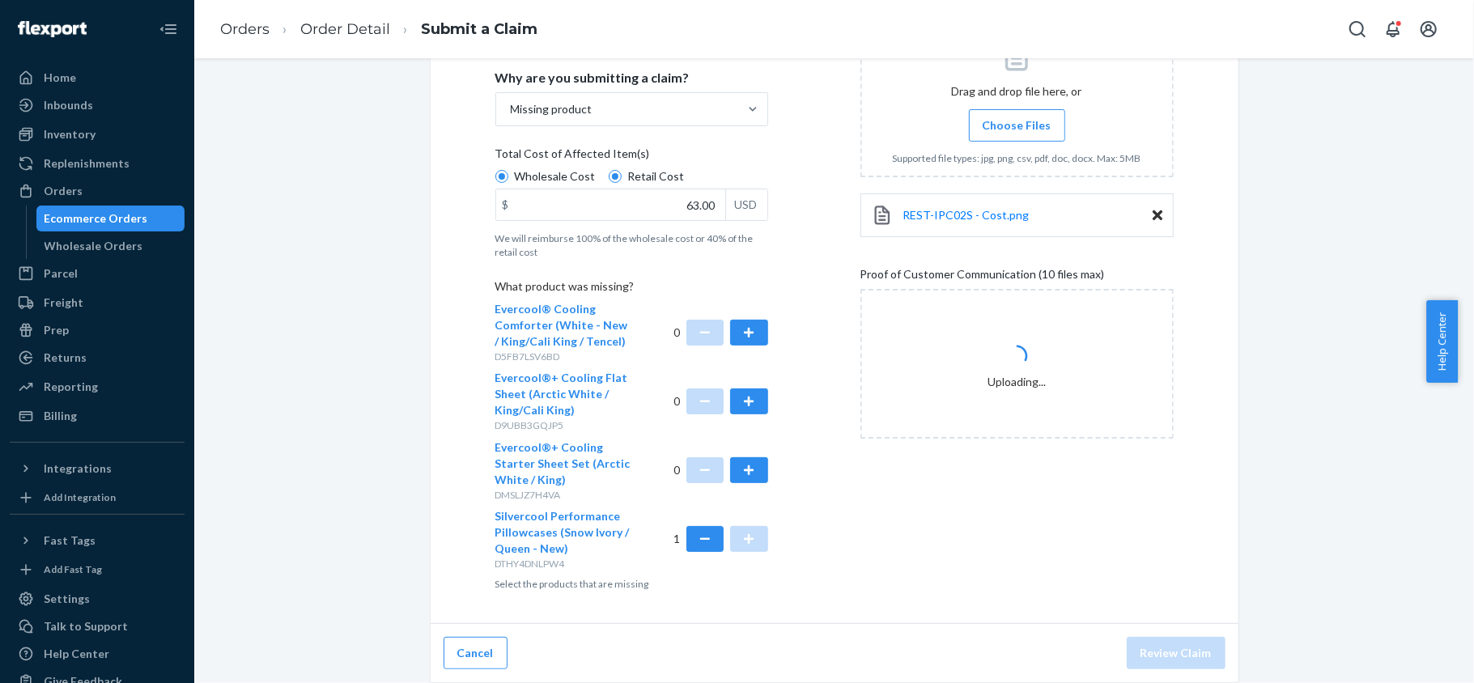
click at [1005, 134] on label "Choose Files" at bounding box center [1017, 125] width 96 height 32
click at [1017, 134] on input "Choose Files" at bounding box center [1017, 126] width 1 height 18
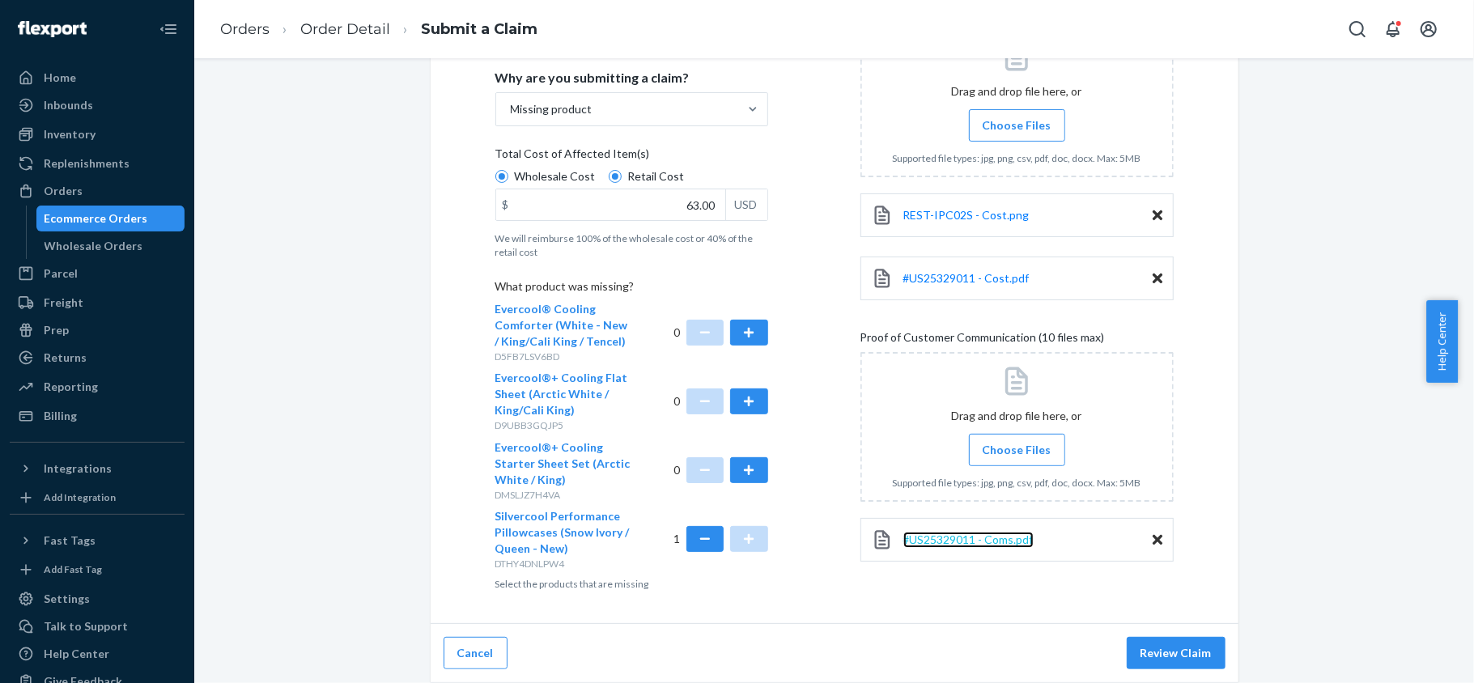
click at [949, 536] on span "#US25329011 - Coms.pdf" at bounding box center [968, 540] width 130 height 14
click at [969, 266] on div "#US25329011 - Cost.pdf" at bounding box center [1016, 279] width 313 height 44
click at [969, 272] on span "#US25329011 - Cost.pdf" at bounding box center [966, 278] width 126 height 14
click at [972, 550] on div "#US25329011 - Coms.pdf" at bounding box center [1016, 540] width 313 height 44
click at [972, 536] on span "#US25329011 - Coms.pdf" at bounding box center [968, 540] width 130 height 14
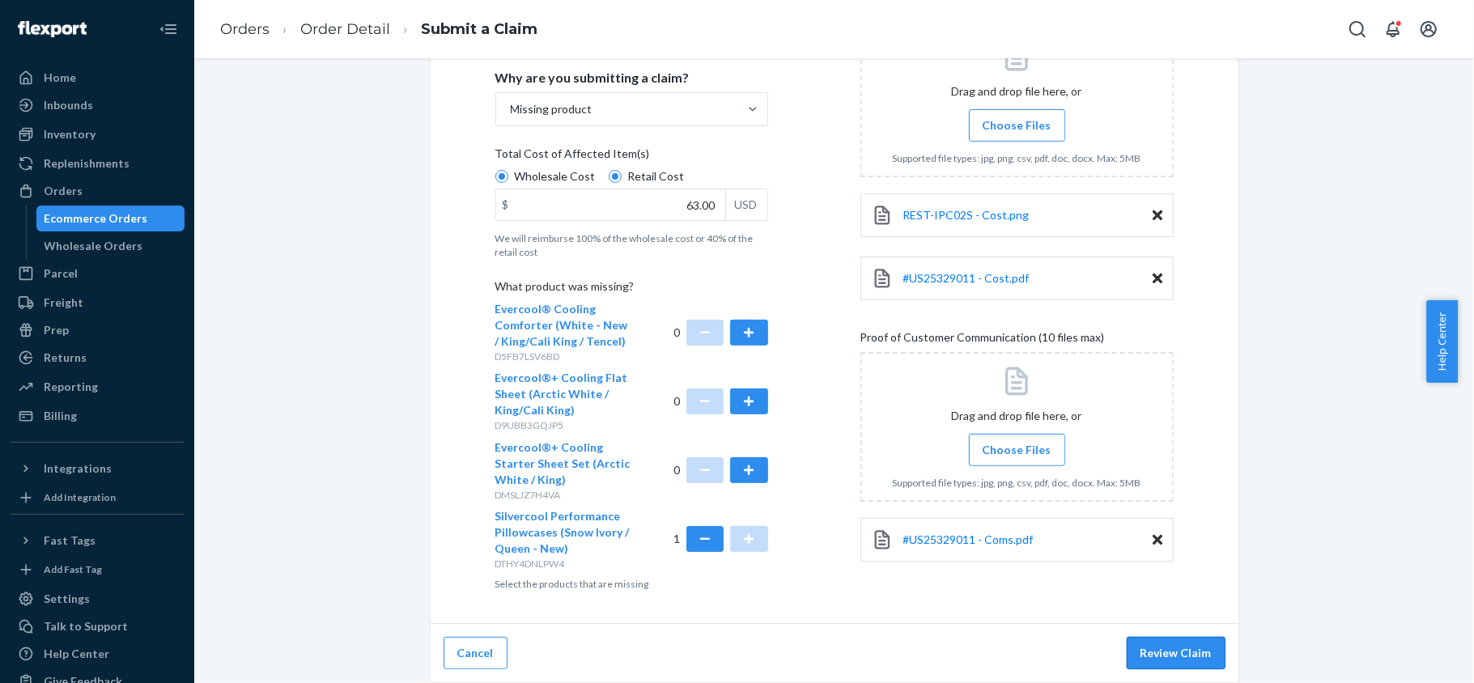
click at [1180, 668] on button "Review Claim" at bounding box center [1176, 653] width 99 height 32
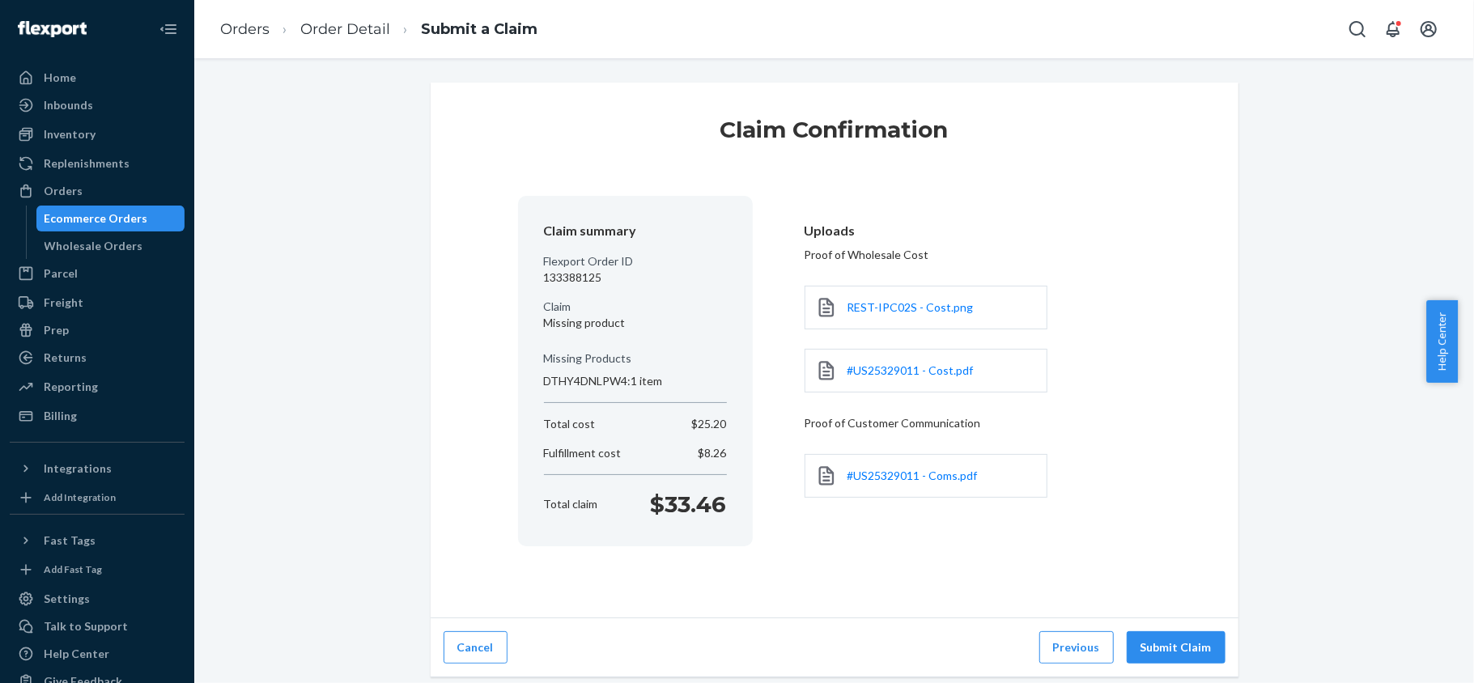
click at [1170, 645] on button "Submit Claim" at bounding box center [1176, 647] width 99 height 32
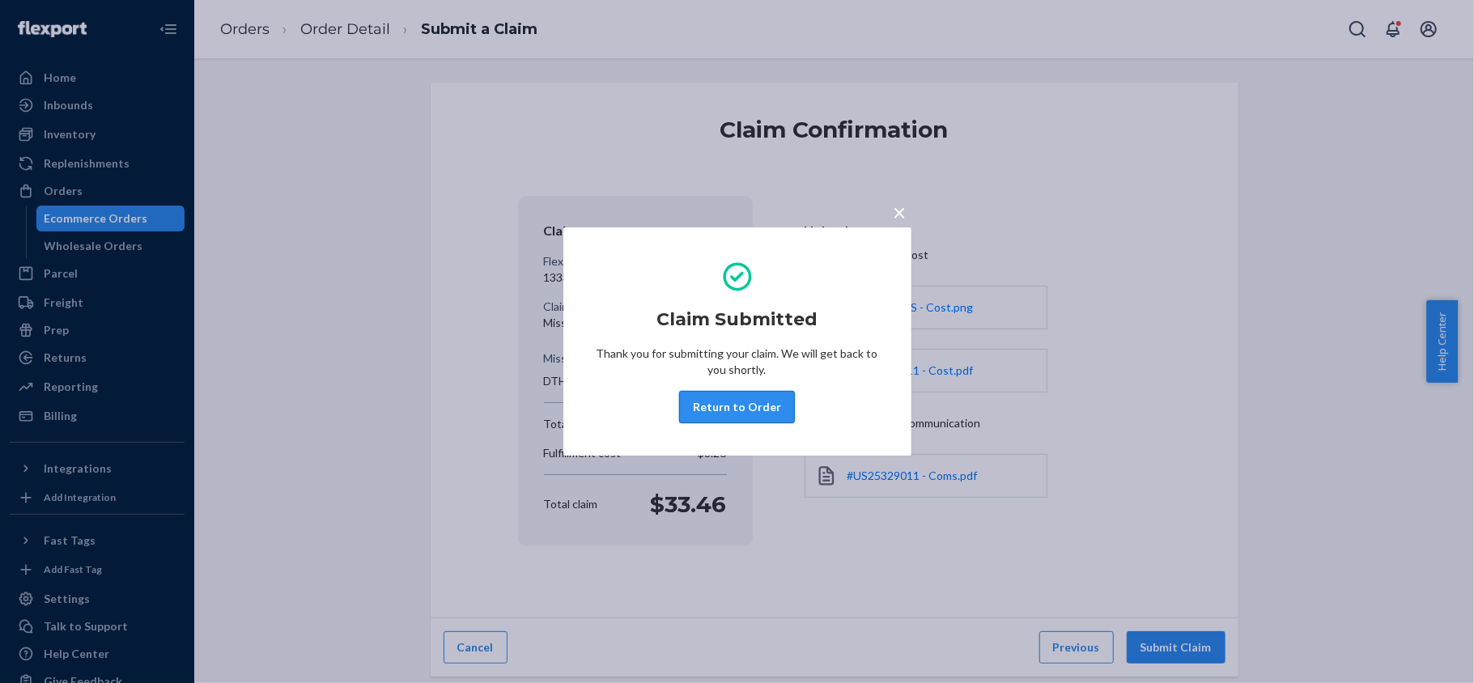
click at [722, 408] on button "Return to Order" at bounding box center [737, 407] width 116 height 32
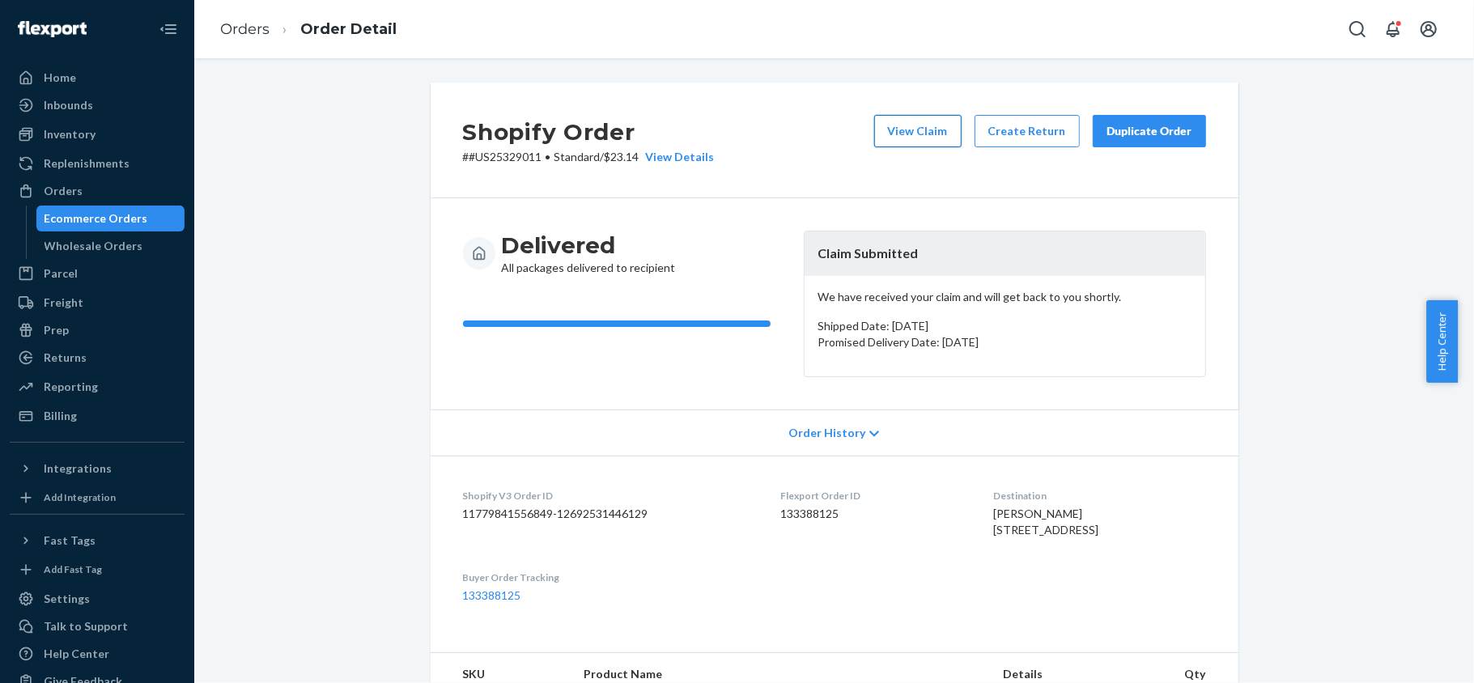
click at [913, 137] on button "View Claim" at bounding box center [917, 131] width 87 height 32
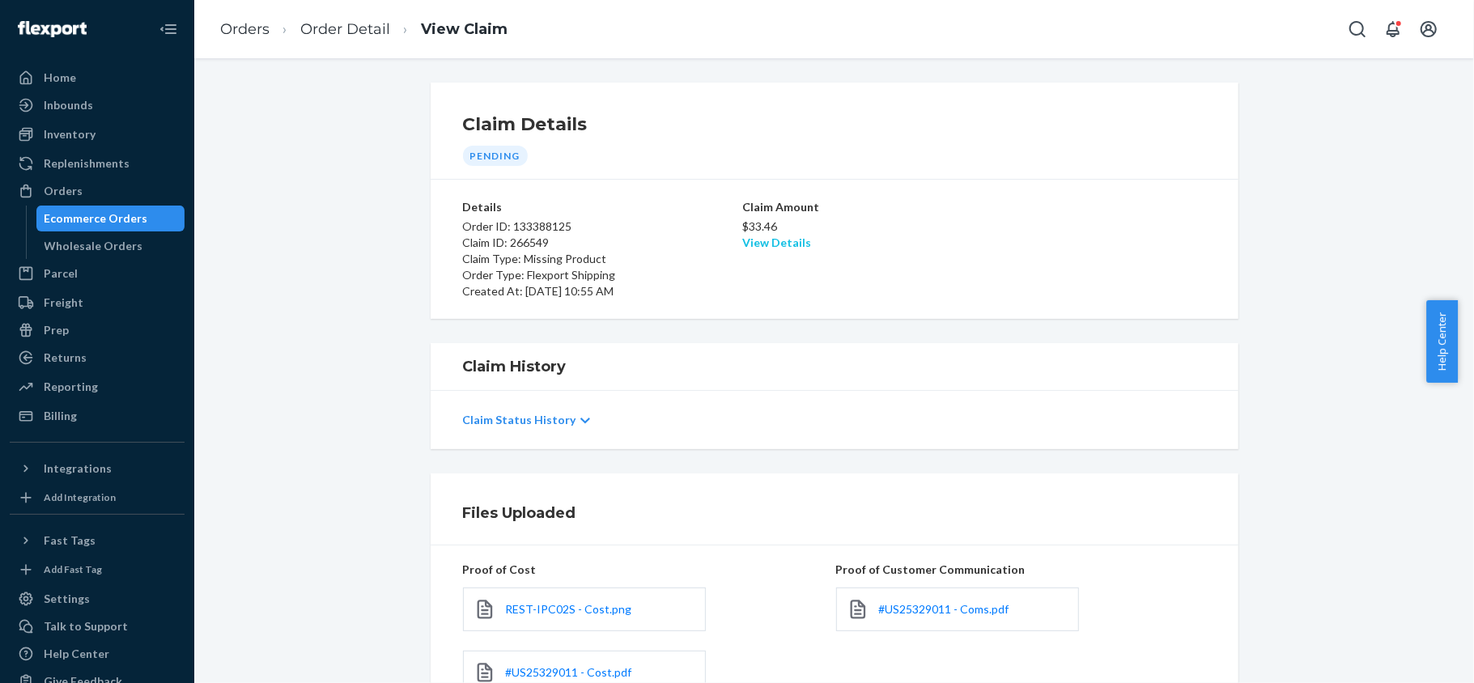
click at [785, 244] on link "View Details" at bounding box center [776, 243] width 69 height 14
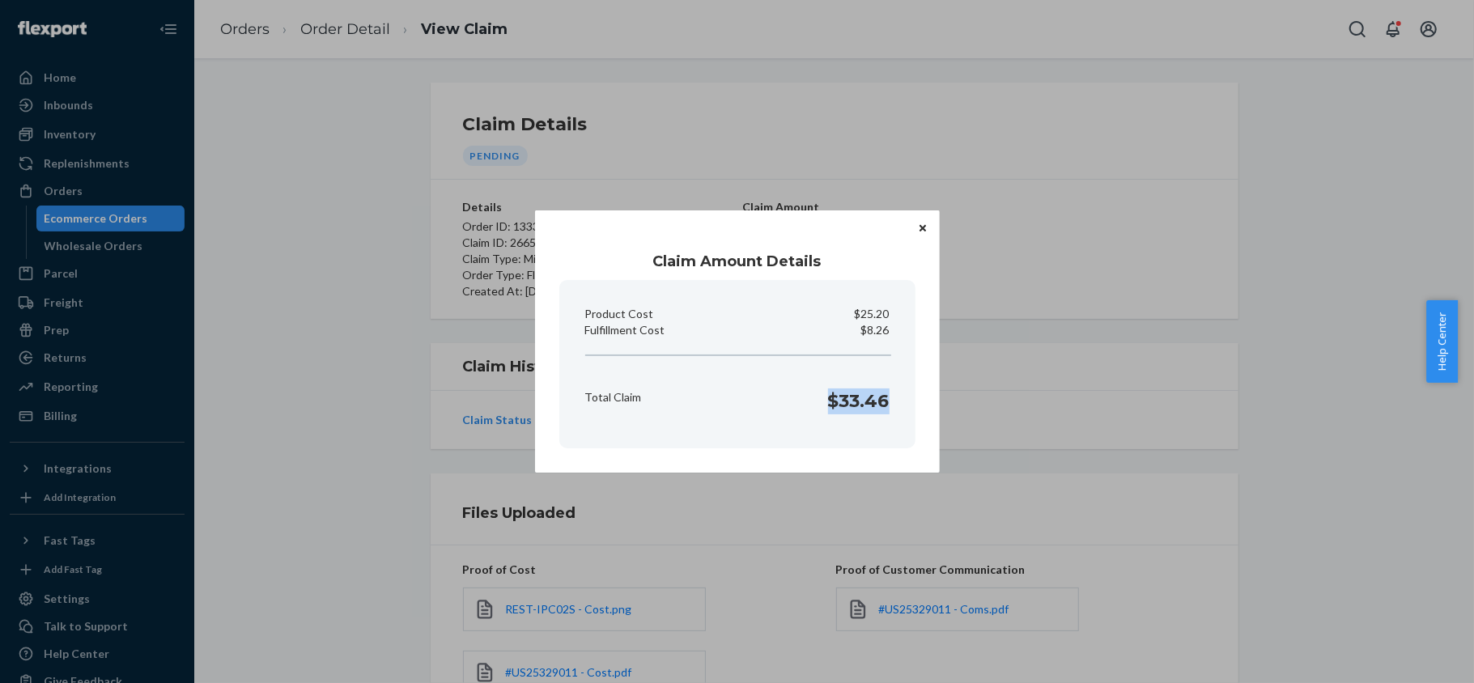
drag, startPoint x: 832, startPoint y: 412, endPoint x: 897, endPoint y: 409, distance: 64.8
click at [897, 409] on section "Product Cost $25.20 Fulfillment Cost $8.26 Total Claim $33.46" at bounding box center [737, 364] width 356 height 168
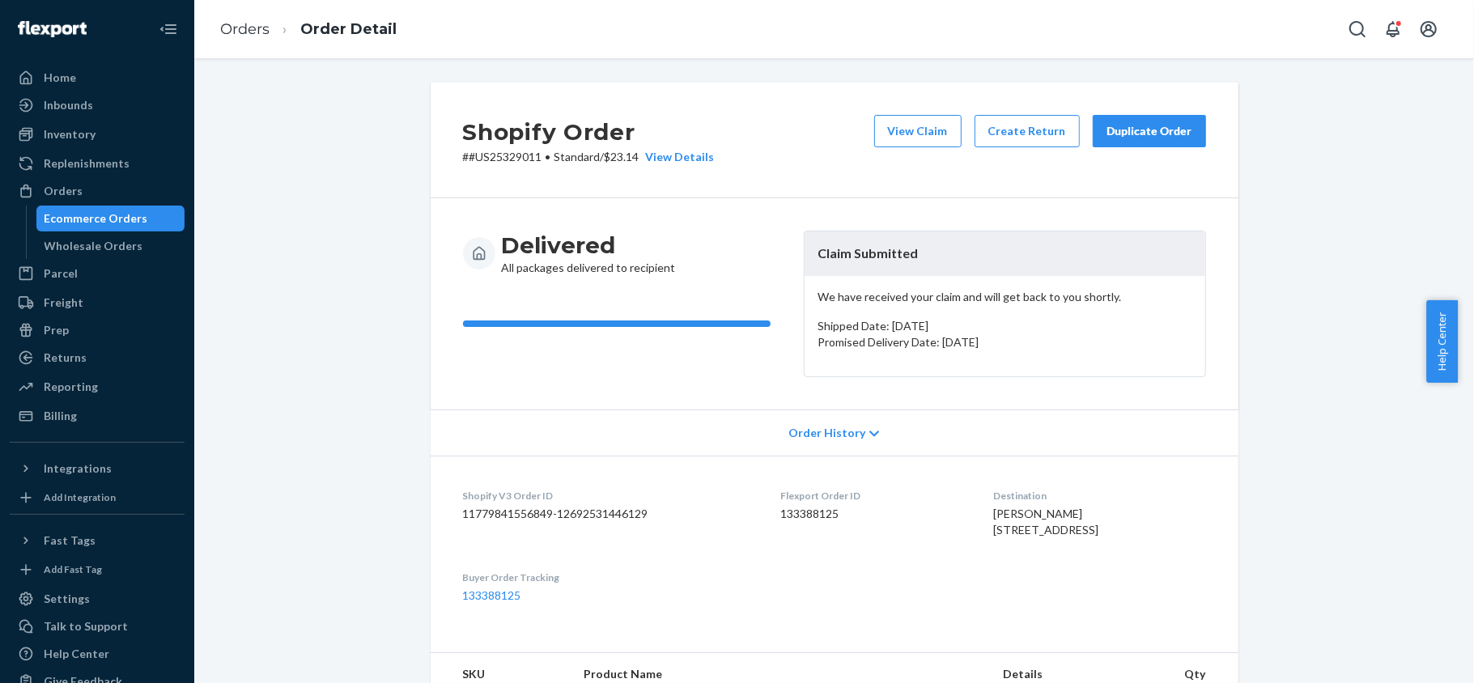
click at [790, 515] on dd "133388125" at bounding box center [874, 514] width 187 height 16
drag, startPoint x: 531, startPoint y: 159, endPoint x: 523, endPoint y: 162, distance: 8.5
click at [523, 162] on p "# #US25329011 • Standard / $23.14 View Details" at bounding box center [589, 157] width 252 height 16
drag, startPoint x: 532, startPoint y: 159, endPoint x: 460, endPoint y: 165, distance: 72.3
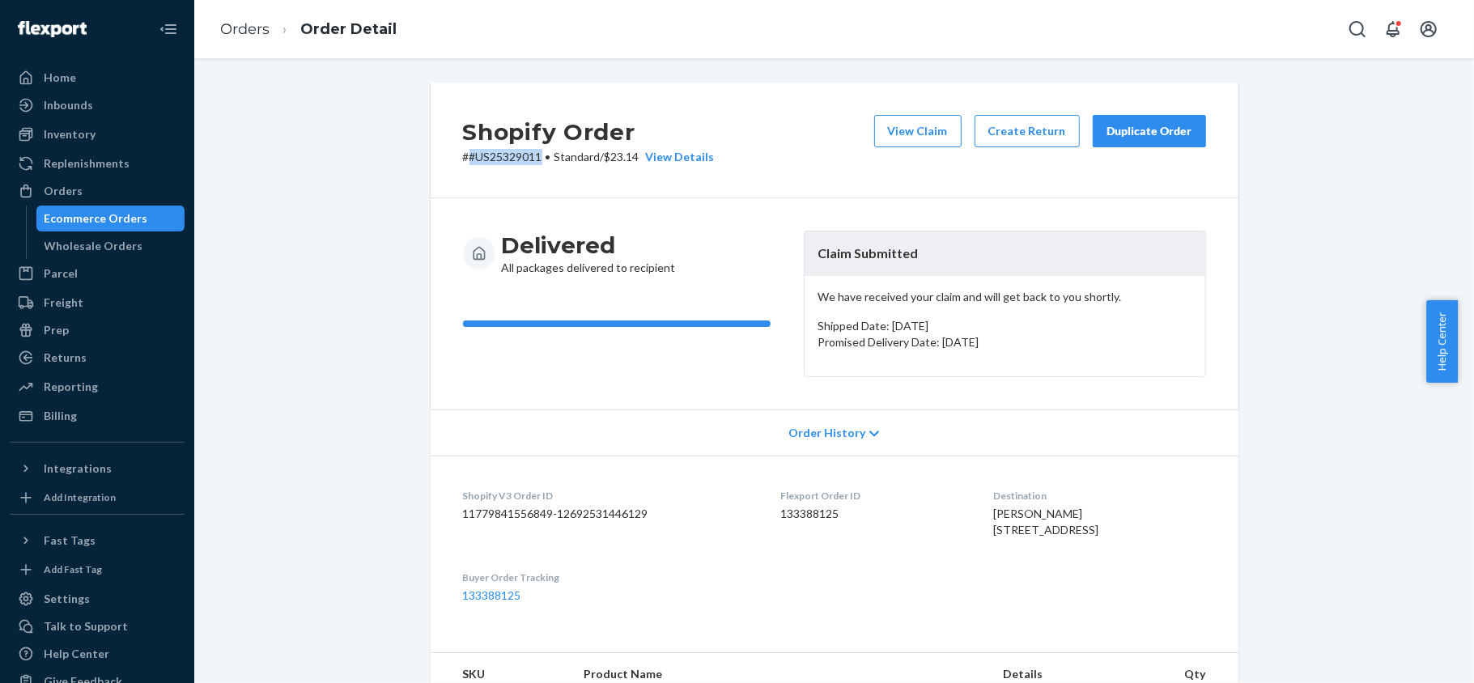
click at [460, 165] on div "Shopify Order # #US25329011 • Standard / $23.14 View Details View Claim Create …" at bounding box center [835, 141] width 808 height 116
click at [111, 180] on div "Orders" at bounding box center [97, 191] width 172 height 23
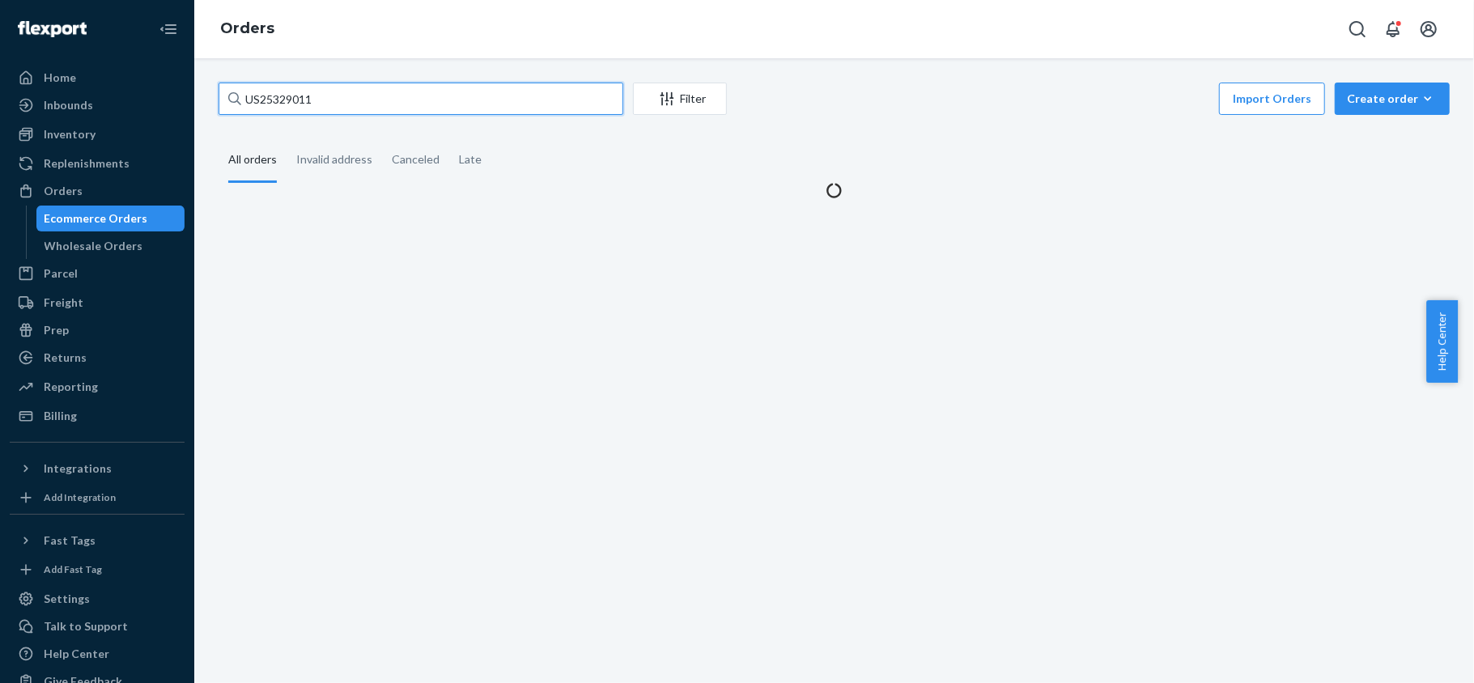
click at [380, 113] on input "US25329011" at bounding box center [421, 99] width 405 height 32
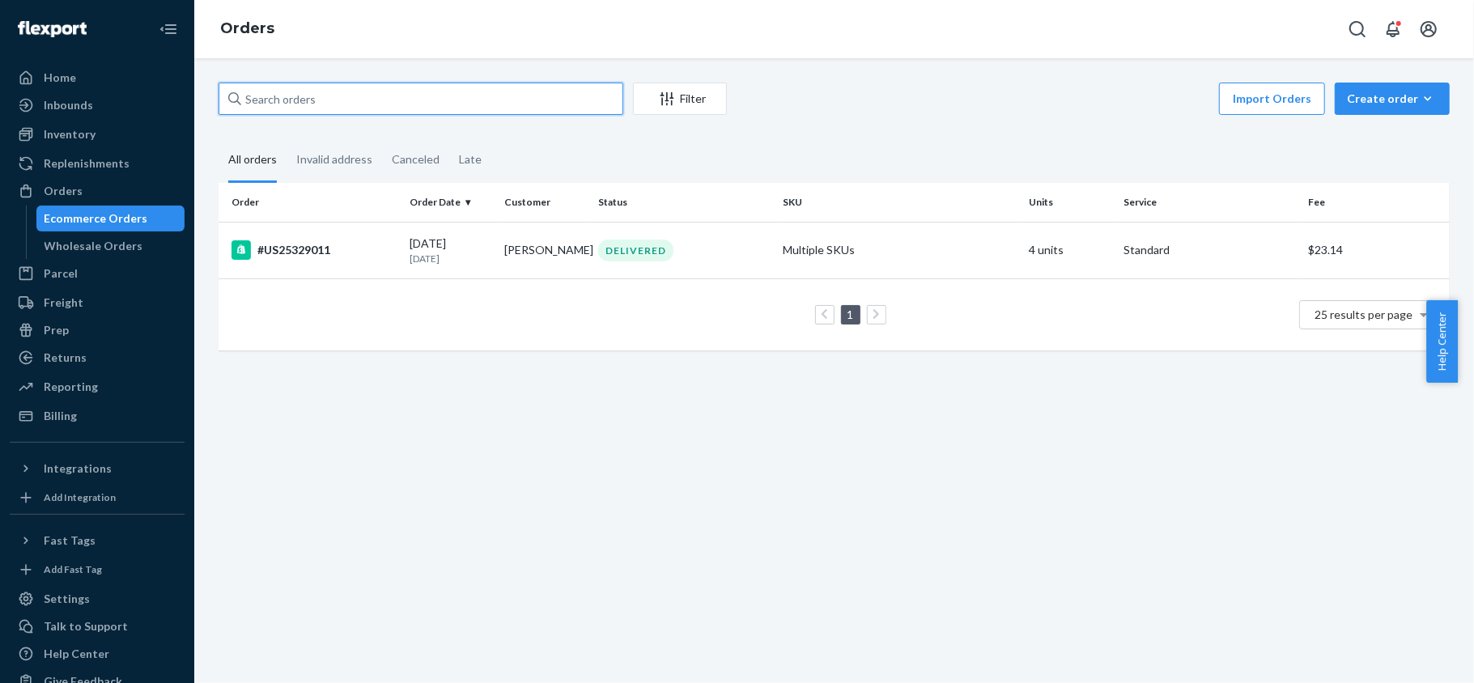
paste input "US25322347"
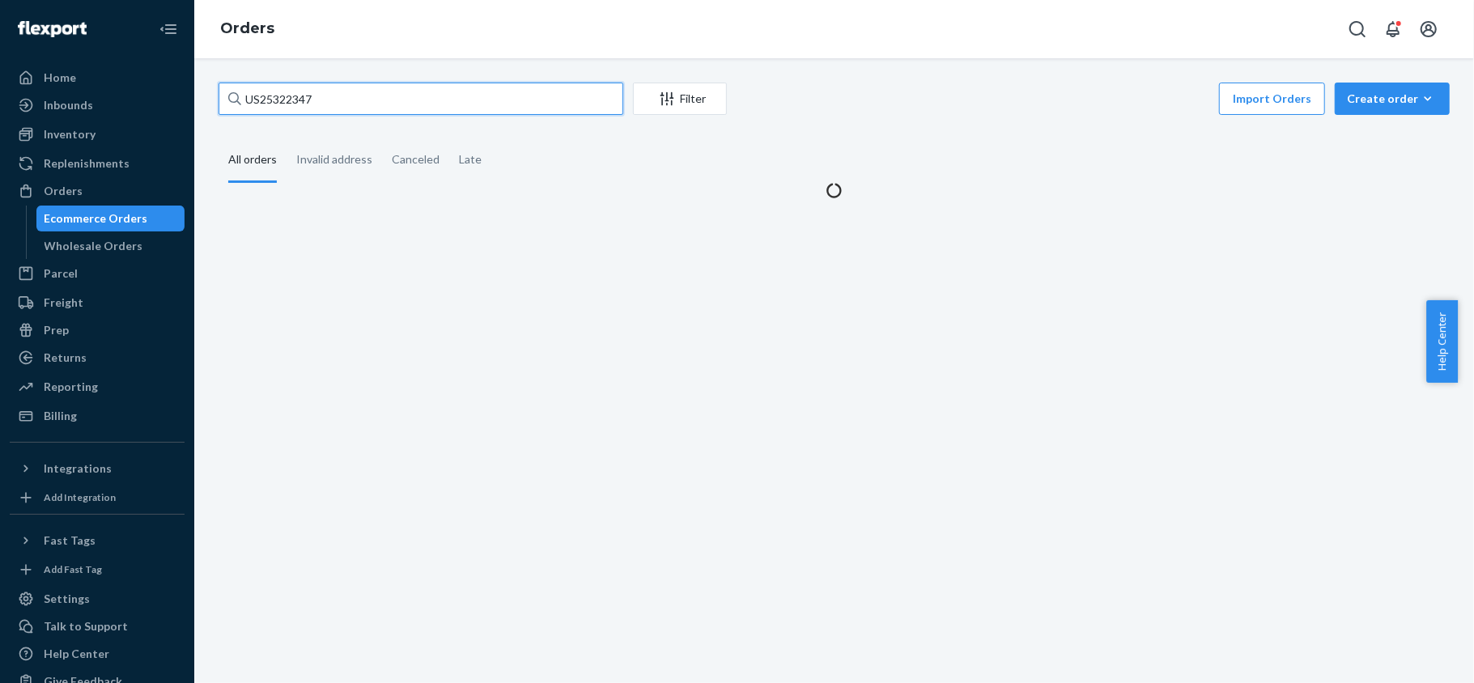
type input "US25322347"
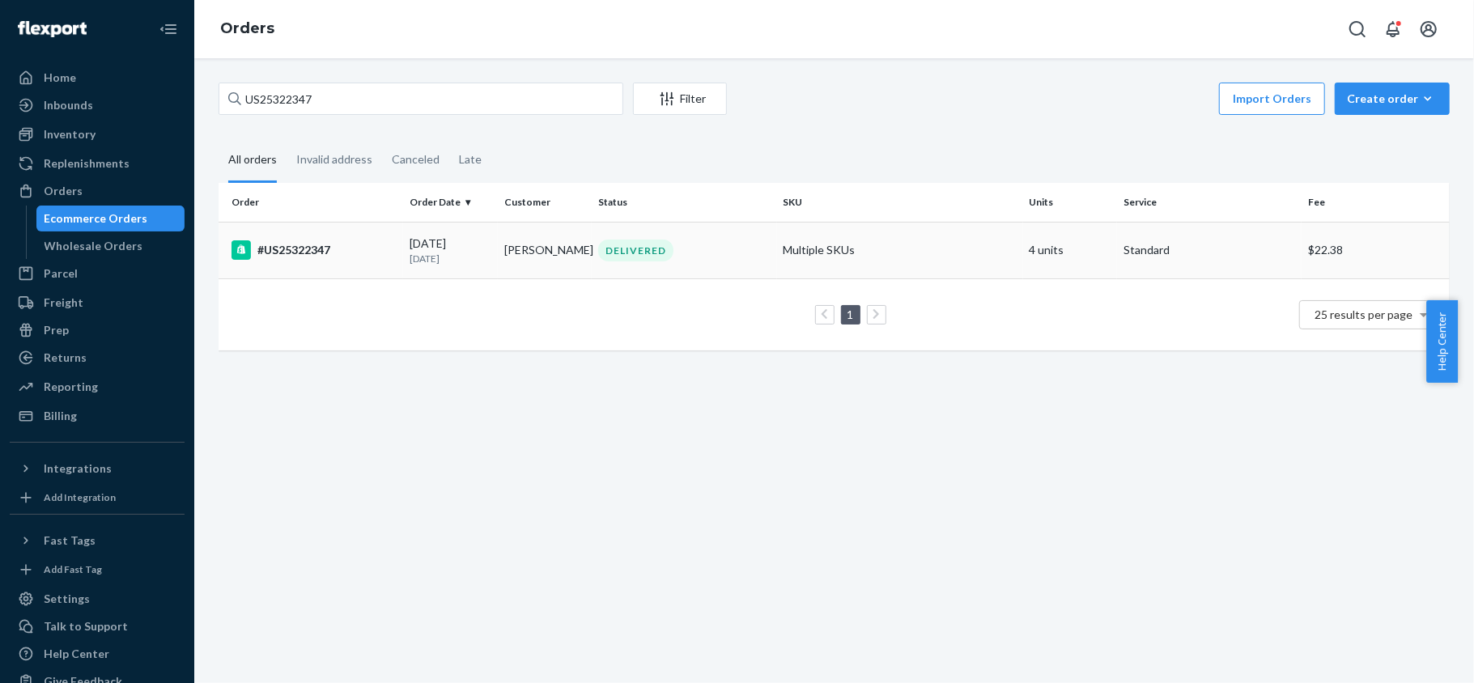
click at [403, 246] on td "07/19/2025 1 month ago" at bounding box center [450, 250] width 95 height 57
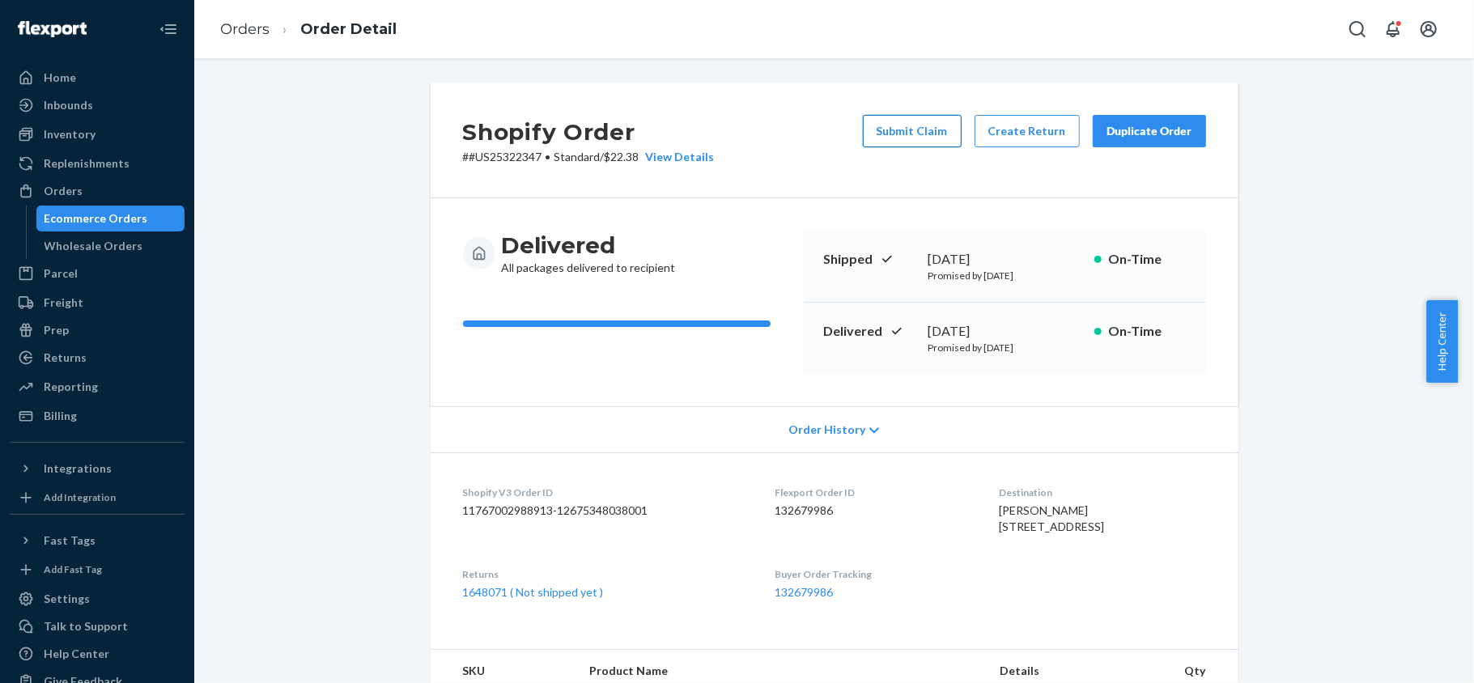
click at [911, 127] on button "Submit Claim" at bounding box center [912, 131] width 99 height 32
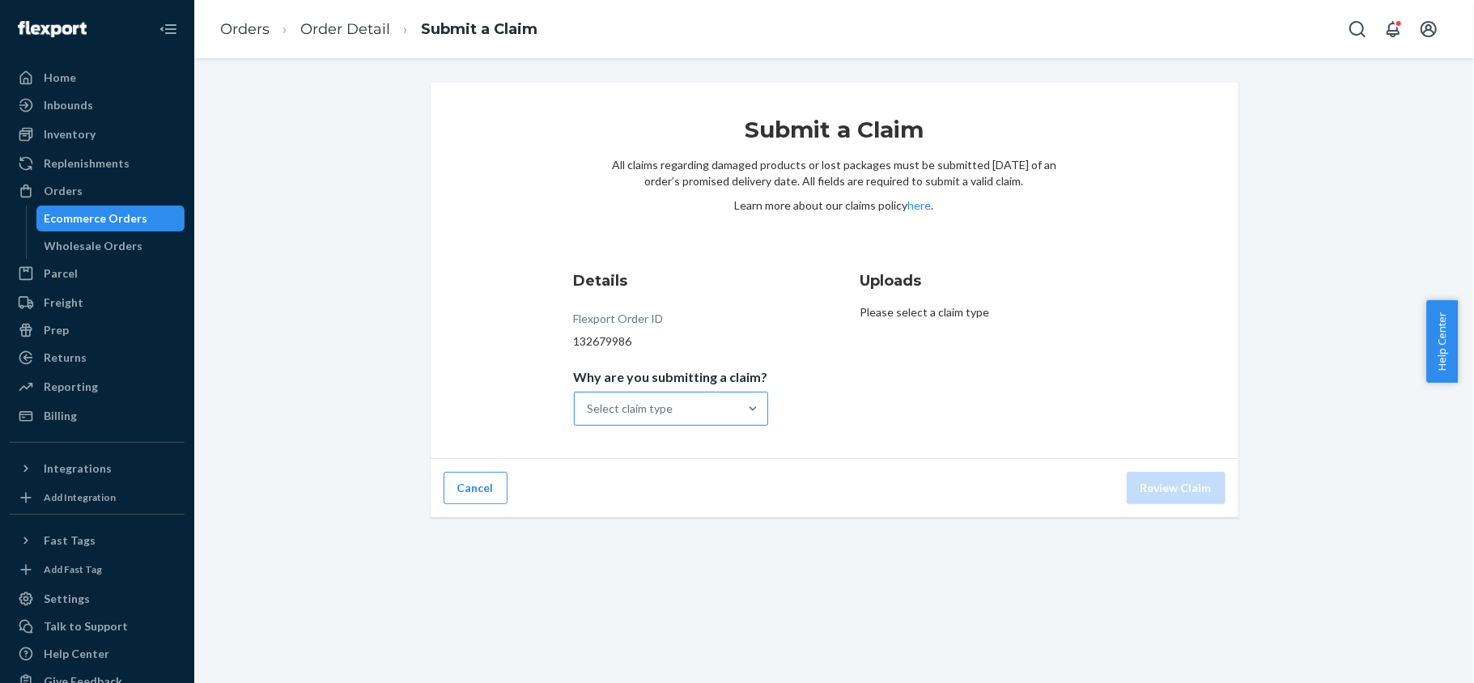
click at [723, 400] on div "Select claim type" at bounding box center [656, 409] width 163 height 32
click at [589, 401] on input "Why are you submitting a claim? Select claim type" at bounding box center [589, 409] width 2 height 16
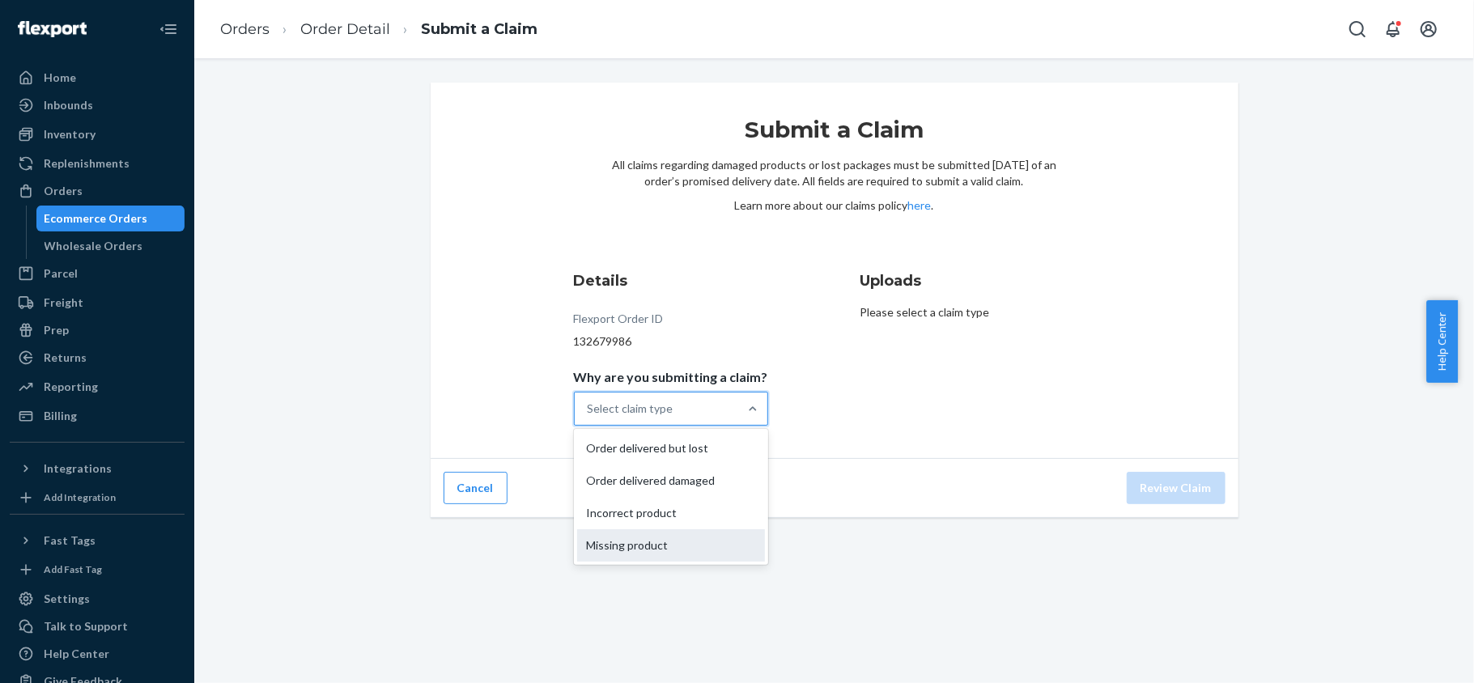
click at [688, 541] on div "Missing product" at bounding box center [671, 545] width 188 height 32
click at [589, 417] on input "Why are you submitting a claim? option Missing product focused, 4 of 4. 4 resul…" at bounding box center [589, 409] width 2 height 16
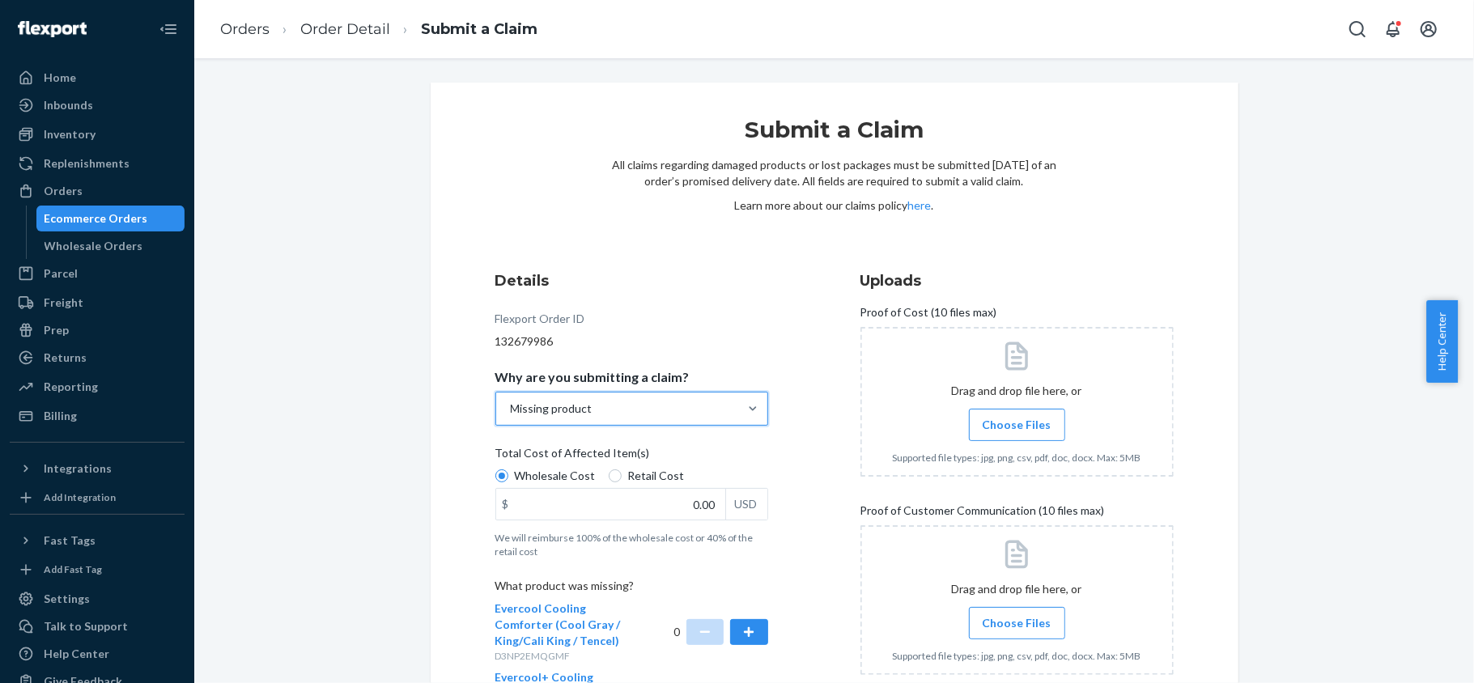
click at [660, 479] on span "Retail Cost" at bounding box center [656, 476] width 57 height 16
click at [622, 479] on input "Retail Cost" at bounding box center [615, 475] width 13 height 13
radio input "true"
drag, startPoint x: 729, startPoint y: 502, endPoint x: 749, endPoint y: 500, distance: 20.3
click at [749, 500] on div "$ 0.00 USD" at bounding box center [631, 504] width 273 height 32
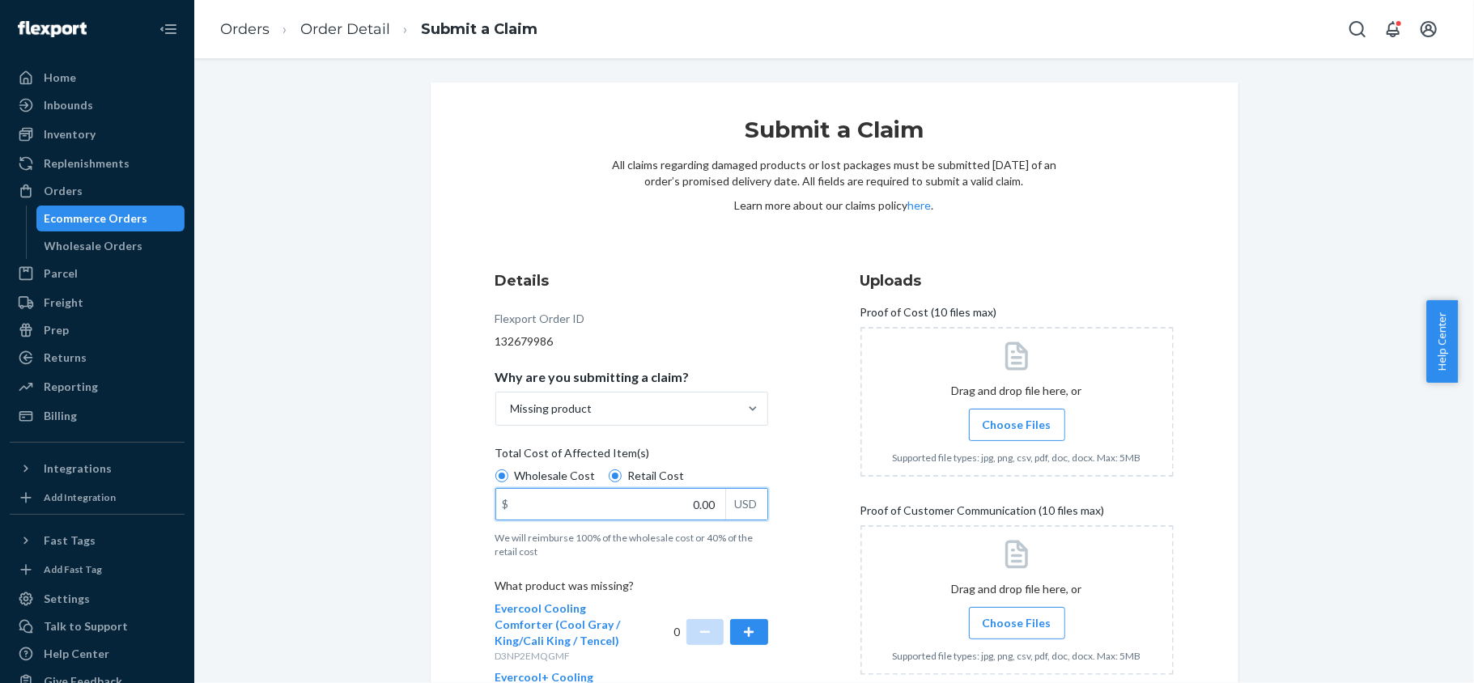
paste input "101.64"
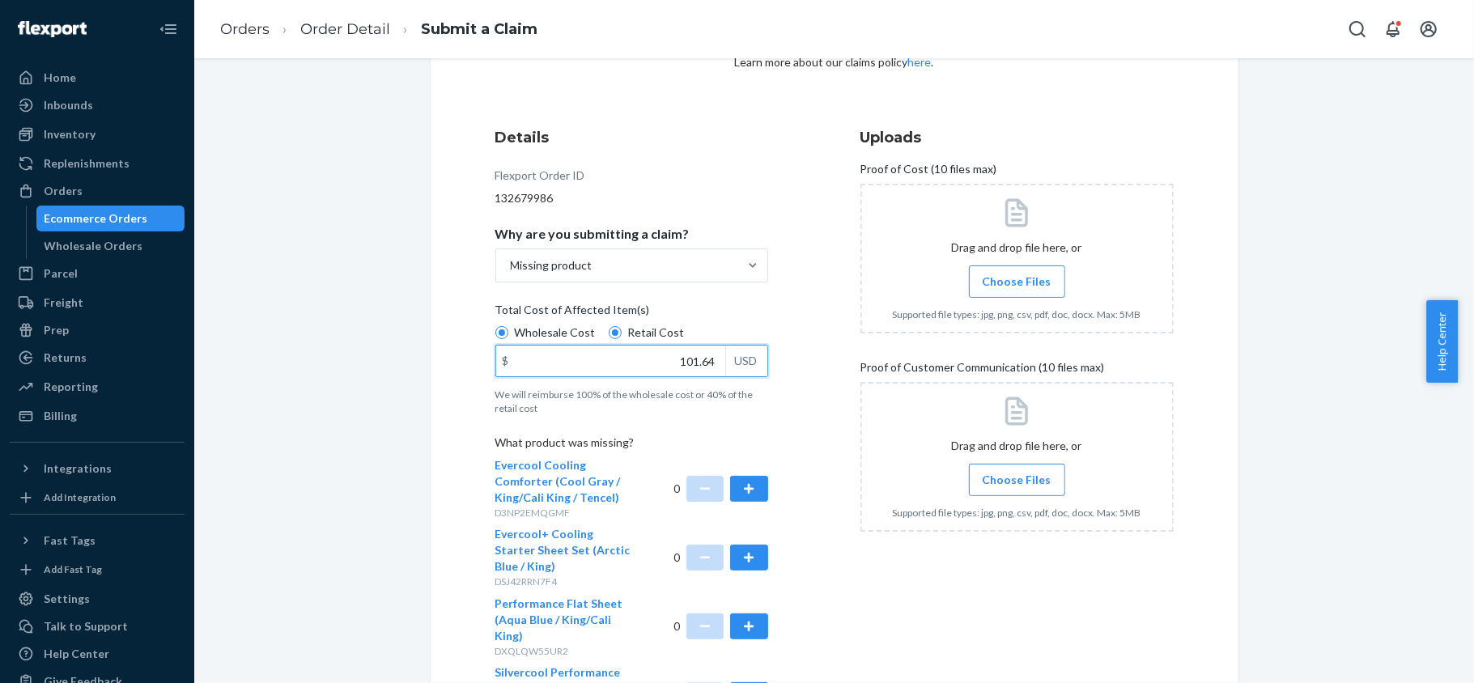
scroll to position [299, 0]
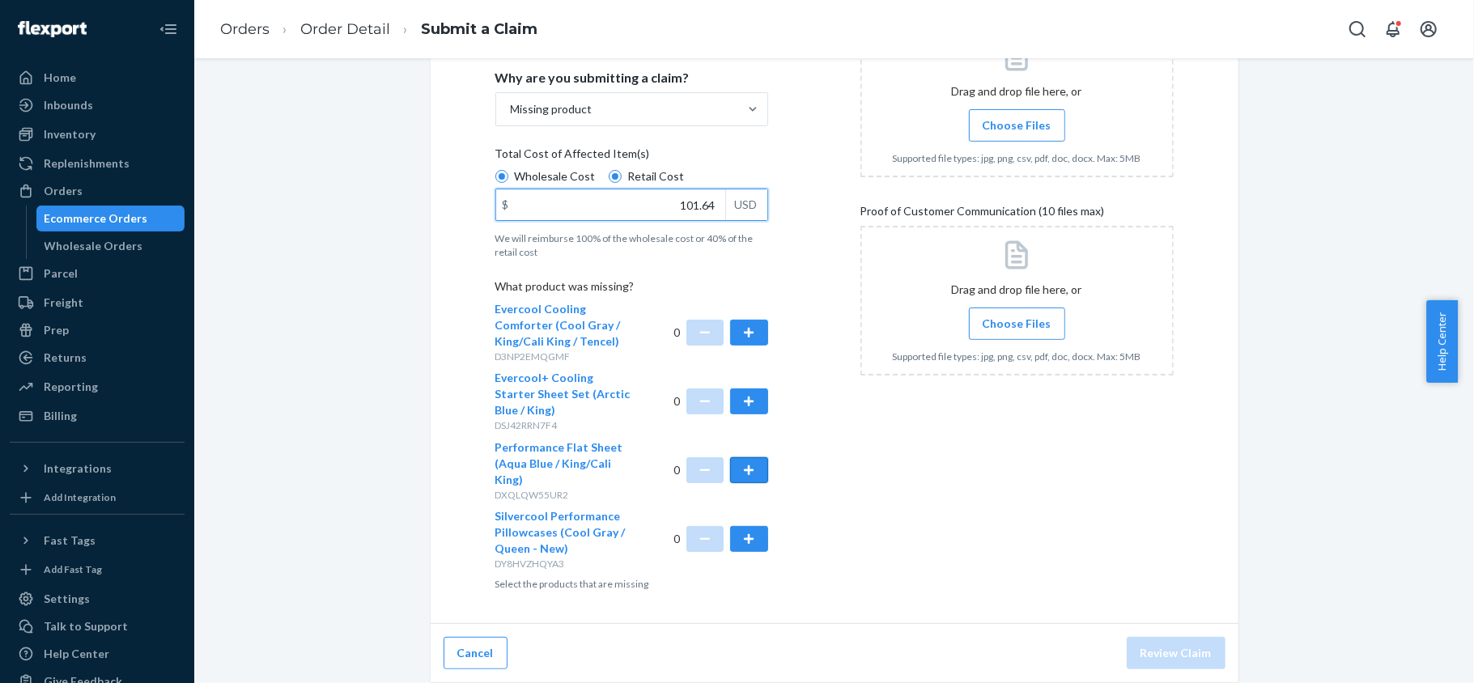
type input "101.64"
click at [739, 466] on button "button" at bounding box center [748, 470] width 37 height 26
click at [1002, 130] on span "Choose Files" at bounding box center [1017, 125] width 69 height 16
click at [1017, 130] on input "Choose Files" at bounding box center [1017, 126] width 1 height 18
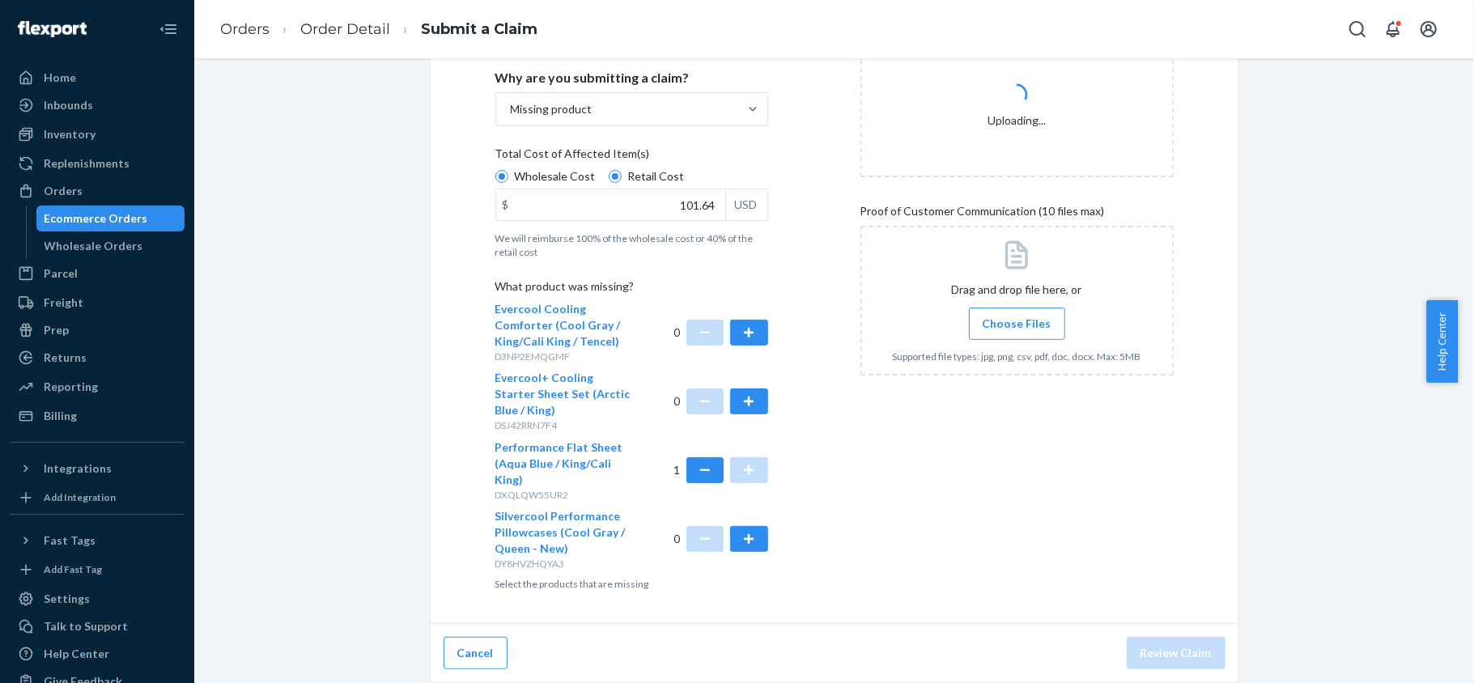
click at [991, 327] on span "Choose Files" at bounding box center [1017, 324] width 69 height 16
click at [1017, 327] on input "Choose Files" at bounding box center [1017, 324] width 1 height 18
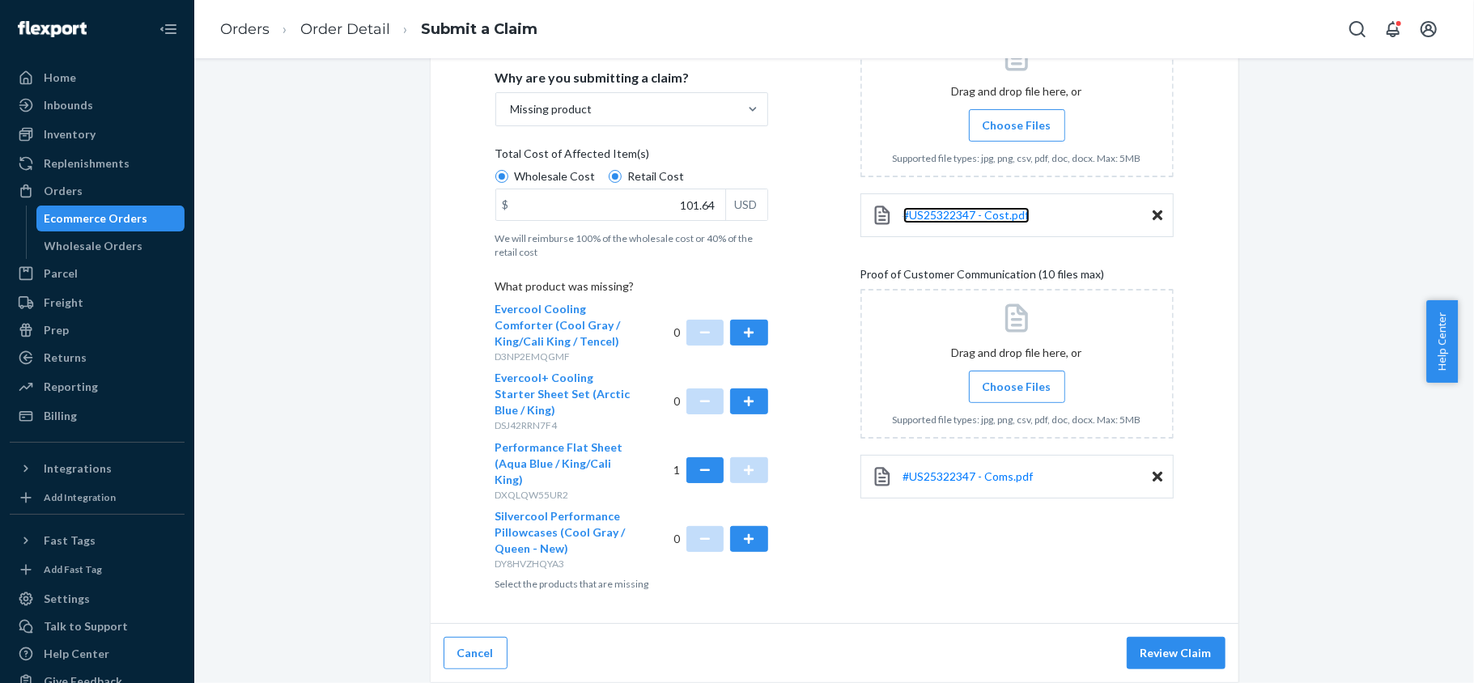
click at [939, 222] on link "#US25322347 - Cost.pdf" at bounding box center [966, 215] width 126 height 16
click at [952, 470] on span "#US25322347 - Coms.pdf" at bounding box center [968, 476] width 130 height 14
click at [1176, 654] on button "Review Claim" at bounding box center [1176, 653] width 99 height 32
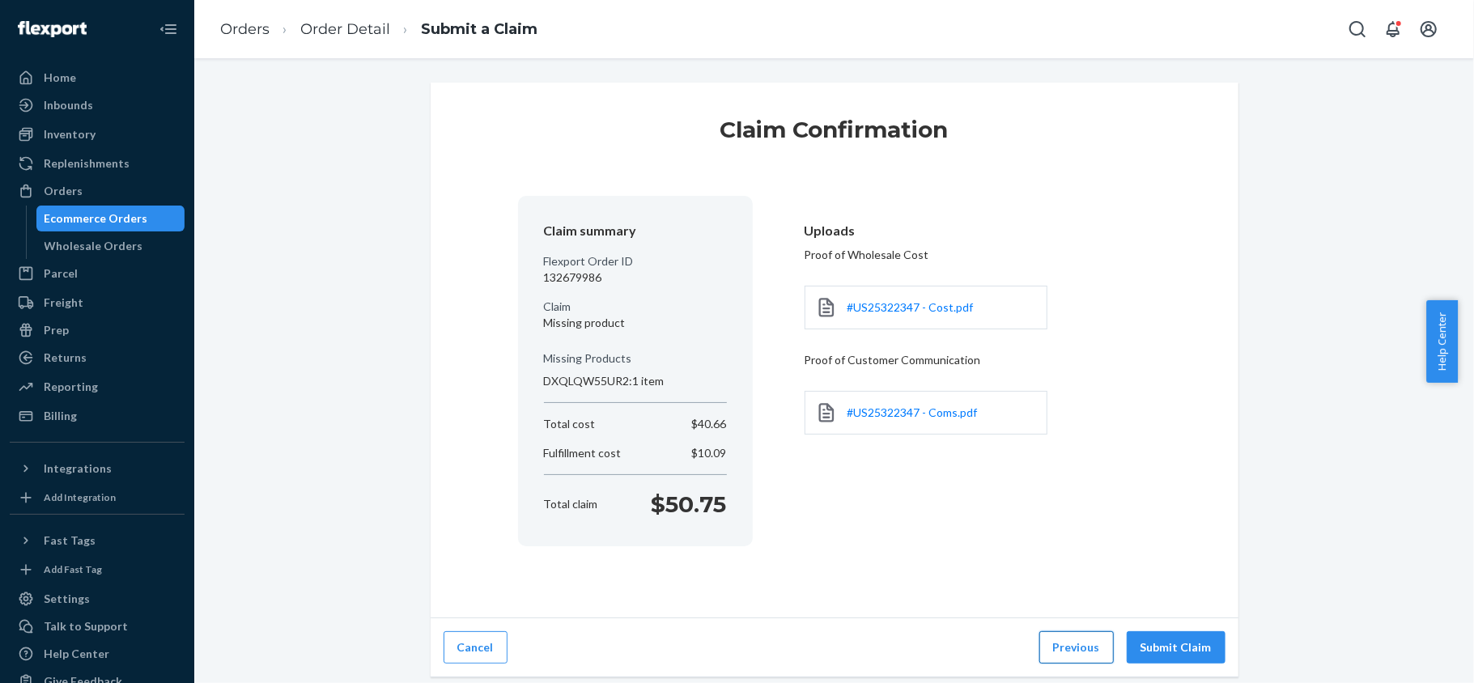
click at [1052, 644] on button "Previous" at bounding box center [1076, 647] width 74 height 32
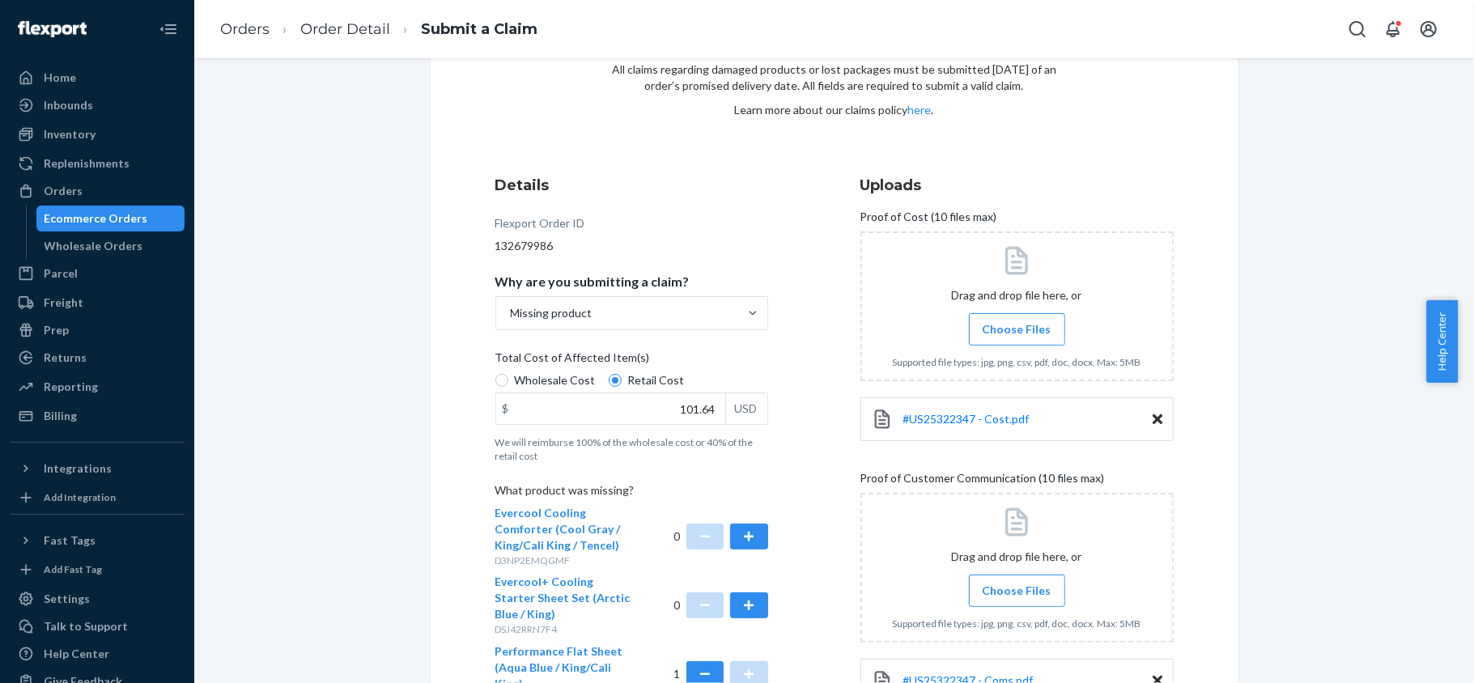
scroll to position [299, 0]
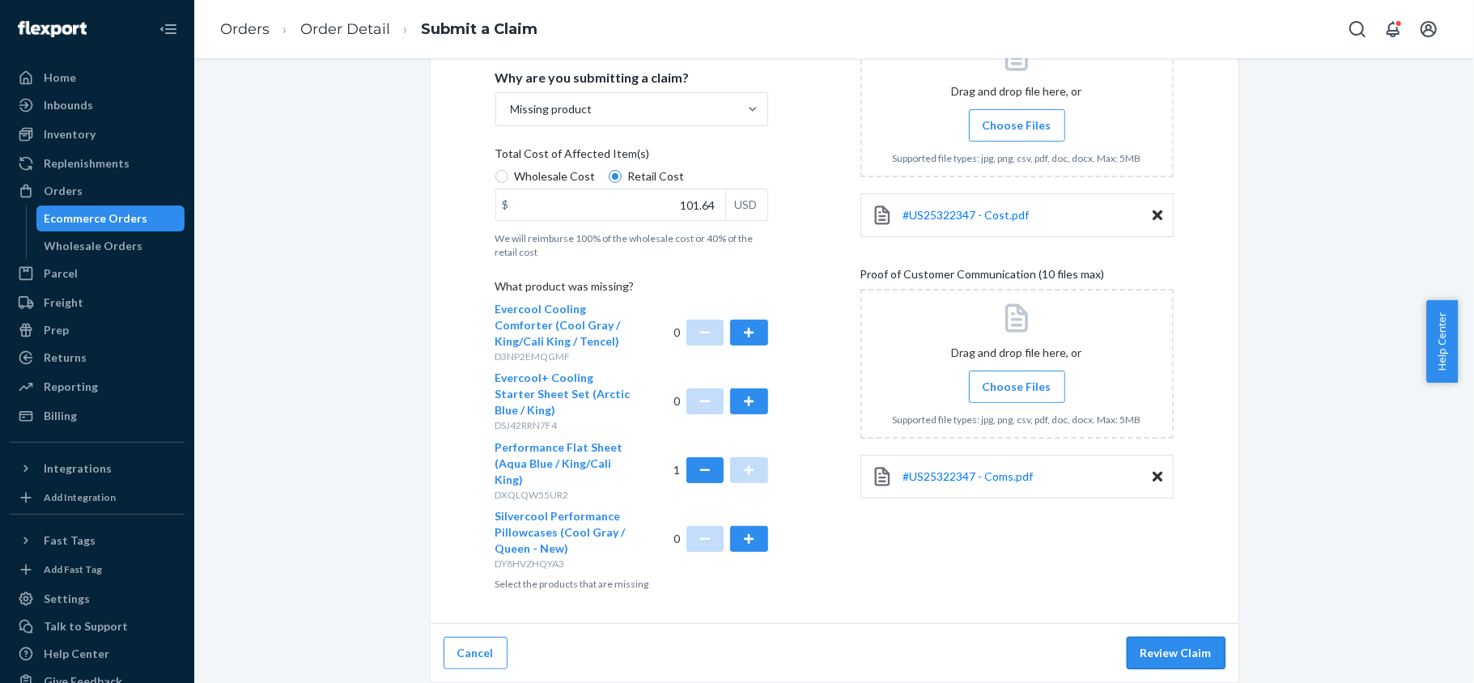
click at [1148, 651] on button "Review Claim" at bounding box center [1176, 653] width 99 height 32
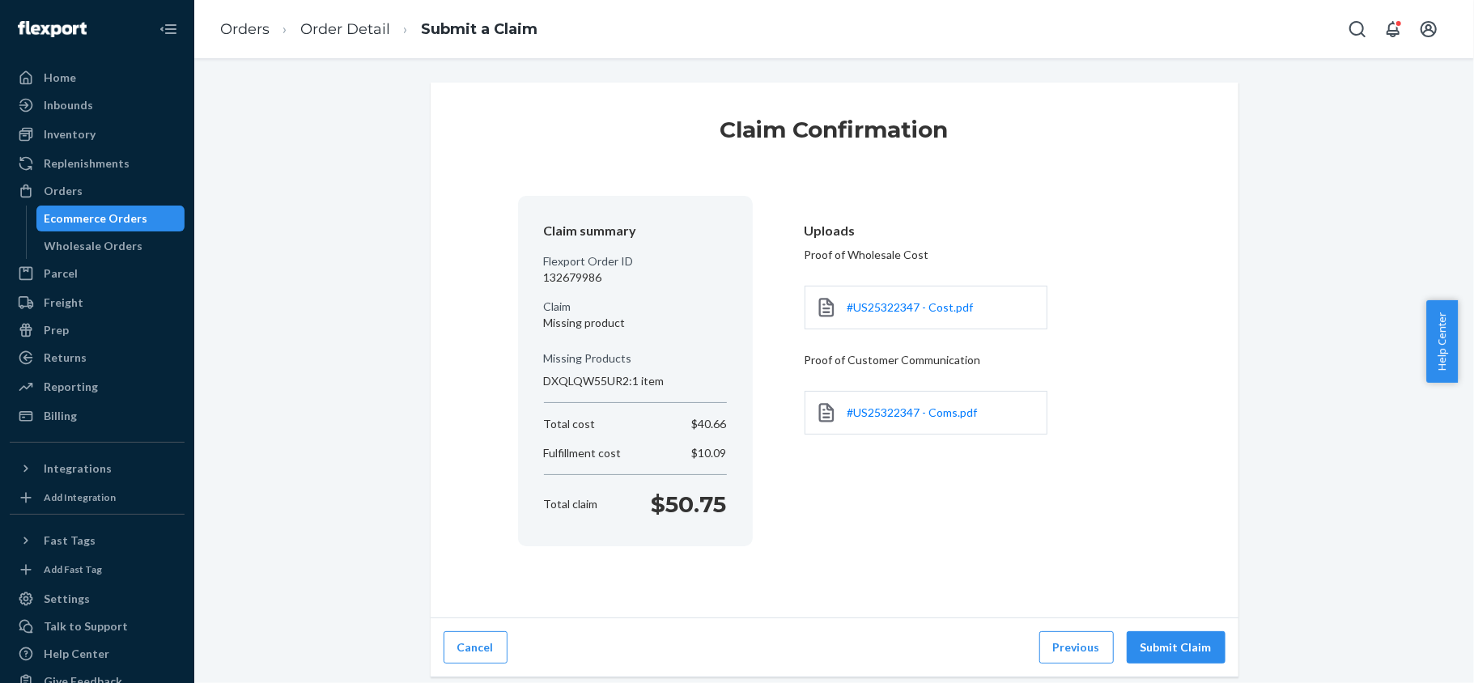
click at [1148, 651] on button "Submit Claim" at bounding box center [1176, 647] width 99 height 32
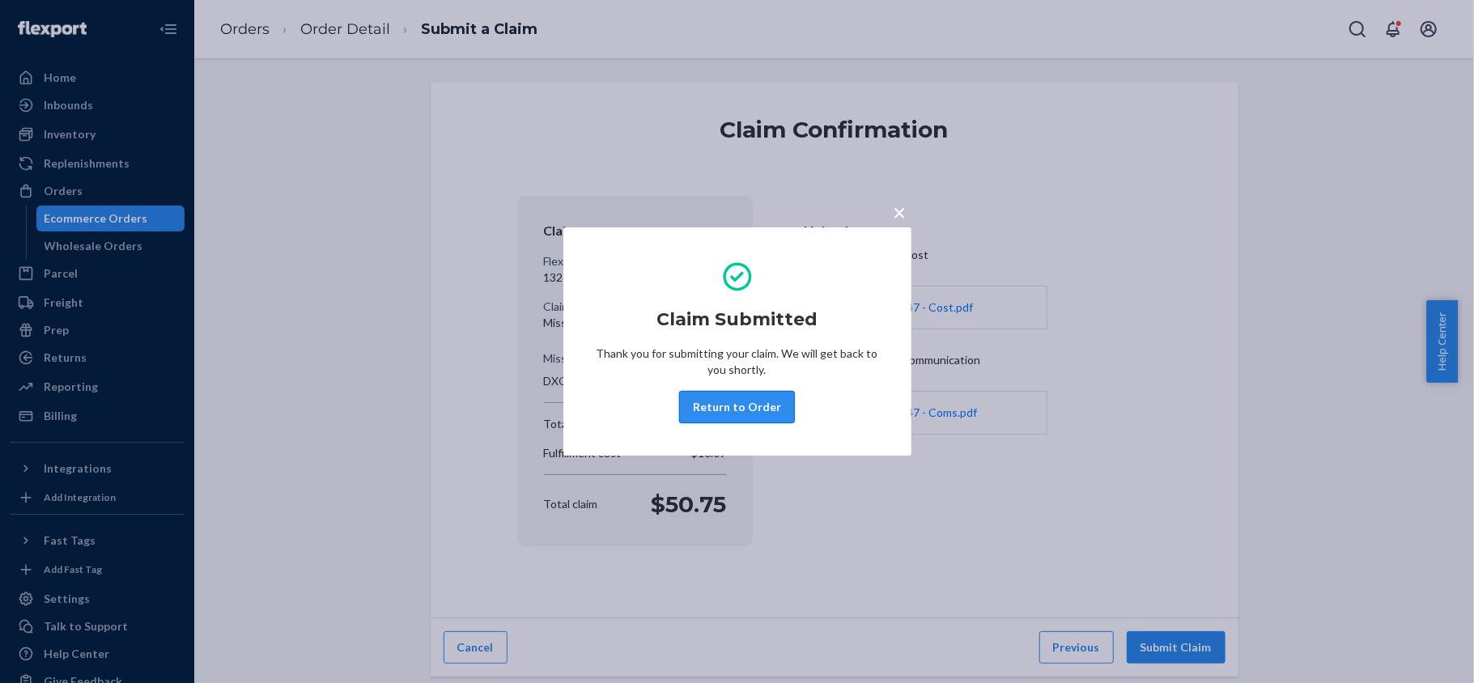
click at [742, 405] on button "Return to Order" at bounding box center [737, 407] width 116 height 32
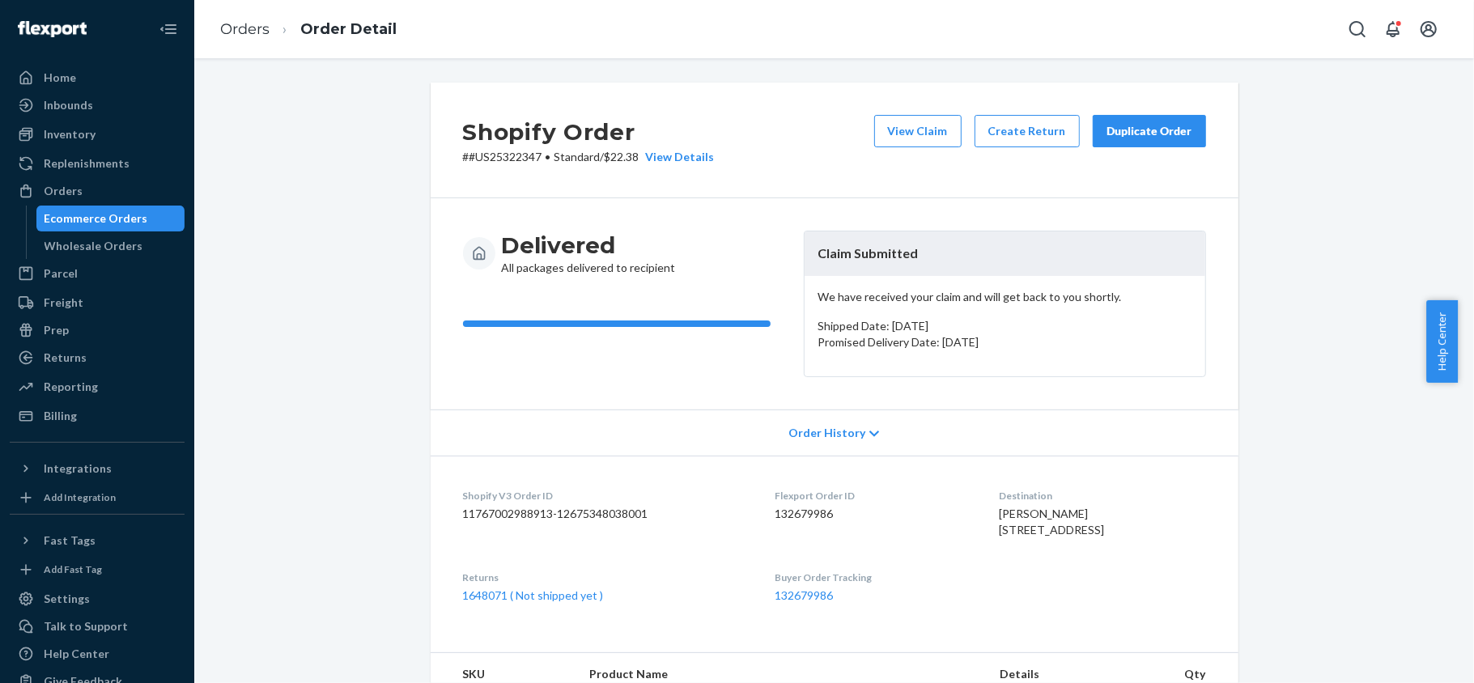
click at [889, 107] on div "Shopify Order # #US25322347 • Standard / $22.38 View Details View Claim Create …" at bounding box center [835, 141] width 808 height 116
click at [891, 136] on button "View Claim" at bounding box center [917, 131] width 87 height 32
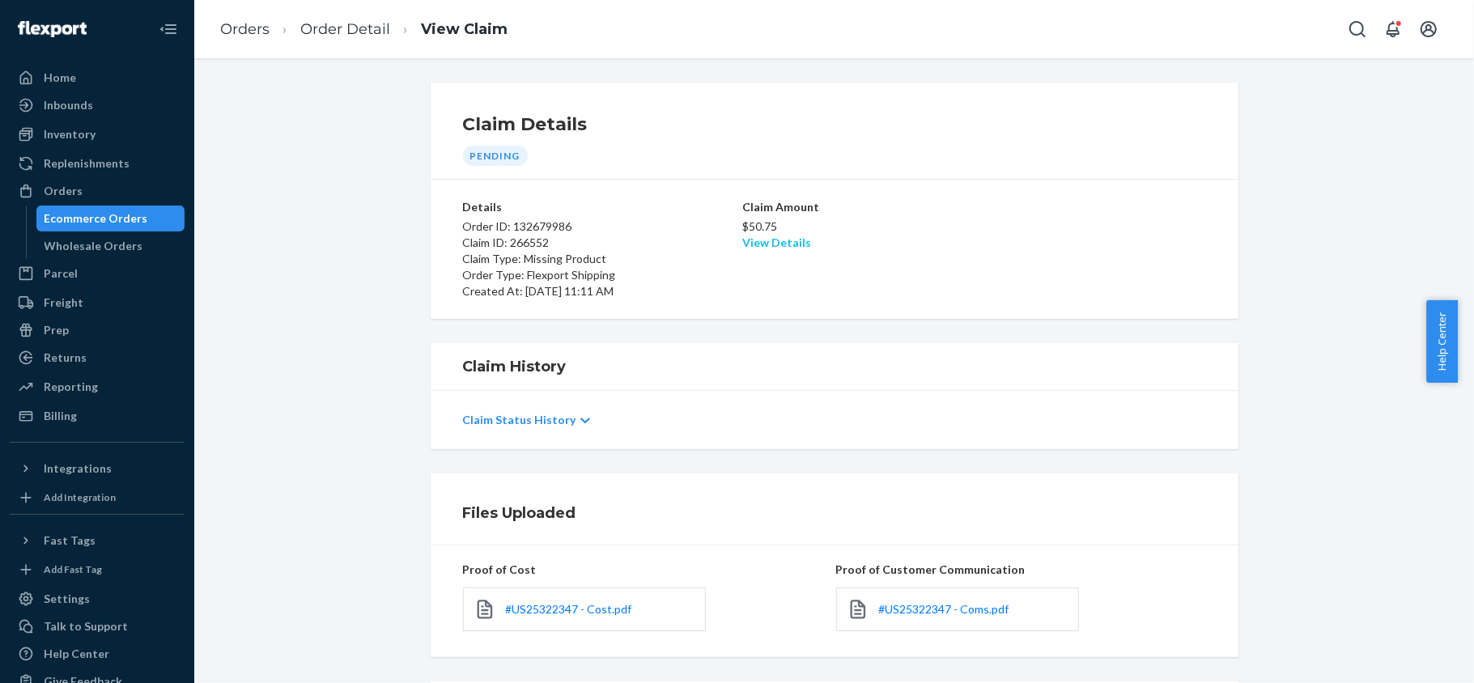
click at [766, 237] on link "View Details" at bounding box center [776, 243] width 69 height 14
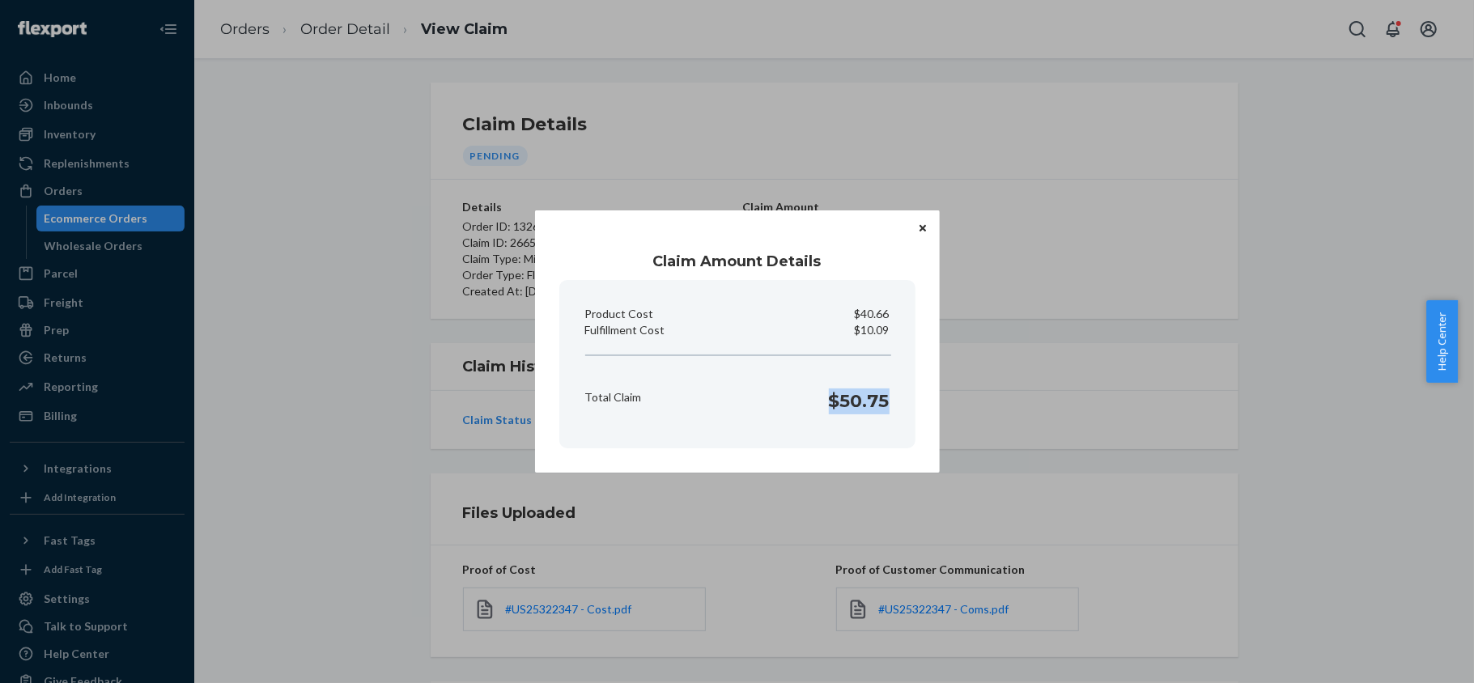
drag, startPoint x: 834, startPoint y: 405, endPoint x: 887, endPoint y: 411, distance: 53.8
click at [887, 411] on h1 "$50.75" at bounding box center [859, 402] width 61 height 26
click at [350, 169] on div "Claim Amount Details Product Cost $40.66 Fulfillment Cost $10.09 Total Claim $5…" at bounding box center [737, 341] width 1474 height 683
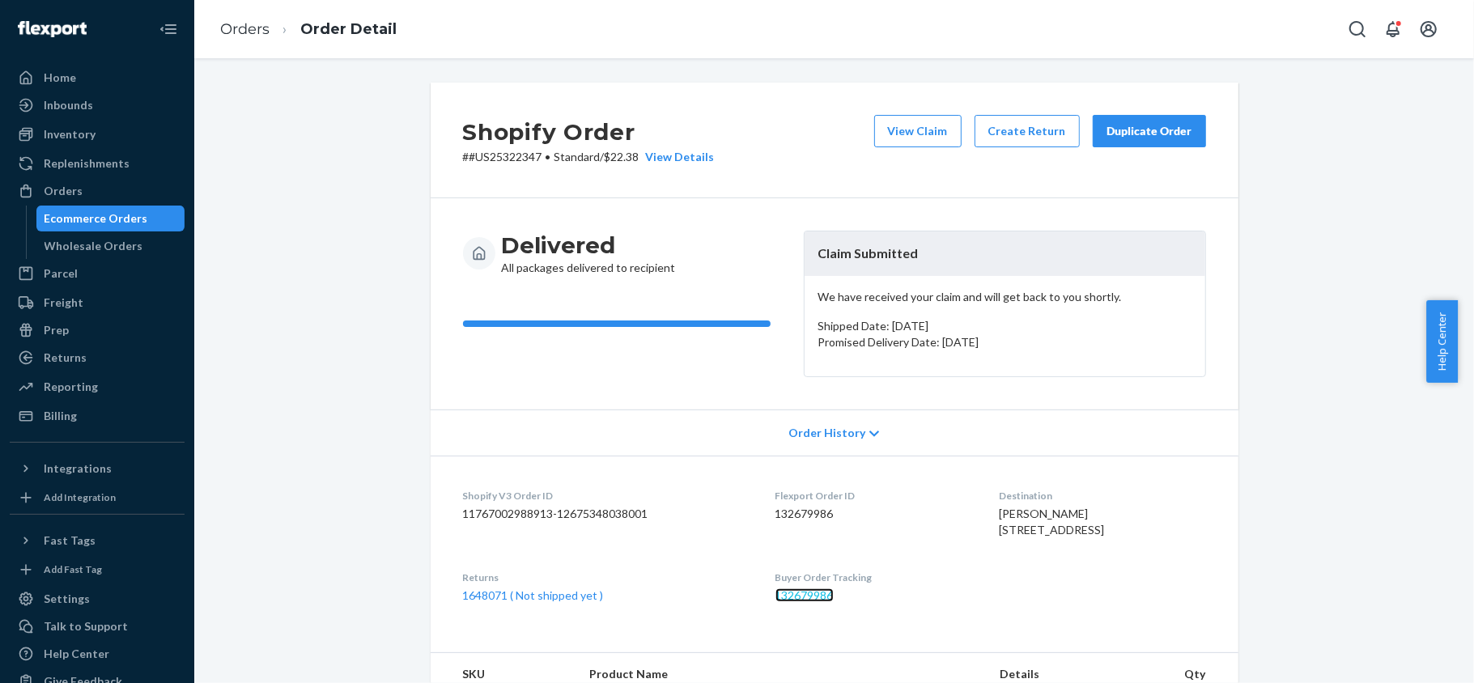
click at [775, 602] on link "132679986" at bounding box center [804, 595] width 58 height 14
click at [775, 513] on dd "132679986" at bounding box center [874, 514] width 198 height 16
drag, startPoint x: 534, startPoint y: 155, endPoint x: 463, endPoint y: 165, distance: 71.9
click at [463, 165] on div "Shopify Order # #US25322347 • Standard / $22.38 View Details View Claim Create …" at bounding box center [835, 141] width 808 height 116
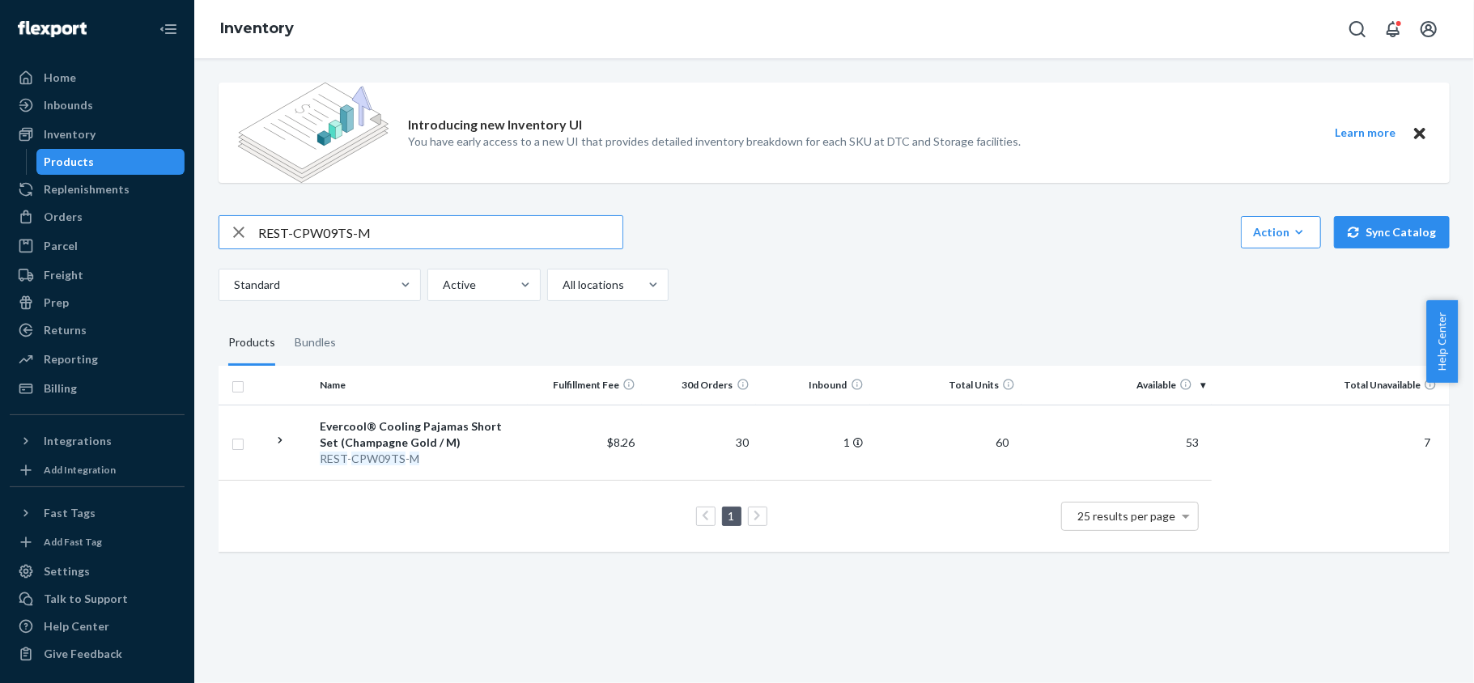
click at [412, 238] on input "REST-CPW09TS-M" at bounding box center [440, 232] width 364 height 32
paste input "REST-CPW09TS-L"
type input "REST-CPW09TS-L"
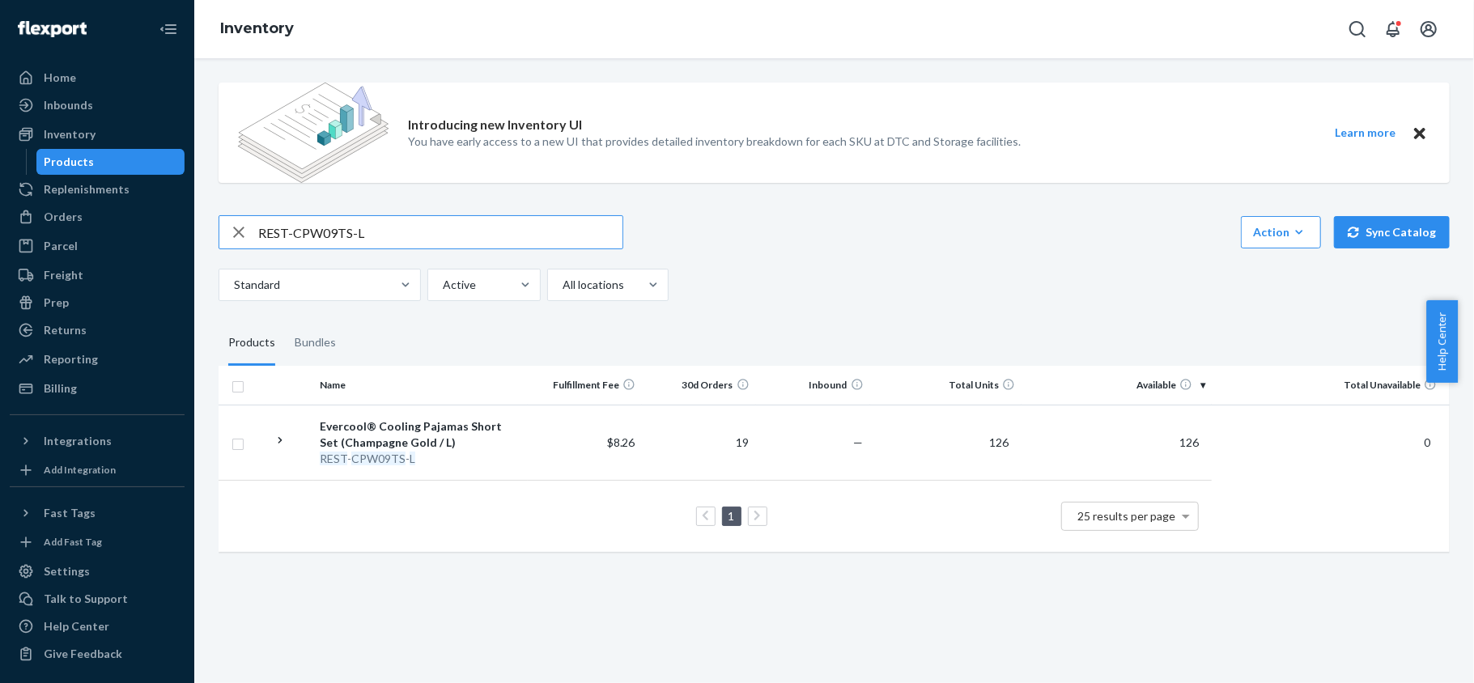
click at [431, 233] on input "REST-CPW09TS-L" at bounding box center [440, 232] width 364 height 32
paste input "REST-CPW09TS-XL"
type input "REST-CPW09TS-XL"
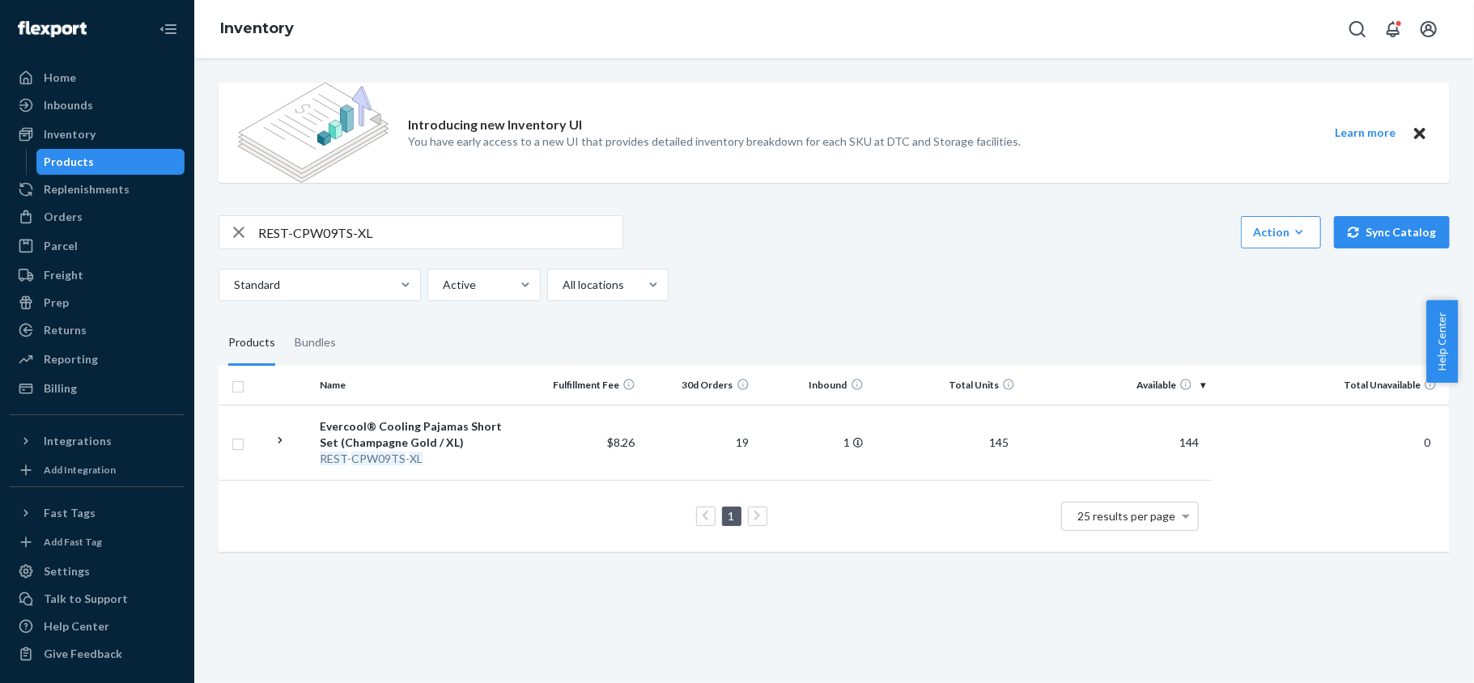
click at [401, 227] on input "REST-CPW09TS-XL" at bounding box center [440, 232] width 364 height 32
paste input "REST-CPW09TS-XXL"
type input "REST-CPW09TS-XXL"
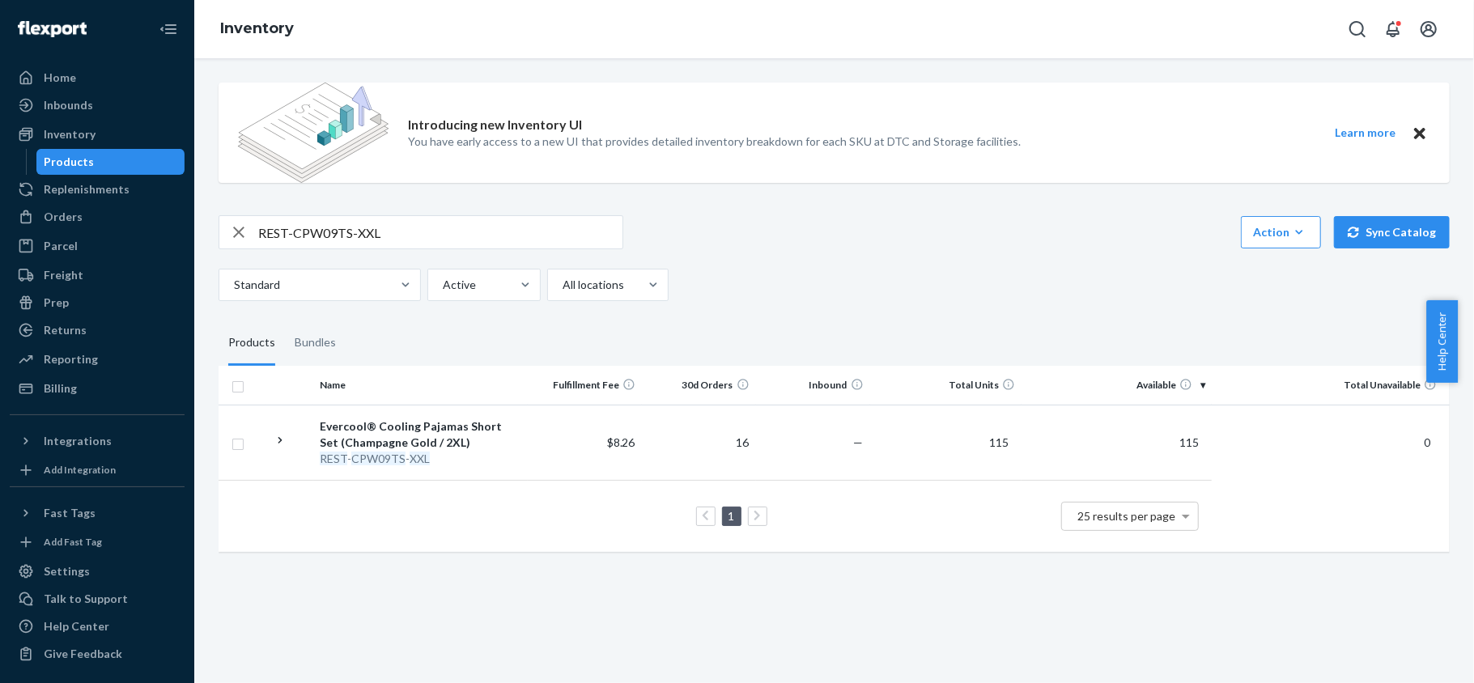
click at [402, 227] on input "REST-CPW09TS-XXL" at bounding box center [440, 232] width 364 height 32
paste input "REST-CPW09TP-S"
type input "REST-CPW09TP-S"
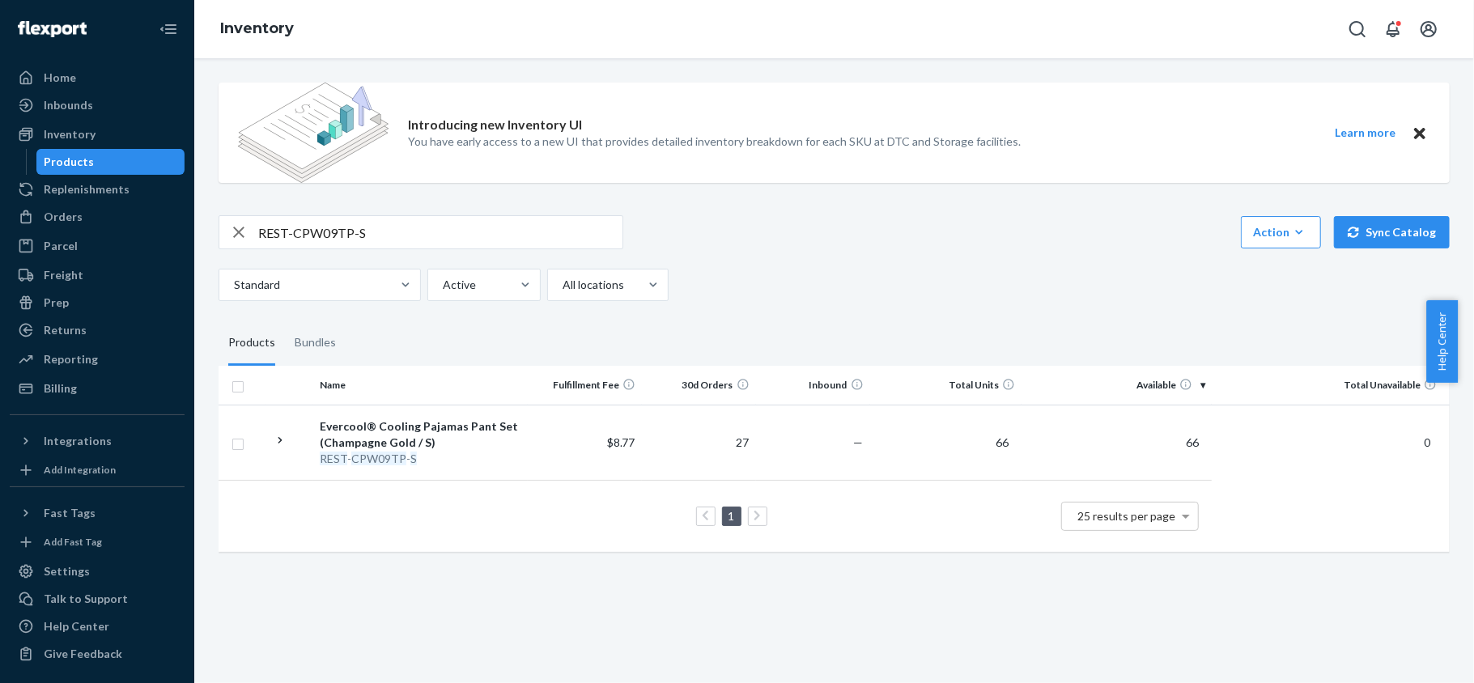
click at [406, 244] on input "REST-CPW09TP-S" at bounding box center [440, 232] width 364 height 32
paste input "REST-CPW09TP-M"
type input "REST-CPW09TP-M"
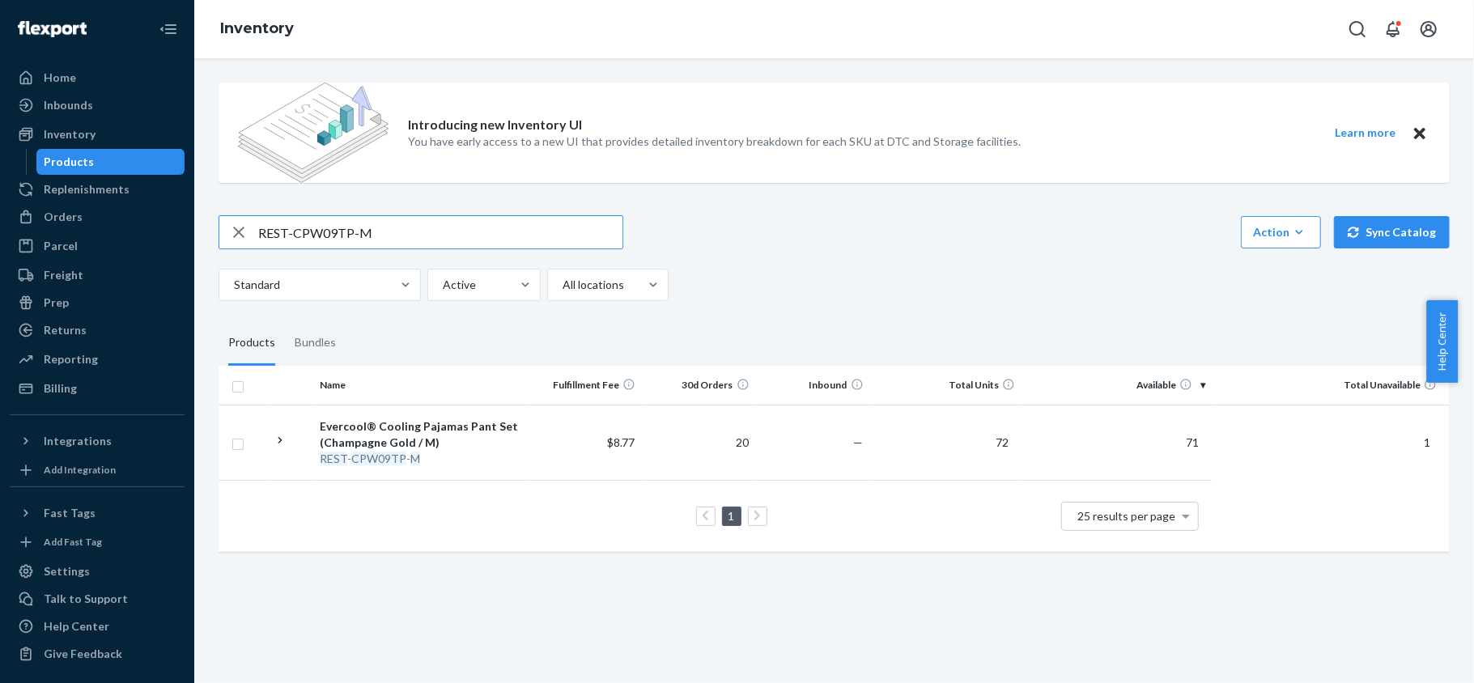
click at [358, 235] on input "REST-CPW09TP-M" at bounding box center [440, 232] width 364 height 32
paste input "REST-CPW09TP-L"
type input "REST-CPW09TP-L"
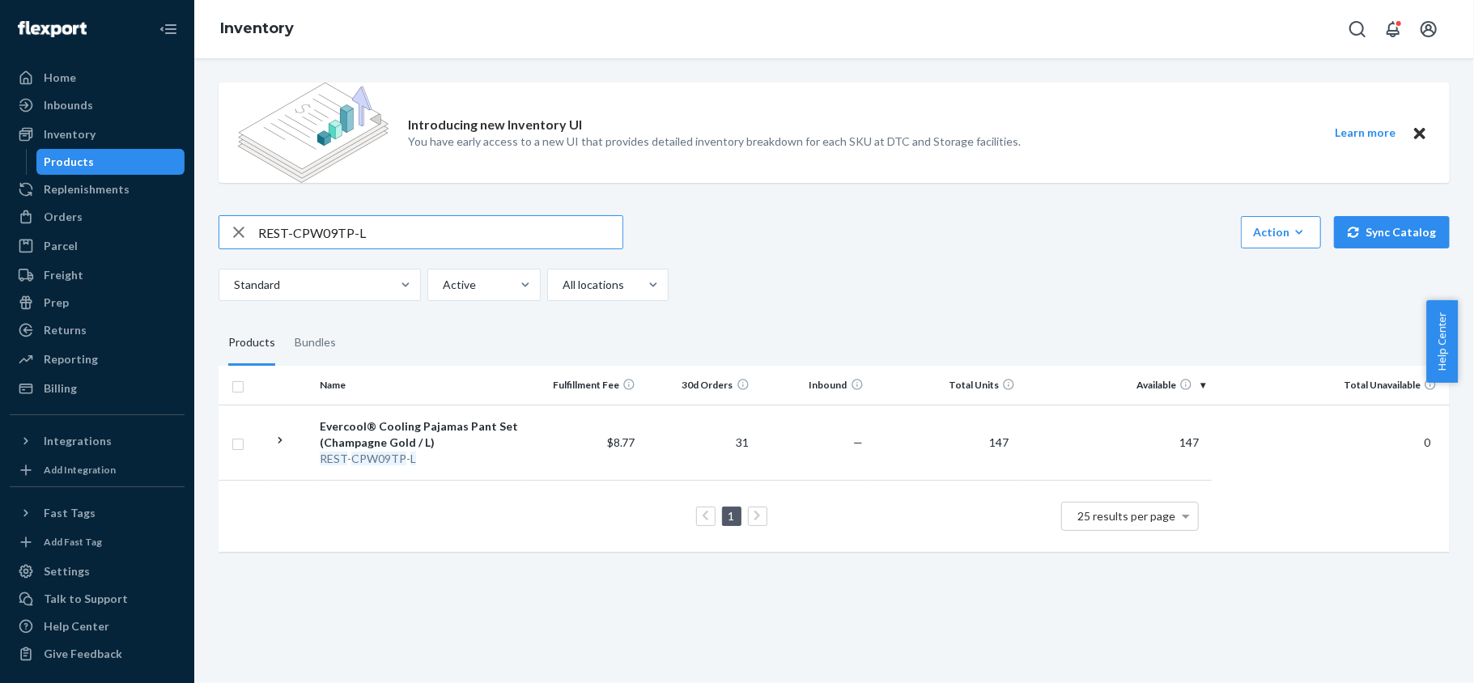
click at [457, 221] on input "REST-CPW09TP-L" at bounding box center [440, 232] width 364 height 32
paste input "REST-CPW09TP-XL"
type input "REST-CPW09TP-XL"
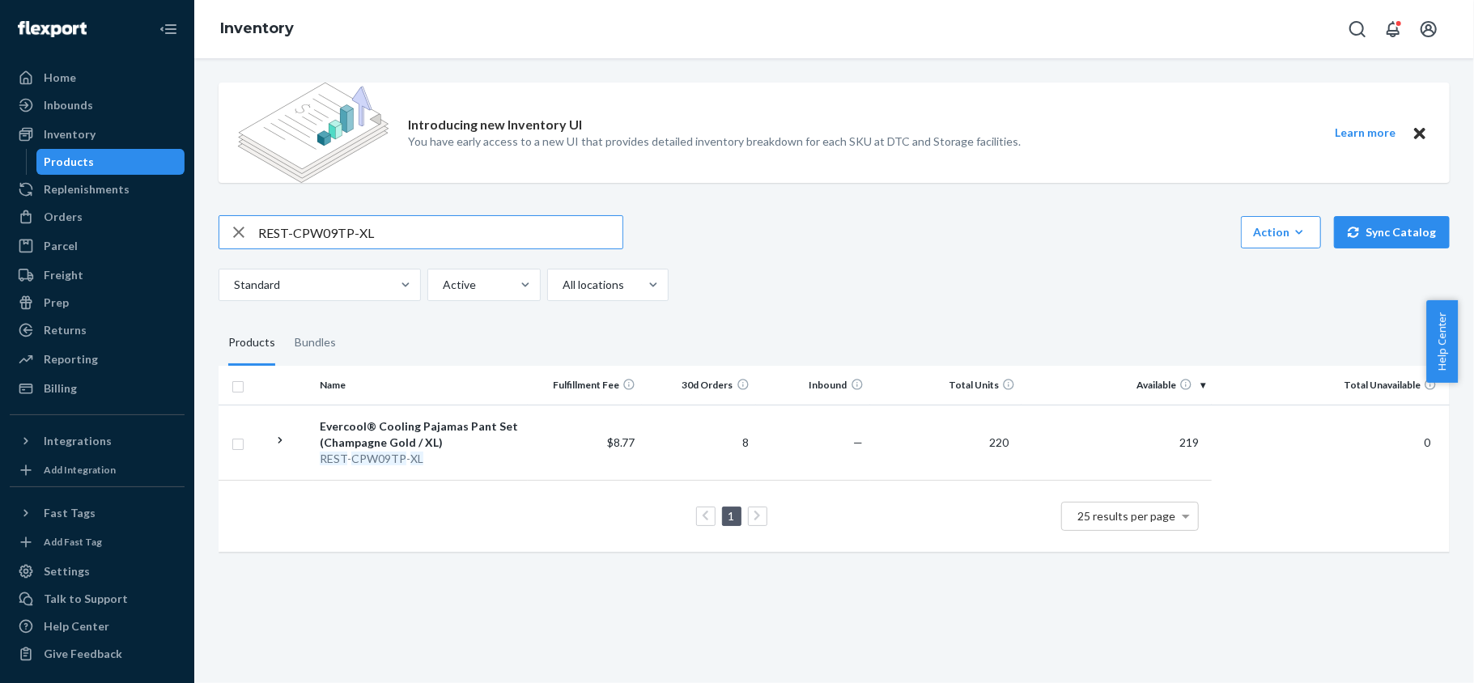
click at [373, 221] on input "REST-CPW09TP-XL" at bounding box center [440, 232] width 364 height 32
click at [373, 222] on input "REST-CPW09TP-XL" at bounding box center [440, 232] width 364 height 32
paste input "REST-CPW09TP-XXL"
type input "REST-CPW09TP-XXL"
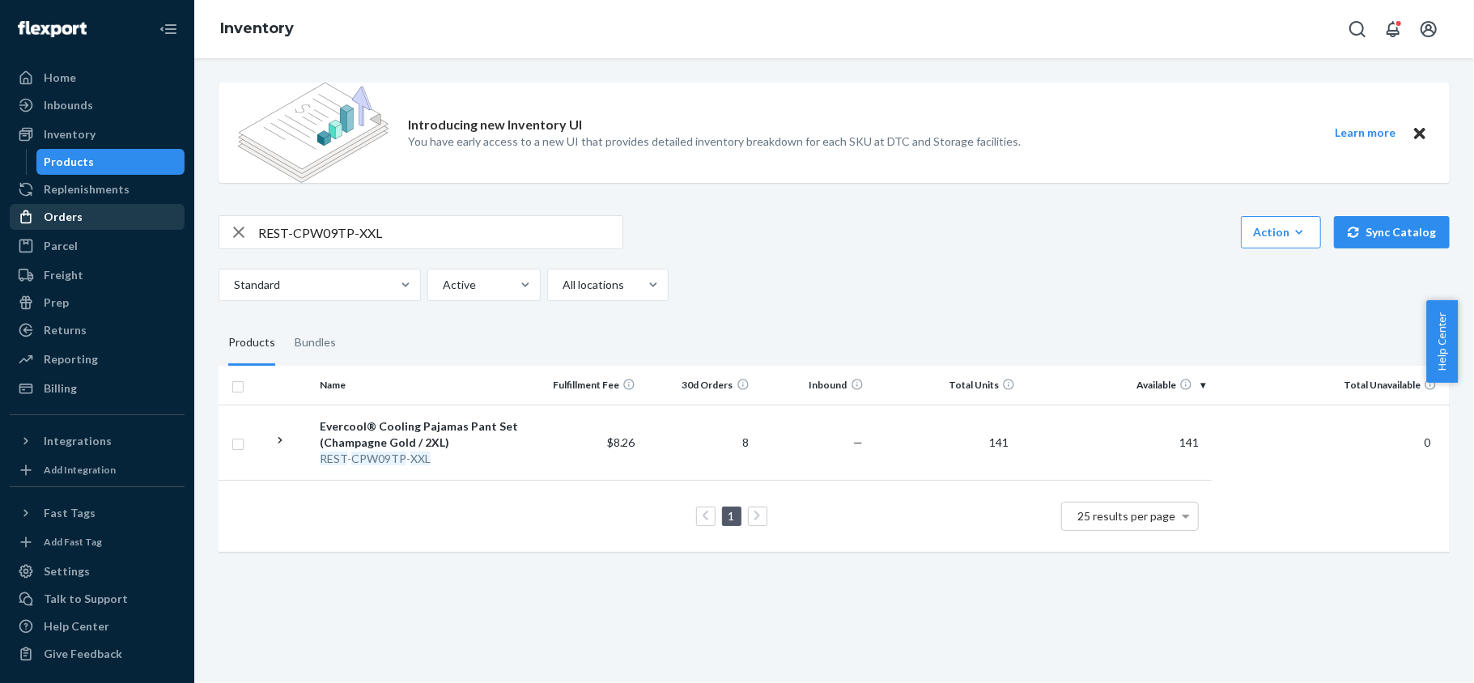
click at [97, 225] on div "Orders" at bounding box center [97, 217] width 172 height 23
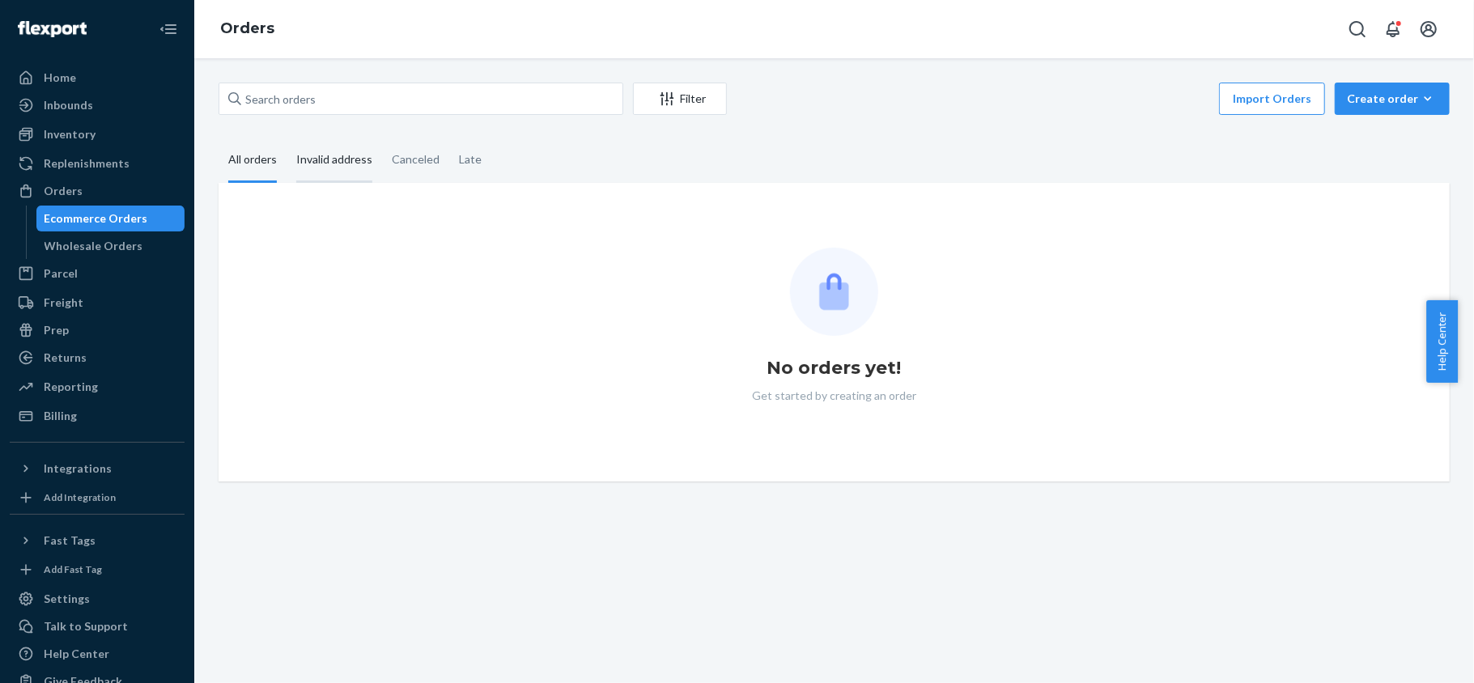
click at [344, 159] on div "Invalid address" at bounding box center [334, 160] width 76 height 45
click at [287, 138] on input "Invalid address" at bounding box center [287, 138] width 0 height 0
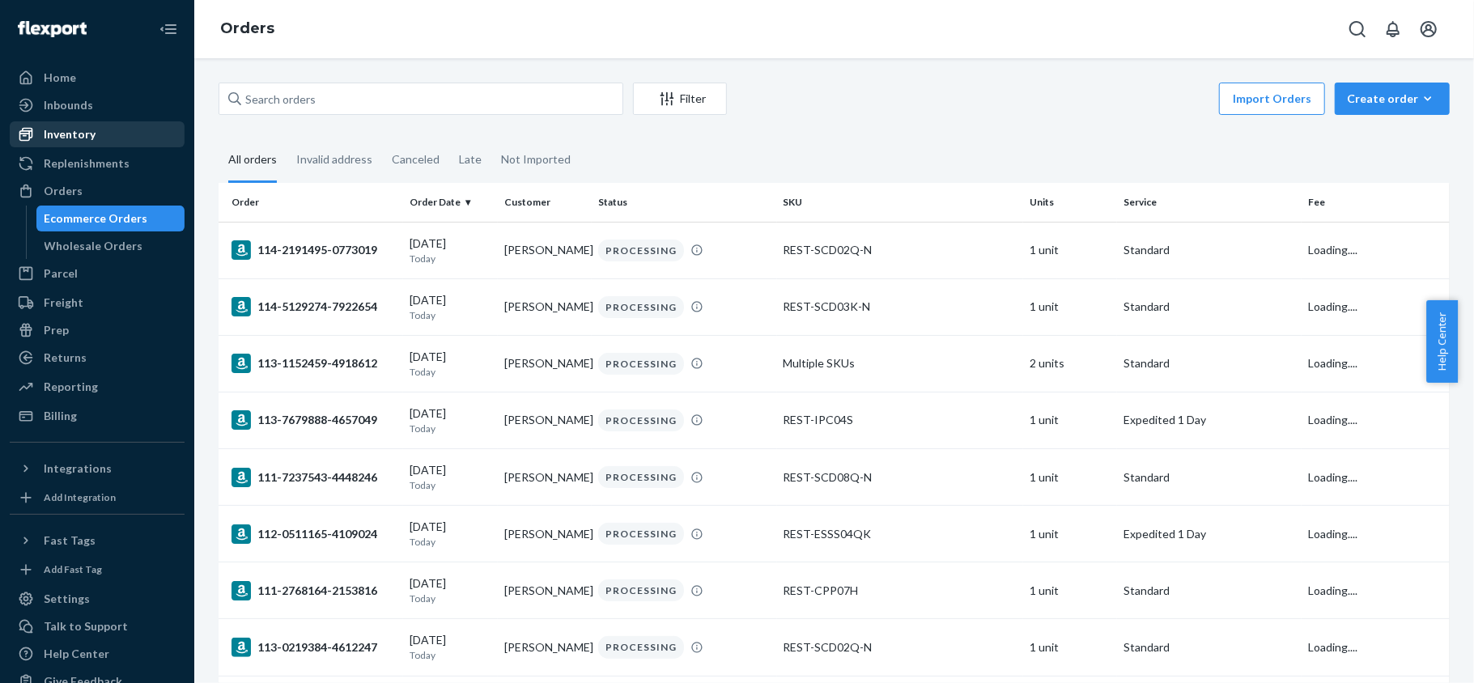
click at [94, 134] on div "Inventory" at bounding box center [97, 134] width 172 height 23
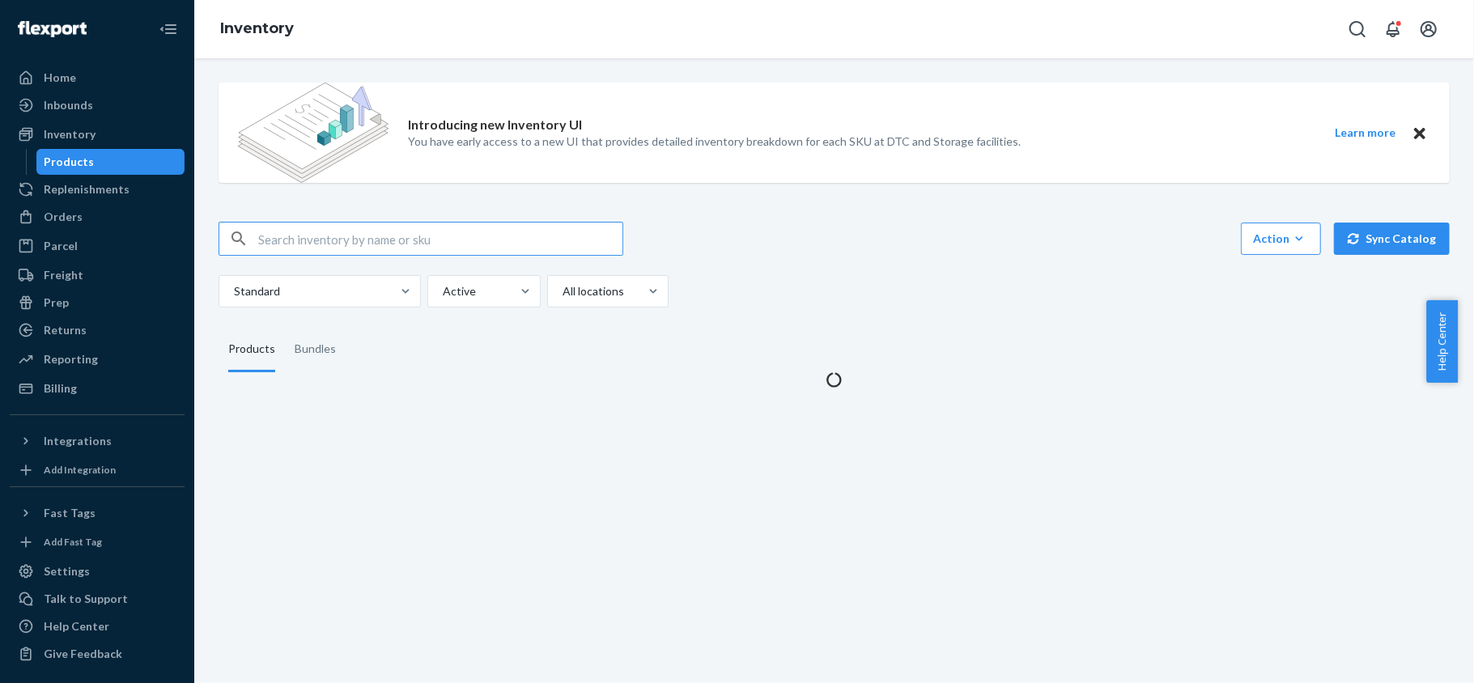
click at [338, 233] on input "text" at bounding box center [440, 239] width 364 height 32
type input "REST-SCD08K-N"
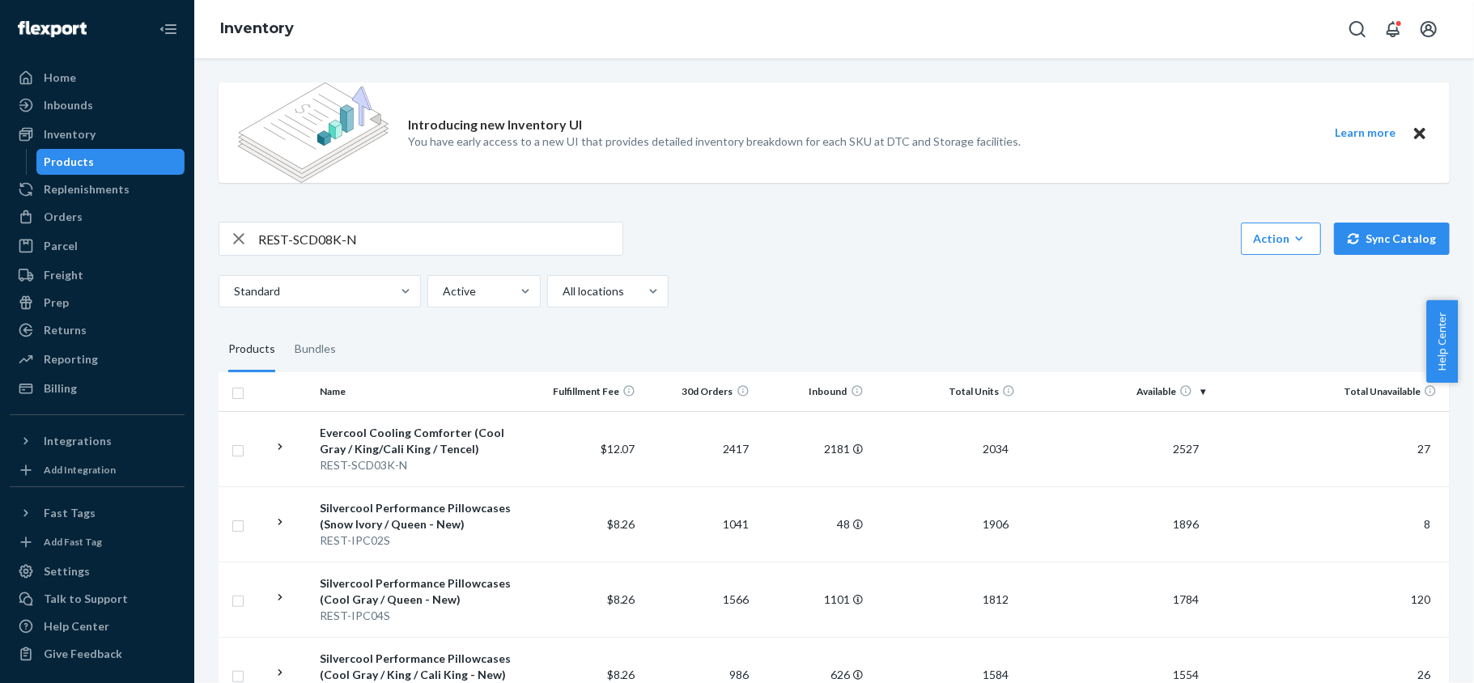
click at [423, 244] on input "REST-SCD08K-N" at bounding box center [440, 239] width 364 height 32
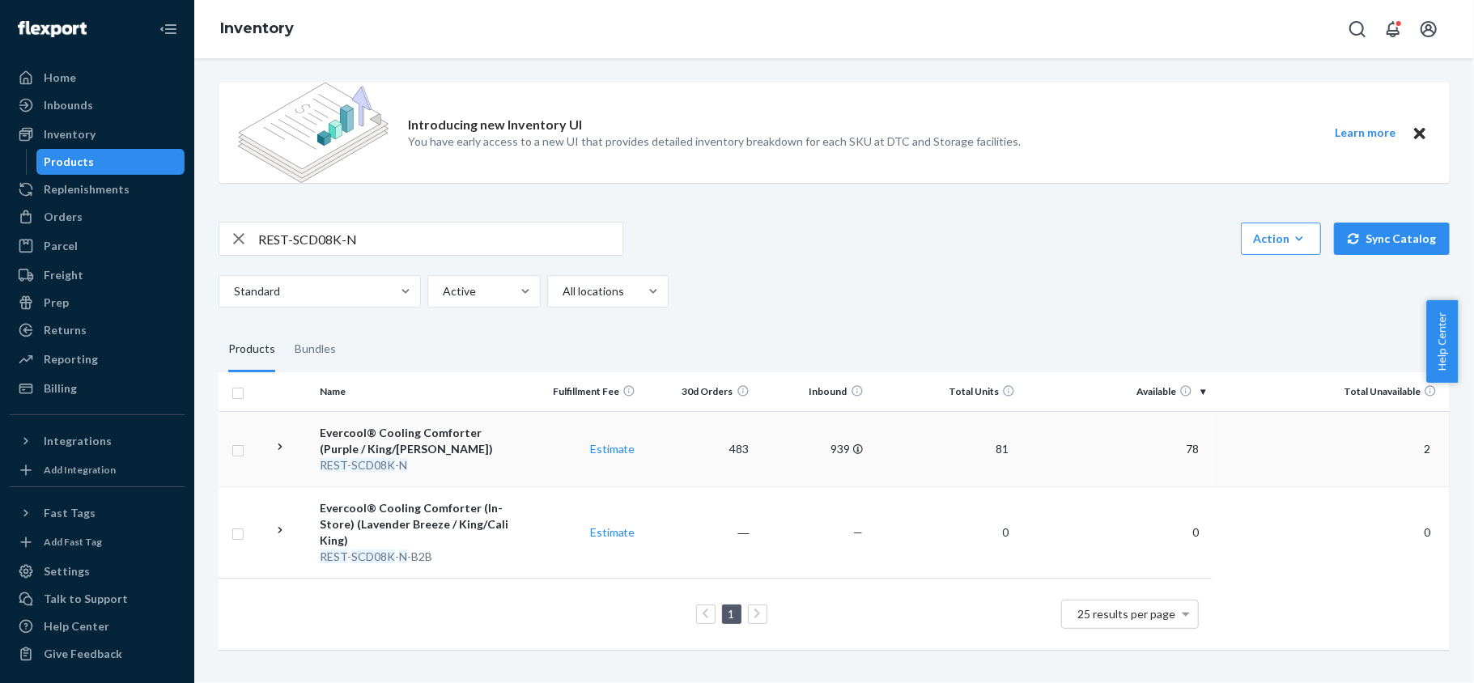
click at [1179, 444] on span "78" at bounding box center [1192, 449] width 26 height 14
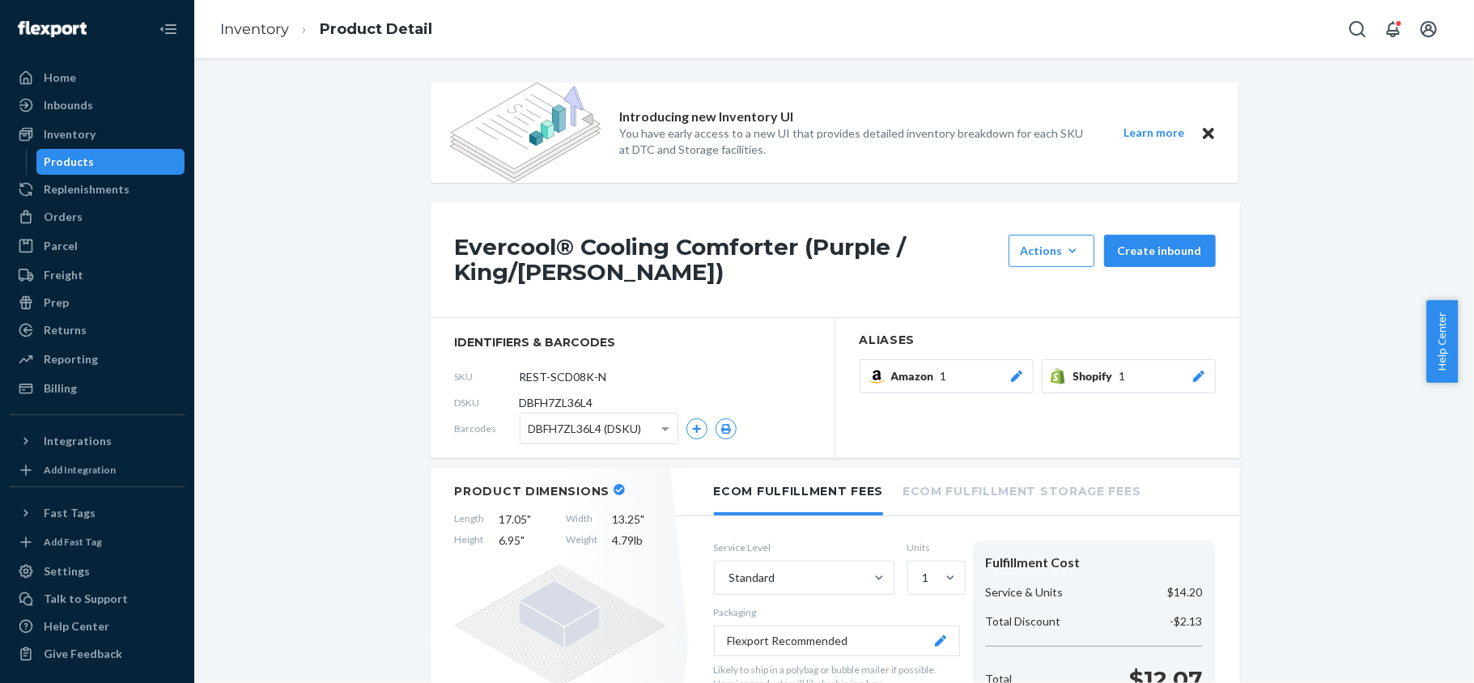
scroll to position [971, 0]
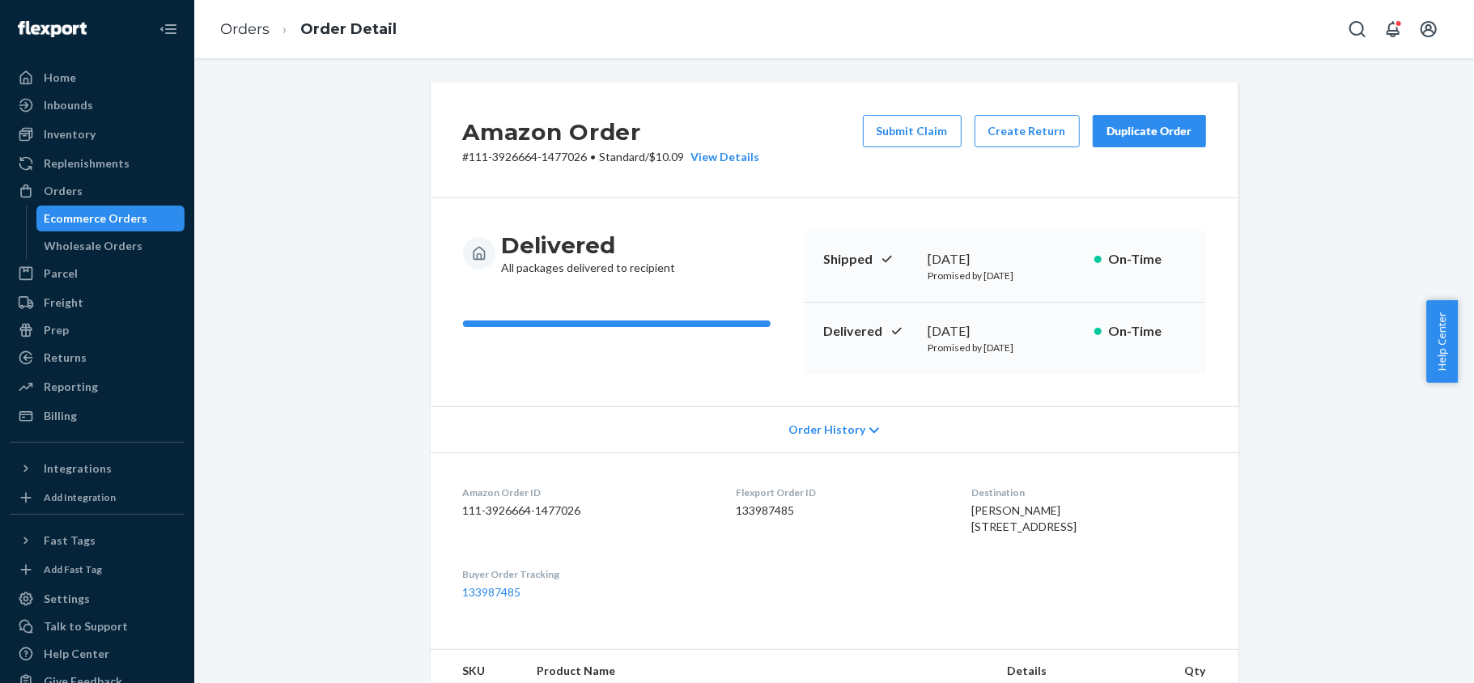
click at [529, 160] on p "# 111-3926664-1477026 • Standard / $10.09 View Details" at bounding box center [611, 157] width 297 height 16
click at [508, 155] on p "# 111-3926664-1477026 • Standard / $10.09 View Details" at bounding box center [611, 157] width 297 height 16
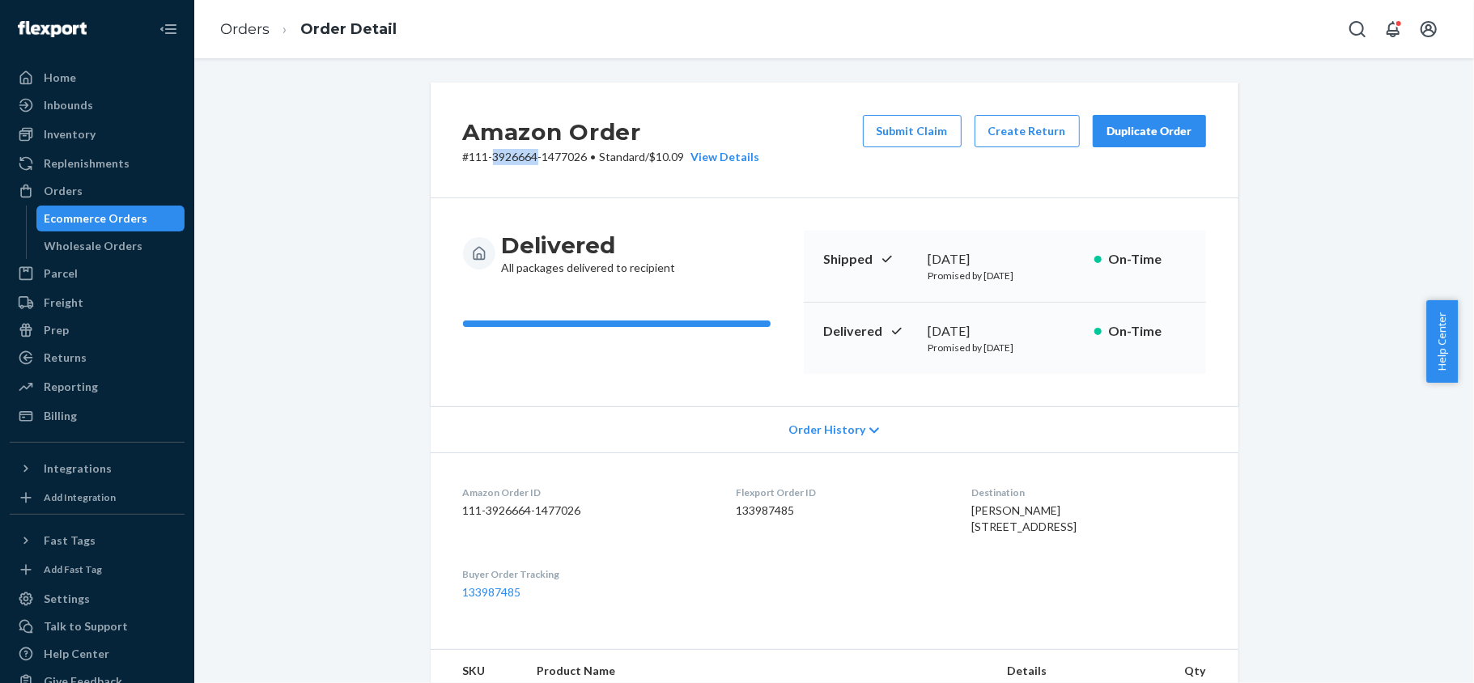
click at [508, 155] on p "# 111-3926664-1477026 • Standard / $10.09 View Details" at bounding box center [611, 157] width 297 height 16
click at [558, 175] on div "Amazon Order # 111-3926664-1477026 • Standard / $10.09 View Details Submit Clai…" at bounding box center [835, 141] width 808 height 116
click at [564, 166] on div "Amazon Order # 111-3926664-1477026 • Standard / $10.09 View Details Submit Clai…" at bounding box center [835, 141] width 808 height 116
copy p "111-3926664-1477026"
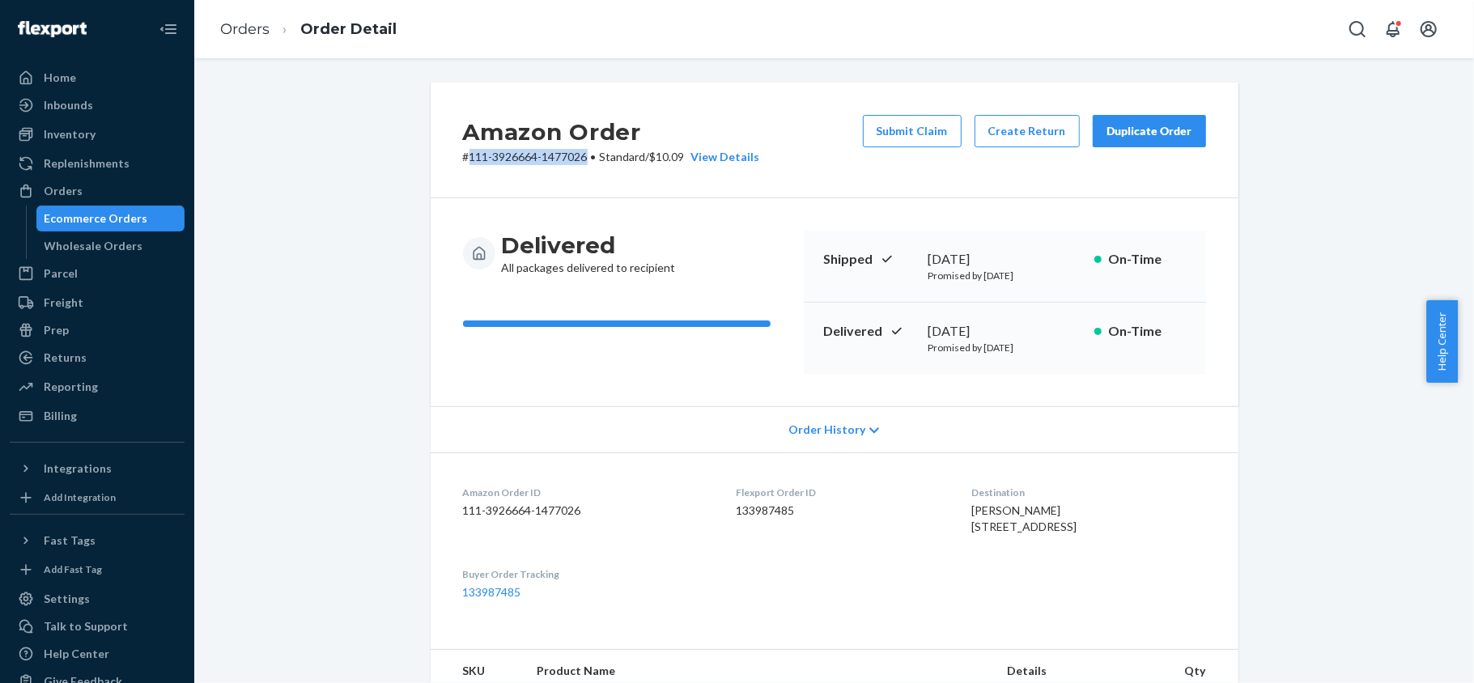
drag, startPoint x: 576, startPoint y: 154, endPoint x: 463, endPoint y: 168, distance: 114.2
click at [463, 168] on div "Amazon Order # 111-3926664-1477026 • Standard / $10.09 View Details Submit Clai…" at bounding box center [835, 141] width 808 height 116
click at [882, 140] on button "Submit Claim" at bounding box center [912, 131] width 99 height 32
drag, startPoint x: 450, startPoint y: 159, endPoint x: 586, endPoint y: 163, distance: 136.0
click at [586, 163] on div "Amazon Order # 111-3926664-1477026 • Standard / $10.09 View Details Submit Clai…" at bounding box center [835, 141] width 808 height 116
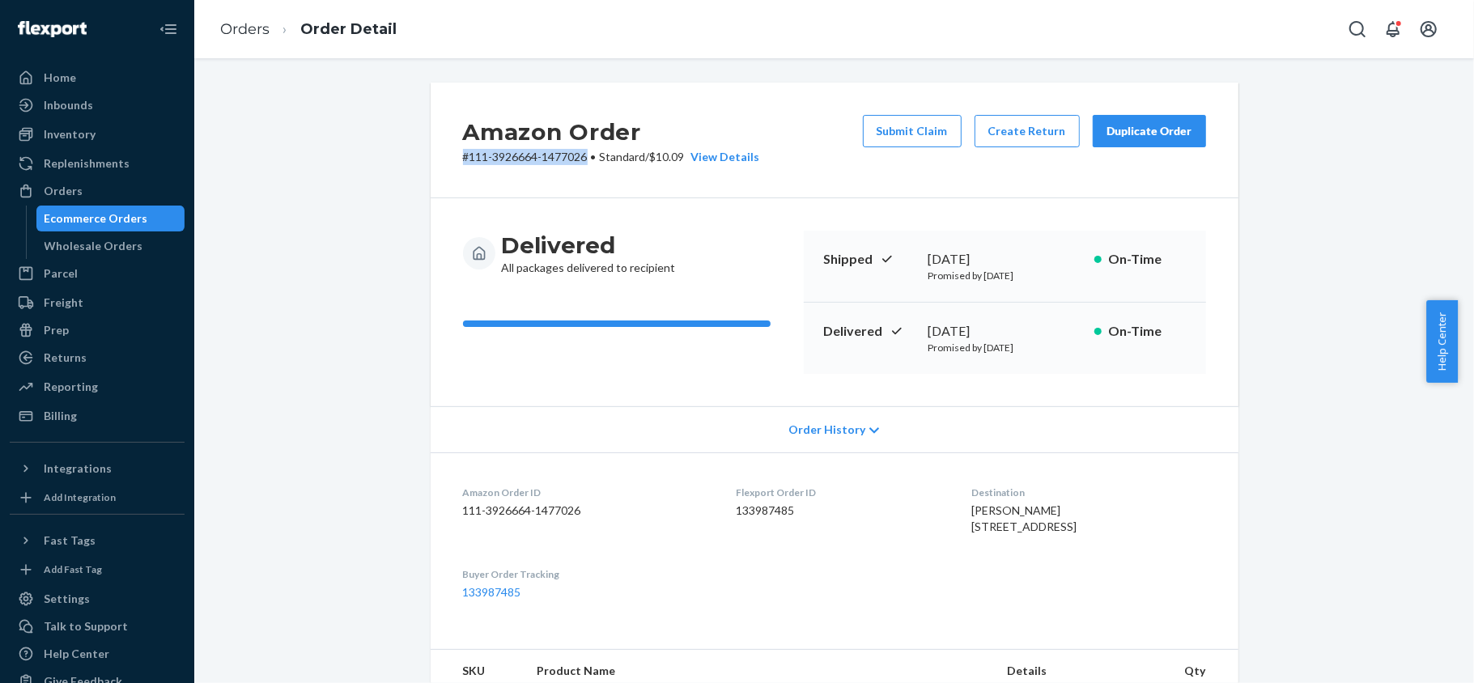
copy p "# 111-3926664-1477026"
click at [881, 131] on button "Submit Claim" at bounding box center [912, 131] width 99 height 32
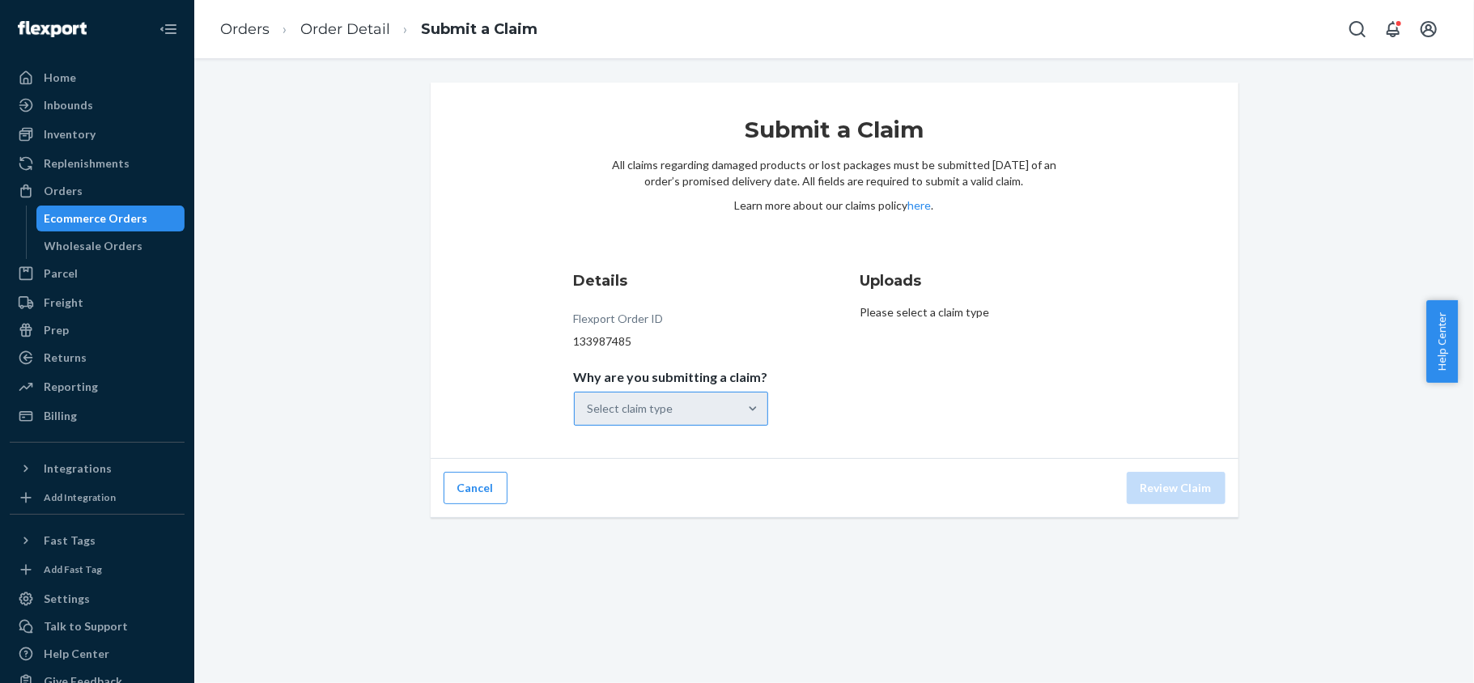
click at [710, 408] on div "Select claim type" at bounding box center [656, 409] width 163 height 32
click at [589, 408] on input "Why are you submitting a claim? Select claim type" at bounding box center [589, 409] width 2 height 16
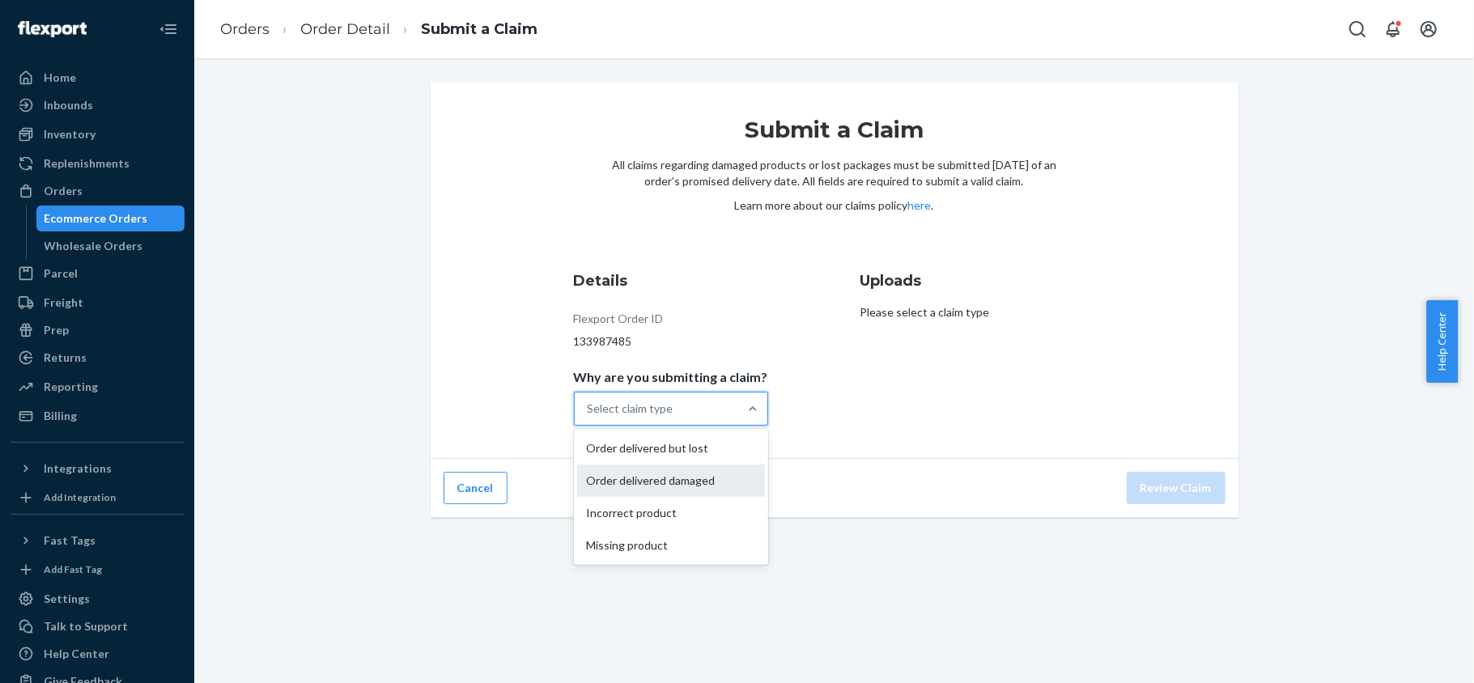
click at [712, 490] on div "Order delivered damaged" at bounding box center [671, 481] width 188 height 32
click at [589, 417] on input "Why are you submitting a claim? option Order delivered damaged focused, 0 of 4.…" at bounding box center [589, 409] width 2 height 16
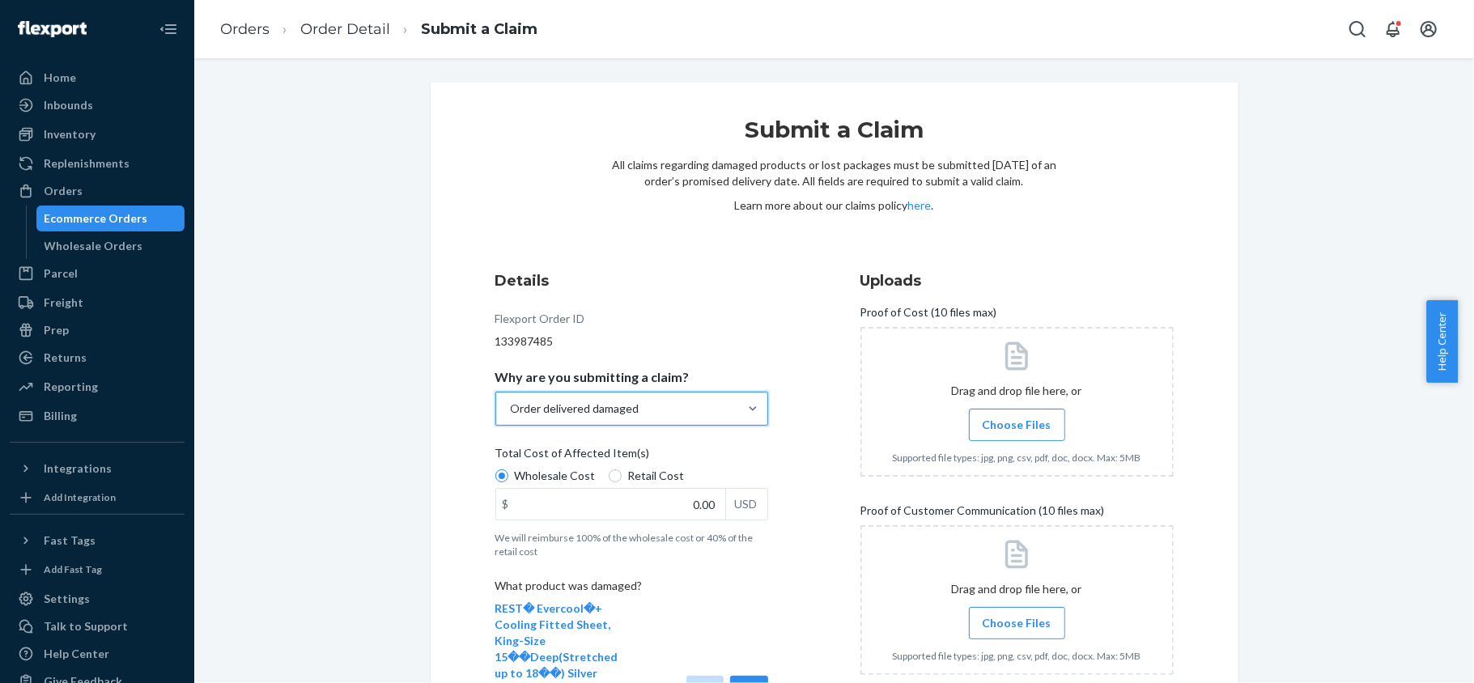
click at [633, 478] on span "Retail Cost" at bounding box center [656, 476] width 57 height 16
click at [622, 478] on input "Retail Cost" at bounding box center [615, 475] width 13 height 13
radio input "true"
radio input "false"
drag, startPoint x: 668, startPoint y: 512, endPoint x: 772, endPoint y: 515, distance: 104.5
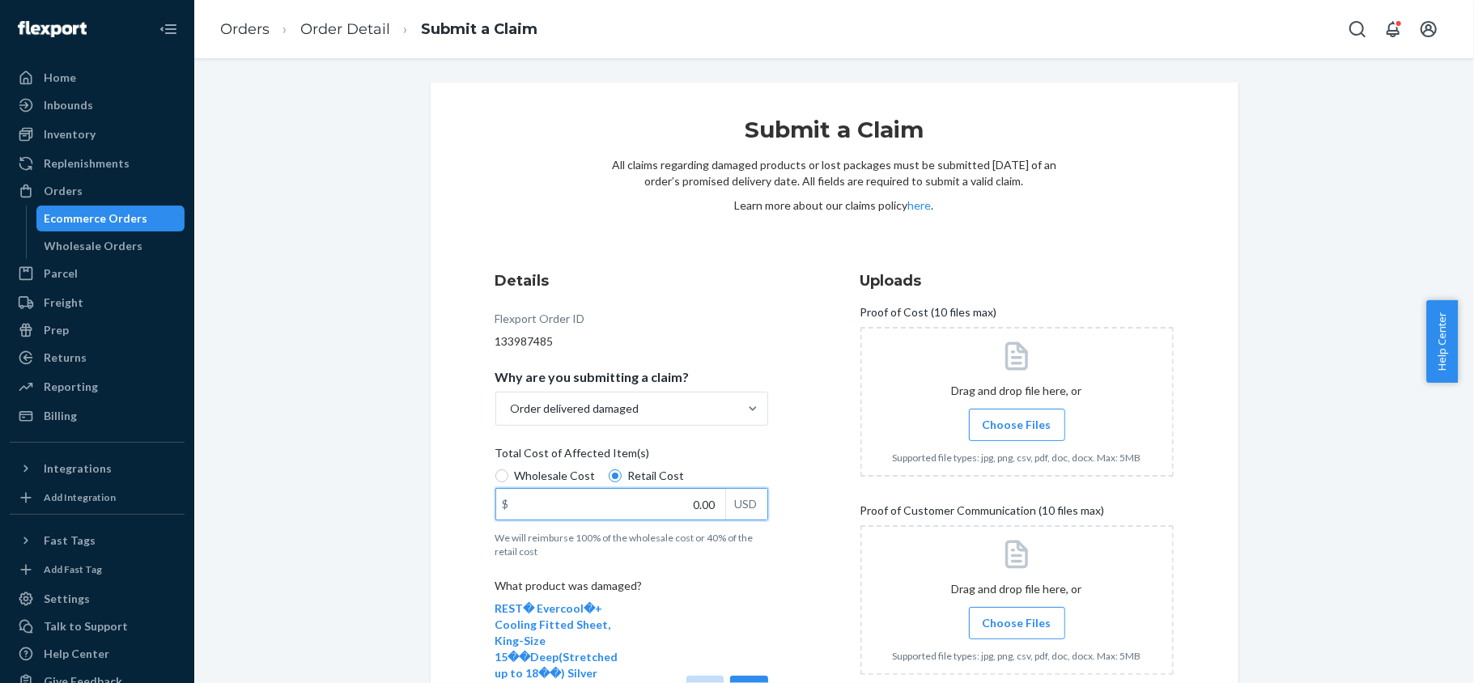
click at [769, 515] on div "Details Flexport Order ID 133987485 Why are you submitting a claim? Order deliv…" at bounding box center [651, 589] width 313 height 656
paste input "111.2"
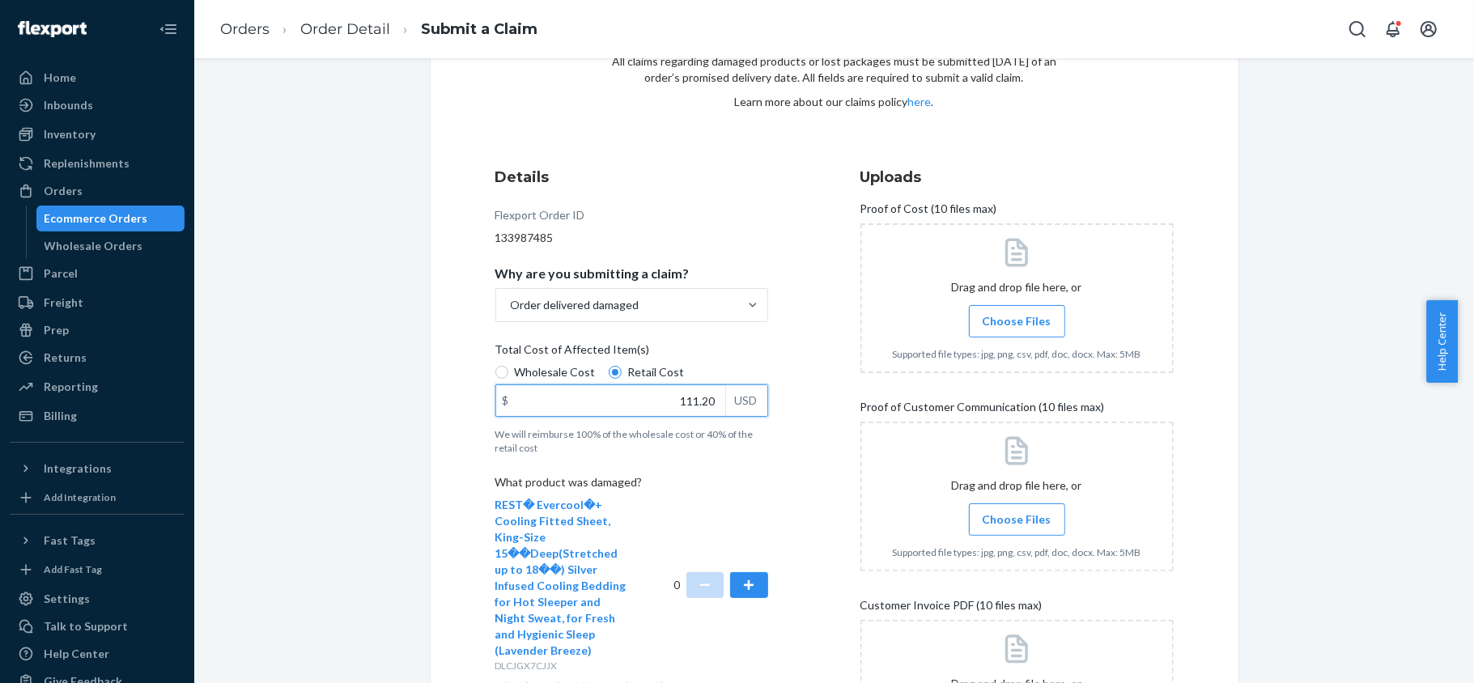
scroll to position [316, 0]
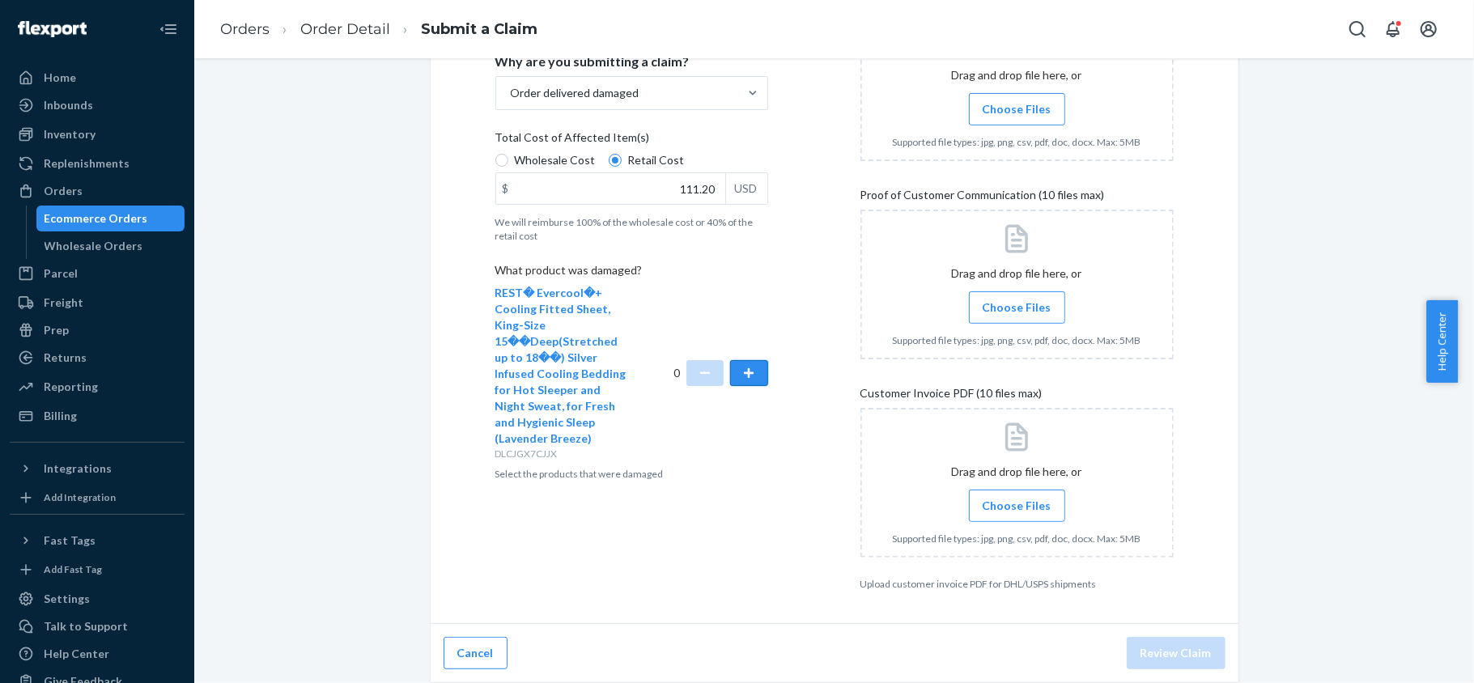
click at [756, 370] on button "button" at bounding box center [748, 373] width 37 height 26
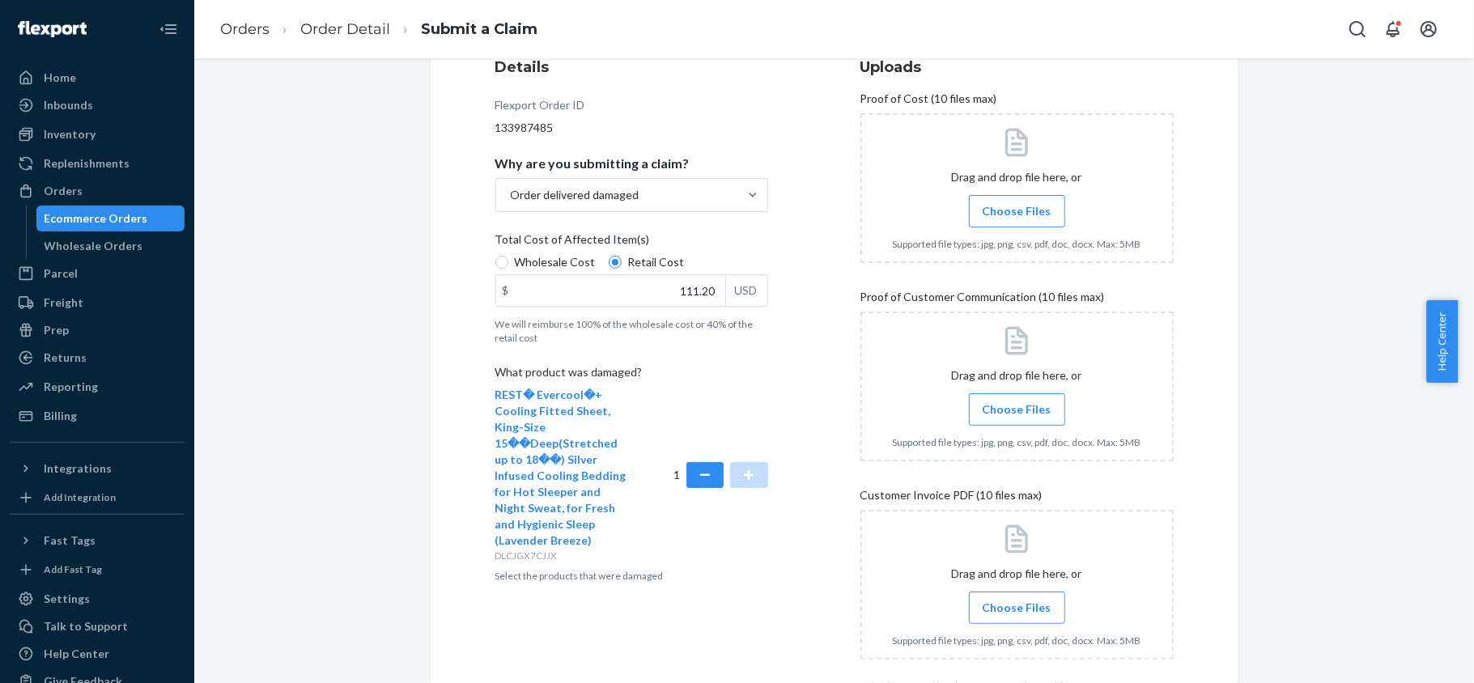
scroll to position [0, 0]
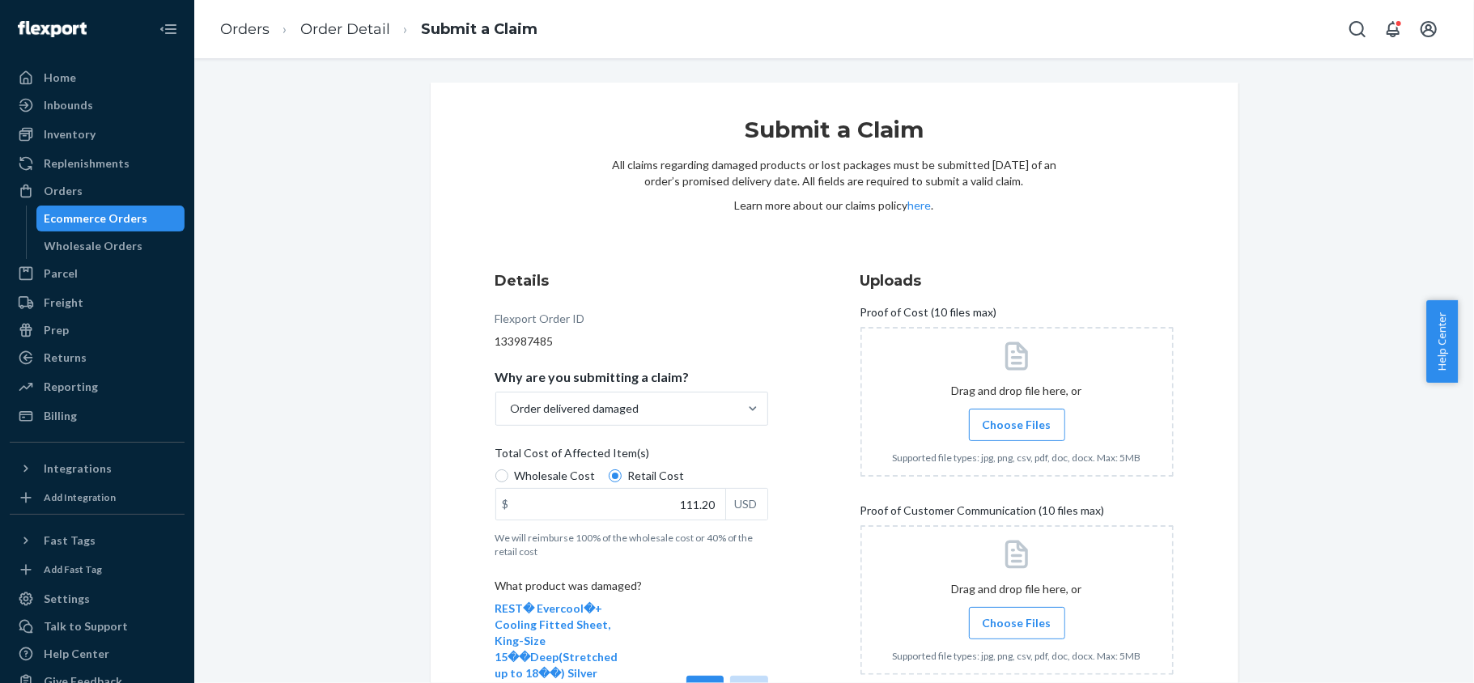
click at [1007, 421] on span "Choose Files" at bounding box center [1017, 425] width 69 height 16
click at [1017, 421] on input "Choose Files" at bounding box center [1017, 425] width 1 height 18
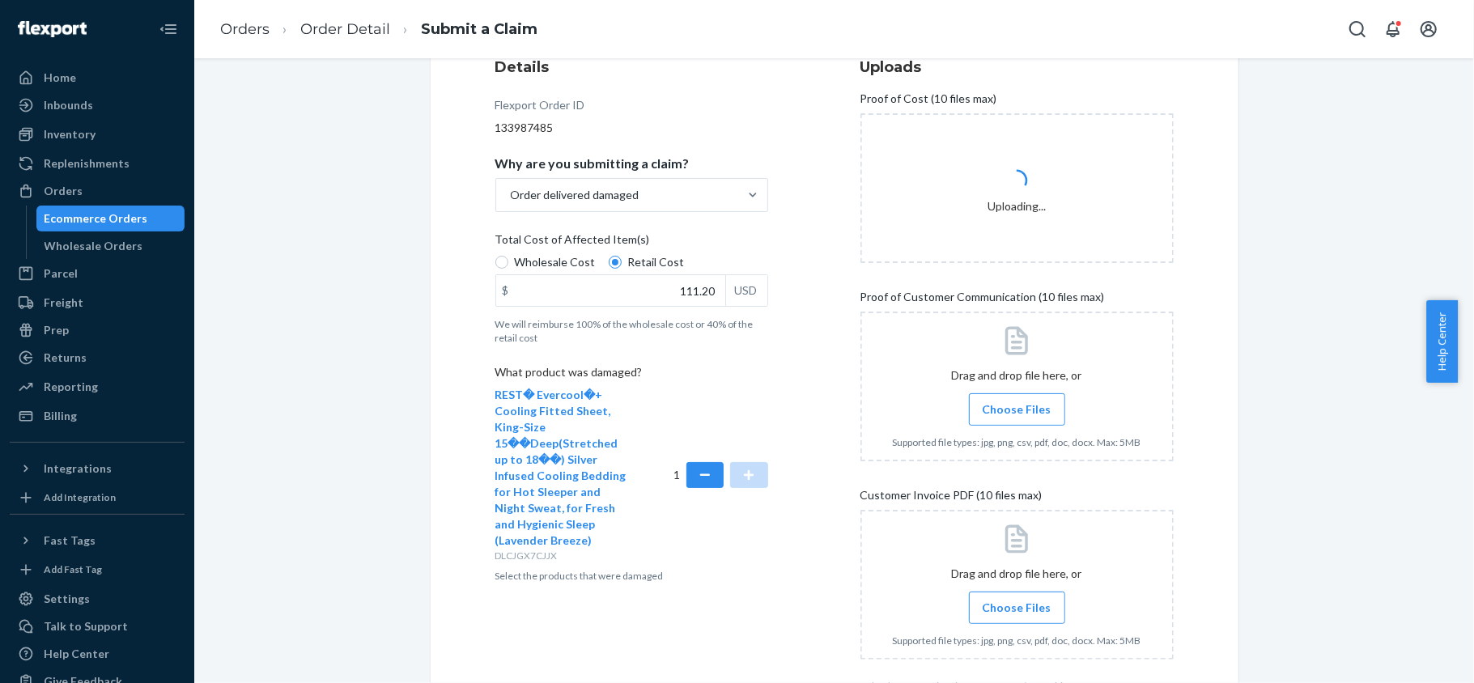
scroll to position [215, 0]
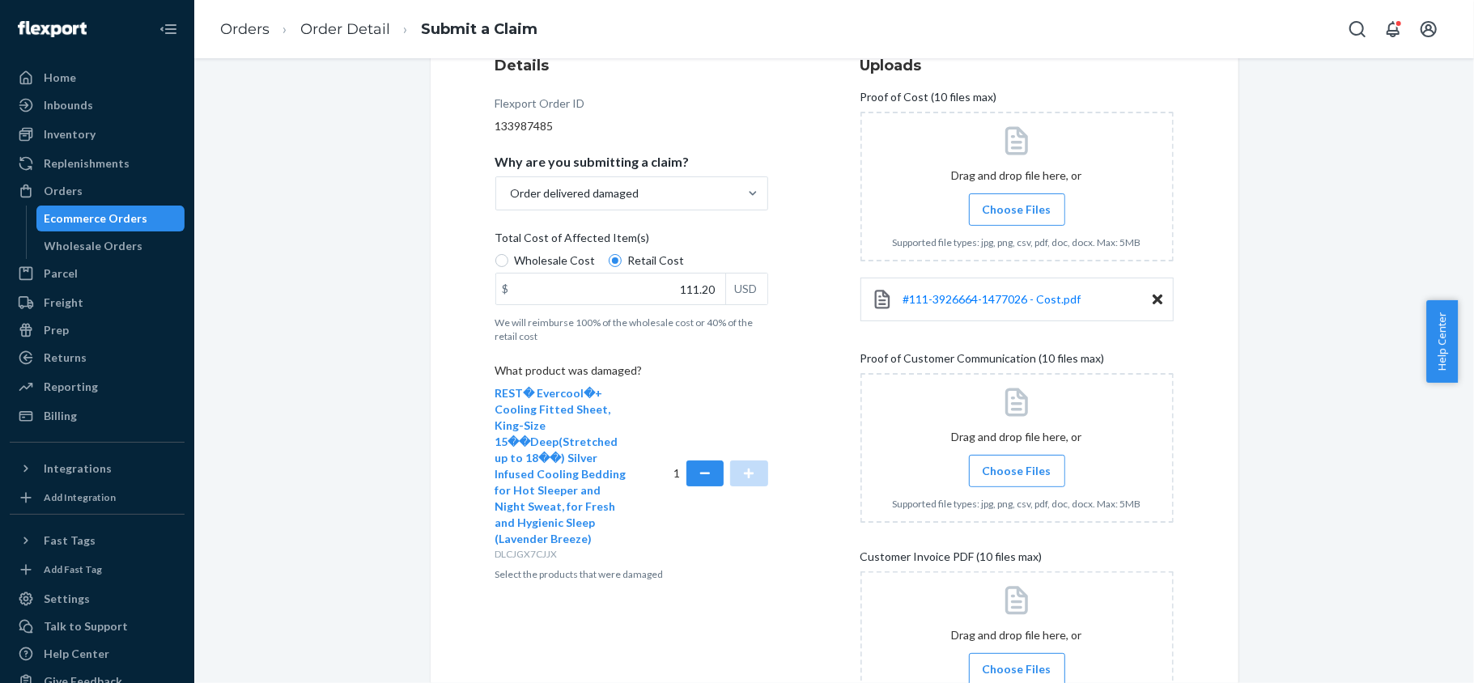
click at [1002, 412] on icon at bounding box center [1017, 402] width 34 height 34
click at [1023, 486] on label "Choose Files" at bounding box center [1017, 471] width 96 height 32
click at [1017, 480] on input "Choose Files" at bounding box center [1017, 471] width 1 height 18
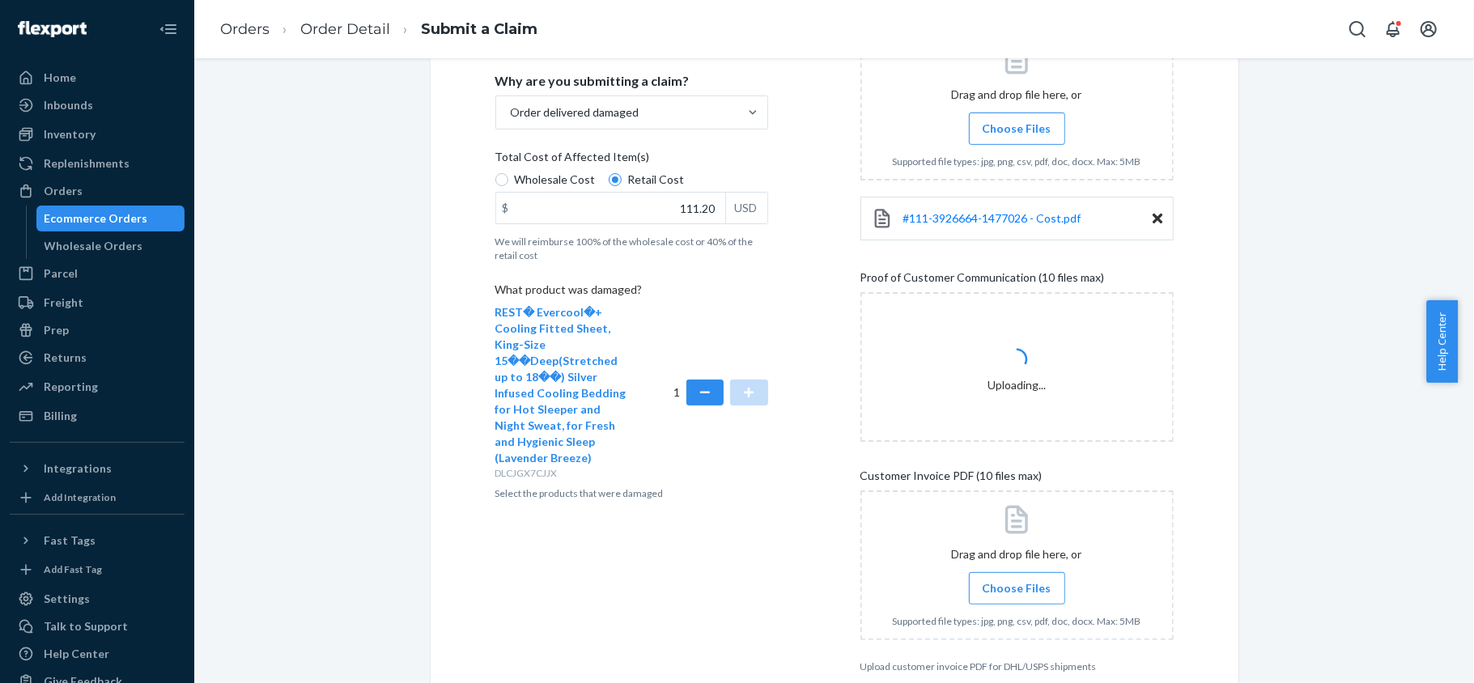
scroll to position [380, 0]
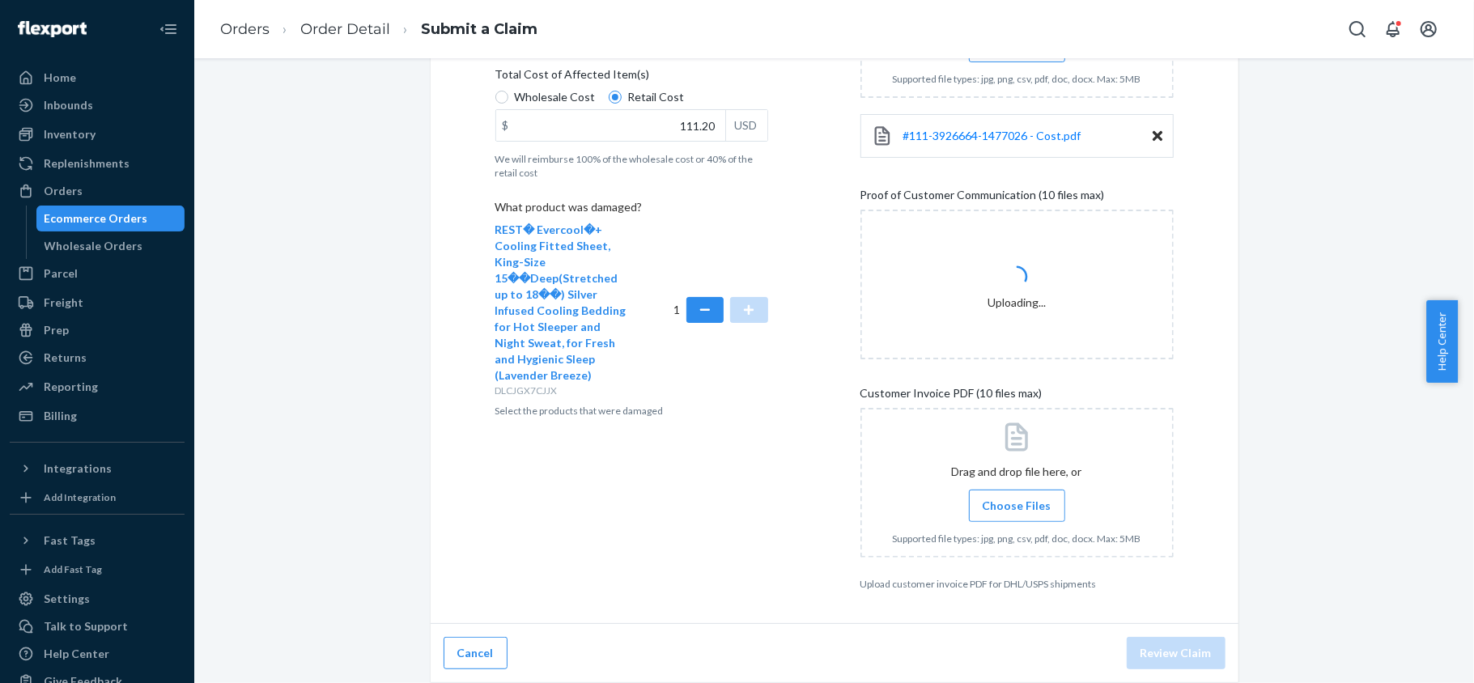
click at [999, 503] on span "Choose Files" at bounding box center [1017, 506] width 69 height 16
click at [1017, 503] on input "Choose Files" at bounding box center [1017, 506] width 1 height 18
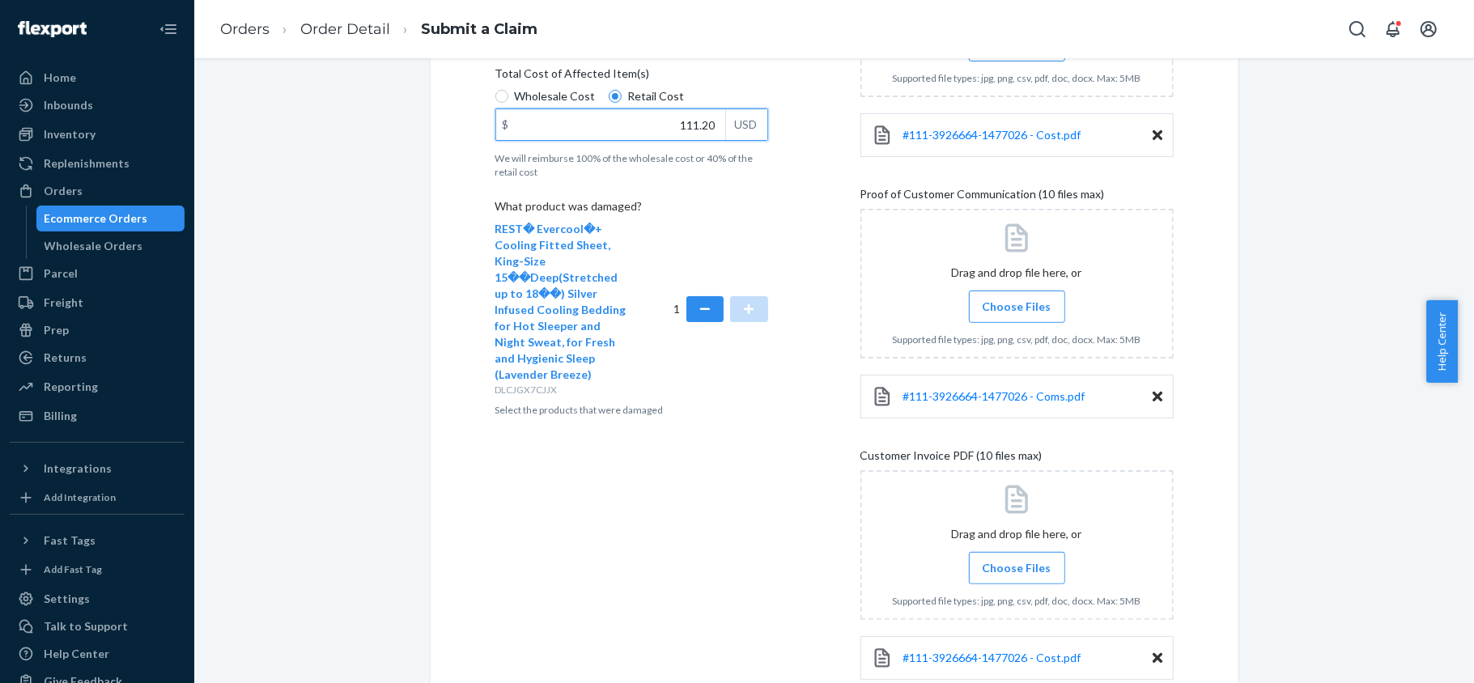
drag, startPoint x: 664, startPoint y: 126, endPoint x: 754, endPoint y: 127, distance: 90.7
click at [754, 127] on div "$ 111.20 USD" at bounding box center [631, 124] width 273 height 32
paste input "8.82"
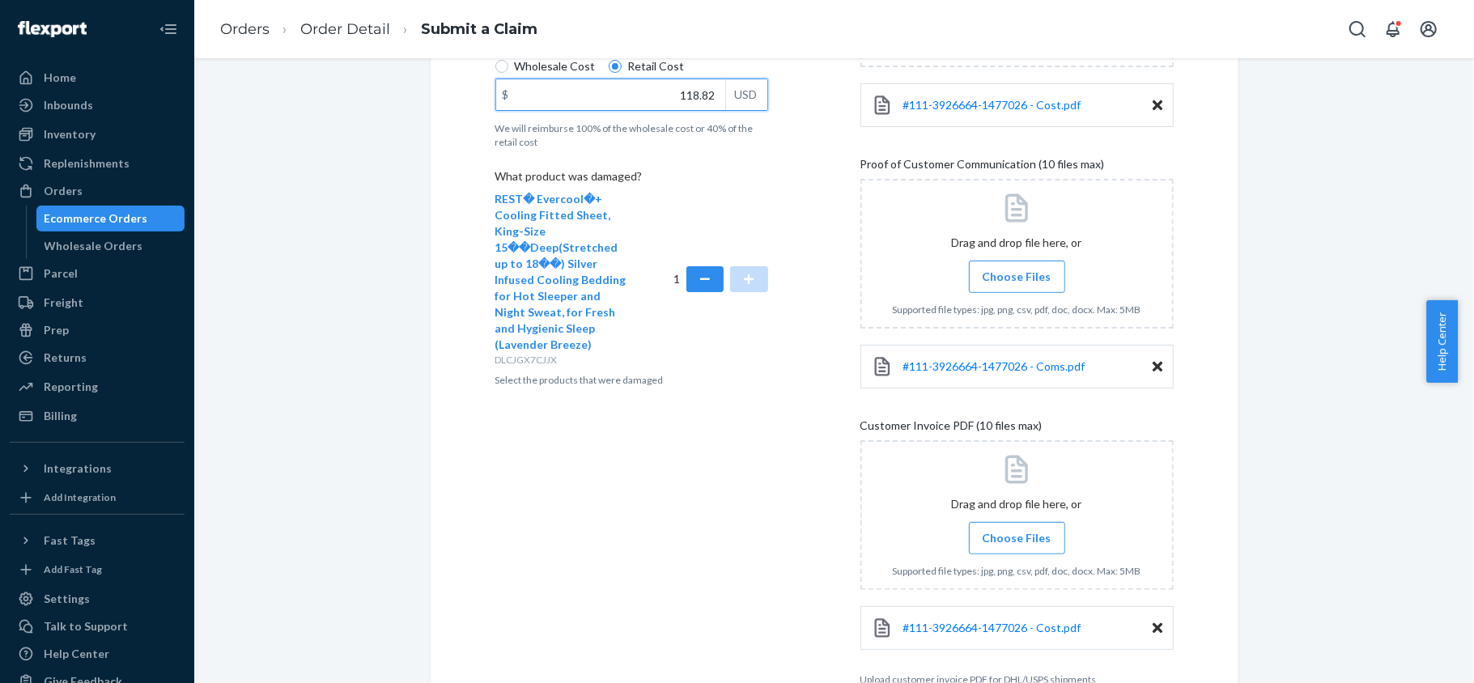
scroll to position [291, 0]
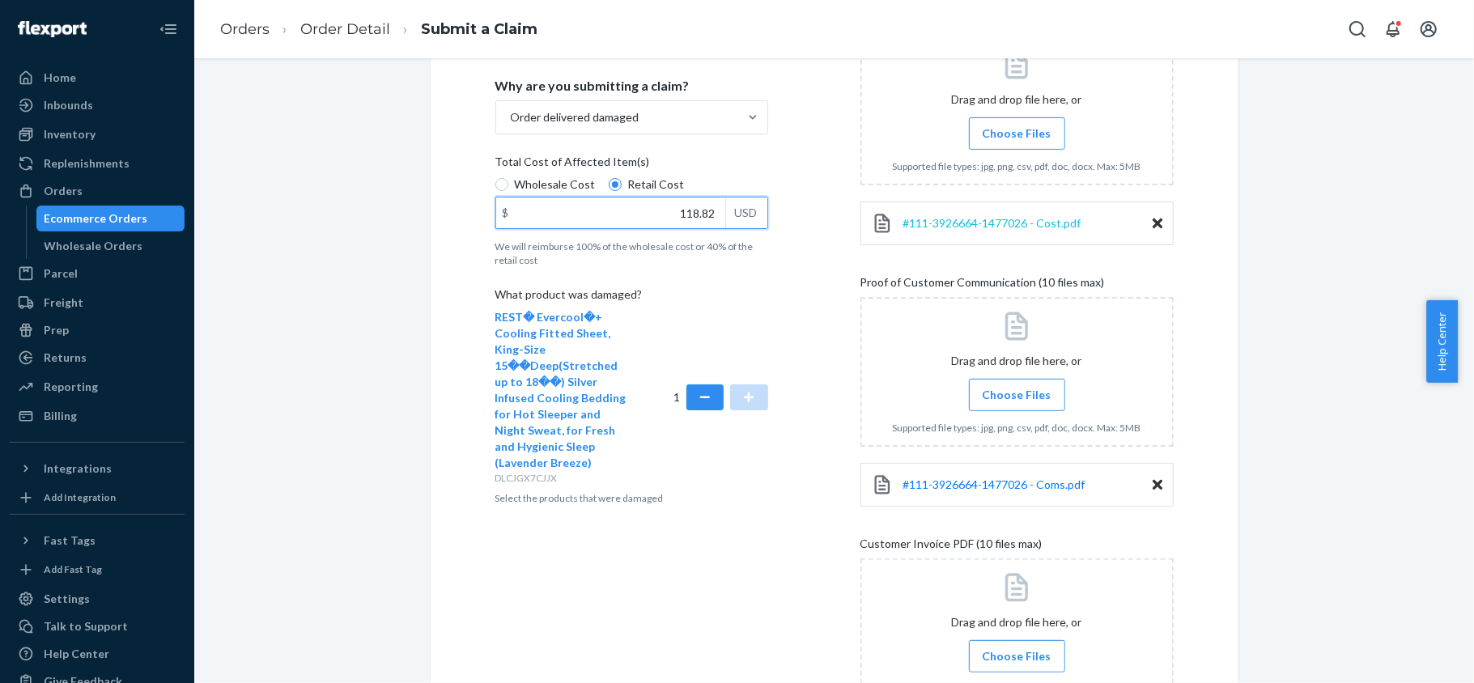
type input "118.82"
click at [981, 227] on span "#111-3926664-1477026 - Cost.pdf" at bounding box center [992, 223] width 178 height 14
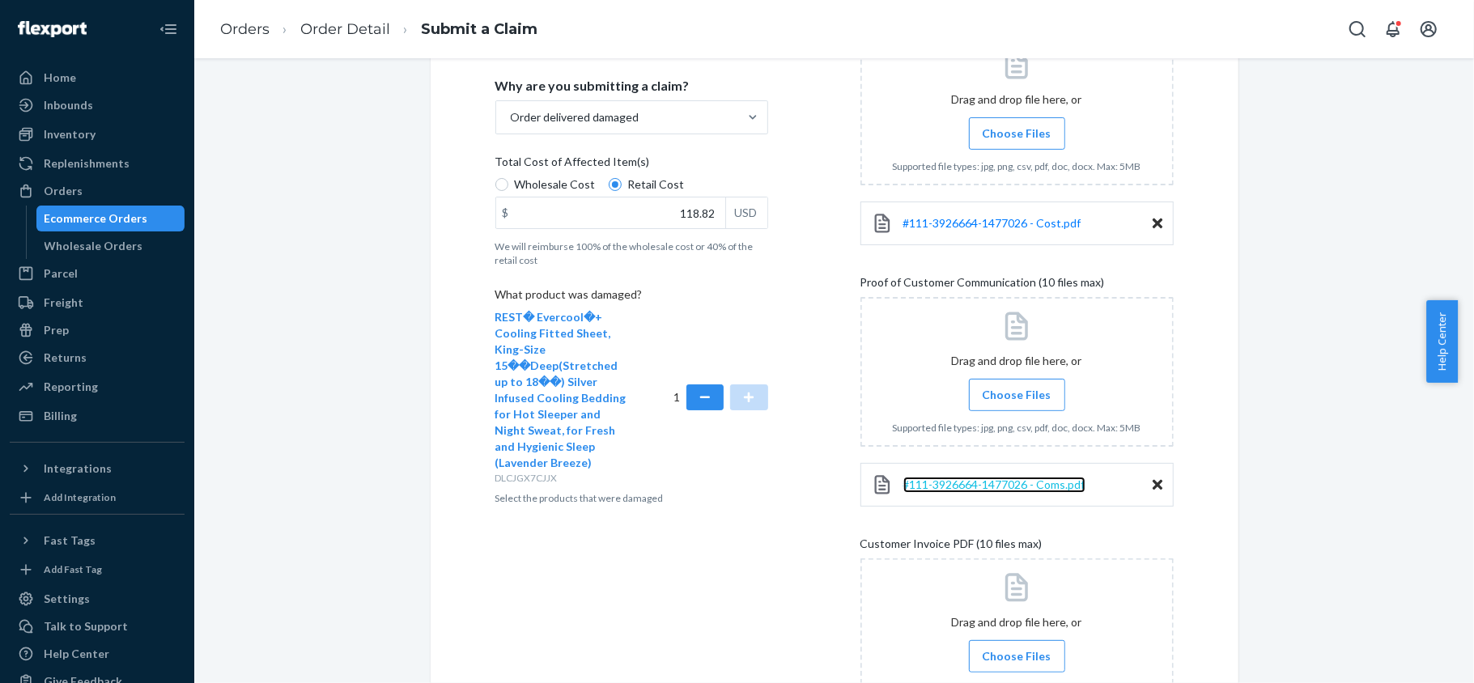
click at [1008, 481] on span "#111-3926664-1477026 - Coms.pdf" at bounding box center [994, 485] width 182 height 14
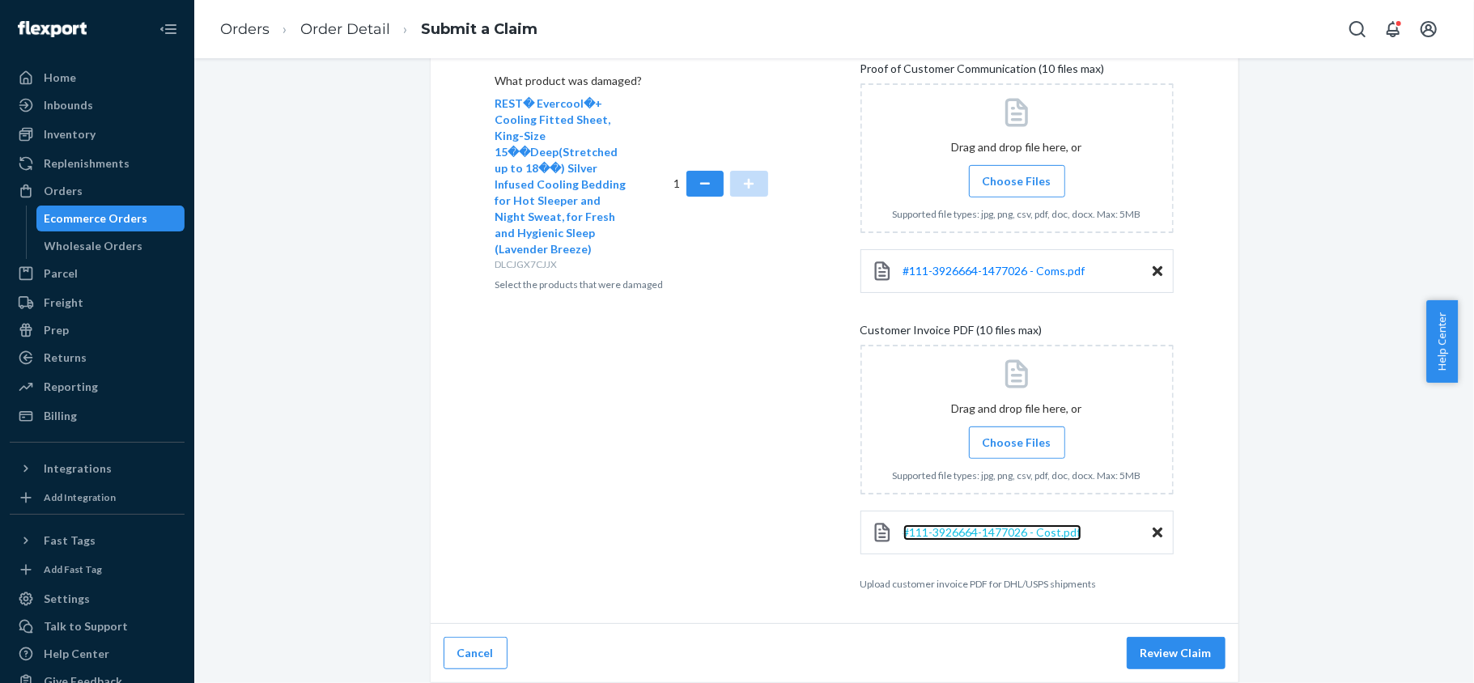
click at [1040, 529] on span "#111-3926664-1477026 - Cost.pdf" at bounding box center [992, 532] width 178 height 14
click at [989, 270] on span "#111-3926664-1477026 - Coms.pdf" at bounding box center [994, 271] width 182 height 14
click at [1172, 654] on button "Review Claim" at bounding box center [1176, 653] width 99 height 32
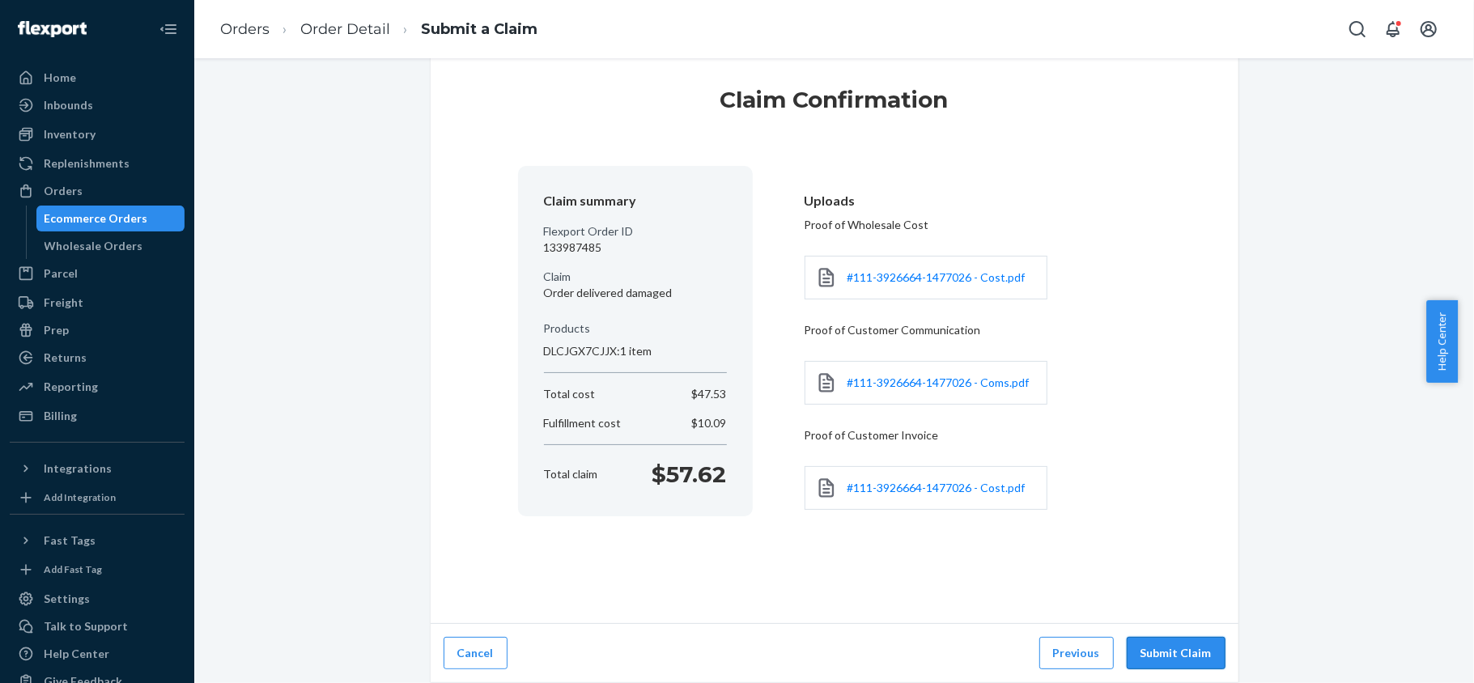
click at [1170, 644] on button "Submit Claim" at bounding box center [1176, 653] width 99 height 32
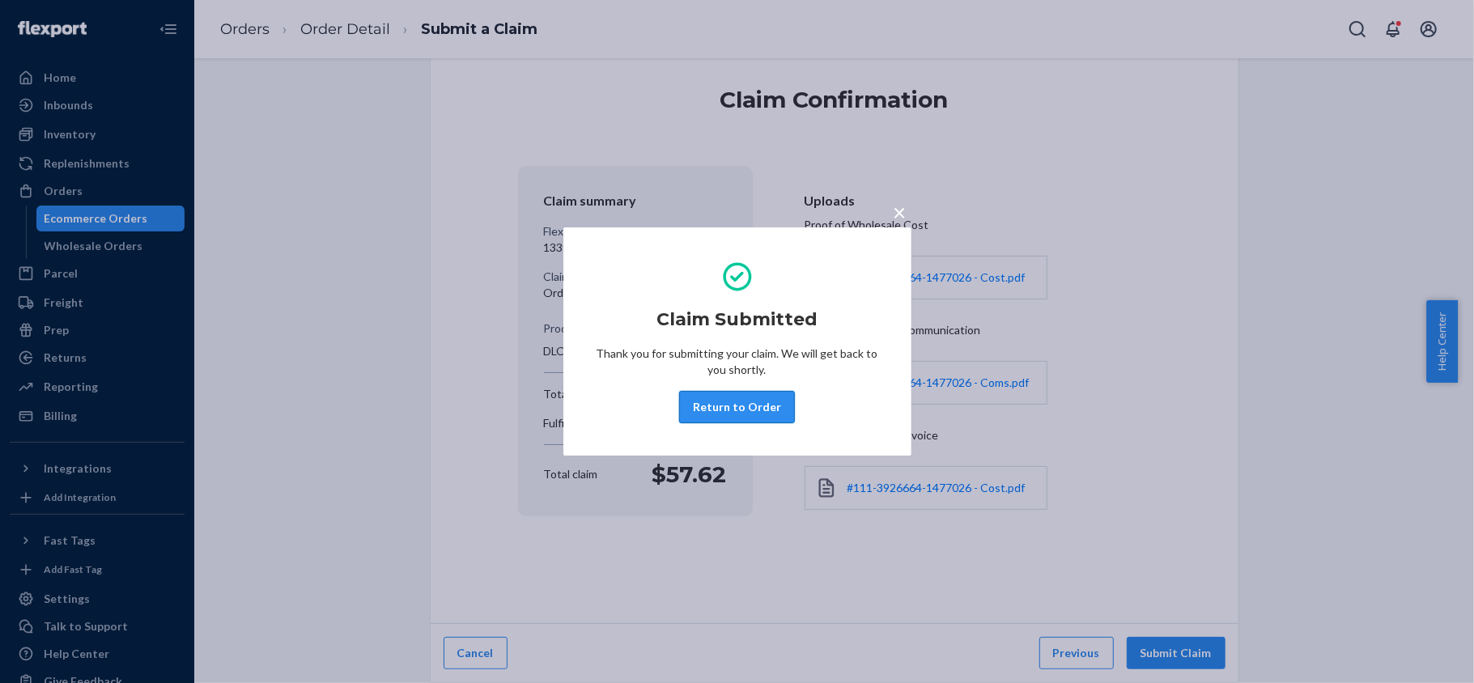
click at [725, 418] on button "Return to Order" at bounding box center [737, 407] width 116 height 32
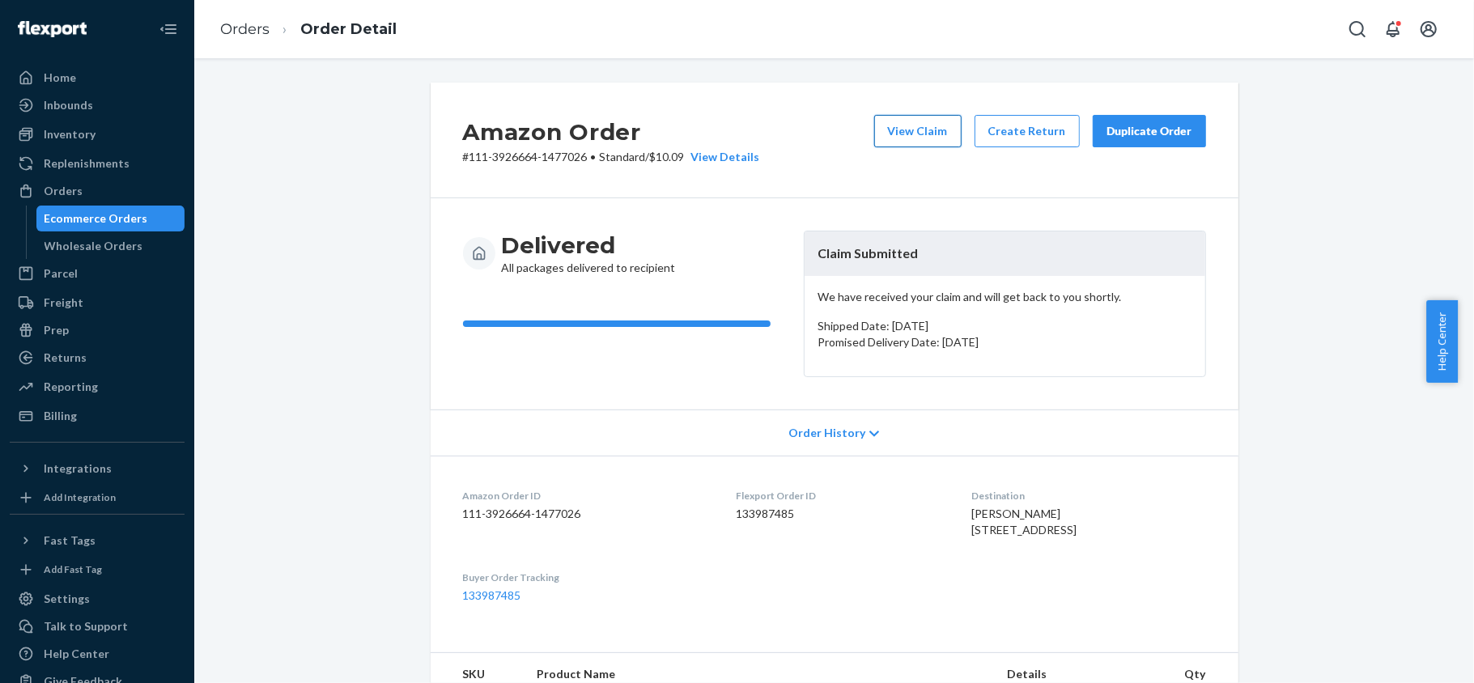
click at [908, 130] on button "View Claim" at bounding box center [917, 131] width 87 height 32
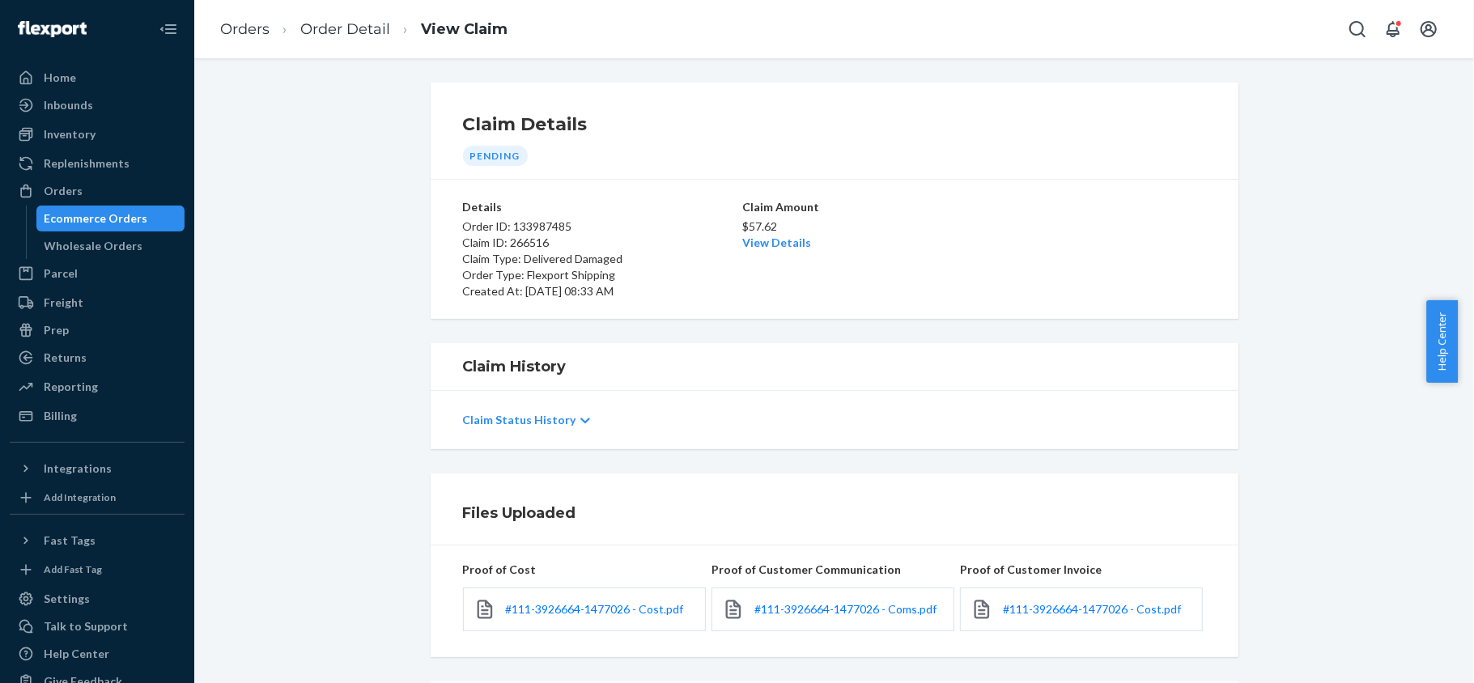
click at [781, 251] on div "$57.62 View Details" at bounding box center [834, 233] width 185 height 36
click at [778, 244] on link "View Details" at bounding box center [776, 243] width 69 height 14
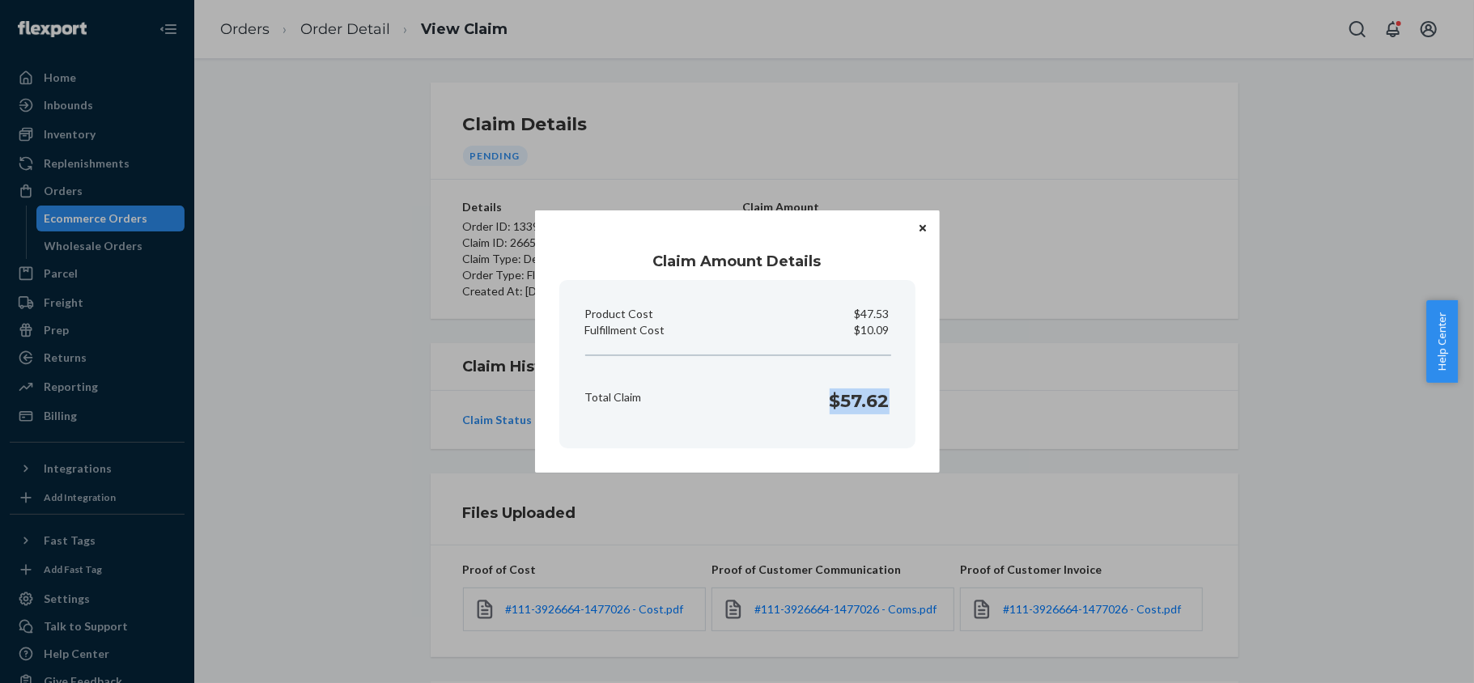
drag, startPoint x: 827, startPoint y: 410, endPoint x: 892, endPoint y: 406, distance: 64.8
click at [892, 406] on div "Total Claim $57.62" at bounding box center [737, 397] width 317 height 50
copy h1 "$57.62"
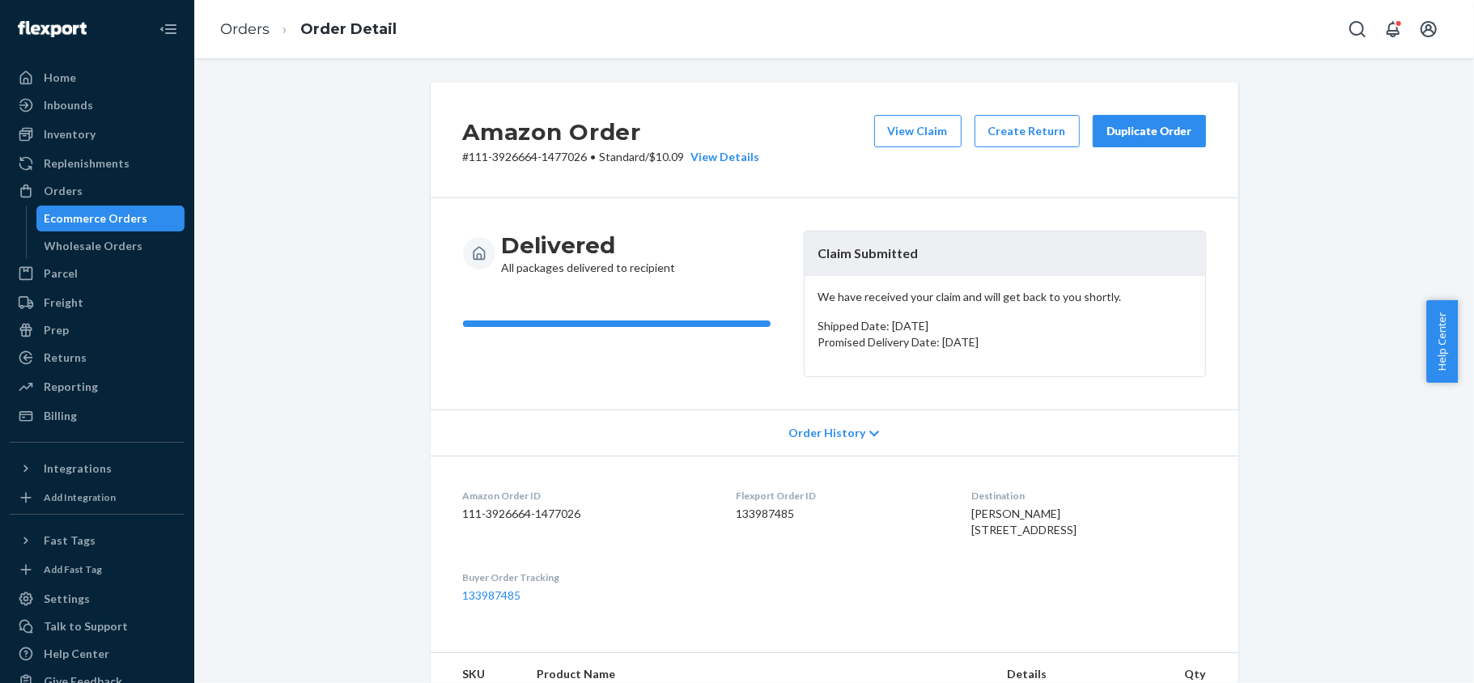
click at [741, 515] on dd "133987485" at bounding box center [841, 514] width 210 height 16
copy dd "133987485"
drag, startPoint x: 581, startPoint y: 153, endPoint x: 453, endPoint y: 176, distance: 130.0
click at [453, 176] on div "Amazon Order # 111-3926664-1477026 • Standard / $10.09 View Details View Claim …" at bounding box center [835, 141] width 808 height 116
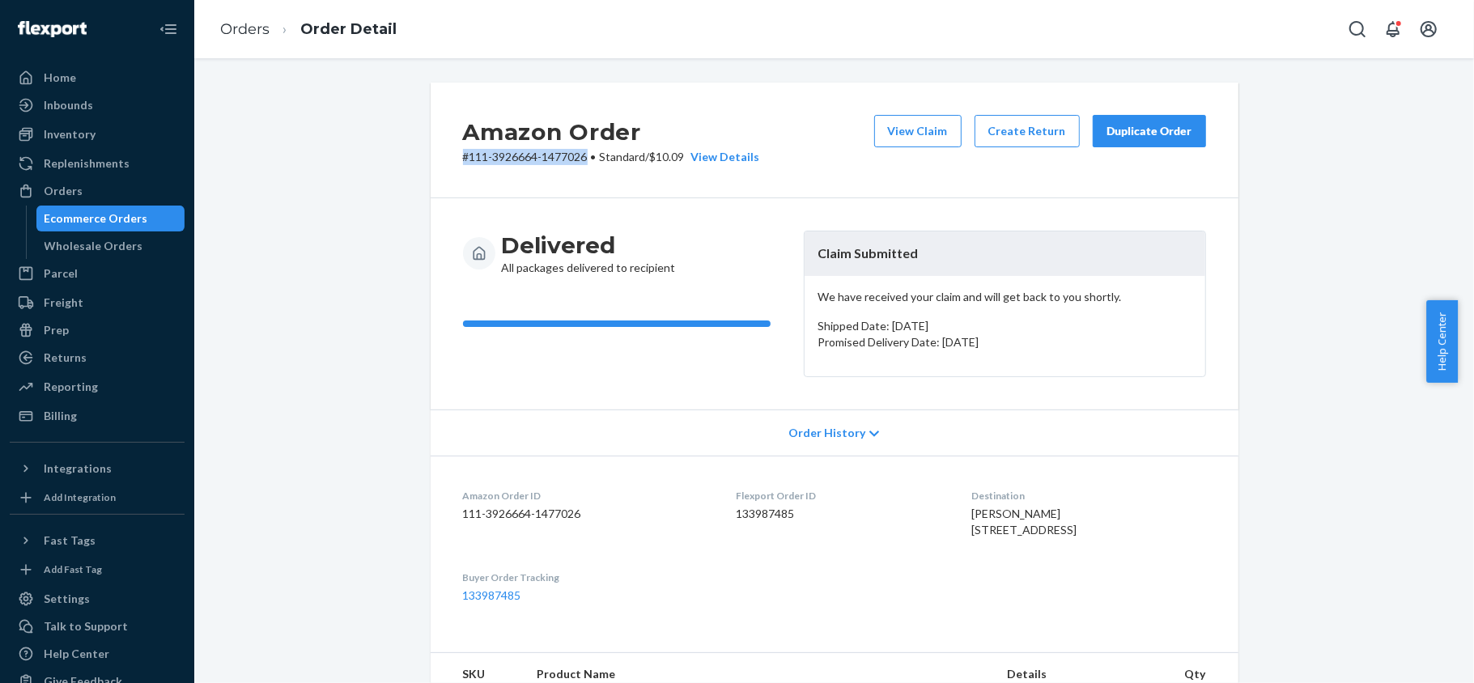
copy p "# 111-3926664-1477026"
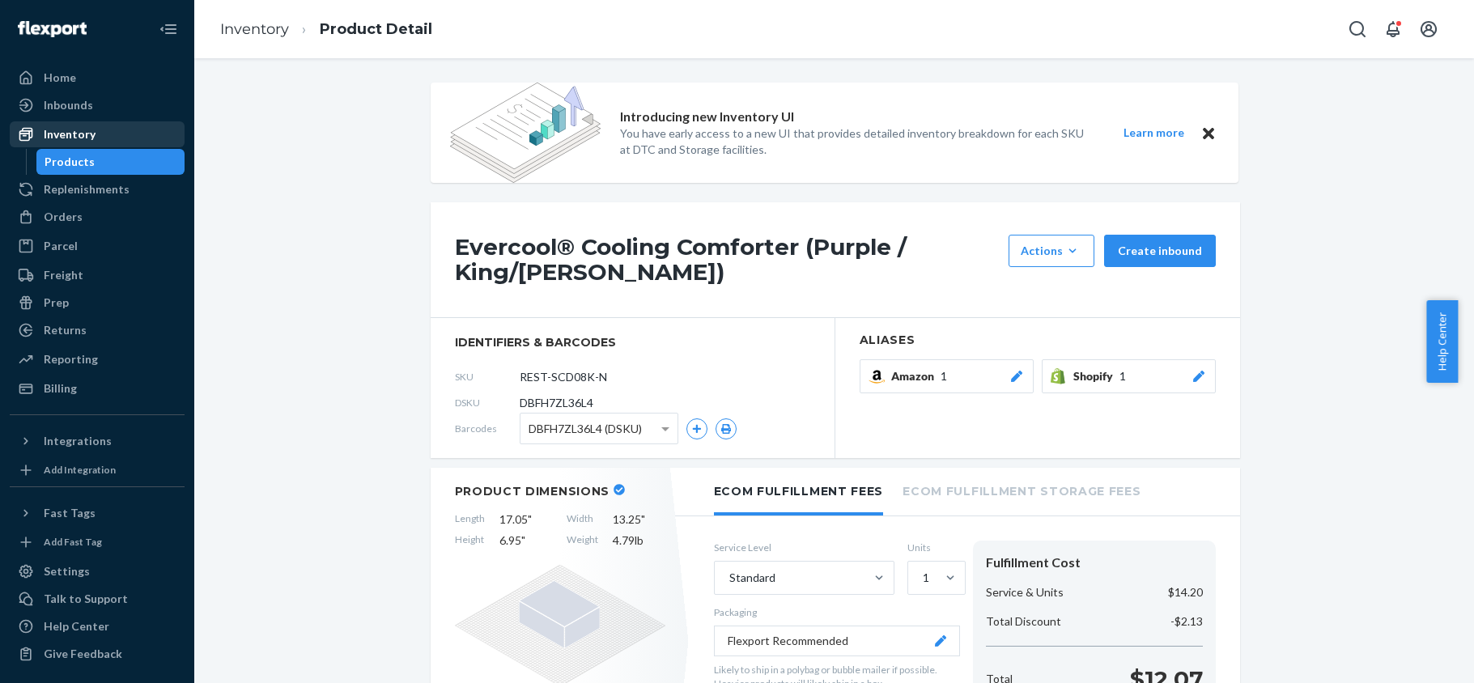
click at [84, 134] on div "Inventory" at bounding box center [70, 134] width 52 height 16
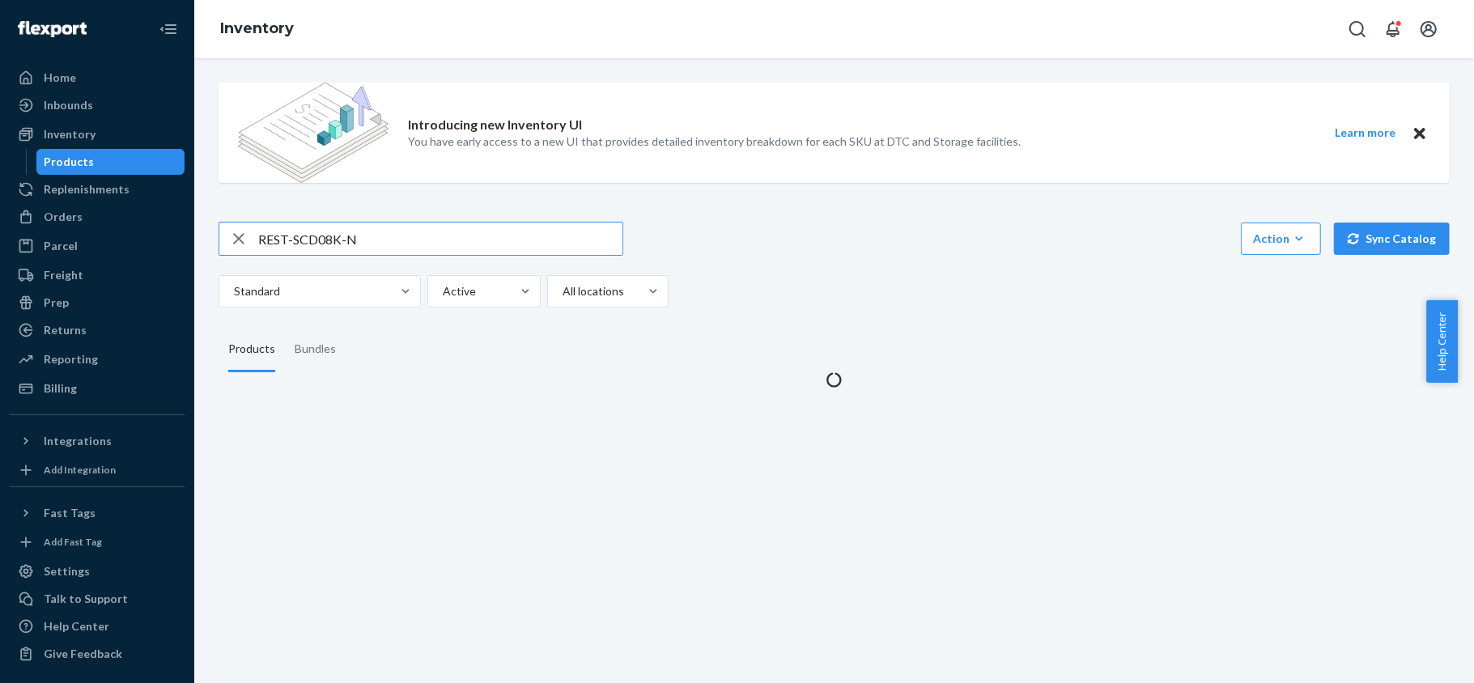
click at [358, 236] on input "REST-SCD08K-N" at bounding box center [440, 239] width 364 height 32
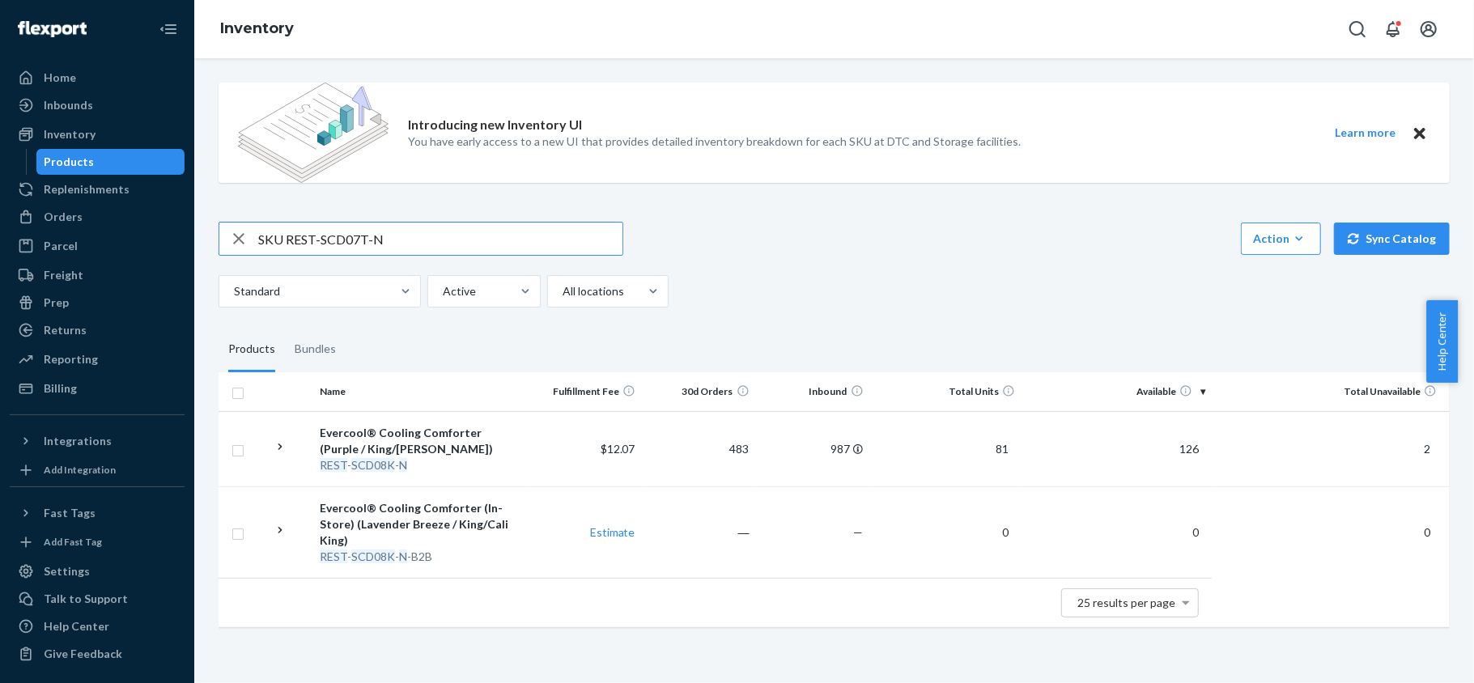
drag, startPoint x: 291, startPoint y: 233, endPoint x: 220, endPoint y: 228, distance: 71.4
click at [220, 228] on div "SKU REST-SCD07T-N" at bounding box center [420, 239] width 403 height 32
click at [272, 240] on input "SKU REST-SCD07T-N" at bounding box center [440, 239] width 364 height 32
click at [285, 236] on input "SKU REST-SCD07T-N" at bounding box center [440, 239] width 364 height 32
drag, startPoint x: 288, startPoint y: 237, endPoint x: 240, endPoint y: 238, distance: 48.6
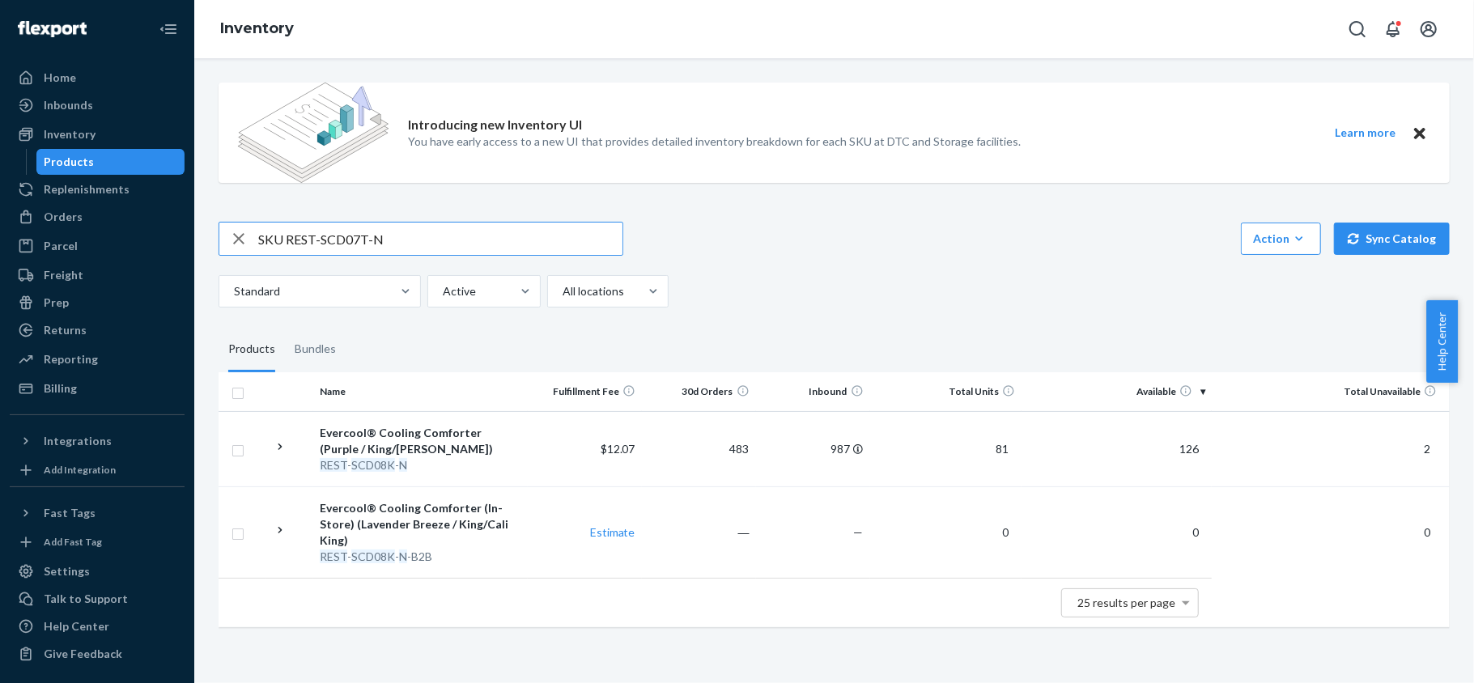
click at [240, 238] on div "SKU REST-SCD07T-N" at bounding box center [420, 239] width 403 height 32
type input "REST-SCD07T-N"
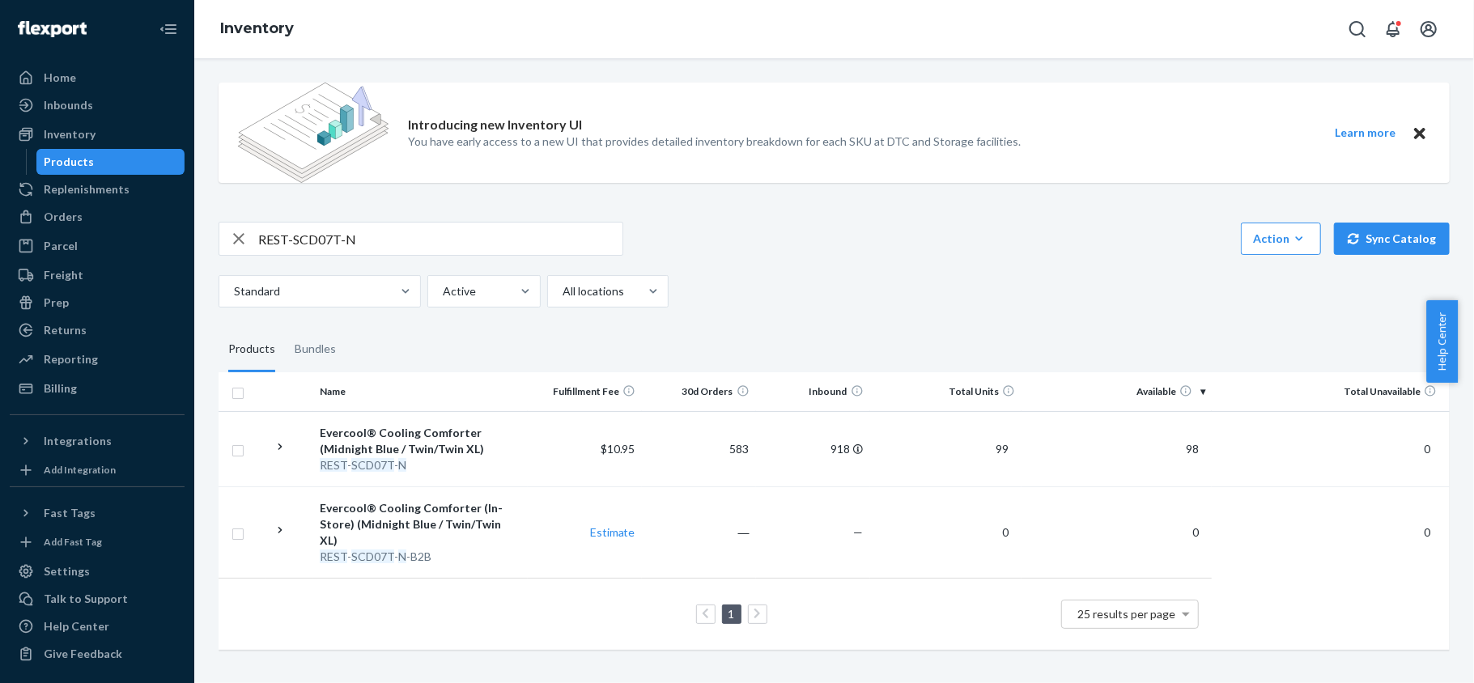
click at [1185, 445] on span "98" at bounding box center [1192, 449] width 26 height 14
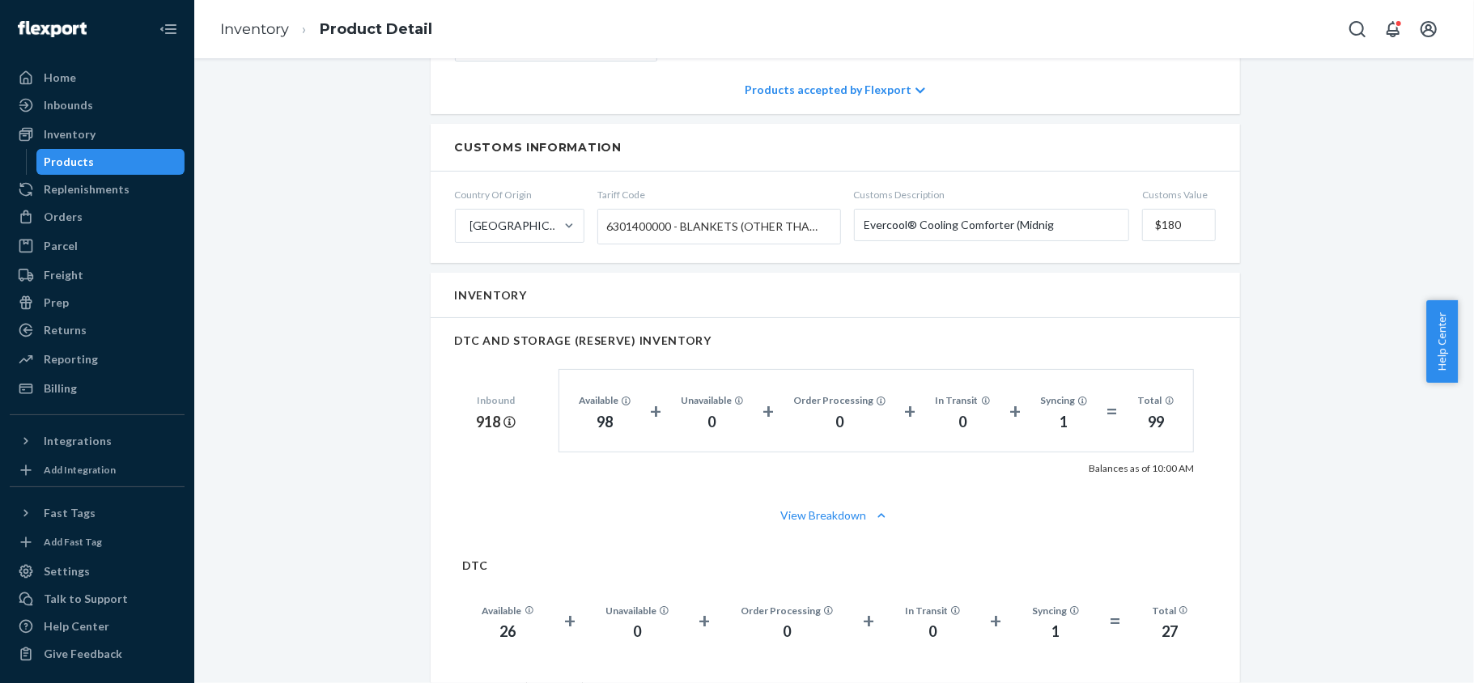
scroll to position [971, 0]
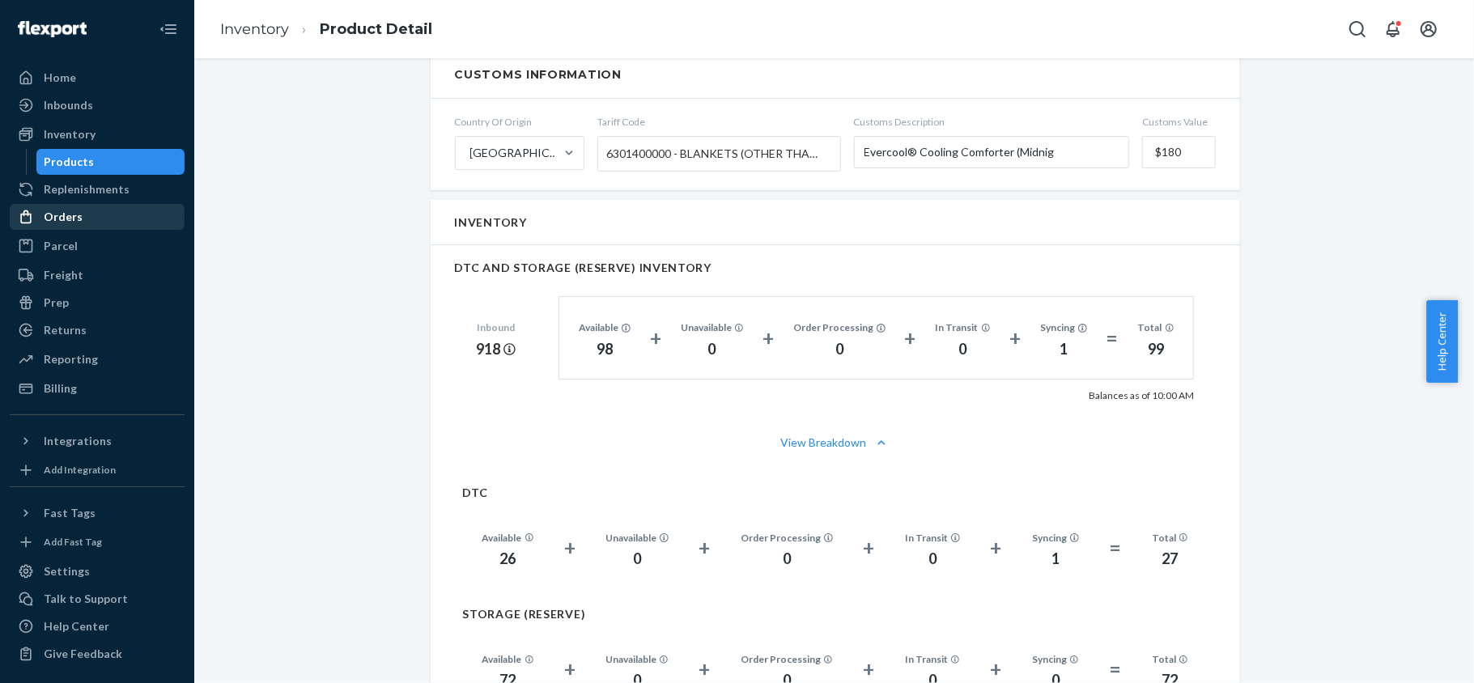
click at [81, 218] on div "Orders" at bounding box center [97, 217] width 172 height 23
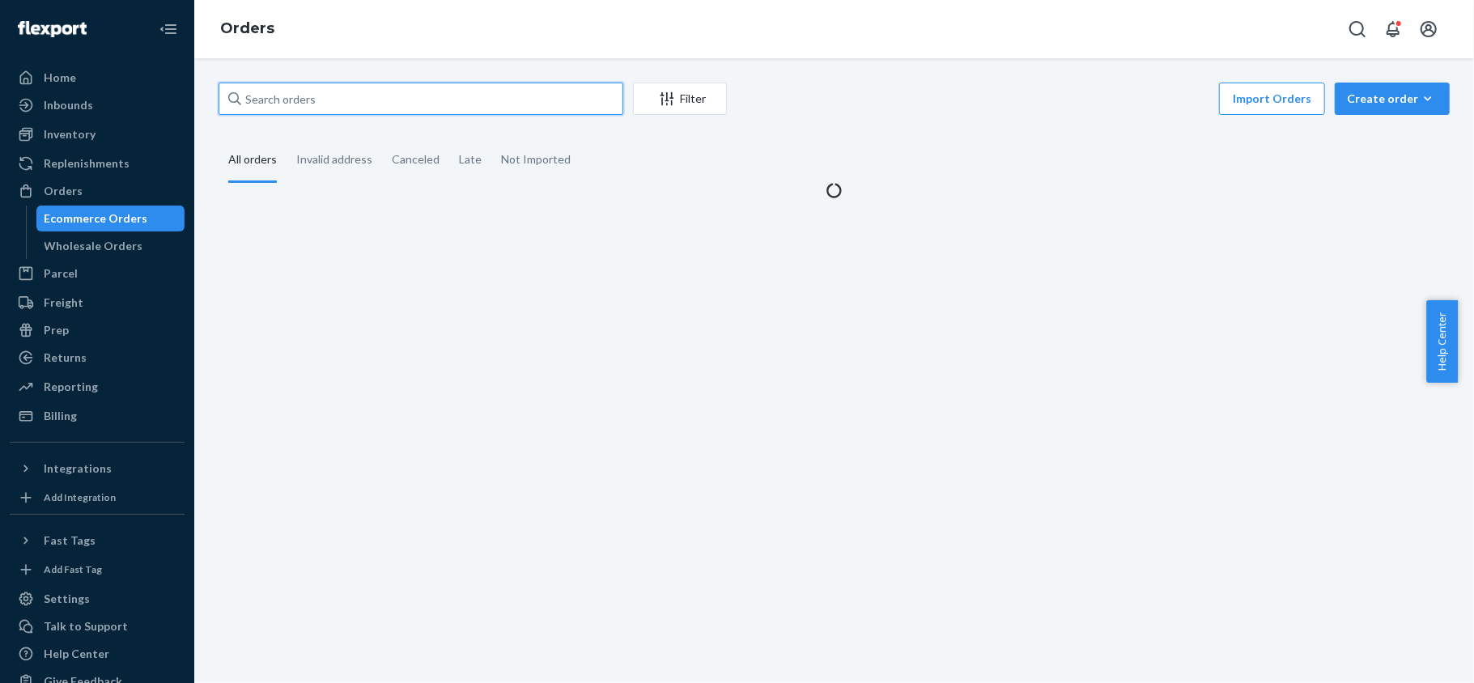
click at [348, 104] on input "text" at bounding box center [421, 99] width 405 height 32
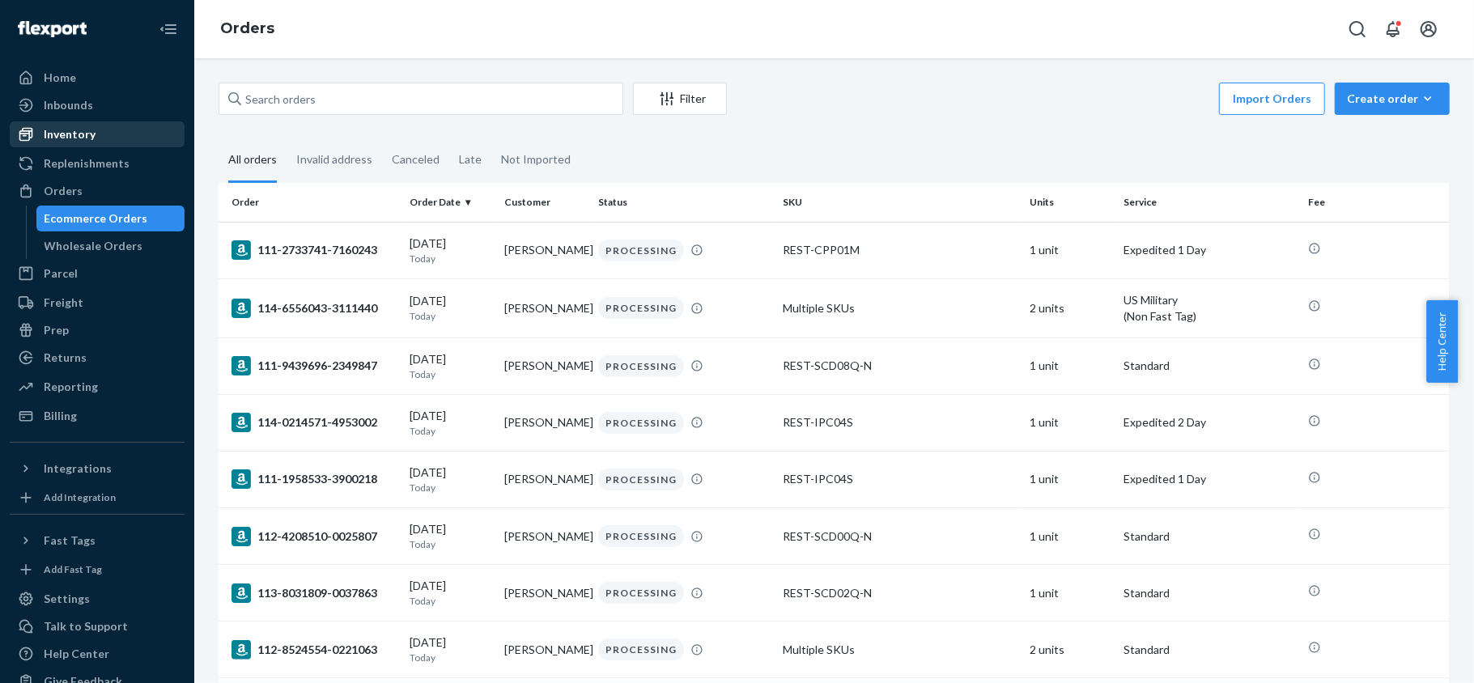
click at [104, 130] on div "Inventory" at bounding box center [97, 134] width 172 height 23
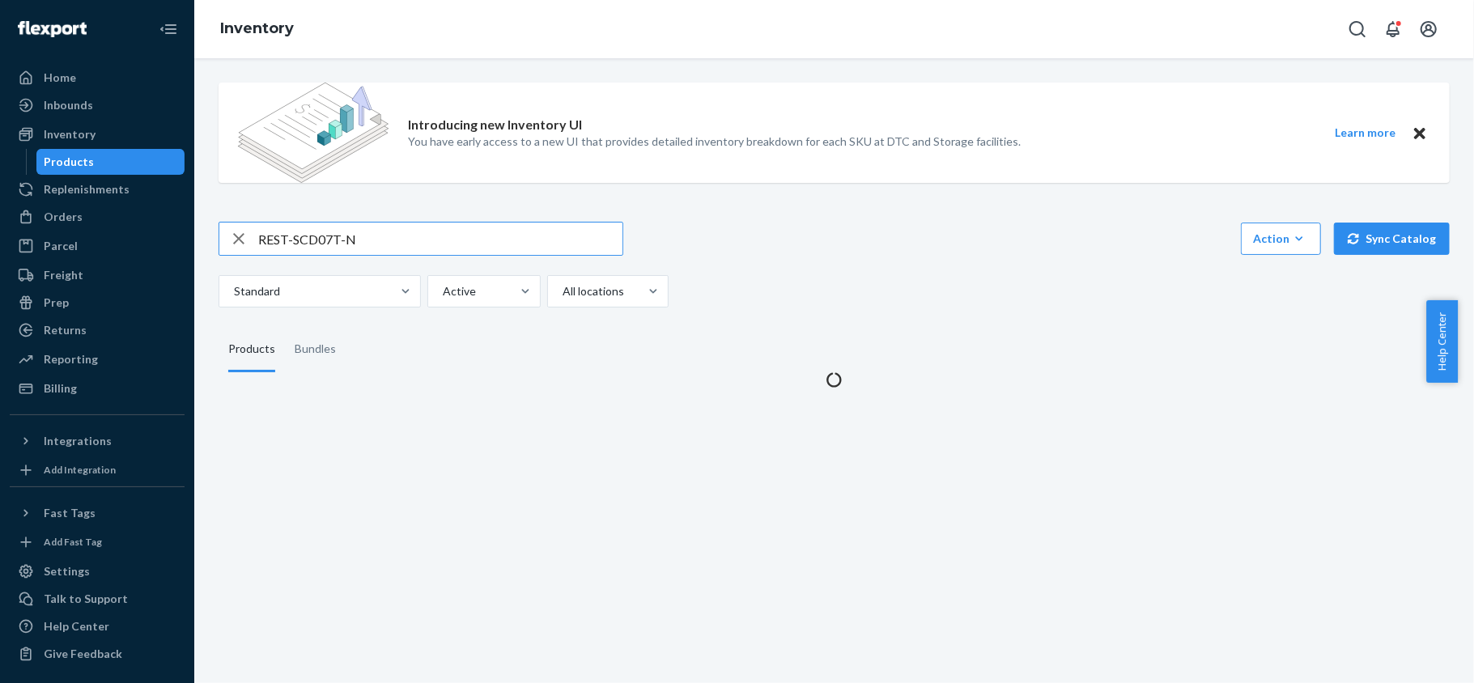
click at [318, 244] on input "REST-SCD07T-N" at bounding box center [440, 239] width 364 height 32
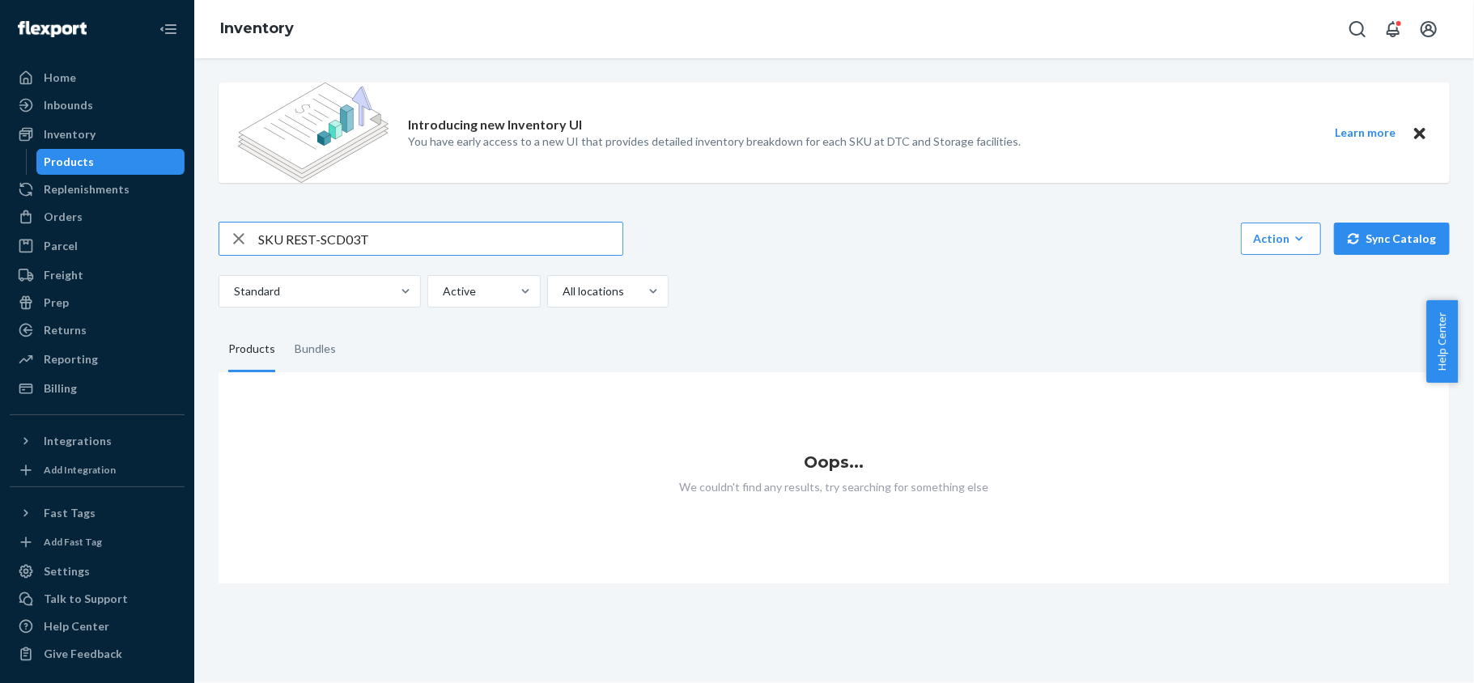
drag, startPoint x: 286, startPoint y: 234, endPoint x: 238, endPoint y: 231, distance: 47.8
click at [238, 231] on div "SKU REST-SCD03T" at bounding box center [420, 239] width 403 height 32
type input "REST-SCD03T"
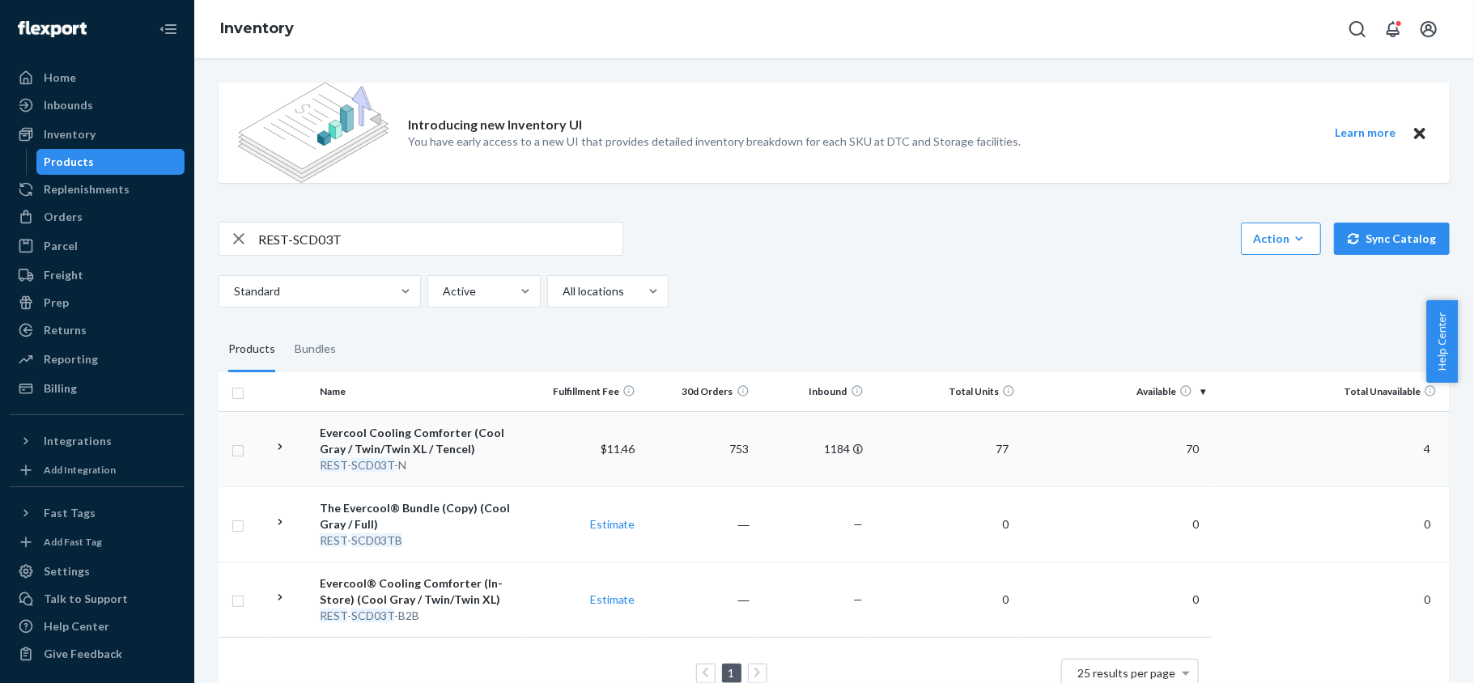
click at [1180, 452] on span "70" at bounding box center [1192, 449] width 26 height 14
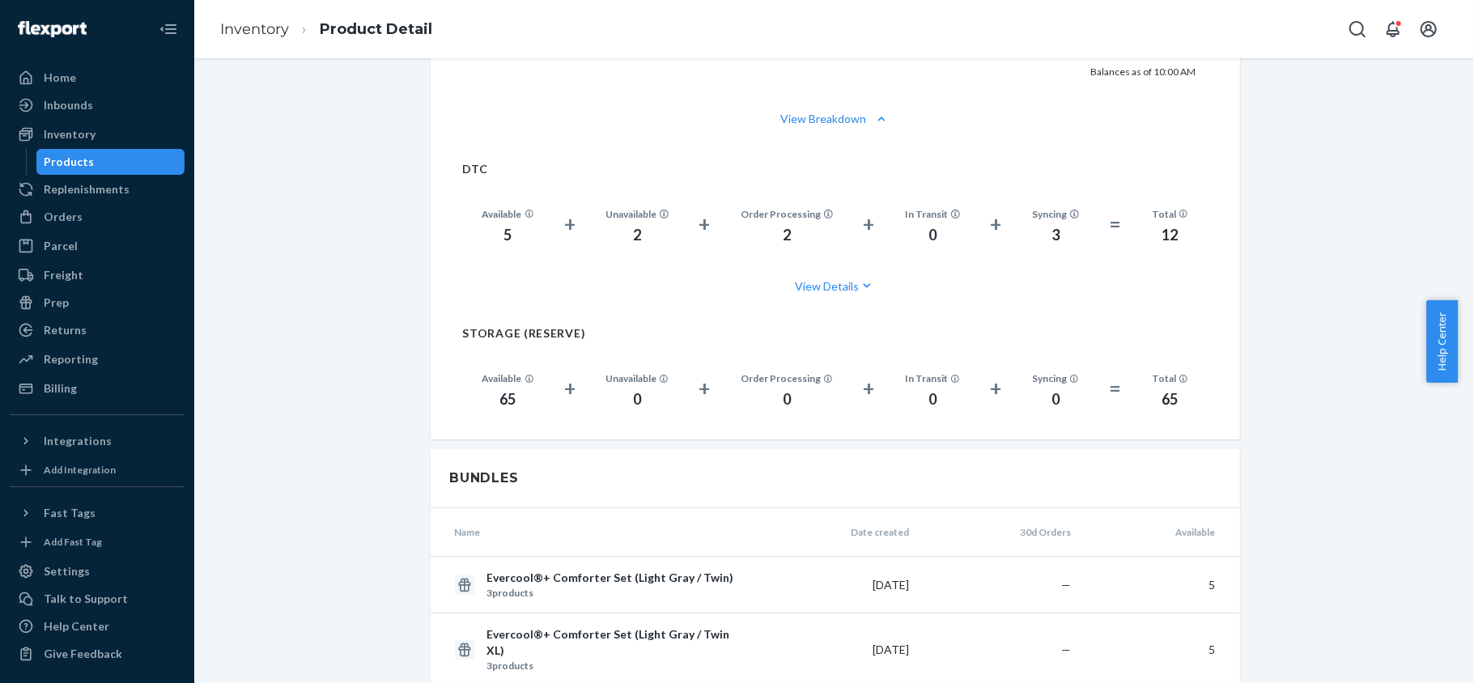
scroll to position [971, 0]
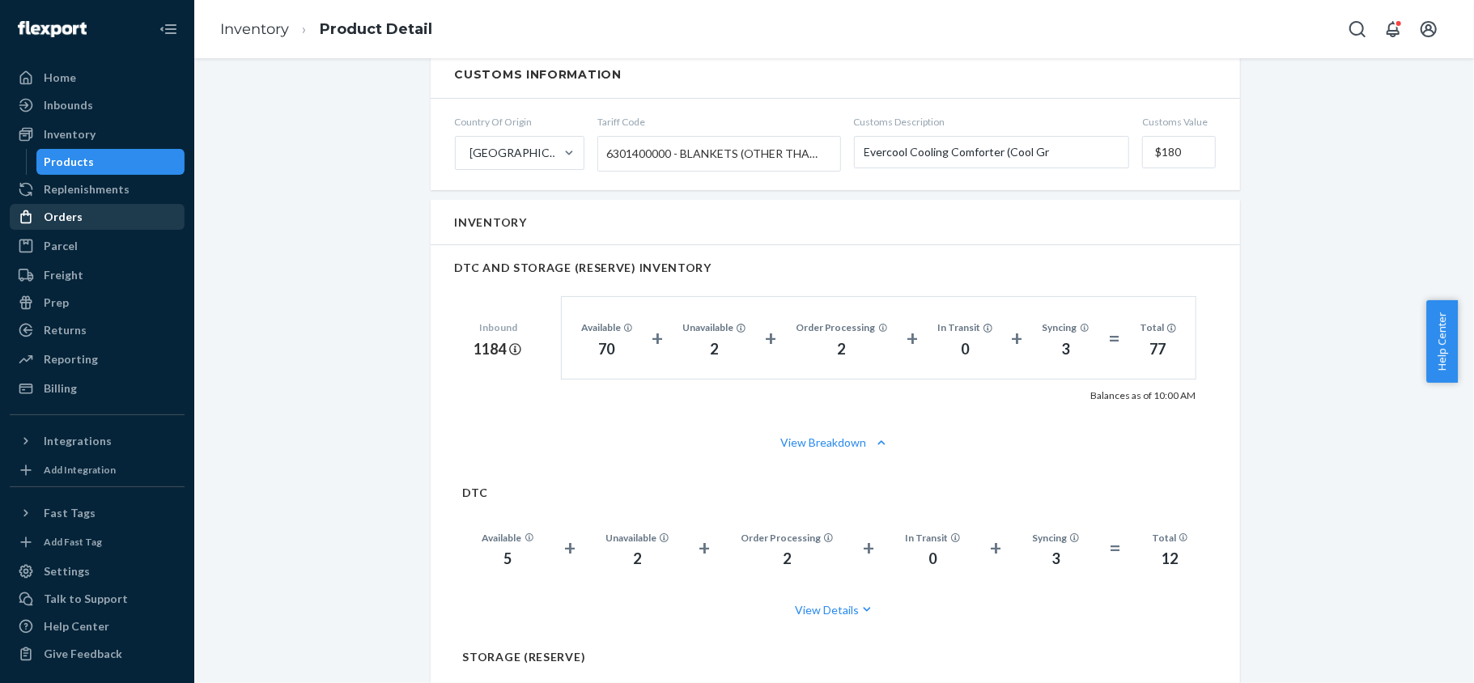
click at [91, 215] on div "Orders" at bounding box center [97, 217] width 172 height 23
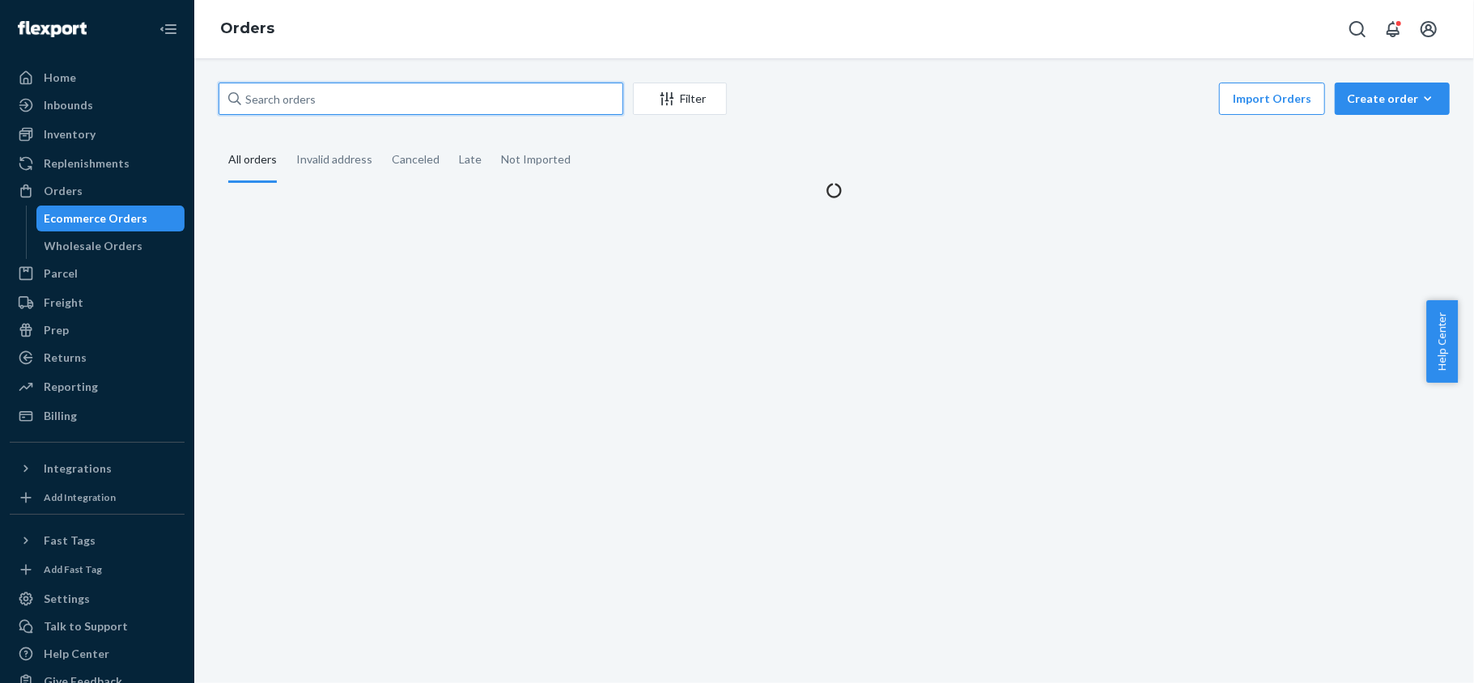
click at [312, 104] on input "text" at bounding box center [421, 99] width 405 height 32
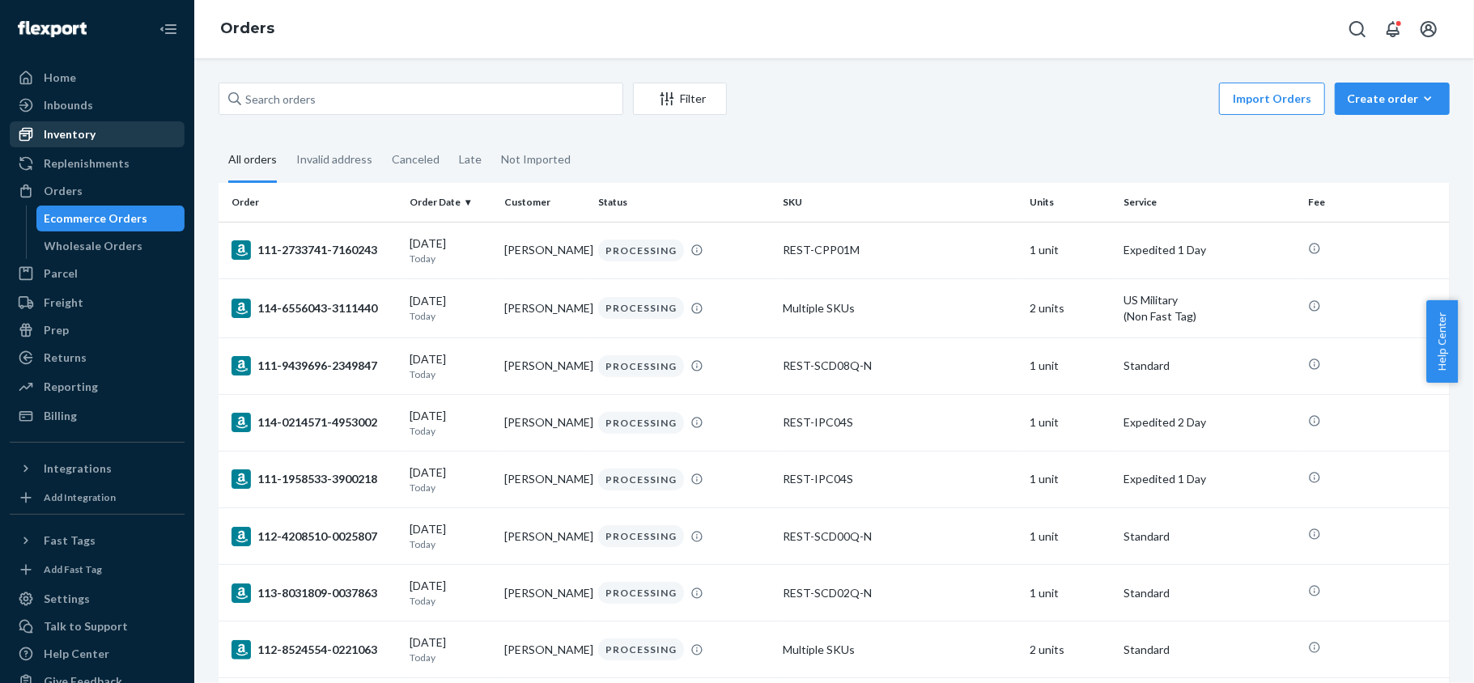
click at [94, 131] on div "Inventory" at bounding box center [97, 134] width 172 height 23
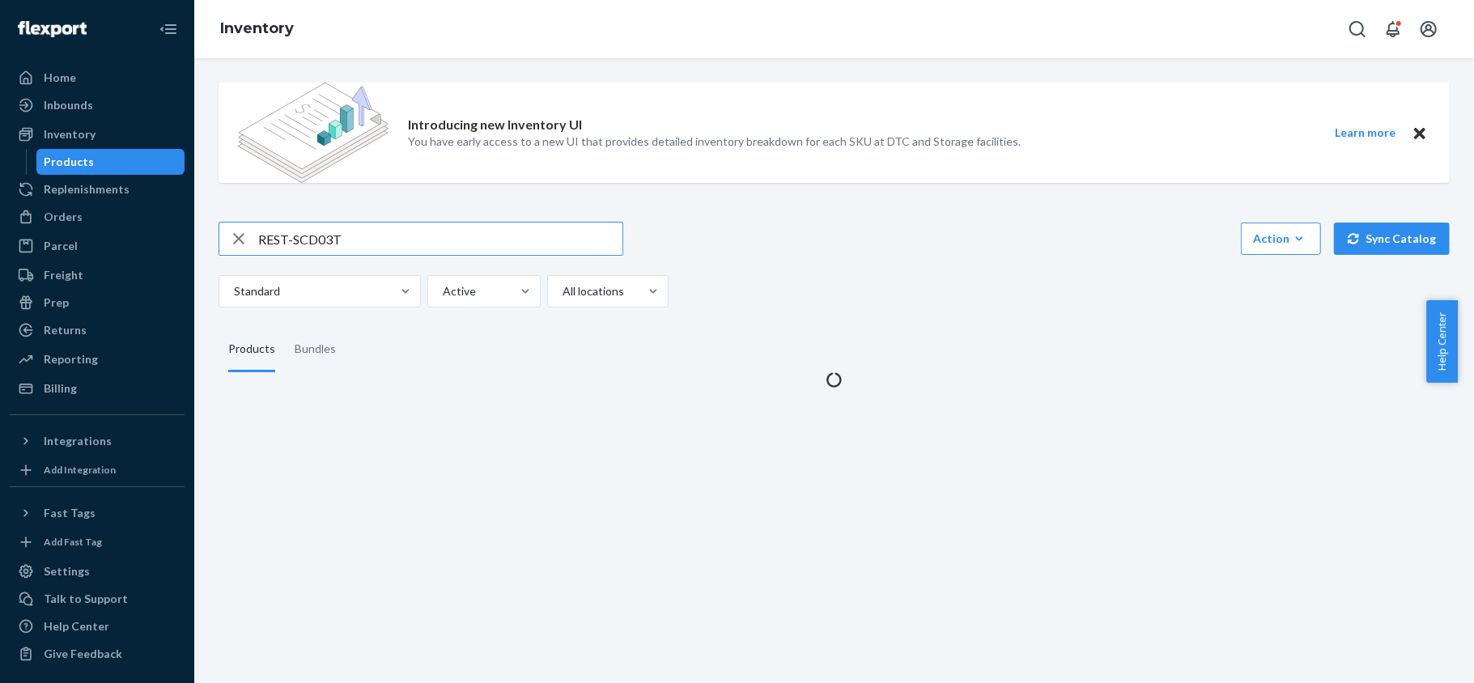
click at [325, 250] on input "REST-SCD03T" at bounding box center [440, 239] width 364 height 32
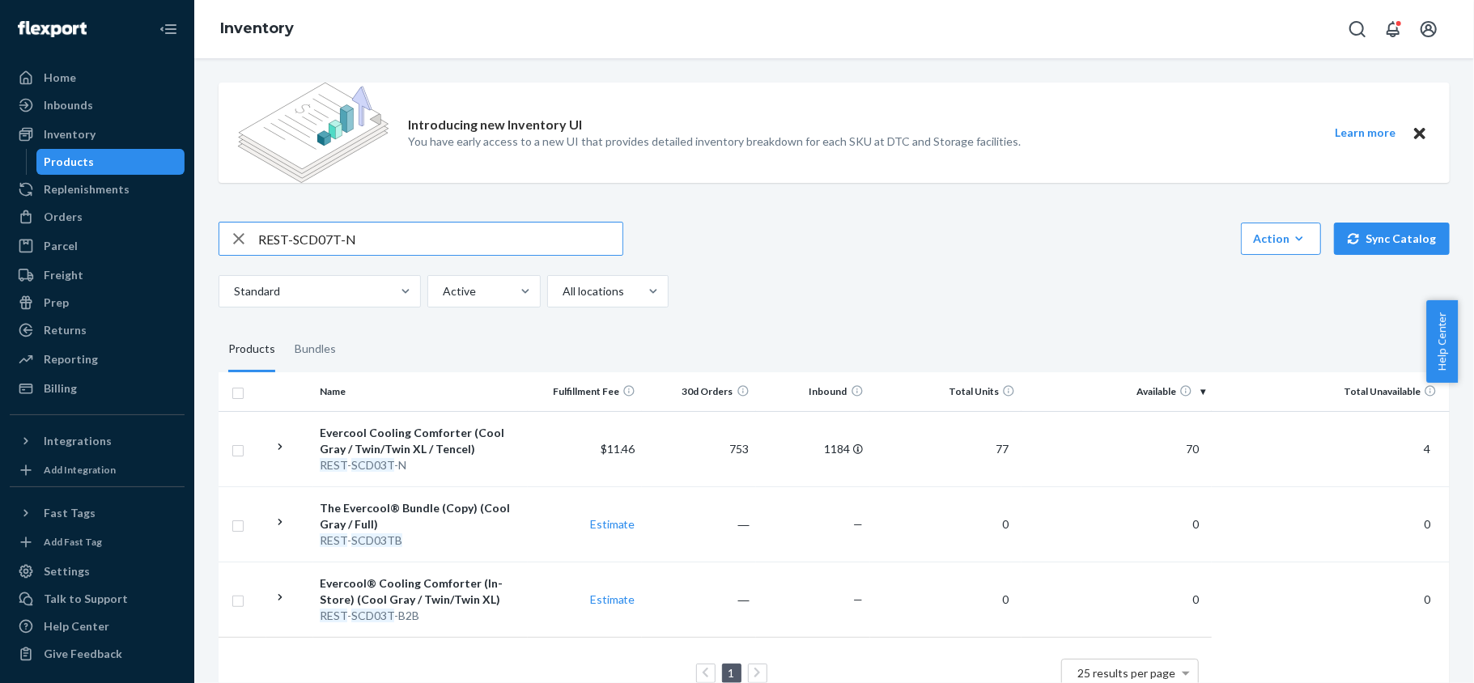
type input "REST-SCD07T-N"
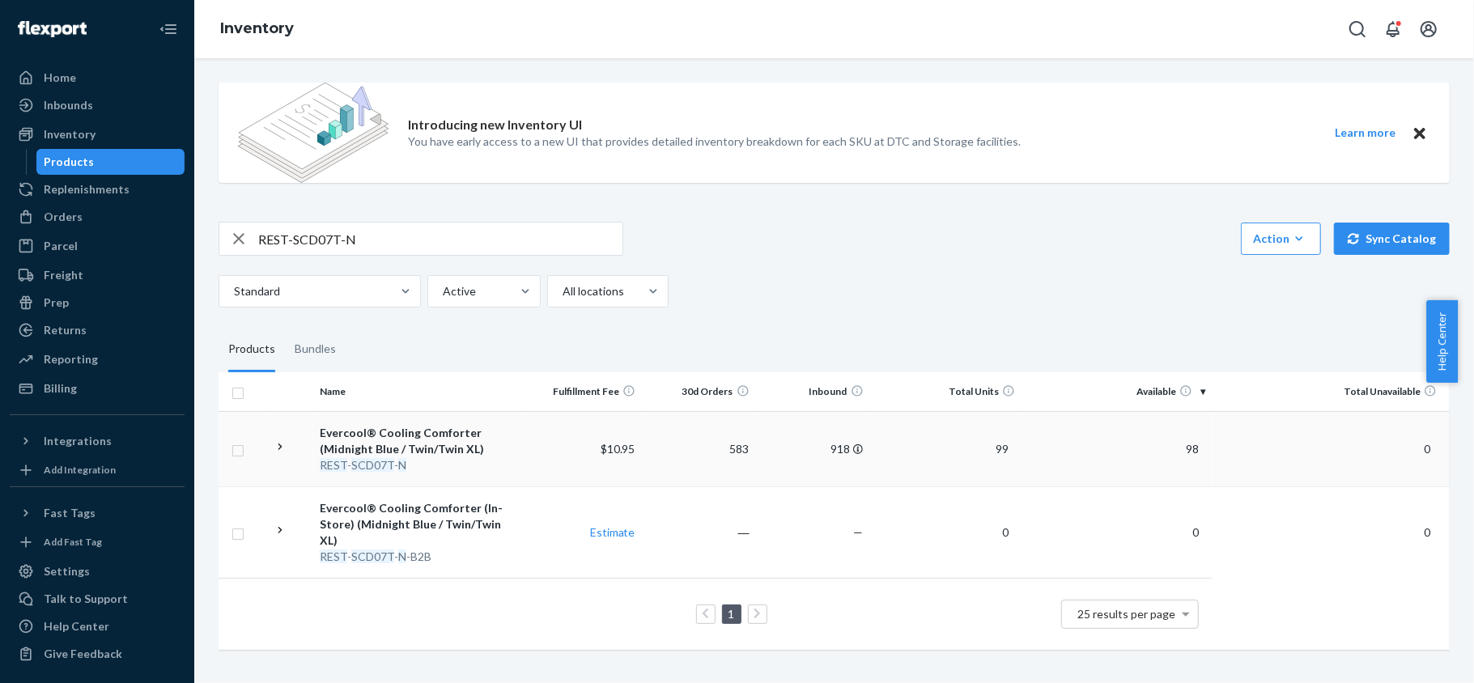
click at [1179, 448] on span "98" at bounding box center [1192, 449] width 26 height 14
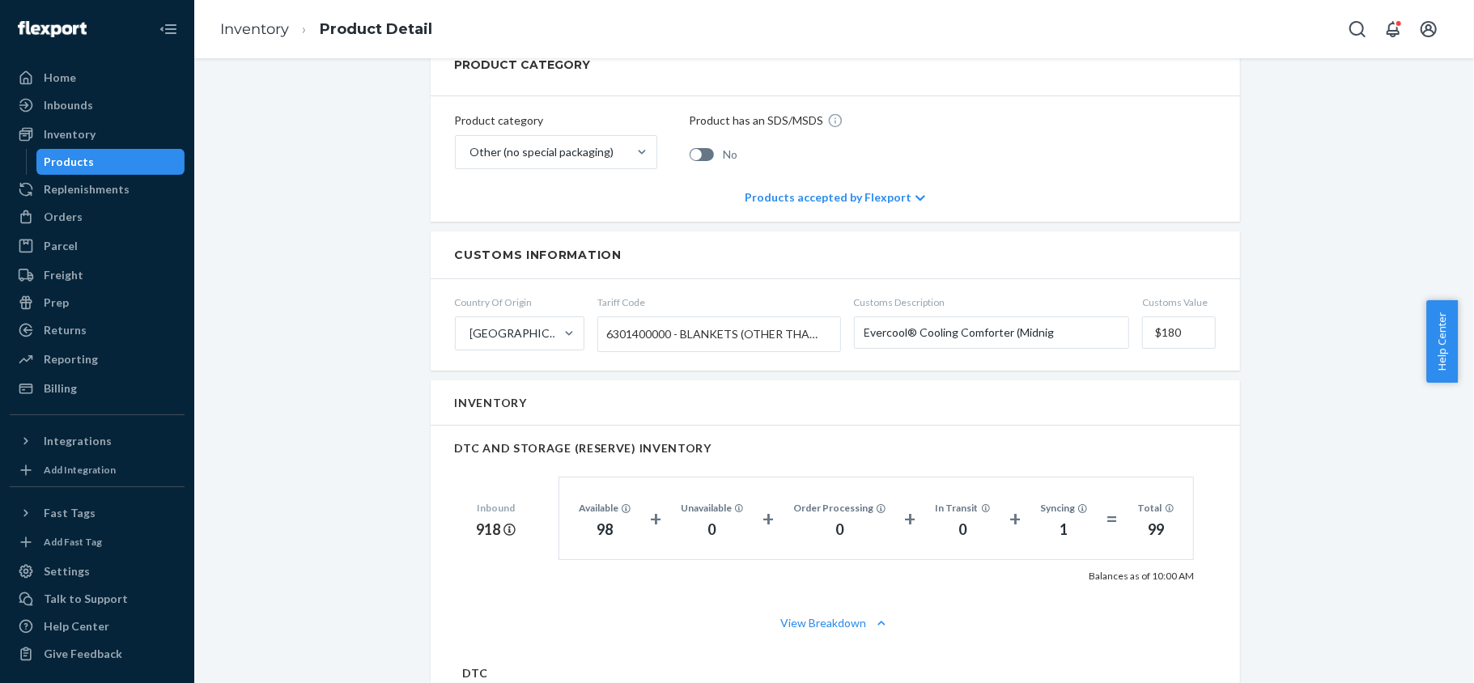
scroll to position [971, 0]
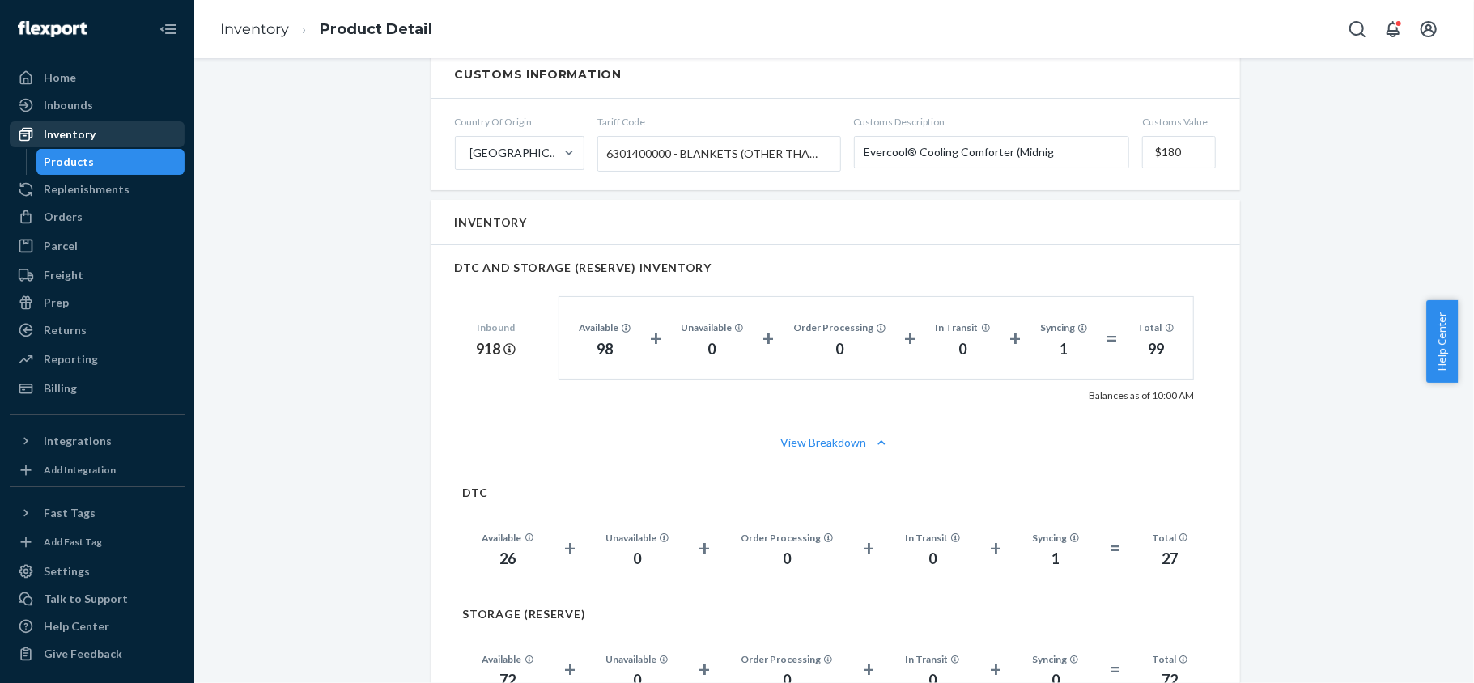
click at [96, 144] on div "Inventory" at bounding box center [97, 134] width 172 height 23
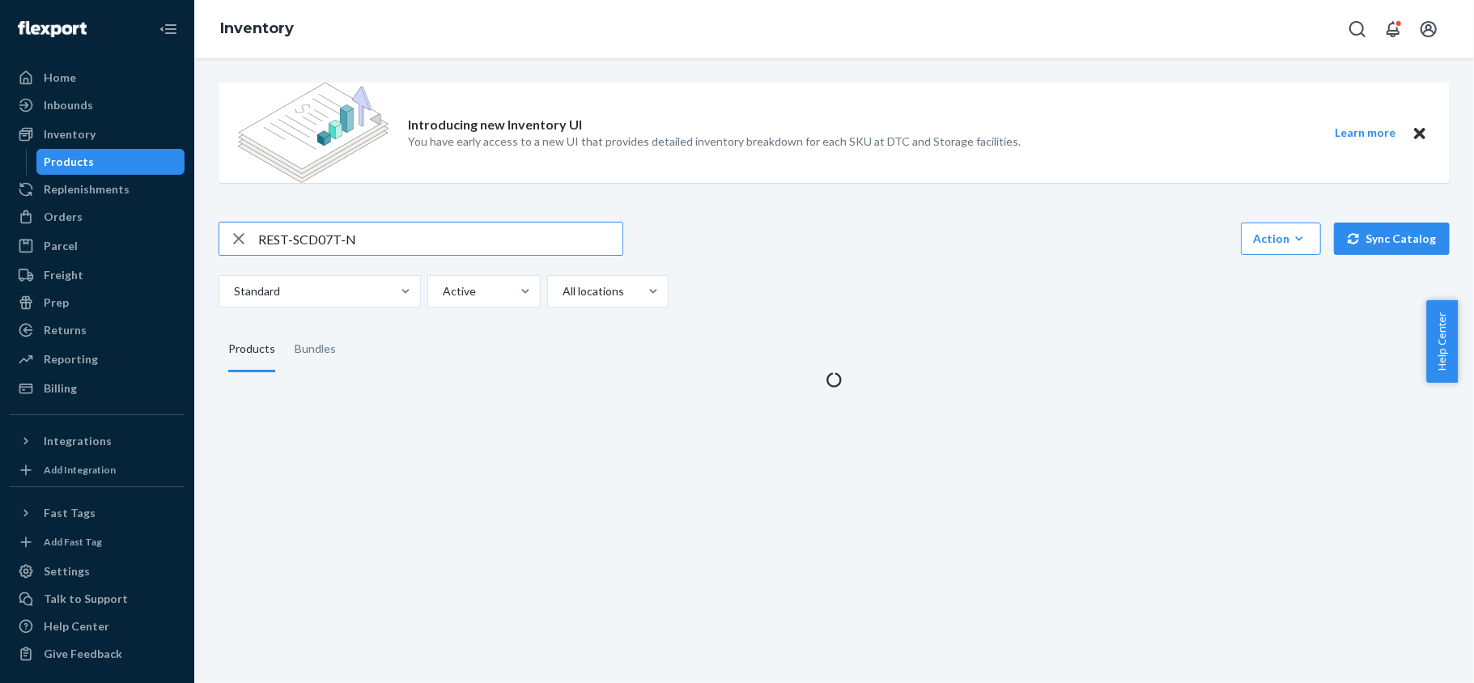
click at [357, 231] on input "REST-SCD07T-N" at bounding box center [440, 239] width 364 height 32
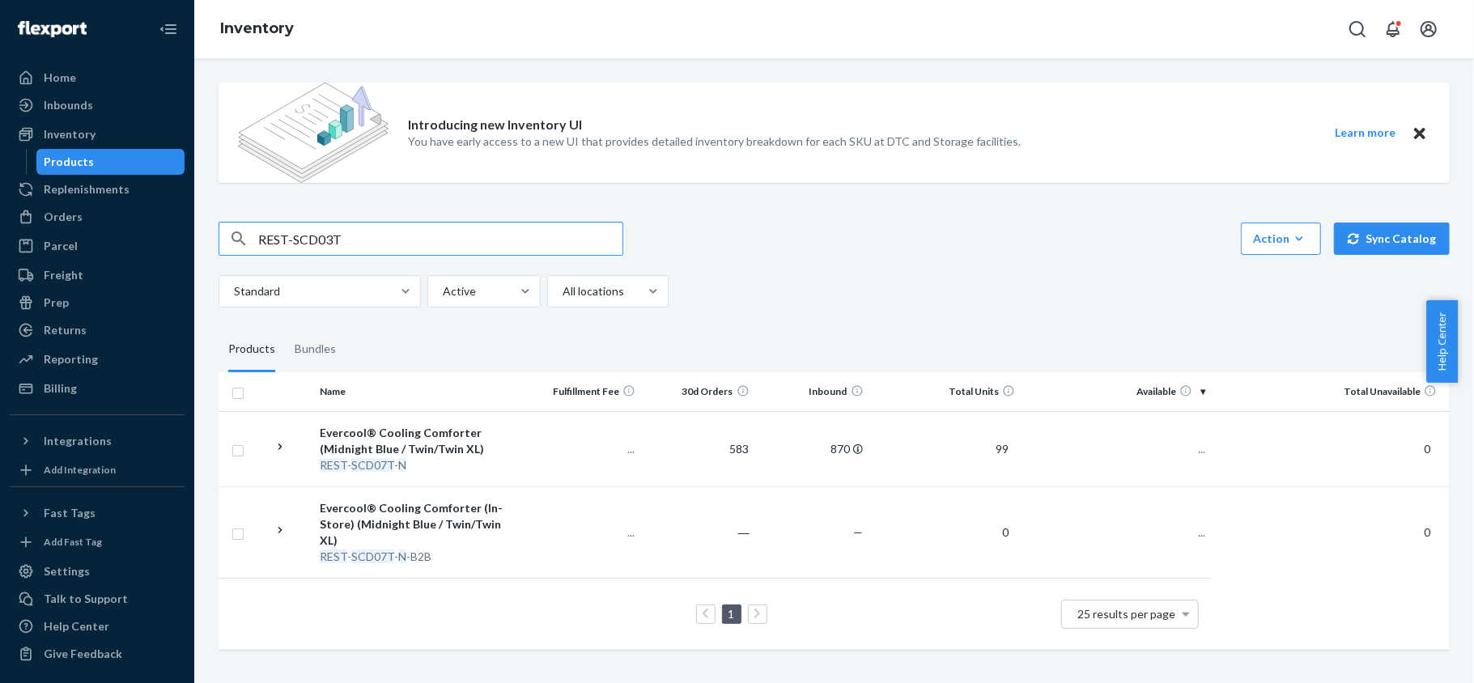
type input "REST-SCD03T"
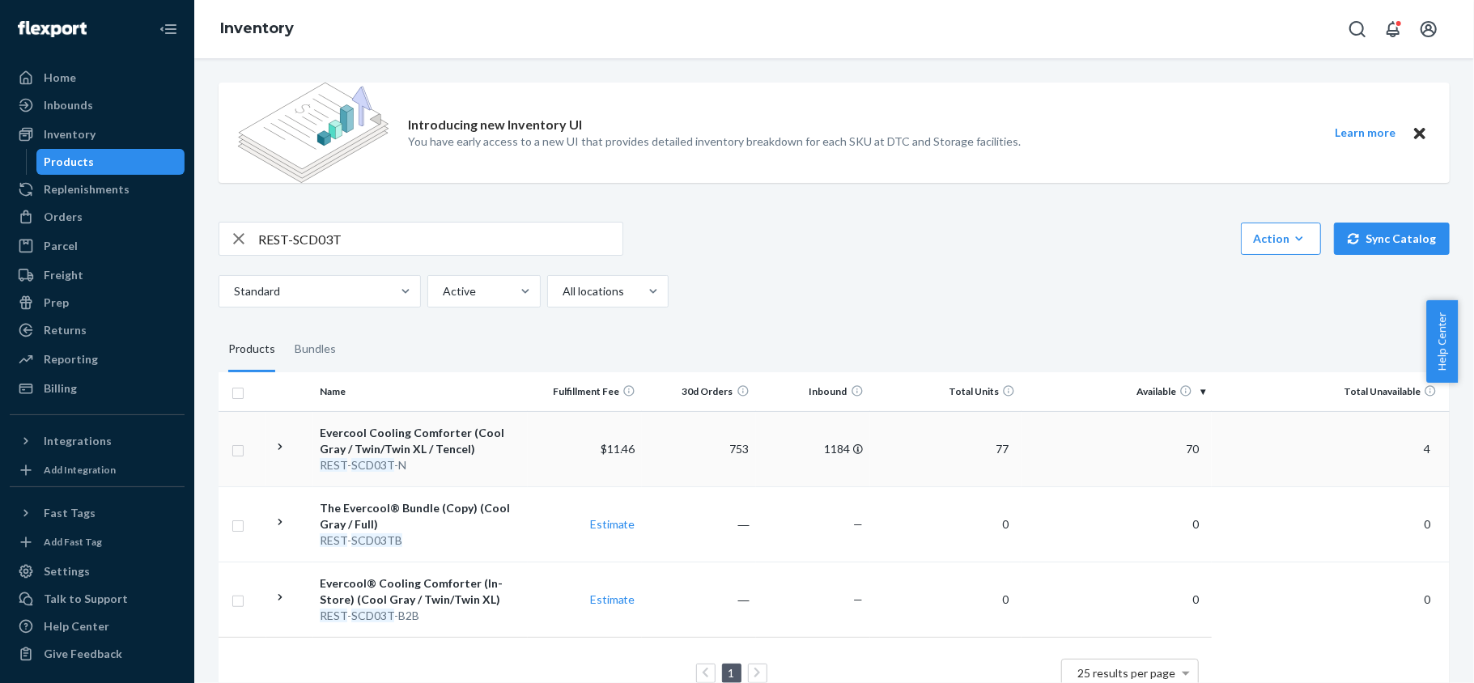
click at [1183, 440] on td "70" at bounding box center [1116, 448] width 190 height 75
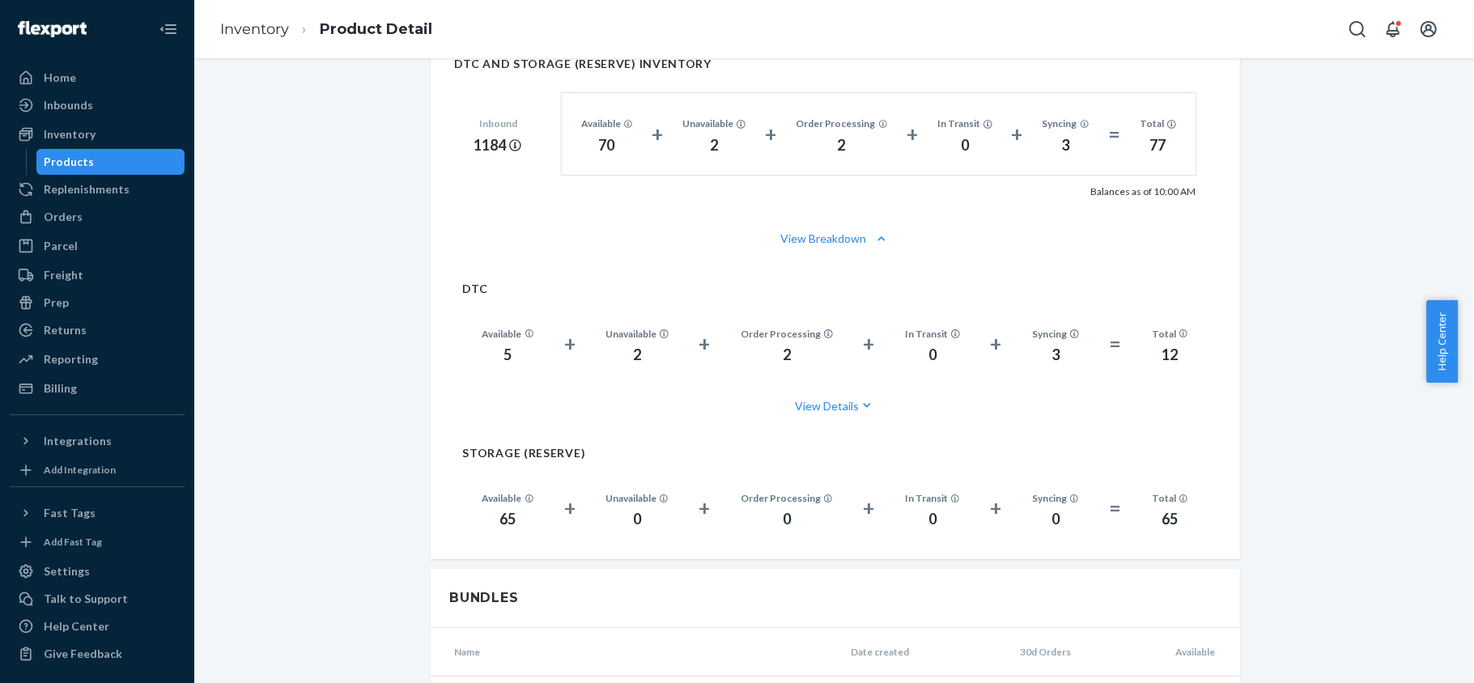
scroll to position [1187, 0]
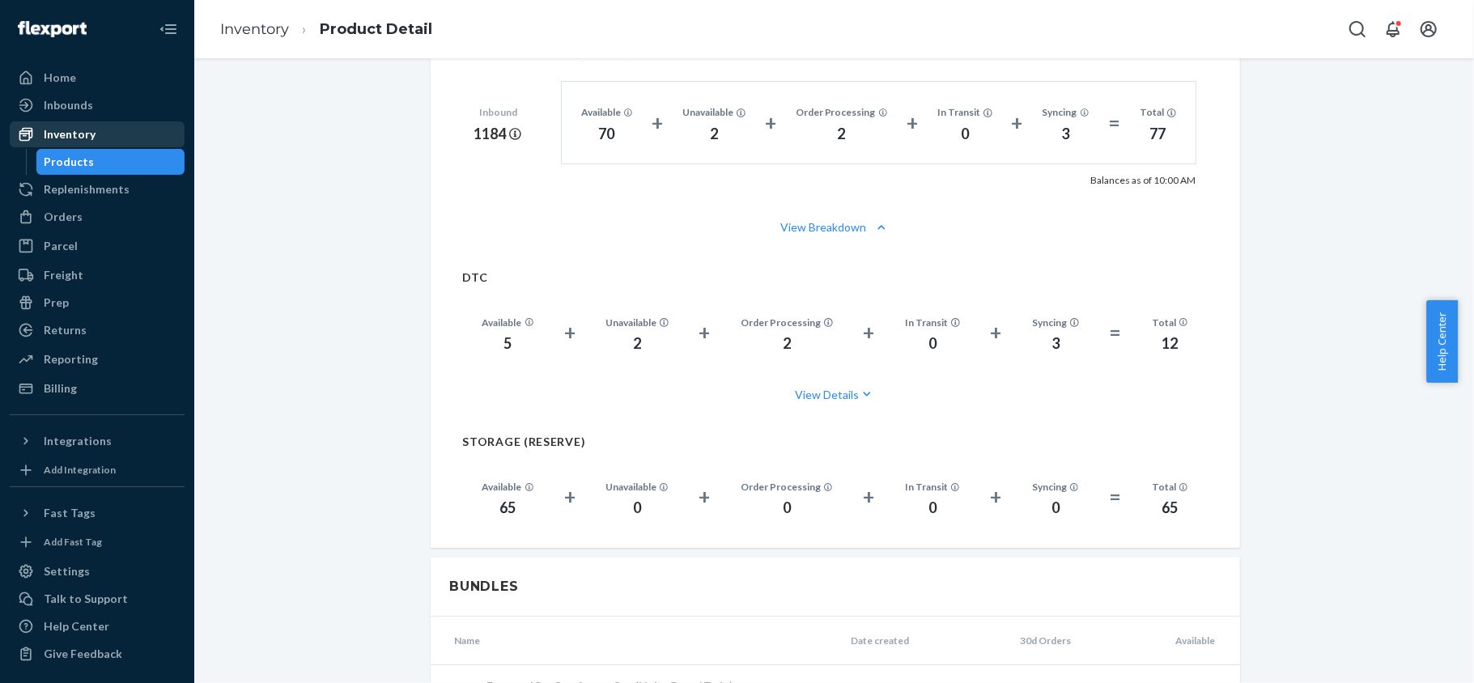
click at [134, 139] on div "Inventory" at bounding box center [97, 134] width 172 height 23
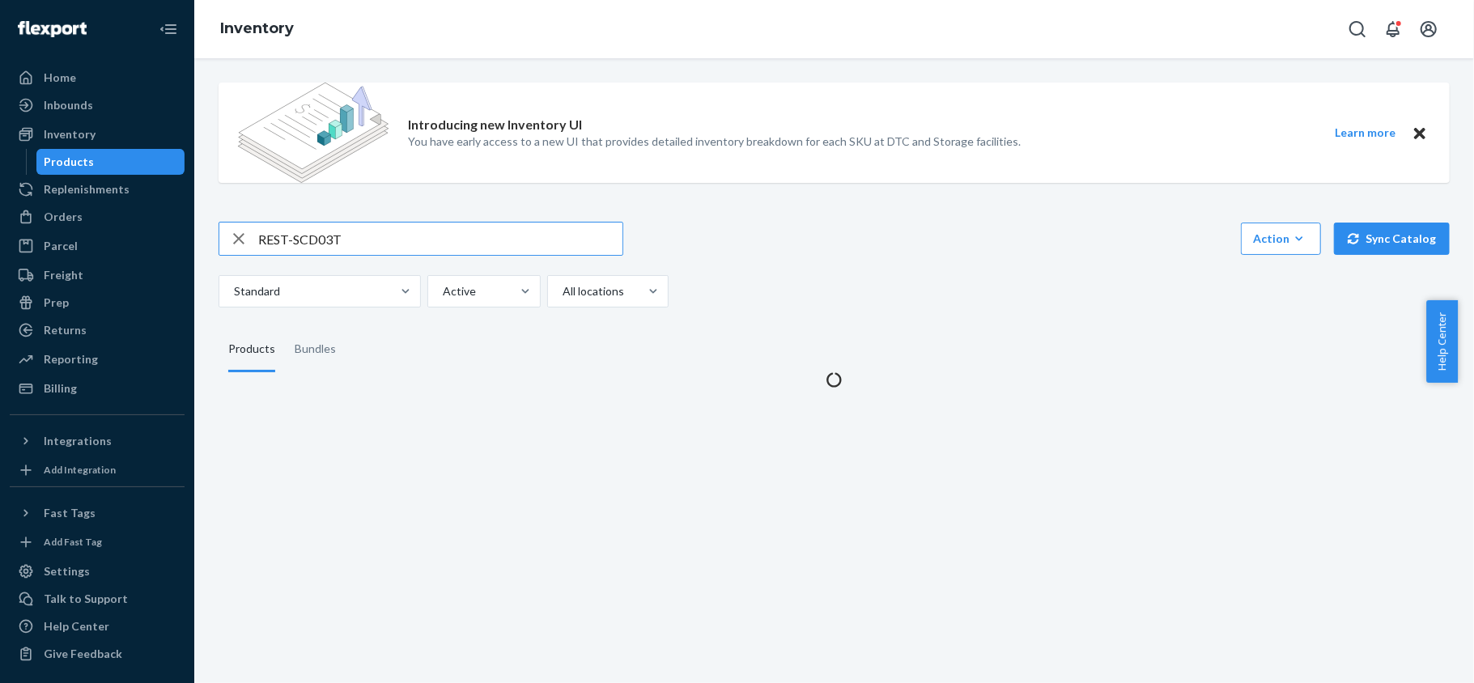
click at [355, 227] on input "REST-SCD03T" at bounding box center [440, 239] width 364 height 32
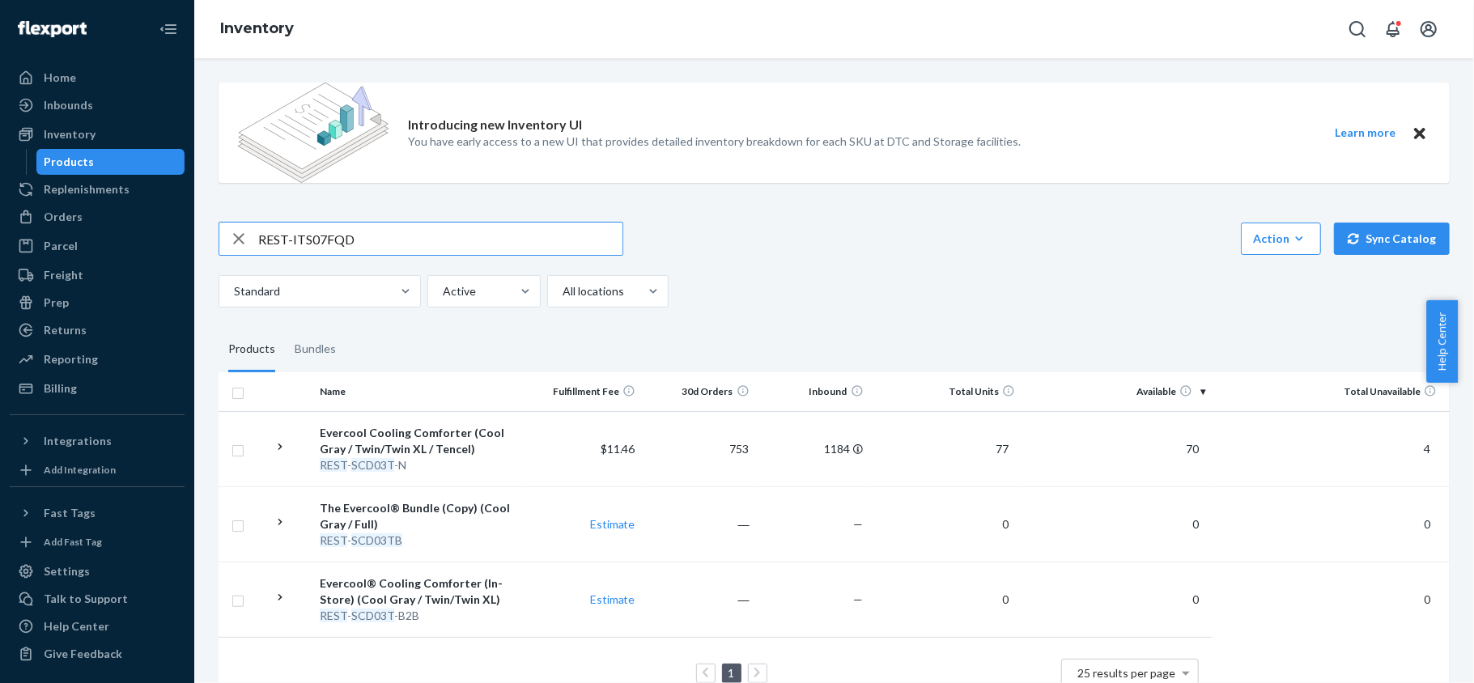
type input "REST-ITS07FQD"
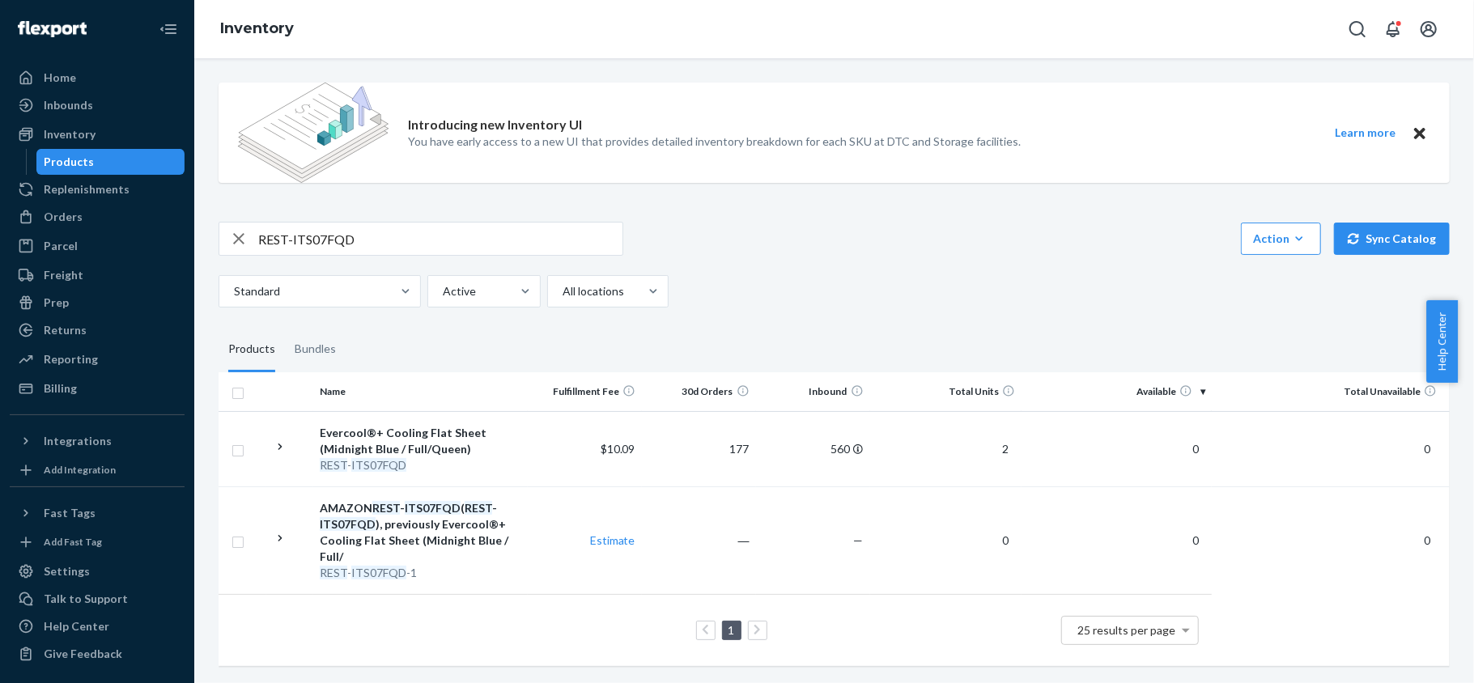
click at [322, 248] on input "REST-ITS07FQD" at bounding box center [440, 239] width 364 height 32
paste input "REST-SCD07T-N"
type input "REST-SCD07T-N"
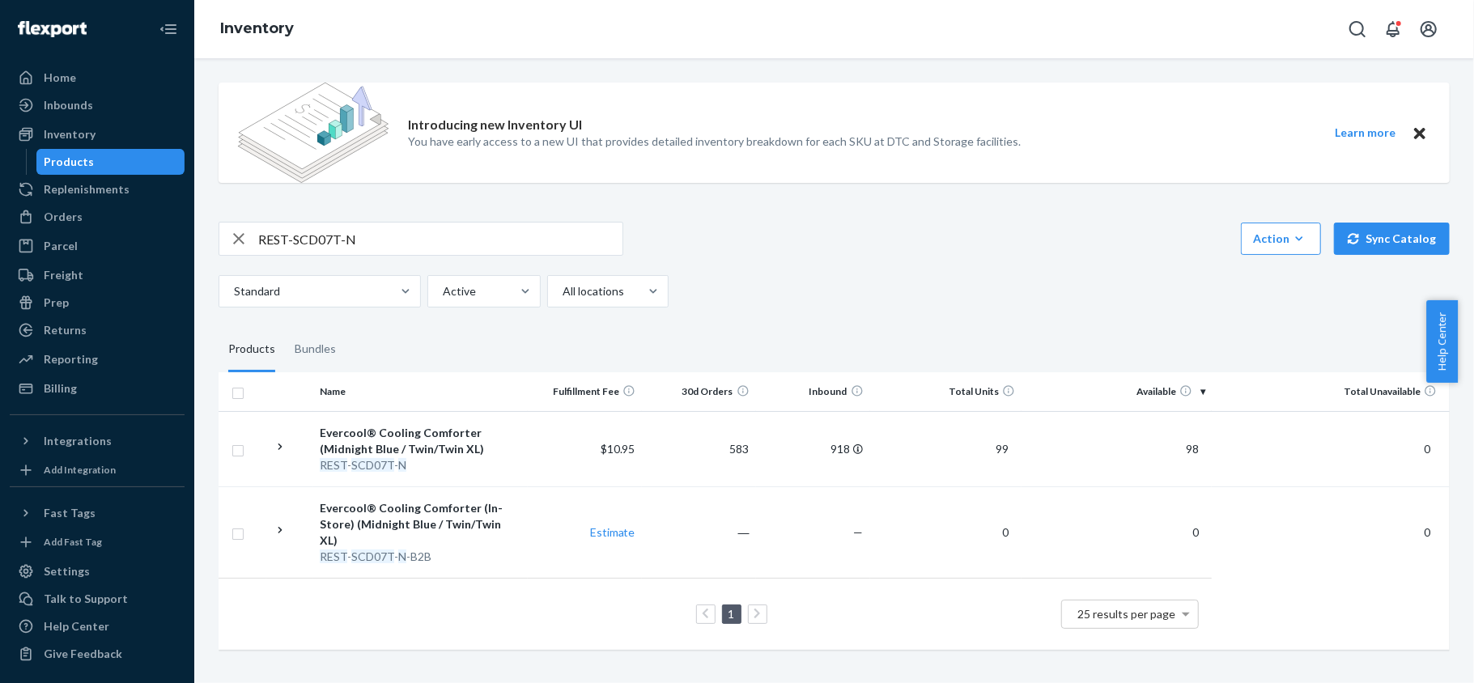
click at [1179, 454] on span "98" at bounding box center [1192, 449] width 26 height 14
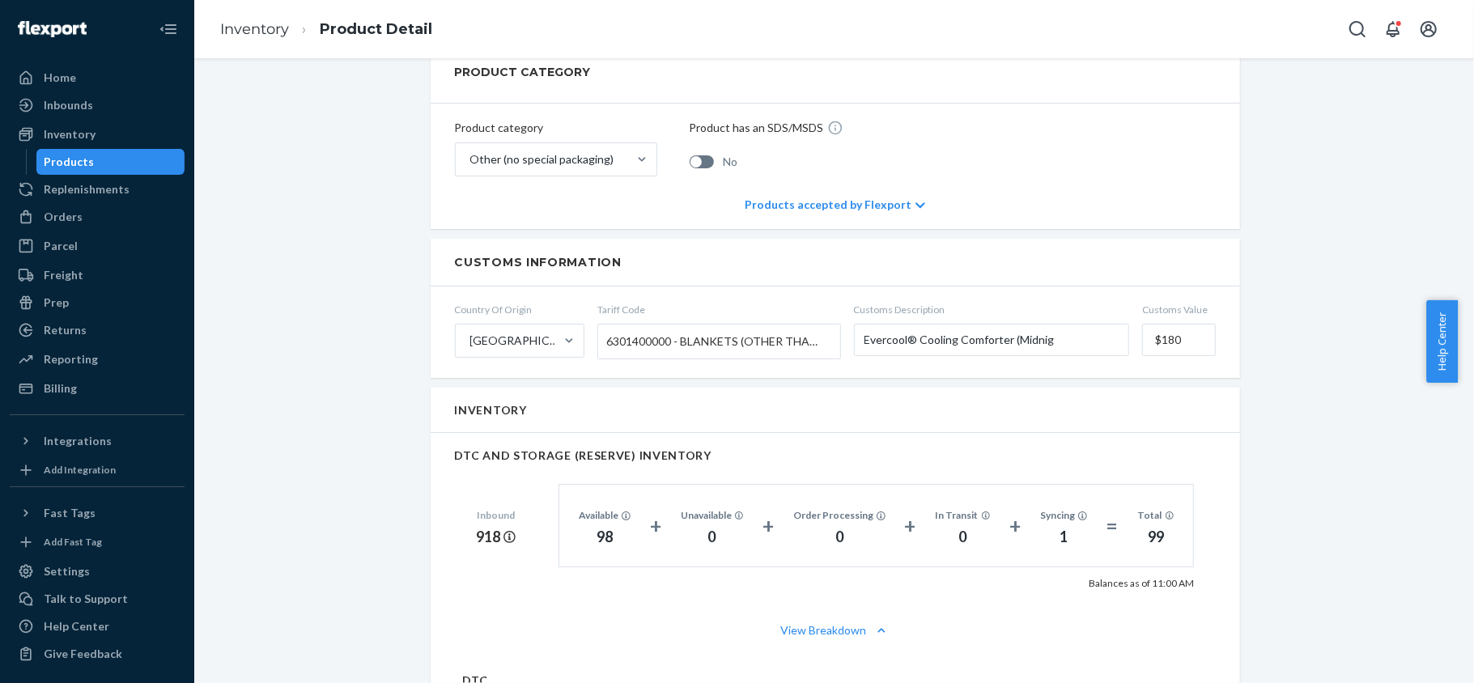
scroll to position [971, 0]
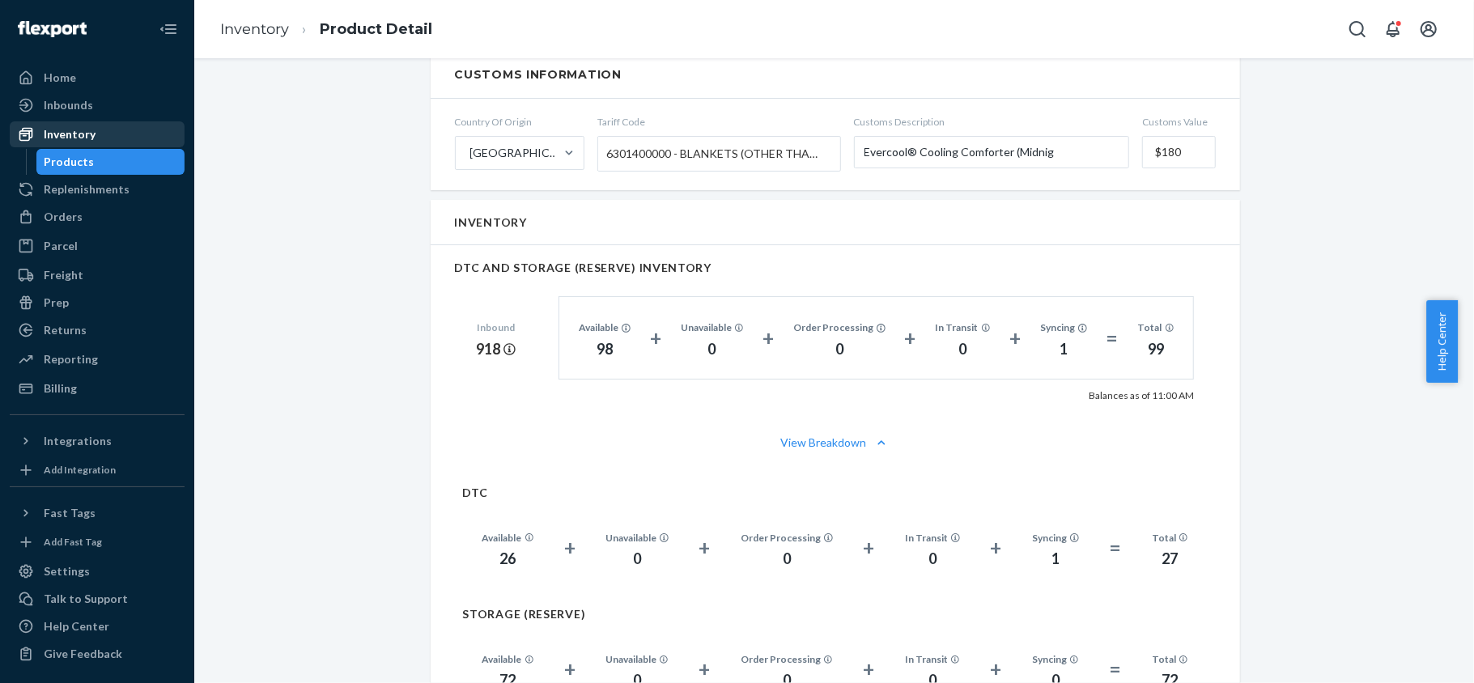
click at [83, 134] on div "Inventory" at bounding box center [70, 134] width 52 height 16
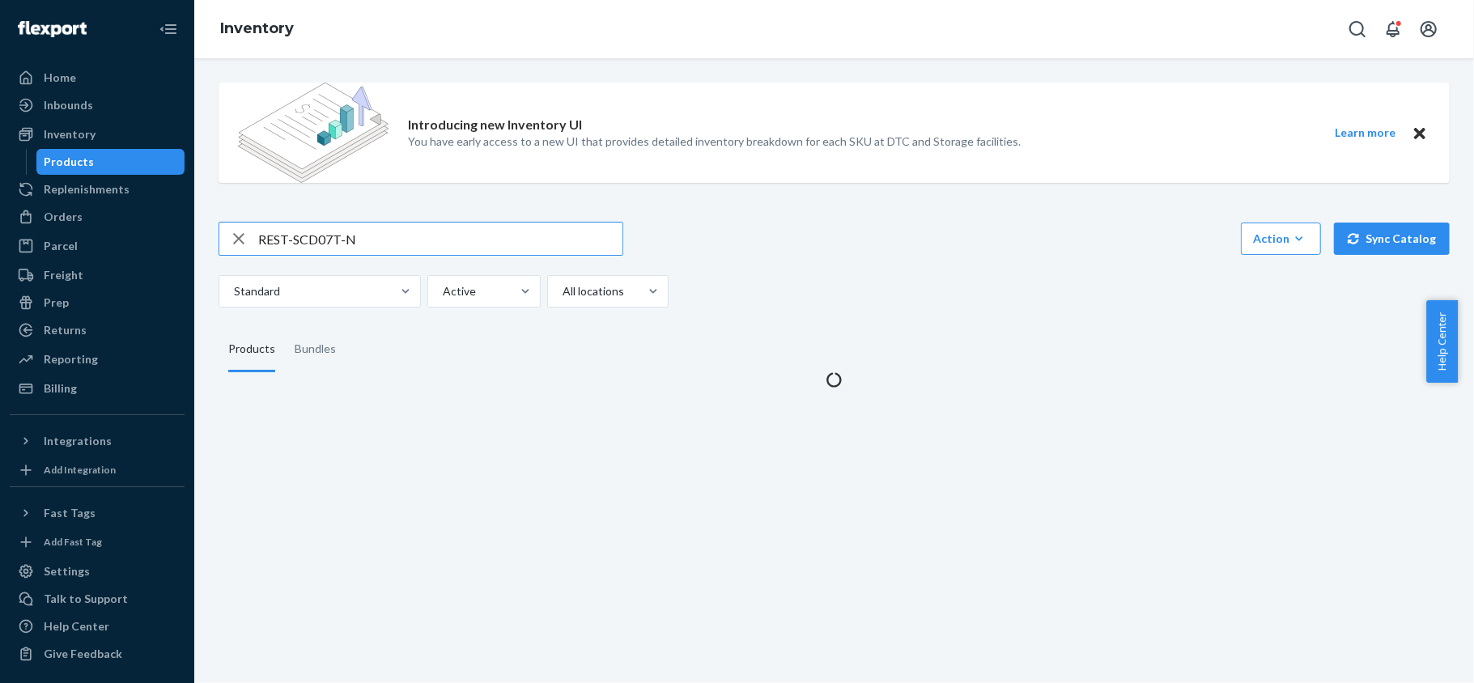
click at [355, 240] on input "REST-SCD07T-N" at bounding box center [440, 239] width 364 height 32
click at [356, 240] on input "REST-SCD07T-N" at bounding box center [440, 239] width 364 height 32
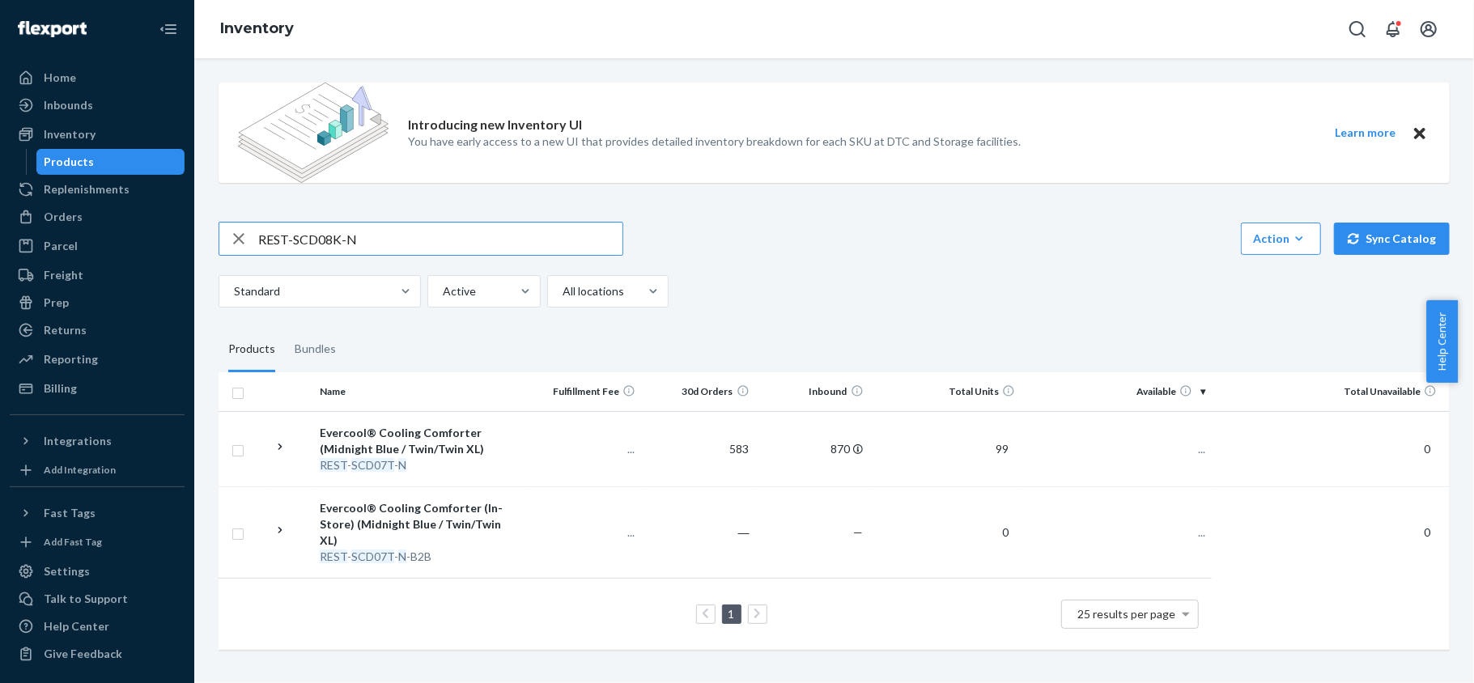
type input "REST-SCD08K-N"
click at [1179, 447] on span "78" at bounding box center [1192, 449] width 26 height 14
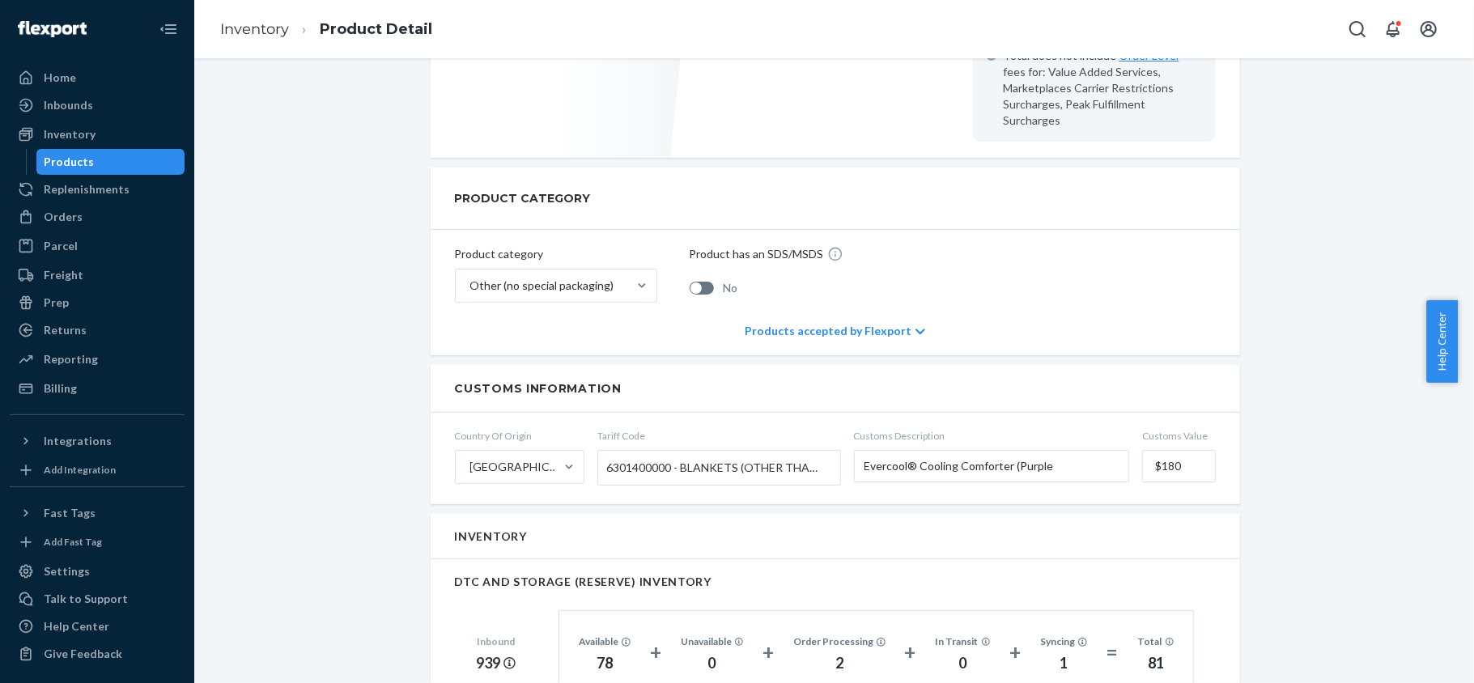
scroll to position [971, 0]
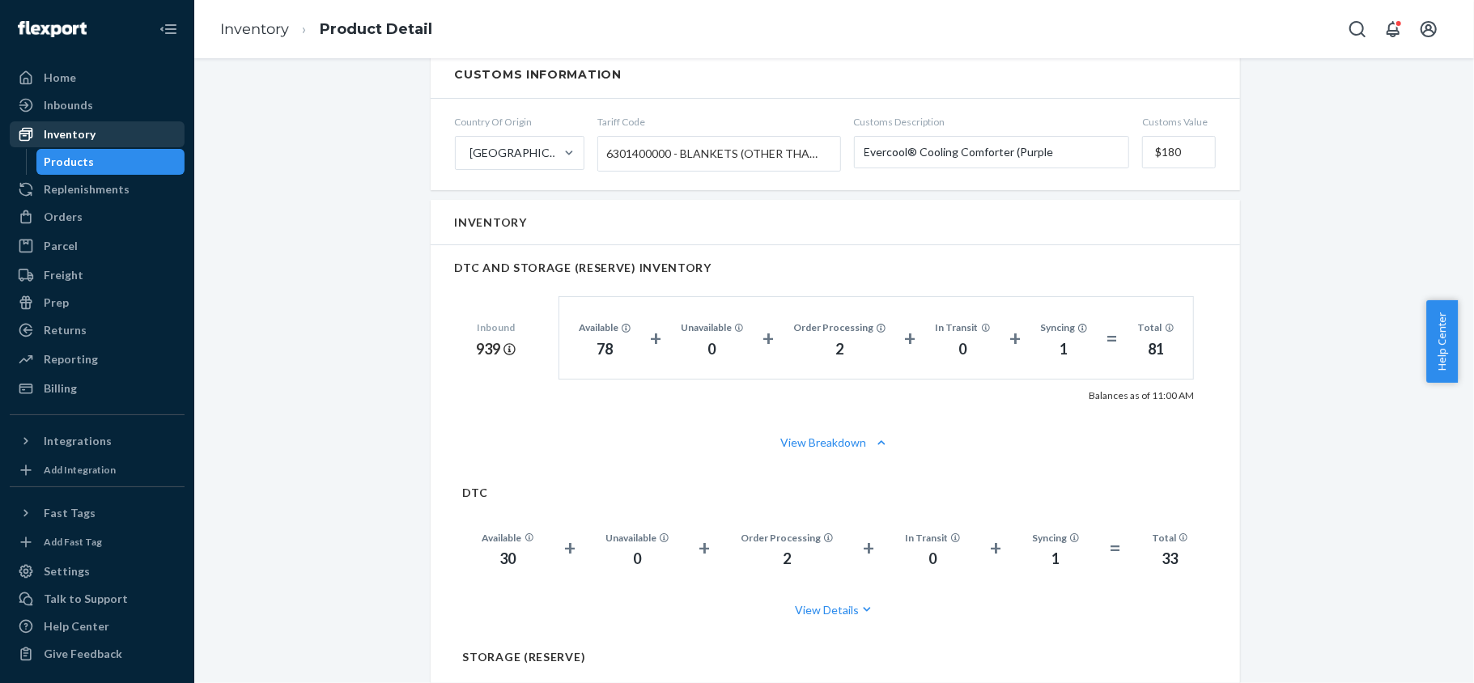
click at [86, 136] on div "Inventory" at bounding box center [70, 134] width 52 height 16
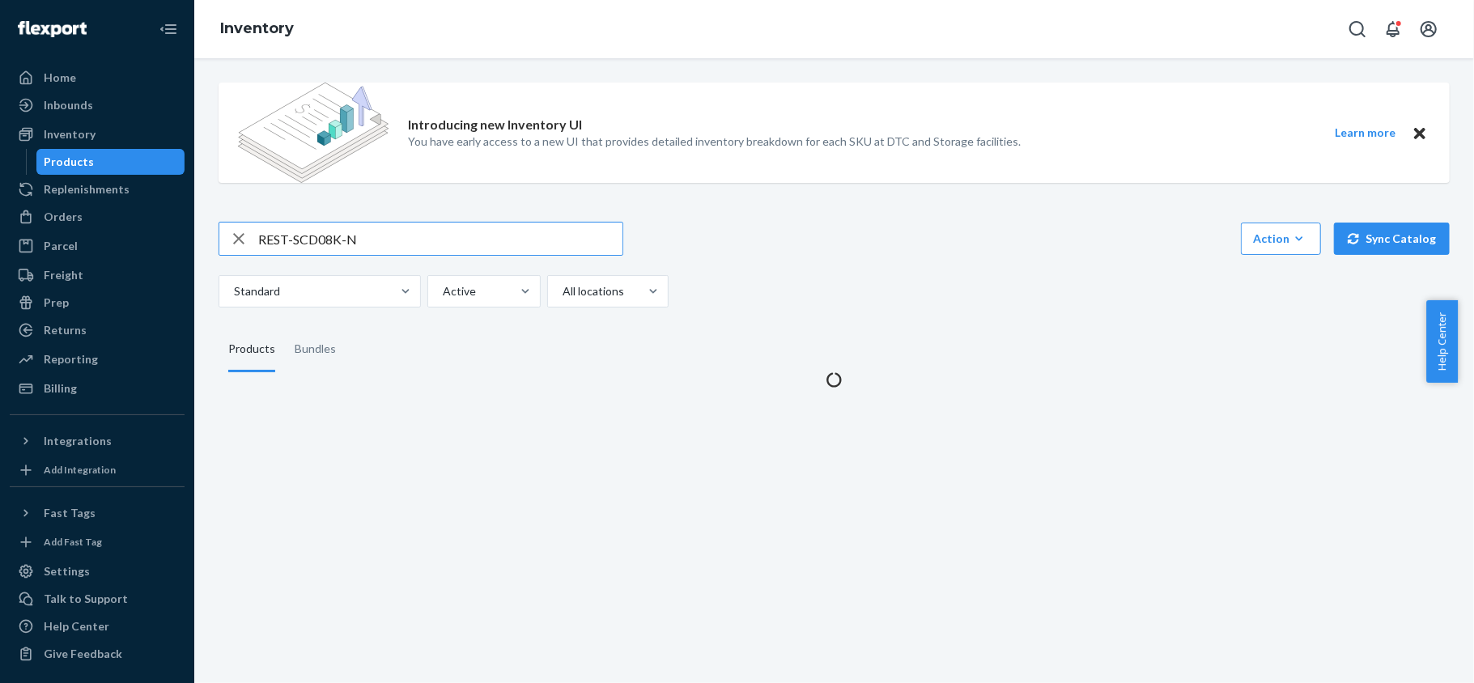
click at [376, 235] on input "REST-SCD08K-N" at bounding box center [440, 239] width 364 height 32
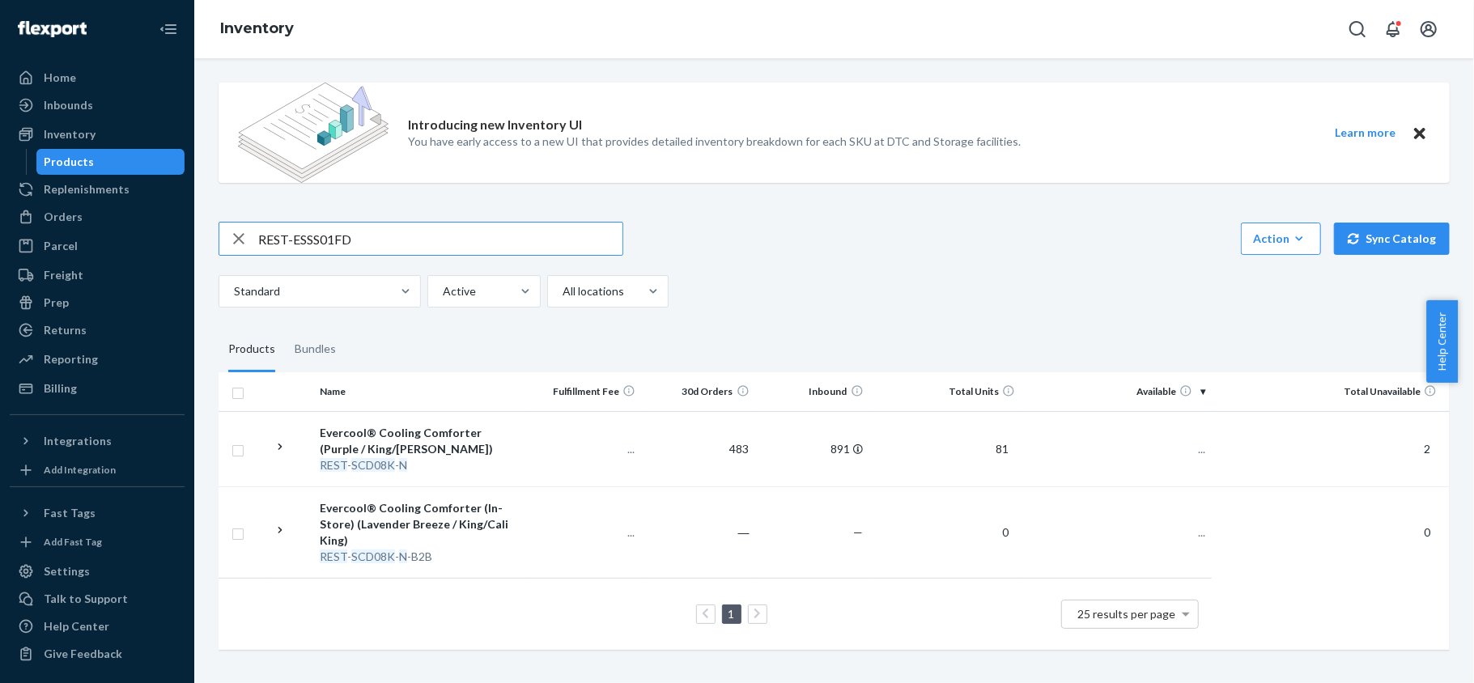
type input "REST-ESSS01FD"
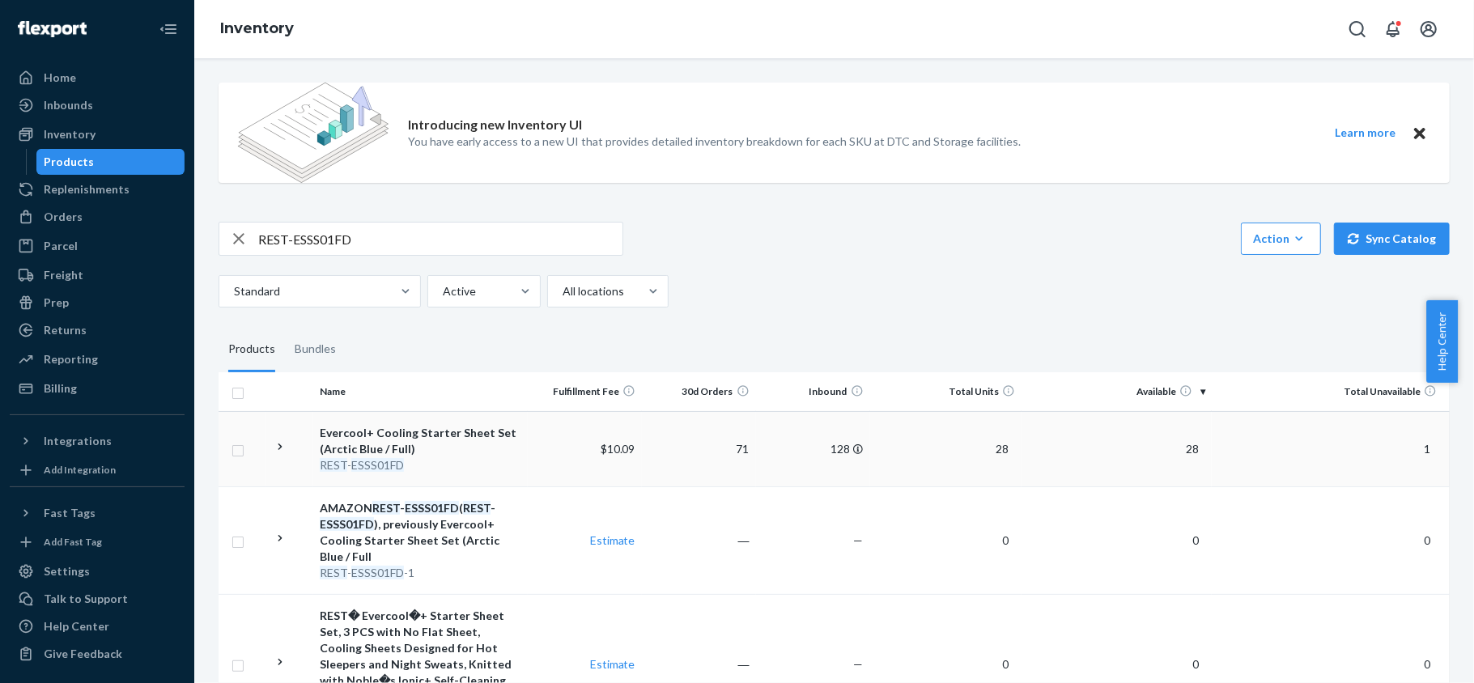
click at [1182, 447] on span "28" at bounding box center [1192, 449] width 26 height 14
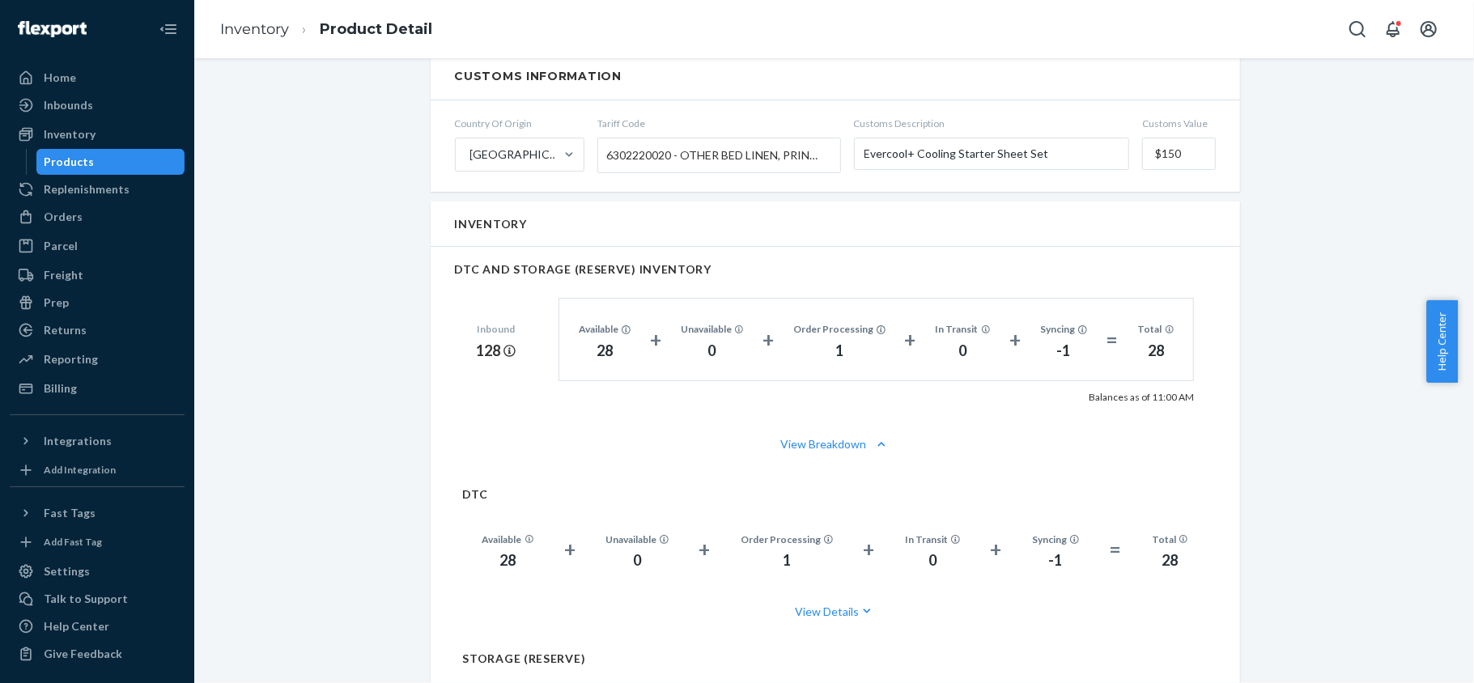
scroll to position [971, 0]
drag, startPoint x: 84, startPoint y: 208, endPoint x: 142, endPoint y: 202, distance: 58.6
click at [84, 209] on div "Orders" at bounding box center [97, 217] width 172 height 23
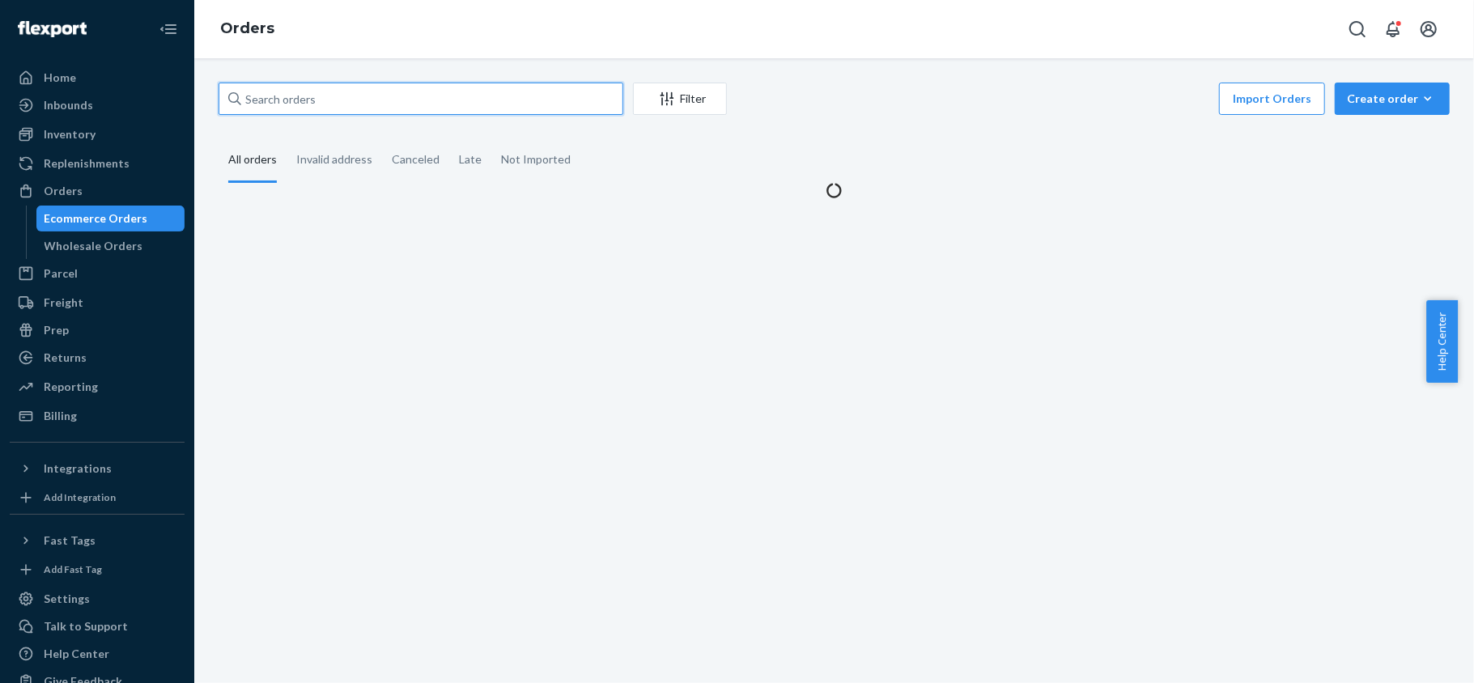
click at [324, 111] on input "text" at bounding box center [421, 99] width 405 height 32
paste input "US25342746"
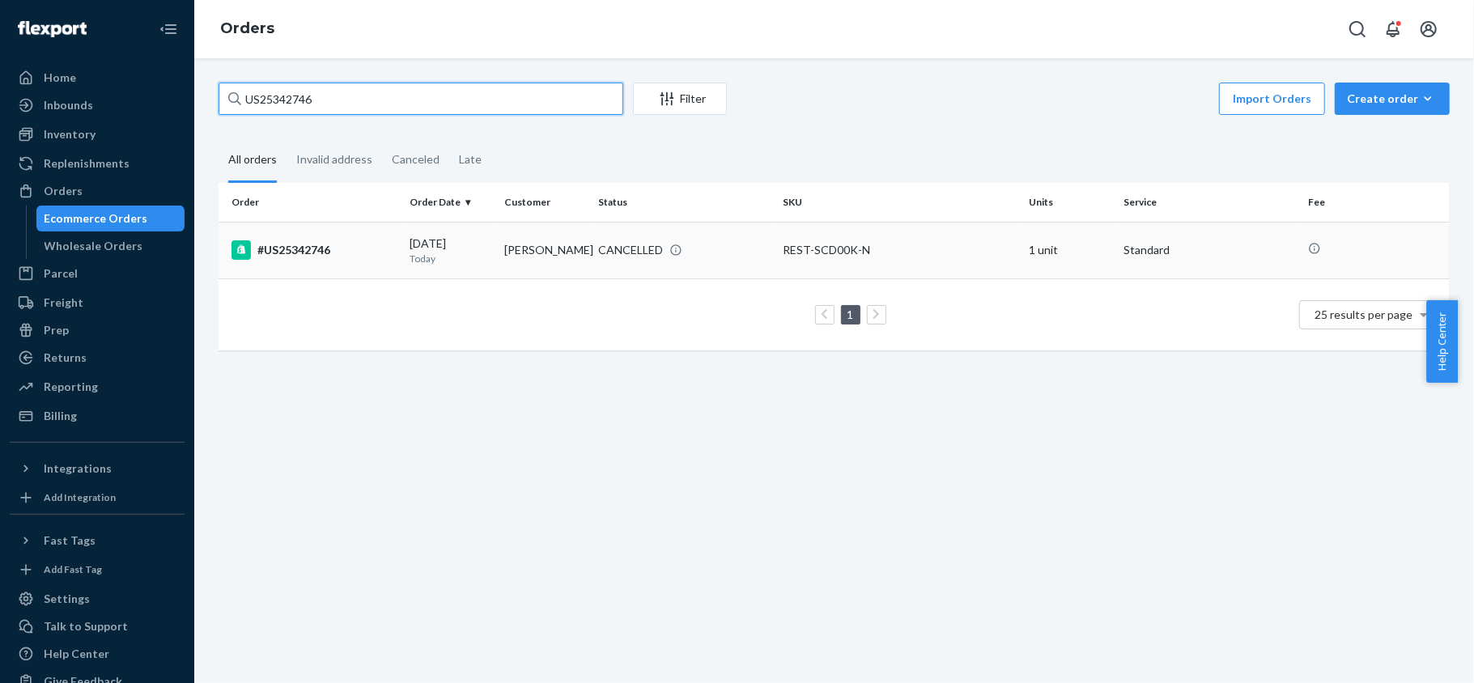
type input "US25342746"
click at [371, 253] on div "#US25342746" at bounding box center [313, 249] width 165 height 19
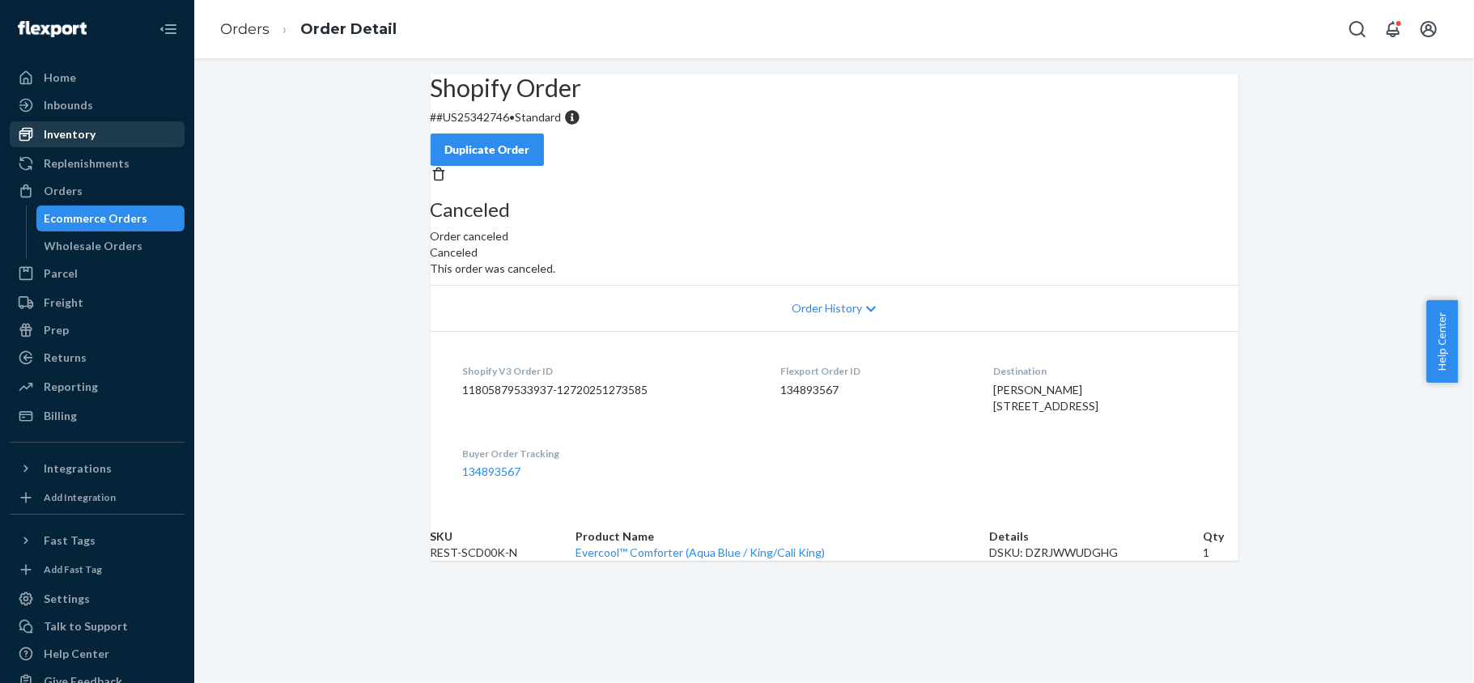
click at [55, 136] on div "Inventory" at bounding box center [70, 134] width 52 height 16
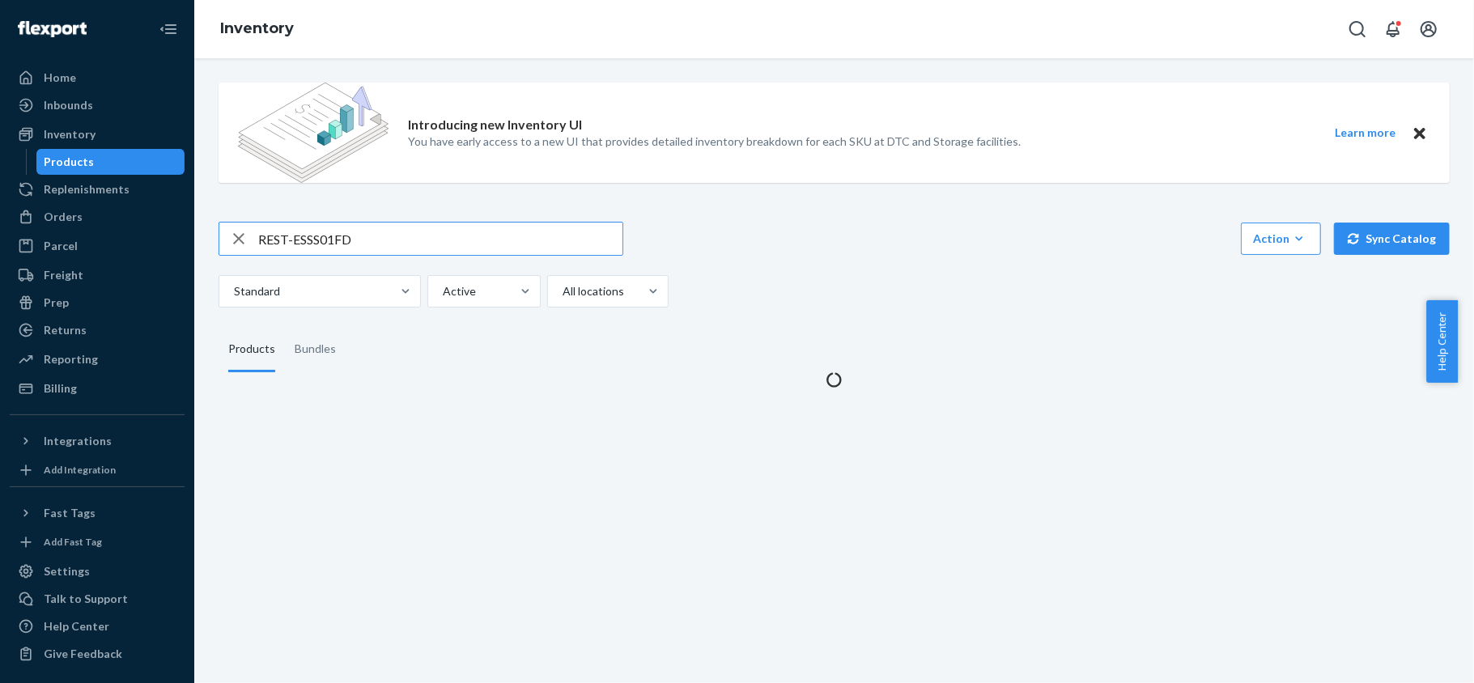
click at [312, 230] on input "REST-ESSS01FD" at bounding box center [440, 239] width 364 height 32
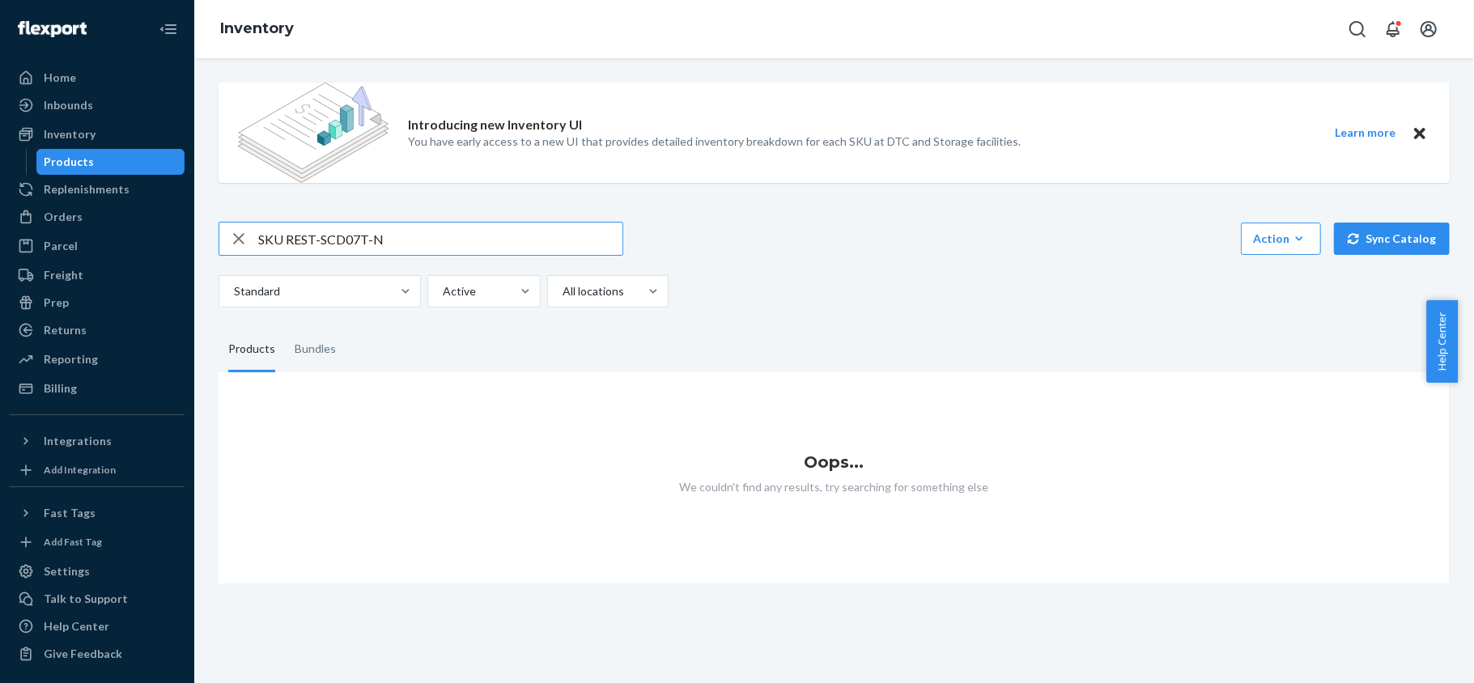
drag, startPoint x: 283, startPoint y: 240, endPoint x: 241, endPoint y: 240, distance: 42.1
click at [241, 240] on div "SKU REST-SCD07T-N" at bounding box center [420, 239] width 403 height 32
type input "REST-SCD07T-N"
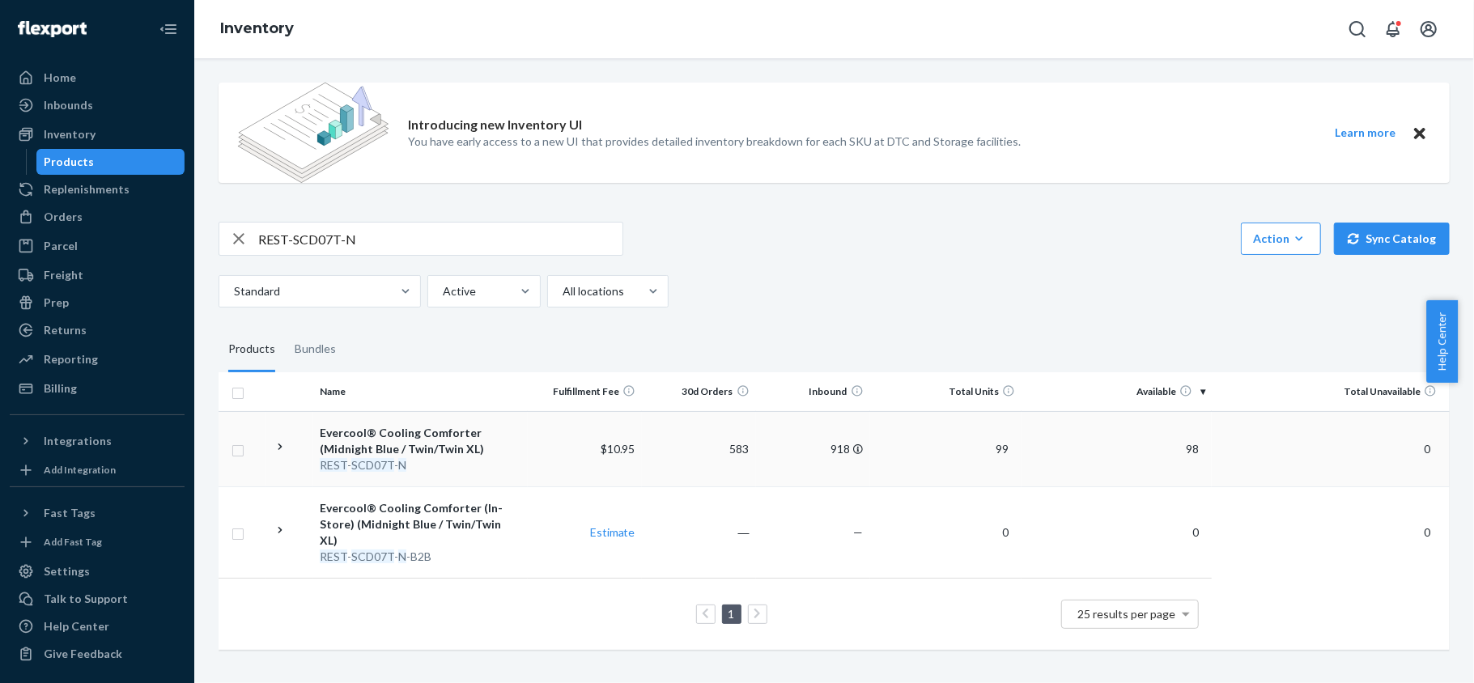
click at [1163, 439] on td "98" at bounding box center [1116, 448] width 190 height 75
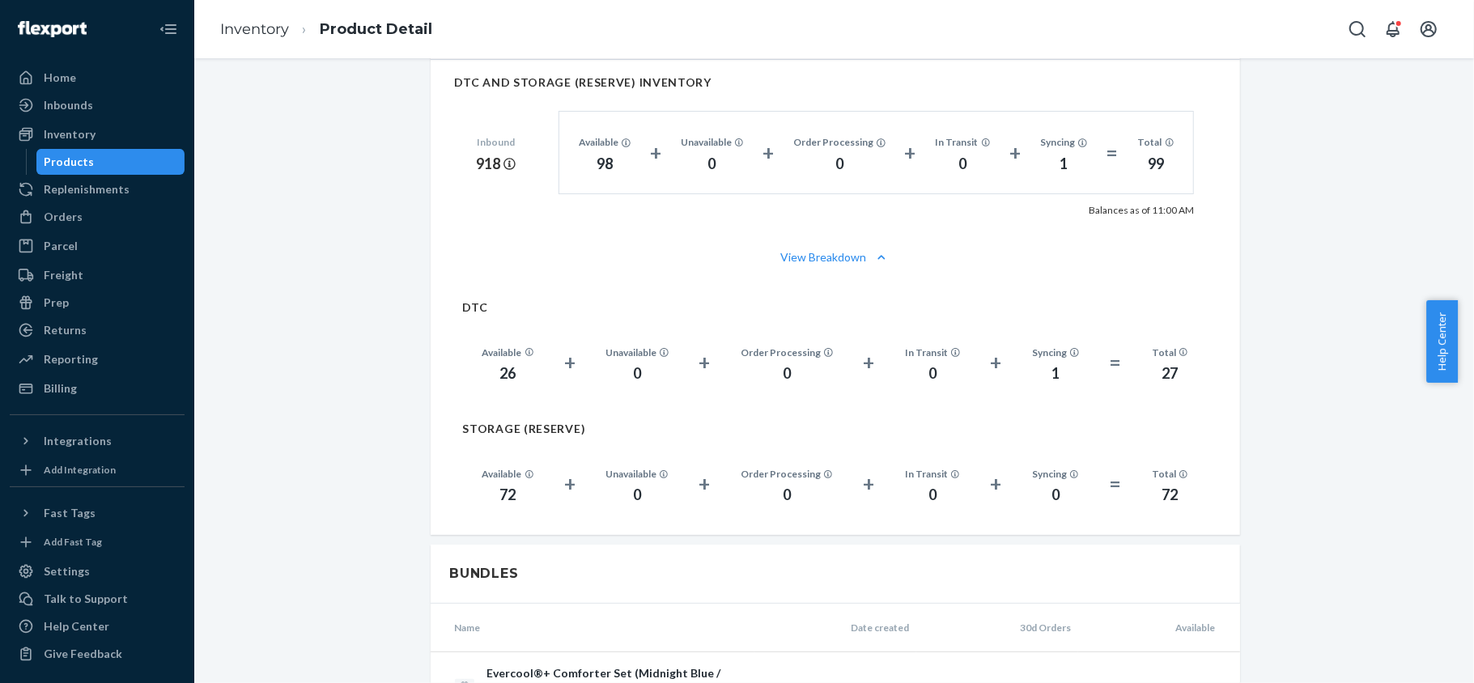
scroll to position [1187, 0]
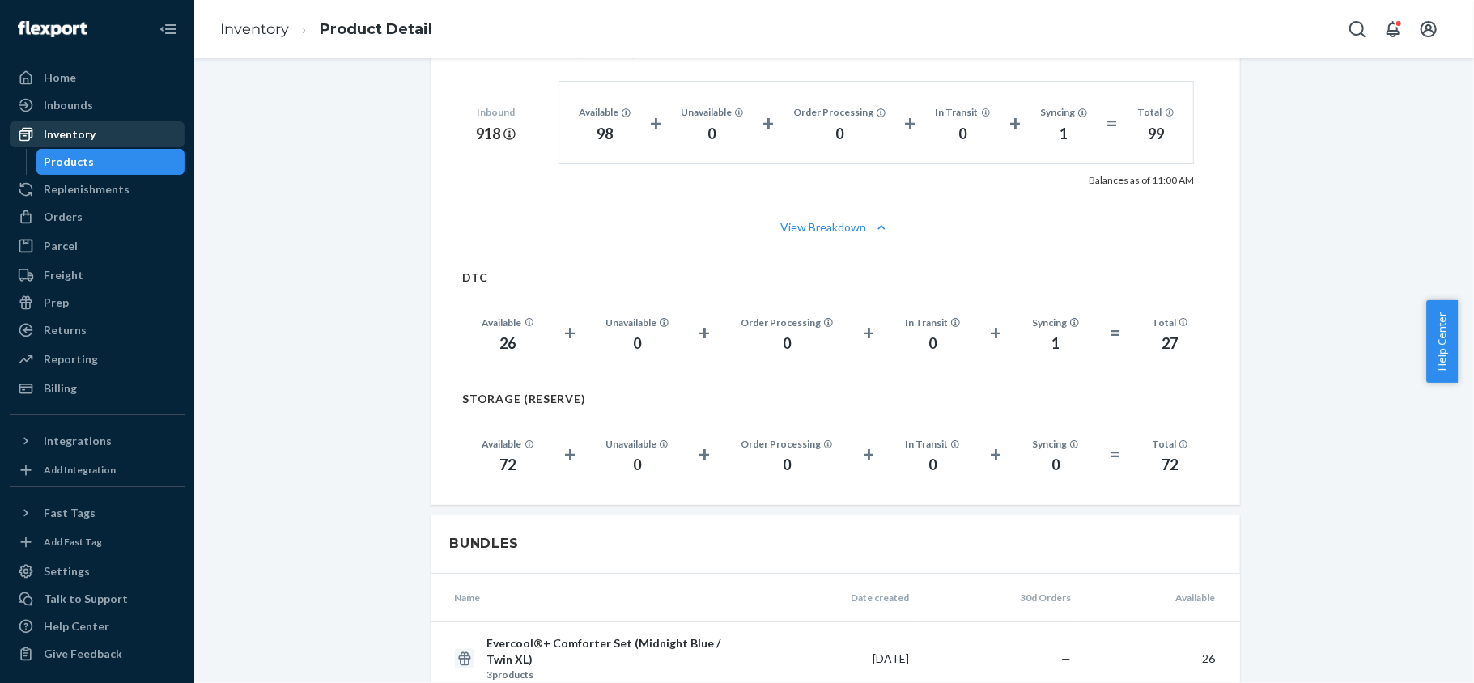
click at [84, 127] on div "Inventory" at bounding box center [70, 134] width 52 height 16
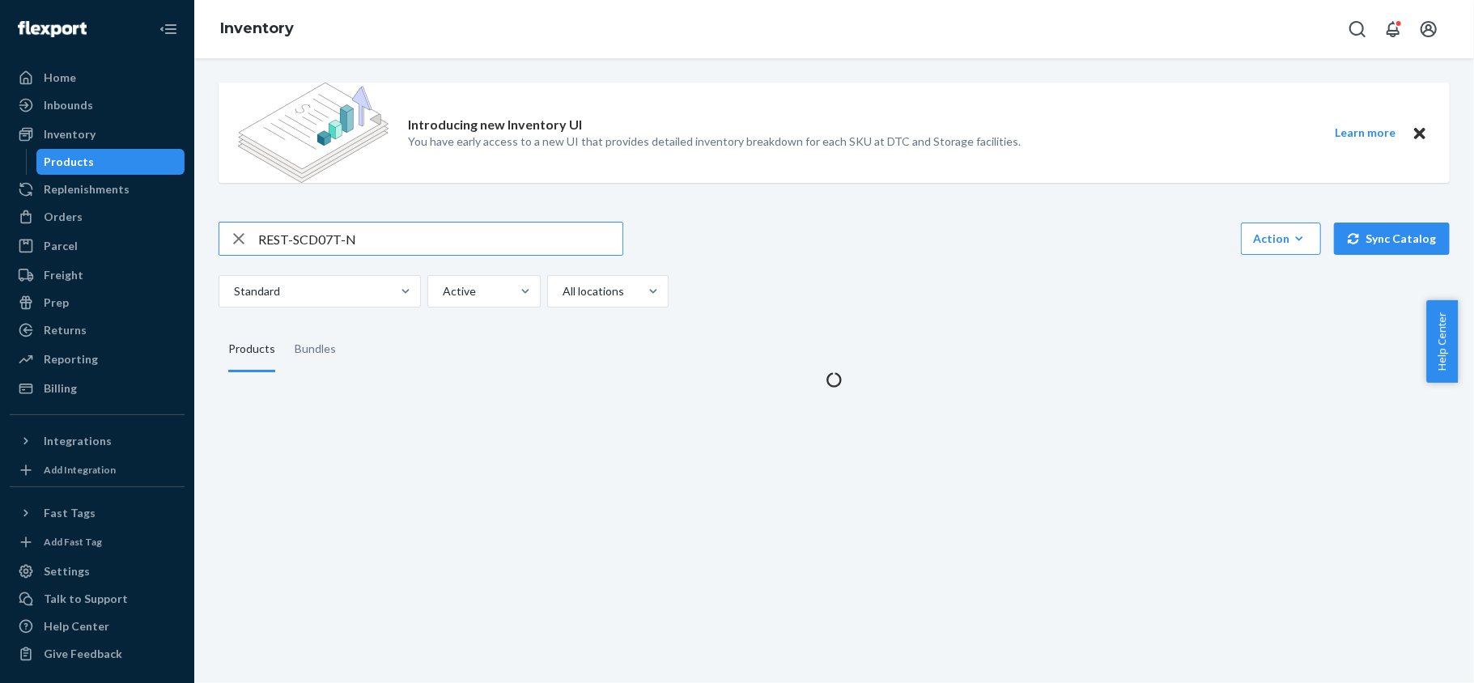
click at [380, 220] on div "Introducing new Inventory UI You have early access to a new UI that provides de…" at bounding box center [833, 229] width 1255 height 318
click at [390, 243] on input "REST-SCD07T-N" at bounding box center [440, 239] width 364 height 32
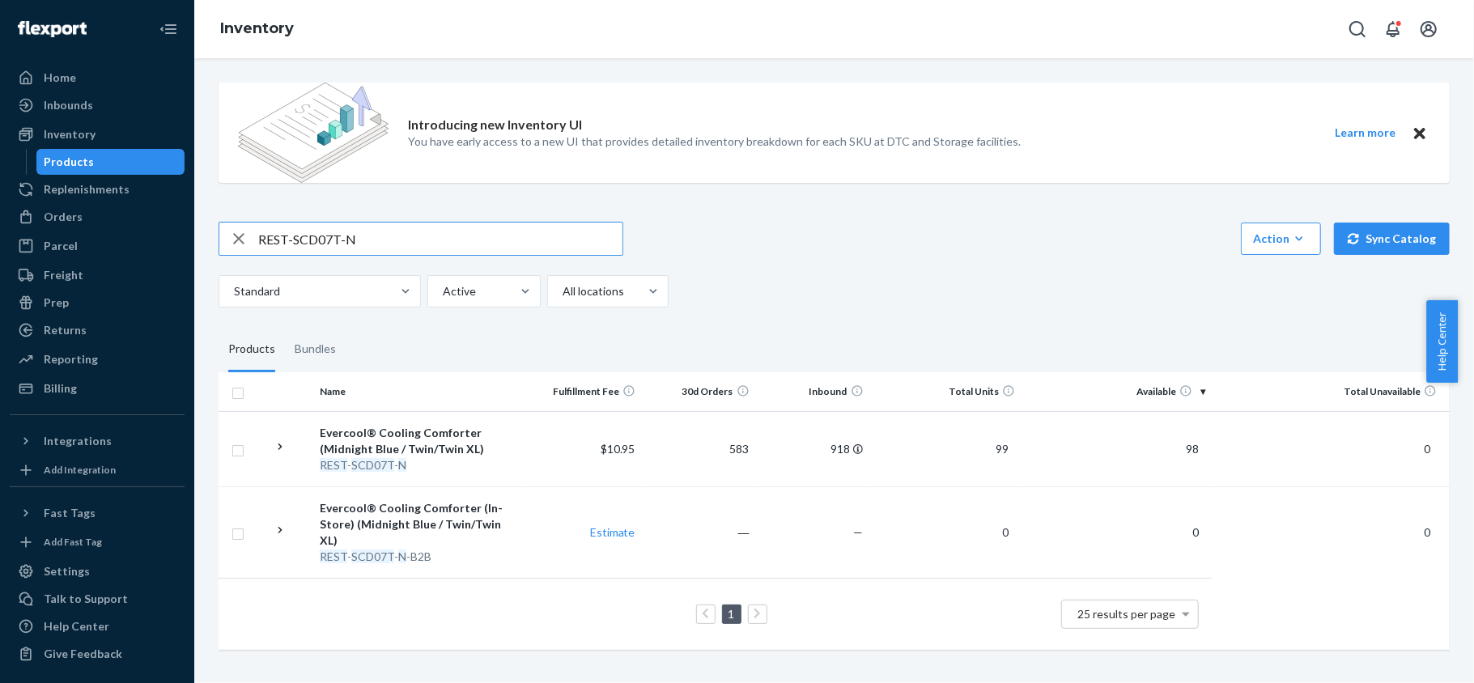
click at [341, 235] on input "REST-SCD07T-N" at bounding box center [440, 239] width 364 height 32
paste input "REST-IFS06K"
type input "REST-IFS06K"
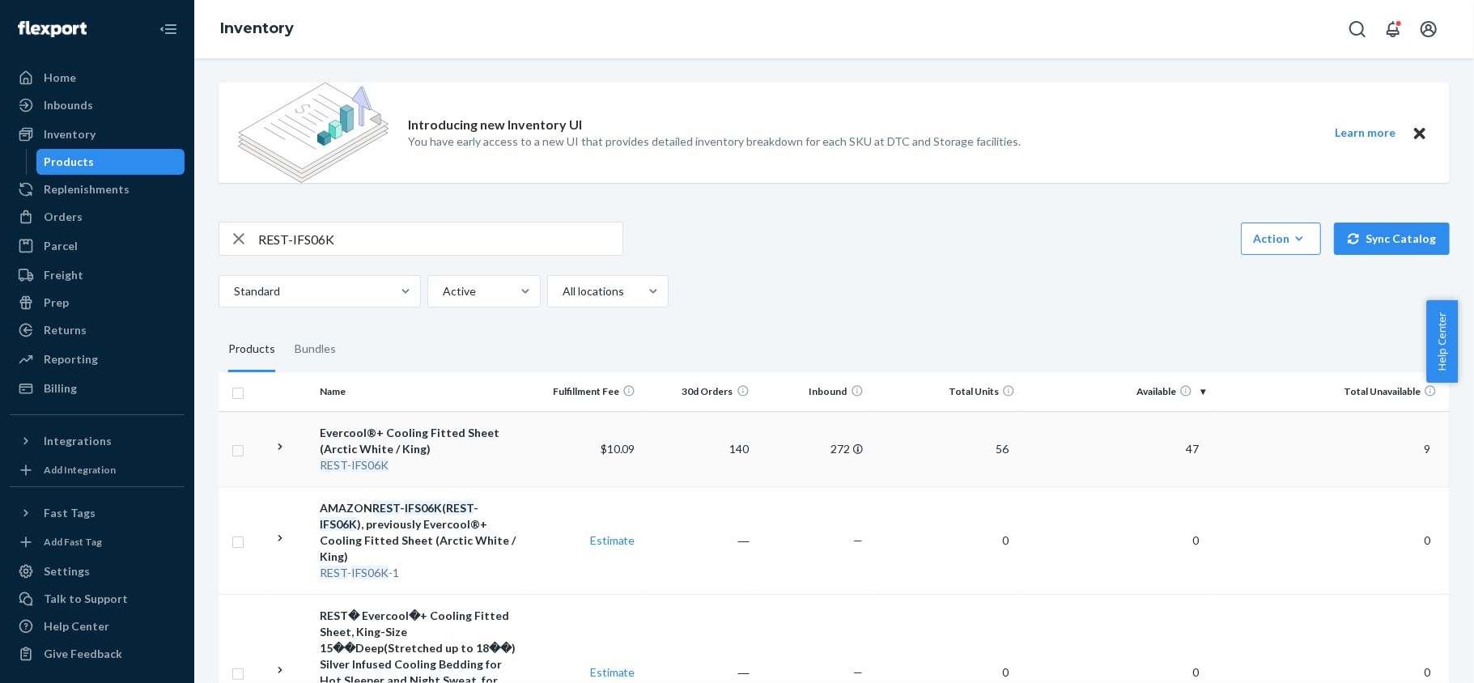
click at [1185, 447] on span "47" at bounding box center [1192, 449] width 26 height 14
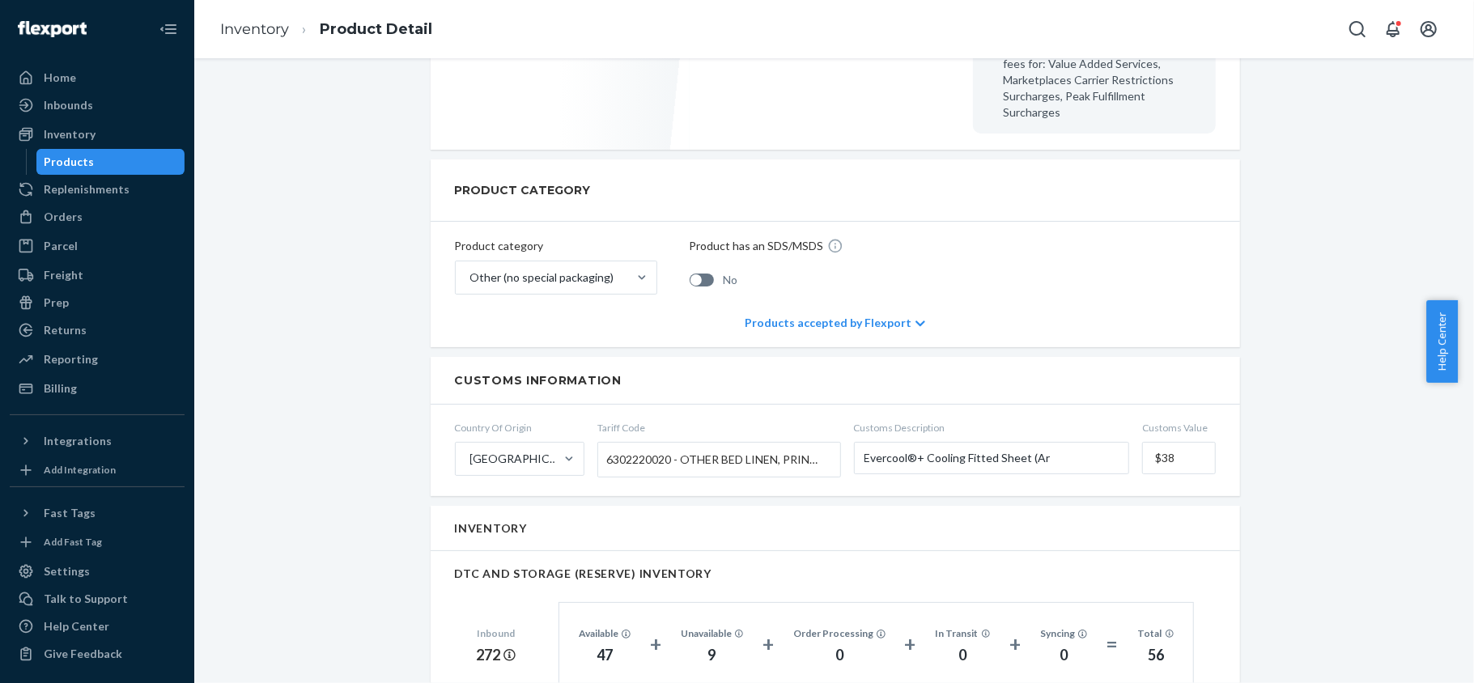
scroll to position [971, 0]
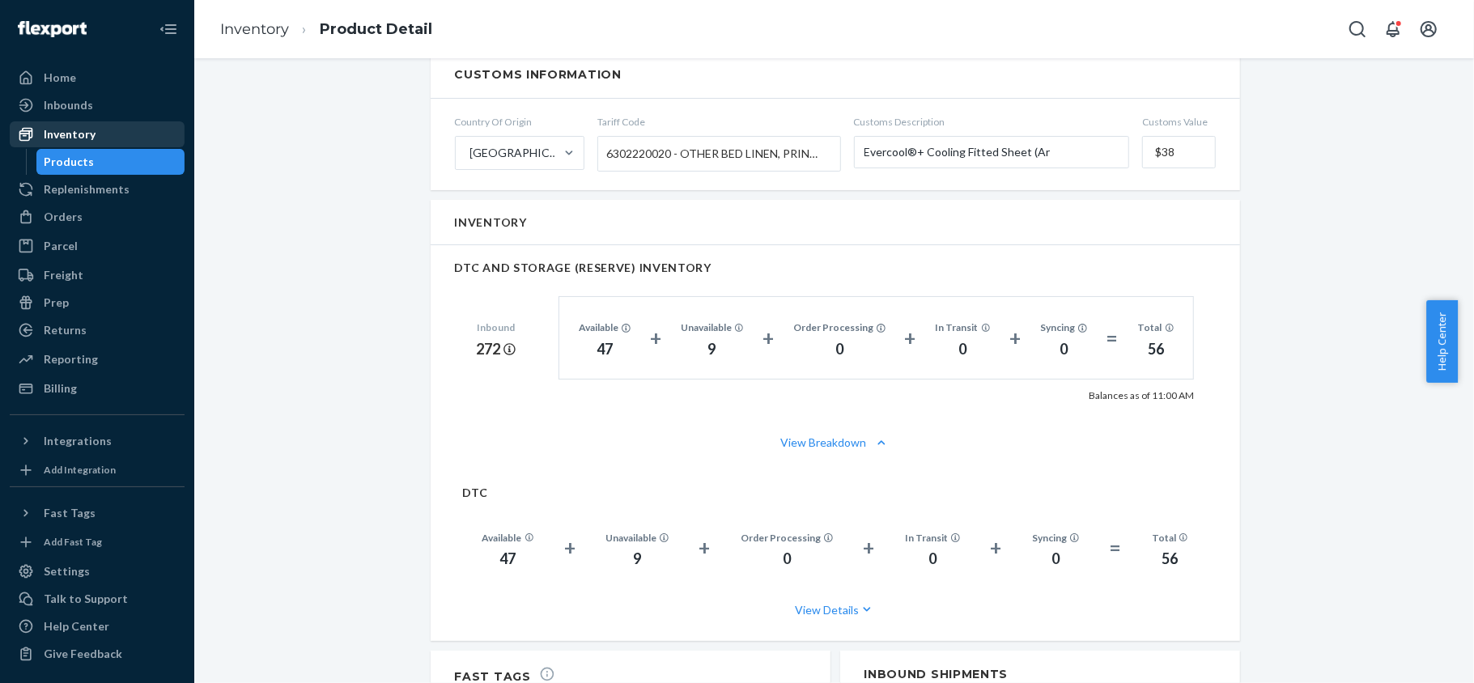
click at [91, 130] on div "Inventory" at bounding box center [70, 134] width 52 height 16
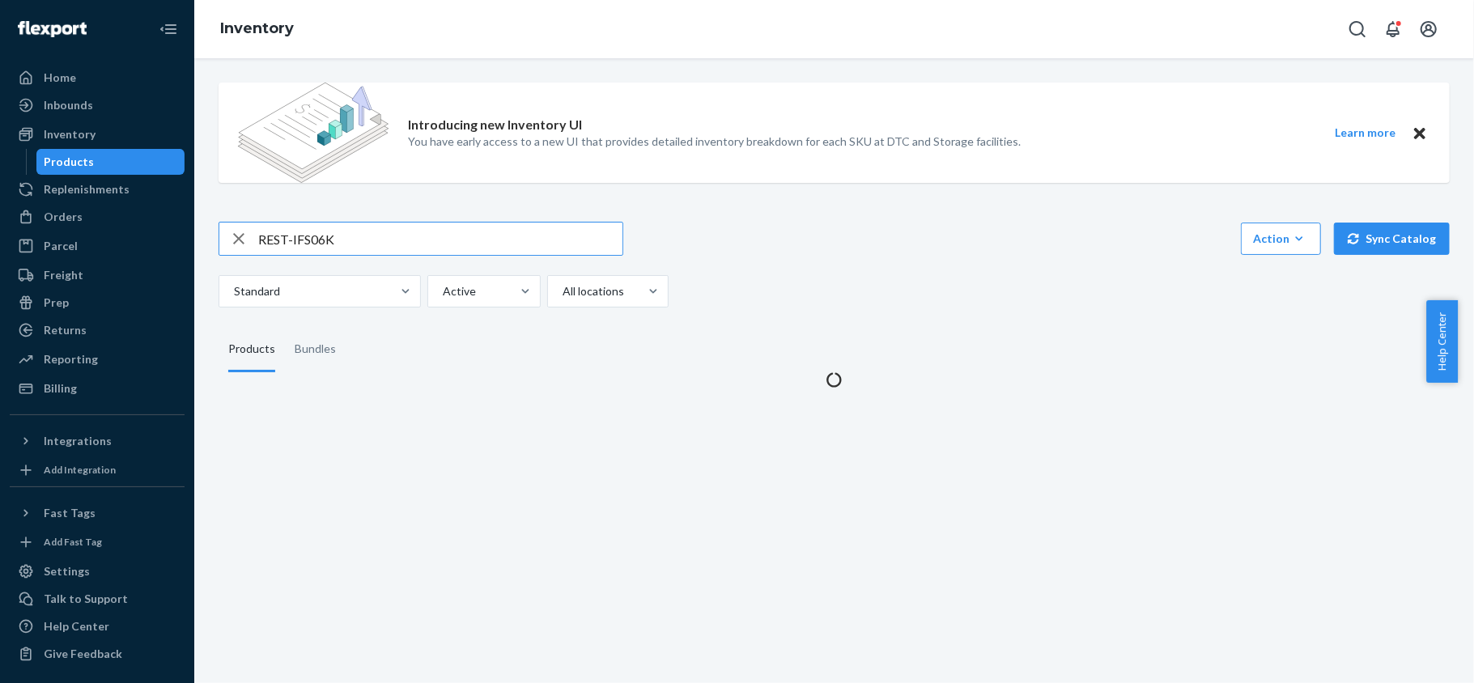
click at [389, 238] on input "REST-IFS06K" at bounding box center [440, 239] width 364 height 32
click at [387, 238] on input "REST-IFS06K" at bounding box center [440, 239] width 364 height 32
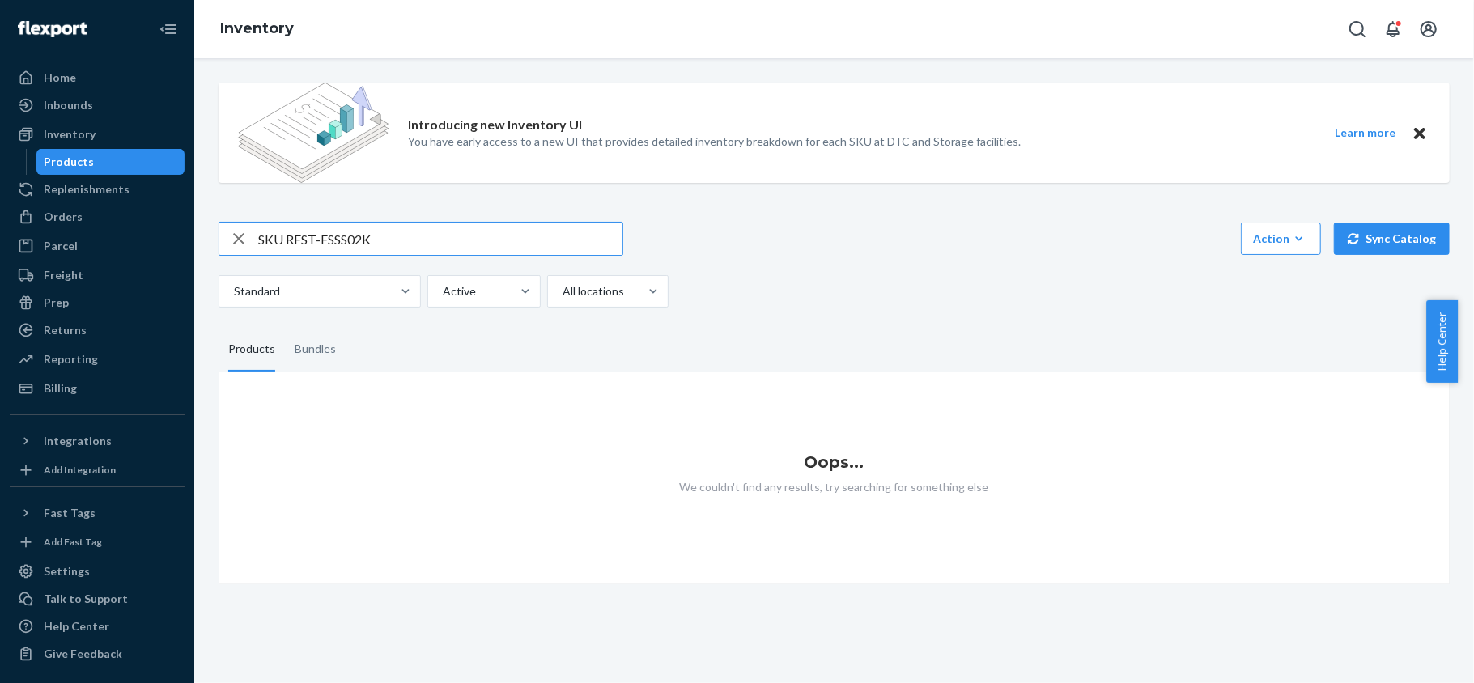
drag, startPoint x: 286, startPoint y: 231, endPoint x: 170, endPoint y: 240, distance: 116.1
click at [172, 240] on div "Home Inbounds Shipping Plans Problems Inventory Products Replenishments Orders …" at bounding box center [737, 341] width 1474 height 683
type input "REST-ESSS02K"
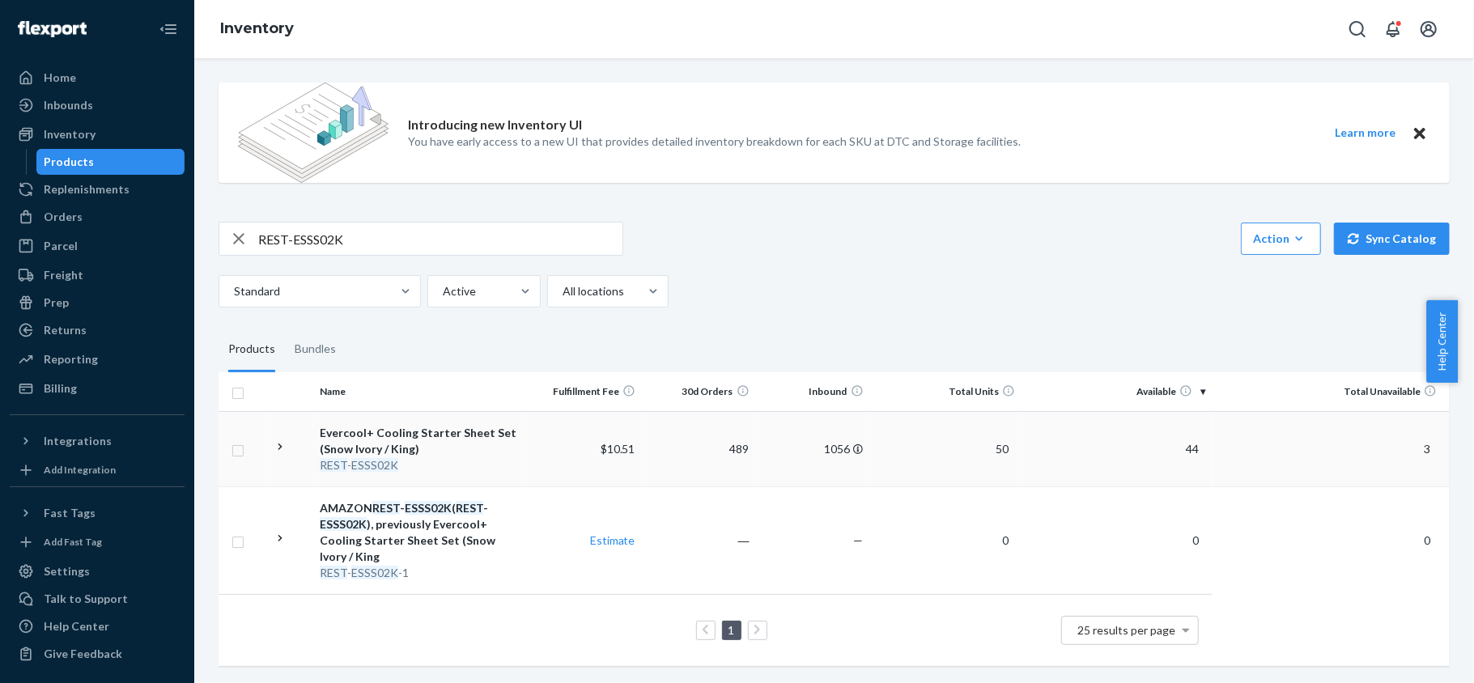
click at [1179, 448] on span "44" at bounding box center [1192, 449] width 26 height 14
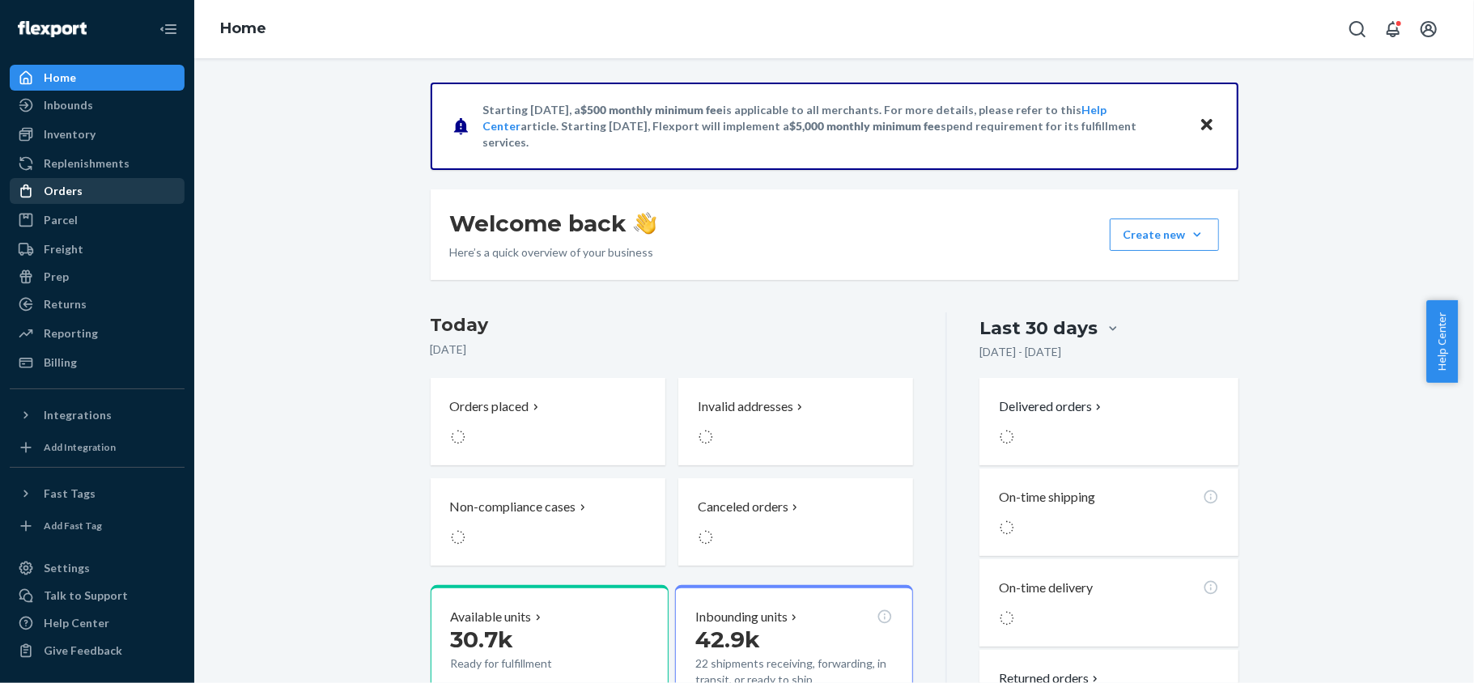
drag, startPoint x: 139, startPoint y: 191, endPoint x: 130, endPoint y: 192, distance: 9.7
click at [139, 191] on div "Orders" at bounding box center [97, 191] width 172 height 23
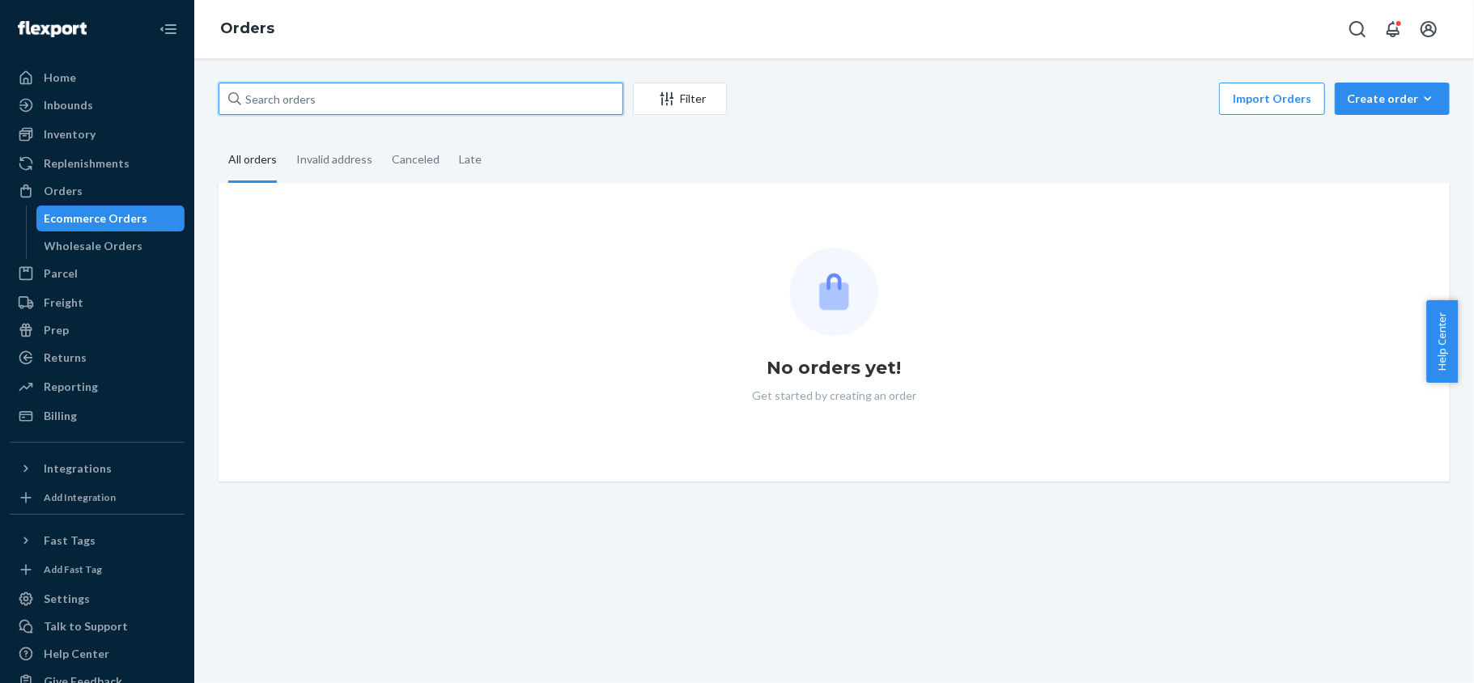
click at [370, 111] on input "text" at bounding box center [421, 99] width 405 height 32
paste input "SKU REST-ESSS02K"
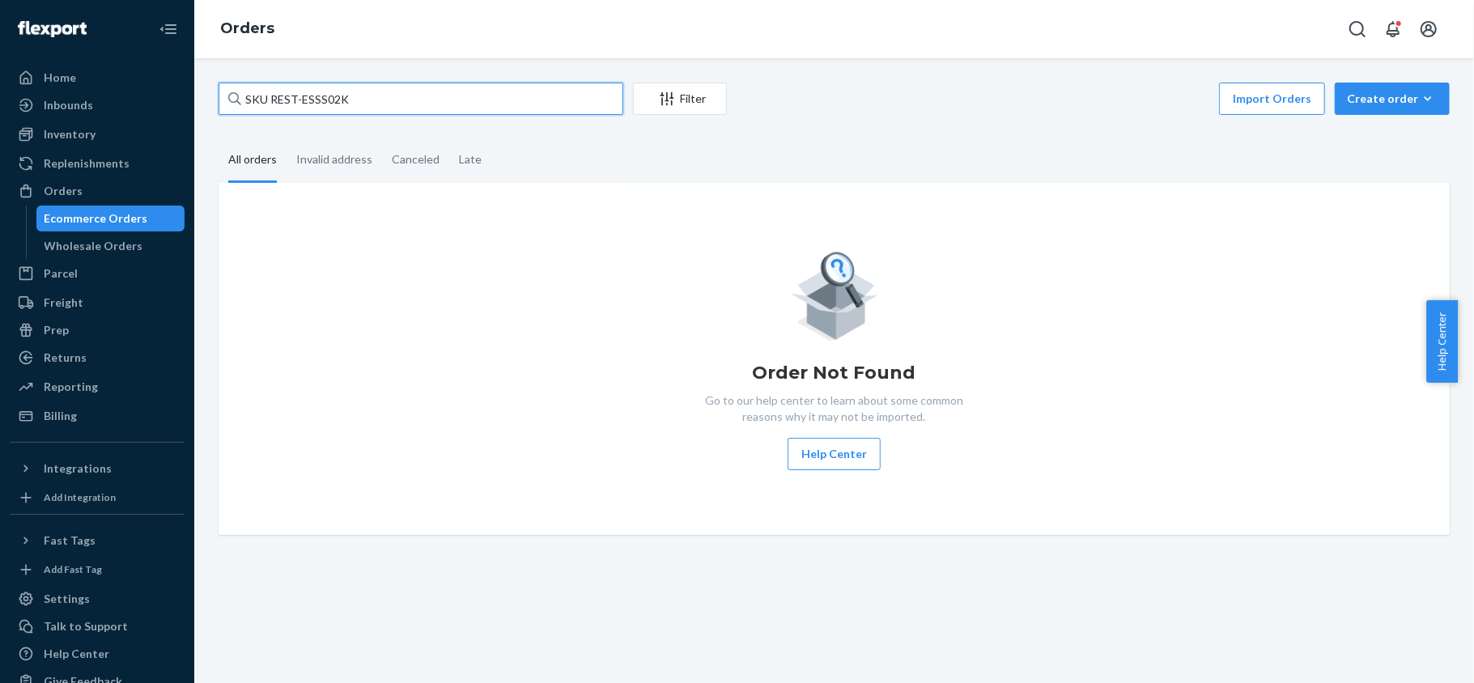
click at [273, 102] on input "SKU REST-ESSS02K" at bounding box center [421, 99] width 405 height 32
click at [269, 108] on input "SKU REST-ESSS02K" at bounding box center [421, 99] width 405 height 32
drag, startPoint x: 269, startPoint y: 104, endPoint x: 214, endPoint y: 107, distance: 55.1
click at [214, 107] on div "SKU REST-ESSS02K Filter Import Orders Create order Ecommerce order Removal orde…" at bounding box center [833, 309] width 1255 height 452
type input "REST-ESSS02K"
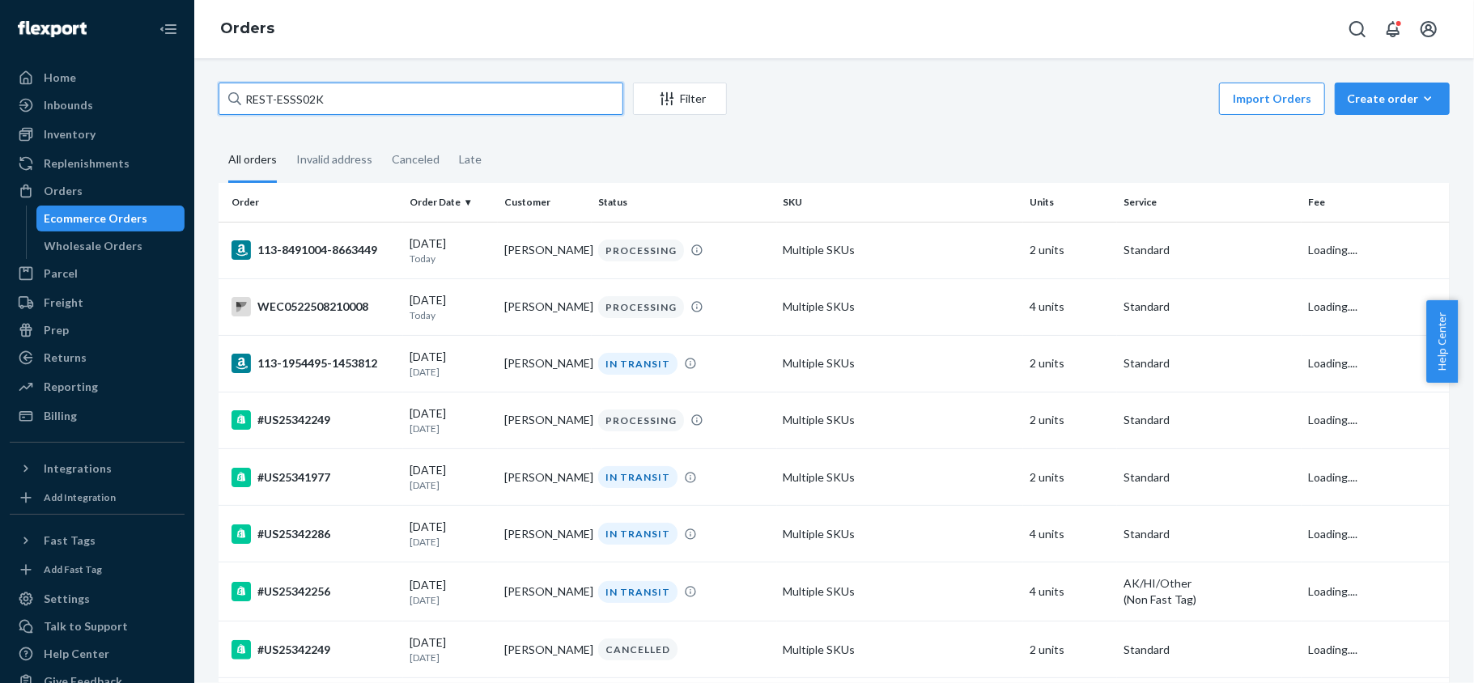
click at [274, 105] on input "REST-ESSS02K" at bounding box center [421, 99] width 405 height 32
click at [275, 105] on input "REST-ESSS02K" at bounding box center [421, 99] width 405 height 32
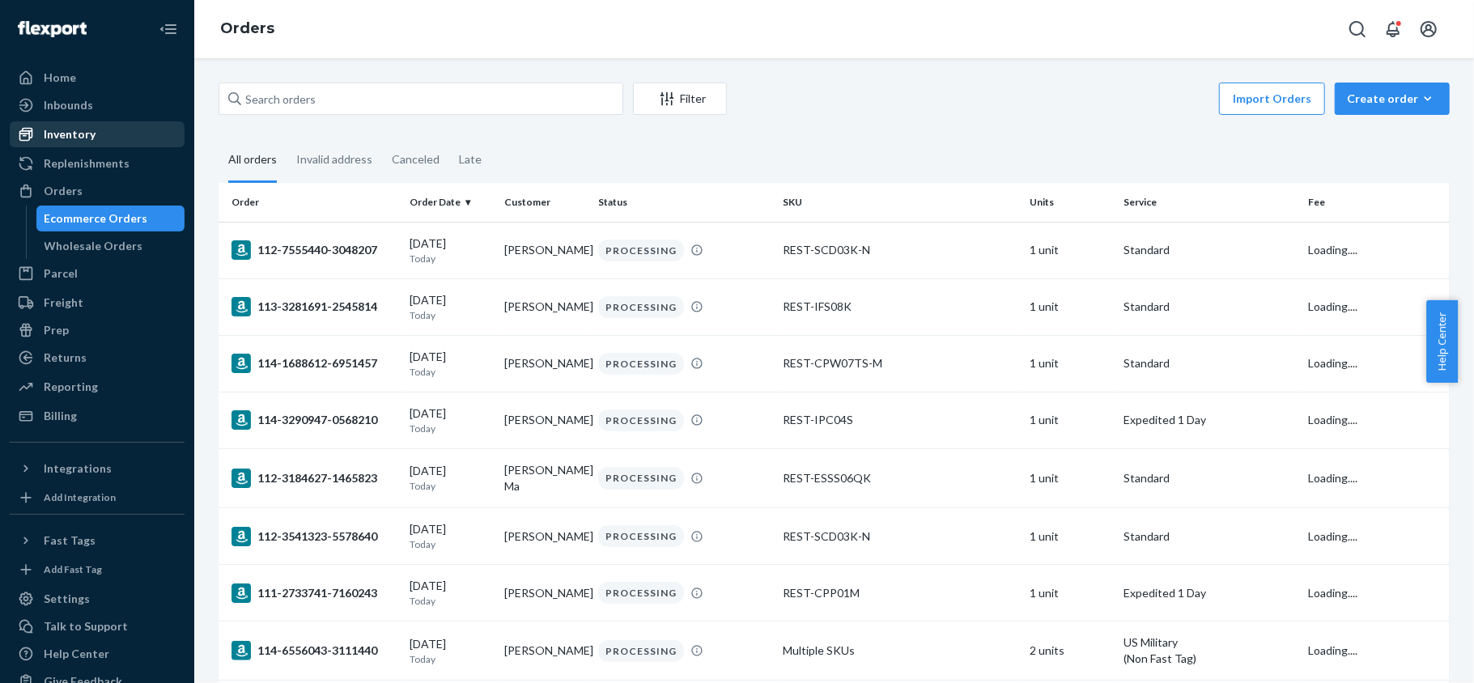
click at [120, 123] on div "Inventory" at bounding box center [97, 134] width 172 height 23
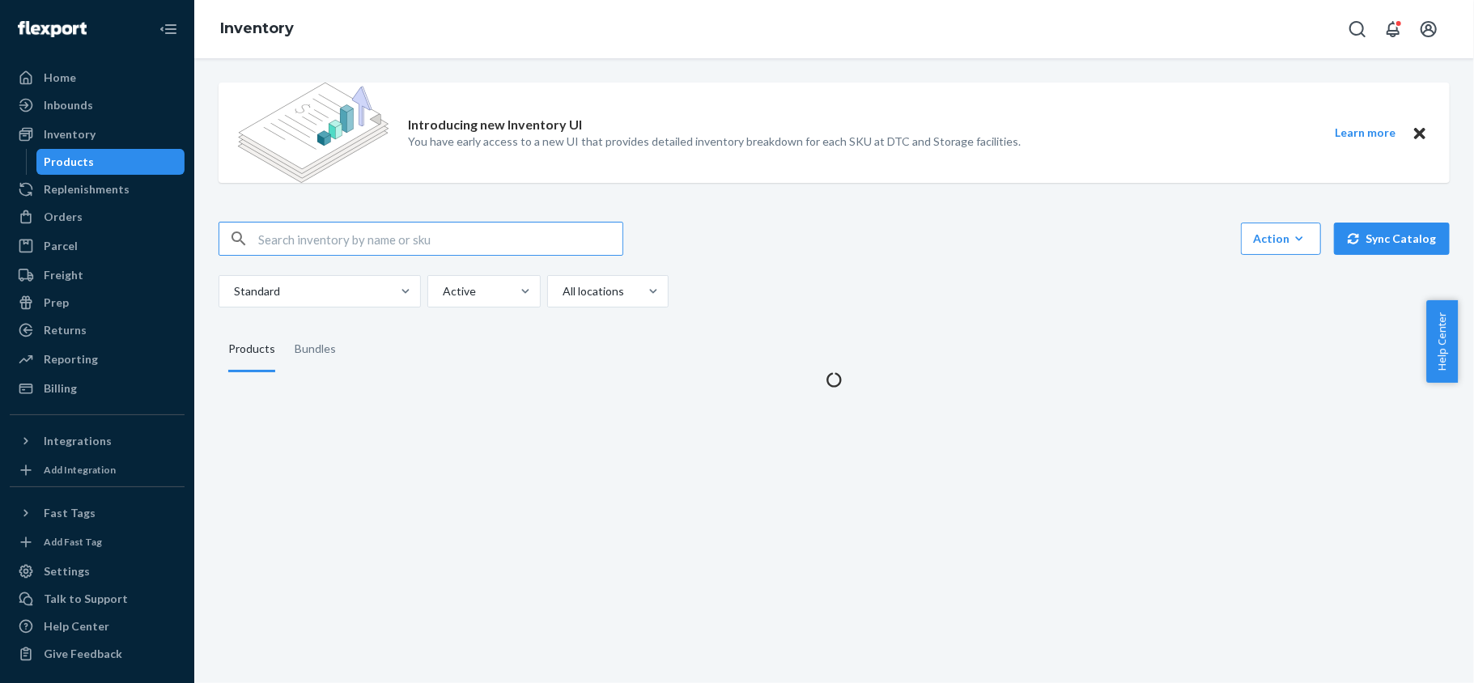
click at [399, 240] on input "text" at bounding box center [440, 239] width 364 height 32
type input "REST-ESSS02K"
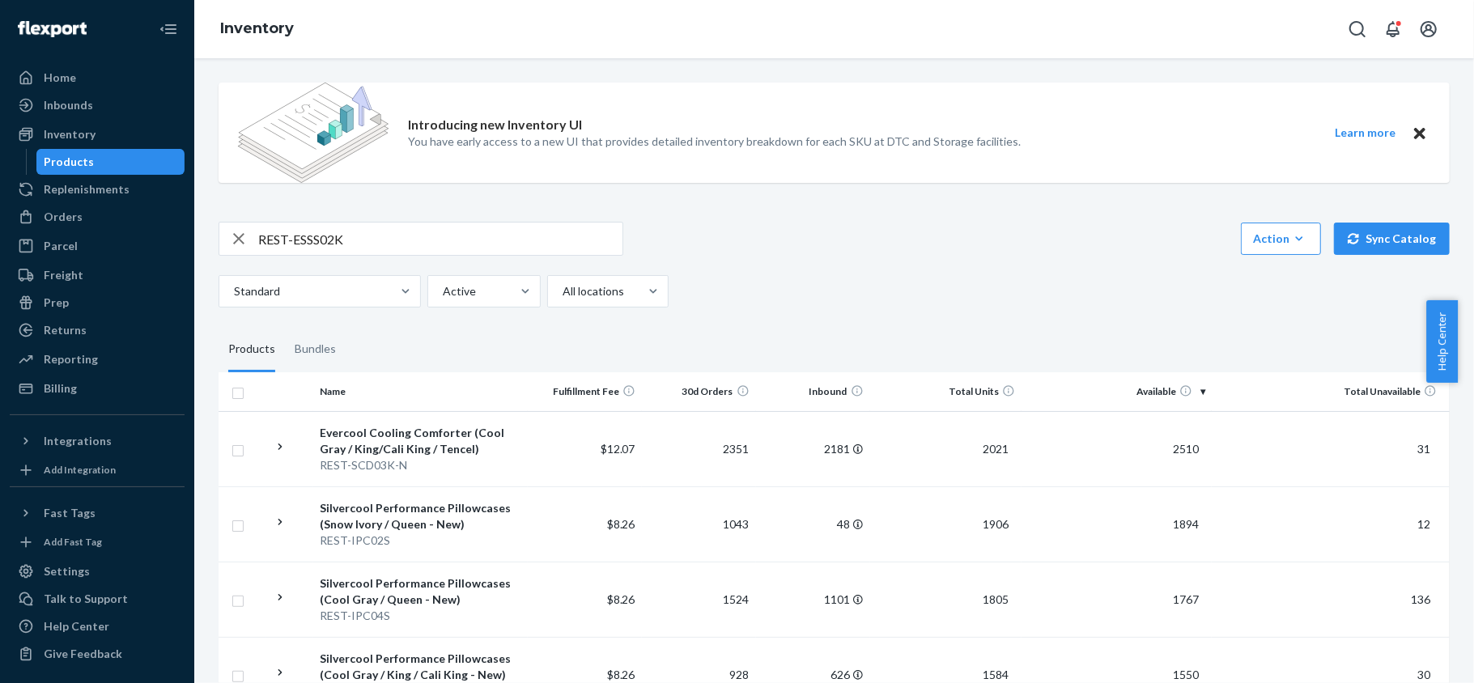
click at [503, 240] on input "REST-ESSS02K" at bounding box center [440, 239] width 364 height 32
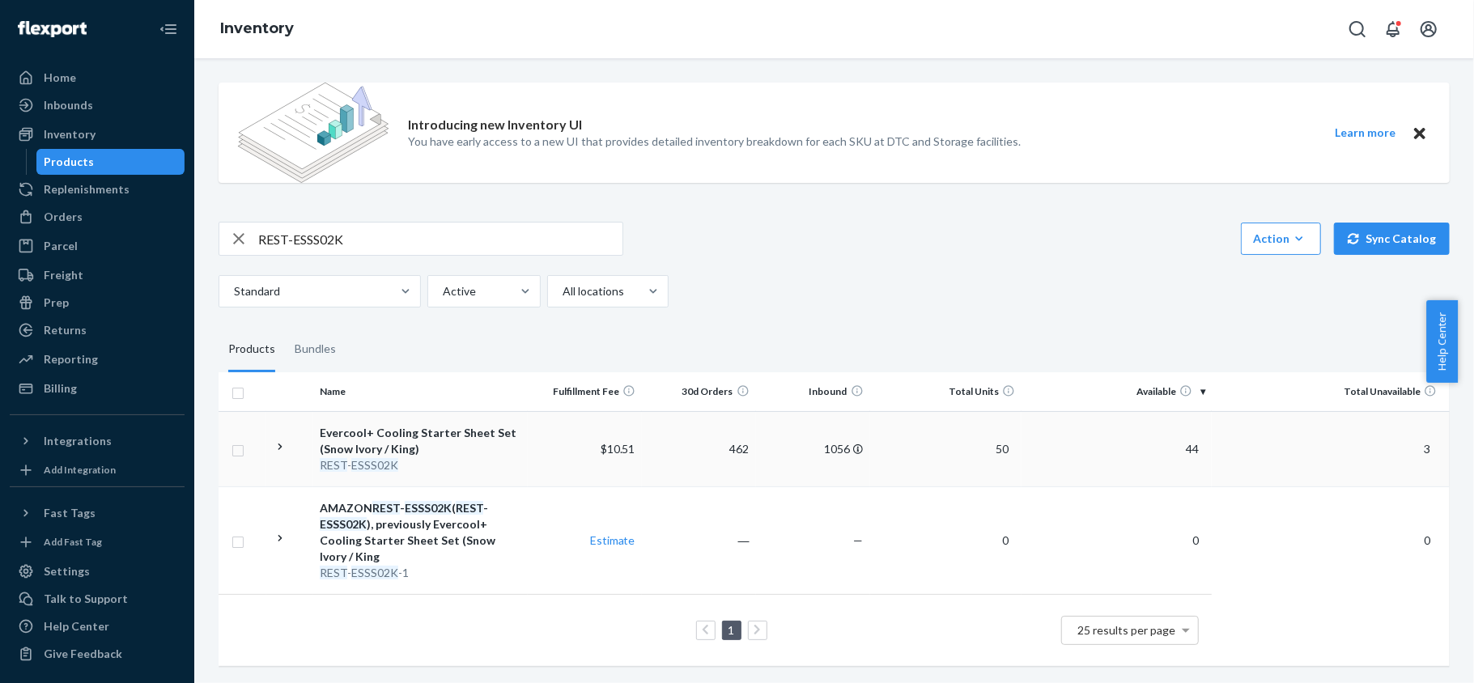
click at [1185, 457] on td "44" at bounding box center [1116, 448] width 190 height 75
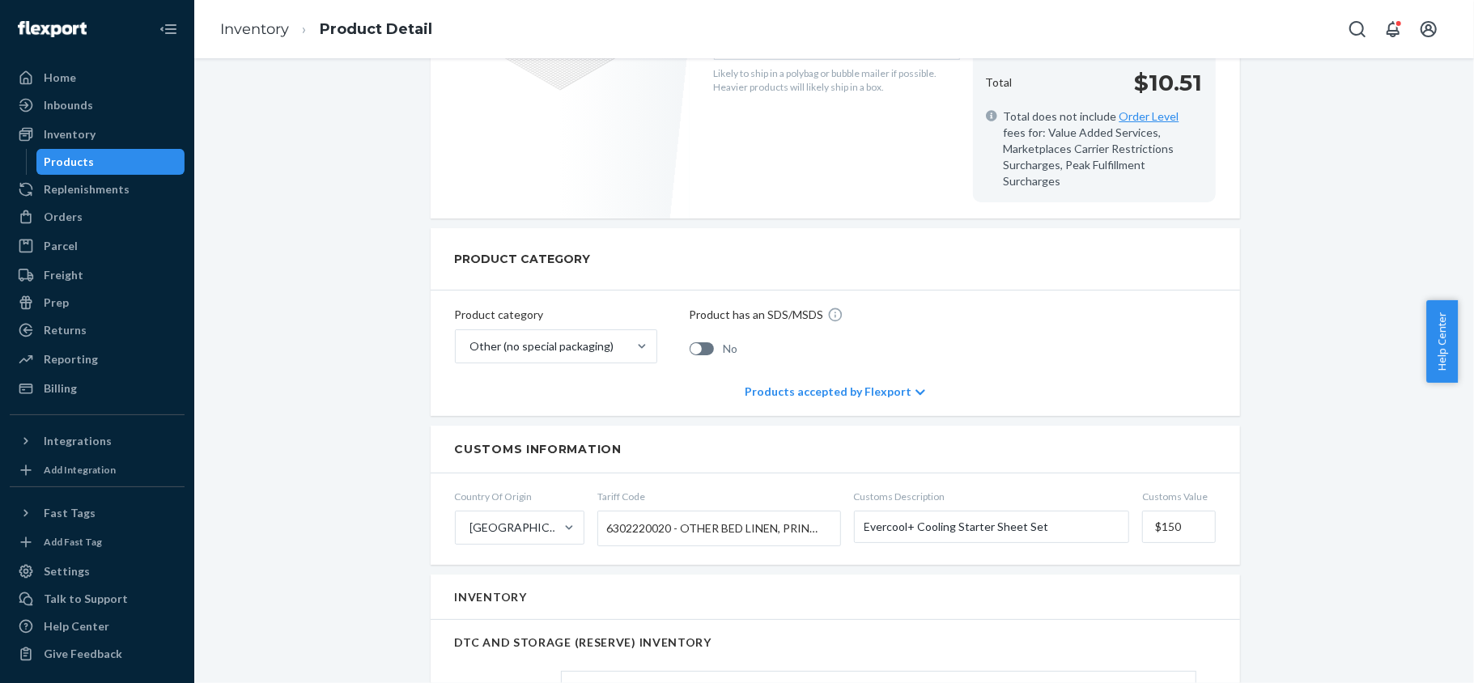
scroll to position [971, 0]
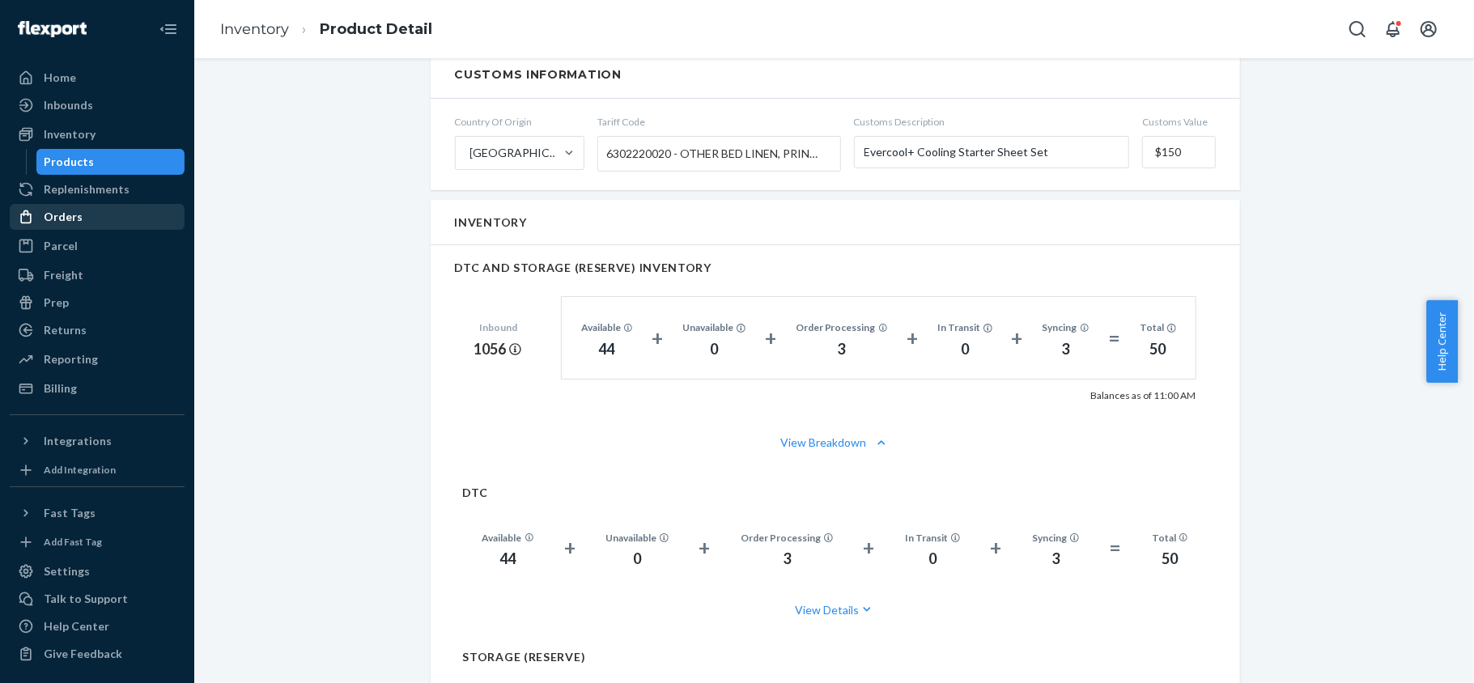
click at [76, 206] on div "Orders" at bounding box center [97, 217] width 172 height 23
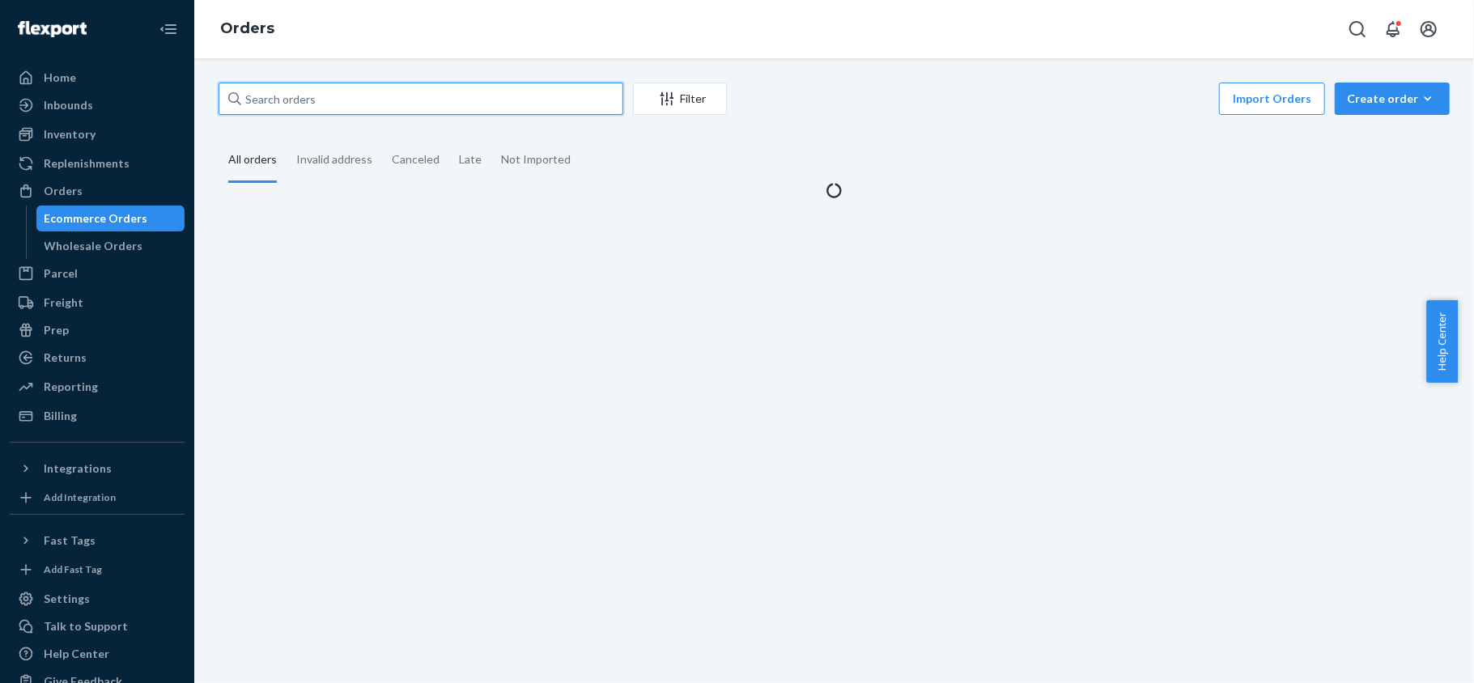
click at [369, 105] on input "text" at bounding box center [421, 99] width 405 height 32
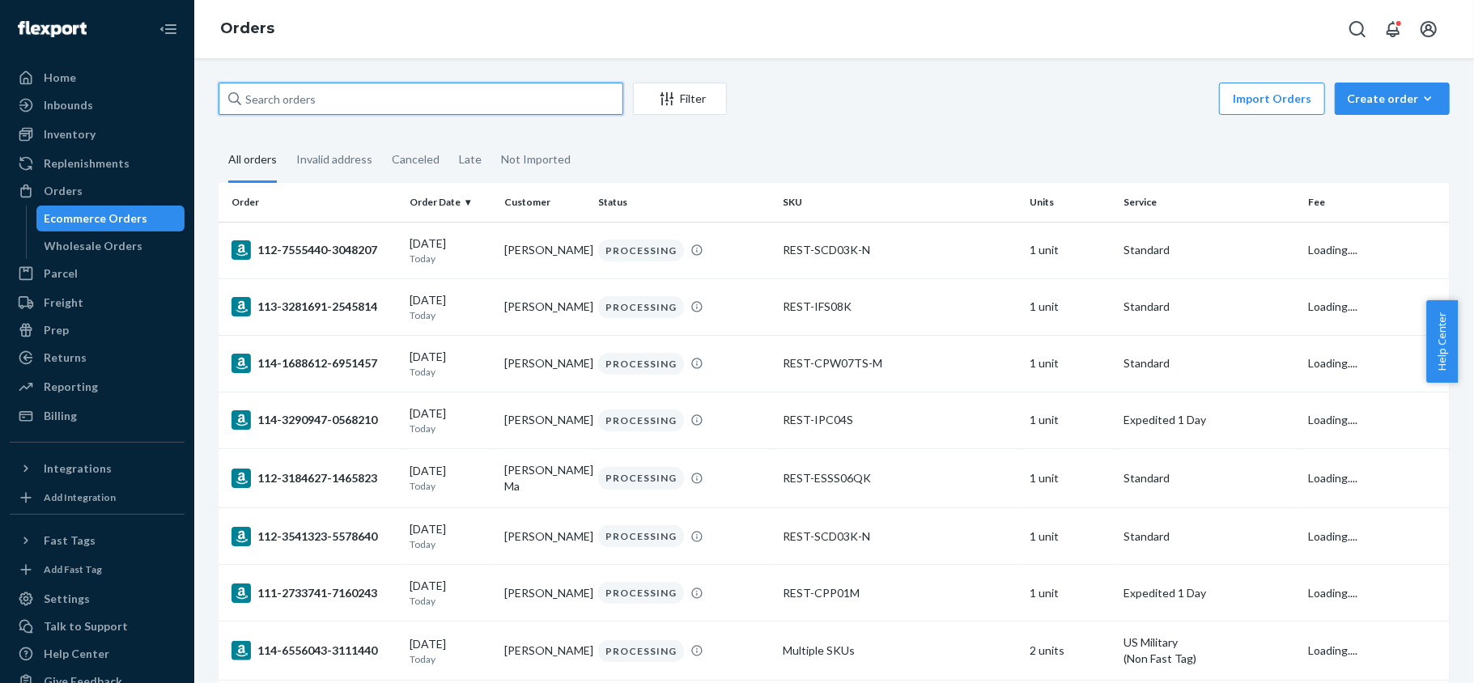
paste input "US25342633"
type input "US25342633"
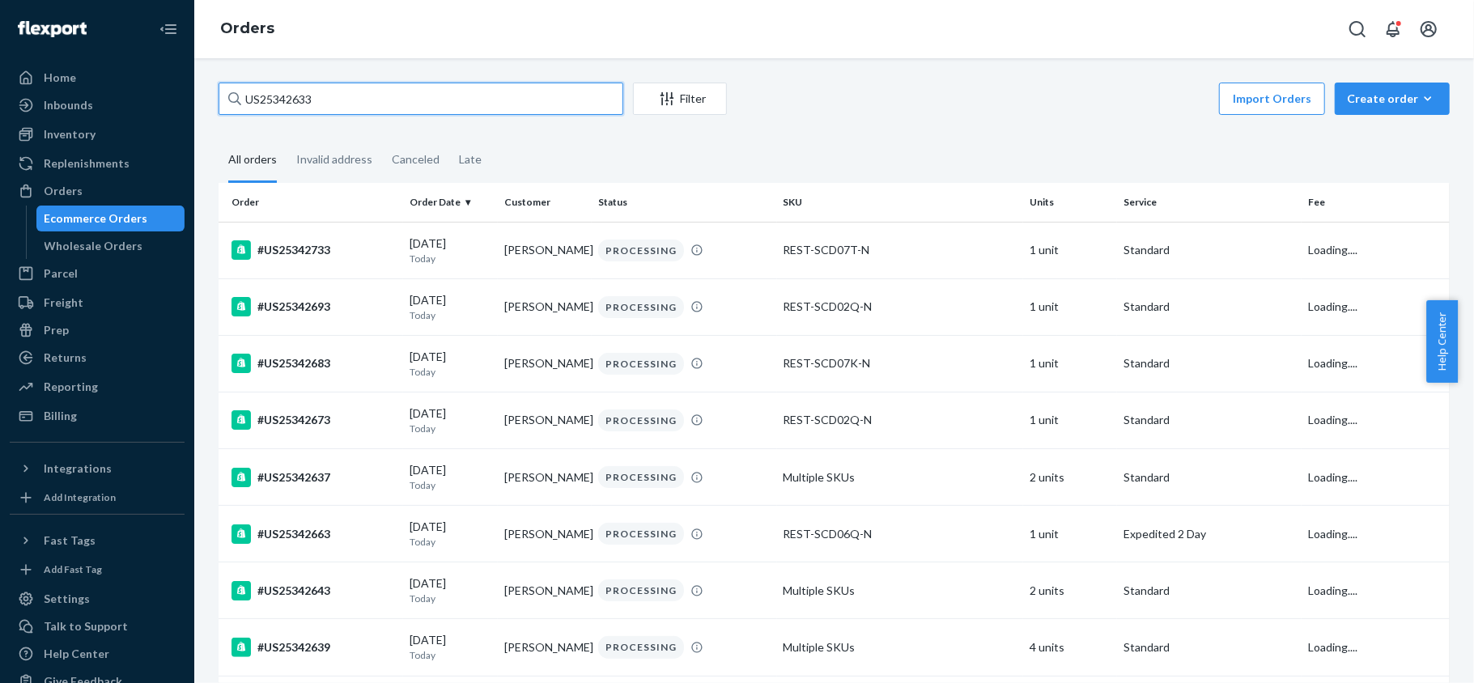
click at [369, 105] on input "US25342633" at bounding box center [421, 99] width 405 height 32
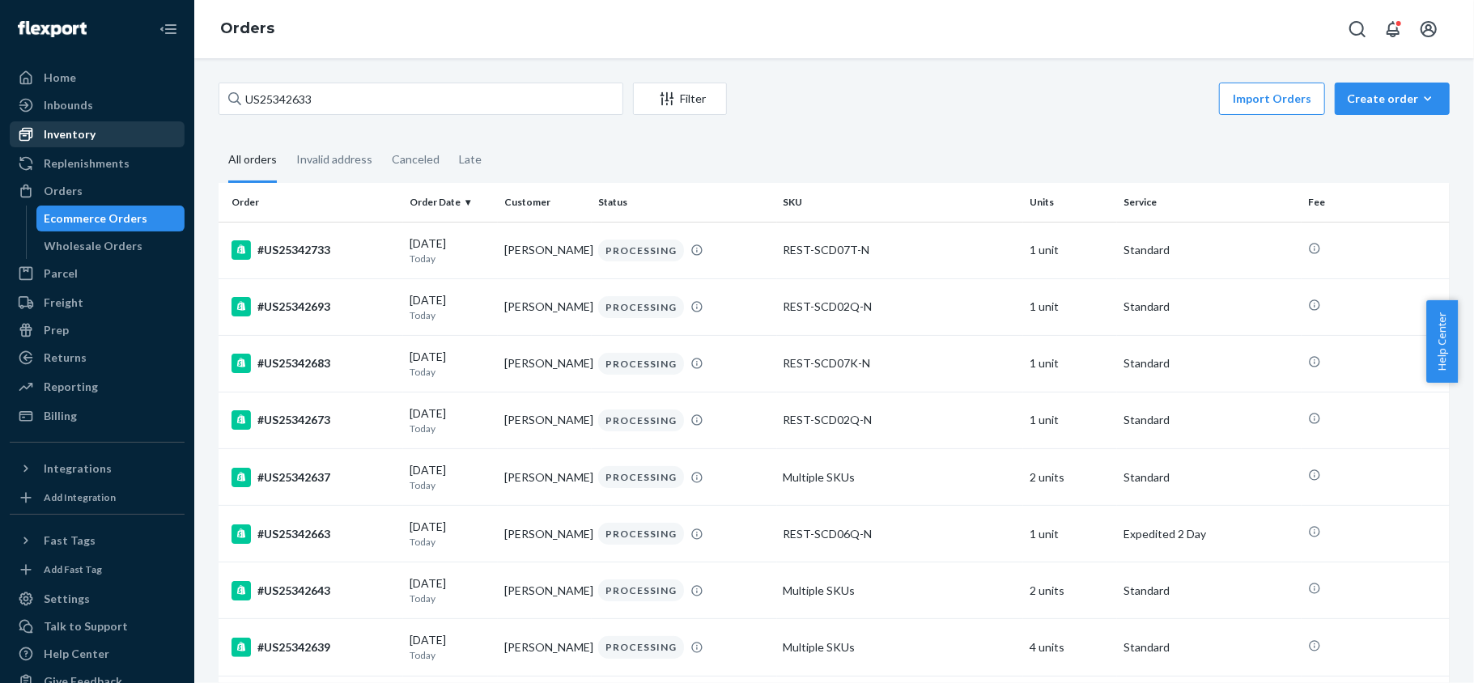
click at [86, 134] on div "Inventory" at bounding box center [70, 134] width 52 height 16
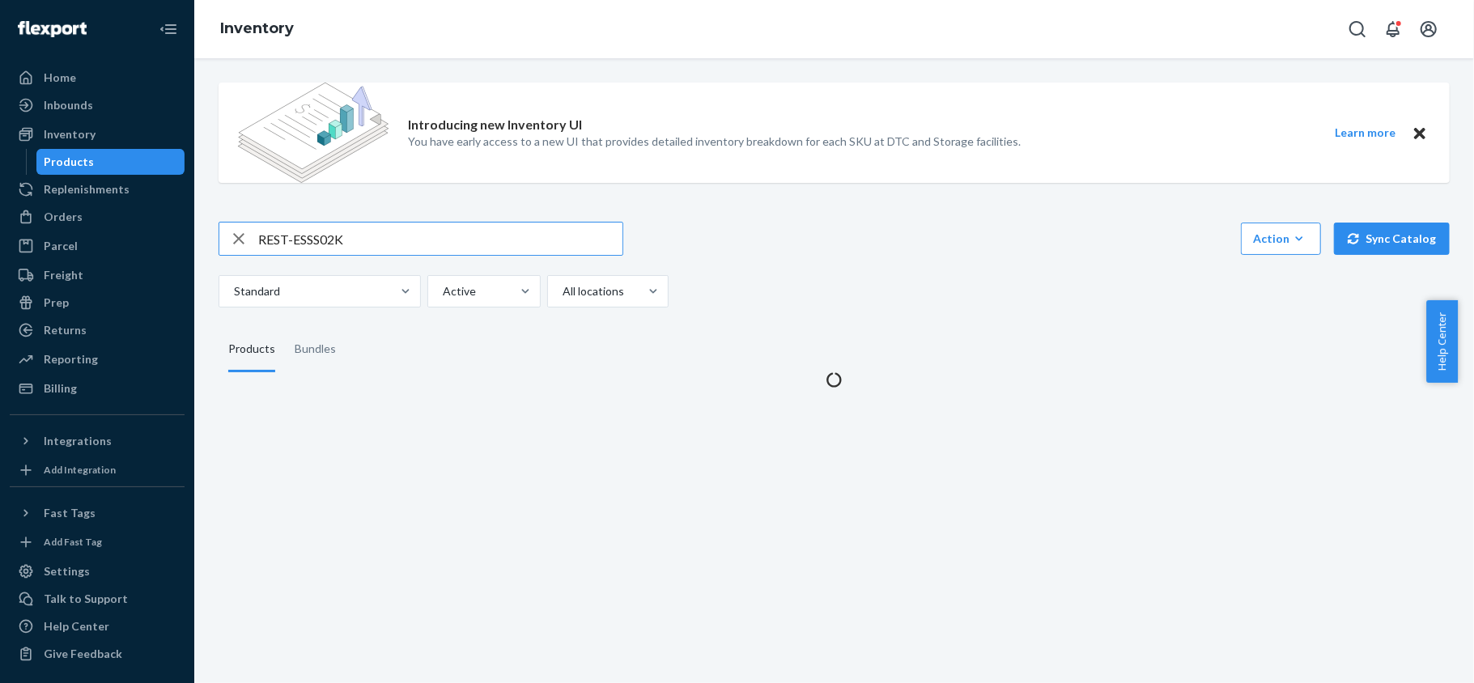
click at [309, 231] on input "REST-ESSS02K" at bounding box center [440, 239] width 364 height 32
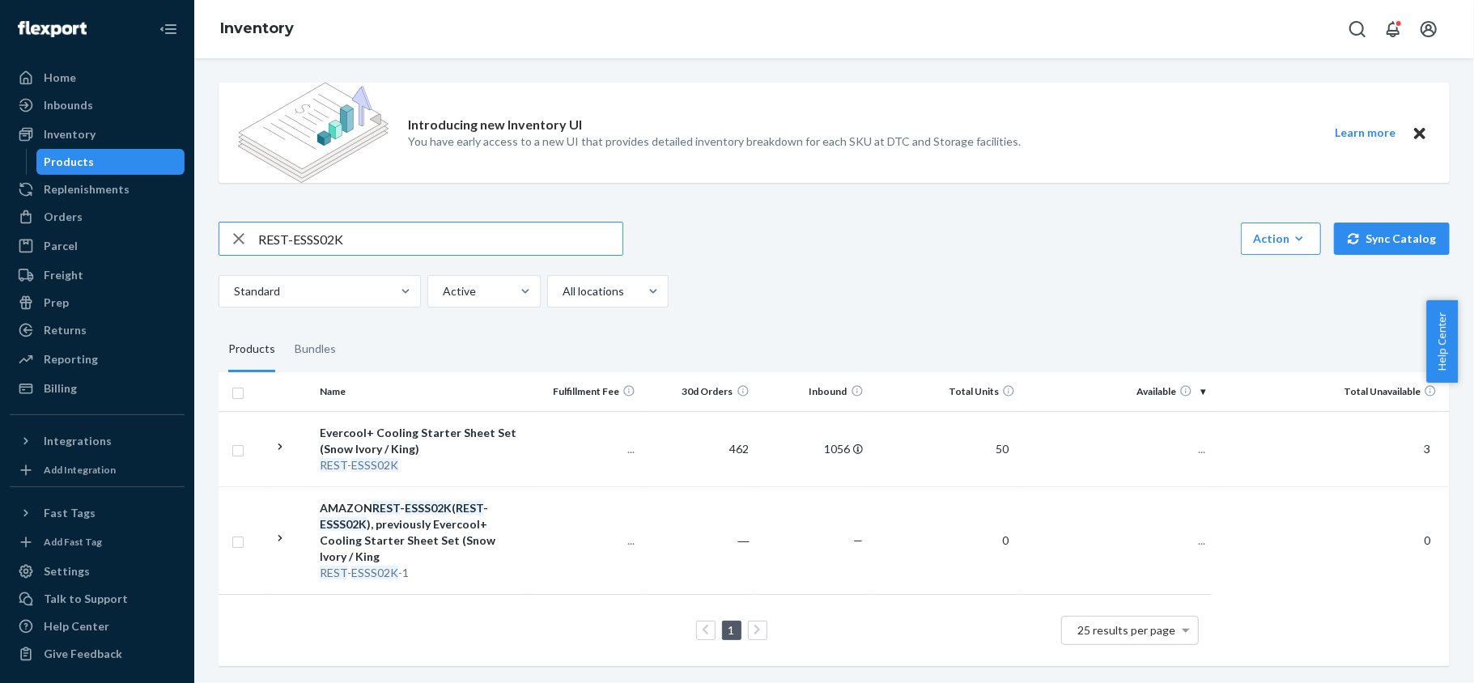
click at [309, 231] on input "REST-ESSS02K" at bounding box center [440, 239] width 364 height 32
drag, startPoint x: 371, startPoint y: 244, endPoint x: 182, endPoint y: 248, distance: 188.6
click at [182, 248] on div "Home Inbounds Shipping Plans Problems Inventory Products Replenishments Orders …" at bounding box center [737, 341] width 1474 height 683
type input "REST-ESSS01FD"
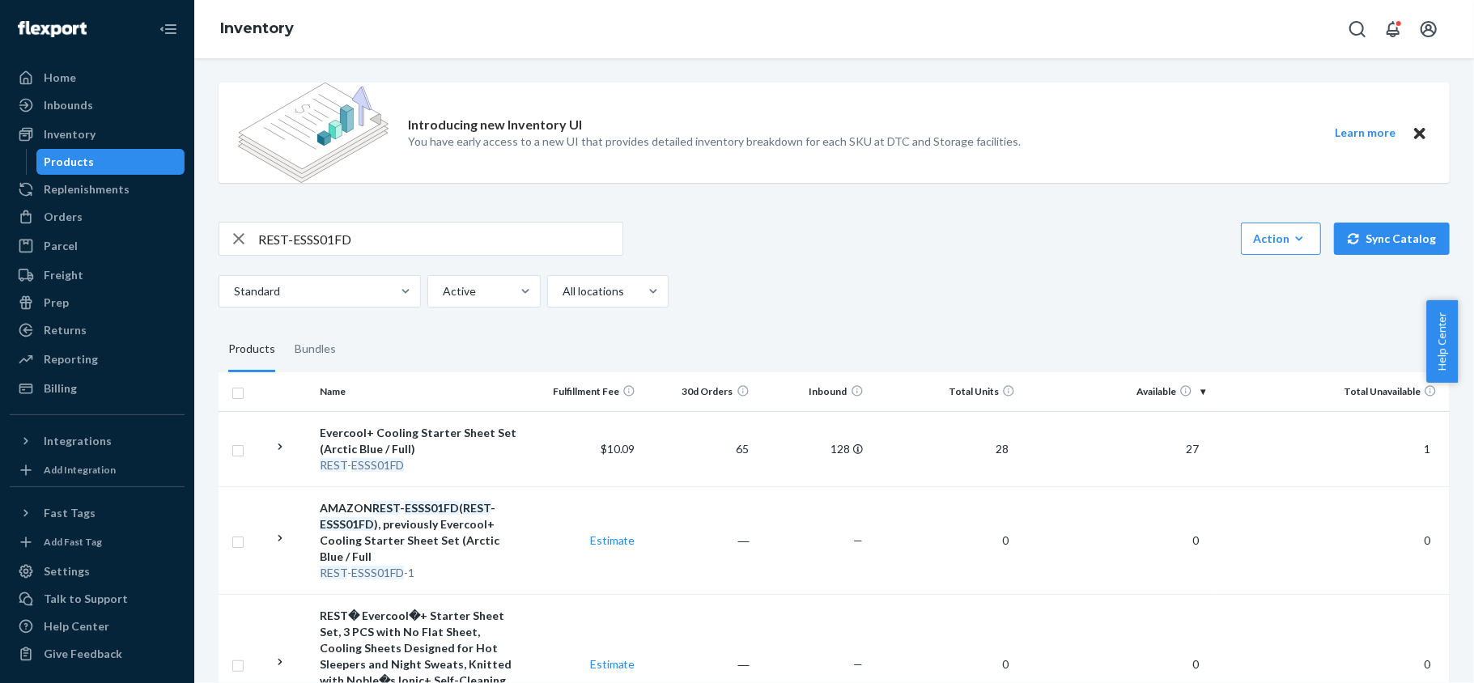
click at [1180, 448] on span "27" at bounding box center [1192, 449] width 26 height 14
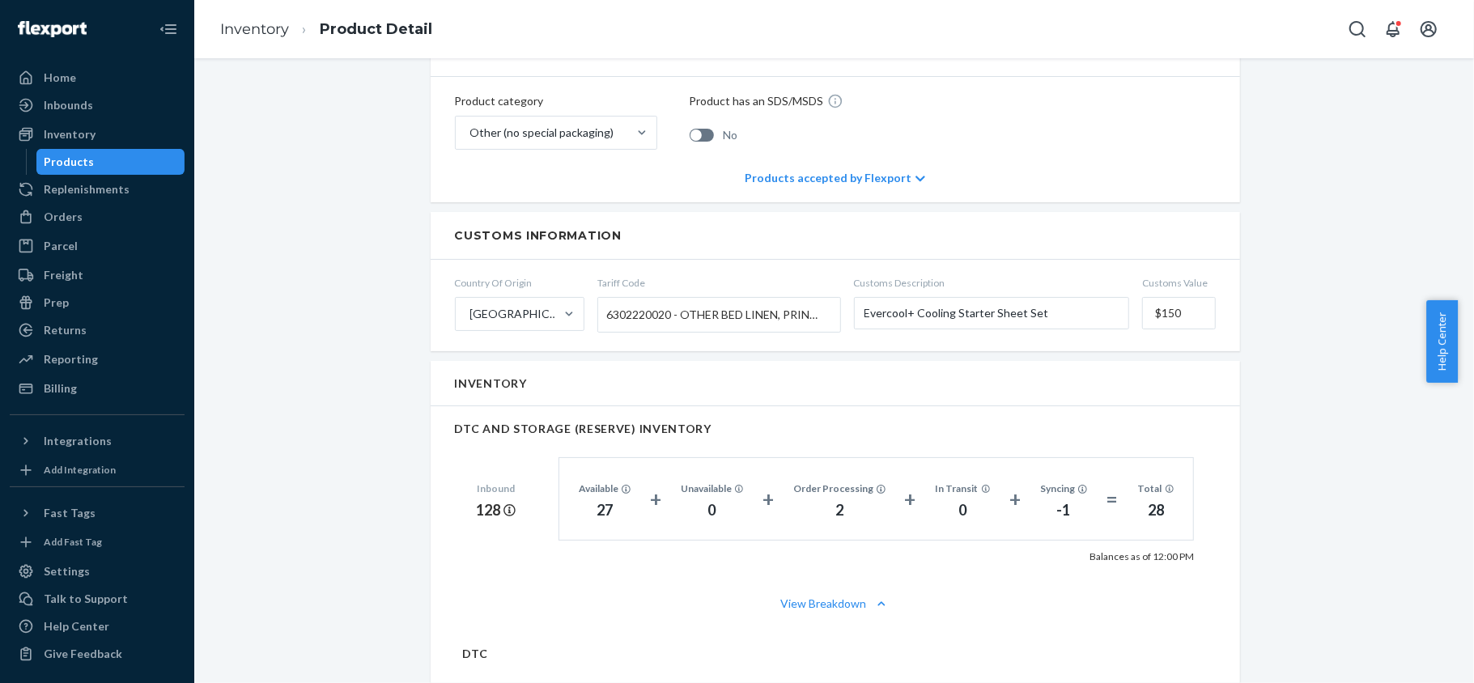
scroll to position [1079, 0]
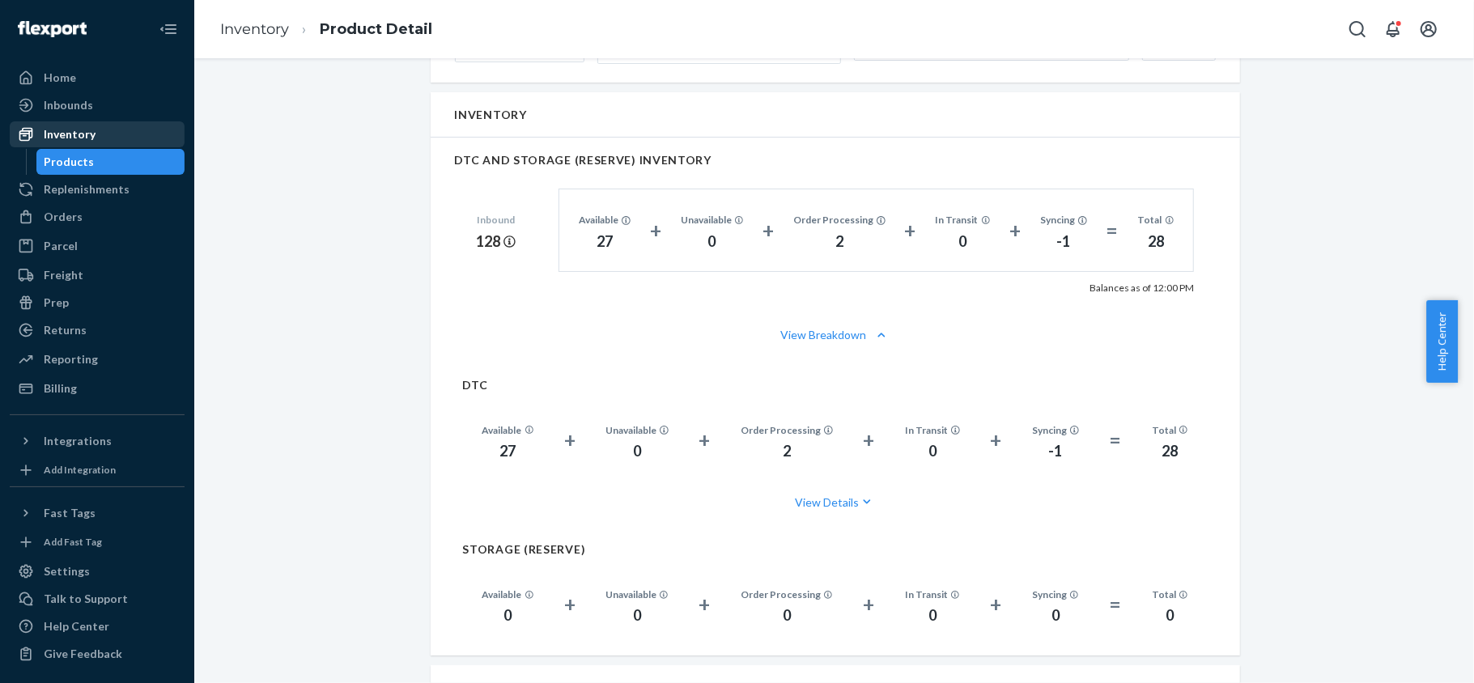
click at [138, 134] on div "Inventory" at bounding box center [97, 134] width 172 height 23
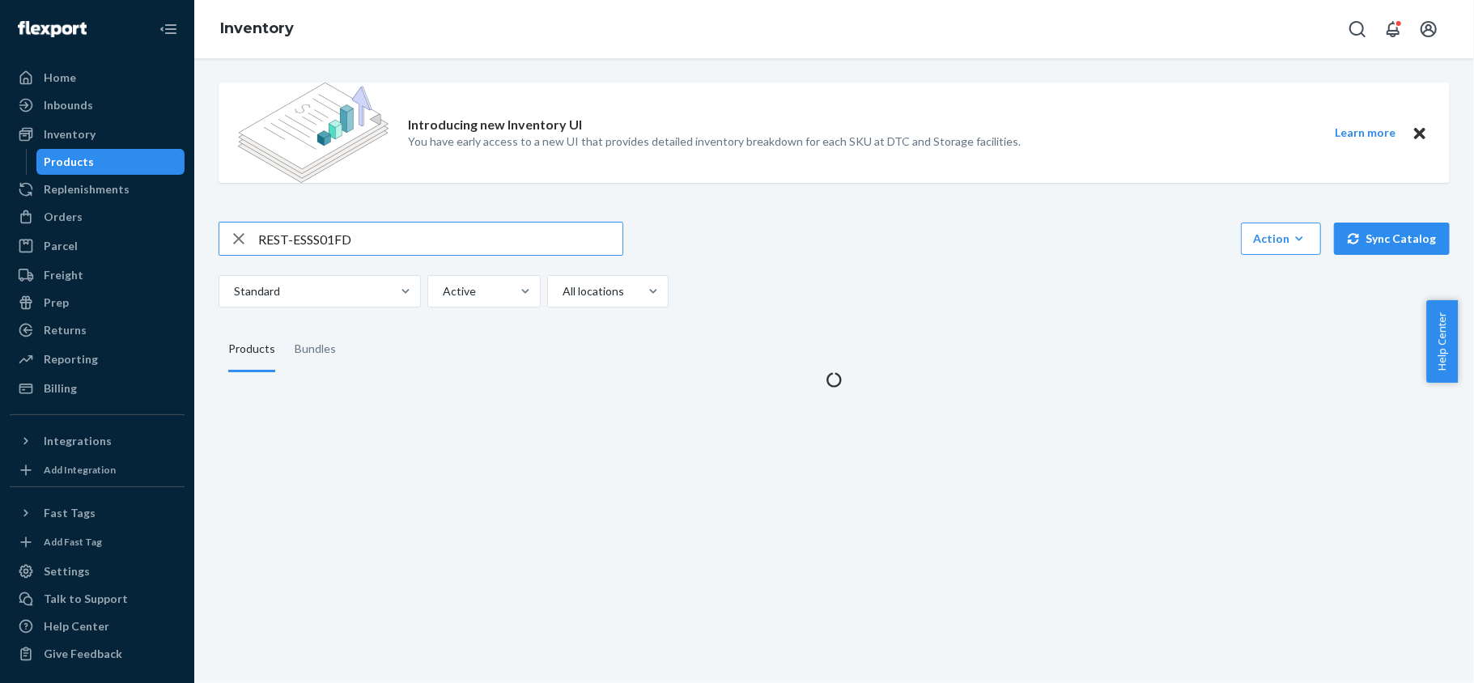
click at [371, 238] on input "REST-ESSS01FD" at bounding box center [440, 239] width 364 height 32
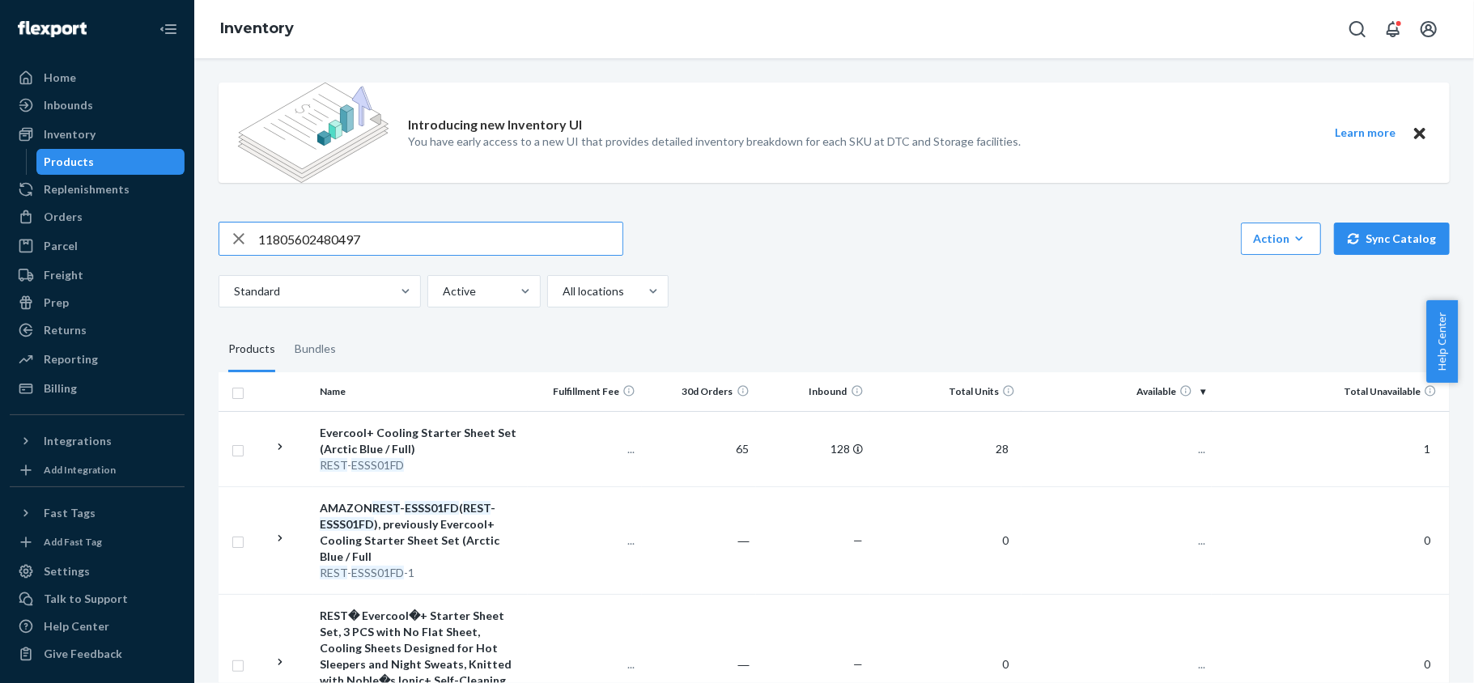
type input "11805602480497"
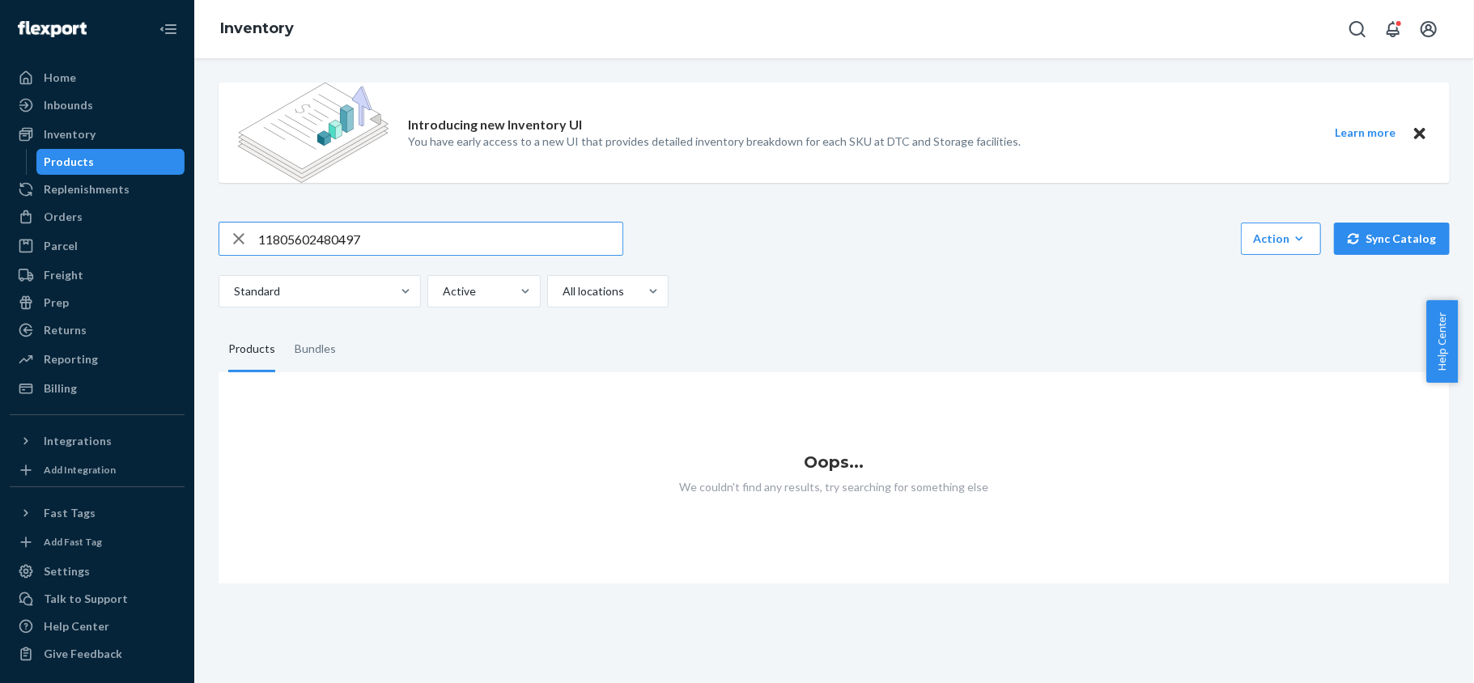
click at [379, 236] on input "11805602480497" at bounding box center [440, 239] width 364 height 32
click at [91, 218] on div "Orders" at bounding box center [97, 217] width 172 height 23
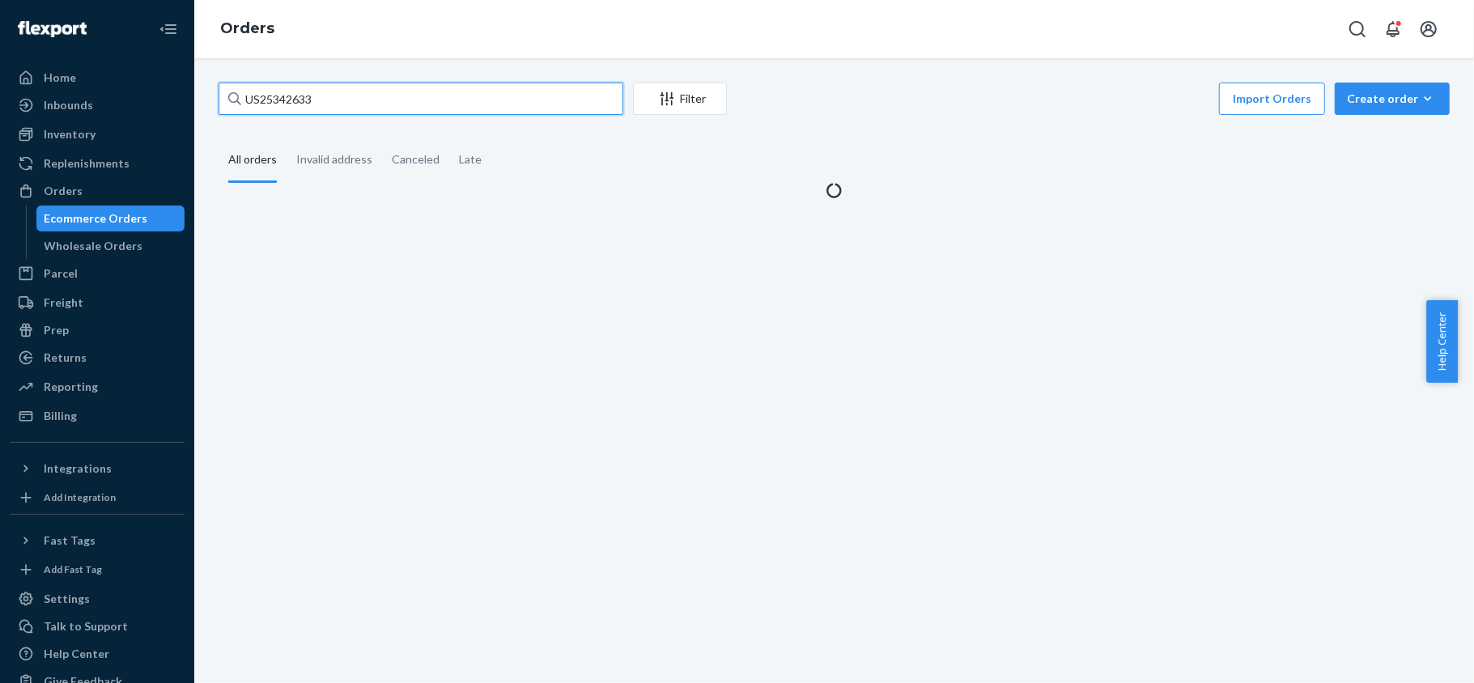
click at [340, 95] on input "US25342633" at bounding box center [421, 99] width 405 height 32
paste input "US25342577"
type input "US25342577"
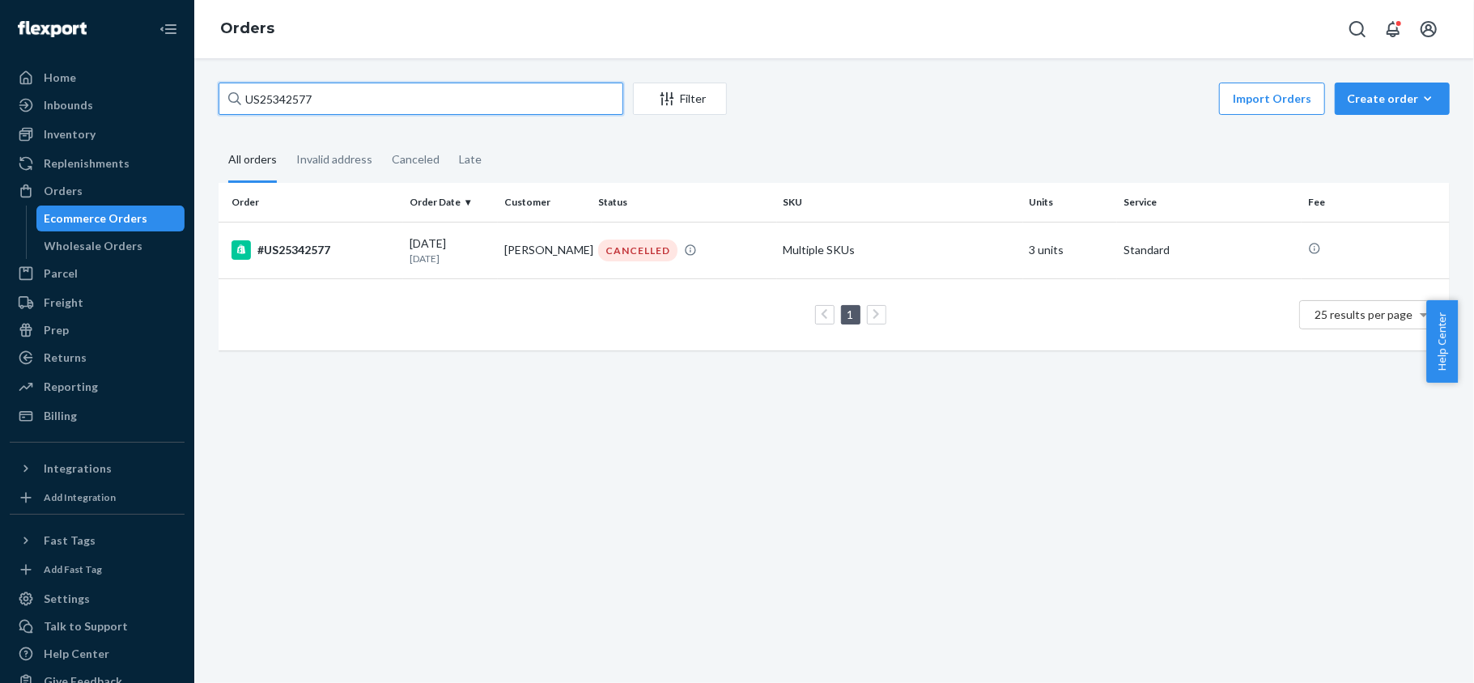
click at [330, 102] on input "US25342577" at bounding box center [421, 99] width 405 height 32
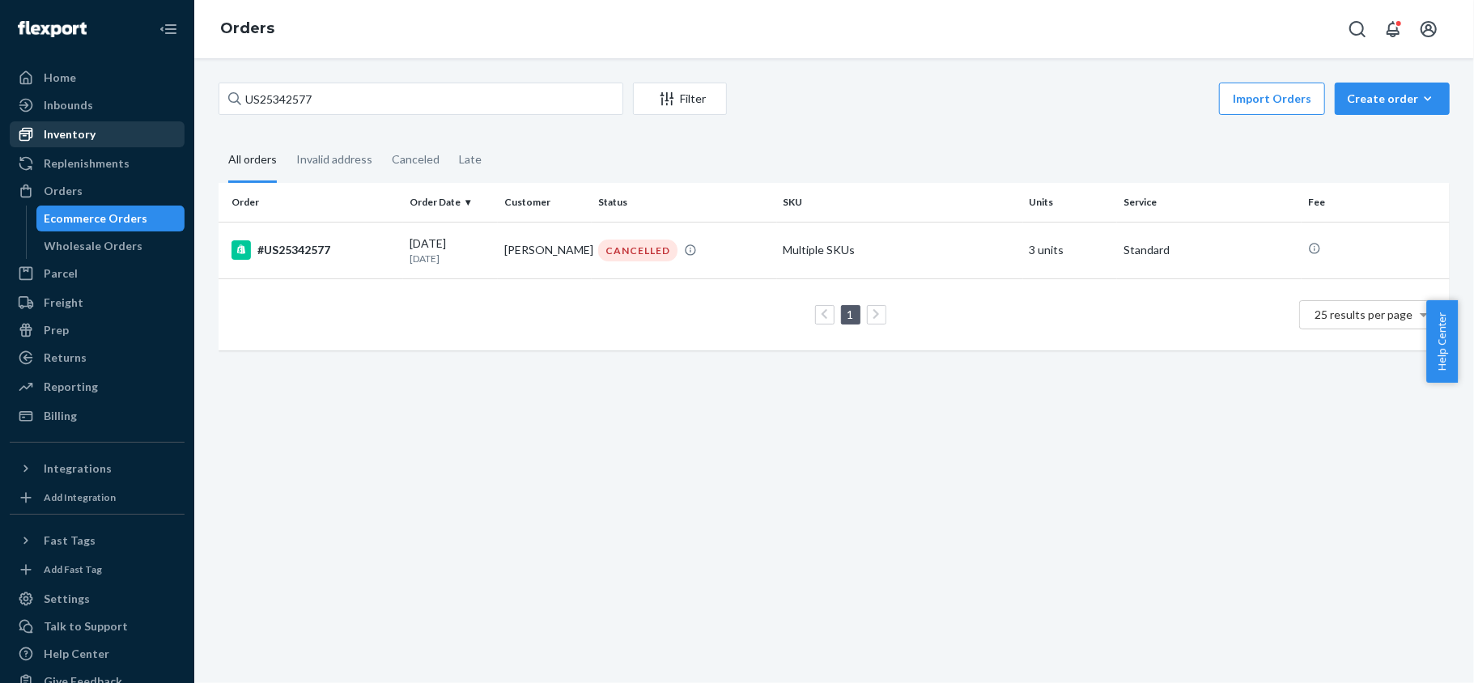
click at [138, 124] on div "Inventory" at bounding box center [97, 134] width 172 height 23
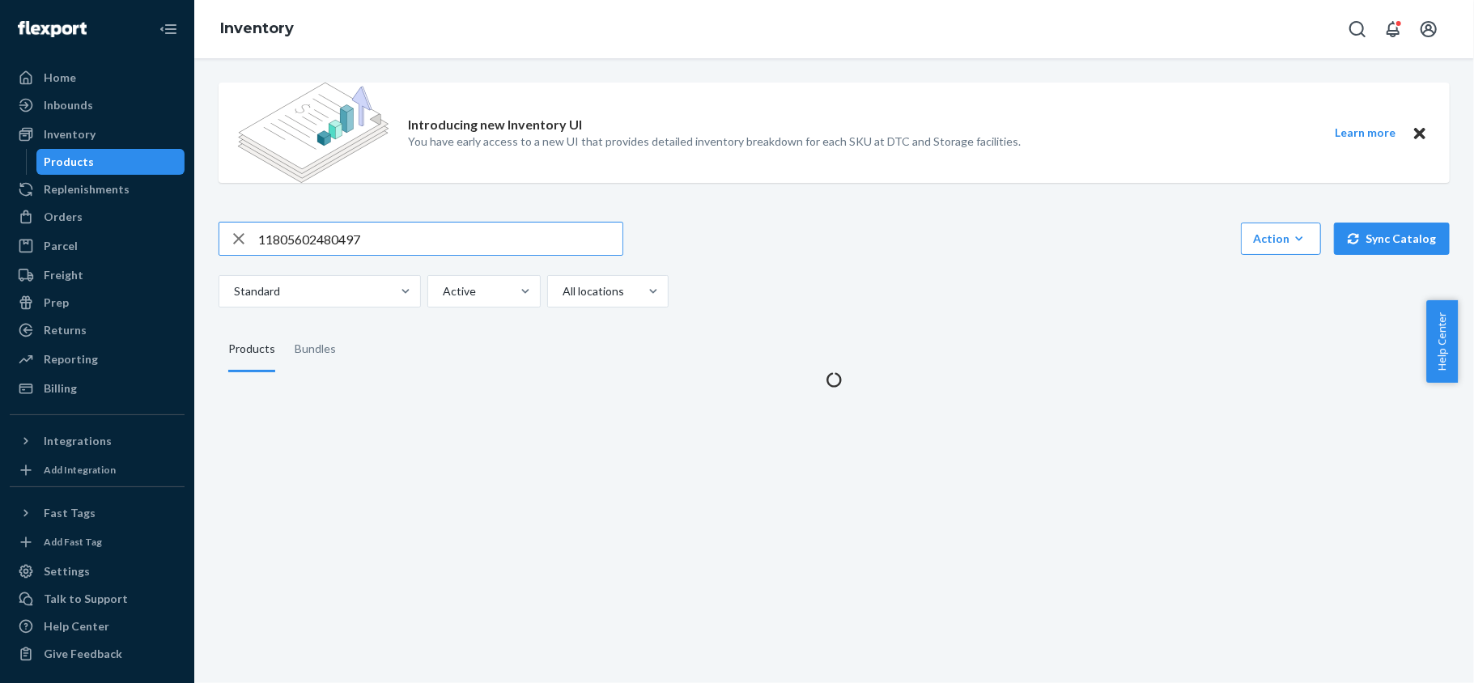
click at [363, 235] on input "11805602480497" at bounding box center [440, 239] width 364 height 32
click at [361, 235] on input "11805602480497" at bounding box center [440, 239] width 364 height 32
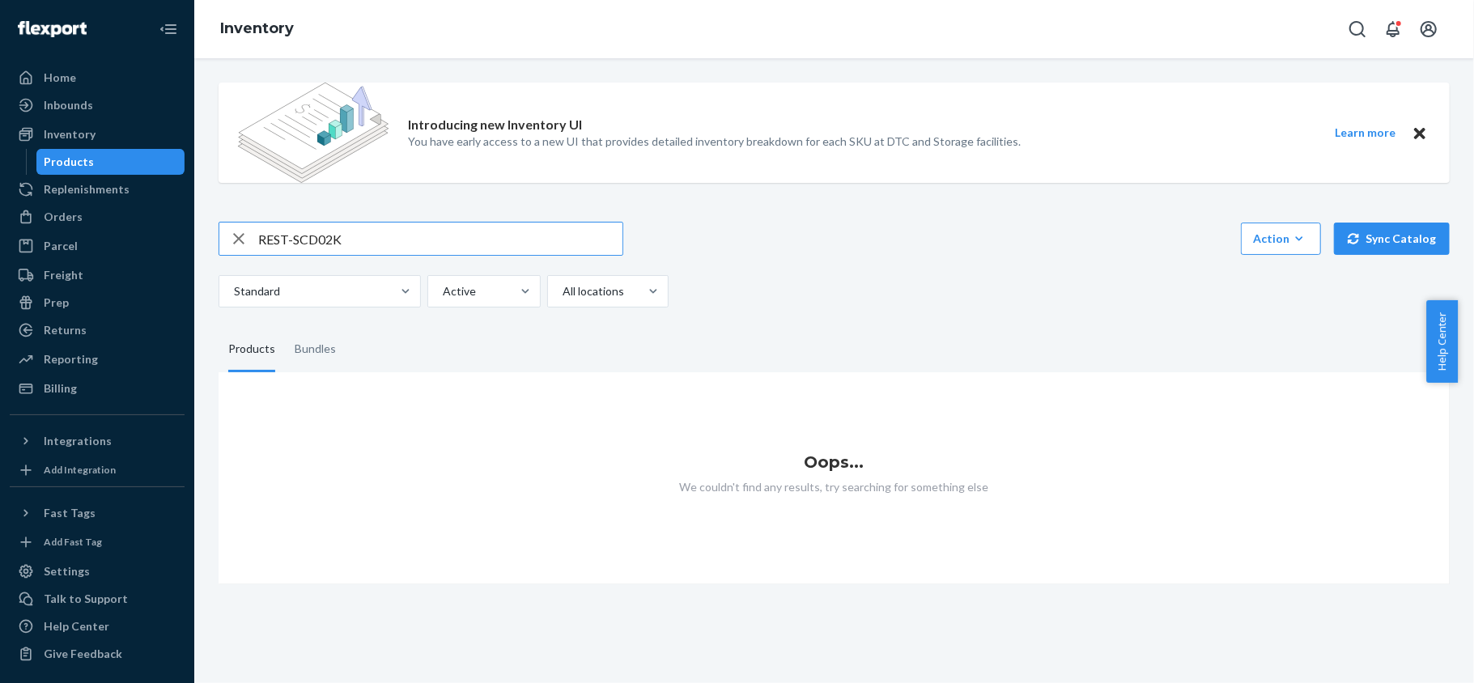
type input "REST-SCD02K"
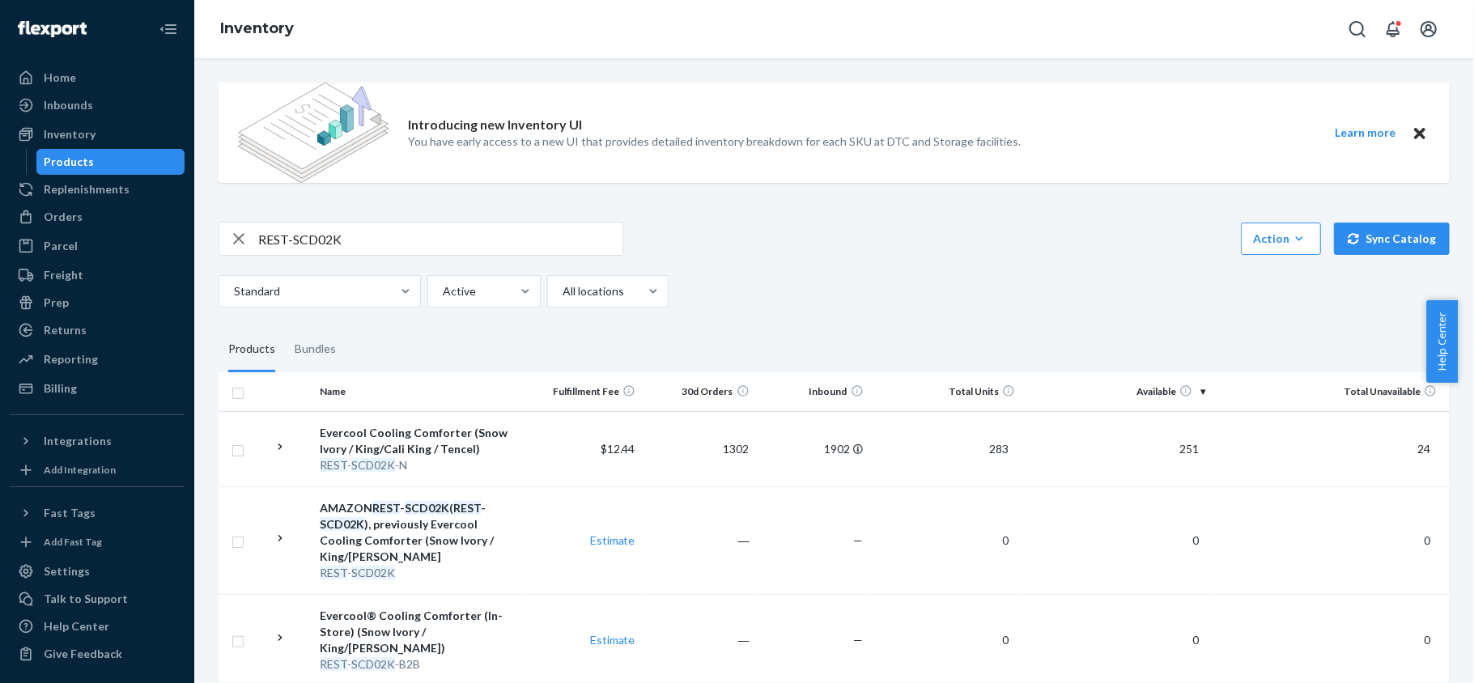
click at [1180, 445] on span "251" at bounding box center [1189, 449] width 32 height 14
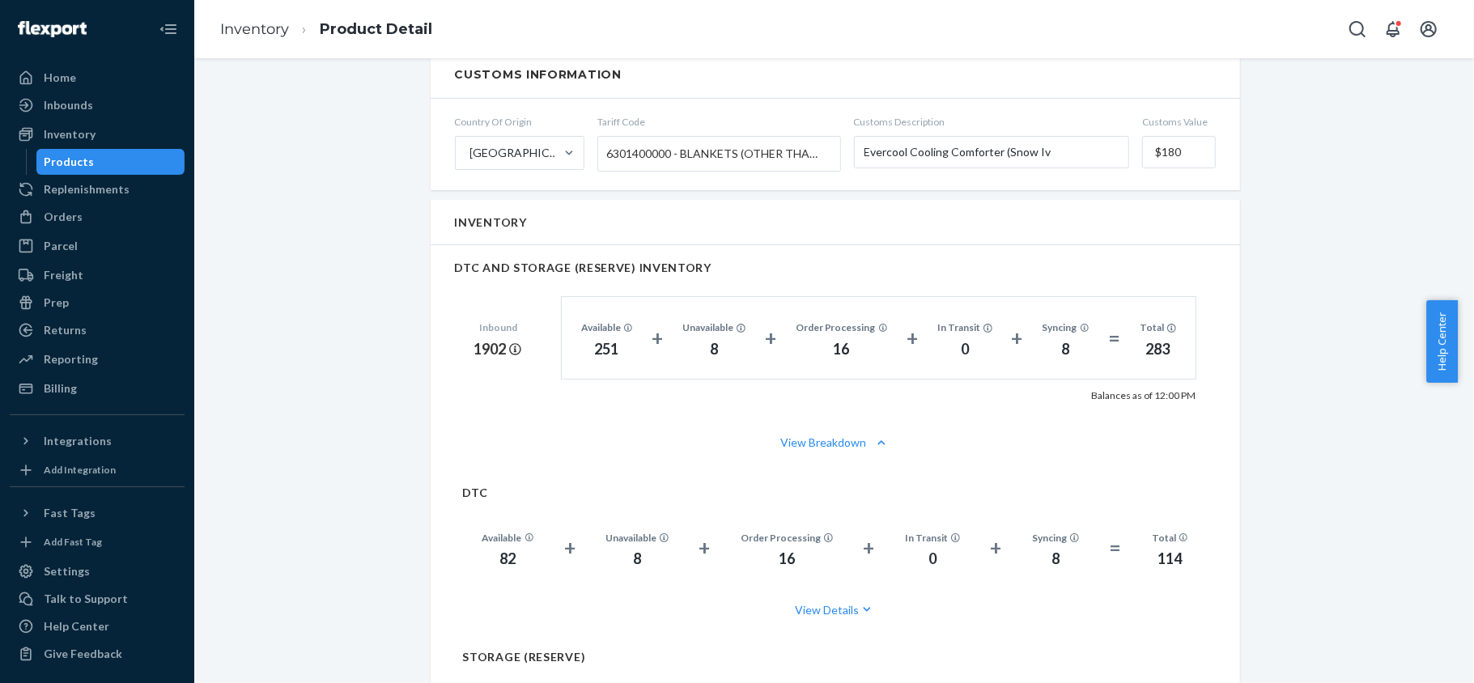
scroll to position [1079, 0]
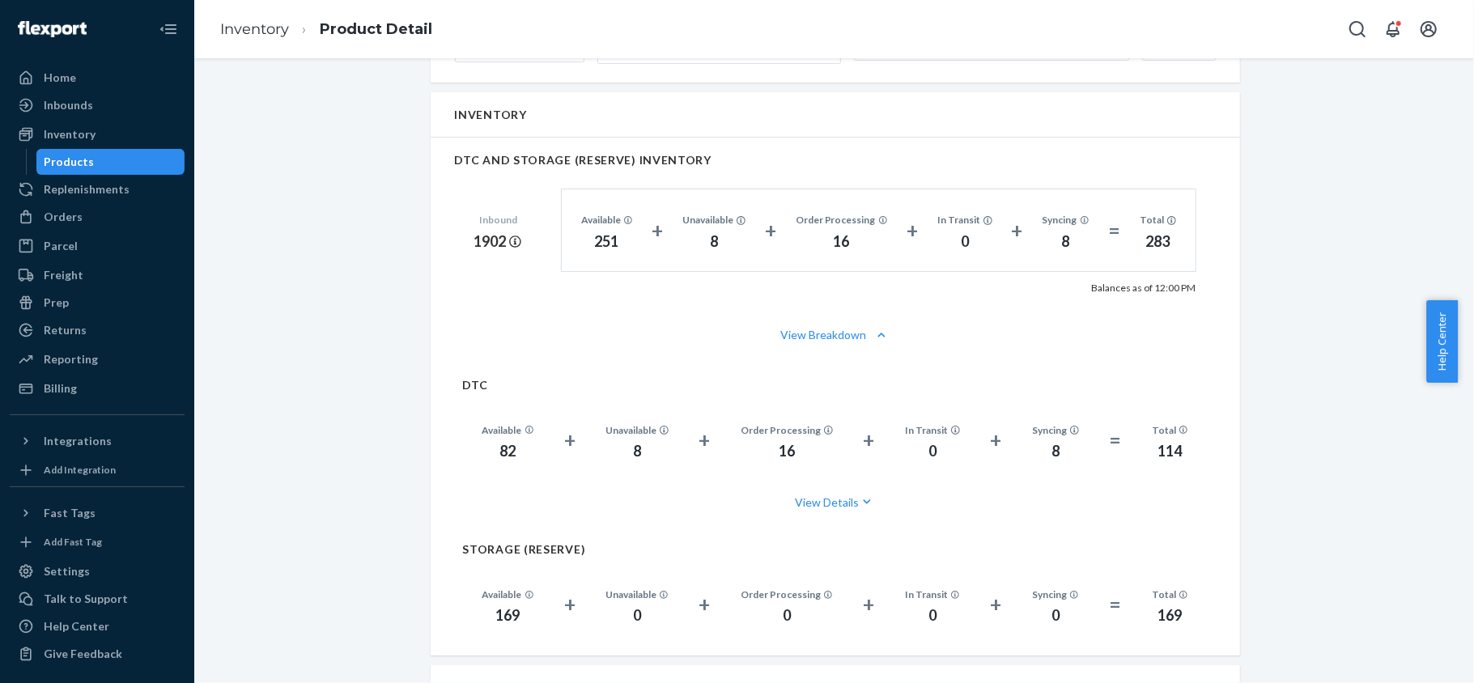
click at [78, 147] on div "Inventory Products" at bounding box center [97, 147] width 175 height 53
click at [82, 134] on div "Inventory" at bounding box center [70, 134] width 52 height 16
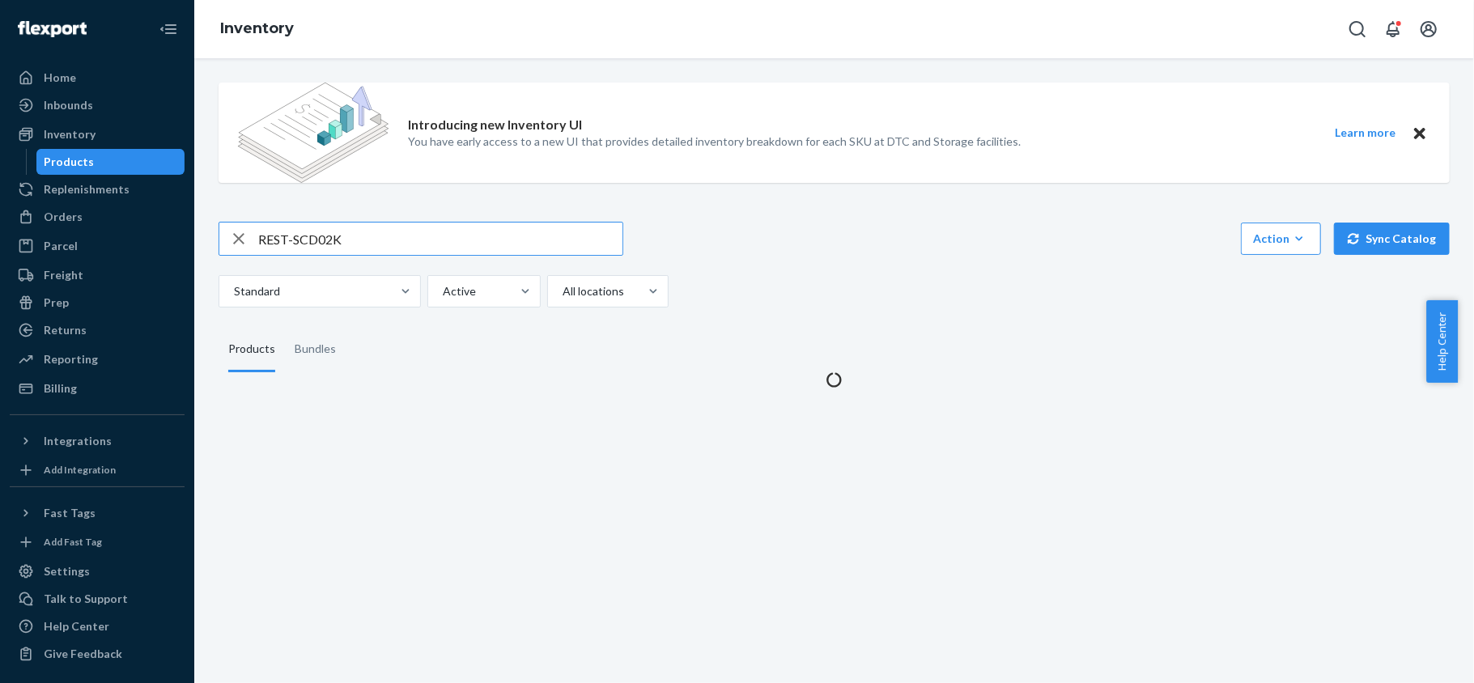
click at [392, 243] on input "REST-SCD02K" at bounding box center [440, 239] width 364 height 32
click at [390, 243] on input "REST-SCD02K" at bounding box center [440, 239] width 364 height 32
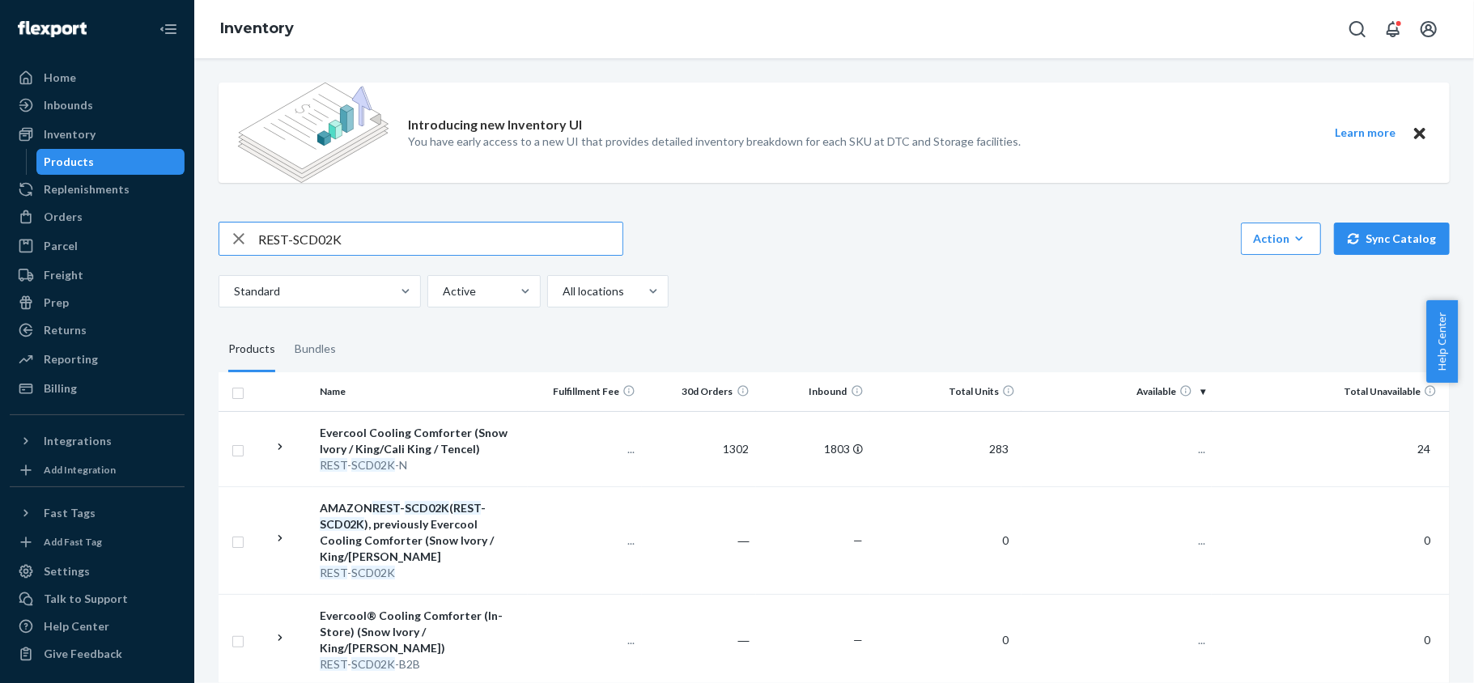
drag, startPoint x: 390, startPoint y: 243, endPoint x: 392, endPoint y: 228, distance: 14.7
click at [390, 240] on input "REST-SCD02K" at bounding box center [440, 239] width 364 height 32
type input "REST-SCD08K-N"
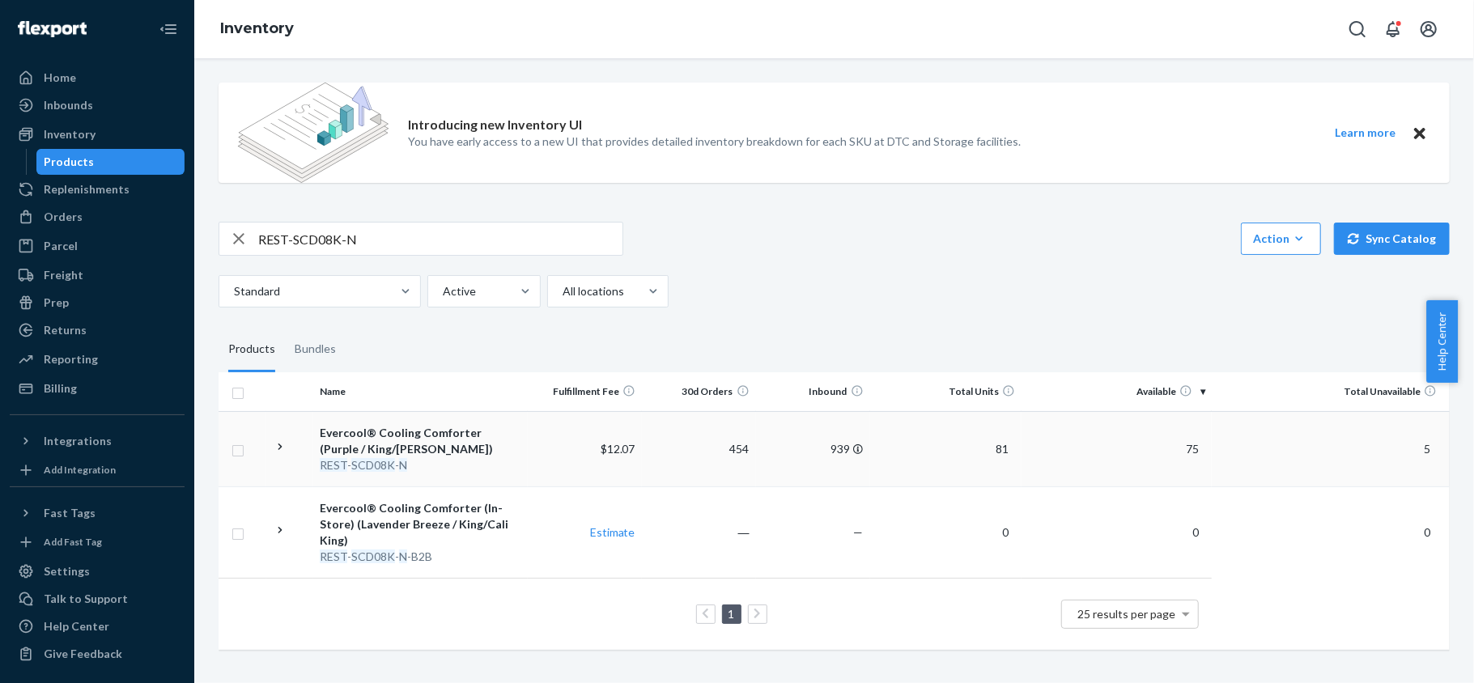
click at [1179, 447] on span "75" at bounding box center [1192, 449] width 26 height 14
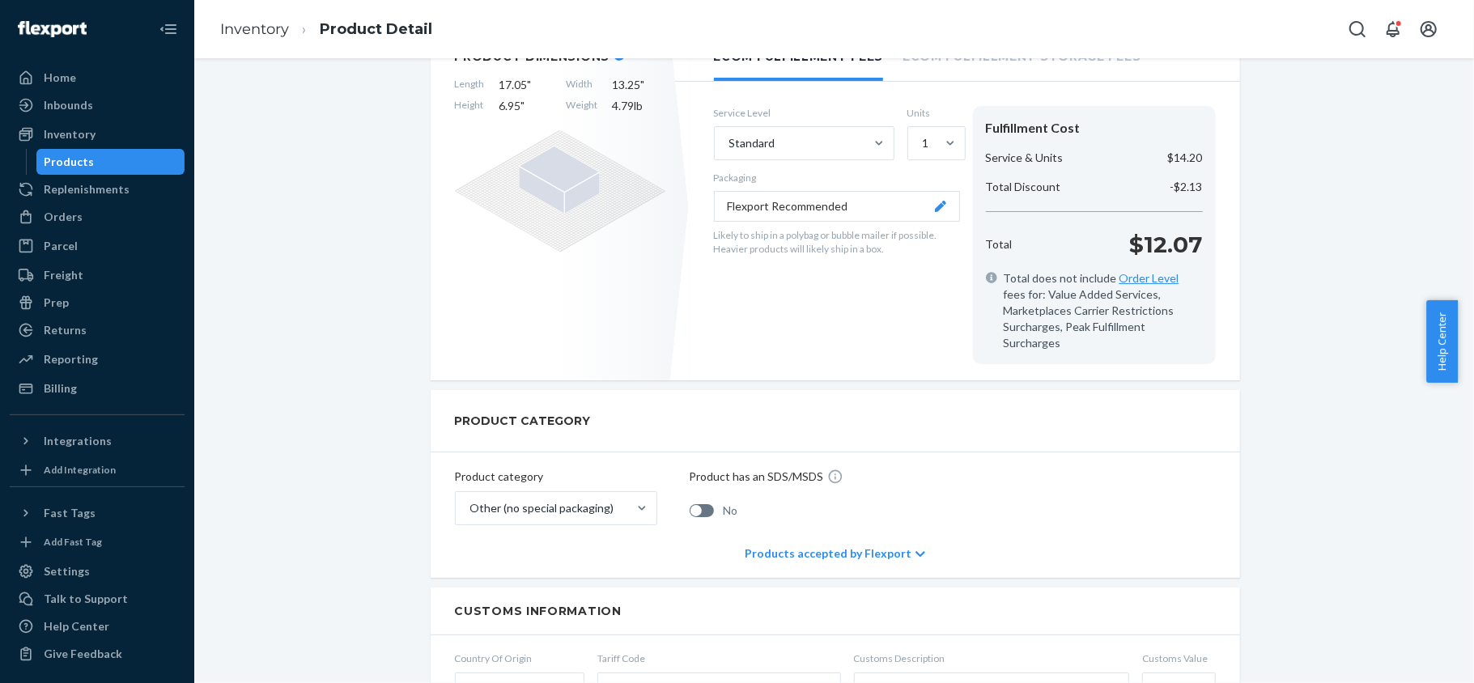
scroll to position [108, 0]
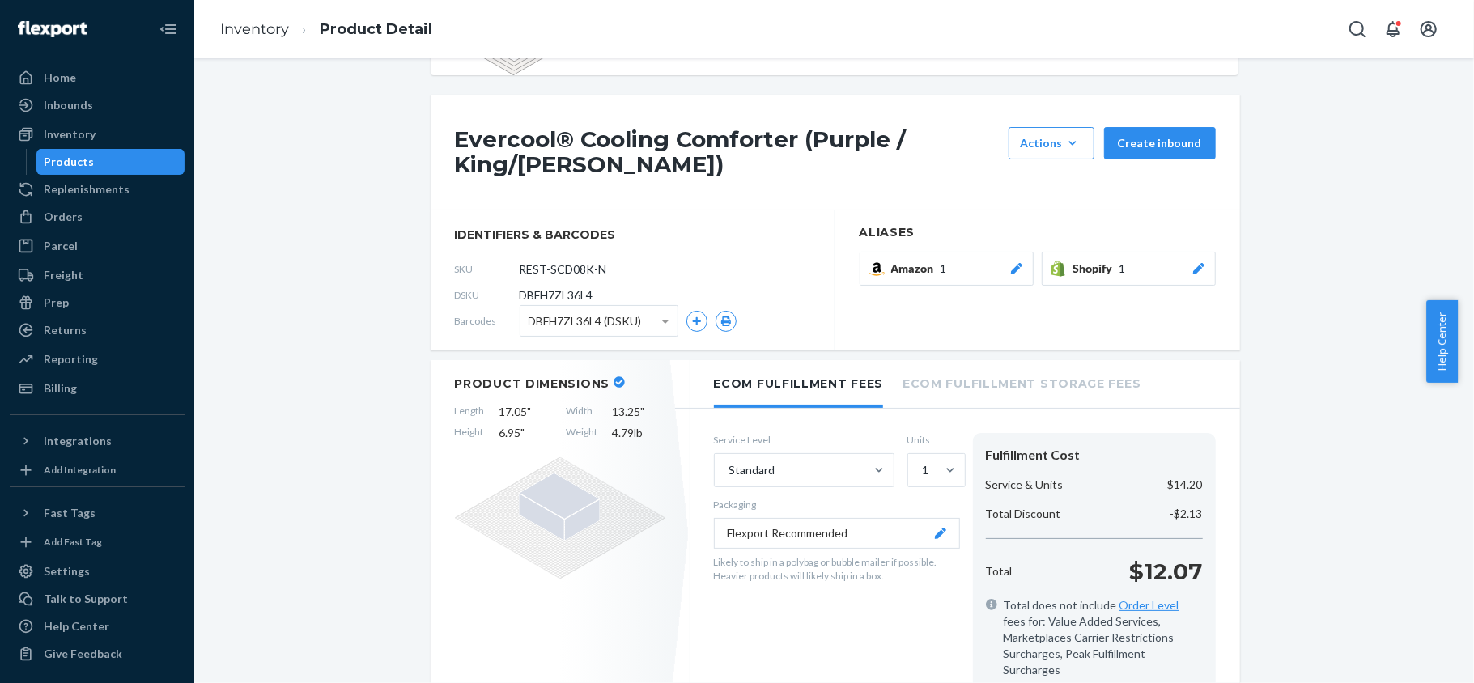
click at [108, 166] on div "Products" at bounding box center [111, 162] width 146 height 23
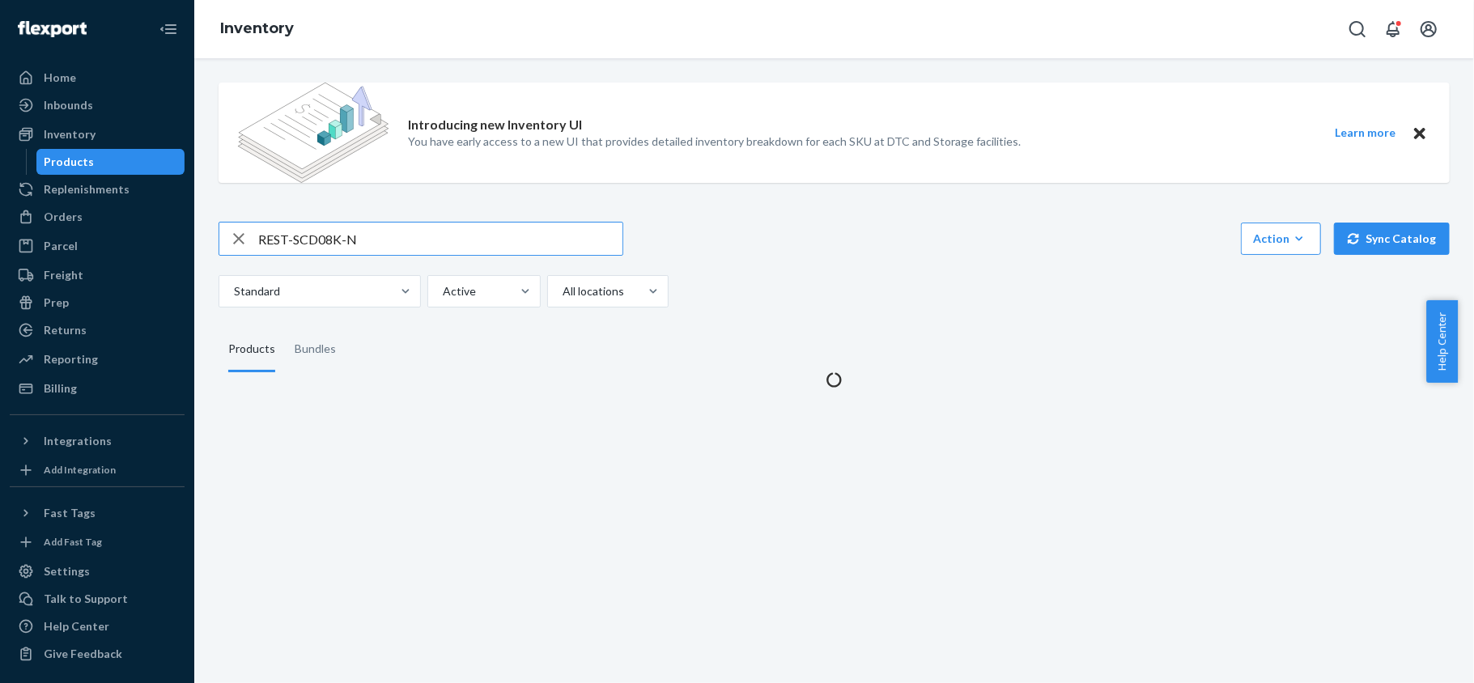
click at [374, 236] on input "REST-SCD08K-N" at bounding box center [440, 239] width 364 height 32
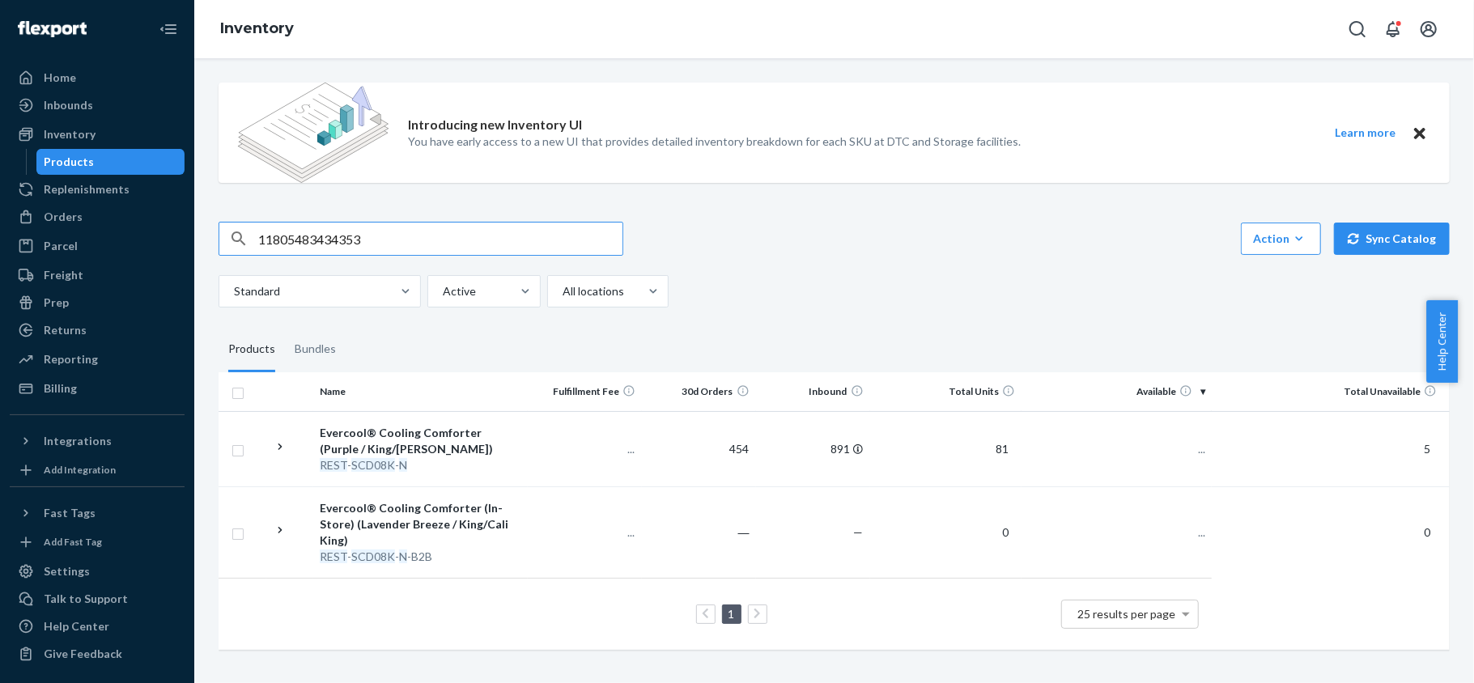
type input "11805483434353"
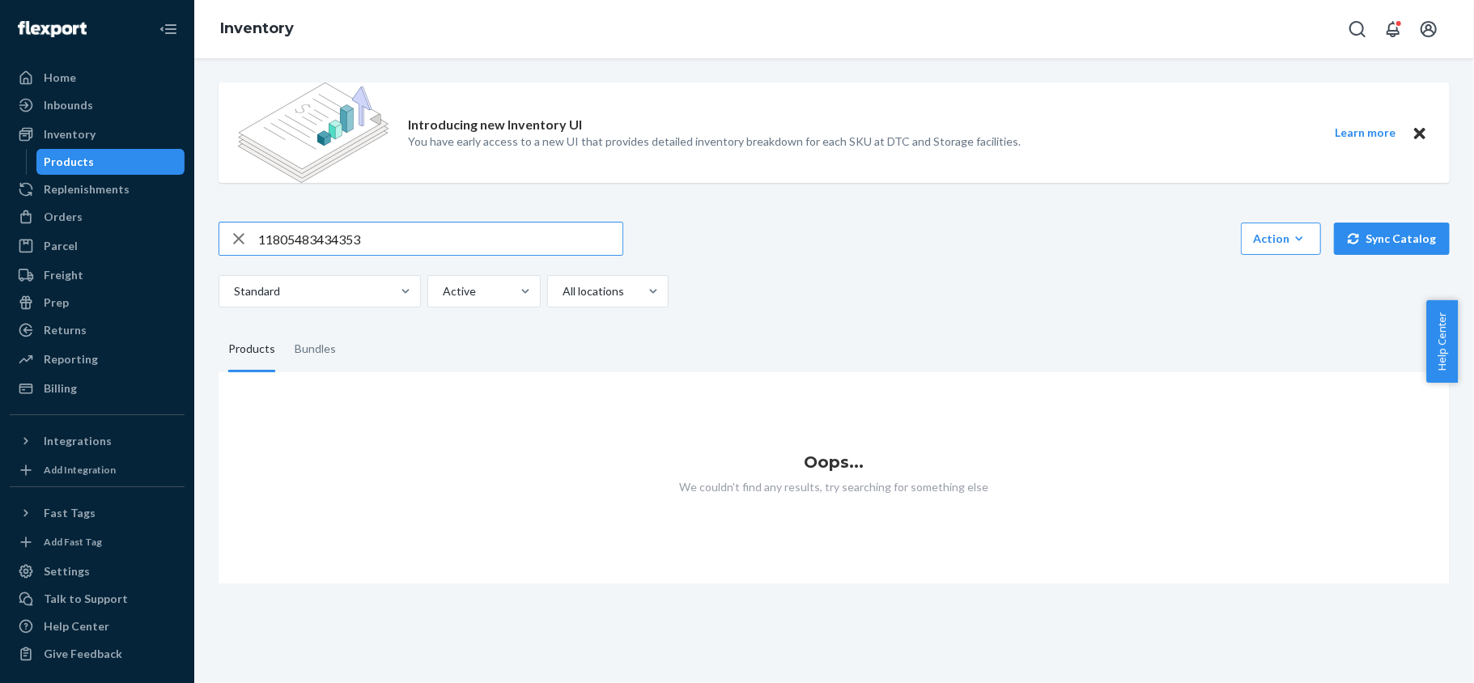
click at [330, 228] on input "11805483434353" at bounding box center [440, 239] width 364 height 32
drag, startPoint x: 393, startPoint y: 224, endPoint x: 393, endPoint y: 235, distance: 10.5
click at [393, 225] on input "text" at bounding box center [440, 239] width 364 height 32
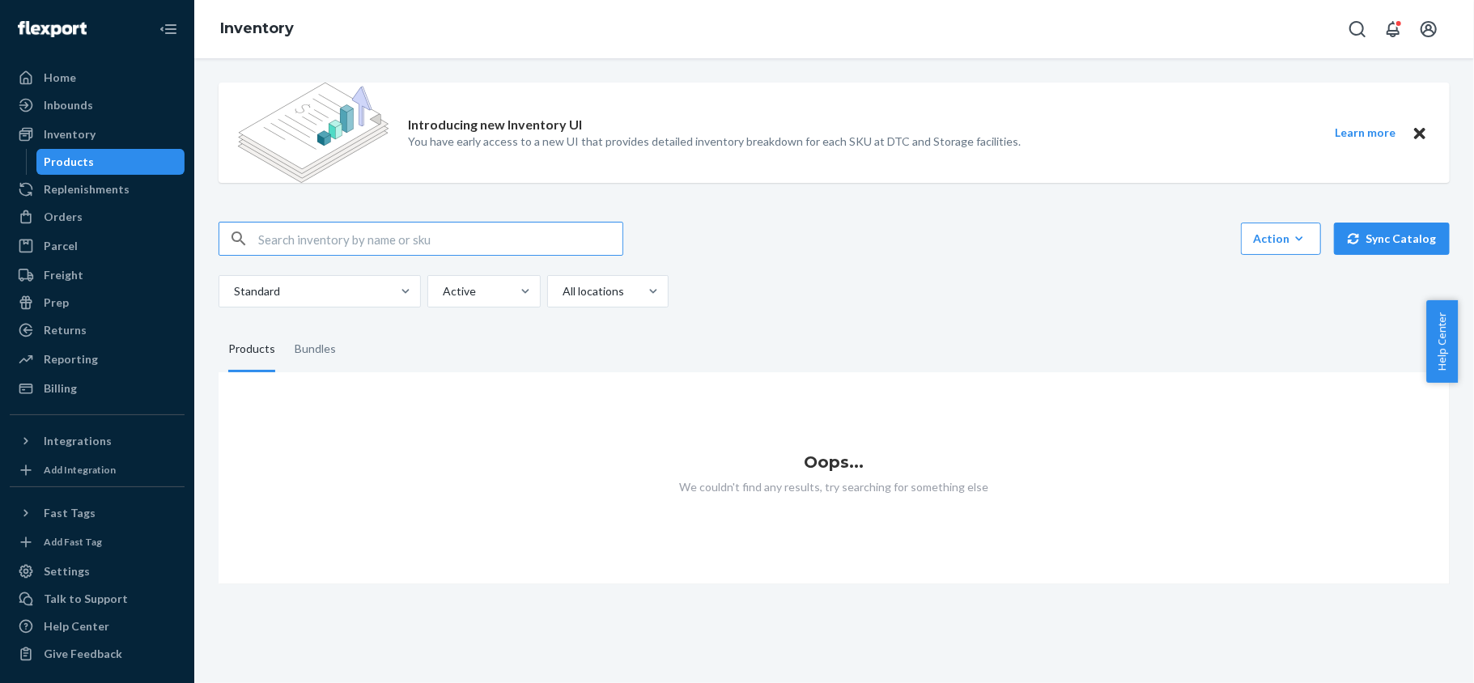
paste input "REST-SCD02K"
type input "REST-SCD02K"
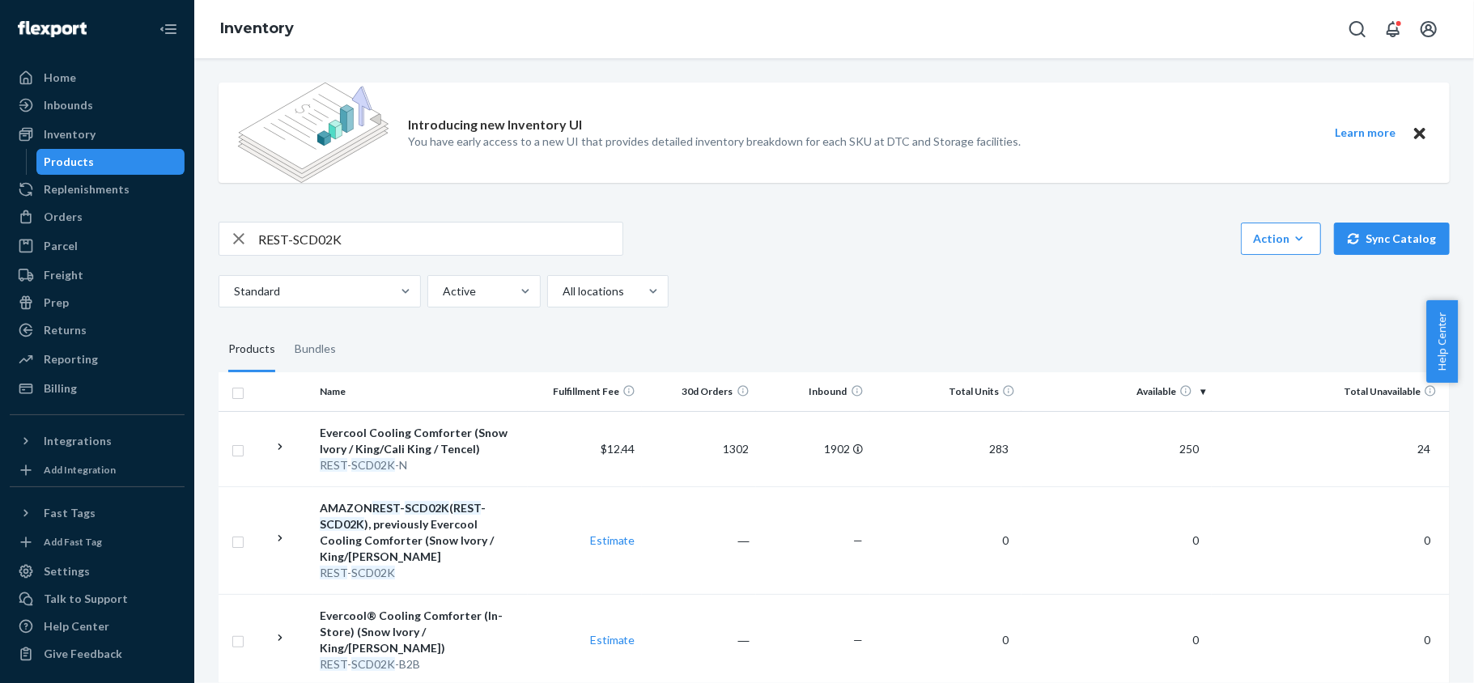
click at [386, 244] on input "REST-SCD02K" at bounding box center [440, 239] width 364 height 32
click at [1212, 458] on td "24" at bounding box center [1331, 448] width 238 height 75
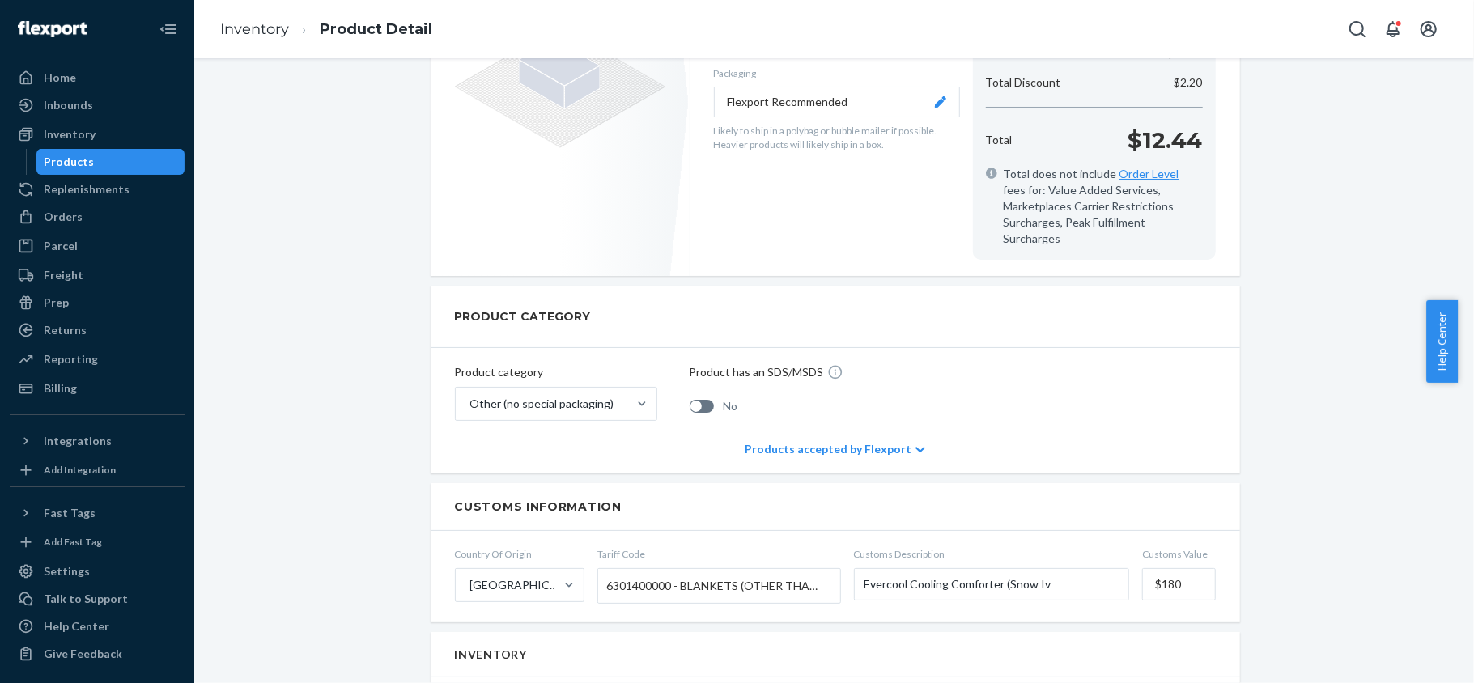
scroll to position [971, 0]
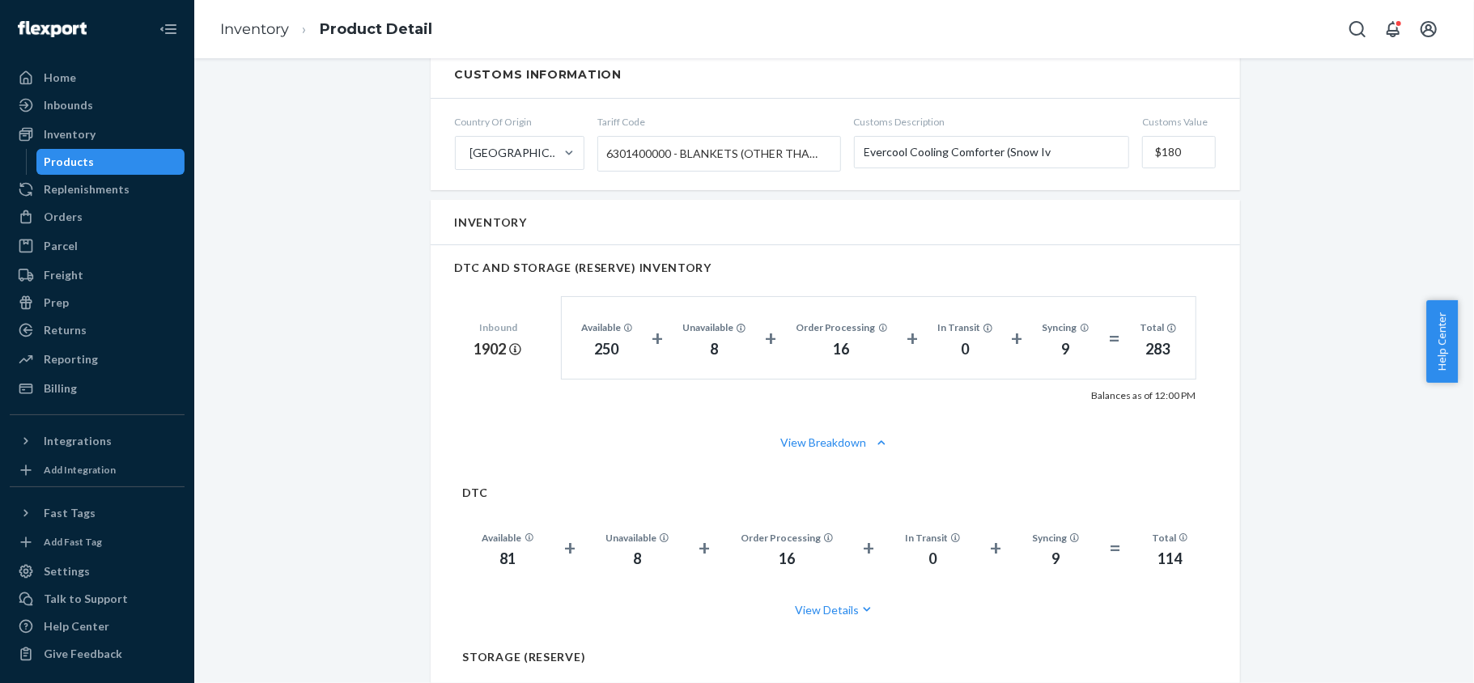
drag, startPoint x: 156, startPoint y: 154, endPoint x: 142, endPoint y: 155, distance: 13.9
click at [156, 154] on div "Products" at bounding box center [111, 162] width 146 height 23
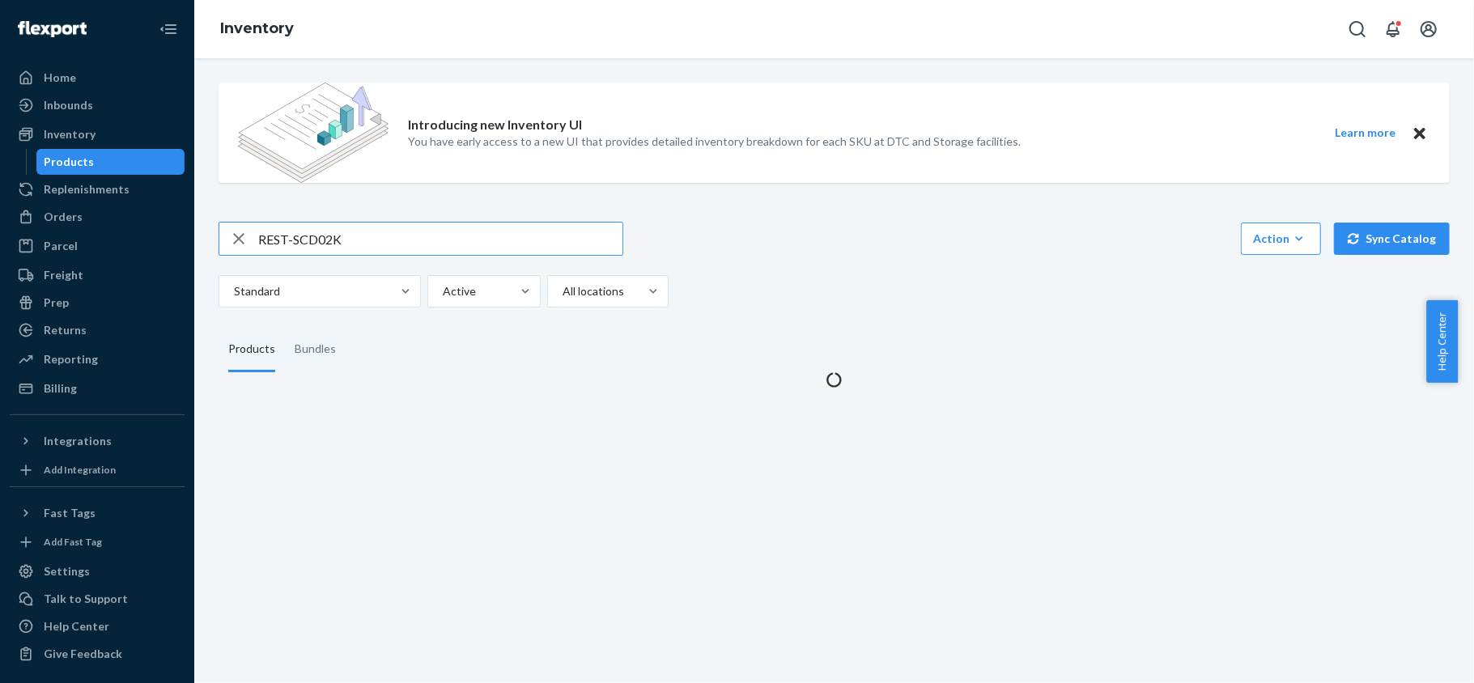
click at [373, 234] on input "REST-SCD02K" at bounding box center [440, 239] width 364 height 32
click at [373, 235] on input "REST-SCD02K" at bounding box center [440, 239] width 364 height 32
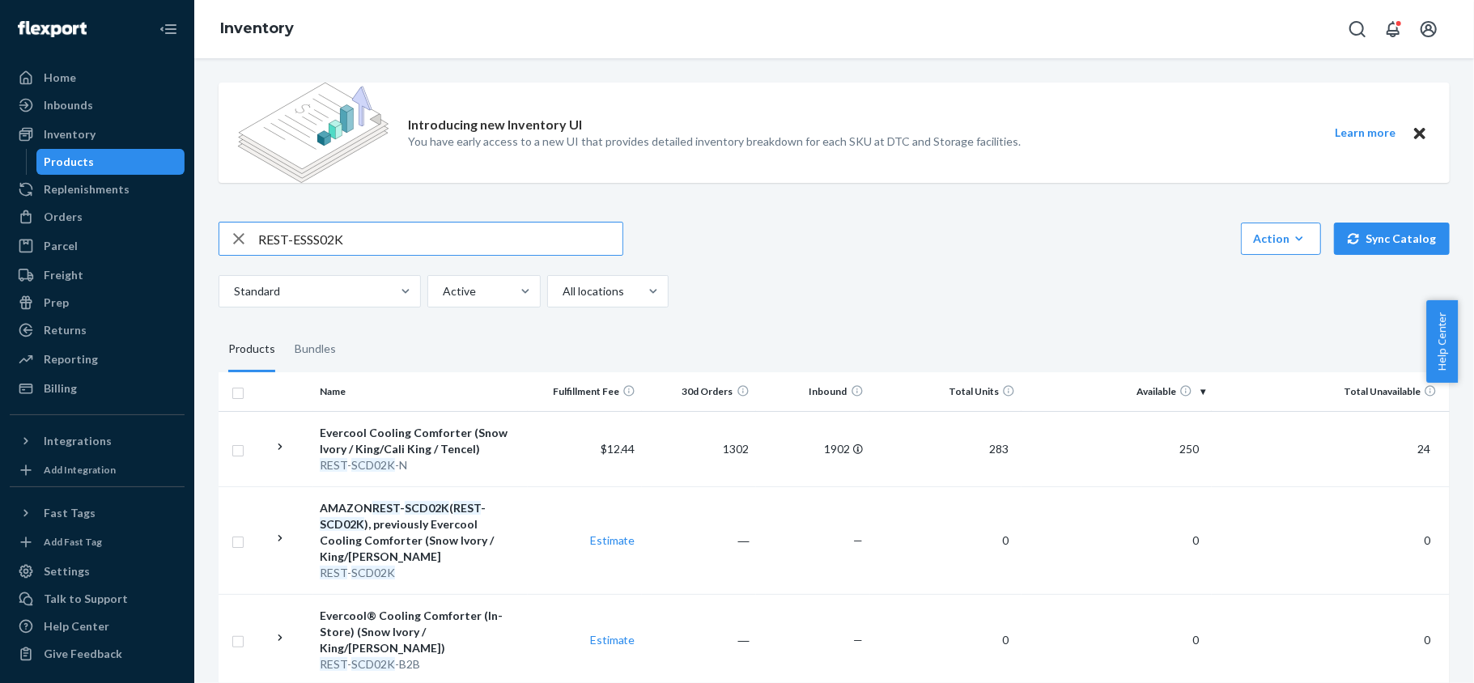
type input "REST-ESSS02K"
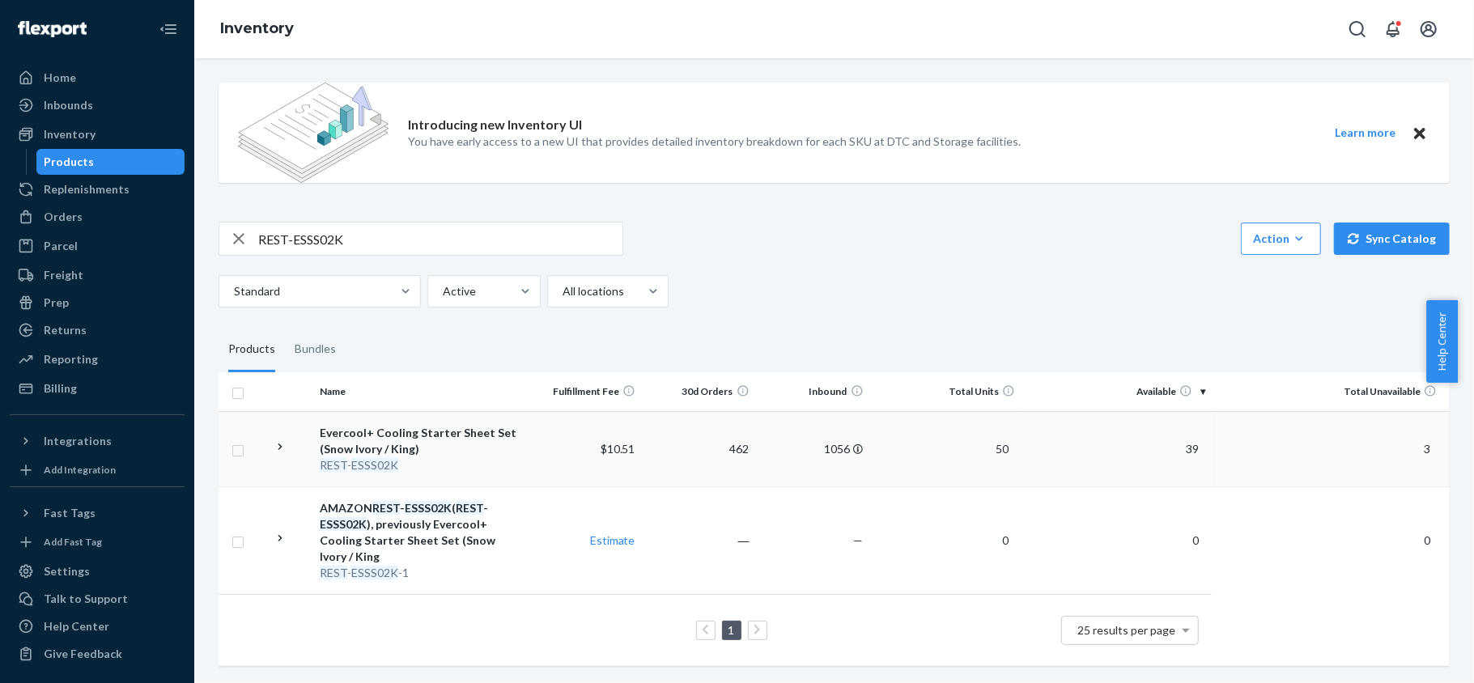
click at [1180, 441] on td "39" at bounding box center [1116, 448] width 190 height 75
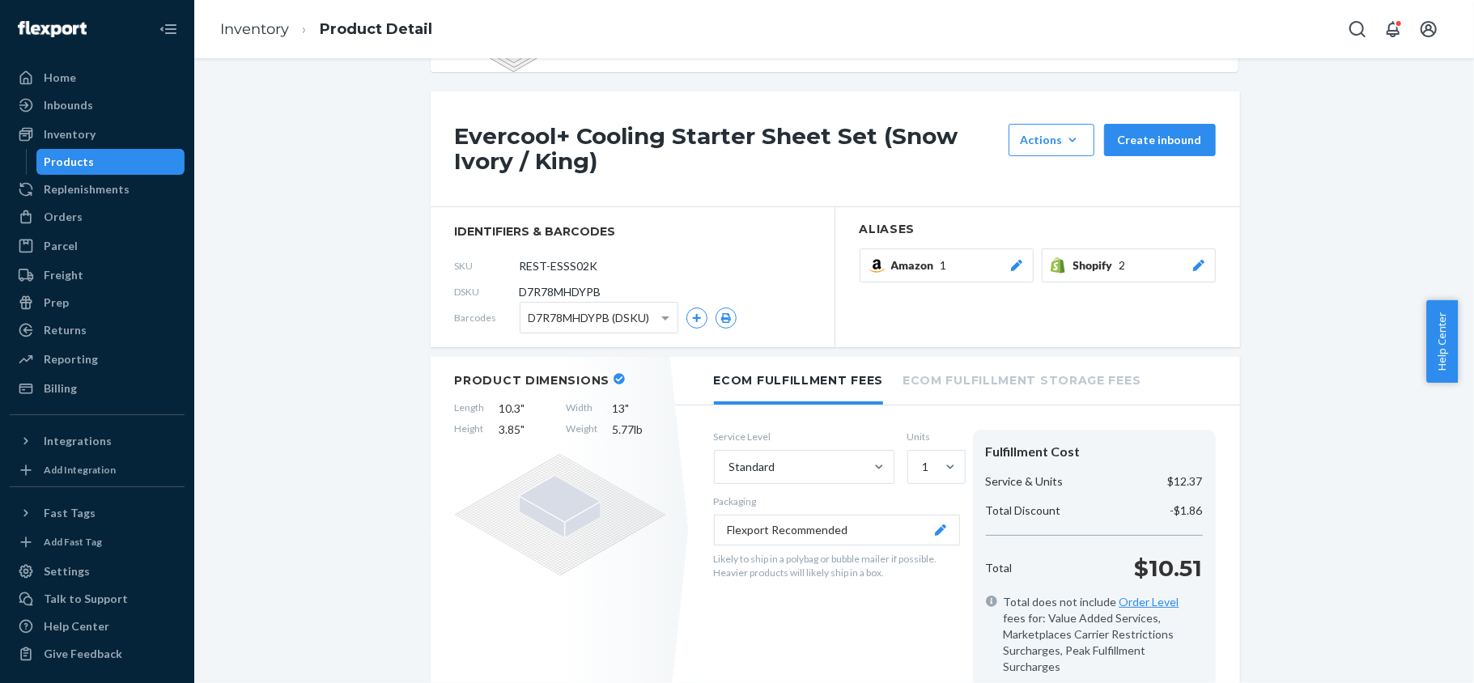
scroll to position [108, 0]
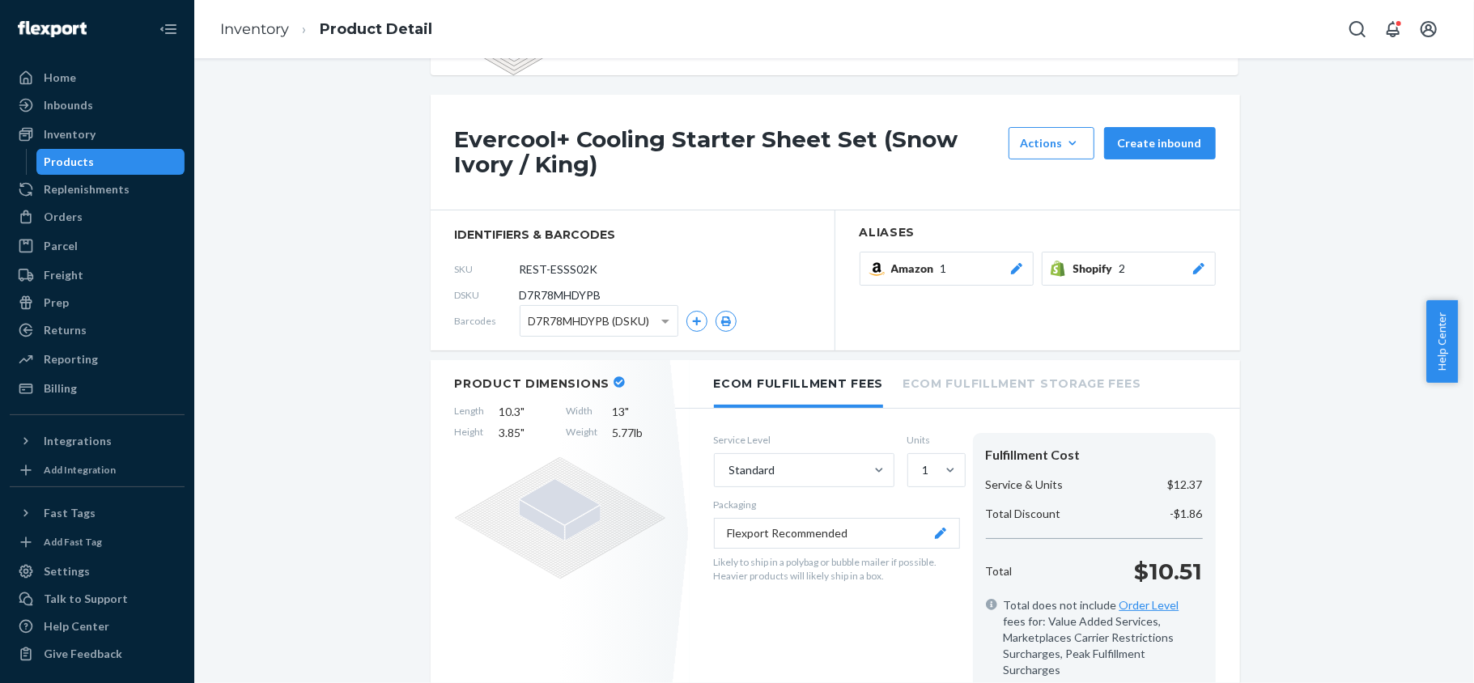
drag, startPoint x: 125, startPoint y: 139, endPoint x: 127, endPoint y: 156, distance: 17.2
click at [125, 139] on div "Inventory" at bounding box center [97, 134] width 172 height 23
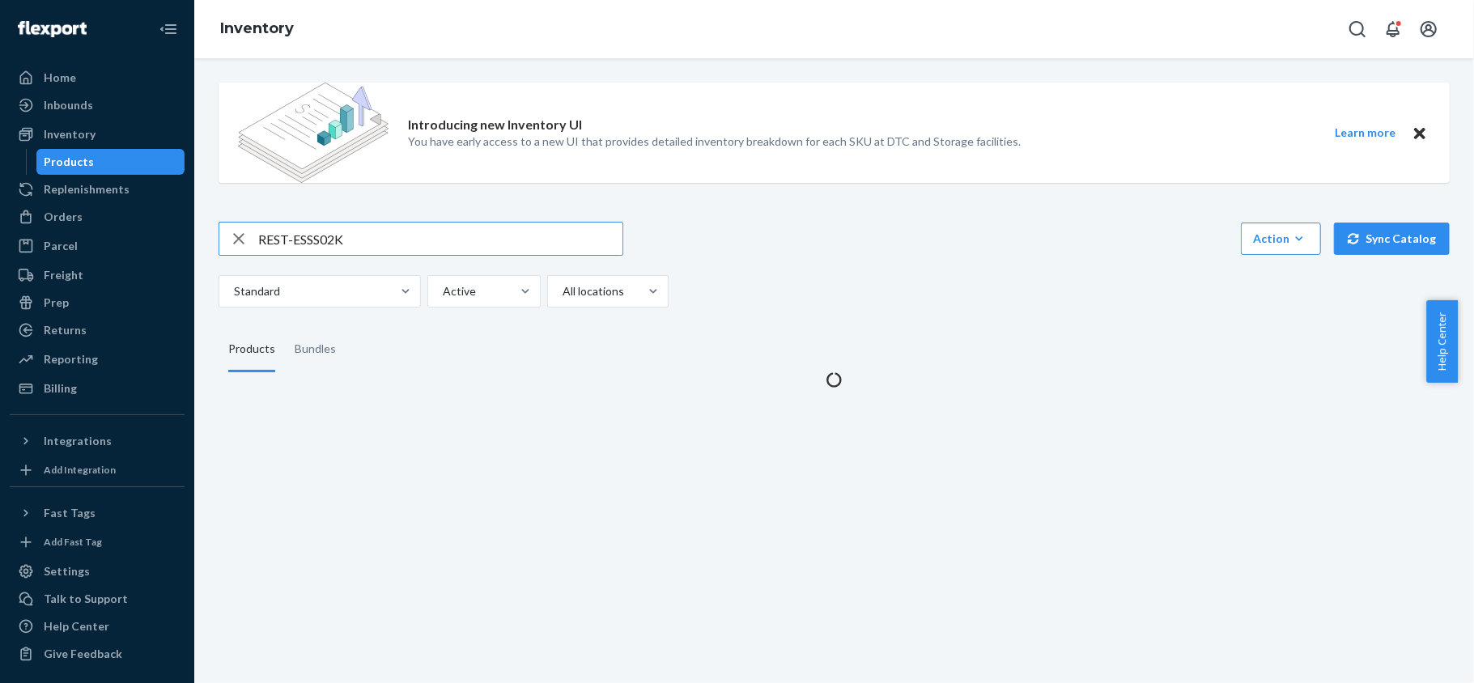
click at [364, 247] on input "REST-ESSS02K" at bounding box center [440, 239] width 364 height 32
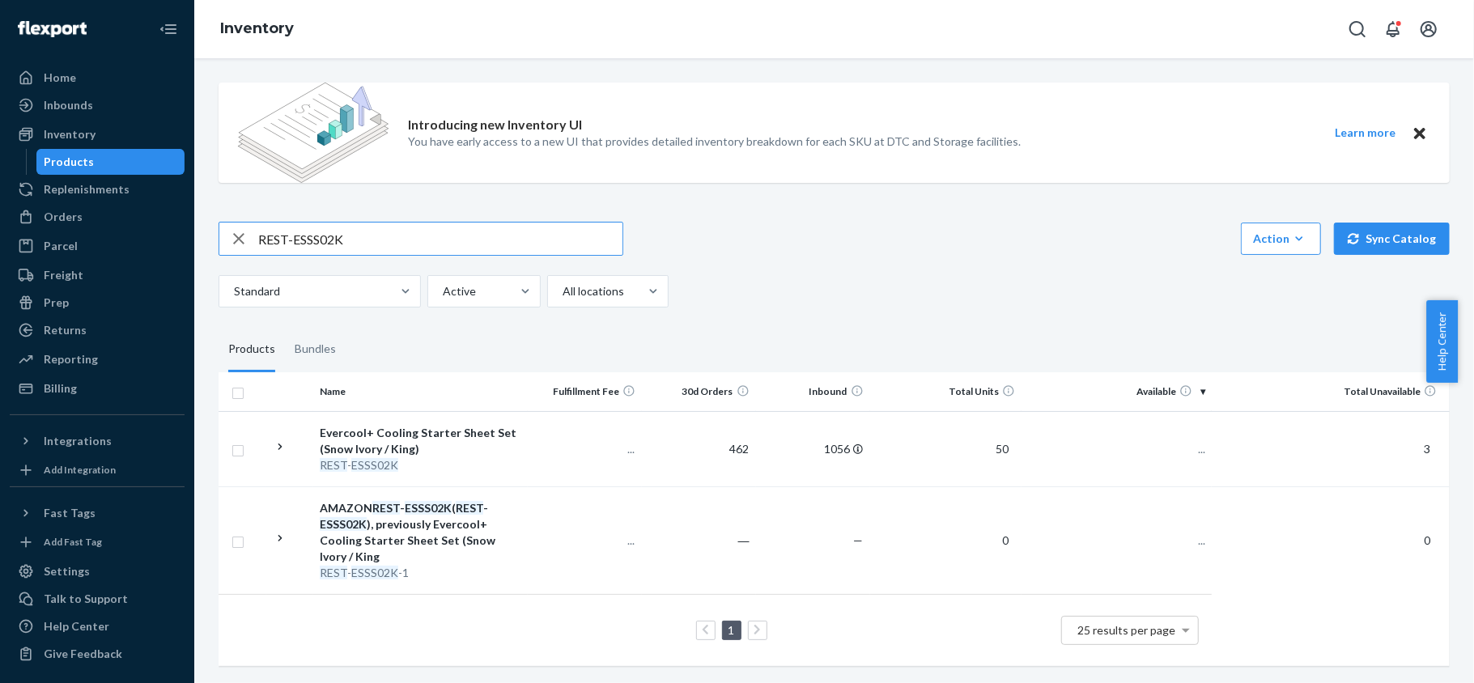
click at [364, 247] on input "REST-ESSS02K" at bounding box center [440, 239] width 364 height 32
type input "REST-ESSS02QK"
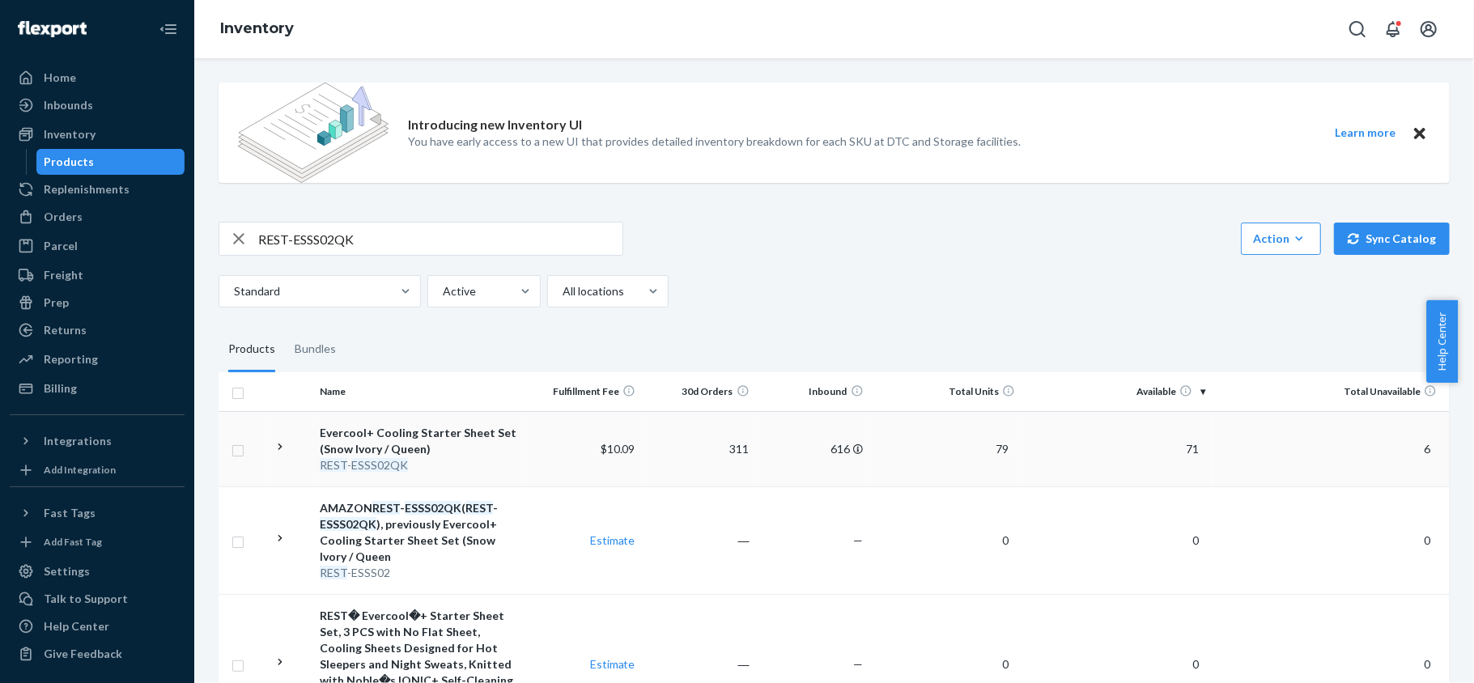
click at [1179, 451] on span "71" at bounding box center [1192, 449] width 26 height 14
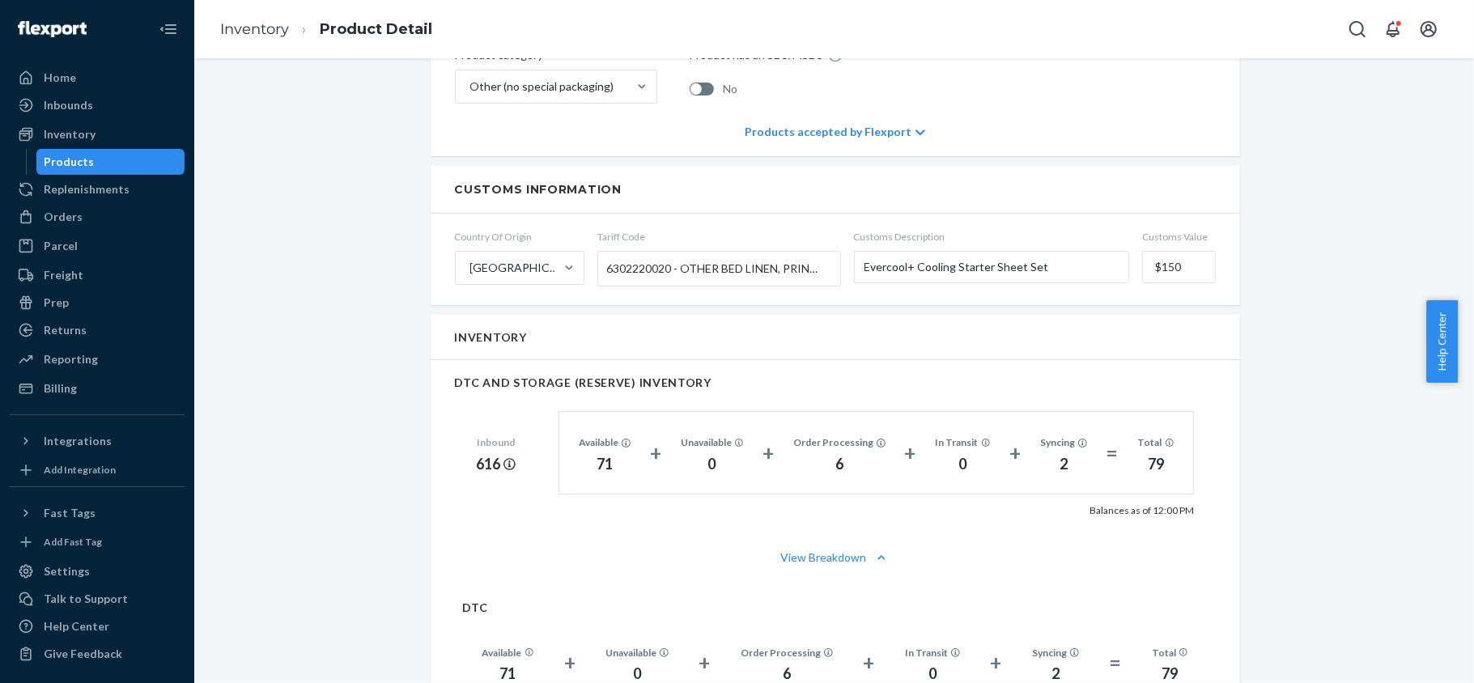
scroll to position [1079, 0]
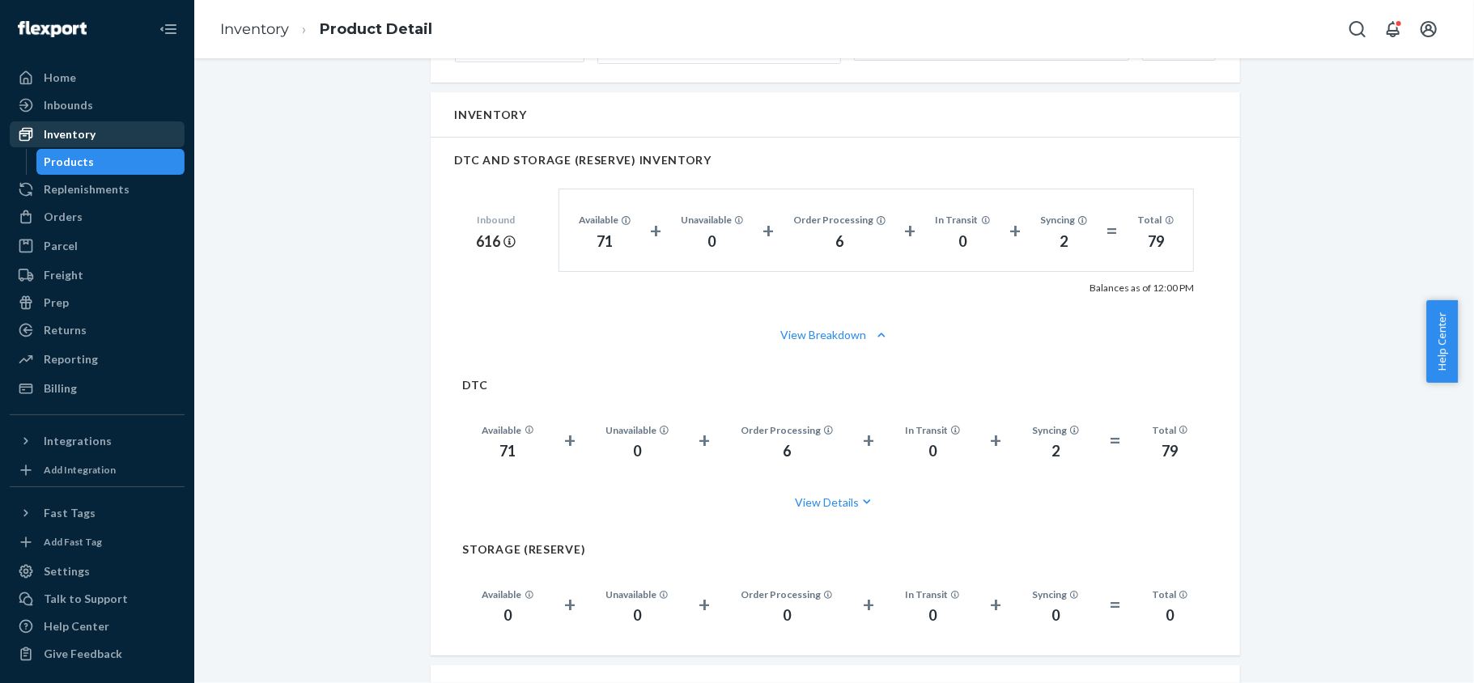
click at [91, 142] on div "Inventory" at bounding box center [97, 134] width 172 height 23
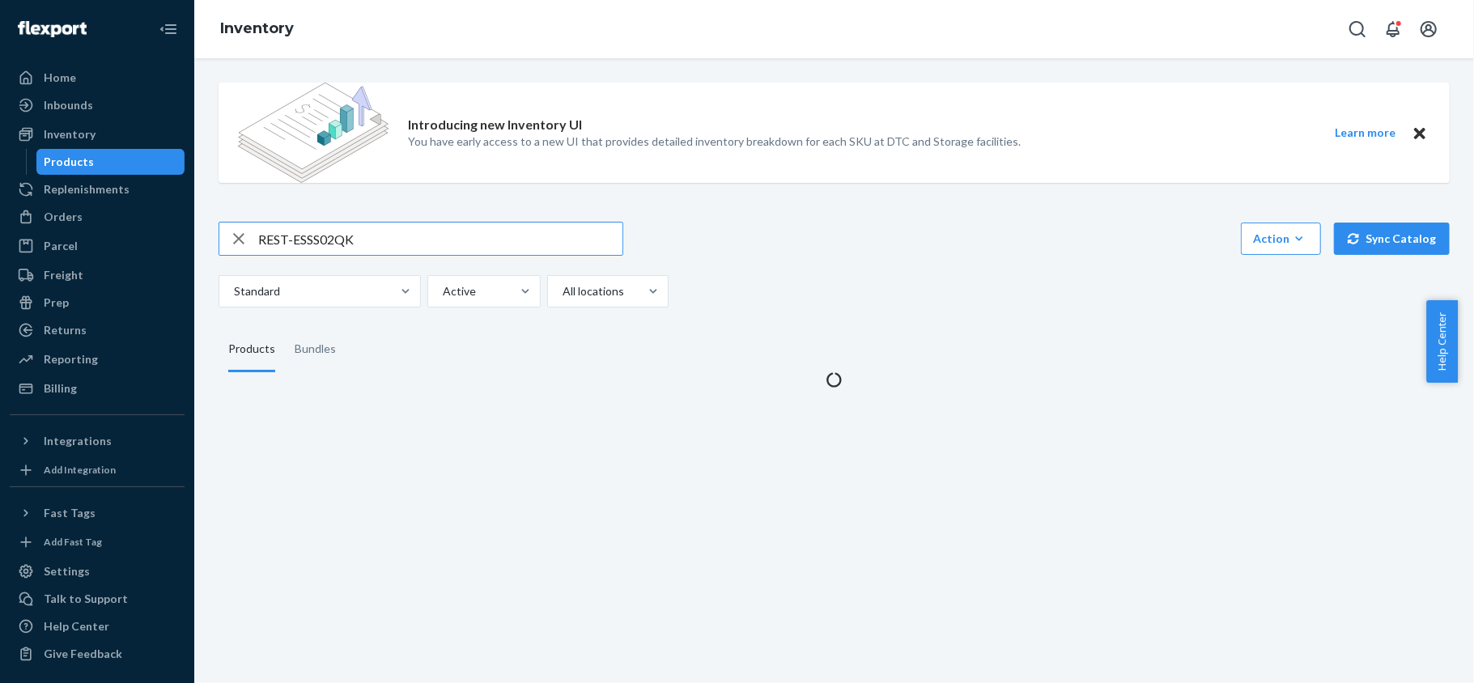
click at [332, 219] on div "Introducing new Inventory UI You have early access to a new UI that provides de…" at bounding box center [833, 229] width 1255 height 318
click at [331, 234] on input "REST-ESSS02QK" at bounding box center [440, 239] width 364 height 32
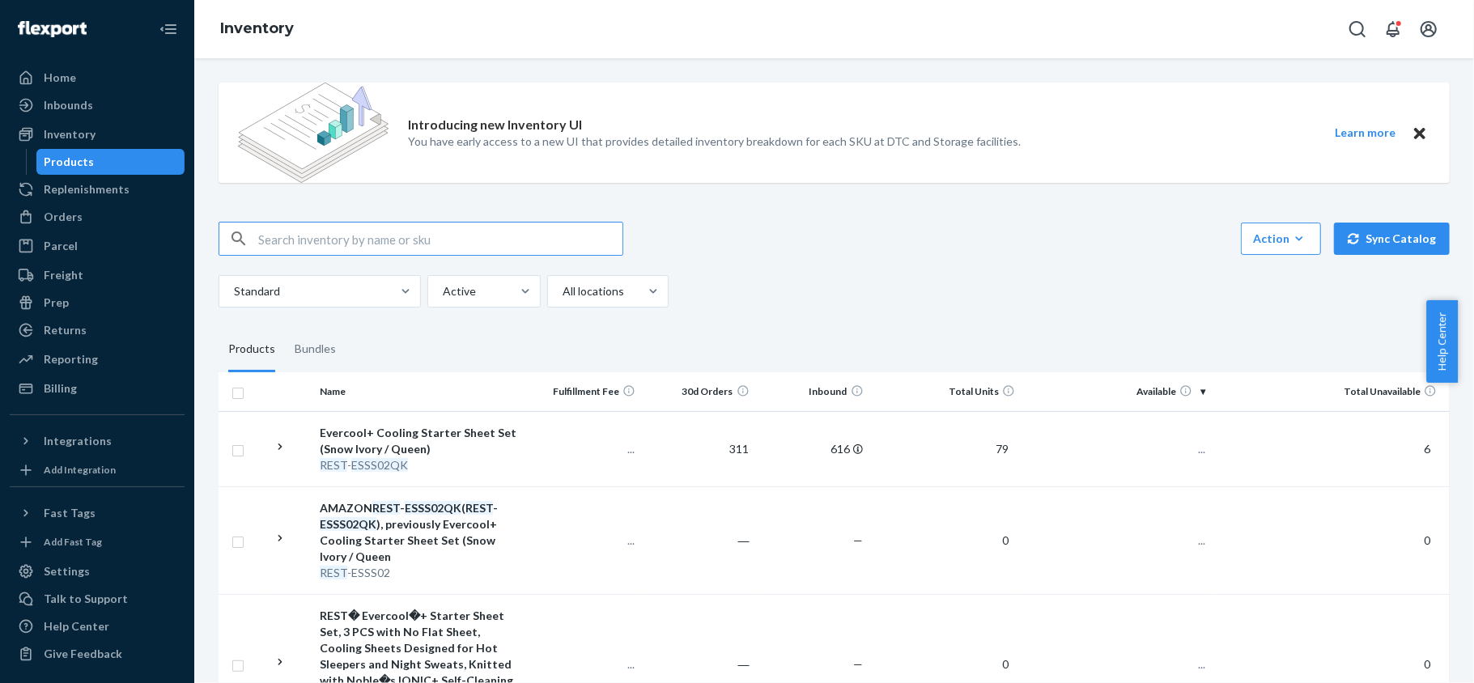
paste input "REST-ESSS02K"
type input "REST-ESSS02K"
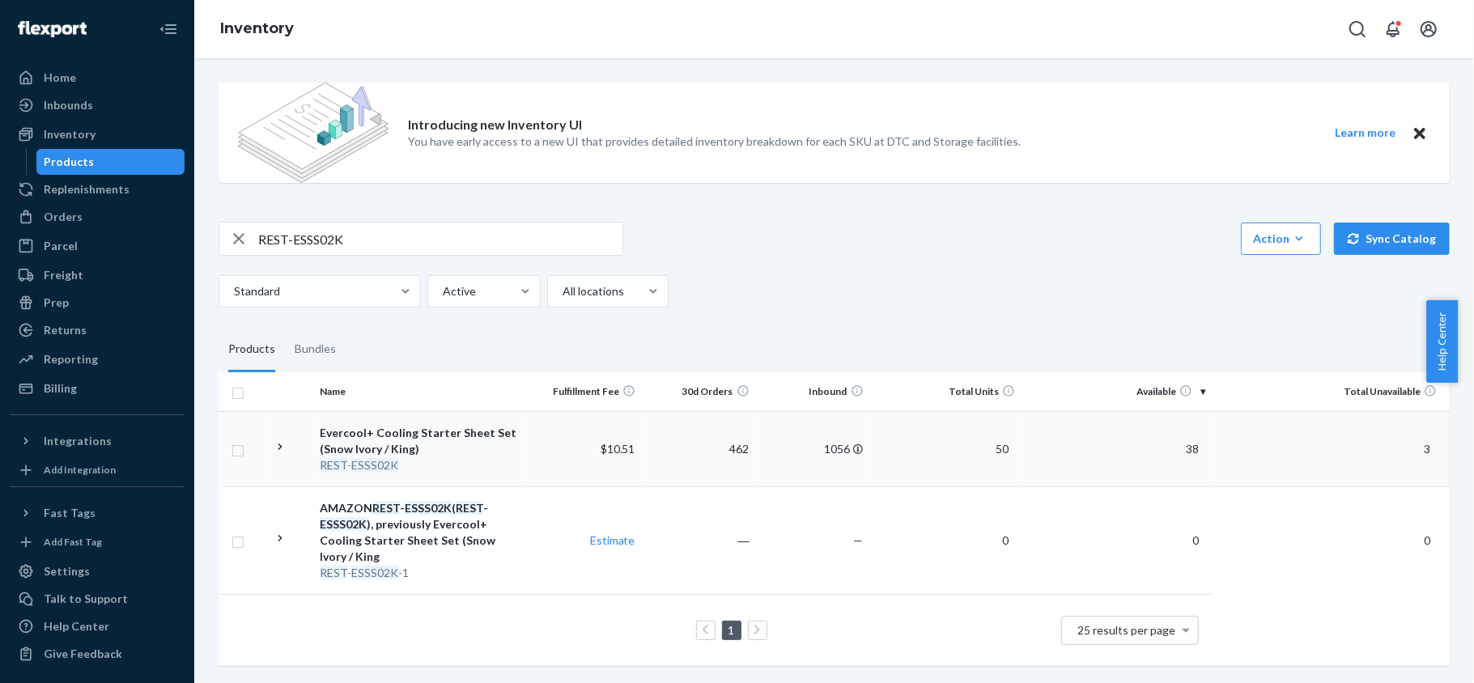
click at [1173, 435] on td "38" at bounding box center [1116, 448] width 190 height 75
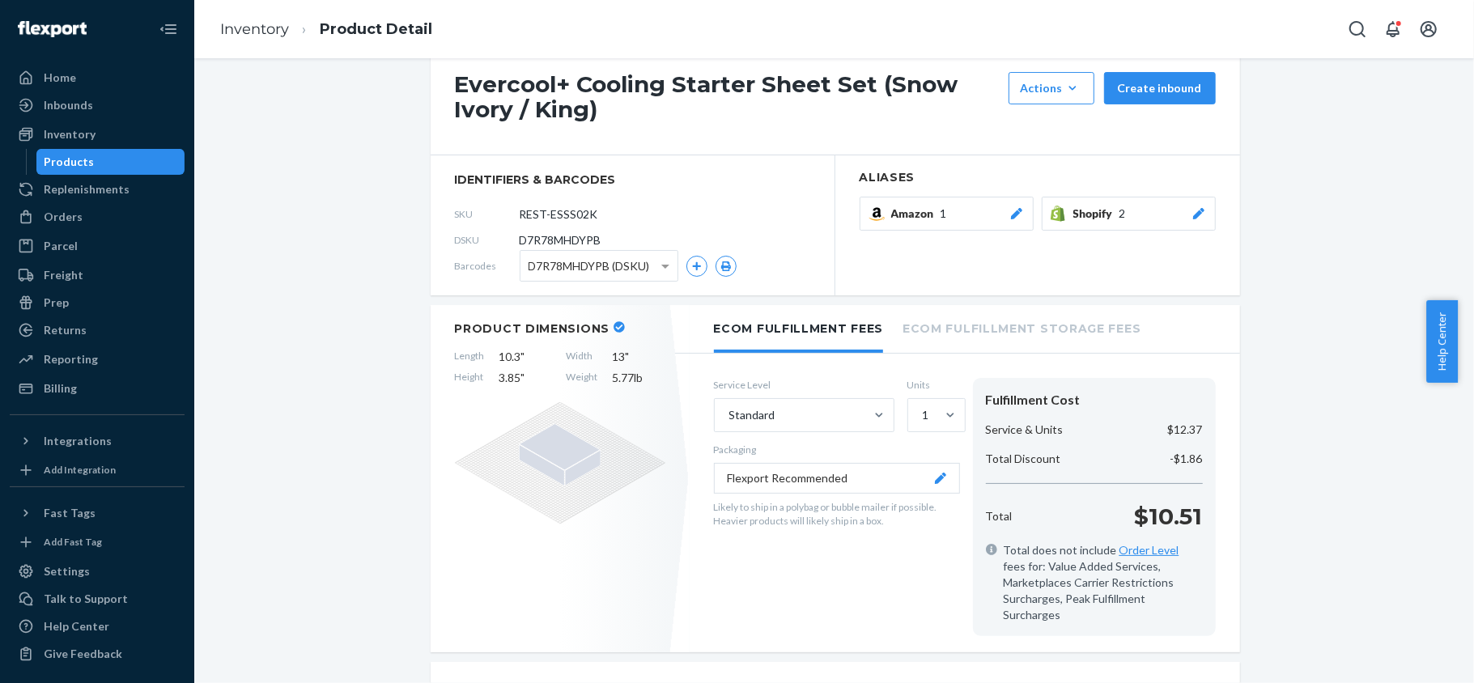
scroll to position [863, 0]
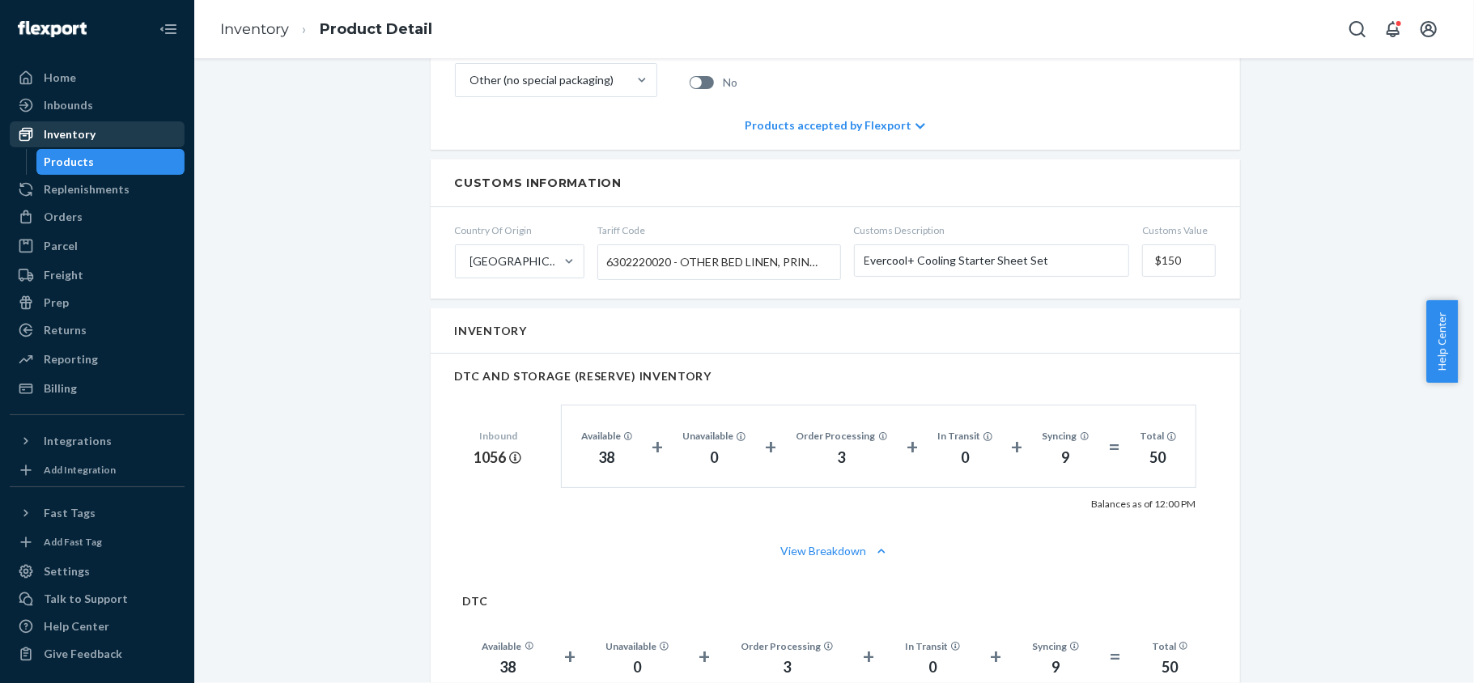
click at [121, 137] on div "Inventory" at bounding box center [97, 134] width 172 height 23
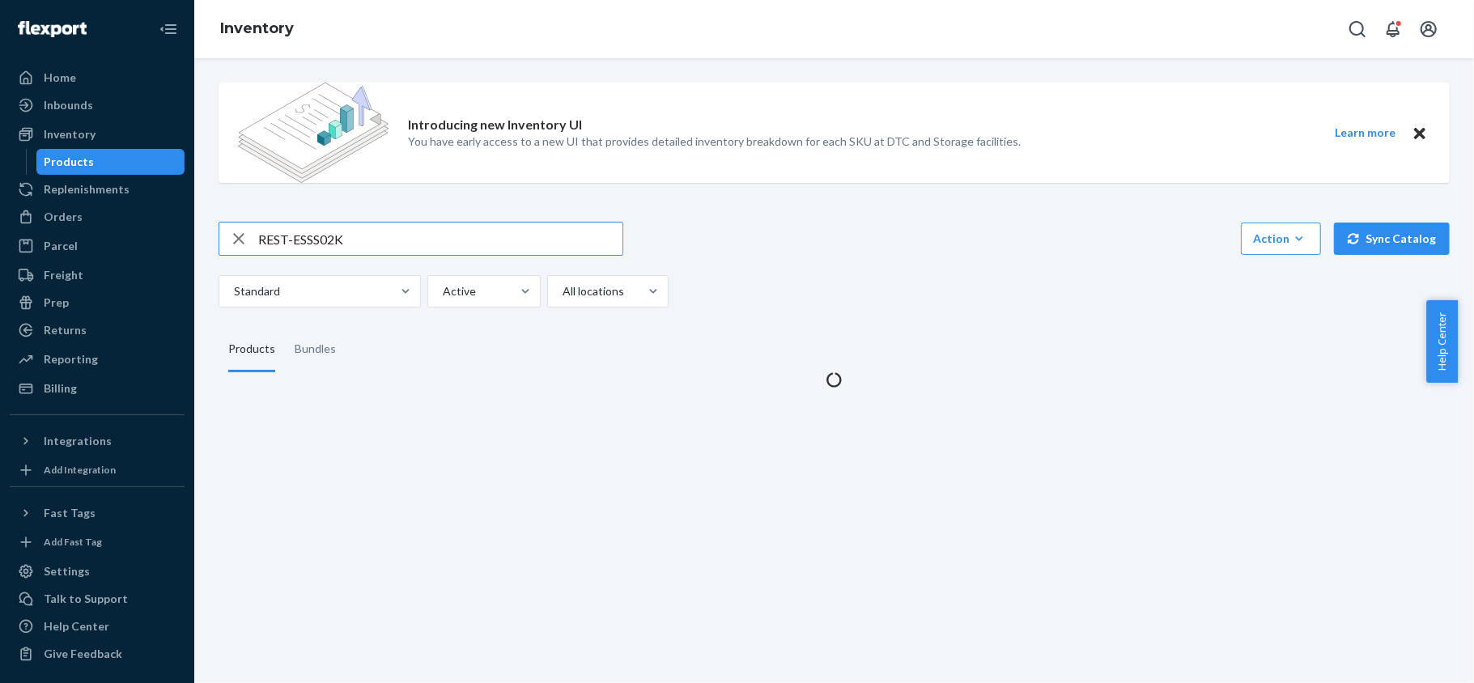
click at [327, 248] on input "REST-ESSS02K" at bounding box center [440, 239] width 364 height 32
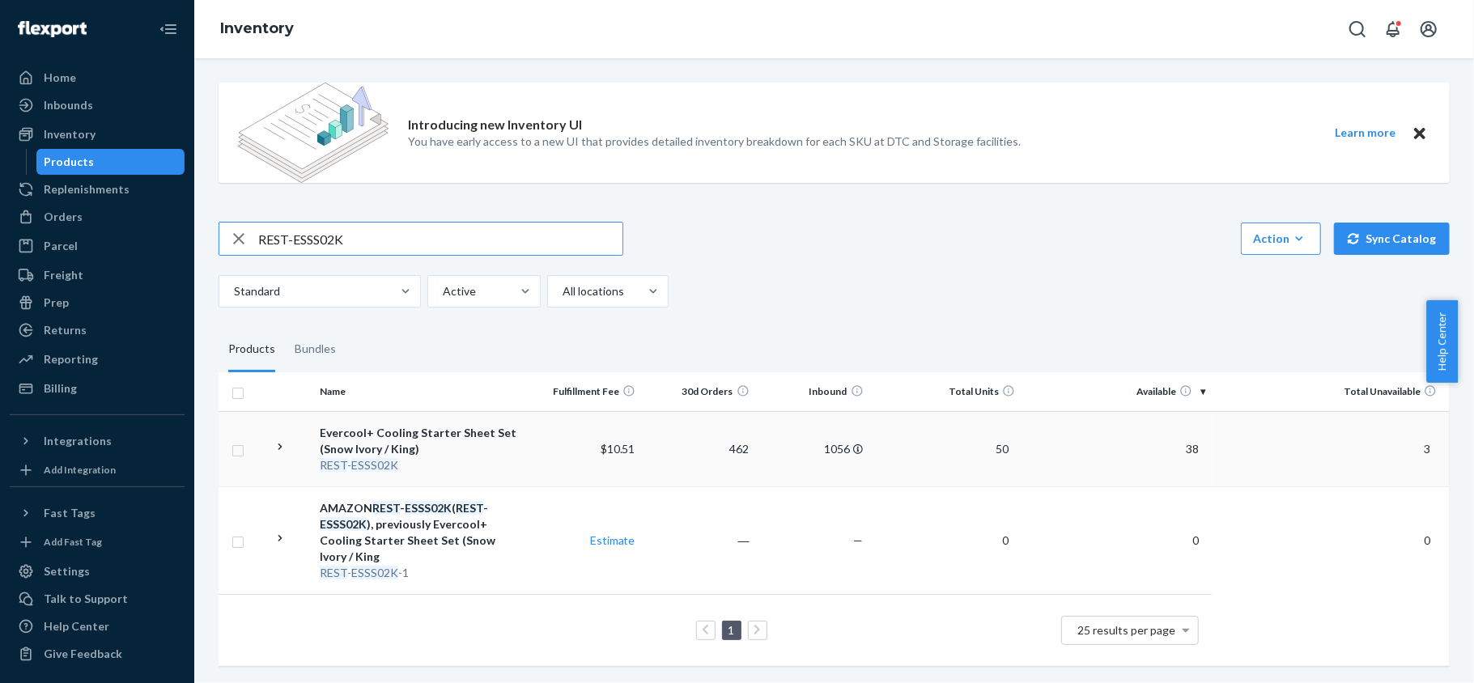
click at [1190, 448] on span "38" at bounding box center [1192, 449] width 26 height 14
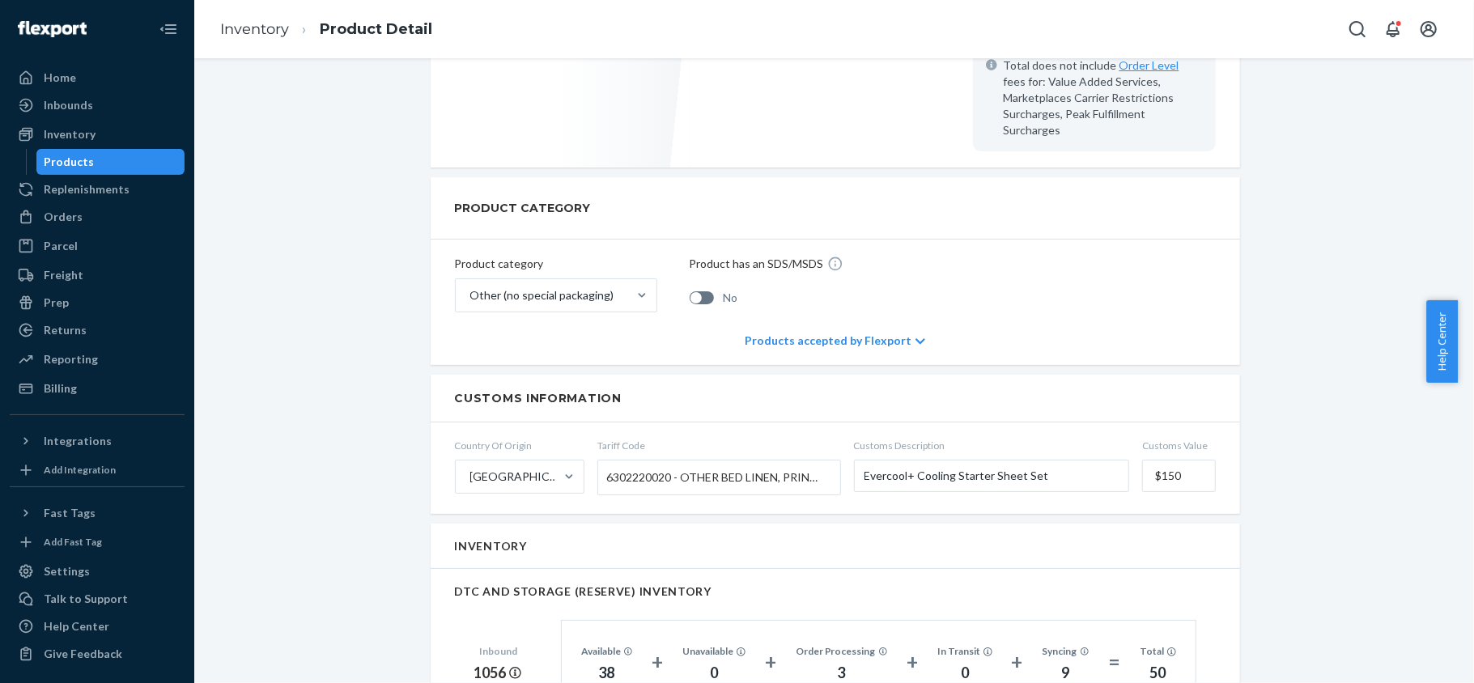
scroll to position [215, 0]
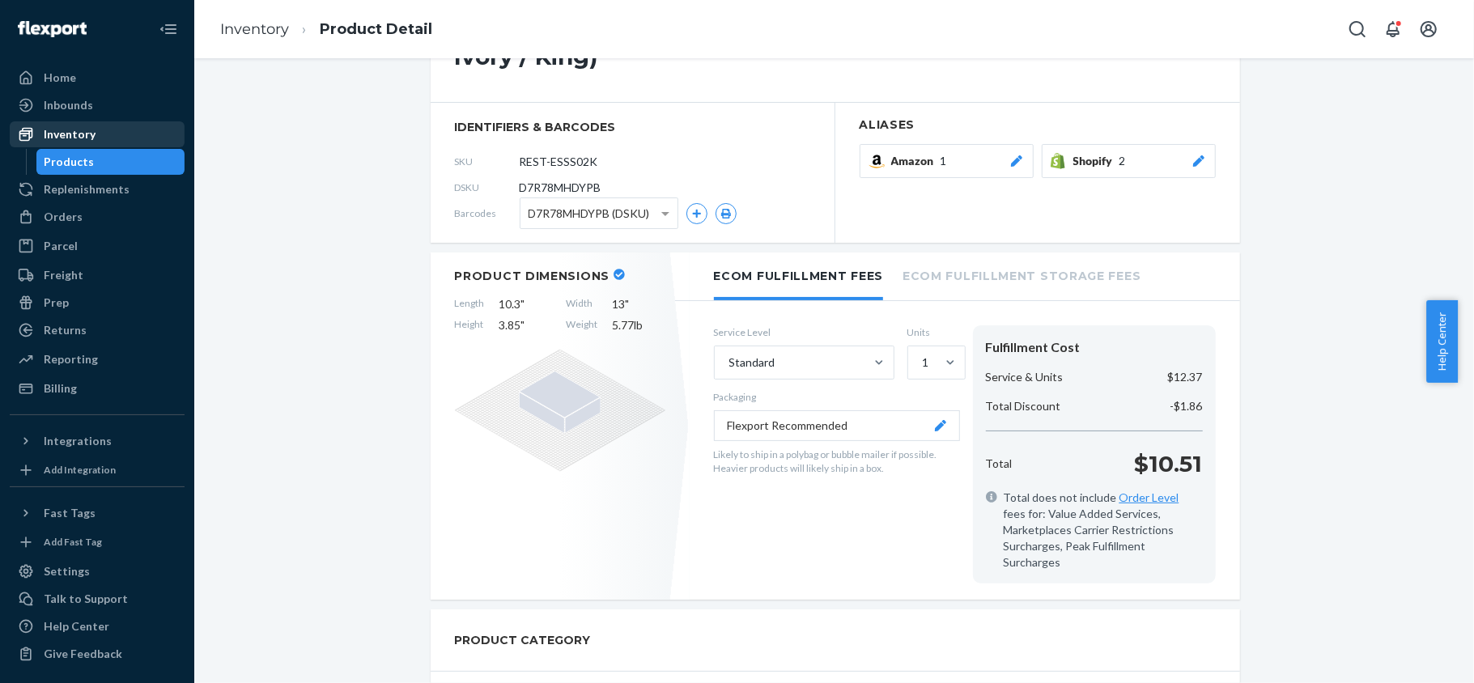
click at [85, 134] on div "Inventory" at bounding box center [70, 134] width 52 height 16
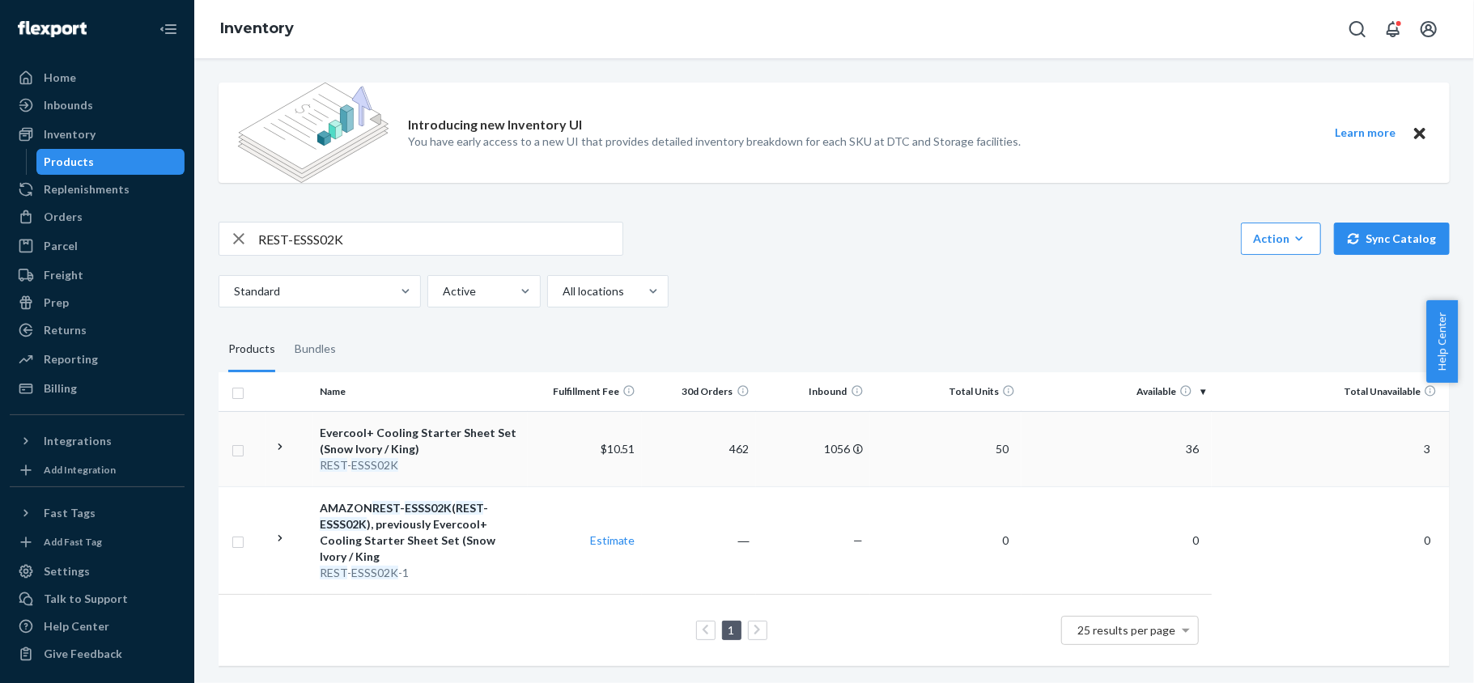
click at [1179, 442] on span "36" at bounding box center [1192, 449] width 26 height 14
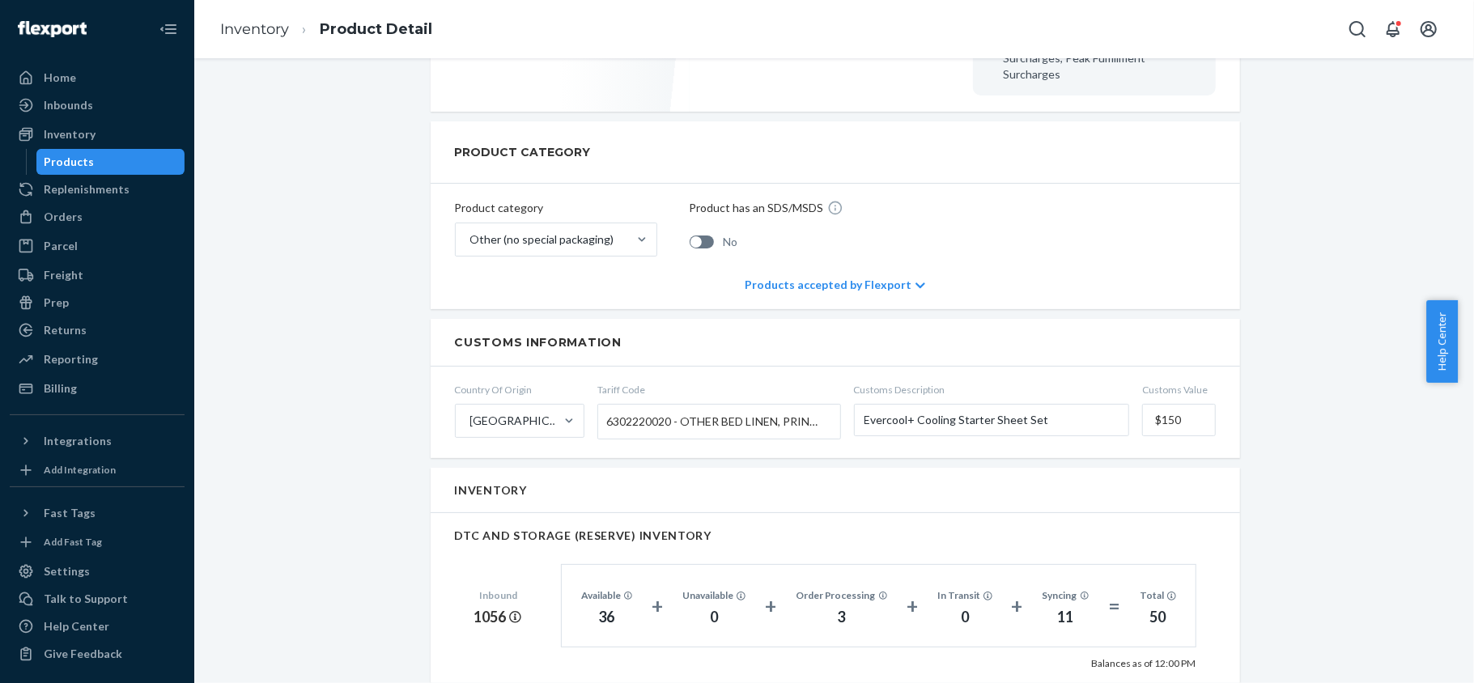
scroll to position [971, 0]
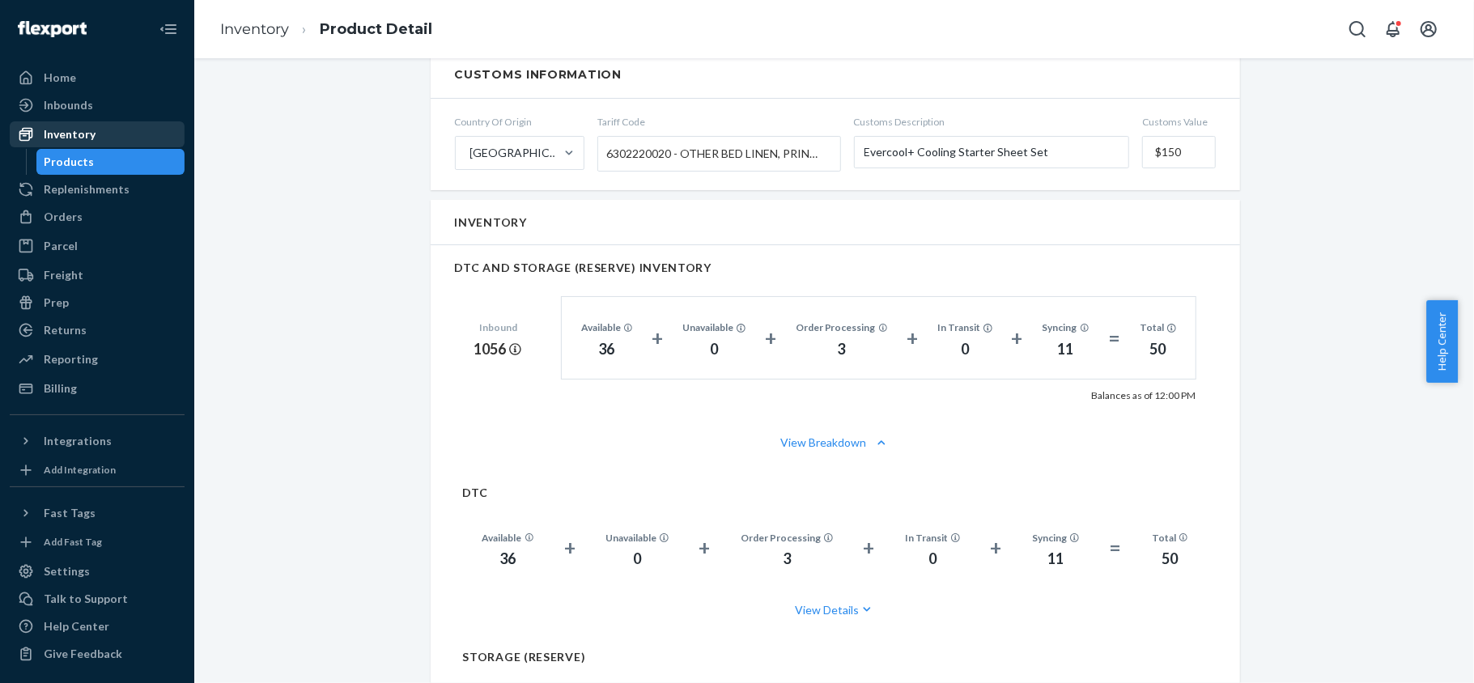
drag, startPoint x: 65, startPoint y: 131, endPoint x: 76, endPoint y: 140, distance: 14.4
click at [66, 131] on div "Inventory" at bounding box center [70, 134] width 52 height 16
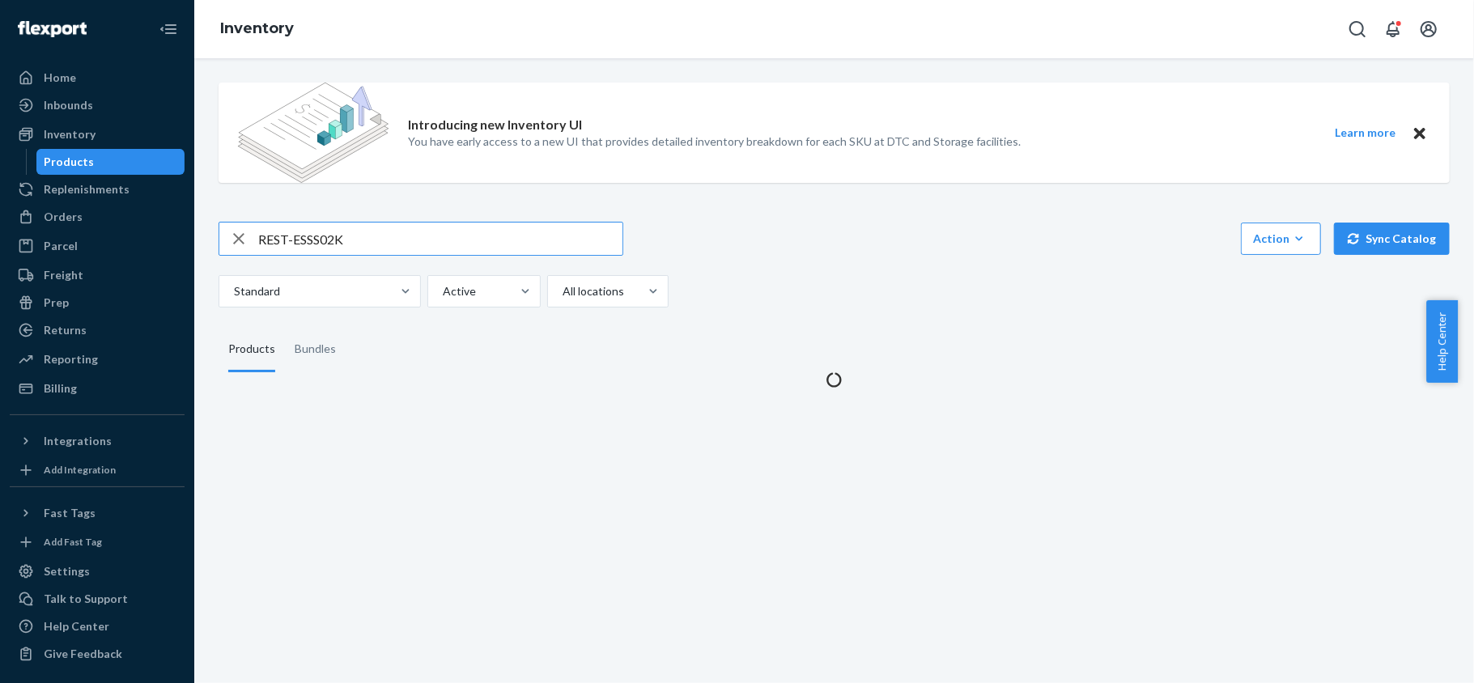
click at [345, 236] on input "REST-ESSS02K" at bounding box center [440, 239] width 364 height 32
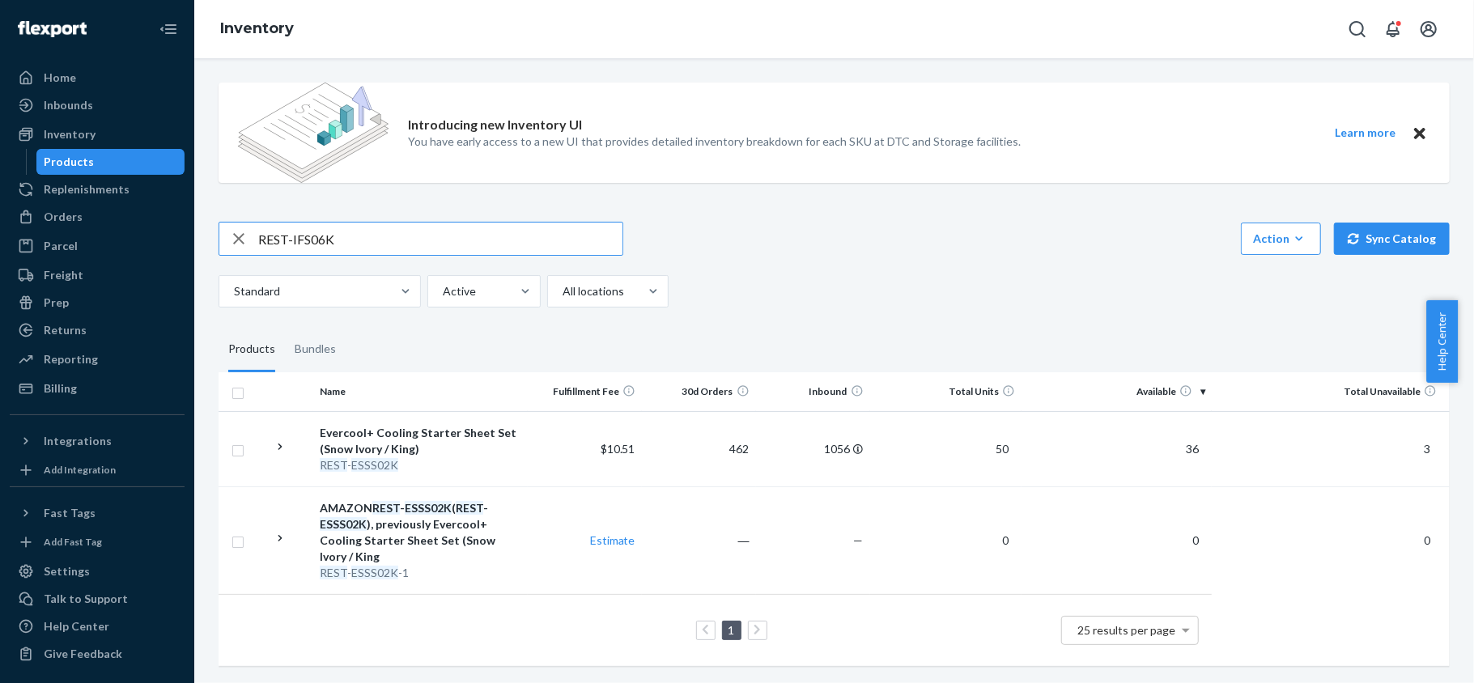
type input "REST-IFS06K"
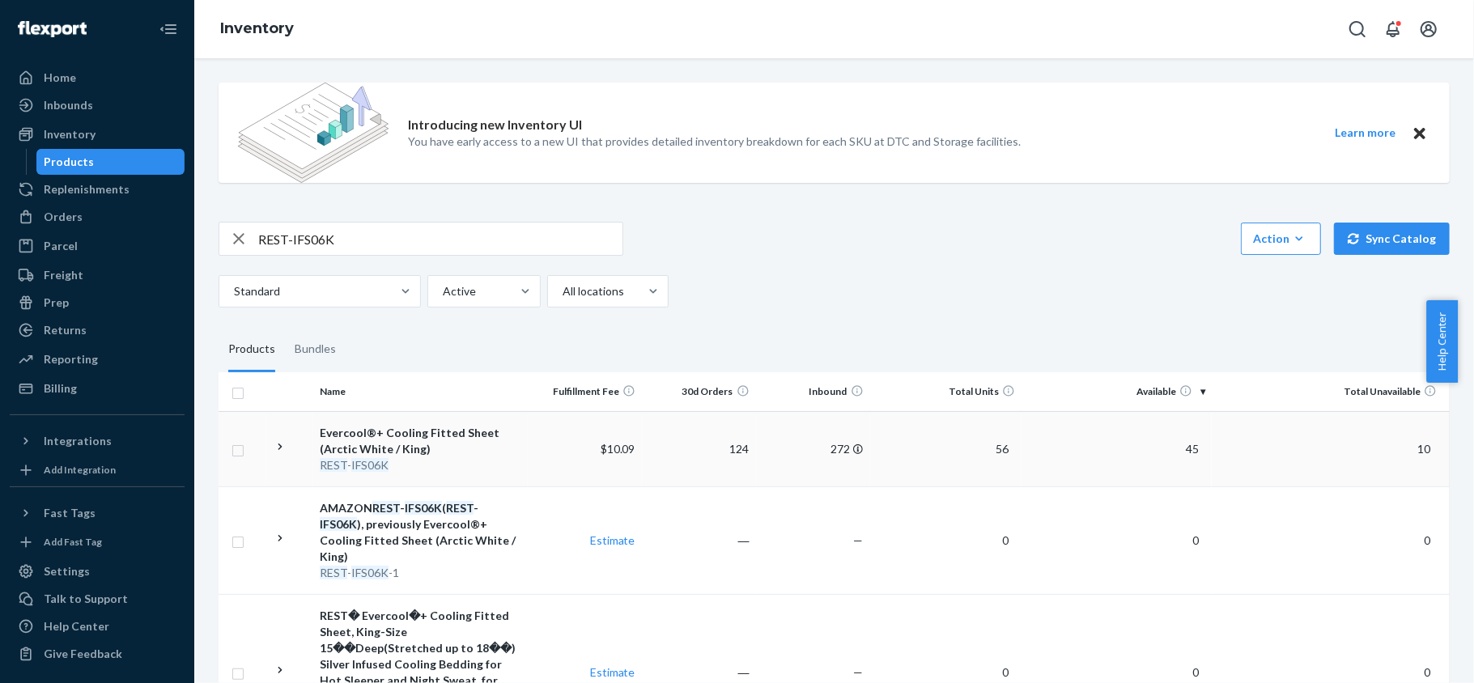
click at [1179, 451] on span "45" at bounding box center [1192, 449] width 26 height 14
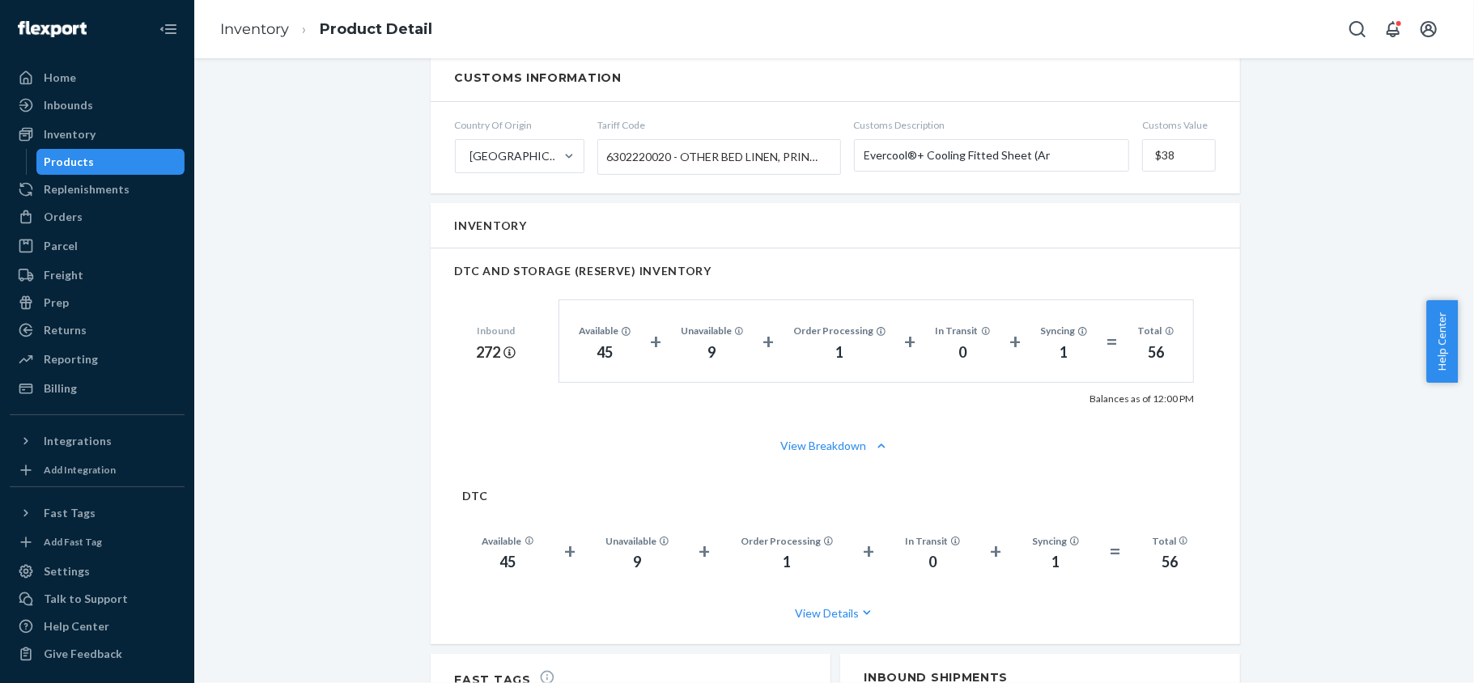
scroll to position [1187, 0]
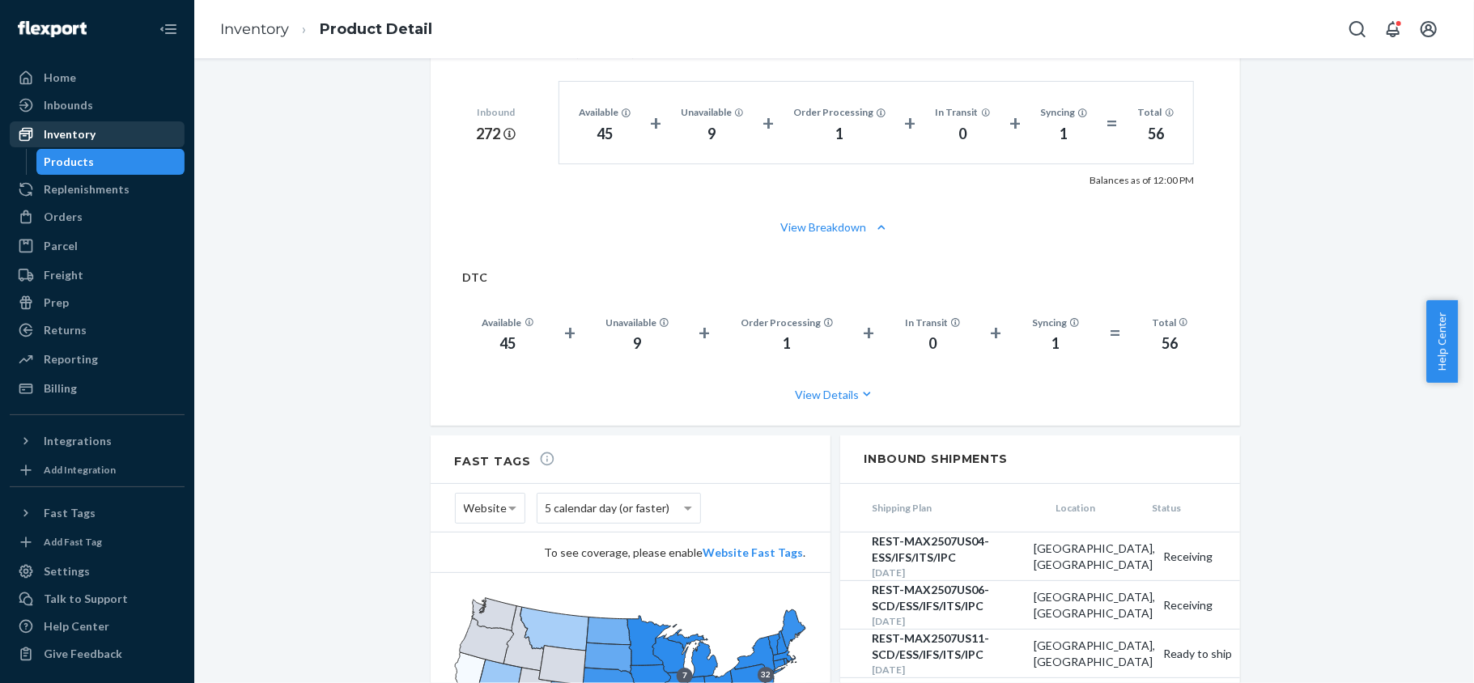
click at [82, 133] on div "Inventory" at bounding box center [70, 134] width 52 height 16
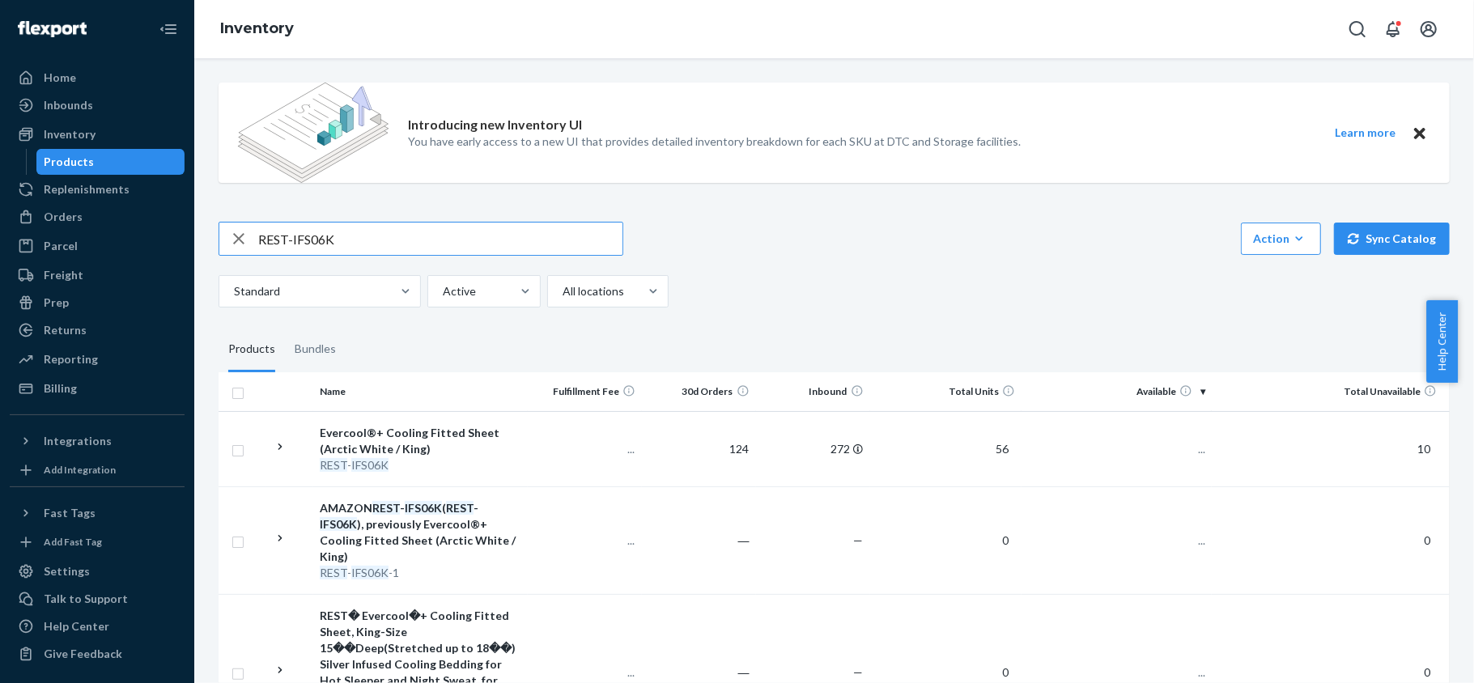
click at [303, 244] on input "REST-IFS06K" at bounding box center [440, 239] width 364 height 32
click at [303, 246] on input "REST-IFS06K" at bounding box center [440, 239] width 364 height 32
click at [304, 246] on input "REST-IFS06K" at bounding box center [440, 239] width 364 height 32
type input "REST-IFS01TXL"
